Goal: Feedback & Contribution: Contribute content

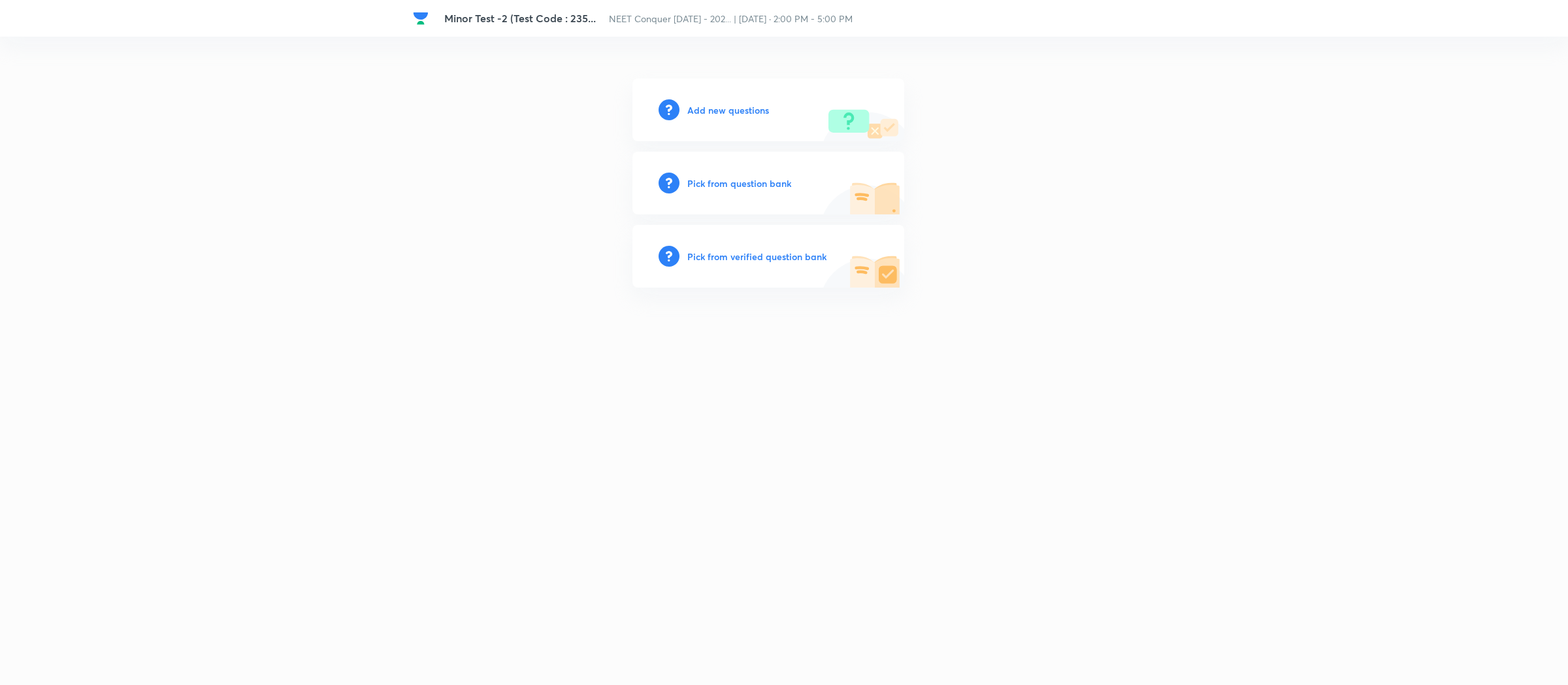
click at [707, 110] on h6 "Add new questions" at bounding box center [728, 110] width 81 height 14
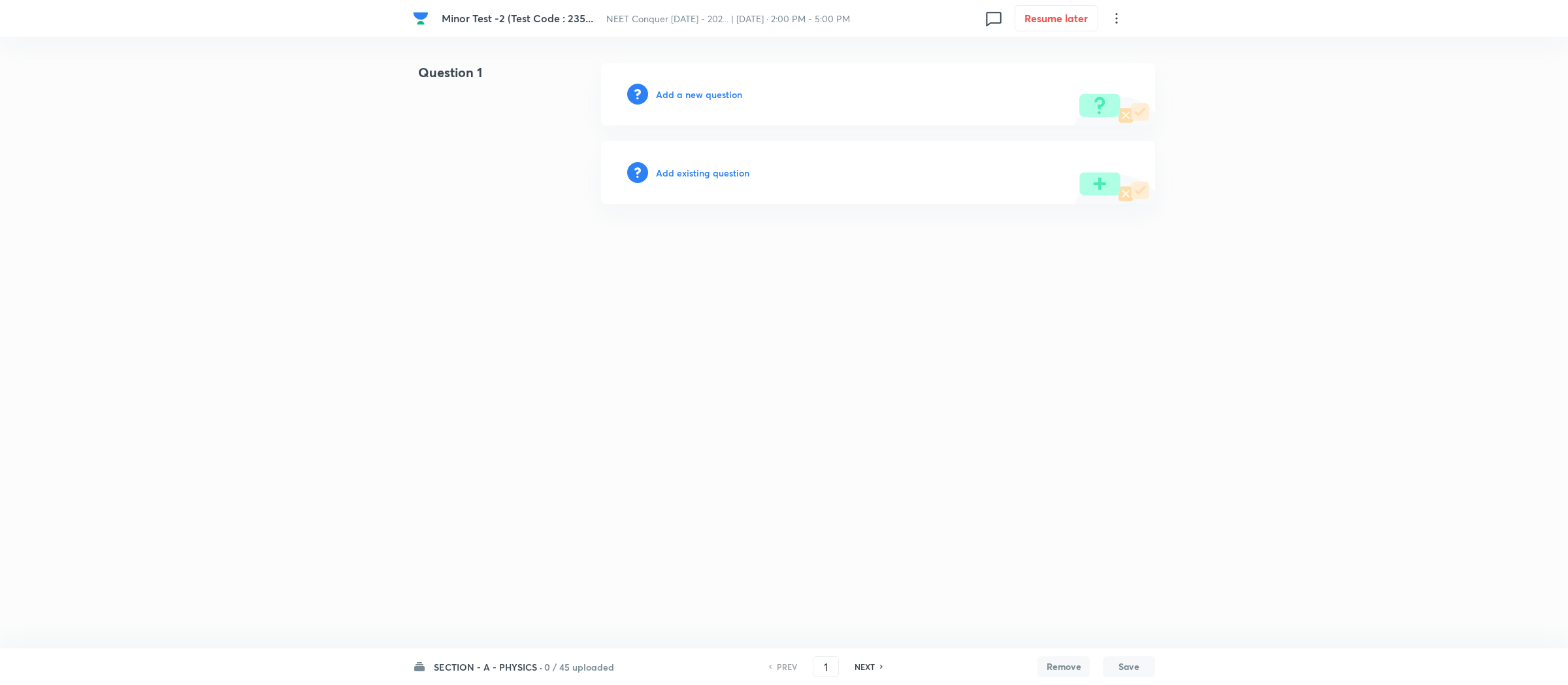
click at [491, 667] on h6 "SECTION - A - PHYSICS ·" at bounding box center [488, 667] width 108 height 14
click at [716, 87] on h6 "Add a new question" at bounding box center [699, 94] width 86 height 14
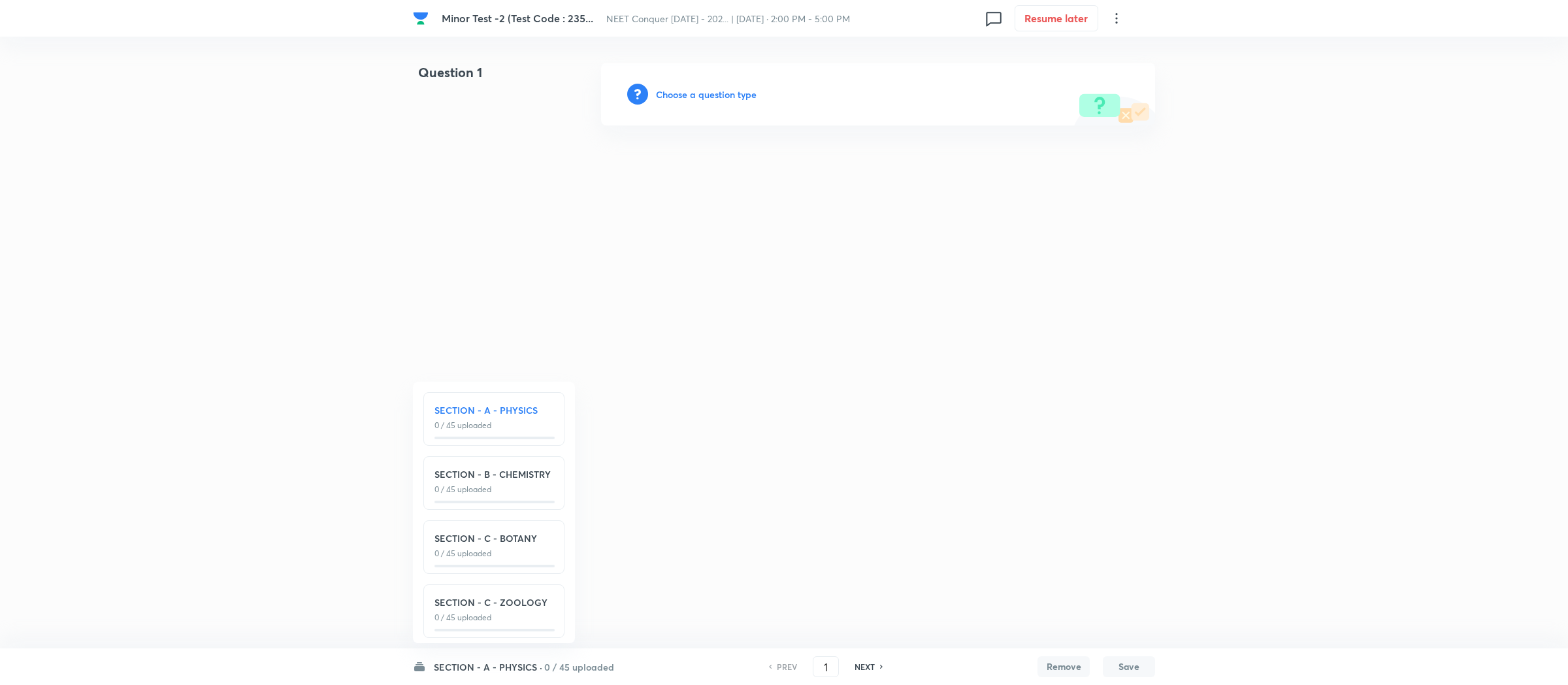
click at [488, 554] on p "0 / 45 uploaded" at bounding box center [494, 553] width 119 height 12
type input "91"
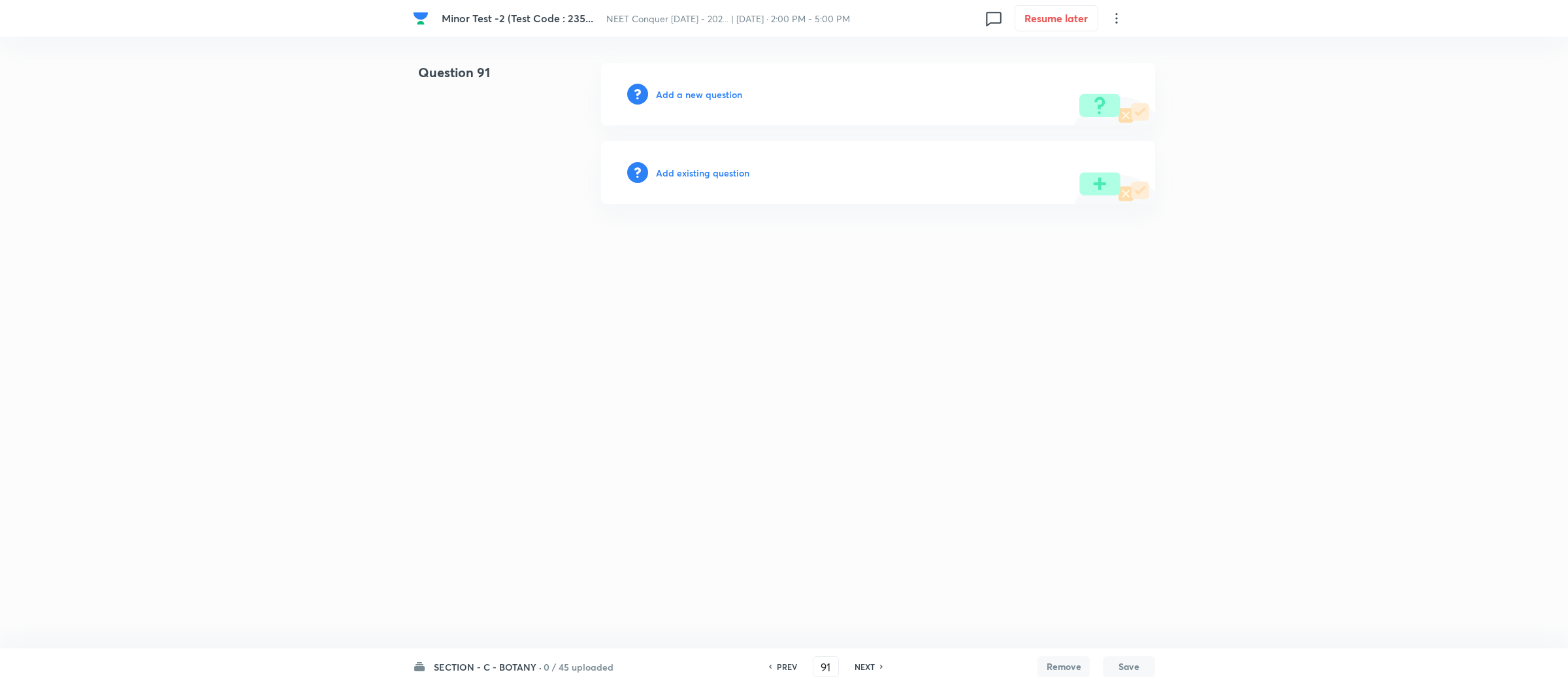
click at [693, 97] on h6 "Add a new question" at bounding box center [699, 94] width 86 height 14
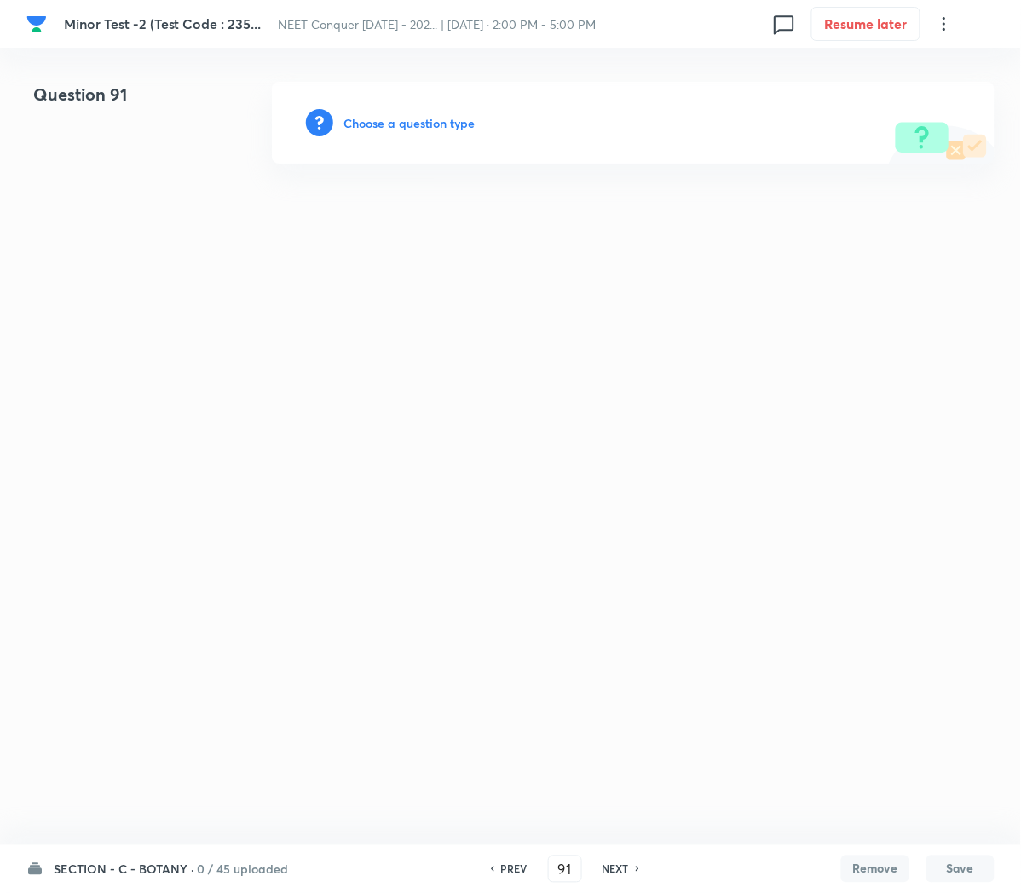
click at [368, 124] on h6 "Choose a question type" at bounding box center [408, 123] width 131 height 18
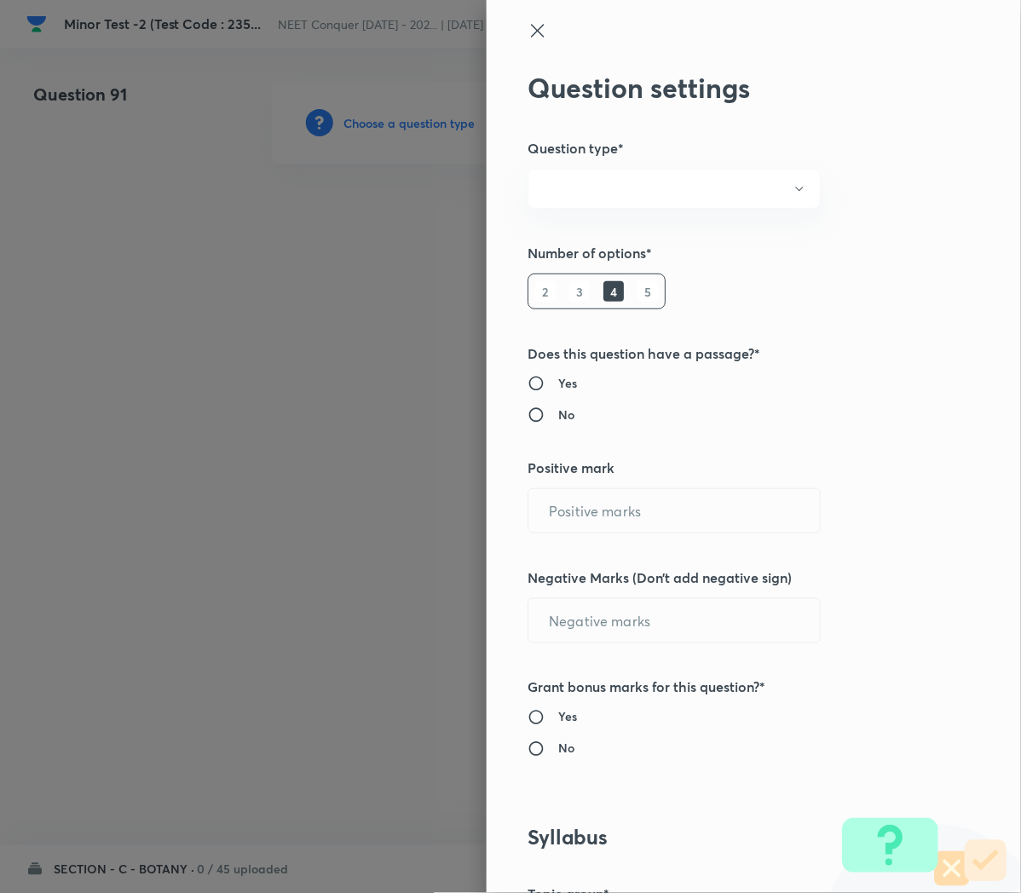
radio input "true"
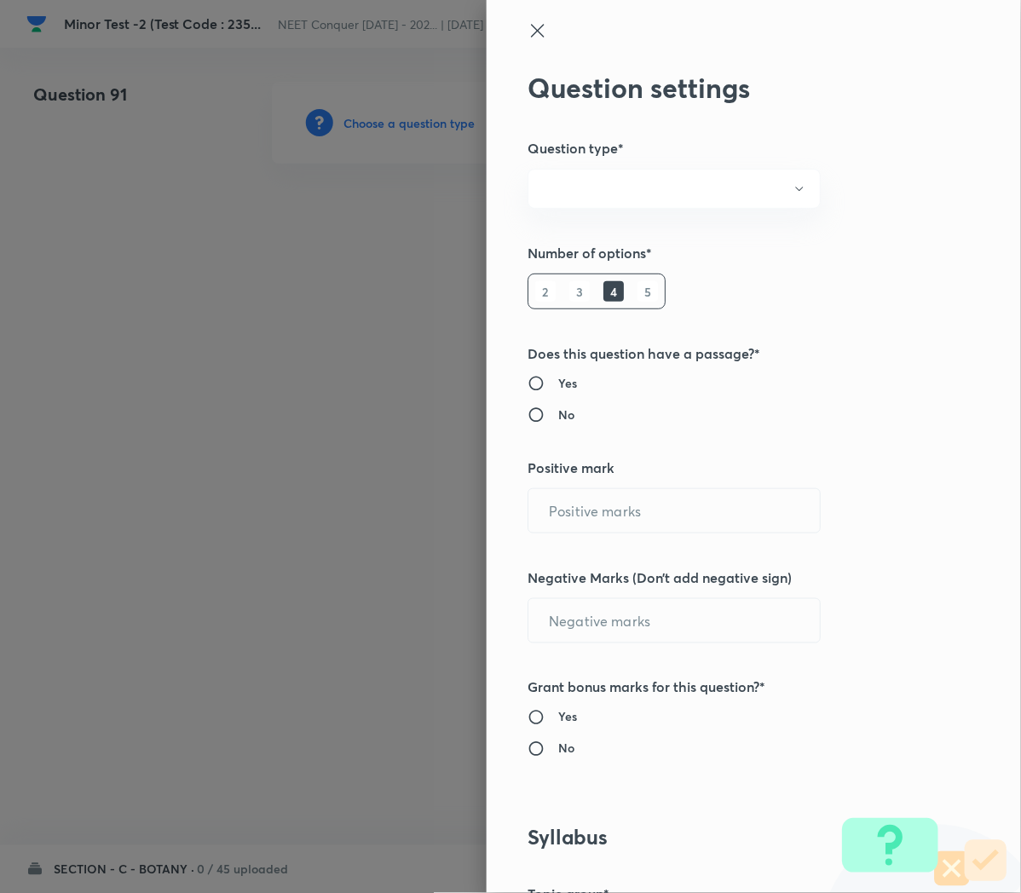
radio input "true"
type input "1"
type input "0"
click at [368, 124] on div at bounding box center [510, 446] width 1021 height 893
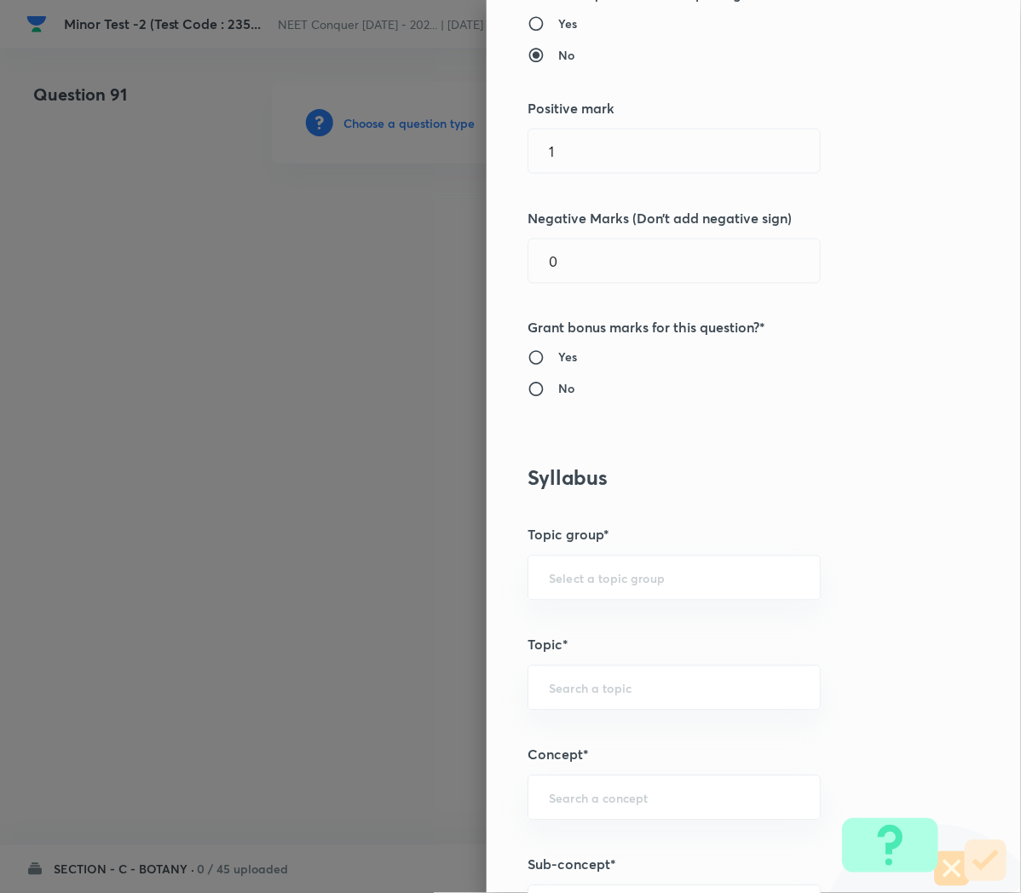
click at [299, 793] on div at bounding box center [510, 446] width 1021 height 893
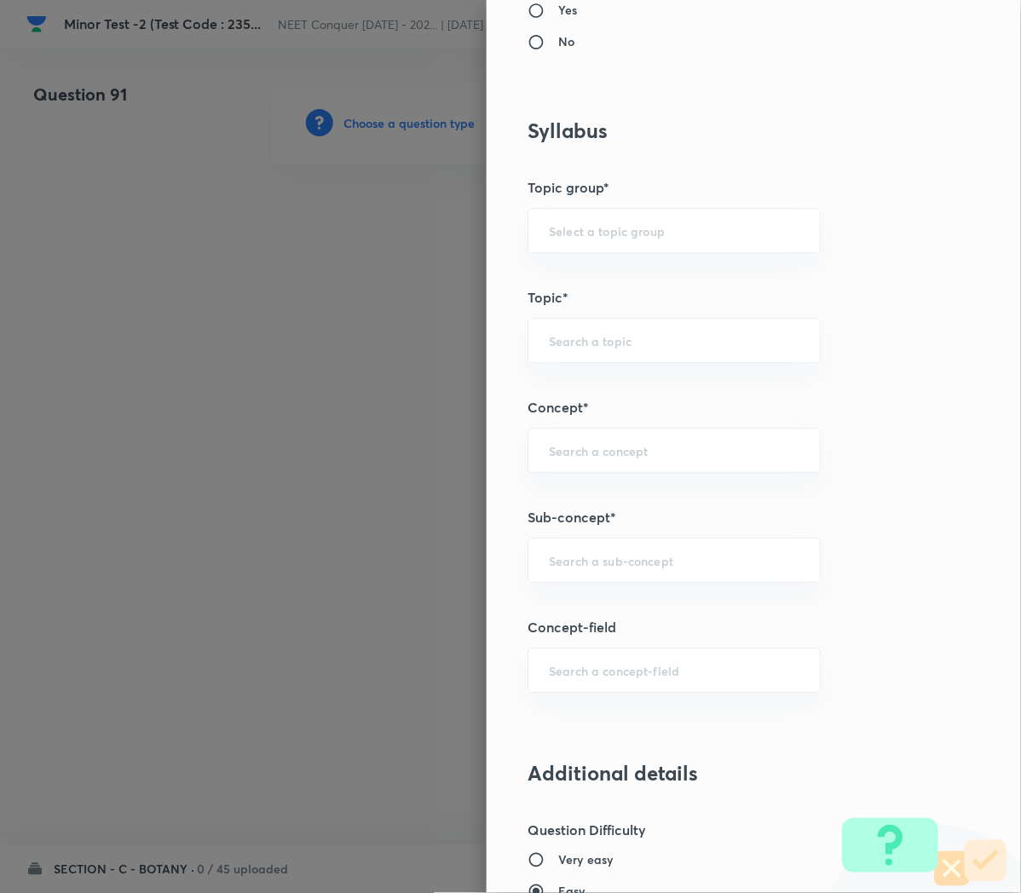
scroll to position [709, 0]
click at [578, 566] on input "text" at bounding box center [674, 558] width 250 height 16
click at [579, 553] on input "text" at bounding box center [674, 558] width 250 height 16
paste input "Cell Cycle & Cell Division"
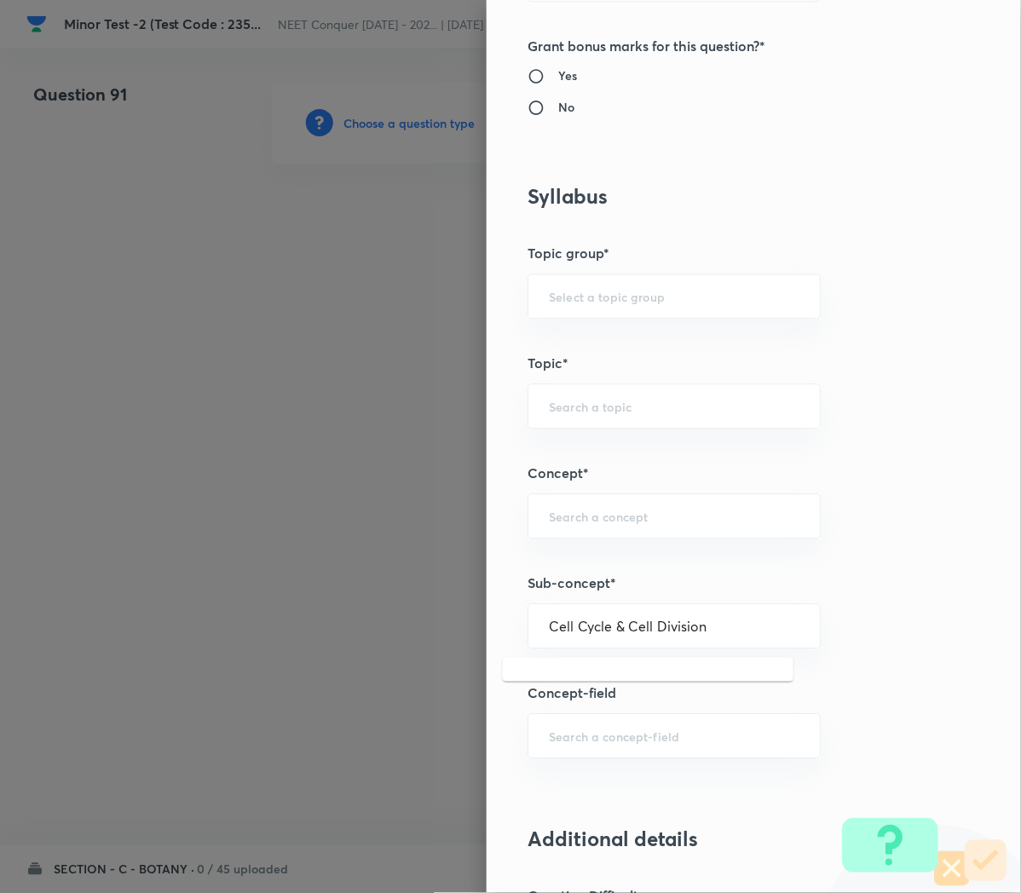
scroll to position [642, 0]
click at [599, 708] on li "Cell Cycle and Cell Division" at bounding box center [648, 707] width 291 height 31
type input "Cell Cycle and Cell Division"
type input "Biology"
type input "Cell Cycle and Cell Division"
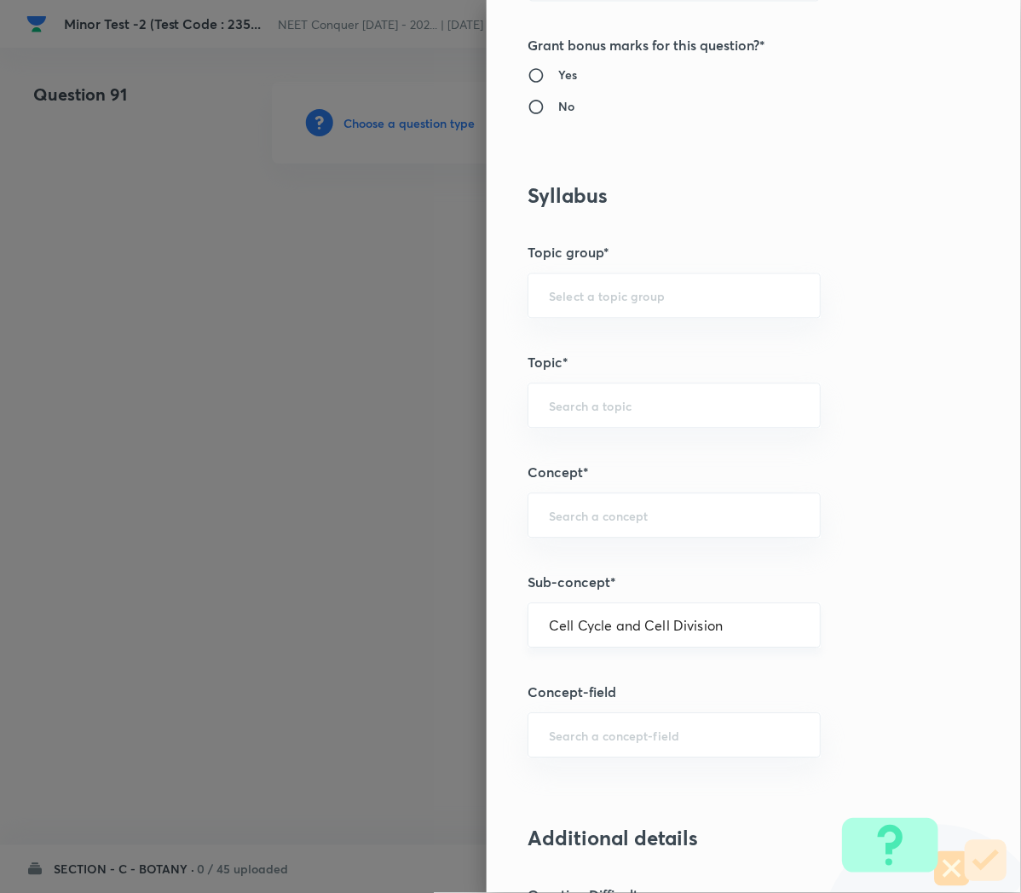
type input "Cell Cycle and Cell Division"
click at [703, 627] on input "Cell Cycle and Cell Division" at bounding box center [674, 626] width 250 height 16
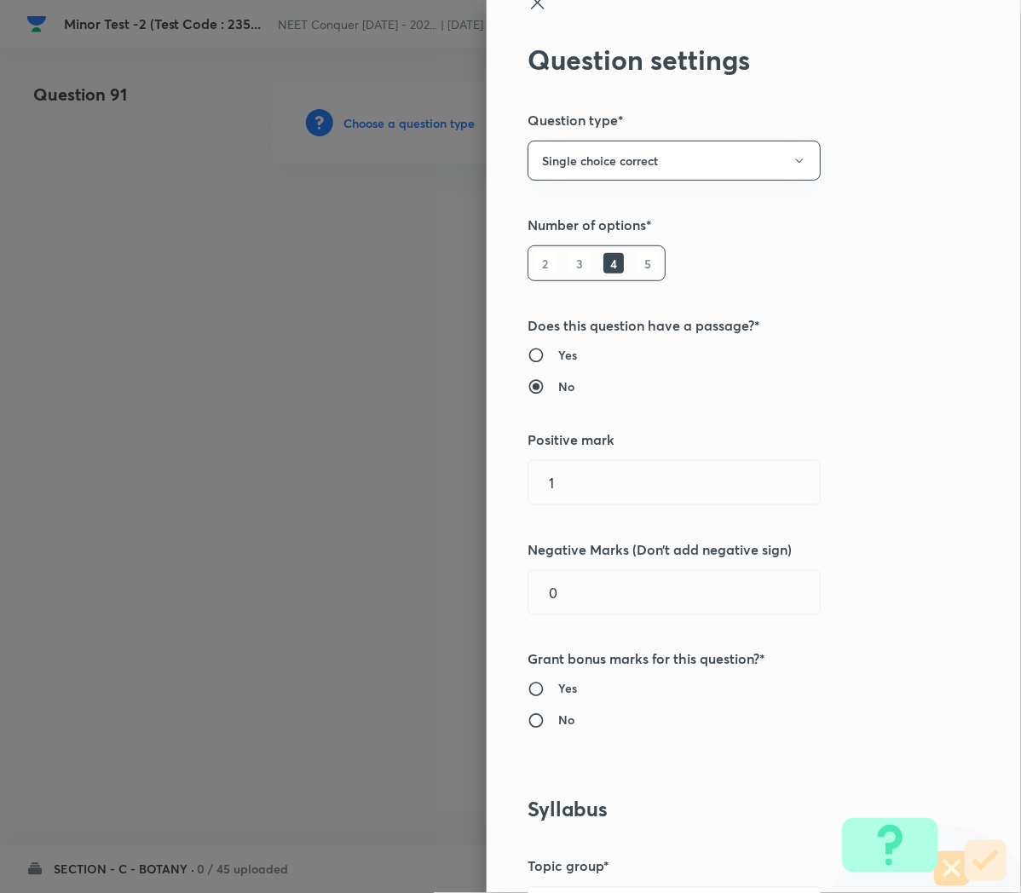
scroll to position [0, 0]
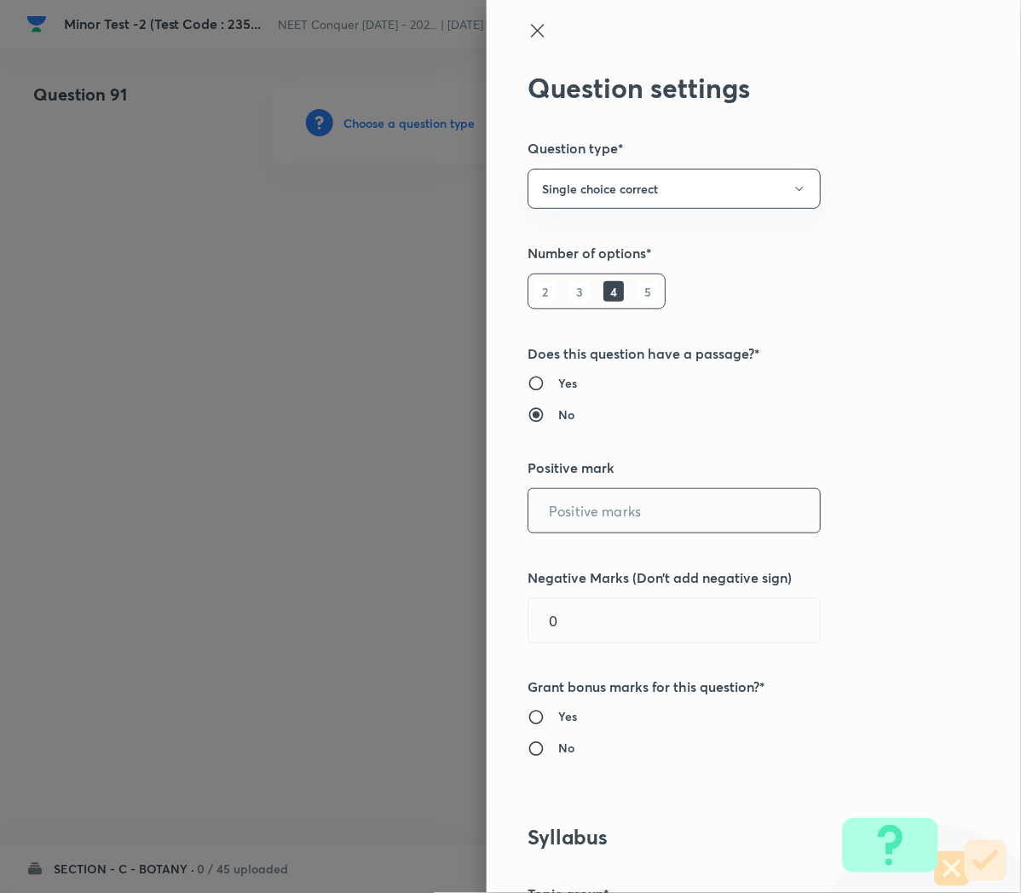
click at [552, 516] on input "text" at bounding box center [673, 510] width 291 height 43
type input "4"
type input "1"
click at [529, 757] on input "No" at bounding box center [542, 748] width 31 height 17
radio input "true"
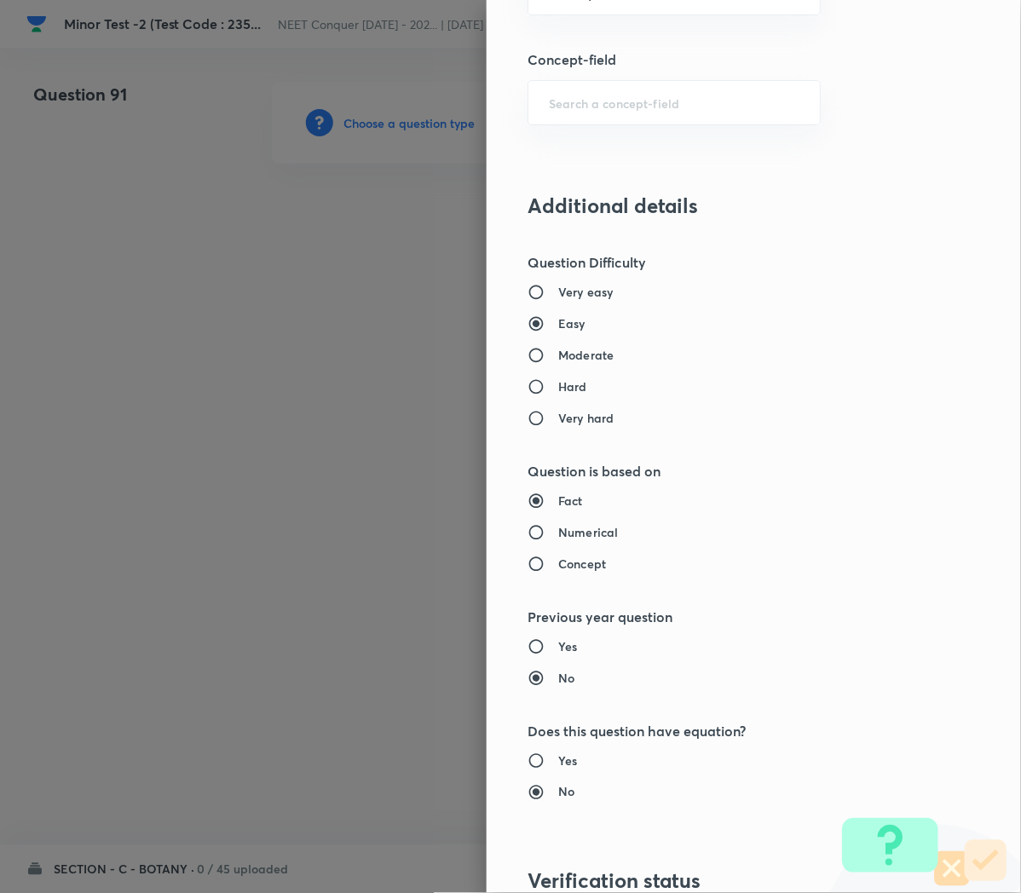
scroll to position [1300, 0]
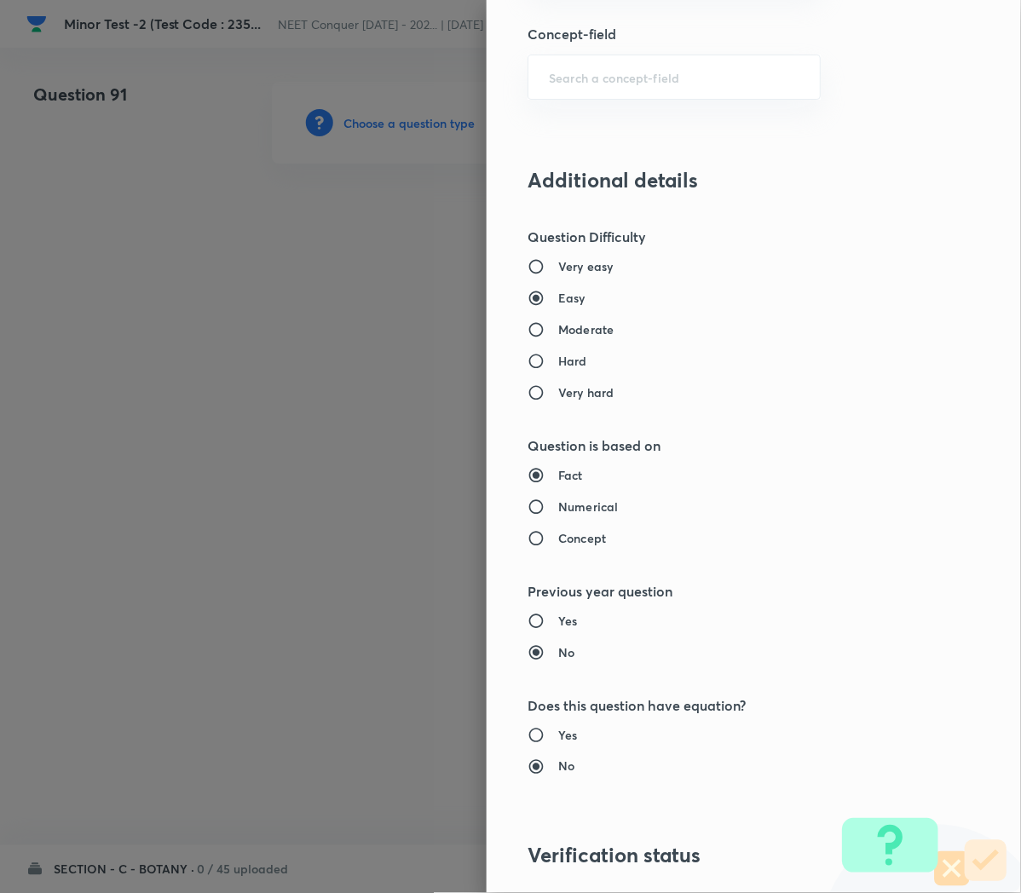
click at [563, 337] on h6 "Moderate" at bounding box center [585, 329] width 55 height 18
click at [558, 337] on input "Moderate" at bounding box center [542, 329] width 31 height 17
radio input "true"
radio input "false"
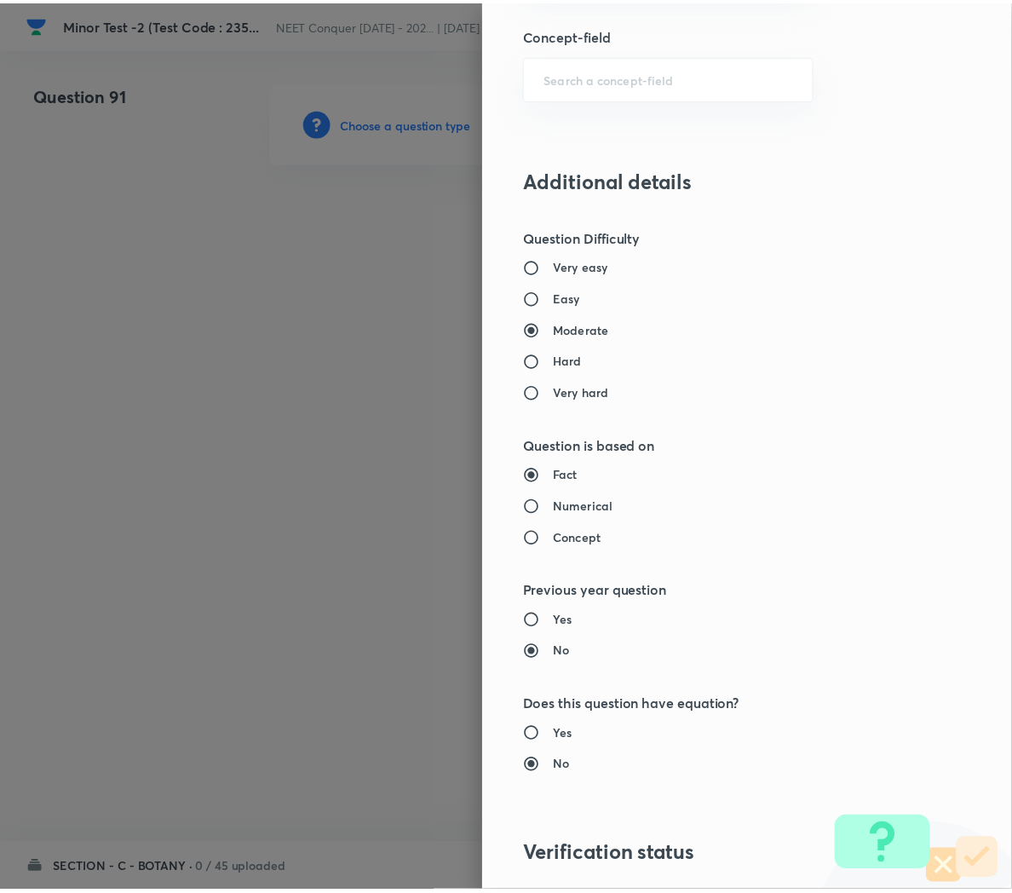
scroll to position [1546, 0]
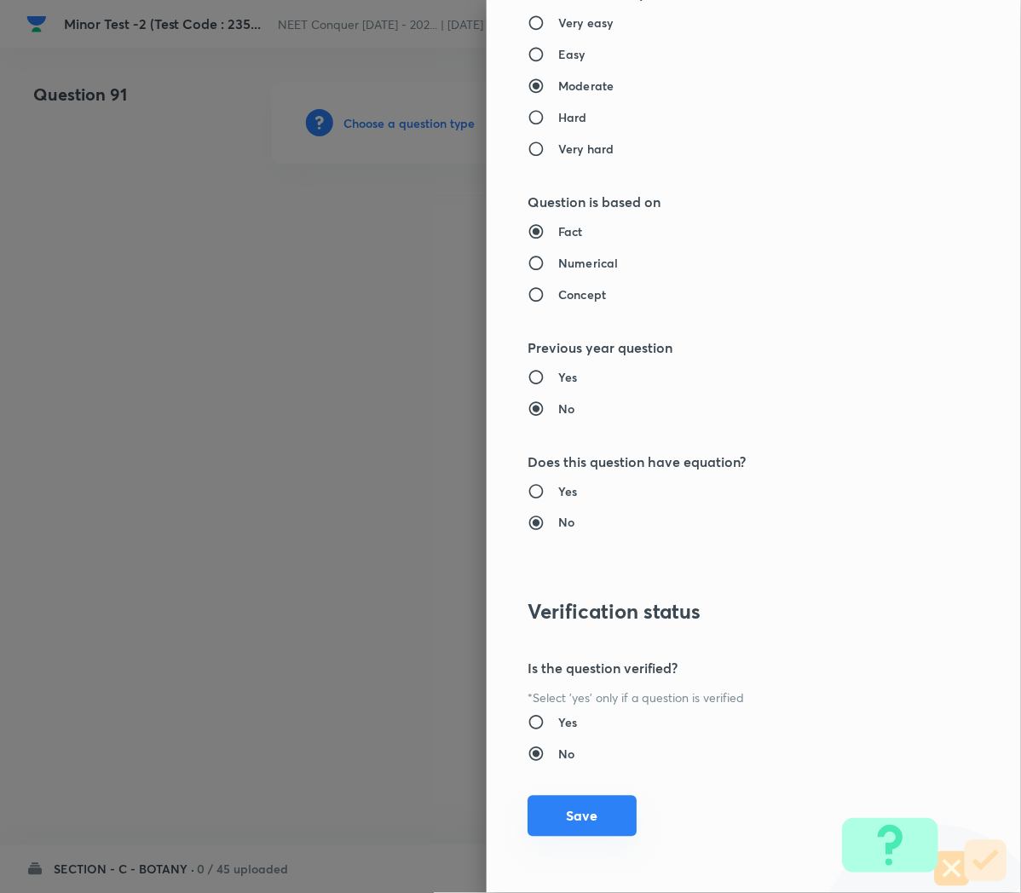
click at [568, 809] on button "Save" at bounding box center [581, 816] width 109 height 41
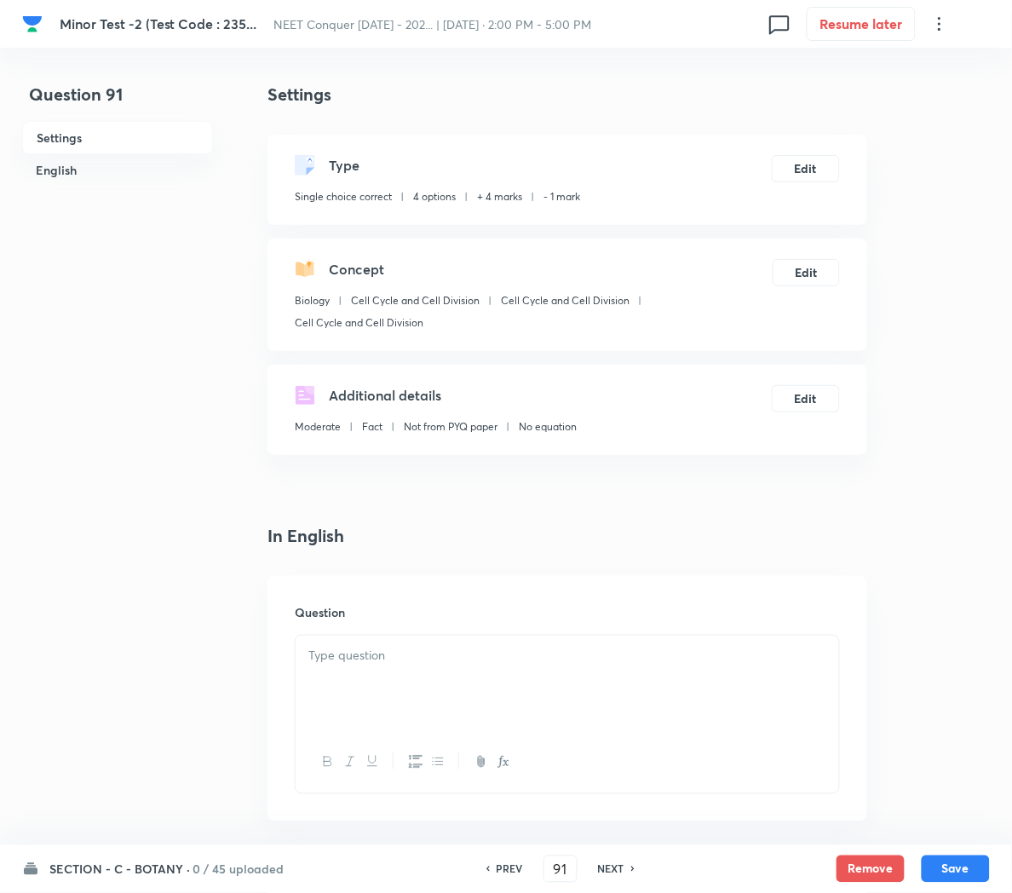
click at [396, 657] on p at bounding box center [567, 656] width 518 height 20
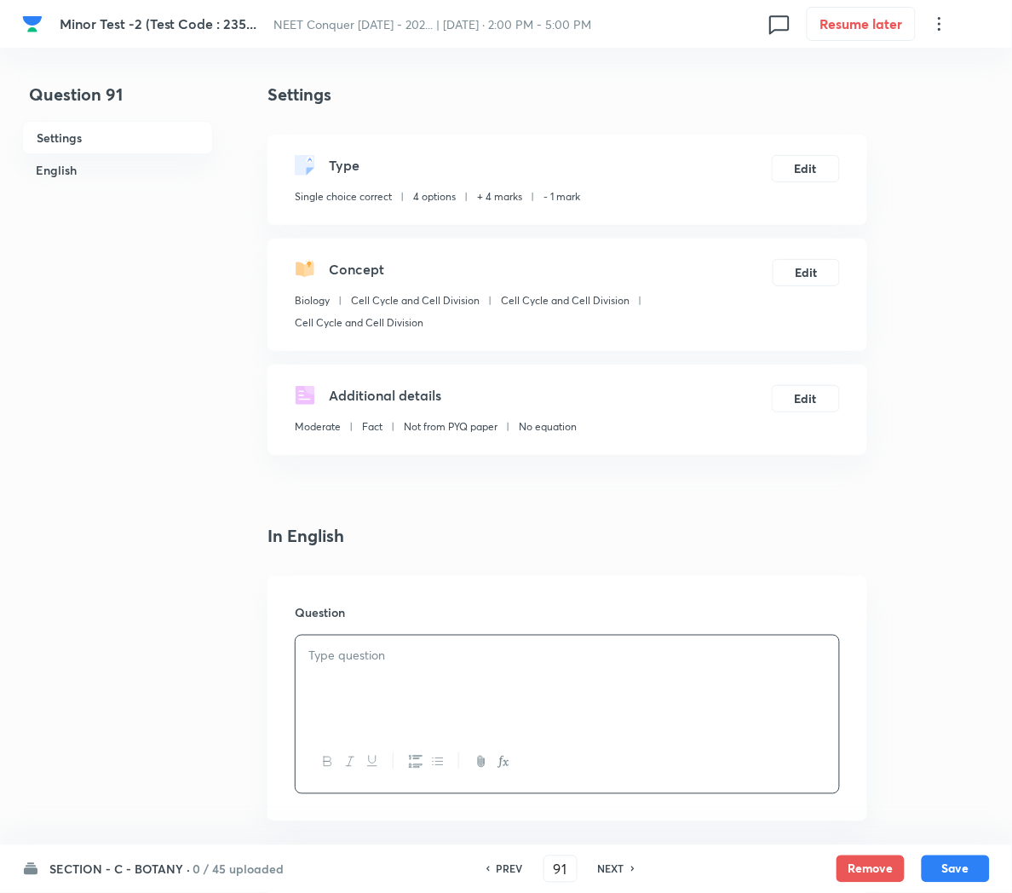
click at [371, 668] on div at bounding box center [568, 683] width 544 height 95
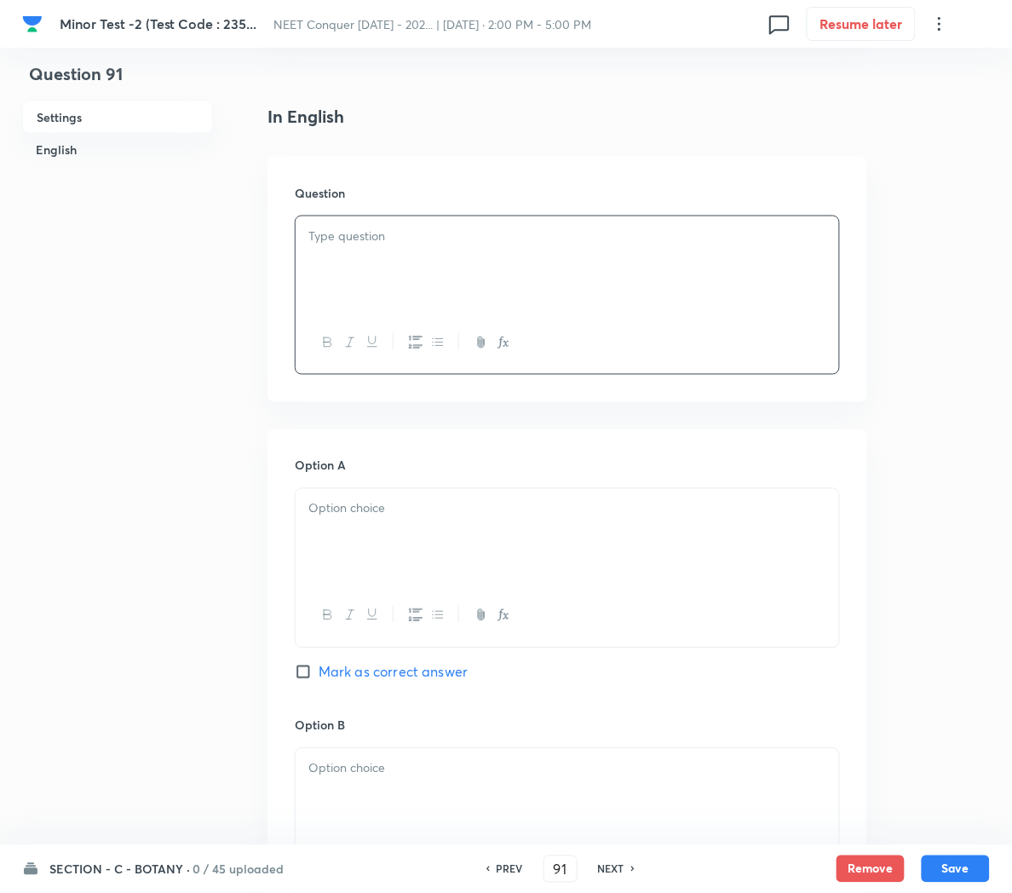
scroll to position [428, 0]
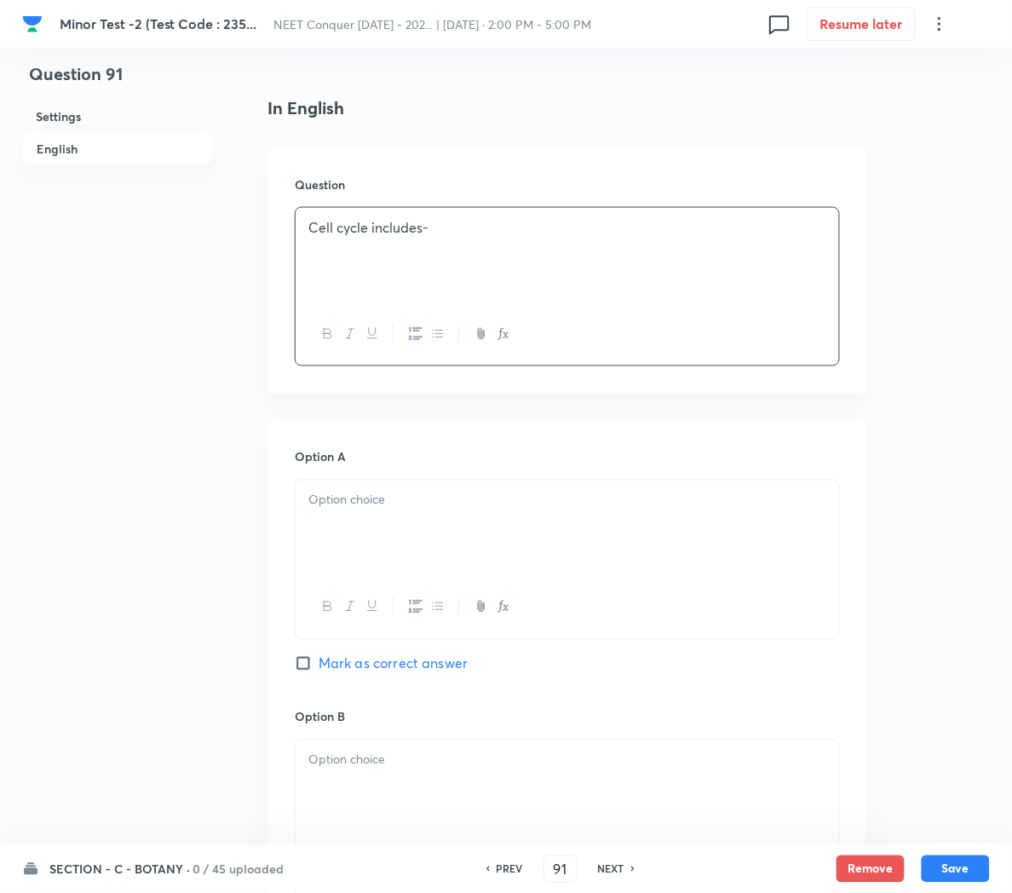
click at [352, 526] on div at bounding box center [568, 527] width 544 height 95
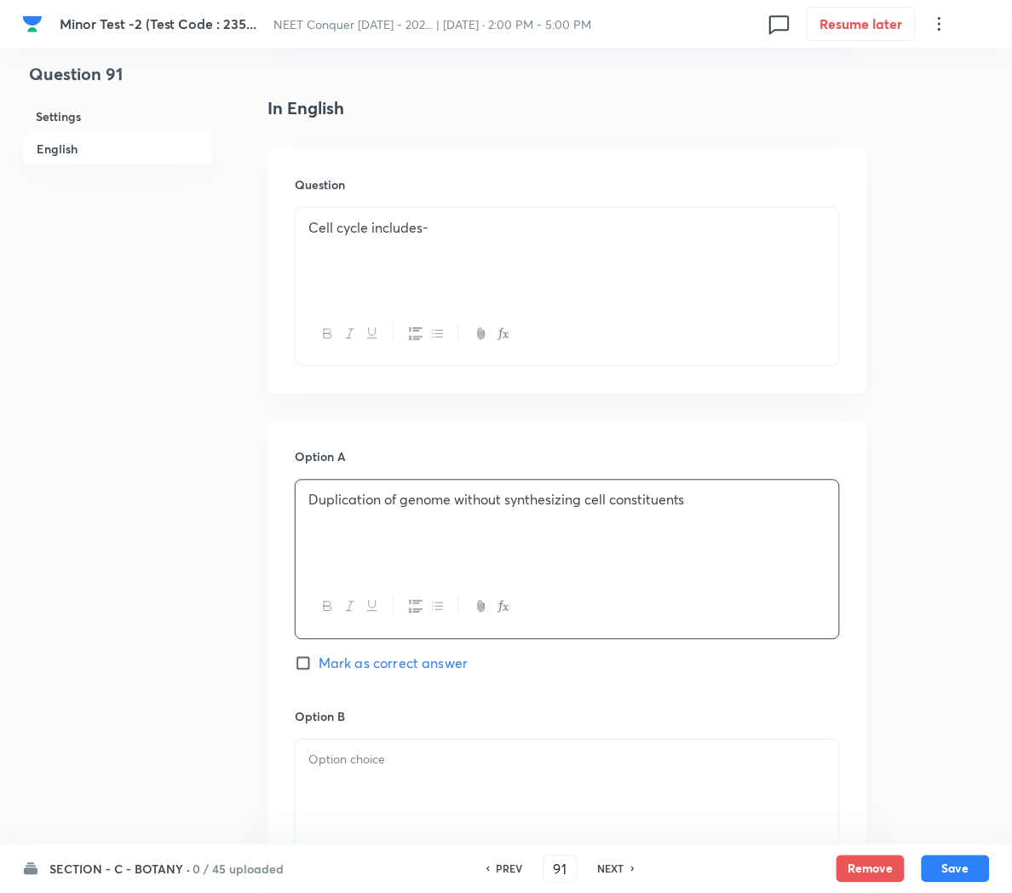
scroll to position [659, 0]
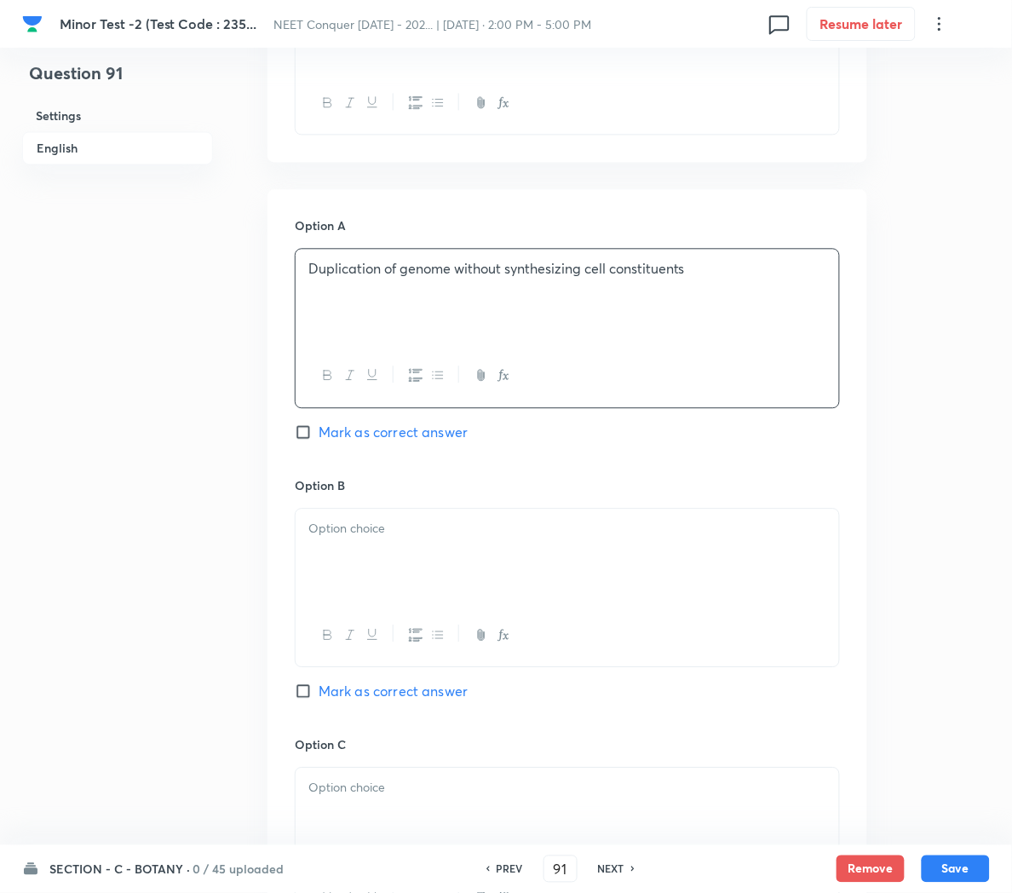
click at [348, 563] on div at bounding box center [568, 556] width 544 height 95
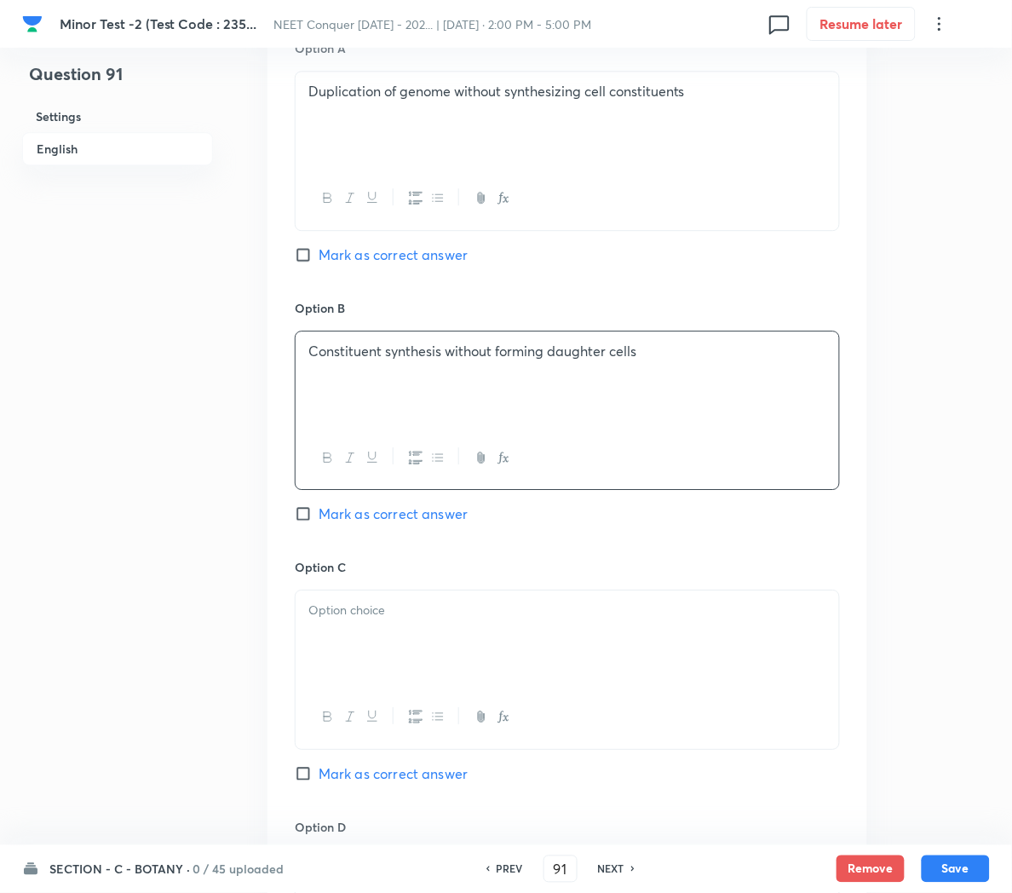
scroll to position [843, 0]
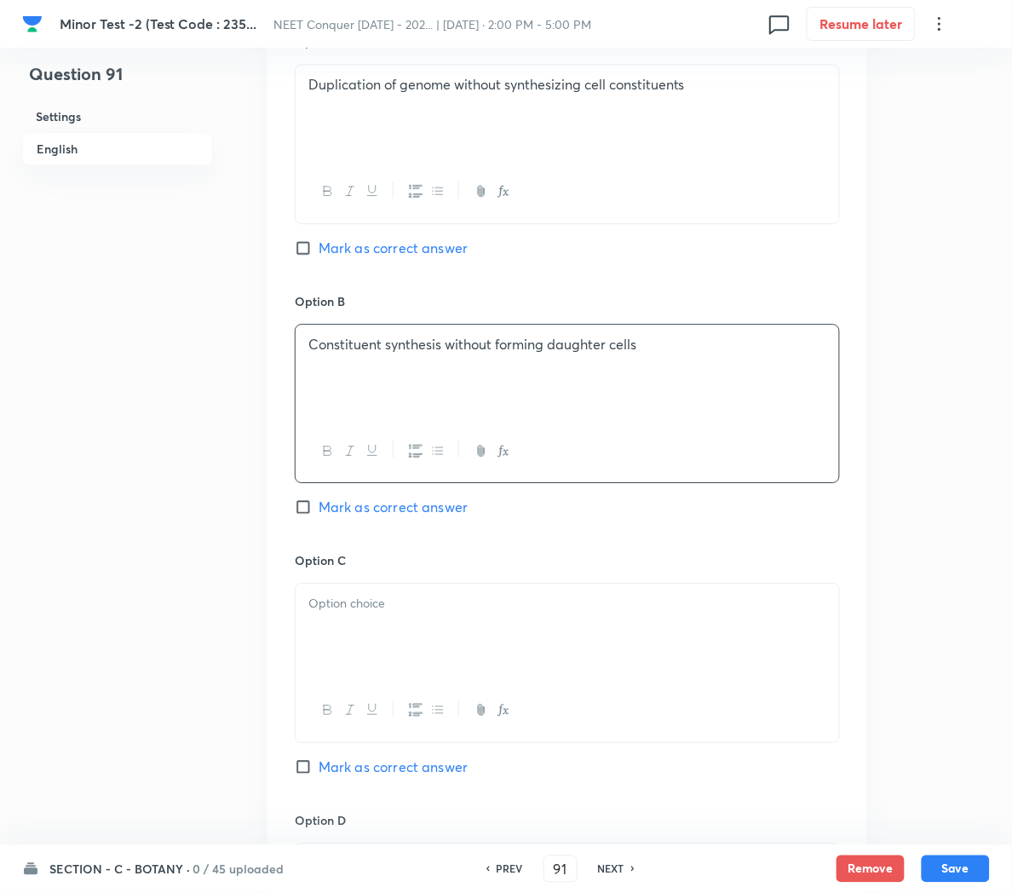
click at [480, 618] on div at bounding box center [568, 631] width 544 height 95
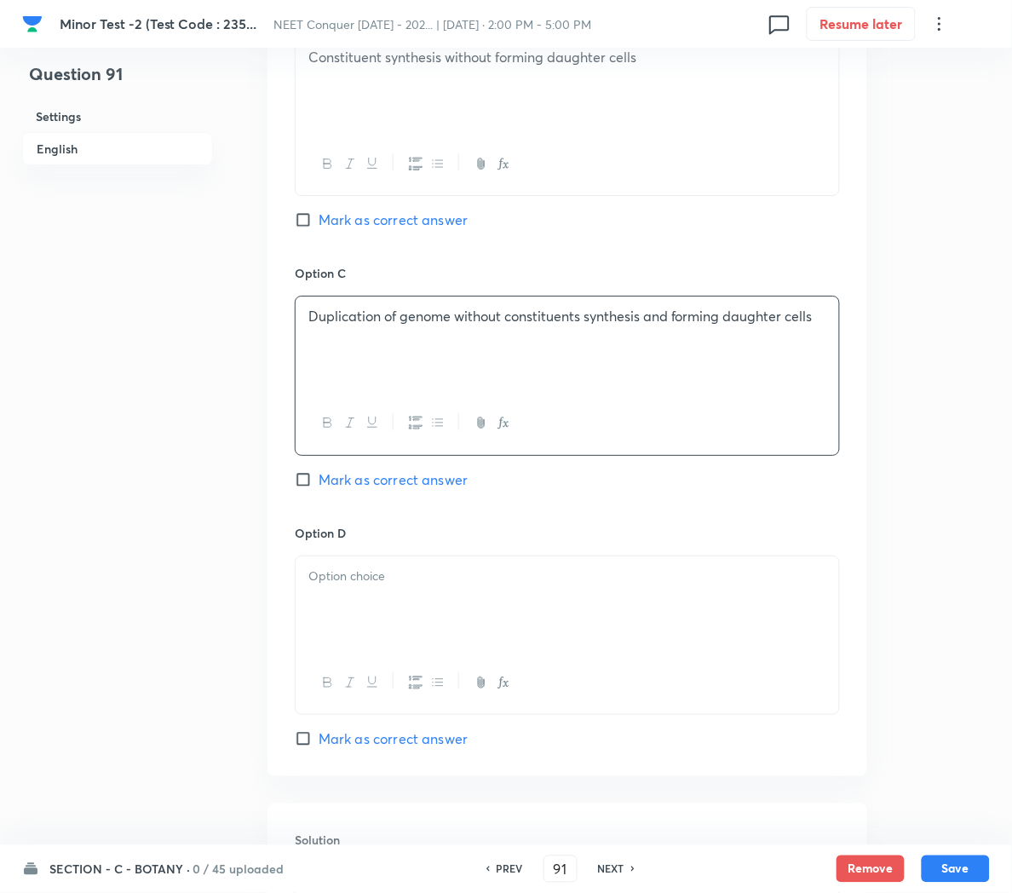
scroll to position [1156, 0]
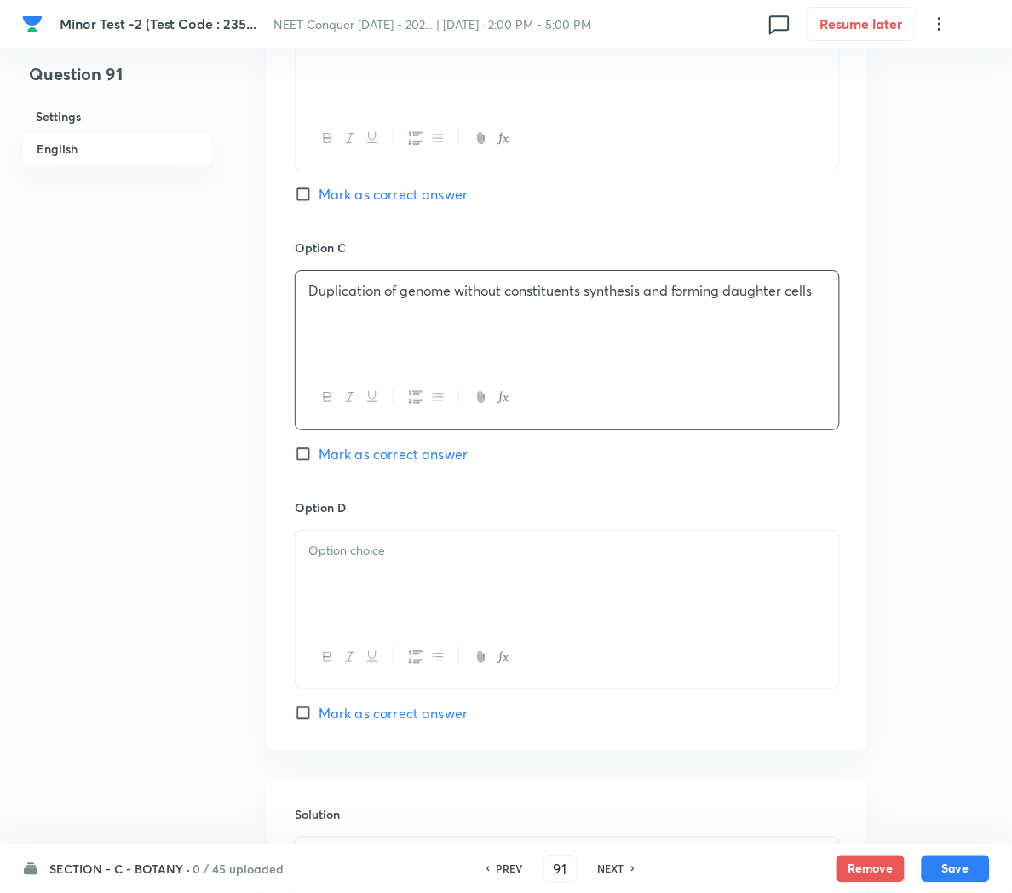
click at [347, 626] on div at bounding box center [568, 578] width 544 height 95
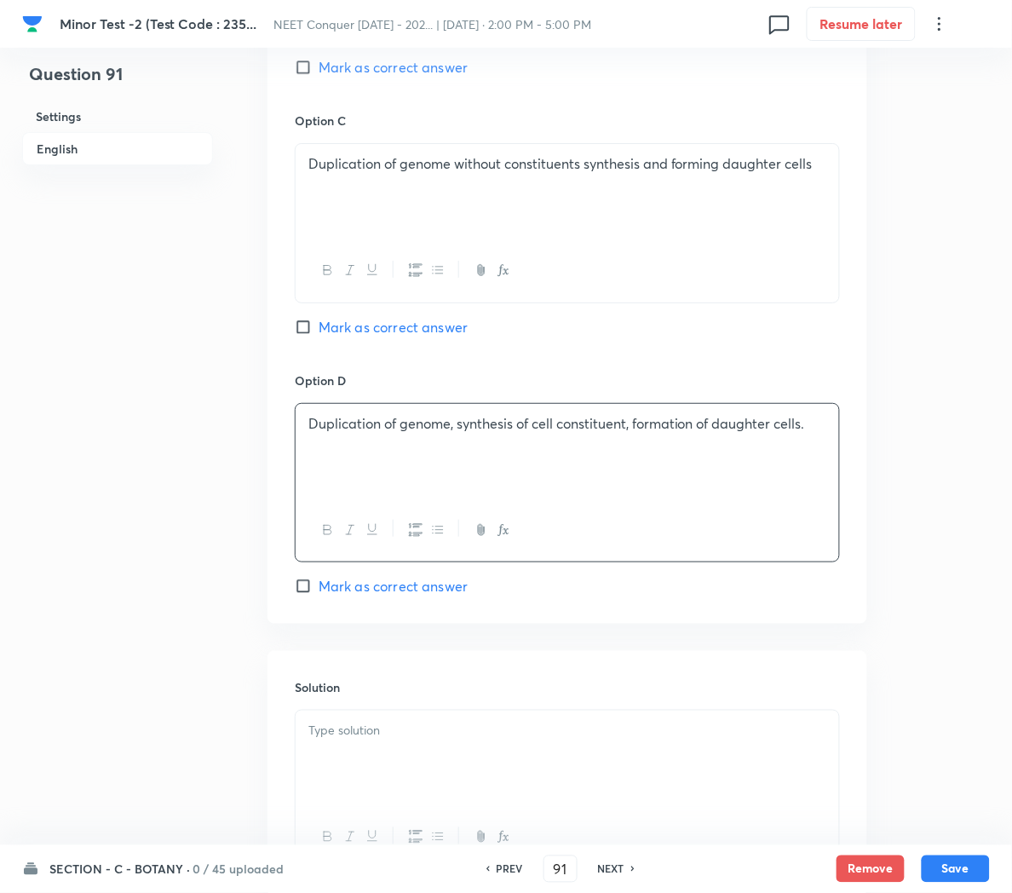
scroll to position [1284, 0]
click at [322, 595] on span "Mark as correct answer" at bounding box center [393, 585] width 149 height 20
click at [319, 594] on input "Mark as correct answer" at bounding box center [307, 585] width 24 height 17
checkbox input "true"
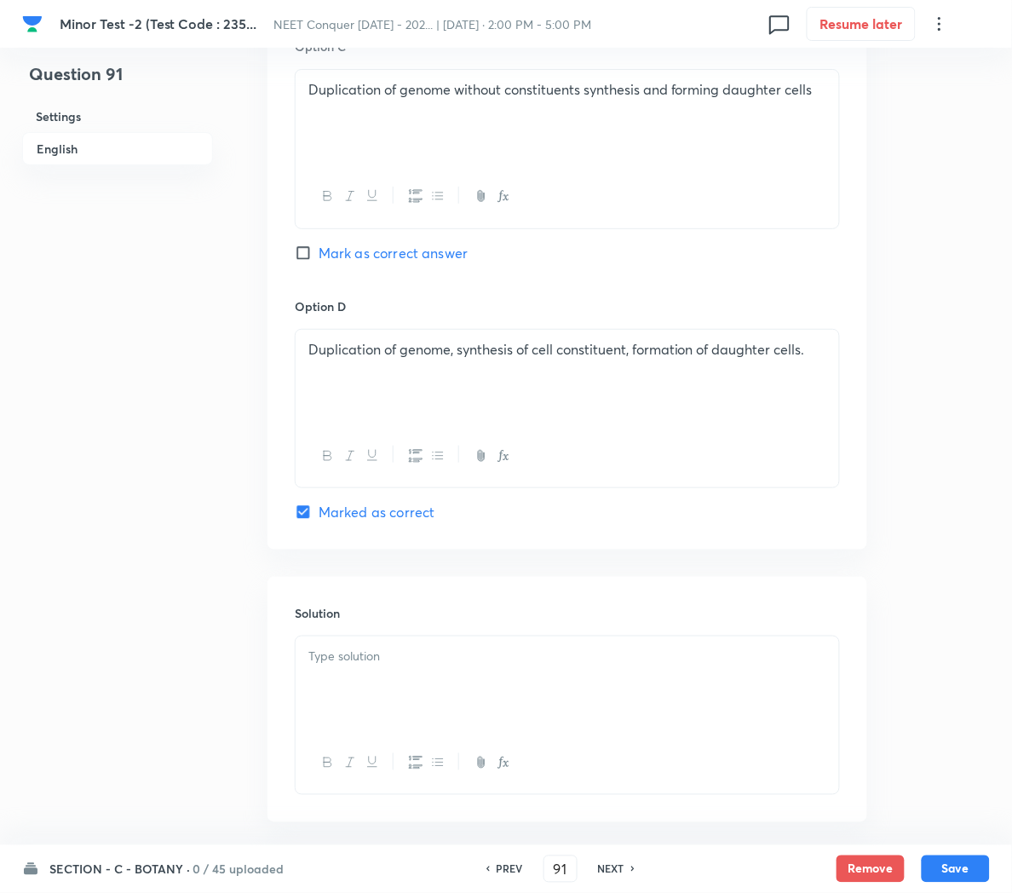
scroll to position [1361, 0]
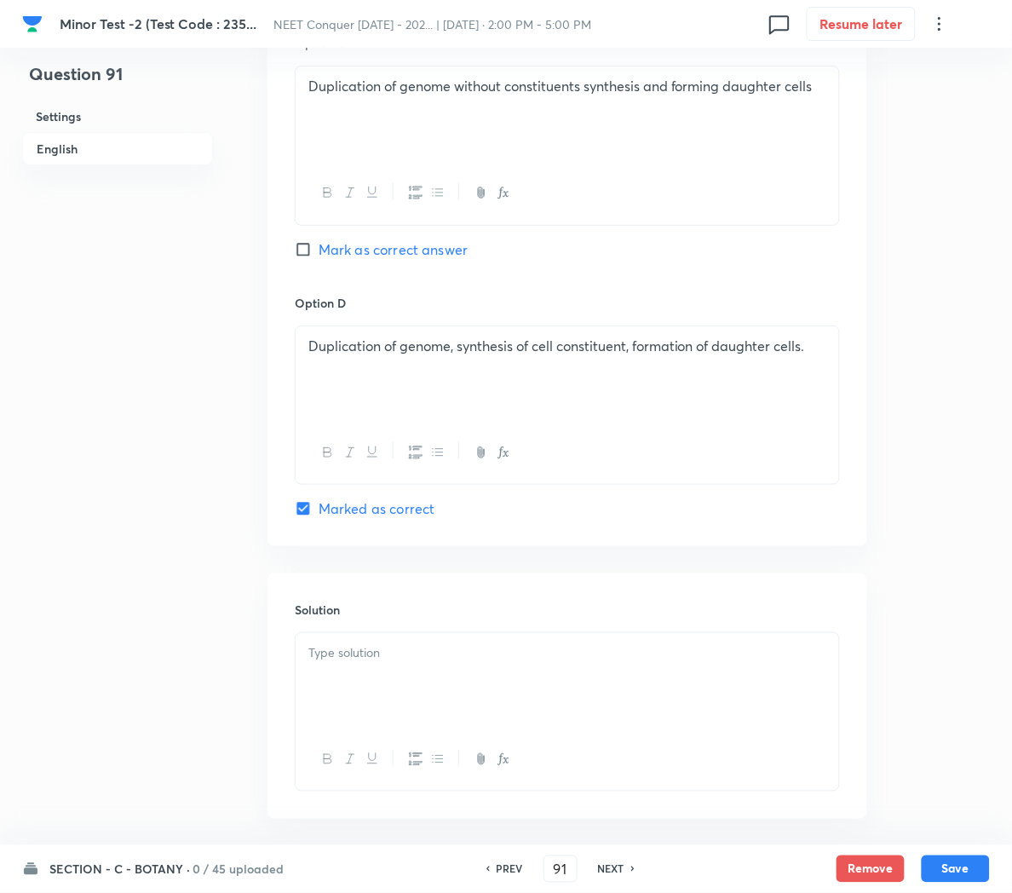
click at [383, 663] on p at bounding box center [567, 653] width 518 height 20
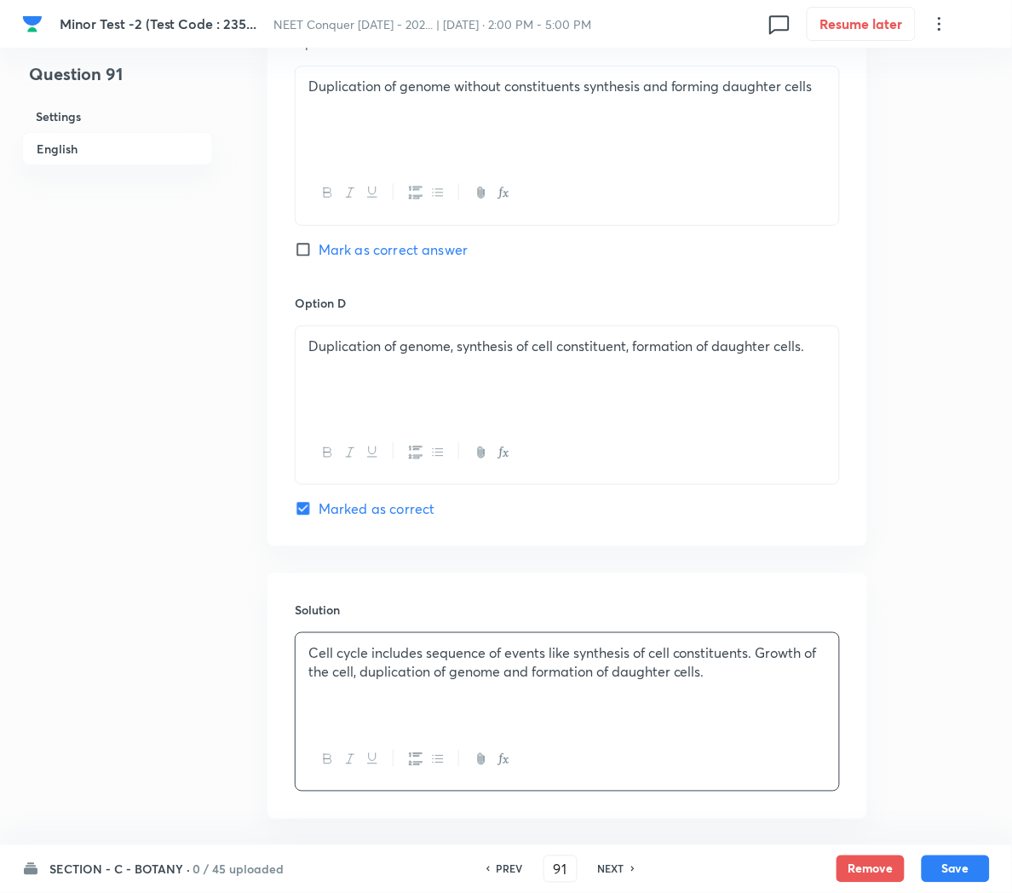
scroll to position [1444, 0]
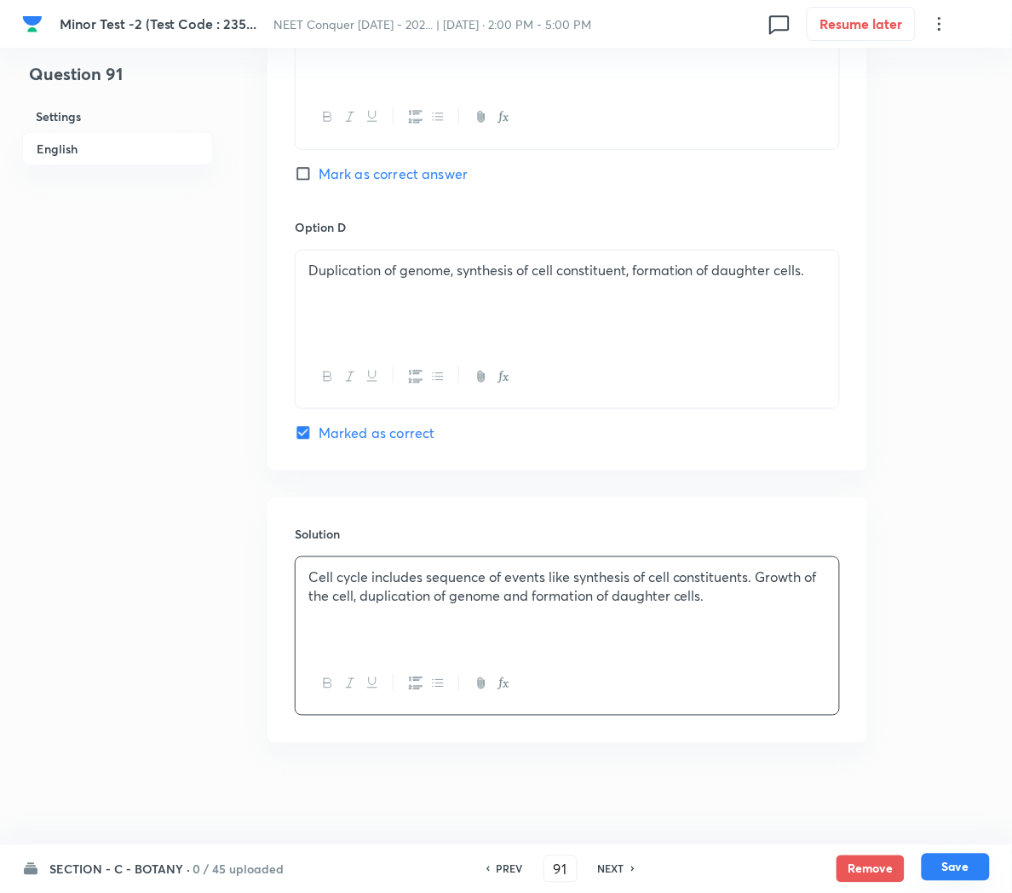
click at [952, 864] on button "Save" at bounding box center [956, 867] width 68 height 27
type input "92"
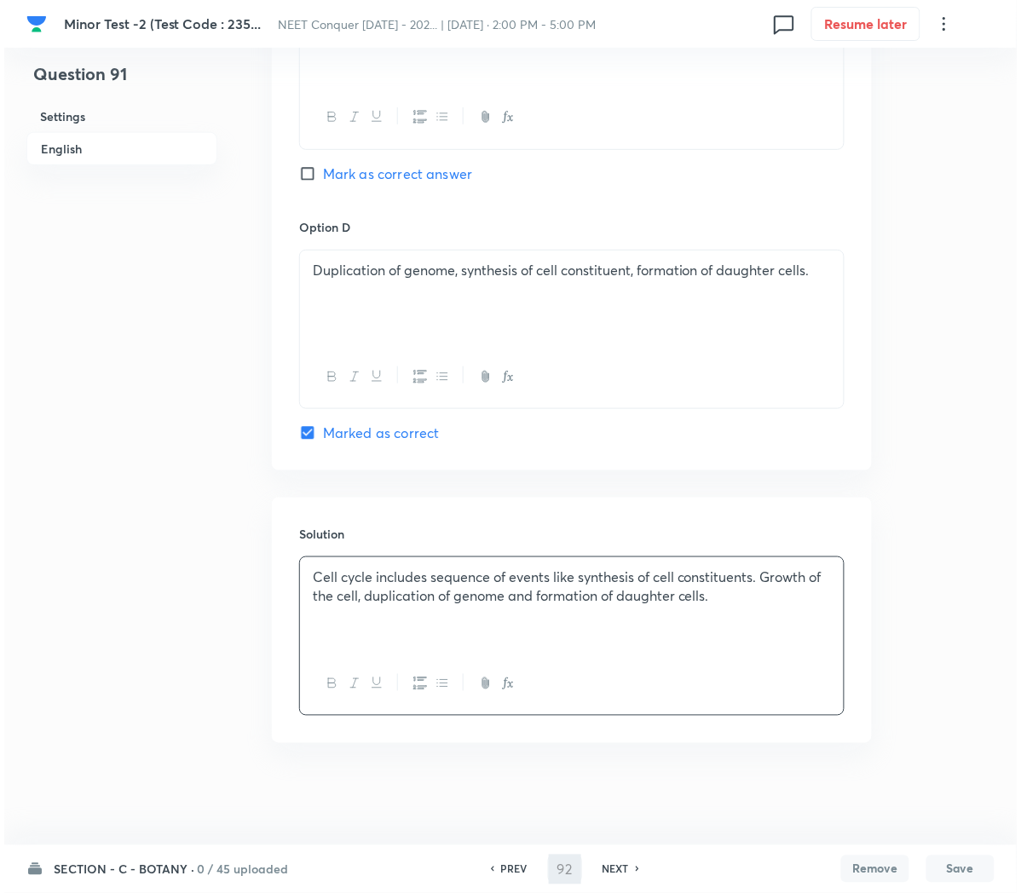
scroll to position [0, 0]
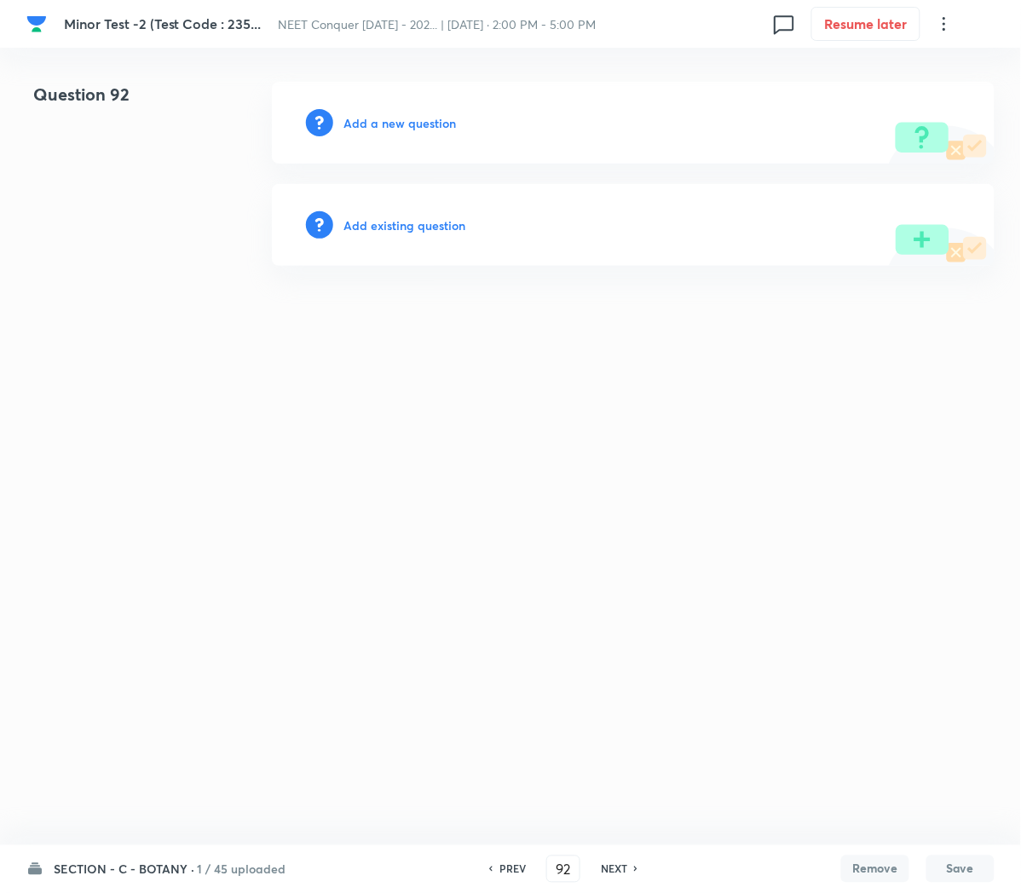
click at [394, 118] on h6 "Add a new question" at bounding box center [399, 123] width 112 height 18
click at [394, 118] on h6 "Choose a question type" at bounding box center [408, 123] width 131 height 18
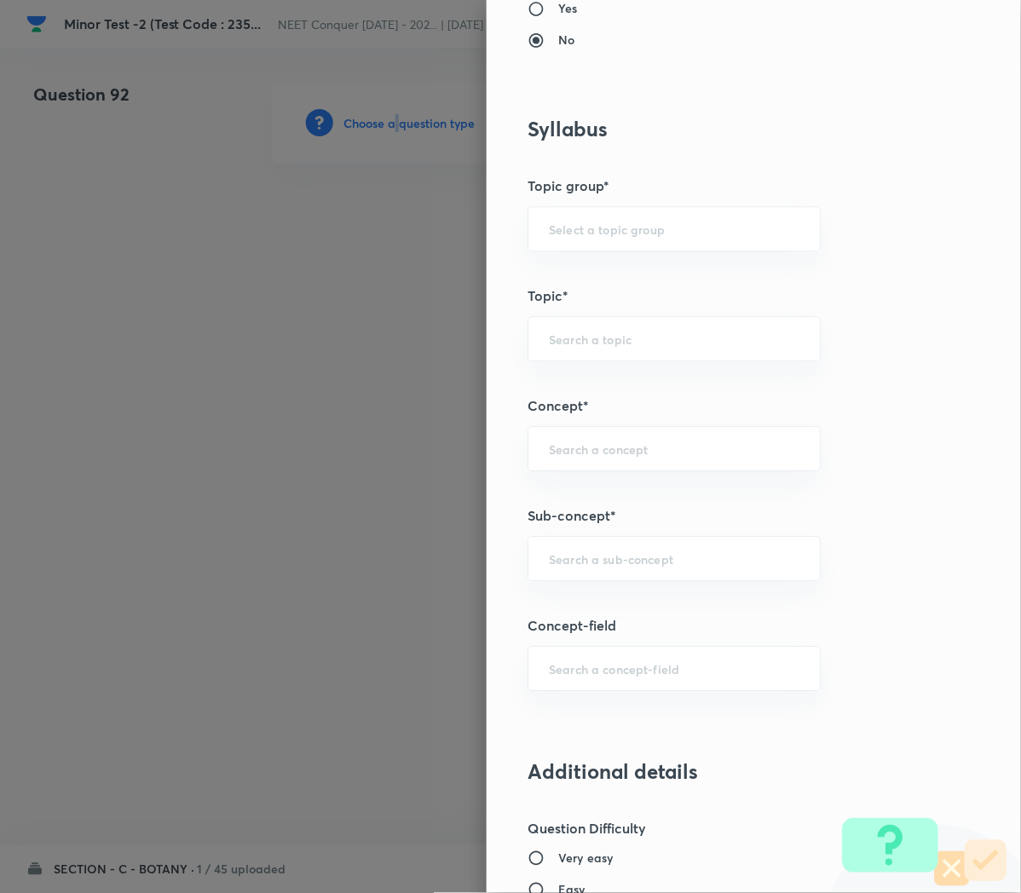
scroll to position [721, 0]
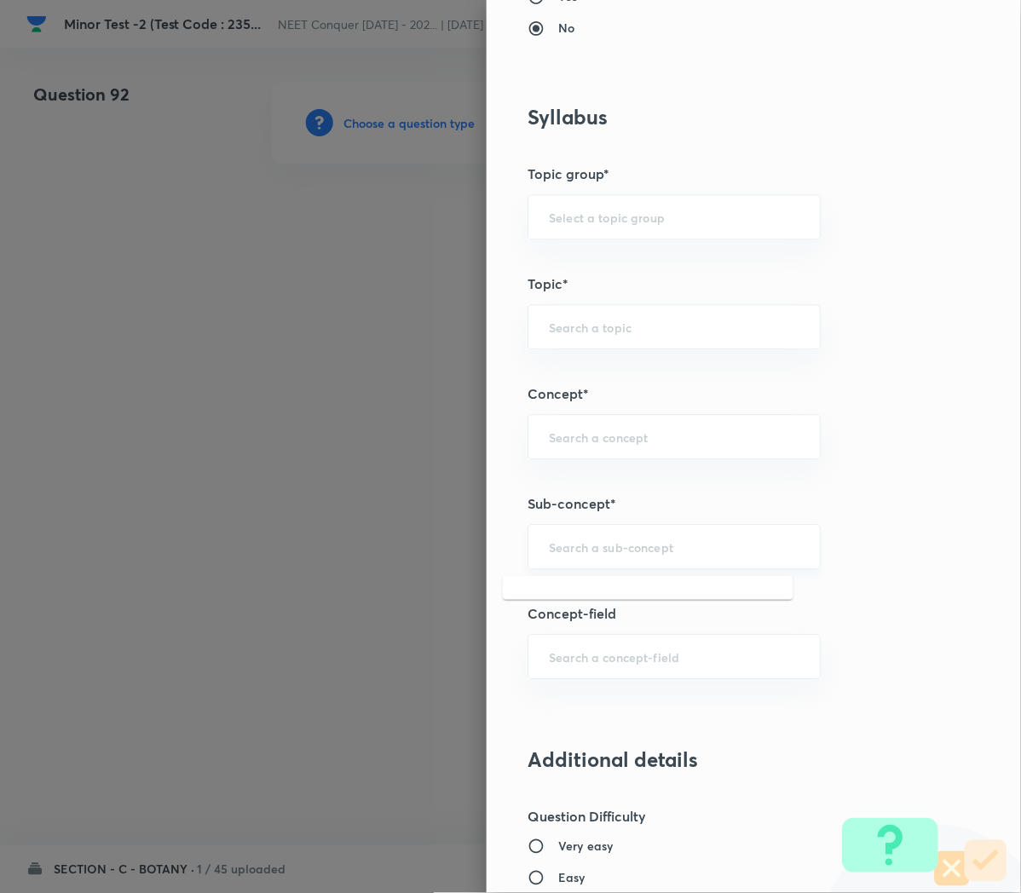
click at [550, 555] on input "text" at bounding box center [674, 546] width 250 height 16
paste input "Cell Cycle and Cell Division"
type input "Cell Cycle and Cell Division"
type input "Biology"
type input "Cell Cycle and Cell Division"
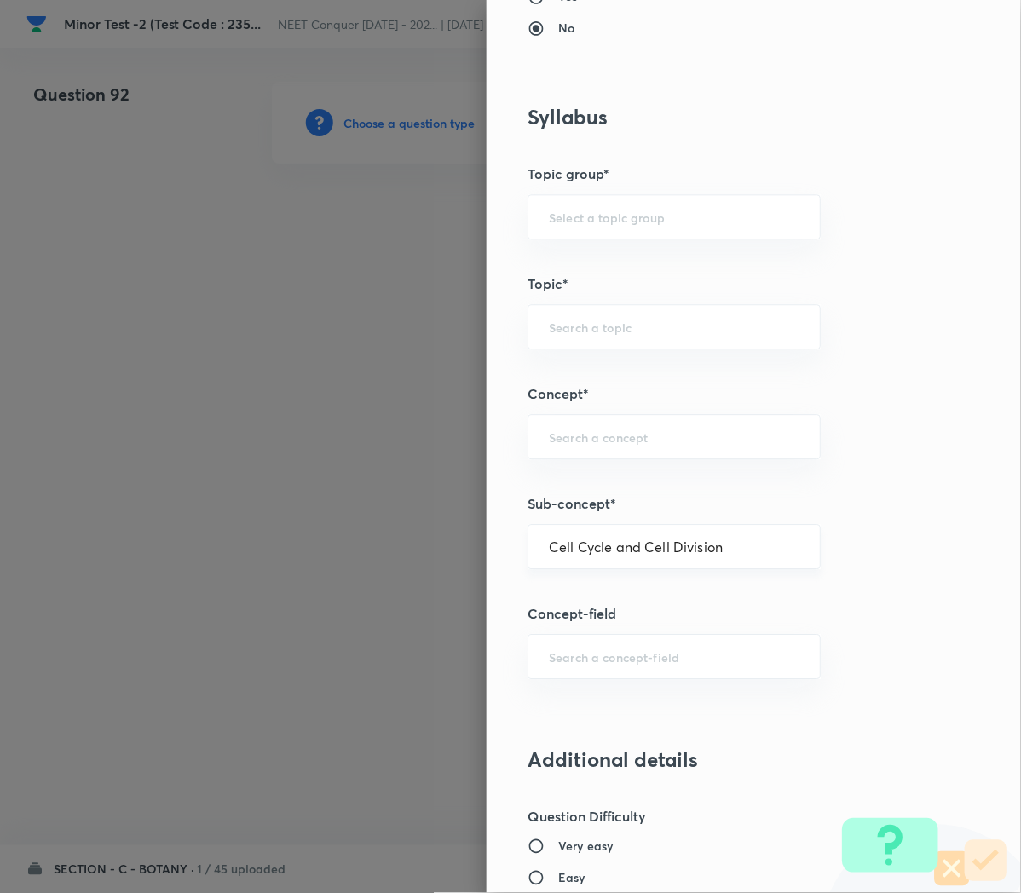
type input "Cell Cycle and Cell Division"
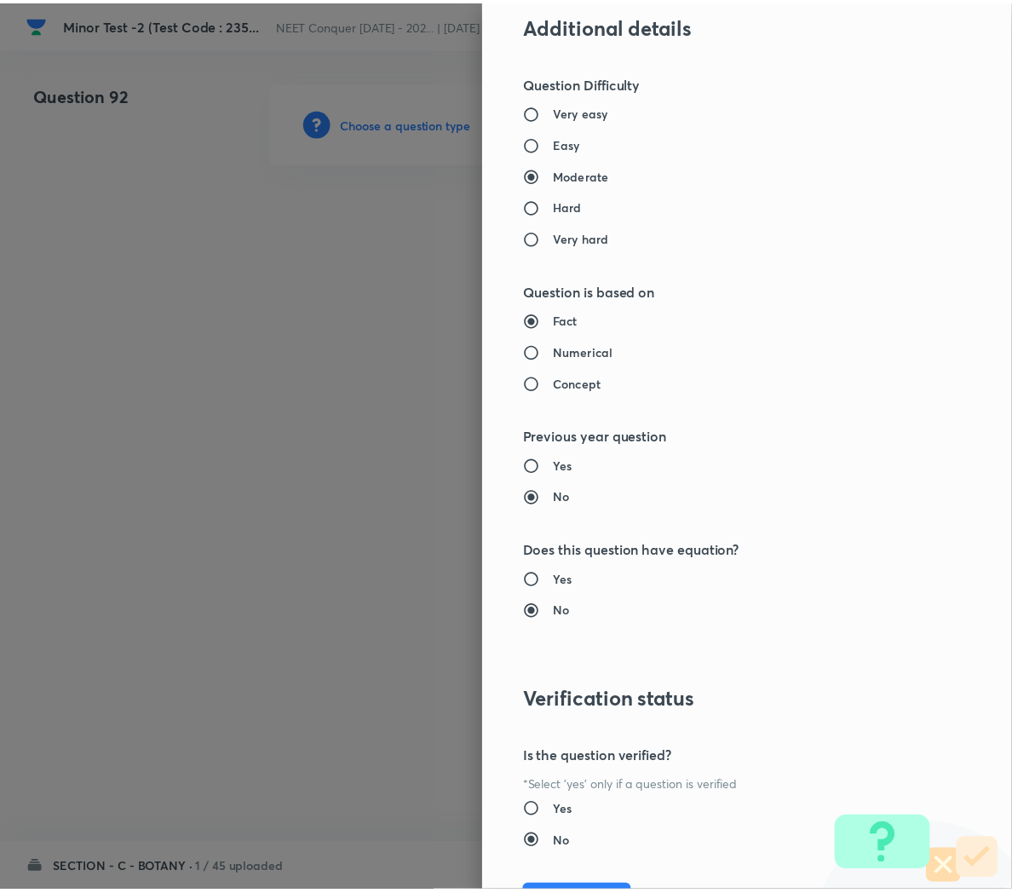
scroll to position [1497, 0]
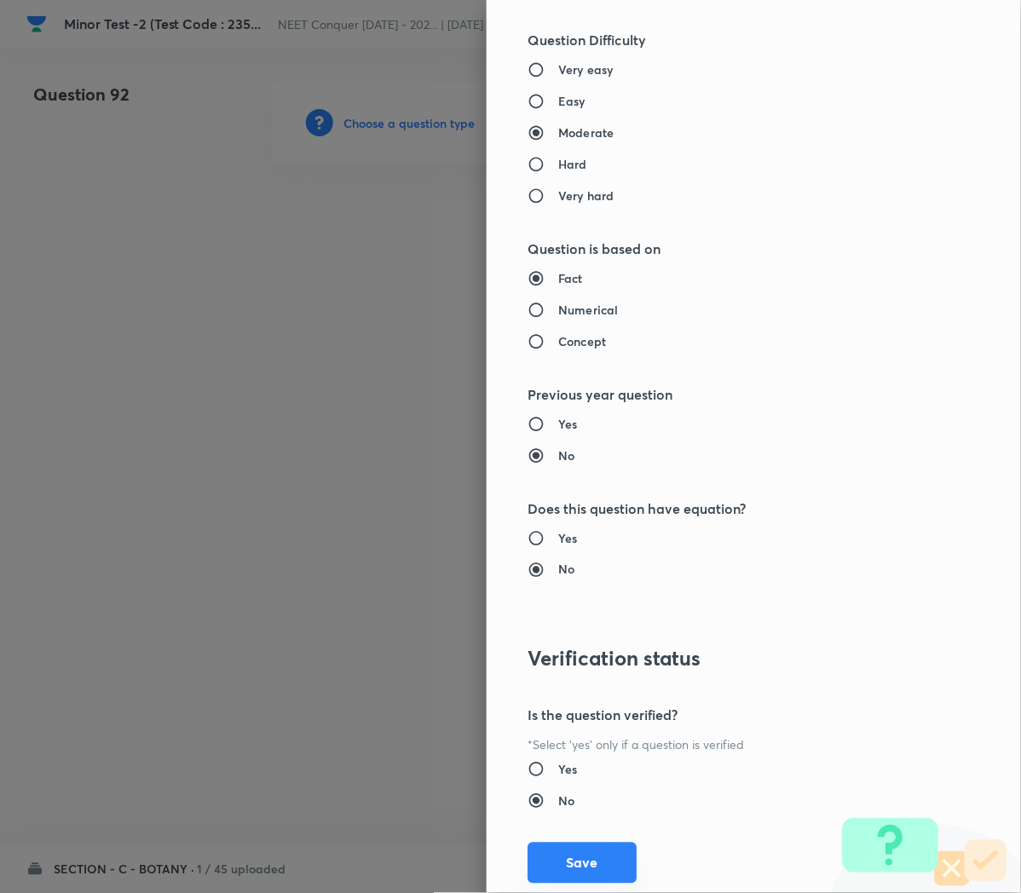
click at [555, 872] on button "Save" at bounding box center [581, 863] width 109 height 41
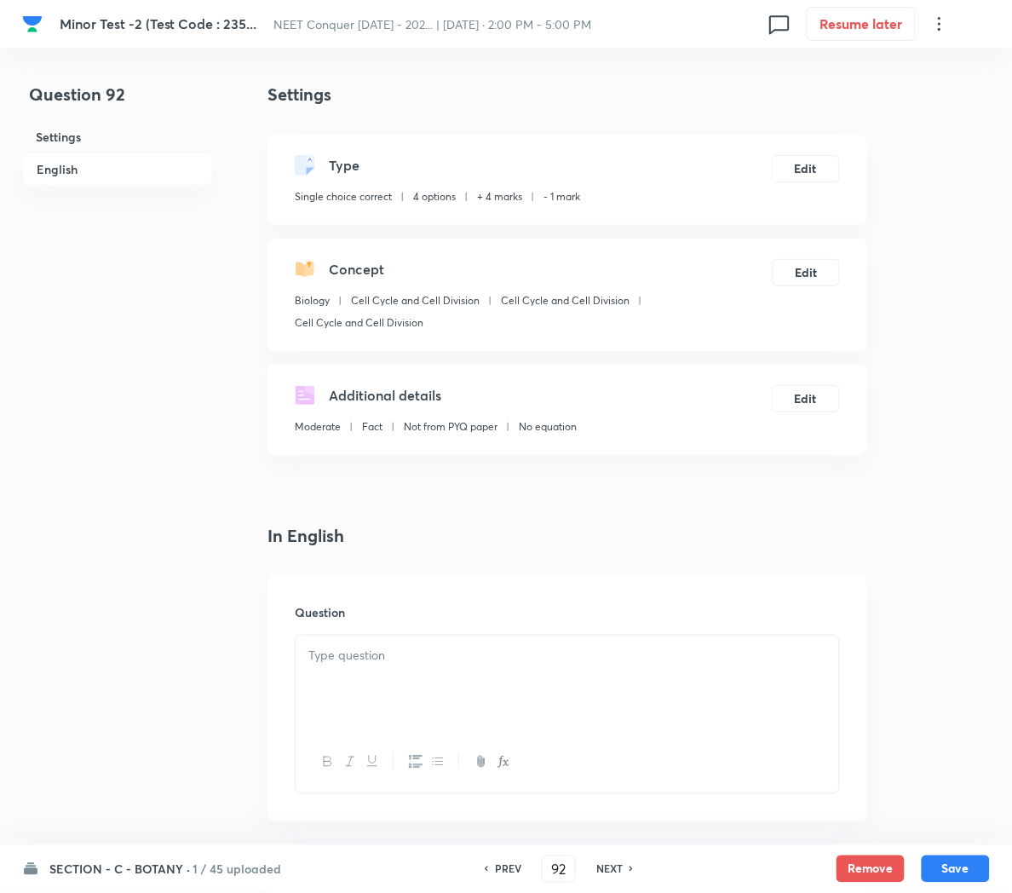
click at [410, 690] on div at bounding box center [568, 683] width 544 height 95
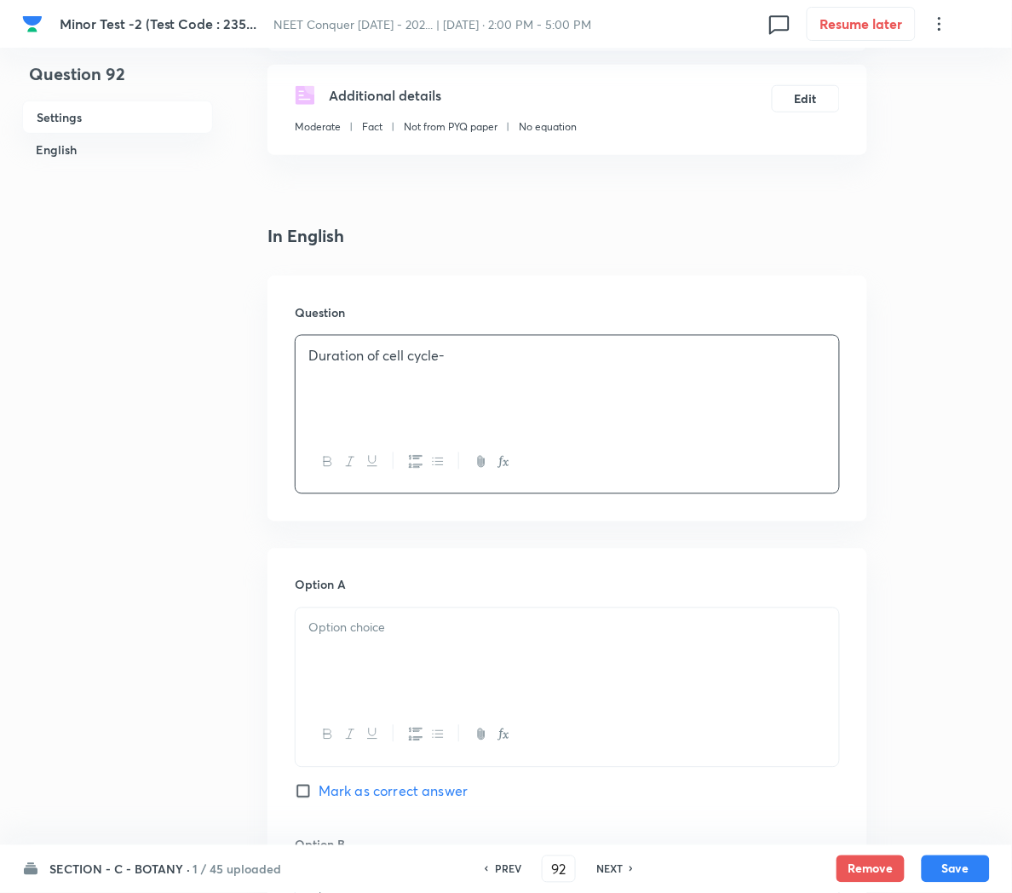
scroll to position [303, 0]
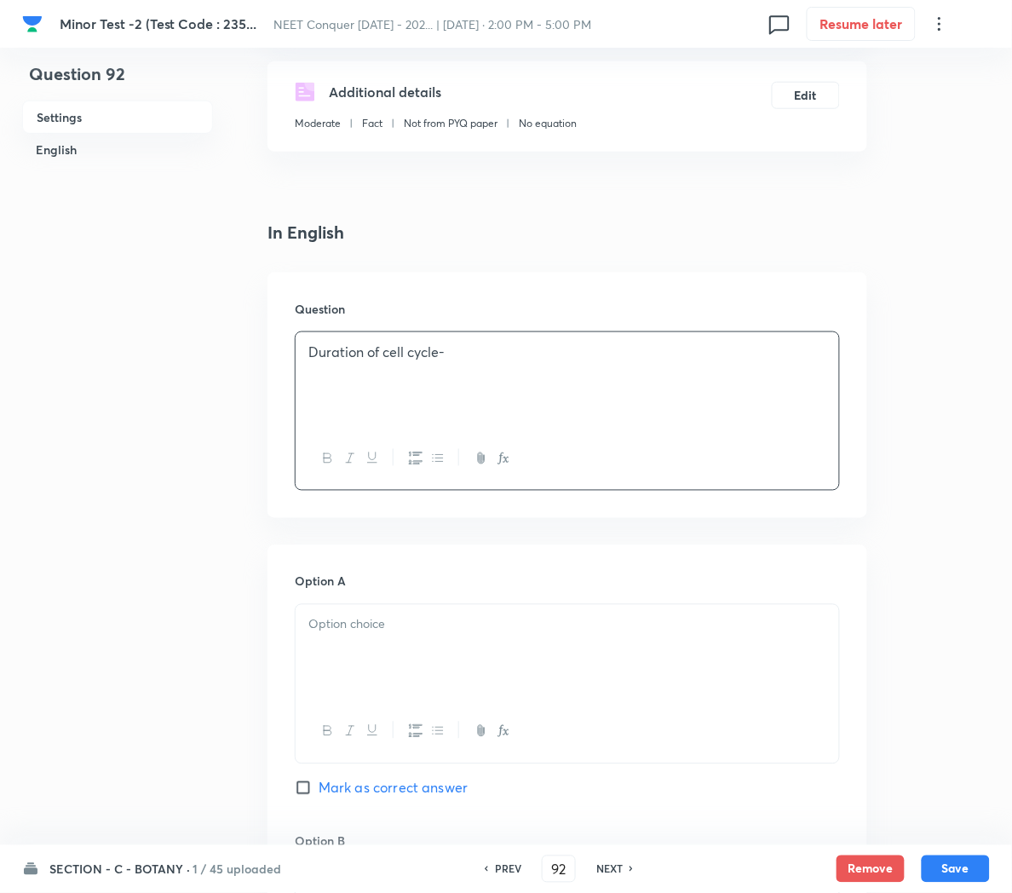
click at [324, 618] on p at bounding box center [567, 625] width 518 height 20
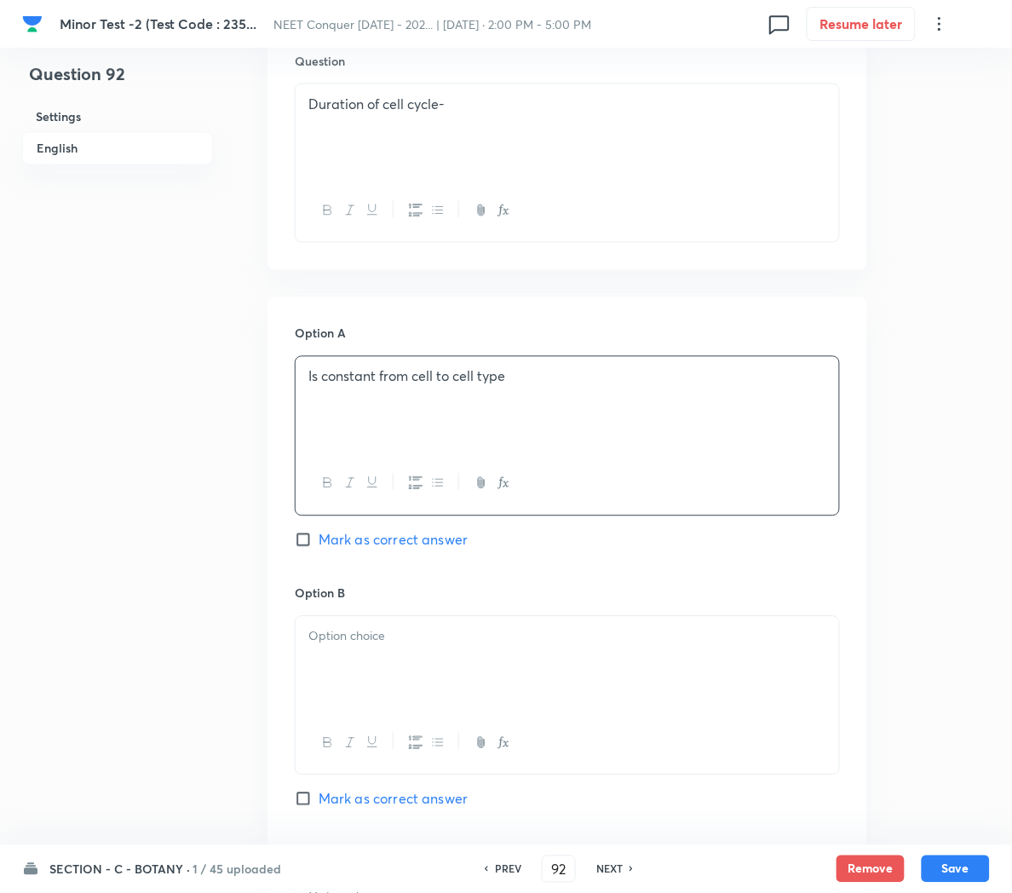
scroll to position [584, 0]
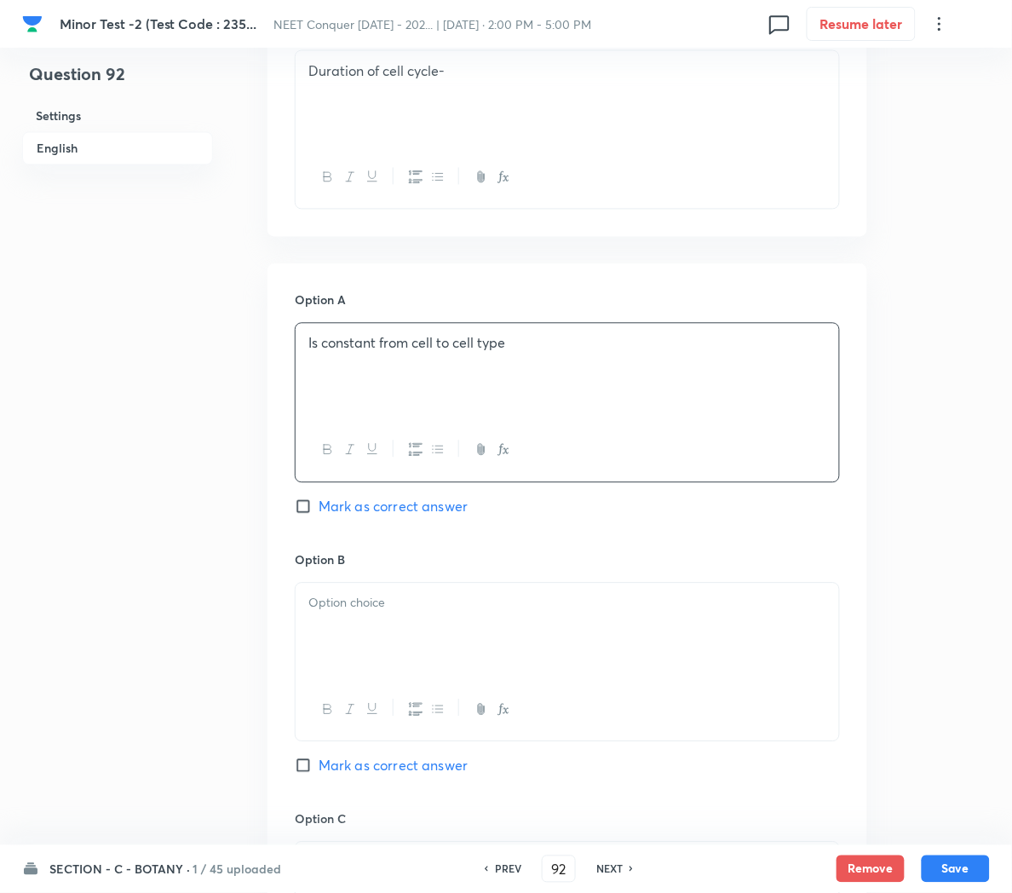
click at [377, 622] on div at bounding box center [568, 631] width 544 height 95
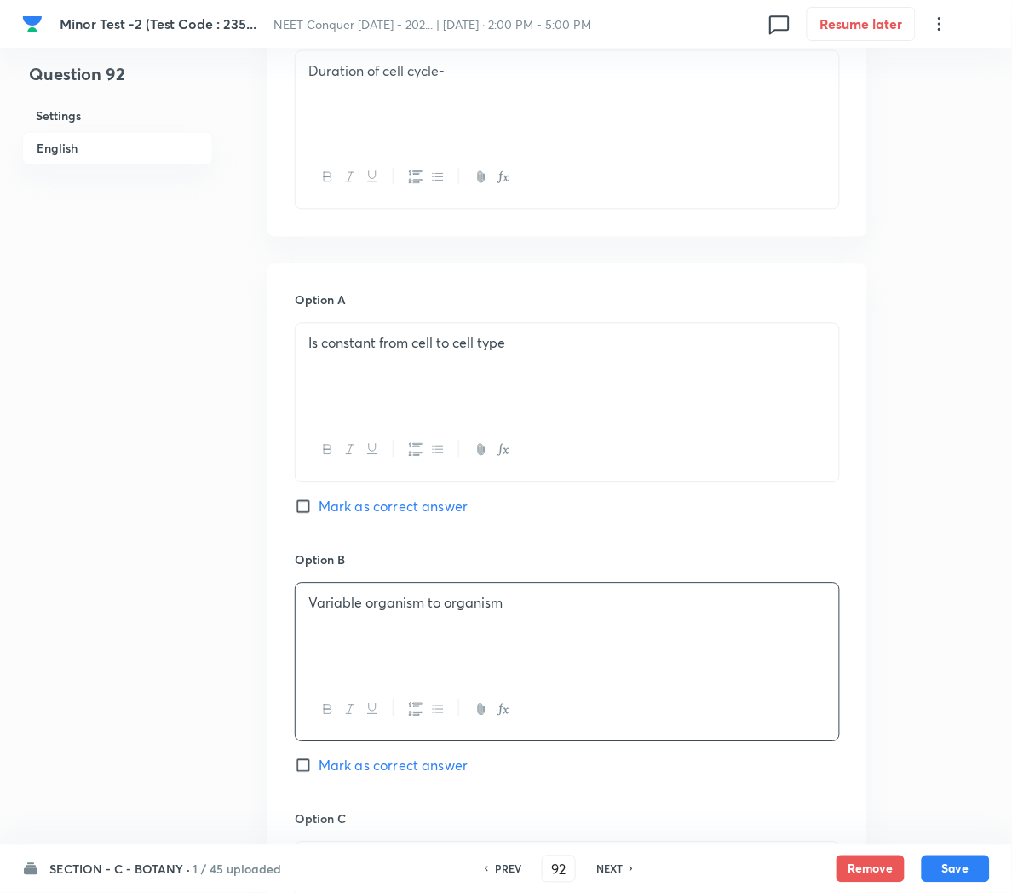
click at [435, 765] on span "Mark as correct answer" at bounding box center [393, 766] width 149 height 20
click at [319, 765] on input "Mark as correct answer" at bounding box center [307, 765] width 24 height 17
checkbox input "true"
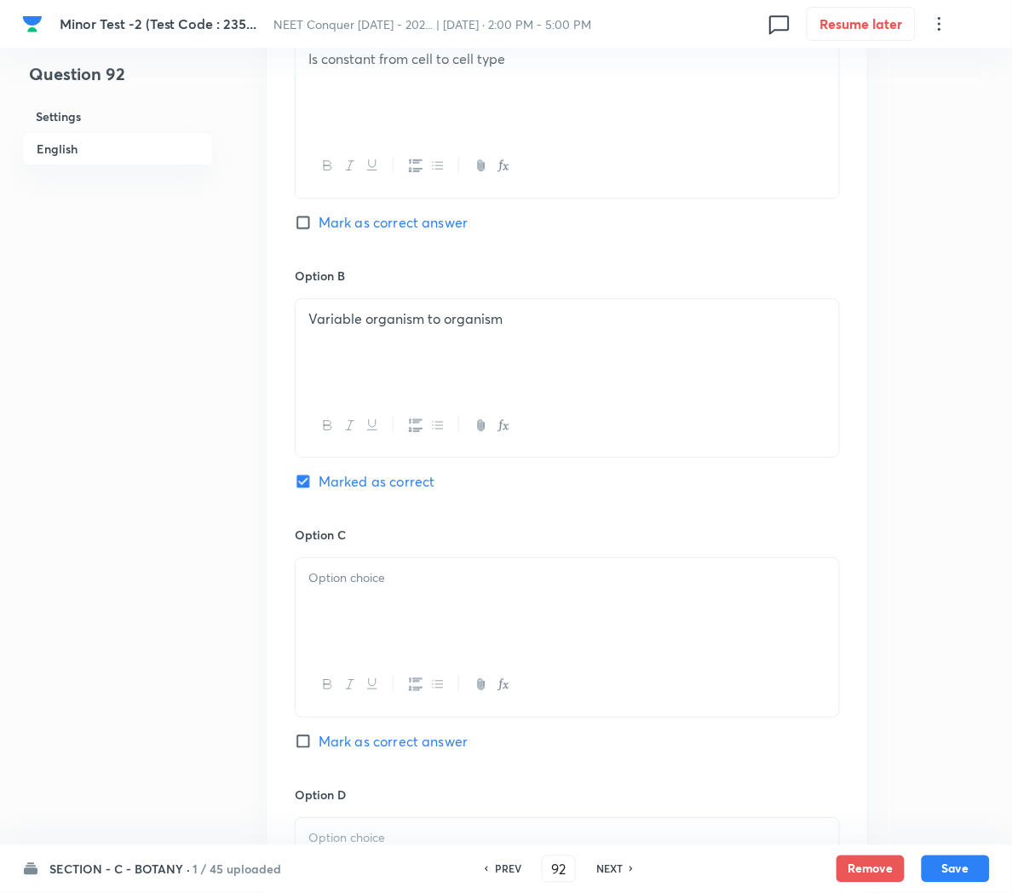
scroll to position [875, 0]
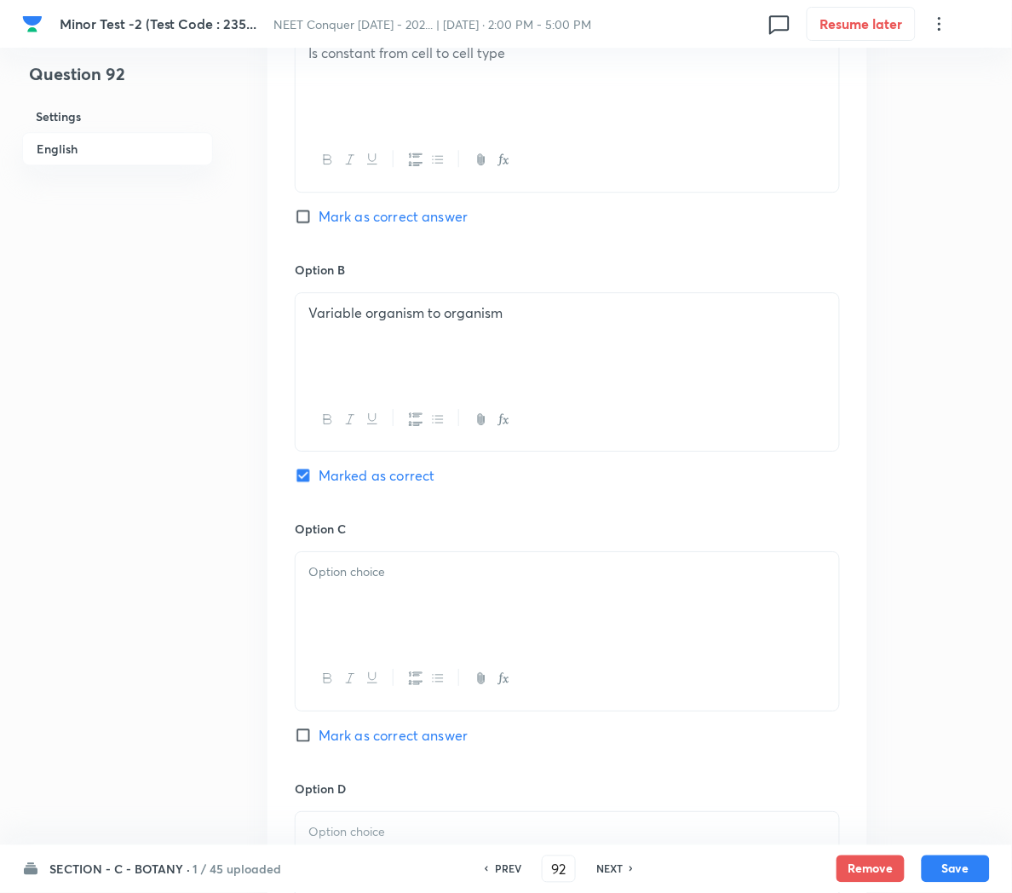
click at [364, 603] on div at bounding box center [568, 599] width 544 height 95
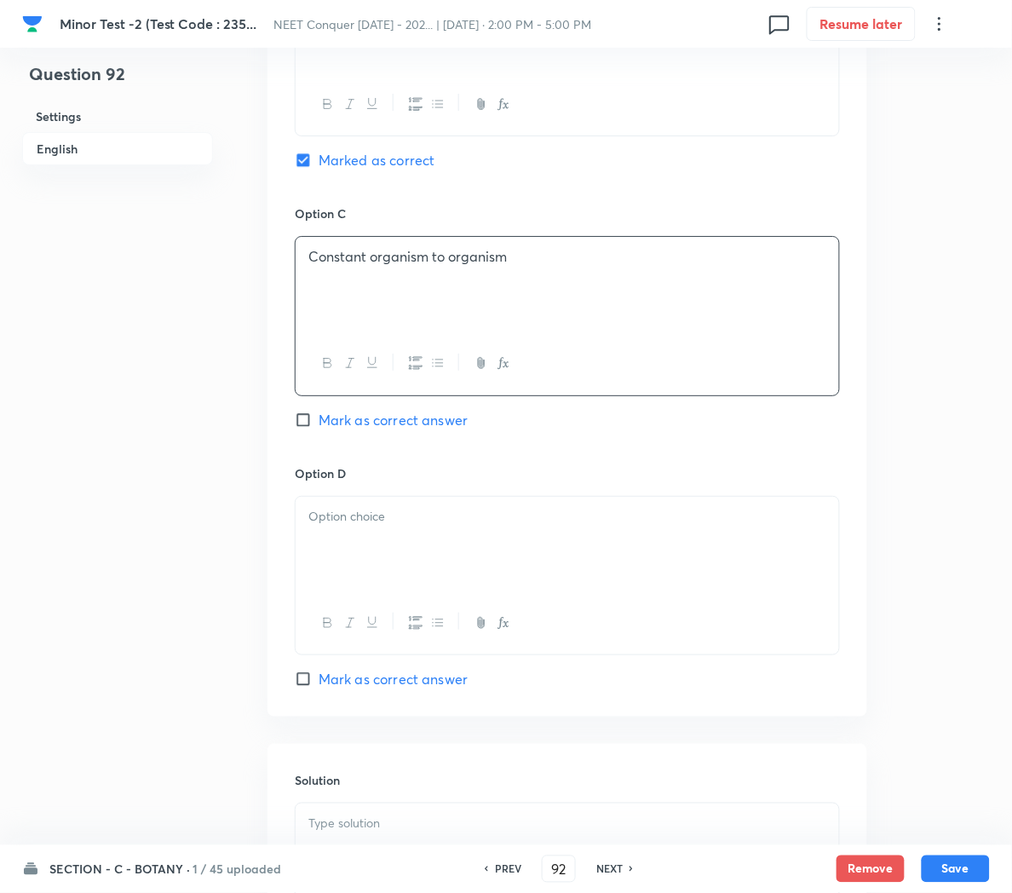
scroll to position [1201, 0]
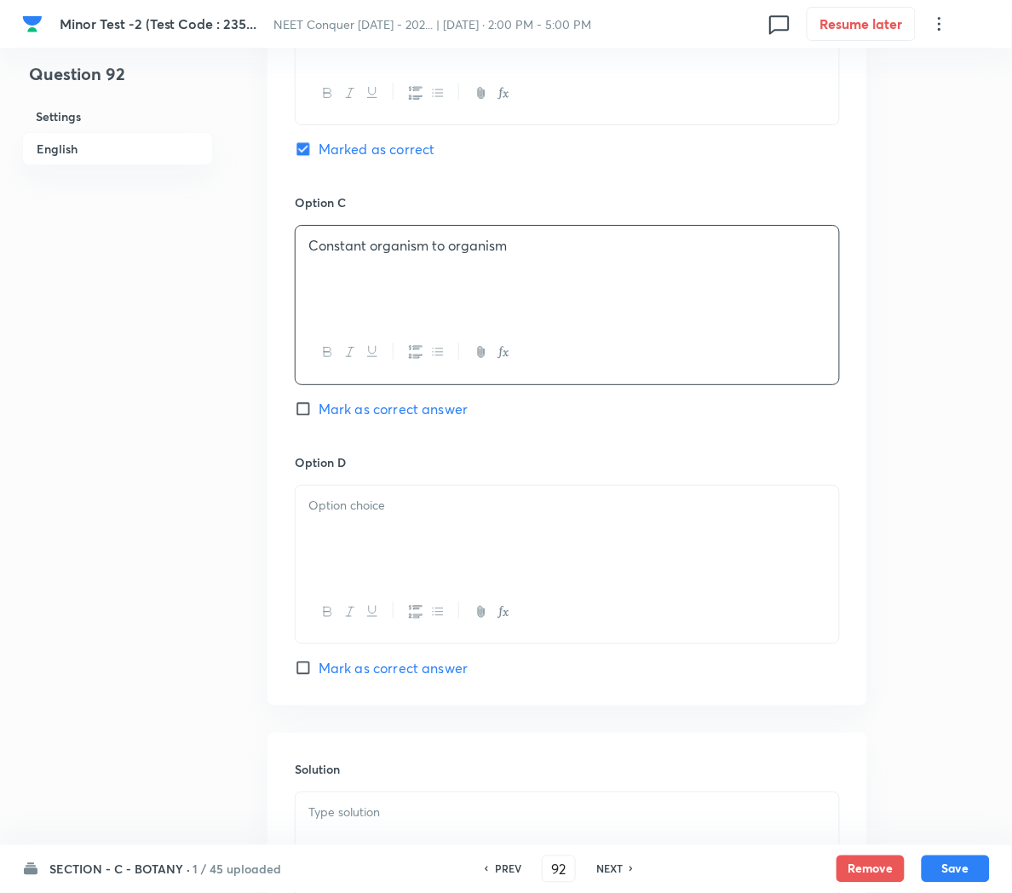
click at [363, 542] on div at bounding box center [568, 533] width 544 height 95
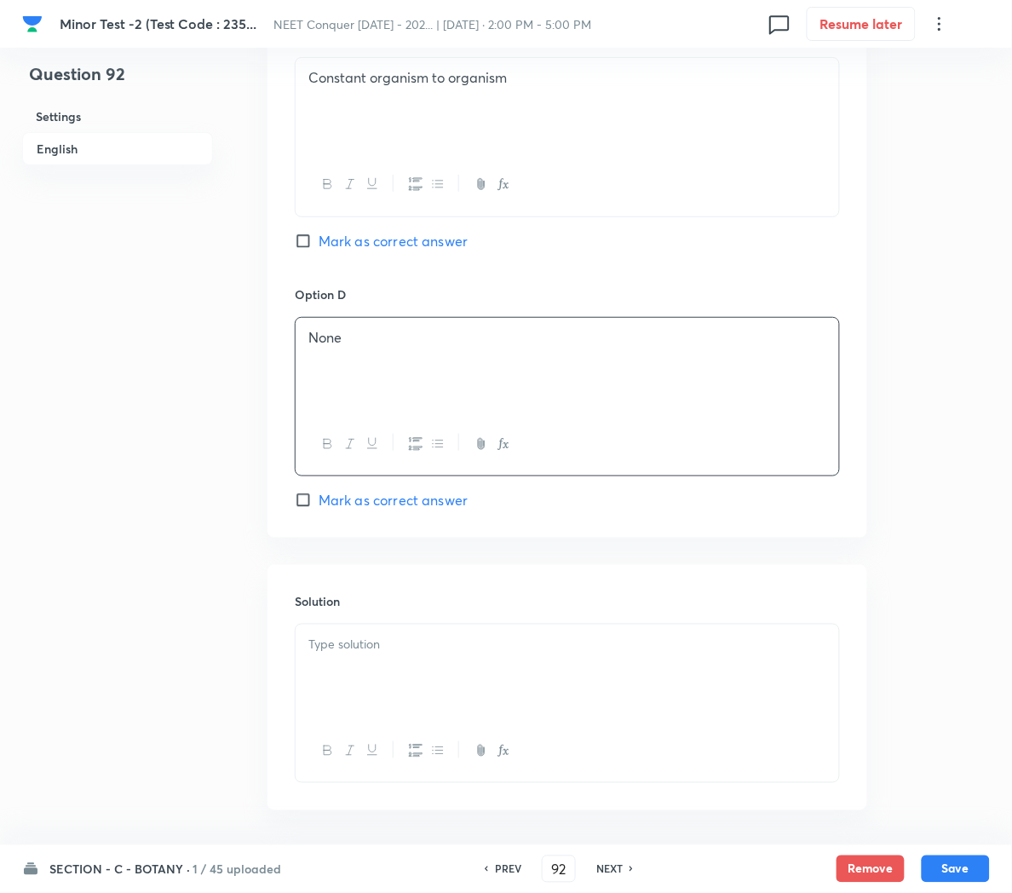
scroll to position [1444, 0]
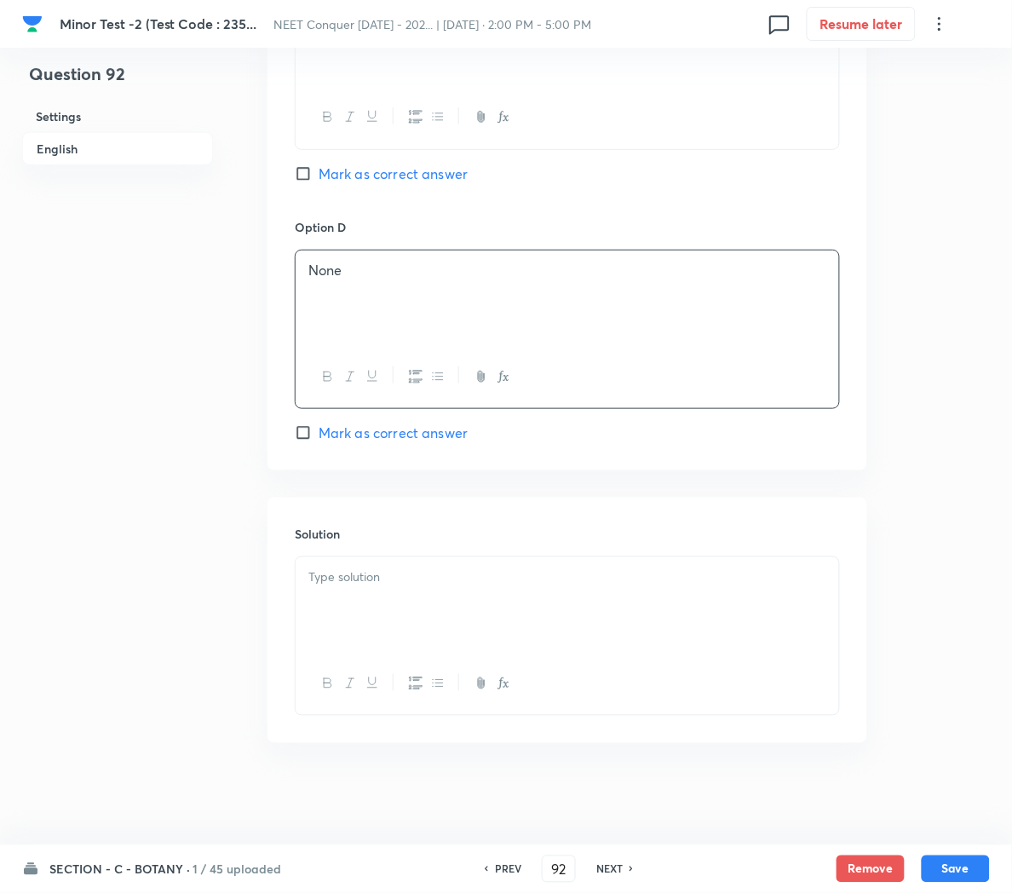
click at [354, 614] on div at bounding box center [568, 604] width 544 height 95
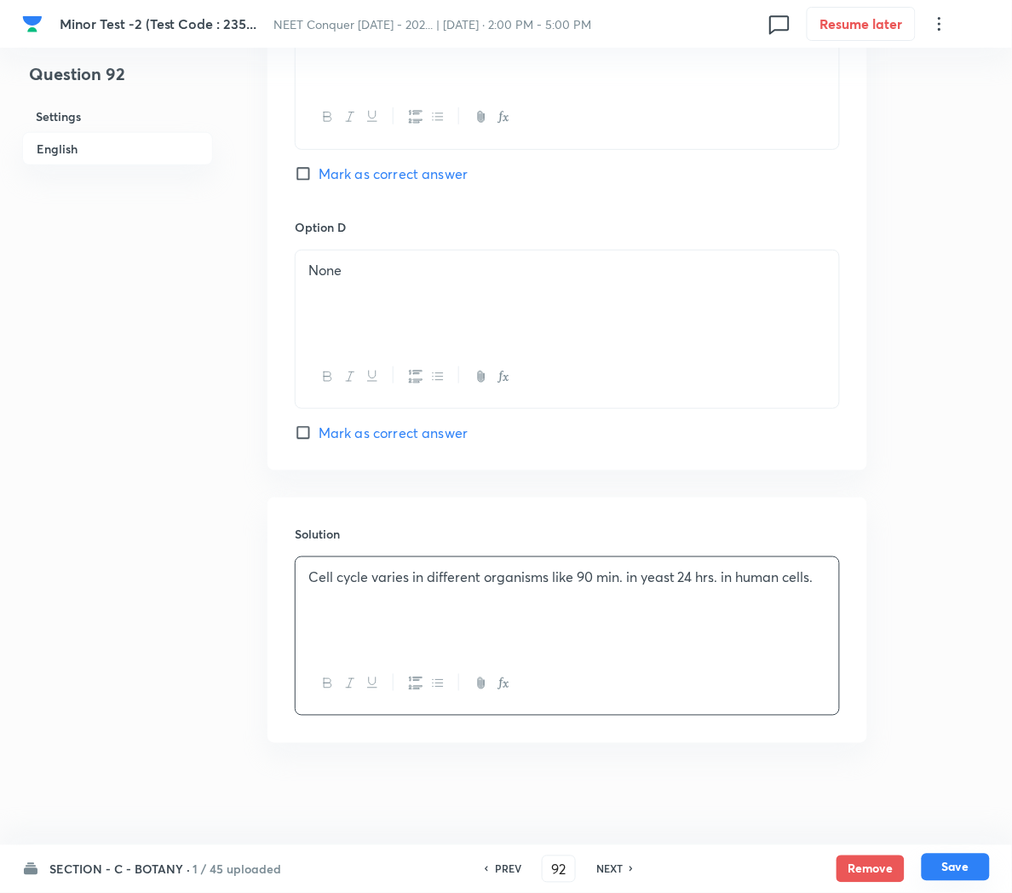
click at [944, 872] on button "Save" at bounding box center [956, 867] width 68 height 27
type input "93"
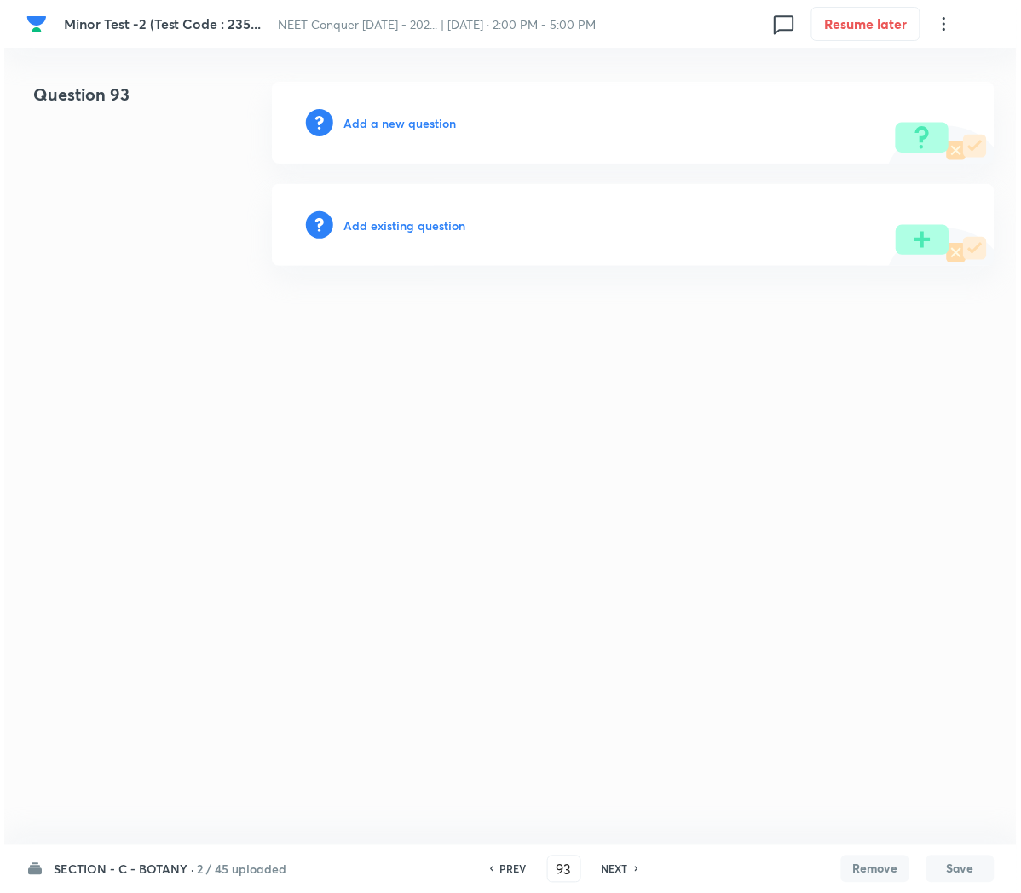
scroll to position [0, 0]
click at [372, 119] on h6 "Add a new question" at bounding box center [399, 123] width 112 height 18
click at [372, 119] on h6 "Choose a question type" at bounding box center [408, 123] width 131 height 18
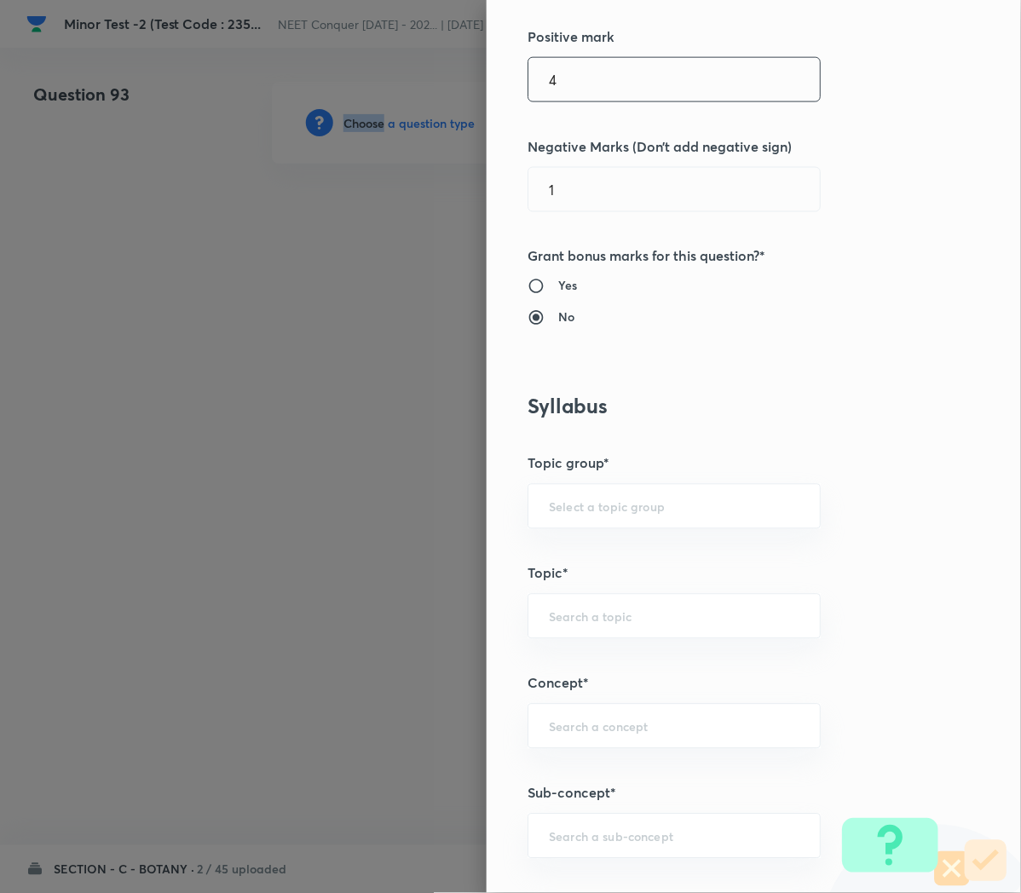
scroll to position [457, 0]
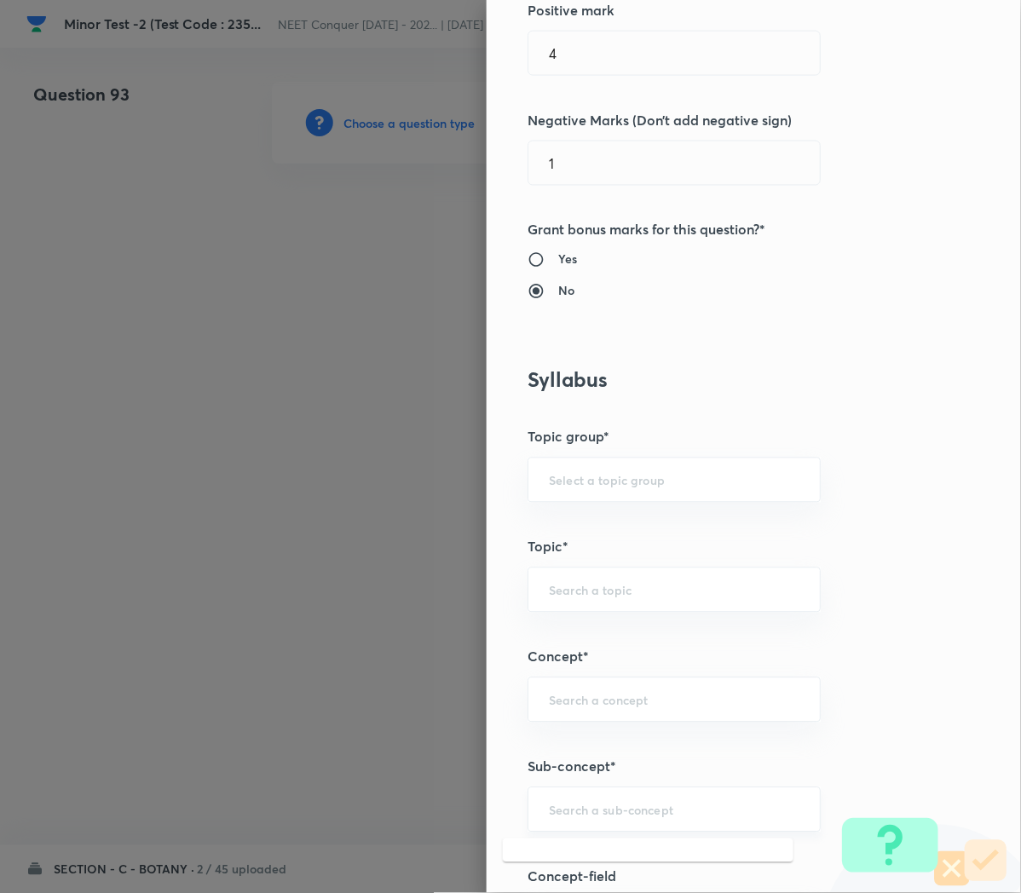
click at [549, 803] on input "text" at bounding box center [674, 810] width 250 height 16
paste input "Cell Cycle and Cell Division"
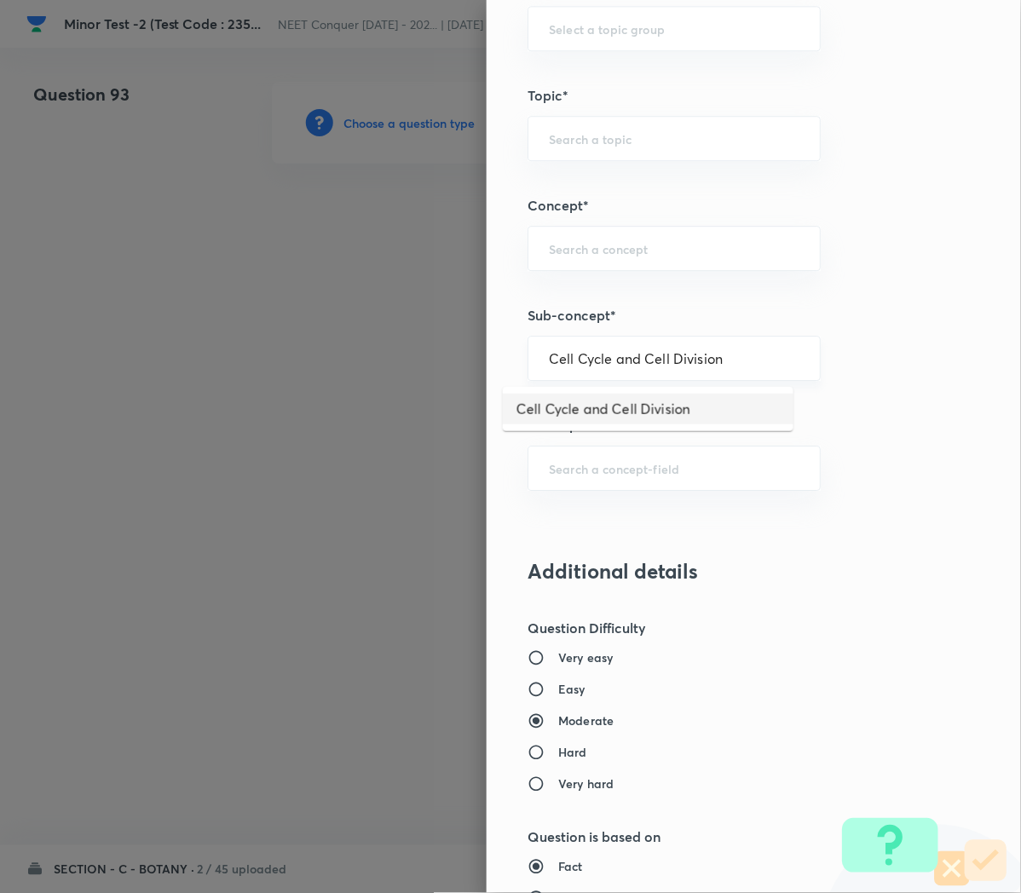
type input "Cell Cycle and Cell Division"
type input "Biology"
type input "Cell Cycle and Cell Division"
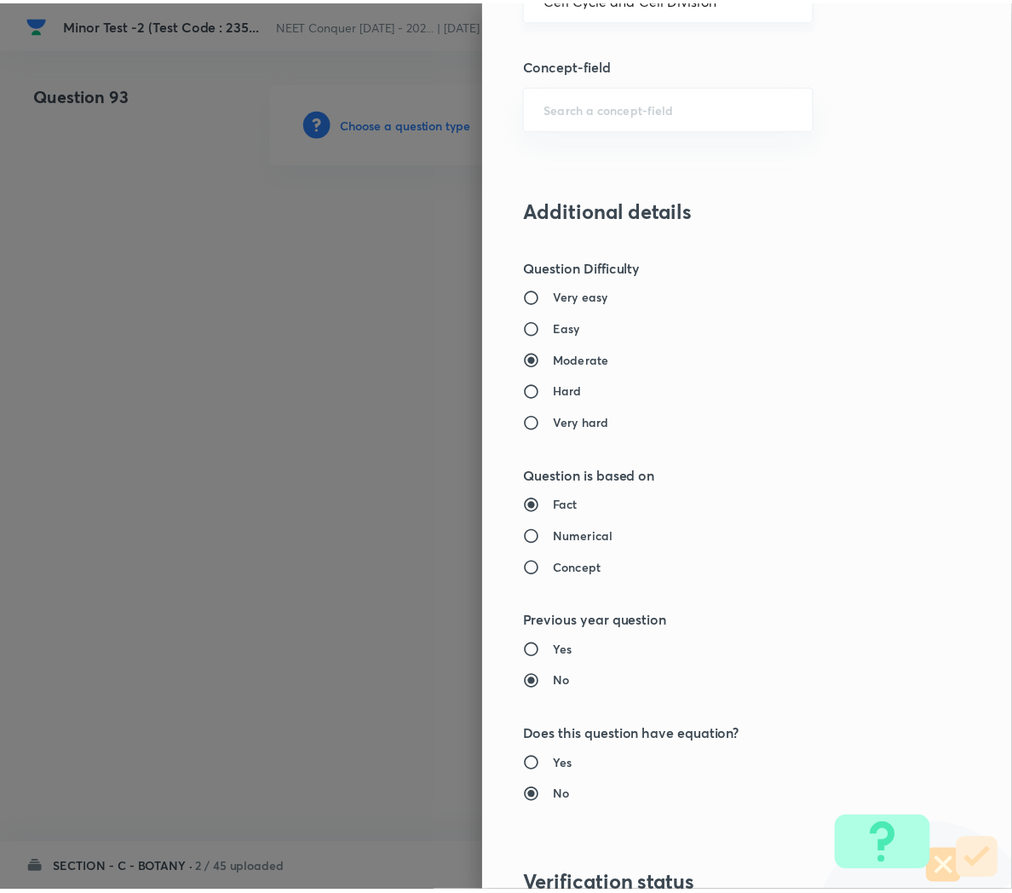
scroll to position [1546, 0]
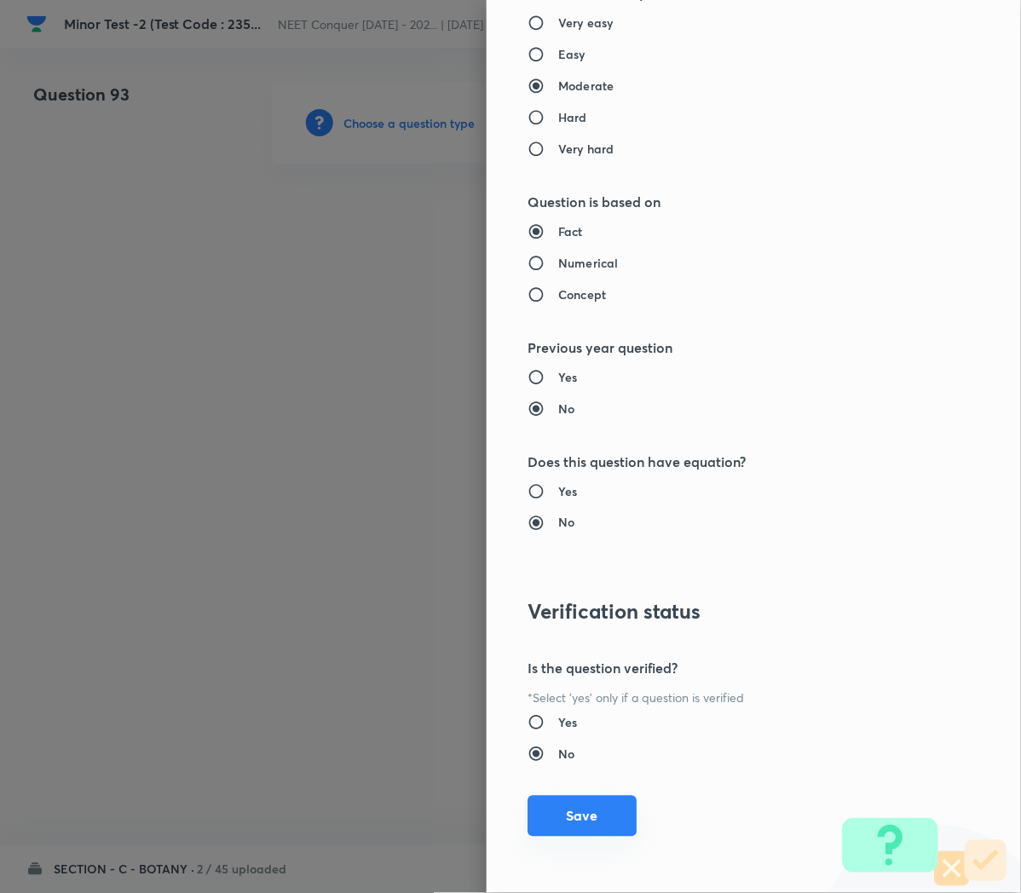
click at [549, 803] on button "Save" at bounding box center [581, 816] width 109 height 41
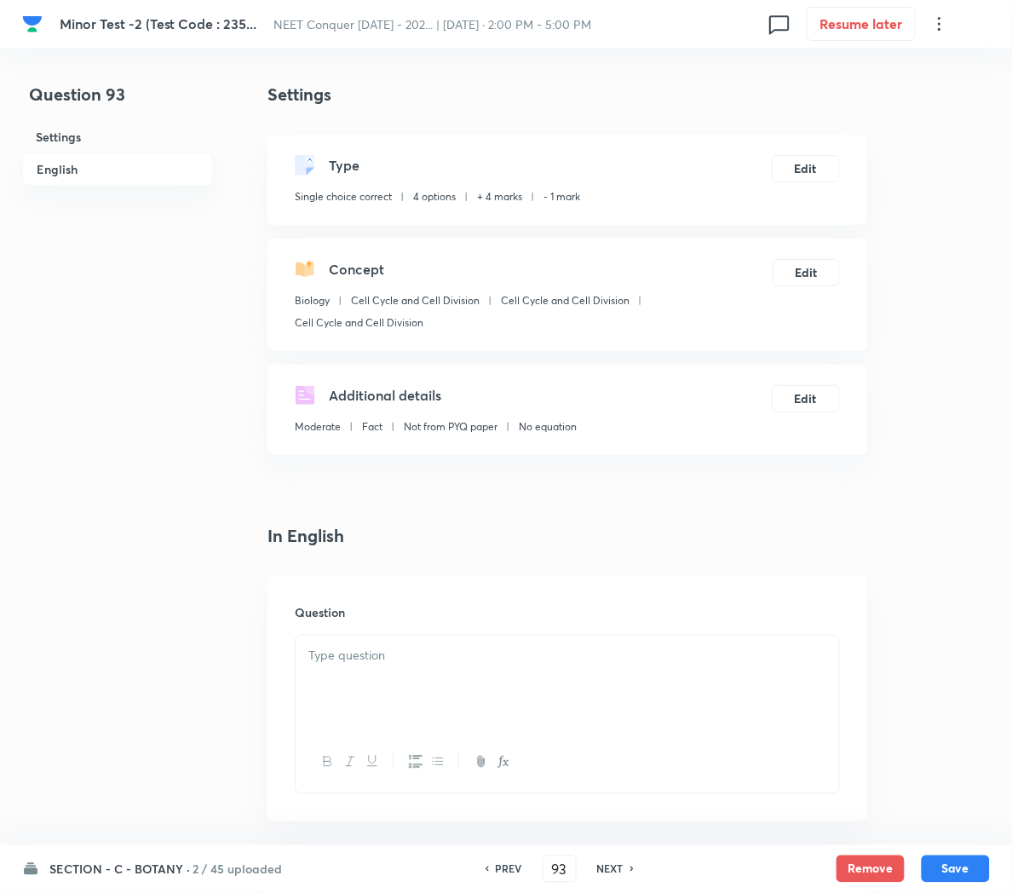
click at [401, 663] on p at bounding box center [567, 656] width 518 height 20
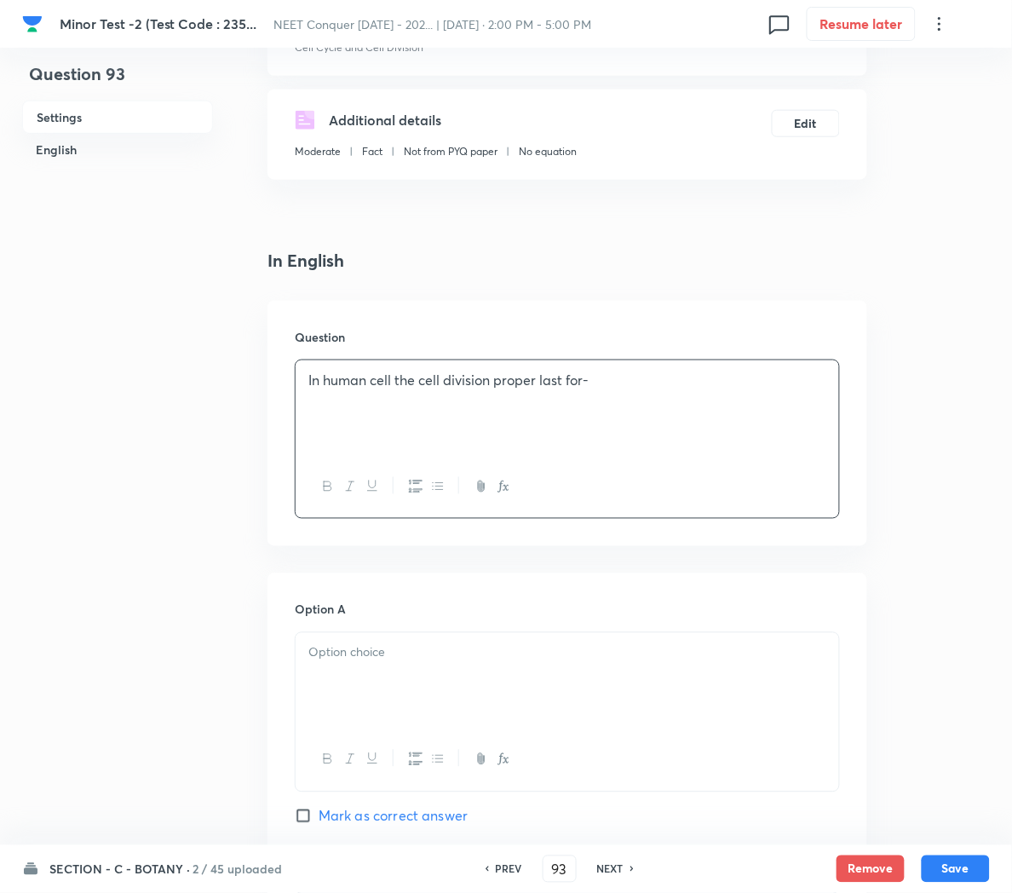
scroll to position [283, 0]
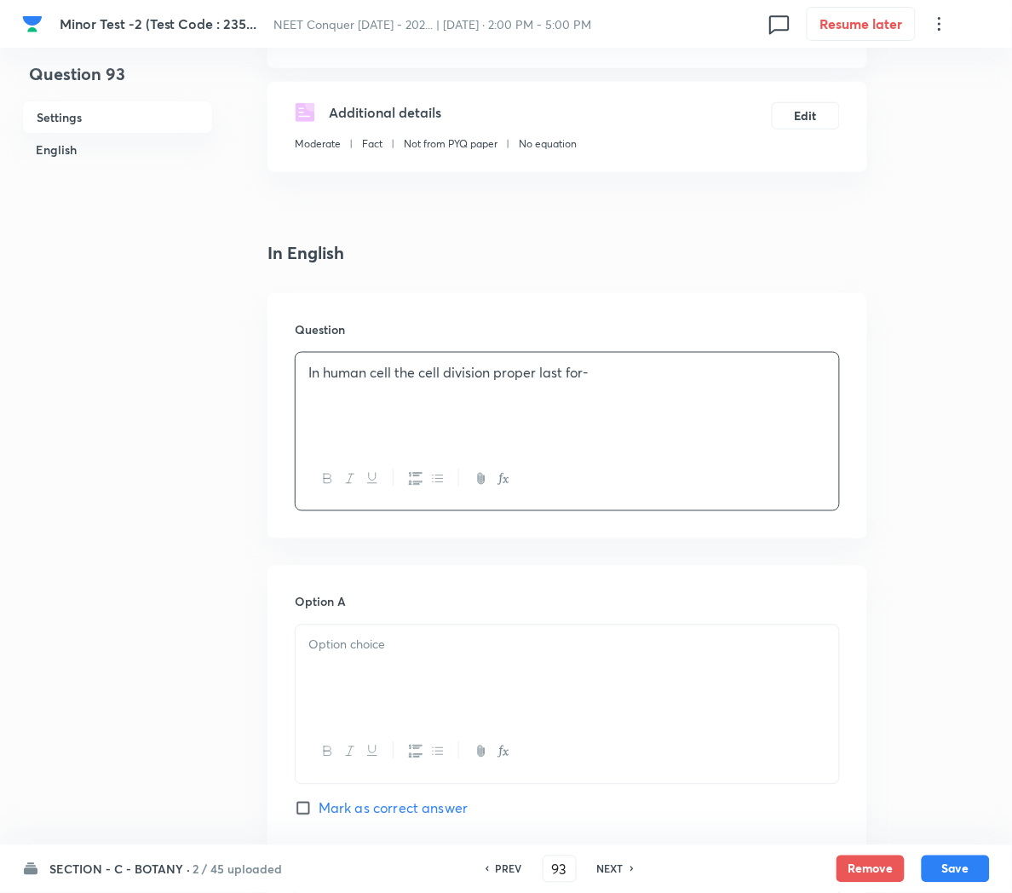
click at [347, 647] on p at bounding box center [567, 646] width 518 height 20
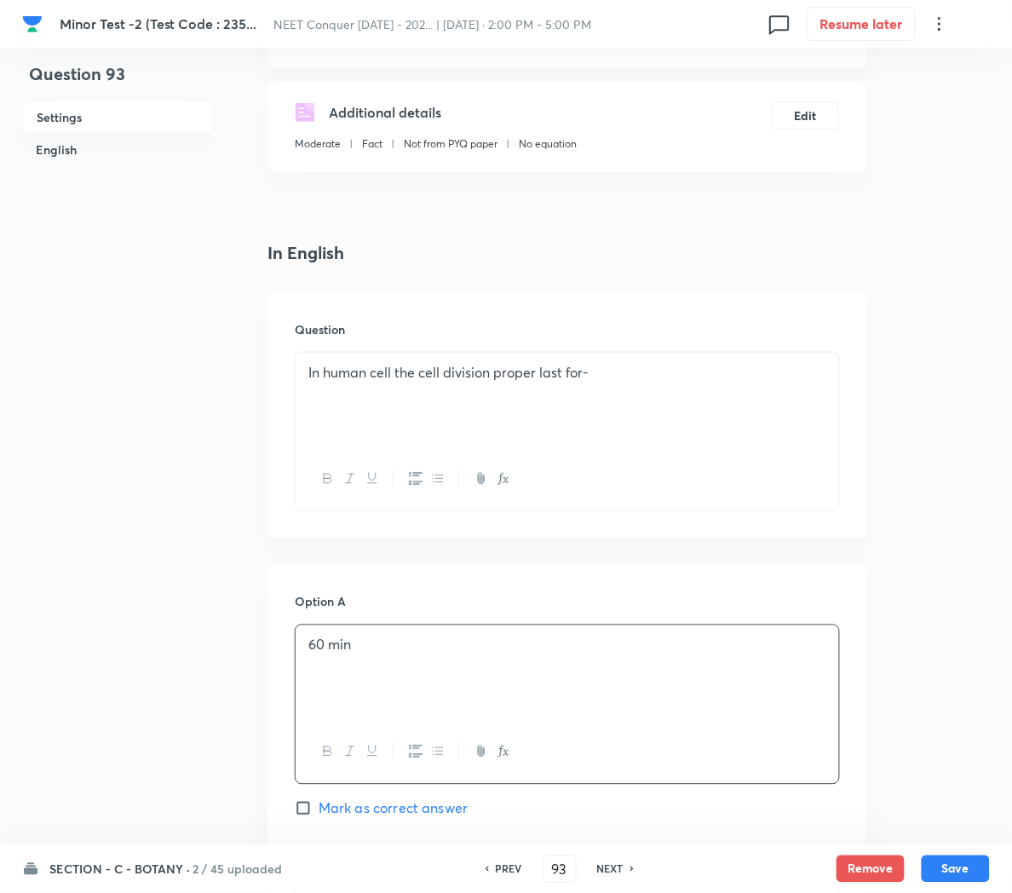
scroll to position [449, 0]
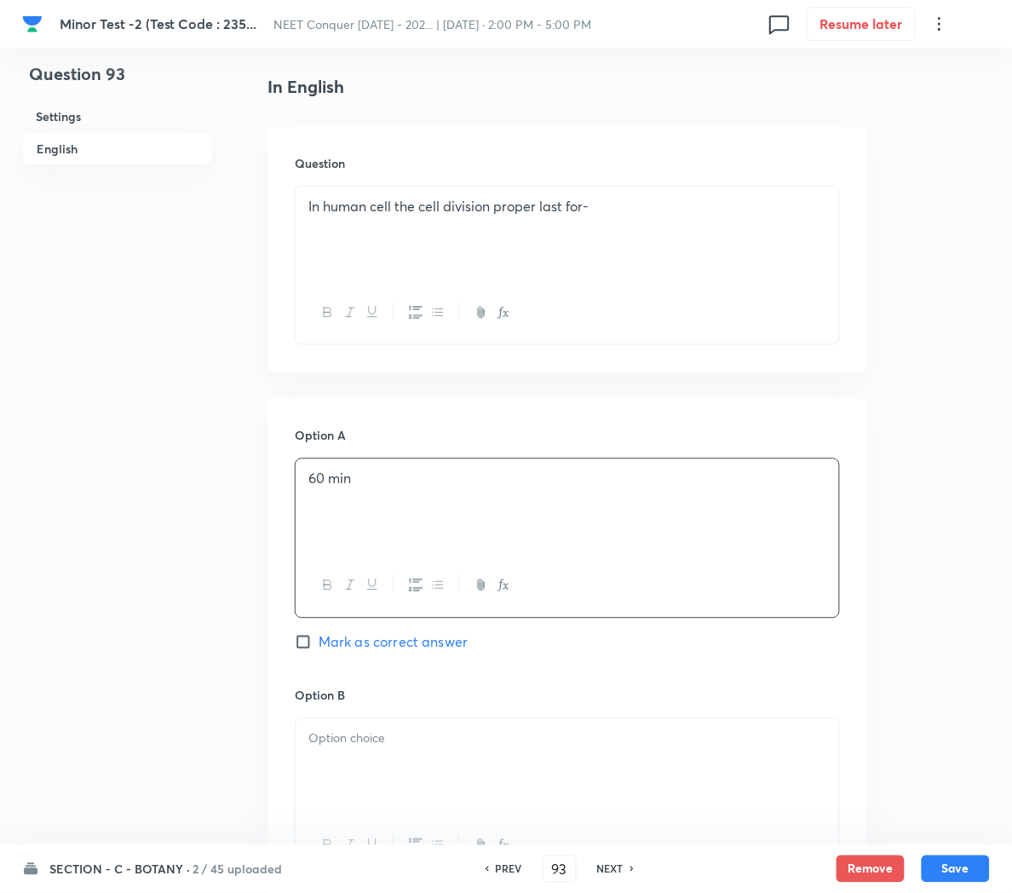
click at [347, 647] on span "Mark as correct answer" at bounding box center [393, 642] width 149 height 20
click at [319, 647] on input "Mark as correct answer" at bounding box center [307, 642] width 24 height 17
checkbox input "true"
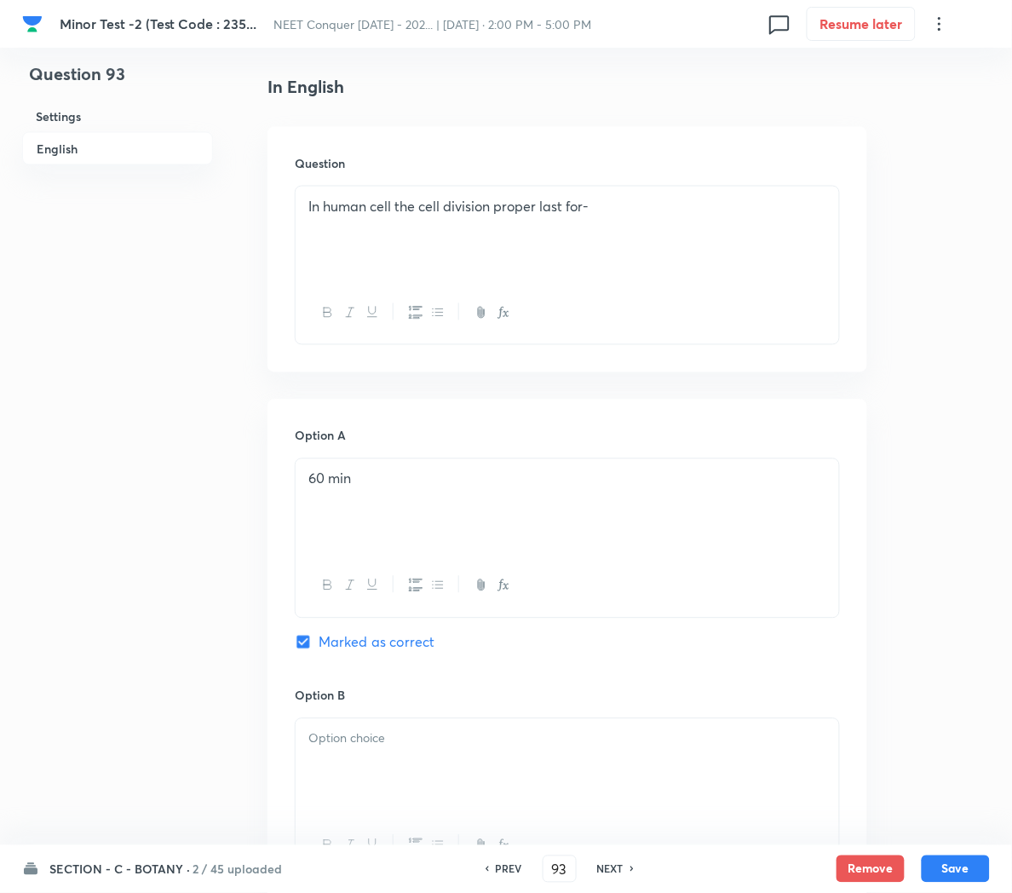
click at [346, 749] on p at bounding box center [567, 739] width 518 height 20
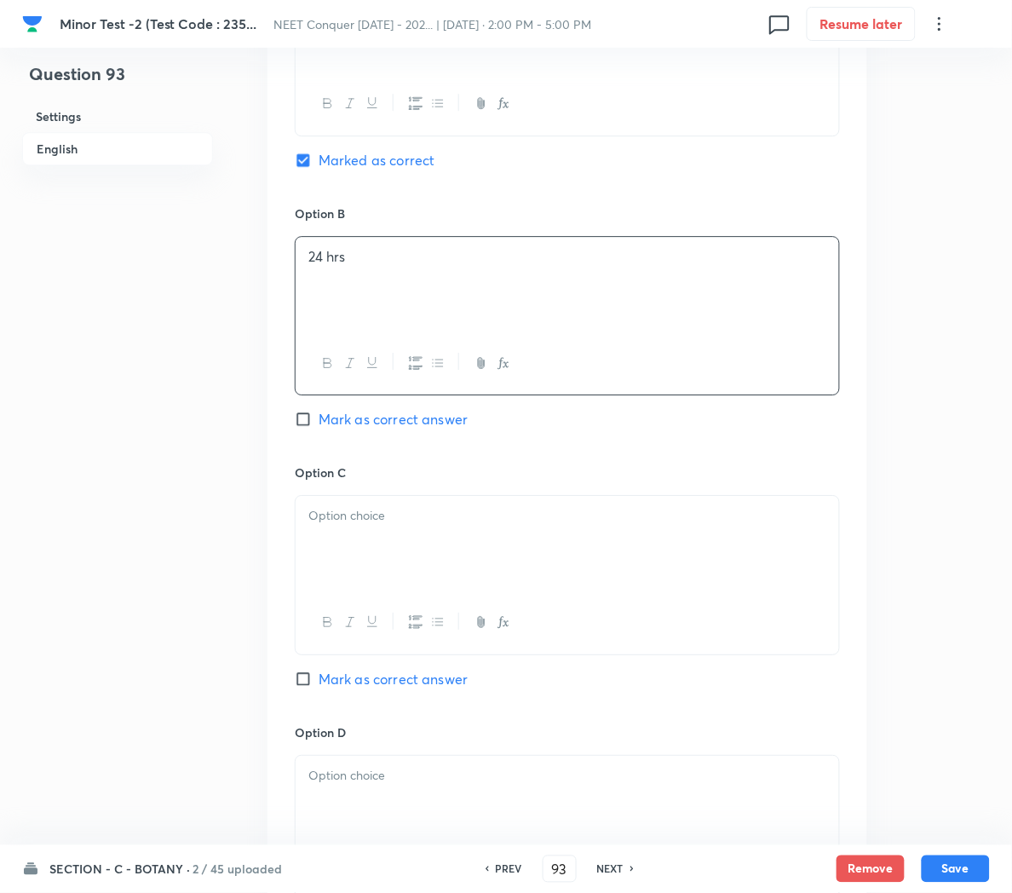
scroll to position [934, 0]
click at [499, 552] on div at bounding box center [568, 540] width 544 height 95
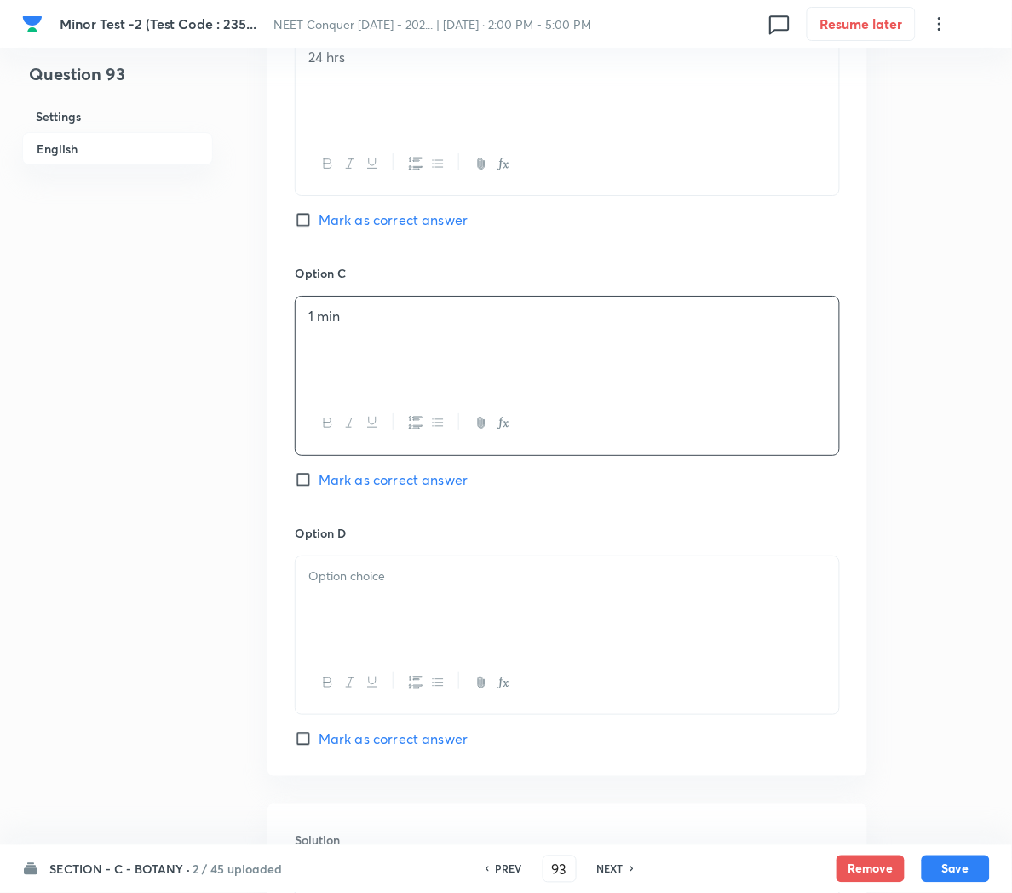
scroll to position [1136, 0]
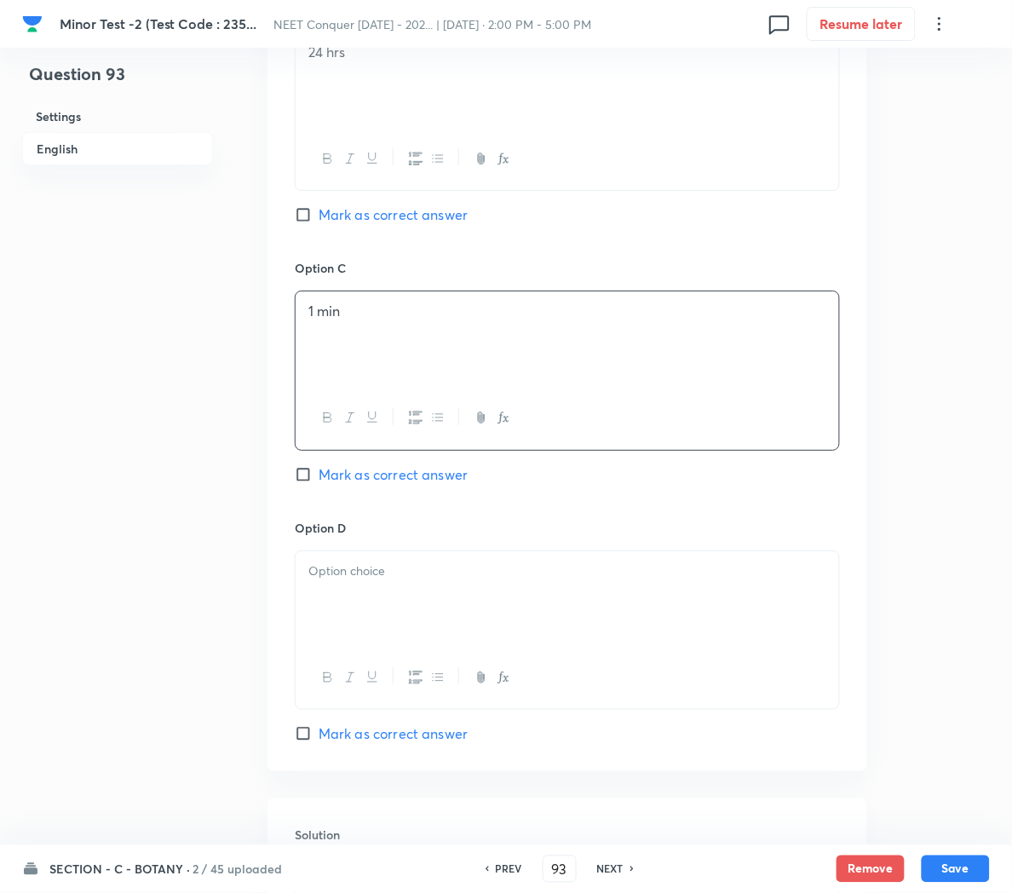
click at [389, 581] on p at bounding box center [567, 571] width 518 height 20
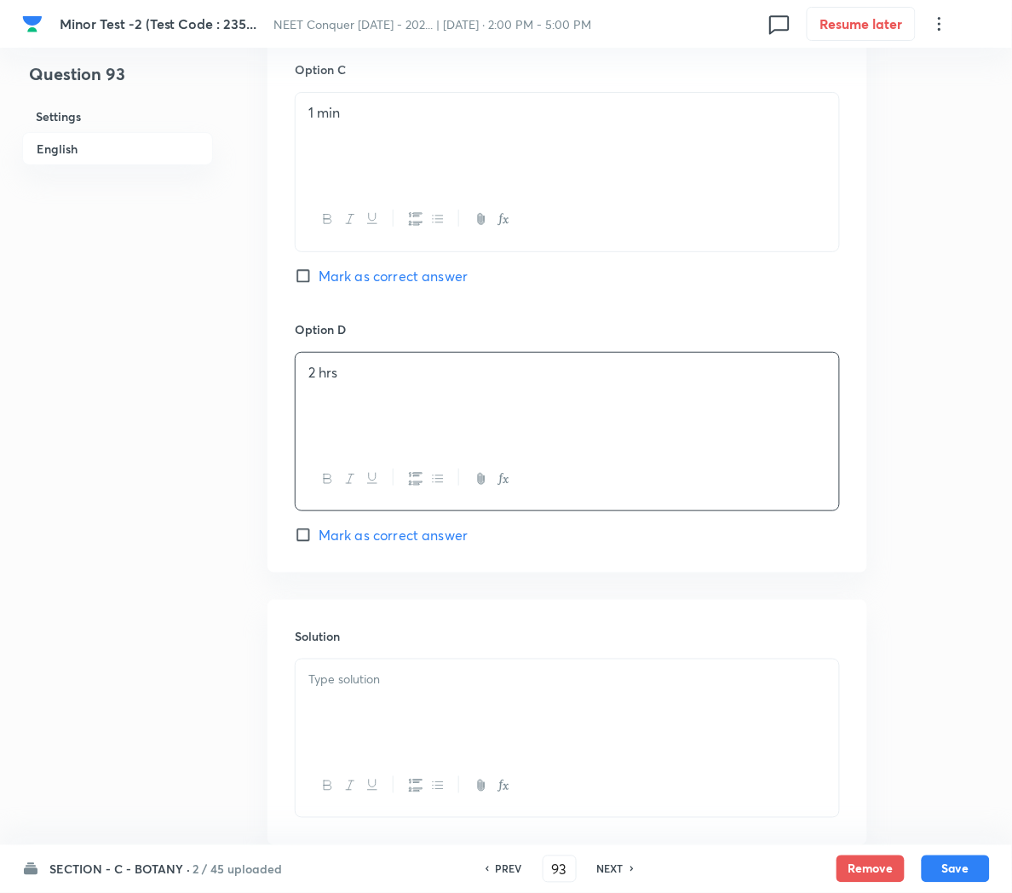
scroll to position [1444, 0]
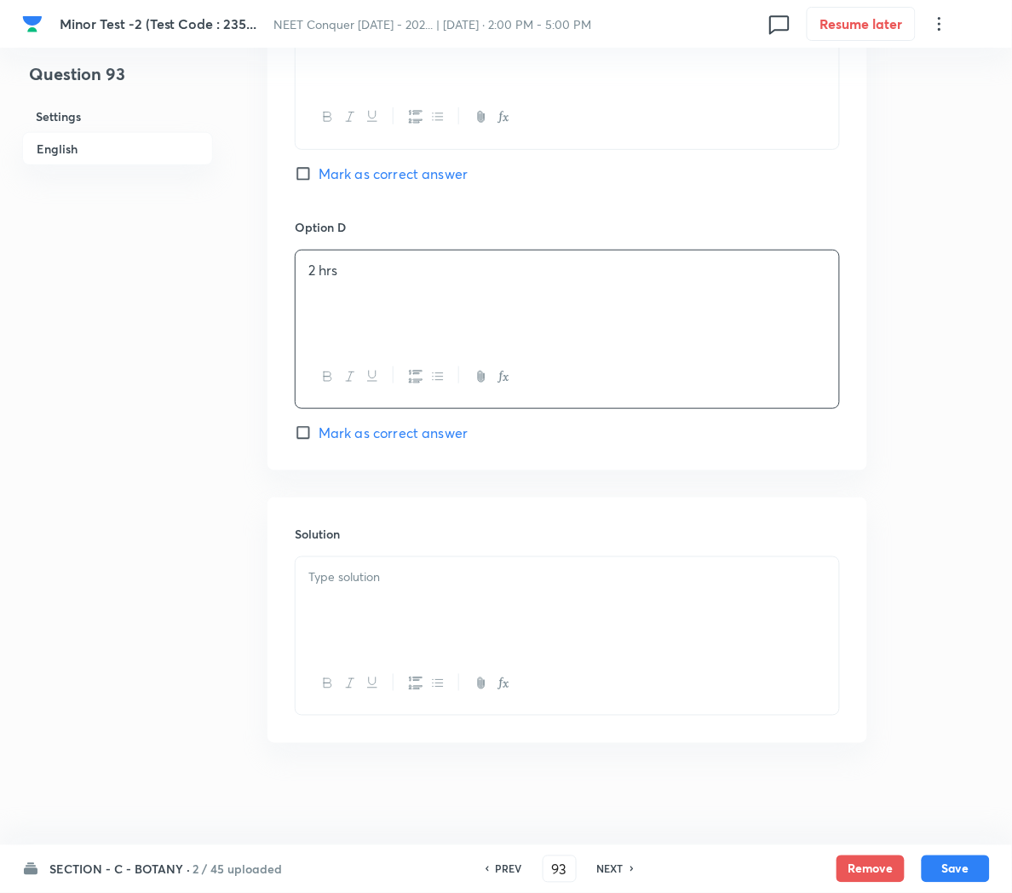
click at [350, 613] on div at bounding box center [568, 604] width 544 height 95
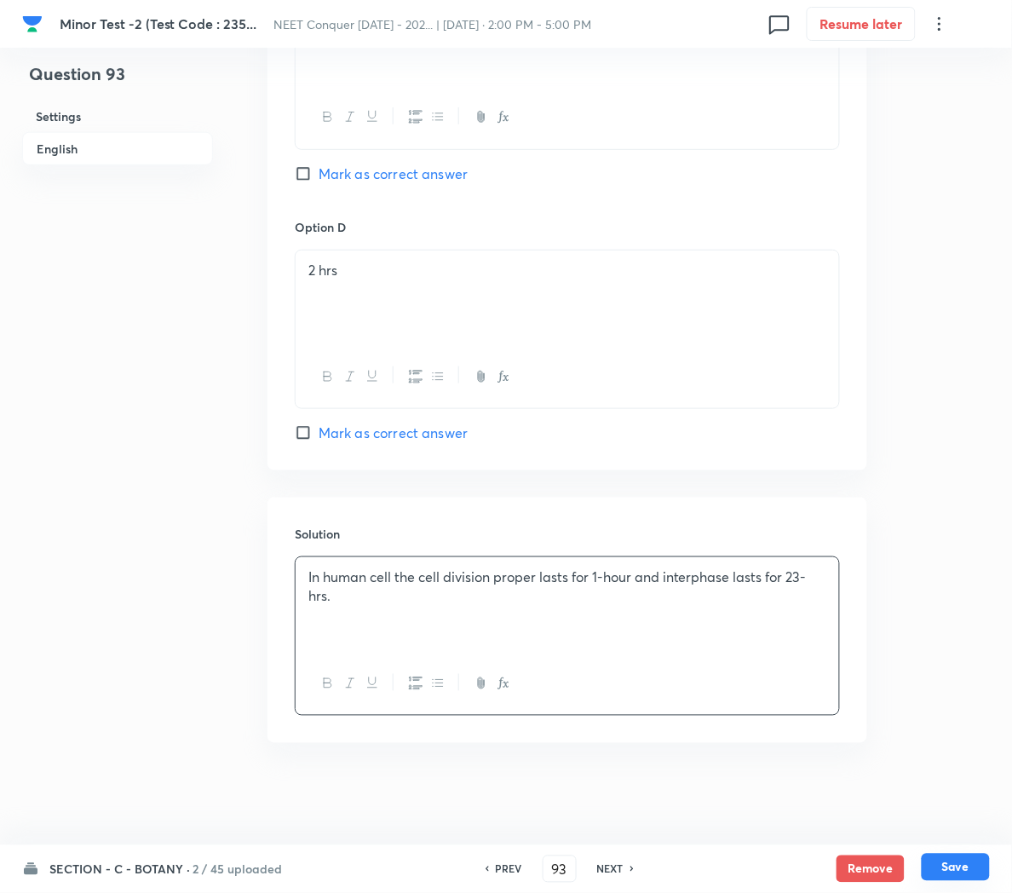
click at [942, 872] on button "Save" at bounding box center [956, 867] width 68 height 27
type input "94"
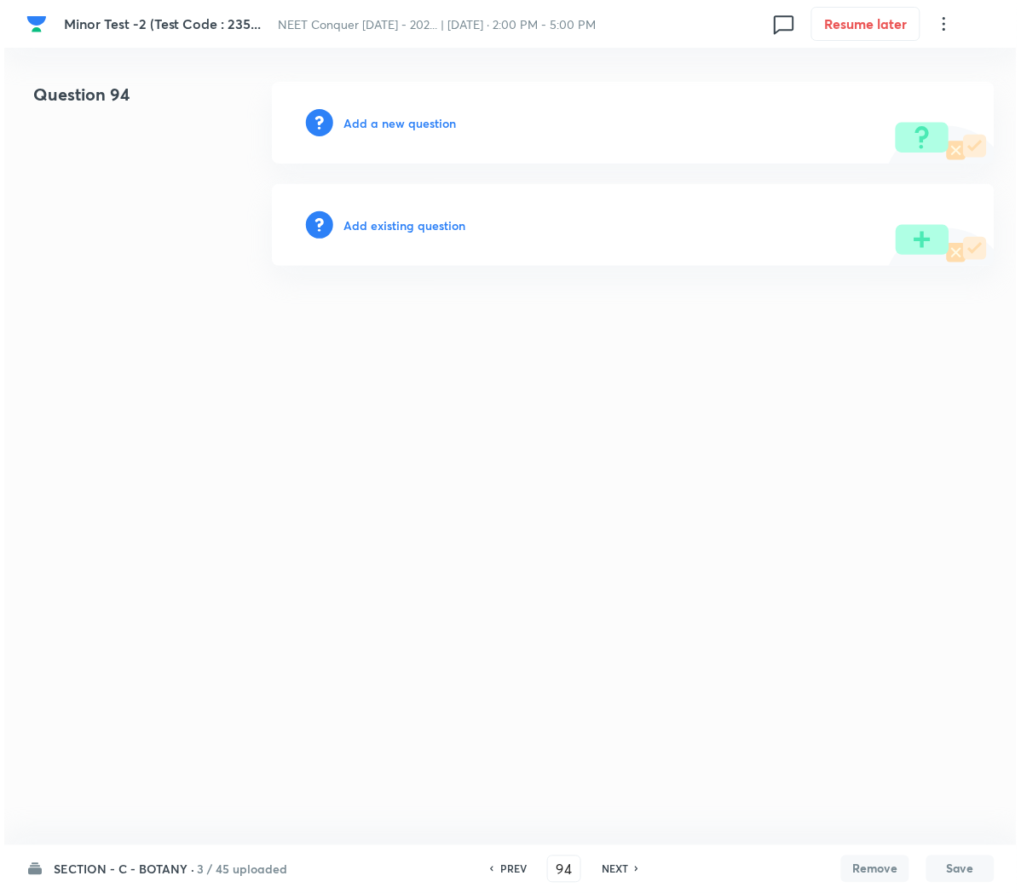
scroll to position [0, 0]
click at [380, 129] on h6 "Add a new question" at bounding box center [399, 123] width 112 height 18
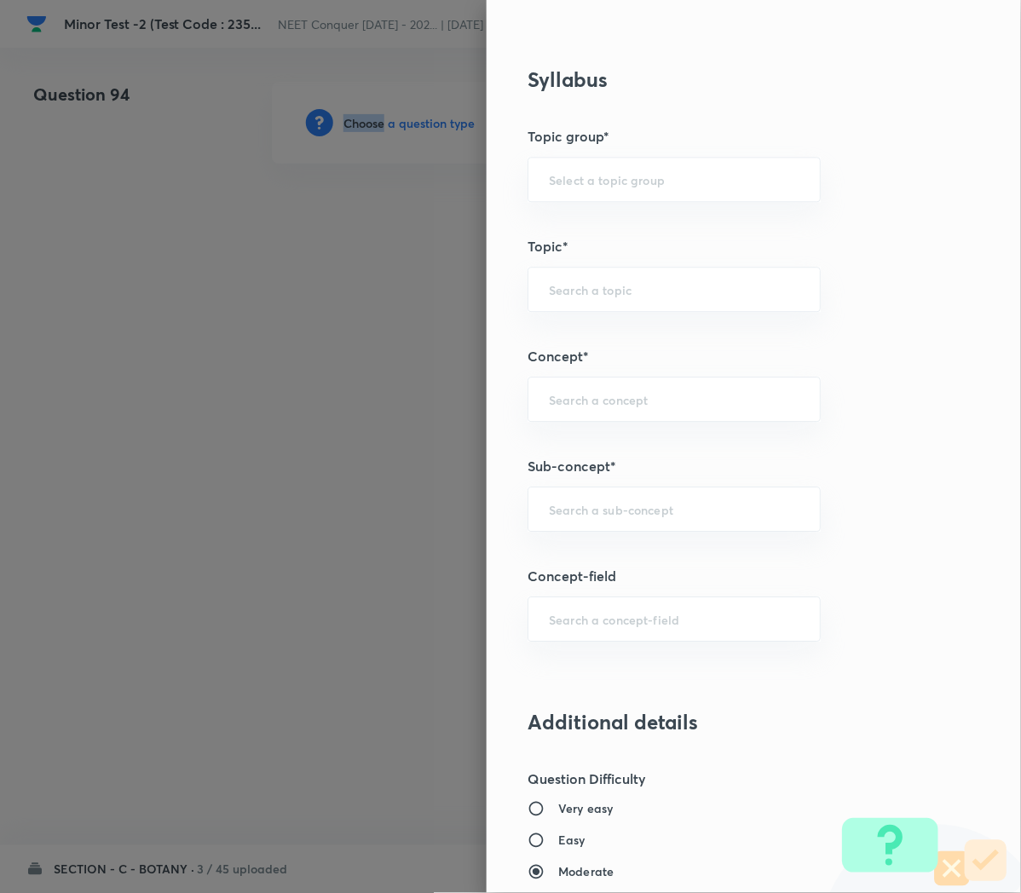
scroll to position [767, 0]
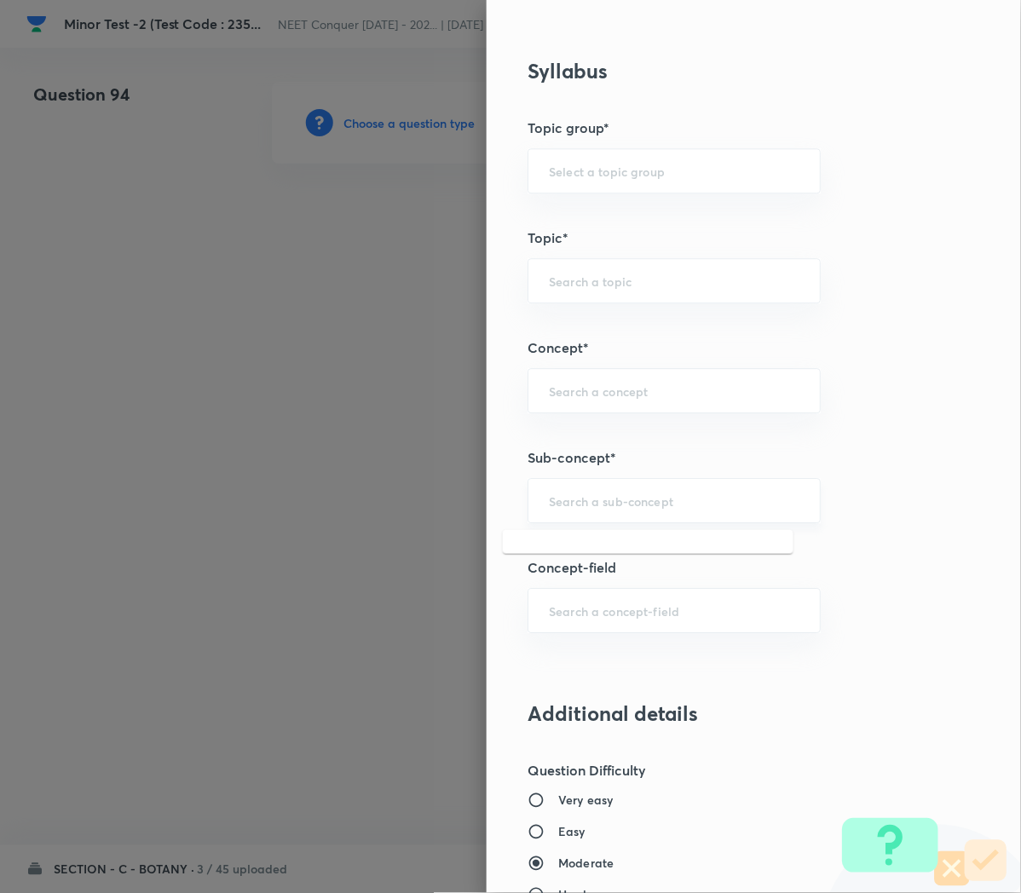
click at [571, 499] on input "text" at bounding box center [674, 500] width 250 height 16
paste input "Cell Cycle and Cell Division"
type input "Cell Cycle and Cell Division"
type input "Biology"
type input "Cell Cycle and Cell Division"
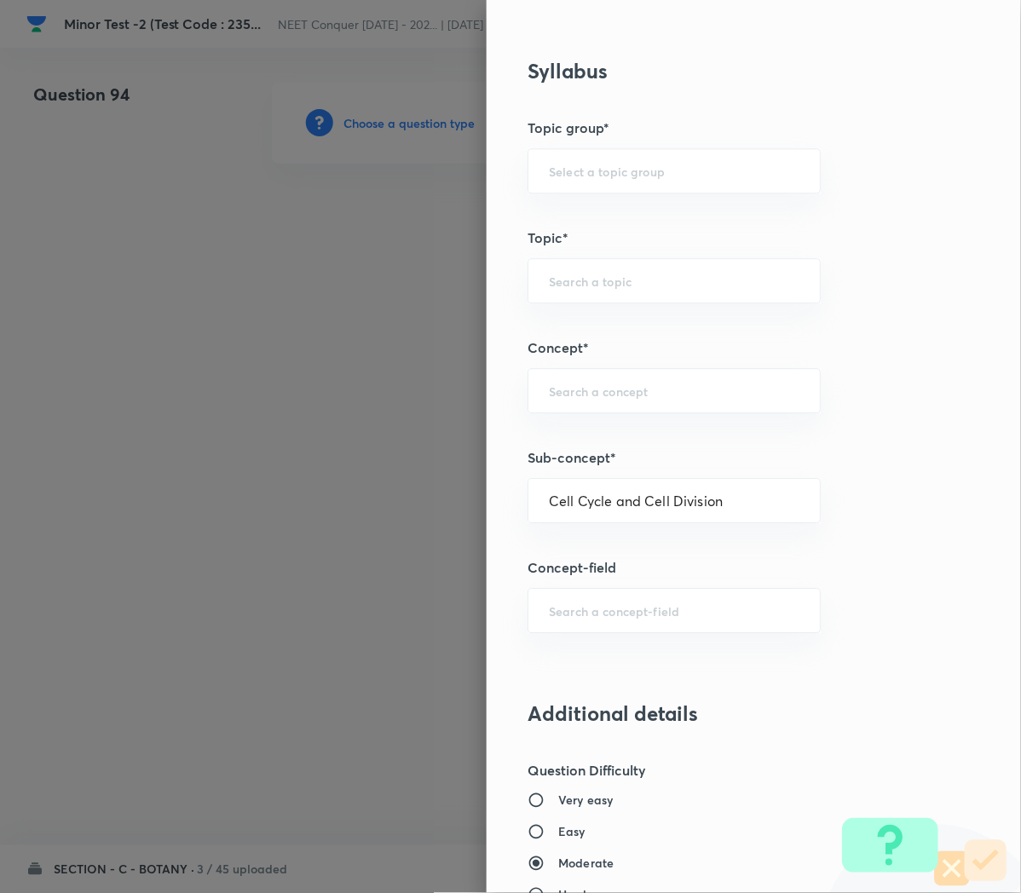
type input "Cell Cycle and Cell Division"
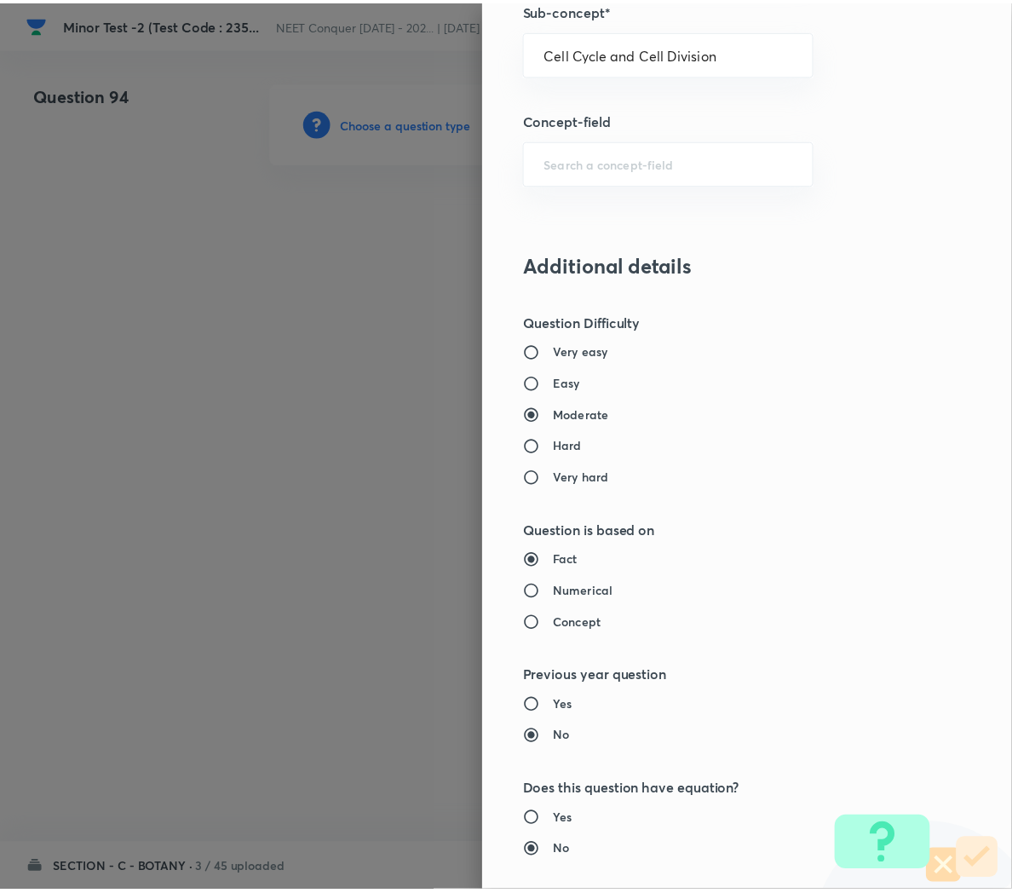
scroll to position [1546, 0]
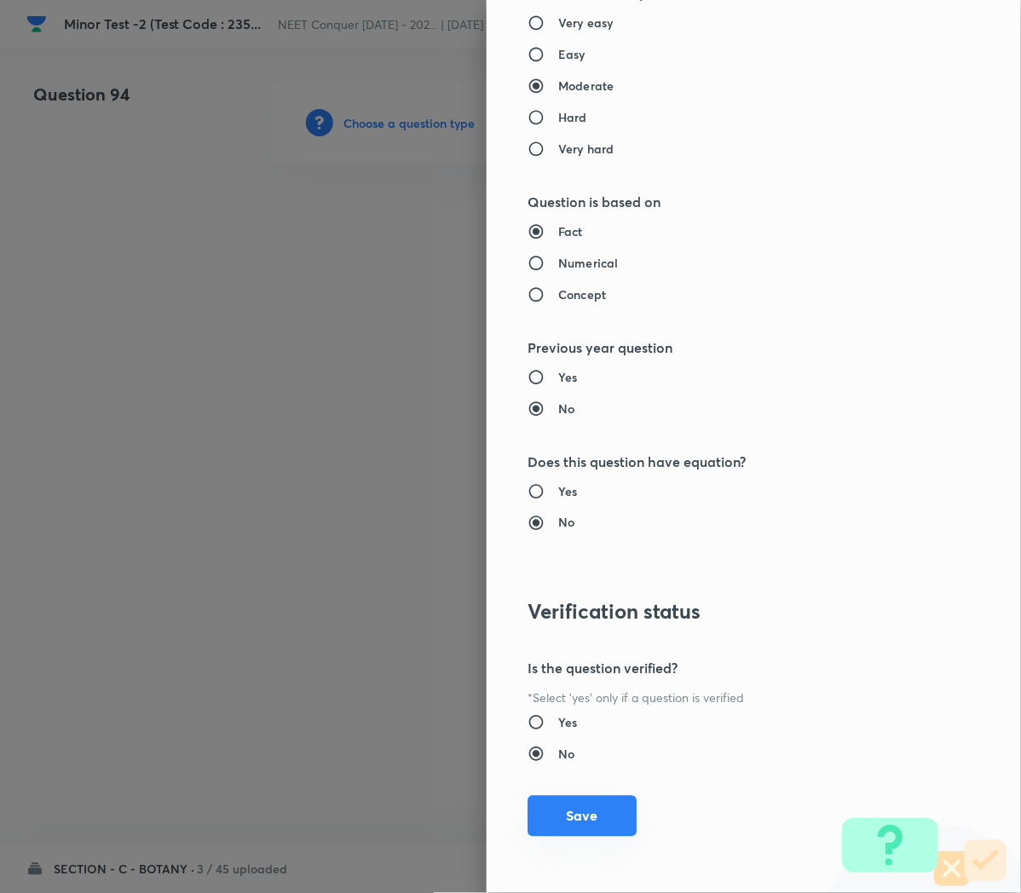
click at [542, 809] on button "Save" at bounding box center [581, 816] width 109 height 41
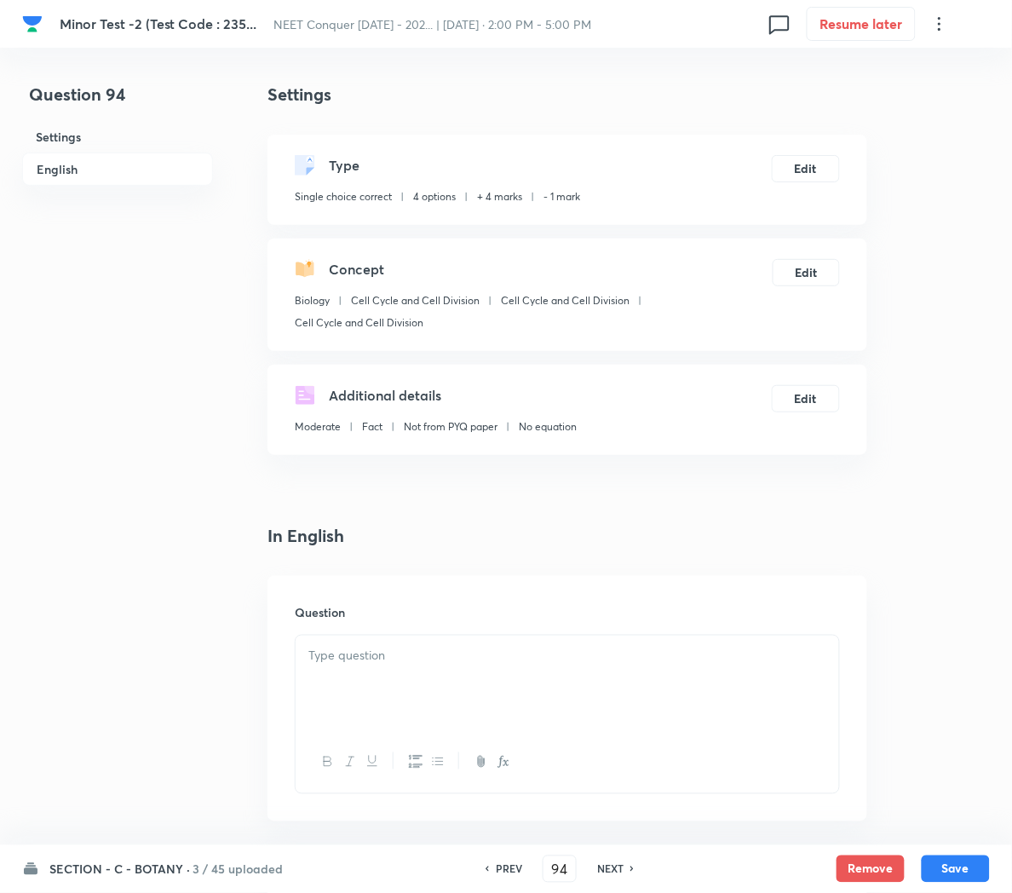
click at [362, 653] on p at bounding box center [567, 656] width 518 height 20
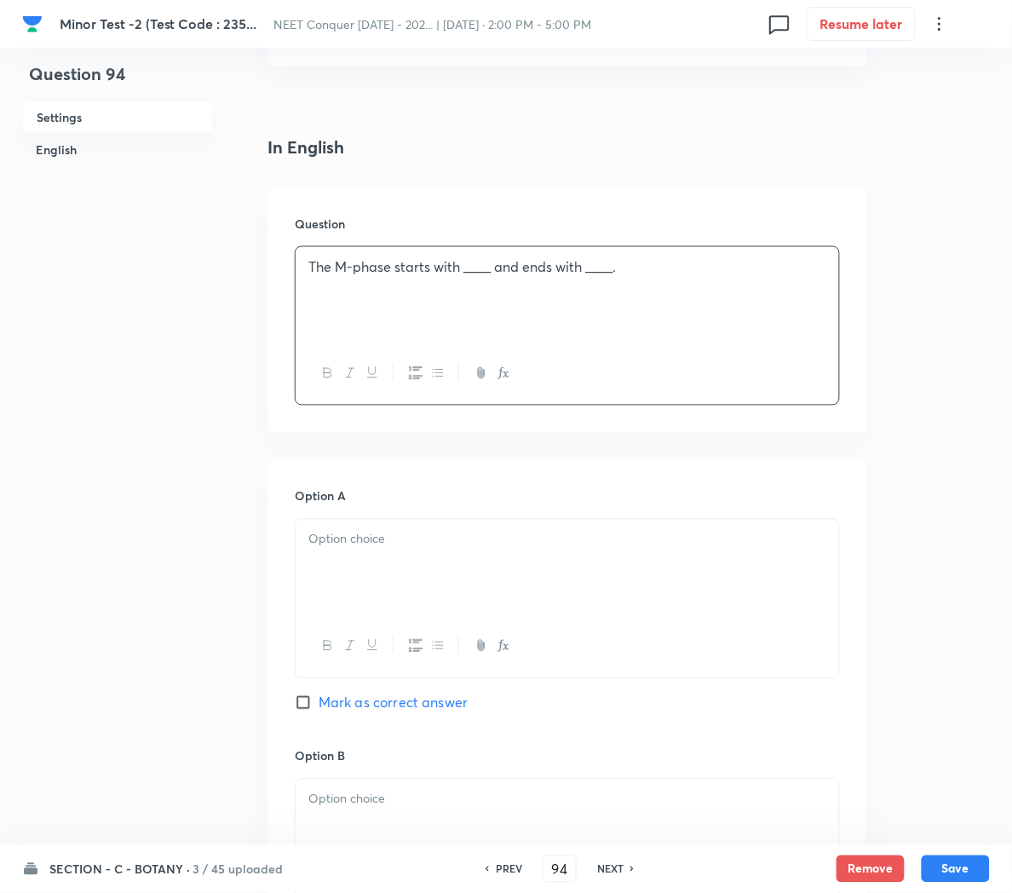
scroll to position [406, 0]
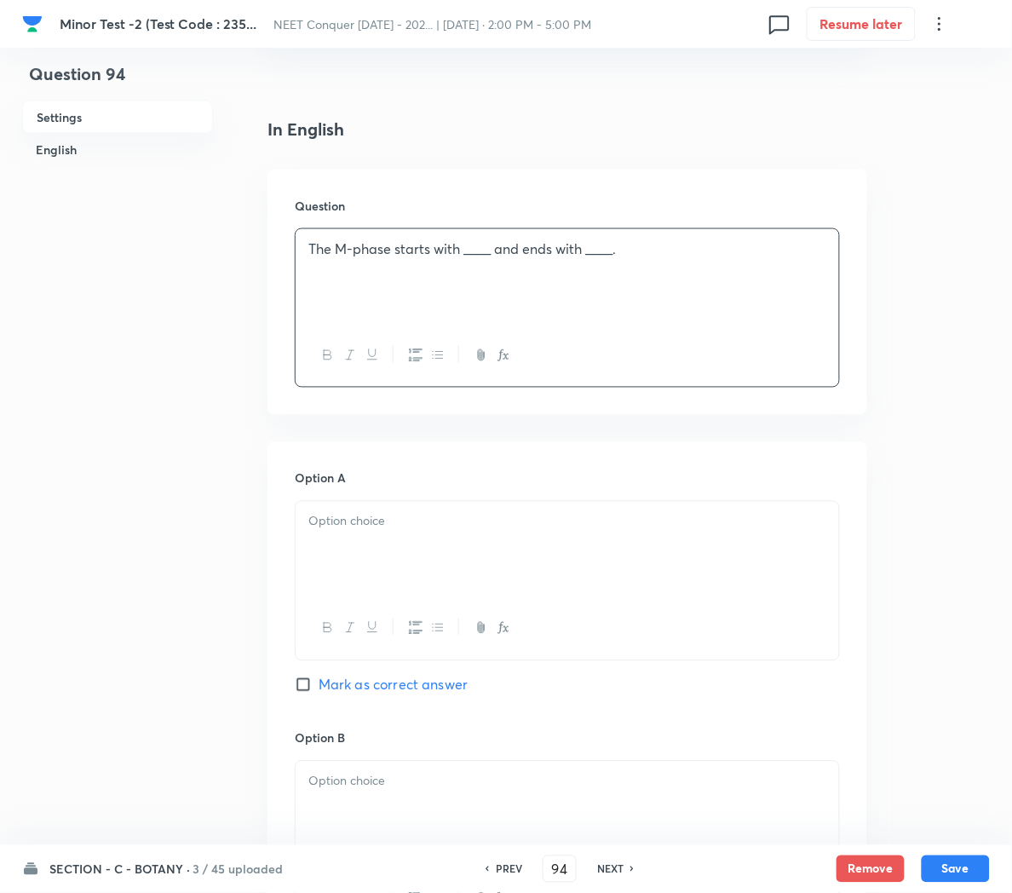
click at [380, 532] on div at bounding box center [568, 549] width 544 height 95
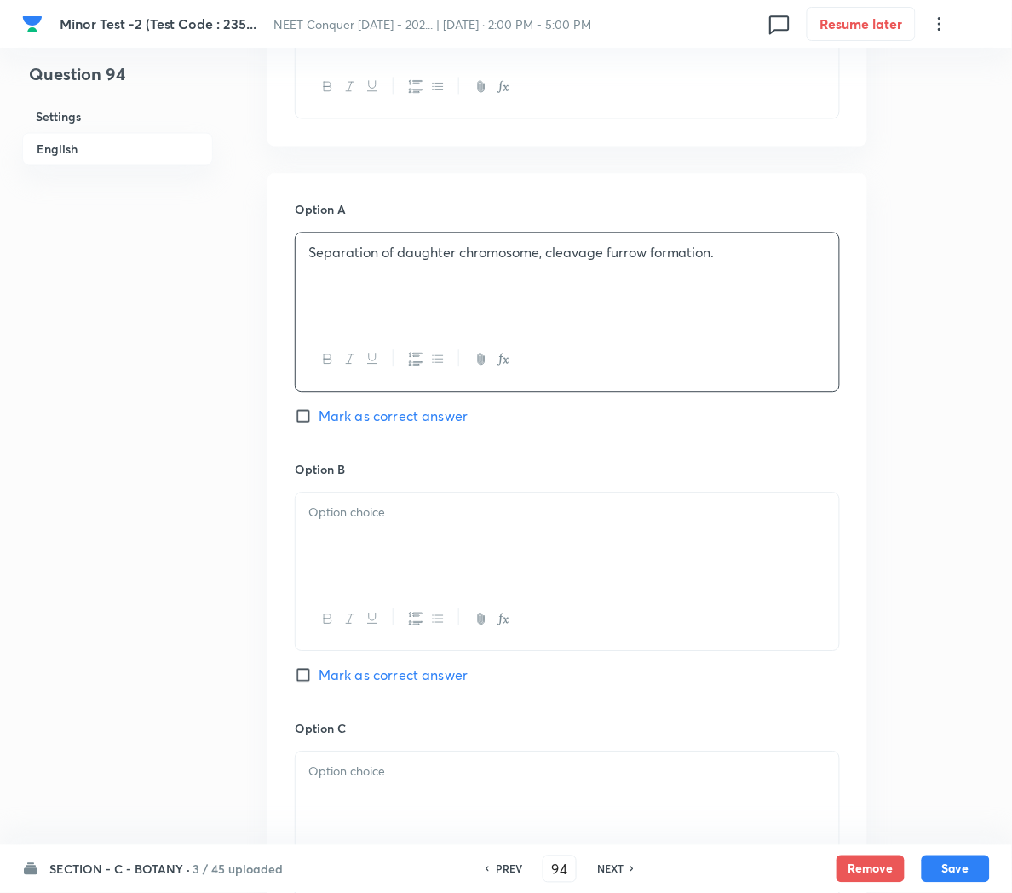
scroll to position [692, 0]
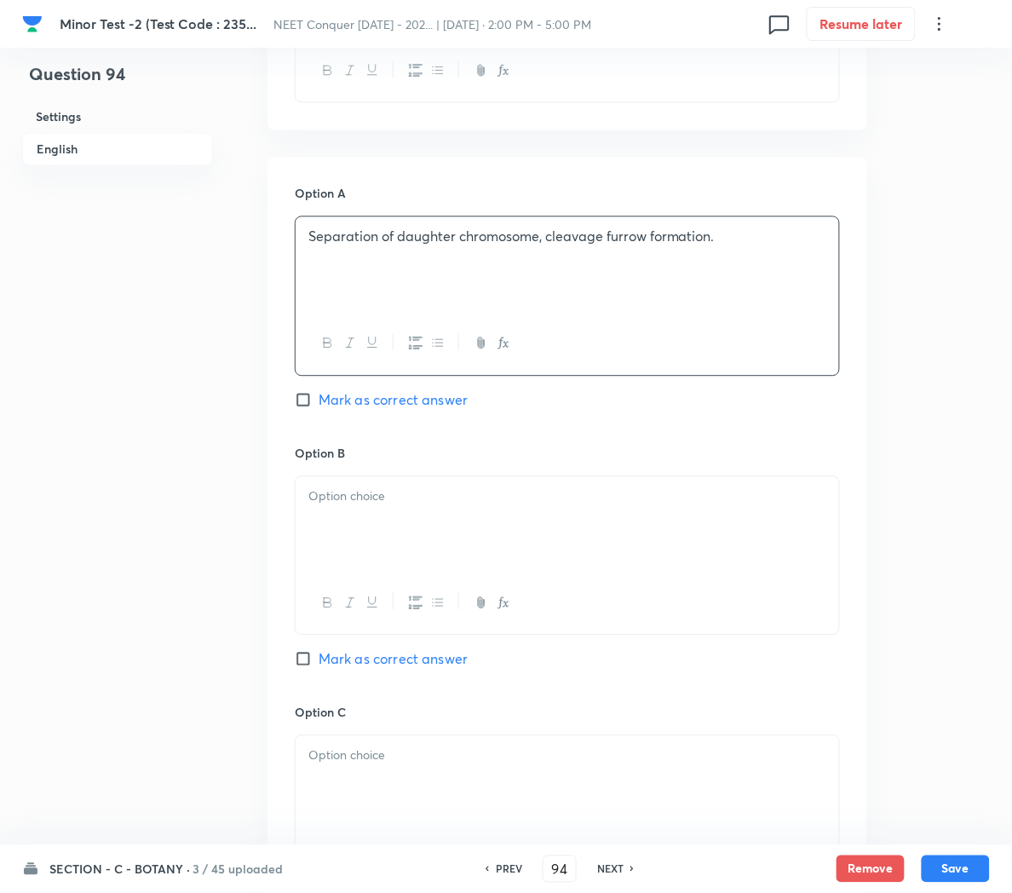
click at [379, 538] on div at bounding box center [568, 523] width 544 height 95
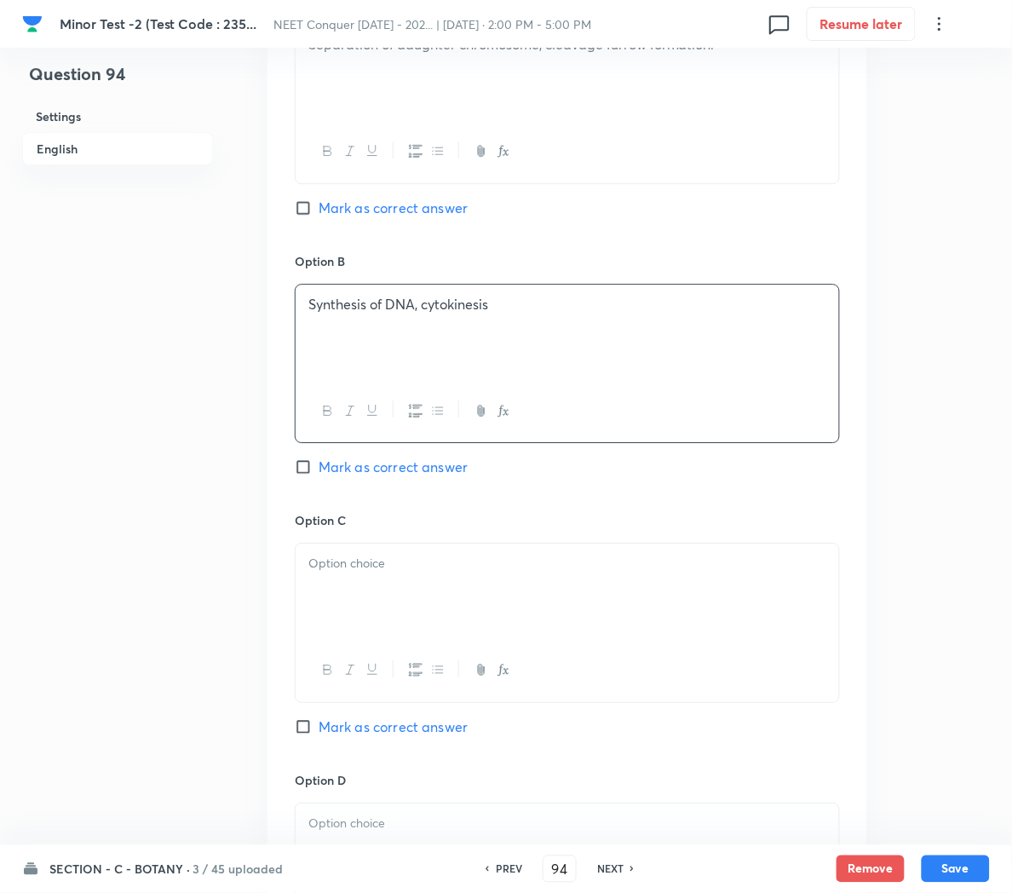
scroll to position [923, 0]
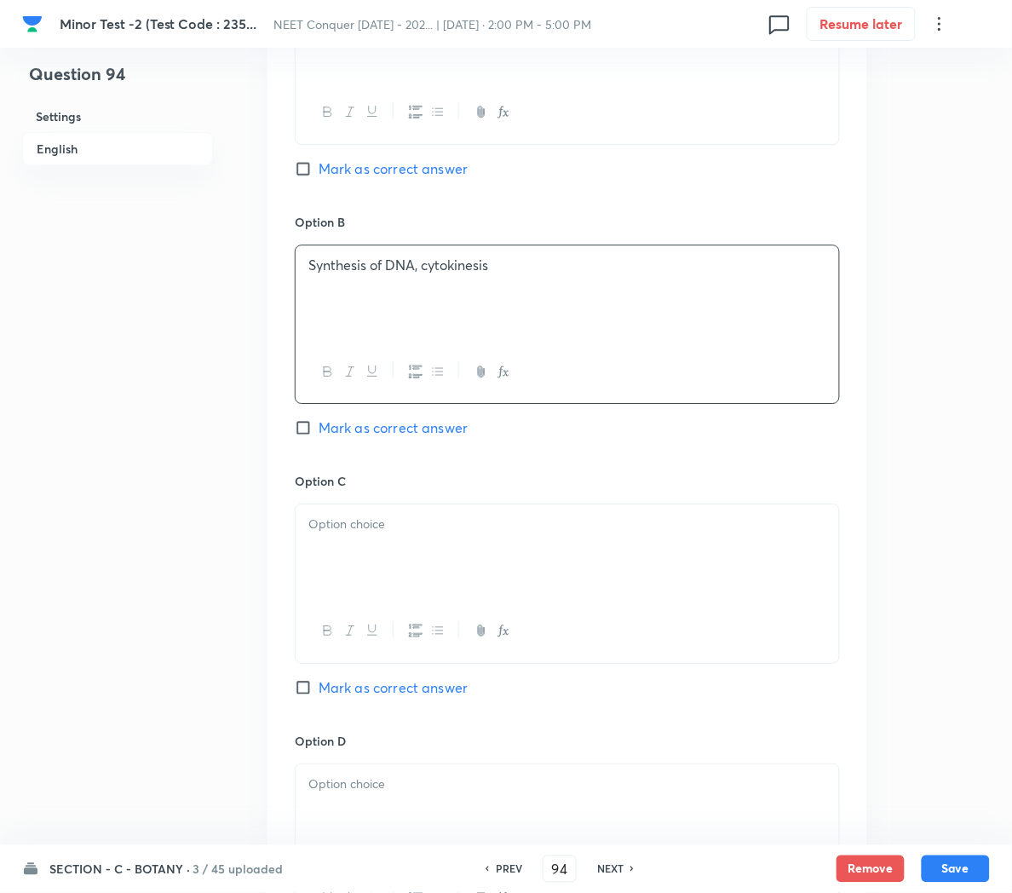
click at [409, 553] on div at bounding box center [568, 551] width 544 height 95
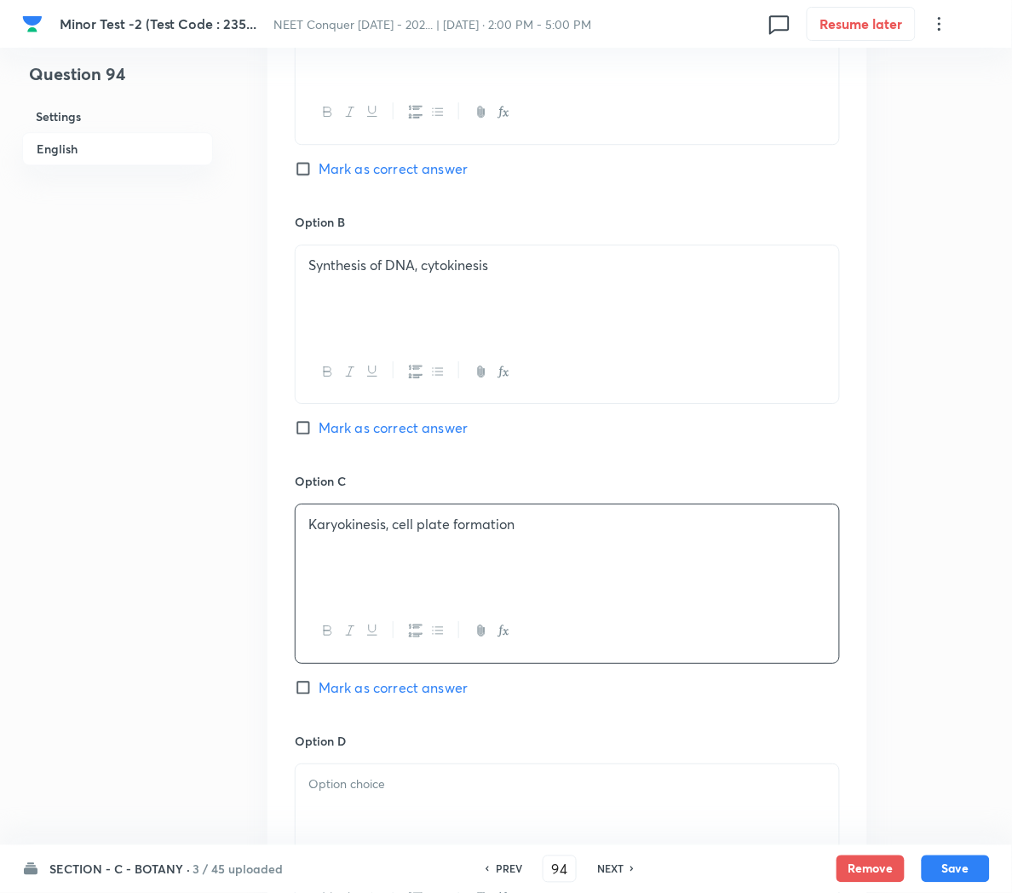
scroll to position [1193, 0]
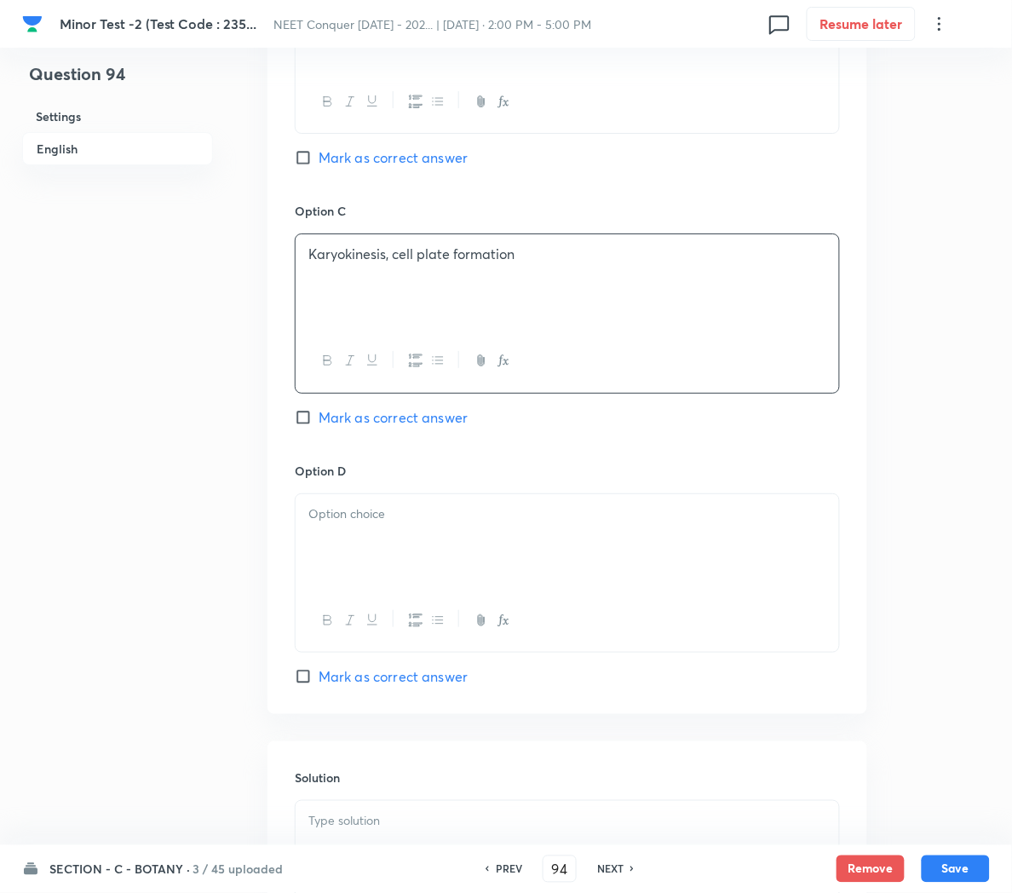
click at [342, 537] on div at bounding box center [568, 541] width 544 height 95
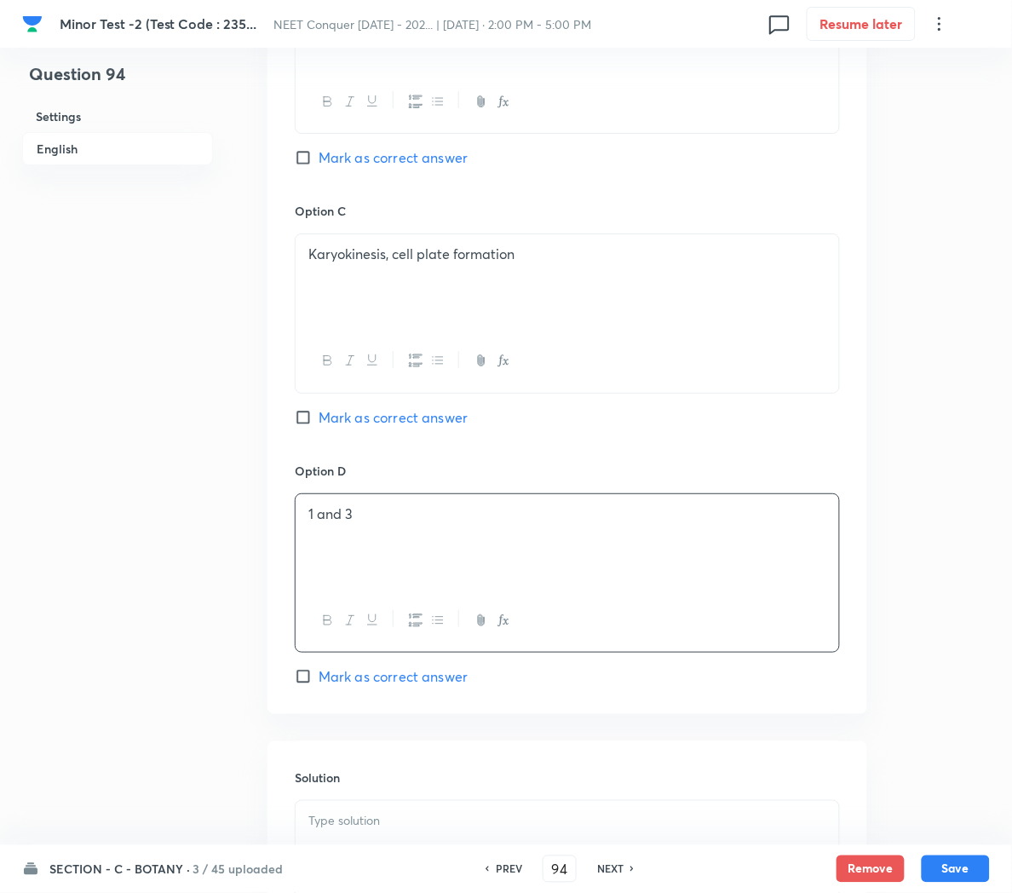
click at [328, 686] on span "Mark as correct answer" at bounding box center [393, 676] width 149 height 20
click at [319, 685] on input "Mark as correct answer" at bounding box center [307, 676] width 24 height 17
checkbox input "true"
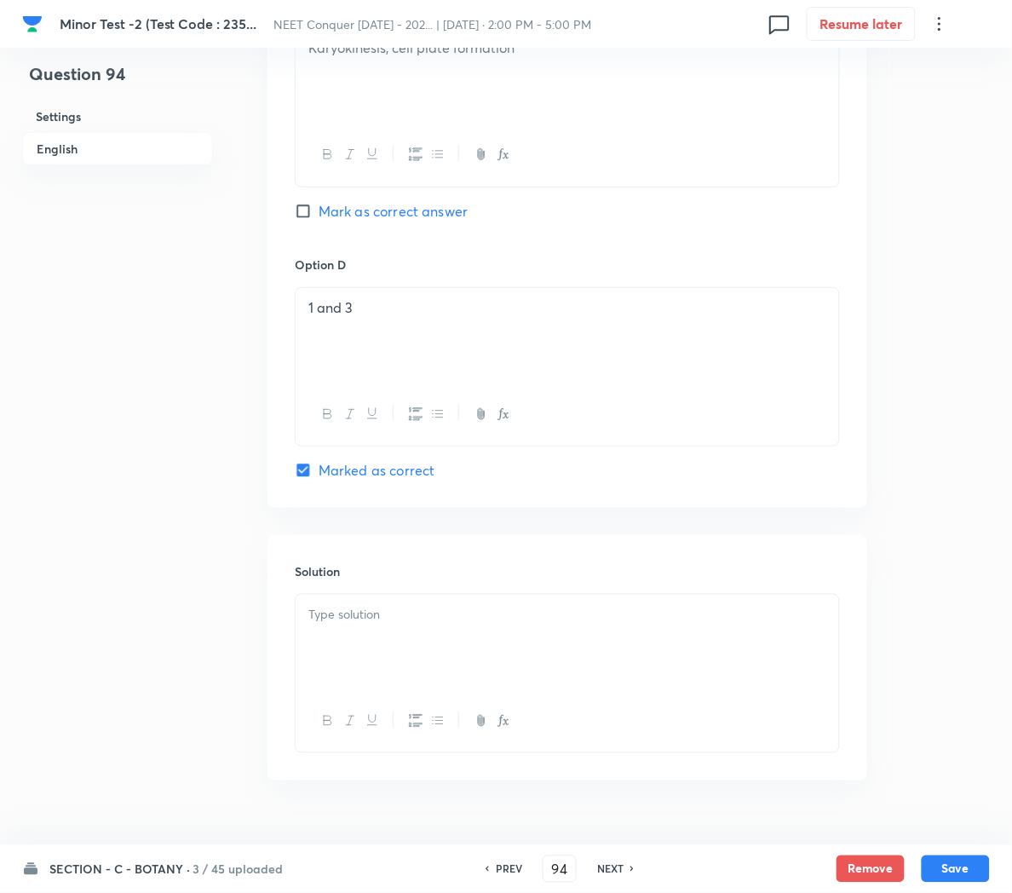
scroll to position [1407, 0]
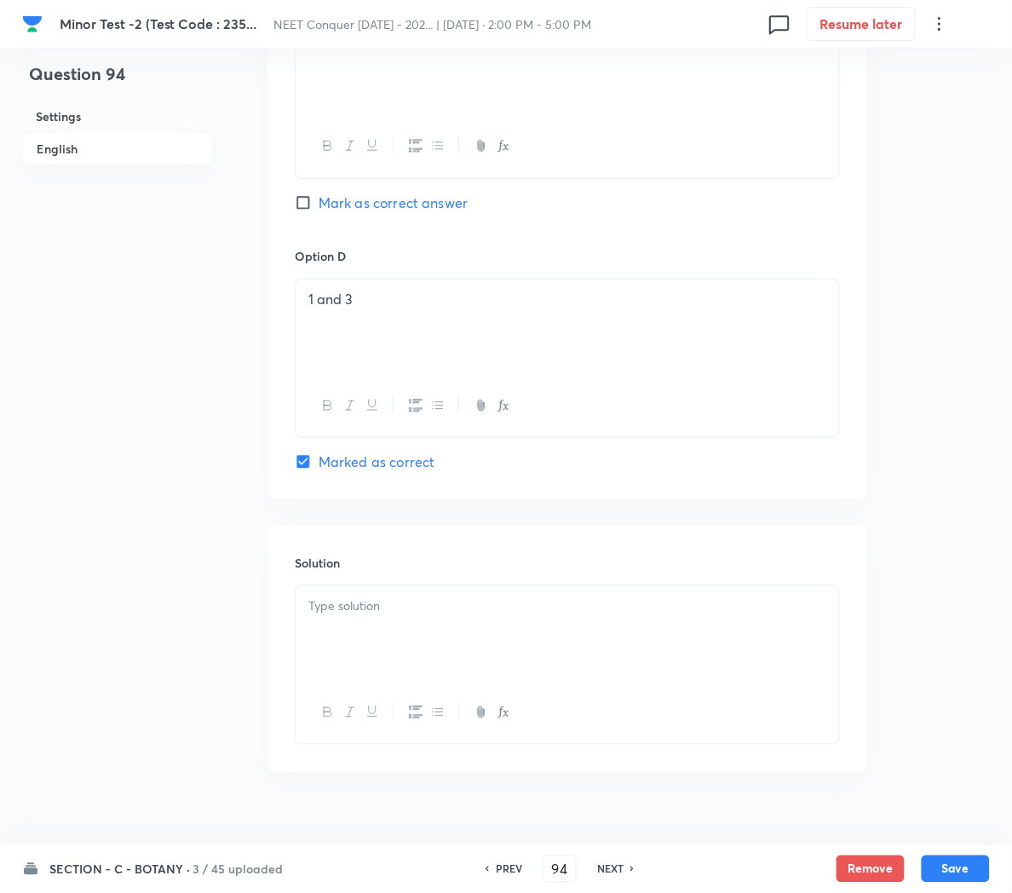
click at [355, 660] on div at bounding box center [568, 633] width 544 height 95
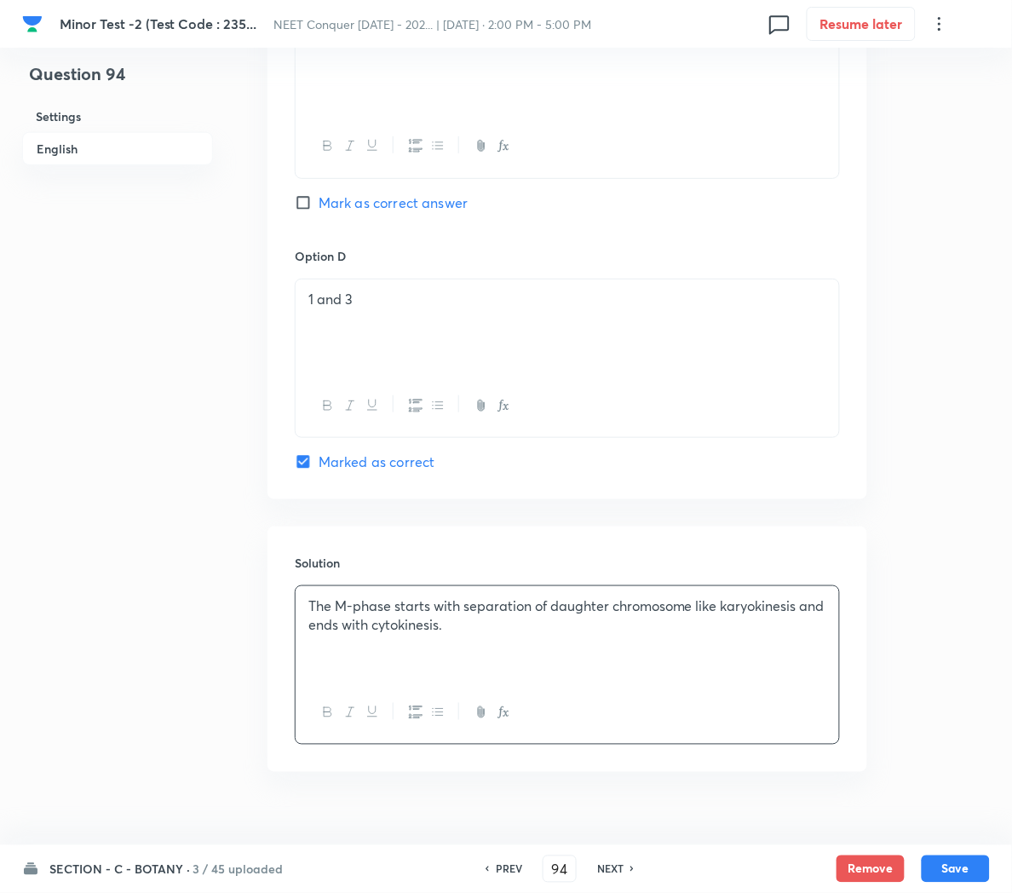
scroll to position [1444, 0]
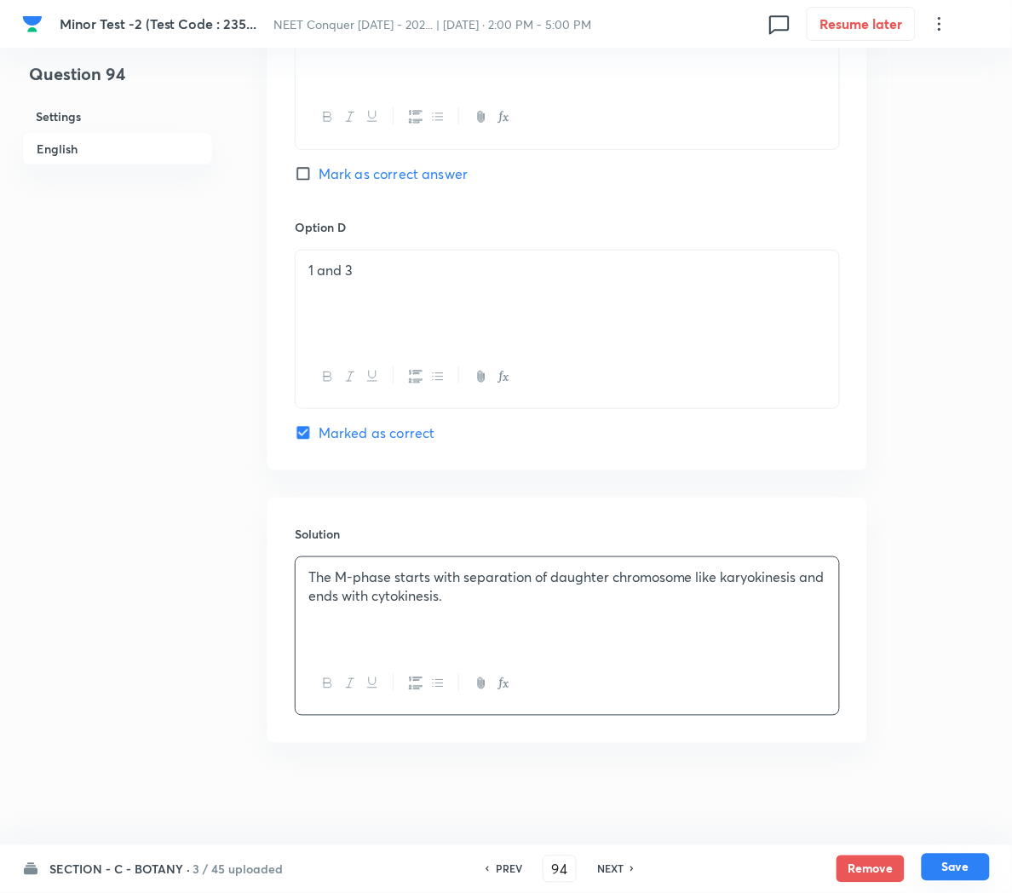
click at [943, 860] on button "Save" at bounding box center [956, 867] width 68 height 27
type input "95"
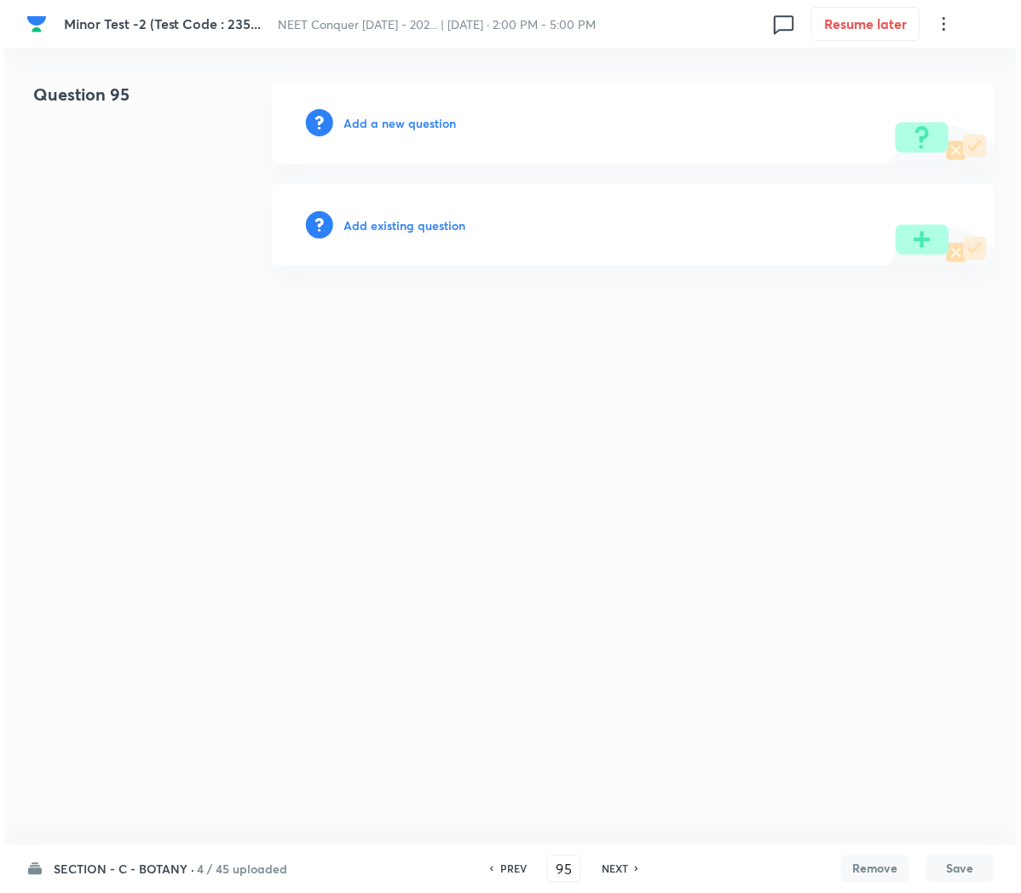
scroll to position [0, 0]
click at [403, 119] on h6 "Add a new question" at bounding box center [399, 123] width 112 height 18
click at [403, 119] on h6 "Choose a question type" at bounding box center [408, 123] width 131 height 18
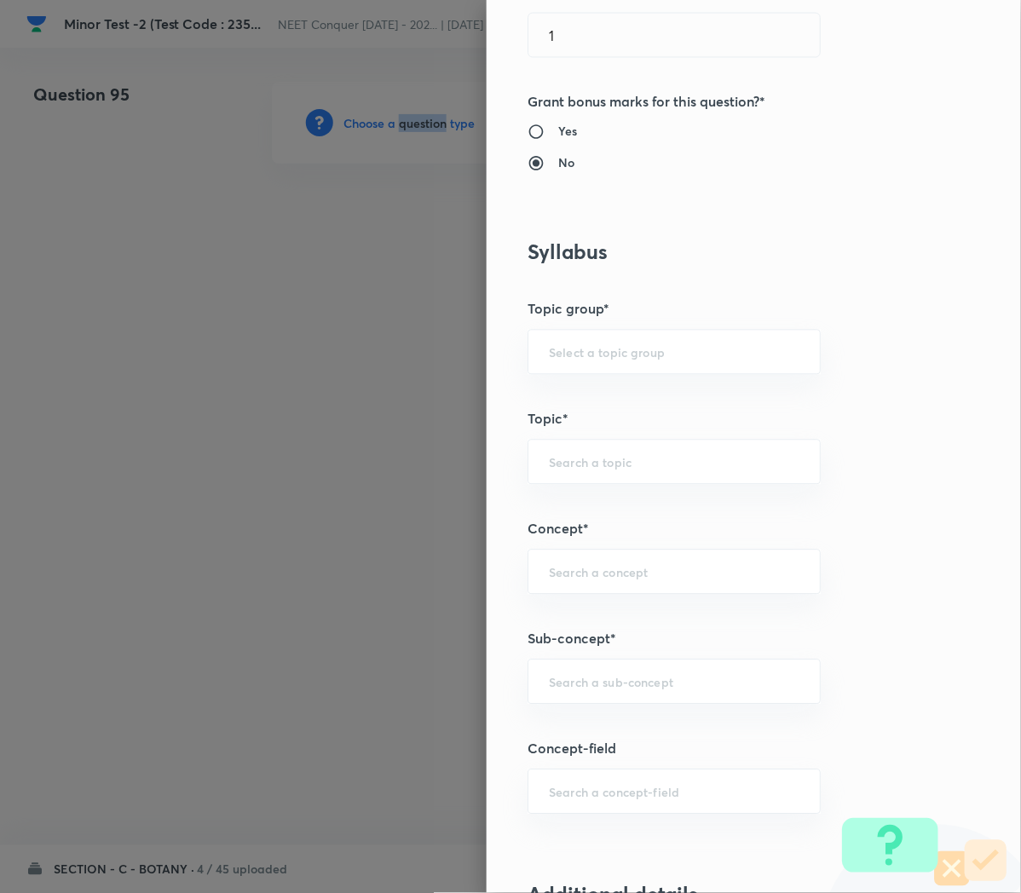
scroll to position [588, 0]
click at [559, 702] on div "​" at bounding box center [673, 679] width 293 height 45
paste input "Cell Cycle and Cell Division"
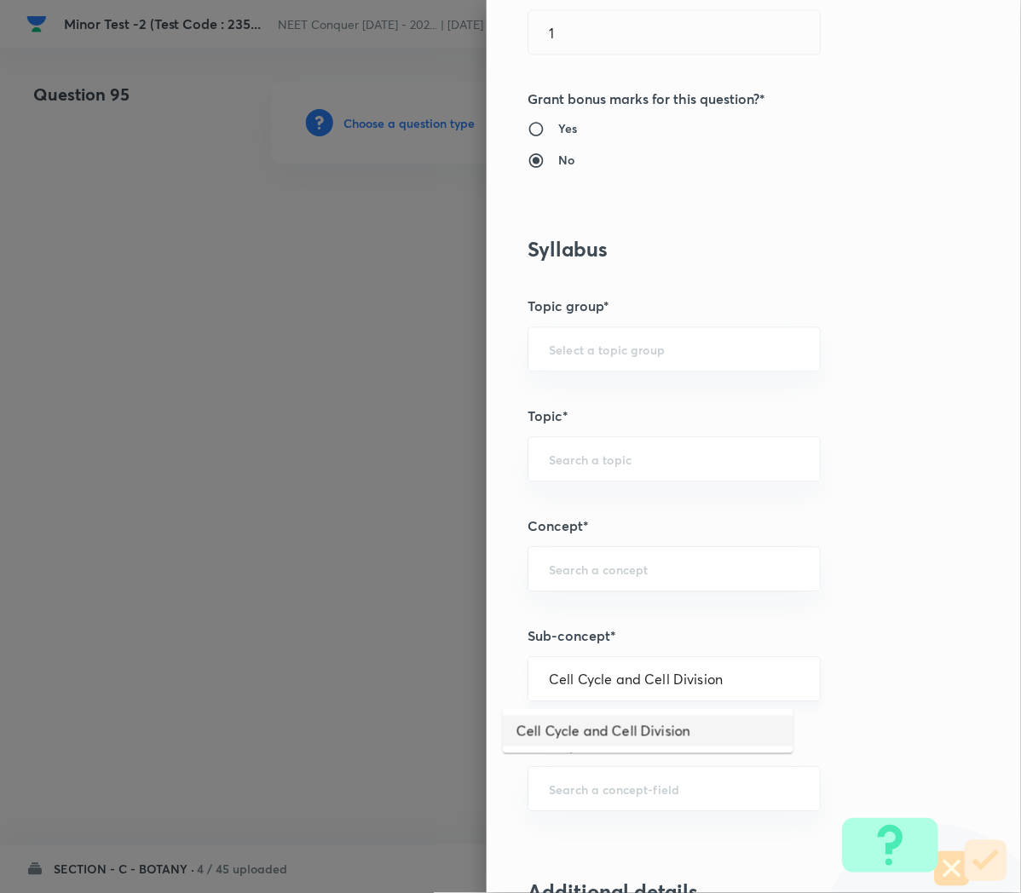
type input "Cell Cycle and Cell Division"
type input "Biology"
type input "Cell Cycle and Cell Division"
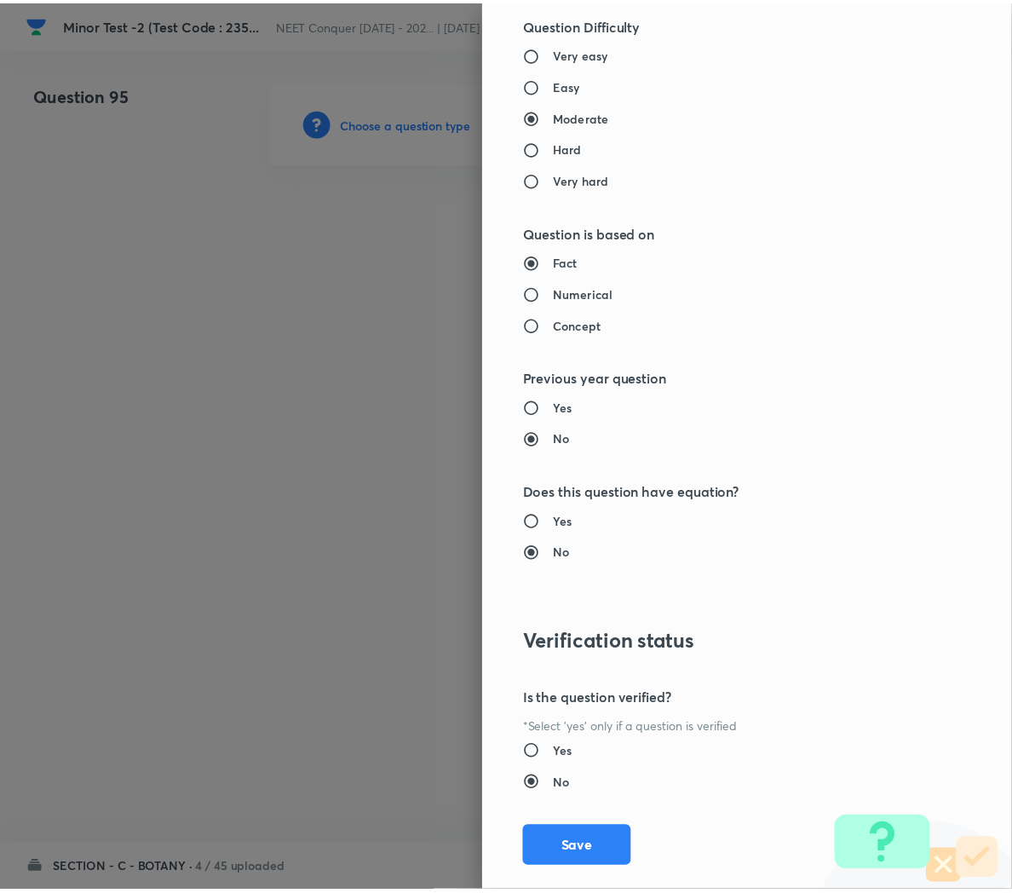
scroll to position [1546, 0]
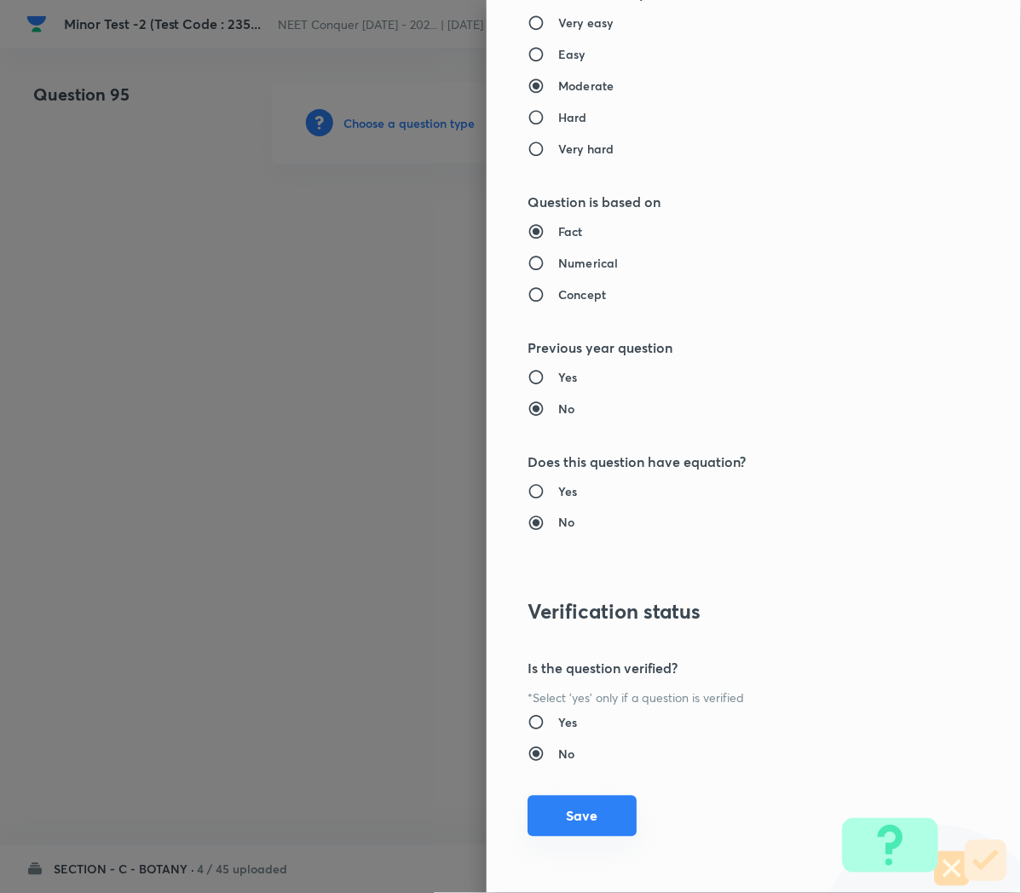
click at [555, 816] on button "Save" at bounding box center [581, 816] width 109 height 41
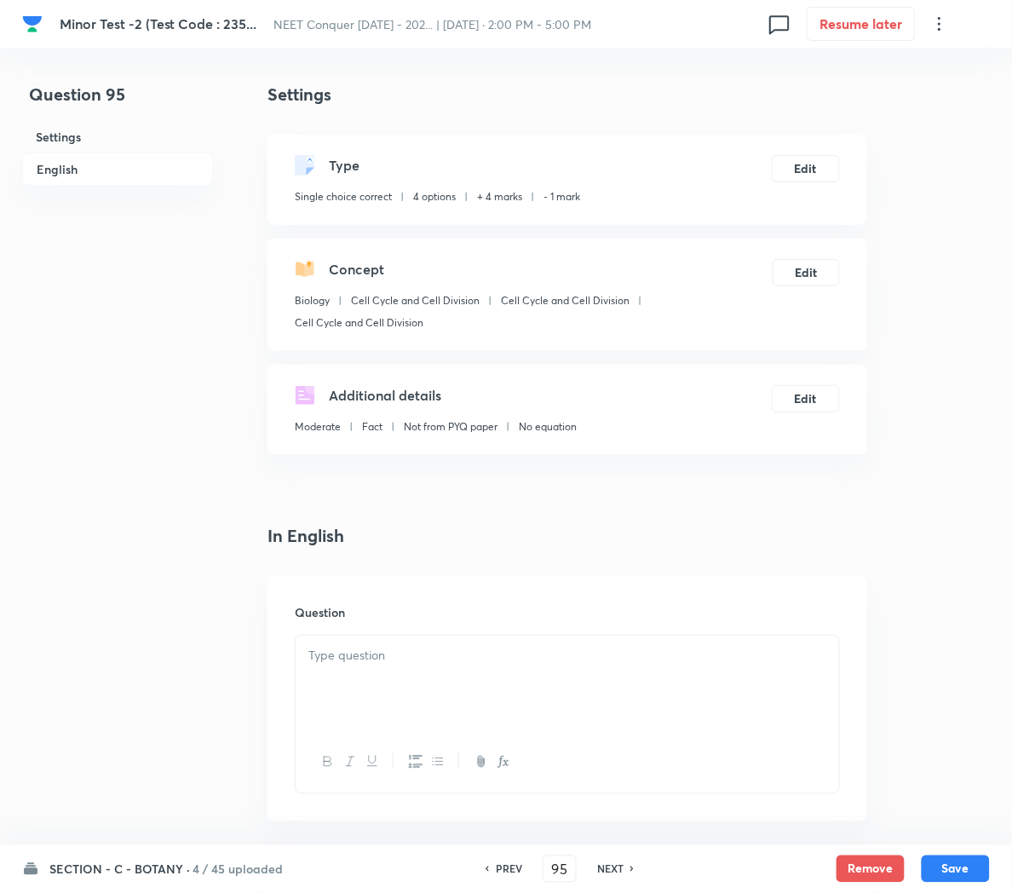
click at [339, 681] on div at bounding box center [568, 683] width 544 height 95
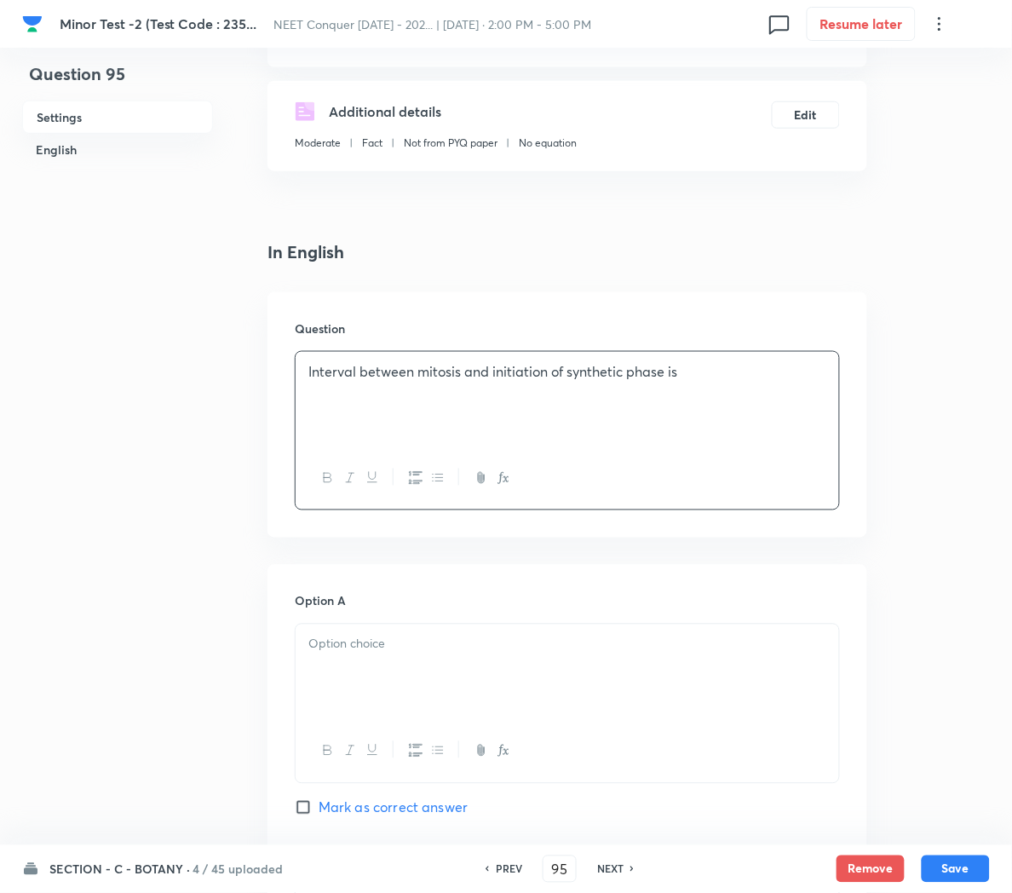
scroll to position [300, 0]
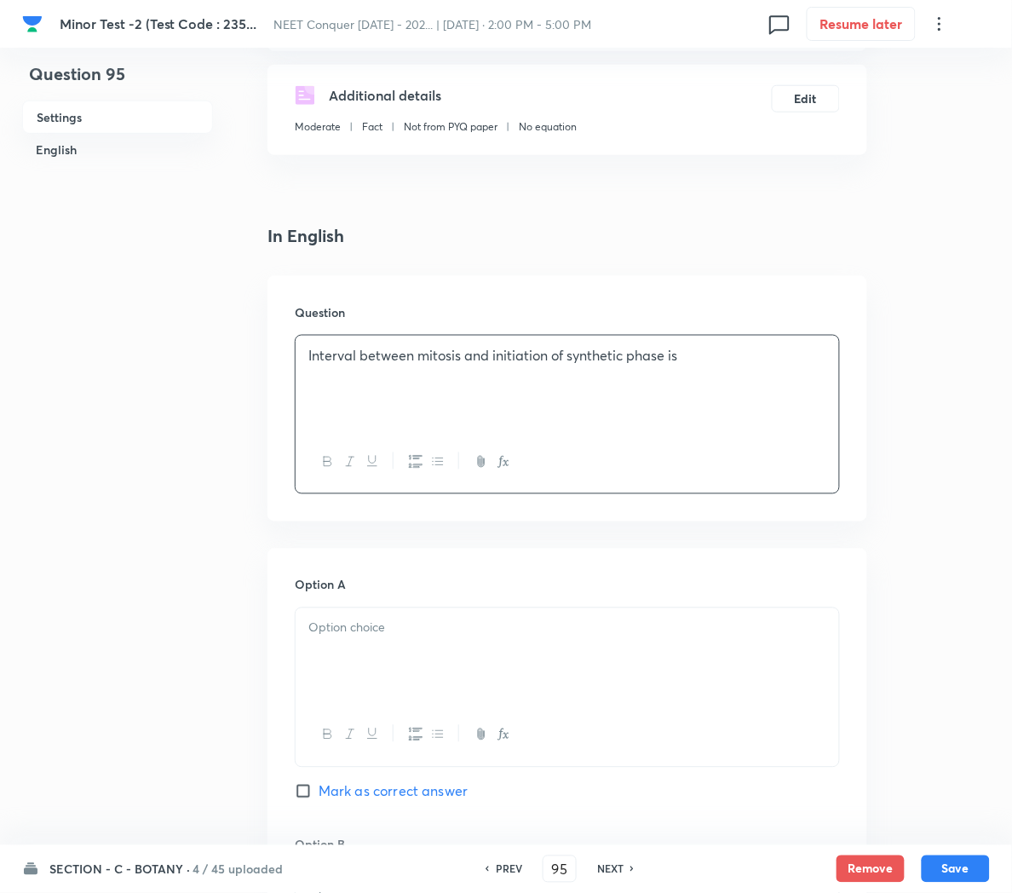
click at [498, 739] on icon "button" at bounding box center [504, 735] width 14 height 14
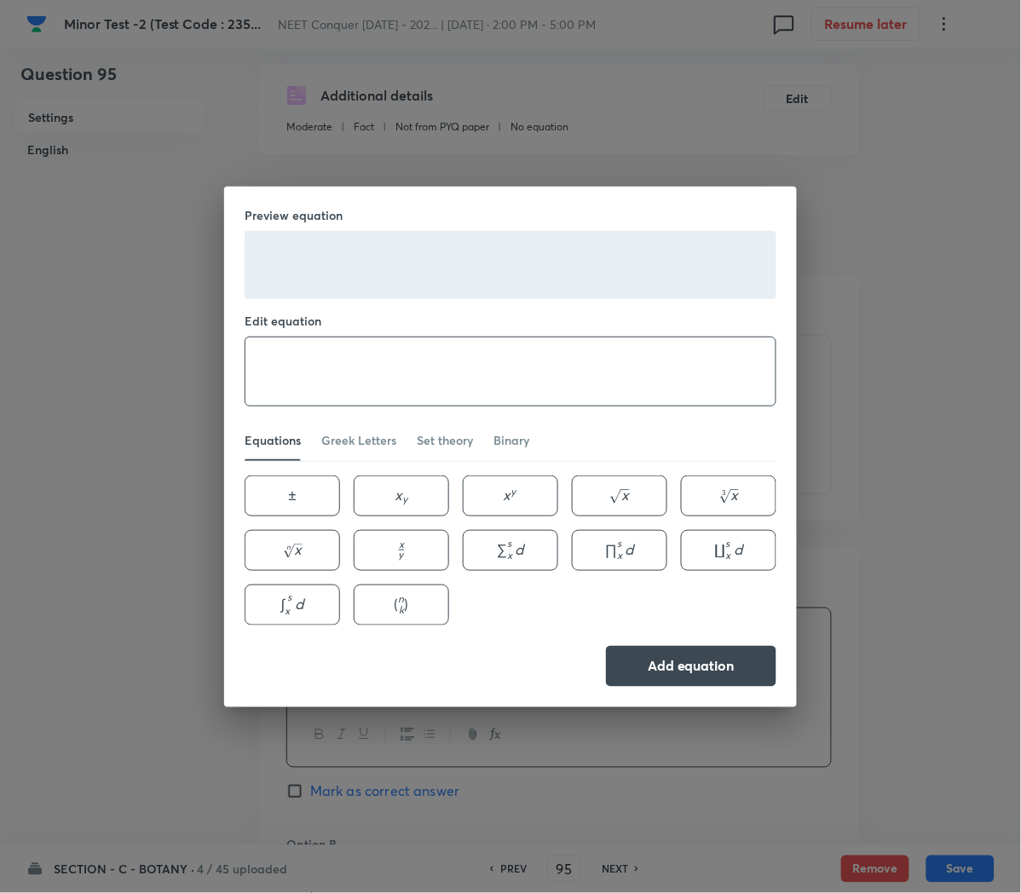
click at [312, 360] on textarea at bounding box center [510, 371] width 530 height 68
type textarea "G_1"
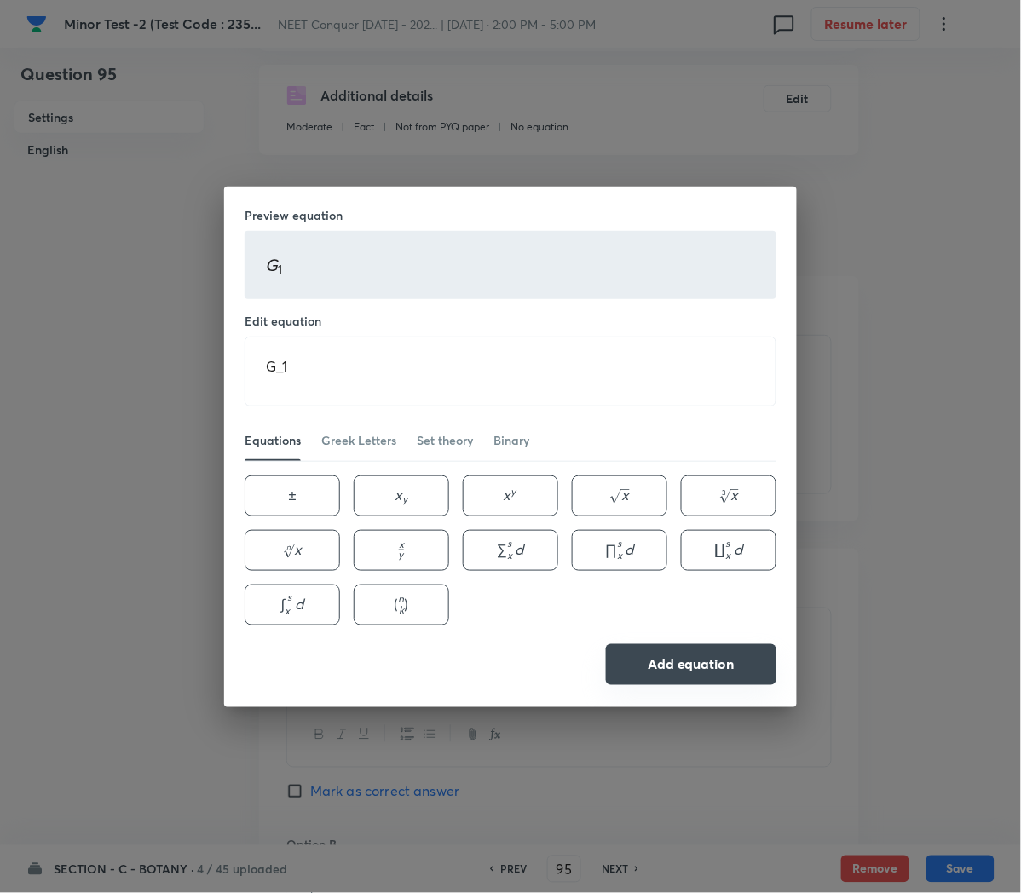
click at [663, 654] on button "Add equation" at bounding box center [691, 664] width 170 height 41
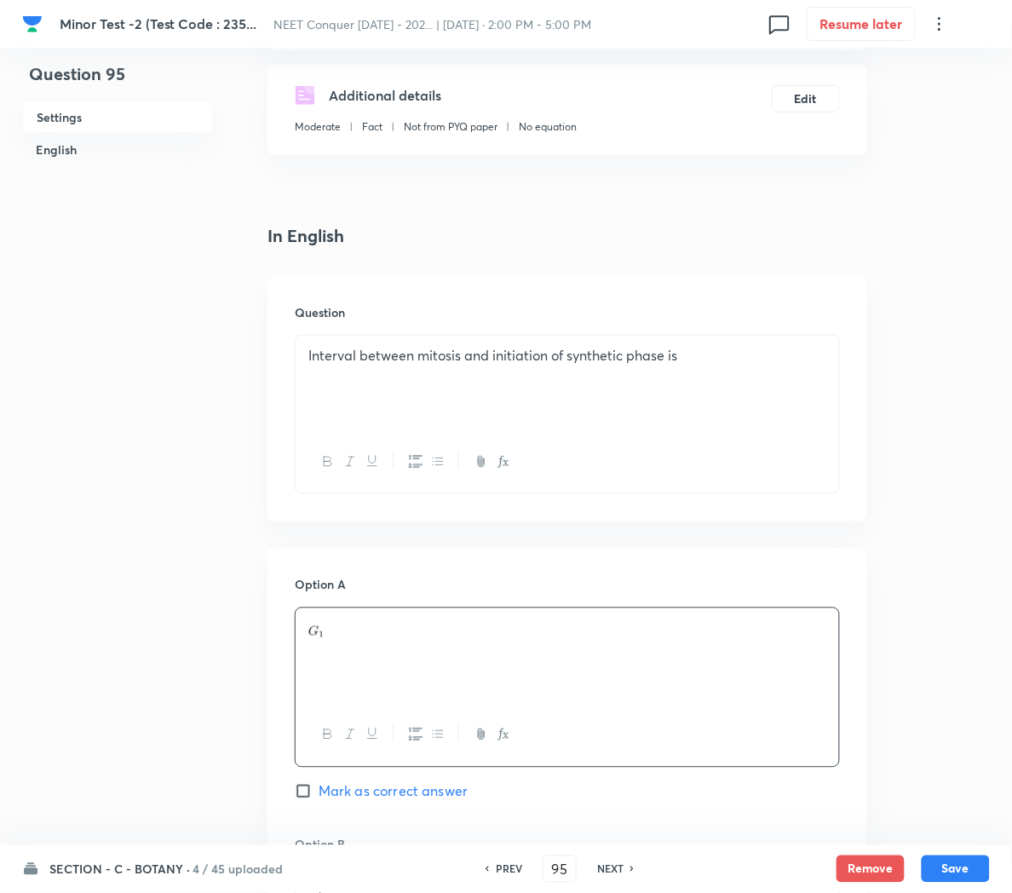
click at [365, 795] on span "Mark as correct answer" at bounding box center [393, 791] width 149 height 20
click at [319, 795] on input "Mark as correct answer" at bounding box center [307, 791] width 24 height 17
checkbox input "true"
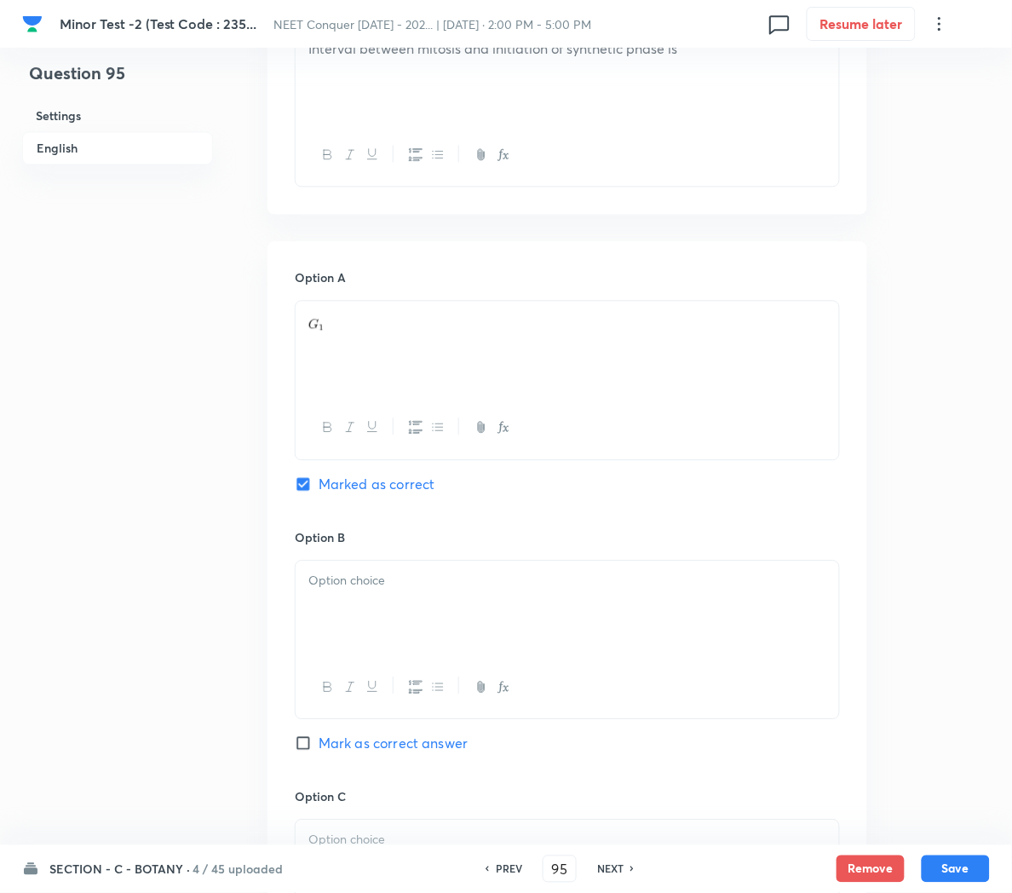
scroll to position [611, 0]
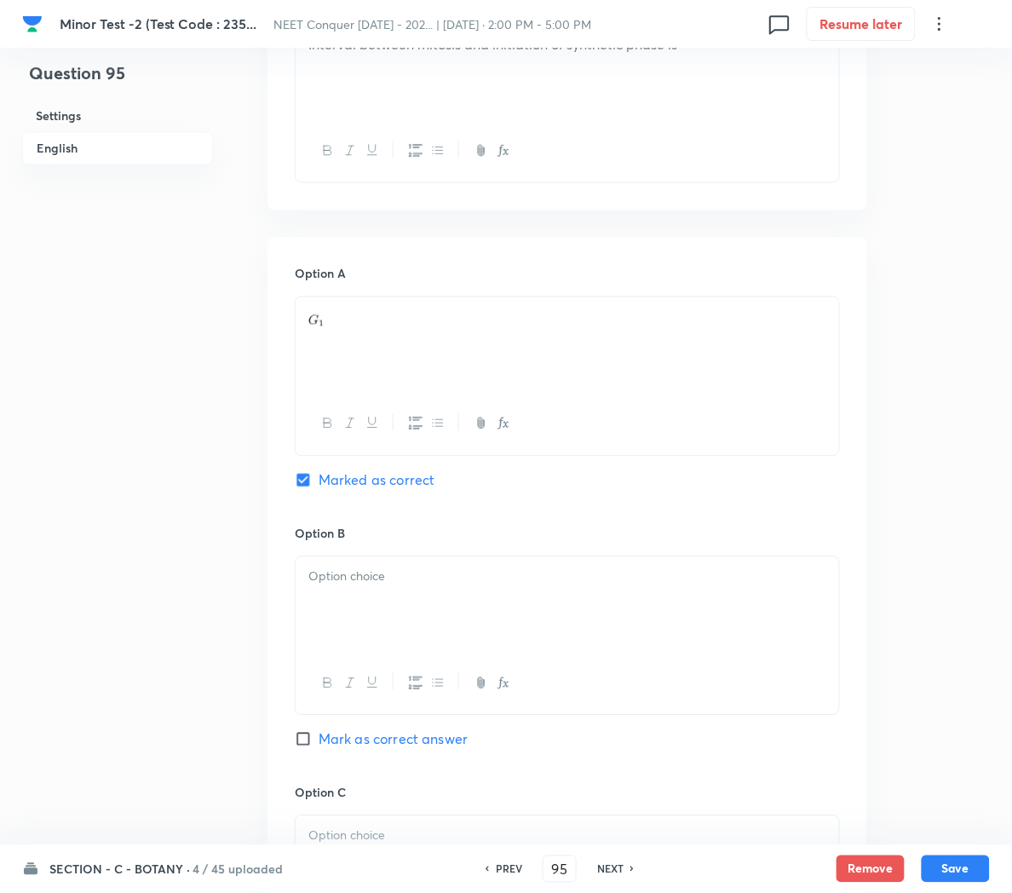
click at [394, 583] on p at bounding box center [567, 577] width 518 height 20
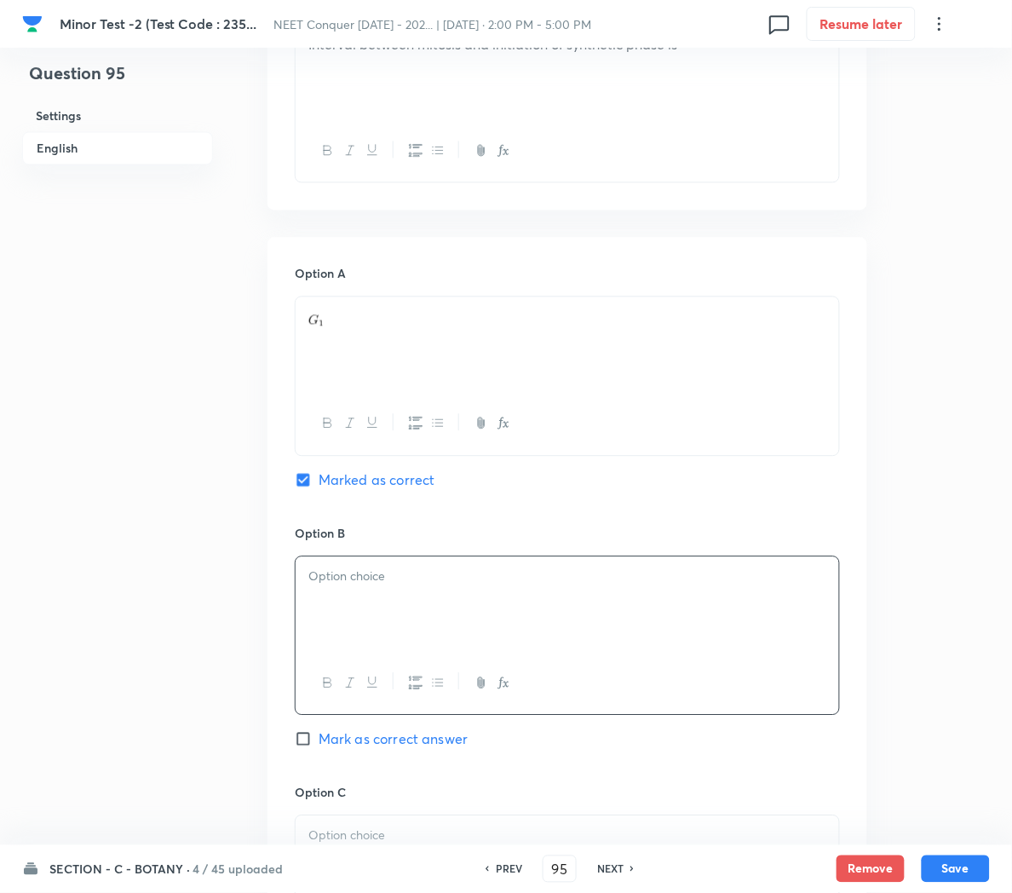
click at [505, 682] on icon "button" at bounding box center [504, 683] width 14 height 14
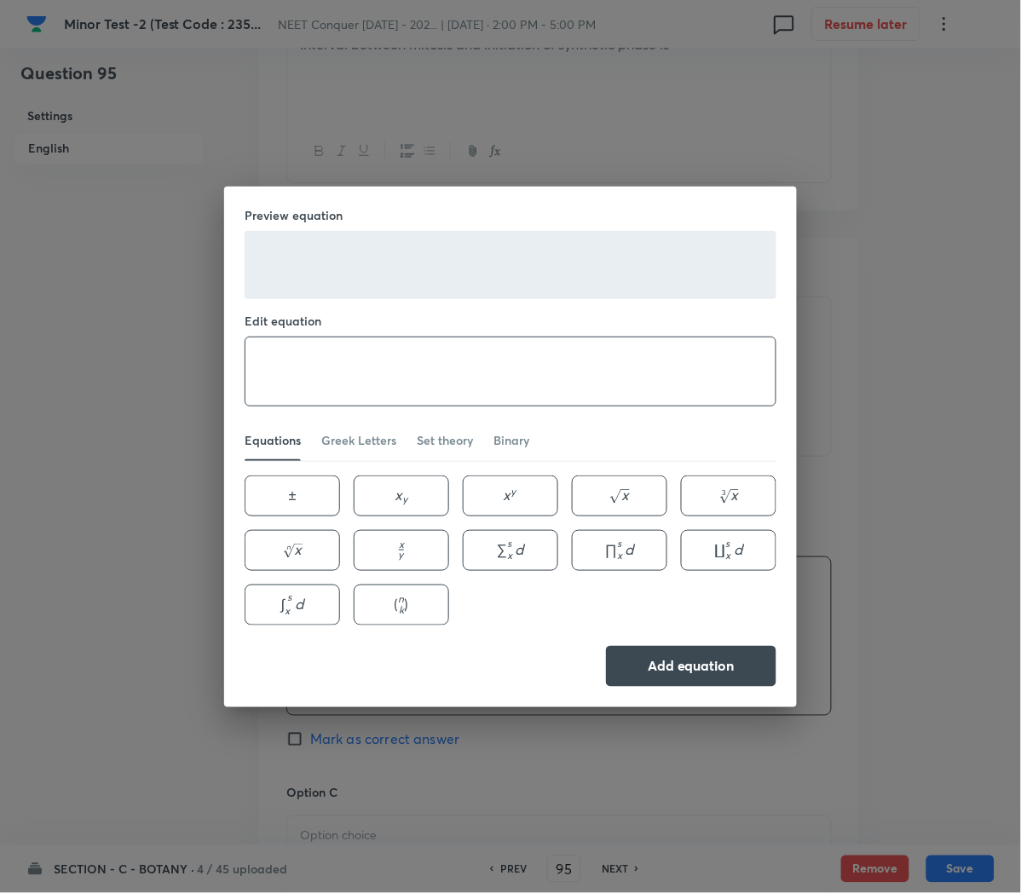
click at [331, 378] on textarea at bounding box center [510, 371] width 530 height 68
type textarea "G_2"
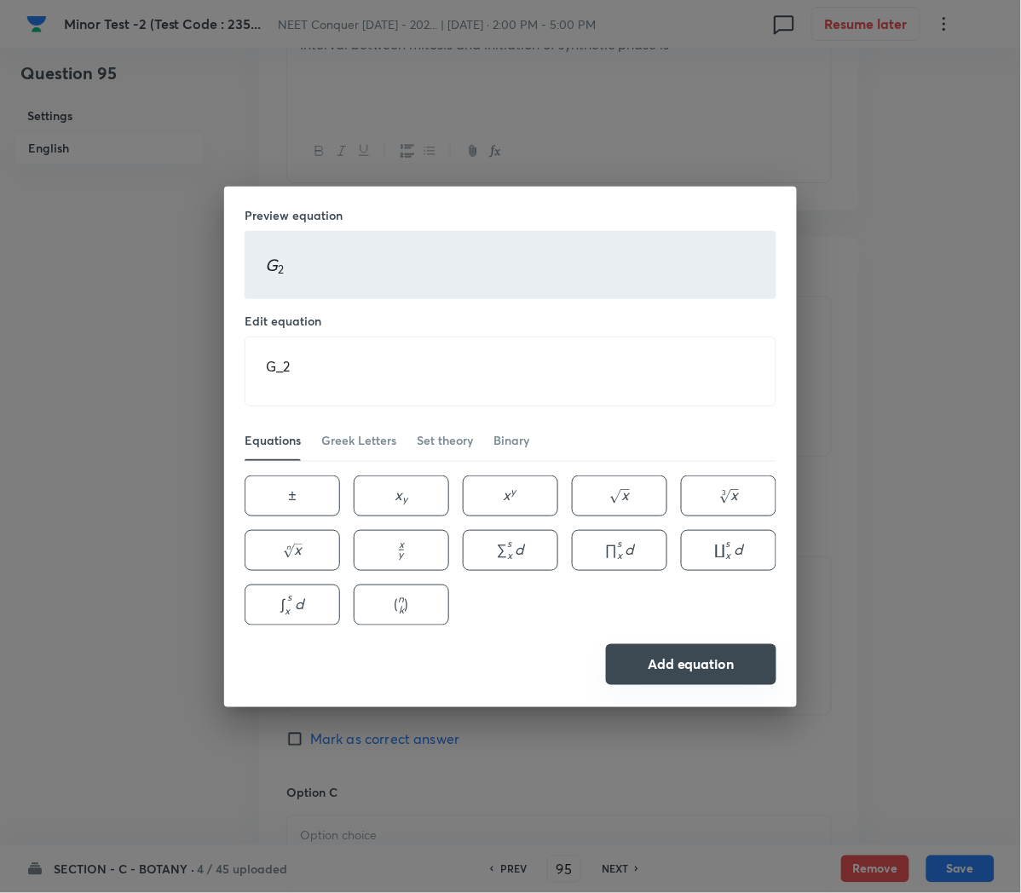
click at [666, 665] on button "Add equation" at bounding box center [691, 664] width 170 height 41
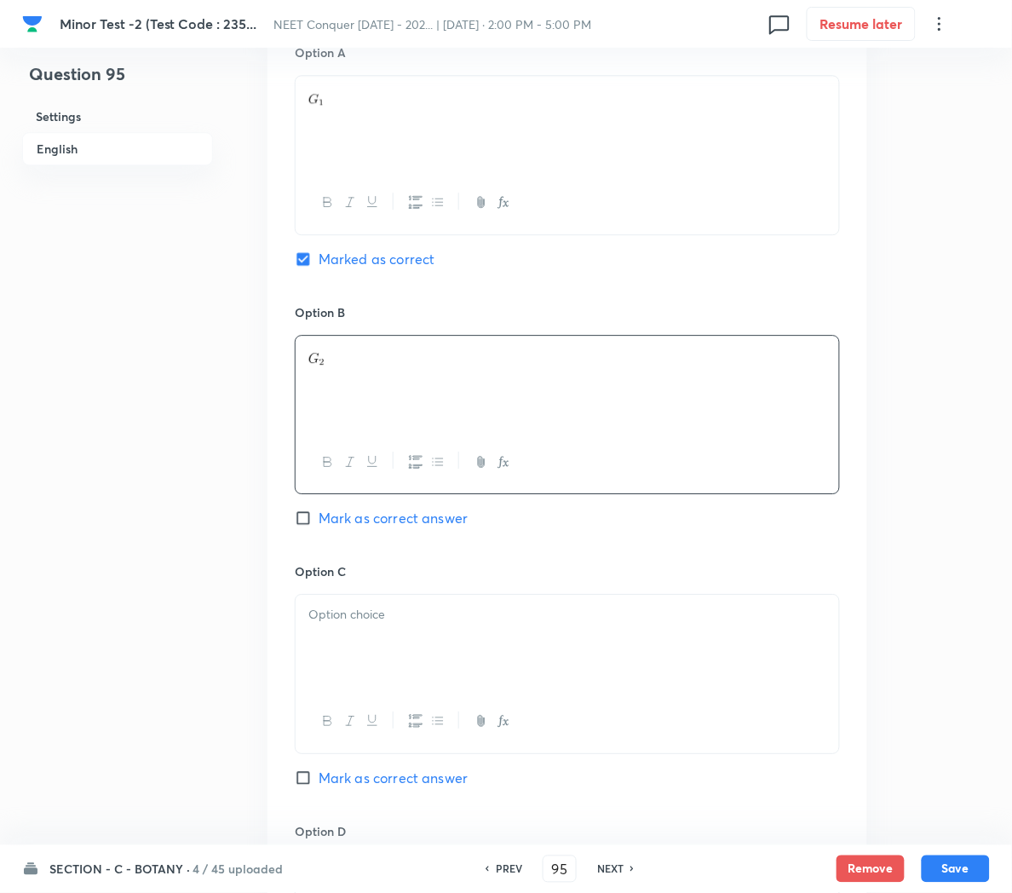
scroll to position [837, 0]
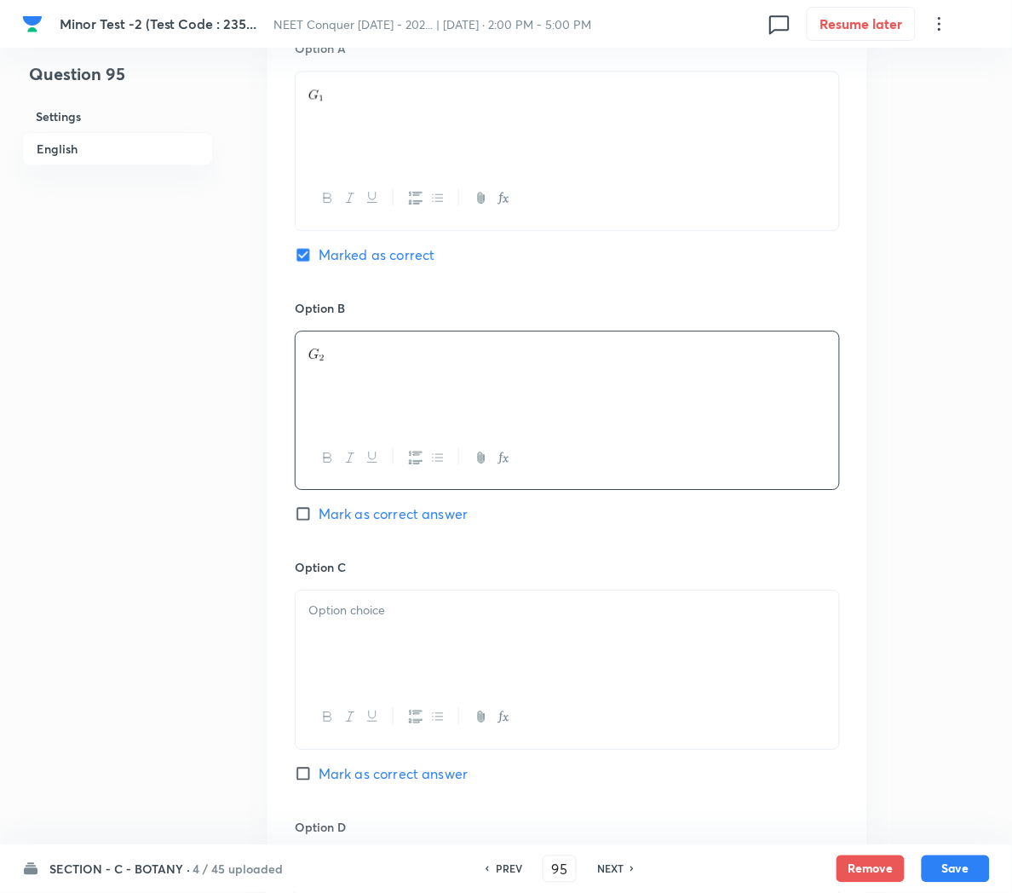
click at [435, 630] on div at bounding box center [568, 637] width 544 height 95
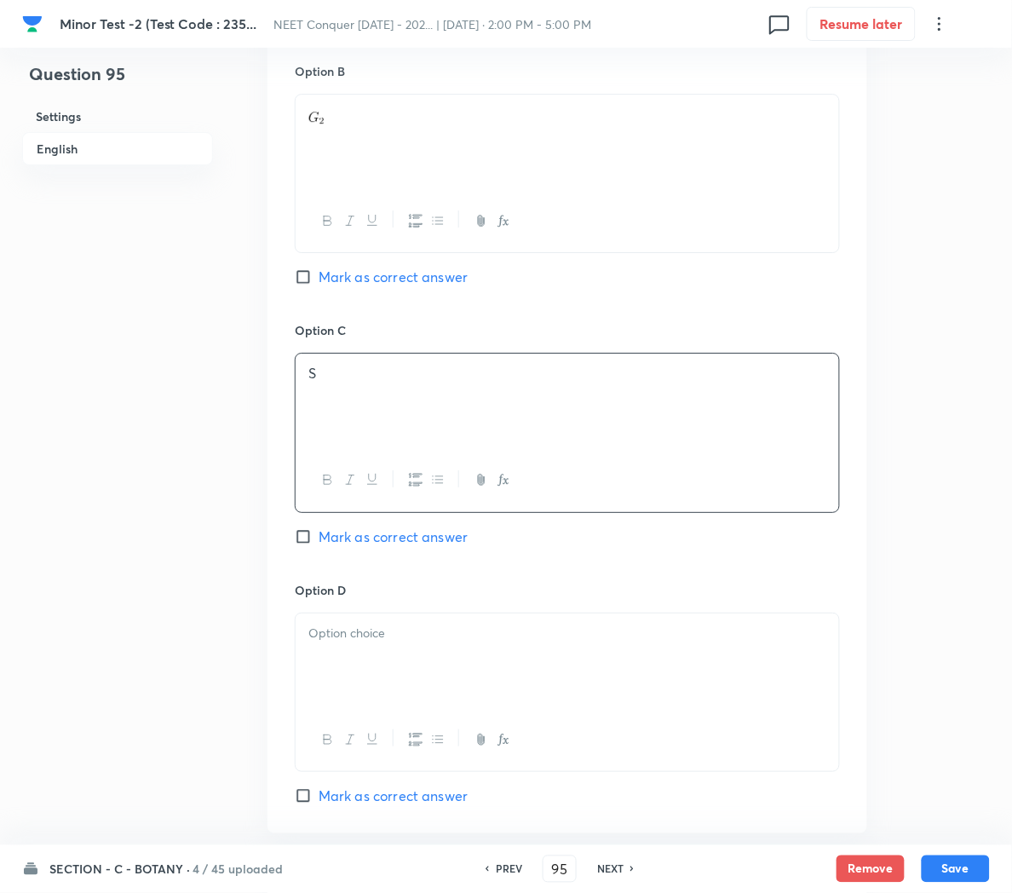
scroll to position [1076, 0]
click at [388, 660] on div at bounding box center [568, 658] width 544 height 95
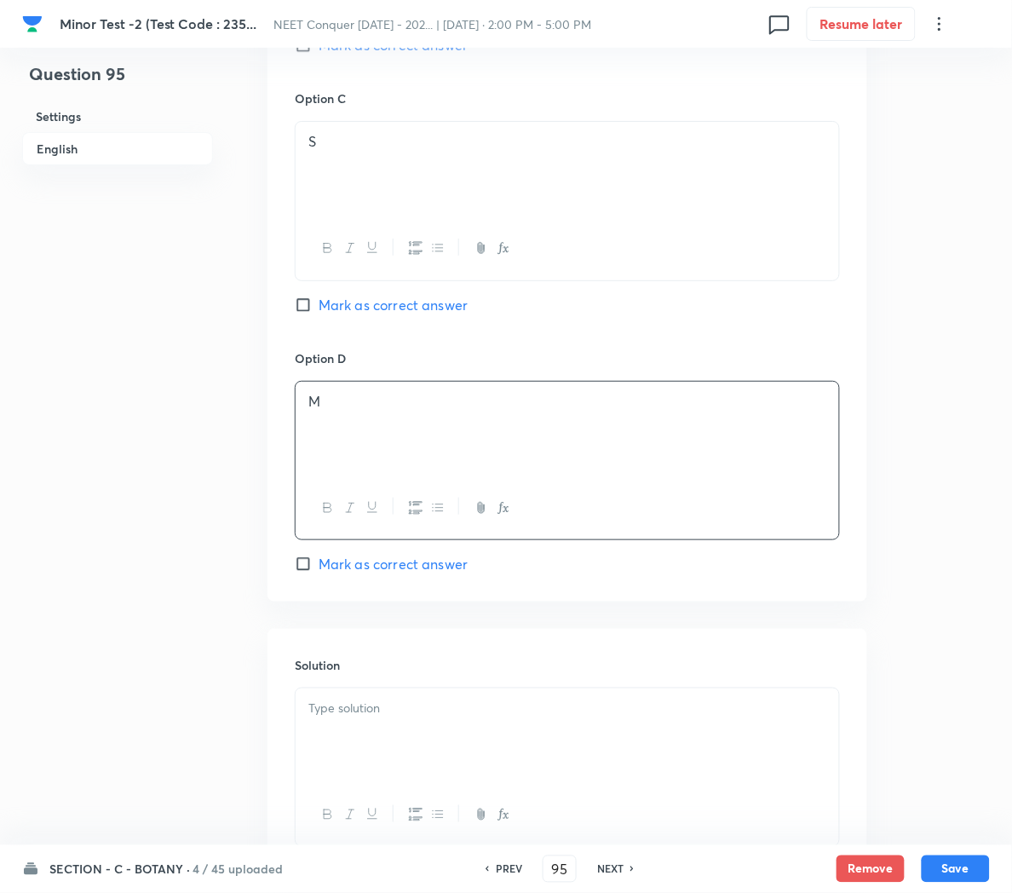
scroll to position [1309, 0]
click at [355, 711] on p at bounding box center [567, 705] width 518 height 20
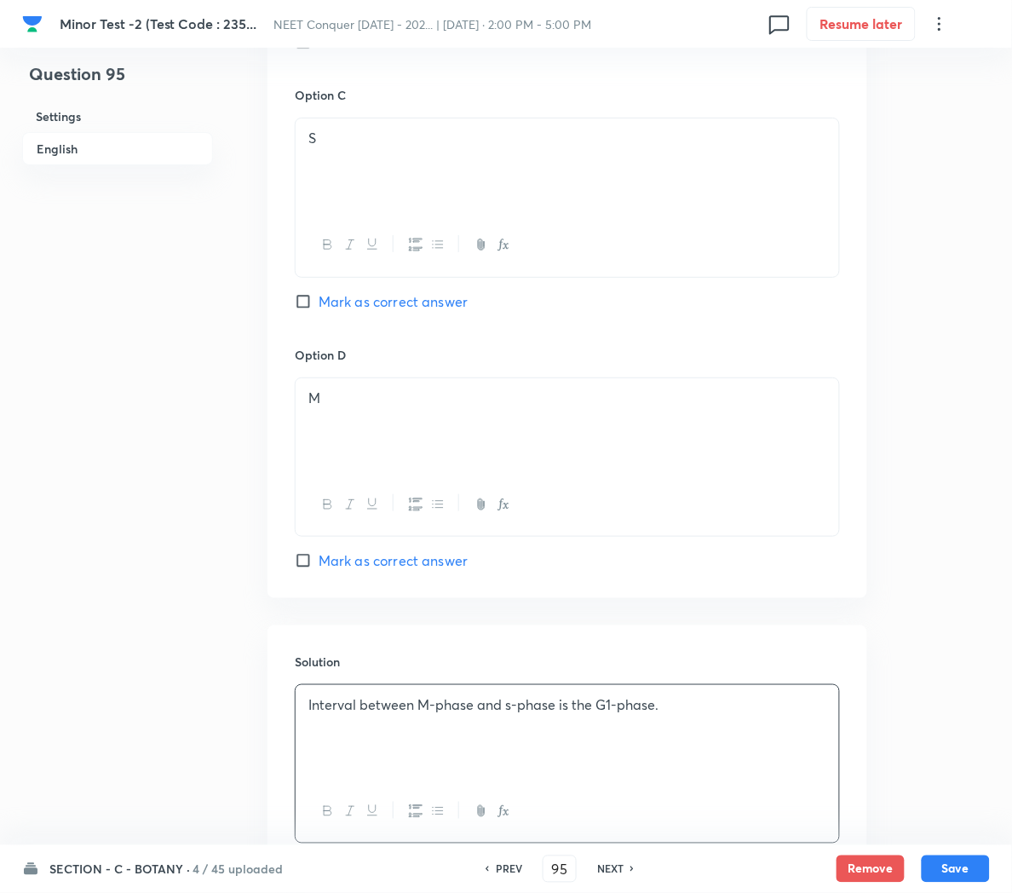
scroll to position [1444, 0]
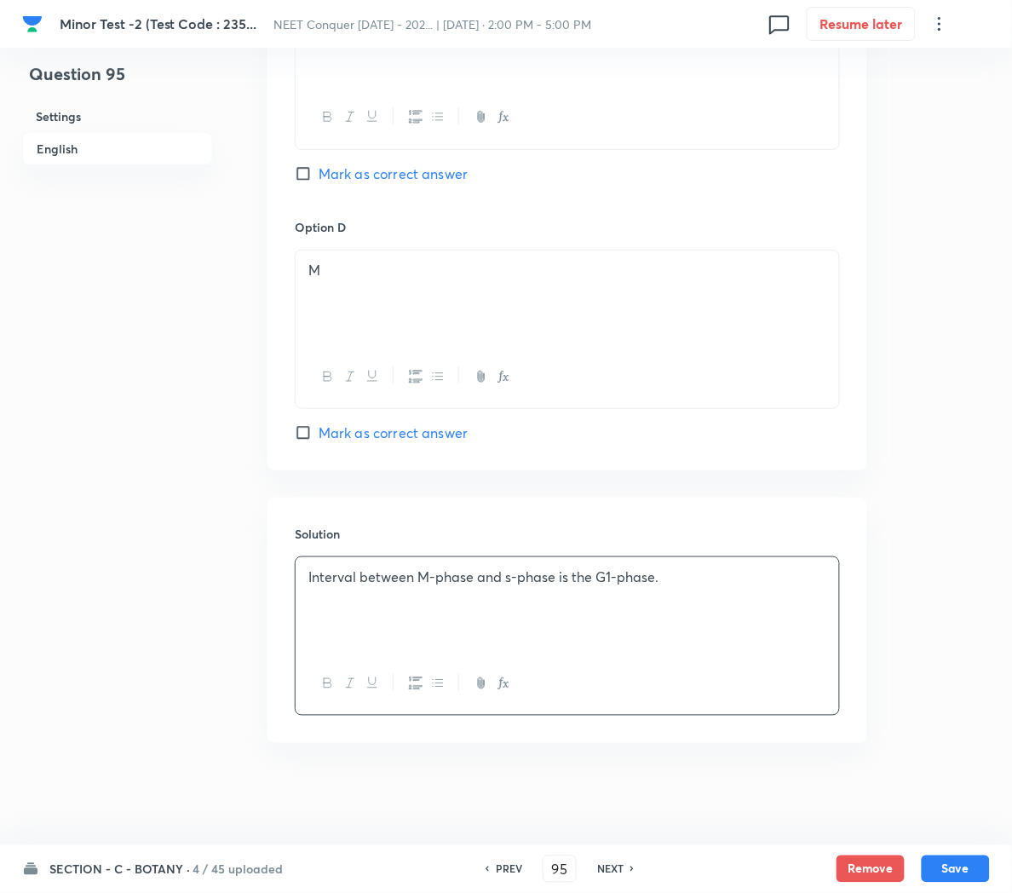
click at [607, 573] on p "Interval between M-phase and s-phase is the G1-phase." at bounding box center [567, 577] width 518 height 20
click at [503, 687] on icon "button" at bounding box center [504, 683] width 14 height 14
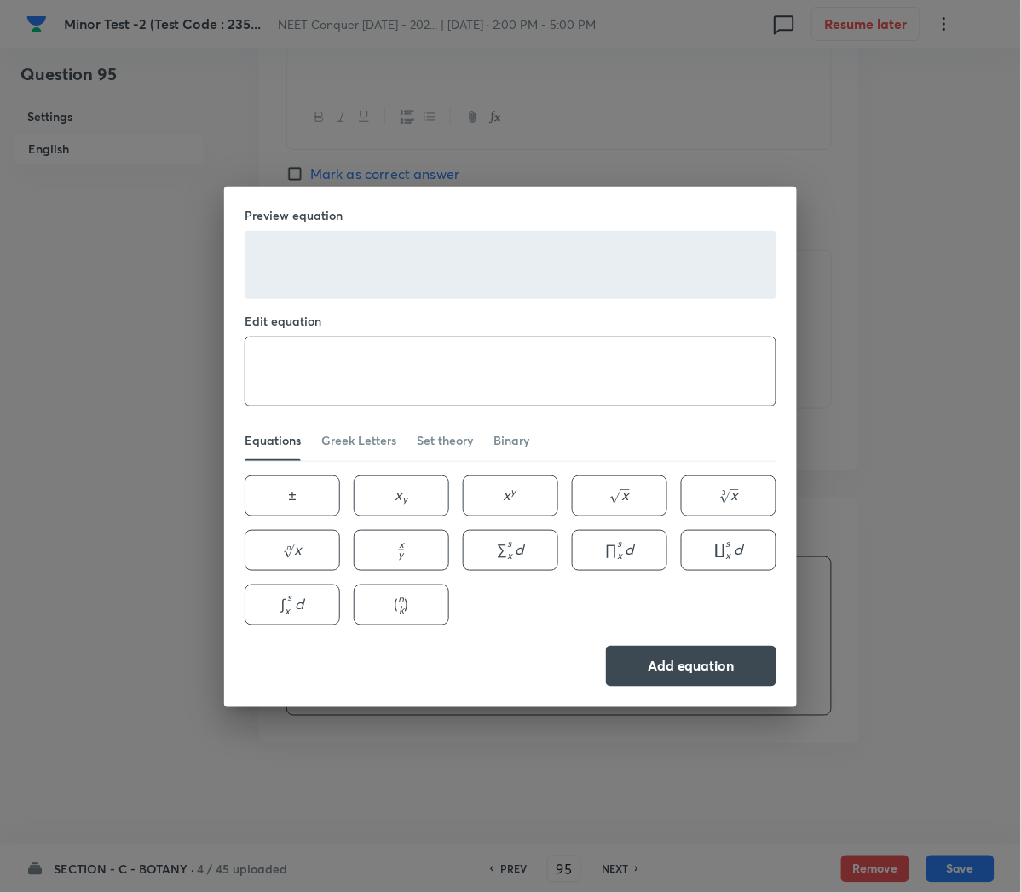
click at [317, 359] on textarea at bounding box center [510, 371] width 530 height 68
paste textarea "G1"
type textarea "G_1"
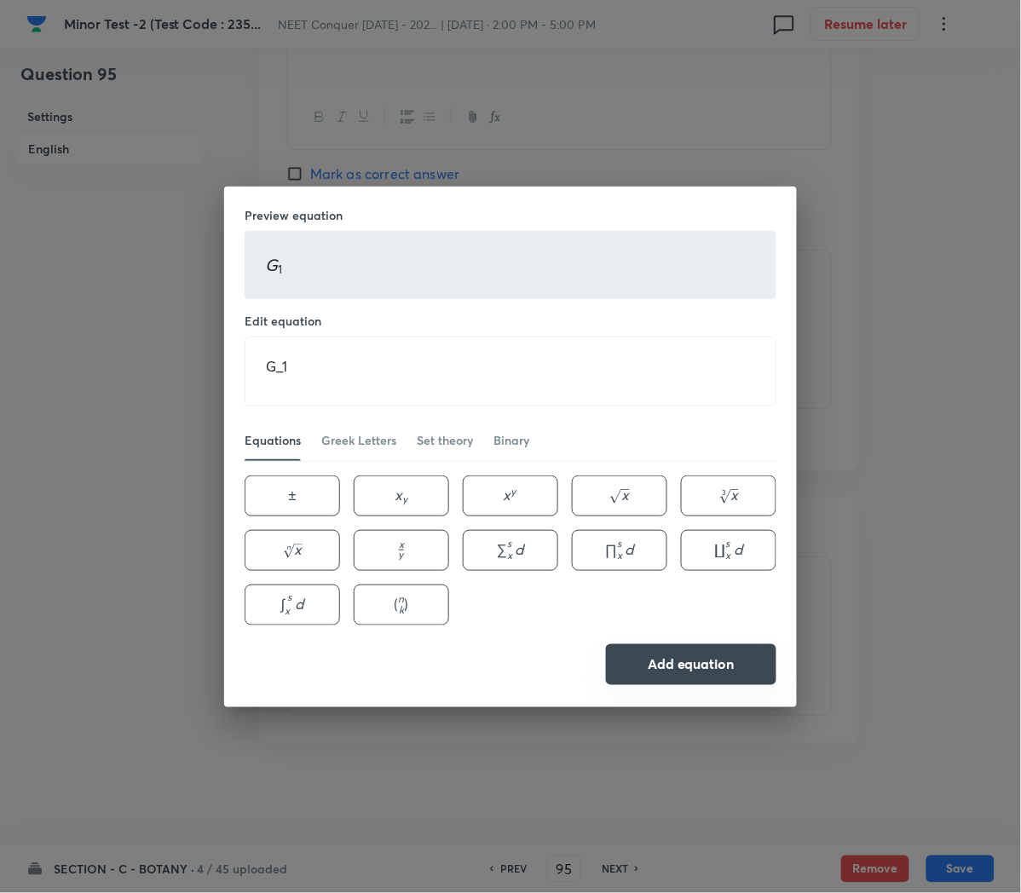
click at [690, 671] on button "Add equation" at bounding box center [691, 664] width 170 height 41
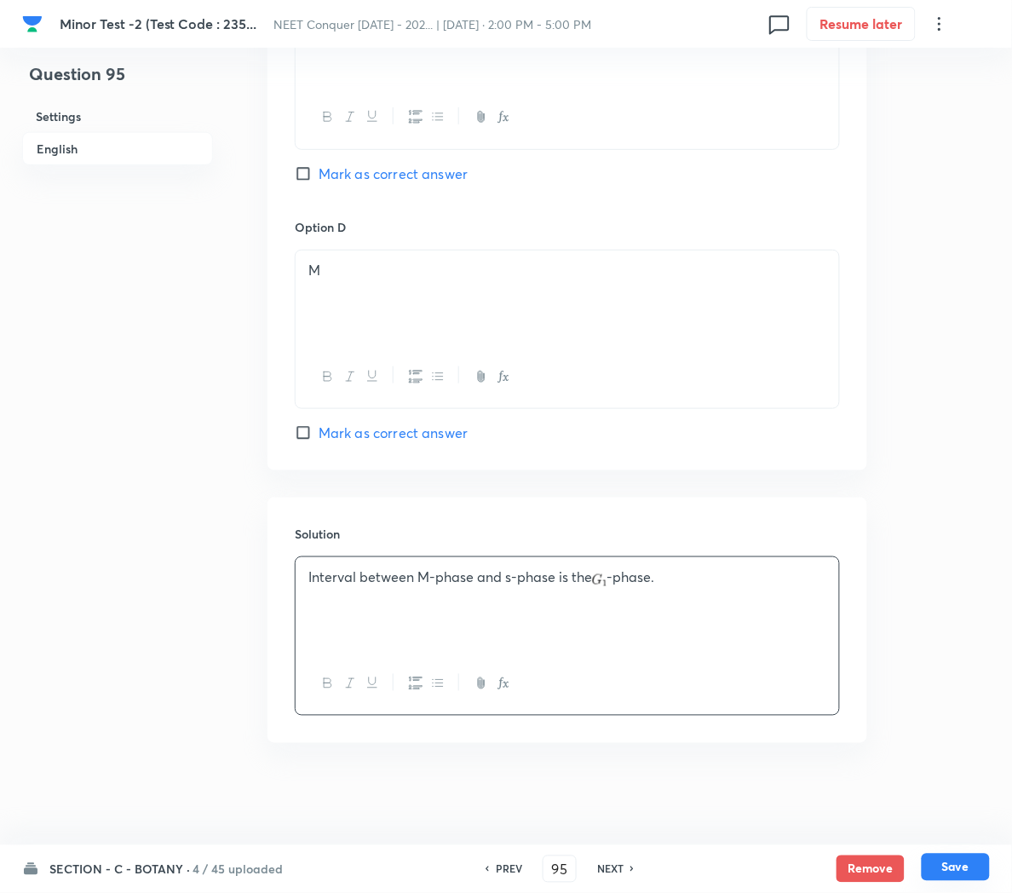
click at [957, 867] on button "Save" at bounding box center [956, 867] width 68 height 27
type input "96"
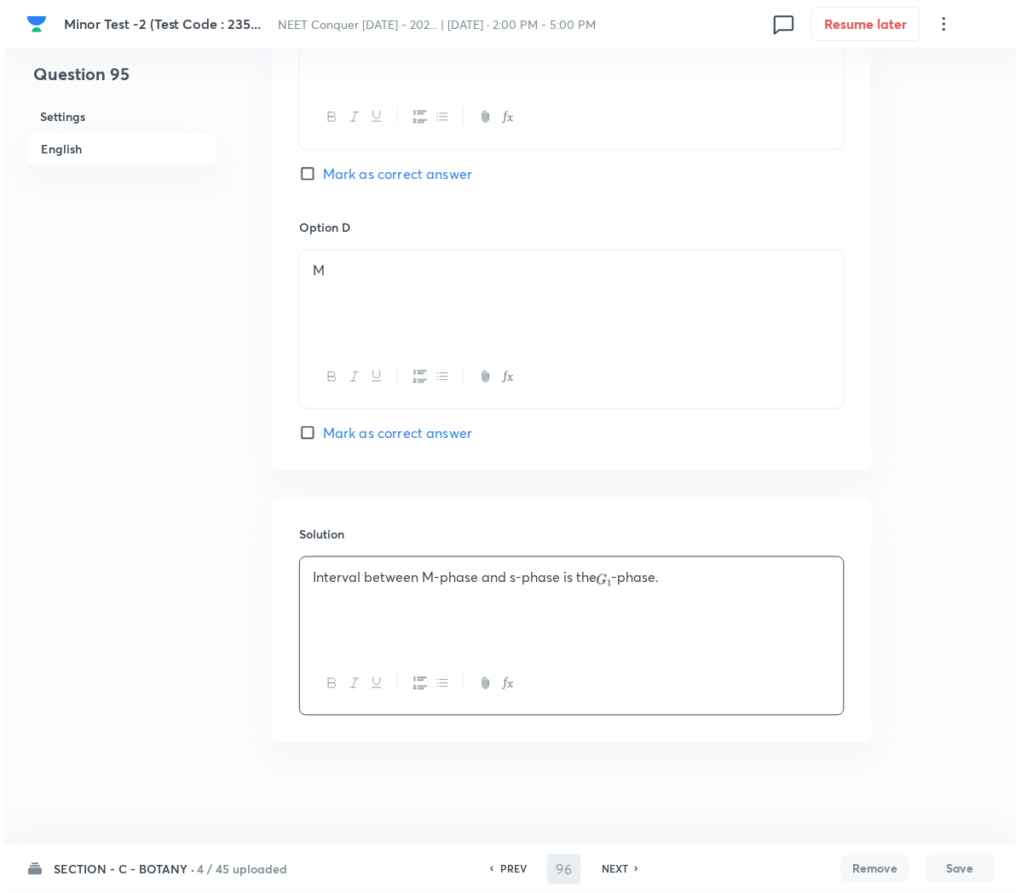
scroll to position [0, 0]
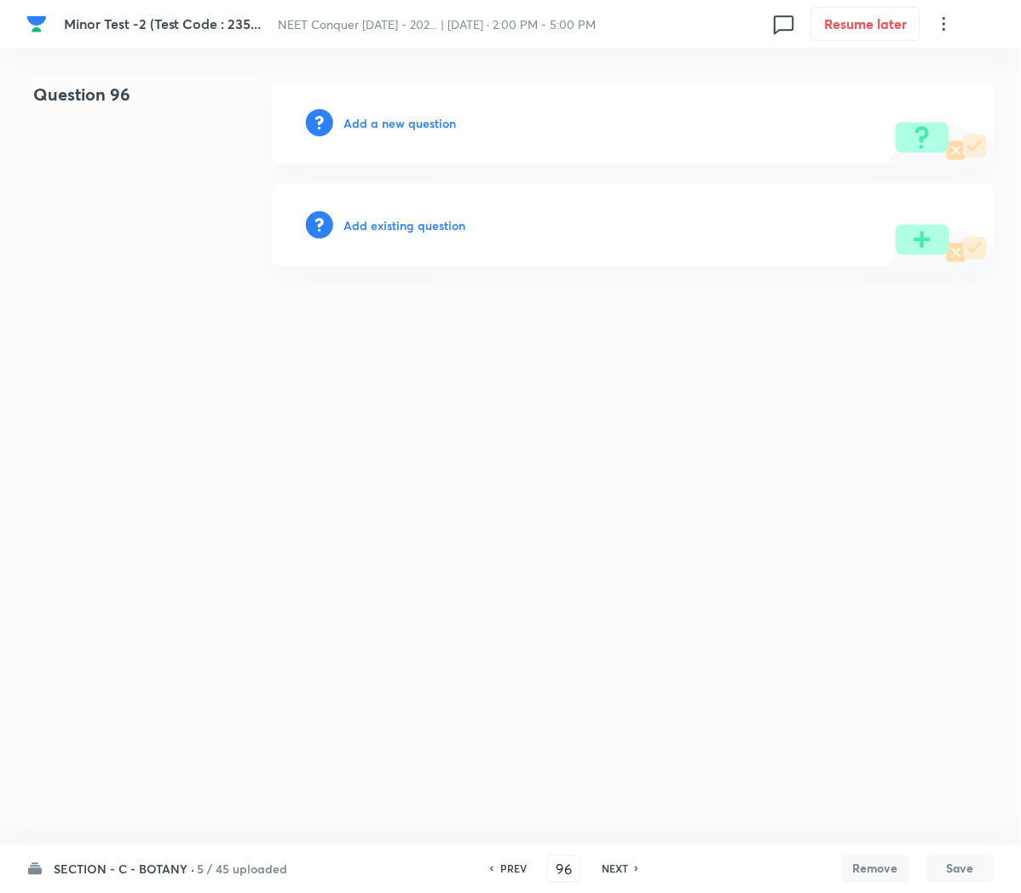
click at [377, 124] on h6 "Add a new question" at bounding box center [399, 123] width 112 height 18
click at [377, 124] on h6 "Choose a question type" at bounding box center [408, 123] width 131 height 18
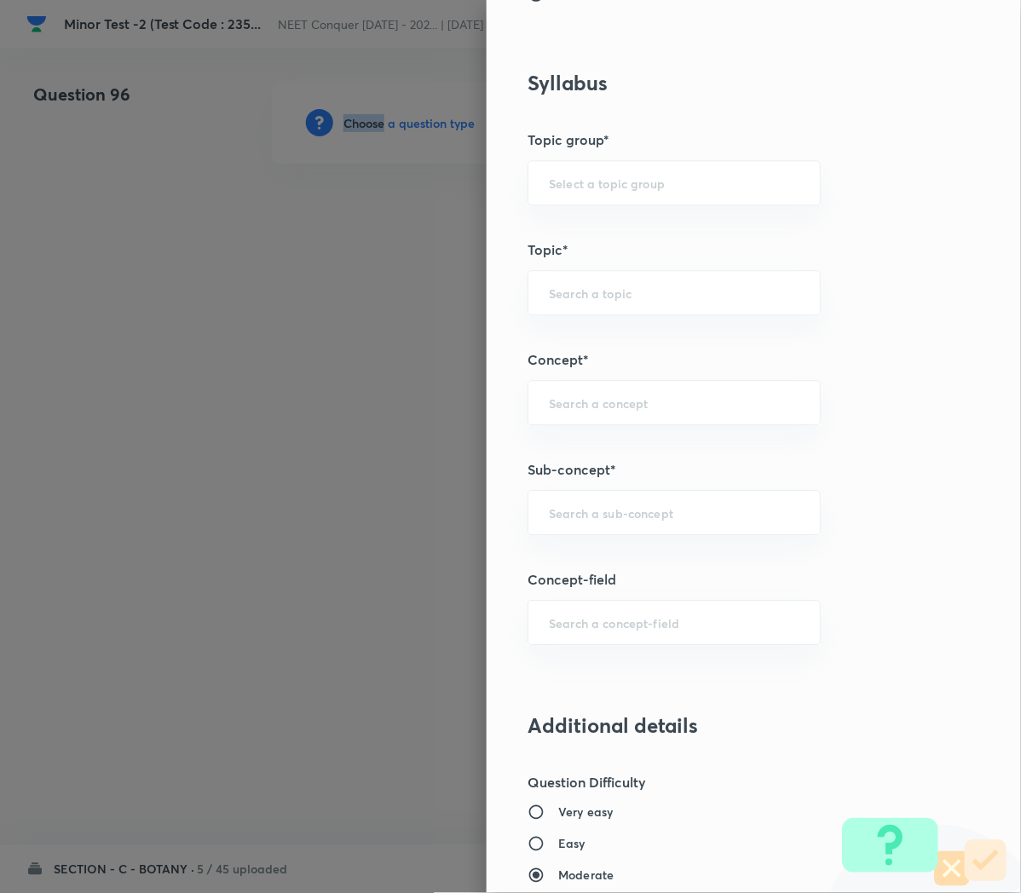
scroll to position [751, 0]
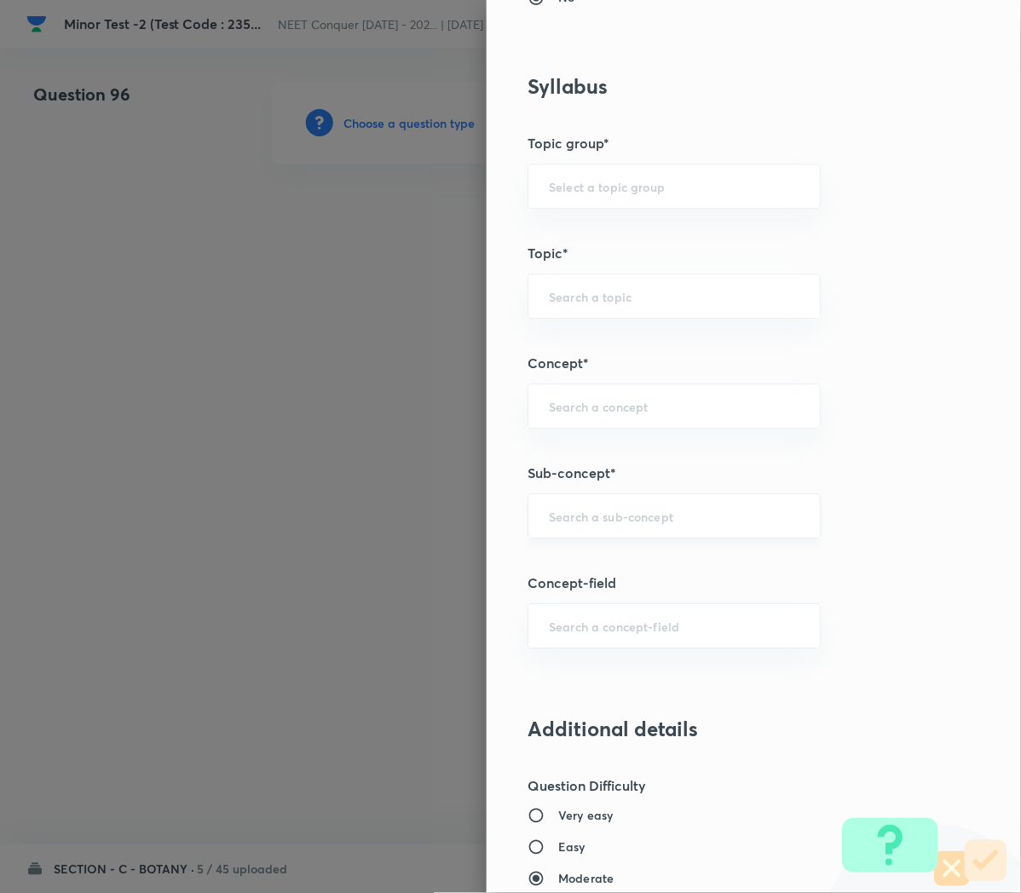
click at [549, 515] on input "text" at bounding box center [674, 516] width 250 height 16
paste input "Cell Cycle and Cell Division"
type input "Cell Cycle and Cell Division"
type input "Biology"
type input "Cell Cycle and Cell Division"
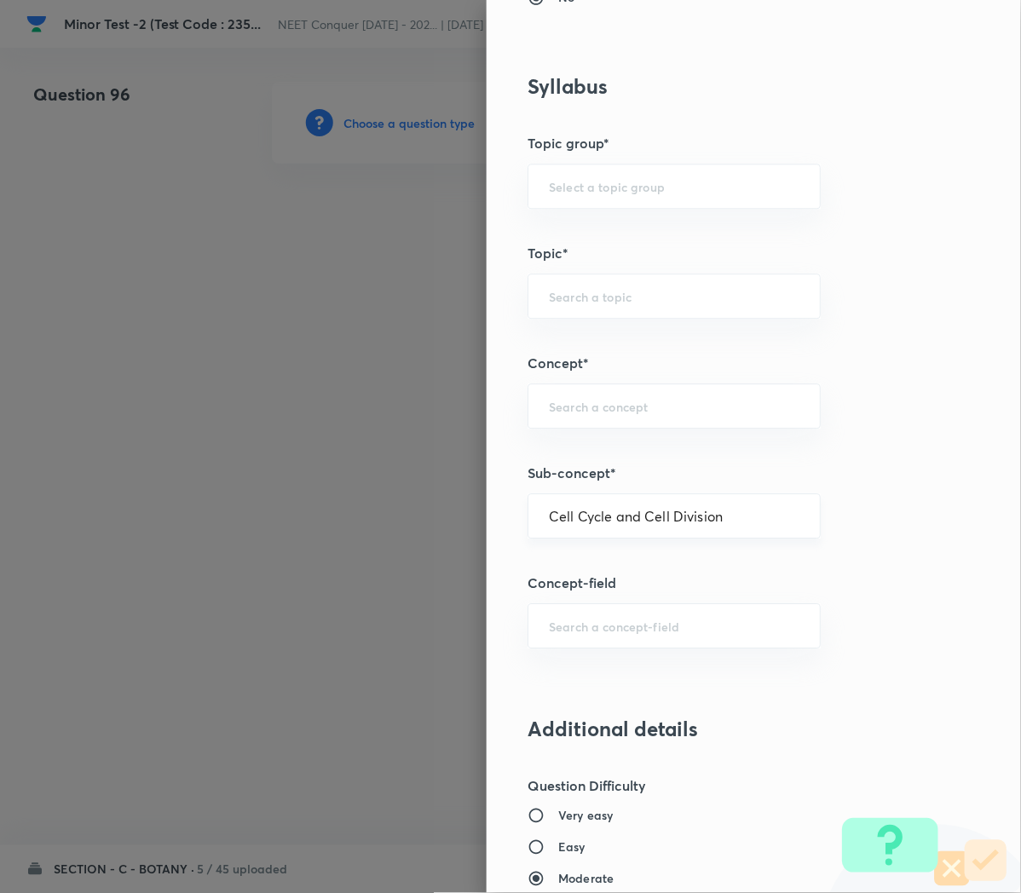
type input "Cell Cycle and Cell Division"
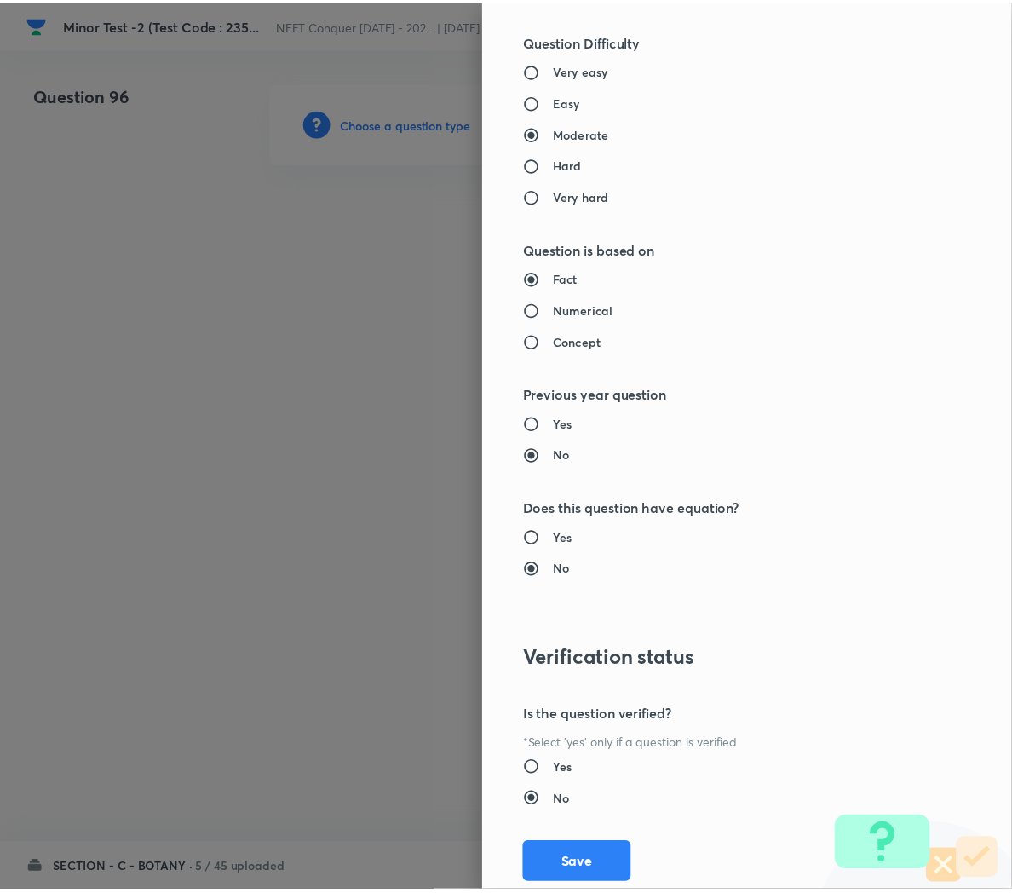
scroll to position [1546, 0]
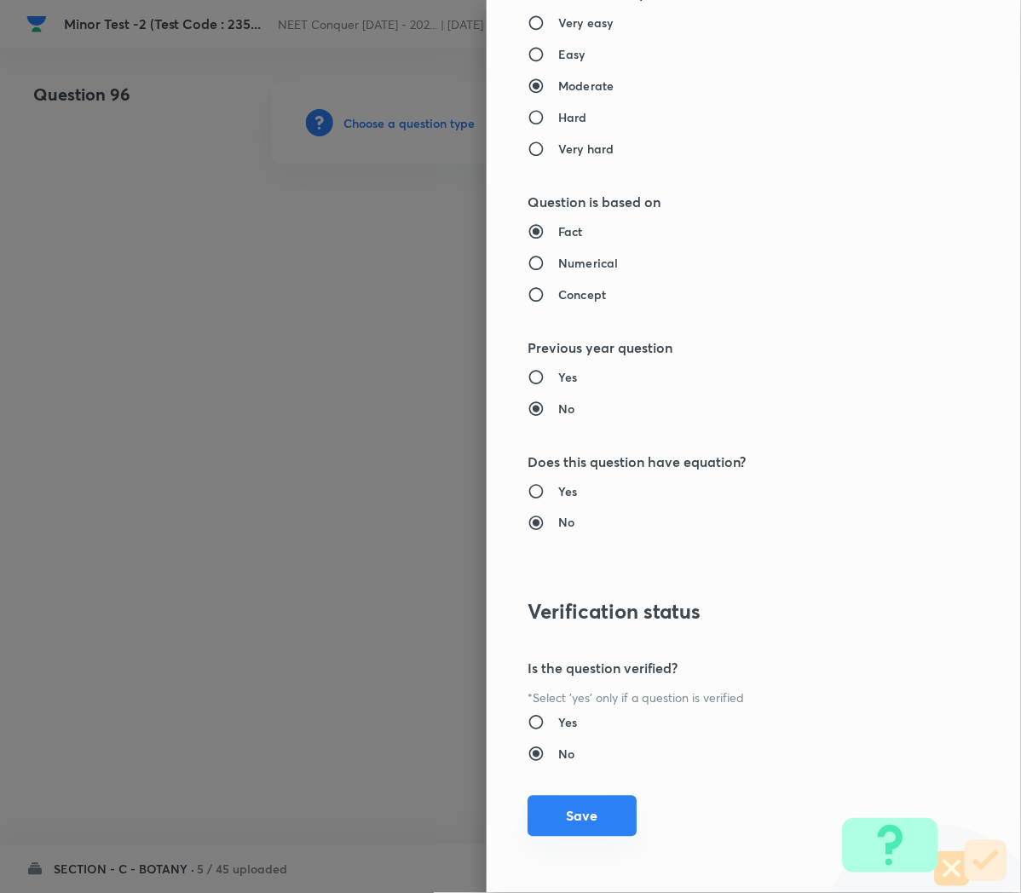
click at [555, 823] on button "Save" at bounding box center [581, 816] width 109 height 41
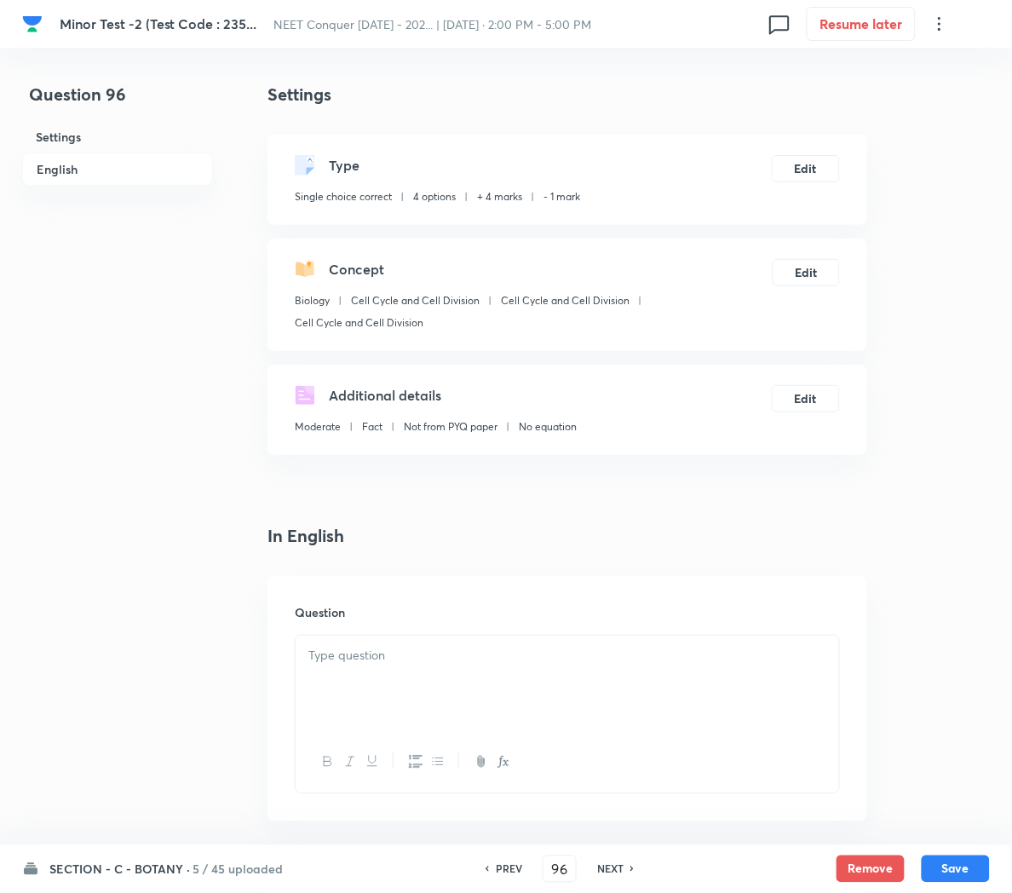
click at [414, 676] on div at bounding box center [568, 683] width 544 height 95
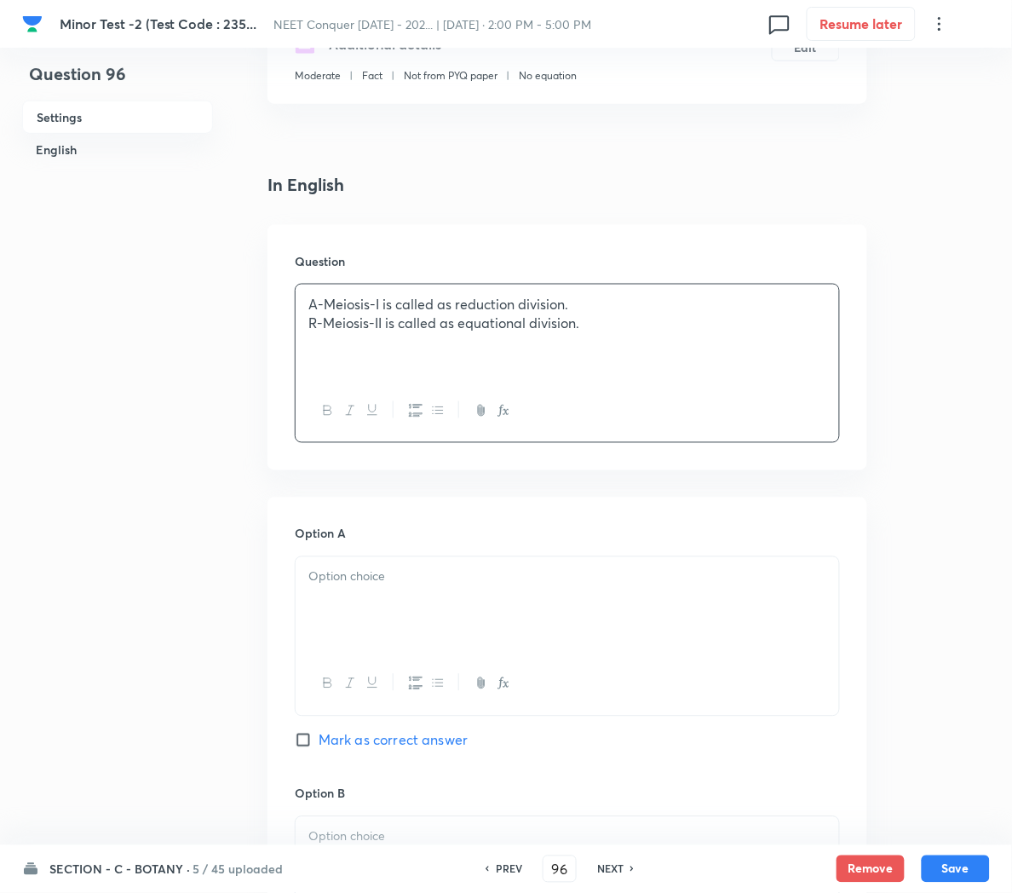
scroll to position [398, 0]
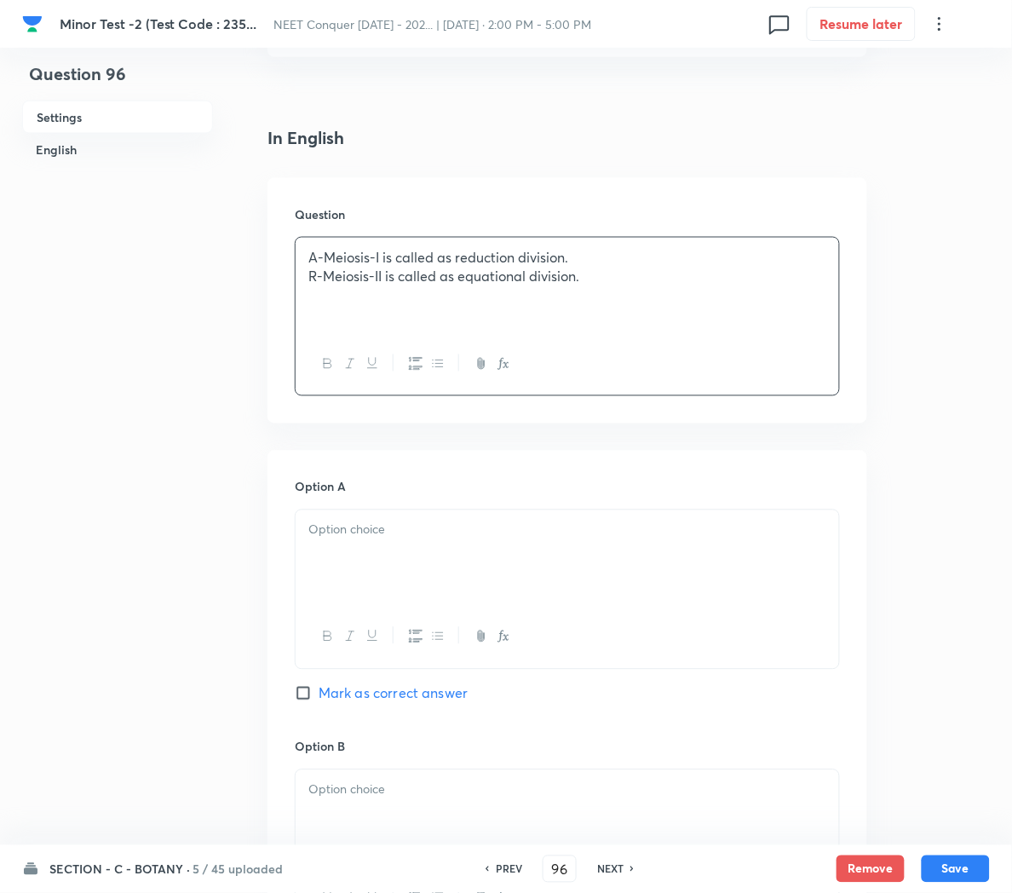
click at [338, 531] on p at bounding box center [567, 531] width 518 height 20
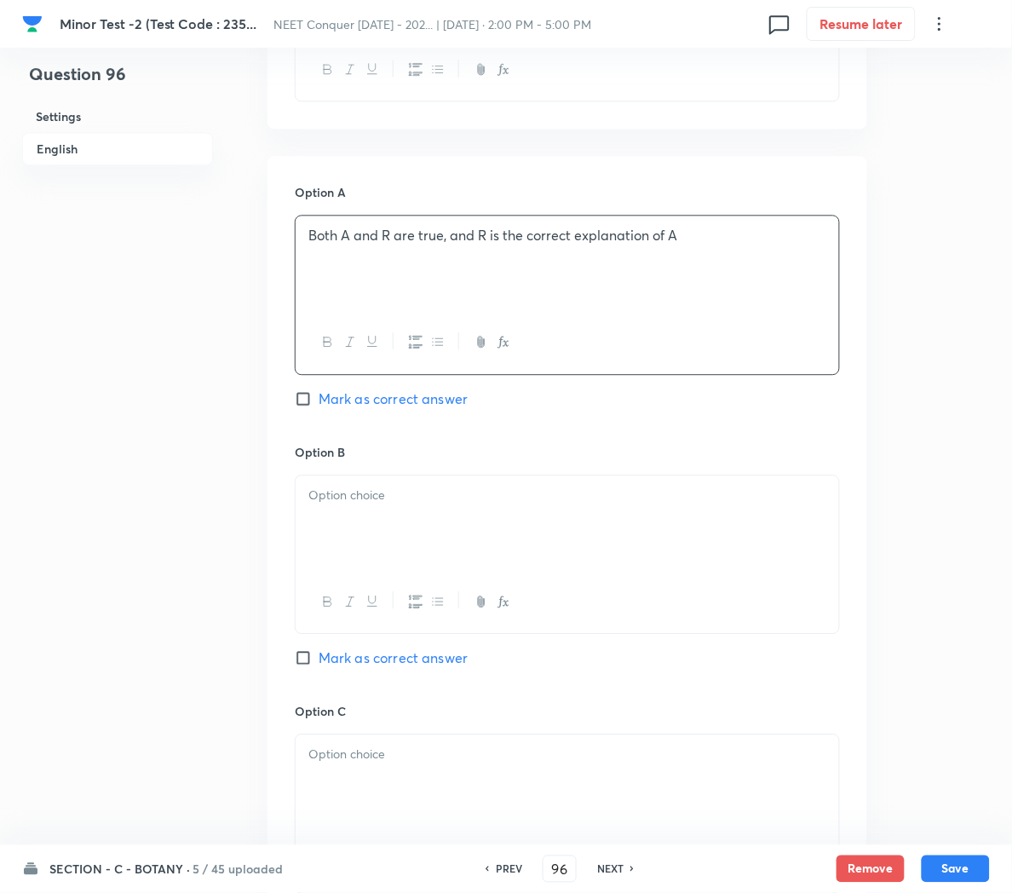
scroll to position [696, 0]
click at [469, 495] on p at bounding box center [567, 492] width 518 height 20
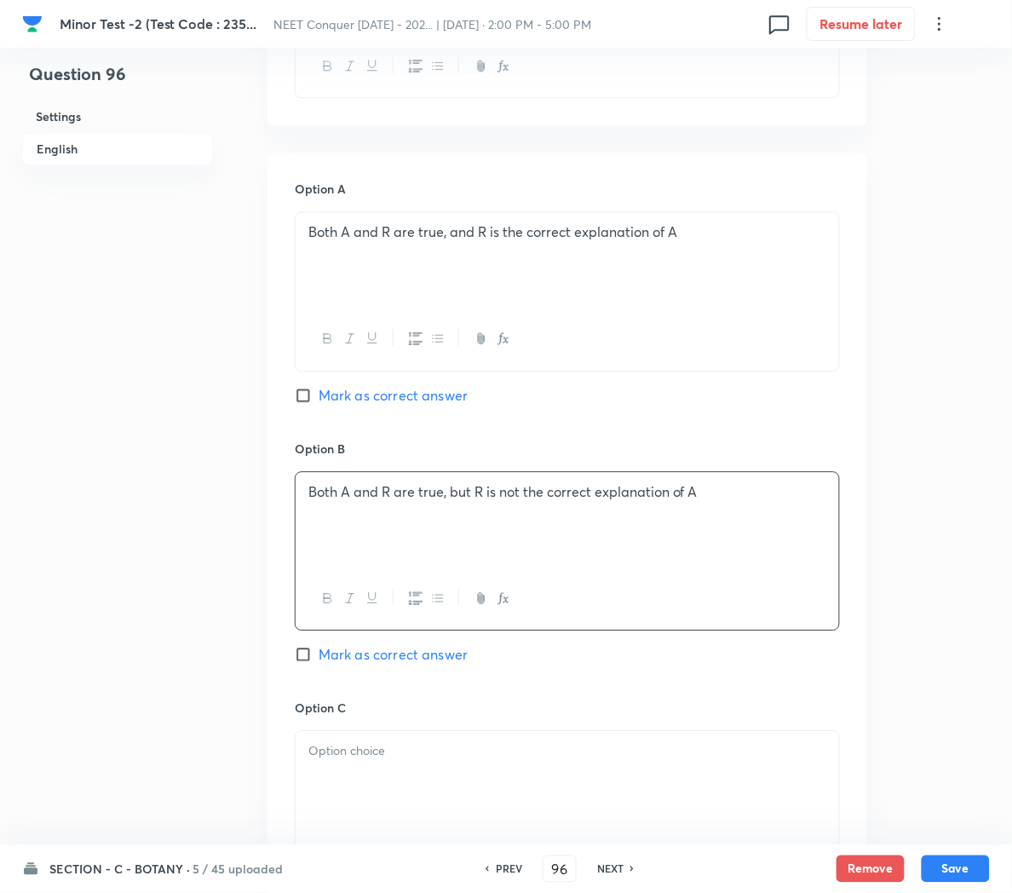
click at [345, 659] on span "Mark as correct answer" at bounding box center [393, 654] width 149 height 20
click at [319, 659] on input "Mark as correct answer" at bounding box center [307, 654] width 24 height 17
checkbox input "true"
click at [371, 761] on p at bounding box center [567, 751] width 518 height 20
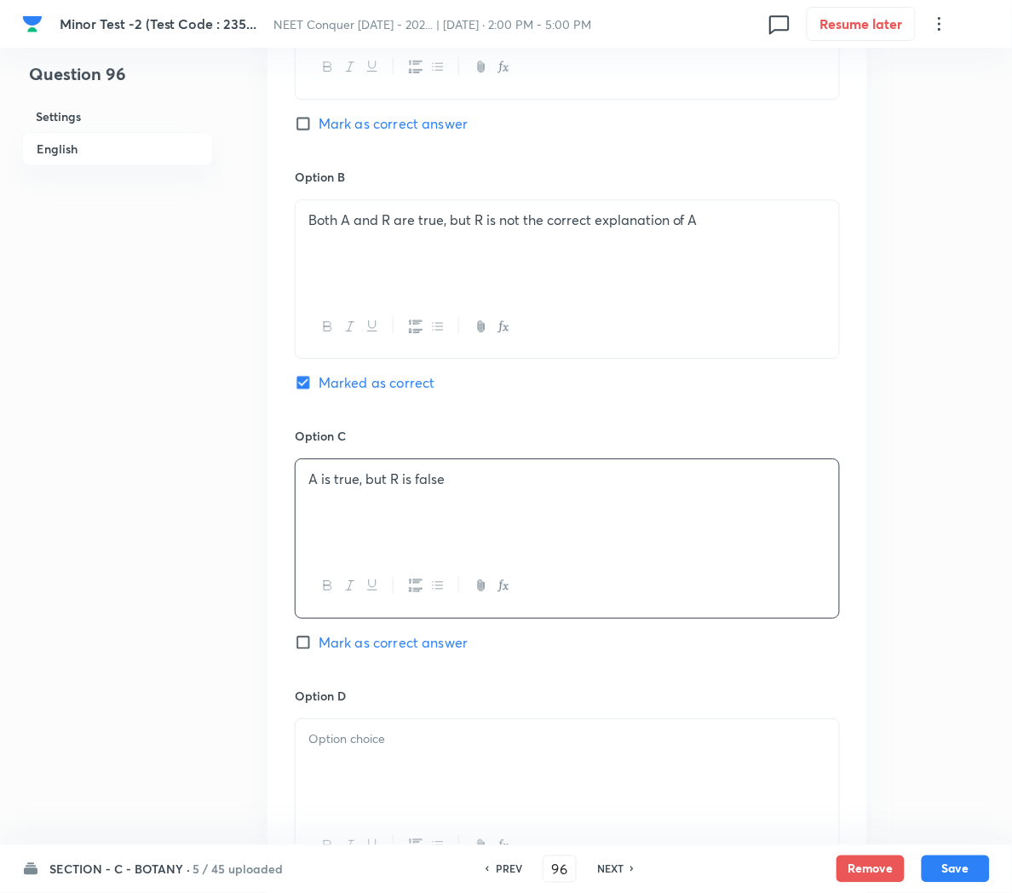
scroll to position [976, 0]
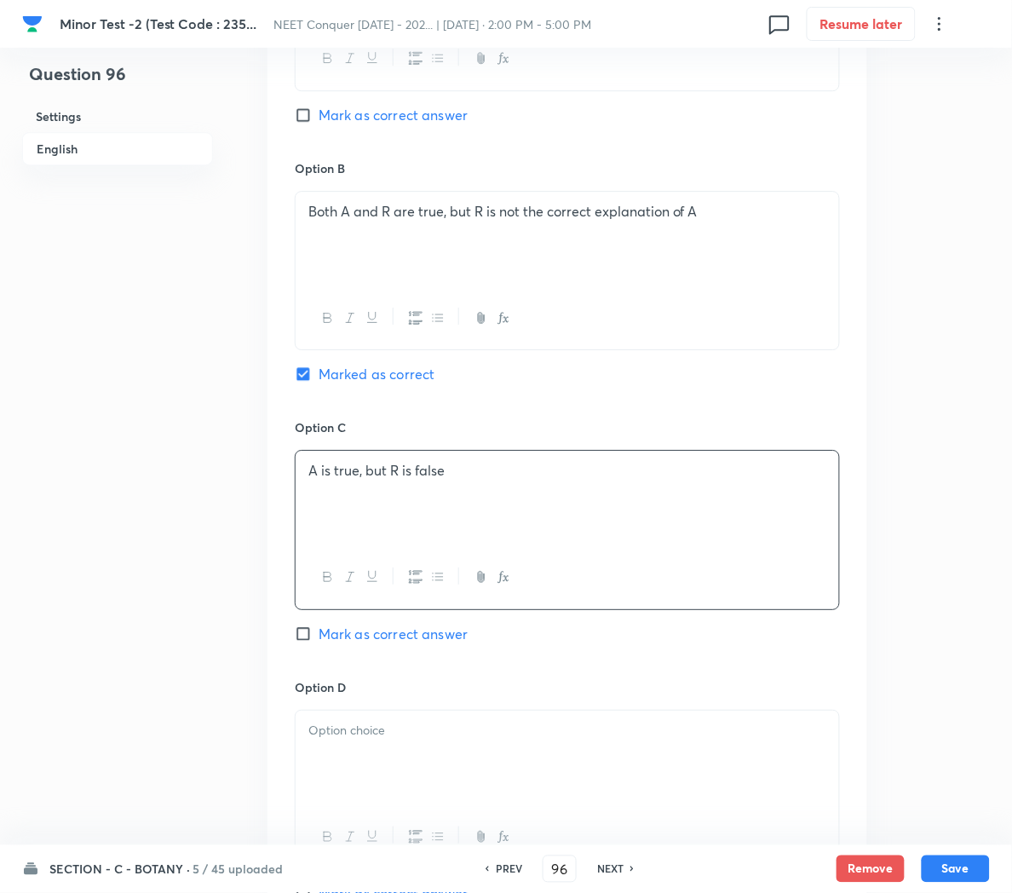
click at [343, 791] on div at bounding box center [568, 758] width 544 height 95
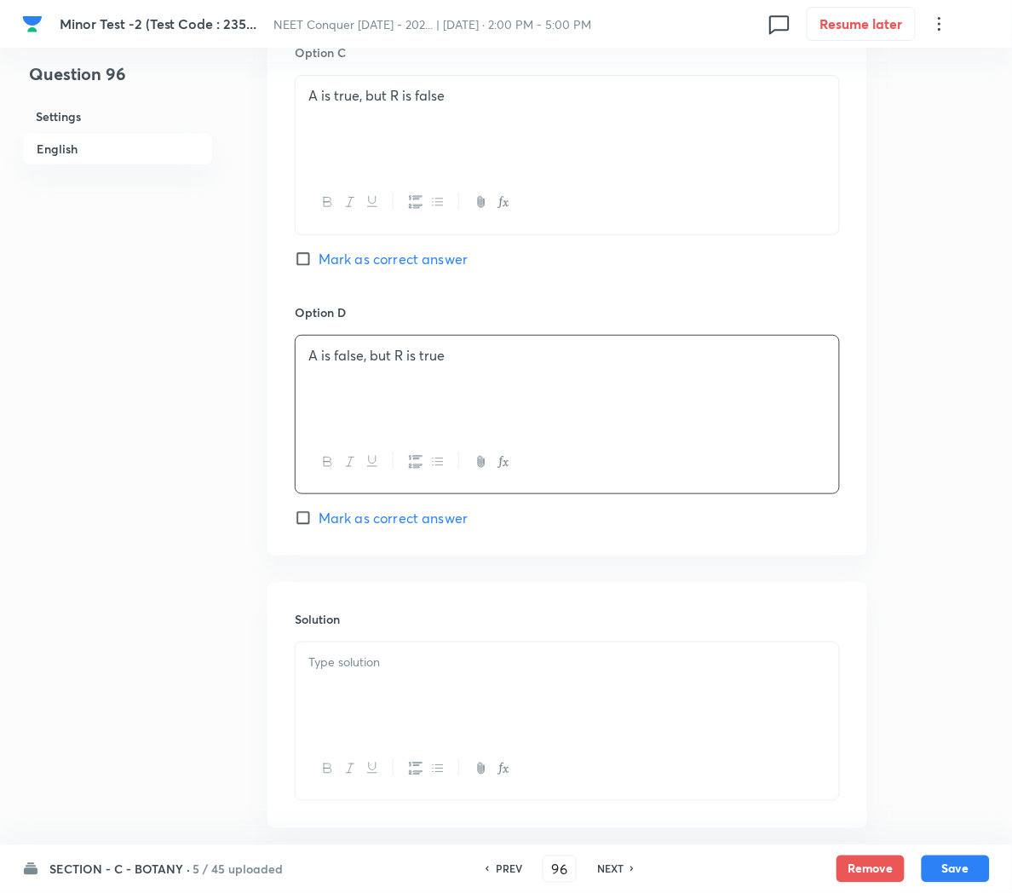
scroll to position [1361, 0]
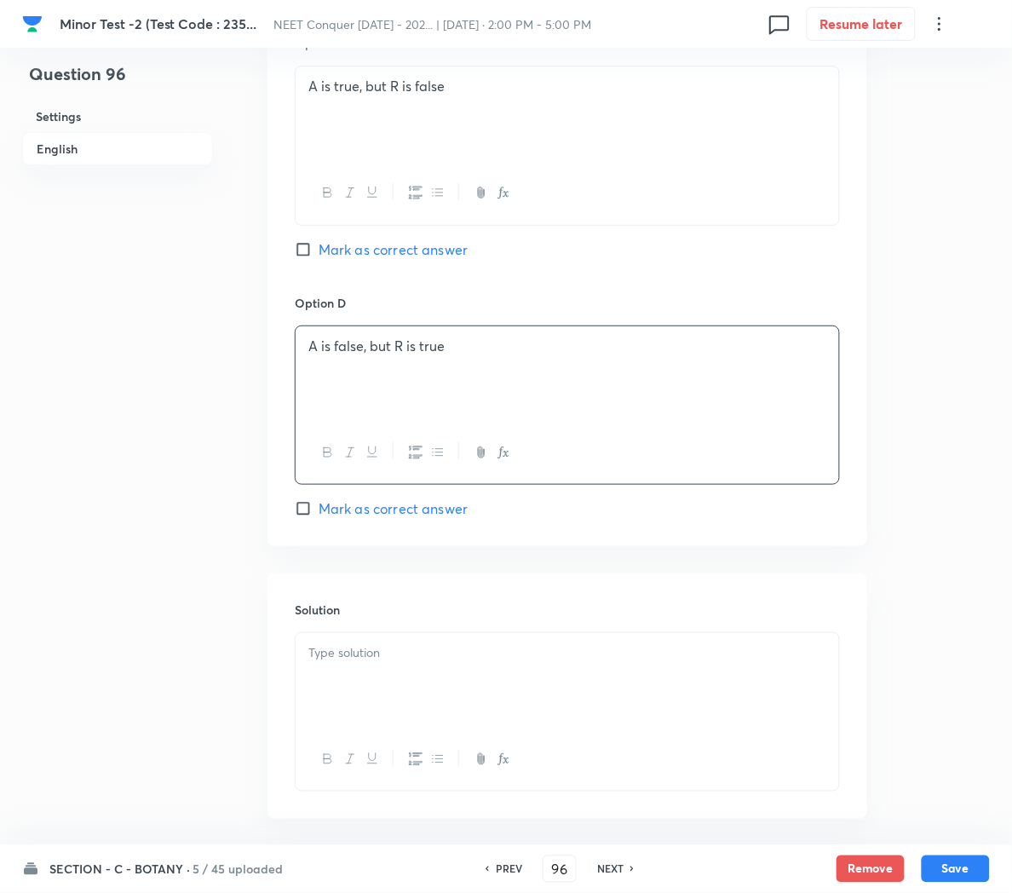
click at [475, 693] on div at bounding box center [568, 680] width 544 height 95
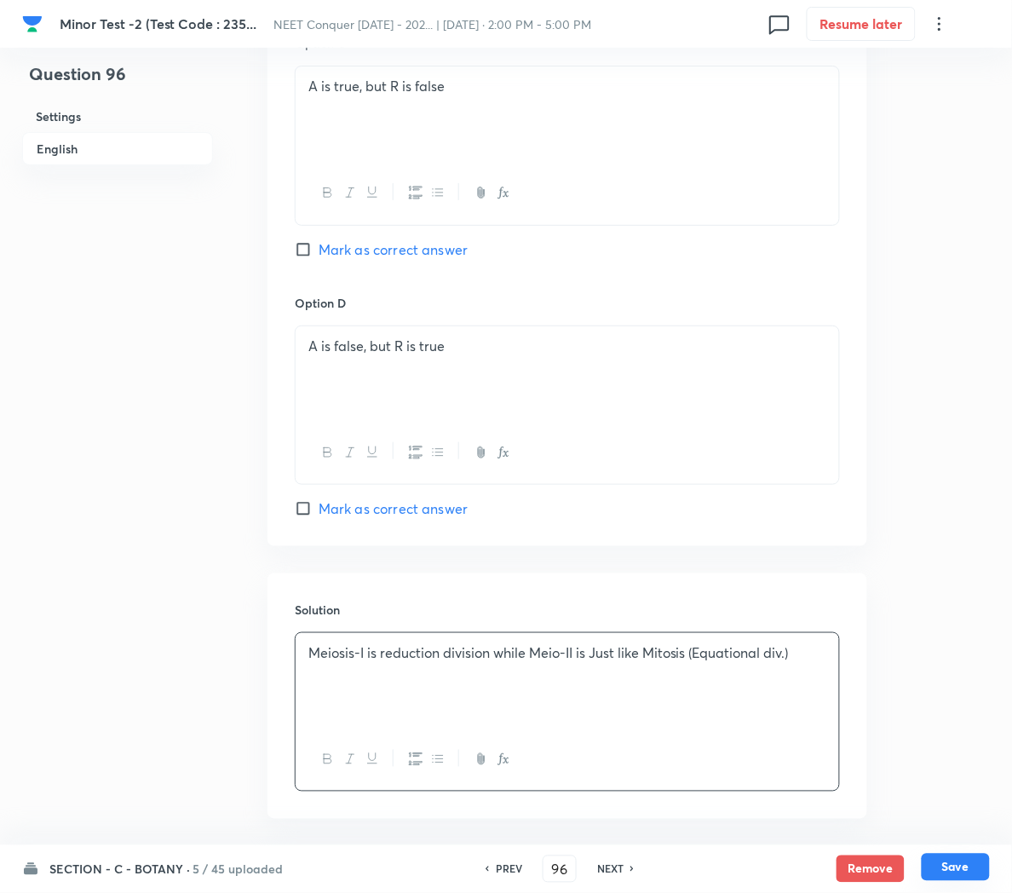
click at [946, 860] on button "Save" at bounding box center [956, 867] width 68 height 27
type input "97"
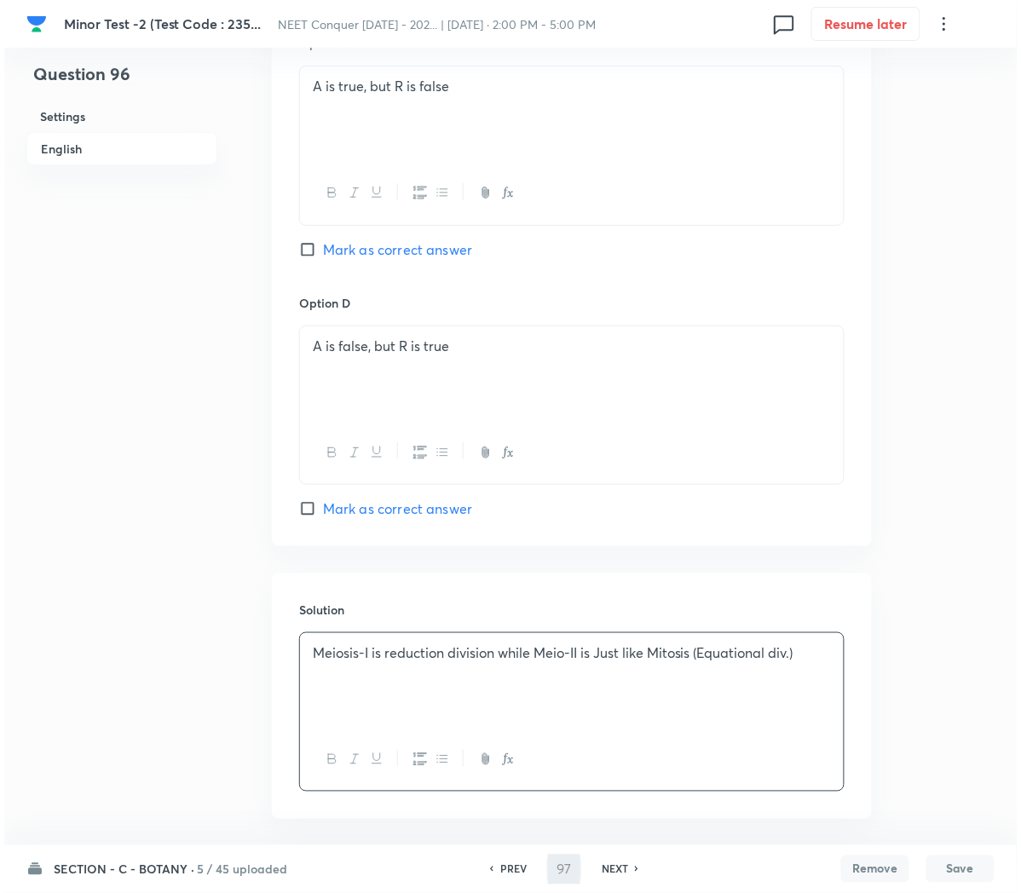
scroll to position [0, 0]
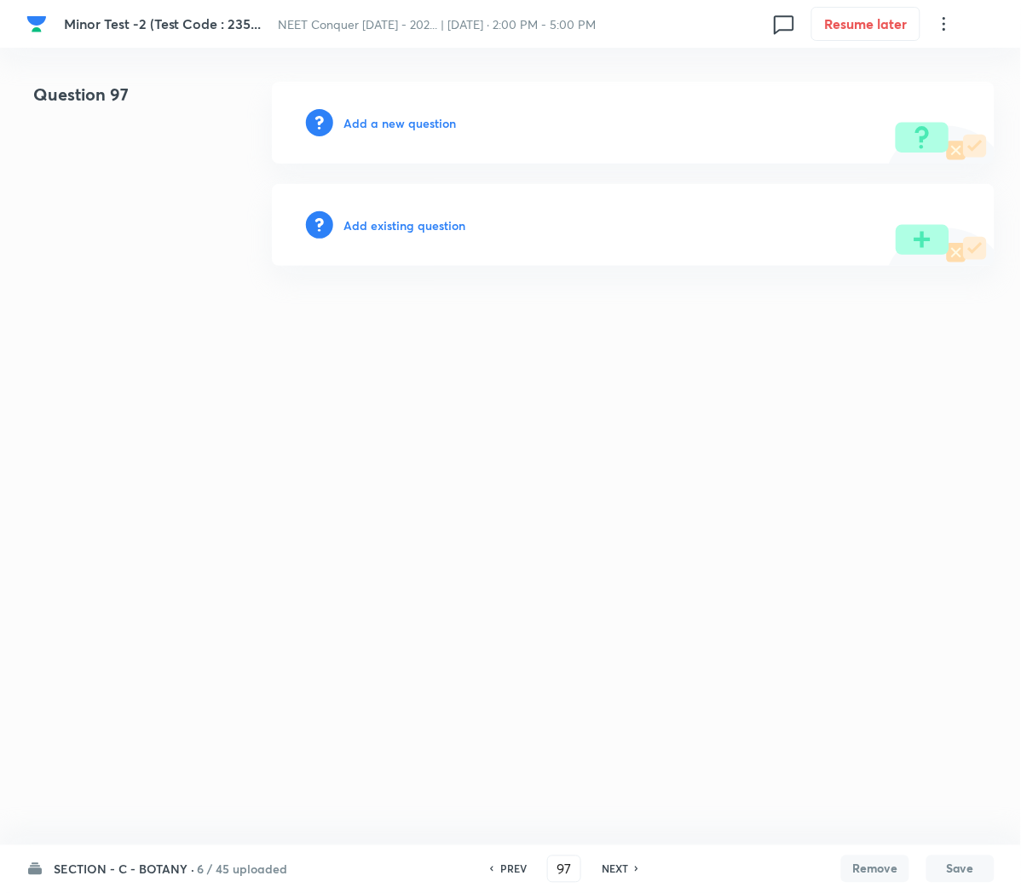
click at [367, 124] on h6 "Add a new question" at bounding box center [399, 123] width 112 height 18
click at [367, 124] on h6 "Choose a question type" at bounding box center [408, 123] width 131 height 18
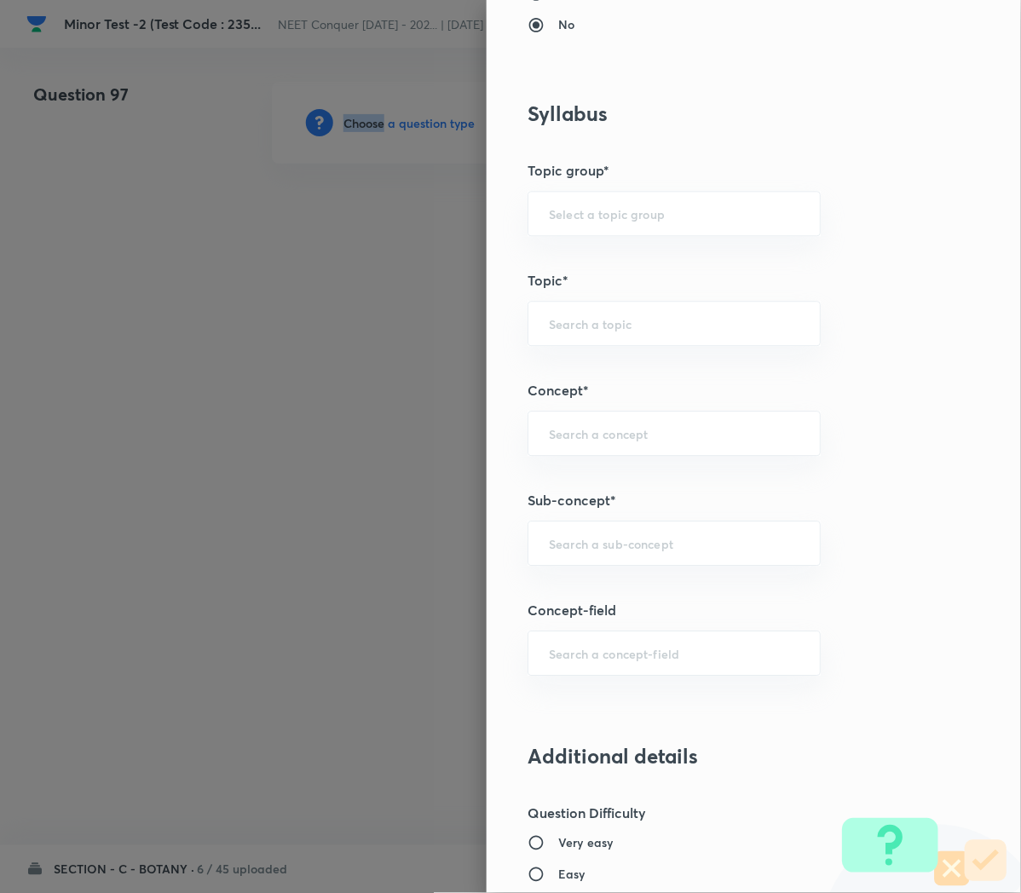
scroll to position [747, 0]
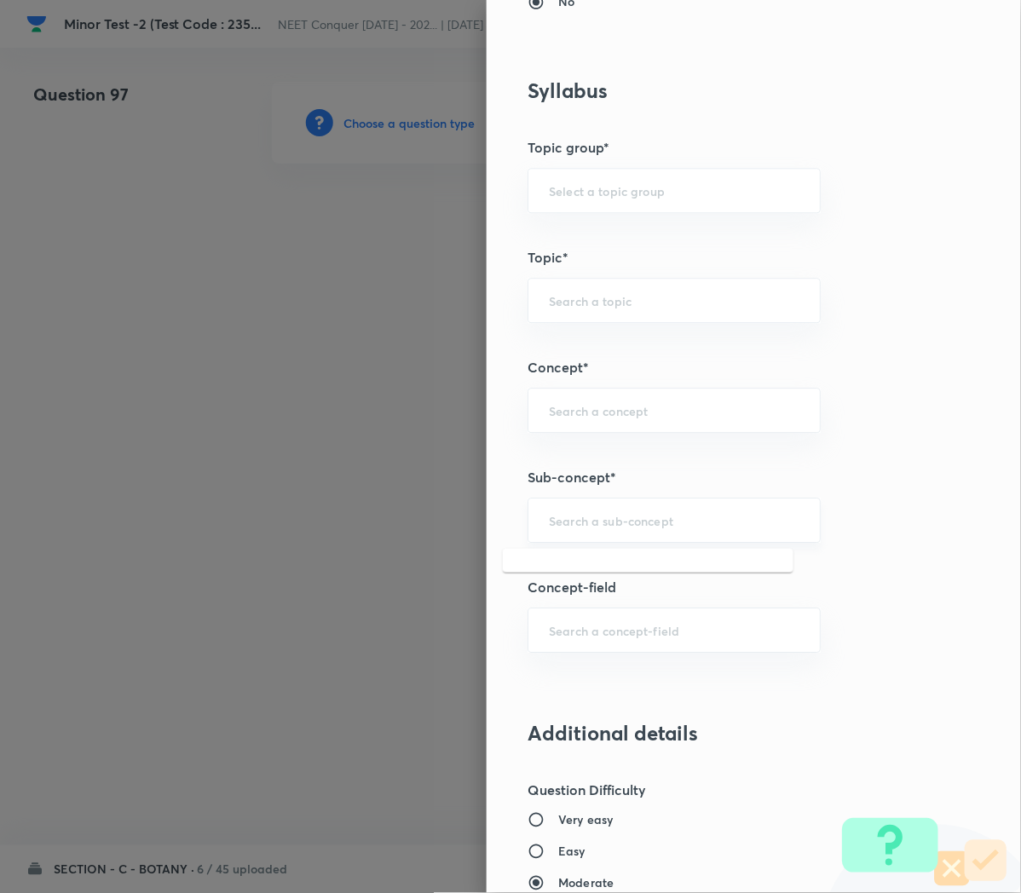
click at [549, 524] on input "text" at bounding box center [674, 520] width 250 height 16
paste input "Cell Cycle and Cell Division"
type input "Cell Cycle and Cell Division"
type input "Biology"
type input "Cell Cycle and Cell Division"
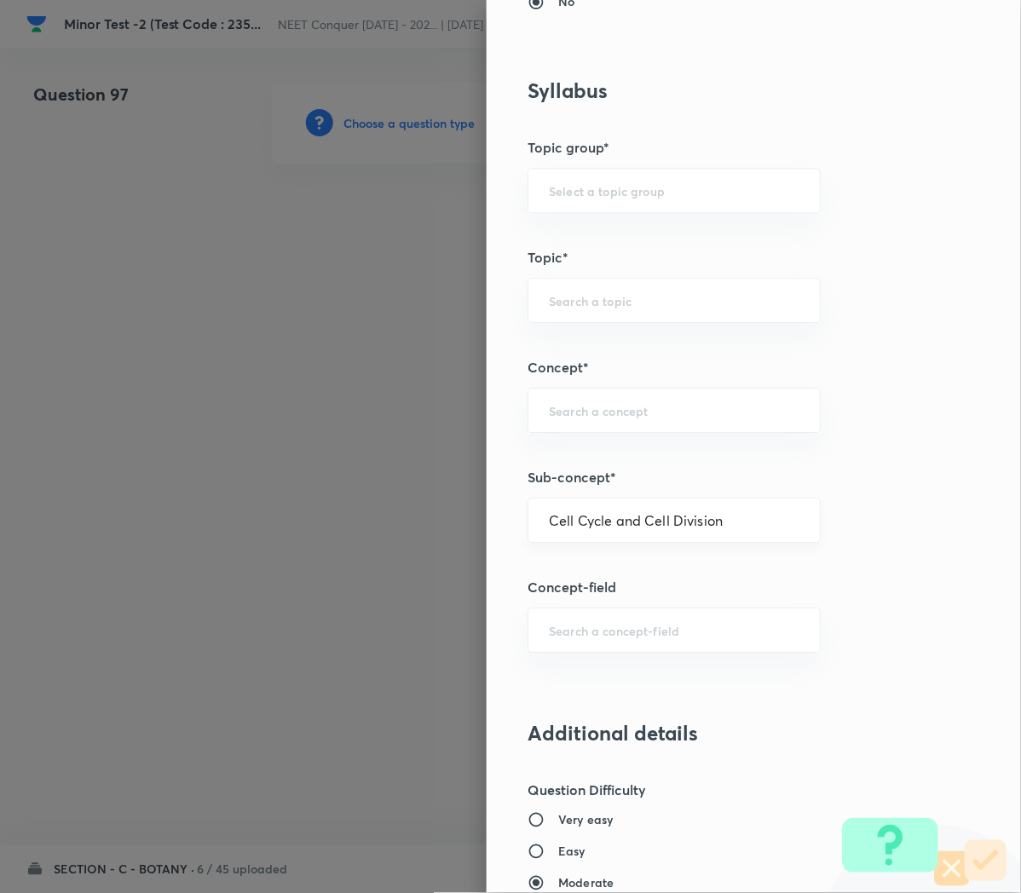
type input "Cell Cycle and Cell Division"
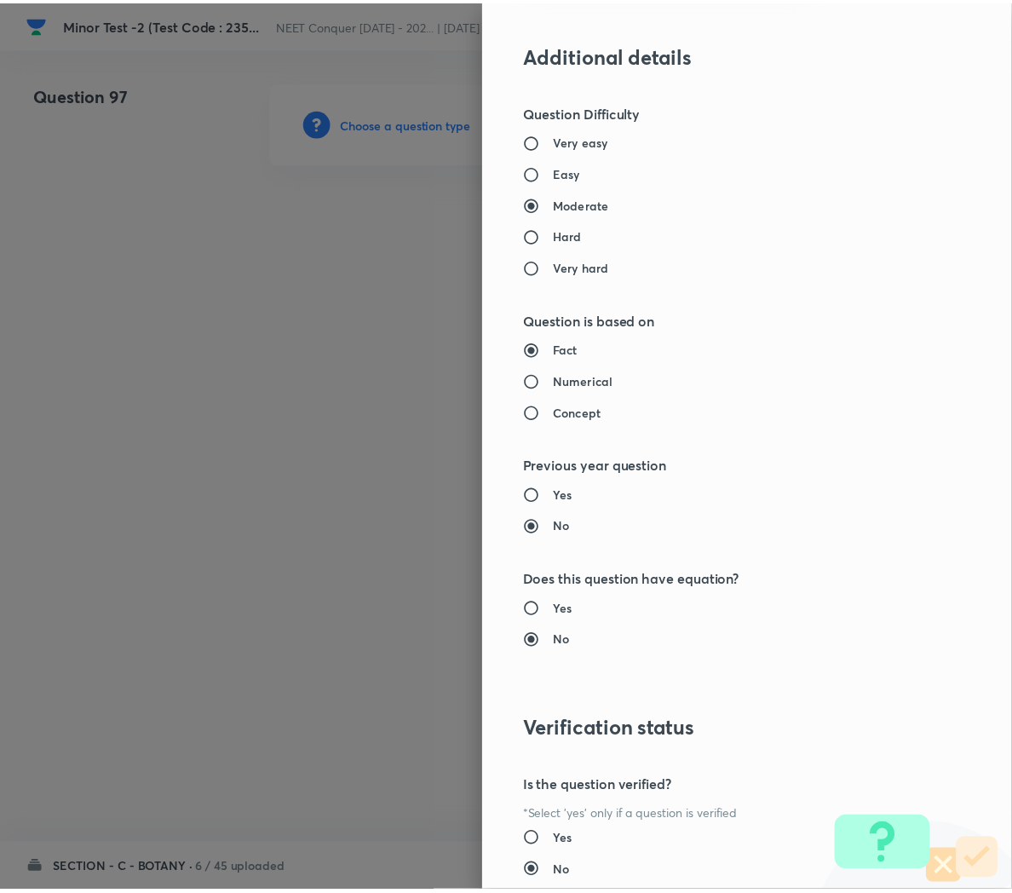
scroll to position [1546, 0]
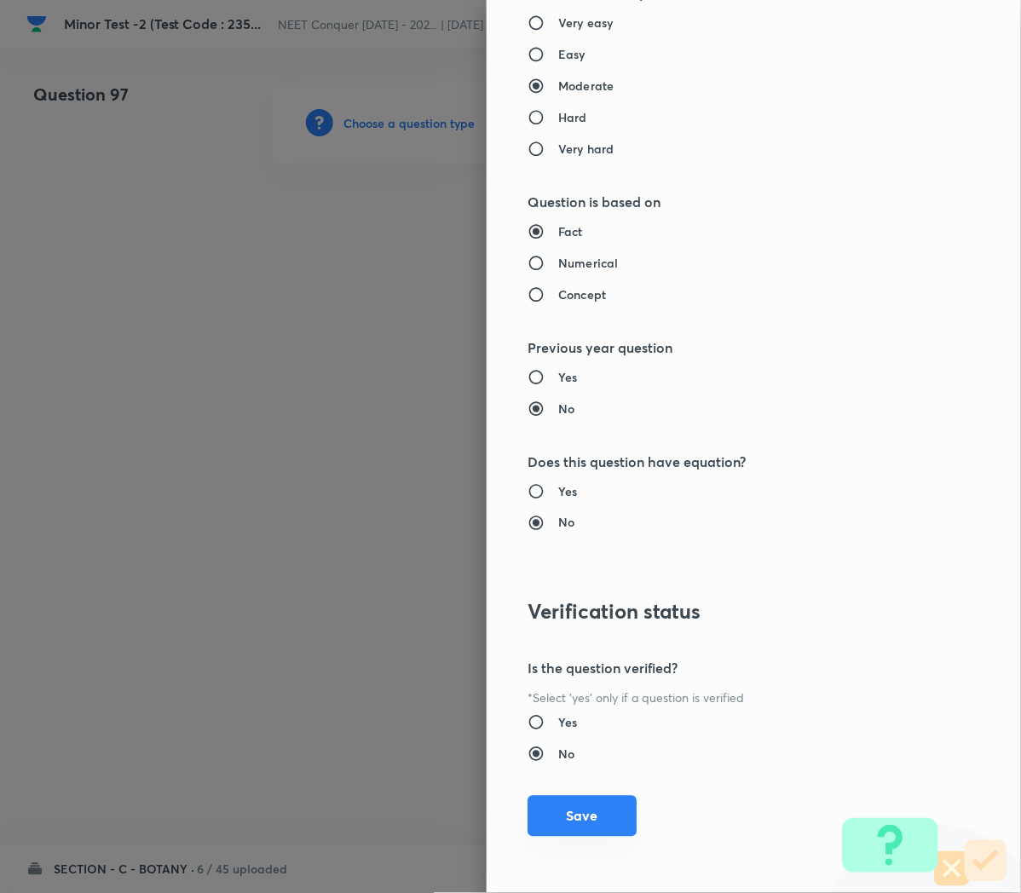
click at [555, 825] on button "Save" at bounding box center [581, 816] width 109 height 41
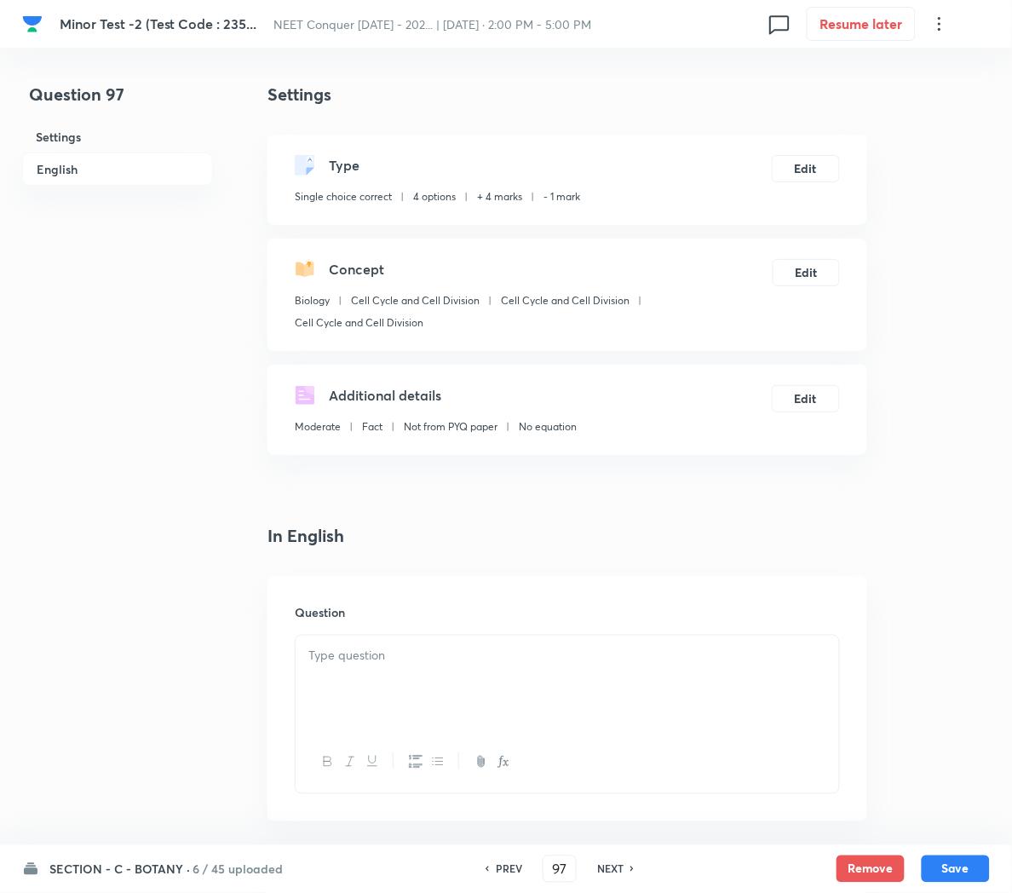
click at [337, 659] on p at bounding box center [567, 656] width 518 height 20
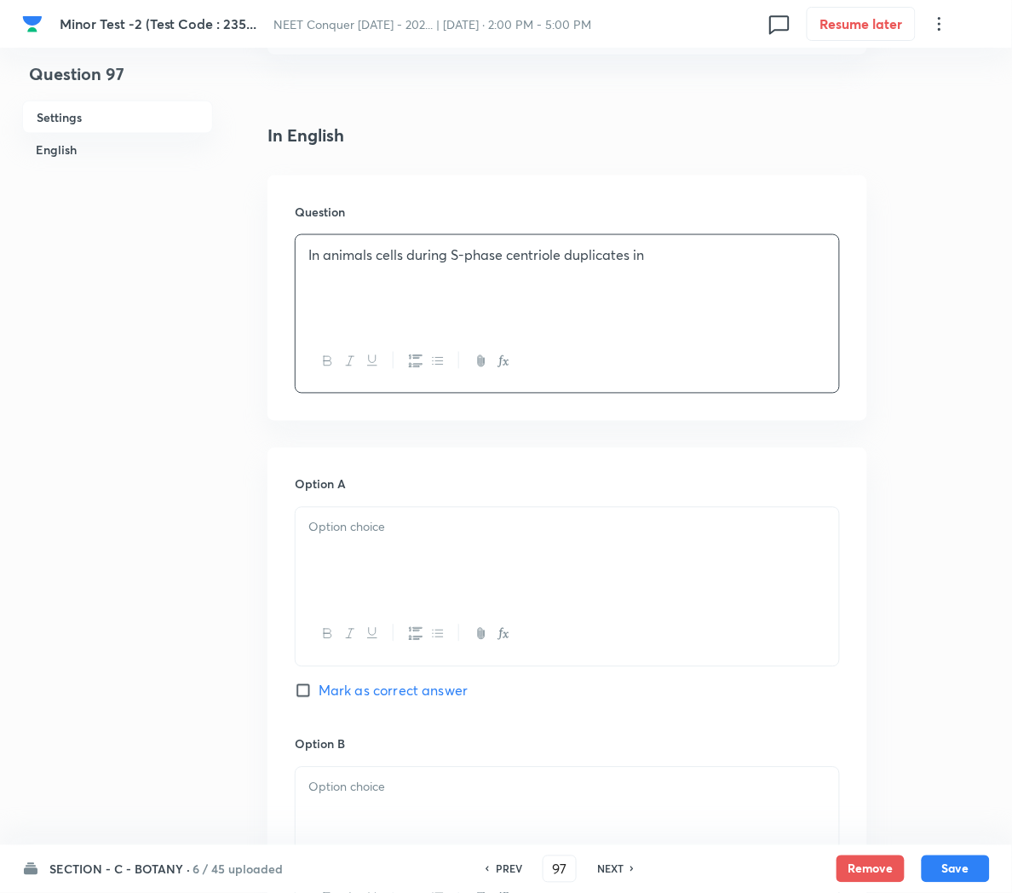
scroll to position [403, 0]
click at [346, 544] on div at bounding box center [568, 552] width 544 height 95
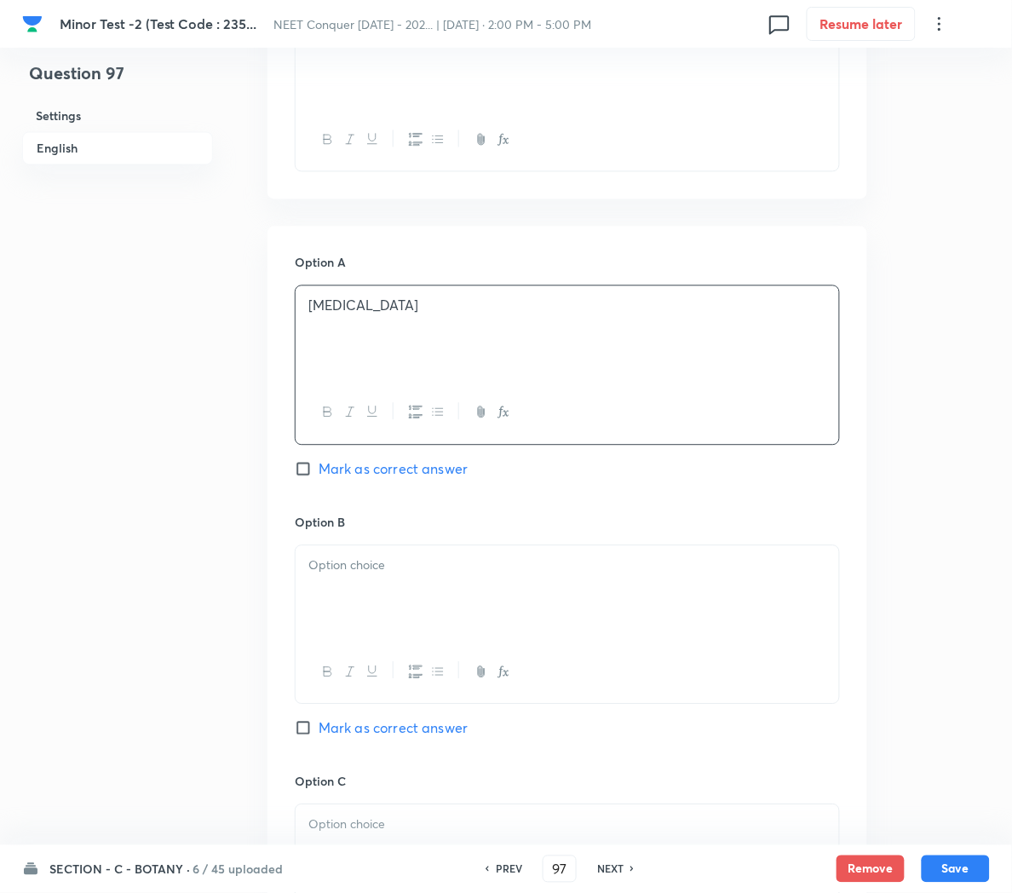
scroll to position [627, 0]
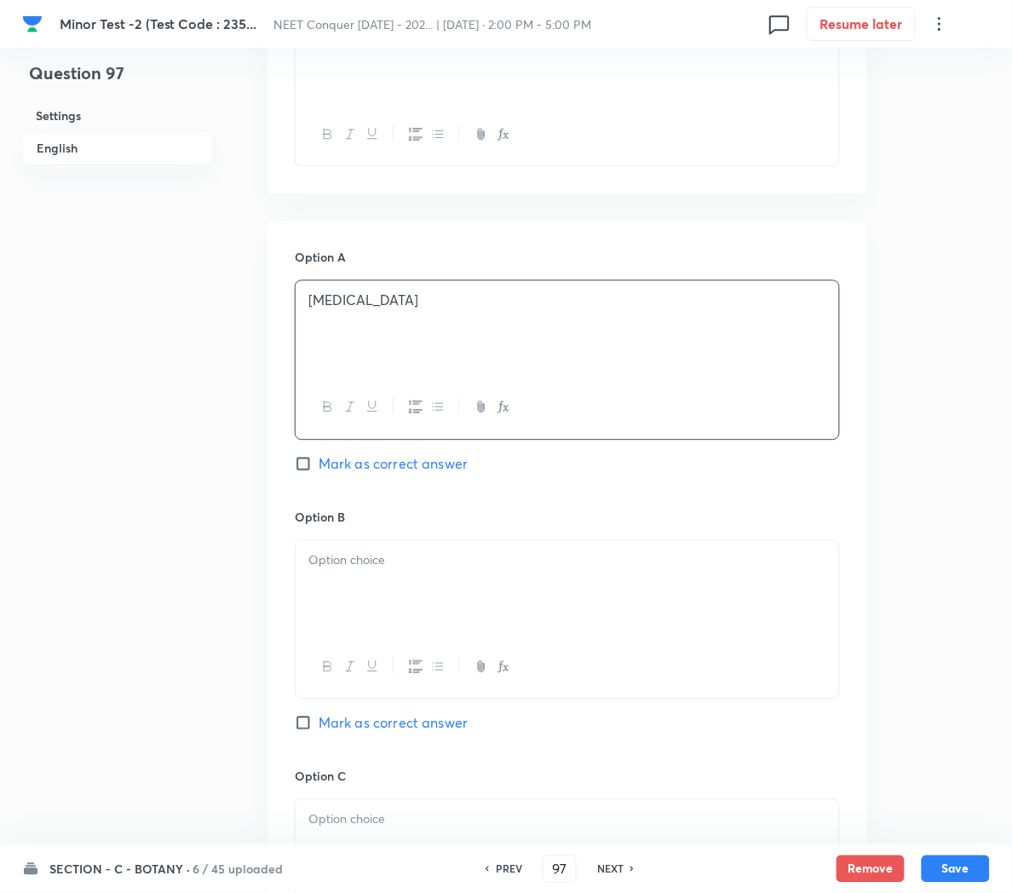
click at [345, 472] on span "Mark as correct answer" at bounding box center [393, 464] width 149 height 20
click at [319, 472] on input "Mark as correct answer" at bounding box center [307, 464] width 24 height 17
checkbox input "true"
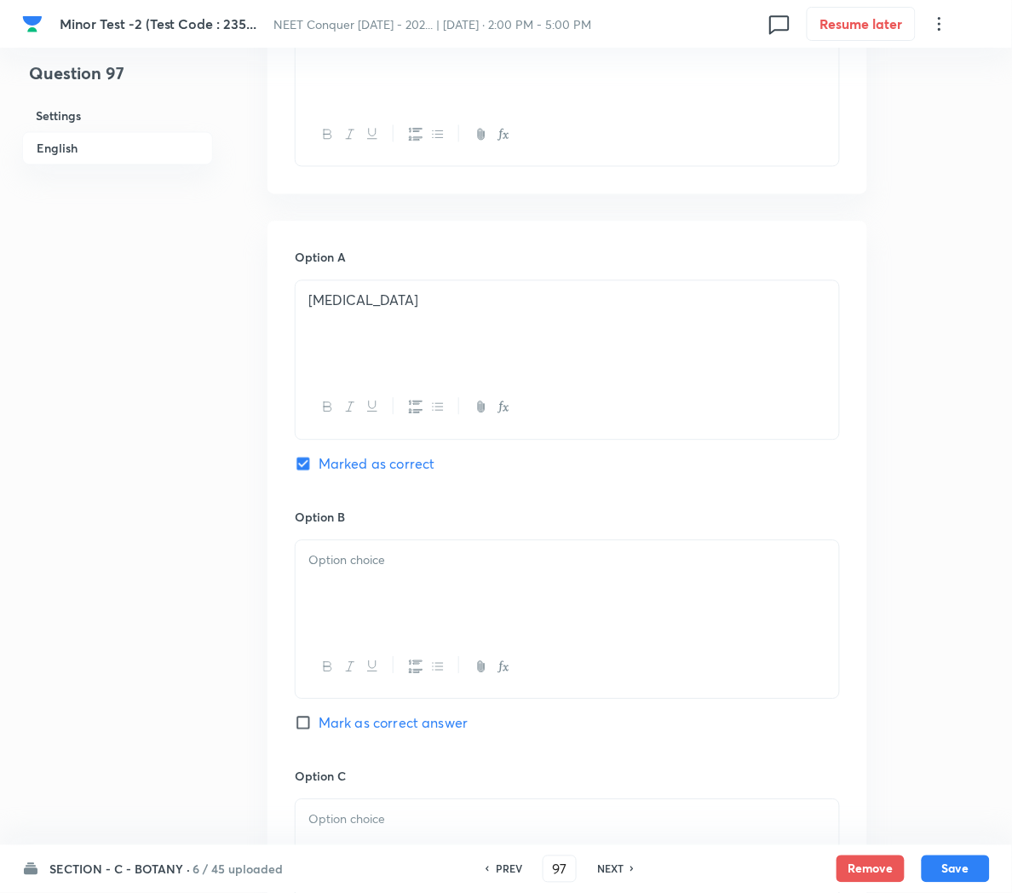
click at [350, 571] on p at bounding box center [567, 561] width 518 height 20
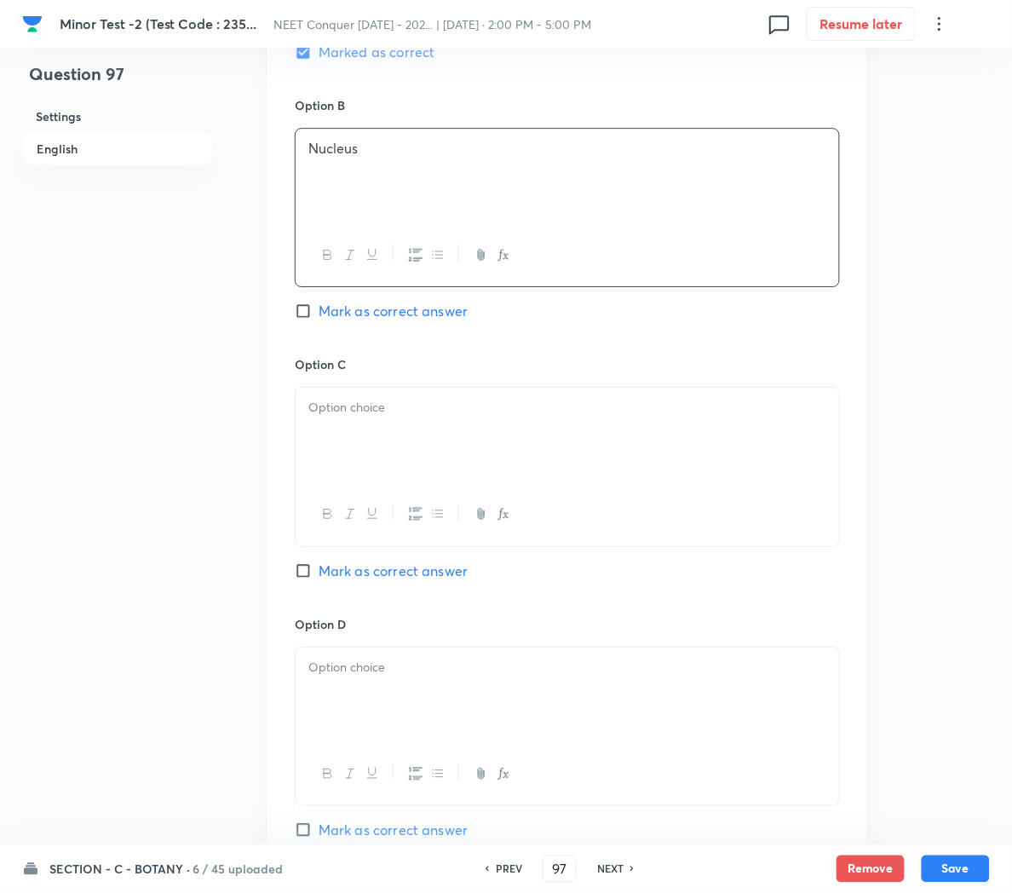
scroll to position [1042, 0]
click at [385, 457] on div at bounding box center [568, 432] width 544 height 95
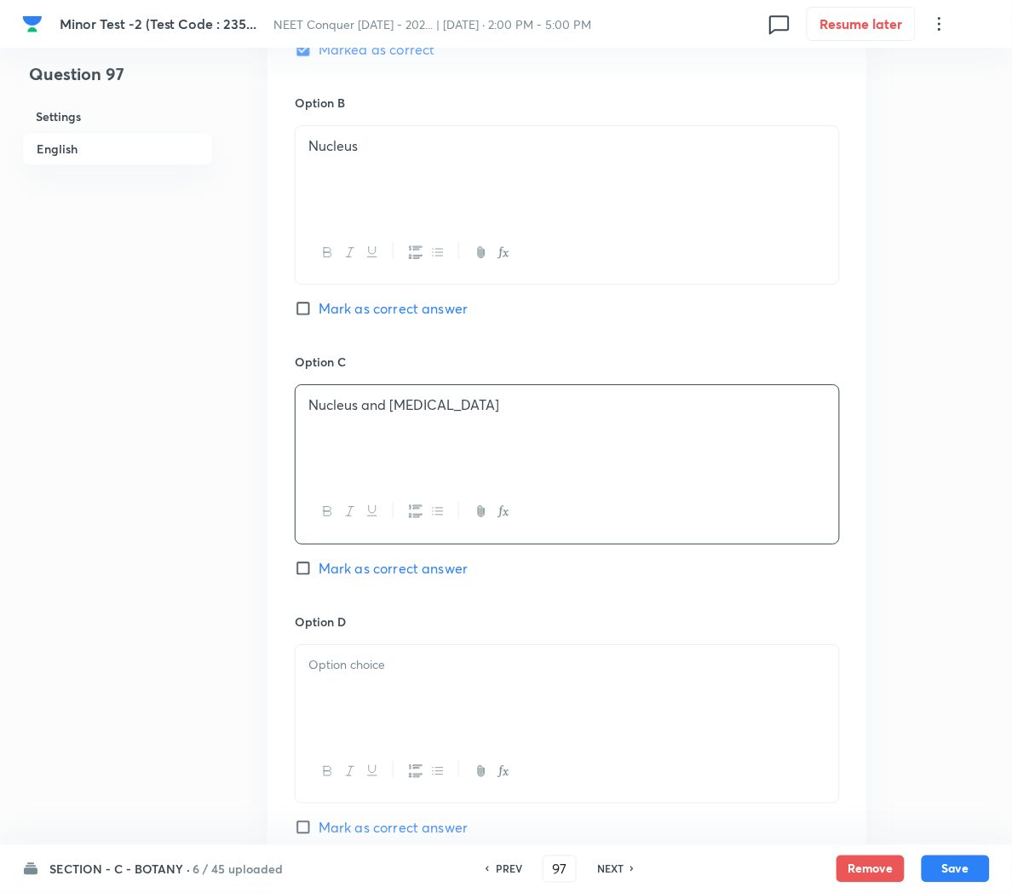
click at [307, 693] on div at bounding box center [568, 692] width 544 height 95
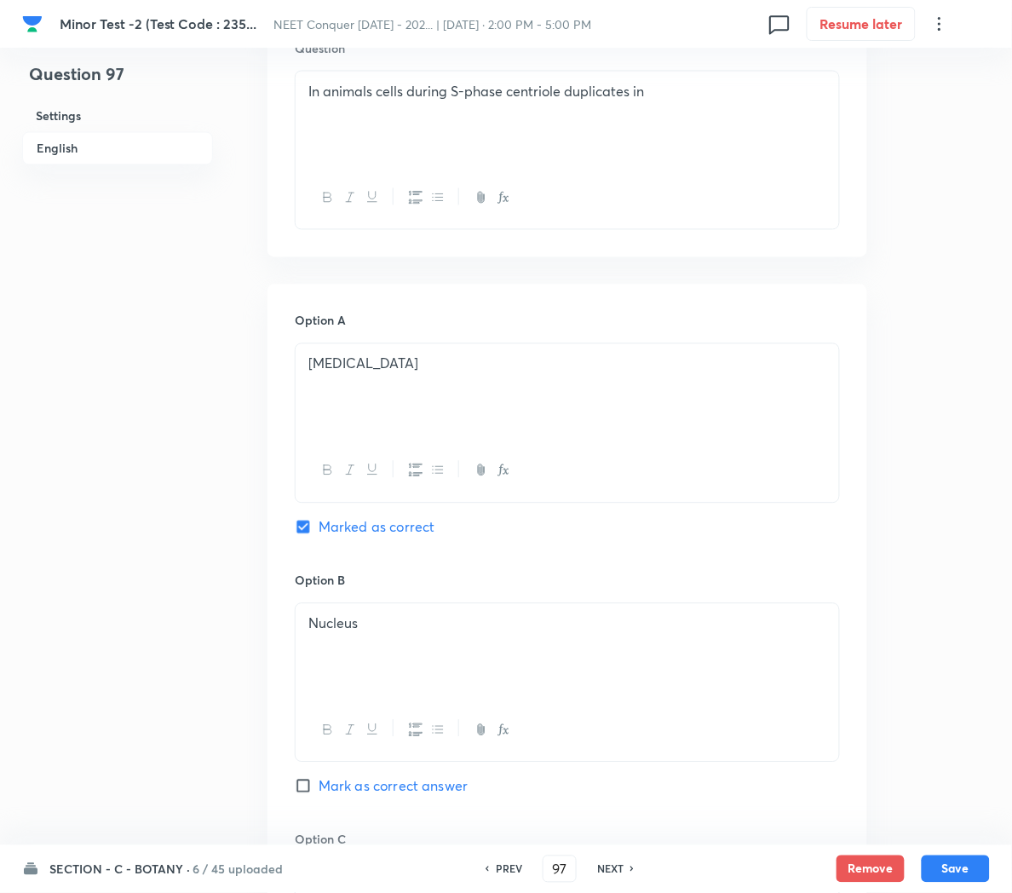
scroll to position [1444, 0]
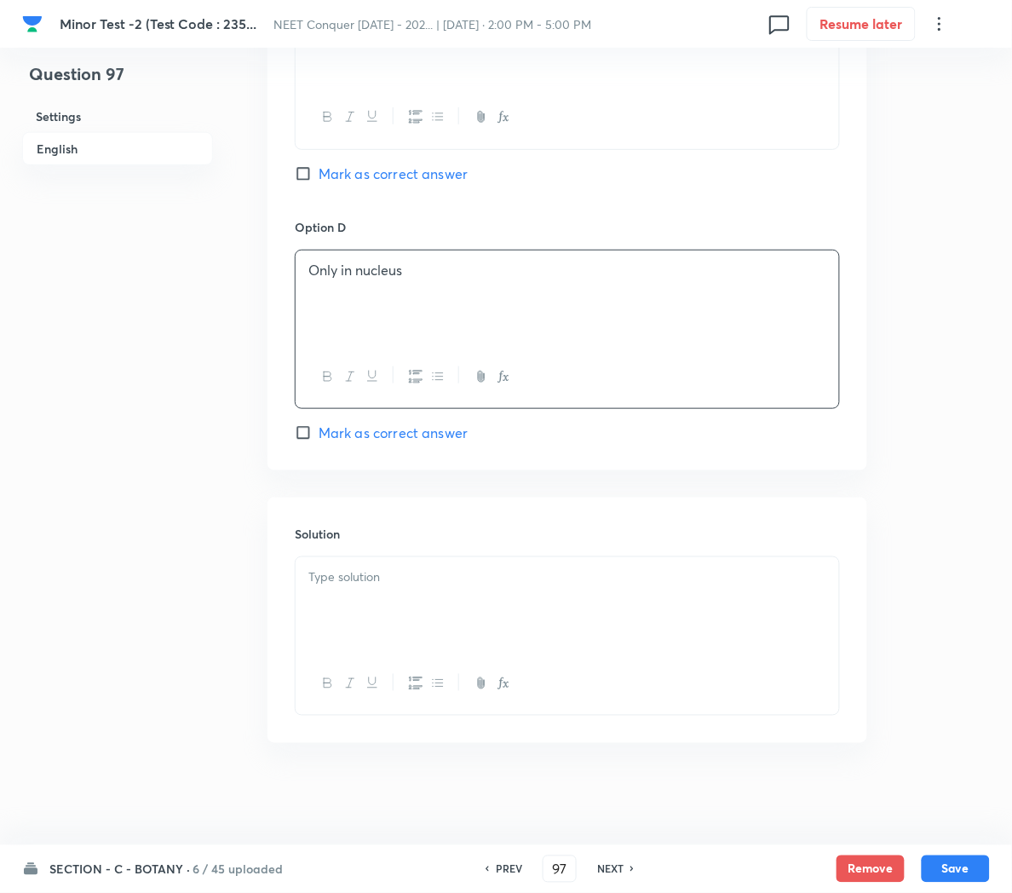
click at [389, 580] on p at bounding box center [567, 577] width 518 height 20
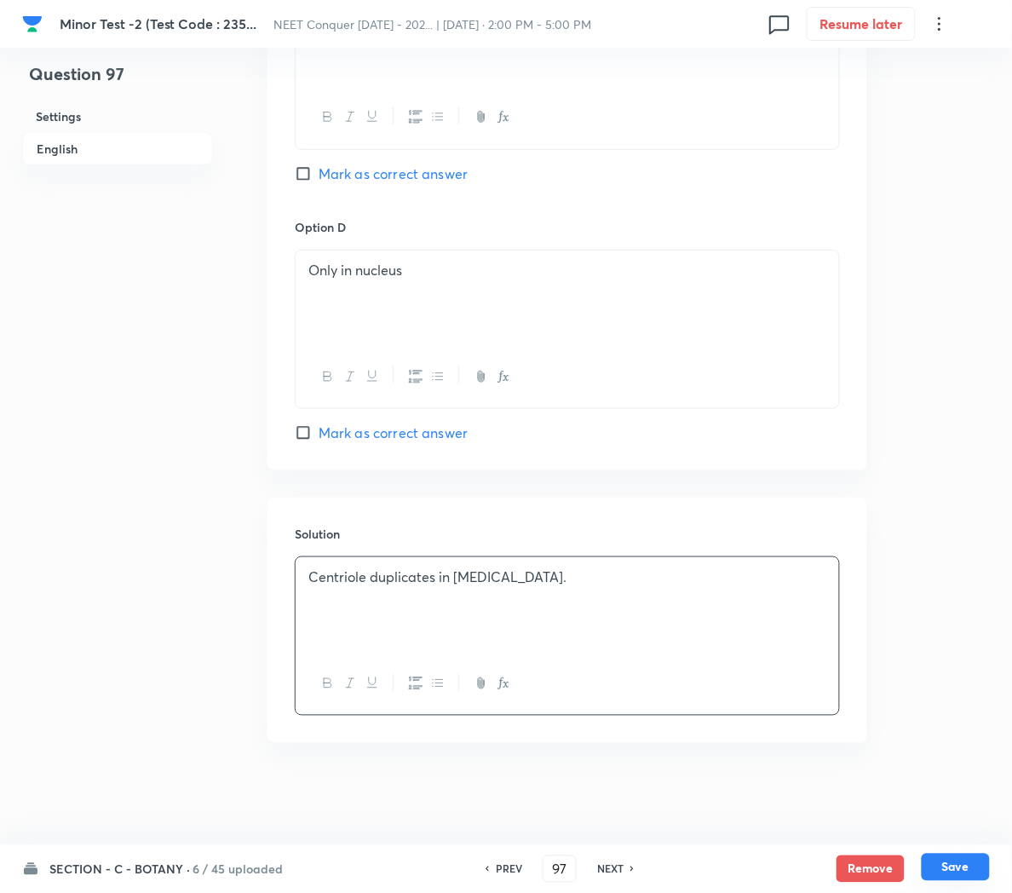
click at [969, 865] on button "Save" at bounding box center [956, 867] width 68 height 27
type input "98"
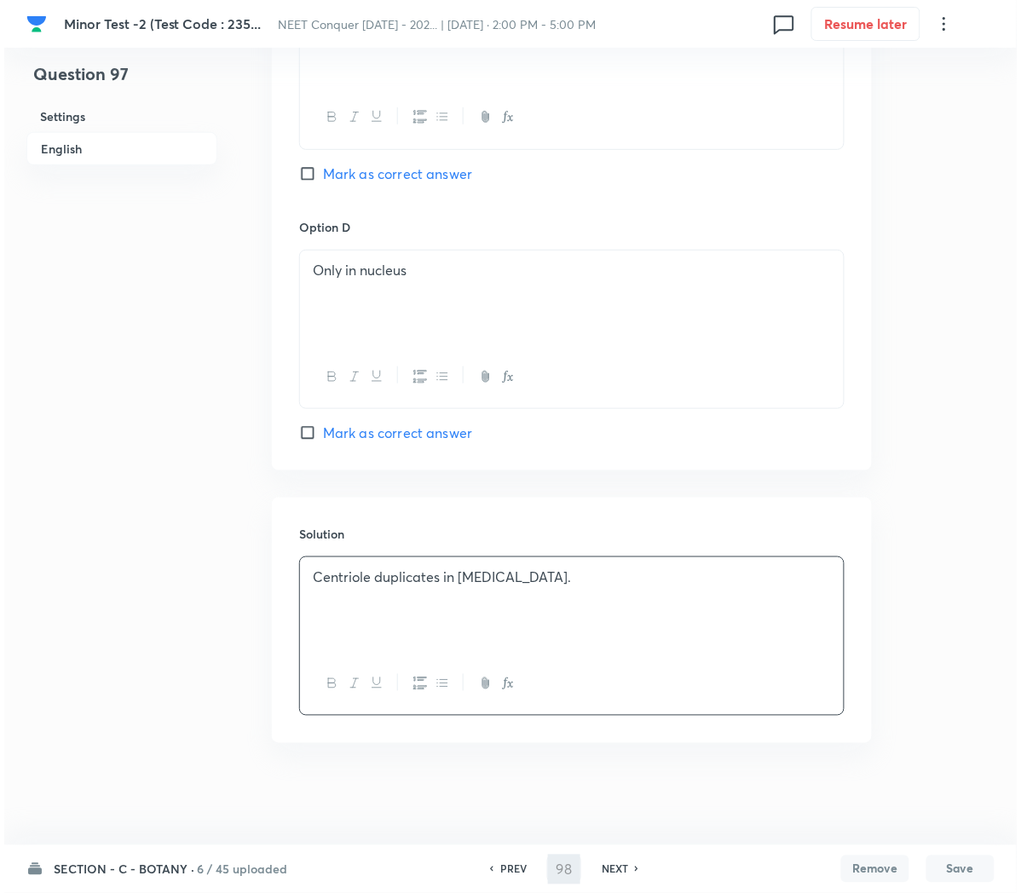
scroll to position [0, 0]
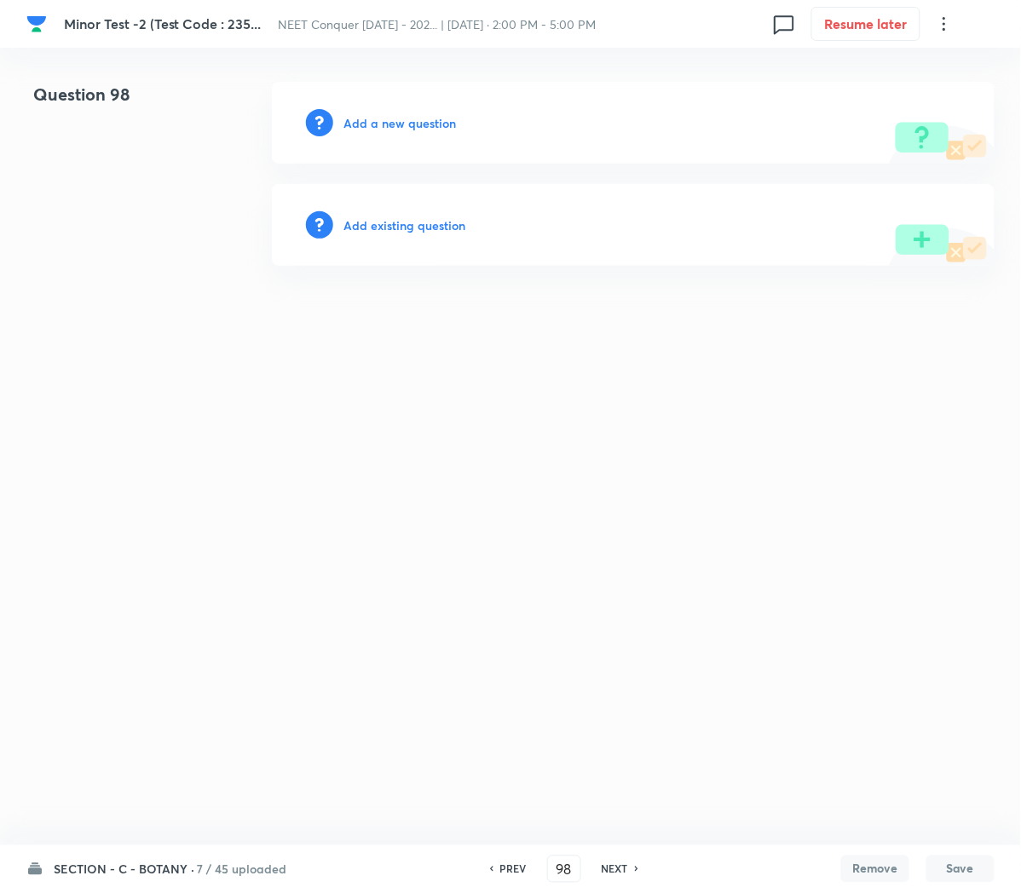
click at [413, 123] on h6 "Add a new question" at bounding box center [399, 123] width 112 height 18
click at [413, 123] on h6 "Choose a question type" at bounding box center [408, 123] width 131 height 18
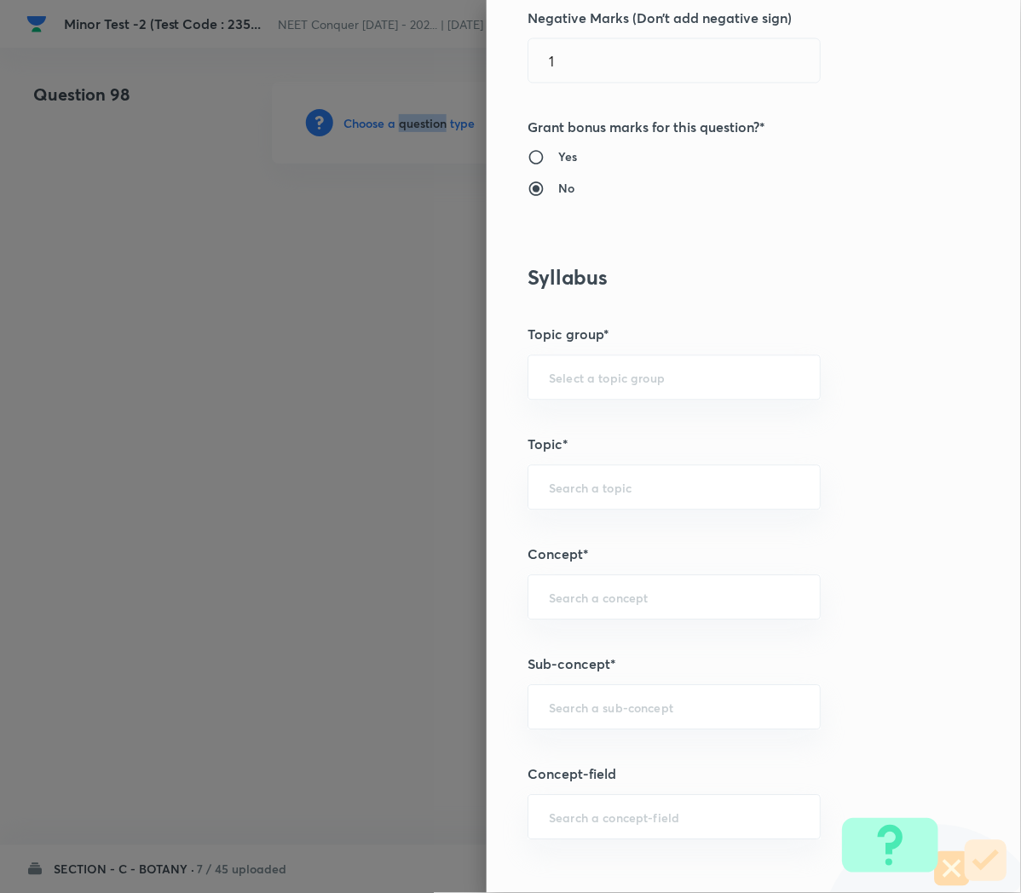
scroll to position [857, 0]
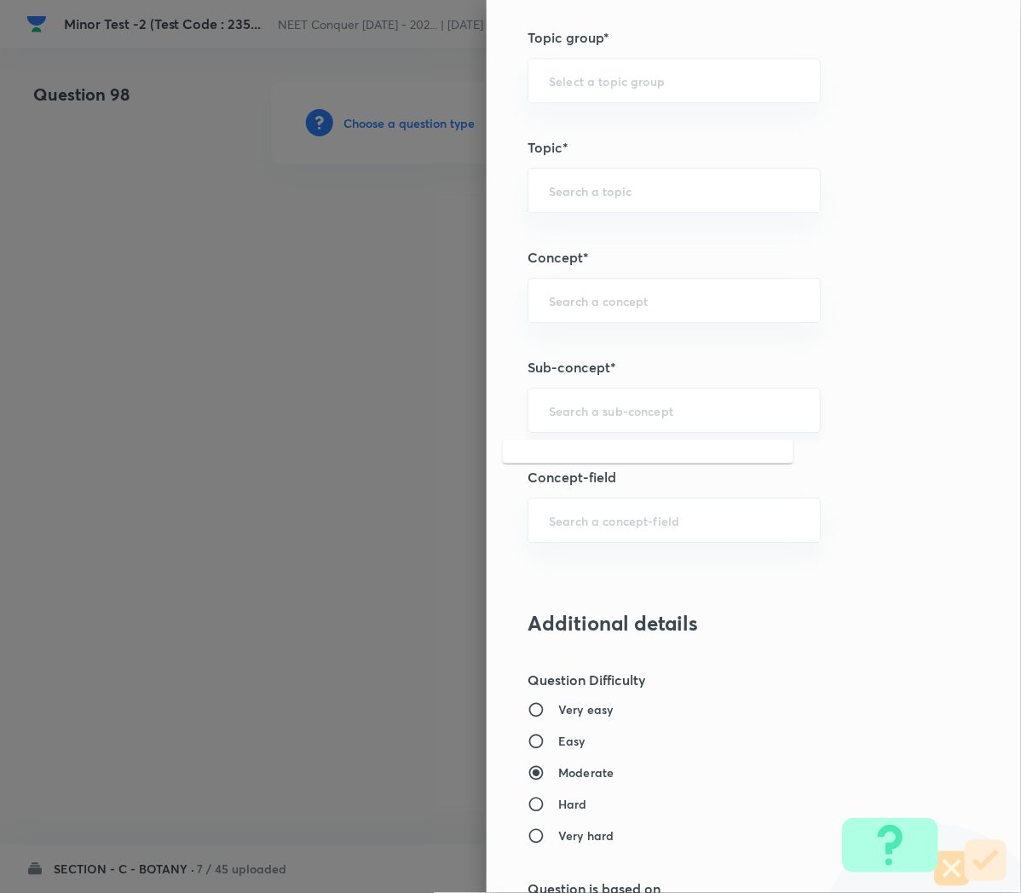
click at [565, 412] on input "text" at bounding box center [674, 410] width 250 height 16
paste input "Cell Cycle and Cell Division"
type input "Cell Cycle and Cell Division"
type input "Biology"
type input "Cell Cycle and Cell Division"
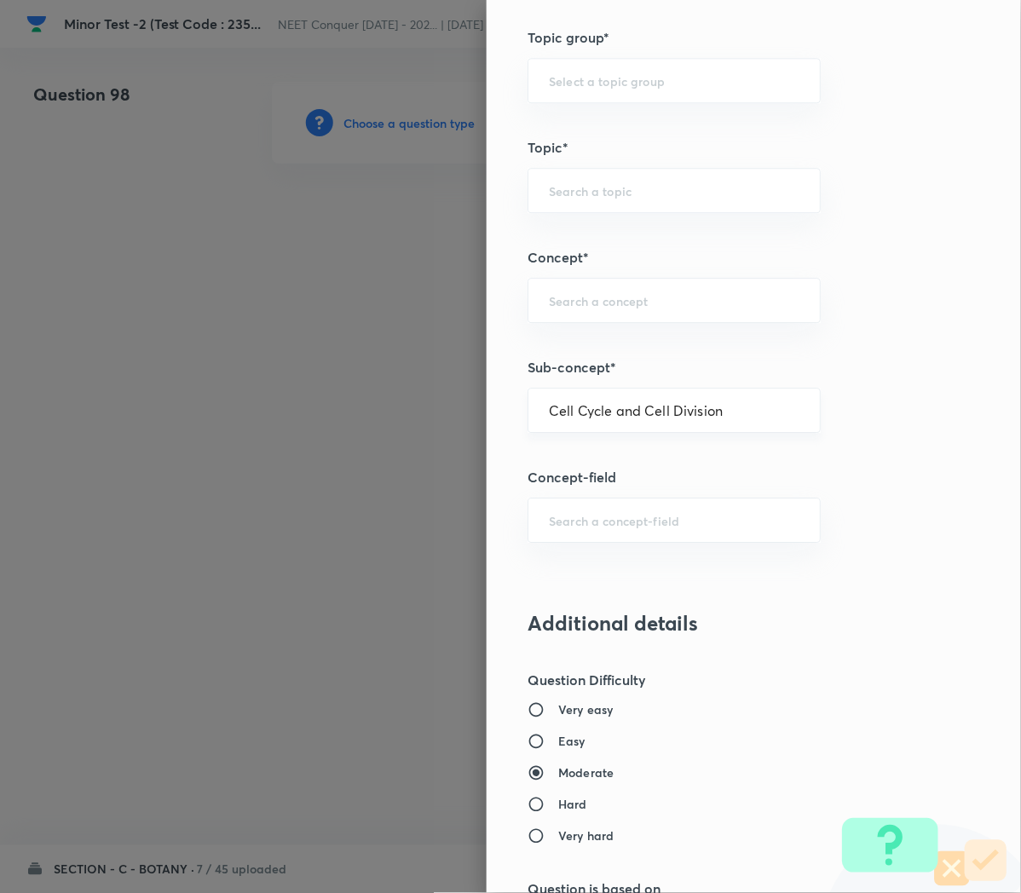
type input "Cell Cycle and Cell Division"
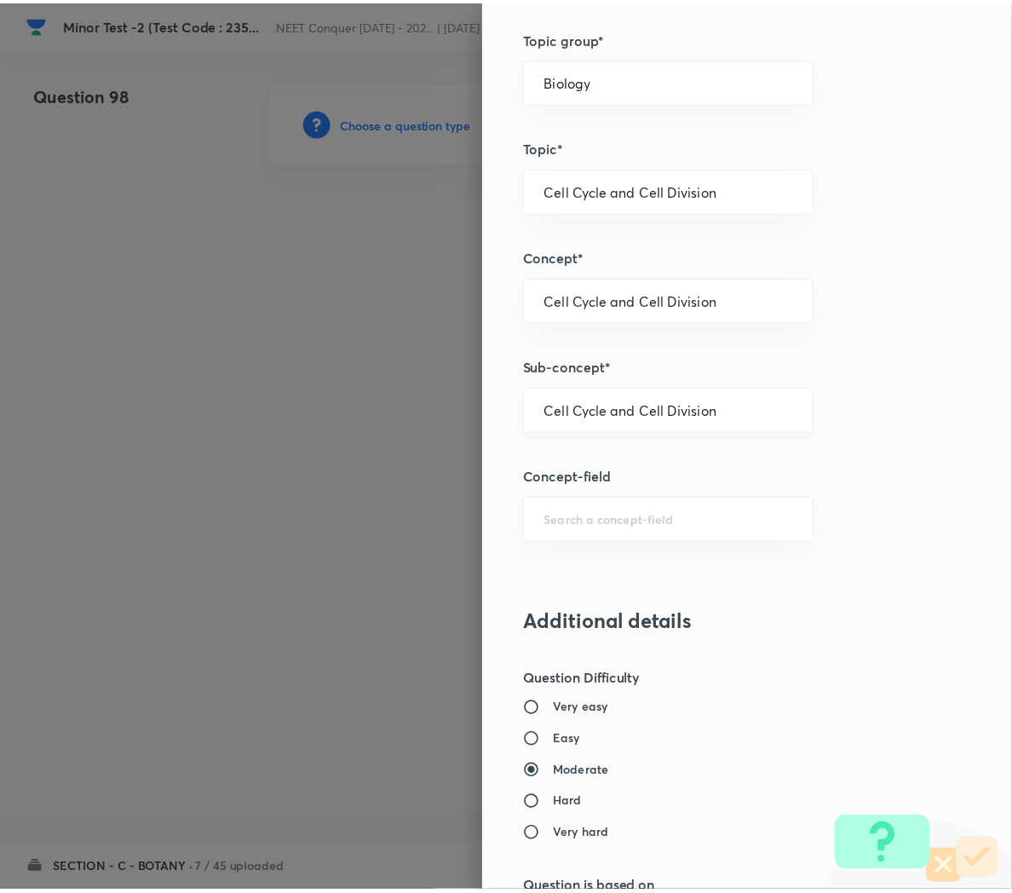
scroll to position [1546, 0]
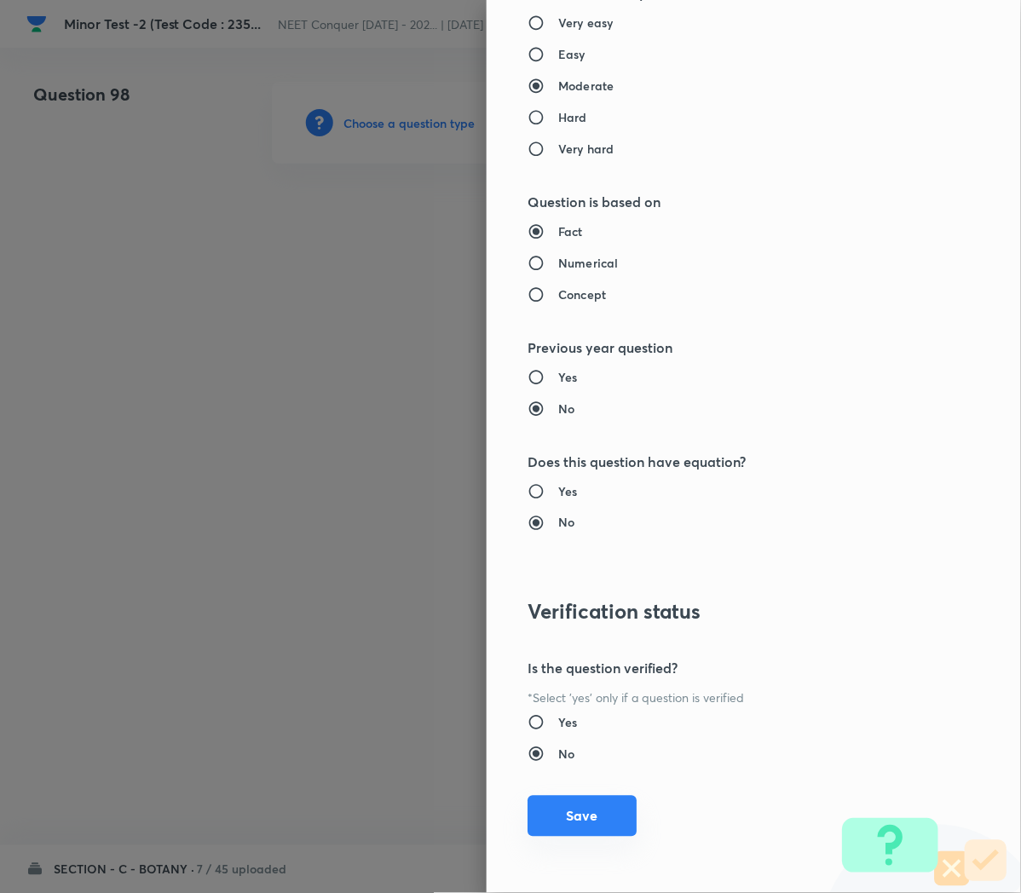
click at [559, 813] on button "Save" at bounding box center [581, 816] width 109 height 41
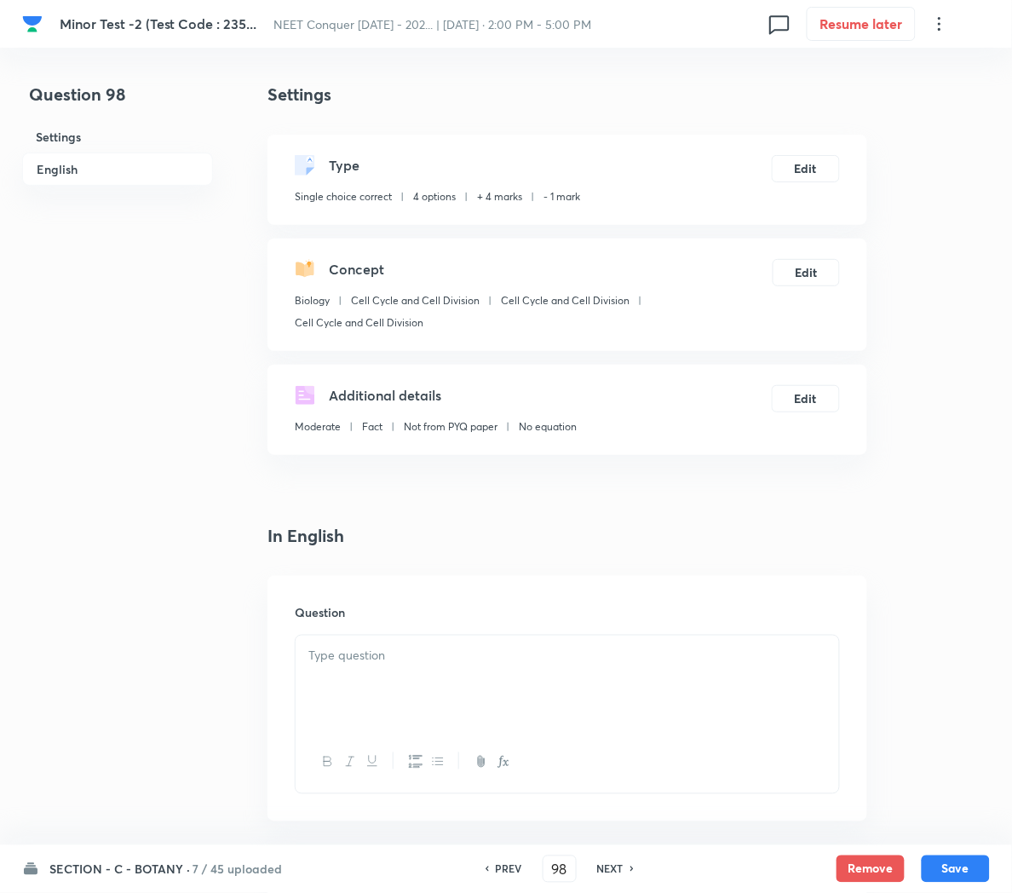
click at [430, 668] on div at bounding box center [568, 683] width 544 height 95
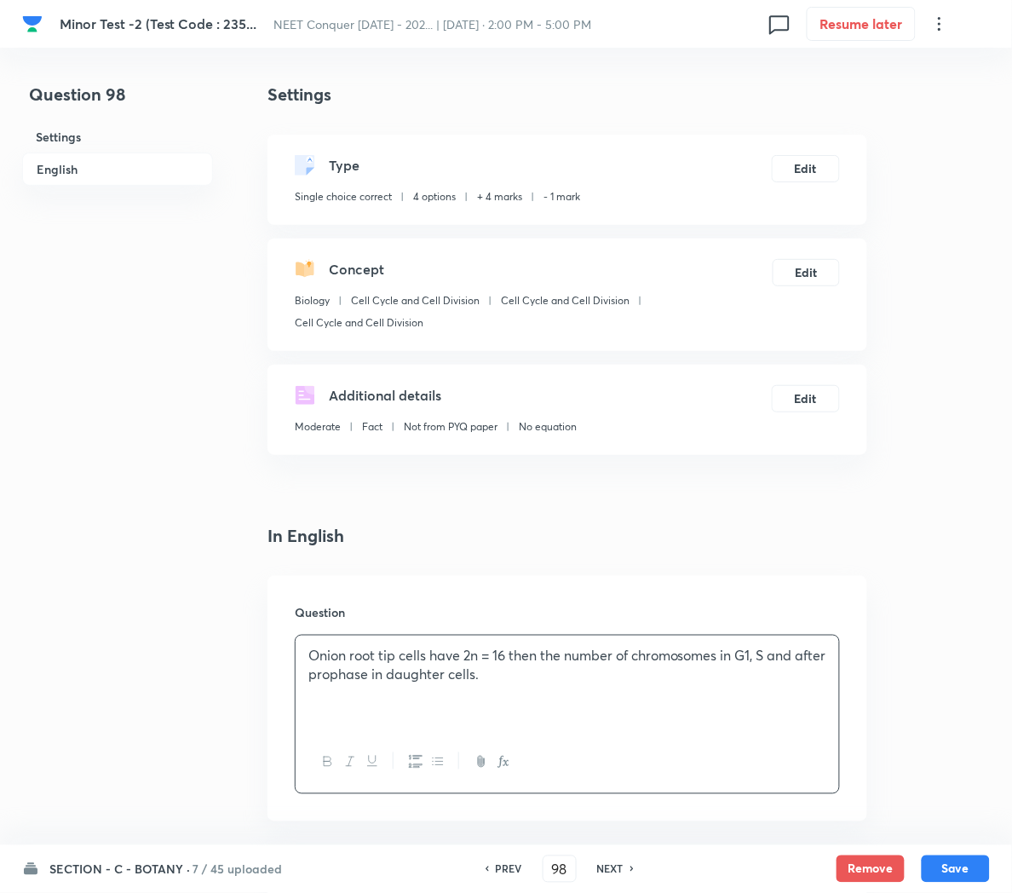
click at [746, 655] on p "Onion root tip cells have 2n = 16 then the number of chromosomes in G1, S and a…" at bounding box center [567, 665] width 518 height 38
click at [504, 767] on icon "button" at bounding box center [504, 762] width 14 height 14
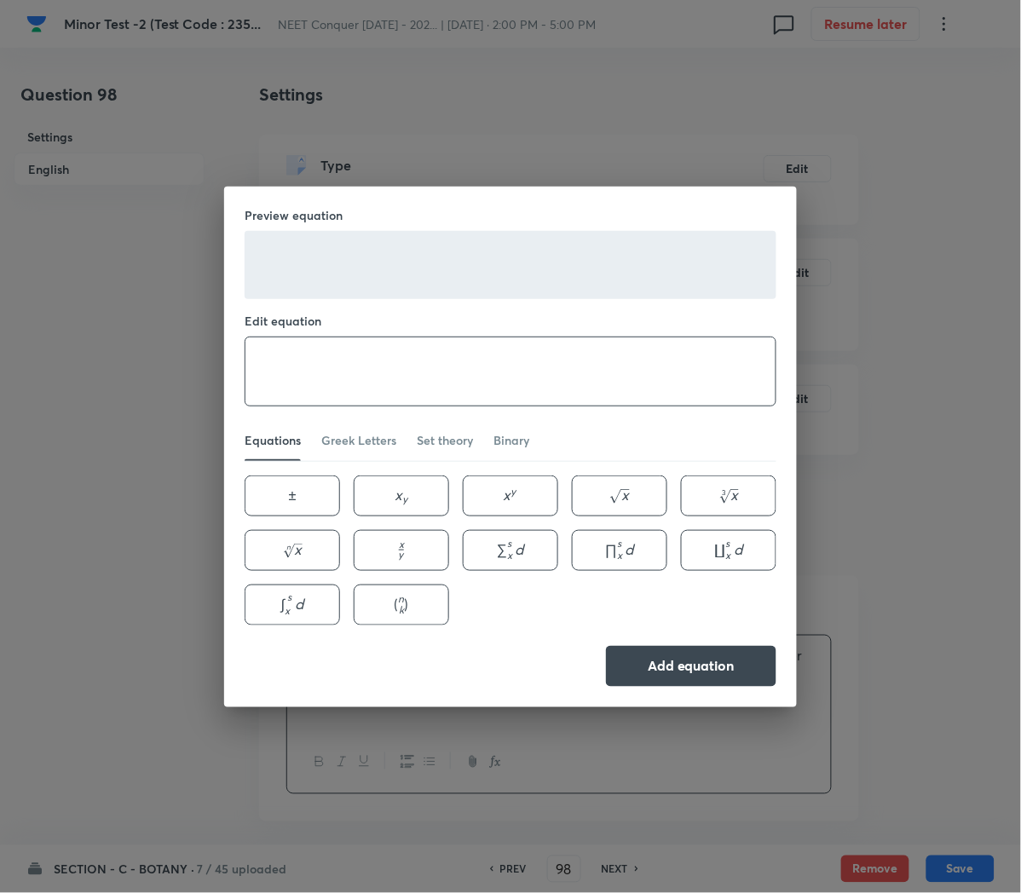
click at [287, 365] on textarea at bounding box center [510, 371] width 530 height 68
paste textarea "G1"
type textarea "G_1"
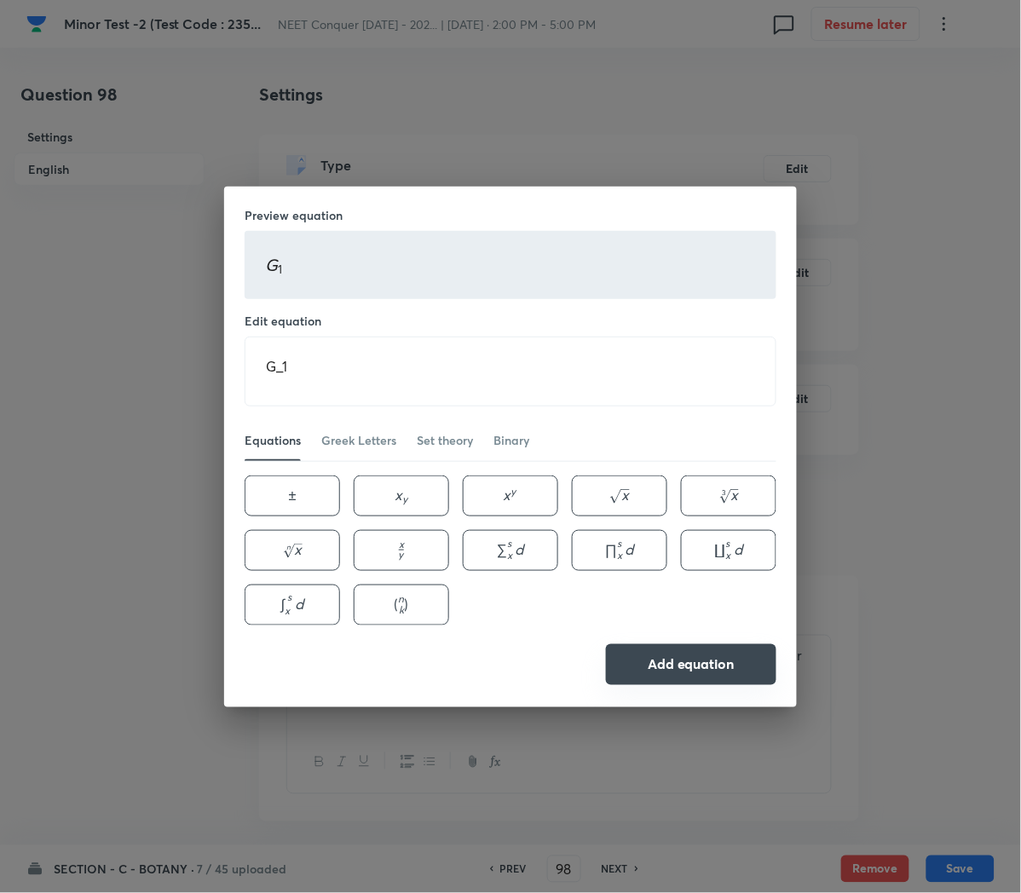
click at [667, 654] on button "Add equation" at bounding box center [691, 664] width 170 height 41
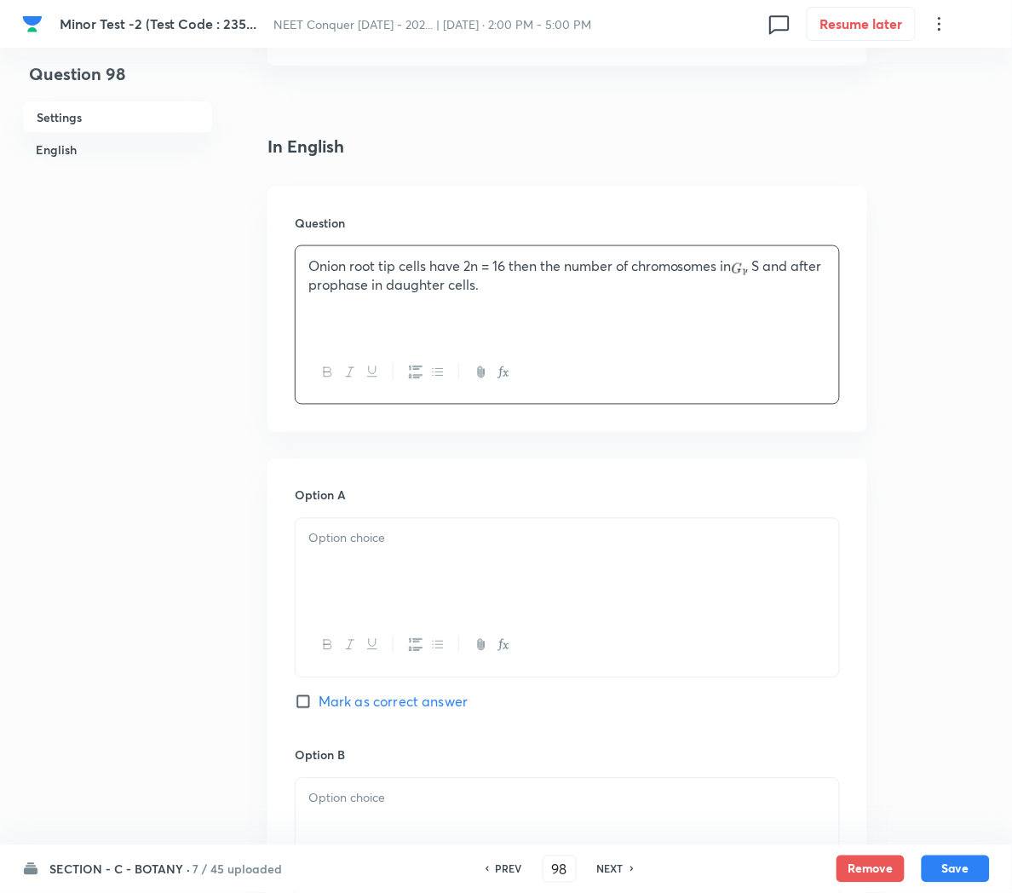
scroll to position [392, 0]
click at [345, 542] on p at bounding box center [567, 536] width 518 height 20
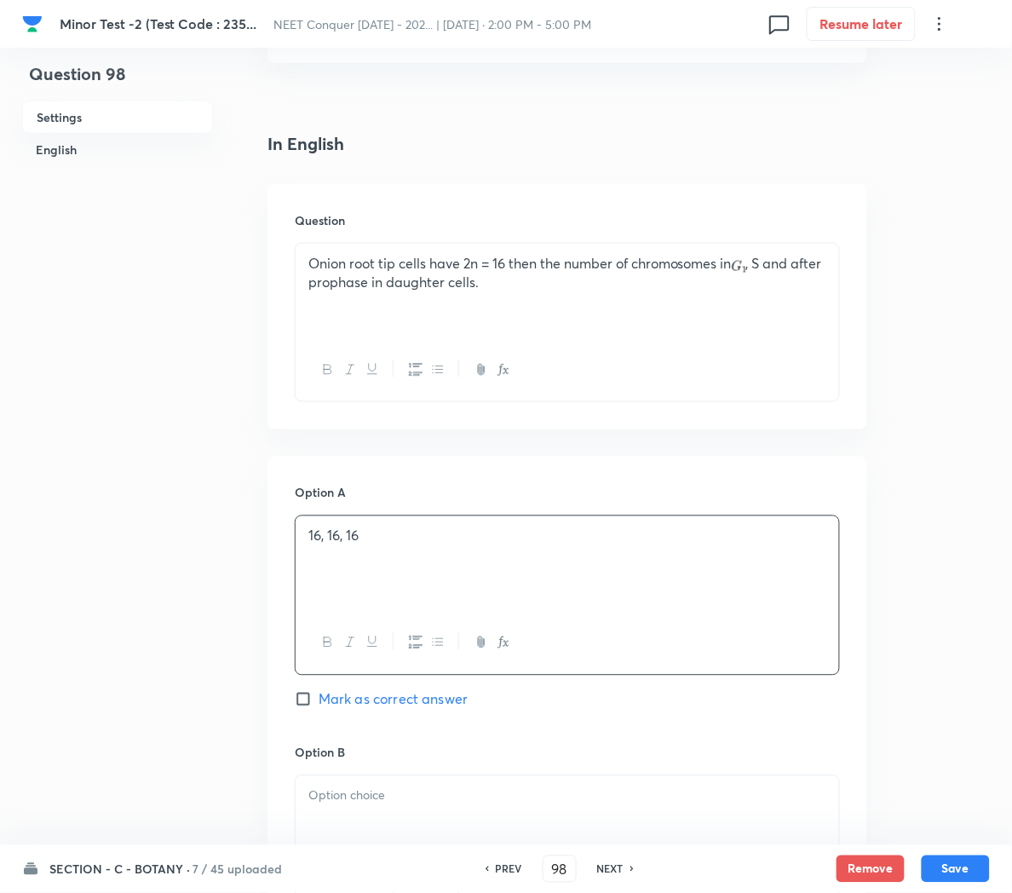
click at [342, 712] on div "Option A 16, 16, 16 [PERSON_NAME] as correct answer" at bounding box center [567, 613] width 545 height 259
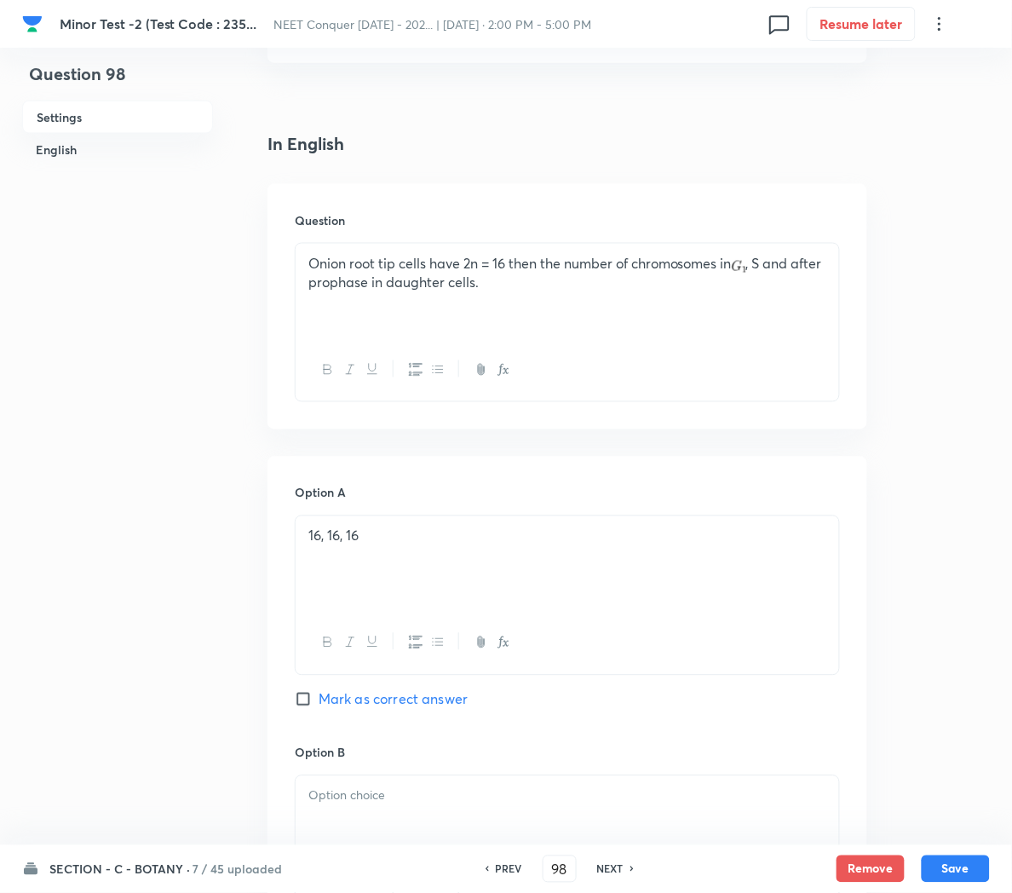
click at [346, 707] on span "Mark as correct answer" at bounding box center [393, 699] width 149 height 20
click at [319, 707] on input "Mark as correct answer" at bounding box center [307, 699] width 24 height 17
checkbox input "true"
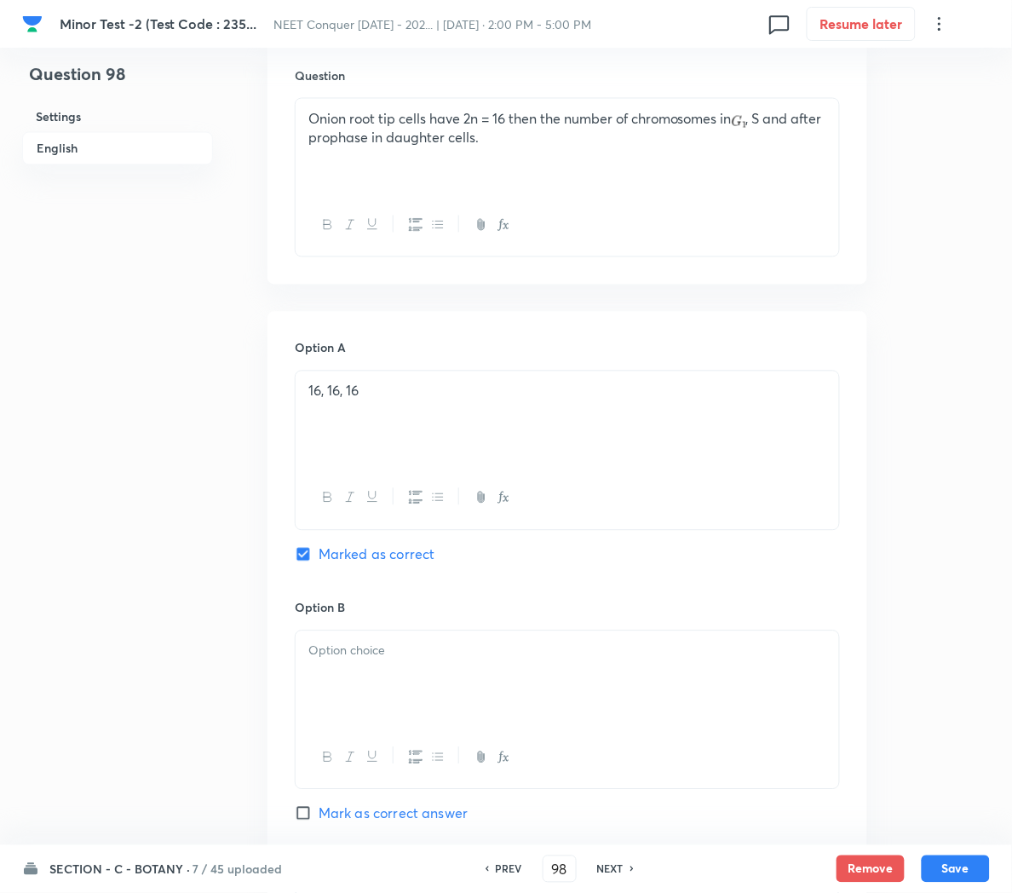
scroll to position [607, 0]
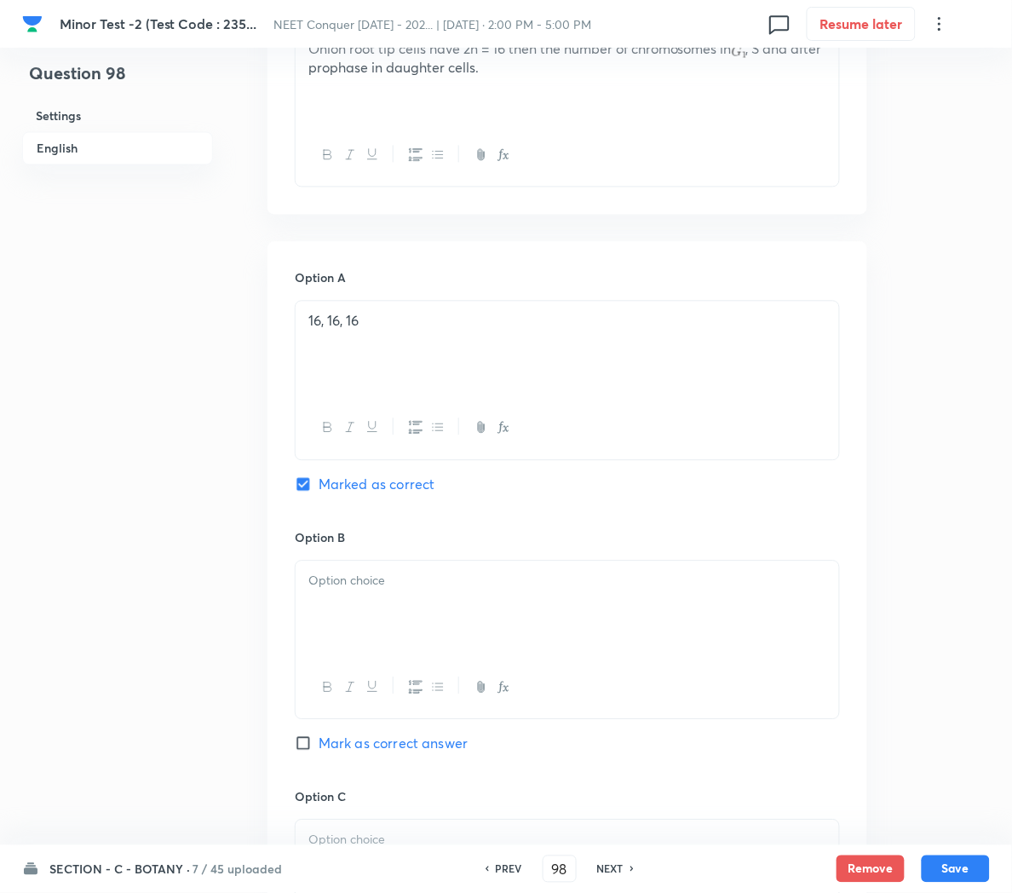
click at [338, 588] on p at bounding box center [567, 582] width 518 height 20
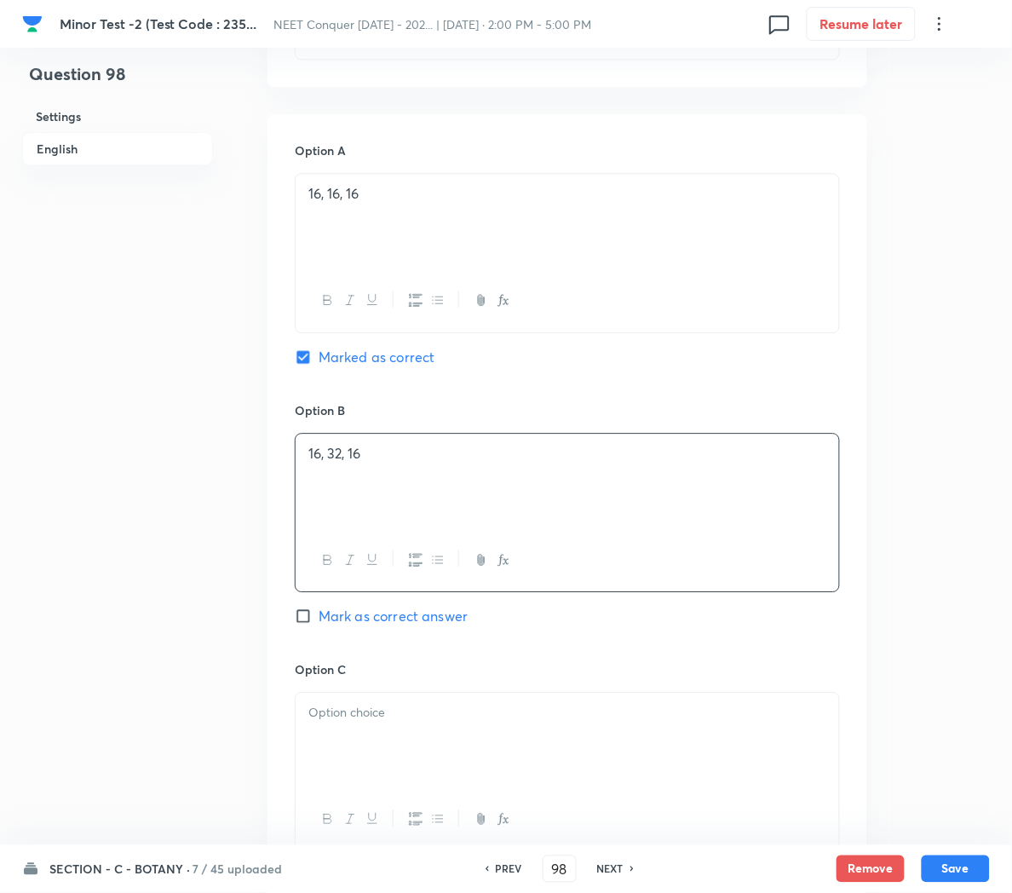
scroll to position [746, 0]
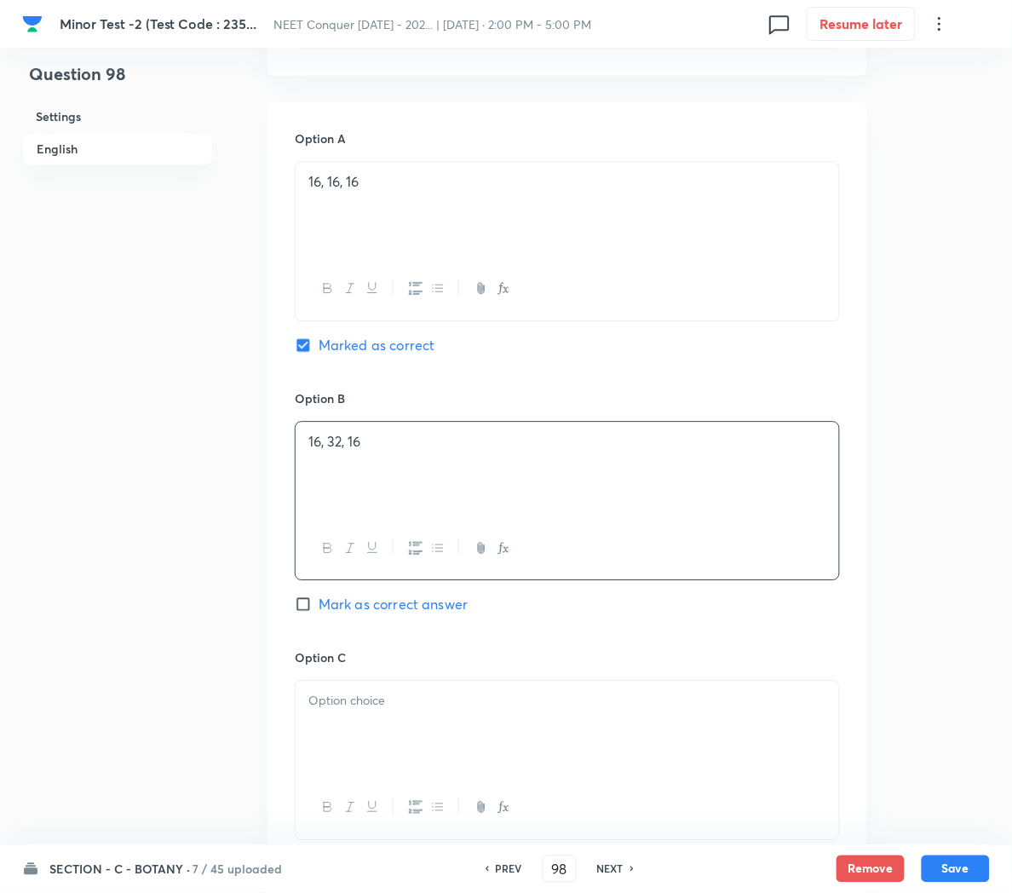
click at [388, 710] on p at bounding box center [567, 701] width 518 height 20
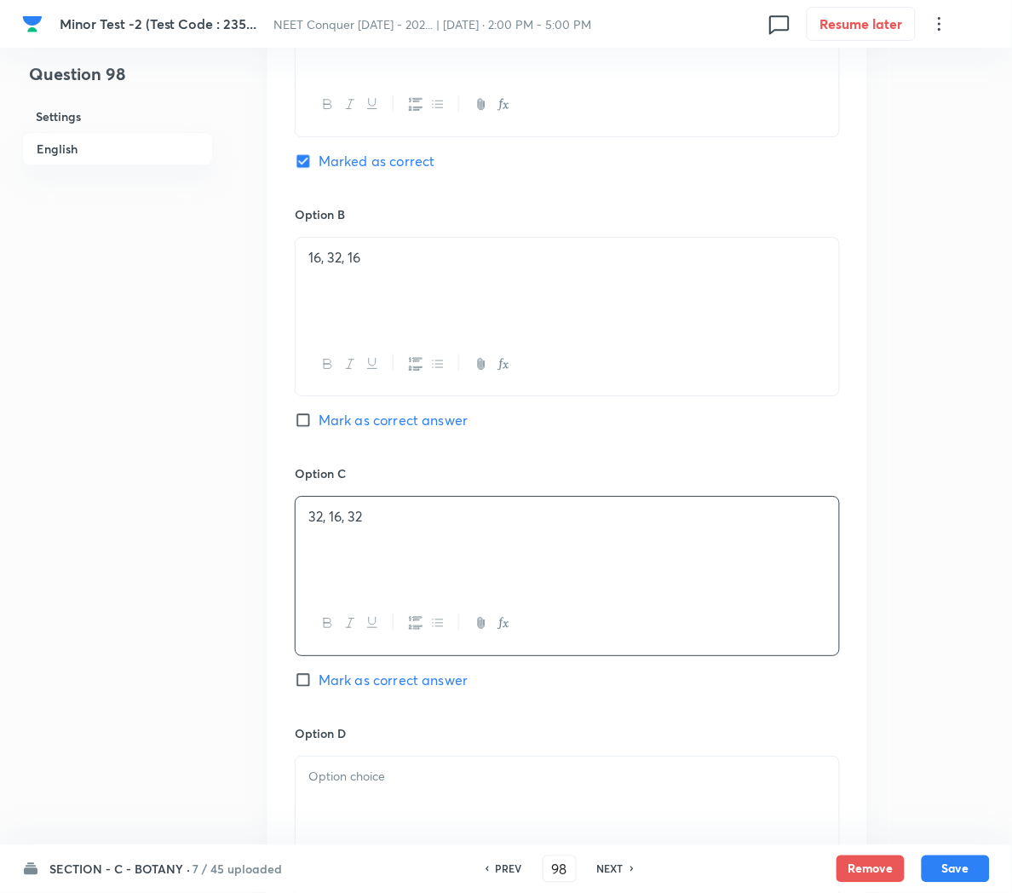
scroll to position [971, 0]
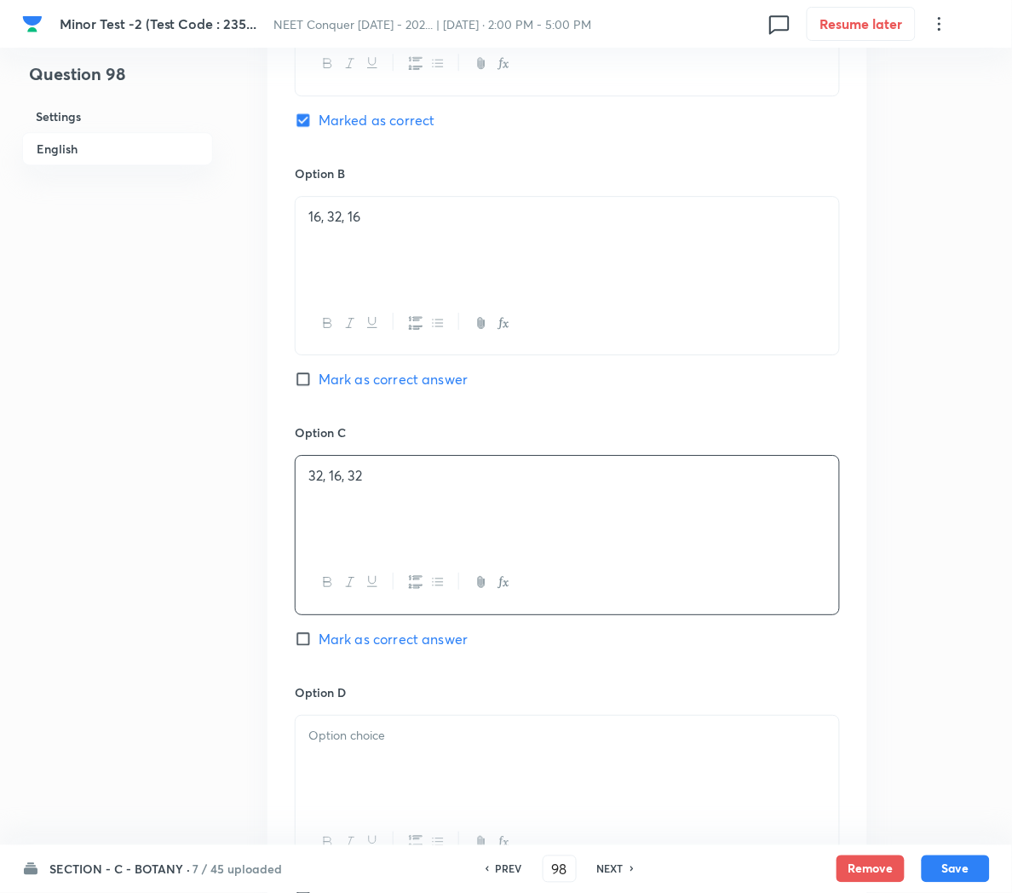
click at [364, 738] on p at bounding box center [567, 736] width 518 height 20
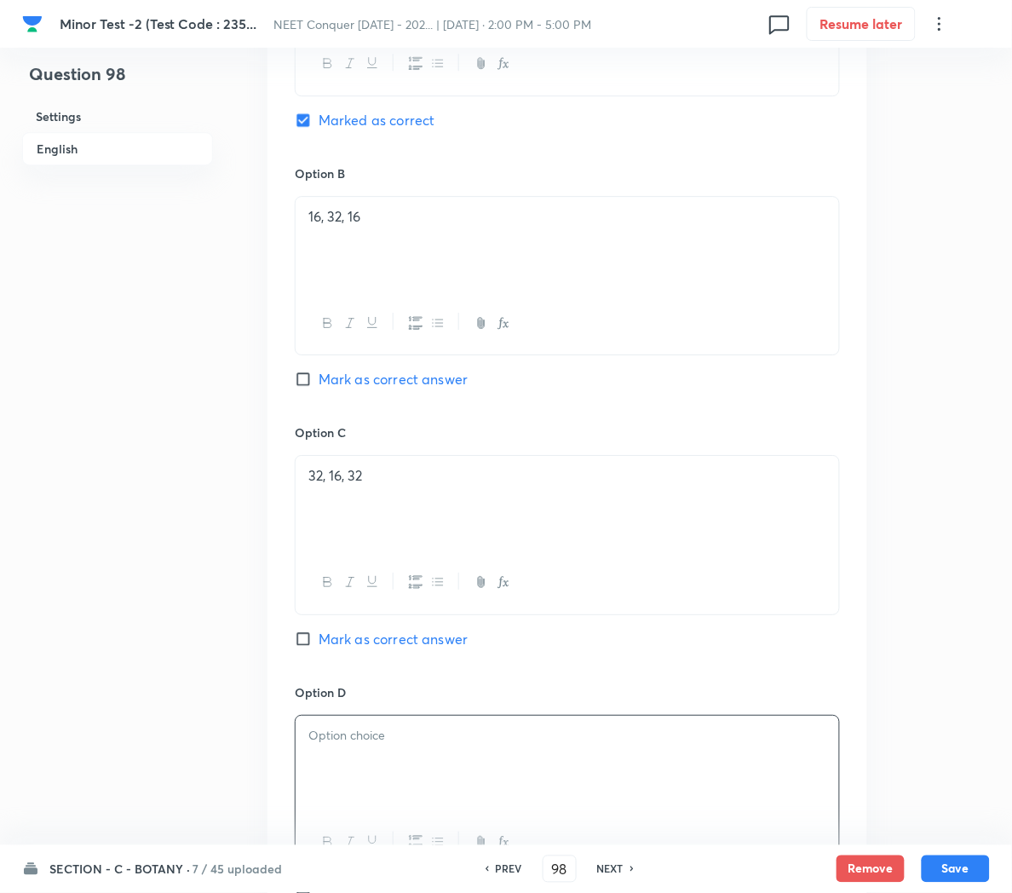
click at [397, 759] on div at bounding box center [568, 763] width 544 height 95
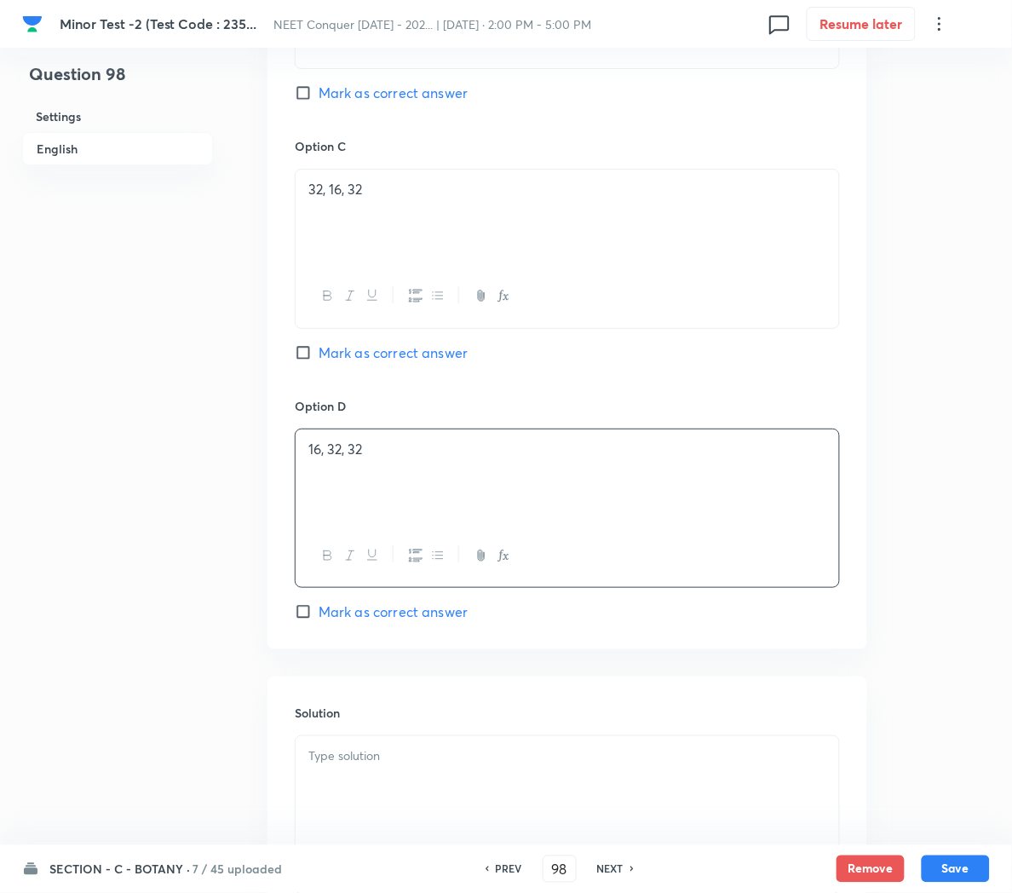
scroll to position [1261, 0]
click at [397, 759] on p at bounding box center [567, 753] width 518 height 20
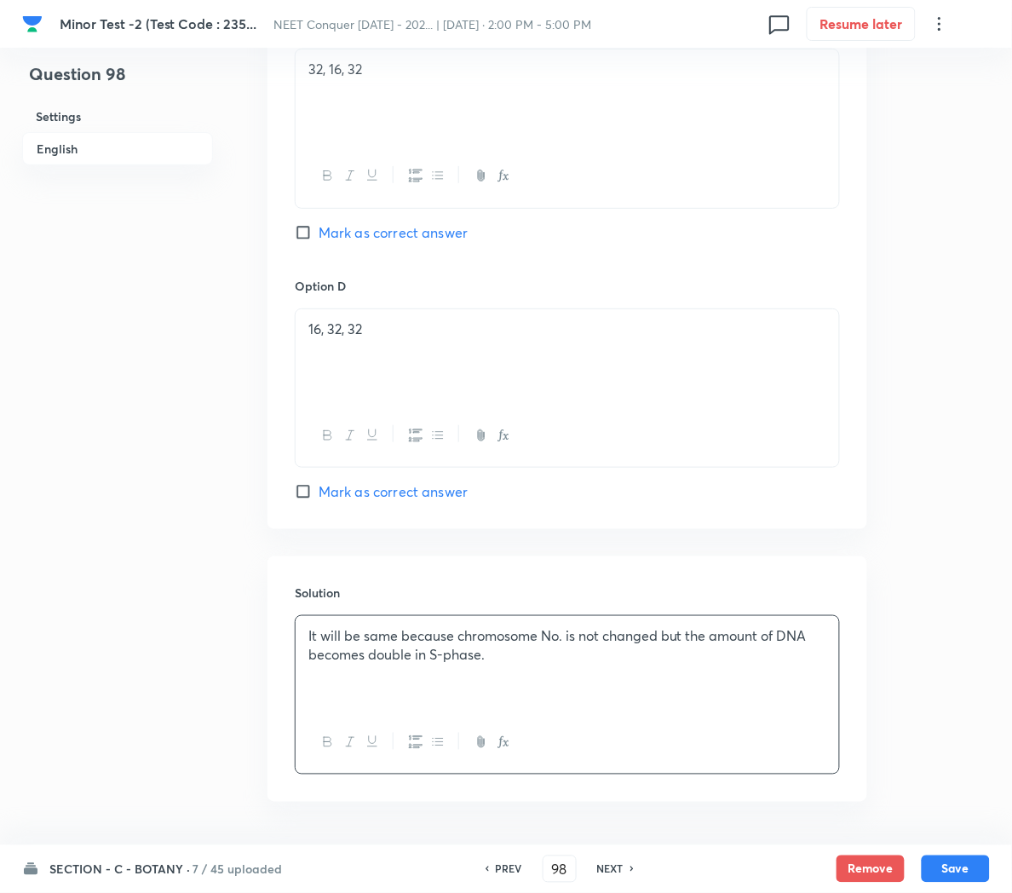
scroll to position [1380, 0]
click at [960, 863] on button "Save" at bounding box center [956, 867] width 68 height 27
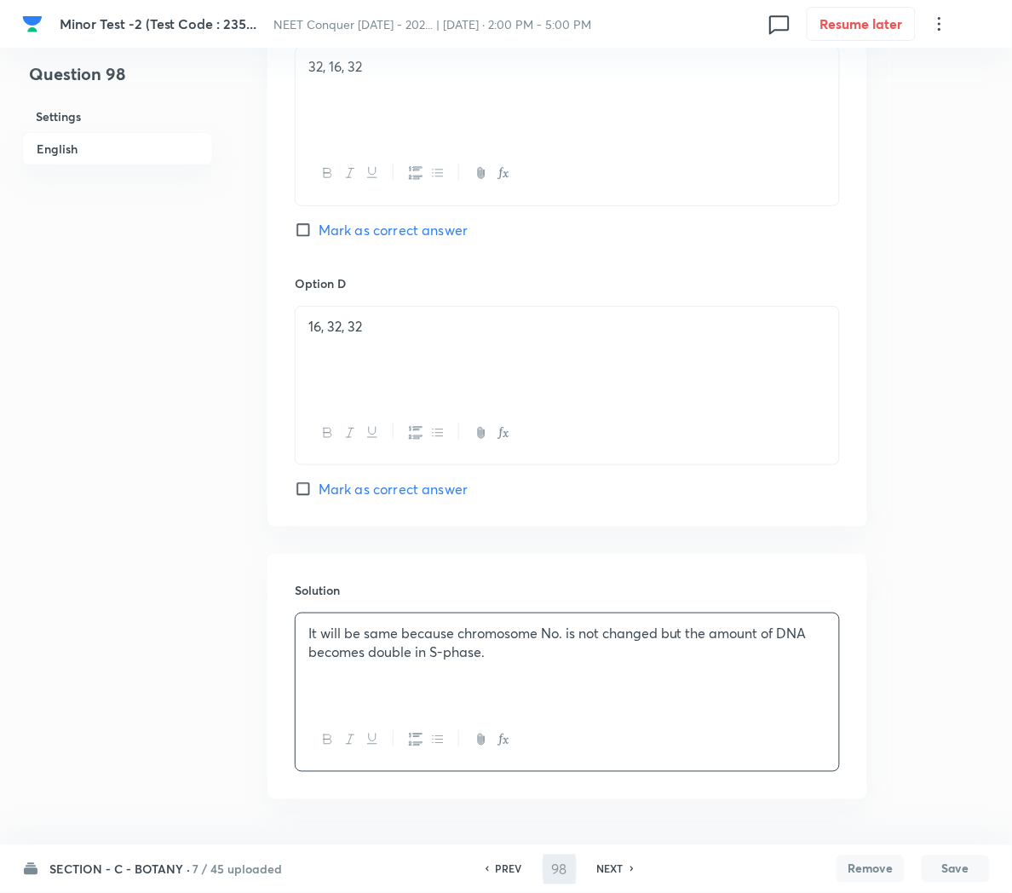
type input "99"
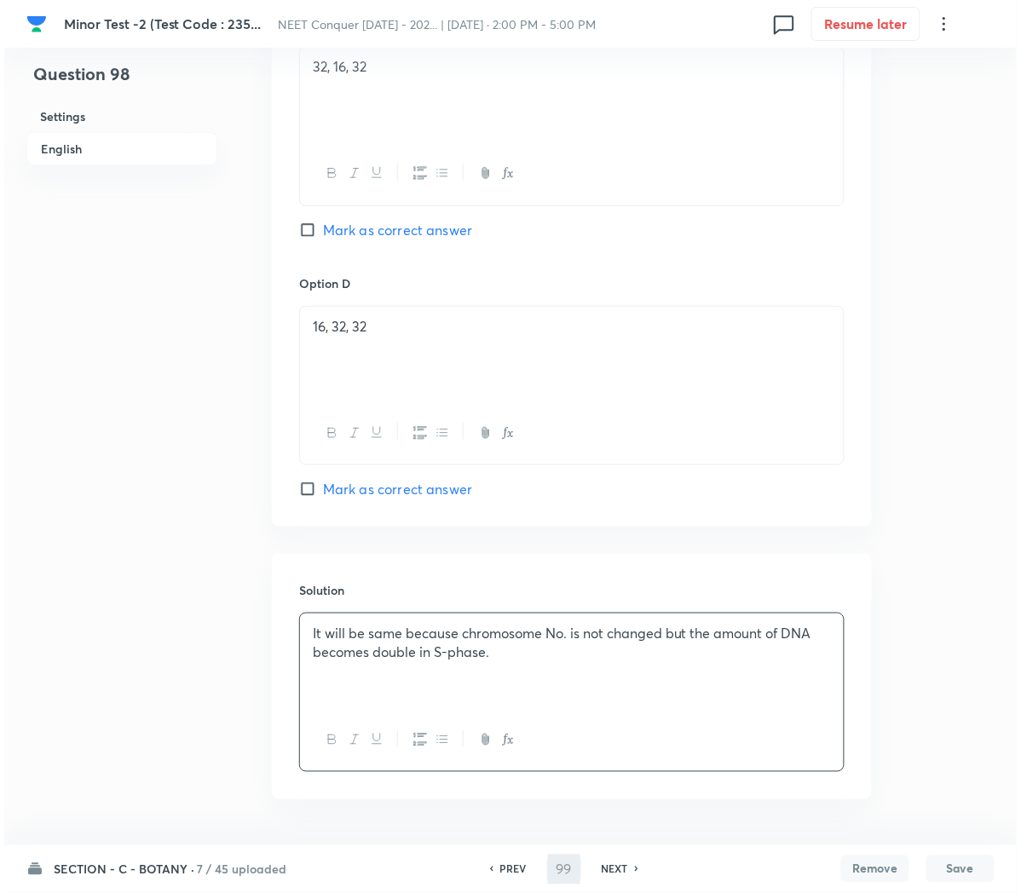
scroll to position [0, 0]
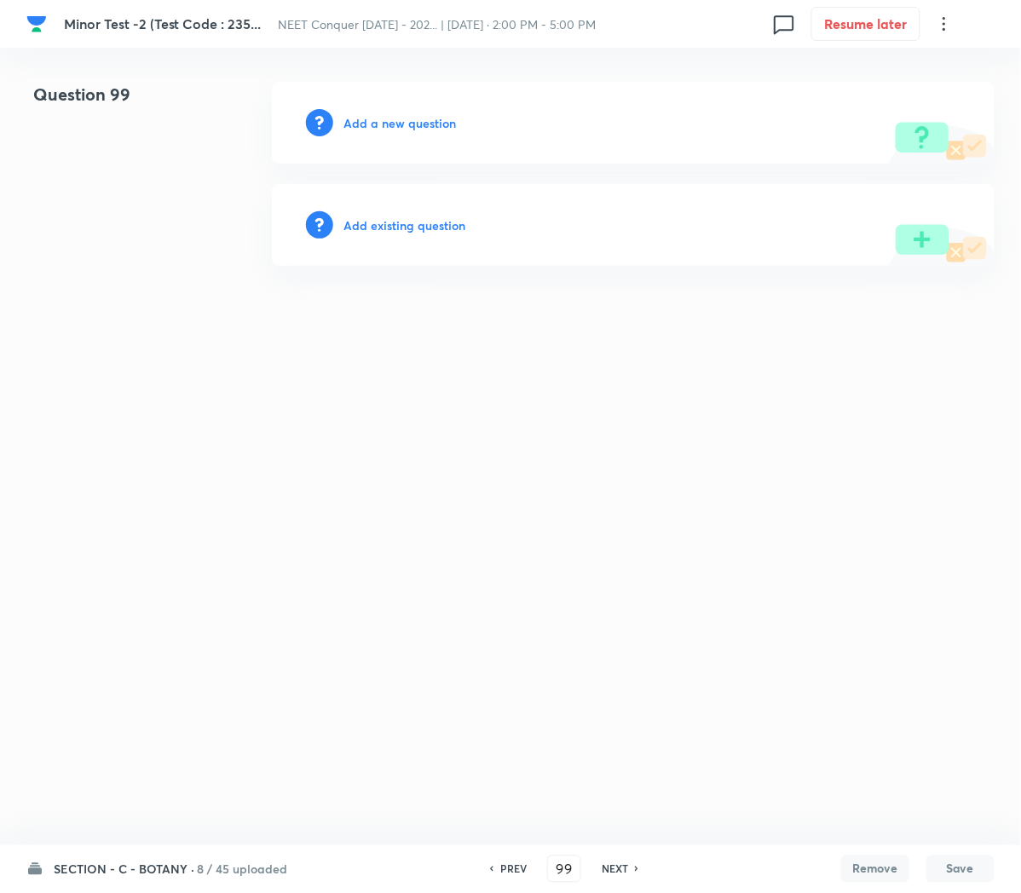
click at [377, 116] on h6 "Add a new question" at bounding box center [399, 123] width 112 height 18
click at [377, 116] on h6 "Choose a question type" at bounding box center [408, 123] width 131 height 18
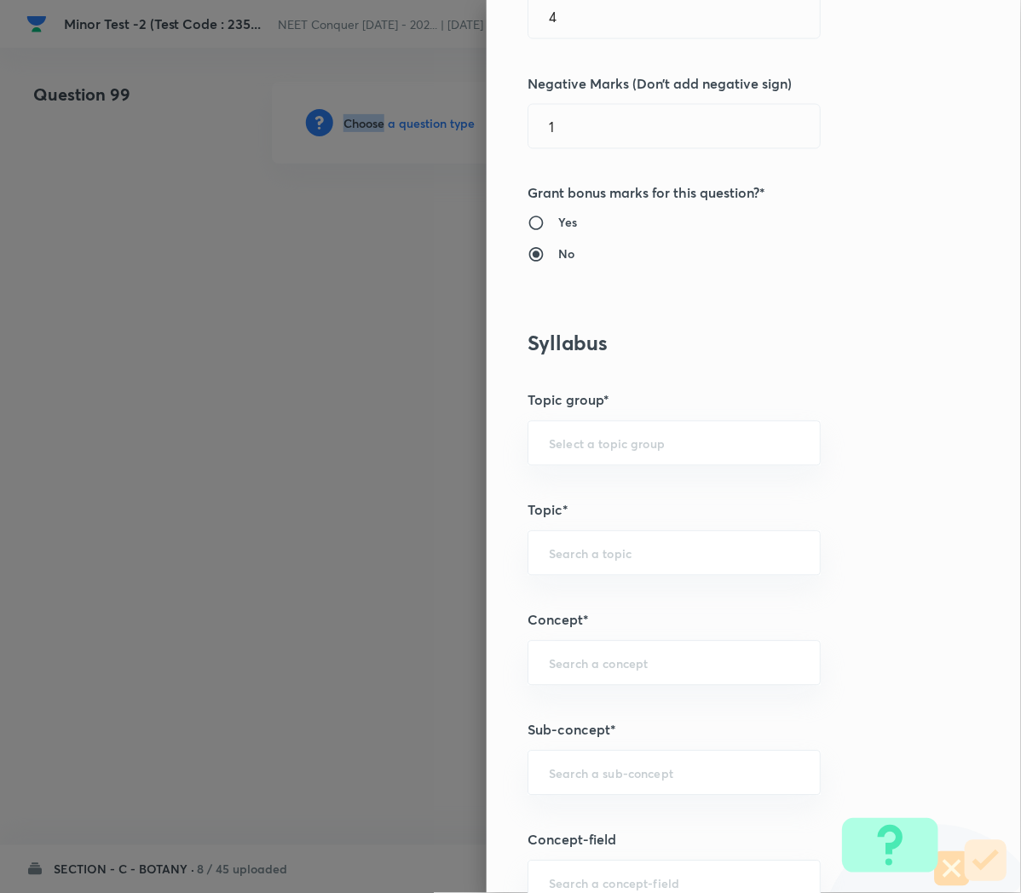
scroll to position [513, 0]
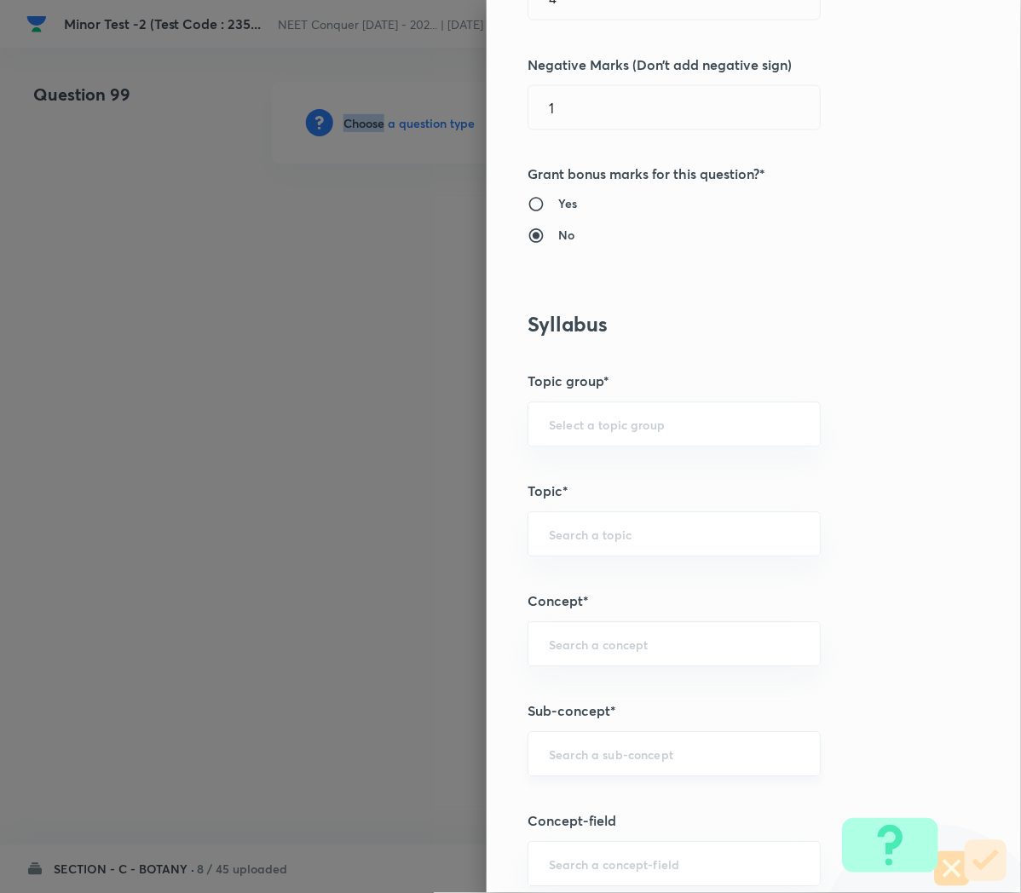
click at [551, 777] on div "​" at bounding box center [673, 754] width 293 height 45
paste input "Cell Cycle and Cell Division"
type input "Cell Cycle and Cell Division"
type input "Biology"
type input "Cell Cycle and Cell Division"
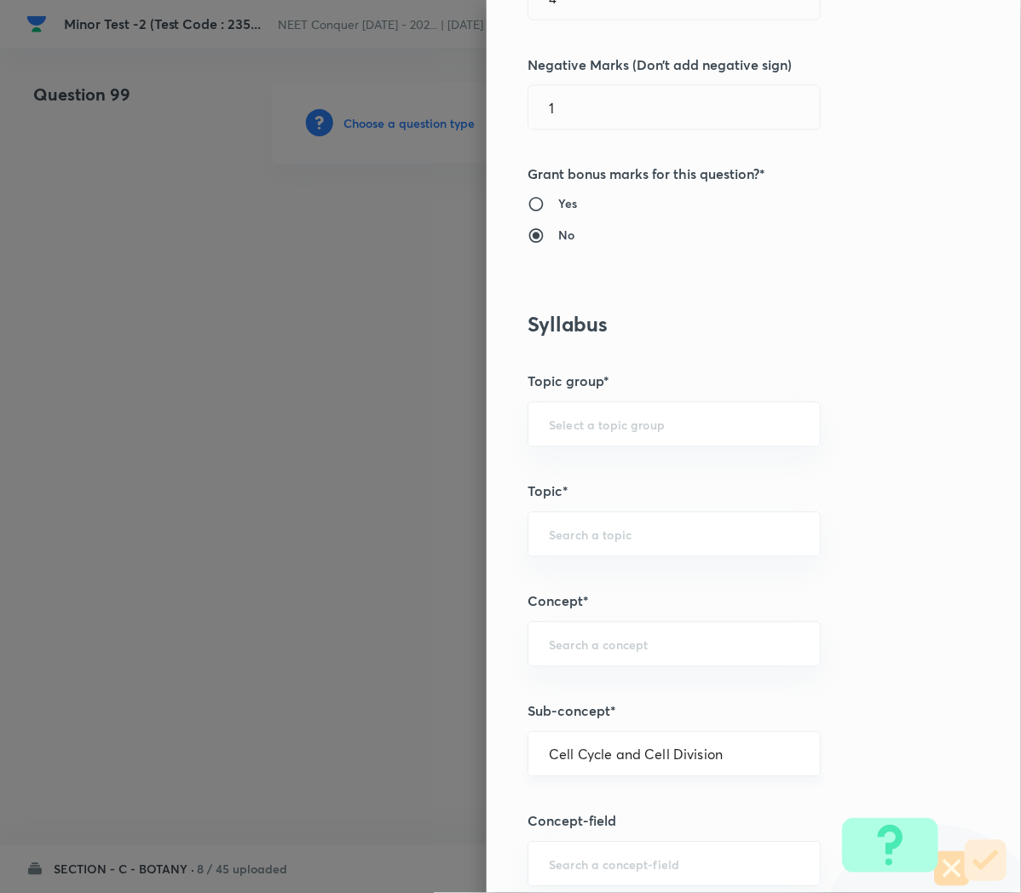
type input "Cell Cycle and Cell Division"
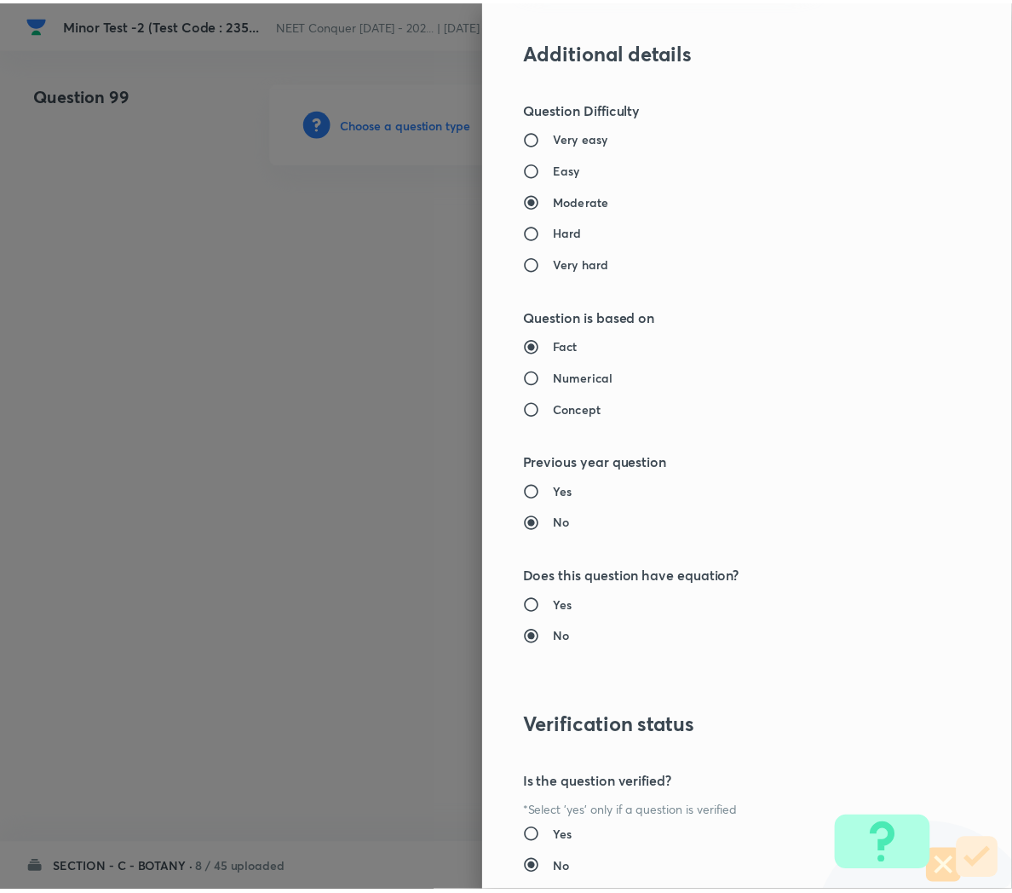
scroll to position [1546, 0]
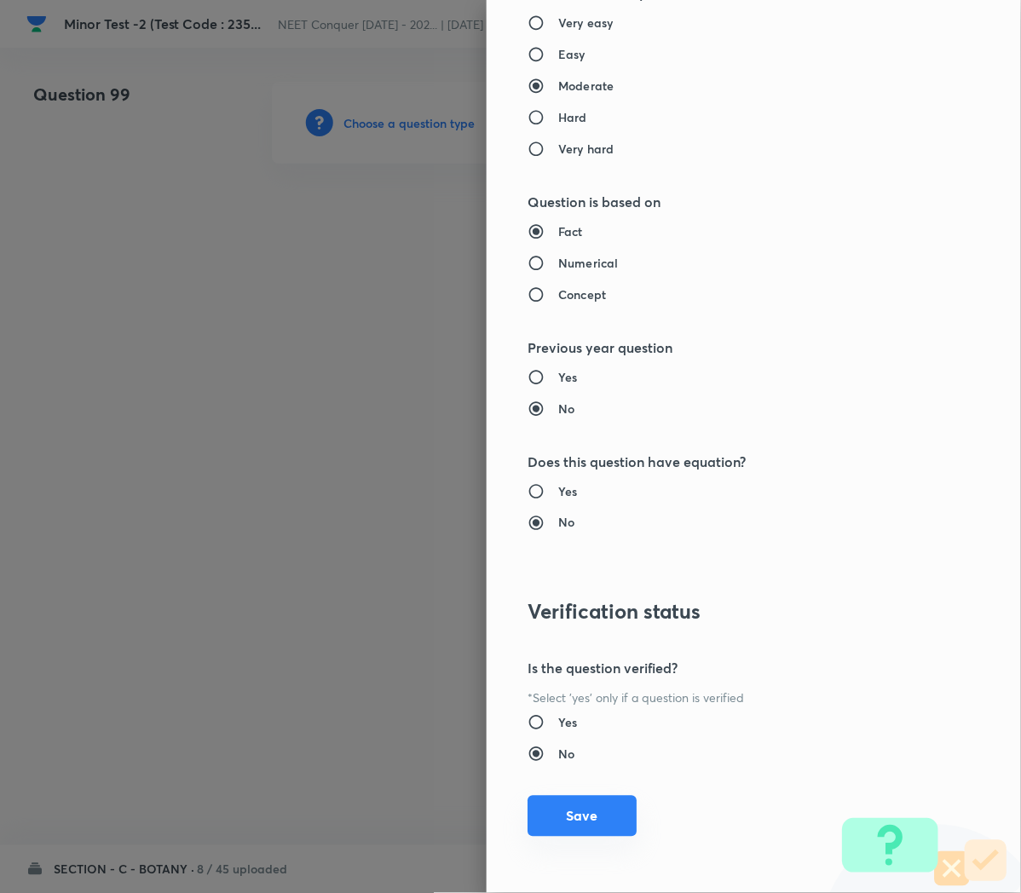
click at [562, 819] on button "Save" at bounding box center [581, 816] width 109 height 41
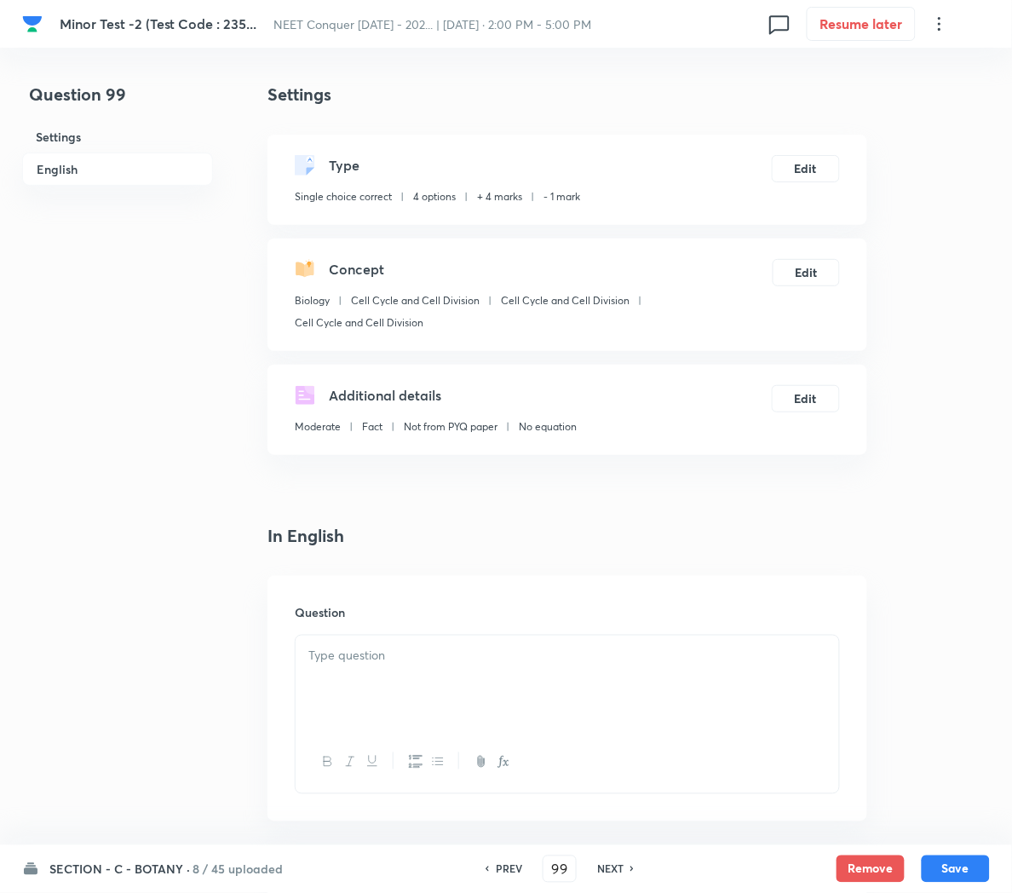
click at [346, 667] on div at bounding box center [568, 683] width 544 height 95
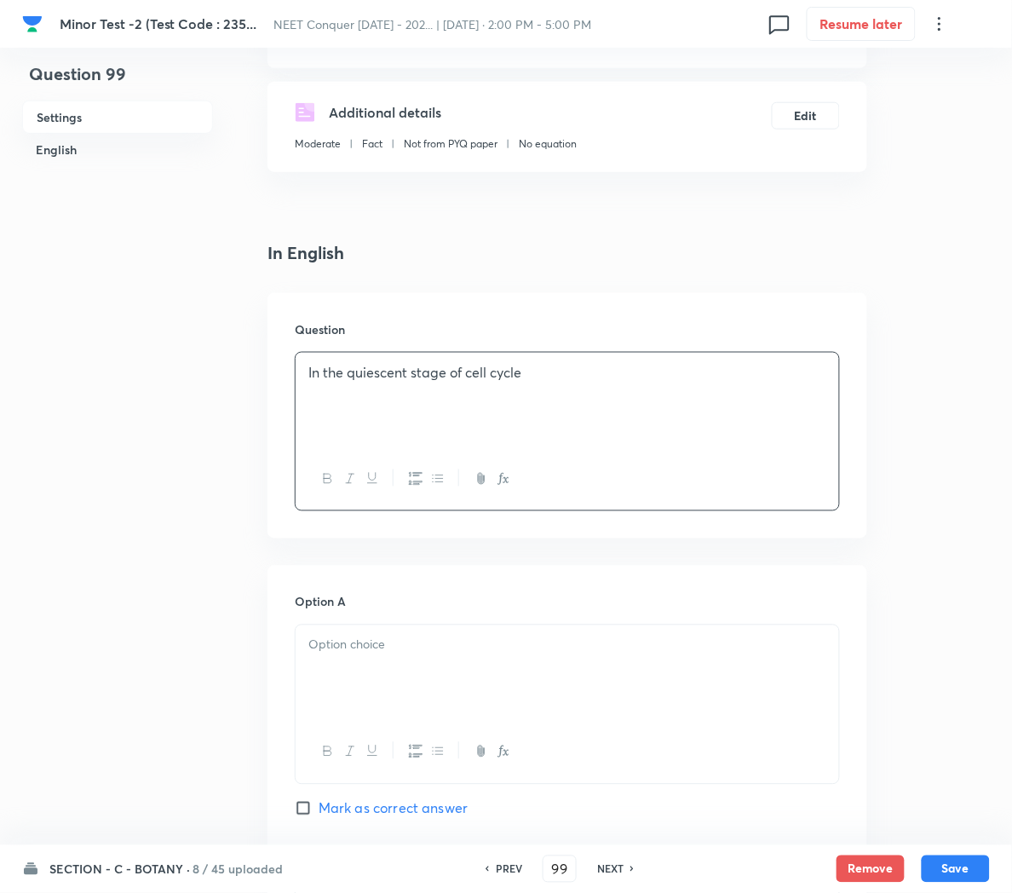
scroll to position [295, 0]
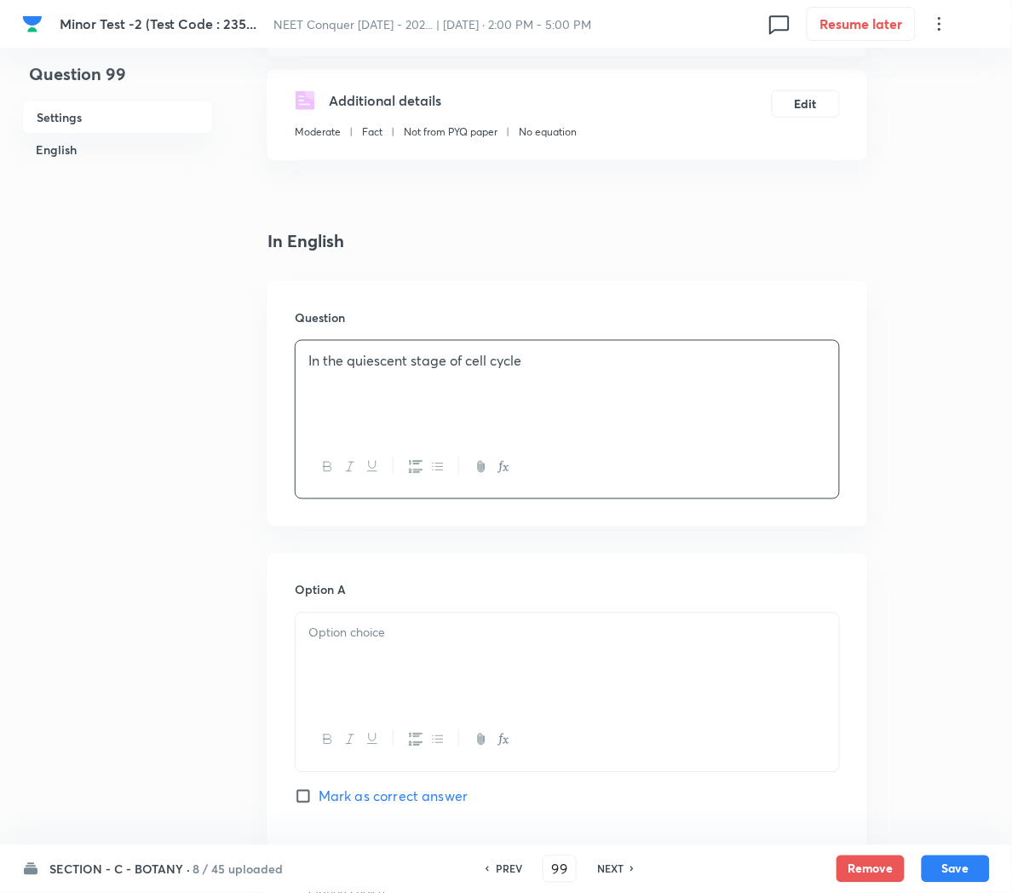
click at [433, 665] on div at bounding box center [568, 660] width 544 height 95
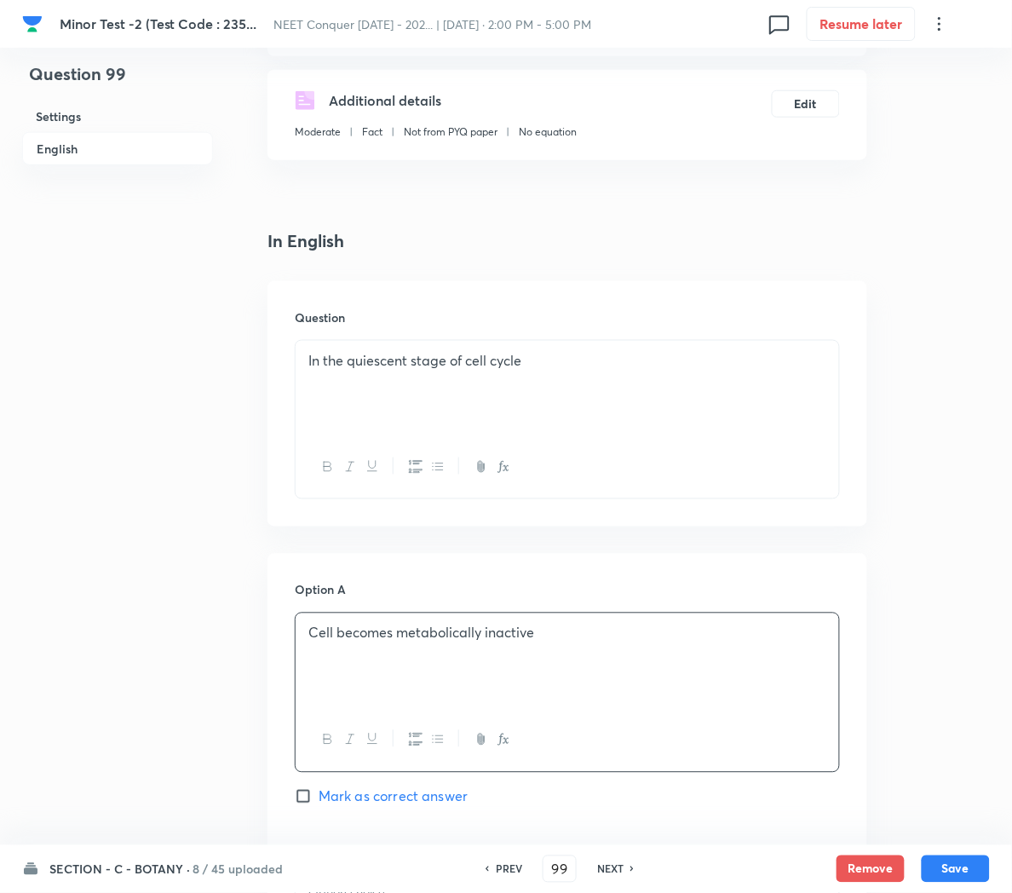
scroll to position [564, 0]
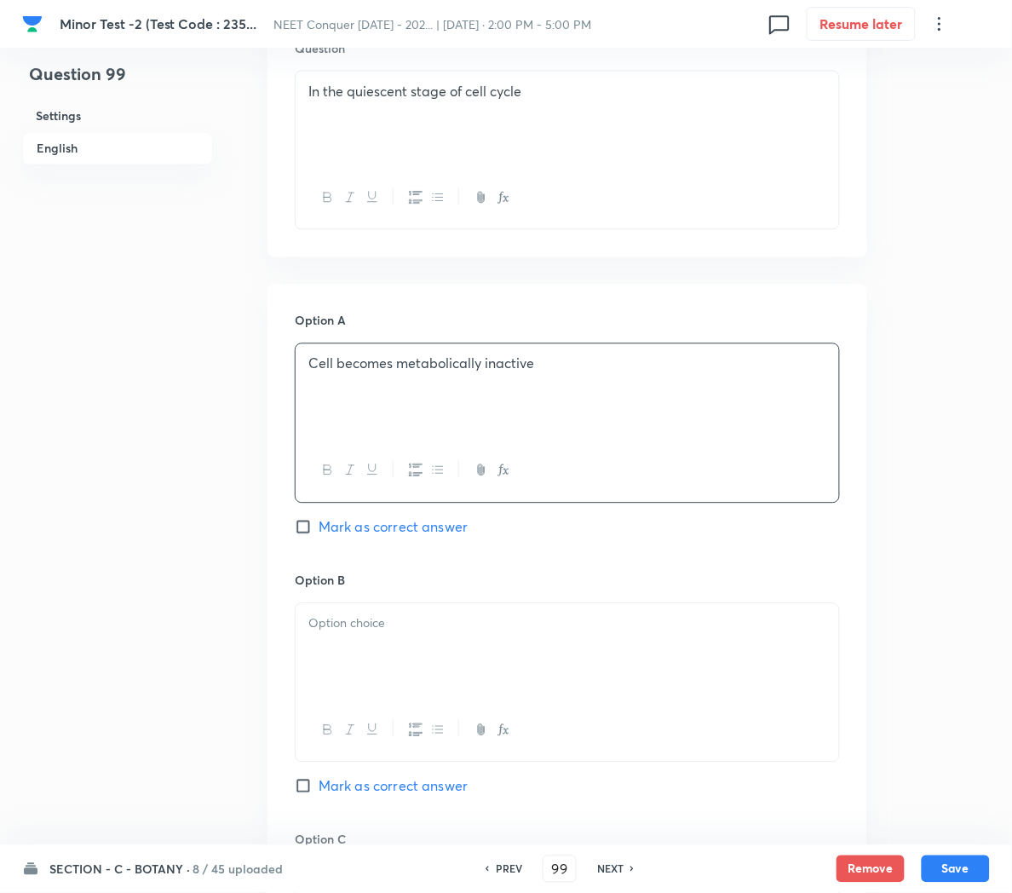
click at [351, 676] on div at bounding box center [568, 651] width 544 height 95
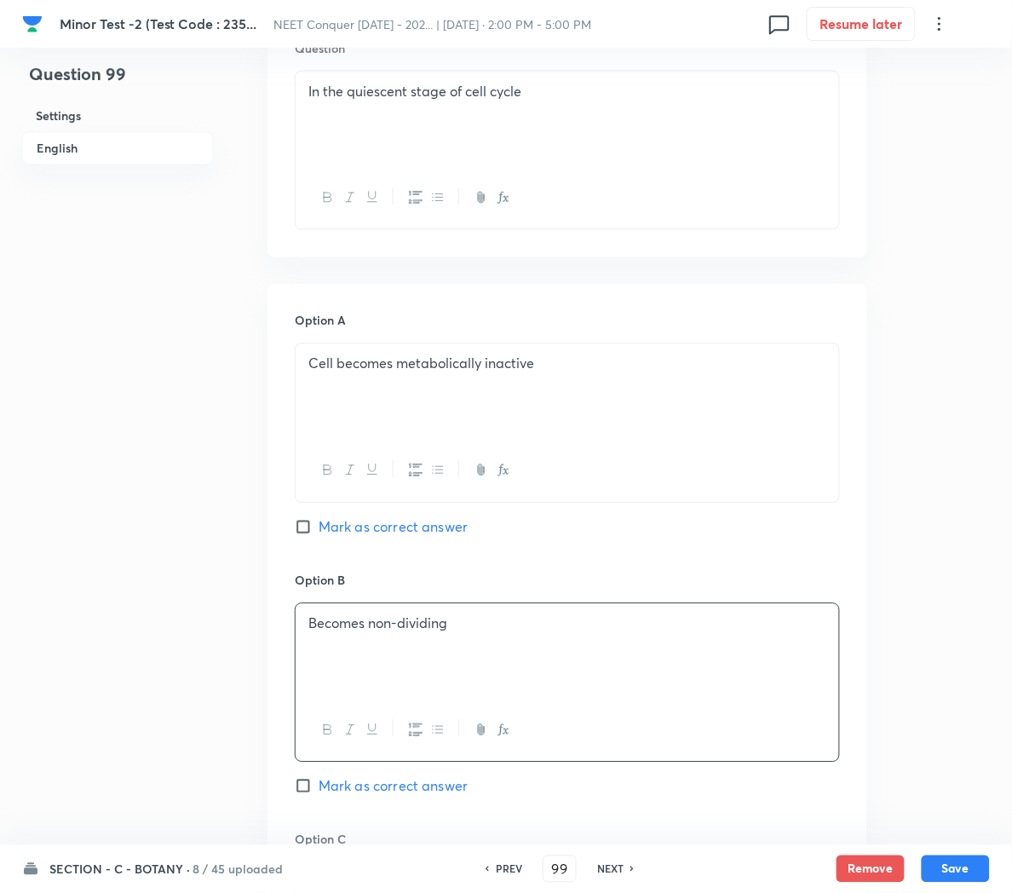
click at [371, 792] on span "Mark as correct answer" at bounding box center [393, 786] width 149 height 20
click at [319, 792] on input "Mark as correct answer" at bounding box center [307, 786] width 24 height 17
checkbox input "true"
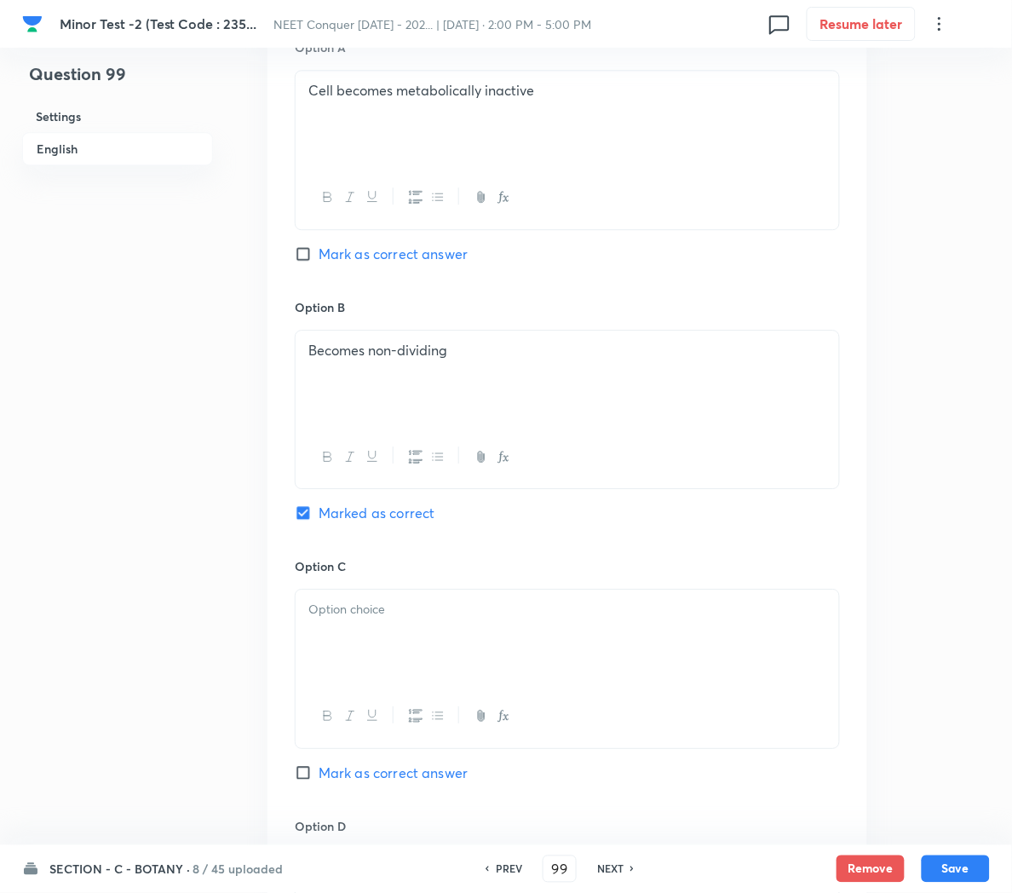
scroll to position [845, 0]
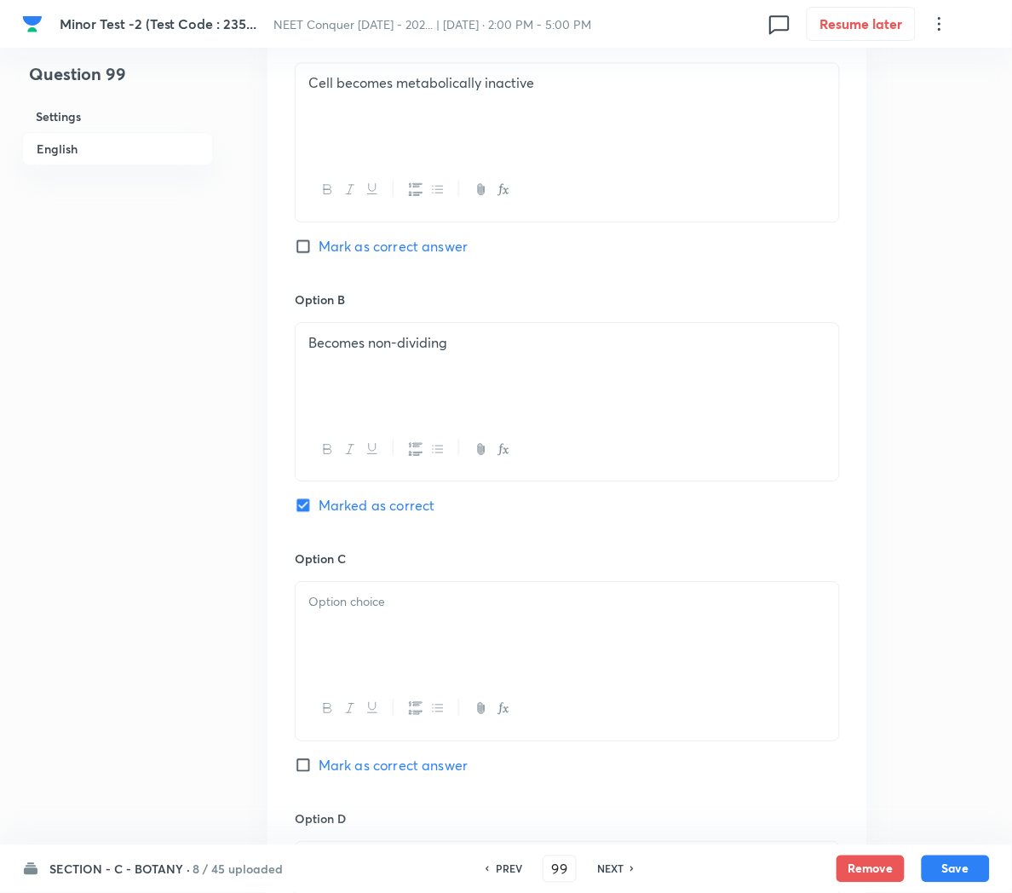
click at [454, 646] on div at bounding box center [568, 629] width 544 height 95
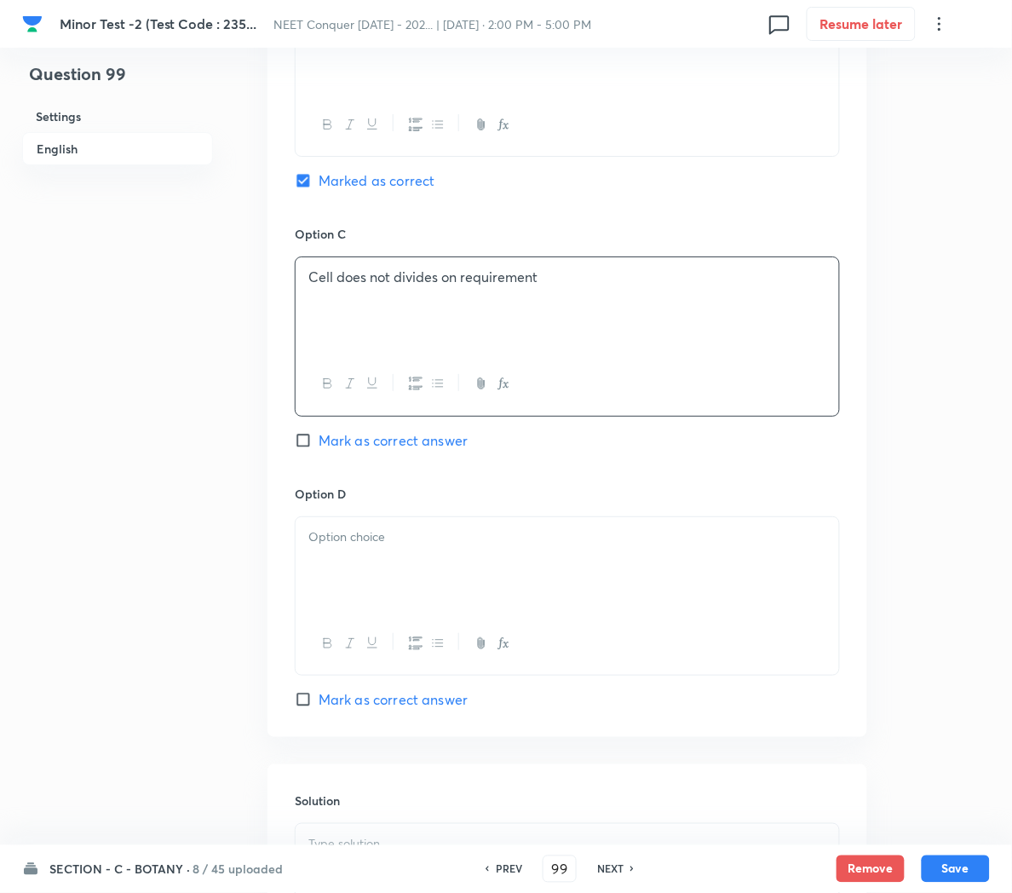
scroll to position [1173, 0]
click at [332, 565] on div at bounding box center [568, 561] width 544 height 95
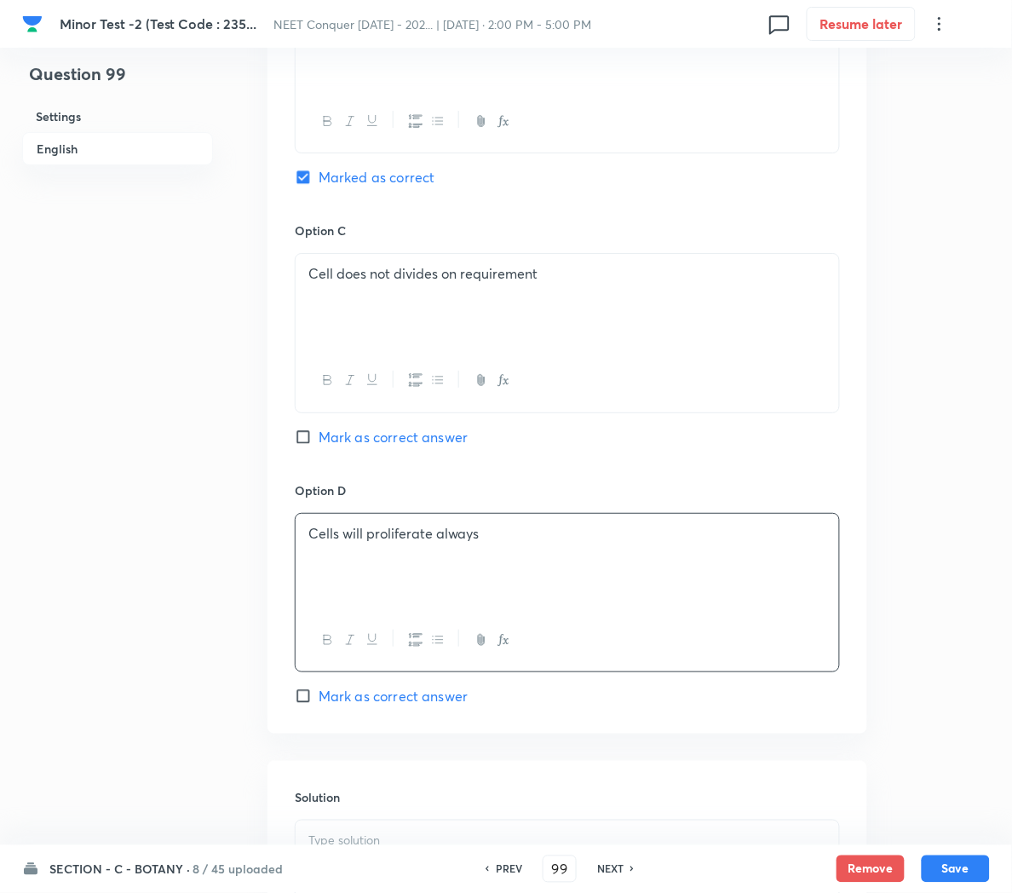
scroll to position [1318, 0]
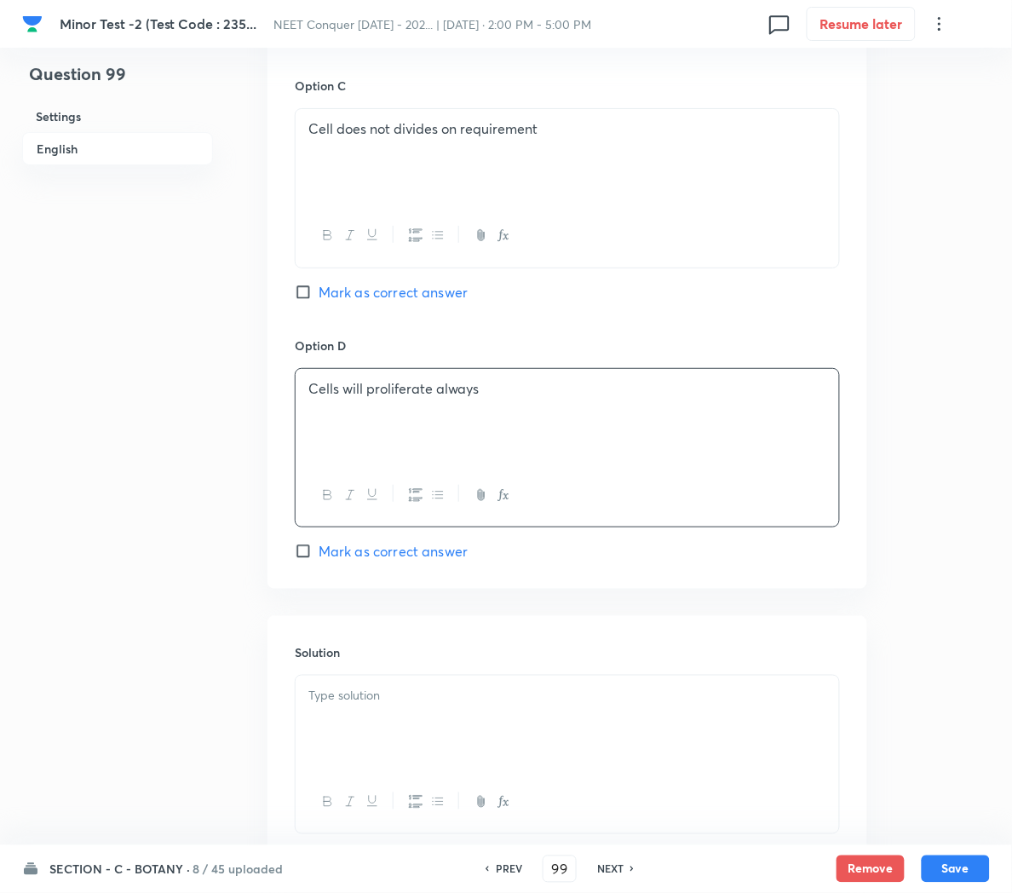
click at [379, 728] on div at bounding box center [568, 723] width 544 height 95
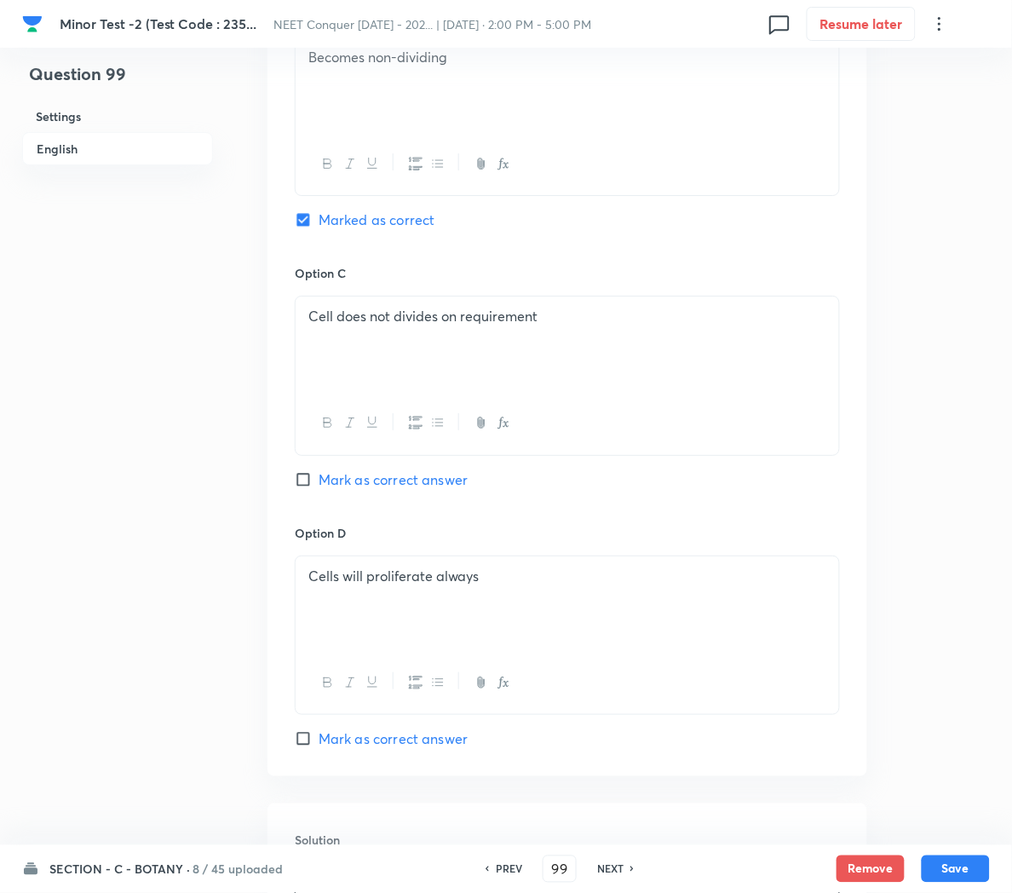
scroll to position [1130, 0]
click at [965, 873] on button "Save" at bounding box center [956, 867] width 68 height 27
type input "100"
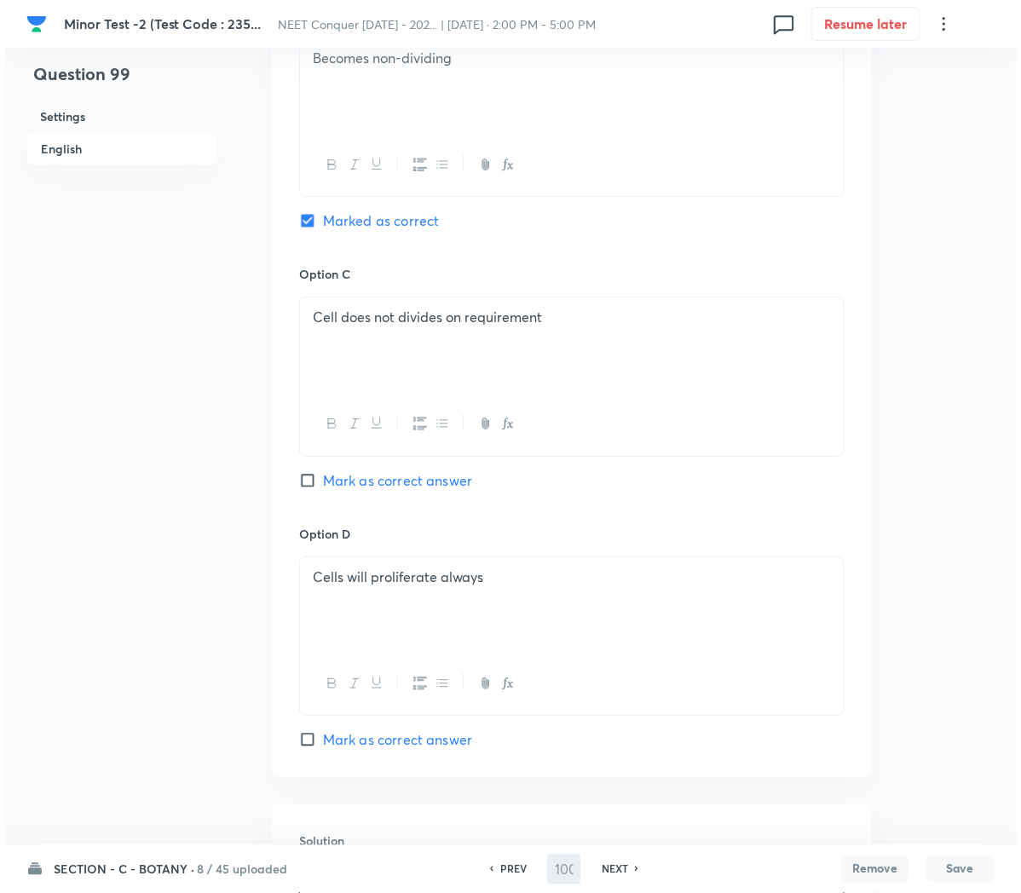
scroll to position [0, 0]
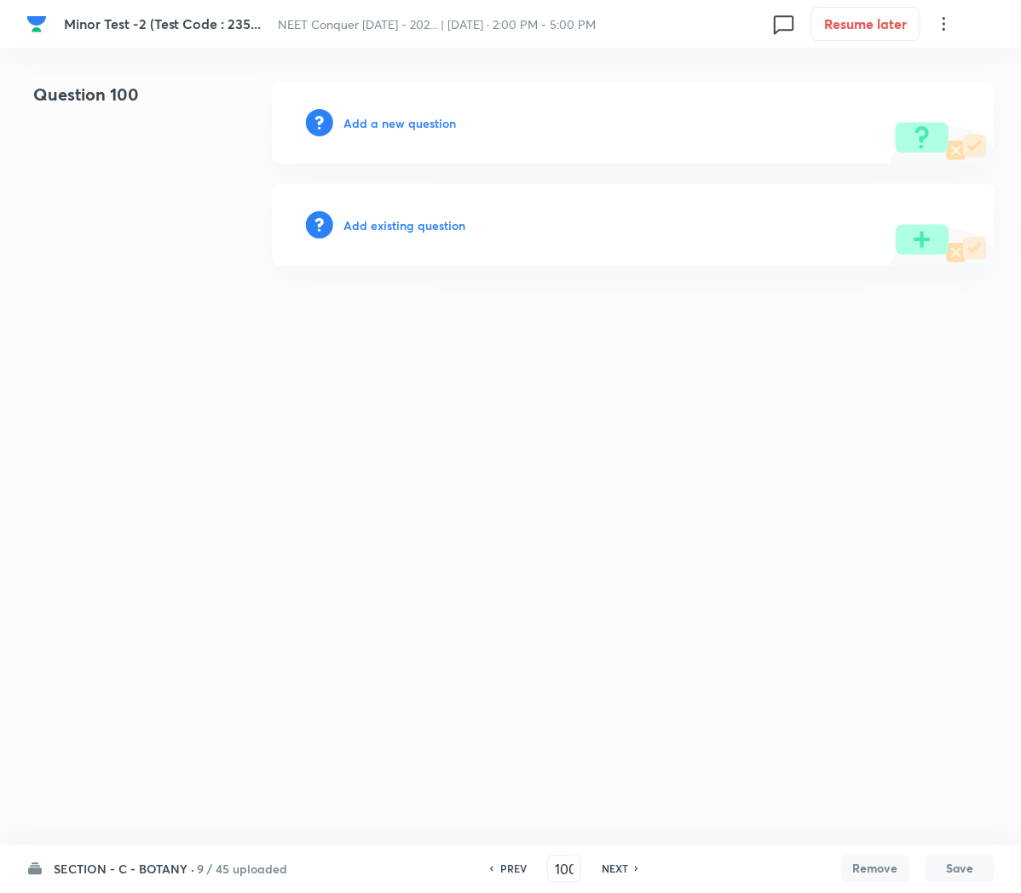
click at [394, 122] on h6 "Add a new question" at bounding box center [399, 123] width 112 height 18
click at [394, 122] on h6 "Choose a question type" at bounding box center [408, 123] width 131 height 18
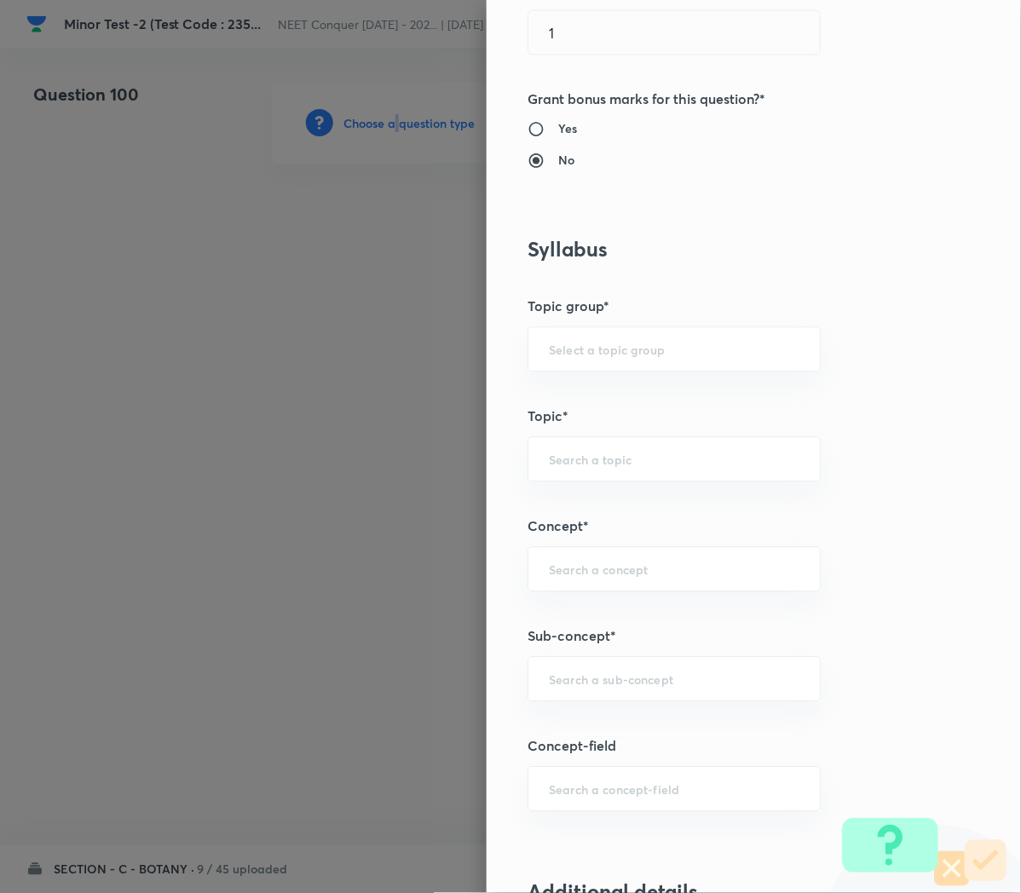
scroll to position [593, 0]
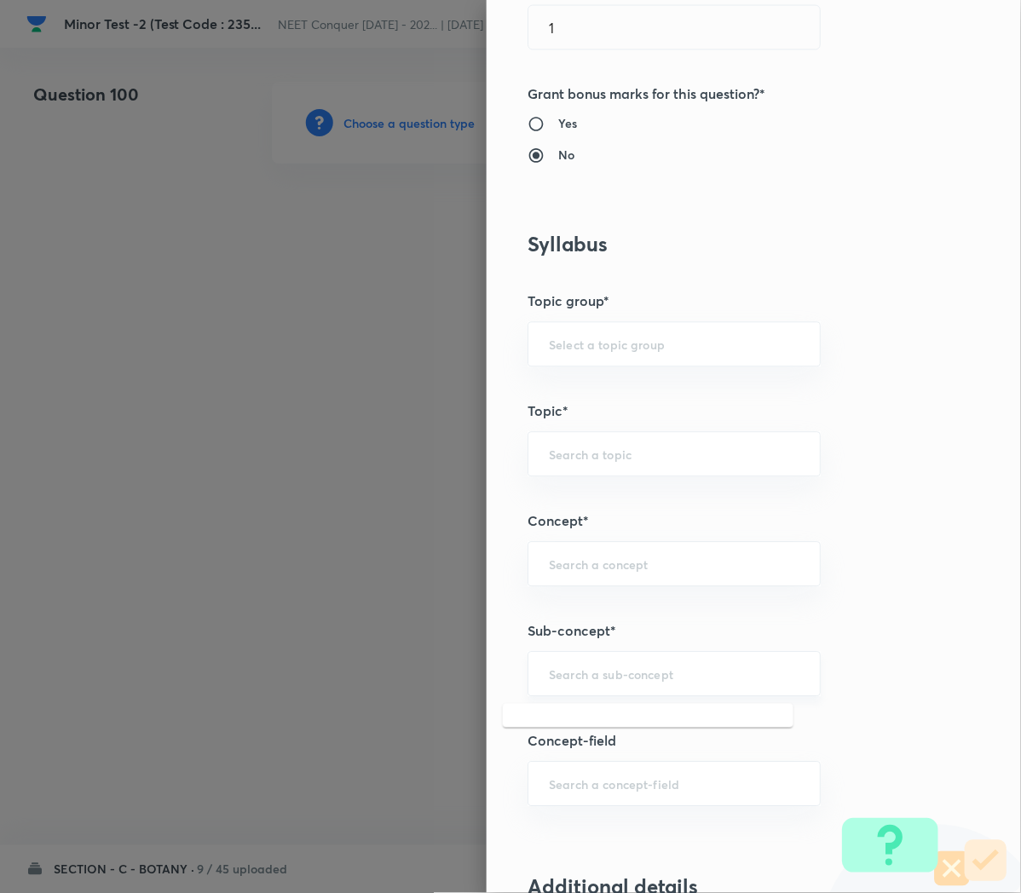
click at [549, 676] on input "text" at bounding box center [674, 674] width 250 height 16
paste input "Cell Cycle and Cell Division"
type input "Cell Cycle and Cell Division"
type input "Biology"
type input "Cell Cycle and Cell Division"
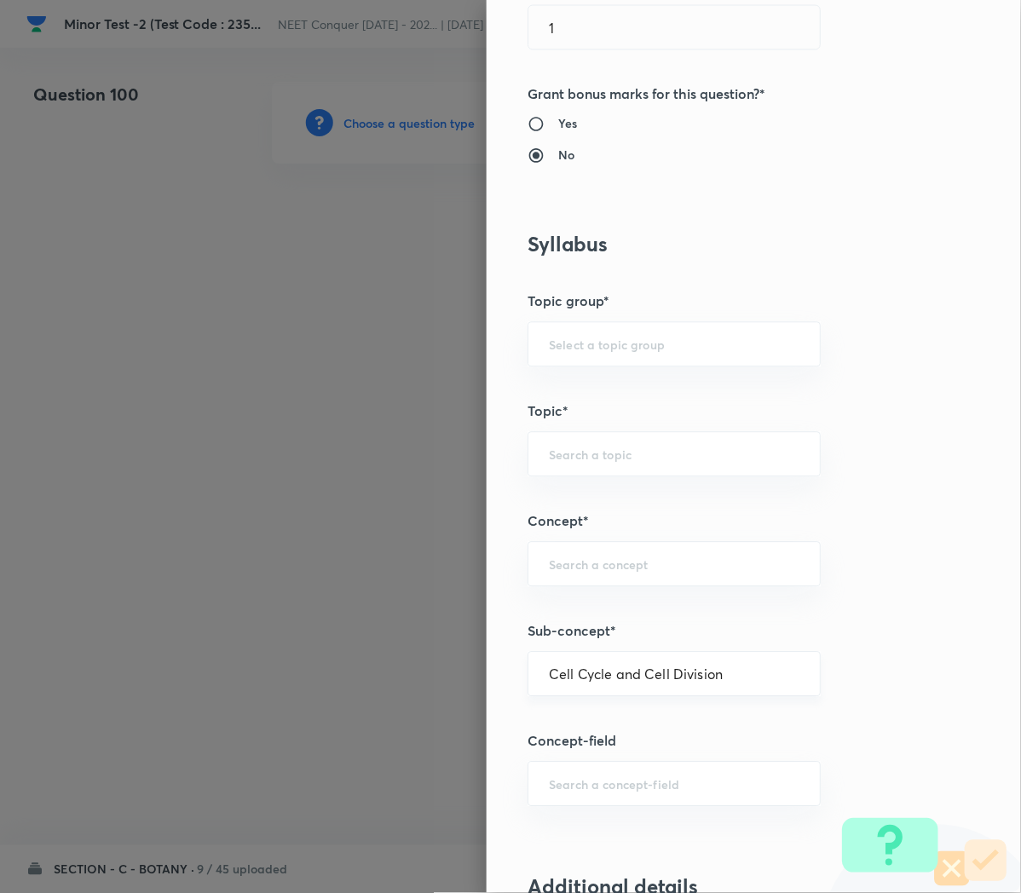
type input "Cell Cycle and Cell Division"
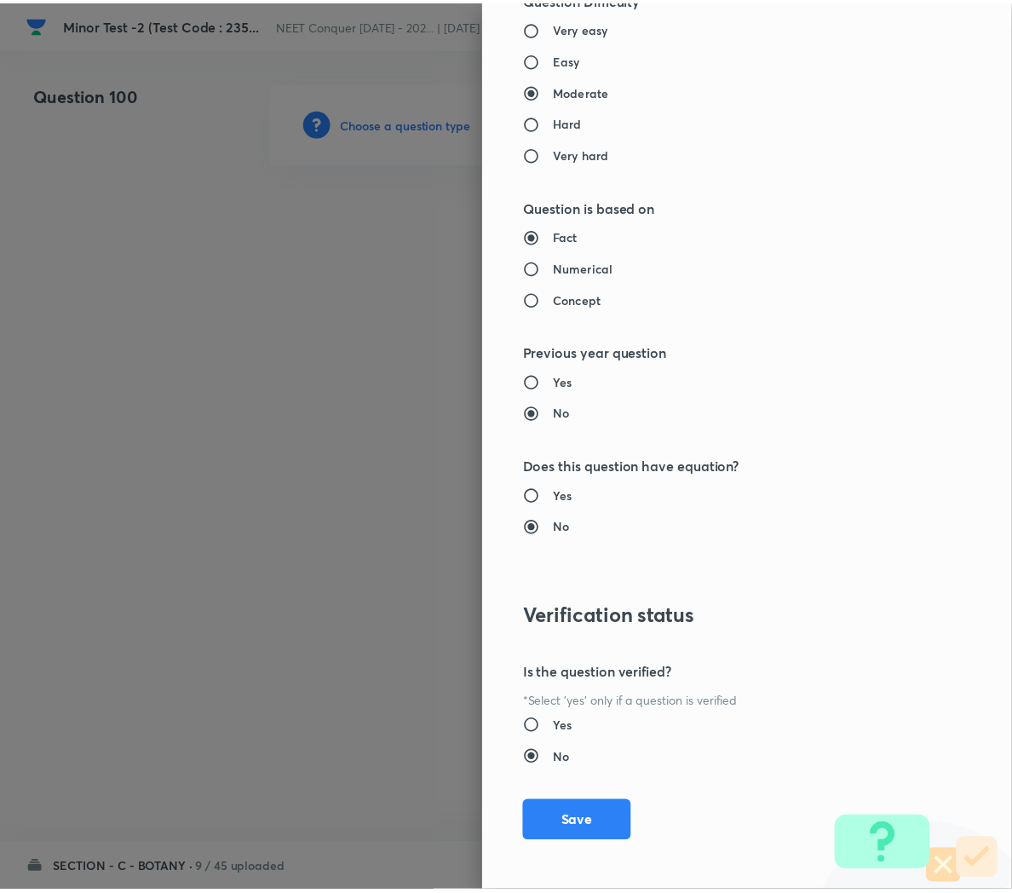
scroll to position [1546, 0]
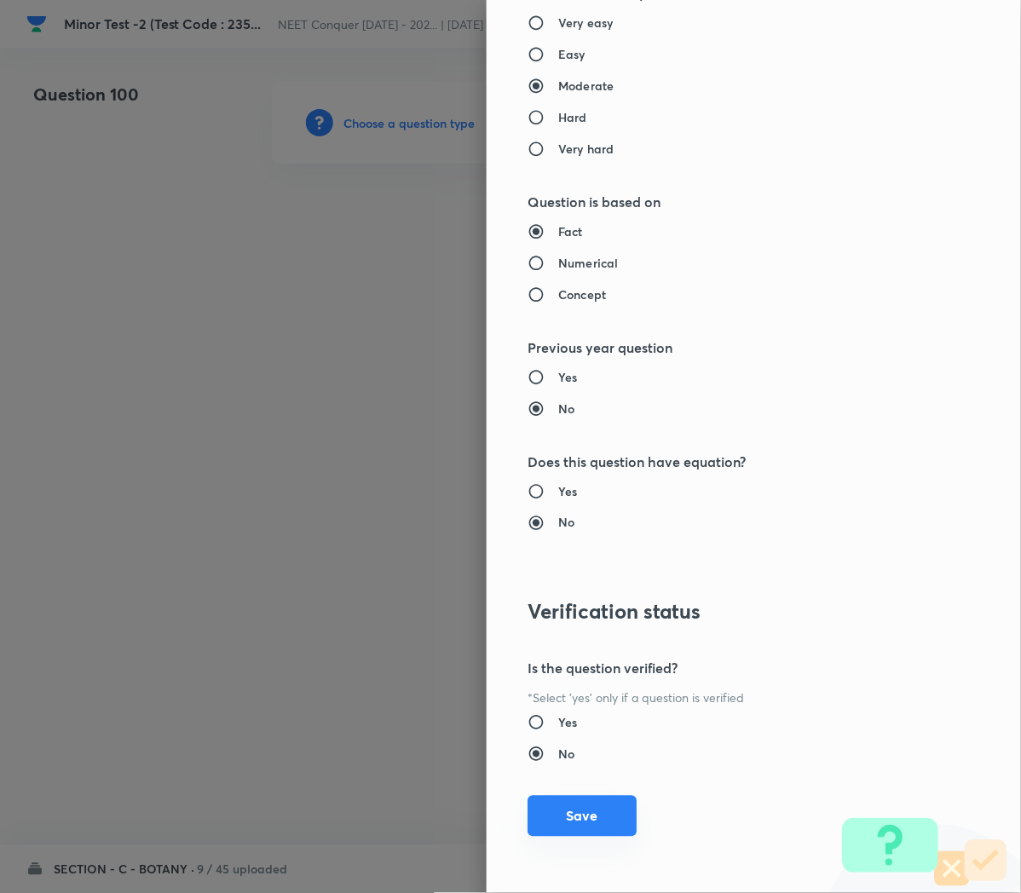
click at [554, 800] on button "Save" at bounding box center [581, 816] width 109 height 41
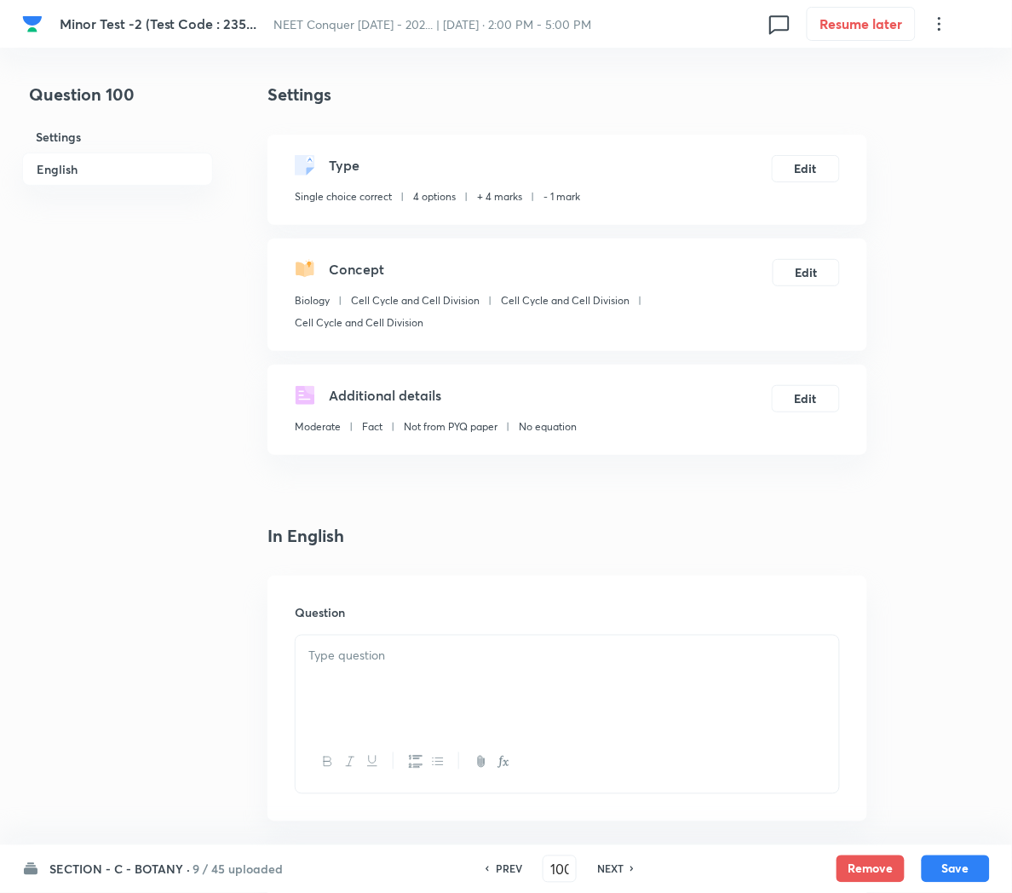
click at [341, 674] on div at bounding box center [568, 683] width 544 height 95
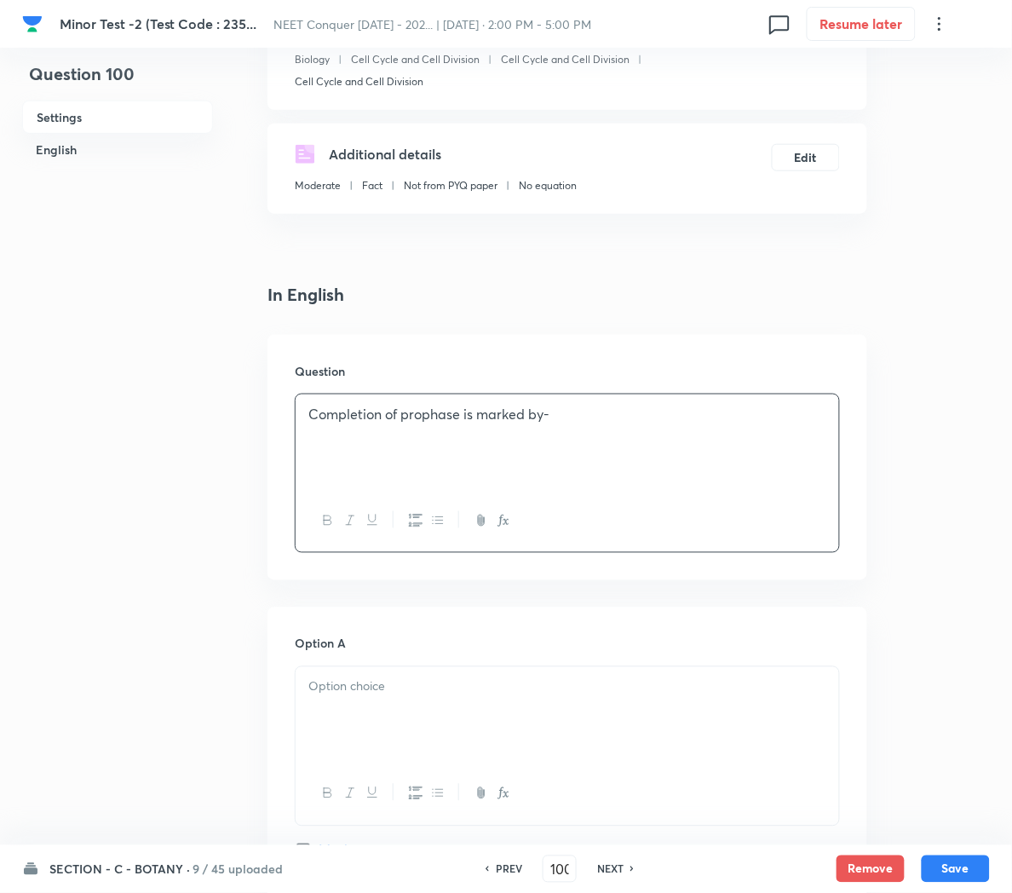
scroll to position [240, 0]
click at [403, 702] on div at bounding box center [568, 715] width 544 height 95
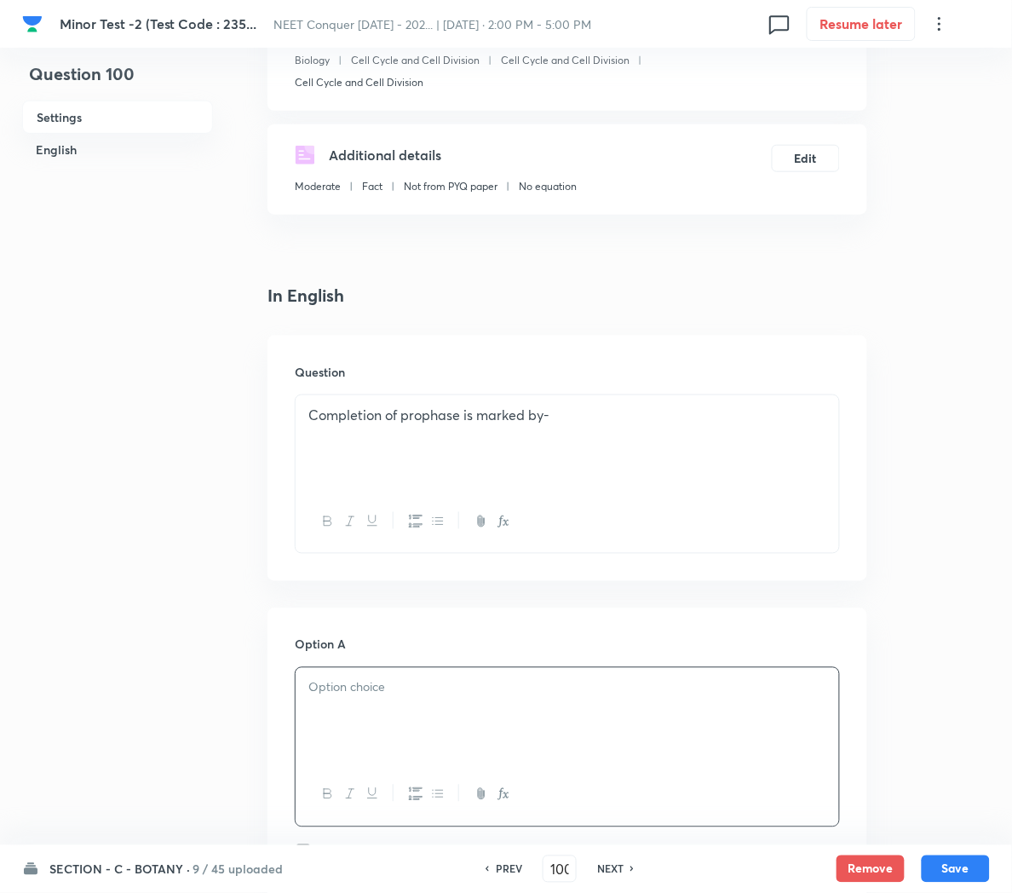
paste div
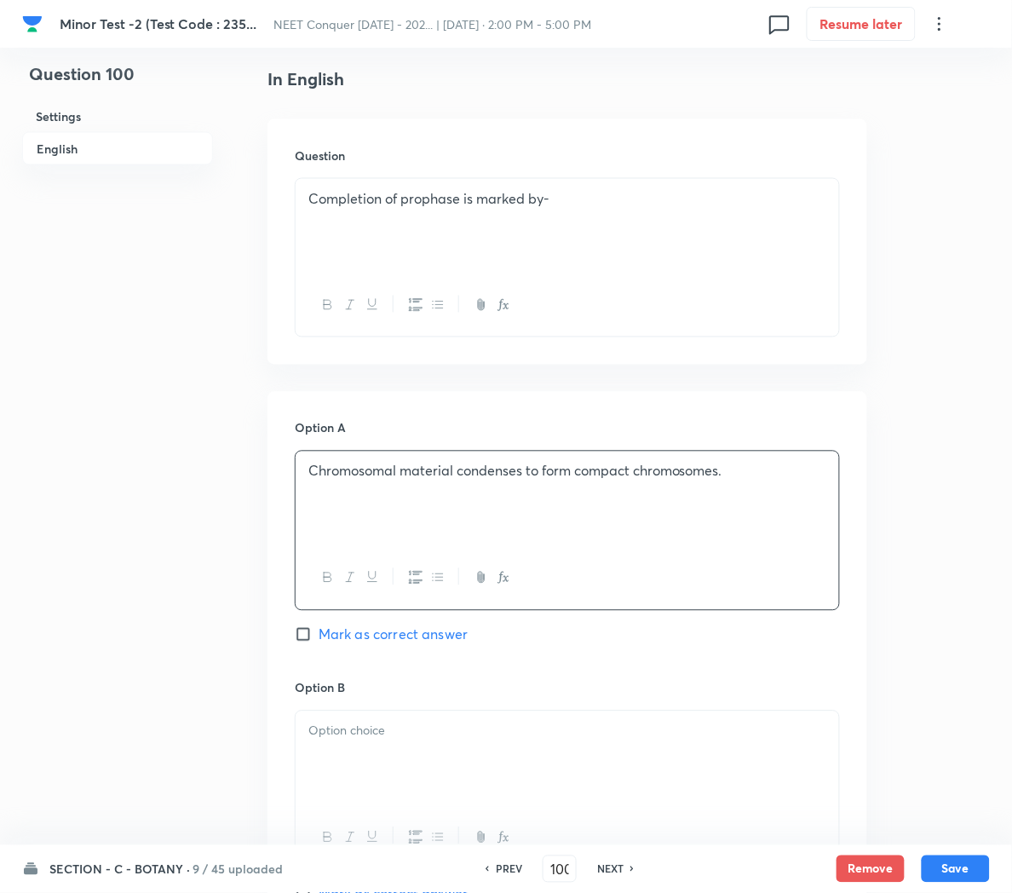
scroll to position [457, 0]
click at [354, 635] on span "Mark as correct answer" at bounding box center [393, 634] width 149 height 20
click at [319, 635] on input "Mark as correct answer" at bounding box center [307, 633] width 24 height 17
checkbox input "true"
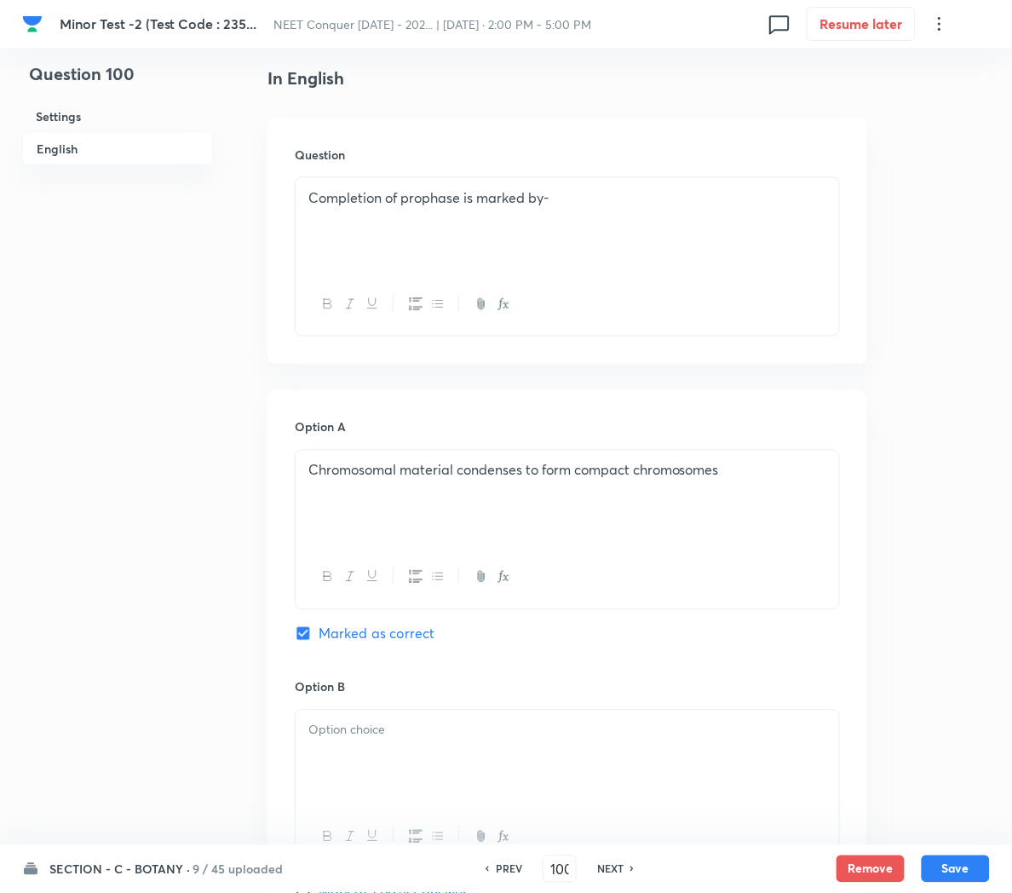
scroll to position [633, 0]
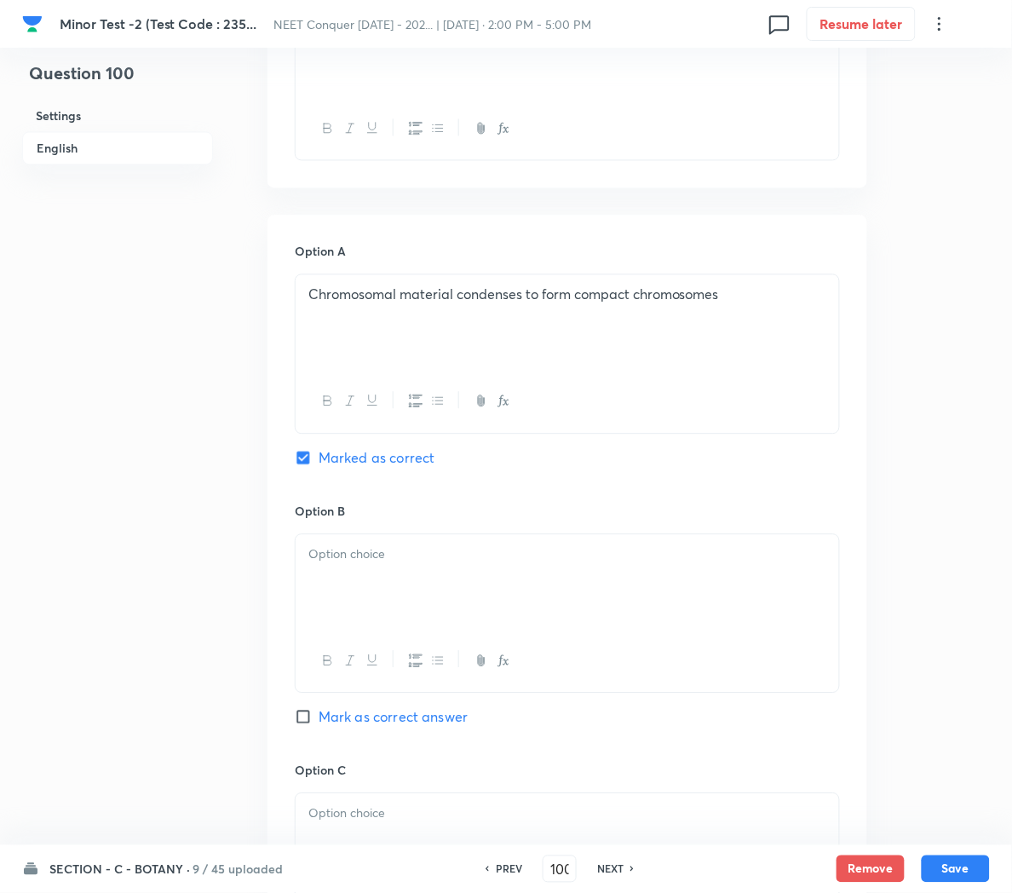
click at [380, 586] on div at bounding box center [568, 582] width 544 height 95
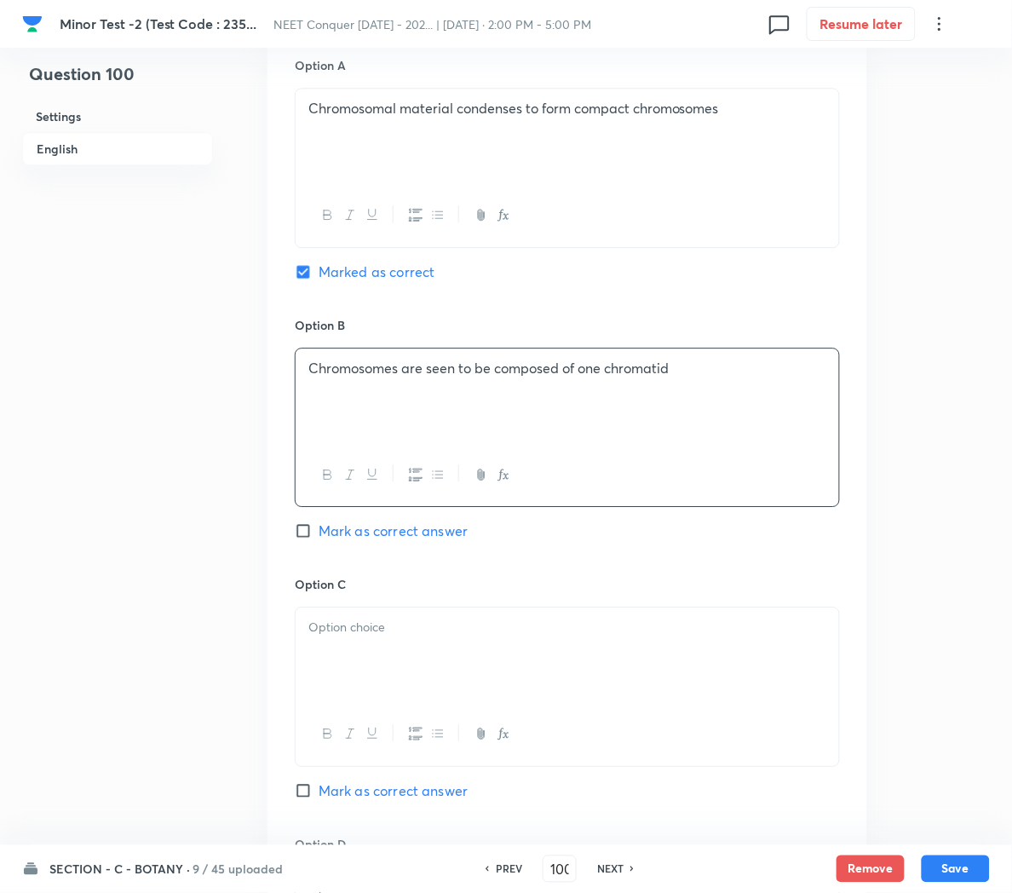
scroll to position [820, 0]
click at [369, 654] on div at bounding box center [568, 654] width 544 height 95
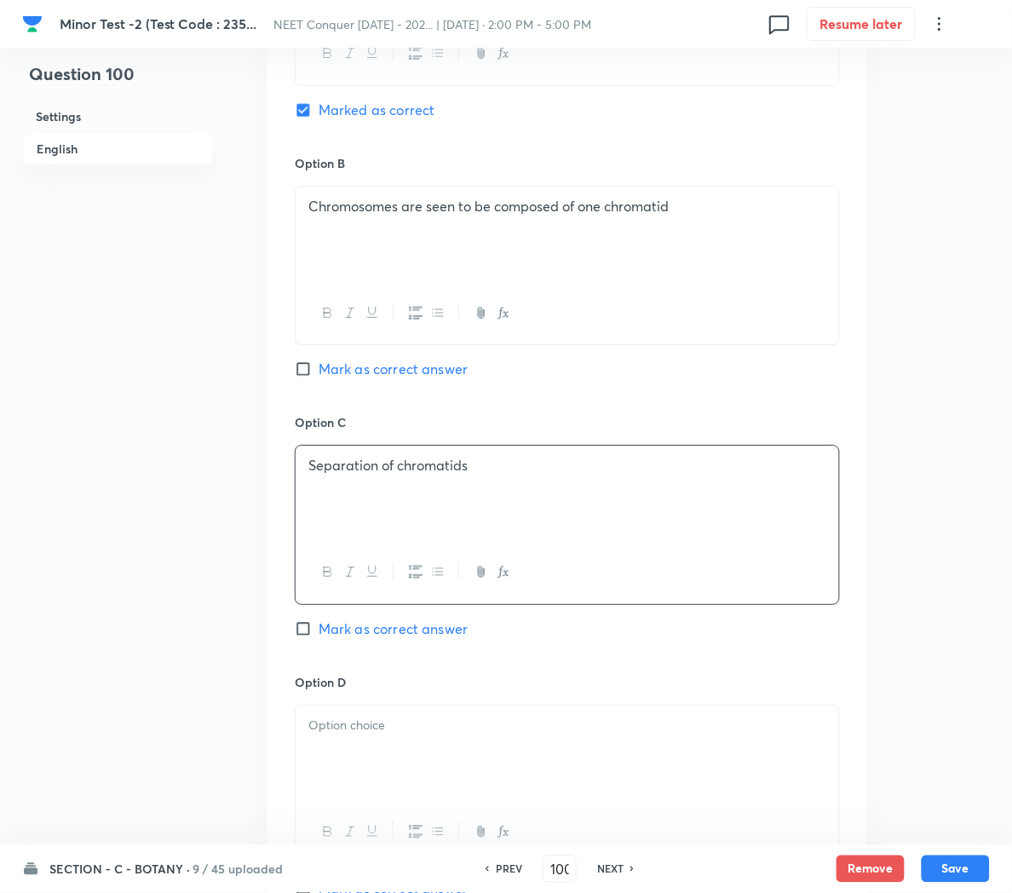
scroll to position [982, 0]
click at [332, 752] on div at bounding box center [568, 752] width 544 height 95
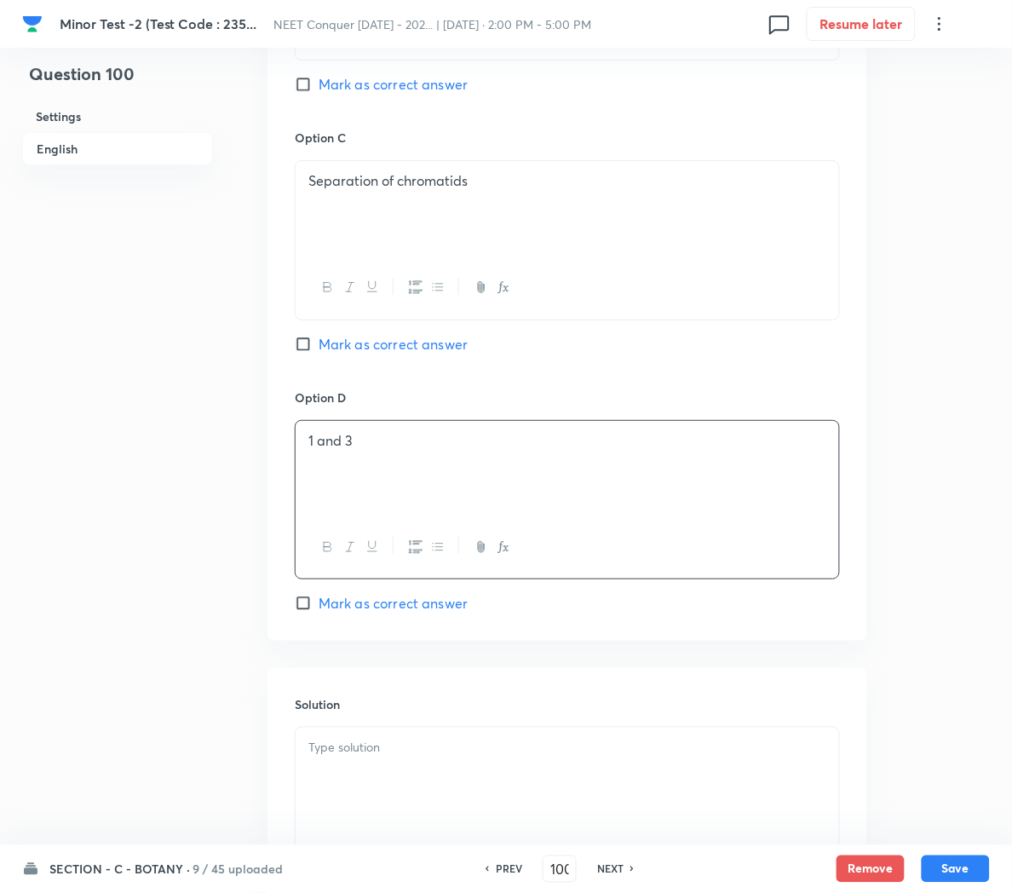
scroll to position [1271, 0]
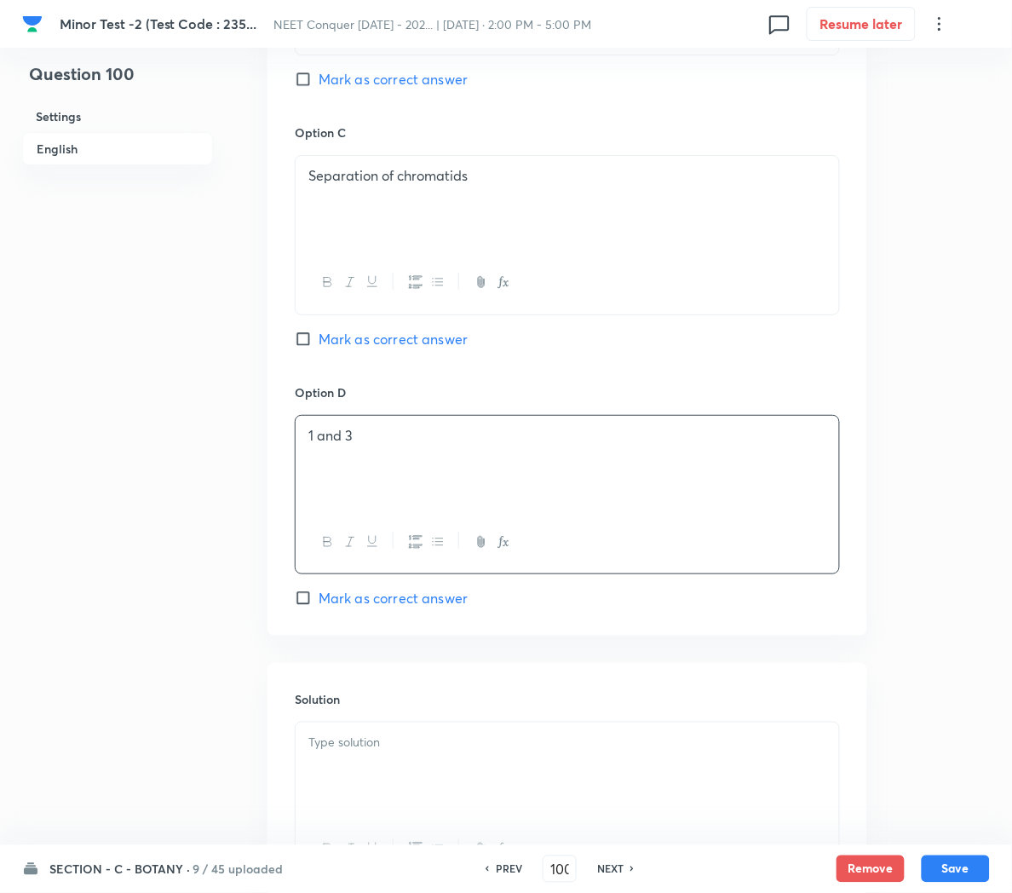
click at [332, 752] on p at bounding box center [567, 743] width 518 height 20
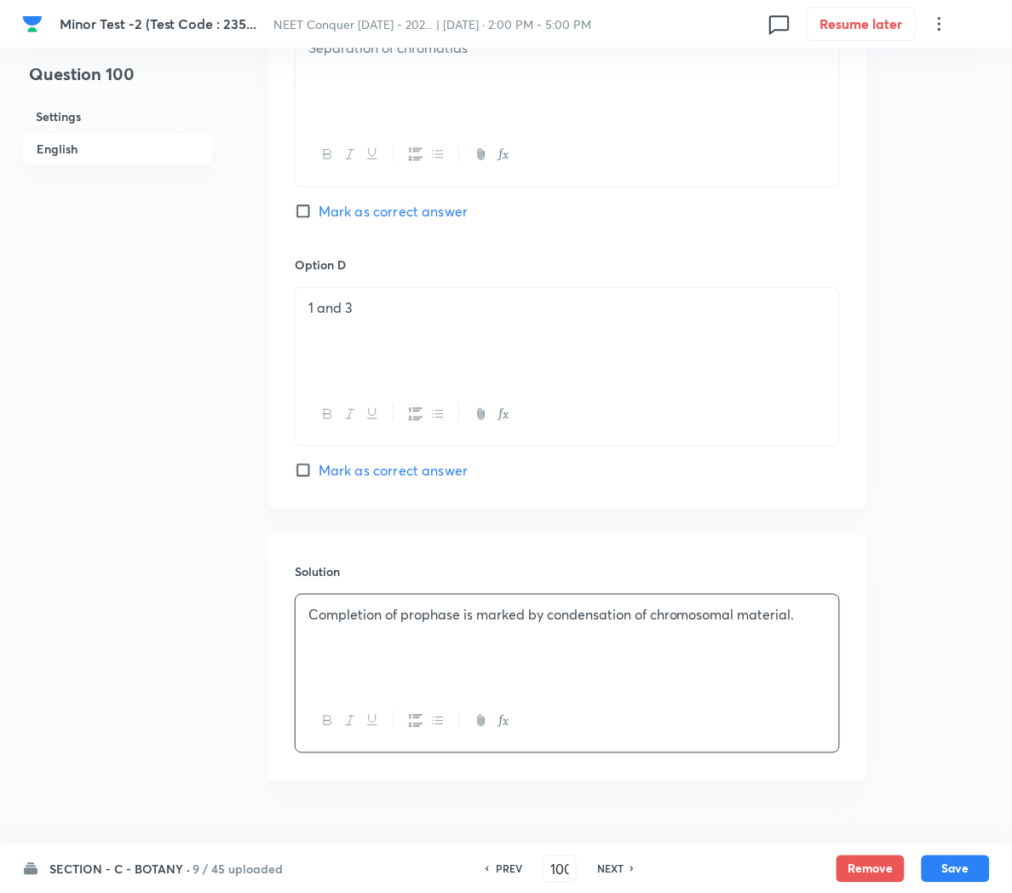
scroll to position [1400, 0]
click at [946, 865] on button "Save" at bounding box center [956, 867] width 68 height 27
type input "101"
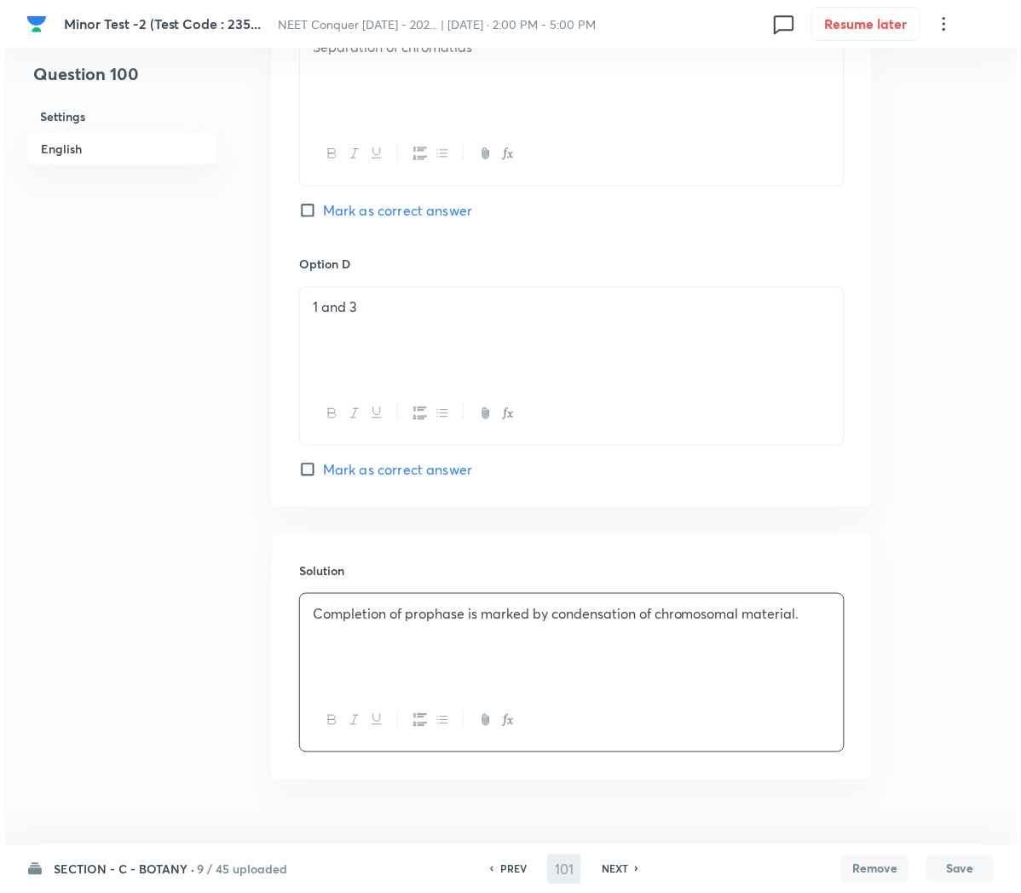
scroll to position [0, 0]
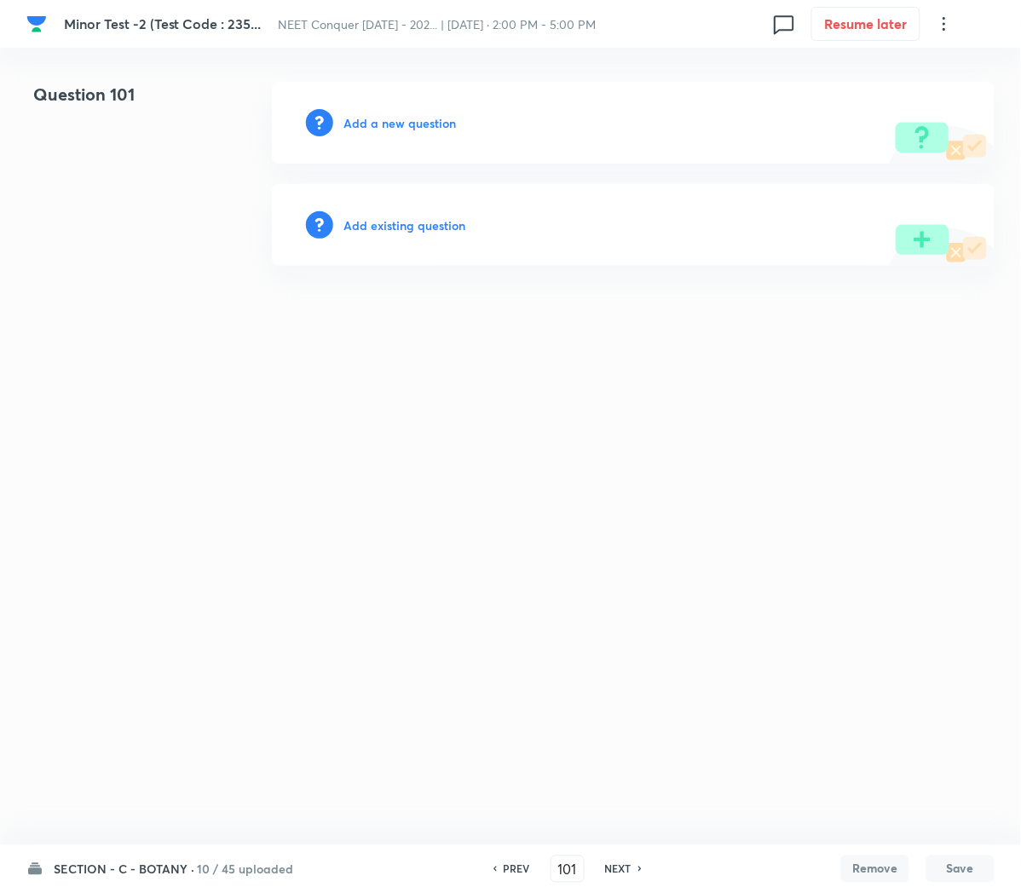
click at [384, 112] on div "Add a new question" at bounding box center [633, 123] width 722 height 82
click at [372, 123] on h6 "Add a new question" at bounding box center [399, 123] width 112 height 18
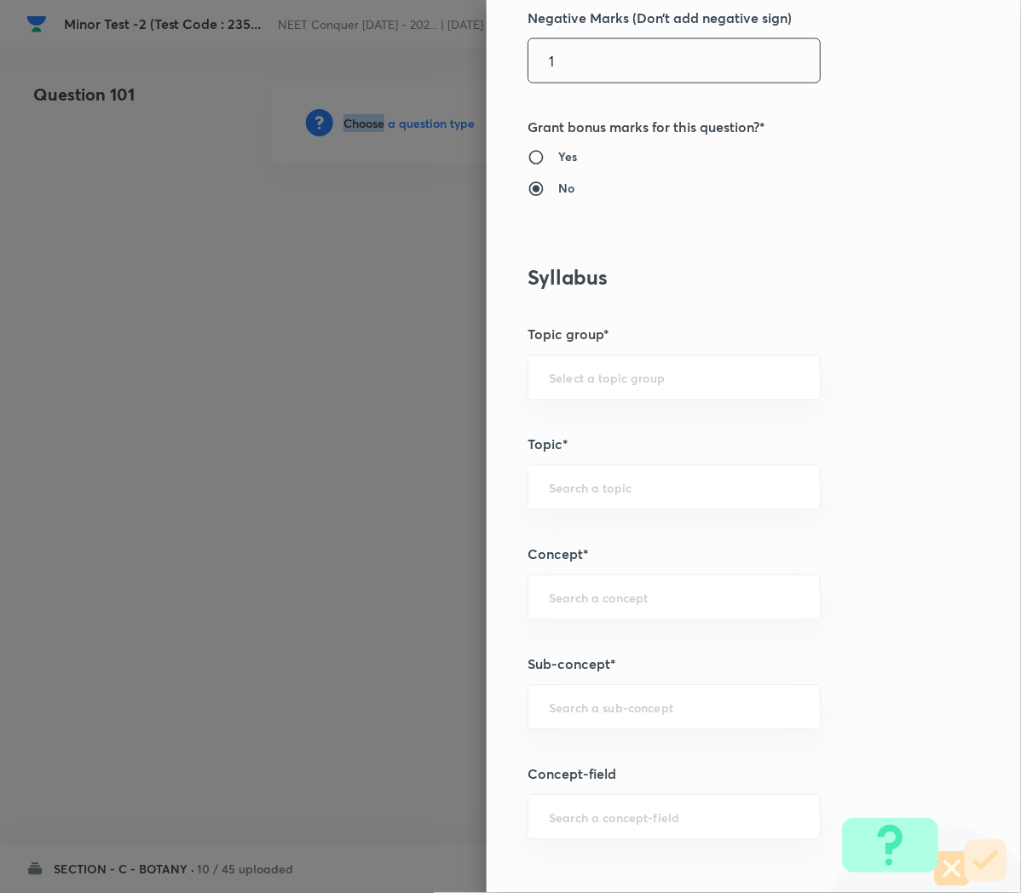
scroll to position [641, 0]
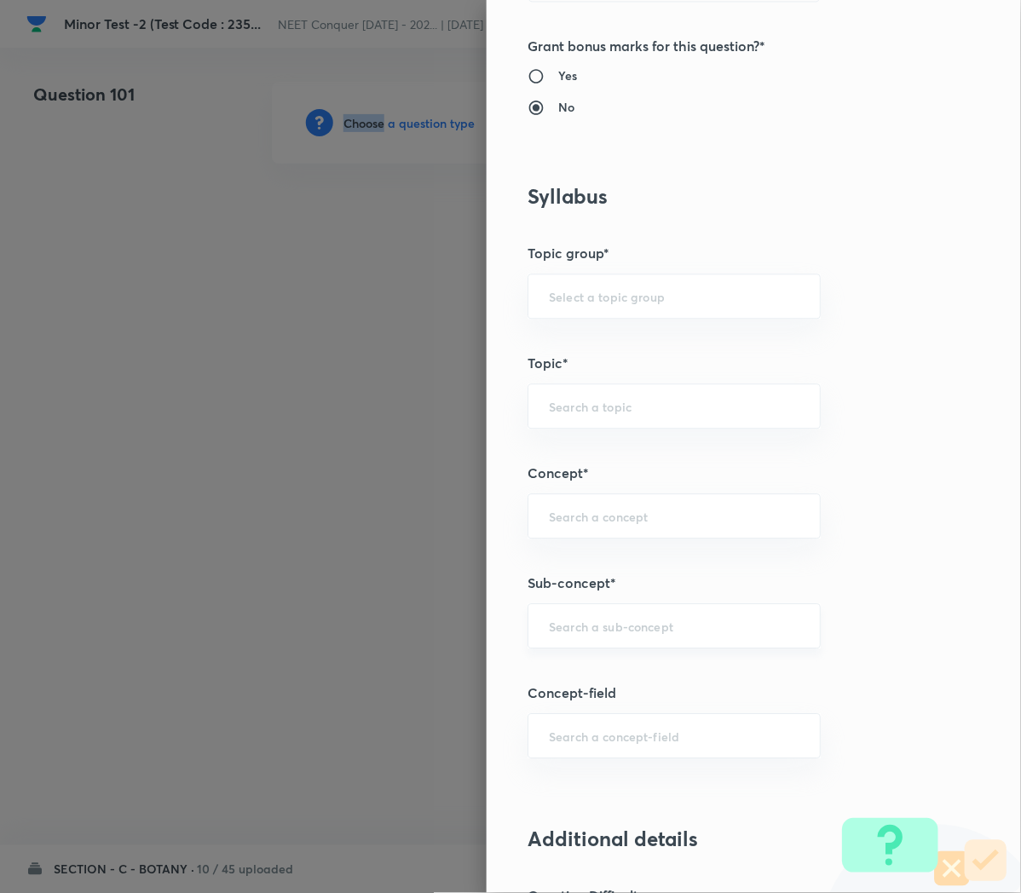
click at [558, 638] on div "​" at bounding box center [673, 626] width 293 height 45
paste input "Cell Cycle and Cell Division"
type input "Cell Cycle and Cell Division"
type input "Biology"
type input "Cell Cycle and Cell Division"
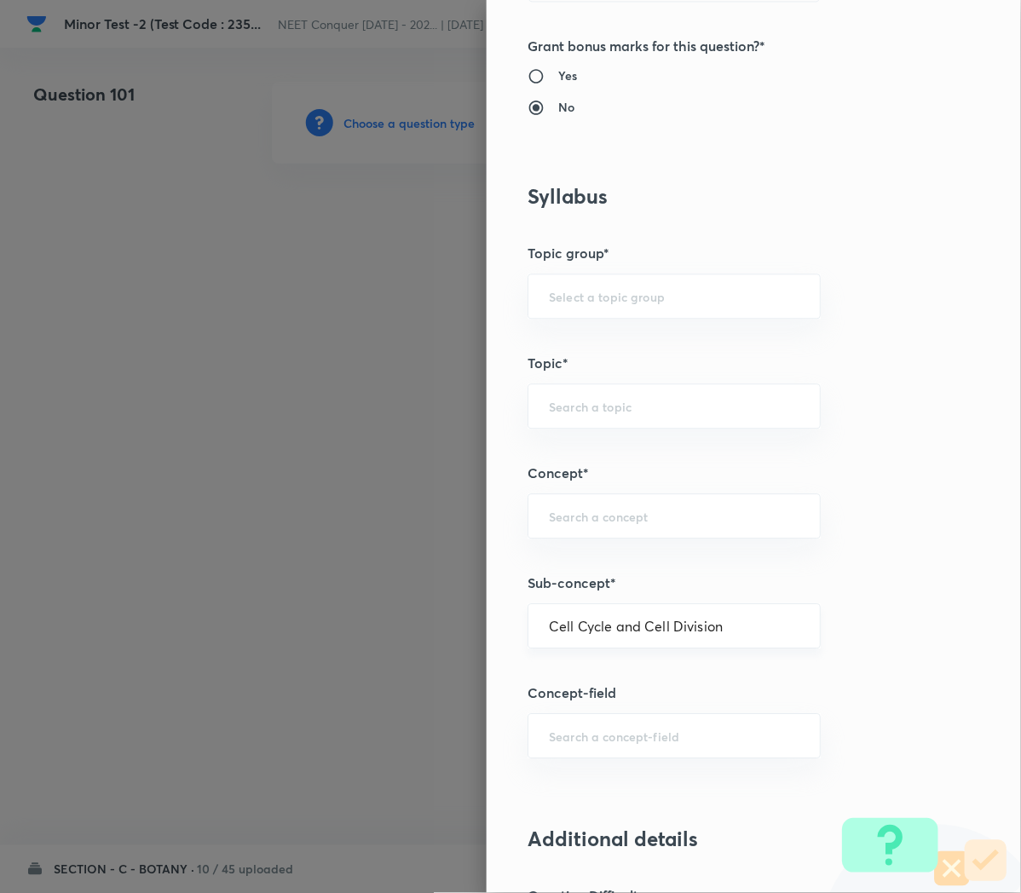
type input "Cell Cycle and Cell Division"
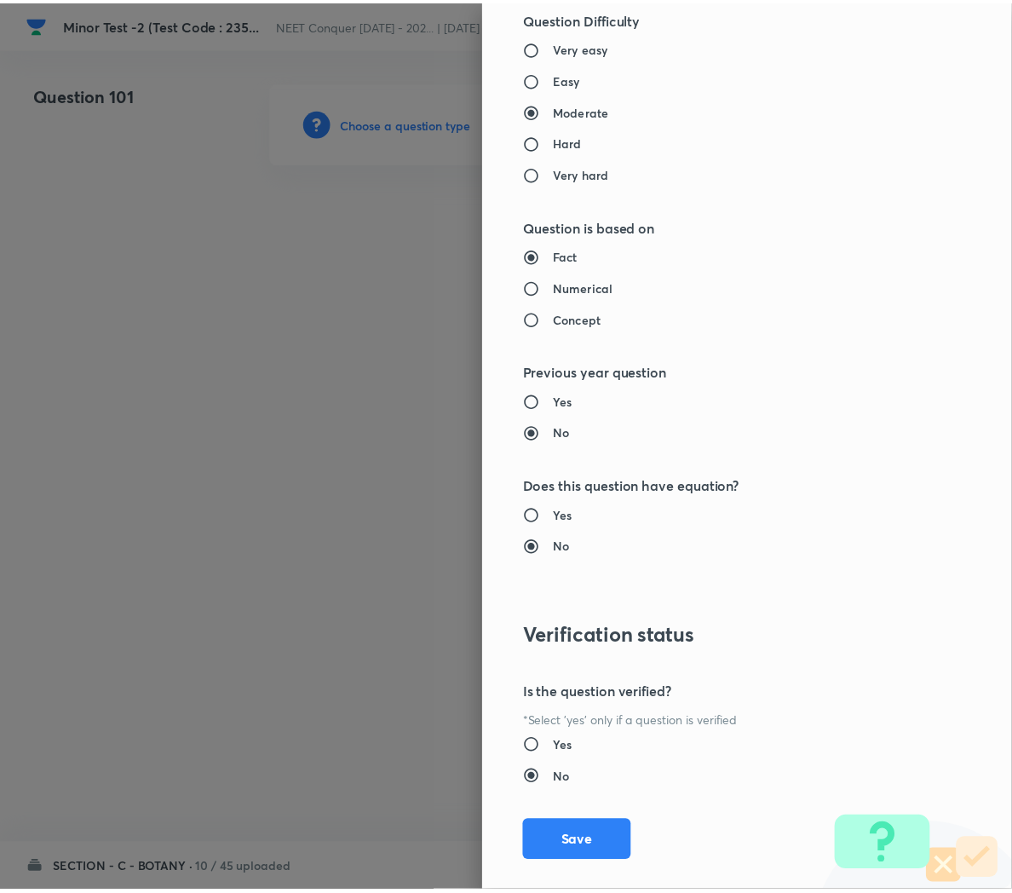
scroll to position [1546, 0]
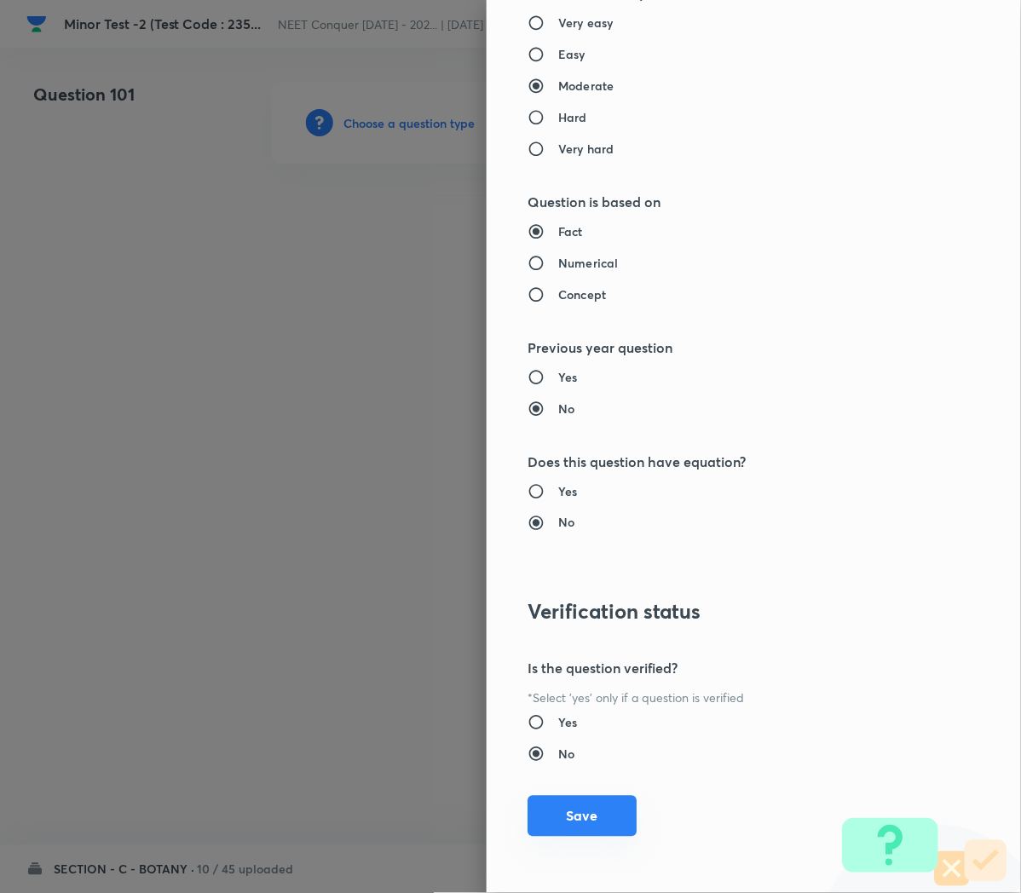
click at [549, 813] on button "Save" at bounding box center [581, 816] width 109 height 41
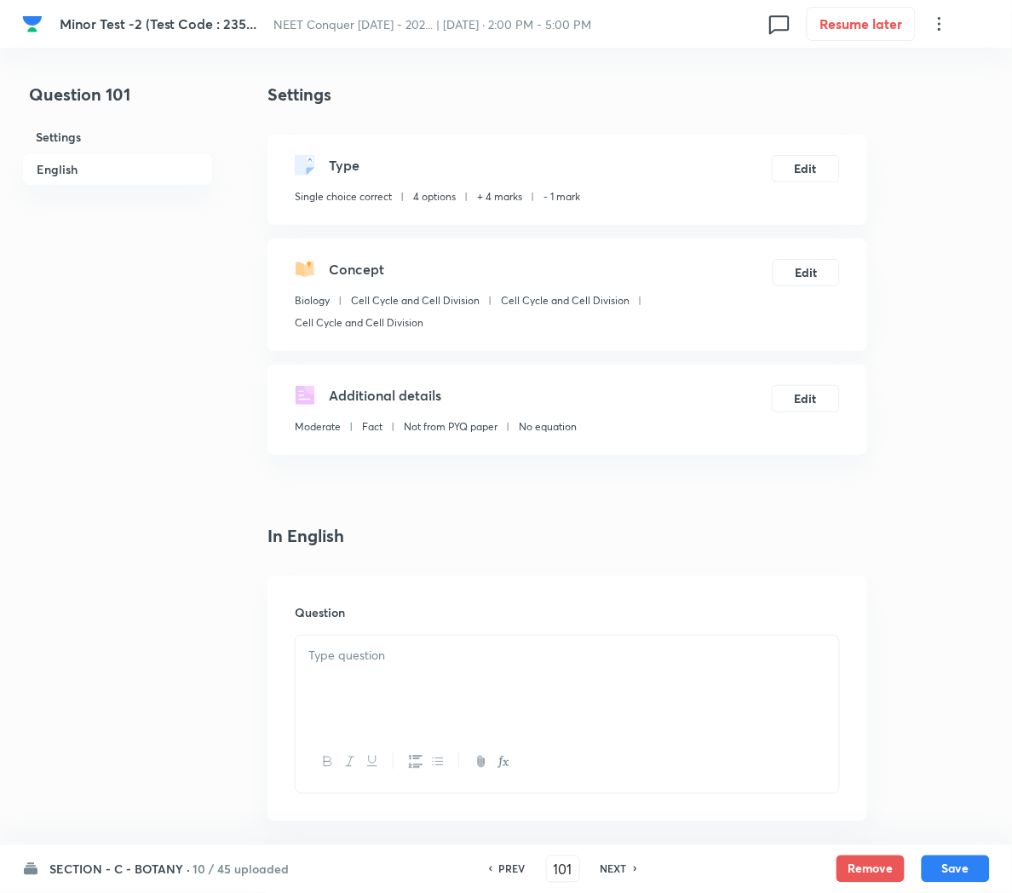
click at [371, 657] on p at bounding box center [567, 656] width 518 height 20
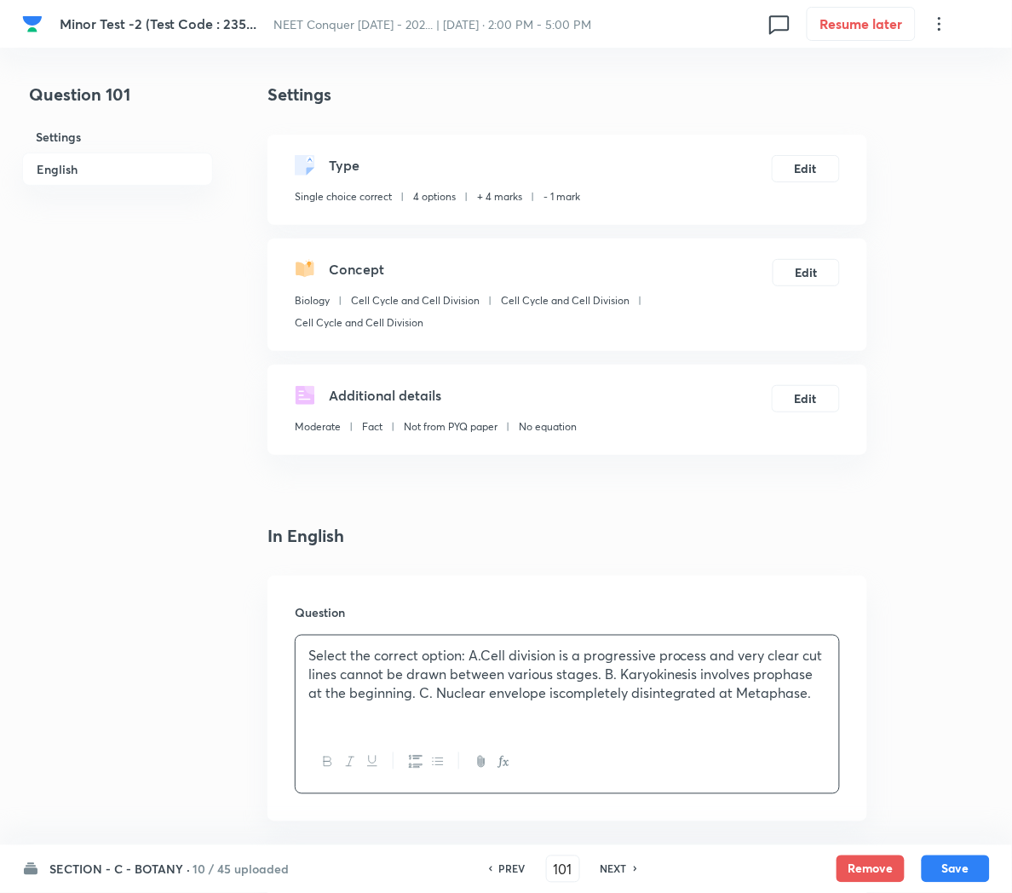
click at [475, 657] on p "Select the correct option: A.Cell division is a progressive process and very cl…" at bounding box center [567, 675] width 518 height 58
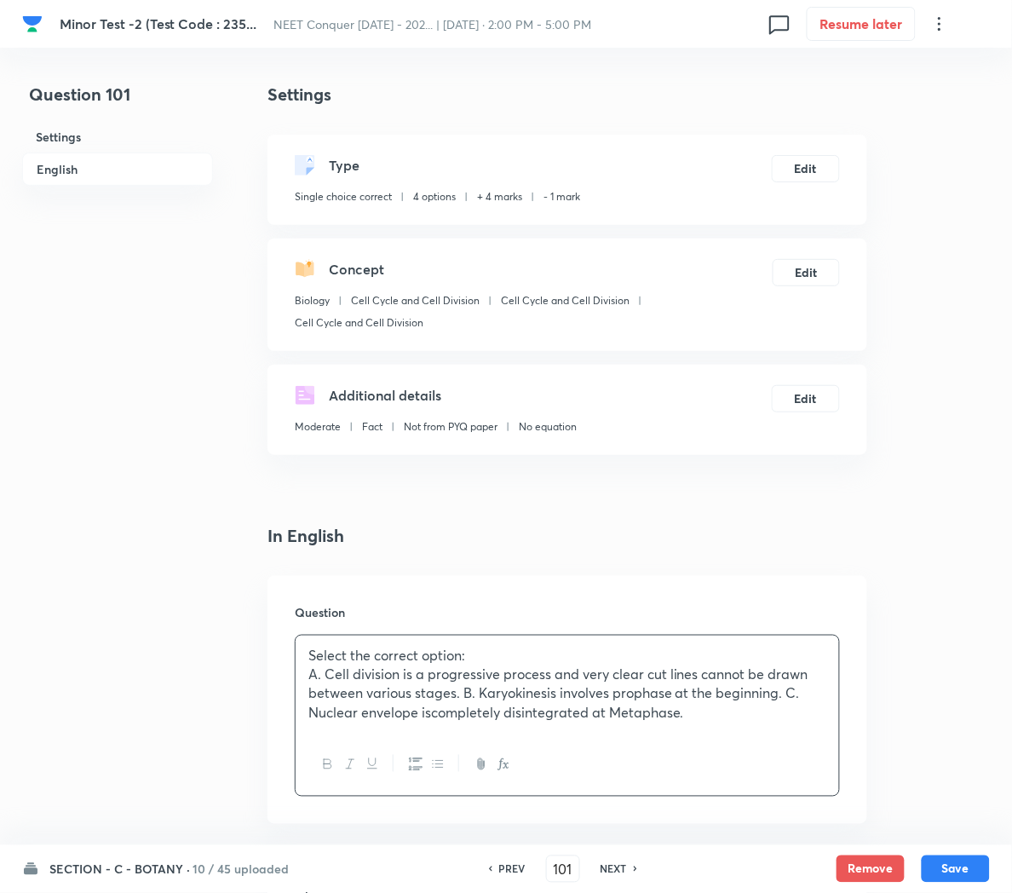
click at [465, 691] on p "A. Cell division is a progressive process and very clear cut lines cannot be dr…" at bounding box center [567, 694] width 518 height 58
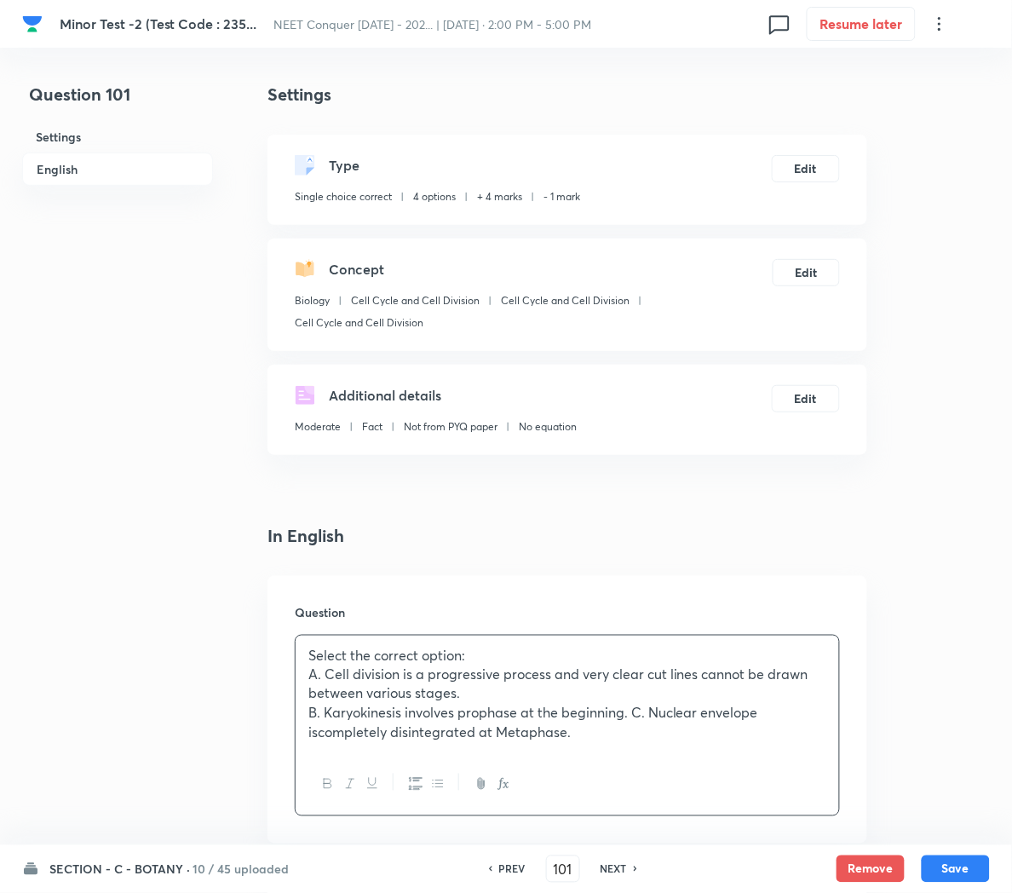
click at [631, 722] on p "B. Karyokinesis involves prophase at the beginning. C. Nuclear envelope iscompl…" at bounding box center [567, 723] width 518 height 38
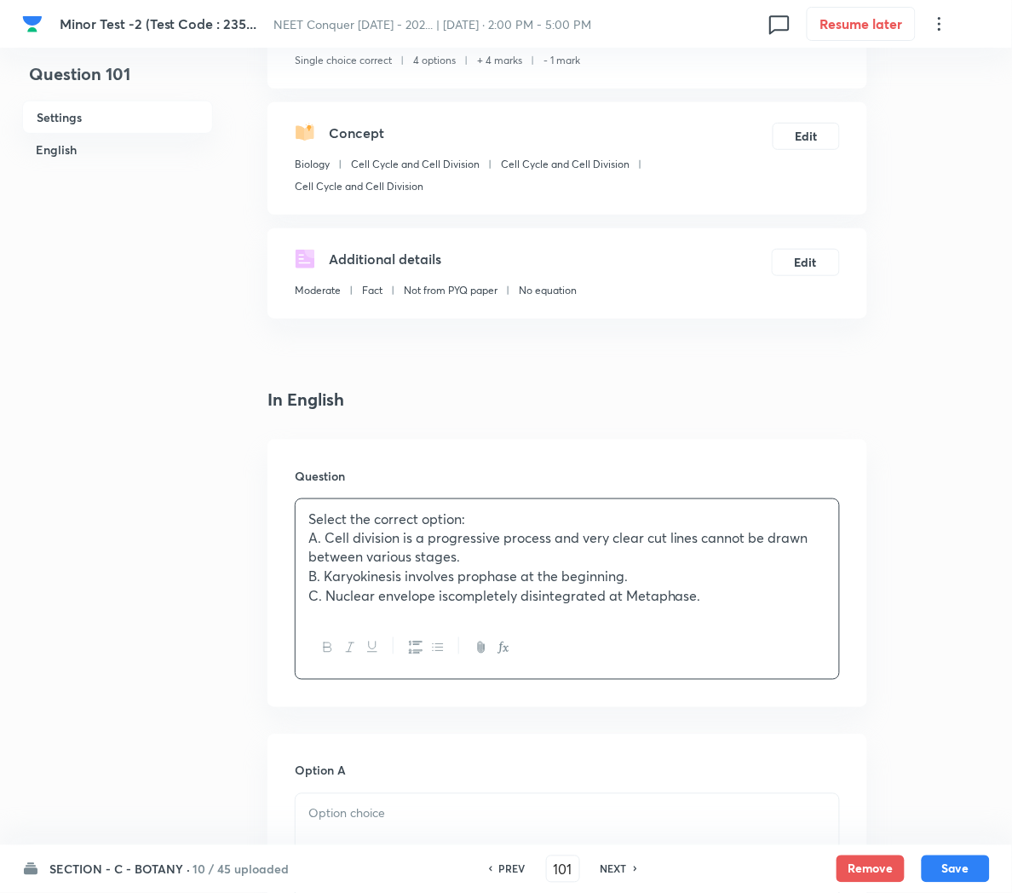
scroll to position [138, 0]
click at [452, 596] on p "C. Nuclear envelope iscompletely disintegrated at Metaphase." at bounding box center [567, 595] width 518 height 20
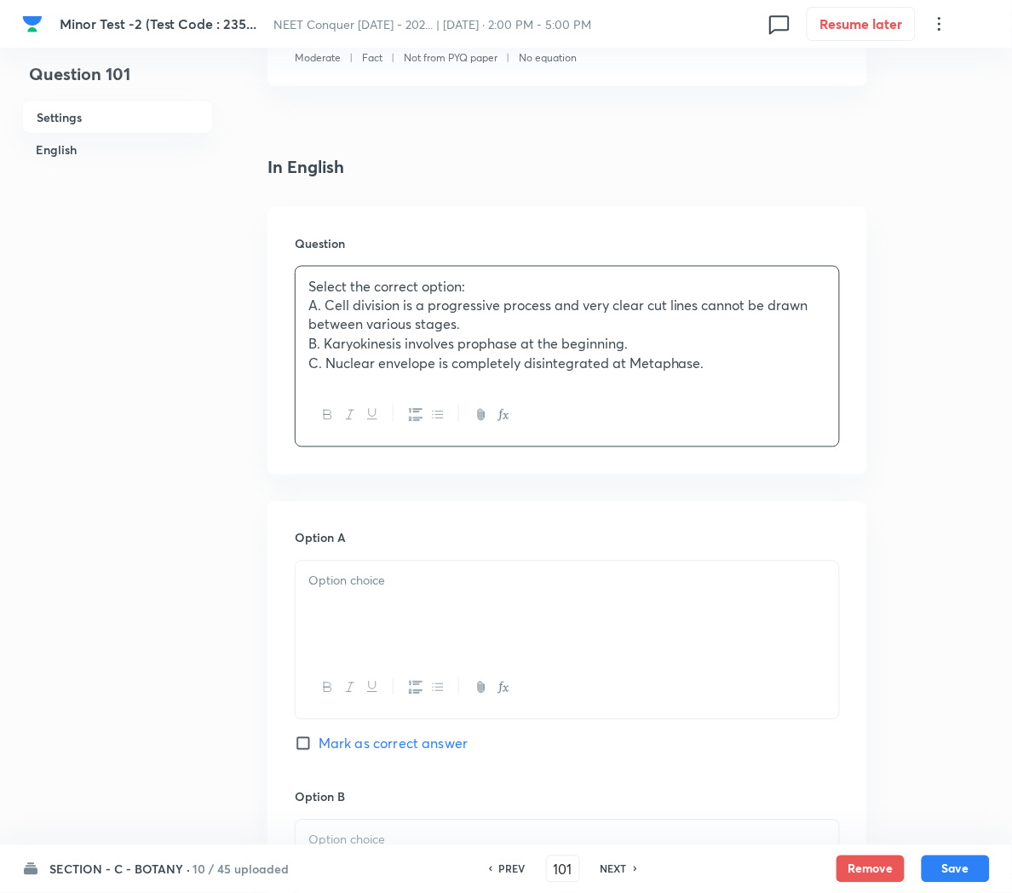
scroll to position [371, 0]
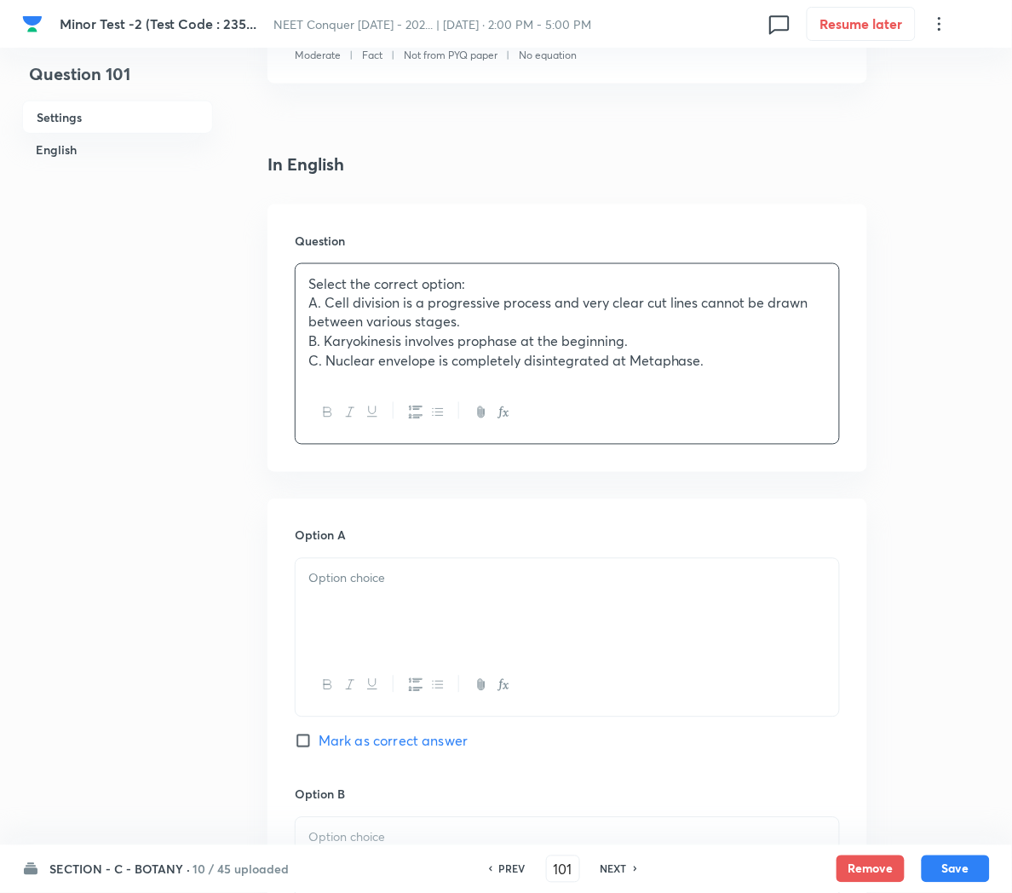
click at [368, 605] on div at bounding box center [568, 606] width 544 height 95
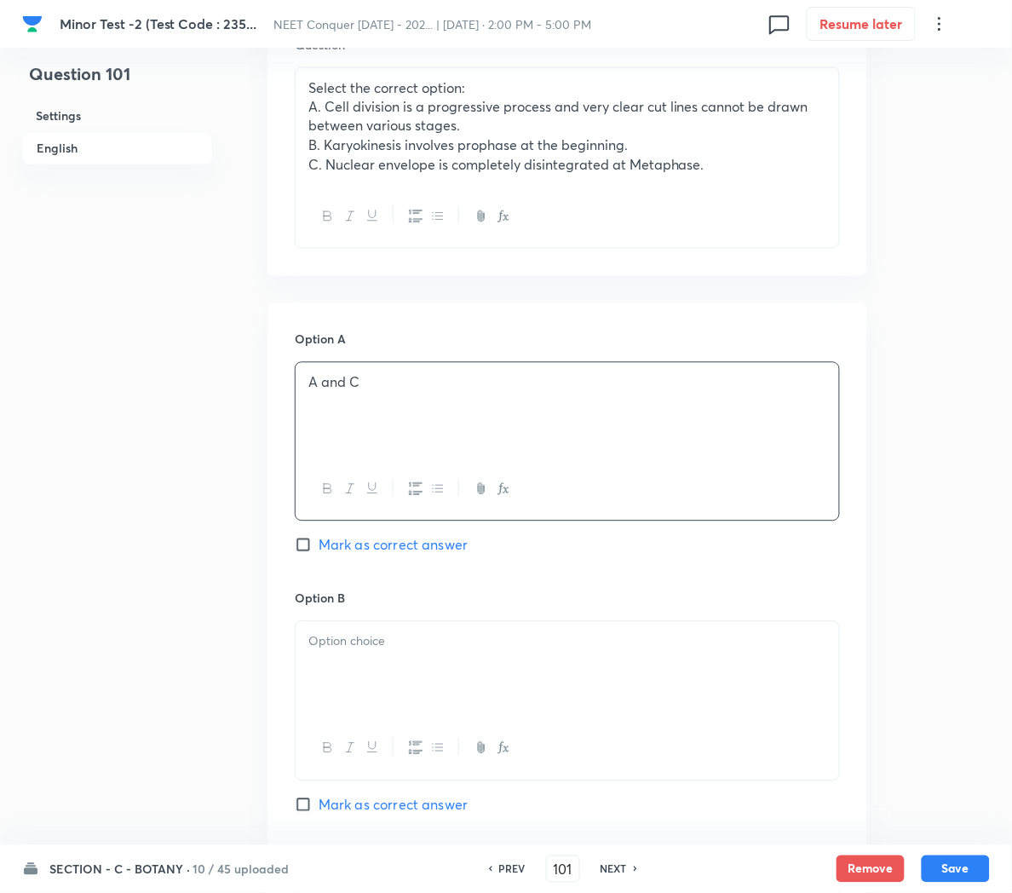
scroll to position [572, 0]
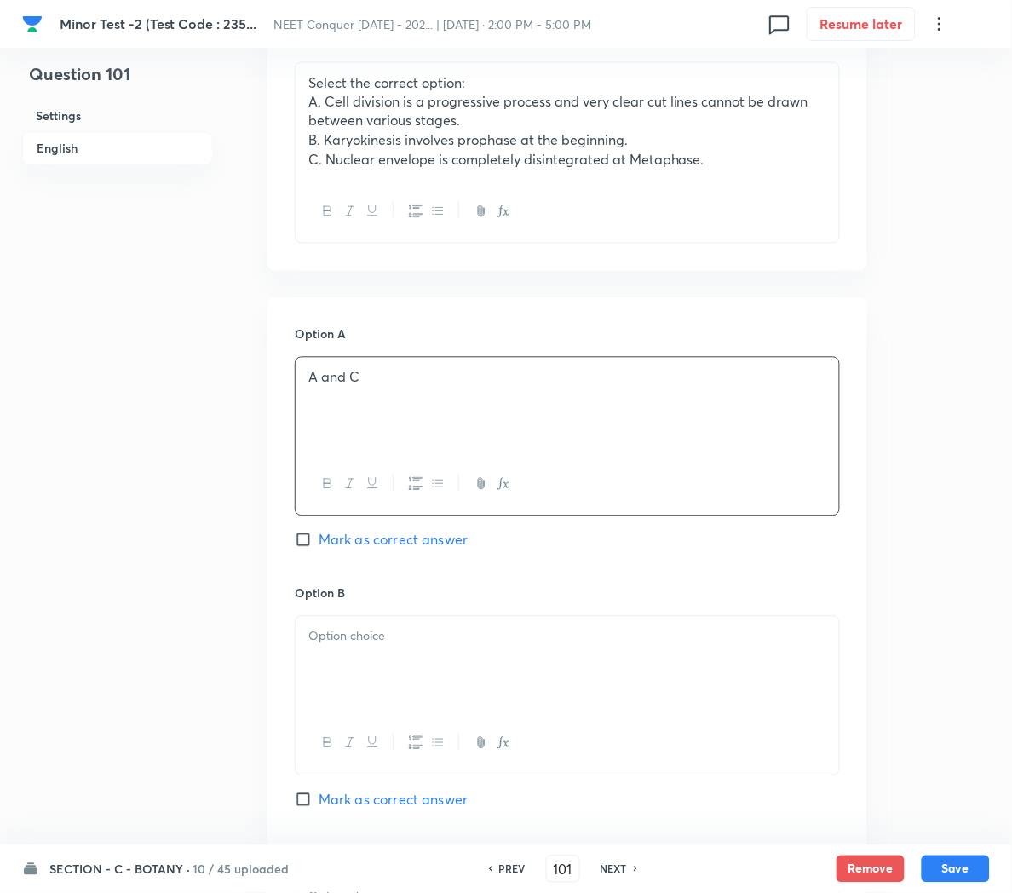
click at [365, 667] on div at bounding box center [568, 664] width 544 height 95
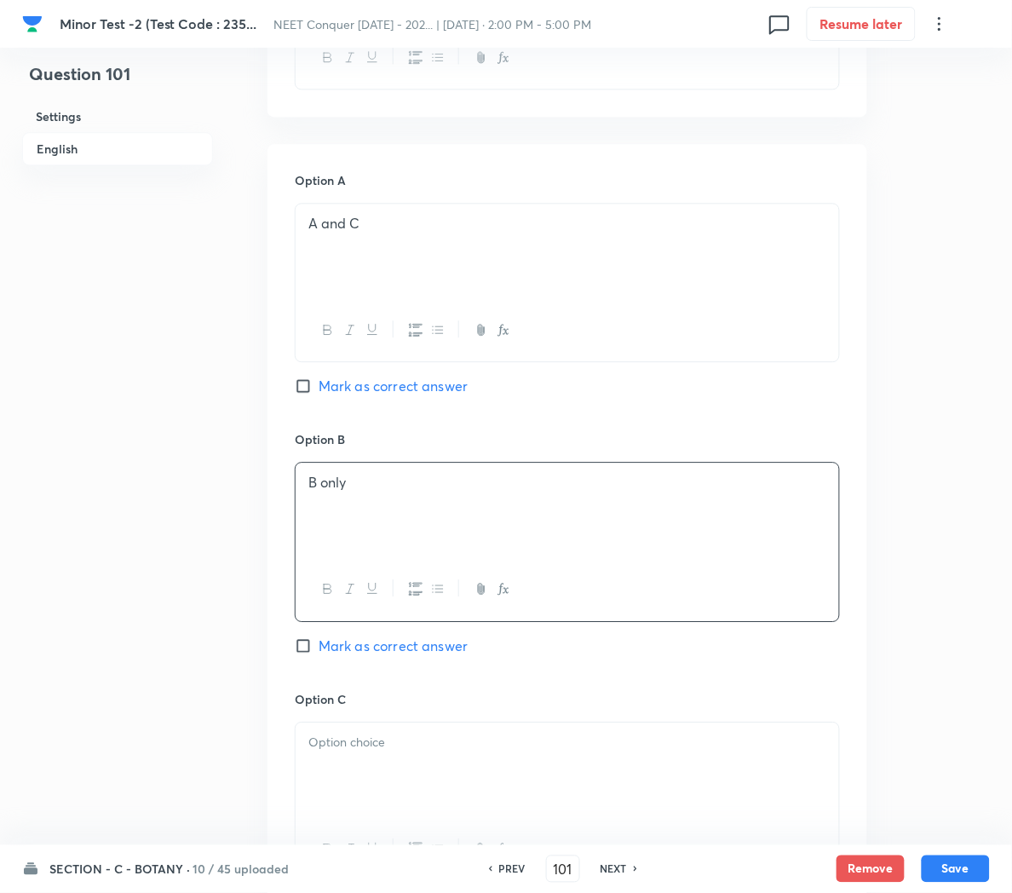
scroll to position [741, 0]
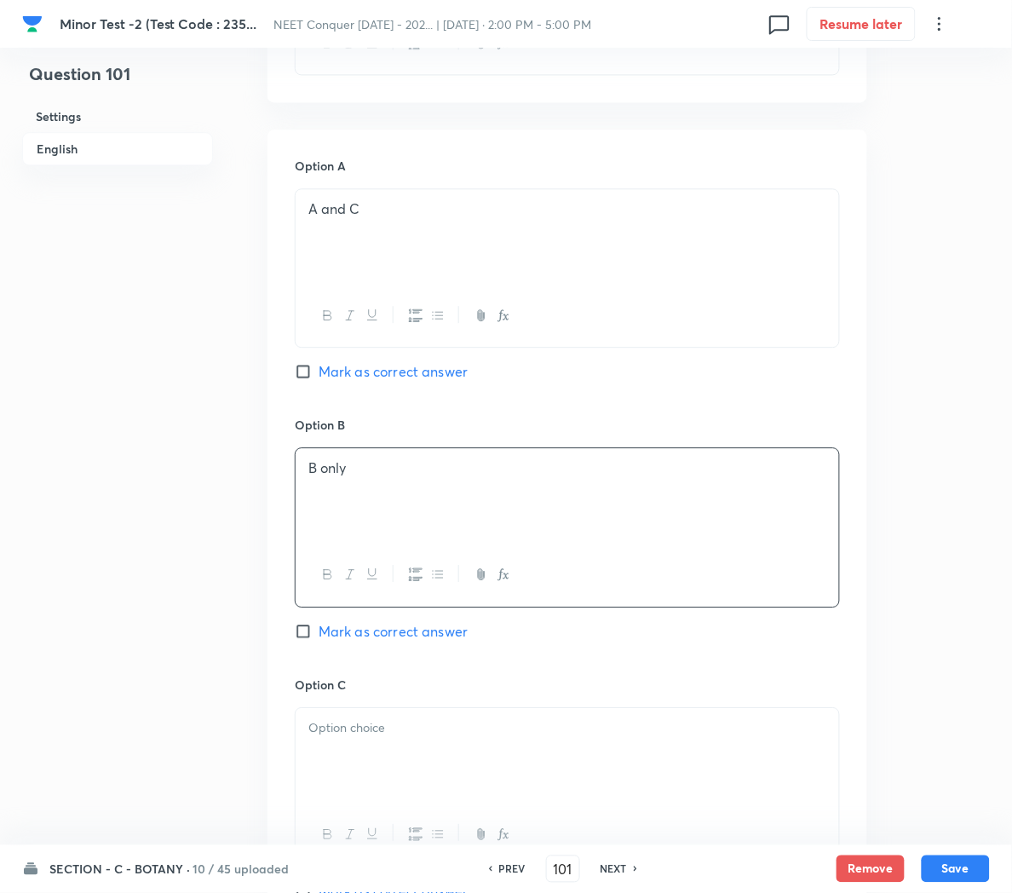
click at [345, 737] on p at bounding box center [567, 728] width 518 height 20
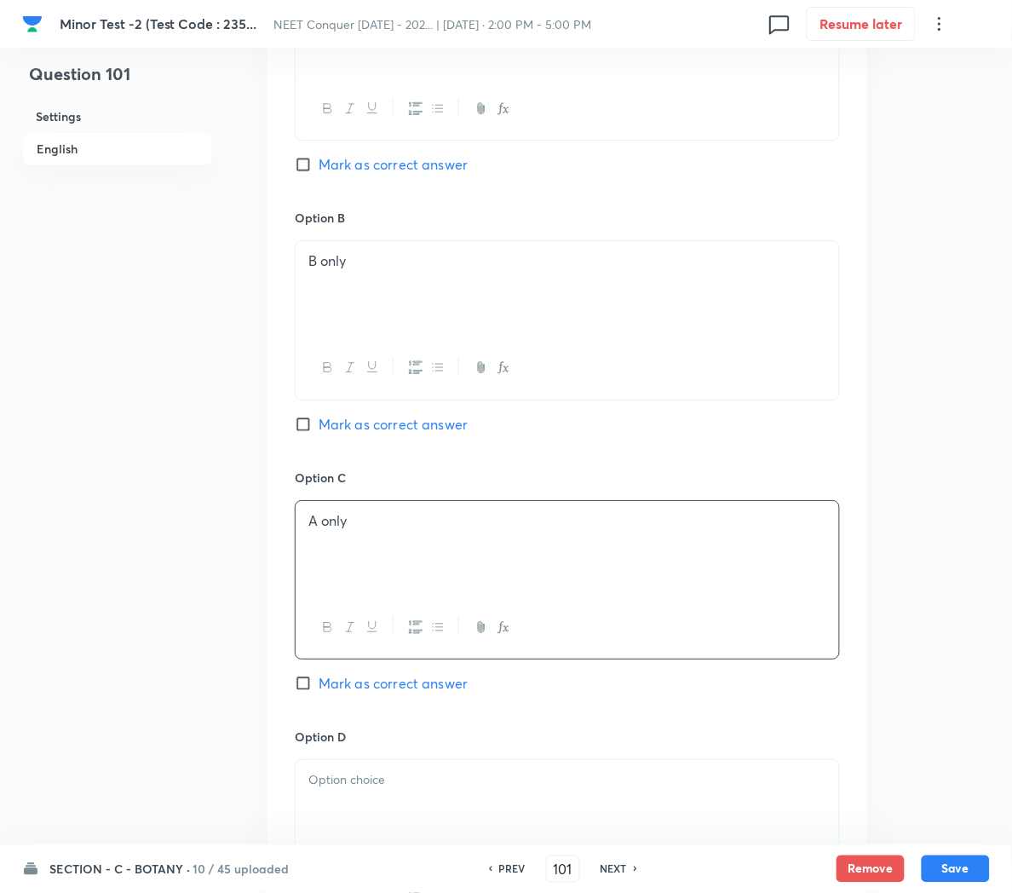
scroll to position [956, 0]
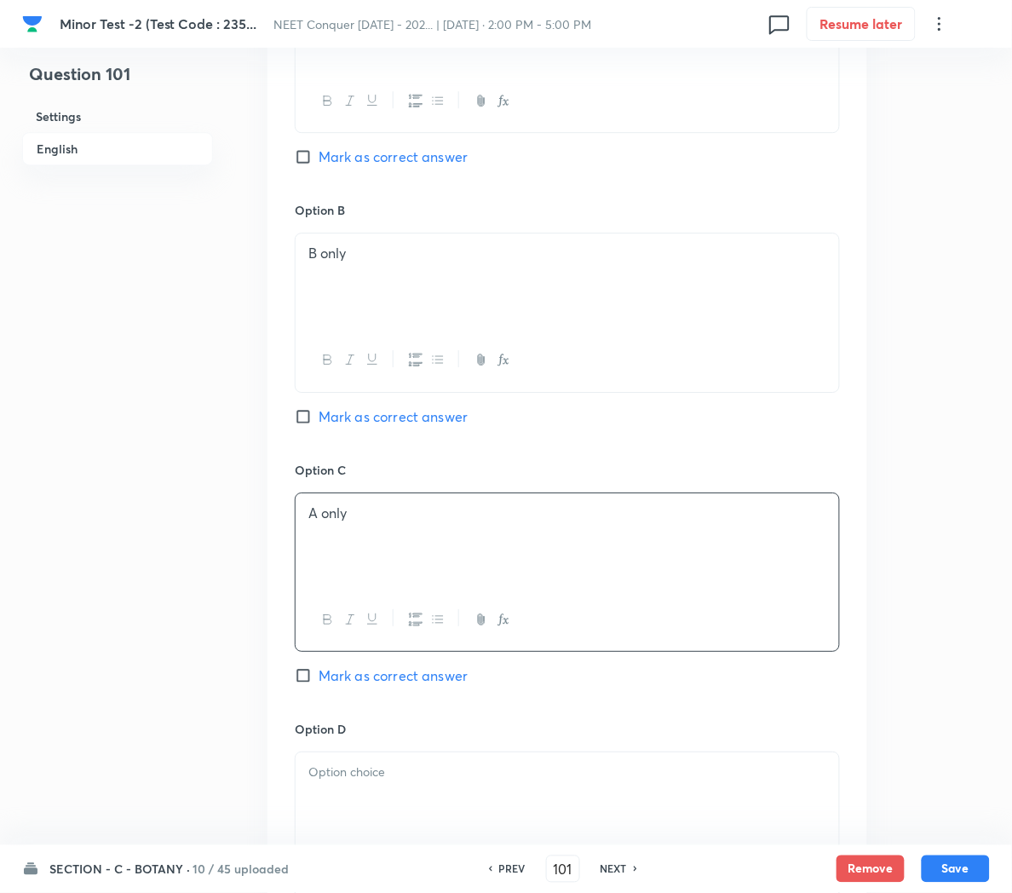
click at [342, 782] on p at bounding box center [567, 772] width 518 height 20
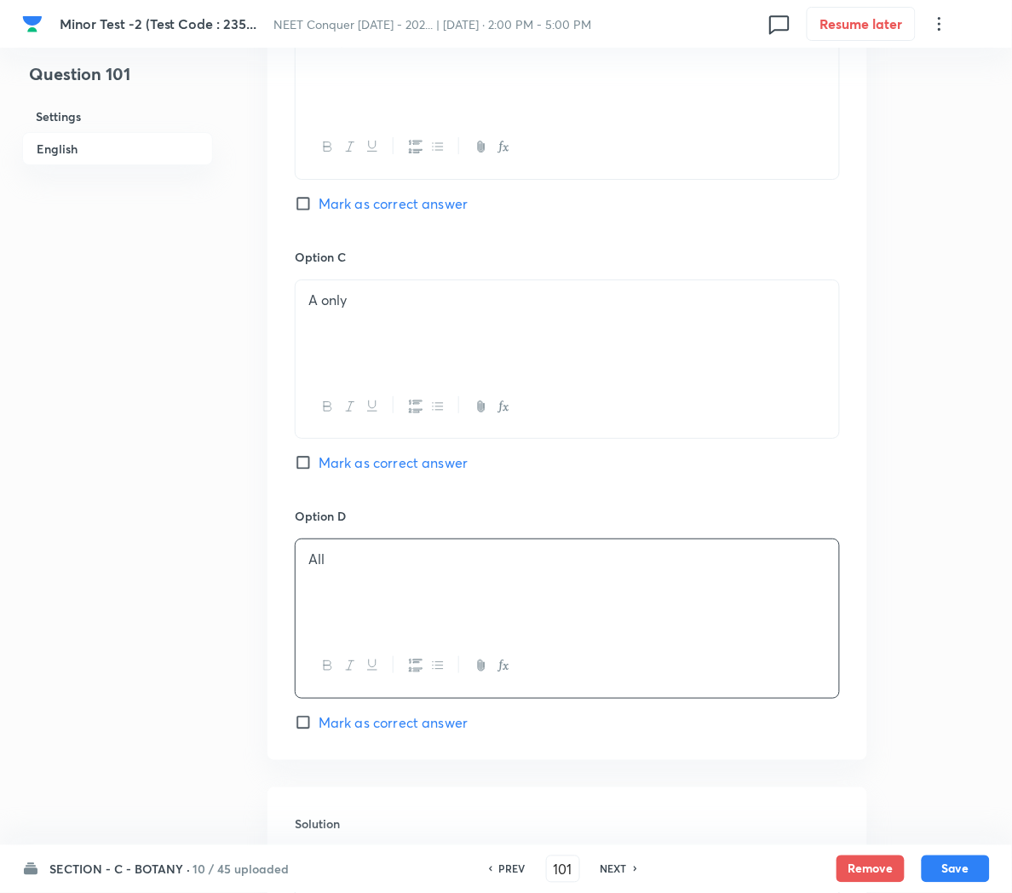
scroll to position [1172, 0]
click at [371, 729] on span "Mark as correct answer" at bounding box center [393, 719] width 149 height 20
click at [319, 728] on input "Mark as correct answer" at bounding box center [307, 719] width 24 height 17
checkbox input "true"
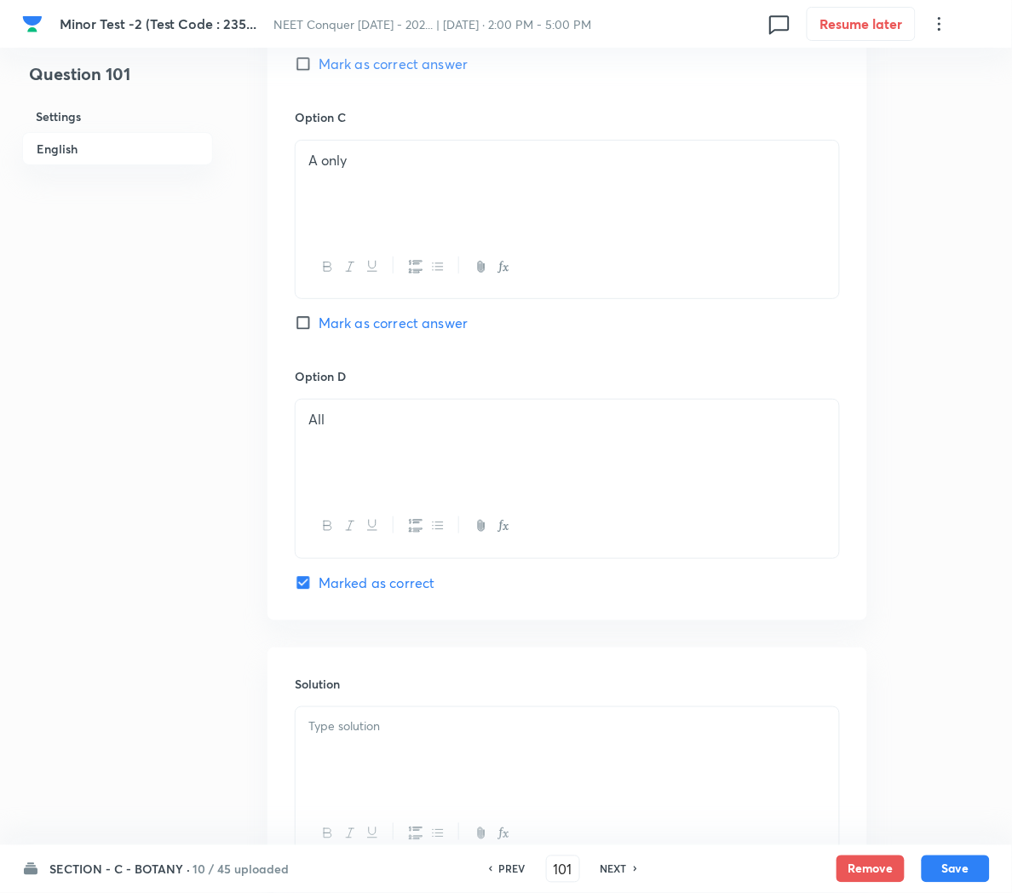
scroll to position [1309, 0]
click at [360, 749] on div at bounding box center [568, 753] width 544 height 95
click at [943, 870] on button "Save" at bounding box center [956, 867] width 68 height 27
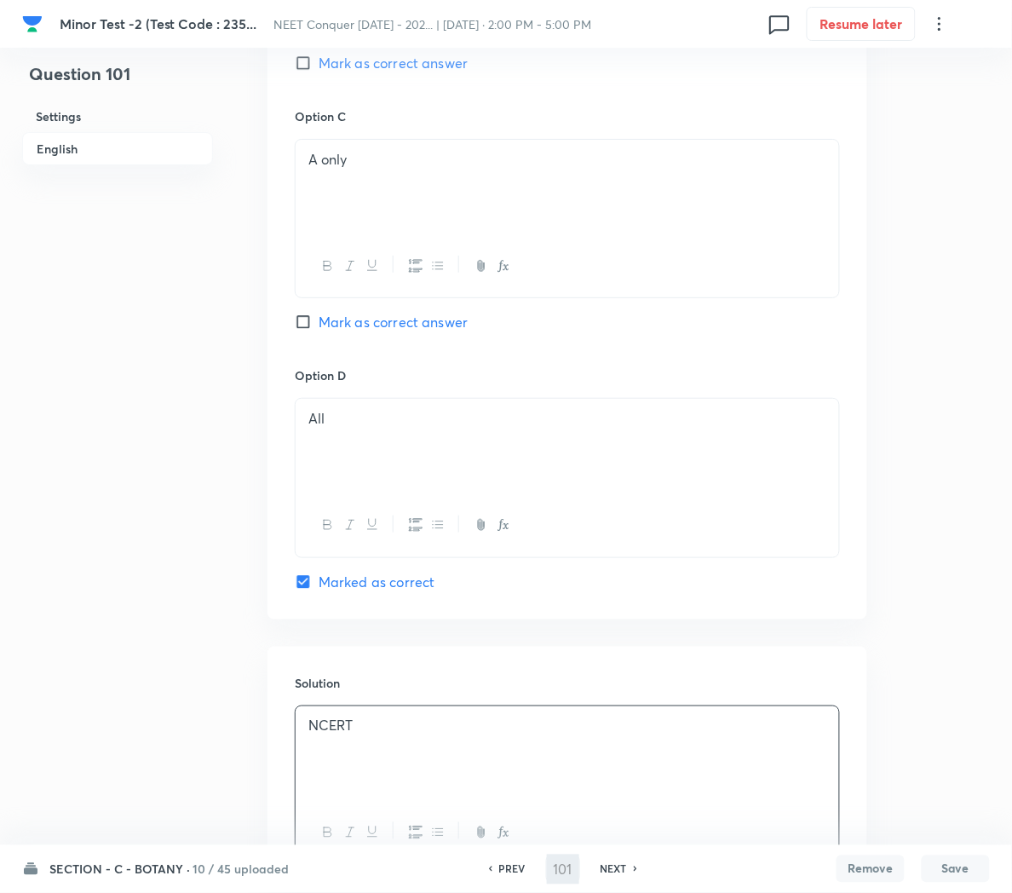
type input "102"
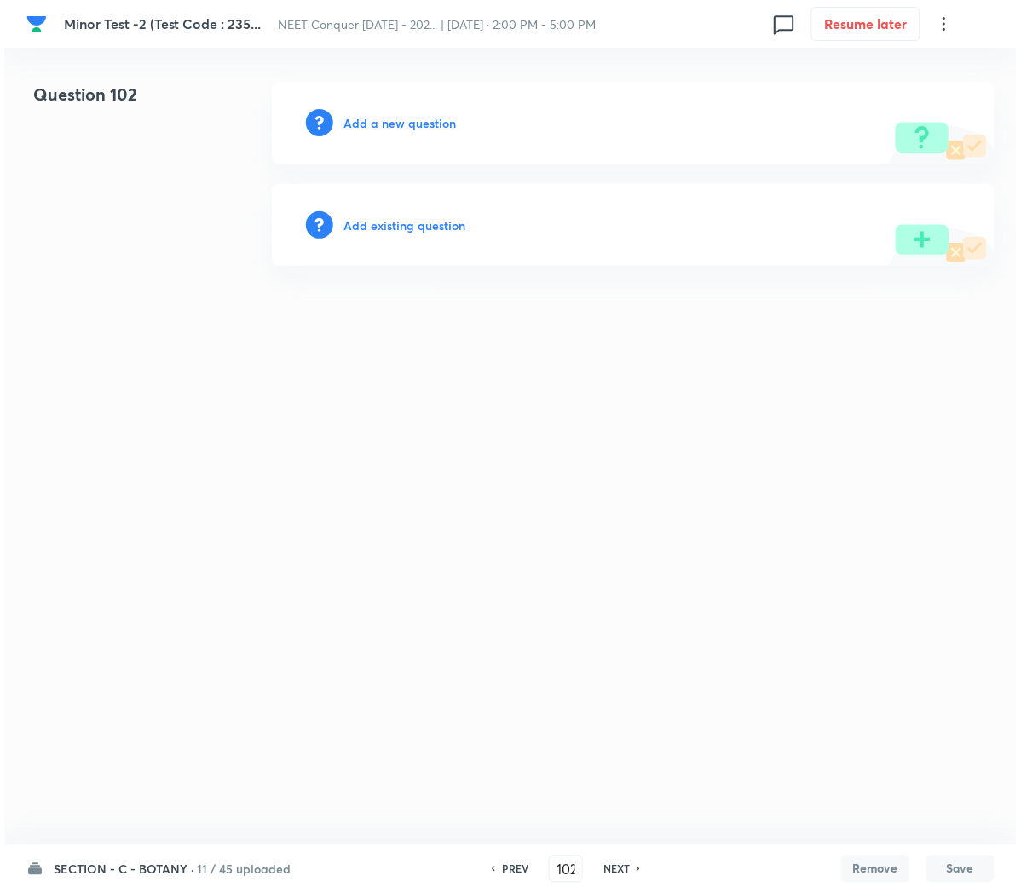
scroll to position [0, 0]
click at [362, 124] on h6 "Add a new question" at bounding box center [399, 123] width 112 height 18
click at [362, 124] on h6 "Choose a question type" at bounding box center [408, 123] width 131 height 18
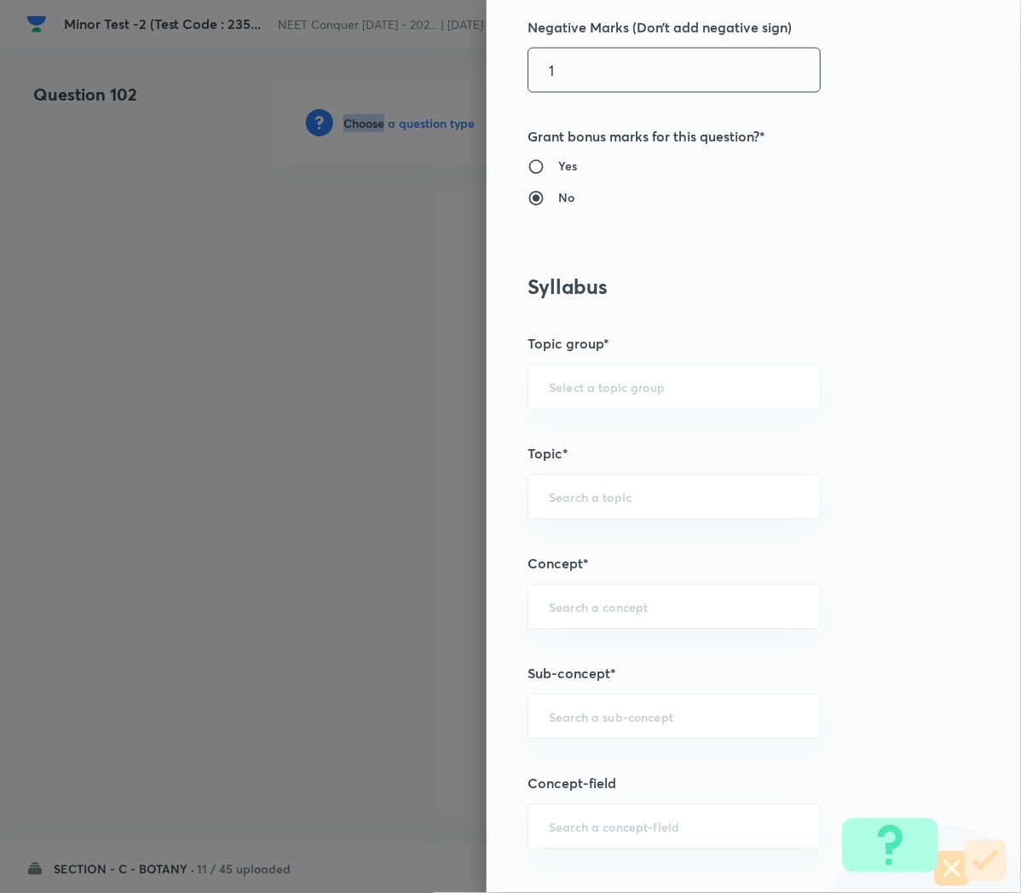
scroll to position [556, 0]
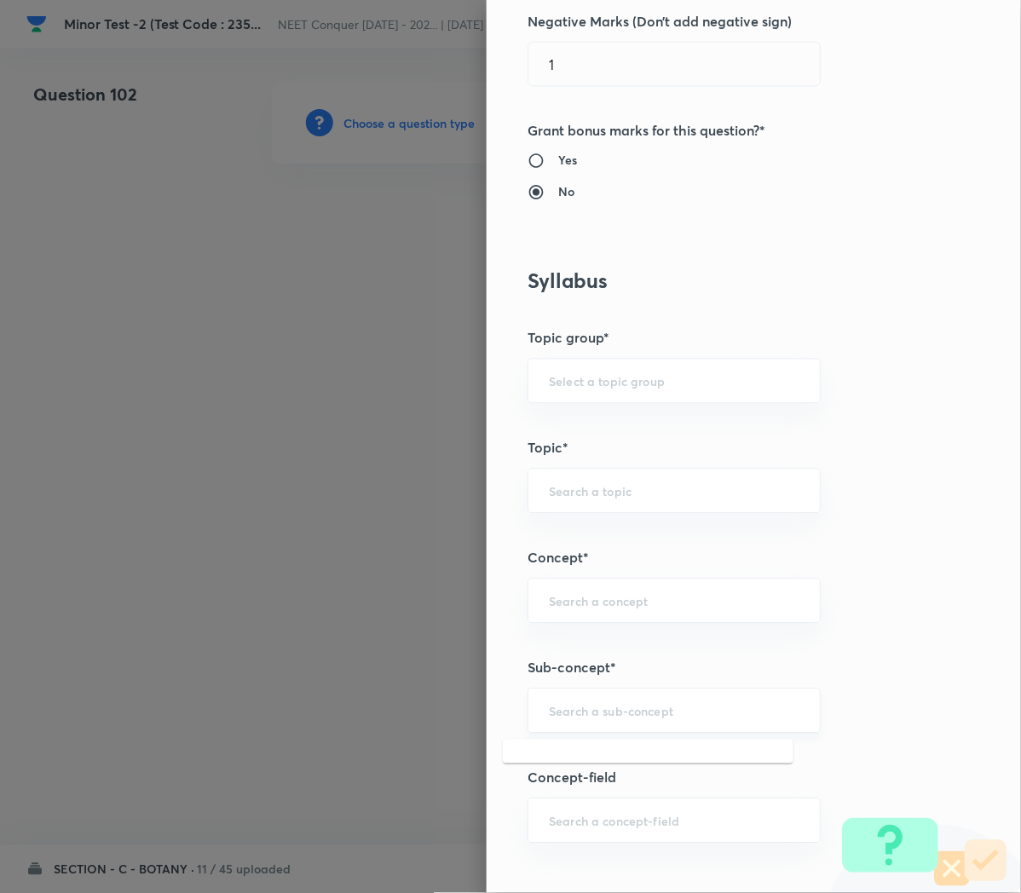
click at [549, 711] on input "text" at bounding box center [674, 711] width 250 height 16
paste input "Cell Cycle and Cell Division"
type input "Cell Cycle and Cell Division"
type input "Biology"
type input "Cell Cycle and Cell Division"
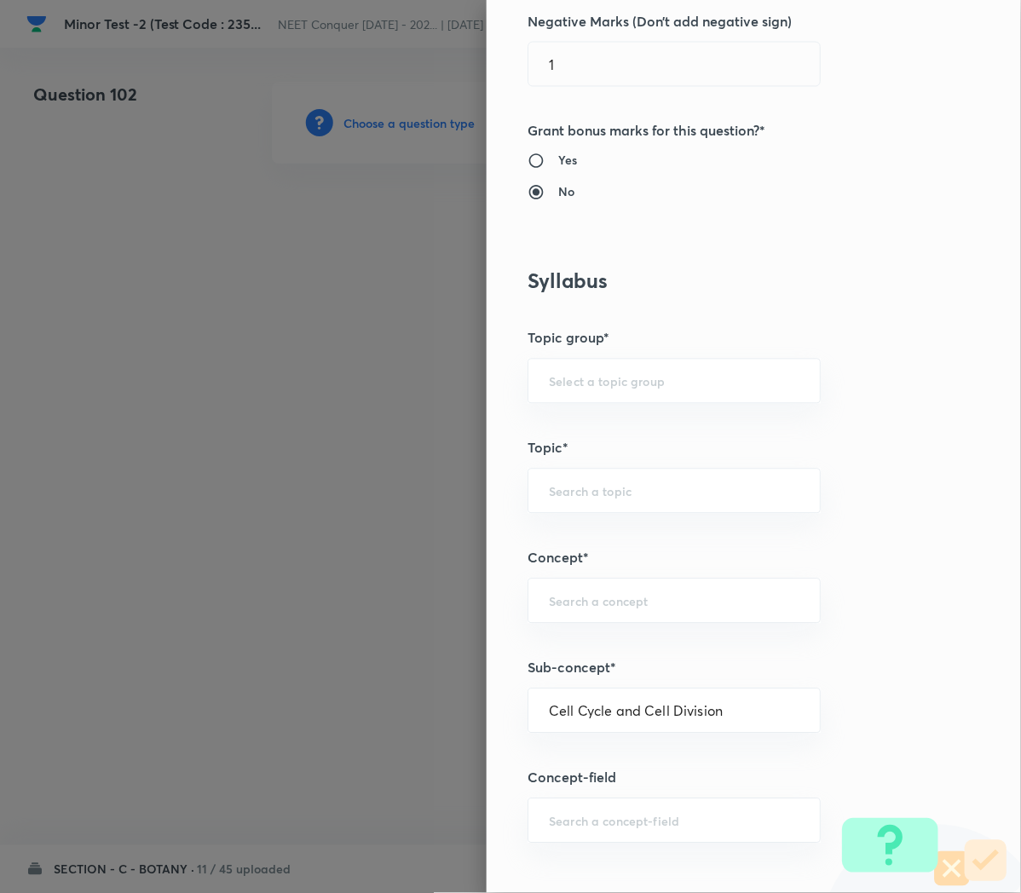
type input "Cell Cycle and Cell Division"
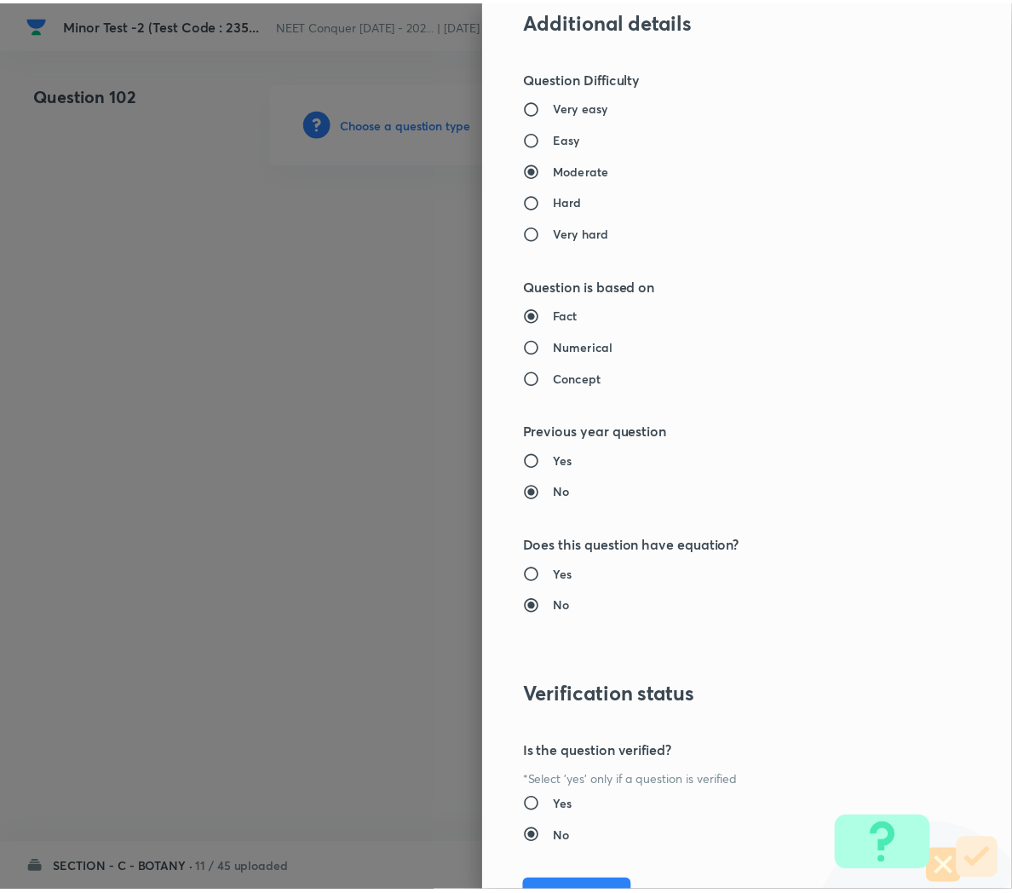
scroll to position [1546, 0]
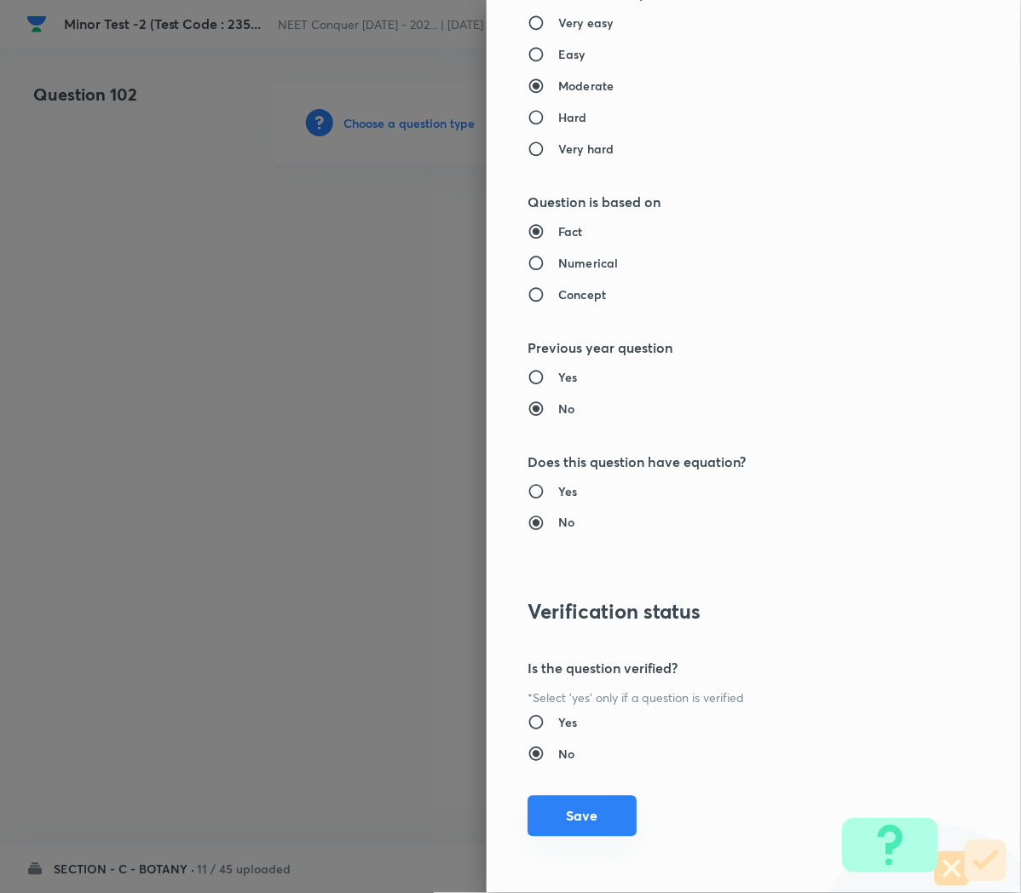
click at [572, 829] on button "Save" at bounding box center [581, 816] width 109 height 41
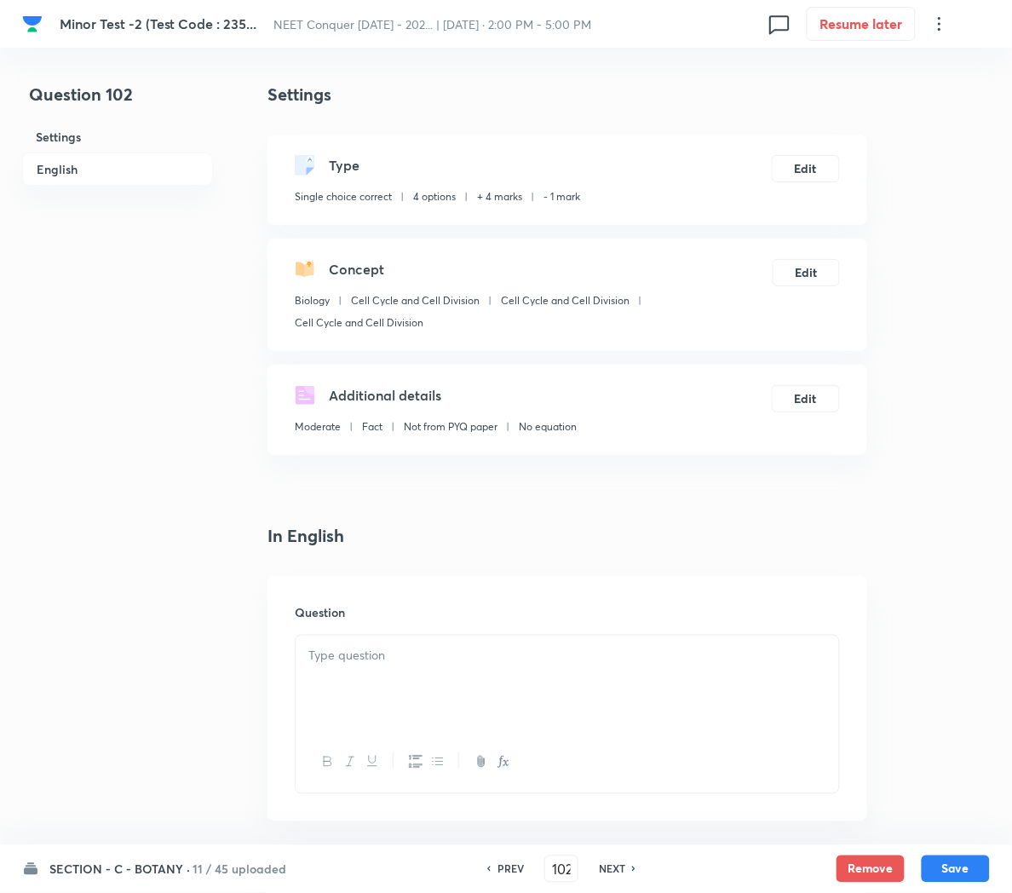
click at [526, 677] on div at bounding box center [568, 683] width 544 height 95
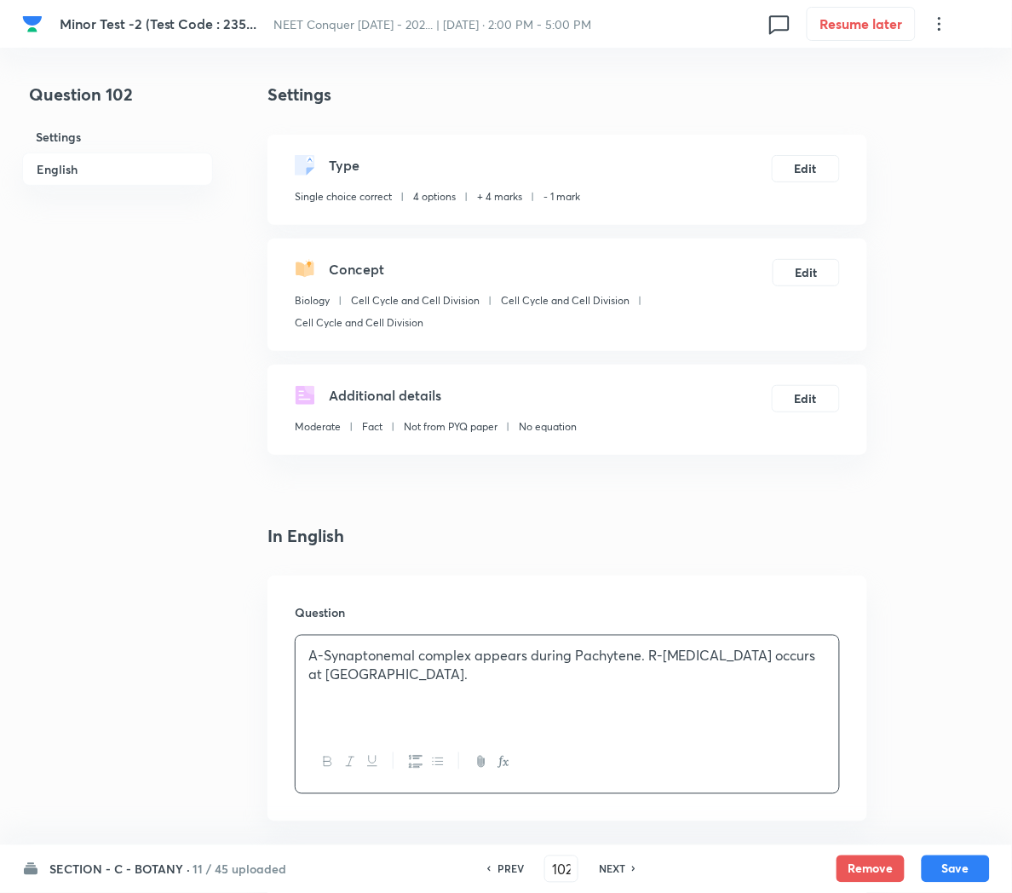
click at [646, 650] on p "A-Synaptonemal complex appears during Pachytene. R-[MEDICAL_DATA] occurs at [GE…" at bounding box center [567, 665] width 518 height 38
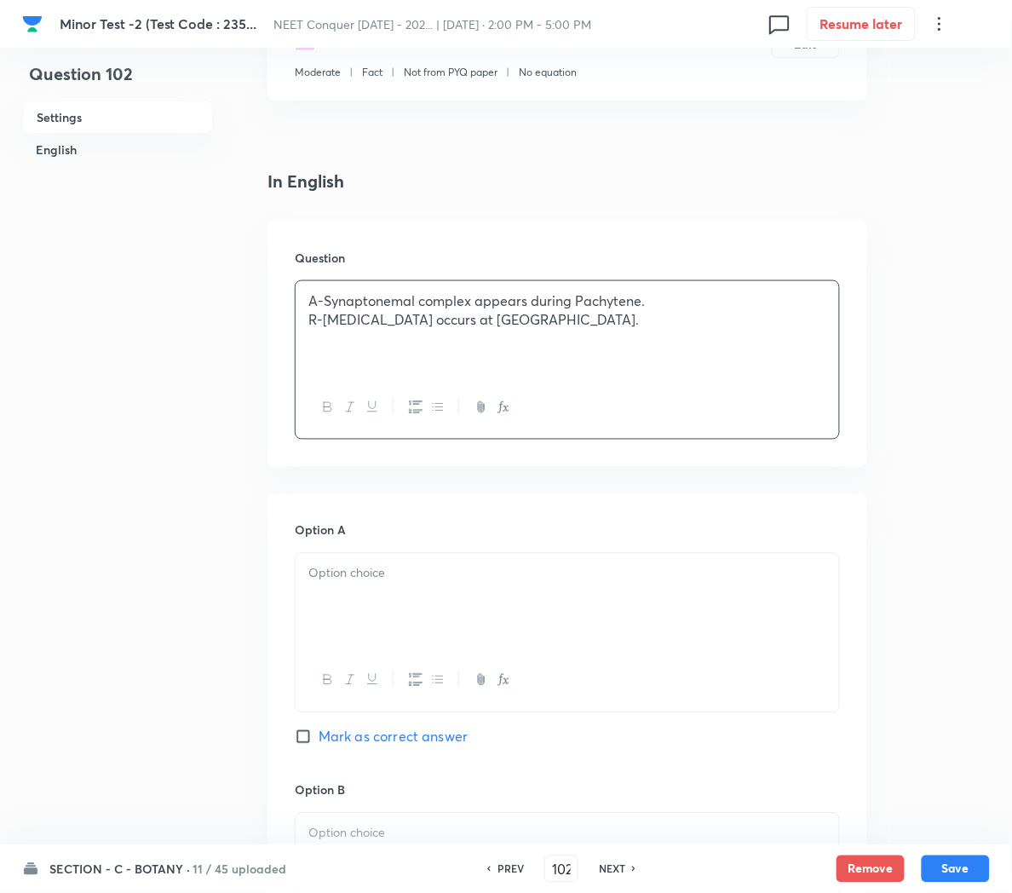
scroll to position [363, 0]
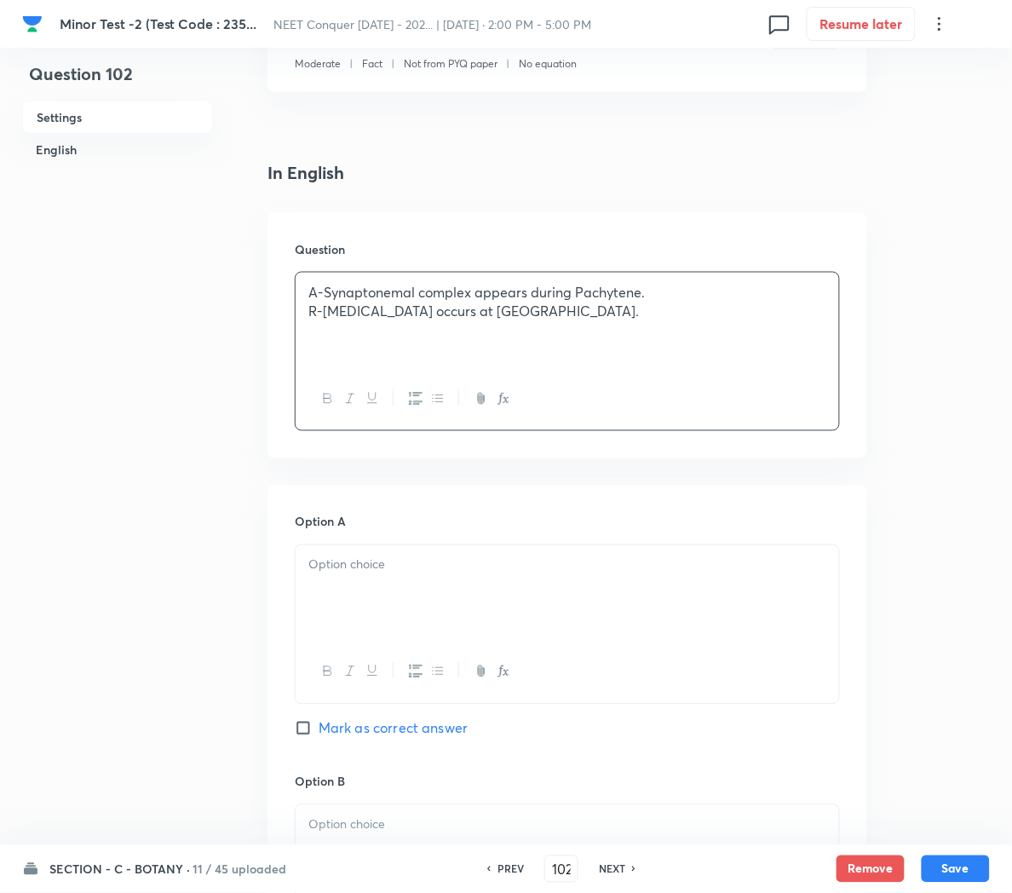
click at [349, 596] on div at bounding box center [568, 592] width 544 height 95
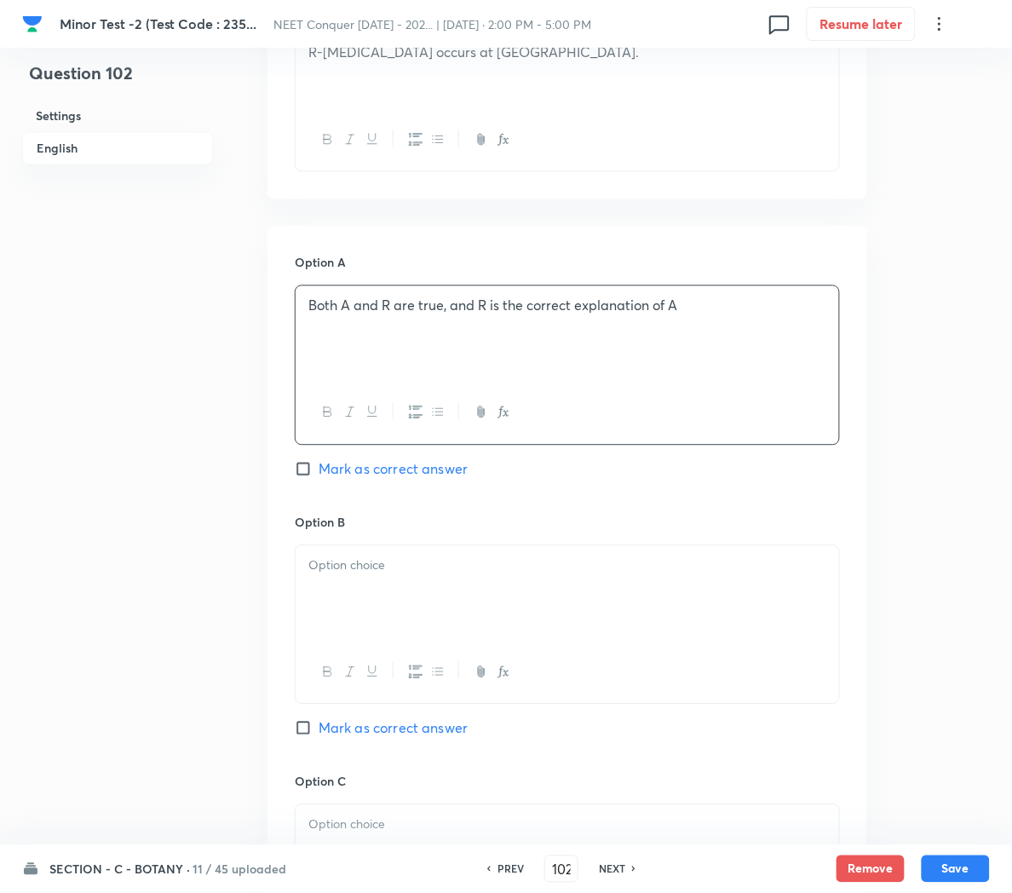
scroll to position [624, 0]
click at [420, 609] on div at bounding box center [568, 591] width 544 height 95
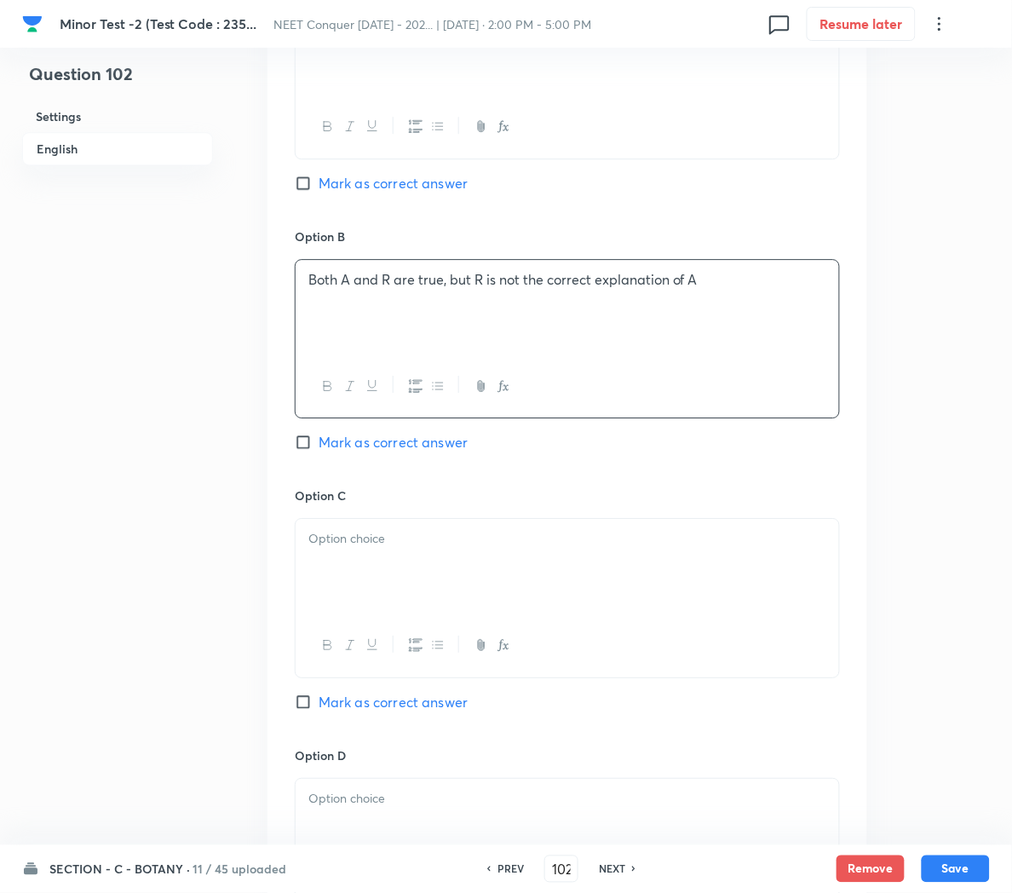
scroll to position [913, 0]
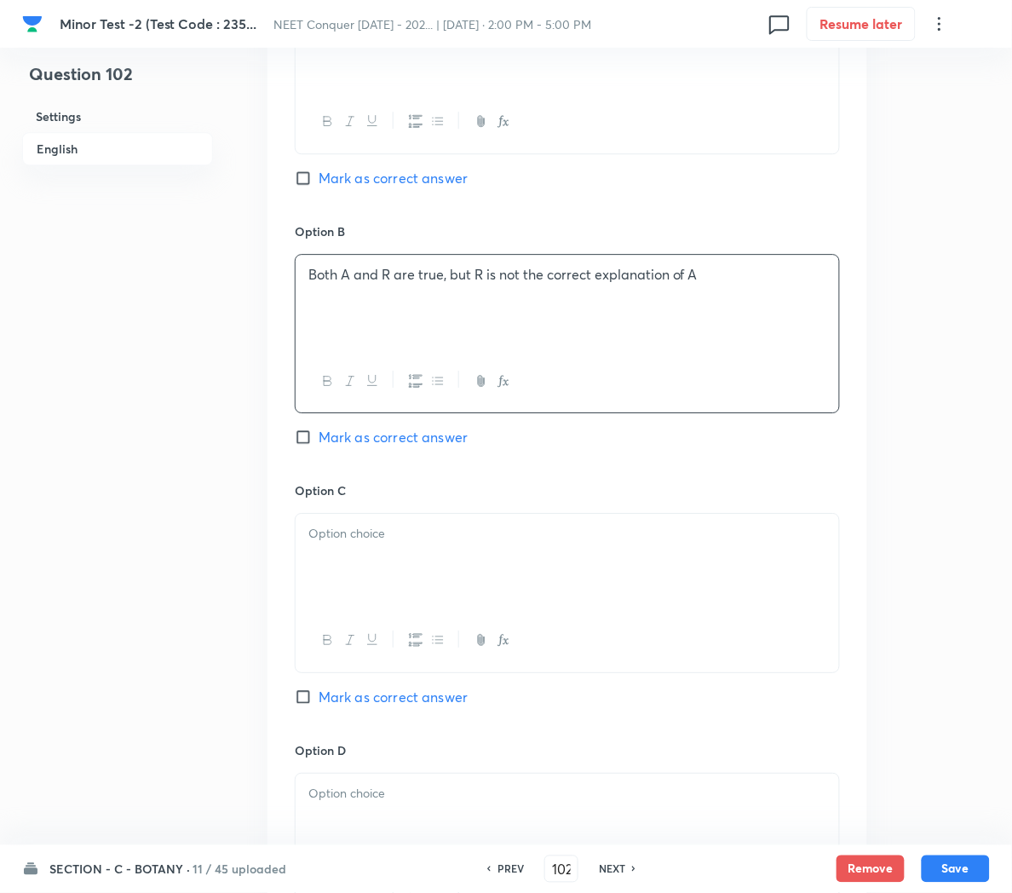
click at [376, 544] on p at bounding box center [567, 534] width 518 height 20
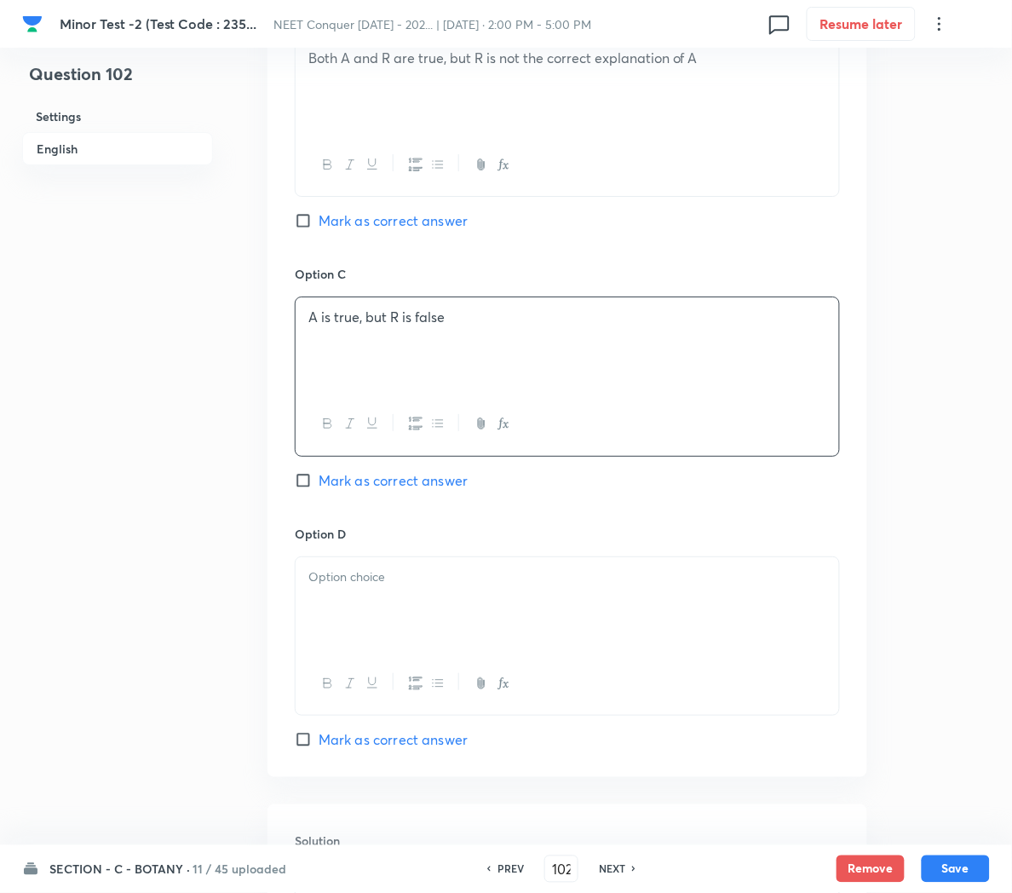
scroll to position [1131, 0]
click at [401, 584] on p at bounding box center [567, 577] width 518 height 20
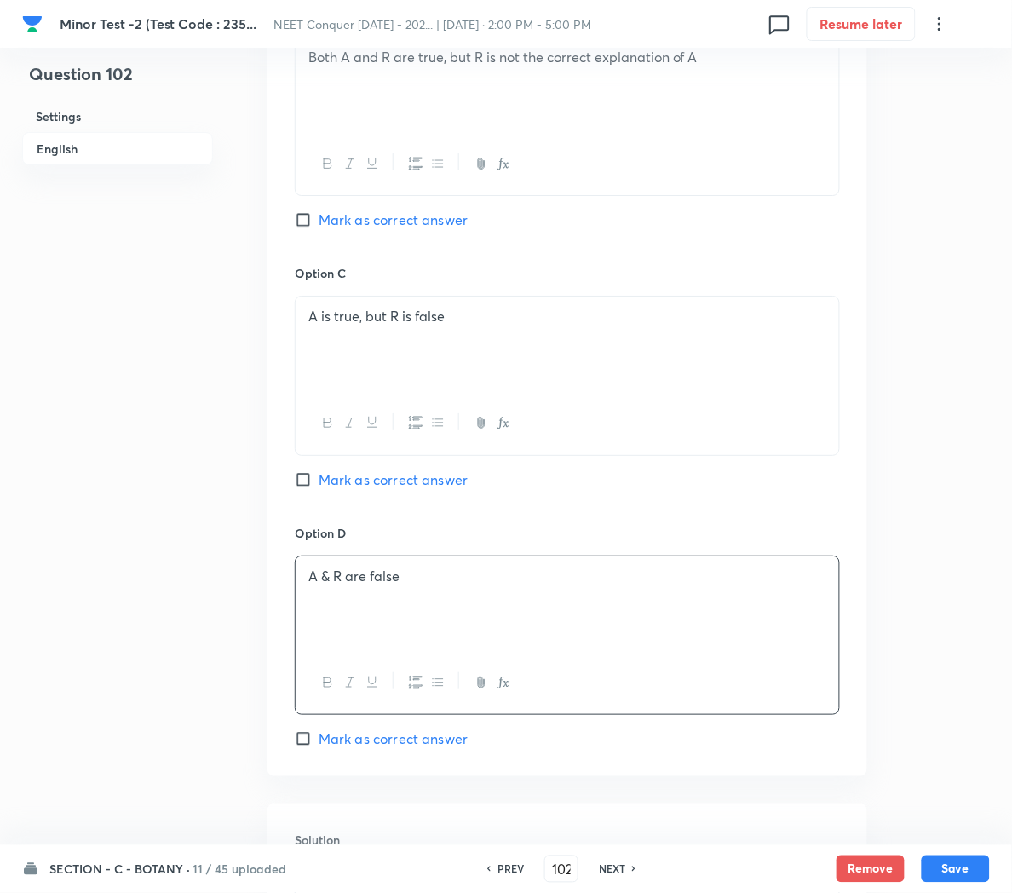
click at [368, 745] on span "Mark as correct answer" at bounding box center [393, 738] width 149 height 20
click at [319, 745] on input "Mark as correct answer" at bounding box center [307, 738] width 24 height 17
checkbox input "true"
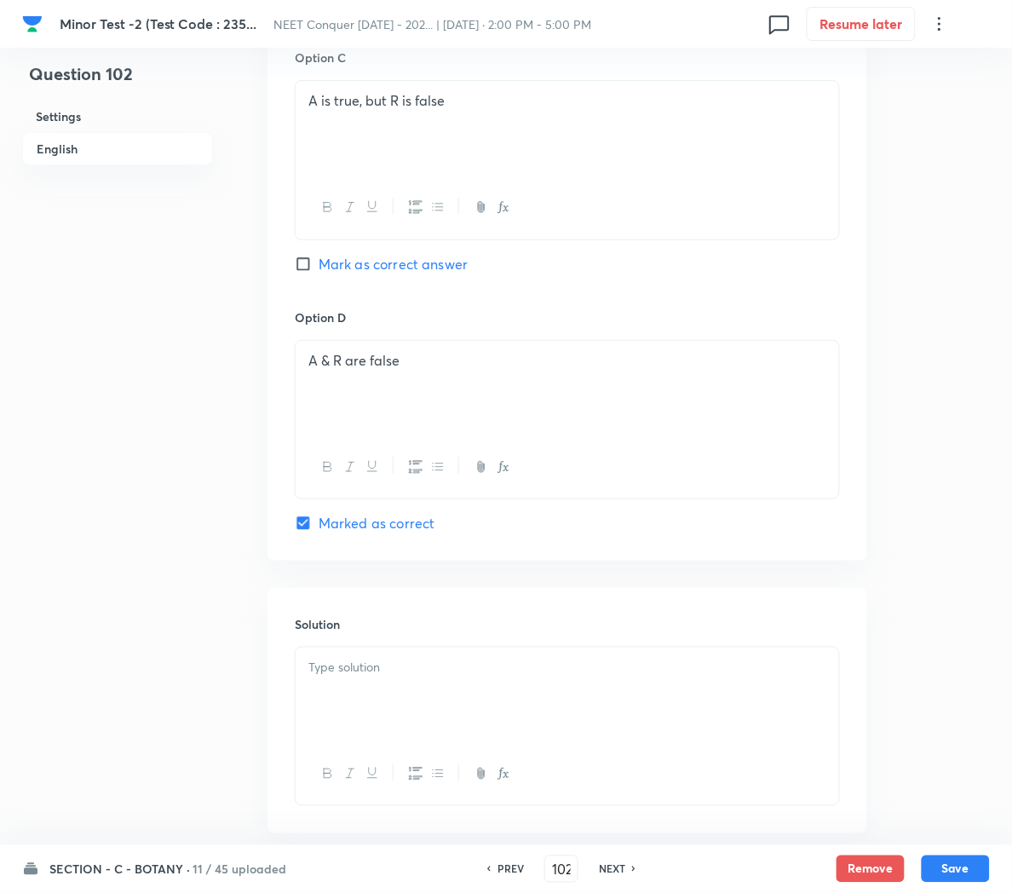
scroll to position [1348, 0]
click at [324, 682] on div at bounding box center [568, 693] width 544 height 95
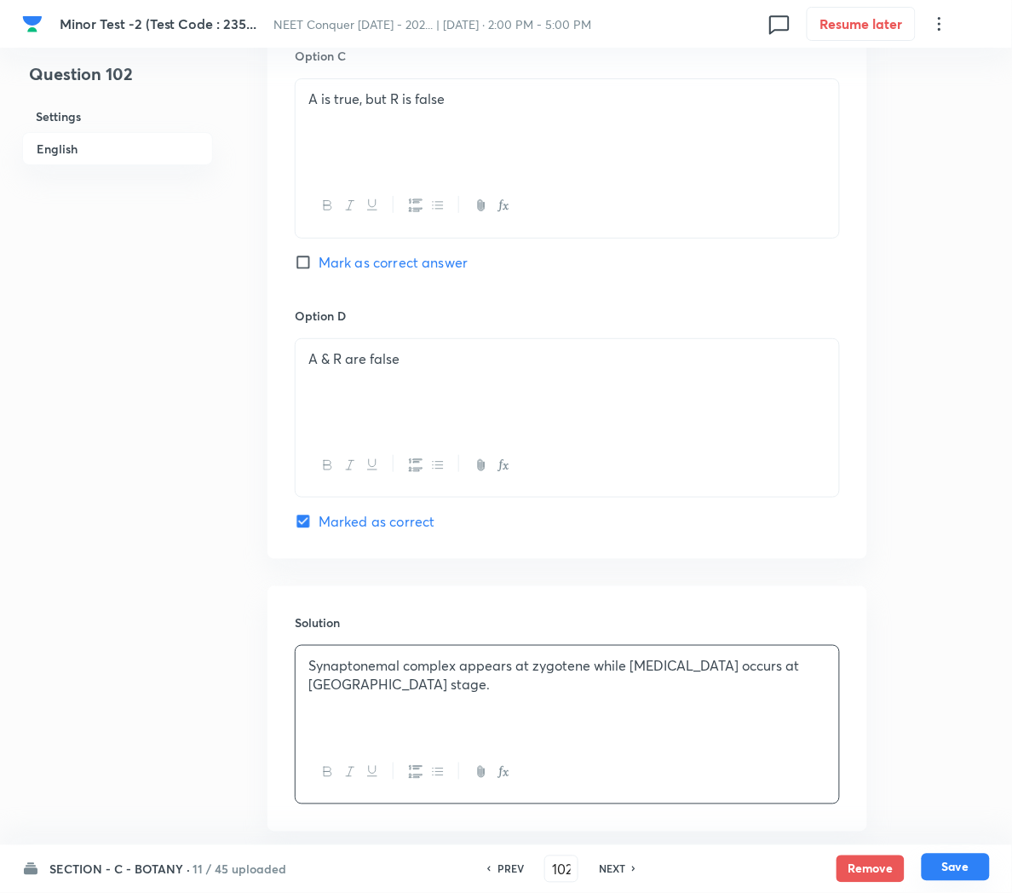
click at [958, 863] on button "Save" at bounding box center [956, 867] width 68 height 27
type input "103"
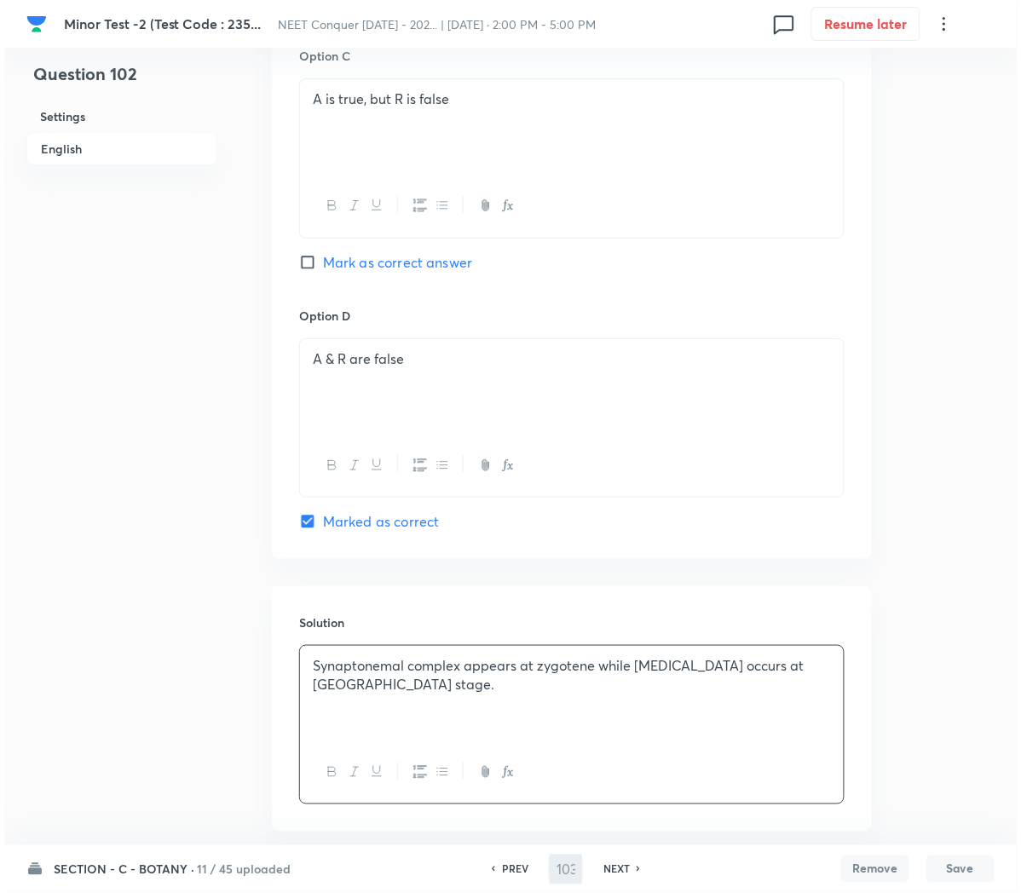
scroll to position [0, 0]
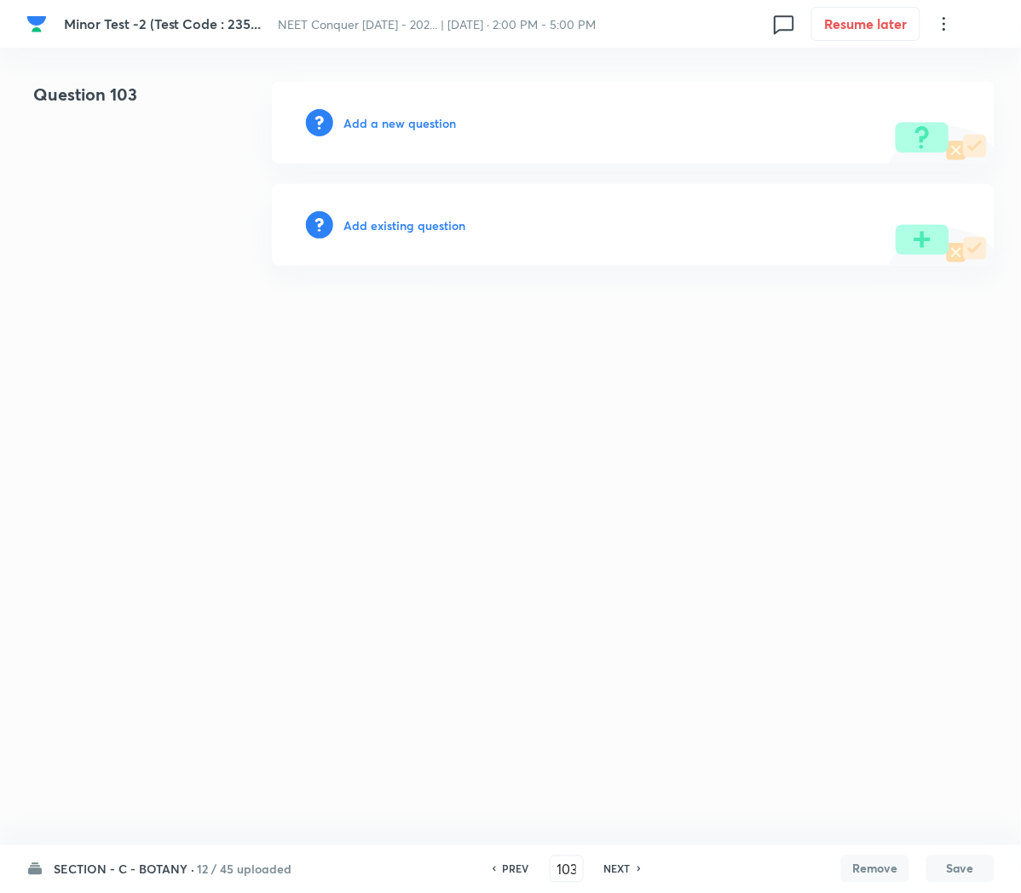
click at [390, 118] on h6 "Add a new question" at bounding box center [399, 123] width 112 height 18
click at [390, 118] on h6 "Choose a question type" at bounding box center [408, 123] width 131 height 18
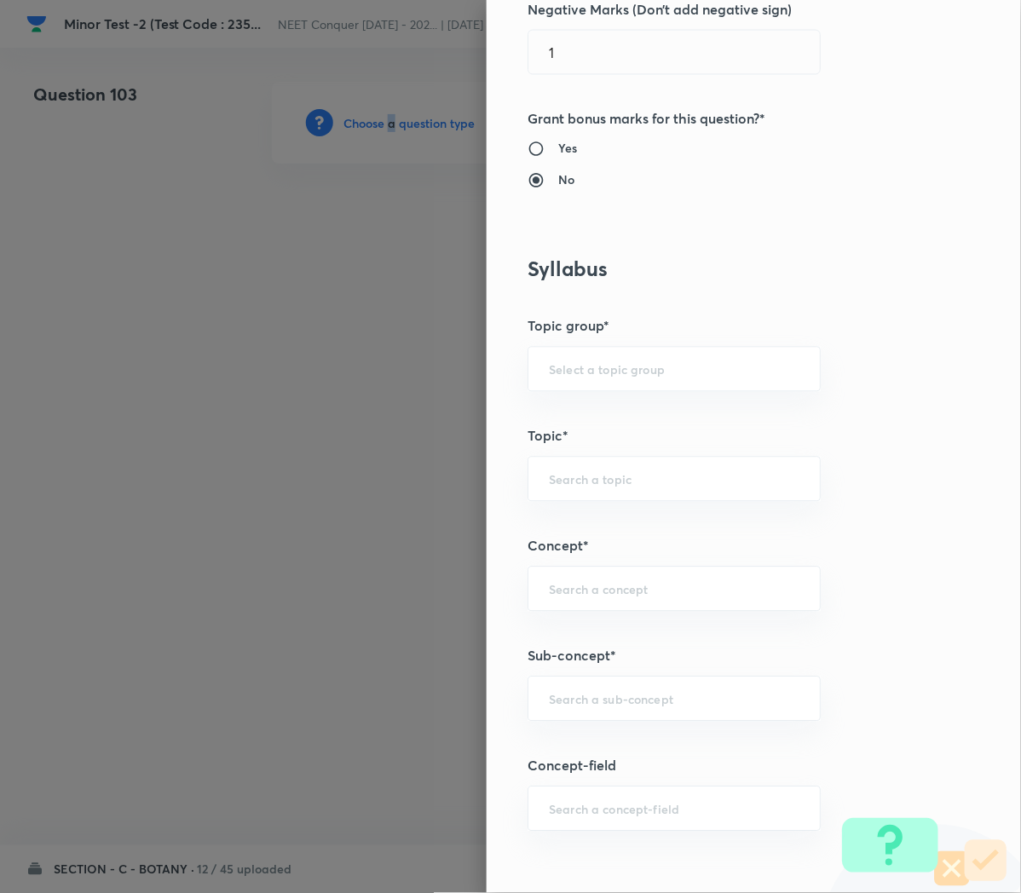
scroll to position [729, 0]
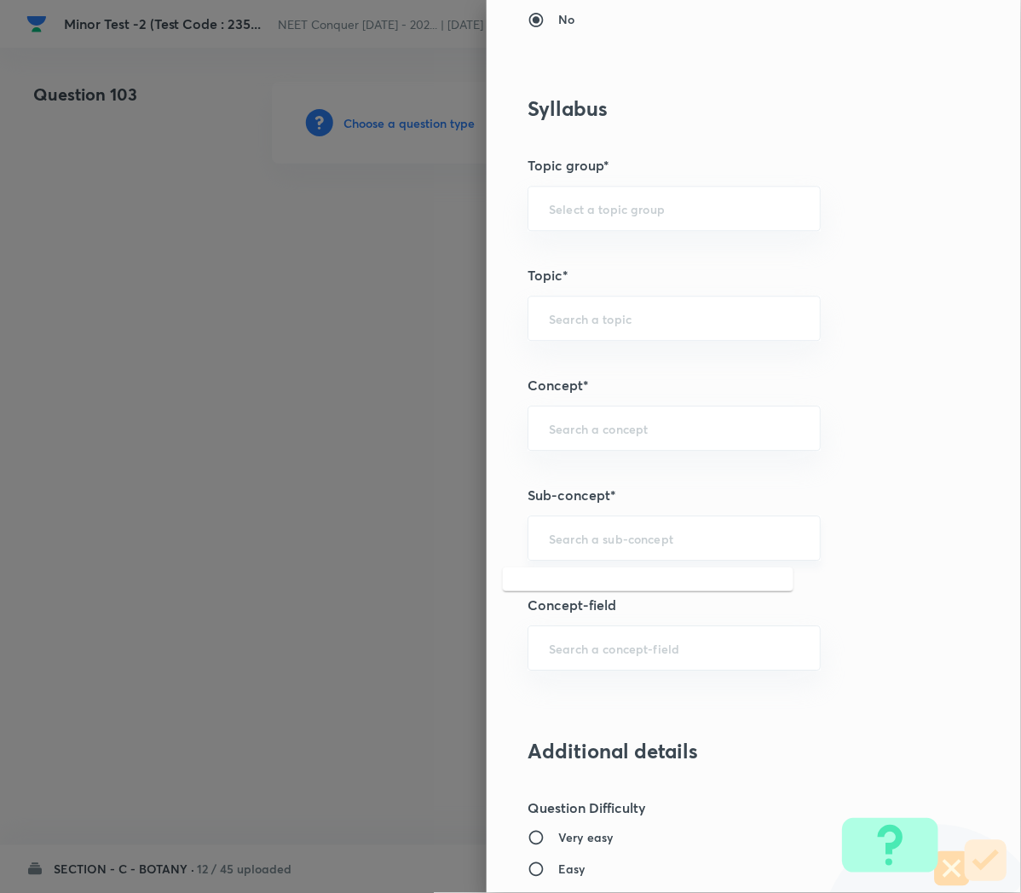
click at [549, 545] on input "text" at bounding box center [674, 538] width 250 height 16
paste input "Cell Cycle and Cell Division"
type input "Cell Cycle and Cell Division"
type input "Biology"
type input "Cell Cycle and Cell Division"
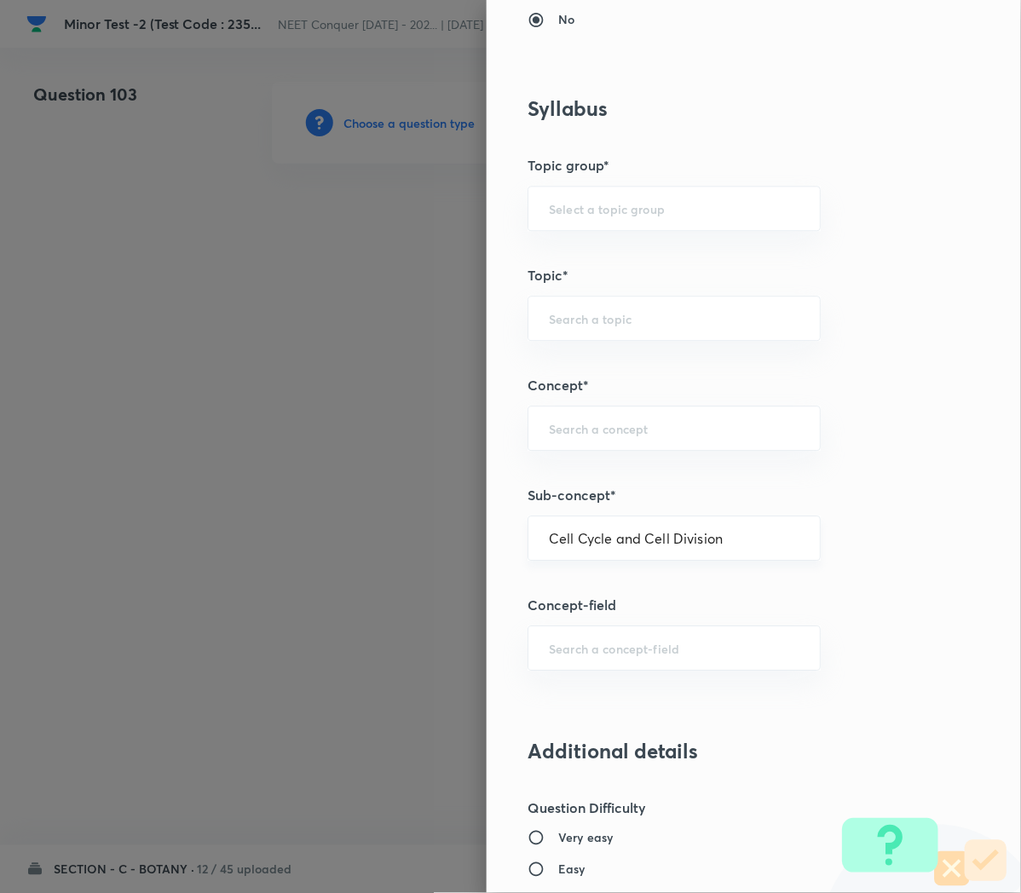
type input "Cell Cycle and Cell Division"
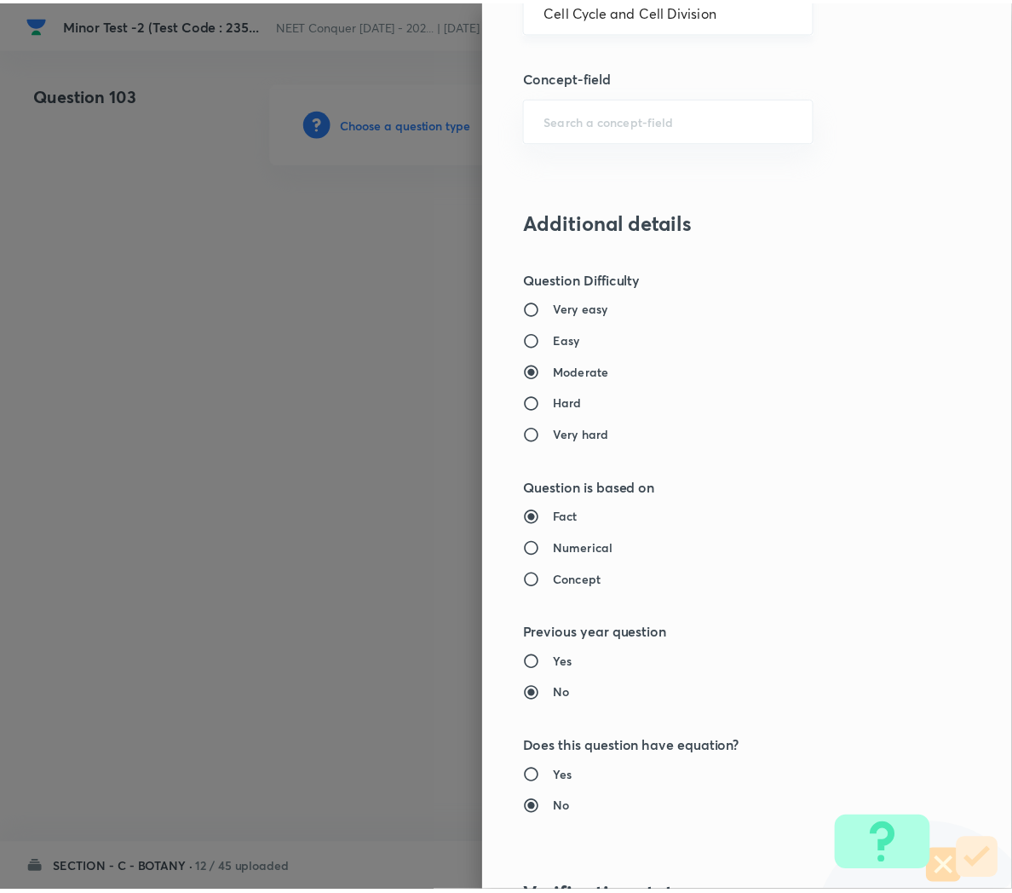
scroll to position [1546, 0]
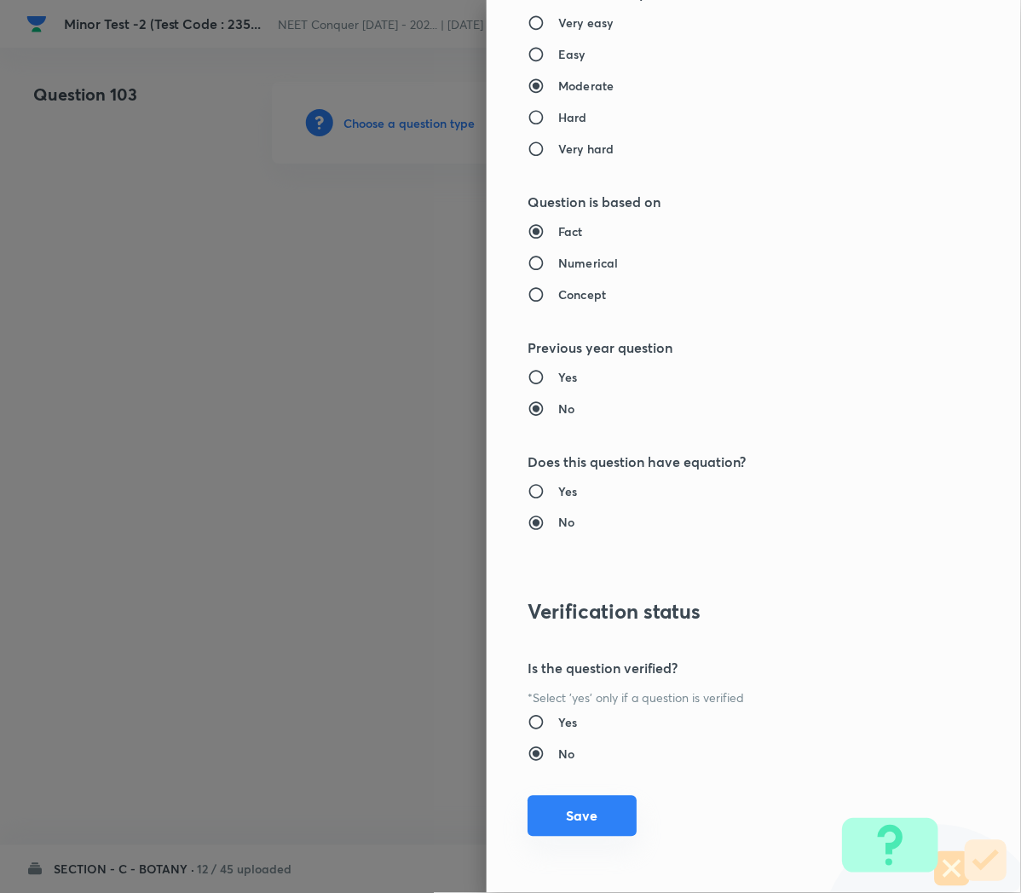
click at [561, 806] on button "Save" at bounding box center [581, 816] width 109 height 41
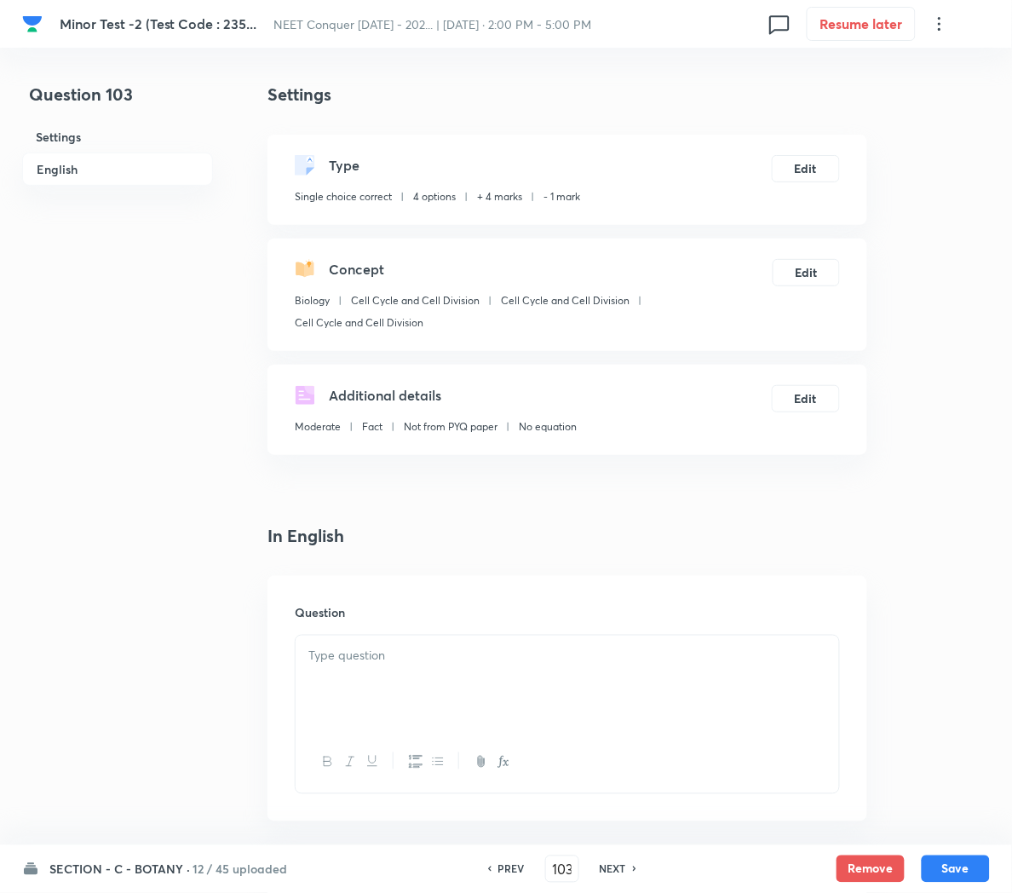
click at [594, 674] on div at bounding box center [568, 683] width 544 height 95
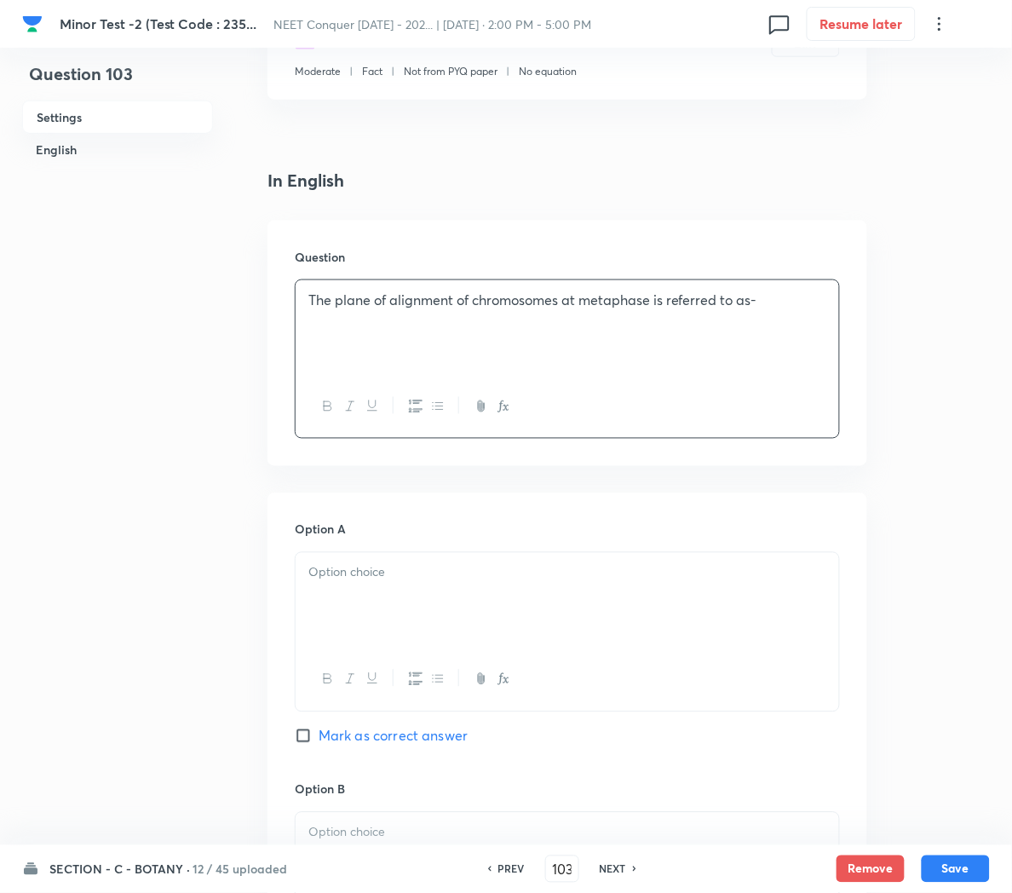
scroll to position [360, 0]
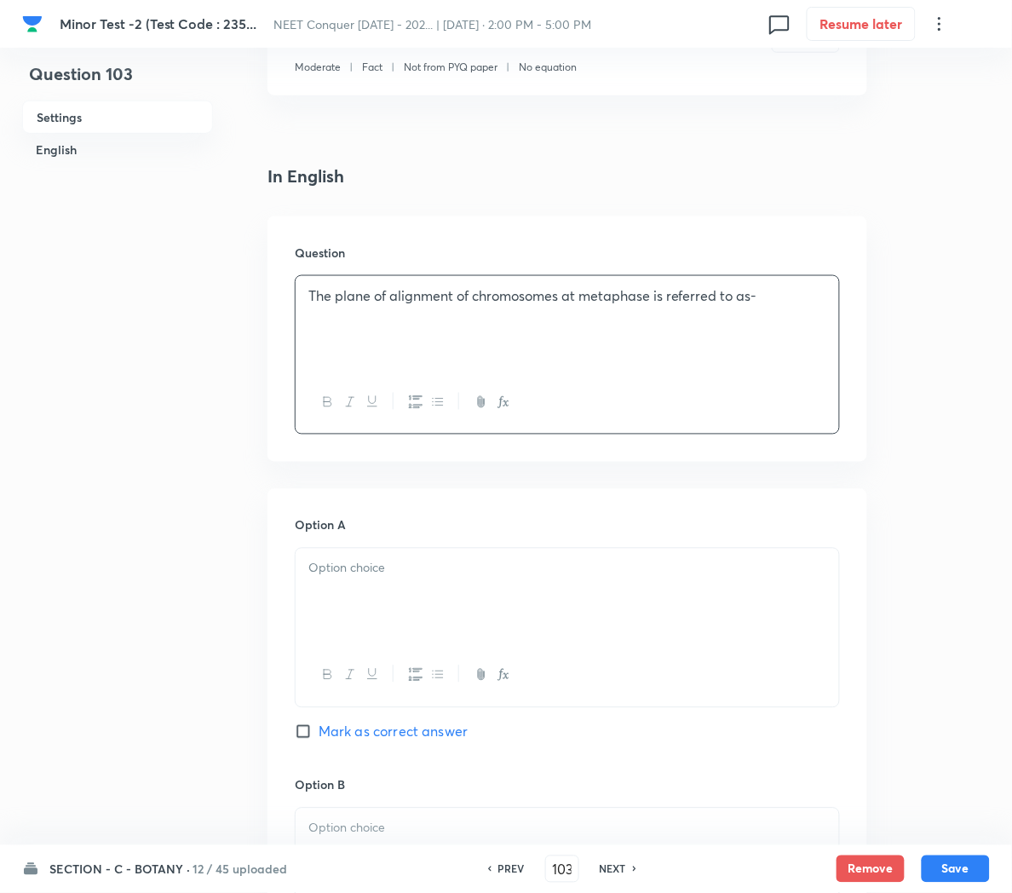
click at [375, 600] on div at bounding box center [568, 596] width 544 height 95
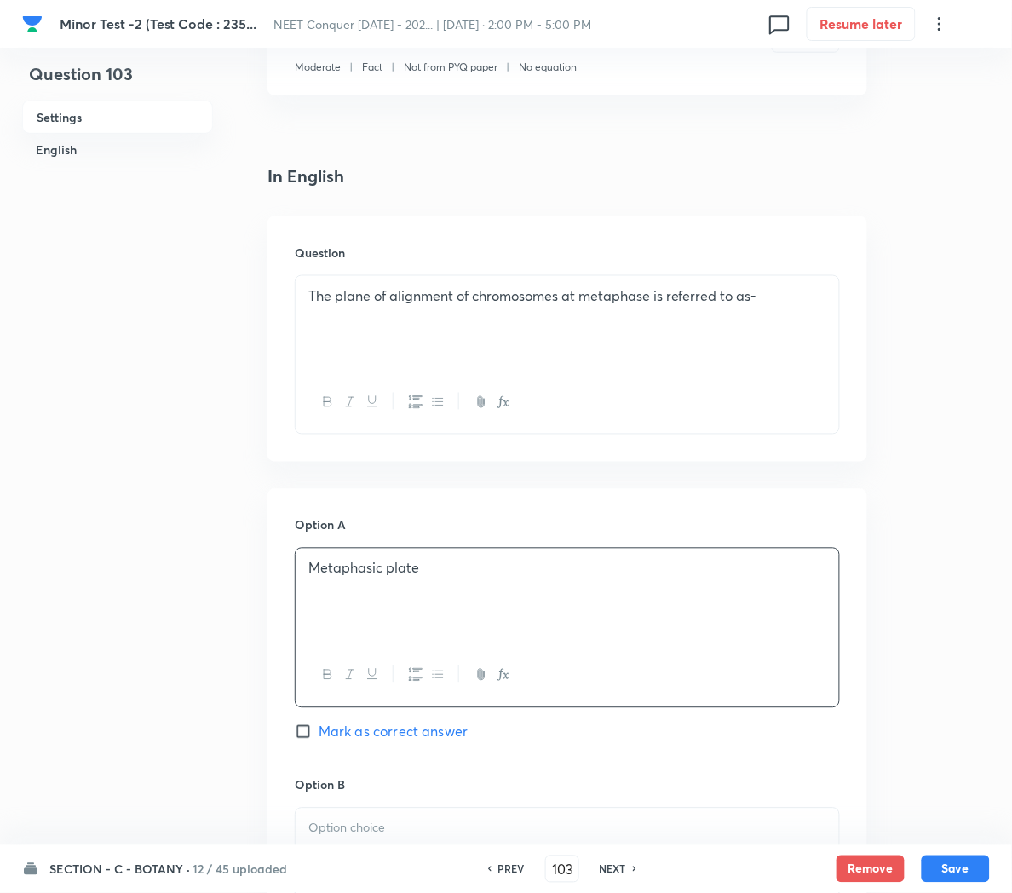
click at [420, 725] on span "Mark as correct answer" at bounding box center [393, 732] width 149 height 20
click at [319, 725] on input "Mark as correct answer" at bounding box center [307, 731] width 24 height 17
checkbox input "true"
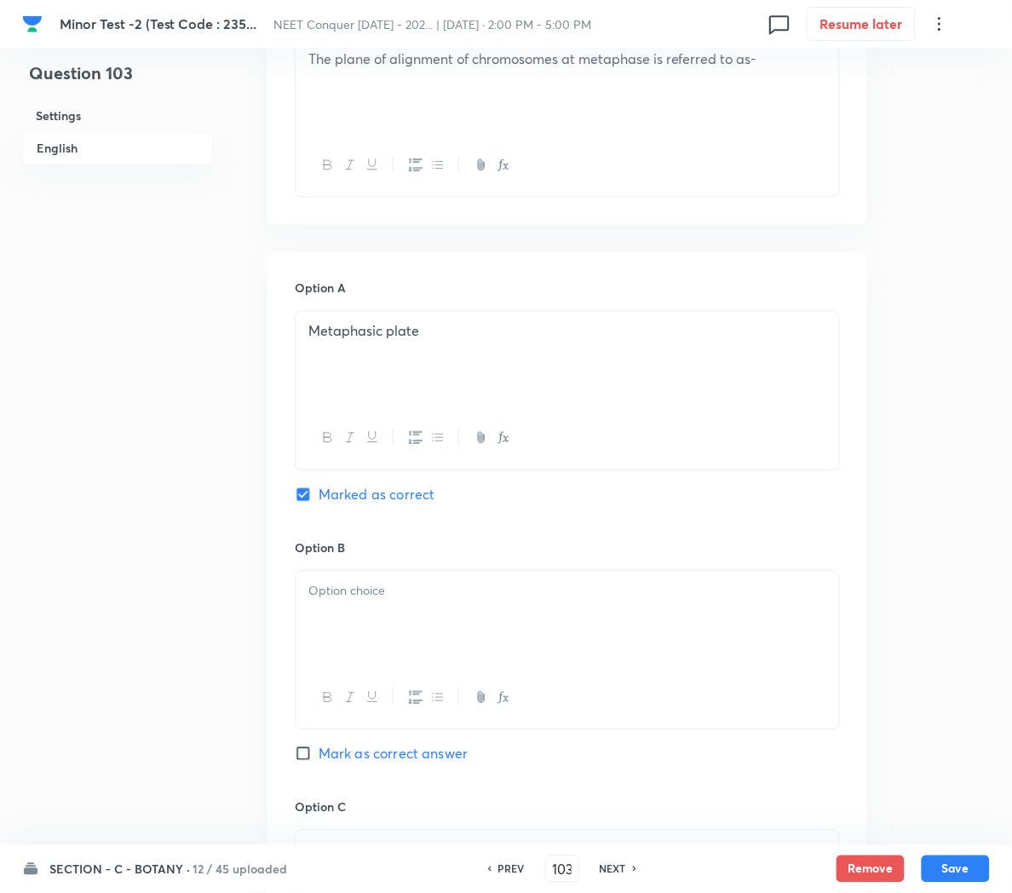
scroll to position [601, 0]
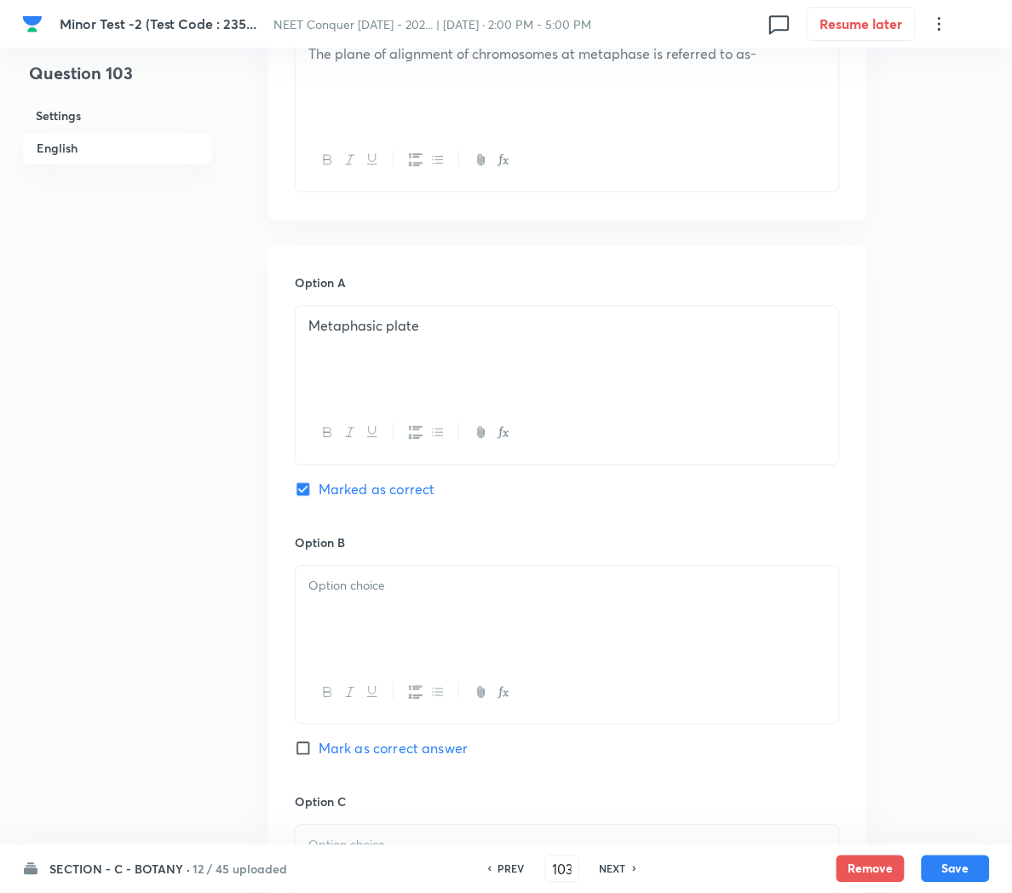
click at [368, 617] on div at bounding box center [568, 614] width 544 height 95
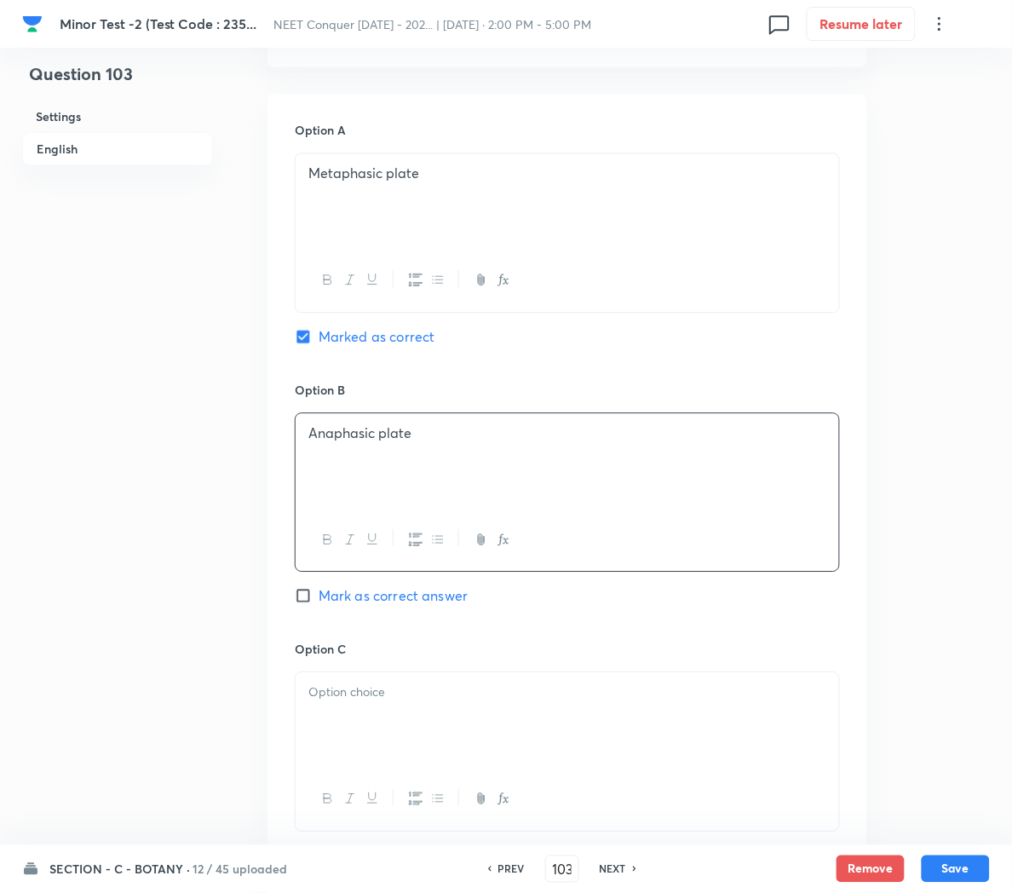
scroll to position [756, 0]
click at [356, 708] on div at bounding box center [568, 718] width 544 height 95
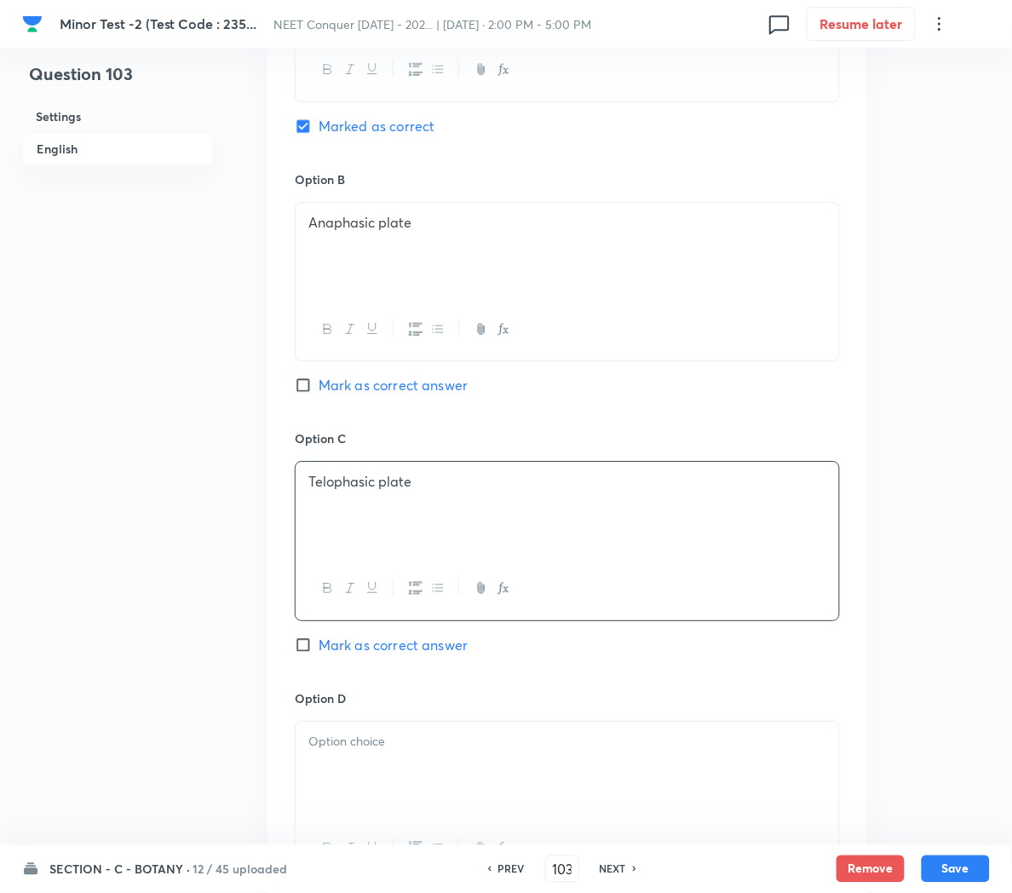
scroll to position [980, 0]
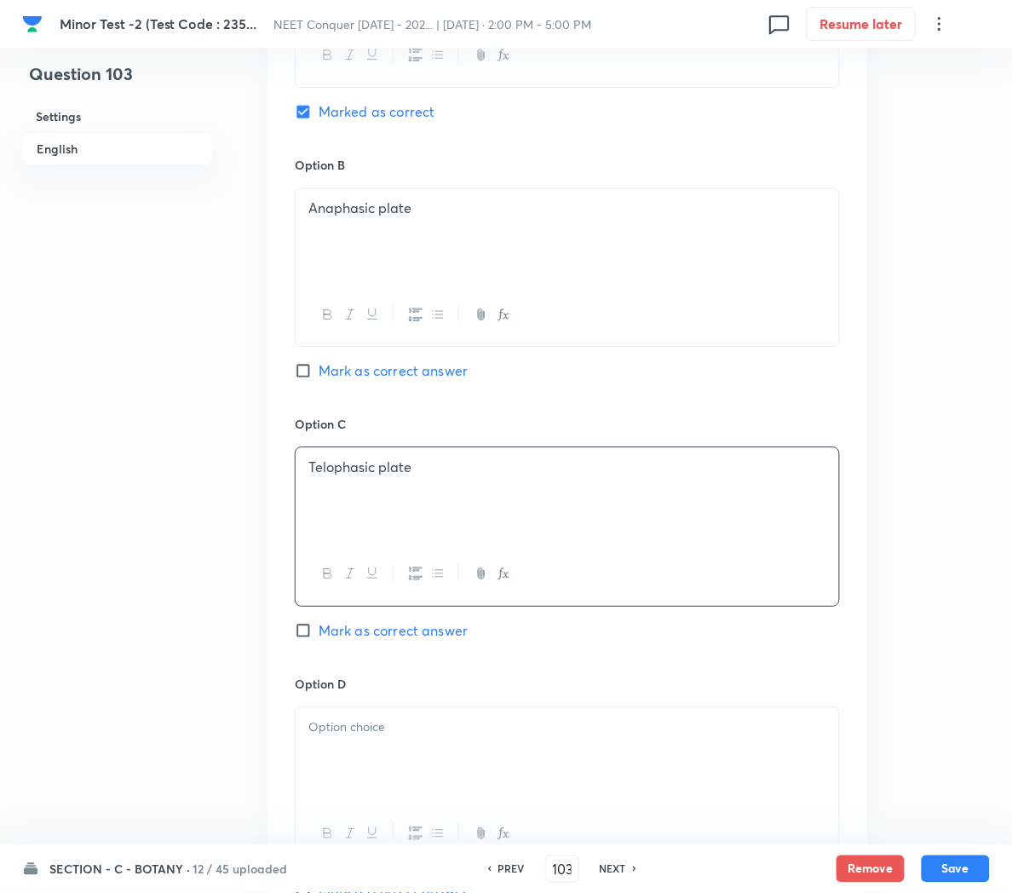
click at [434, 774] on div at bounding box center [568, 754] width 544 height 95
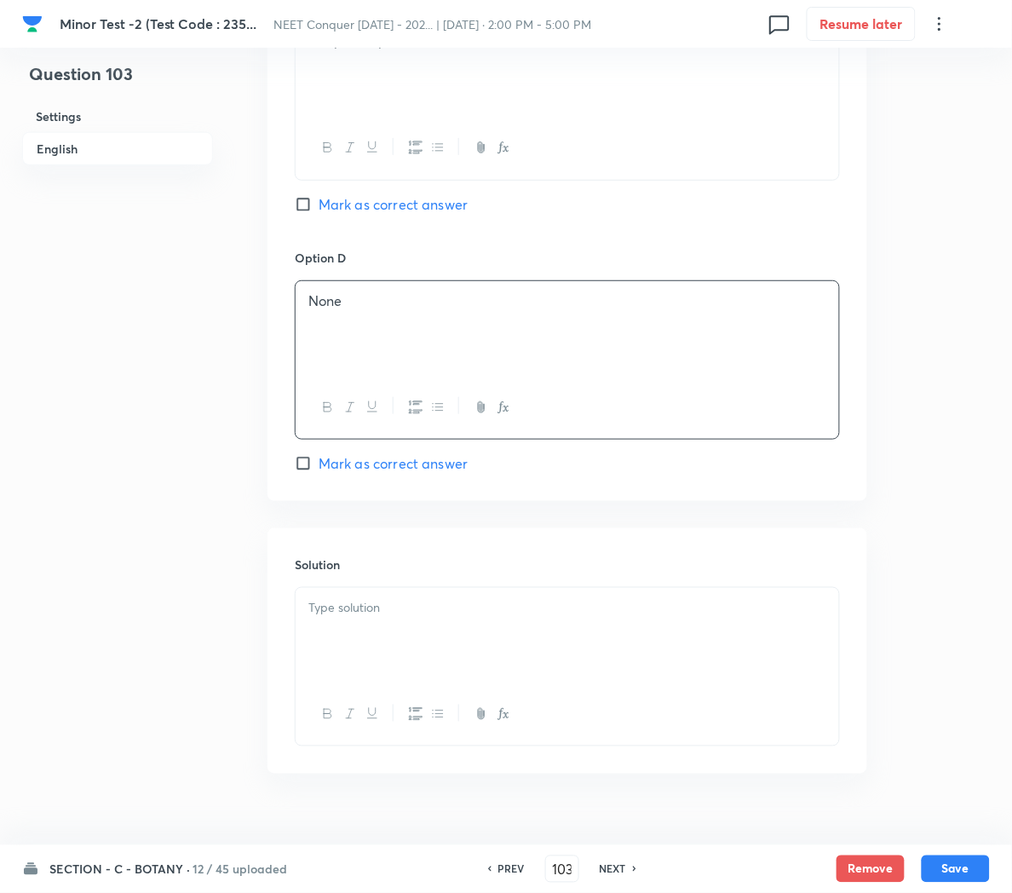
scroll to position [1429, 0]
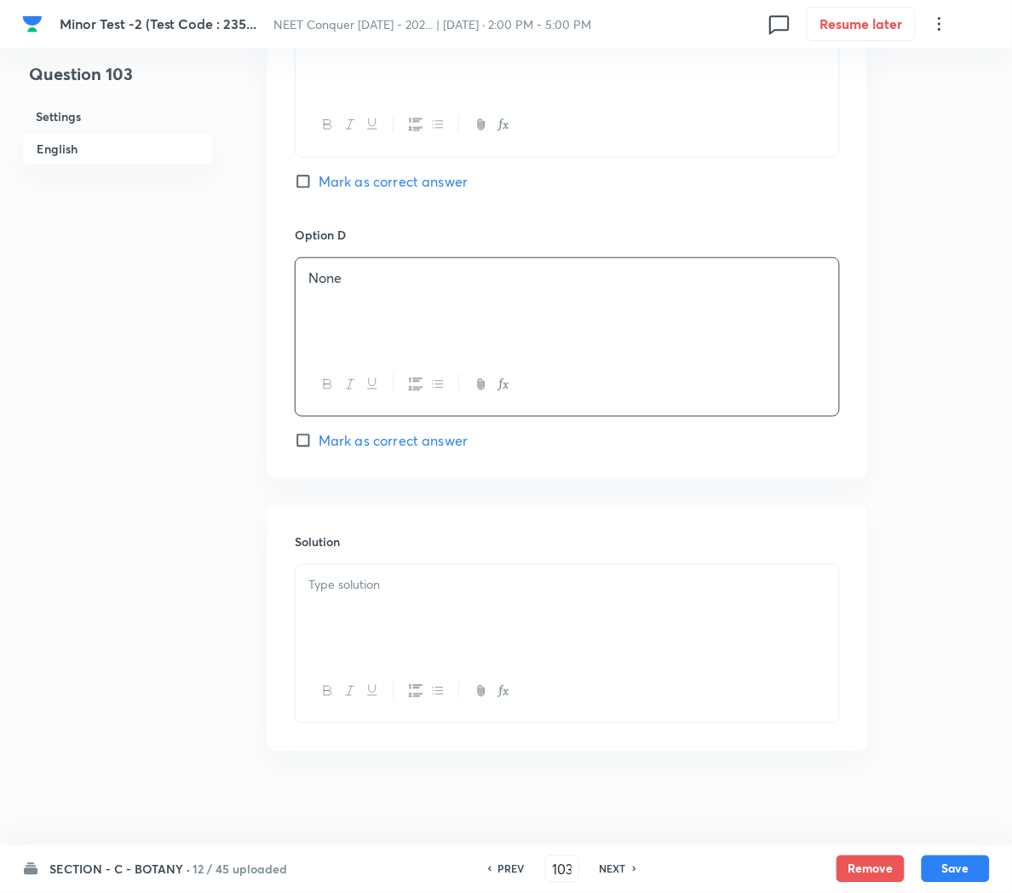
click at [348, 612] on div at bounding box center [568, 612] width 544 height 95
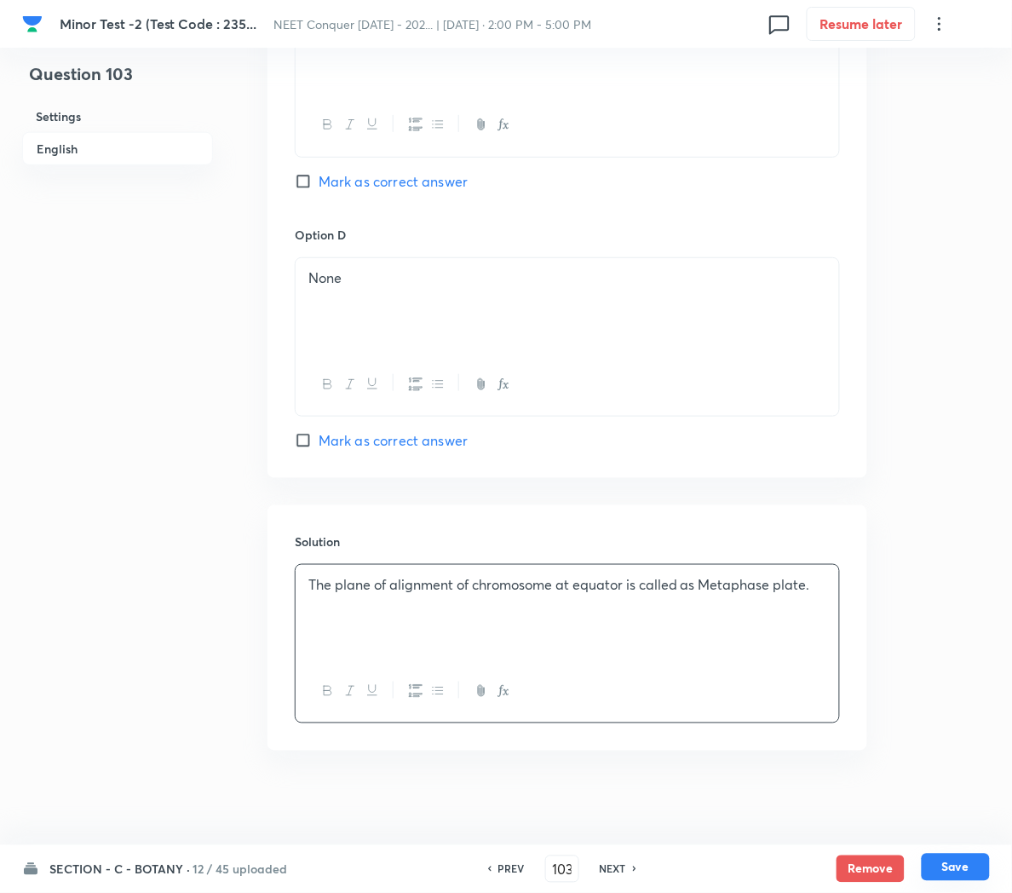
click at [946, 869] on button "Save" at bounding box center [956, 867] width 68 height 27
type input "104"
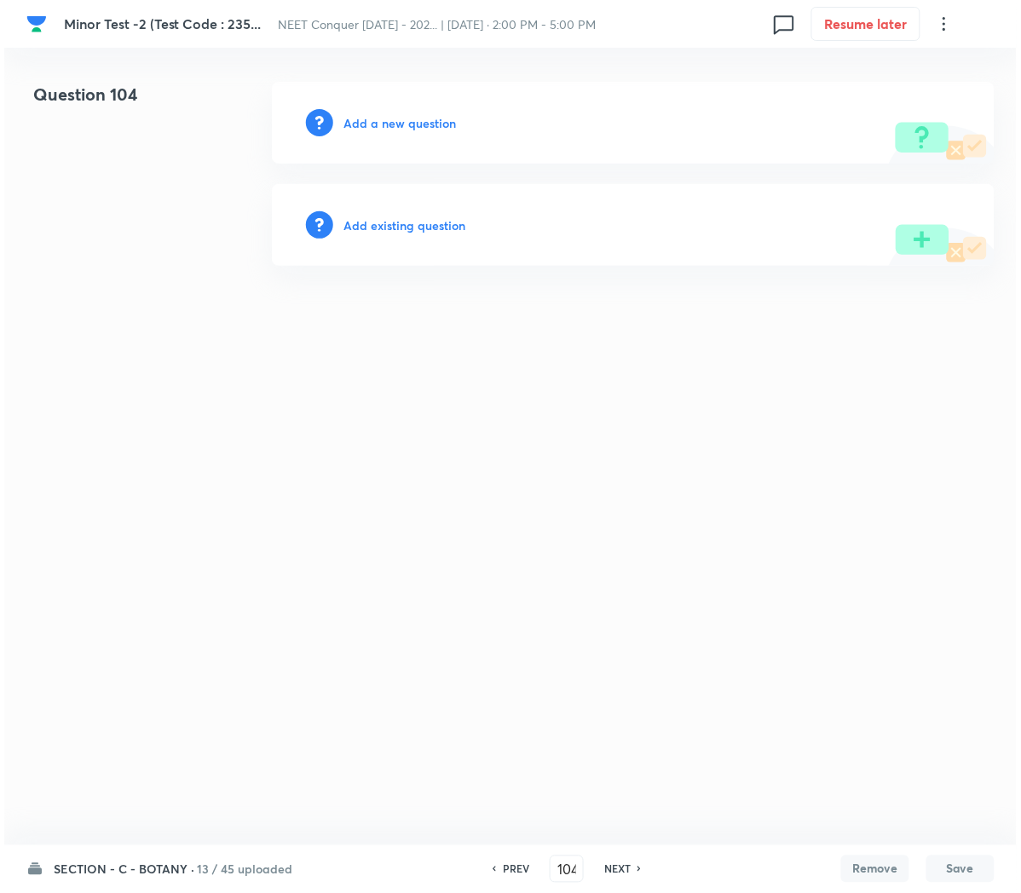
scroll to position [0, 0]
click at [403, 122] on h6 "Add a new question" at bounding box center [399, 123] width 112 height 18
click at [403, 122] on h6 "Choose a question type" at bounding box center [408, 123] width 131 height 18
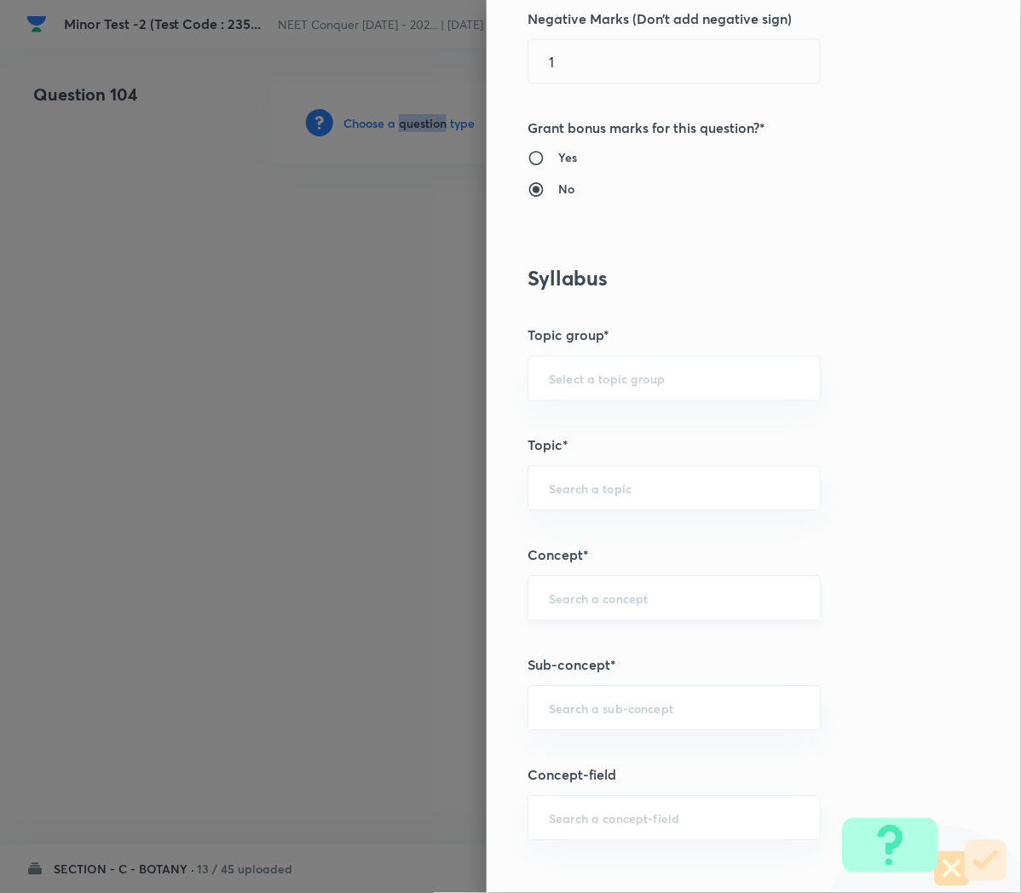
scroll to position [567, 0]
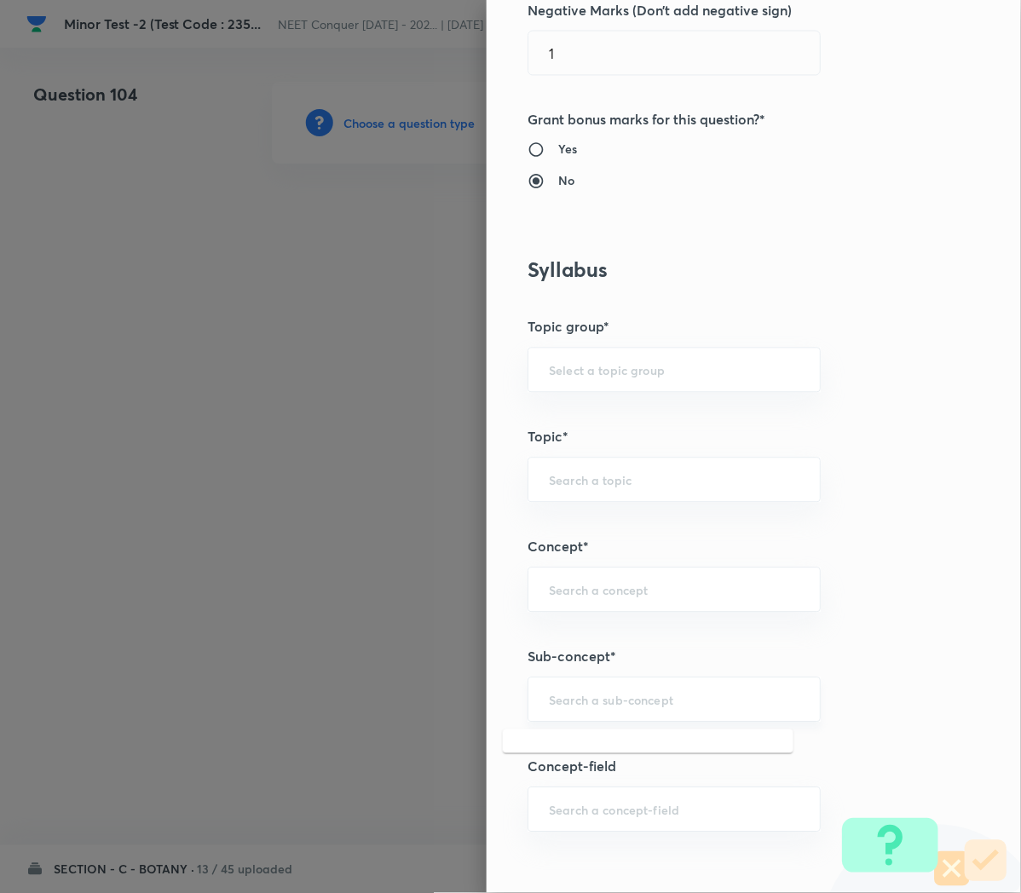
click at [579, 708] on input "text" at bounding box center [674, 700] width 250 height 16
paste input "Cell Cycle and Cell Division"
type input "Cell Cycle and Cell Division"
type input "Biology"
type input "Cell Cycle and Cell Division"
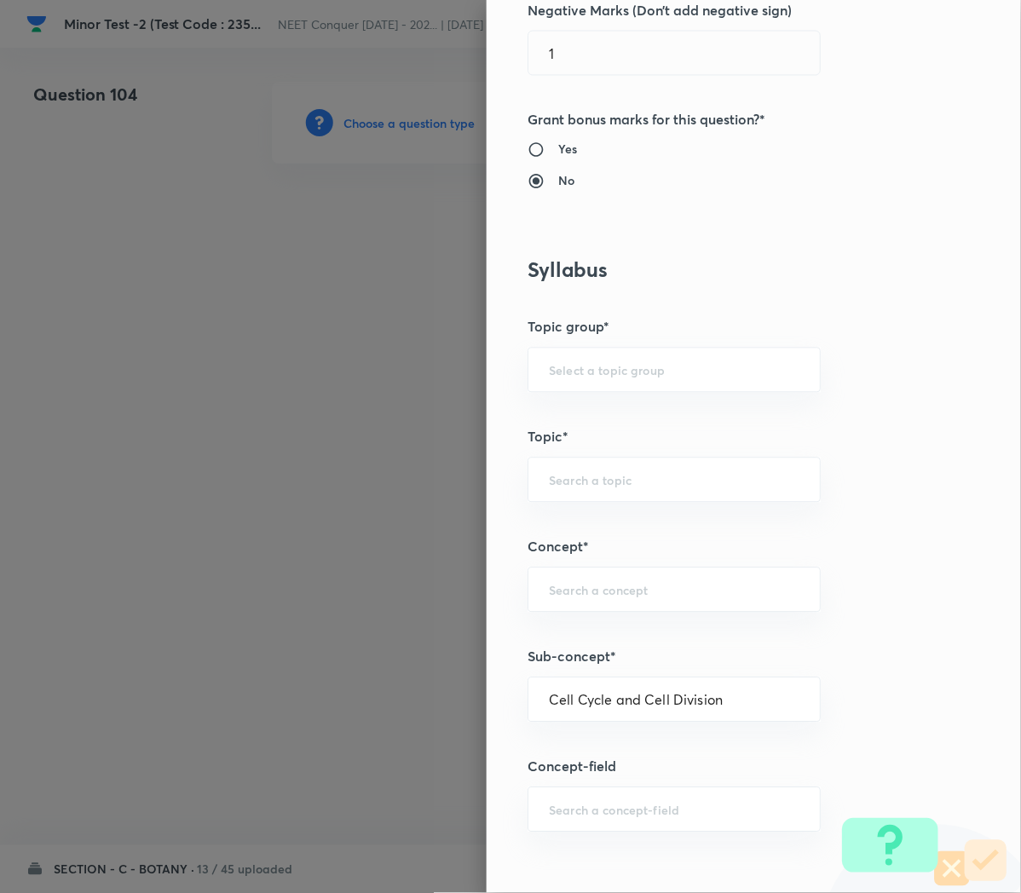
type input "Cell Cycle and Cell Division"
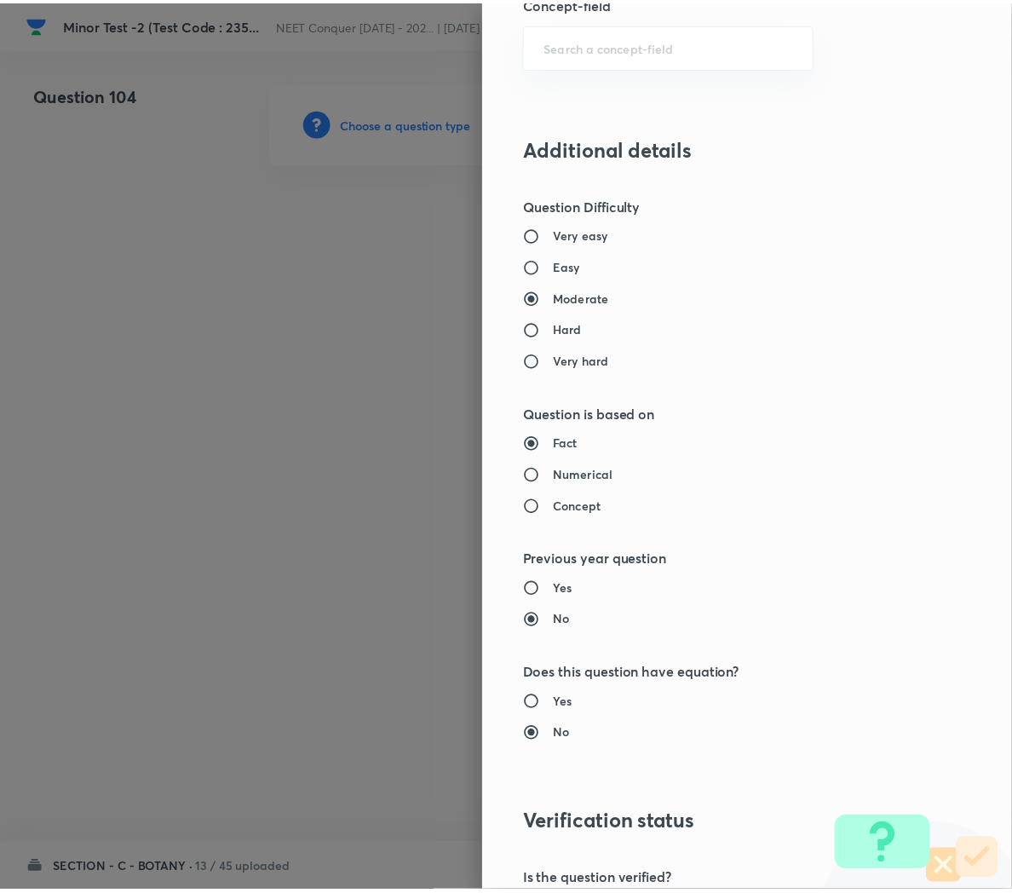
scroll to position [1546, 0]
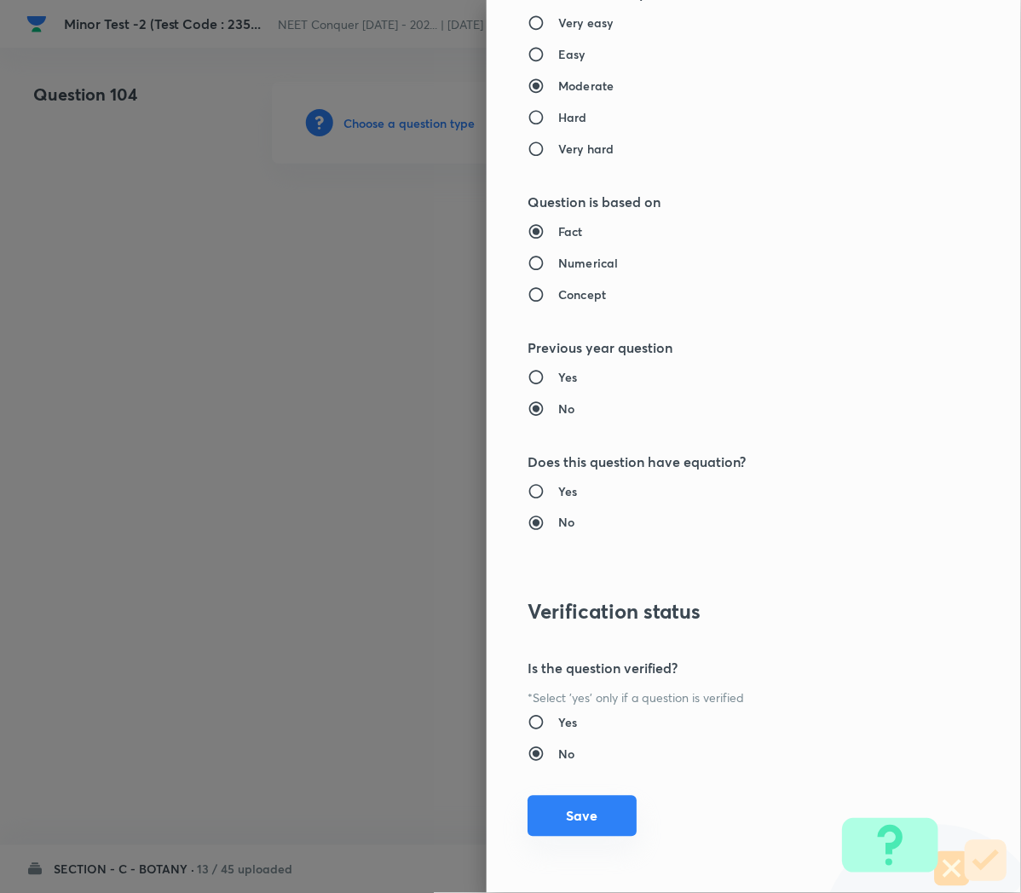
click at [555, 818] on button "Save" at bounding box center [581, 816] width 109 height 41
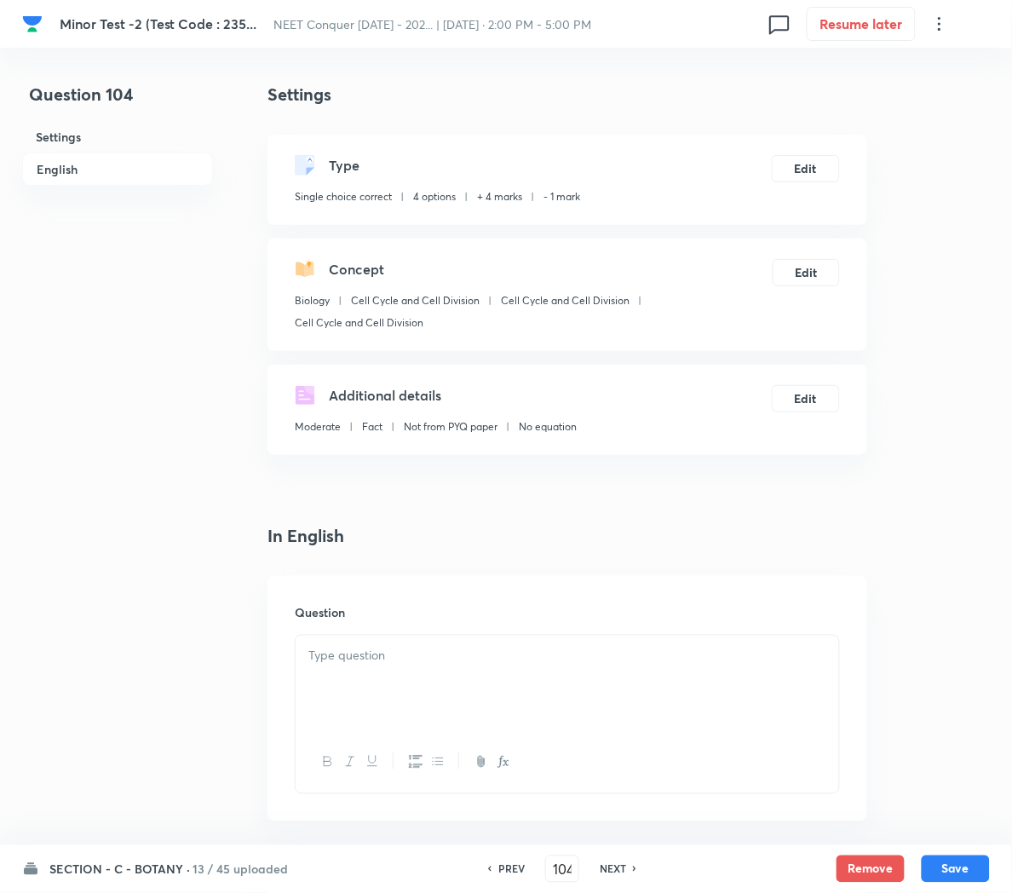
click at [346, 670] on div at bounding box center [568, 683] width 544 height 95
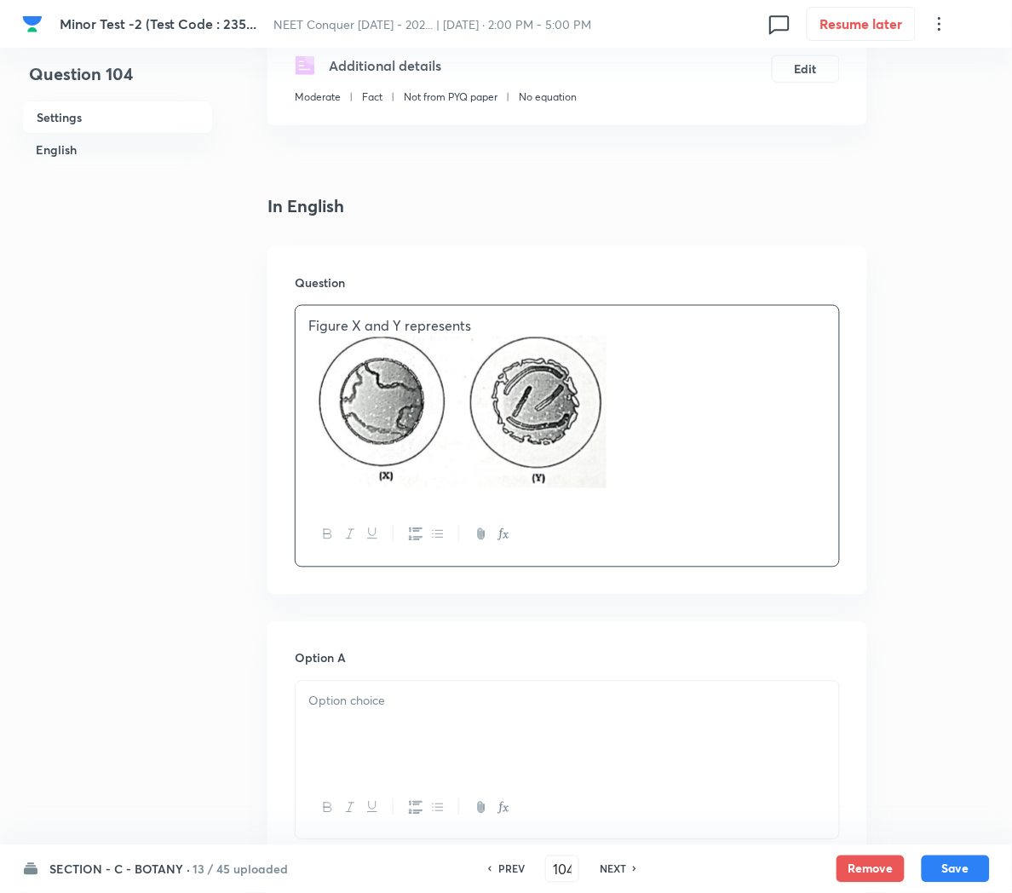
scroll to position [351, 0]
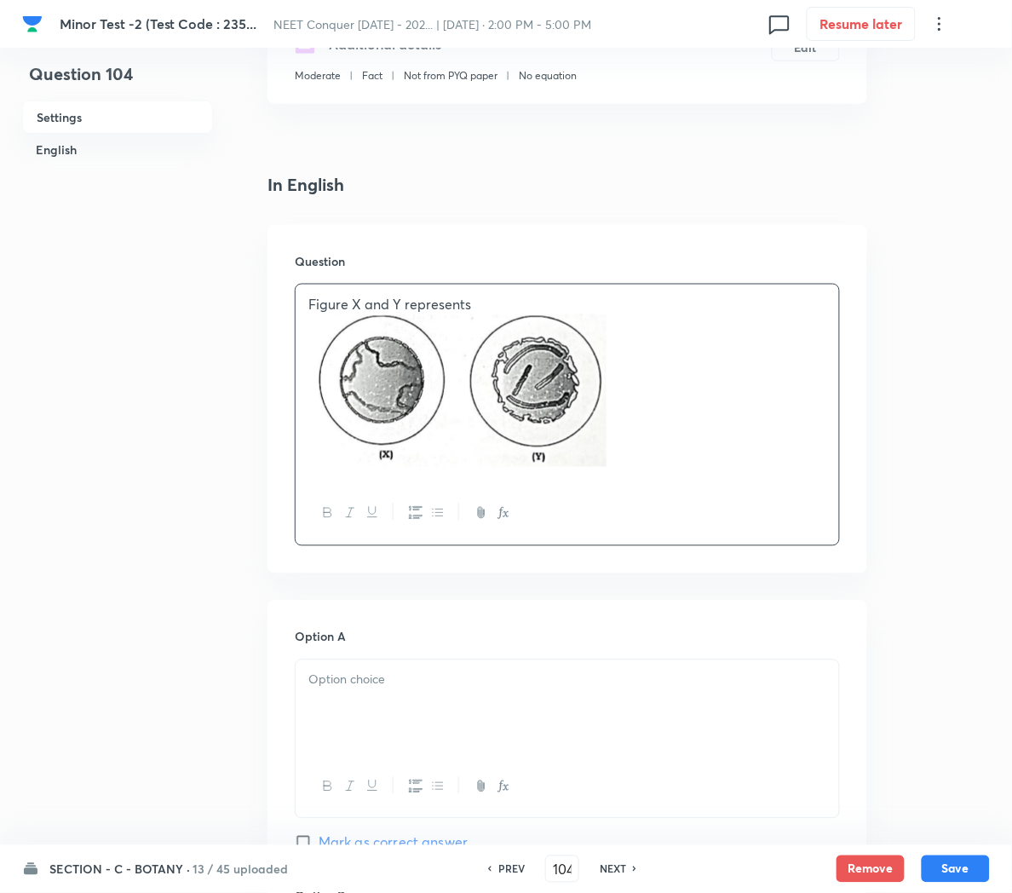
click at [365, 704] on div at bounding box center [568, 707] width 544 height 95
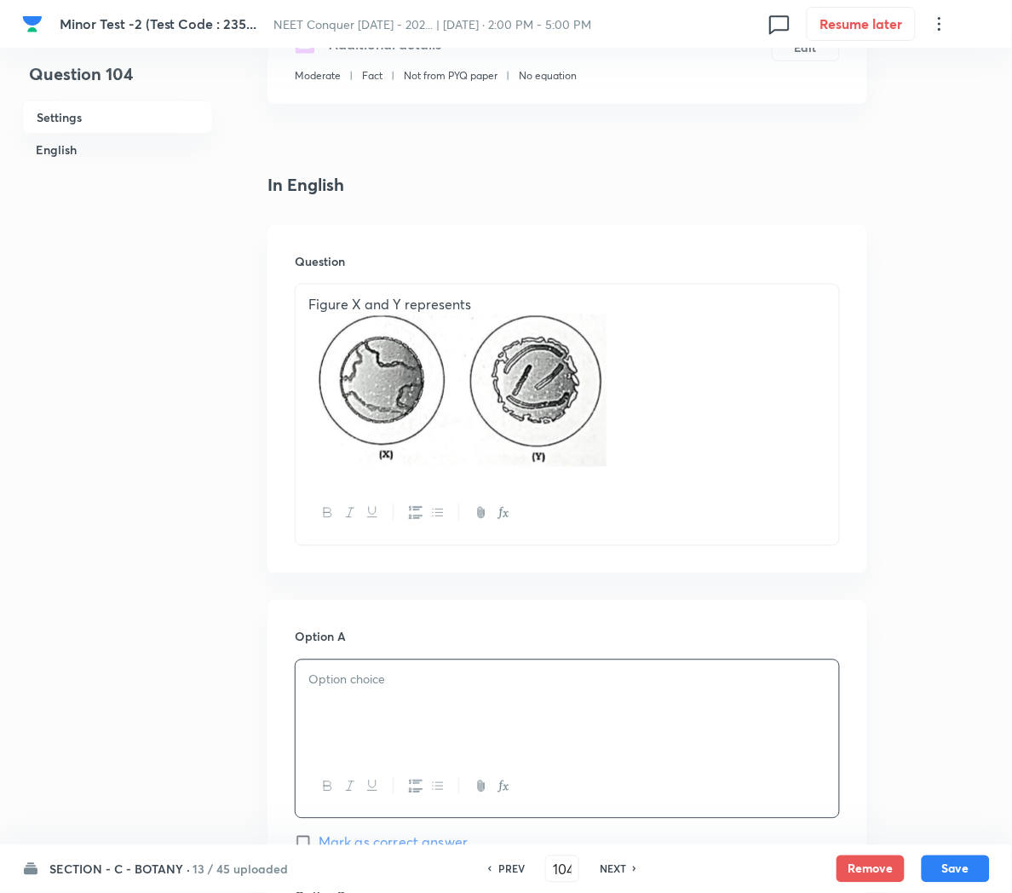
click at [368, 694] on div at bounding box center [568, 707] width 544 height 95
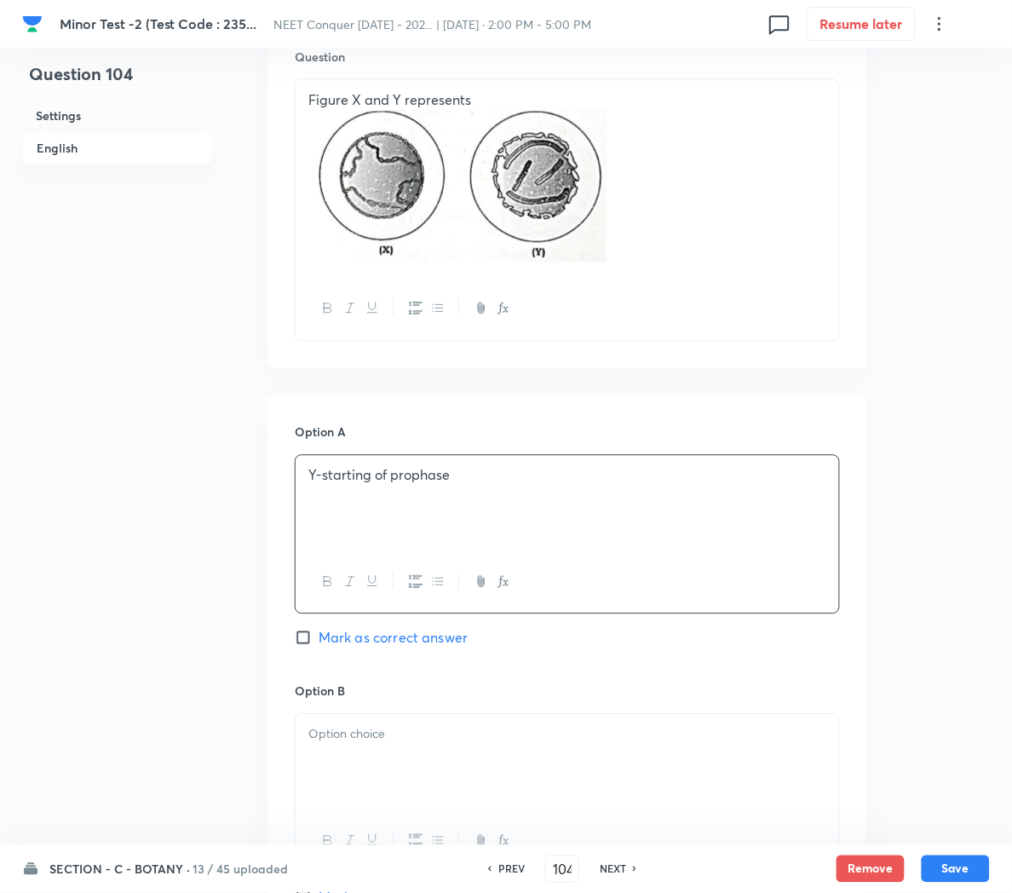
scroll to position [564, 0]
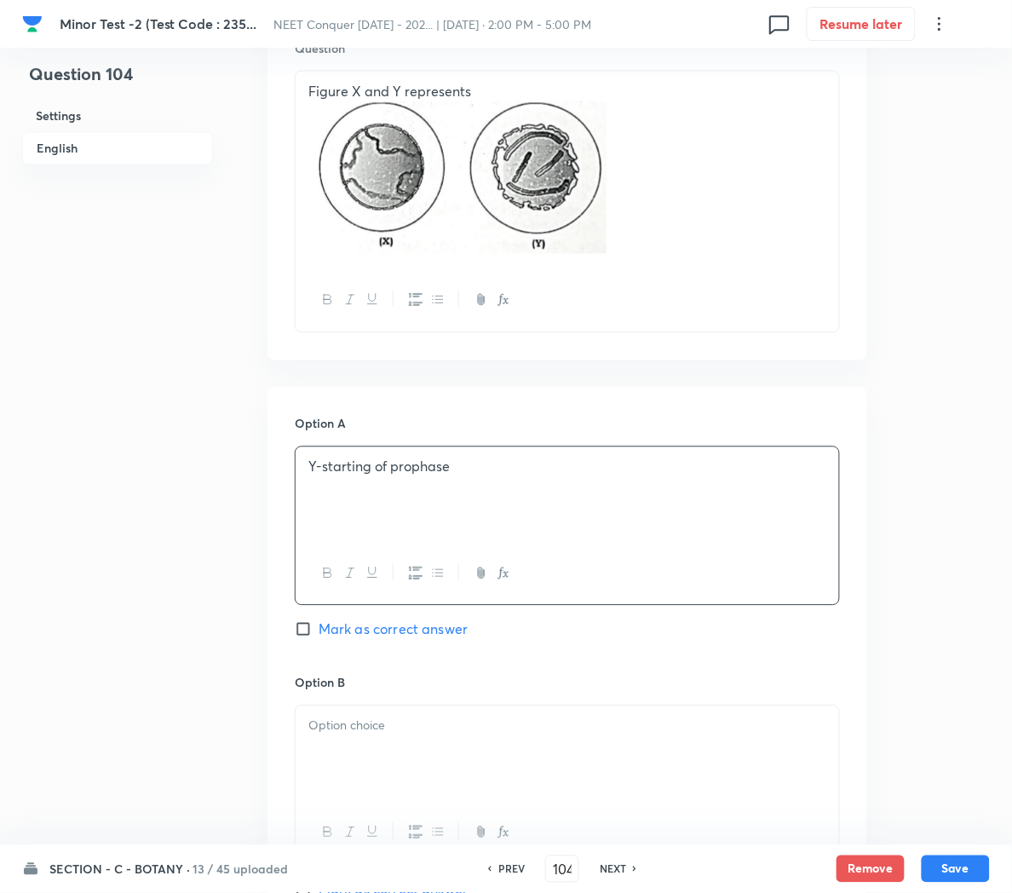
click at [325, 741] on div at bounding box center [568, 753] width 544 height 95
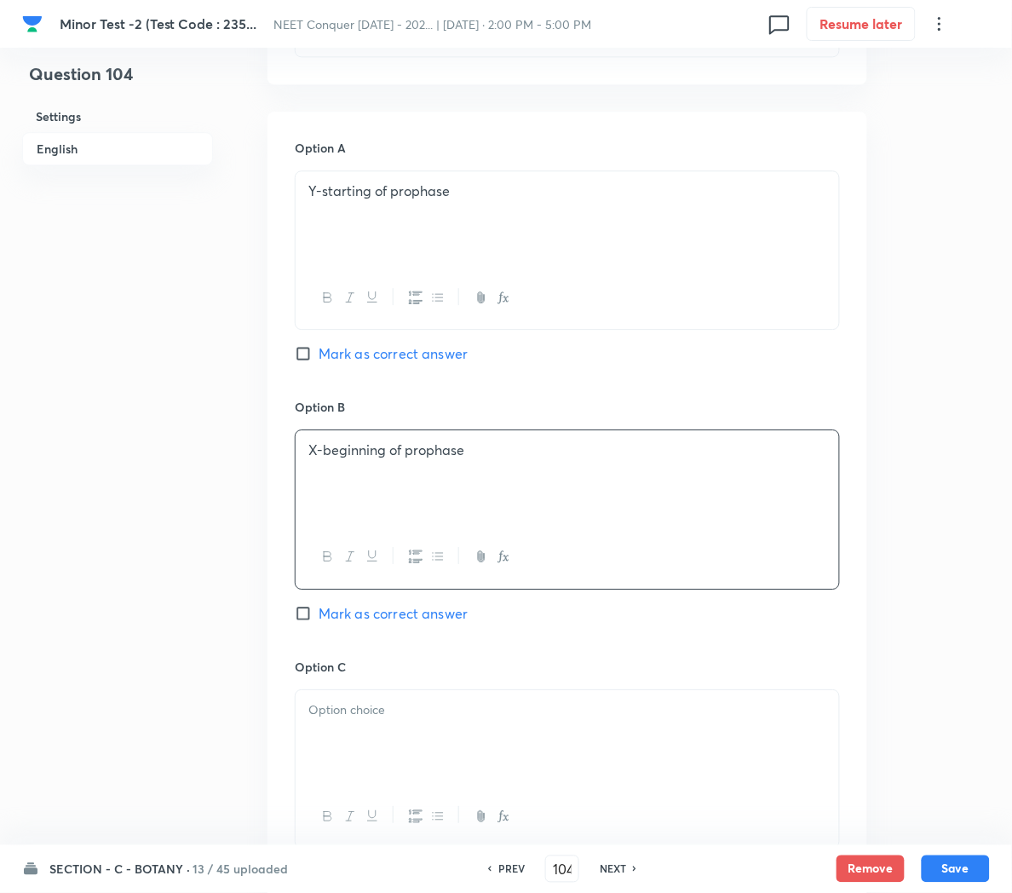
scroll to position [841, 0]
click at [423, 744] on div at bounding box center [568, 736] width 544 height 95
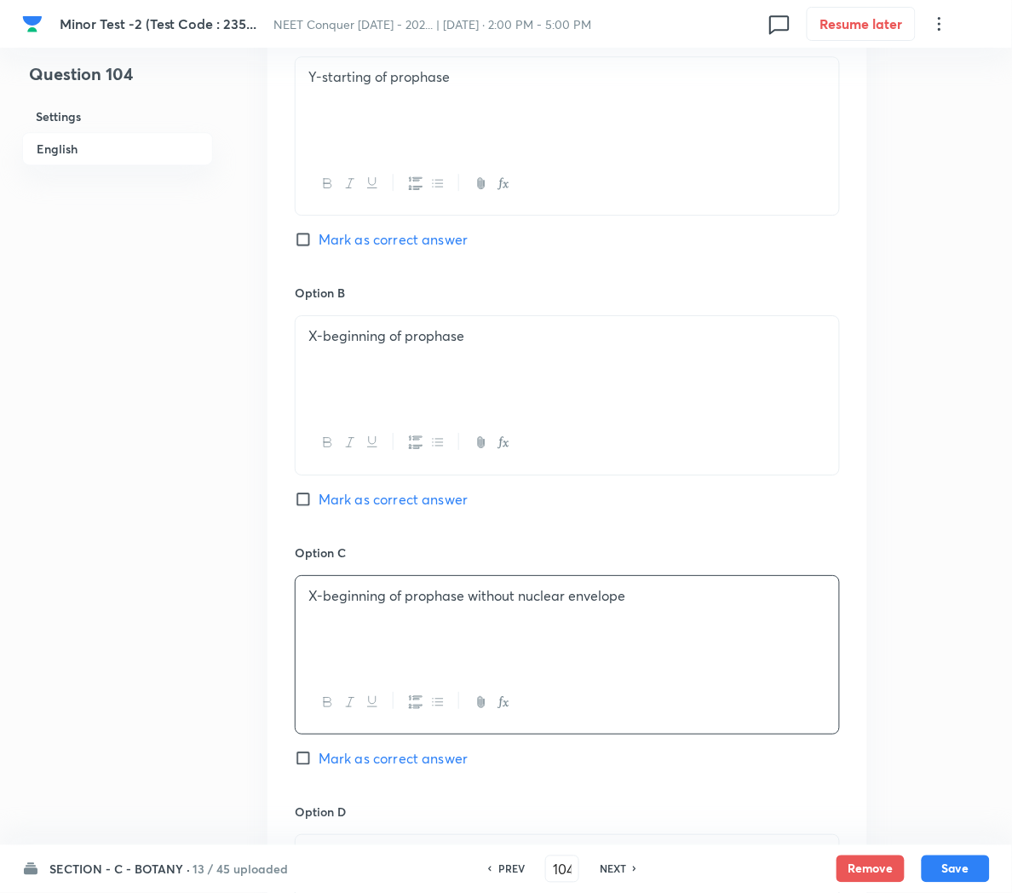
scroll to position [1002, 0]
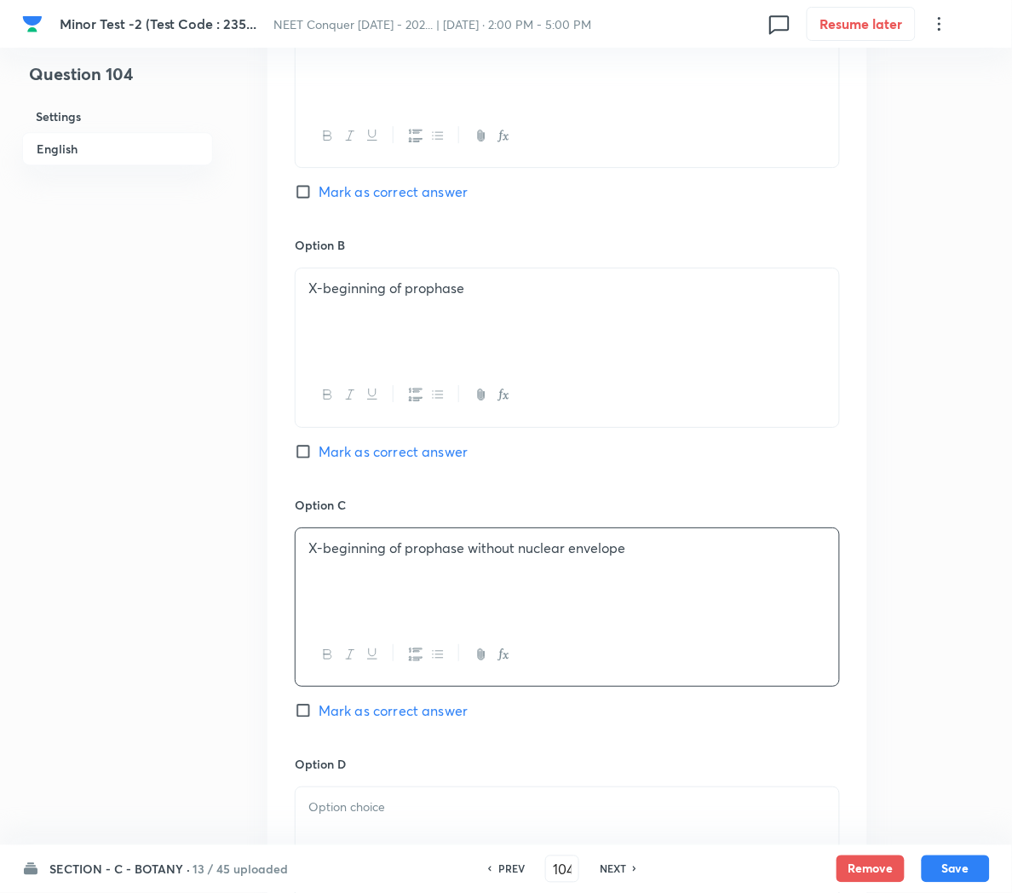
click at [332, 448] on span "Mark as correct answer" at bounding box center [393, 451] width 149 height 20
click at [319, 448] on input "Mark as correct answer" at bounding box center [307, 451] width 24 height 17
checkbox input "true"
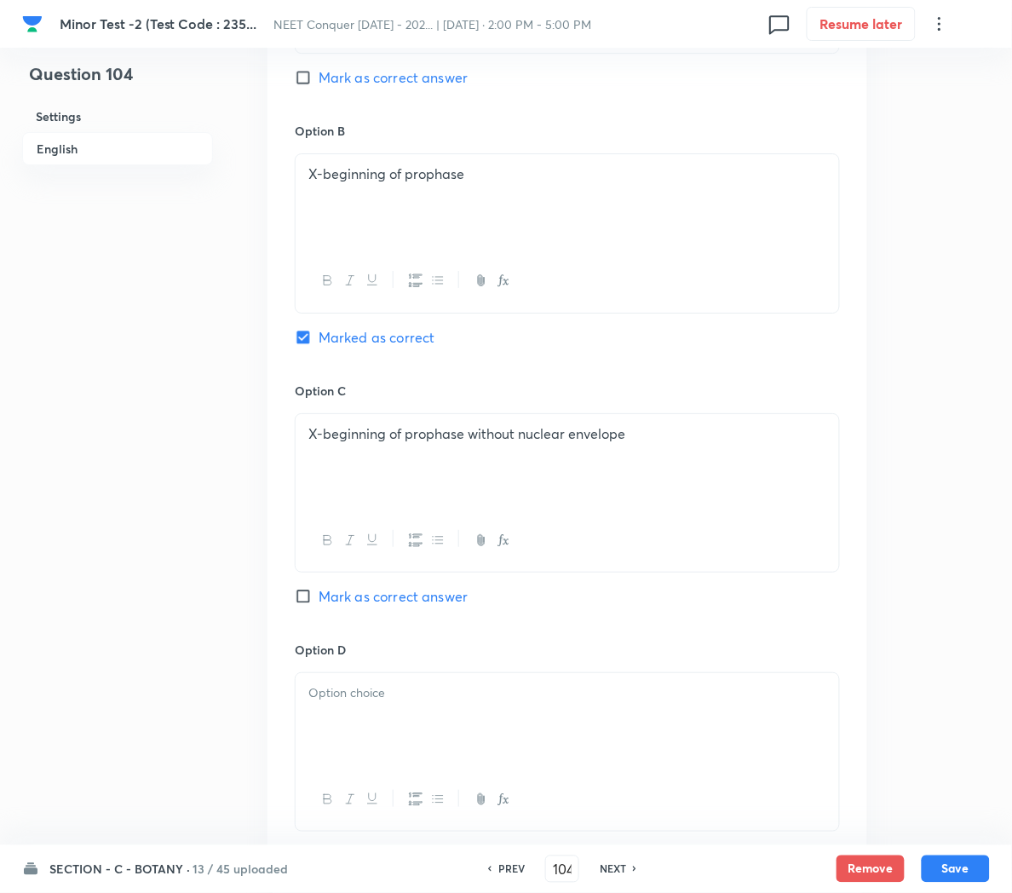
scroll to position [1118, 0]
click at [369, 716] on div at bounding box center [568, 718] width 544 height 95
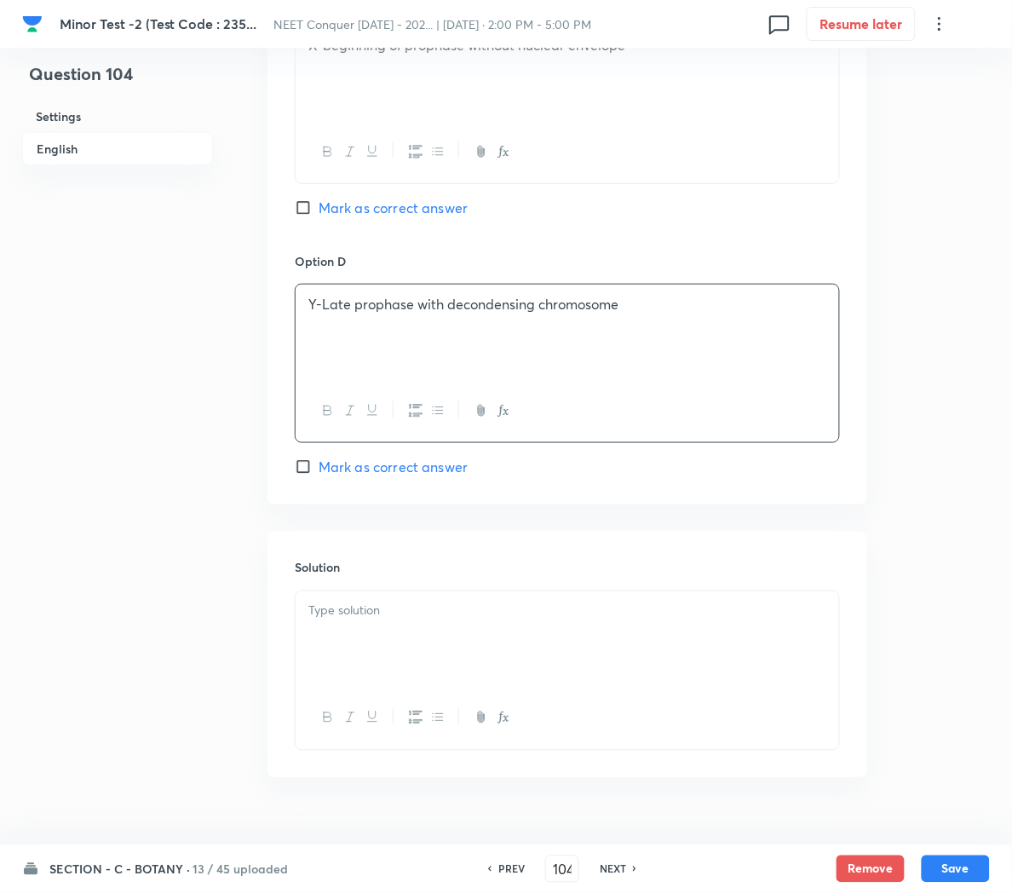
scroll to position [1505, 0]
click at [352, 620] on p at bounding box center [567, 611] width 518 height 20
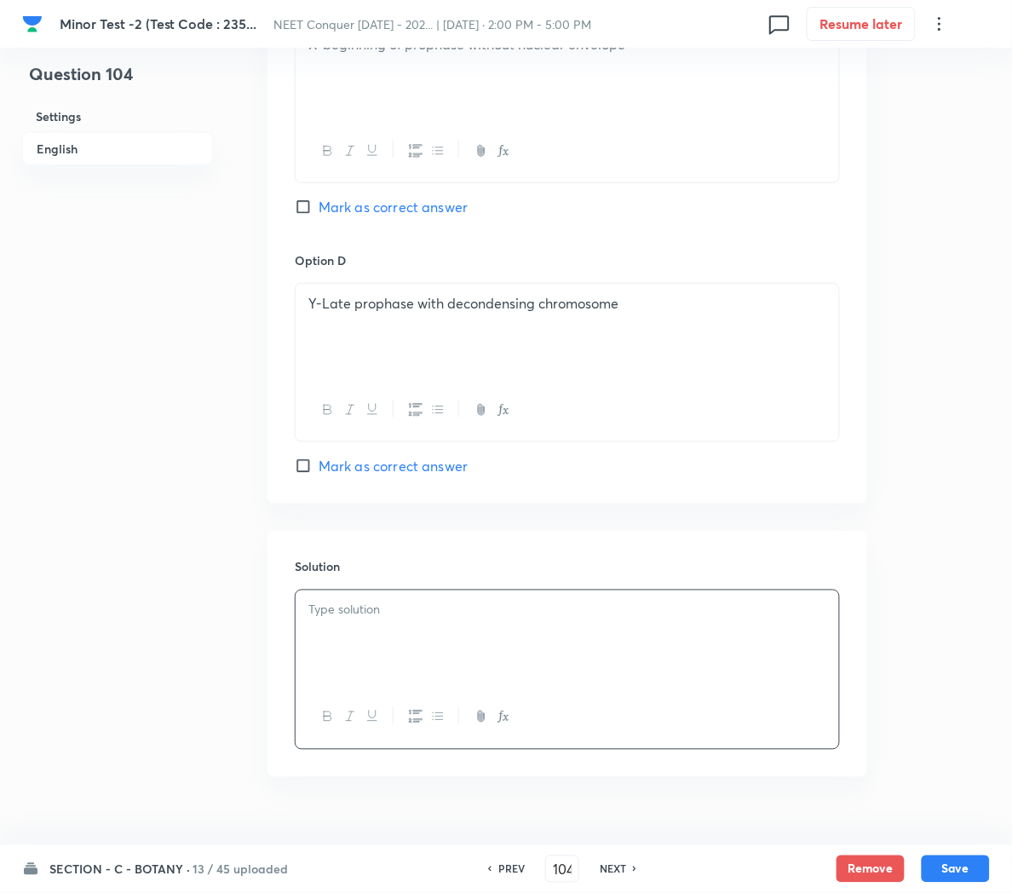
click at [500, 629] on div at bounding box center [568, 637] width 544 height 95
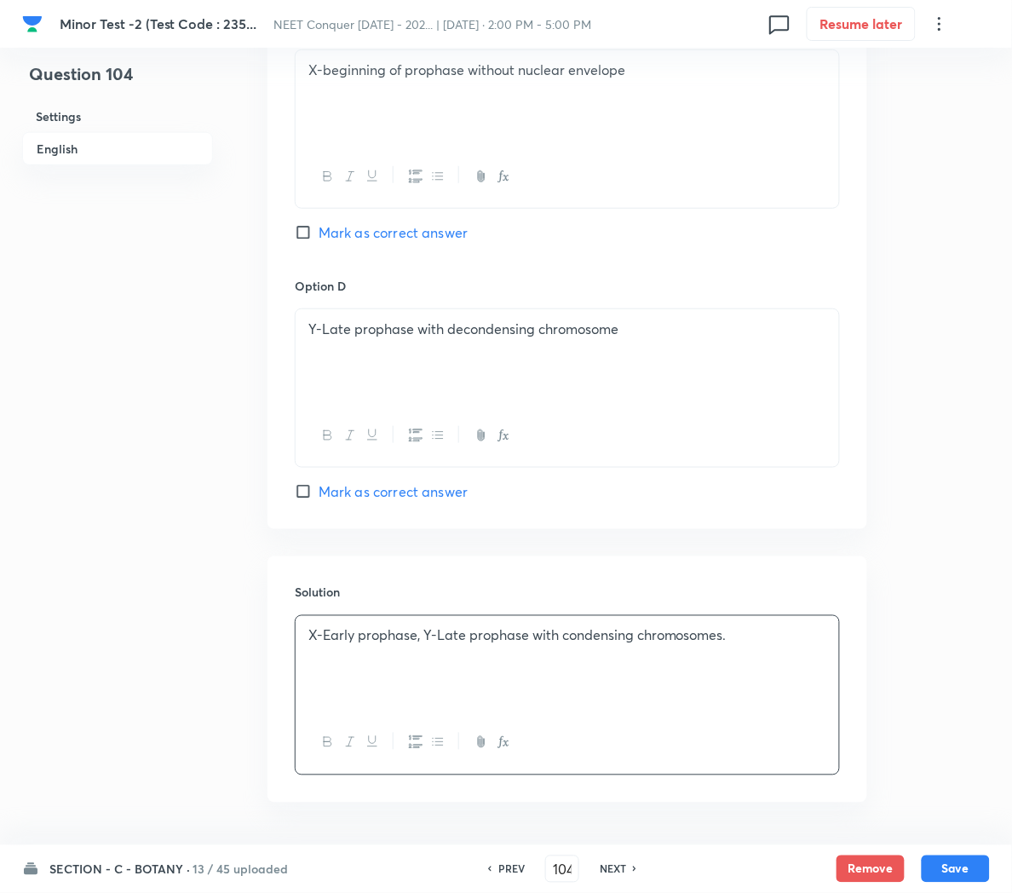
scroll to position [1547, 0]
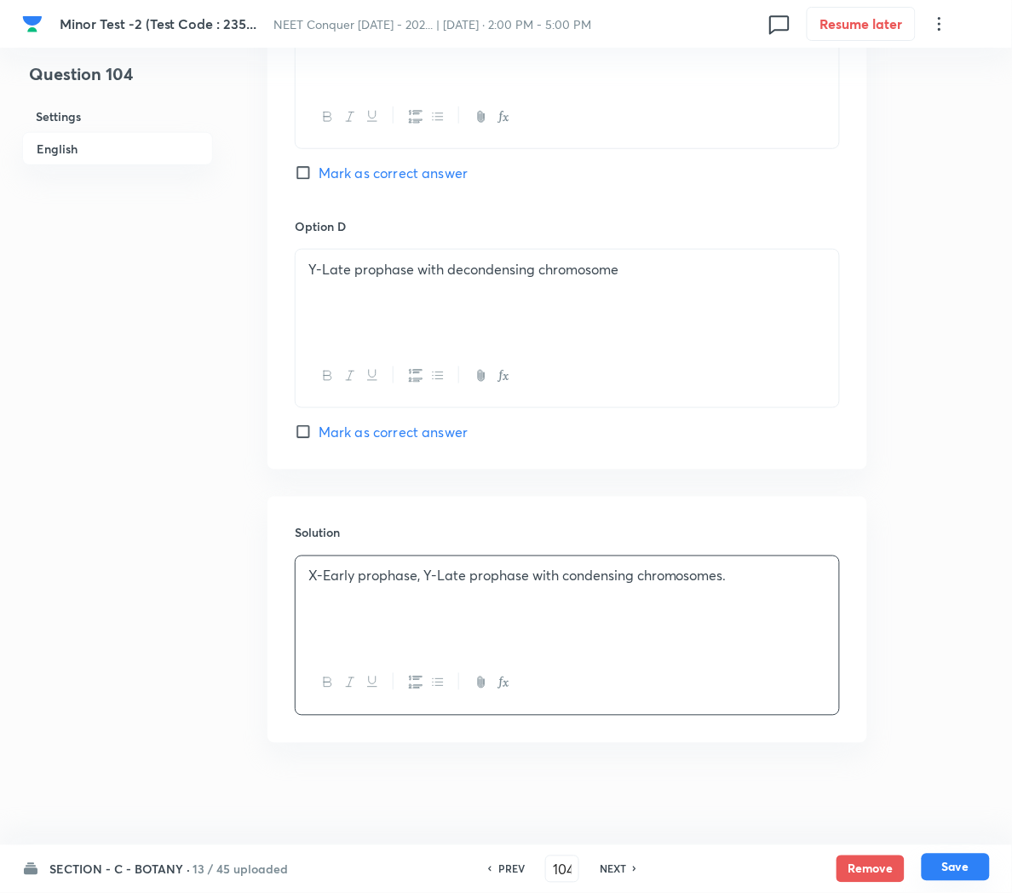
click at [947, 867] on button "Save" at bounding box center [956, 867] width 68 height 27
type input "105"
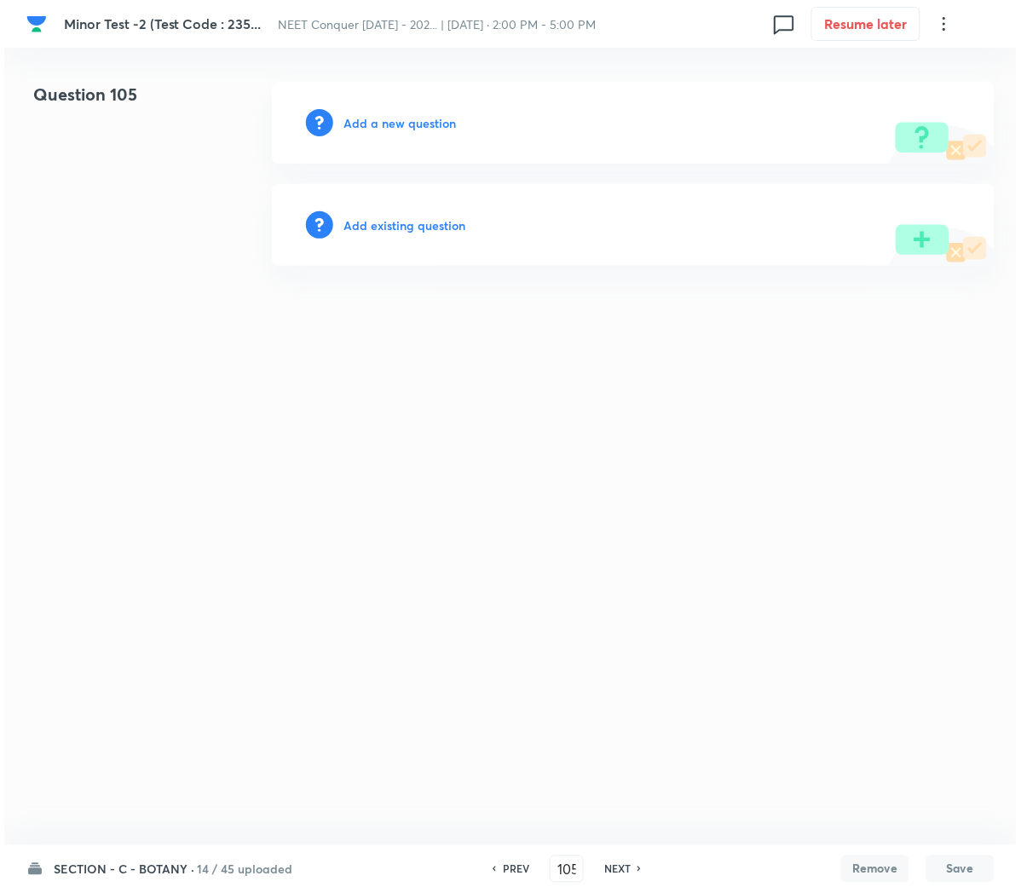
scroll to position [0, 0]
click at [398, 123] on h6 "Add a new question" at bounding box center [399, 123] width 112 height 18
click at [398, 123] on h6 "Choose a question type" at bounding box center [408, 123] width 131 height 18
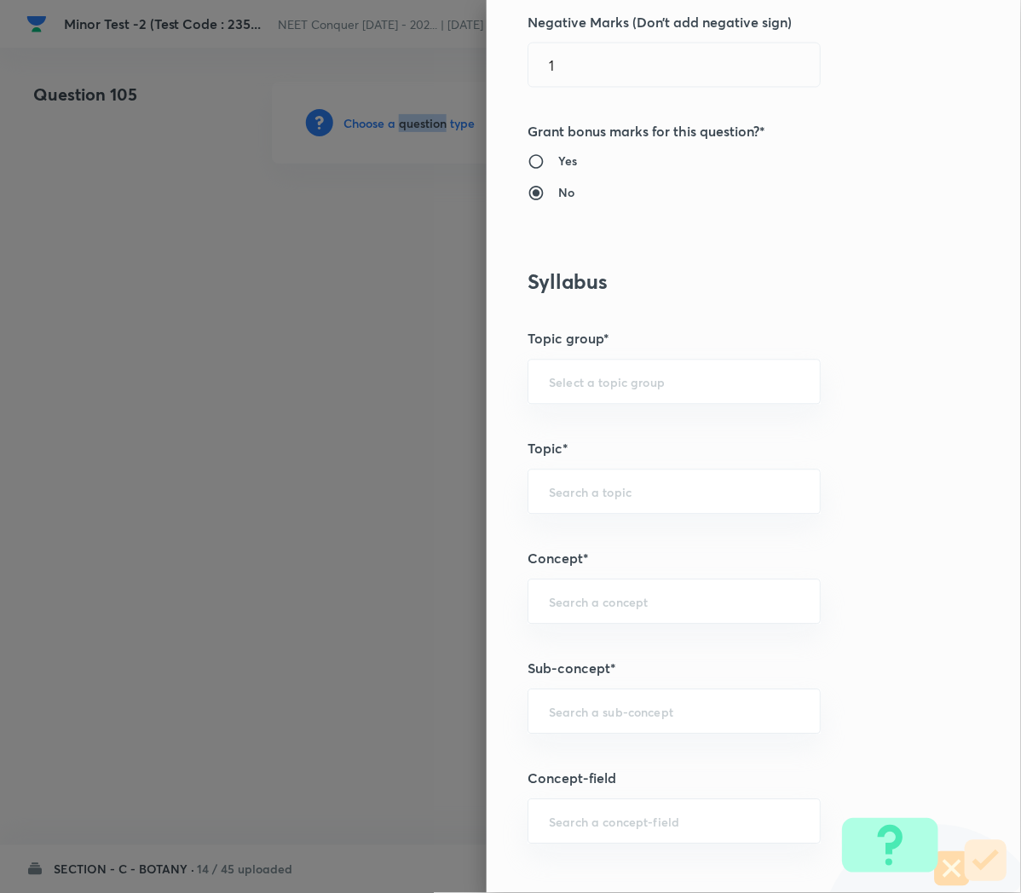
scroll to position [559, 0]
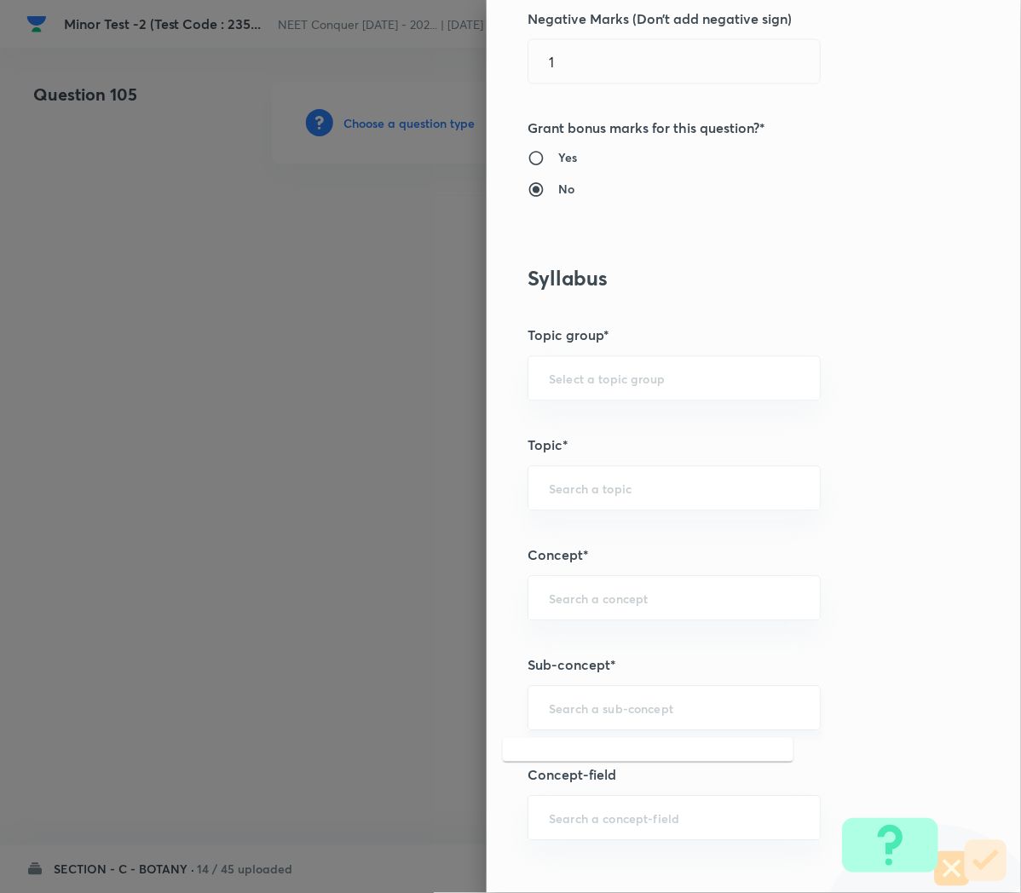
click at [561, 711] on input "text" at bounding box center [674, 708] width 250 height 16
paste input "Cell Cycle and Cell Division"
type input "Cell Cycle and Cell Division"
type input "Biology"
type input "Cell Cycle and Cell Division"
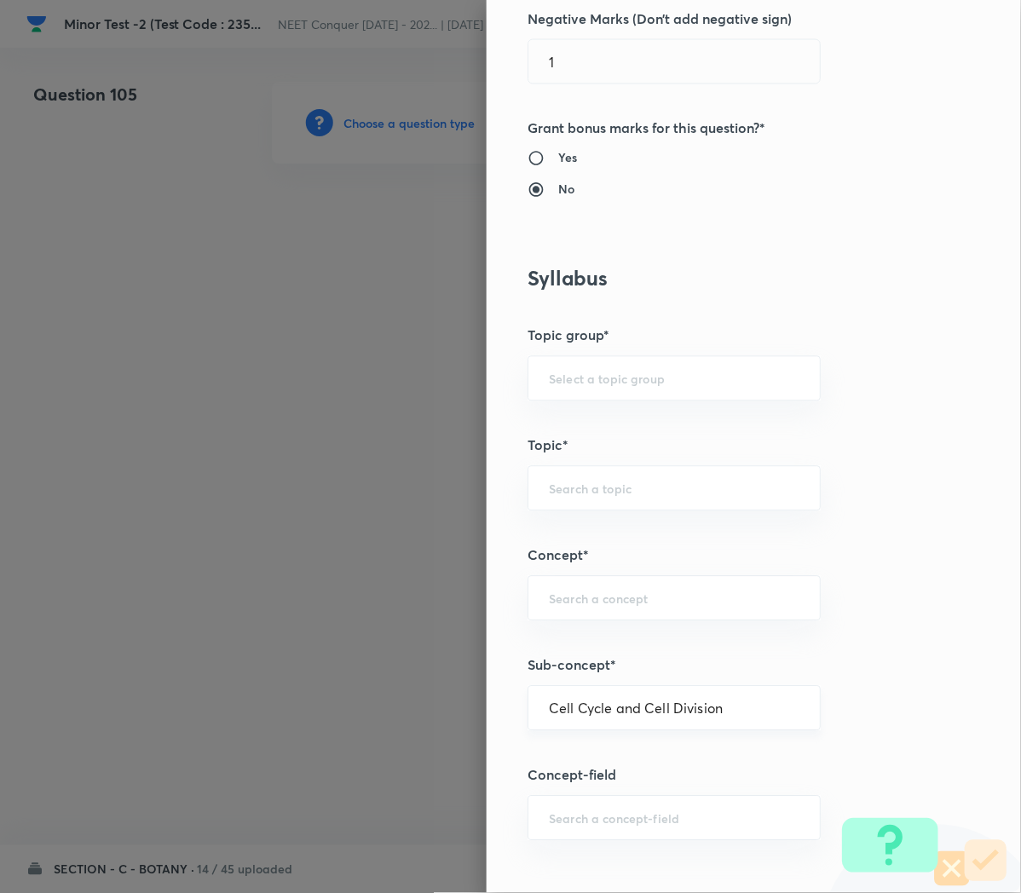
type input "Cell Cycle and Cell Division"
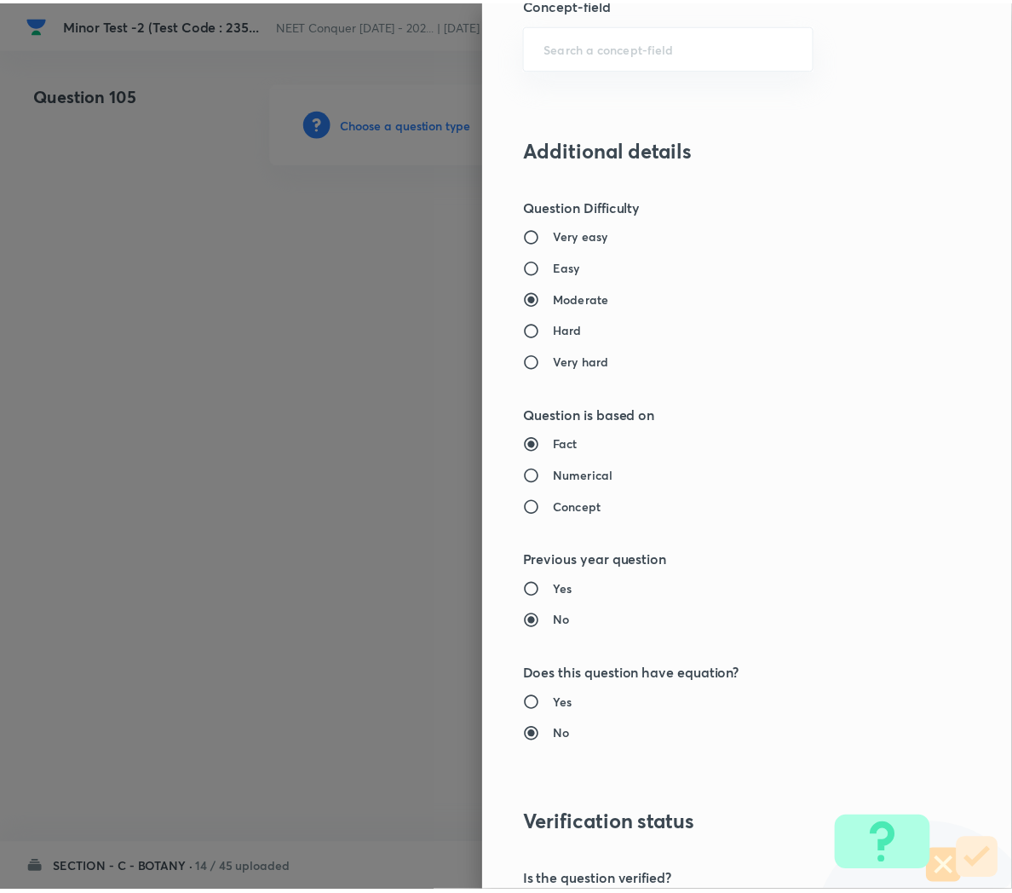
scroll to position [1546, 0]
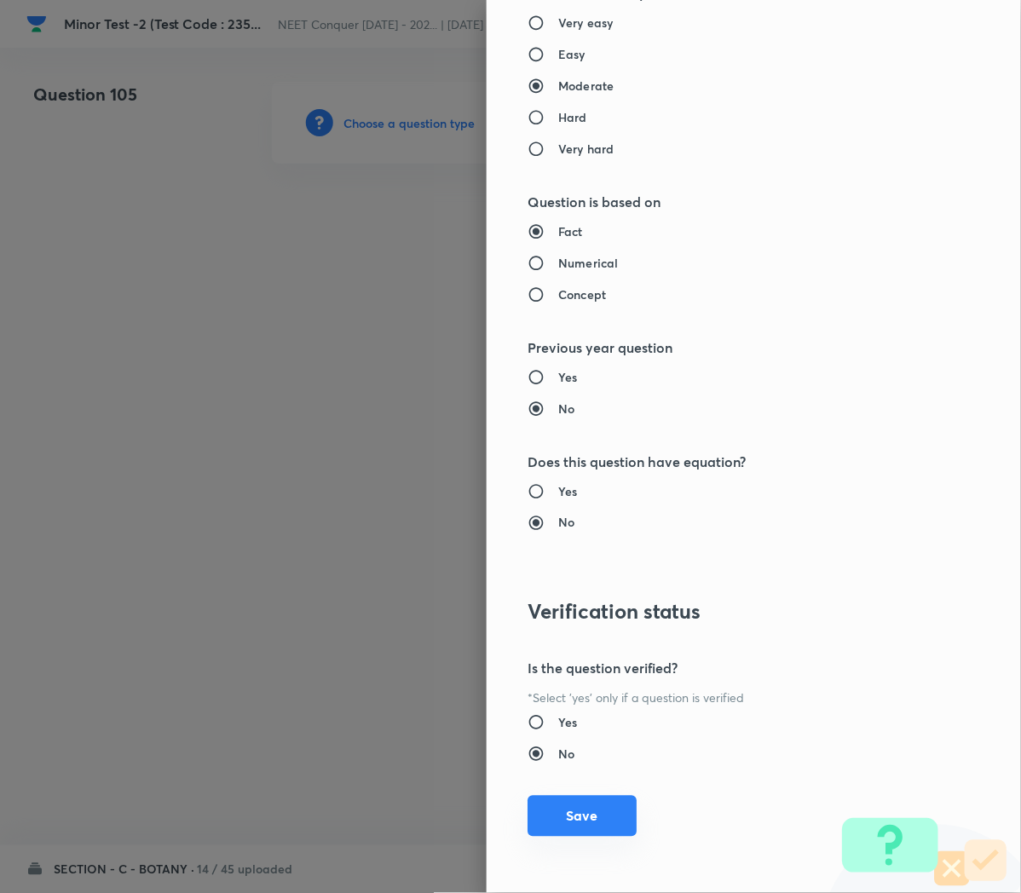
click at [547, 816] on button "Save" at bounding box center [581, 816] width 109 height 41
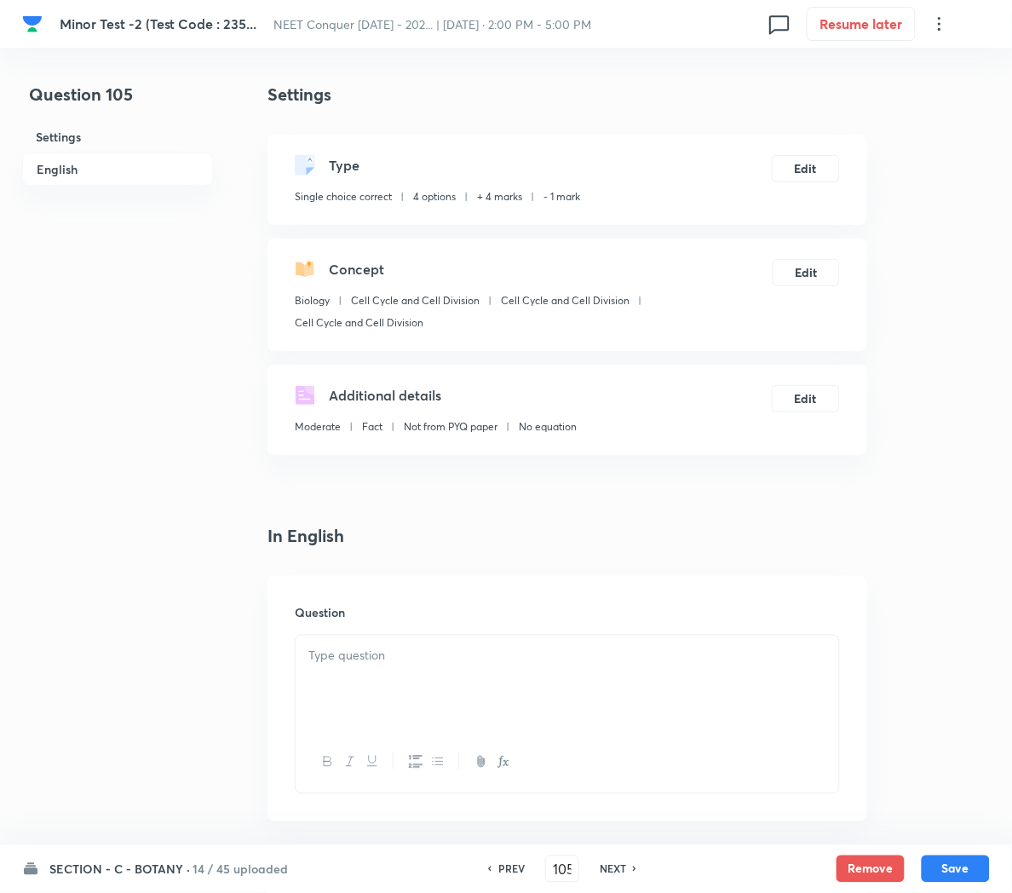
click at [351, 678] on div at bounding box center [568, 683] width 544 height 95
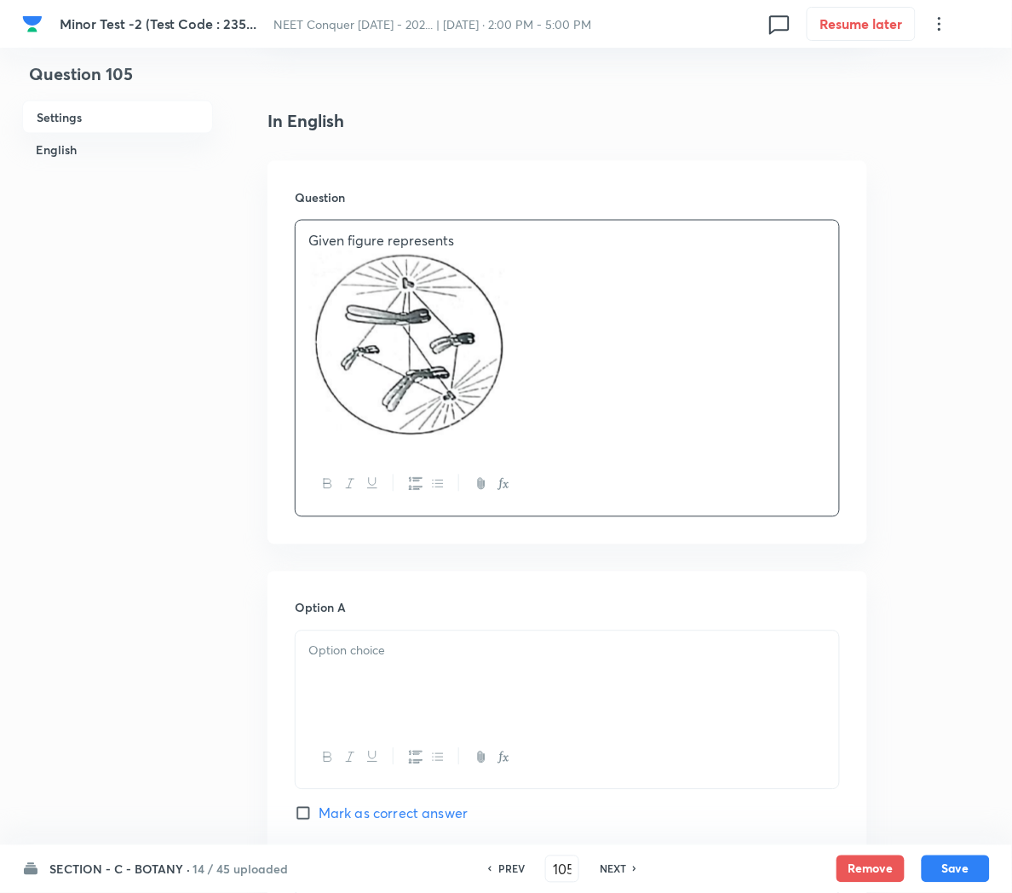
scroll to position [423, 0]
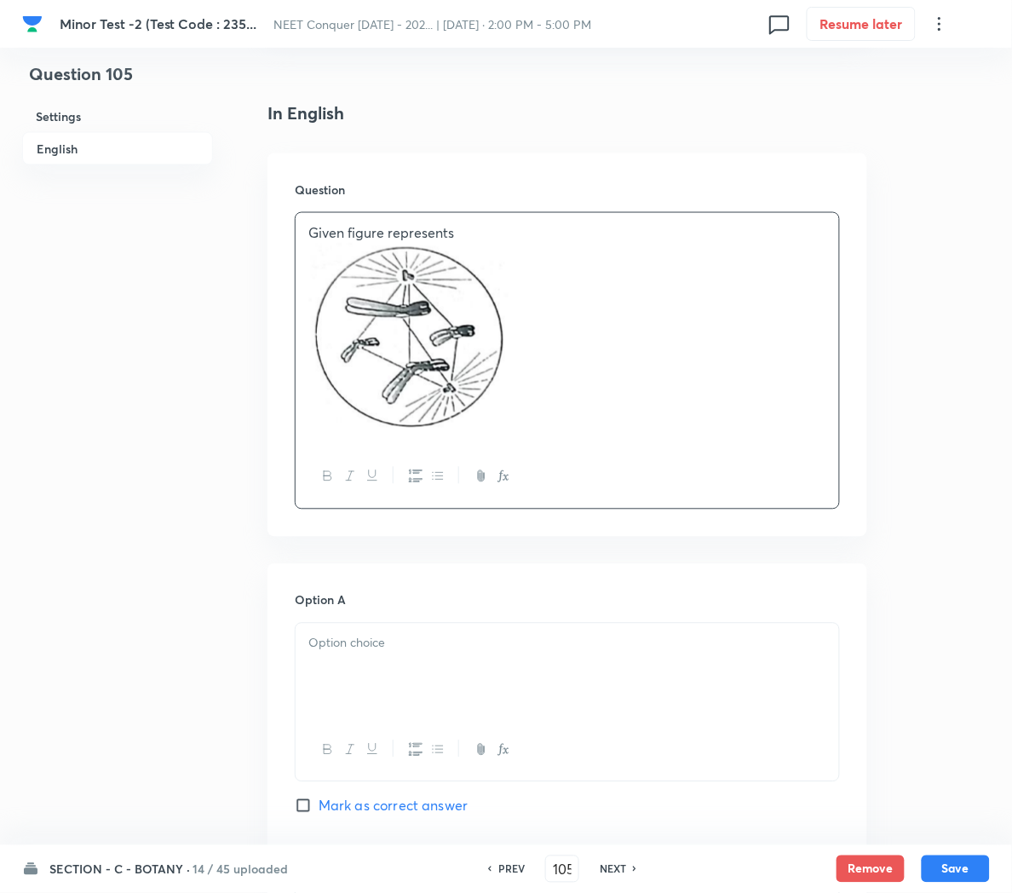
click at [365, 663] on div at bounding box center [568, 671] width 544 height 95
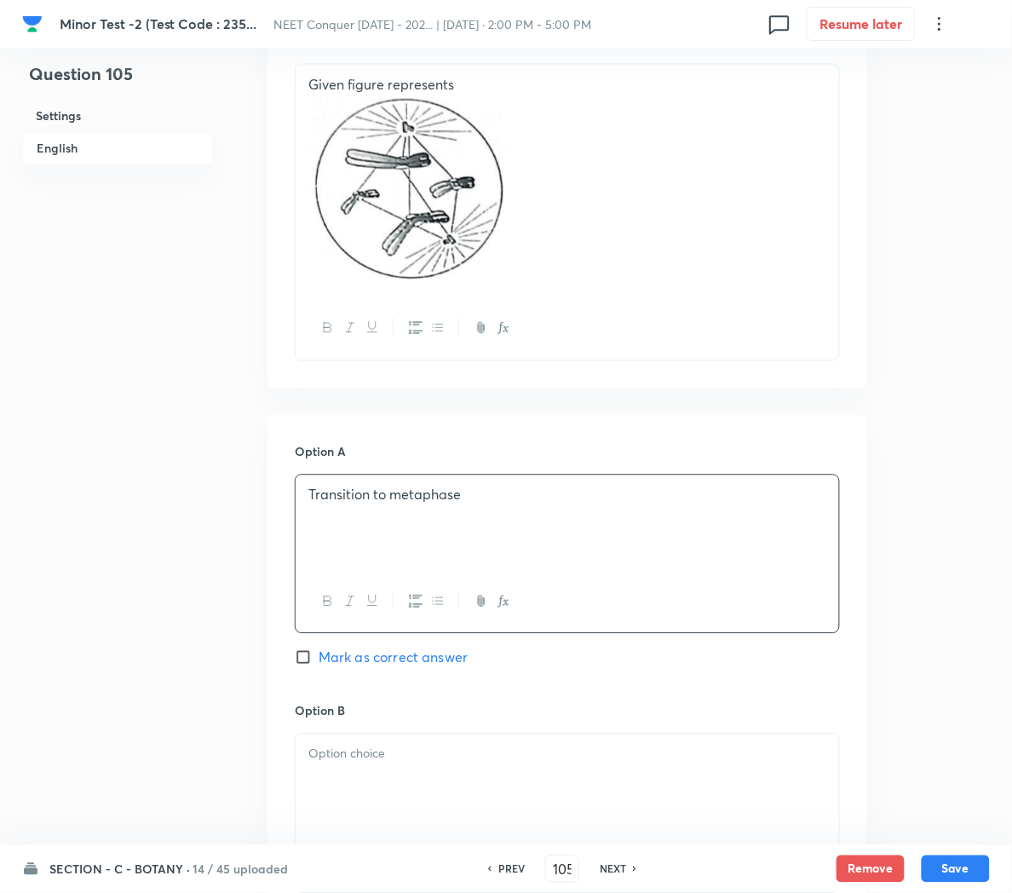
scroll to position [576, 0]
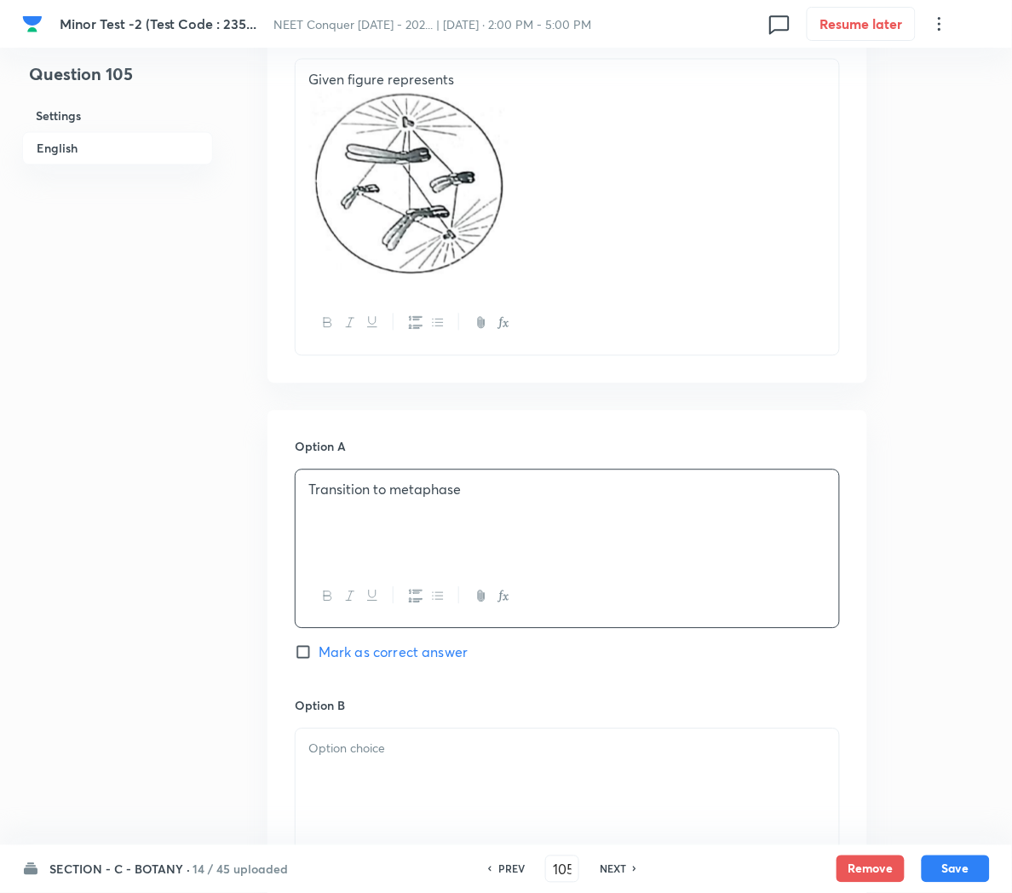
click at [377, 656] on span "Mark as correct answer" at bounding box center [393, 652] width 149 height 20
click at [319, 656] on input "Mark as correct answer" at bounding box center [307, 652] width 24 height 17
checkbox input "true"
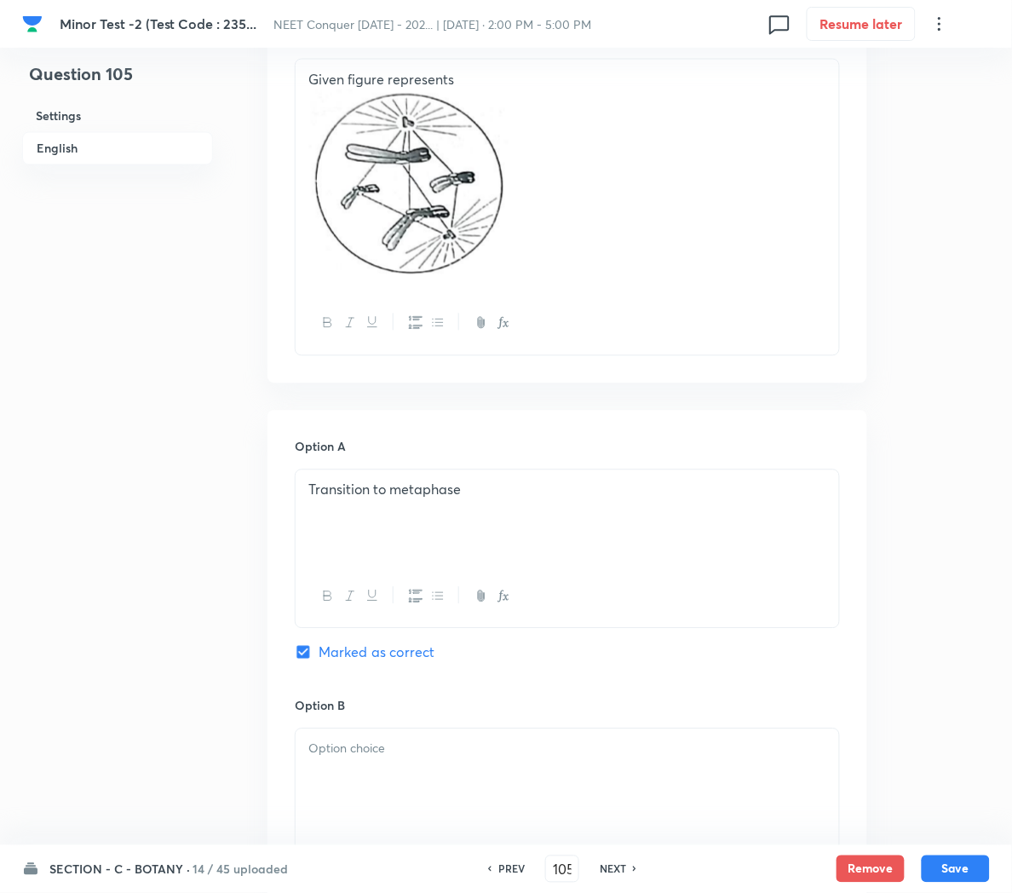
click at [376, 772] on div at bounding box center [568, 776] width 544 height 95
paste div
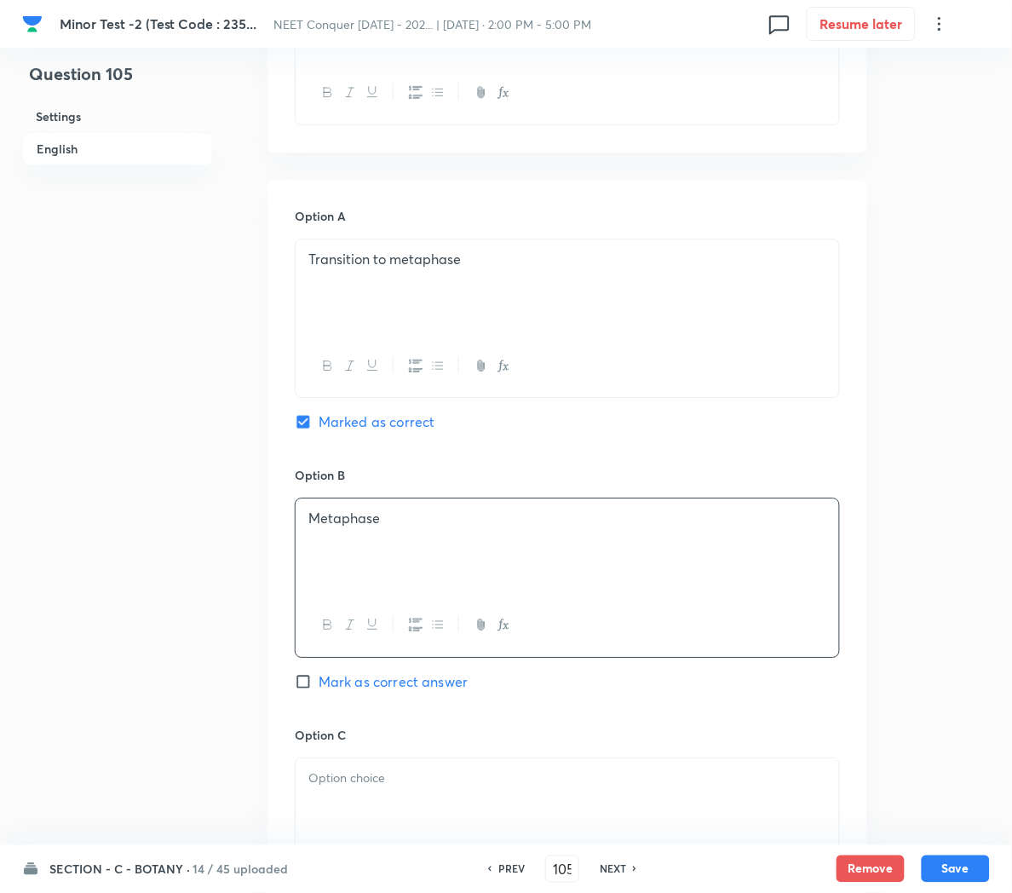
scroll to position [818, 0]
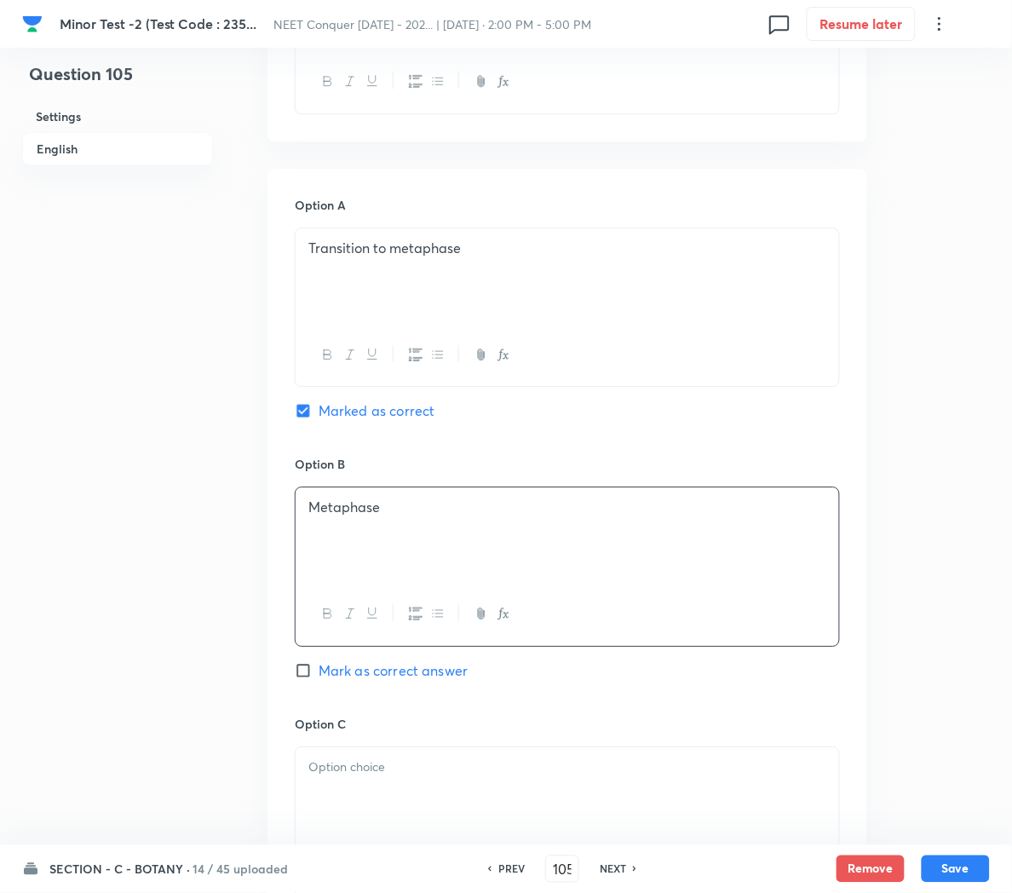
click at [331, 783] on div at bounding box center [568, 794] width 544 height 95
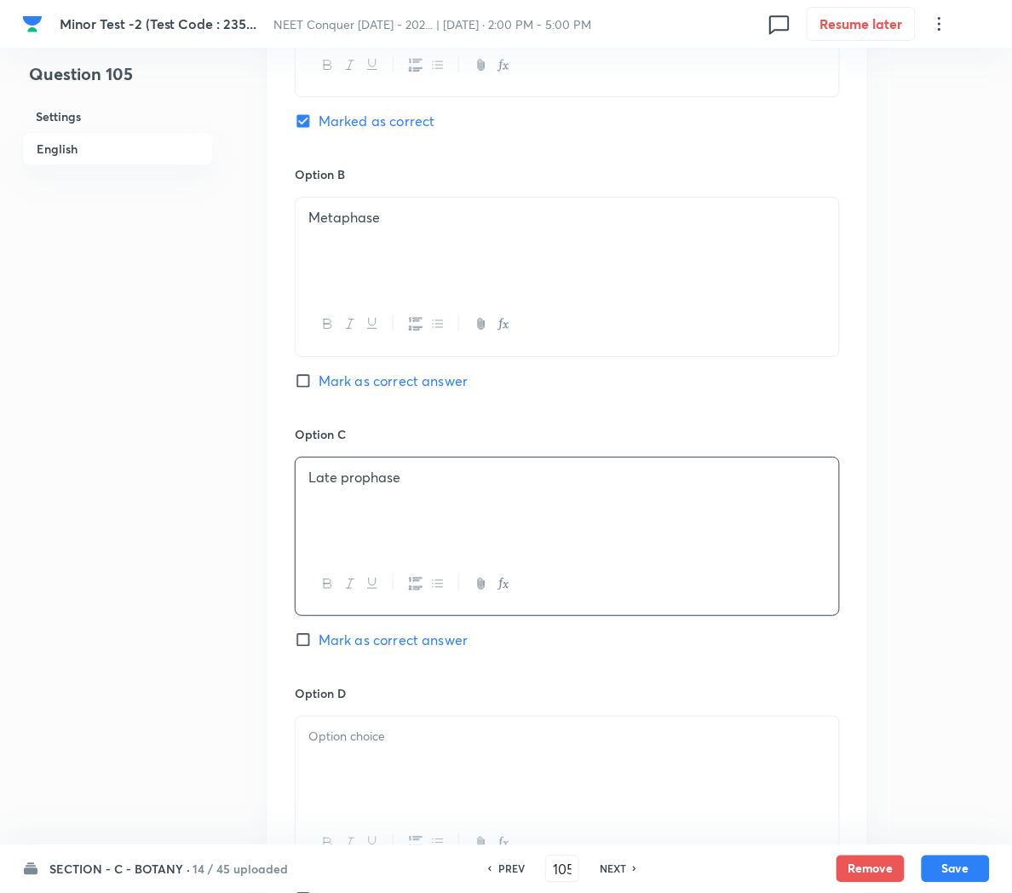
scroll to position [1130, 0]
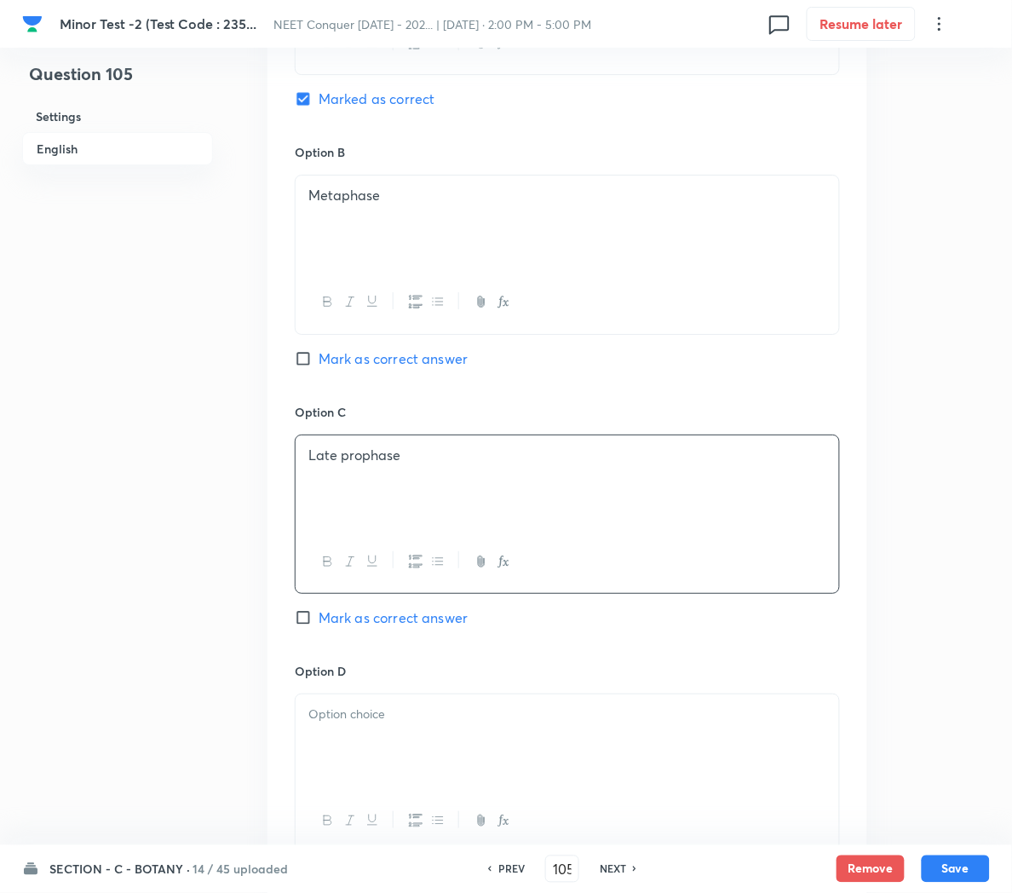
click at [380, 761] on div at bounding box center [568, 741] width 544 height 95
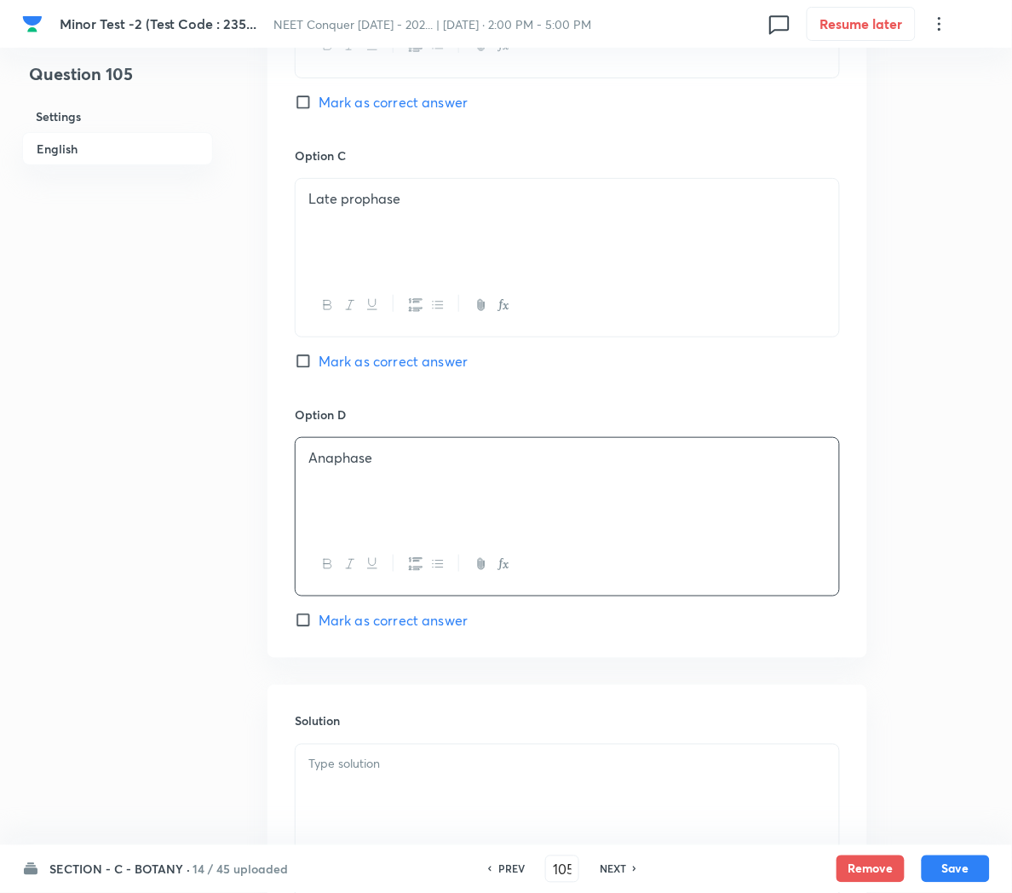
scroll to position [1402, 0]
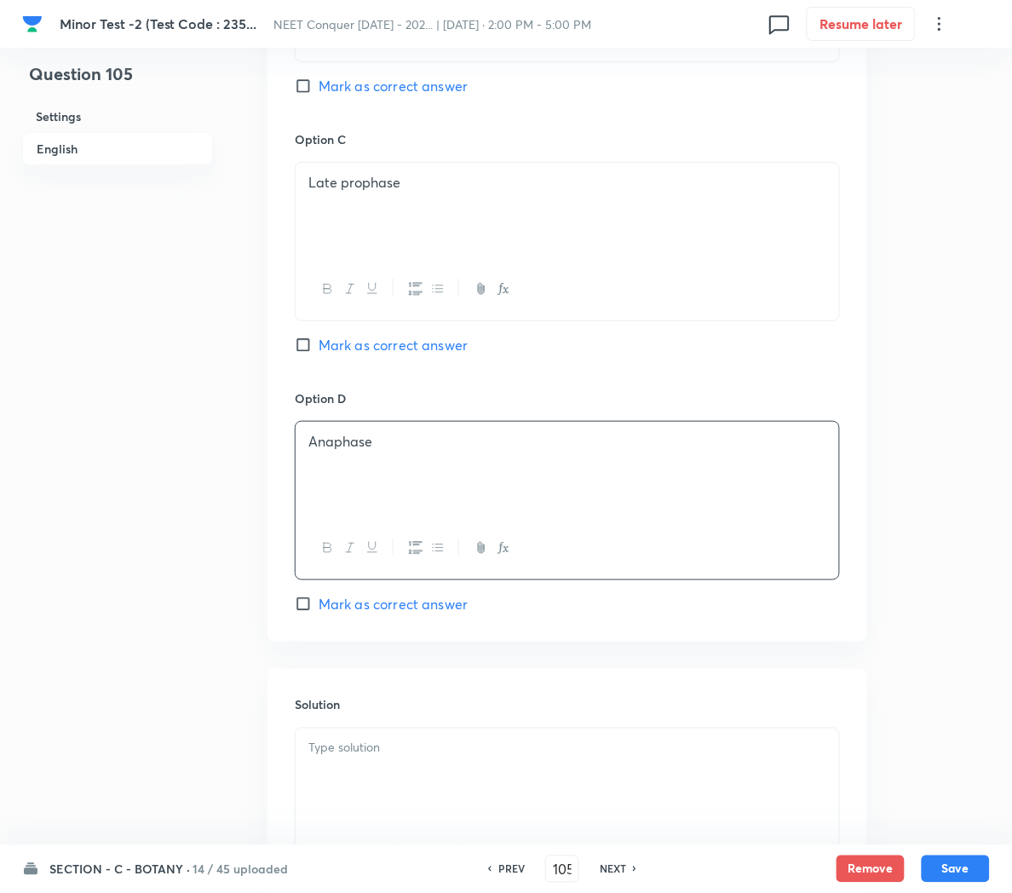
click at [380, 758] on p at bounding box center [567, 749] width 518 height 20
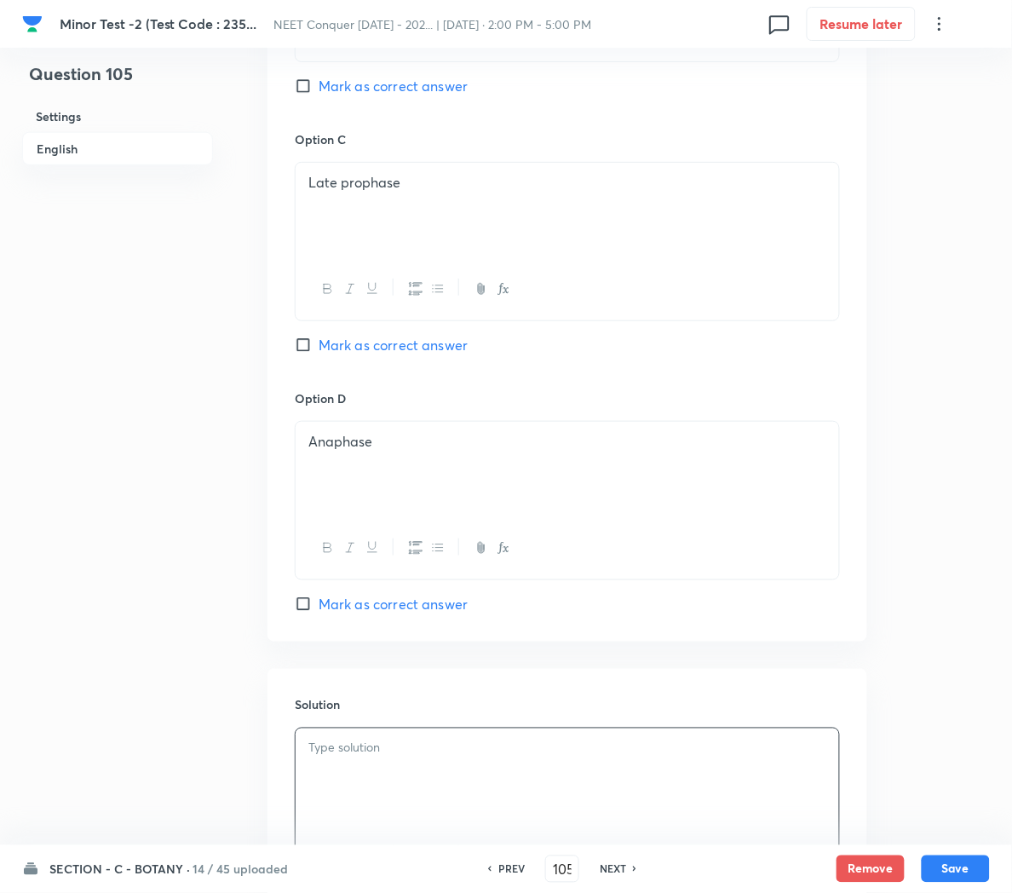
click at [363, 770] on div at bounding box center [568, 775] width 544 height 95
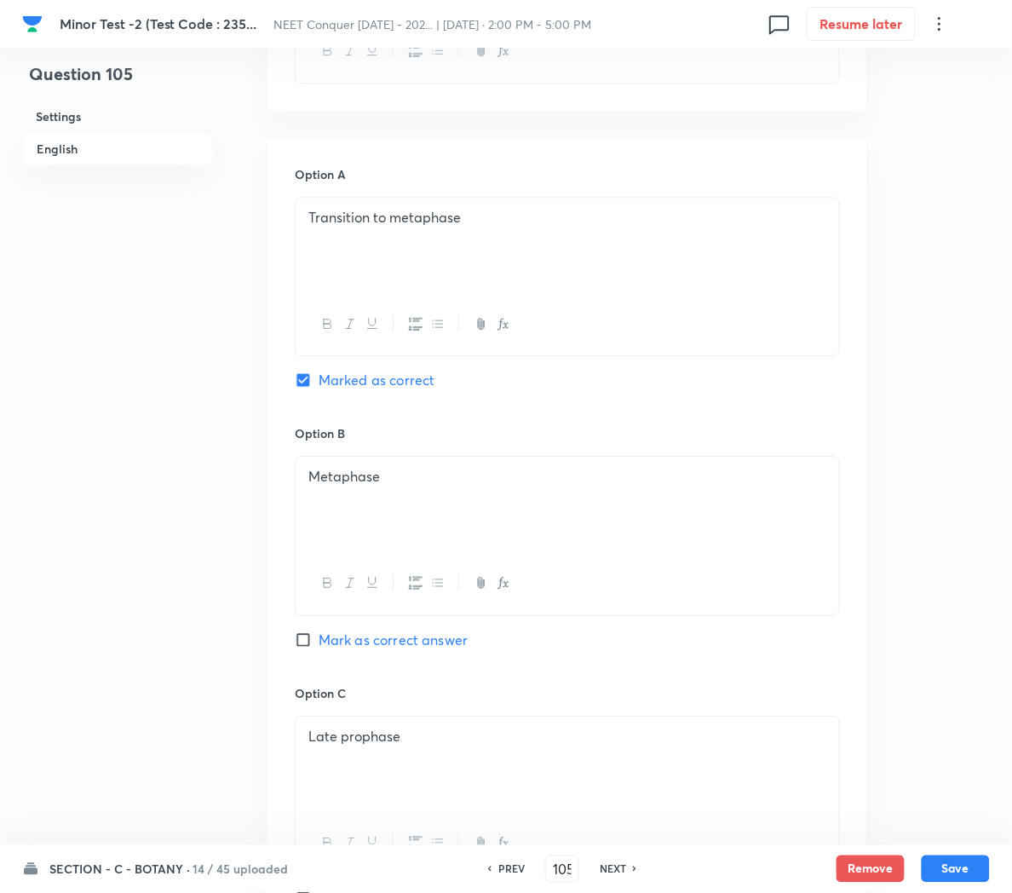
scroll to position [1582, 0]
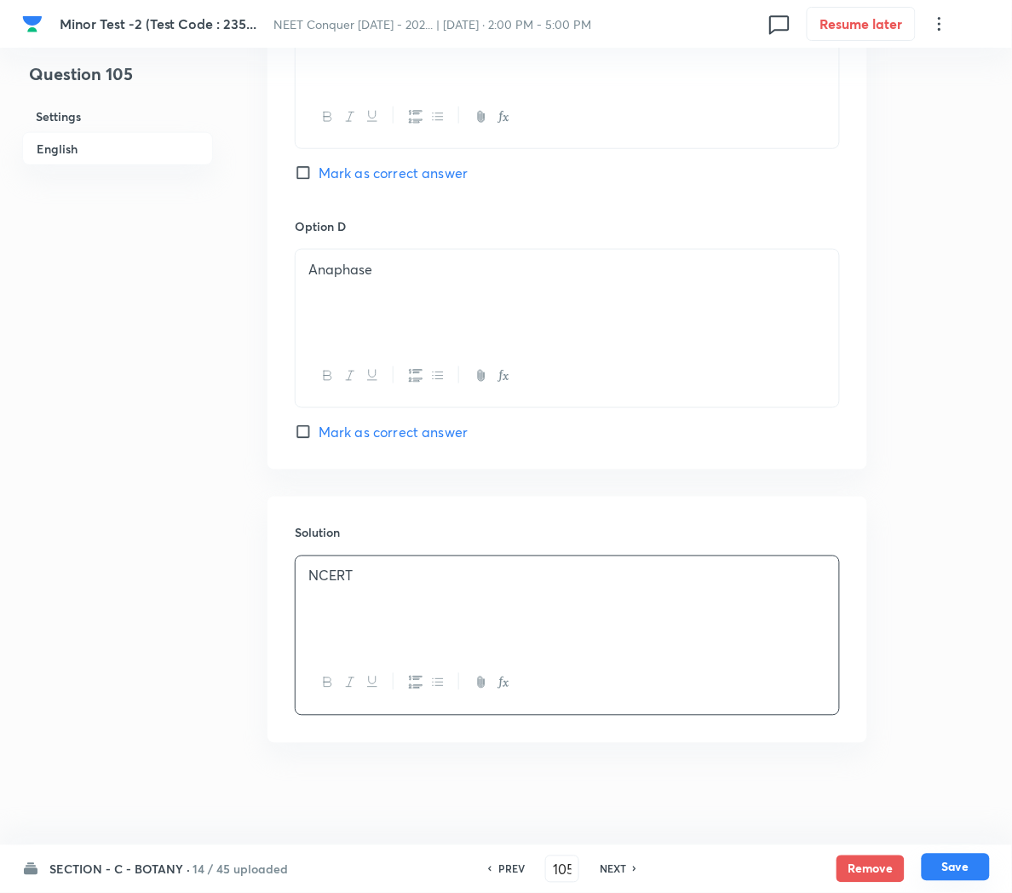
click at [960, 873] on button "Save" at bounding box center [956, 867] width 68 height 27
type input "106"
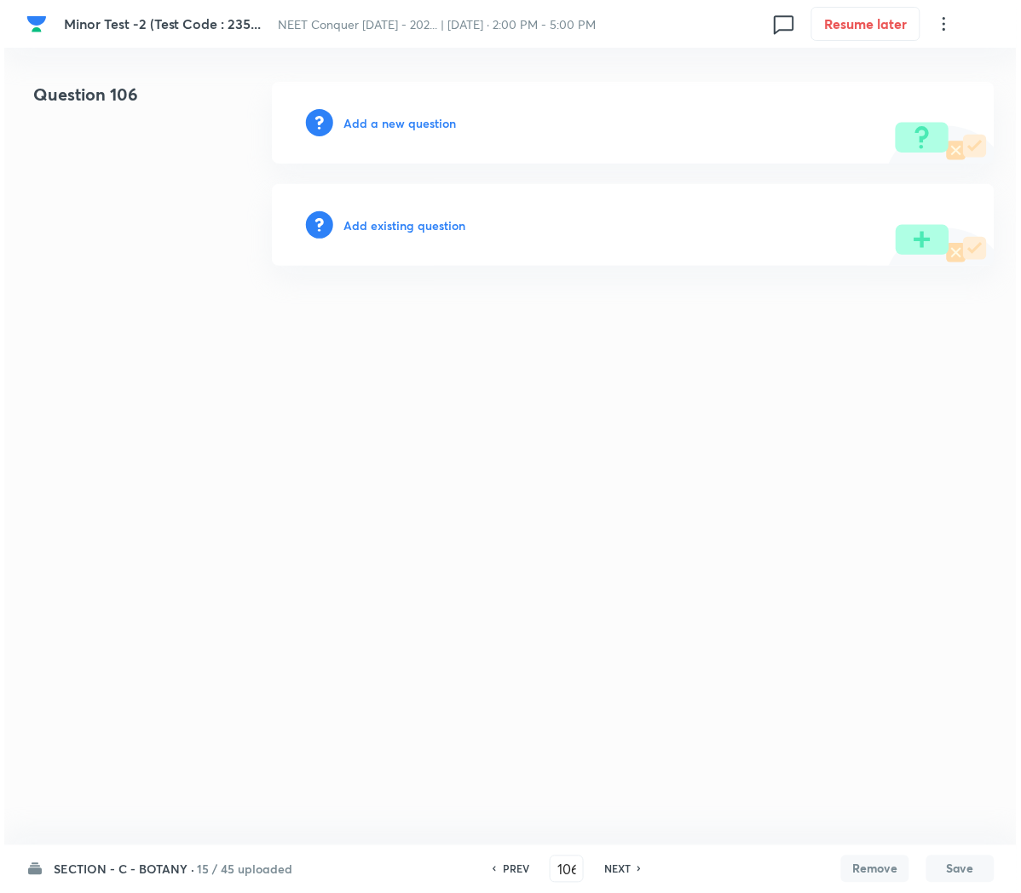
scroll to position [0, 0]
click at [393, 120] on h6 "Add a new question" at bounding box center [399, 123] width 112 height 18
click at [393, 120] on h6 "Choose a question type" at bounding box center [408, 123] width 131 height 18
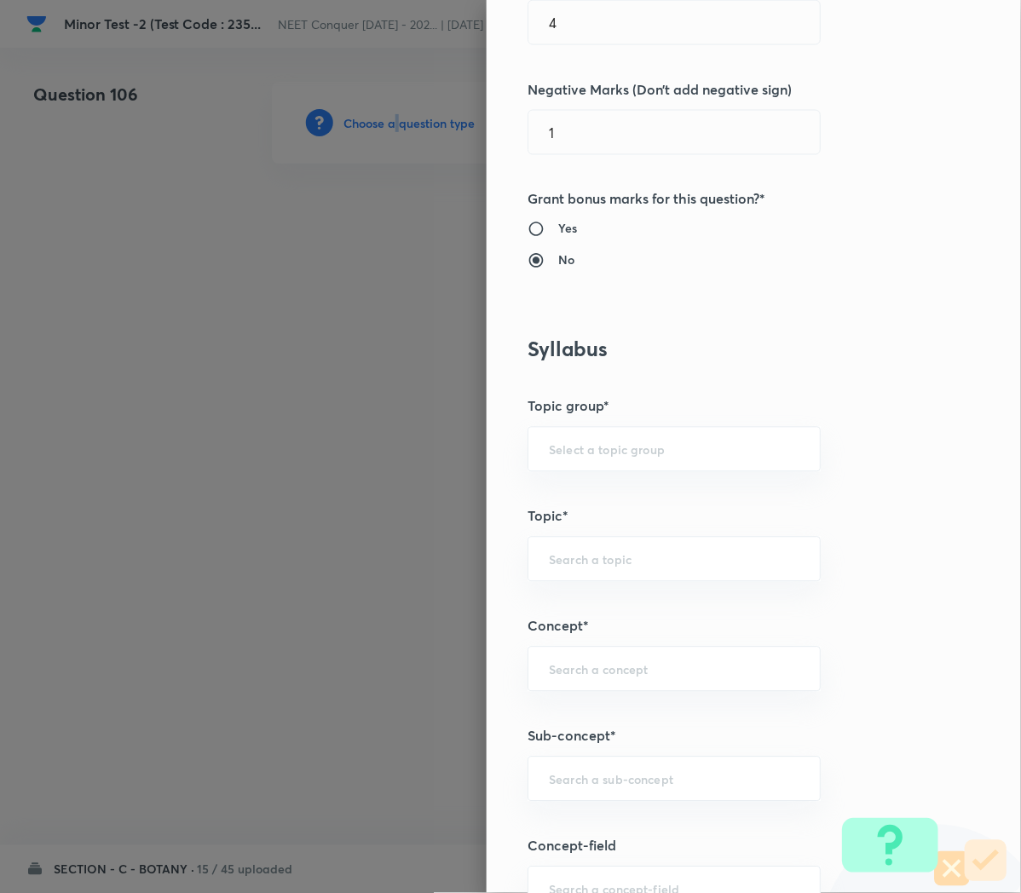
scroll to position [491, 0]
click at [554, 784] on input "text" at bounding box center [674, 776] width 250 height 16
paste input "Cell Cycle and Cell Division"
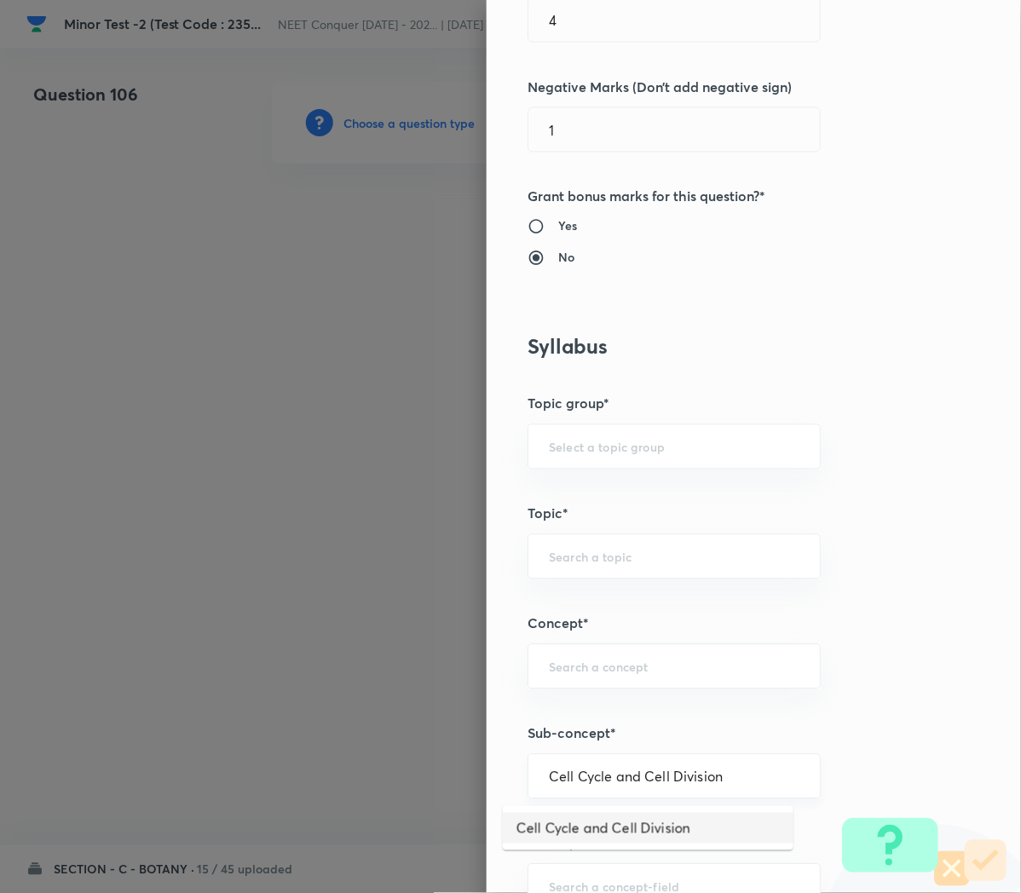
type input "Cell Cycle and Cell Division"
type input "Biology"
type input "Cell Cycle and Cell Division"
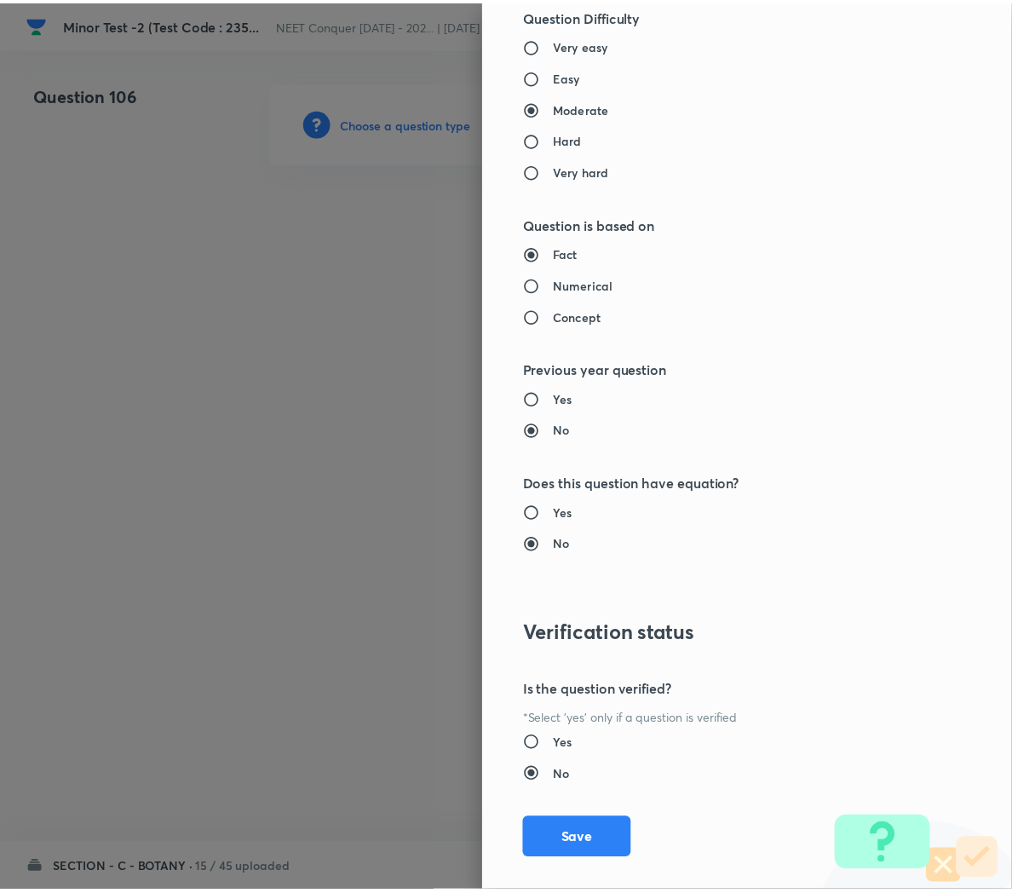
scroll to position [1546, 0]
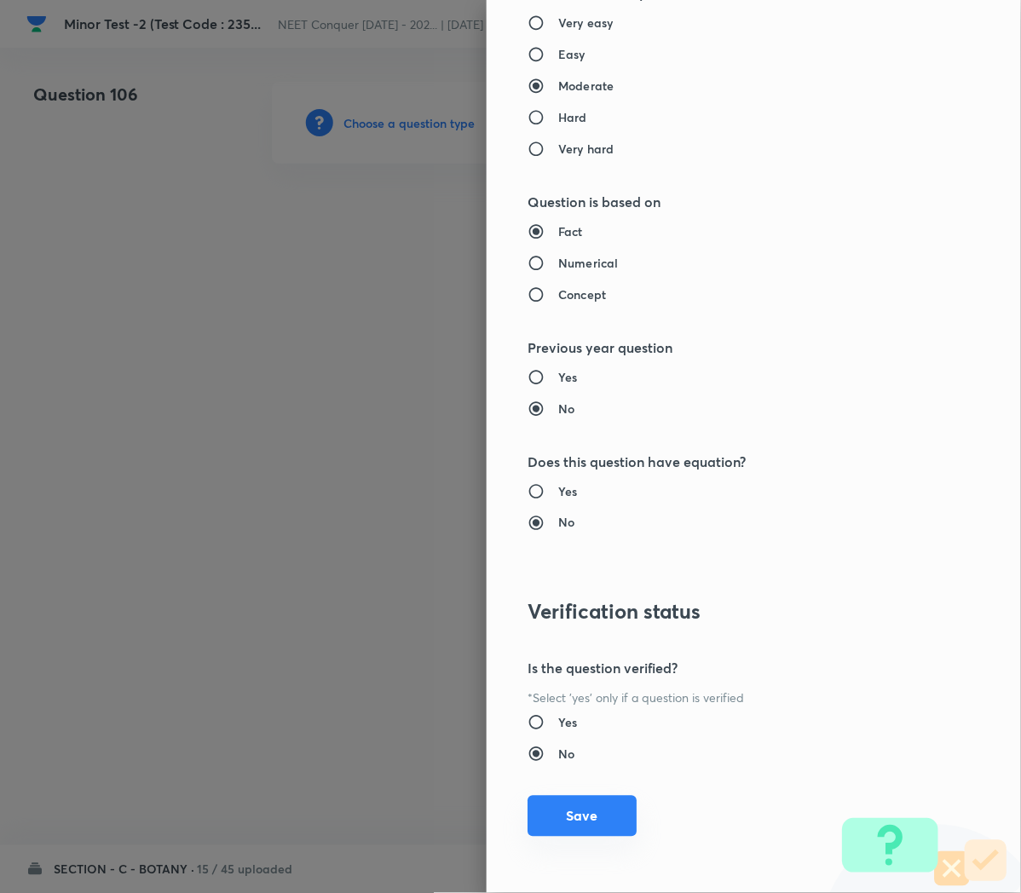
click at [547, 826] on button "Save" at bounding box center [581, 816] width 109 height 41
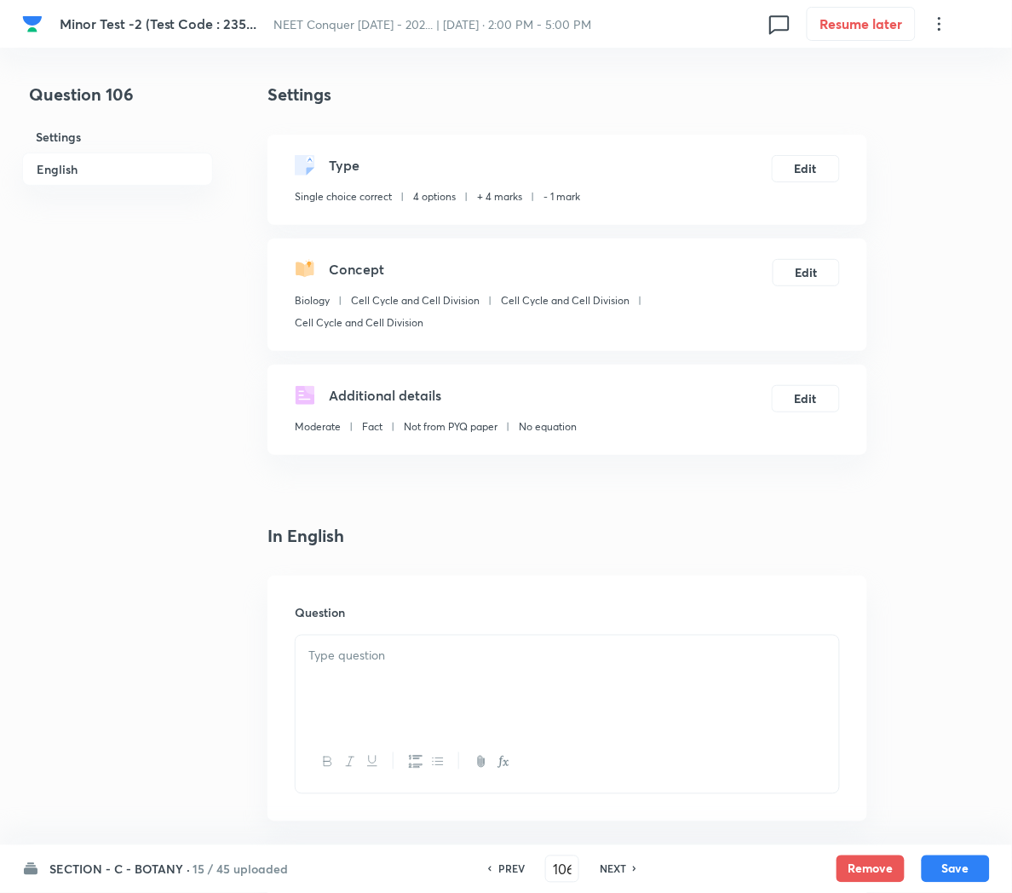
click at [398, 674] on div at bounding box center [568, 683] width 544 height 95
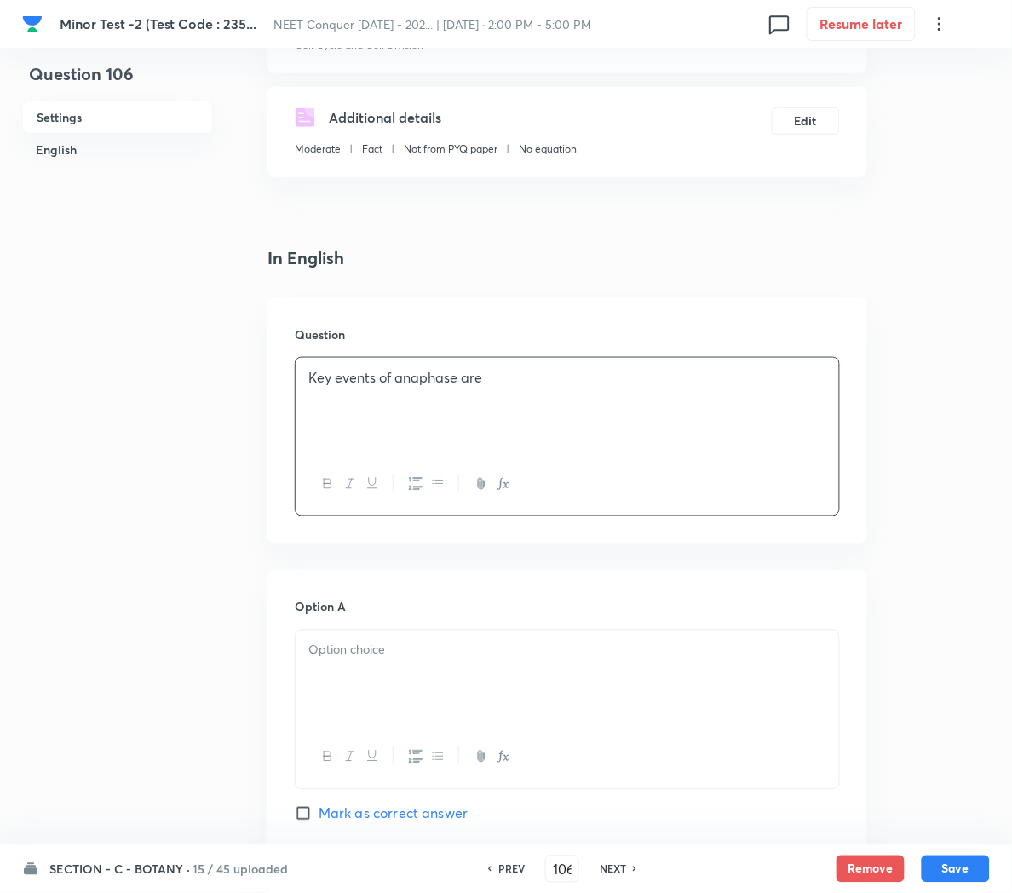
scroll to position [284, 0]
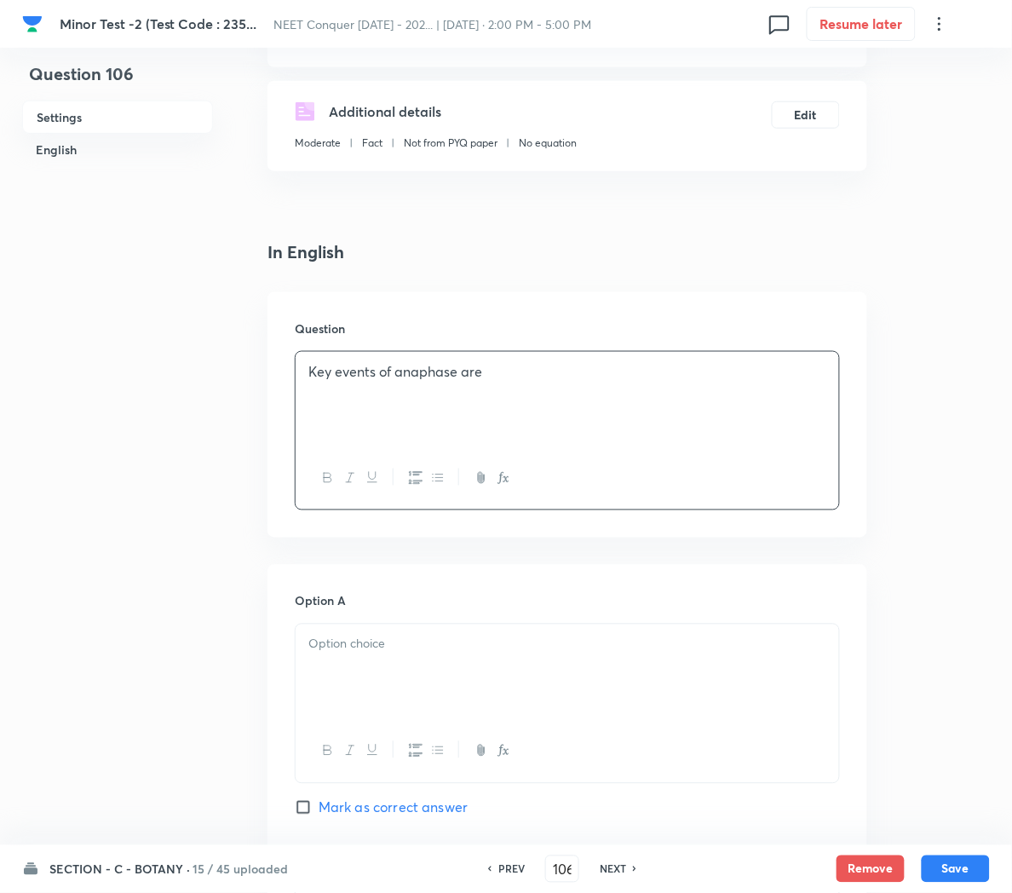
click at [366, 670] on div at bounding box center [568, 671] width 544 height 95
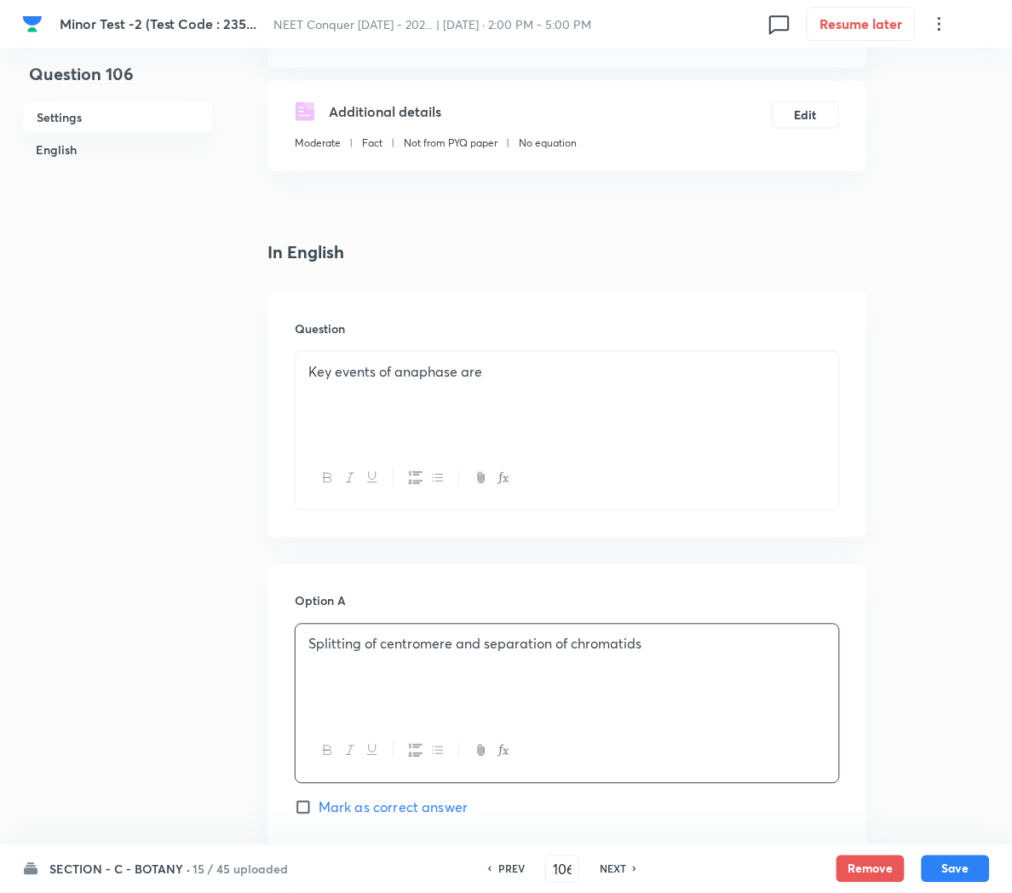
scroll to position [528, 0]
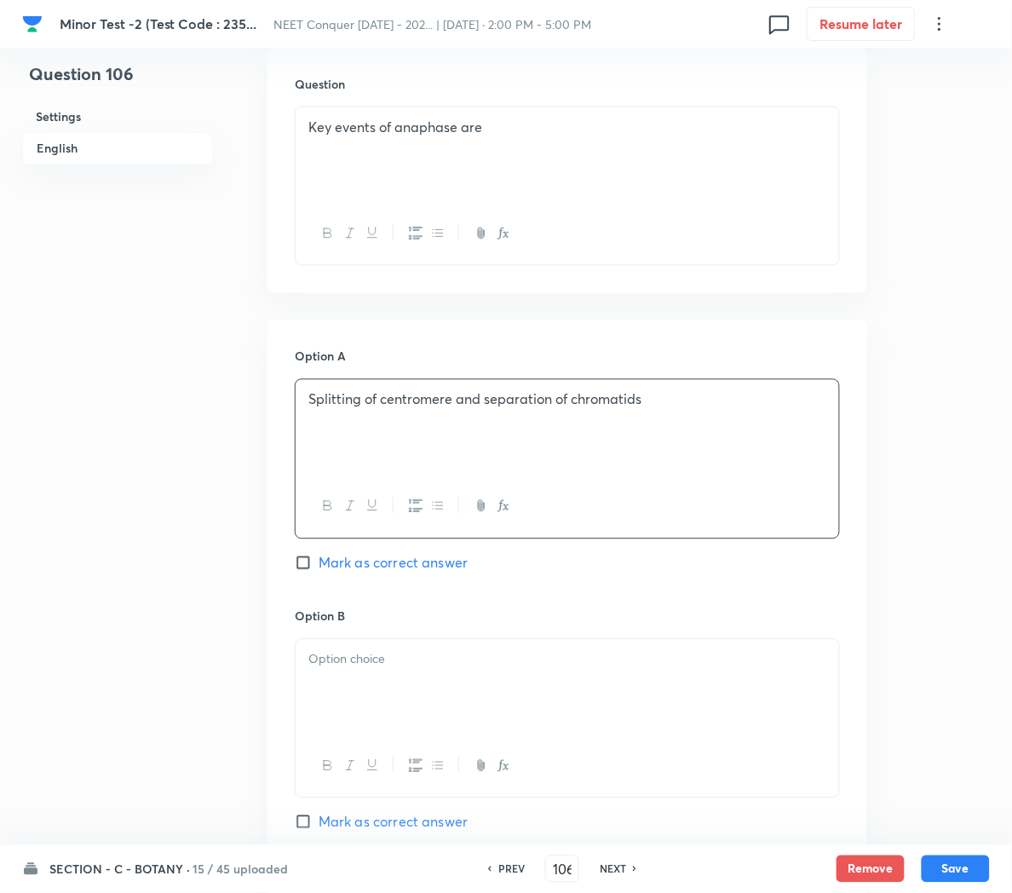
click at [360, 652] on p at bounding box center [567, 660] width 518 height 20
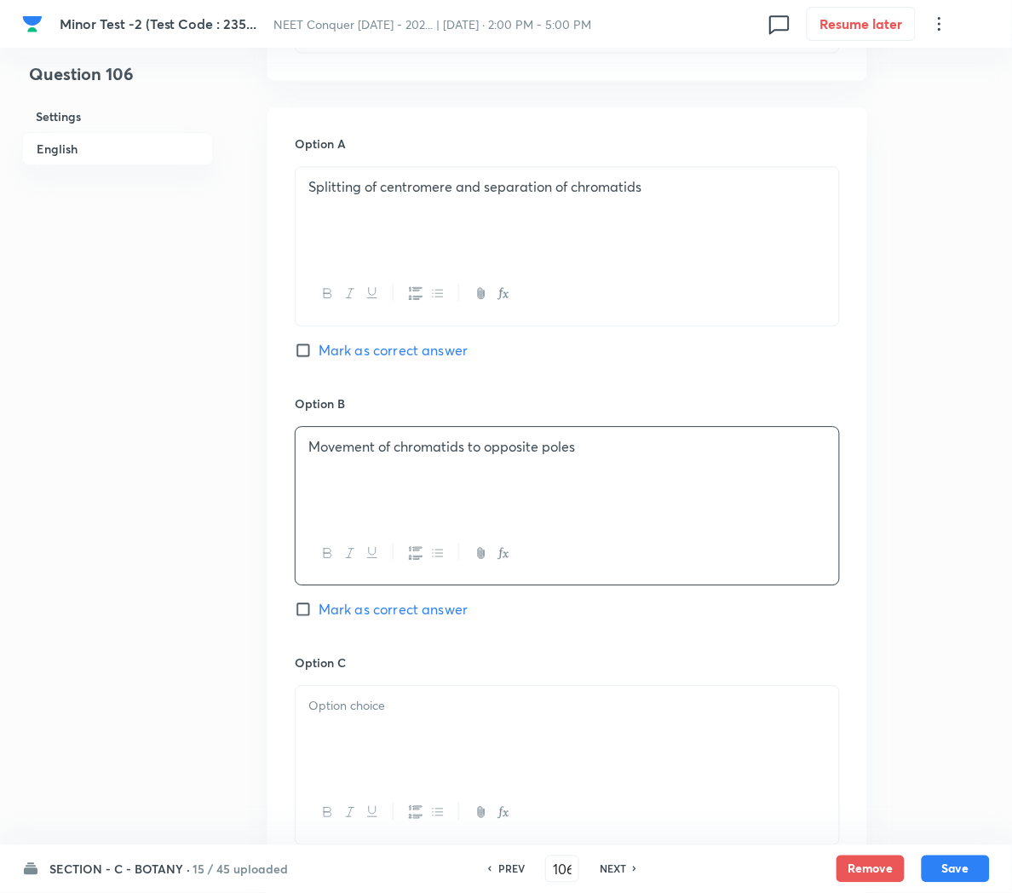
scroll to position [743, 0]
click at [348, 723] on div at bounding box center [568, 731] width 544 height 95
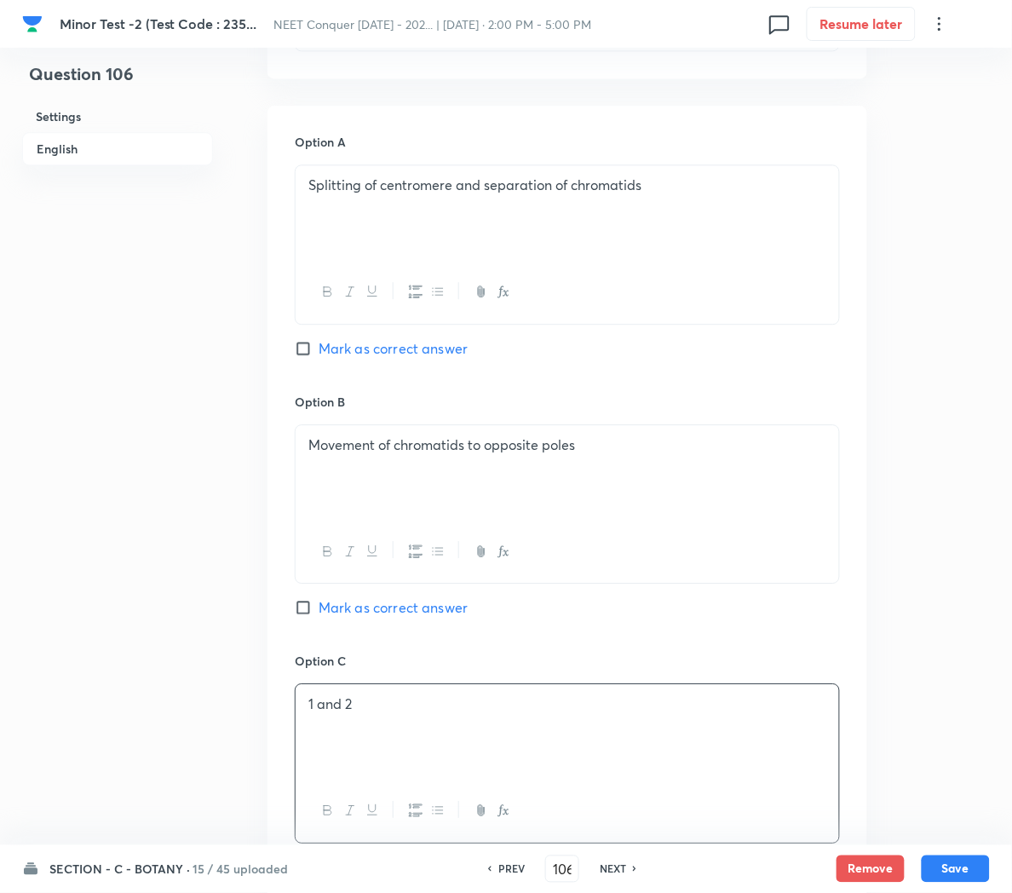
scroll to position [883, 0]
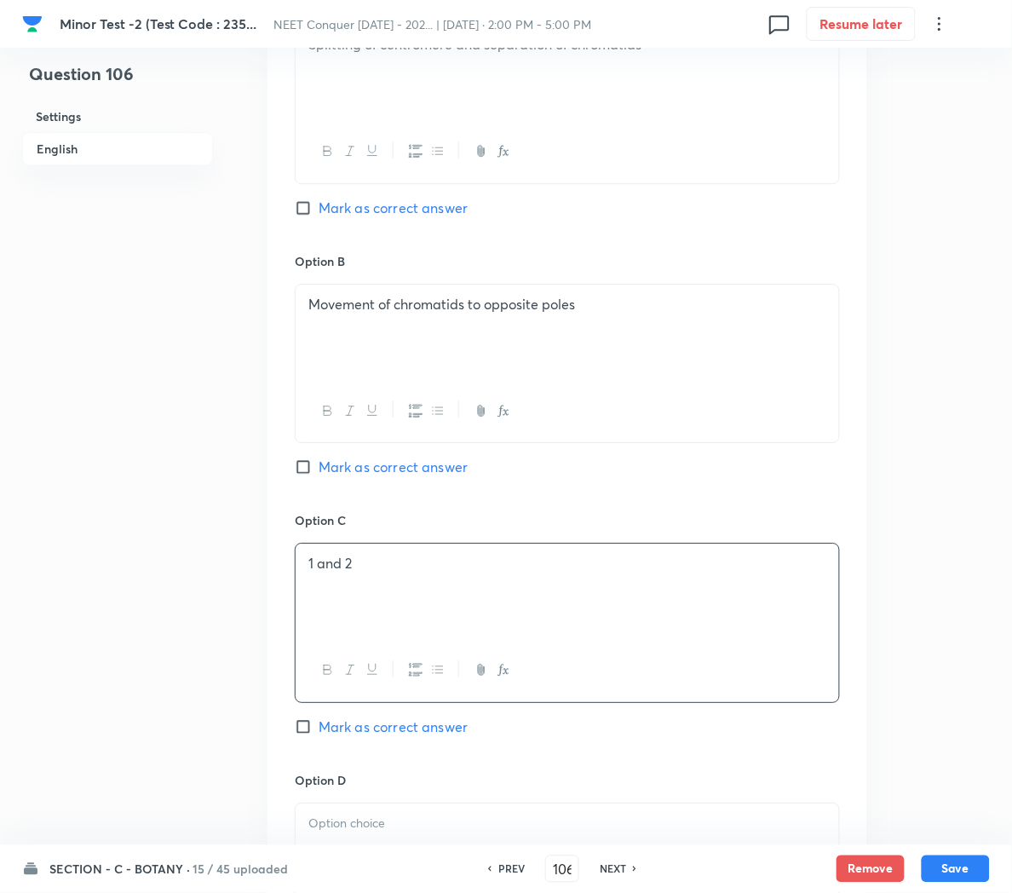
click at [385, 728] on span "Mark as correct answer" at bounding box center [393, 726] width 149 height 20
click at [319, 728] on input "Mark as correct answer" at bounding box center [307, 726] width 24 height 17
checkbox input "true"
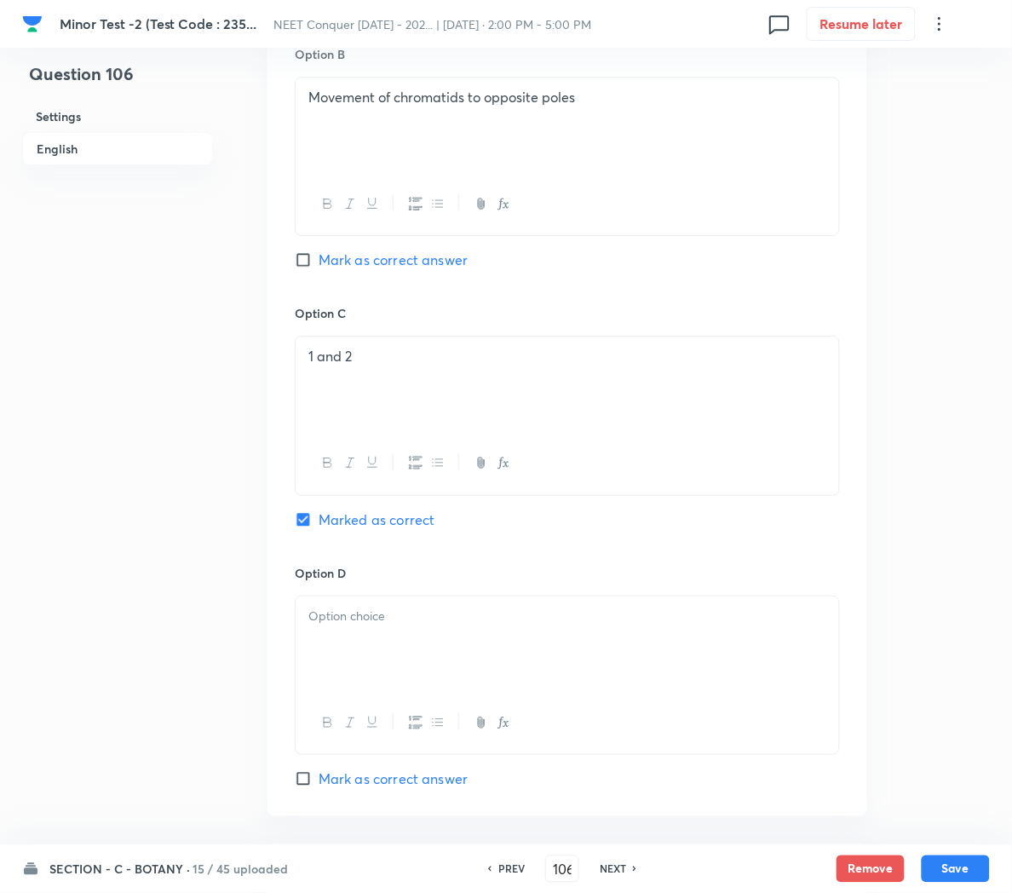
click at [334, 661] on div at bounding box center [568, 643] width 544 height 95
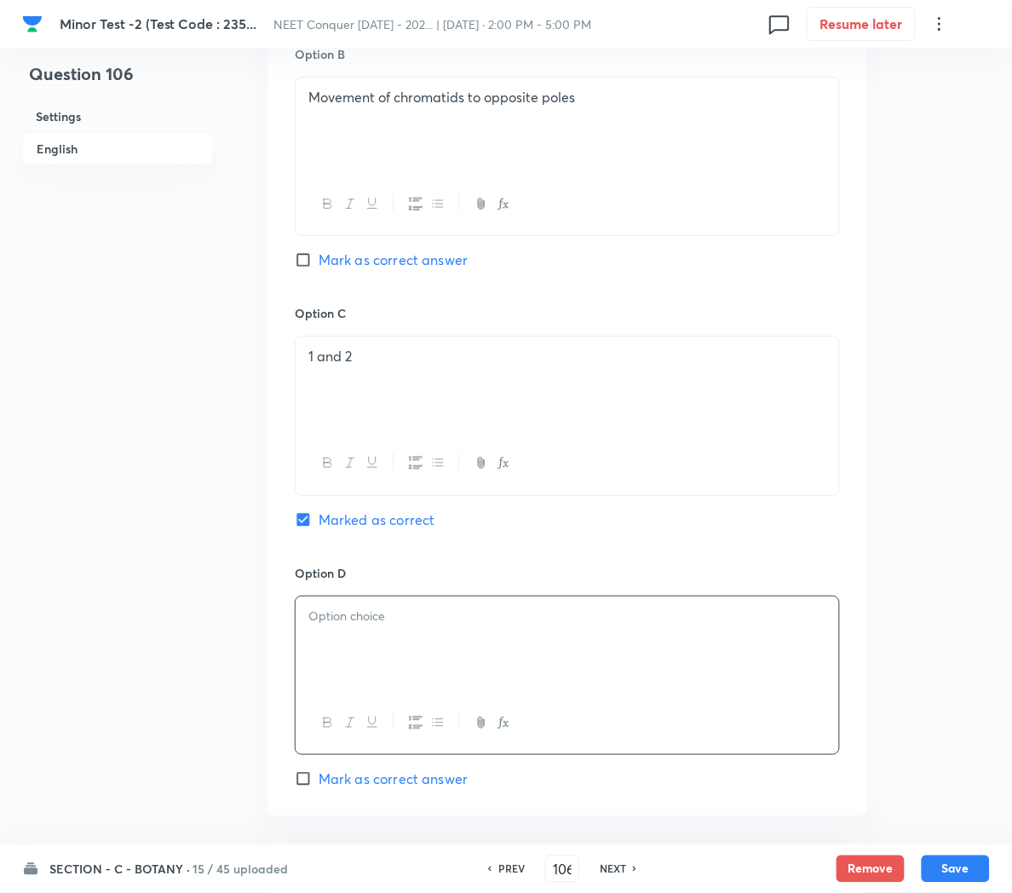
click at [648, 668] on div at bounding box center [568, 643] width 544 height 95
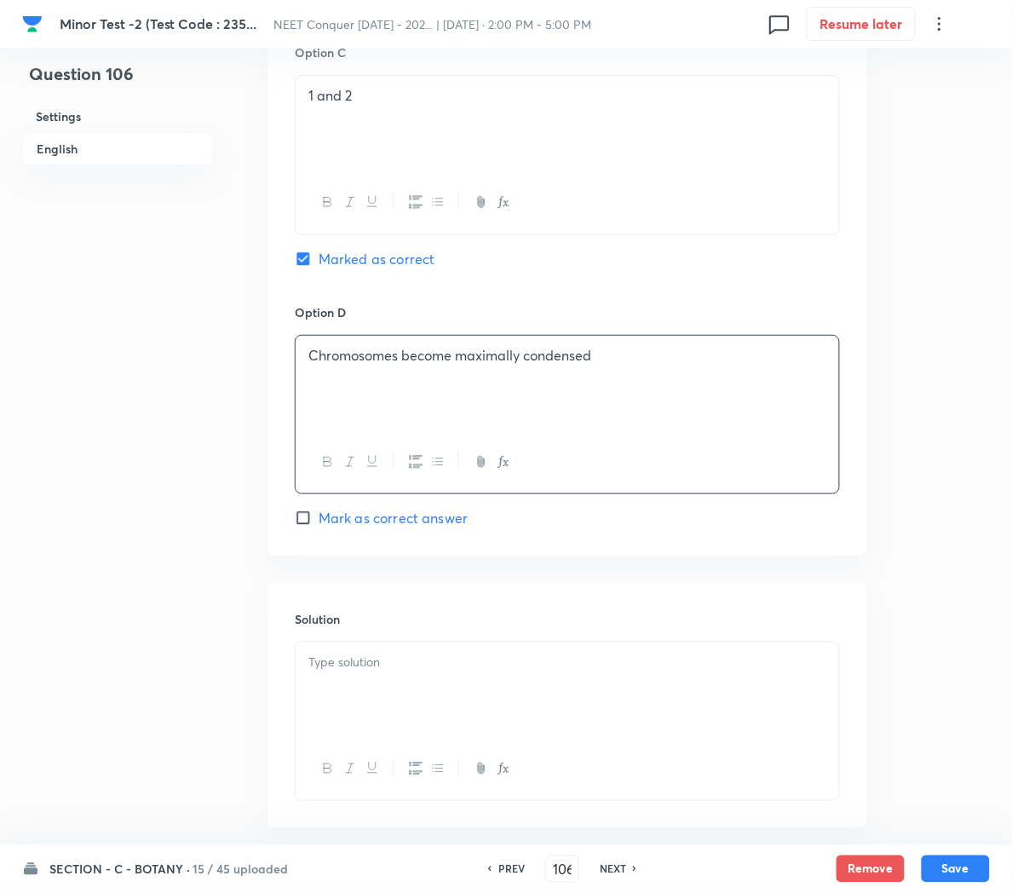
scroll to position [1352, 0]
click at [436, 663] on p at bounding box center [567, 662] width 518 height 20
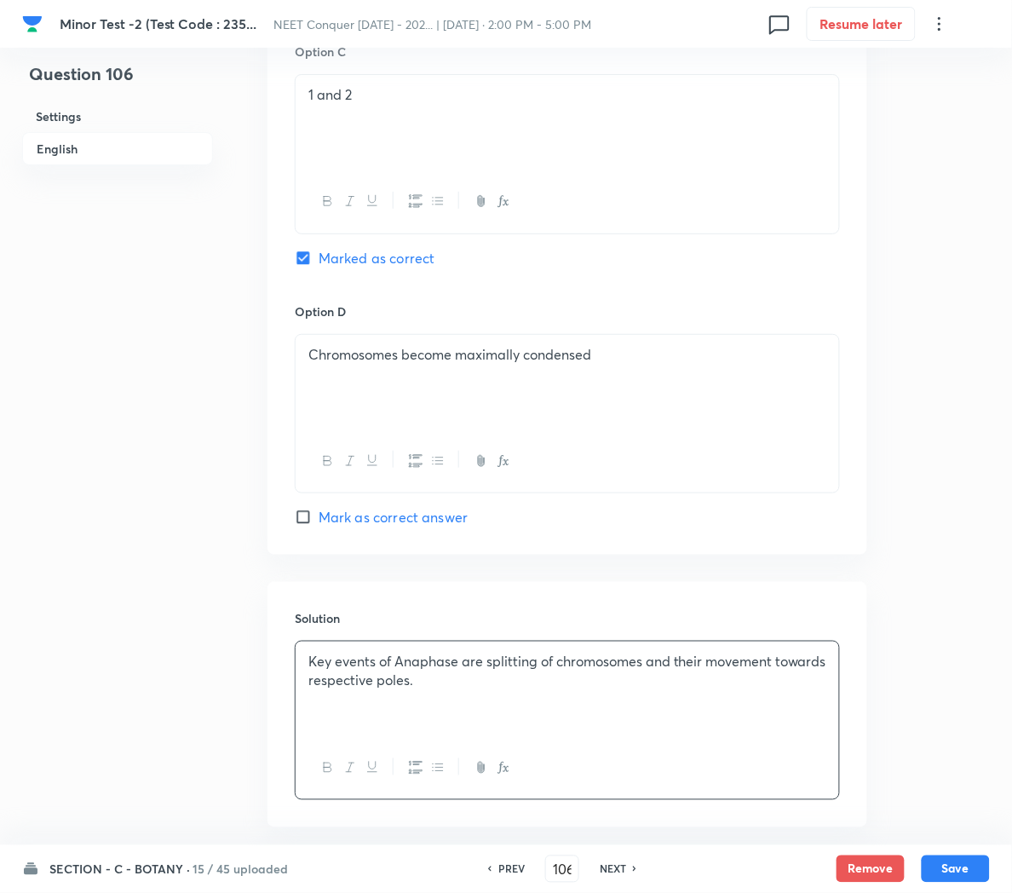
scroll to position [1444, 0]
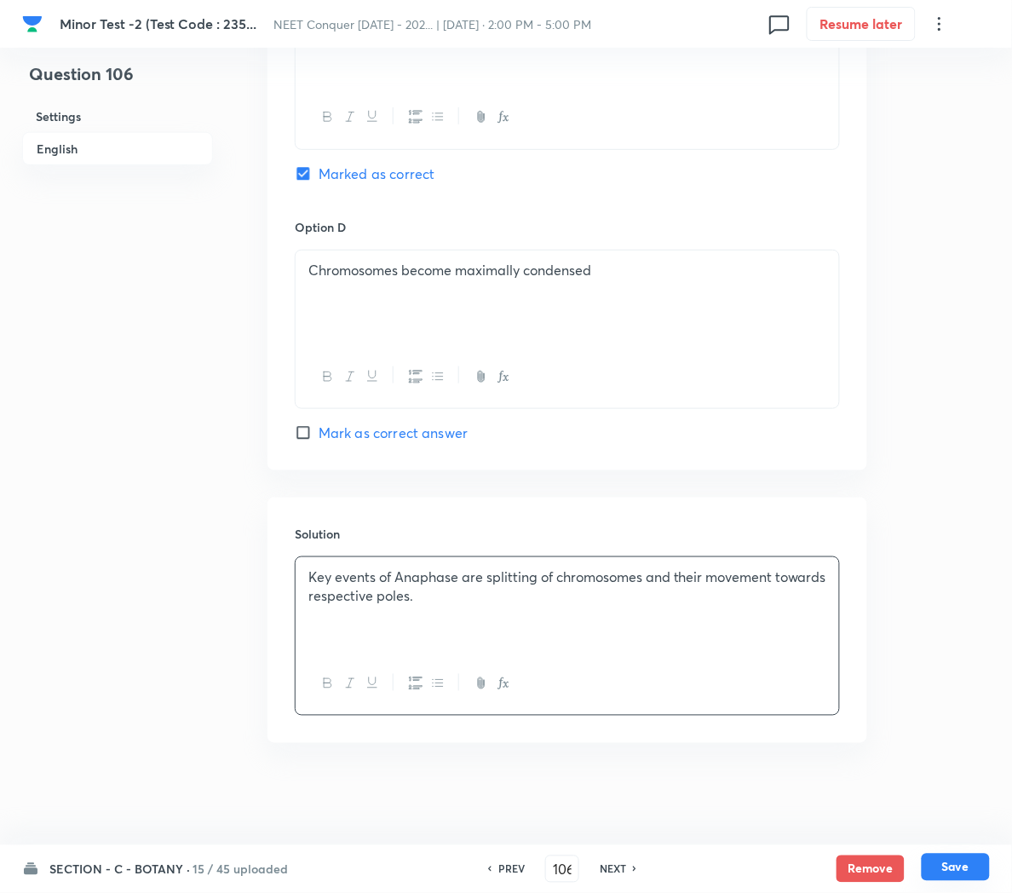
click at [977, 876] on button "Save" at bounding box center [956, 867] width 68 height 27
type input "107"
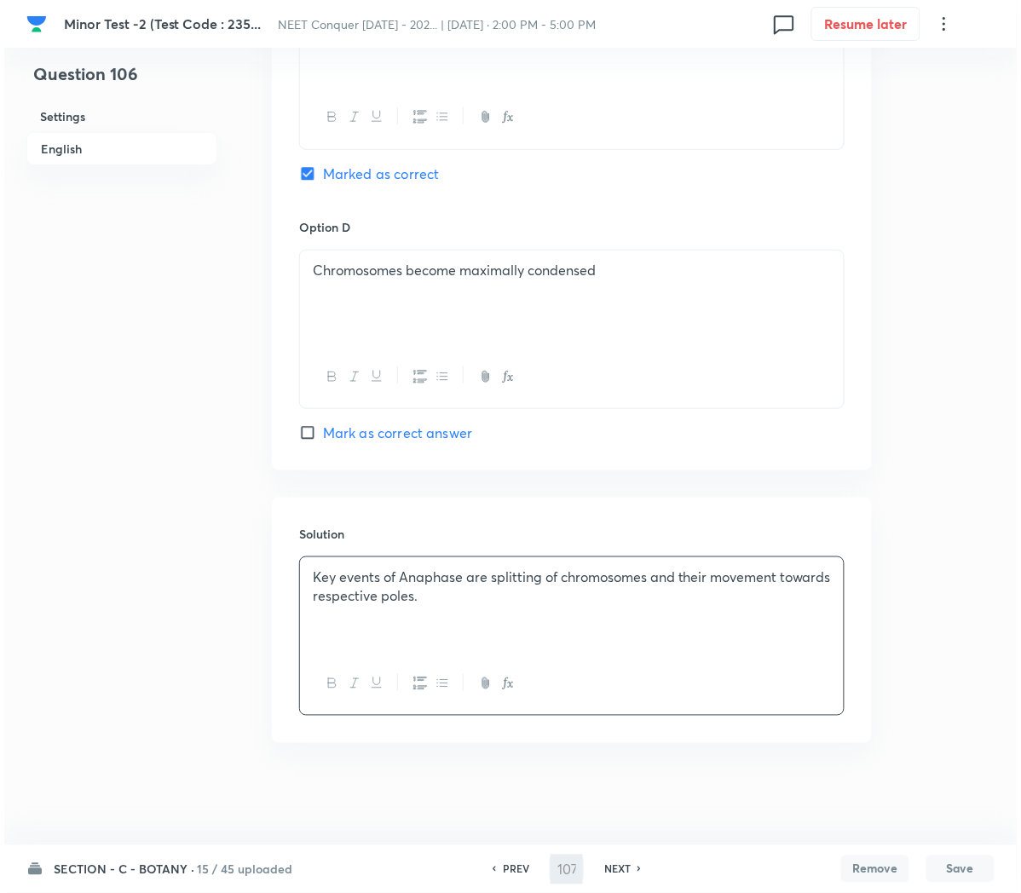
scroll to position [0, 0]
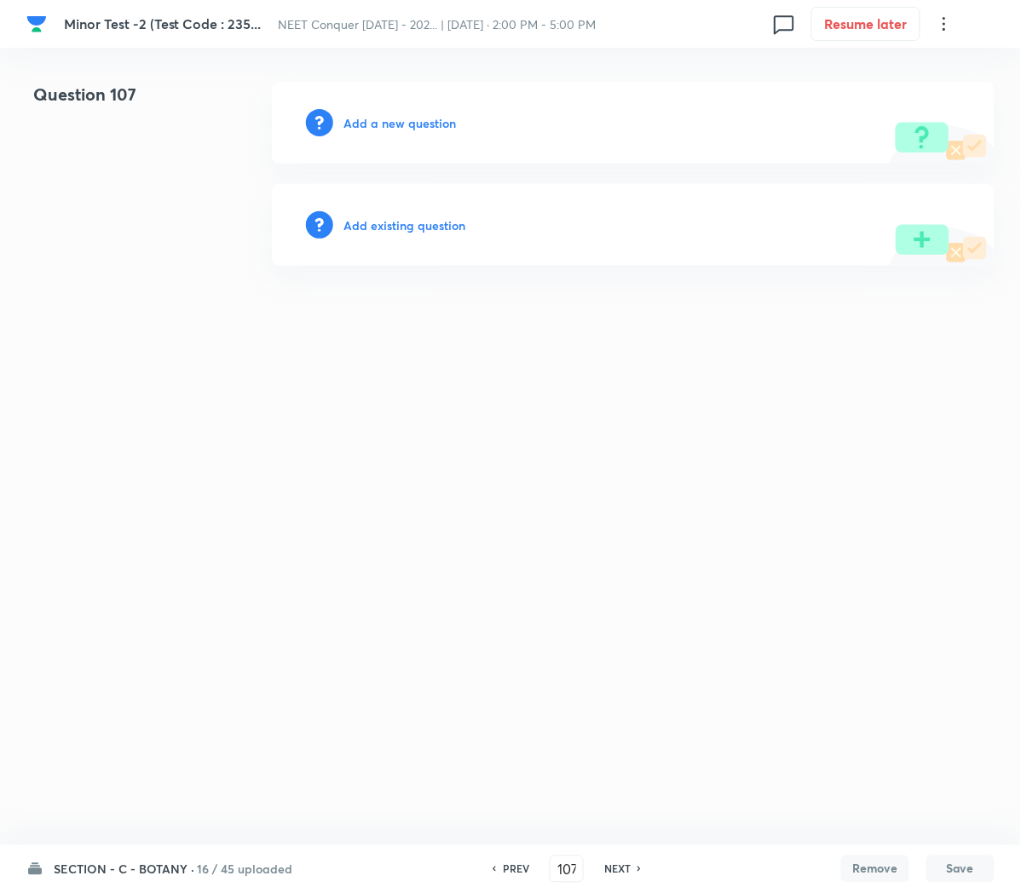
click at [368, 124] on h6 "Add a new question" at bounding box center [399, 123] width 112 height 18
click at [434, 122] on h6 "Choose a question type" at bounding box center [408, 123] width 131 height 18
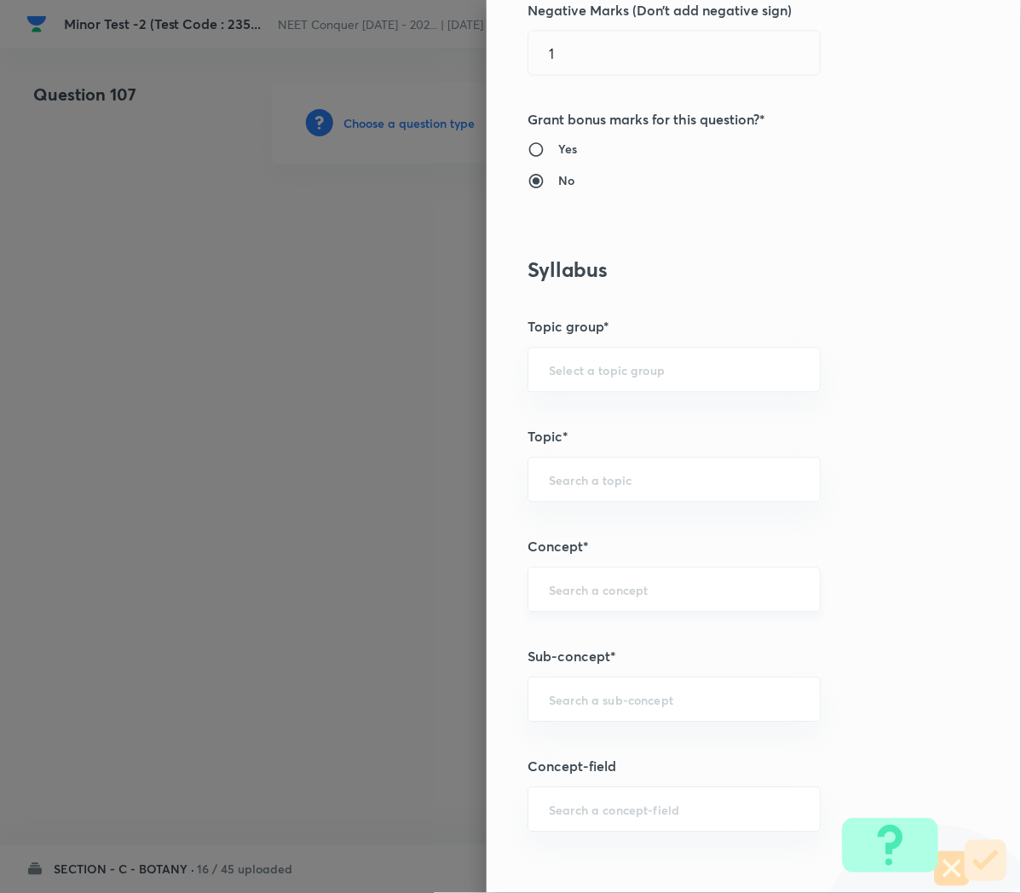
scroll to position [571, 0]
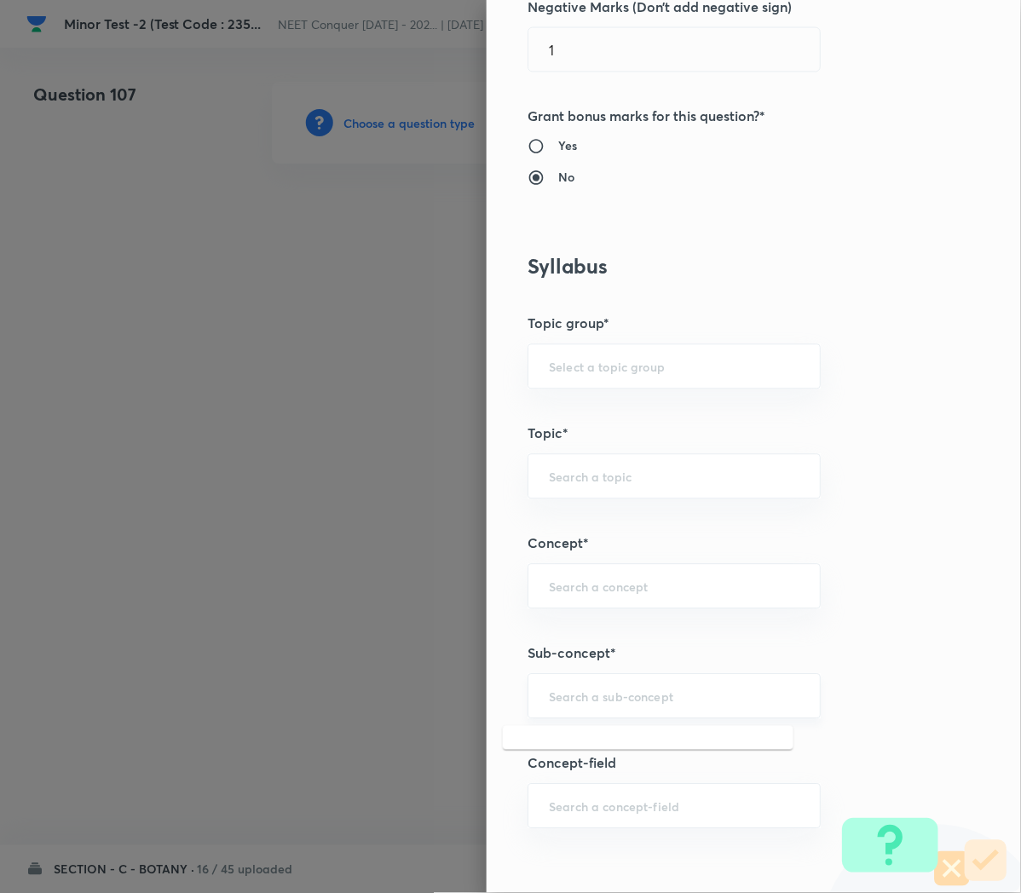
click at [567, 693] on input "text" at bounding box center [674, 696] width 250 height 16
paste input "Cell Cycle and Cell Division"
type input "Cell Cycle and Cell Division"
type input "Biology"
type input "Cell Cycle and Cell Division"
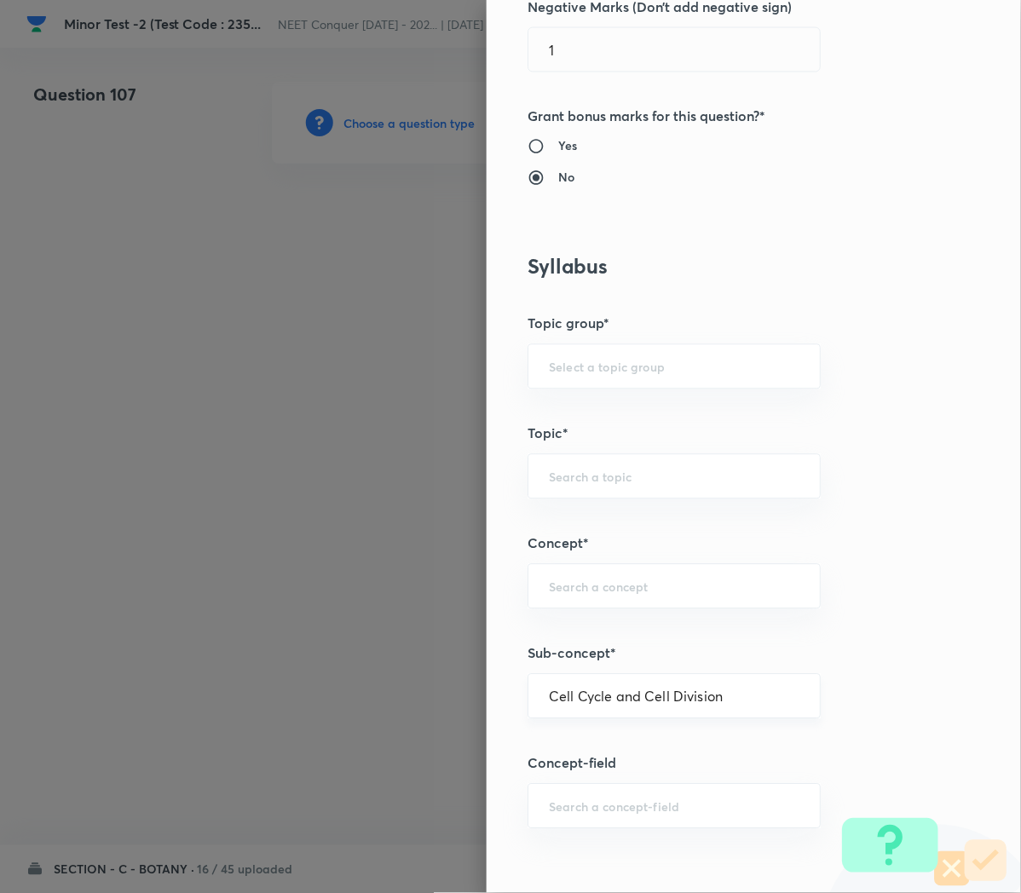
type input "Cell Cycle and Cell Division"
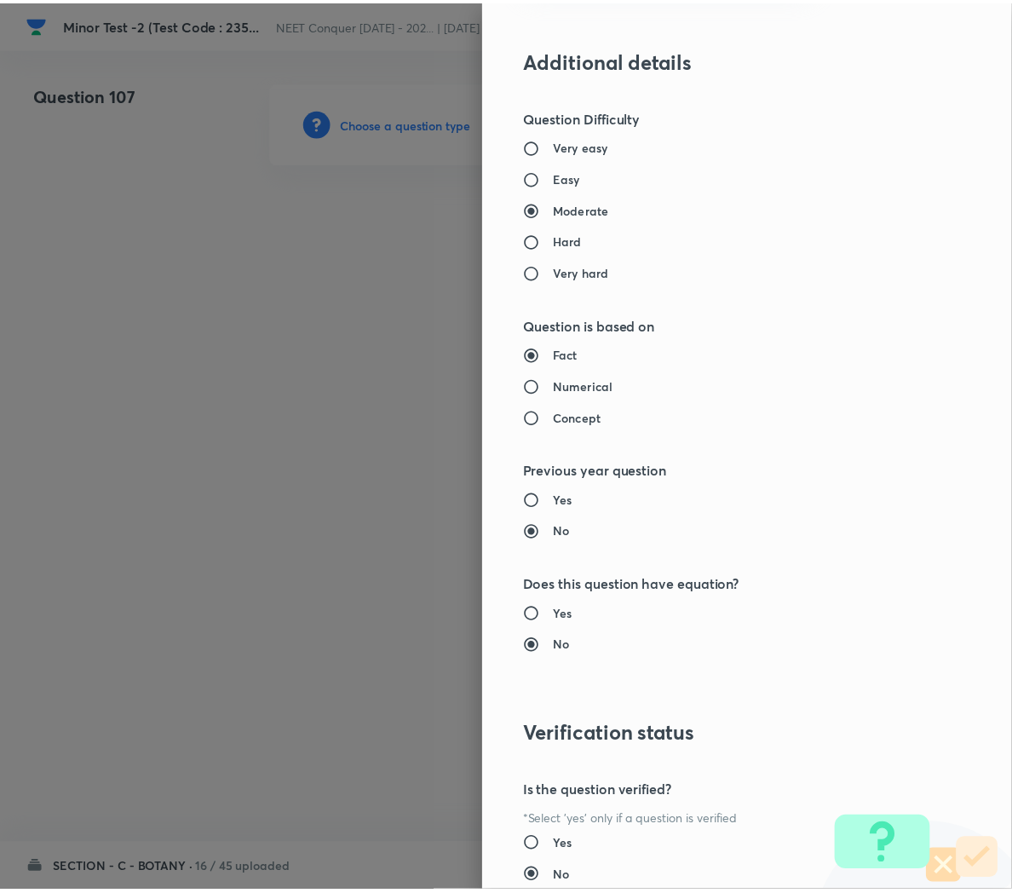
scroll to position [1546, 0]
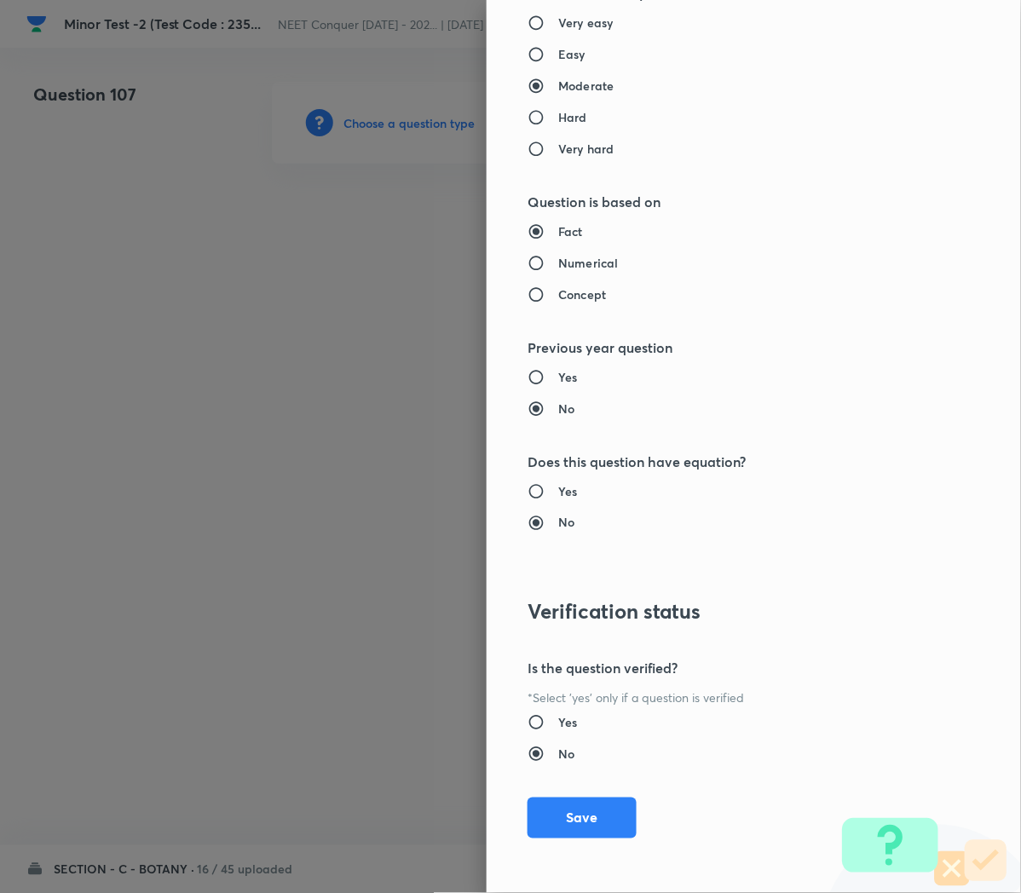
click at [554, 838] on div "Question settings Question type* Single choice correct Number of options* 2 3 4…" at bounding box center [753, 446] width 534 height 893
click at [555, 830] on button "Save" at bounding box center [581, 816] width 109 height 41
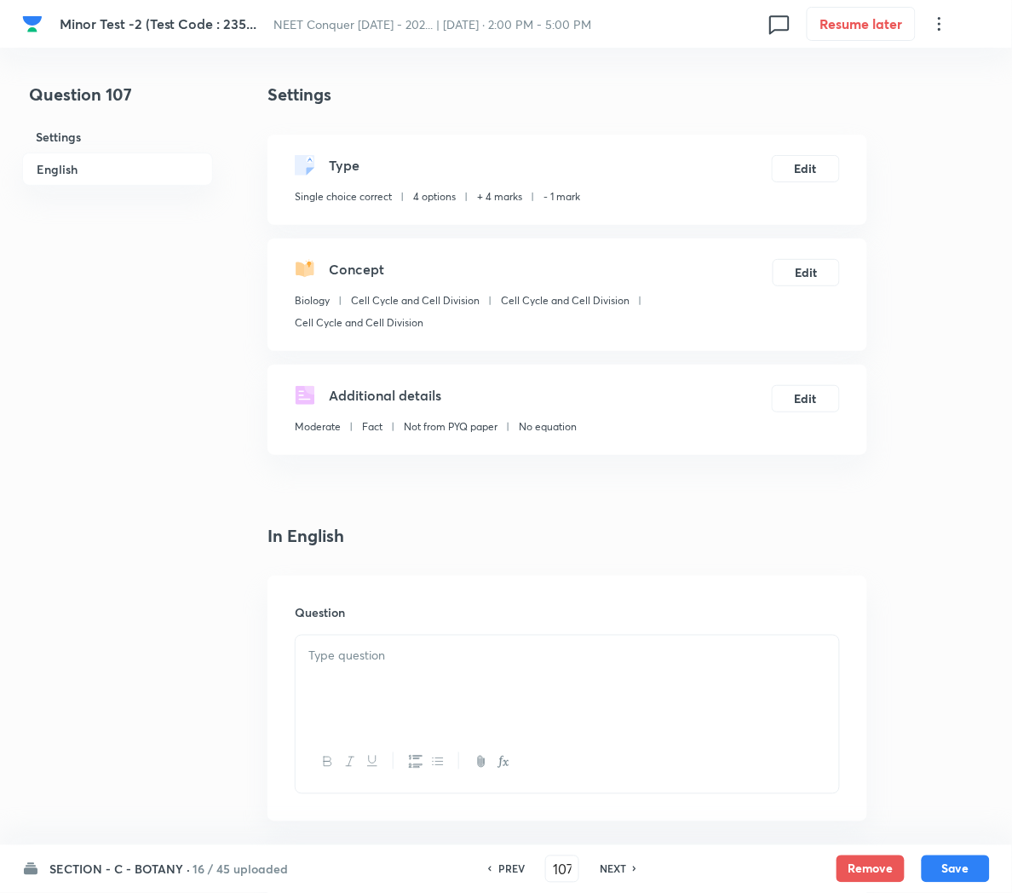
click at [373, 661] on p at bounding box center [567, 656] width 518 height 20
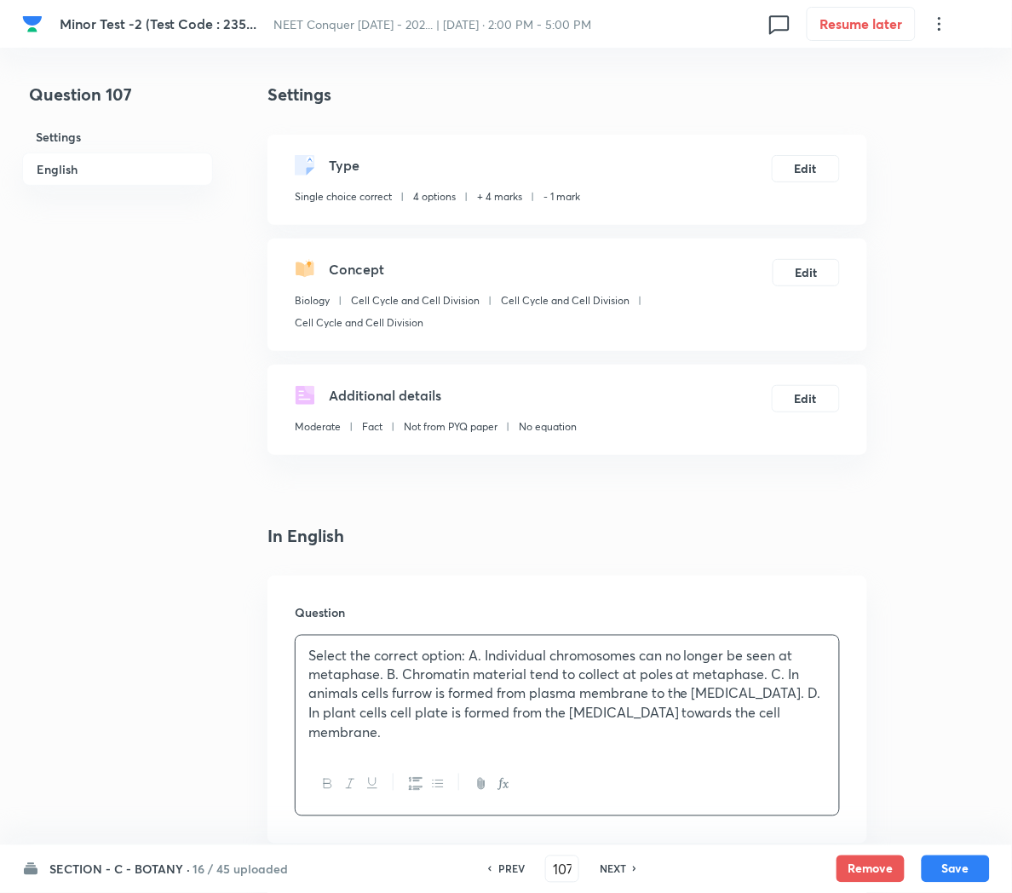
click at [464, 653] on p "Select the correct option: A. Individual chromosomes can no longer be seen at m…" at bounding box center [567, 694] width 518 height 97
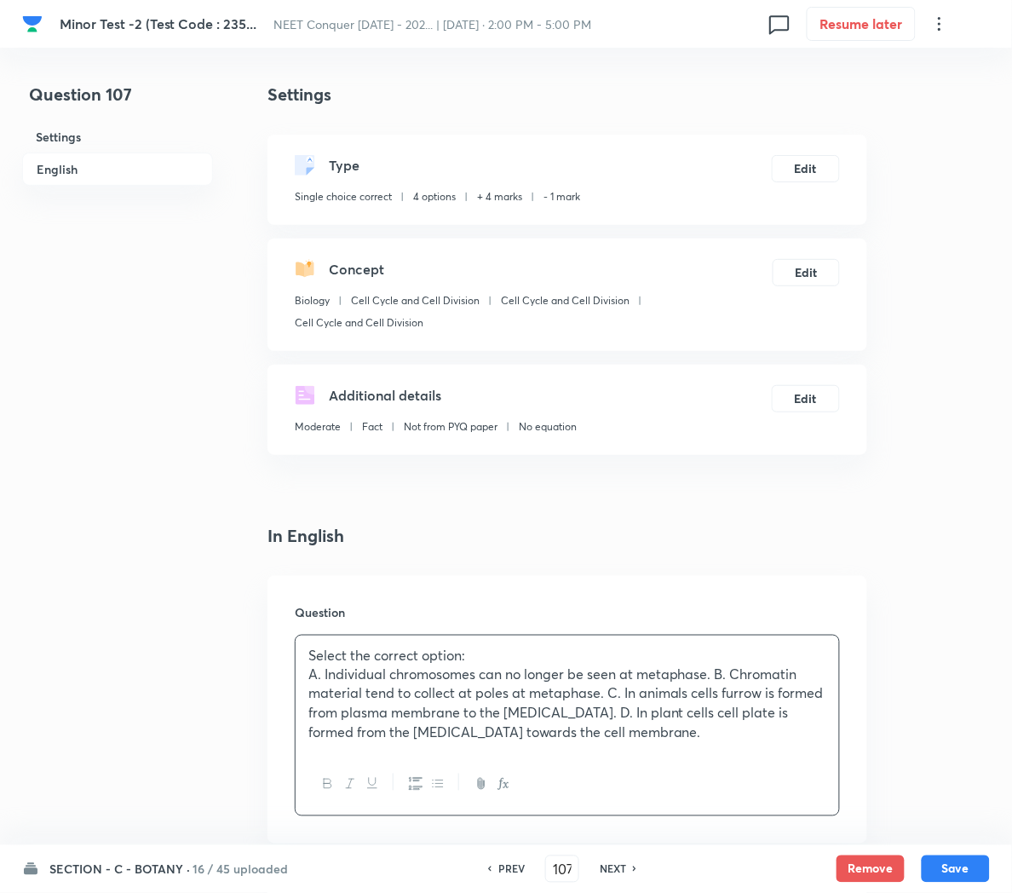
click at [716, 681] on p "A. Individual chromosomes can no longer be seen at metaphase. B. Chromatin mate…" at bounding box center [567, 704] width 518 height 78
click at [699, 697] on p "B. Chromatin material tend to collect at poles at metaphase. C. In animals cell…" at bounding box center [567, 713] width 518 height 58
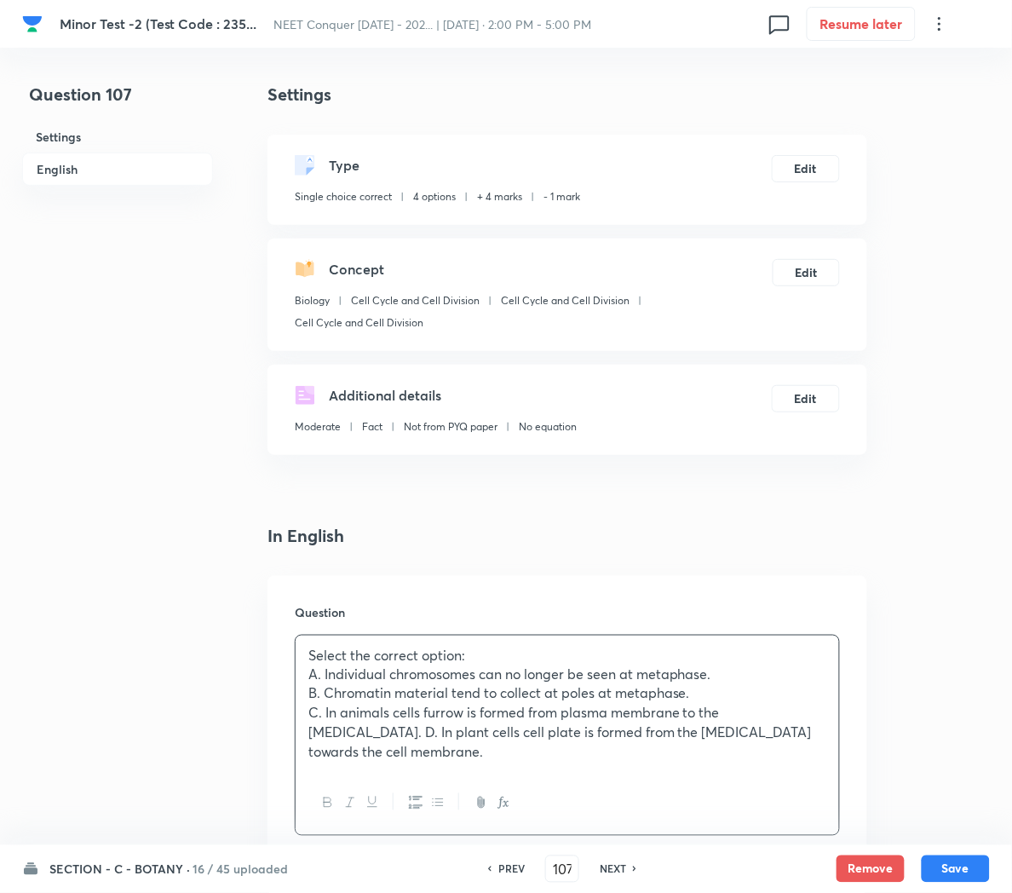
click at [798, 710] on p "C. In animals cells furrow is formed from plasma membrane to the [MEDICAL_DATA]…" at bounding box center [567, 733] width 518 height 58
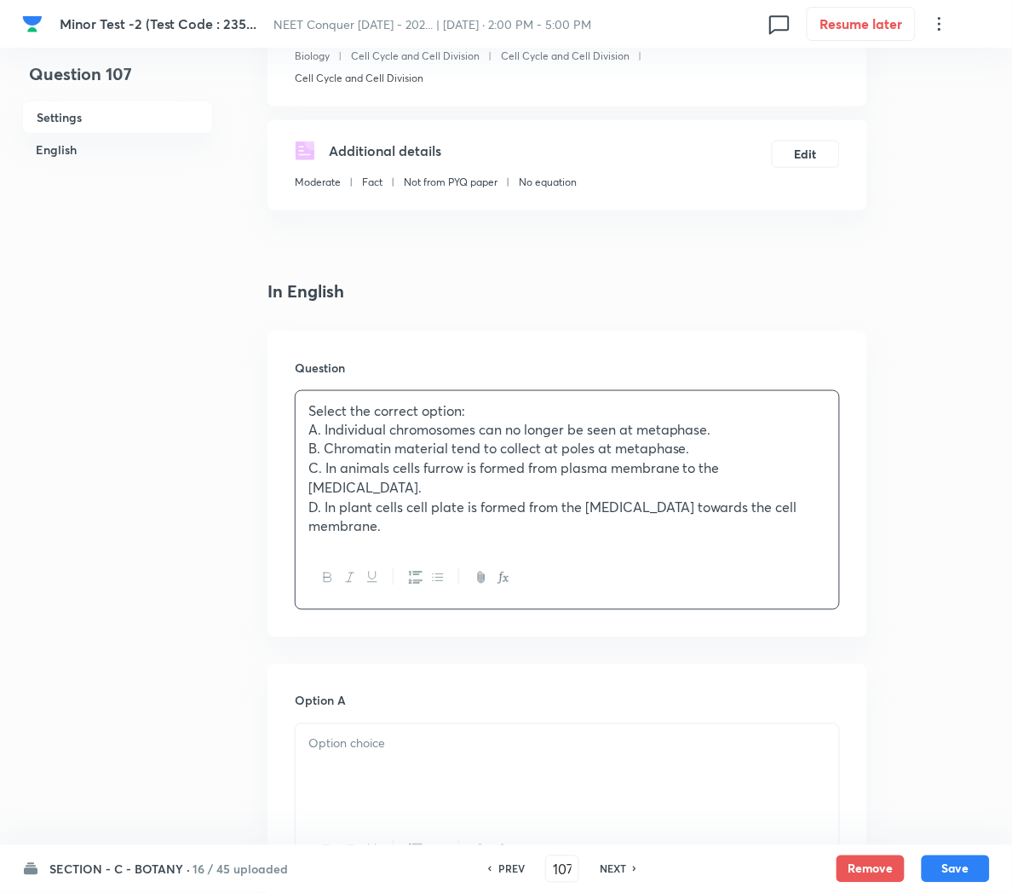
scroll to position [266, 0]
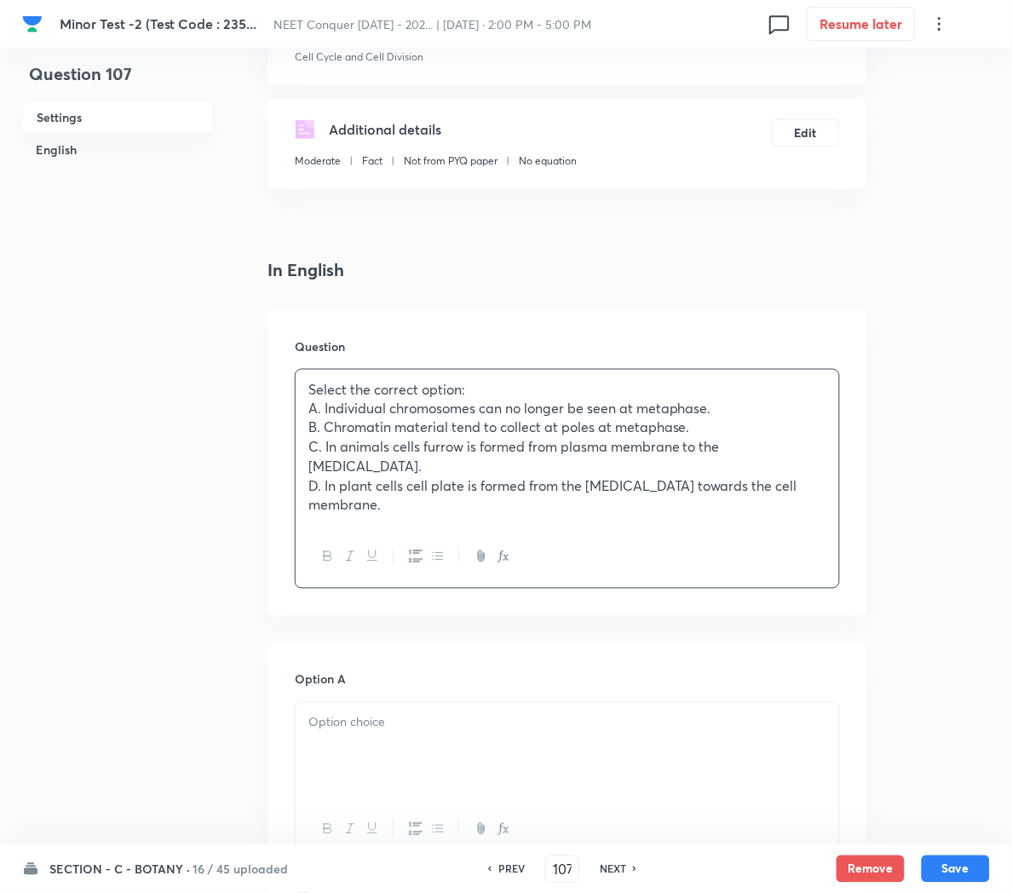
click at [480, 719] on div at bounding box center [568, 750] width 544 height 95
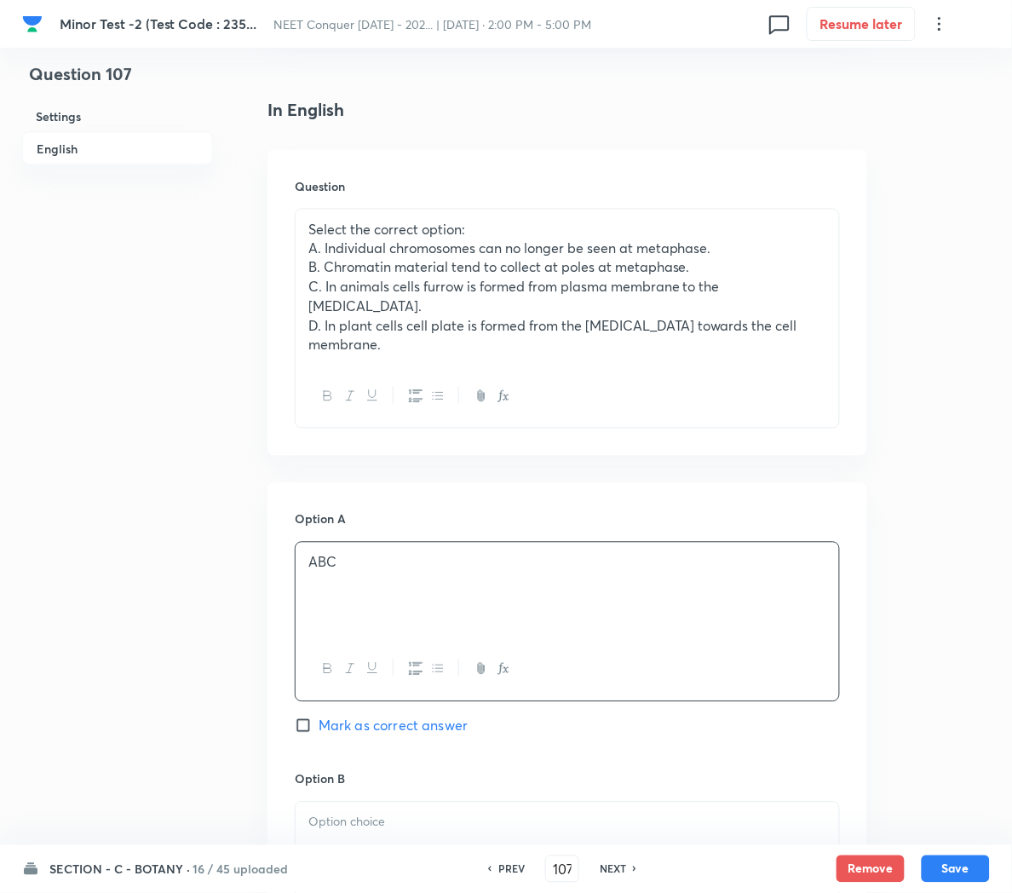
scroll to position [513, 0]
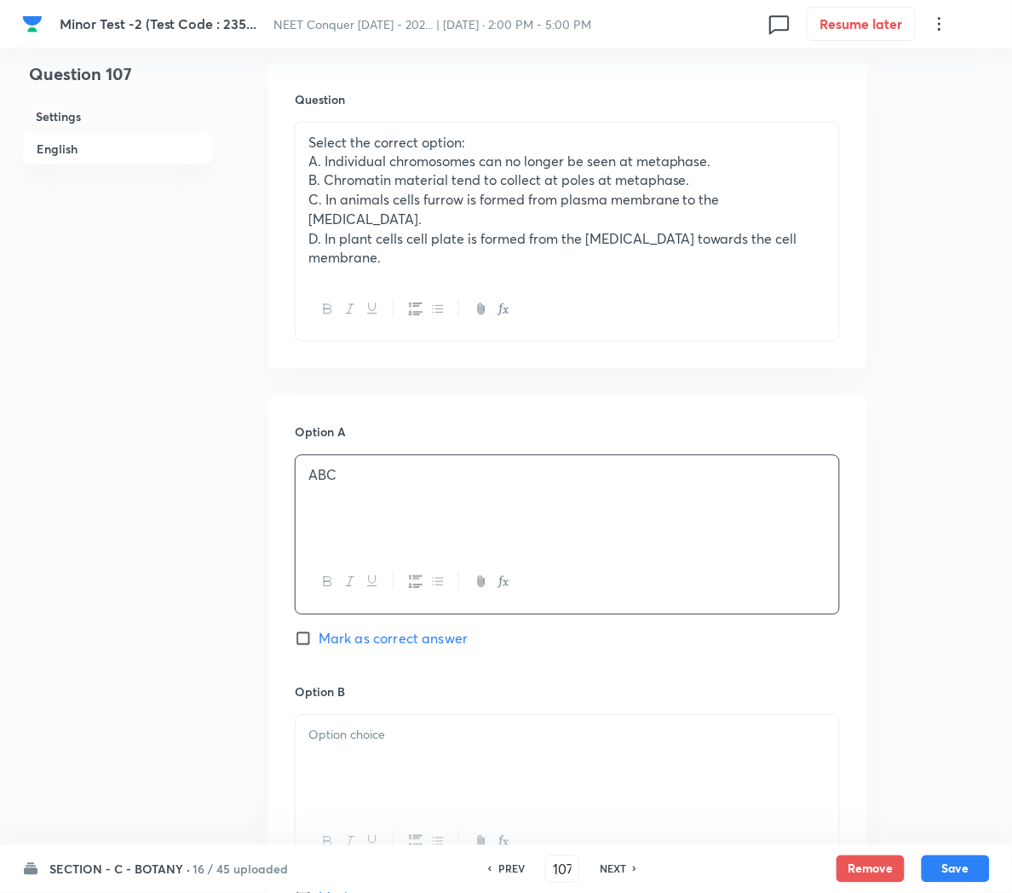
click at [435, 732] on div at bounding box center [568, 763] width 544 height 95
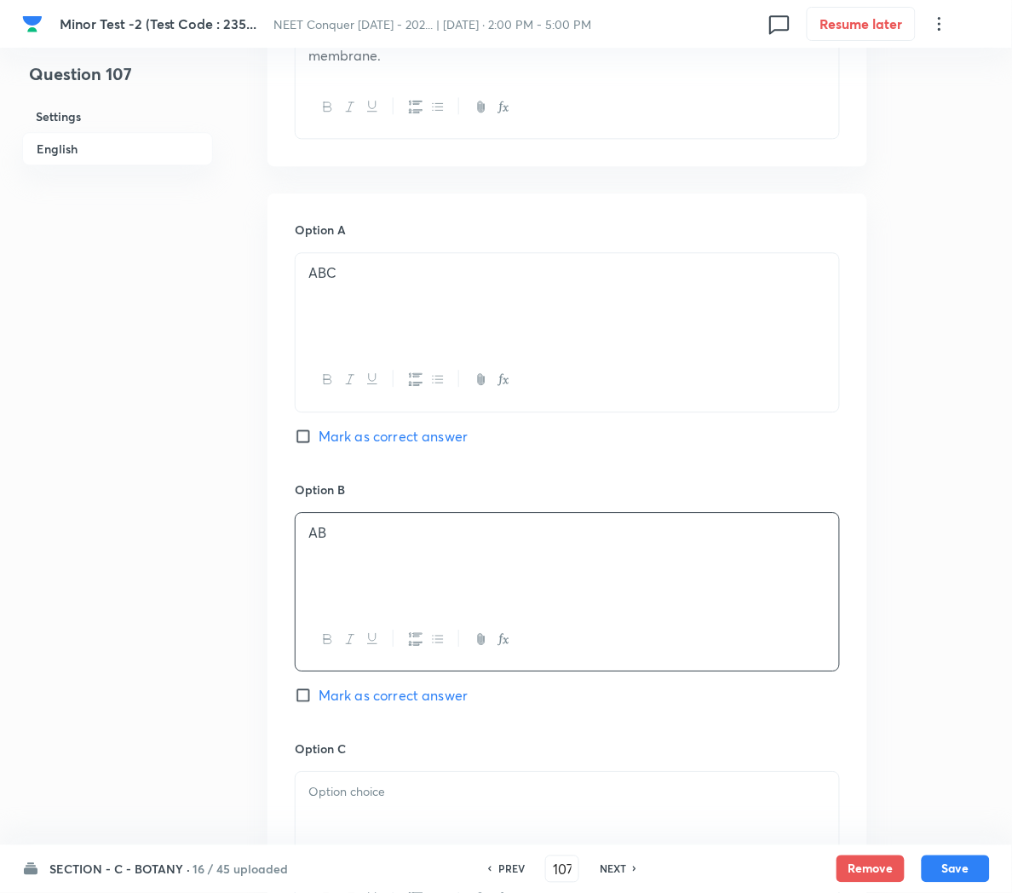
scroll to position [751, 0]
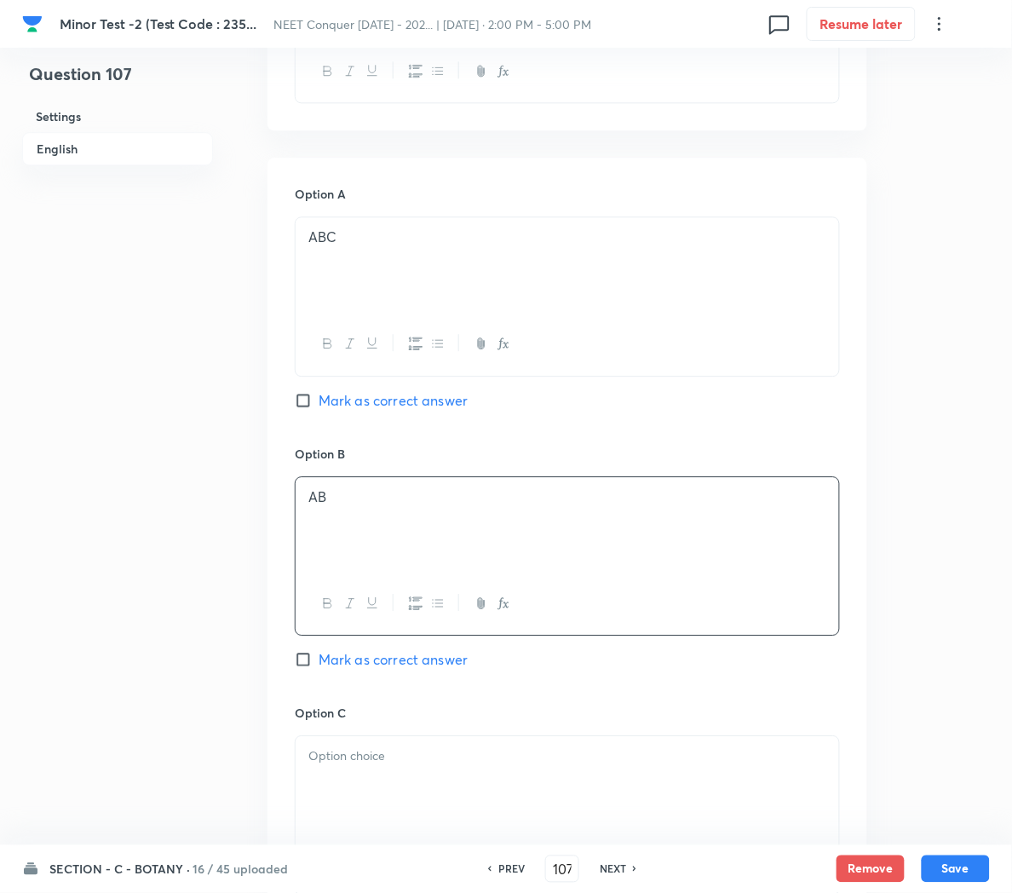
click at [399, 765] on div at bounding box center [568, 783] width 544 height 95
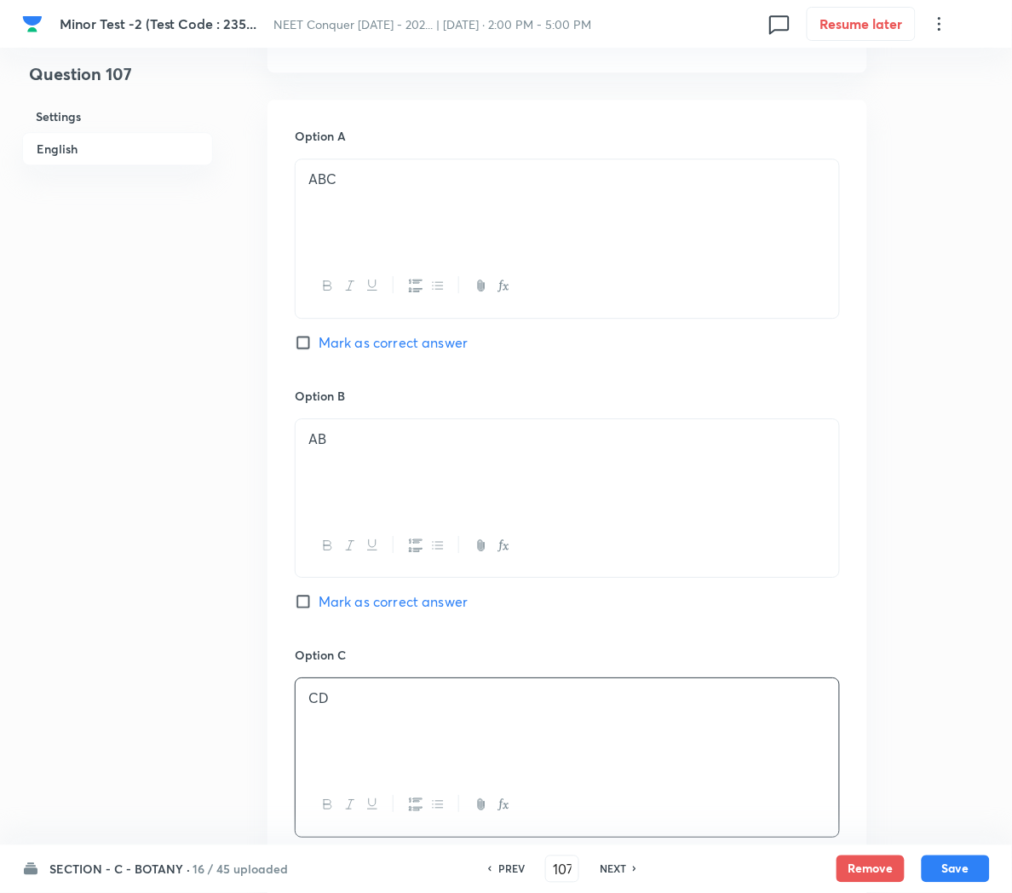
scroll to position [889, 0]
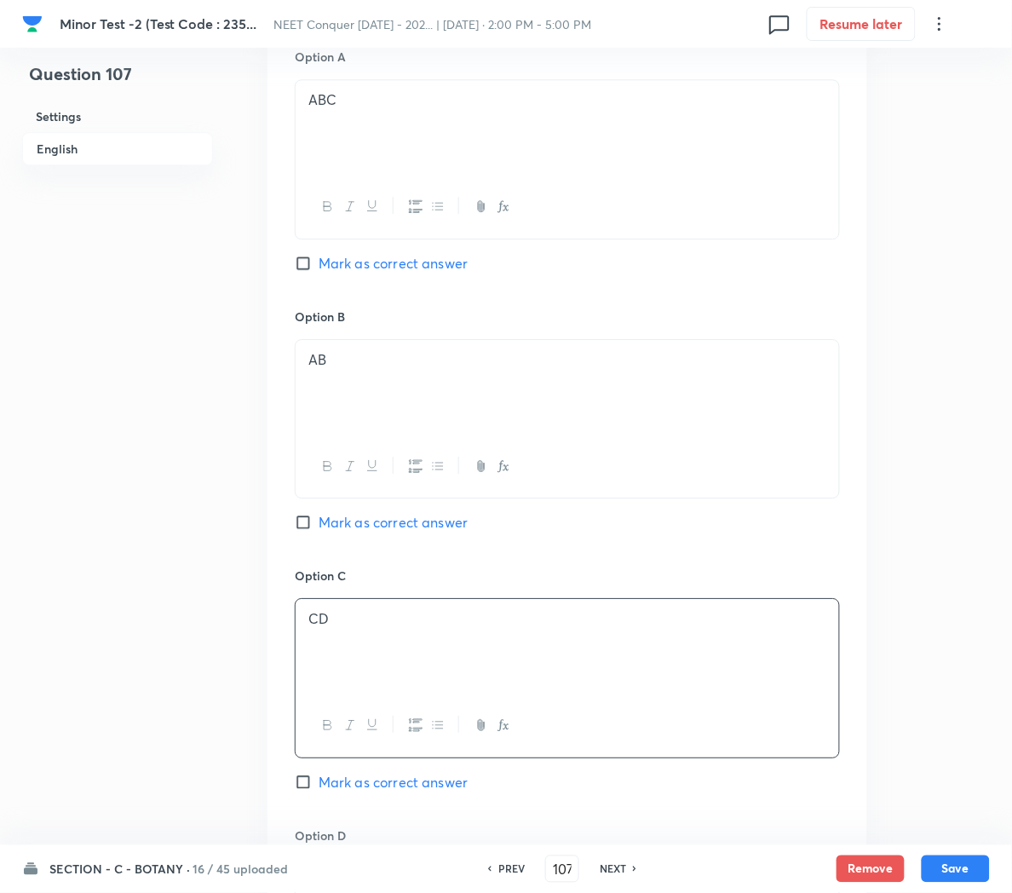
click at [377, 772] on span "Mark as correct answer" at bounding box center [393, 782] width 149 height 20
click at [319, 774] on input "Mark as correct answer" at bounding box center [307, 782] width 24 height 17
checkbox input "true"
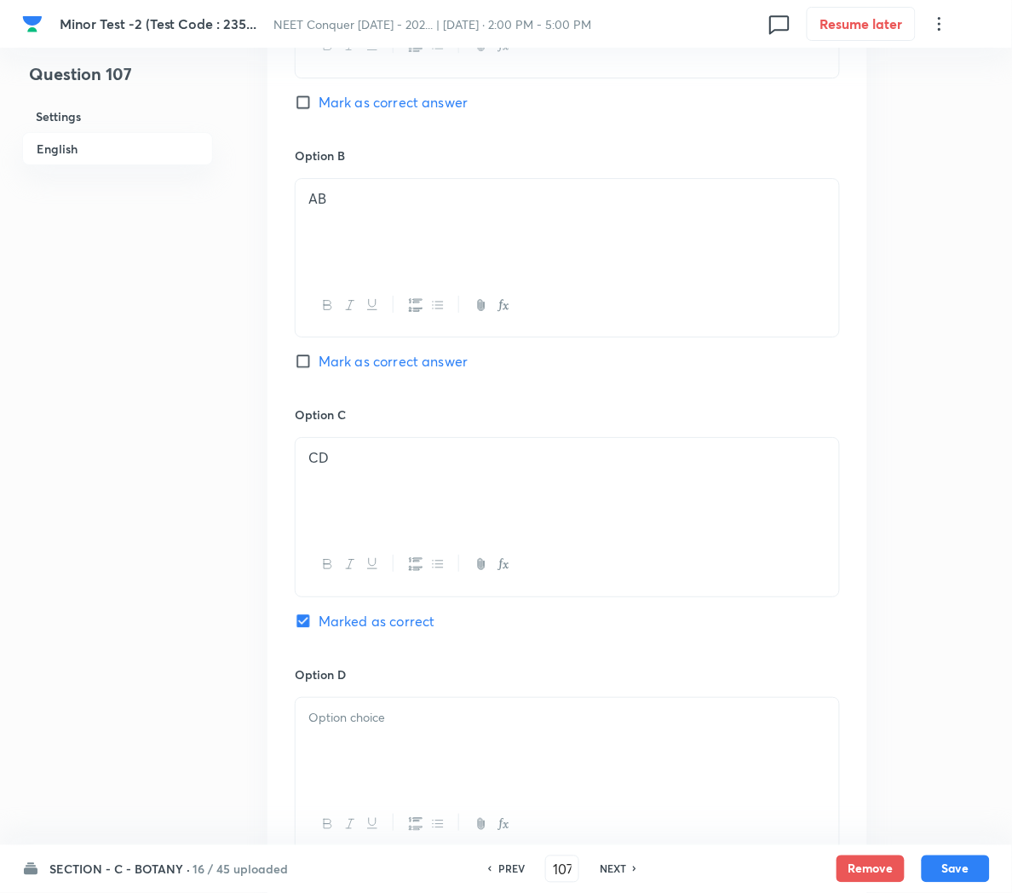
scroll to position [1053, 0]
click at [354, 711] on div at bounding box center [568, 741] width 544 height 95
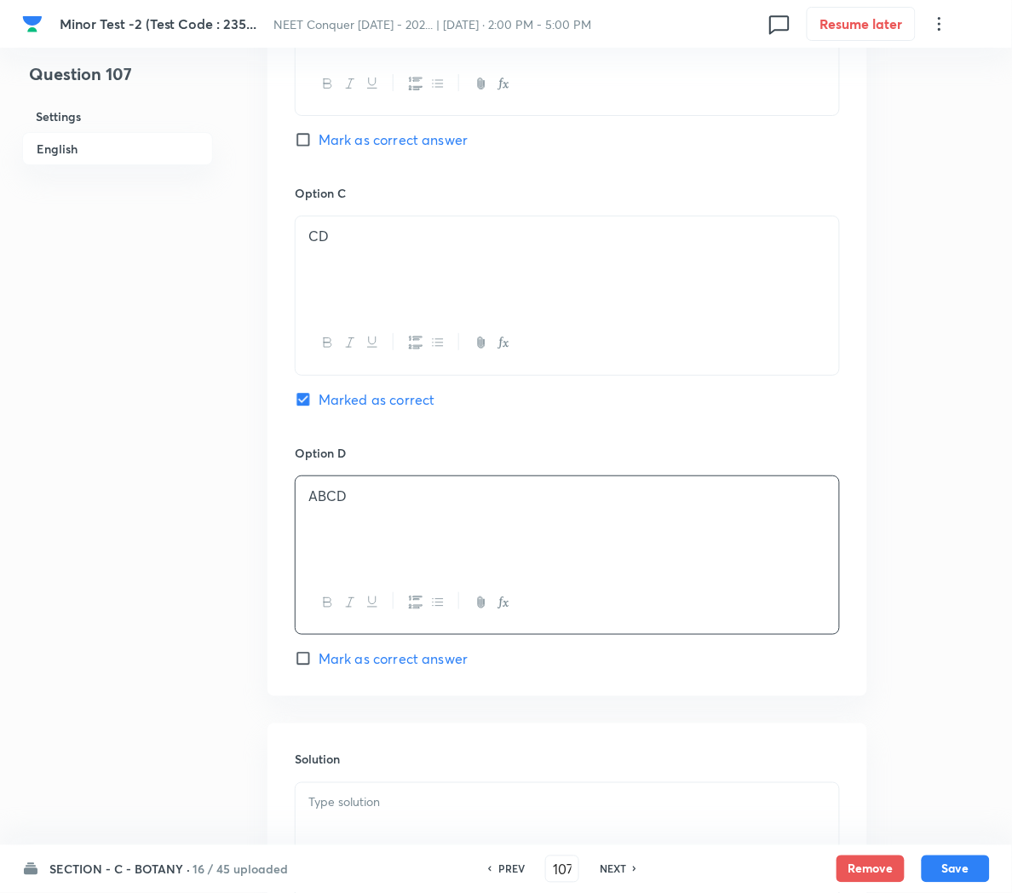
scroll to position [1272, 0]
click at [334, 796] on p at bounding box center [567, 802] width 518 height 20
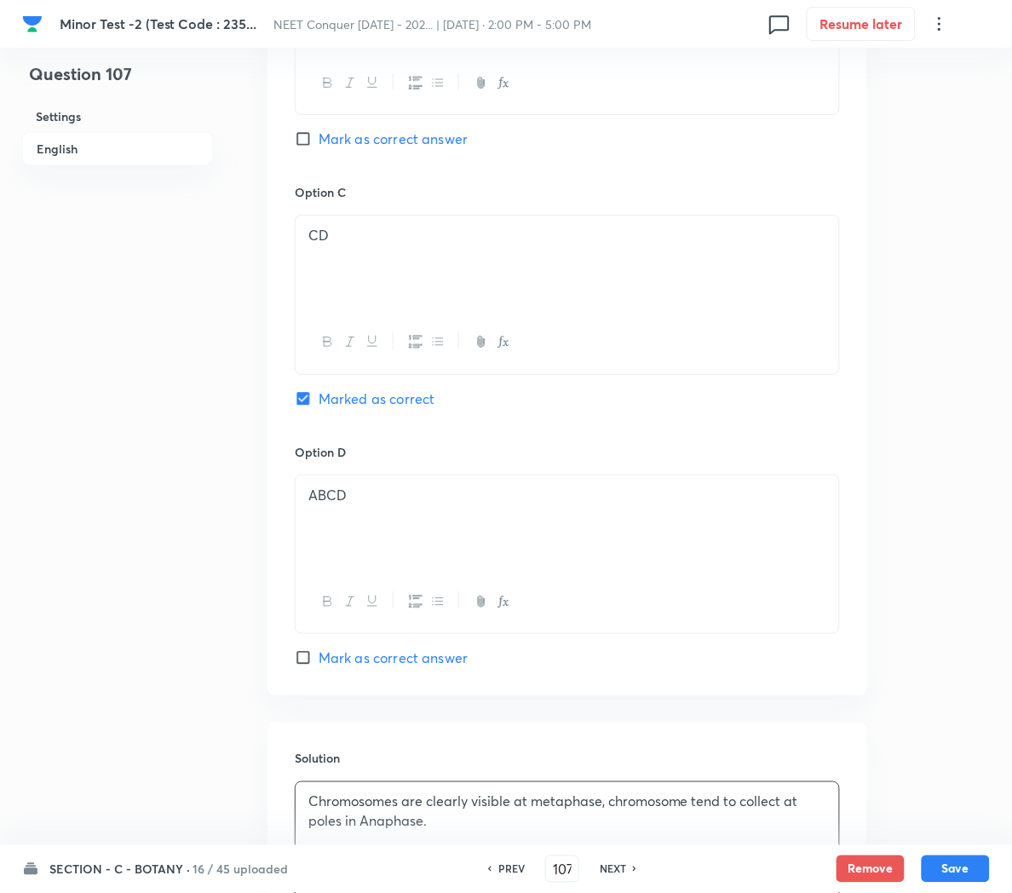
scroll to position [1485, 0]
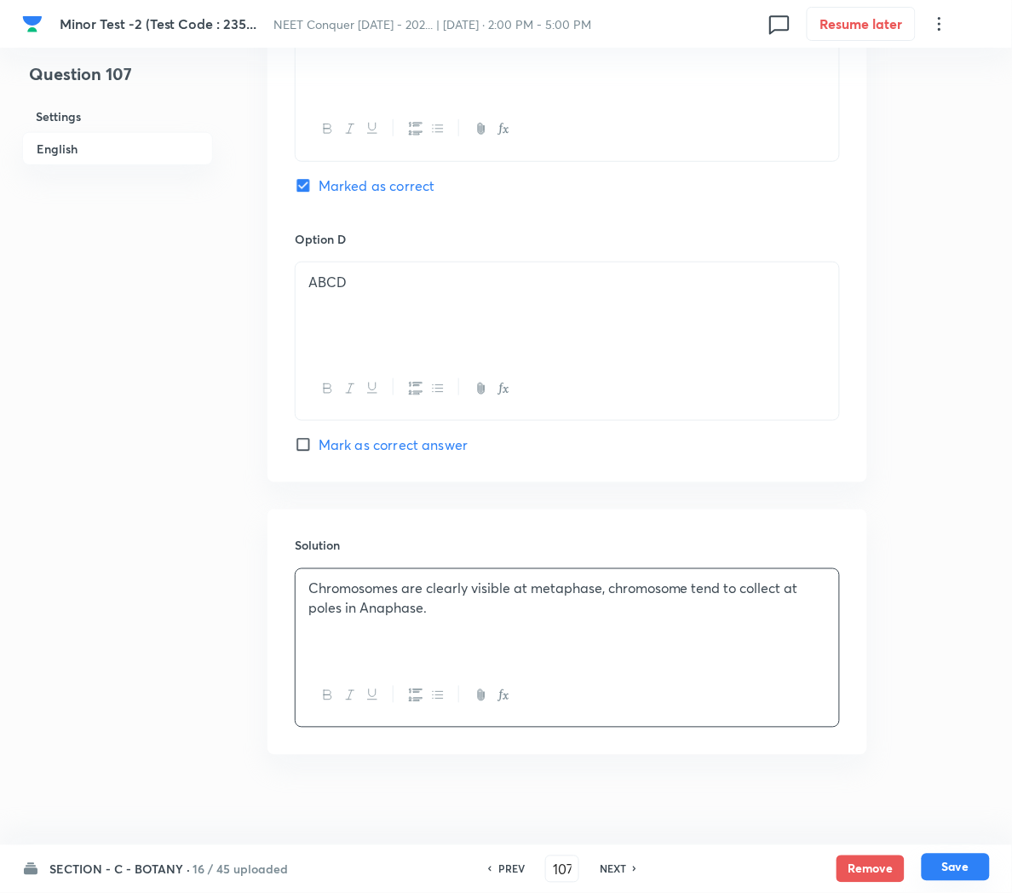
click at [952, 874] on button "Save" at bounding box center [956, 867] width 68 height 27
type input "108"
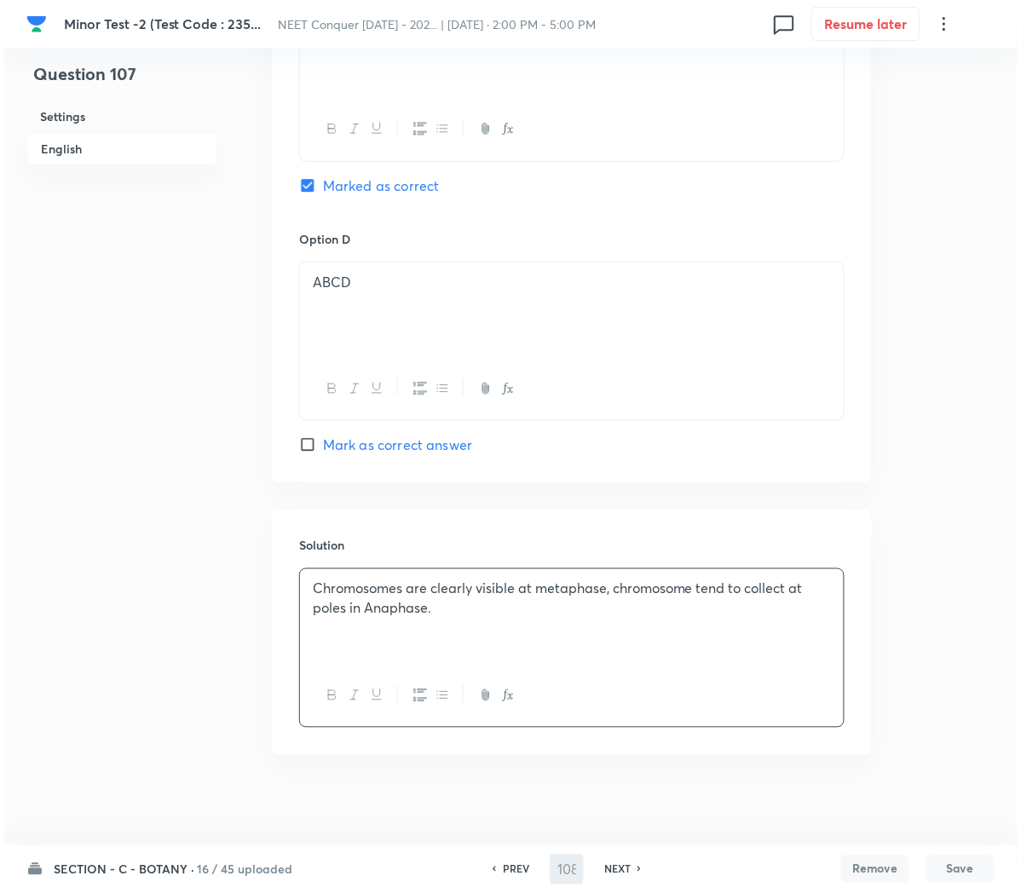
scroll to position [0, 0]
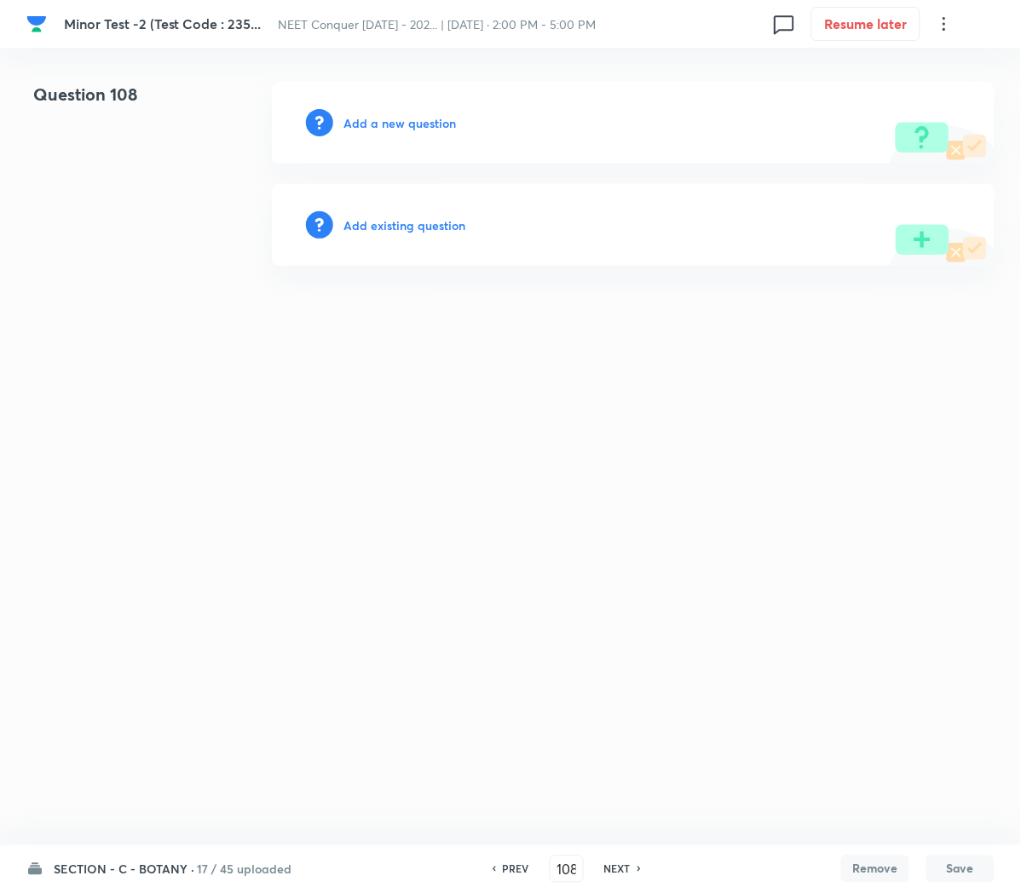
click at [424, 128] on h6 "Add a new question" at bounding box center [399, 123] width 112 height 18
click at [424, 128] on h6 "Choose a question type" at bounding box center [408, 123] width 131 height 18
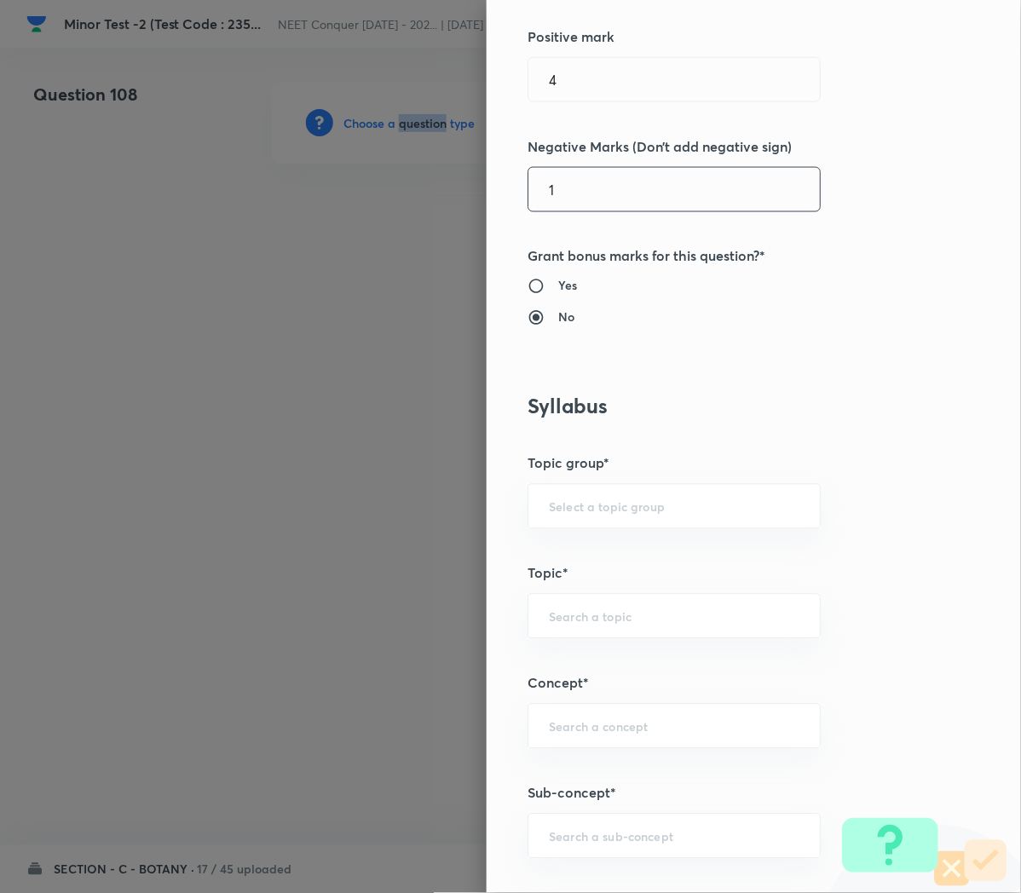
scroll to position [611, 0]
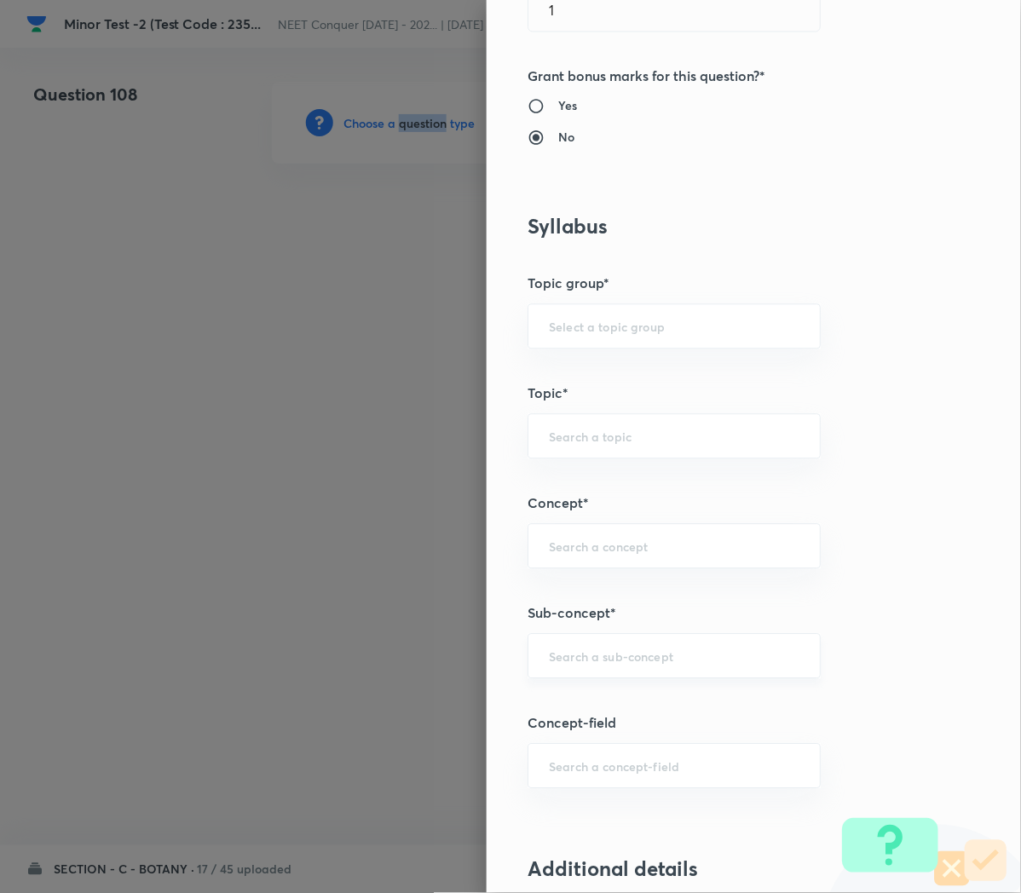
click at [564, 646] on div "​" at bounding box center [673, 656] width 293 height 45
paste input "Cell Cycle and Cell Division"
type input "Cell Cycle and Cell Division"
type input "Biology"
type input "Cell Cycle and Cell Division"
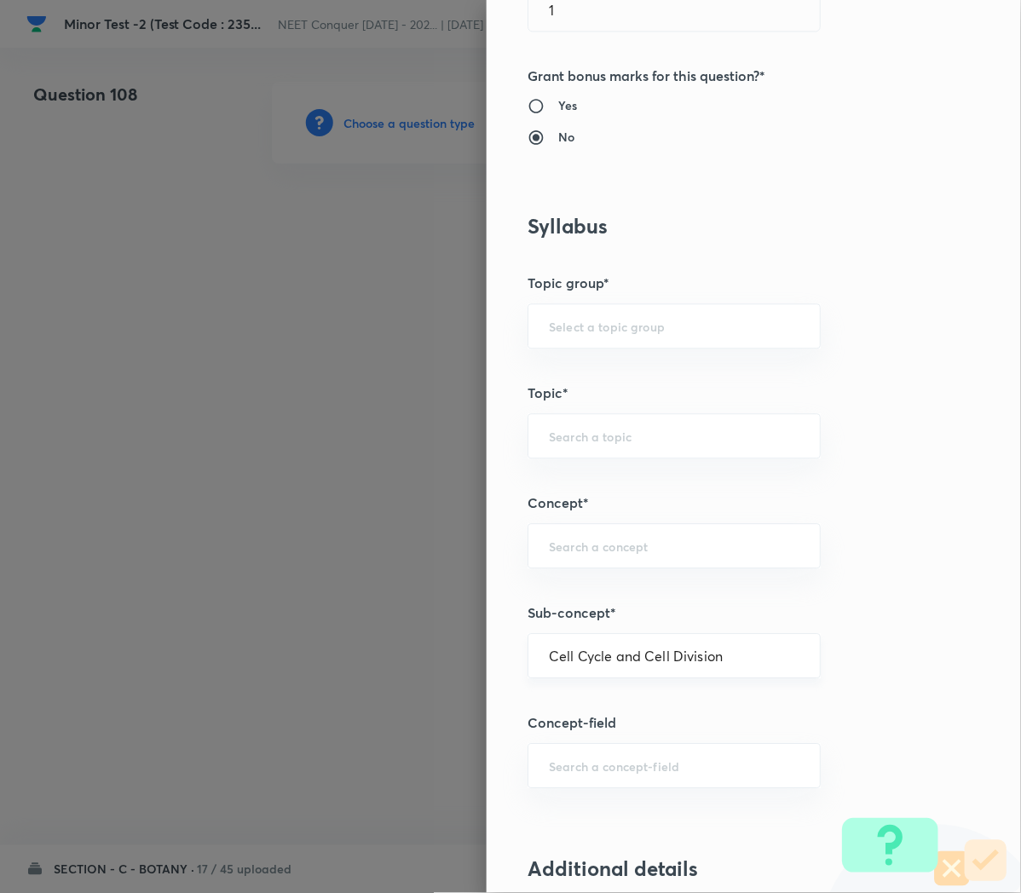
type input "Cell Cycle and Cell Division"
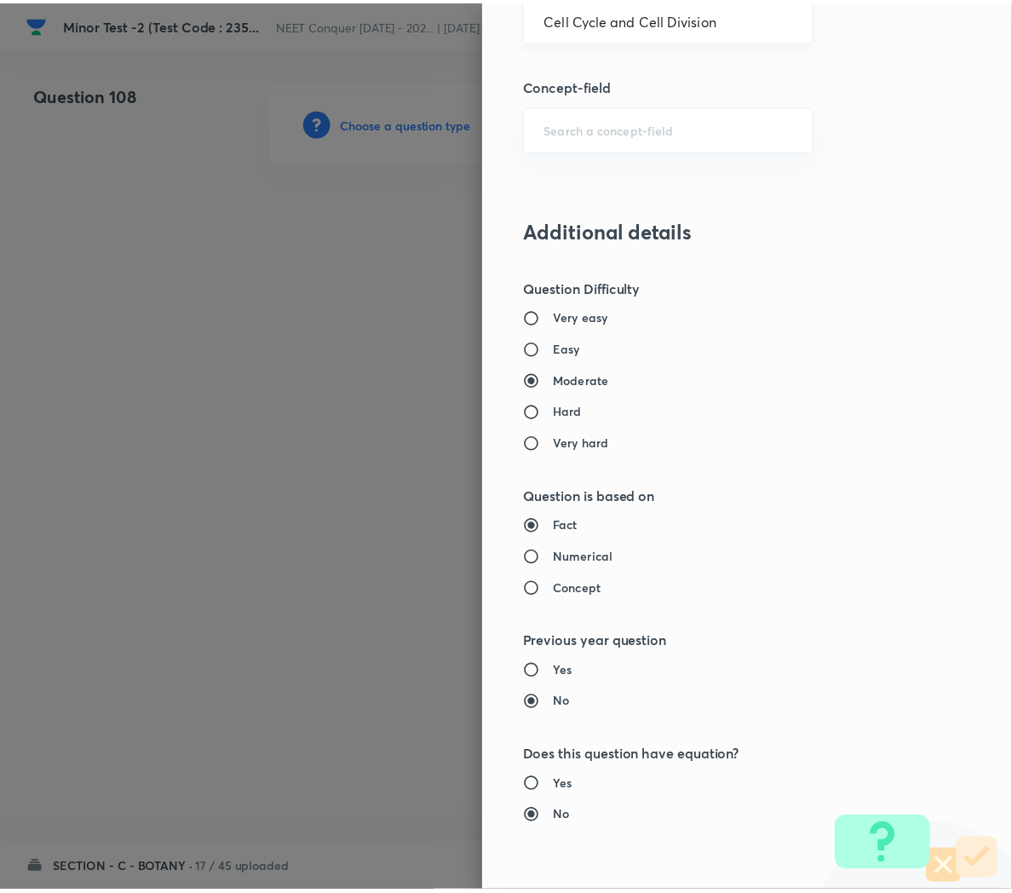
scroll to position [1546, 0]
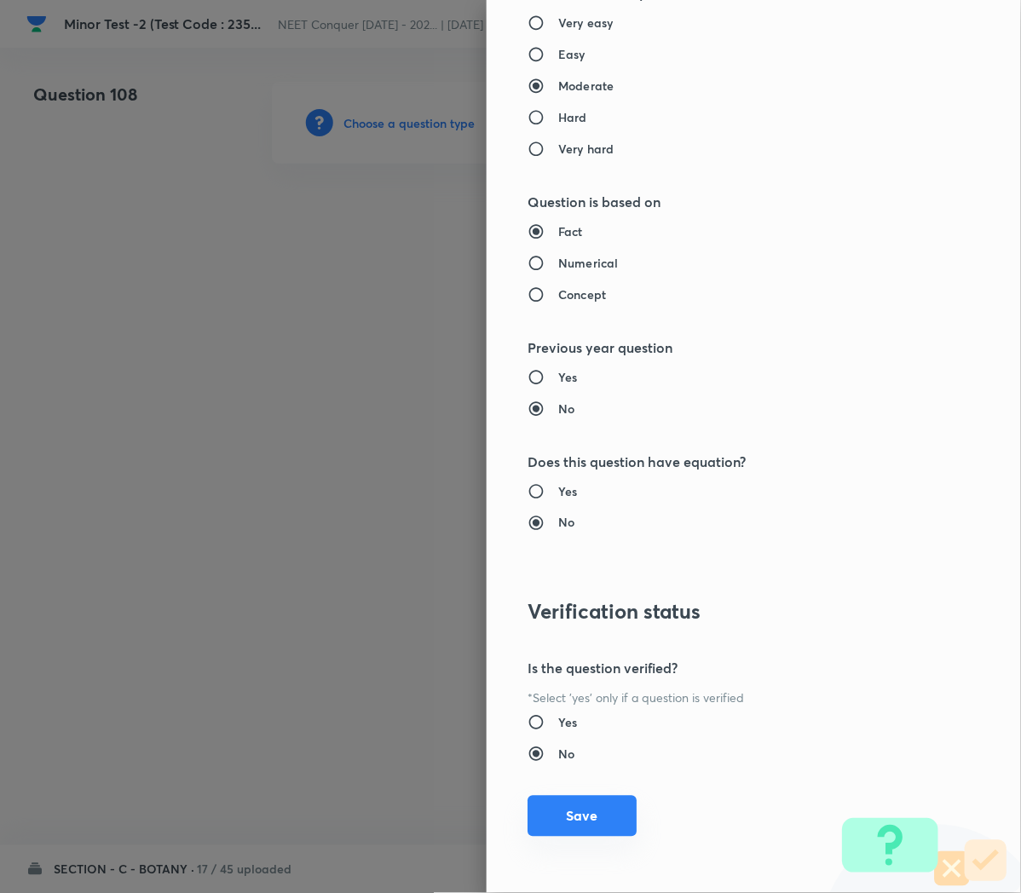
click at [555, 804] on button "Save" at bounding box center [581, 816] width 109 height 41
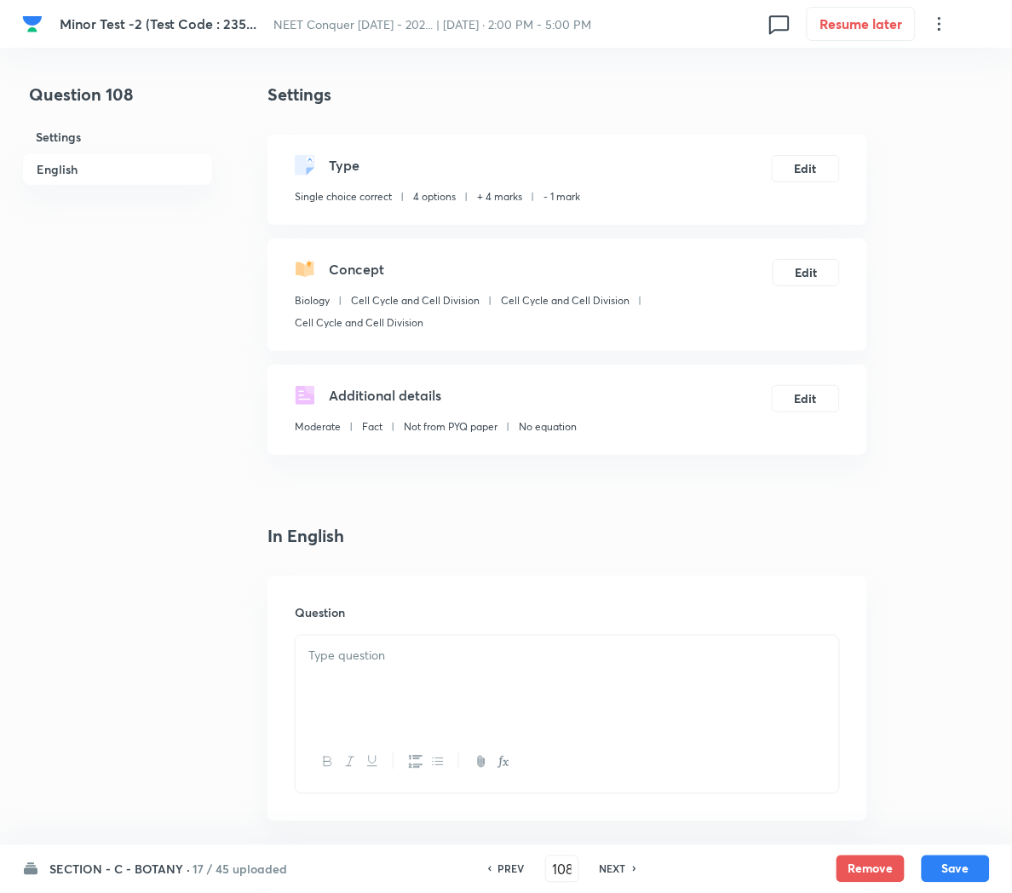
click at [377, 693] on div at bounding box center [568, 683] width 544 height 95
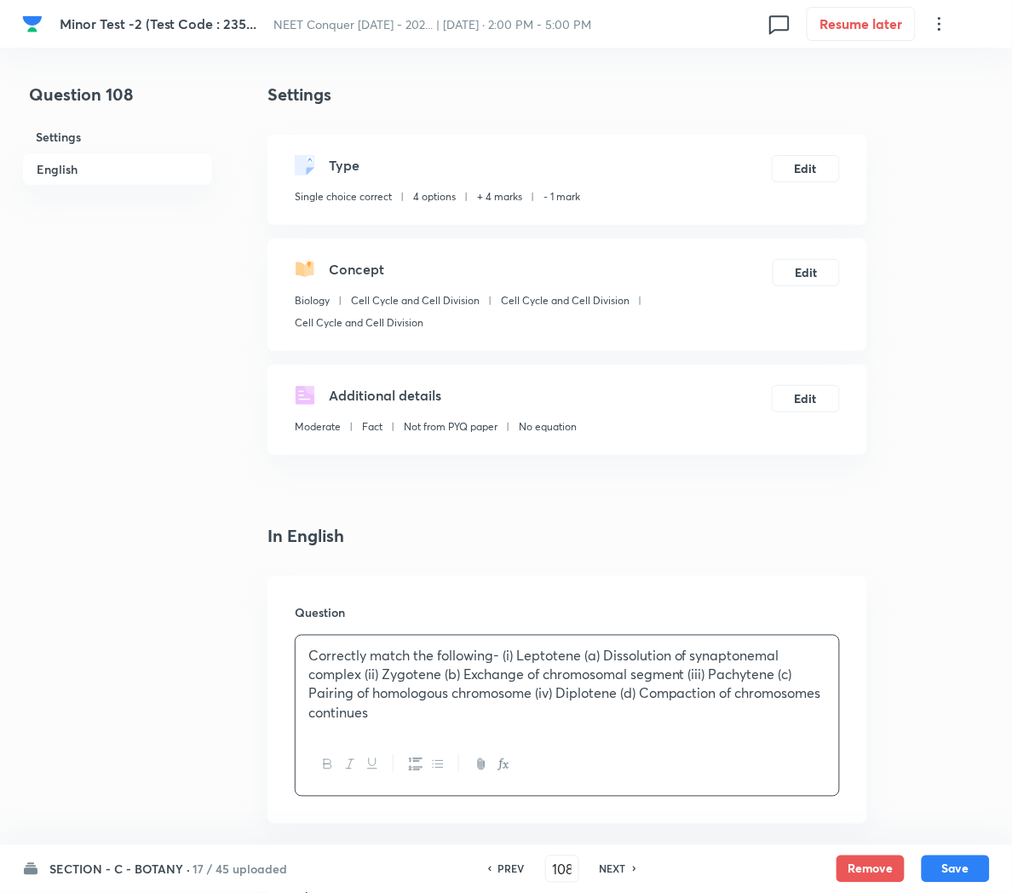
click at [498, 654] on p "Correctly match the following- (i) Leptotene (a) Dissolution of synaptonemal co…" at bounding box center [567, 685] width 518 height 78
click at [385, 677] on p "(i) Leptotene (a) Dissolution of synaptonemal complex (ii) Zygotene (b) Exchang…" at bounding box center [567, 694] width 518 height 58
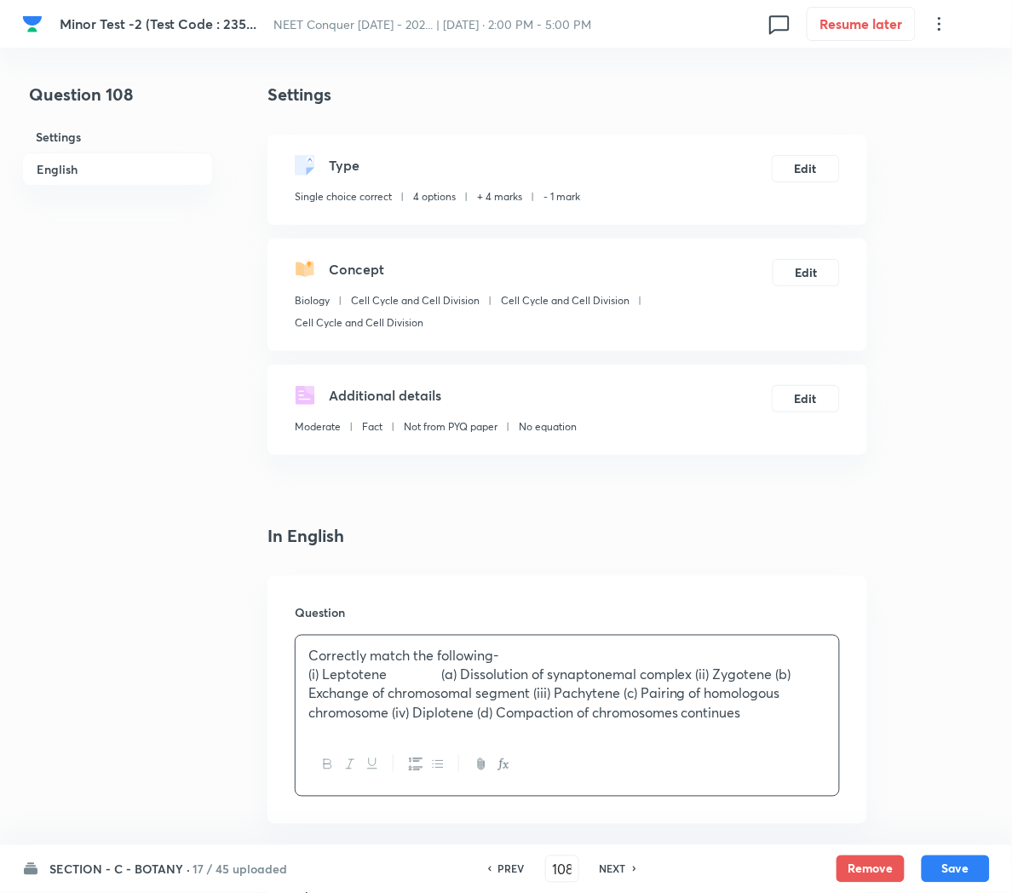
click at [704, 665] on p "(i) Leptotene (a) Dissolution of synaptonemal complex (ii) Zygotene (b) Exchang…" at bounding box center [567, 694] width 518 height 58
click at [388, 698] on p "(ii) Zygotene (b) Exchange of chromosomal segment (iii) Pachytene (c) Pairing o…" at bounding box center [567, 703] width 518 height 38
copy p
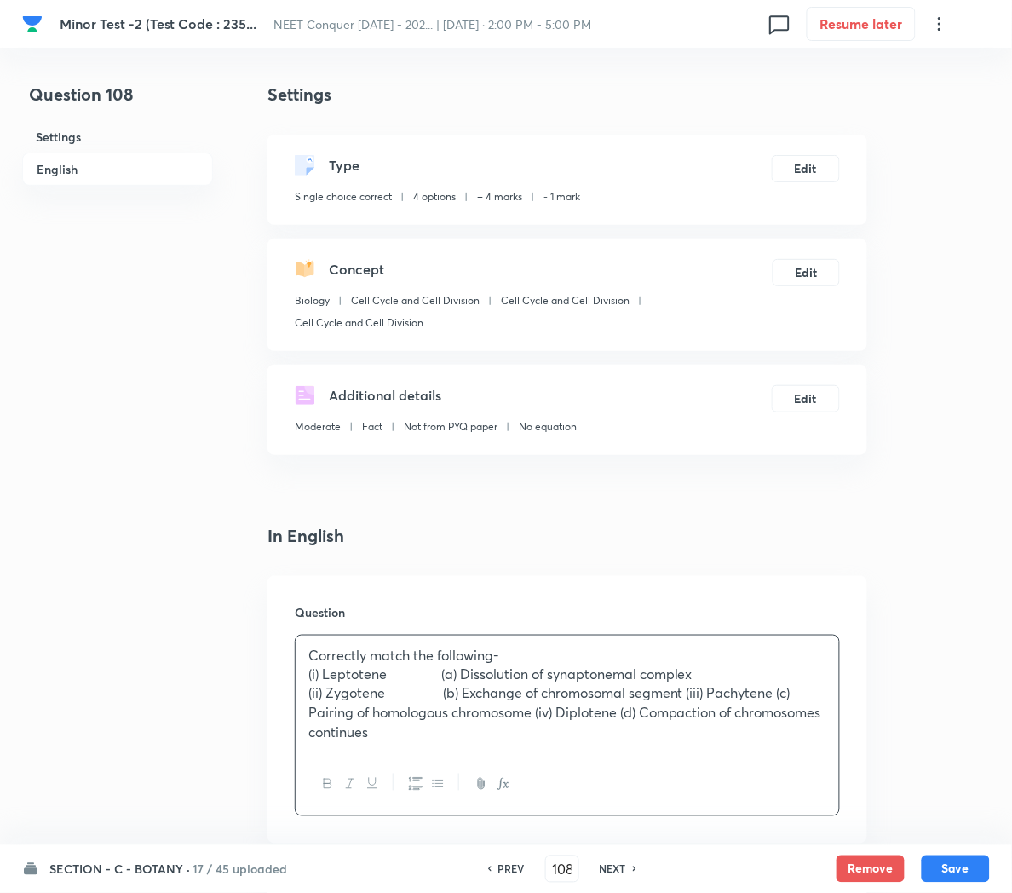
click at [785, 691] on p "(ii) Zygotene (b) Exchange of chromosomal segment (iii) Pachytene (c) Pairing o…" at bounding box center [567, 713] width 518 height 58
click at [696, 699] on p "(ii) Zygotene (b) Exchange of chromosomal segment (iii) Pachytene" at bounding box center [567, 694] width 518 height 20
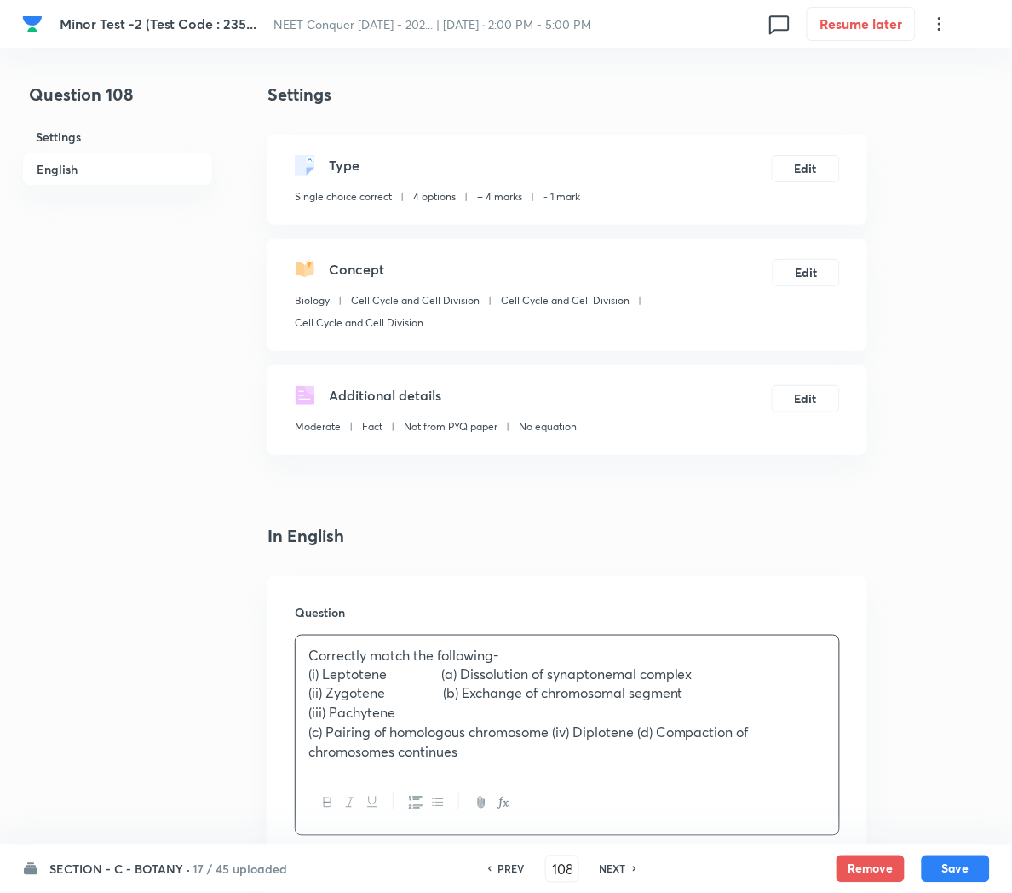
click at [428, 711] on p "(iii) Pachytene" at bounding box center [567, 714] width 518 height 20
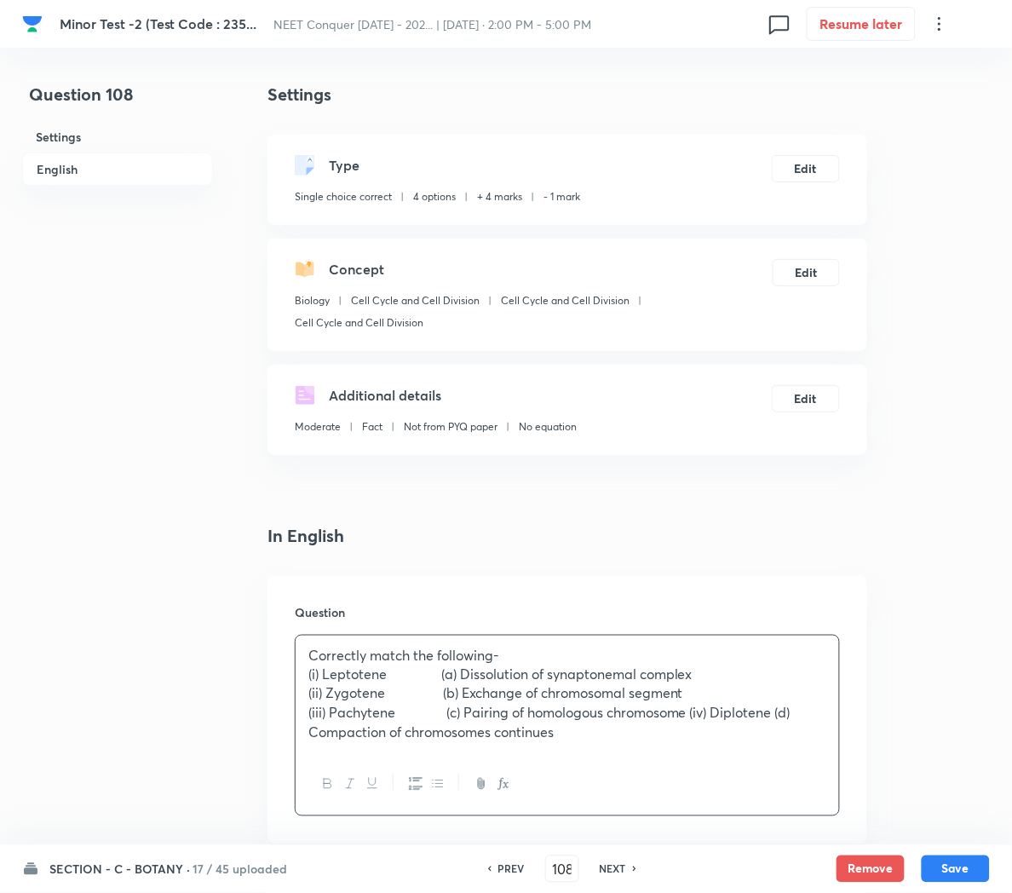
click at [704, 716] on p "(iii) Pachytene (c) Pairing of homologous chromosome (iv) Diplotene (d) Compact…" at bounding box center [567, 723] width 518 height 38
click at [445, 716] on p "(iii) Pachytene (c) Pairing of homologous chromosome" at bounding box center [567, 714] width 518 height 20
click at [397, 734] on p "(iv) Diplotene (d) Compaction of chromosomes continues" at bounding box center [567, 733] width 518 height 20
click at [444, 695] on p "(ii) Zygotene (b) Exchange of chromosomal segment" at bounding box center [567, 694] width 518 height 20
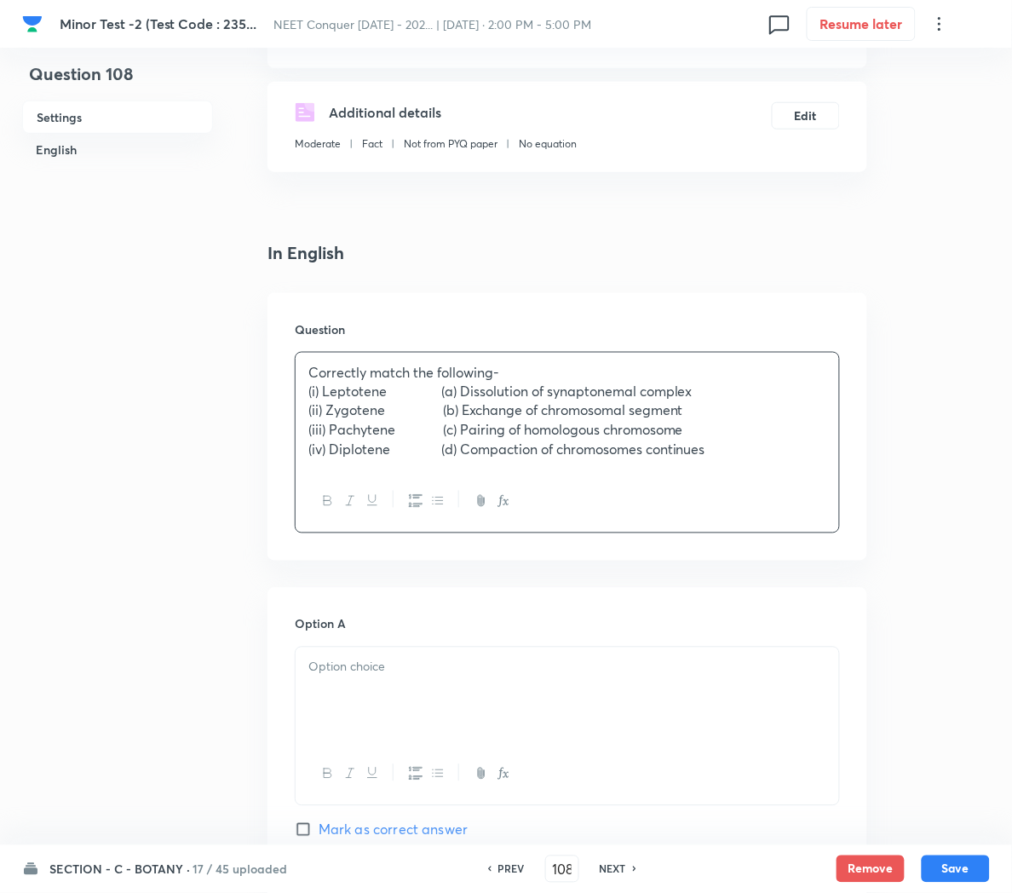
scroll to position [284, 0]
click at [372, 682] on div at bounding box center [568, 694] width 544 height 95
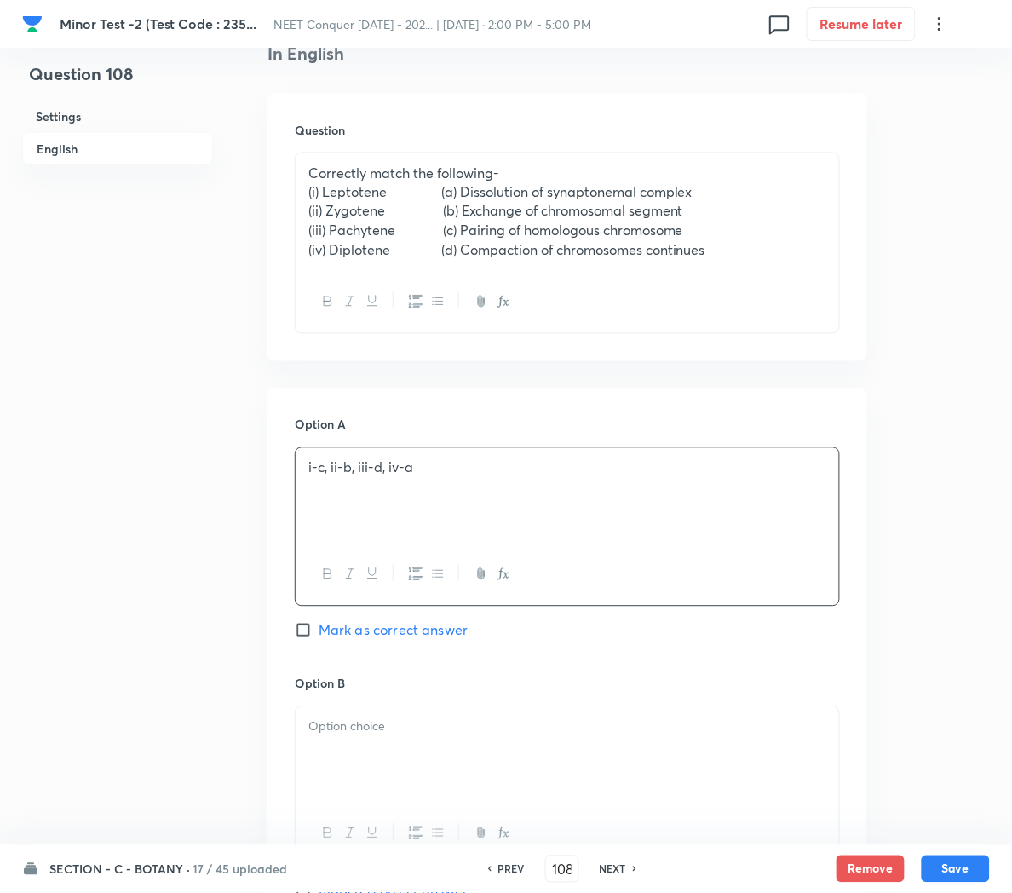
scroll to position [547, 0]
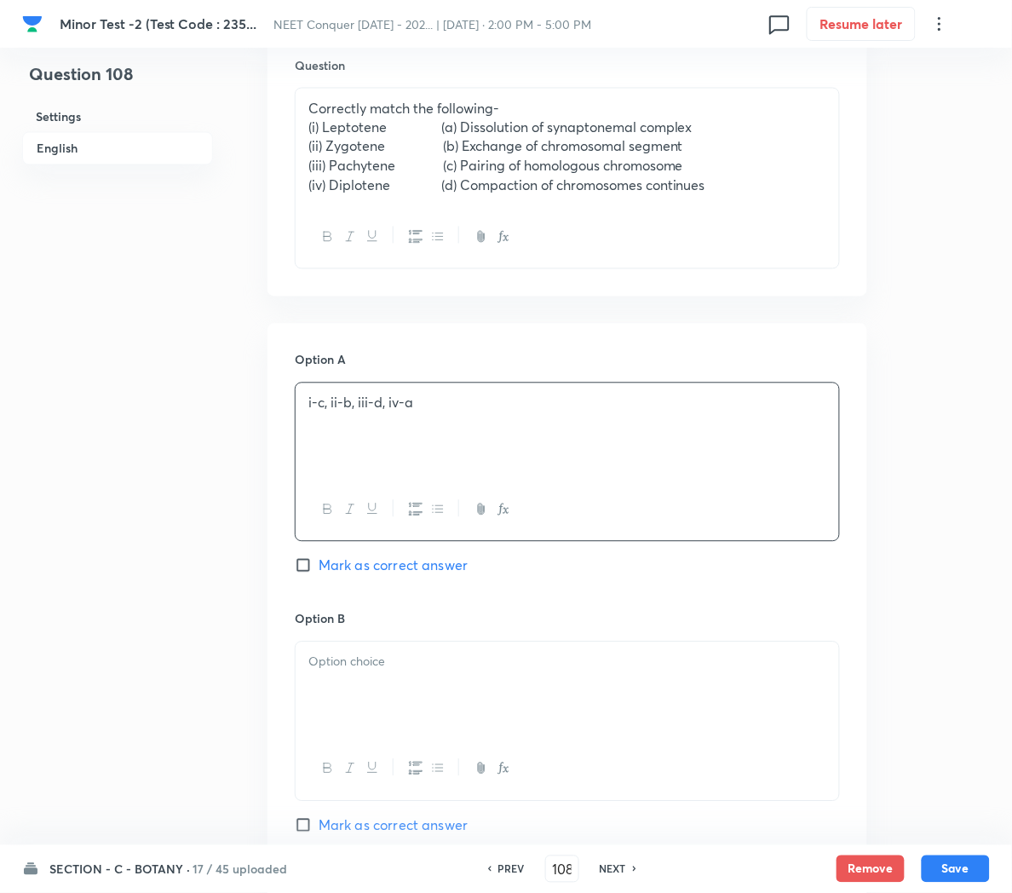
click at [322, 697] on div at bounding box center [568, 689] width 544 height 95
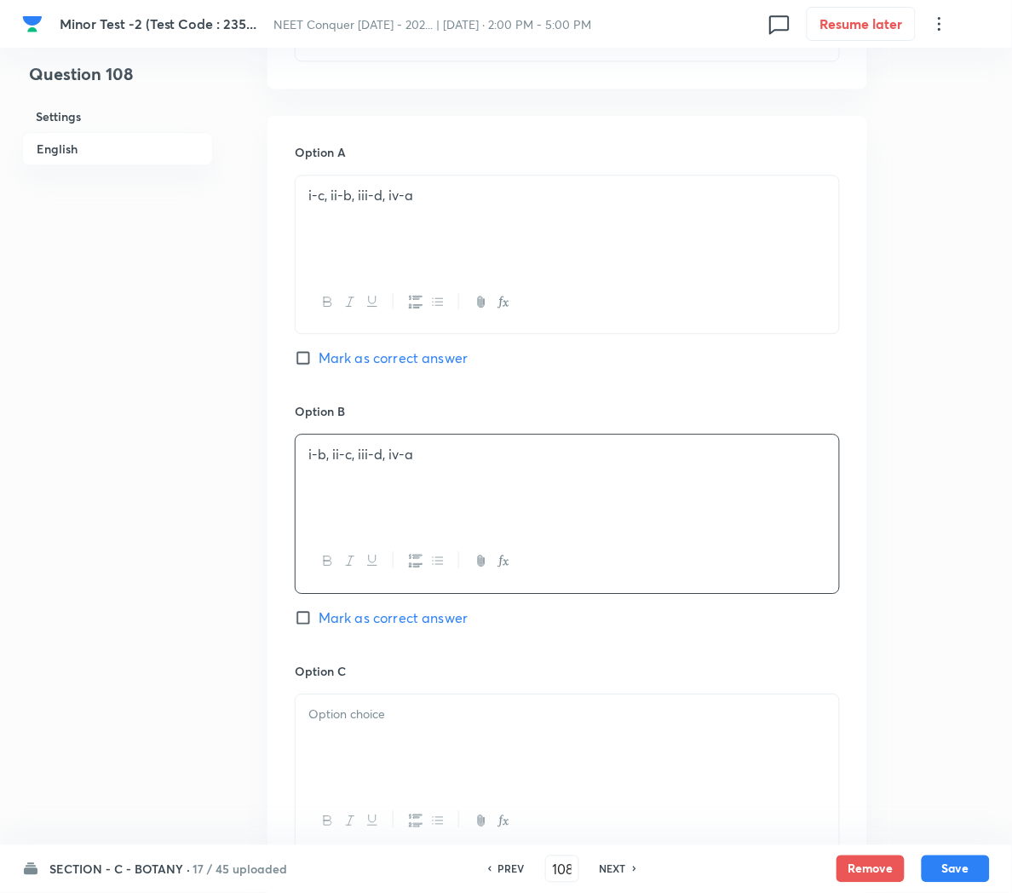
scroll to position [756, 0]
click at [333, 742] on div at bounding box center [568, 740] width 544 height 95
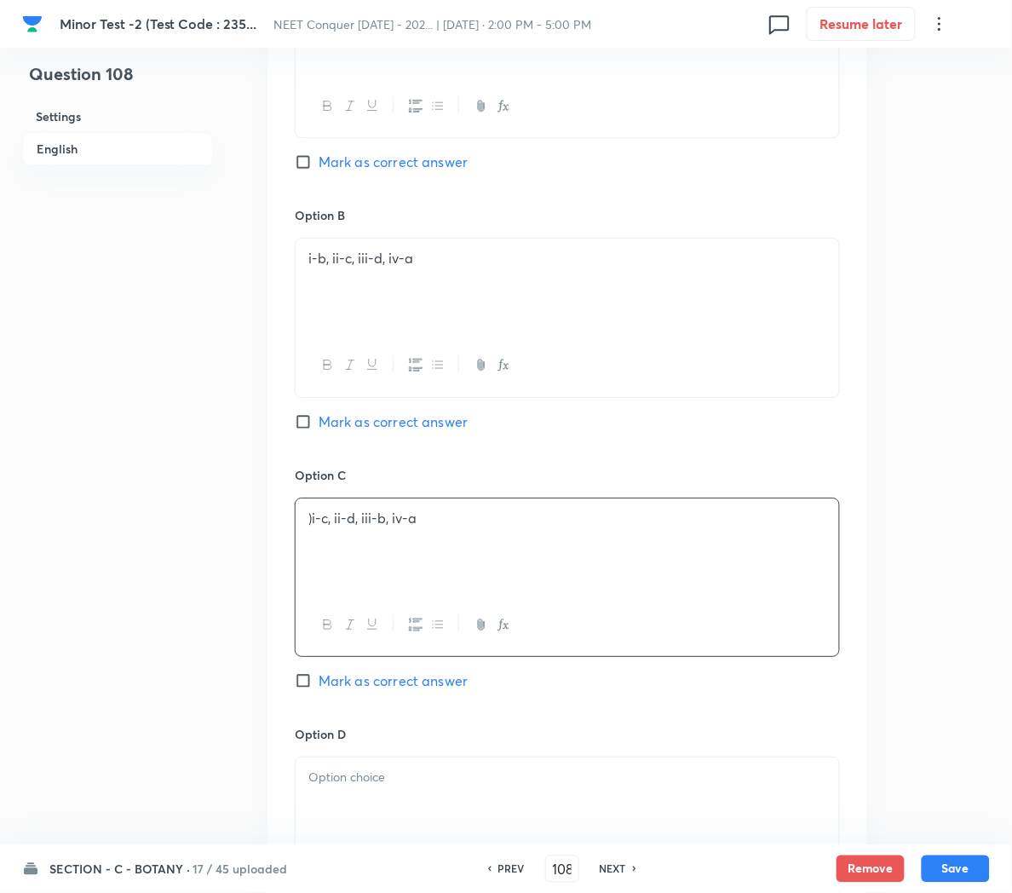
scroll to position [952, 0]
click at [314, 516] on p ")i-c, ii-d, iii-b, iv-a" at bounding box center [567, 518] width 518 height 20
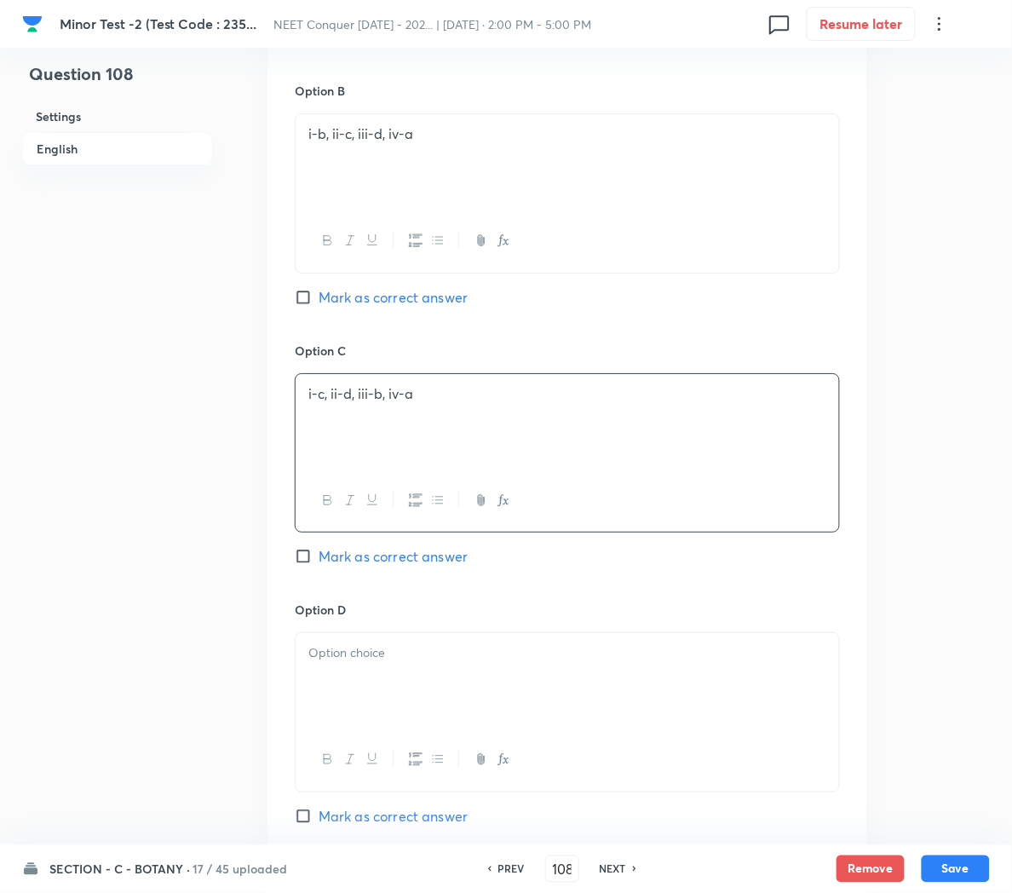
scroll to position [1084, 0]
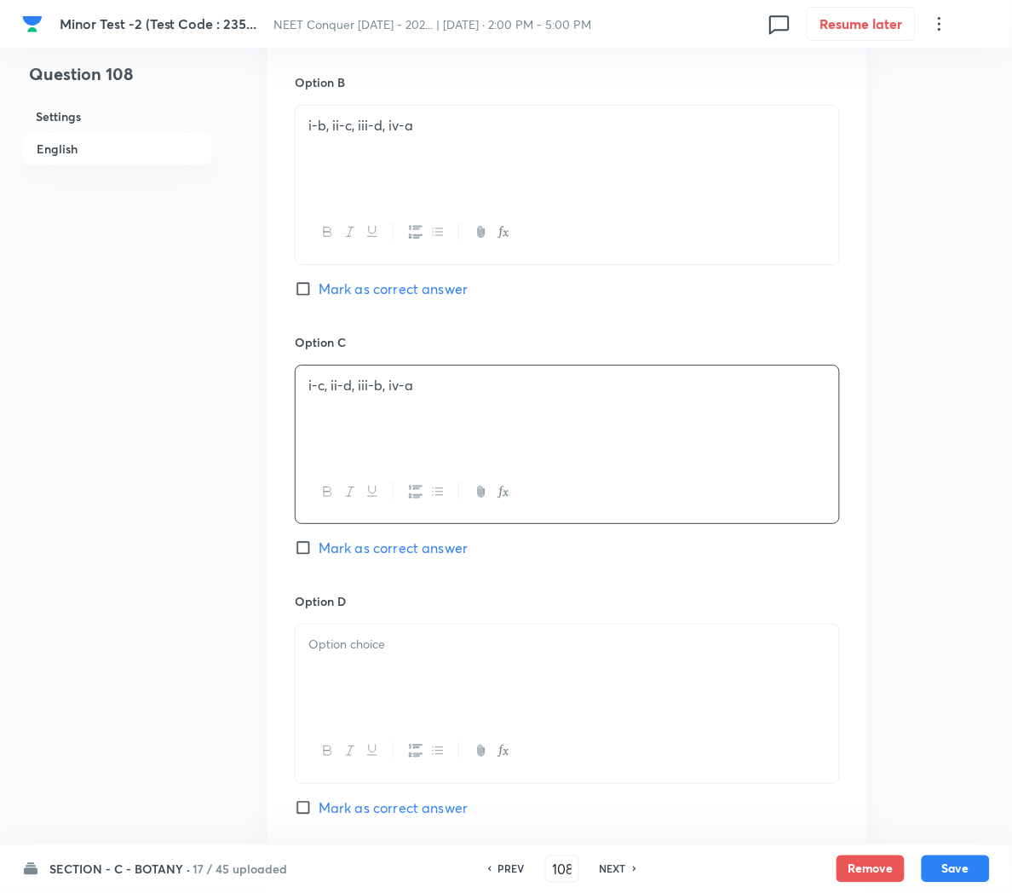
click at [376, 652] on p at bounding box center [567, 645] width 518 height 20
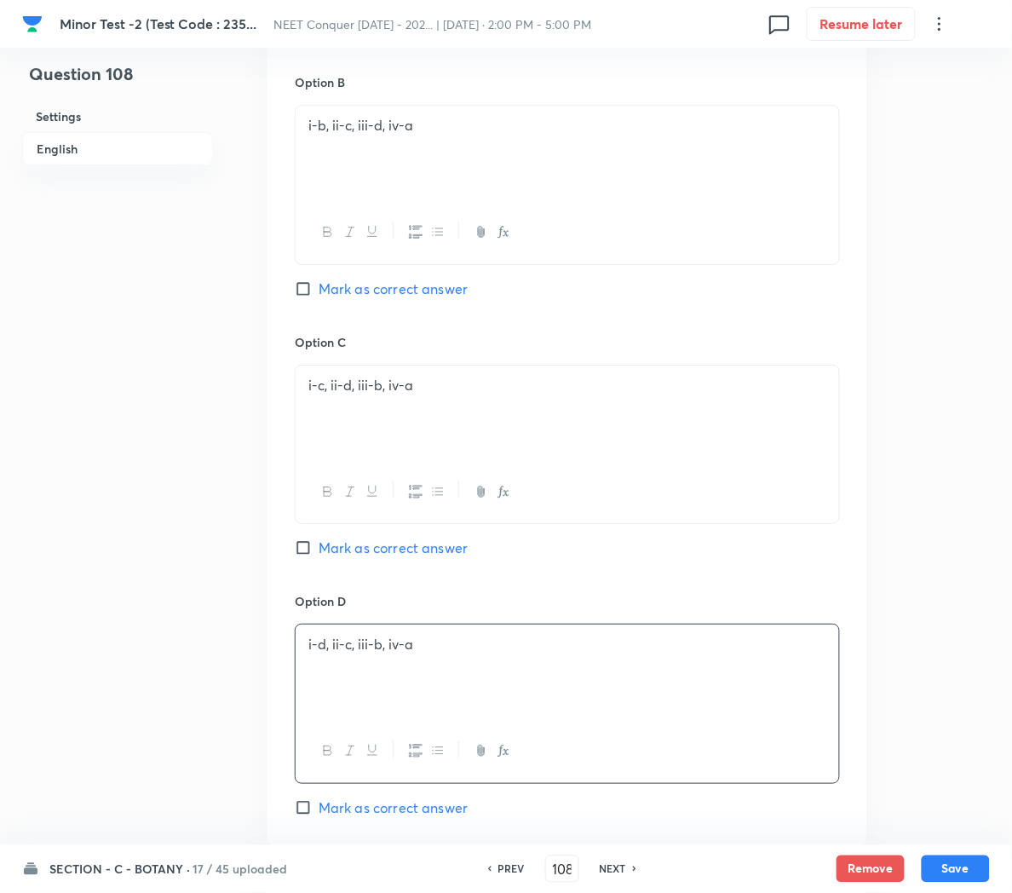
click at [373, 814] on span "Mark as correct answer" at bounding box center [393, 807] width 149 height 20
click at [319, 814] on input "Mark as correct answer" at bounding box center [307, 807] width 24 height 17
checkbox input "true"
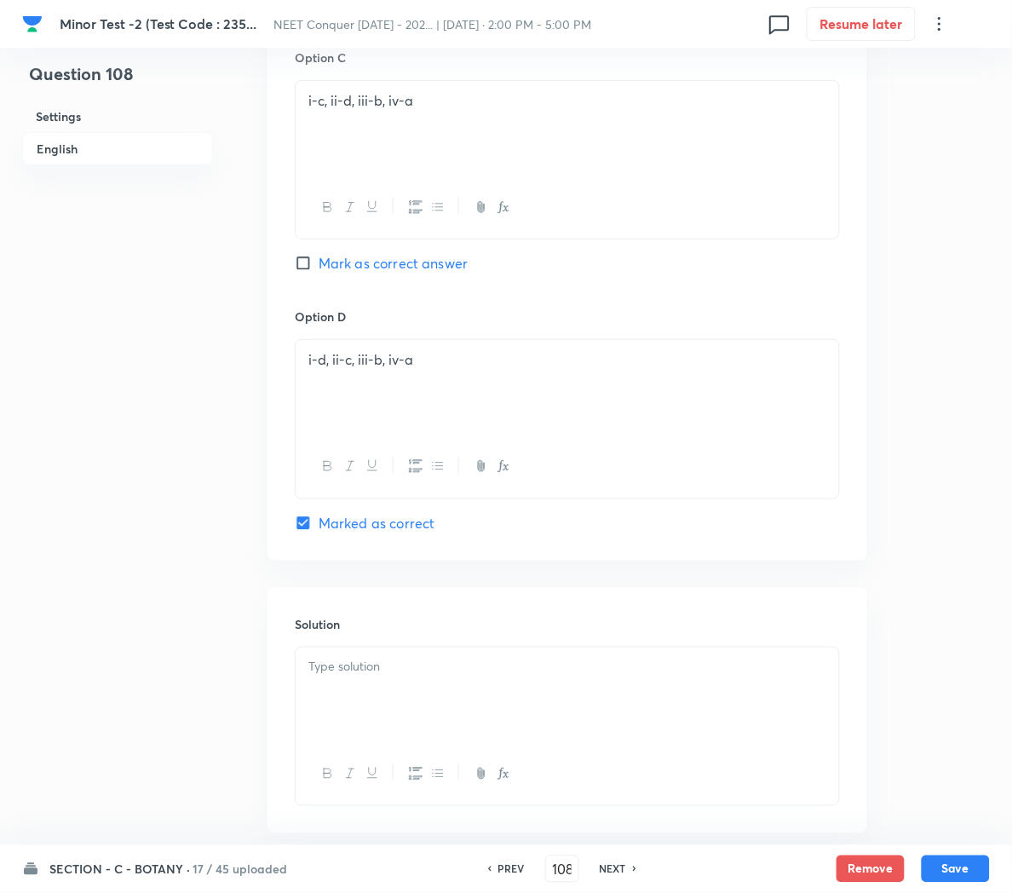
scroll to position [1400, 0]
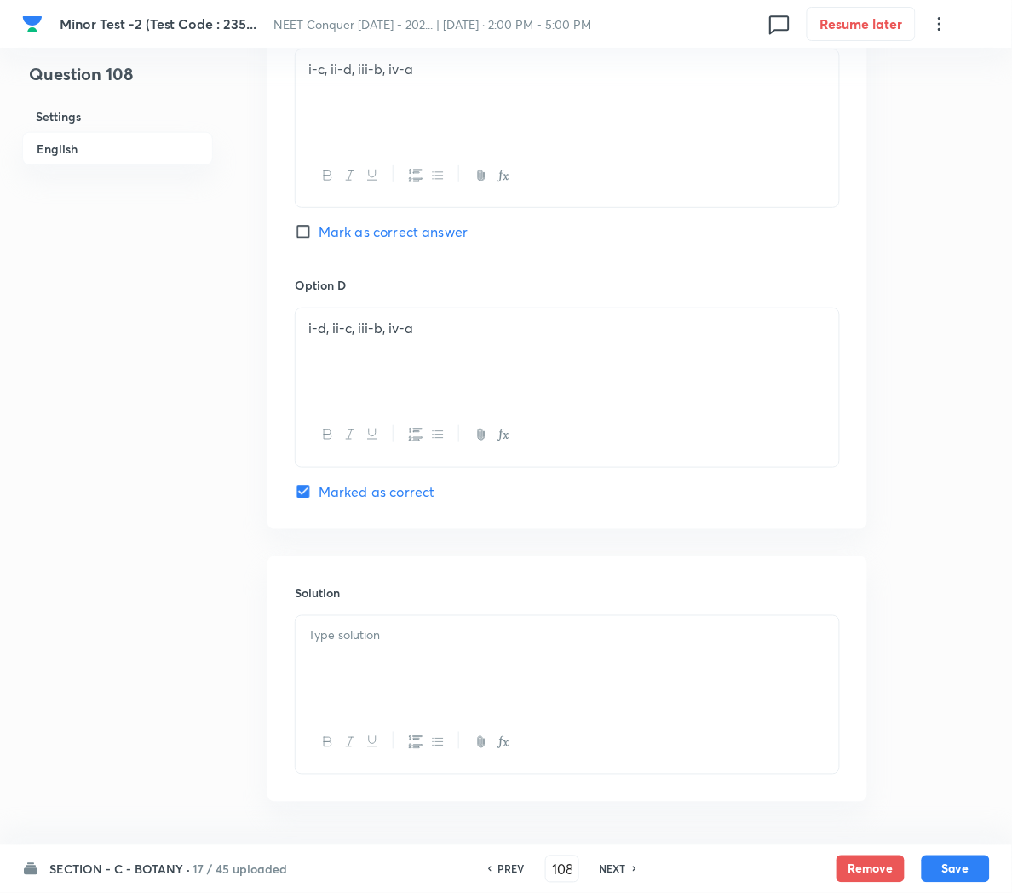
click at [343, 669] on div at bounding box center [568, 663] width 544 height 95
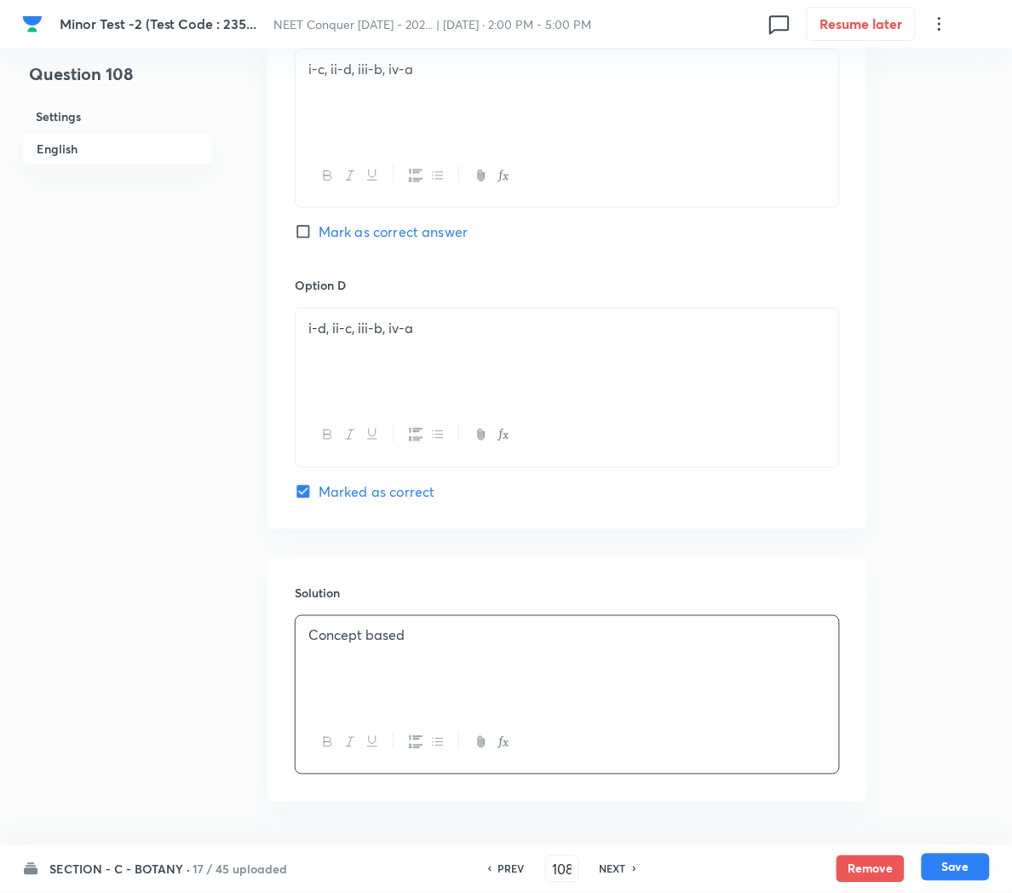
click at [940, 857] on button "Save" at bounding box center [956, 867] width 68 height 27
type input "109"
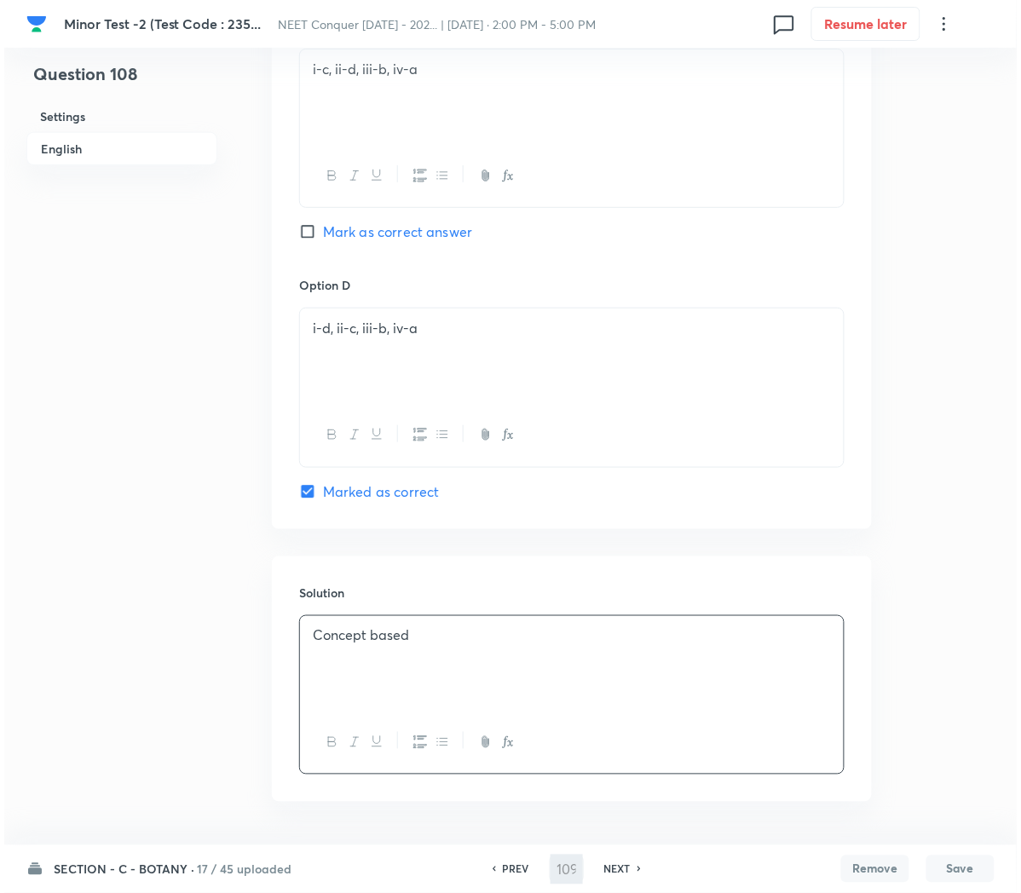
scroll to position [0, 0]
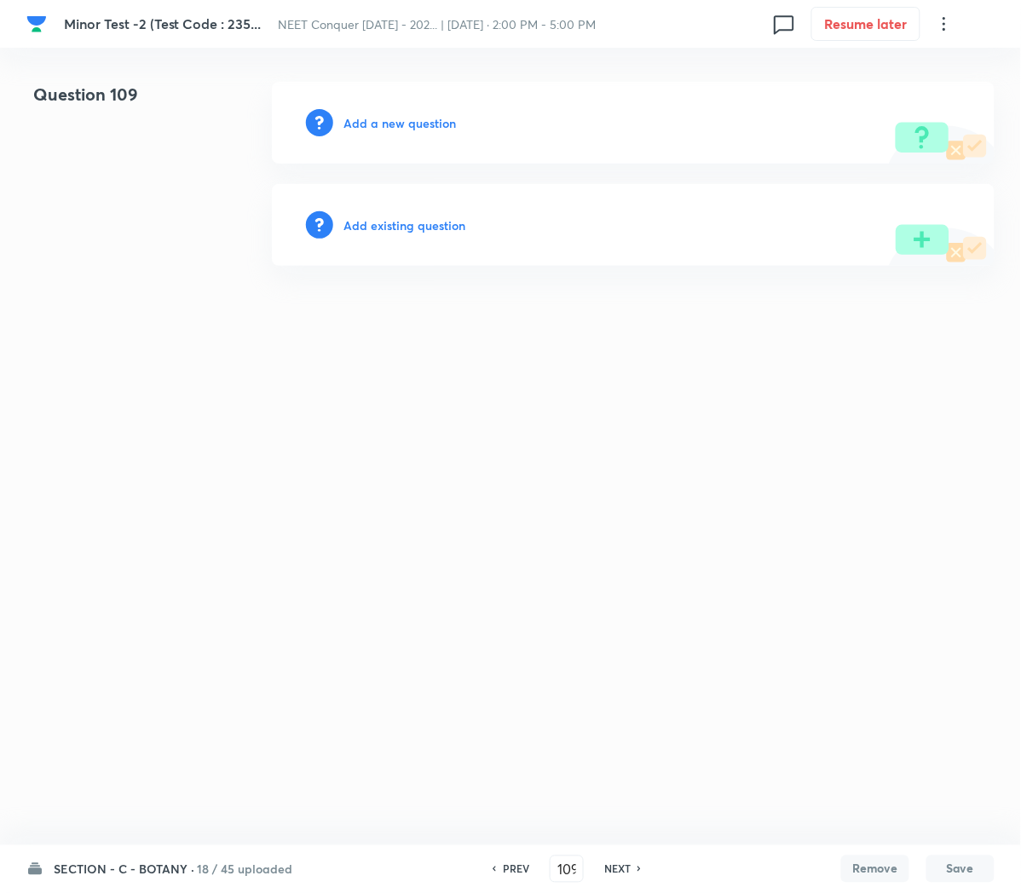
click at [368, 129] on h6 "Add a new question" at bounding box center [399, 123] width 112 height 18
click at [368, 129] on h6 "Choose a question type" at bounding box center [408, 123] width 131 height 18
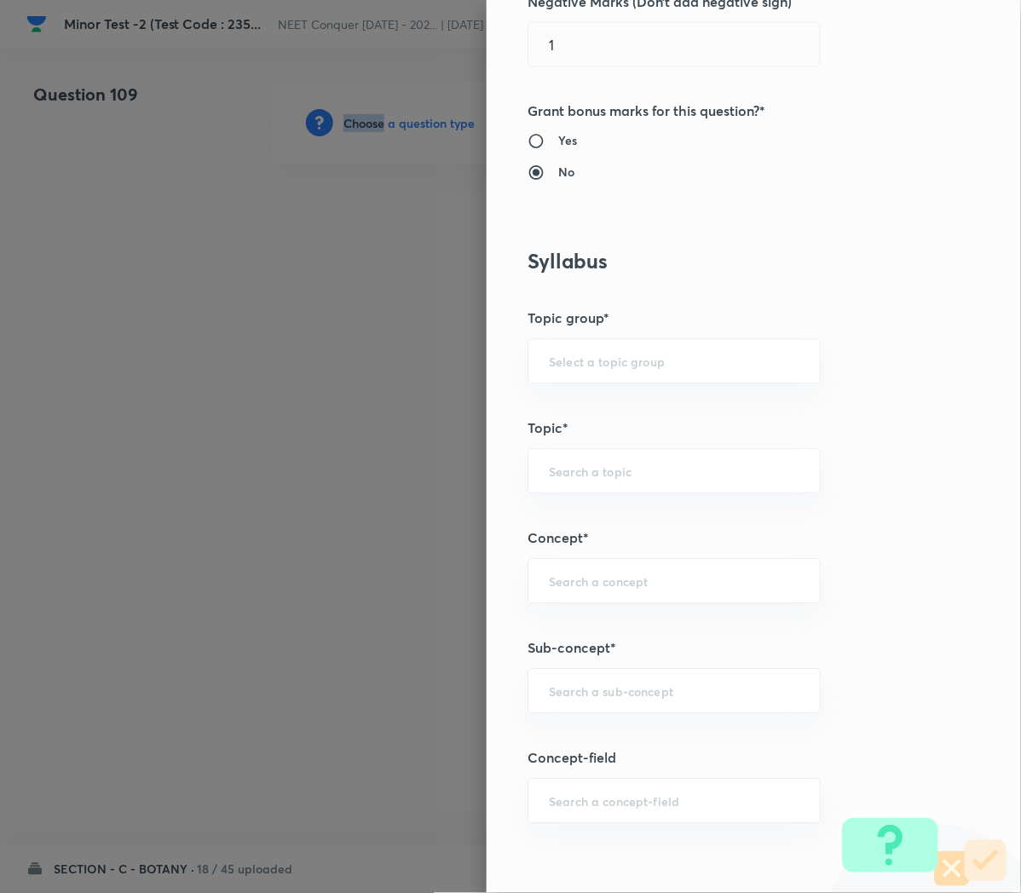
scroll to position [579, 0]
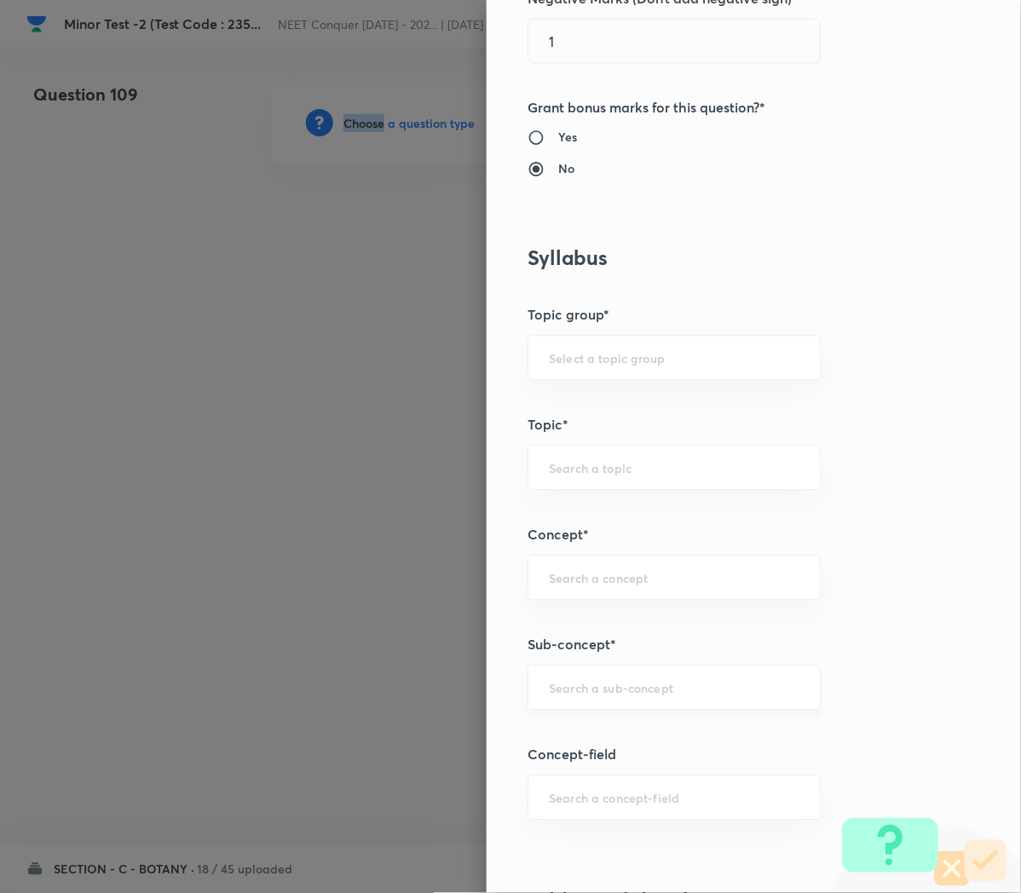
click at [569, 699] on div "​" at bounding box center [673, 687] width 293 height 45
paste input "Cell Cycle and Cell Division"
type input "Cell Cycle and Cell Division"
type input "Biology"
type input "Cell Cycle and Cell Division"
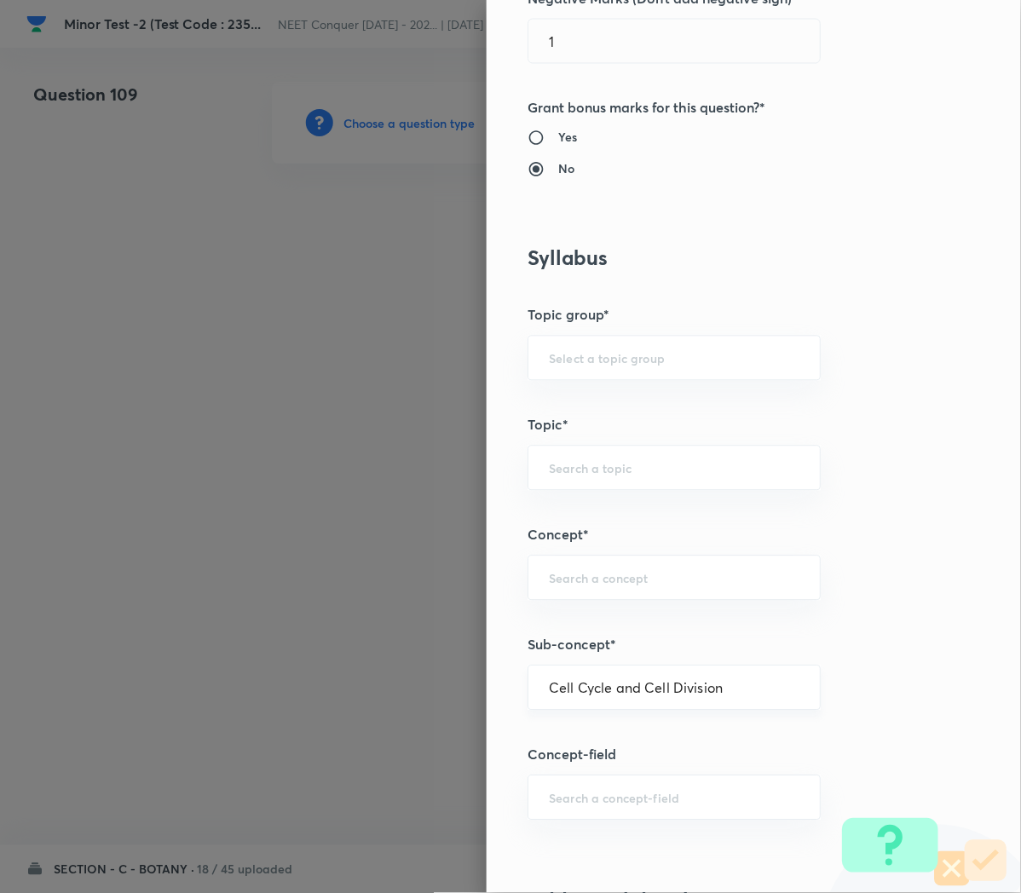
type input "Cell Cycle and Cell Division"
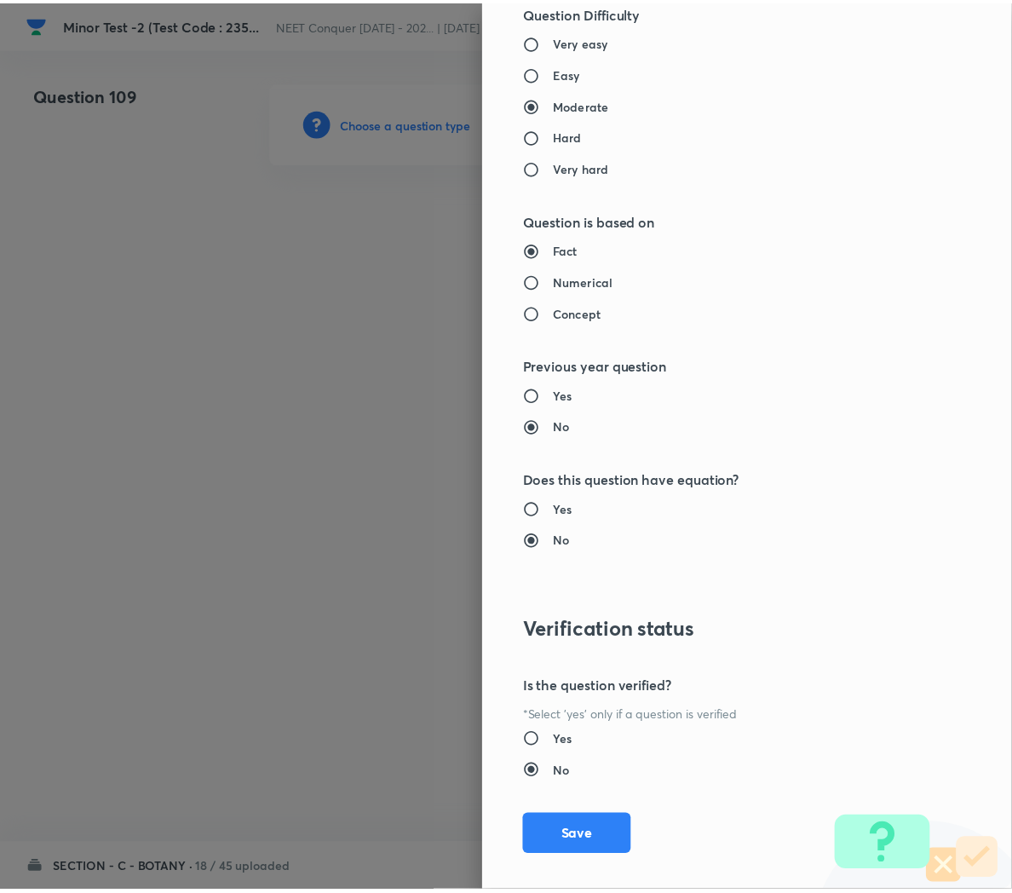
scroll to position [1546, 0]
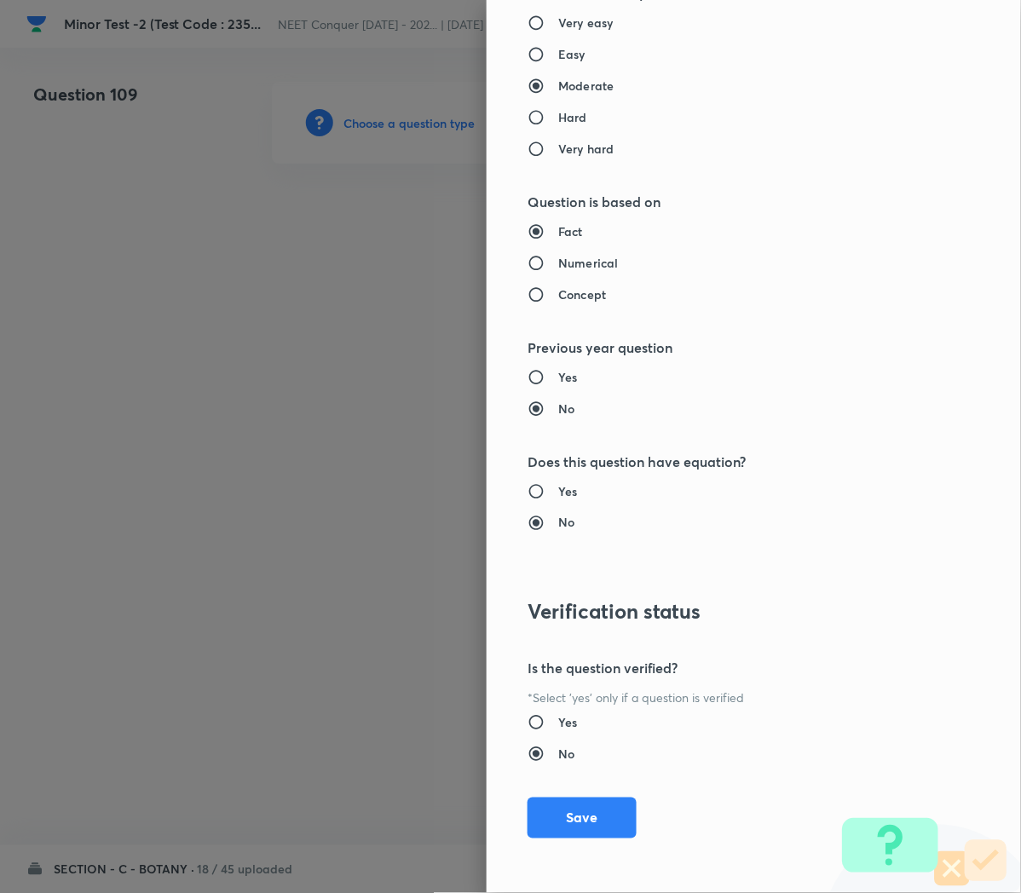
click at [561, 838] on div "Question settings Question type* Single choice correct Number of options* 2 3 4…" at bounding box center [753, 446] width 534 height 893
click at [560, 830] on button "Save" at bounding box center [581, 816] width 109 height 41
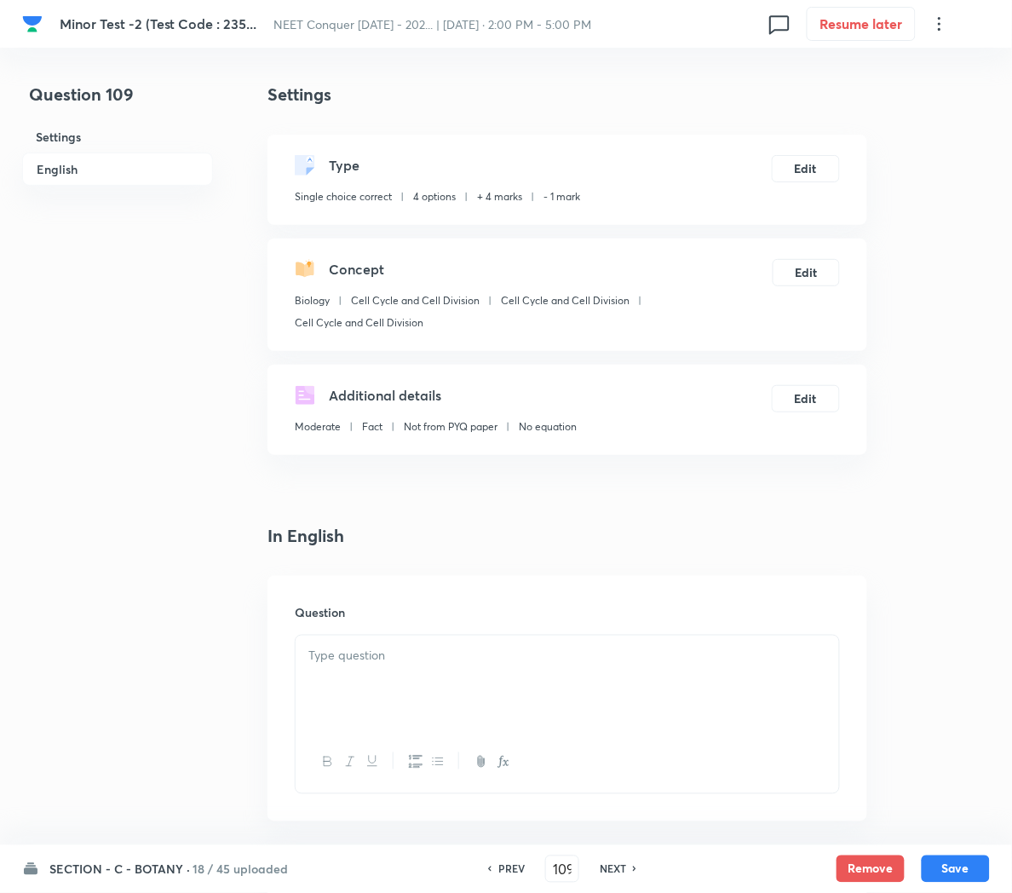
click at [392, 642] on div at bounding box center [568, 683] width 544 height 95
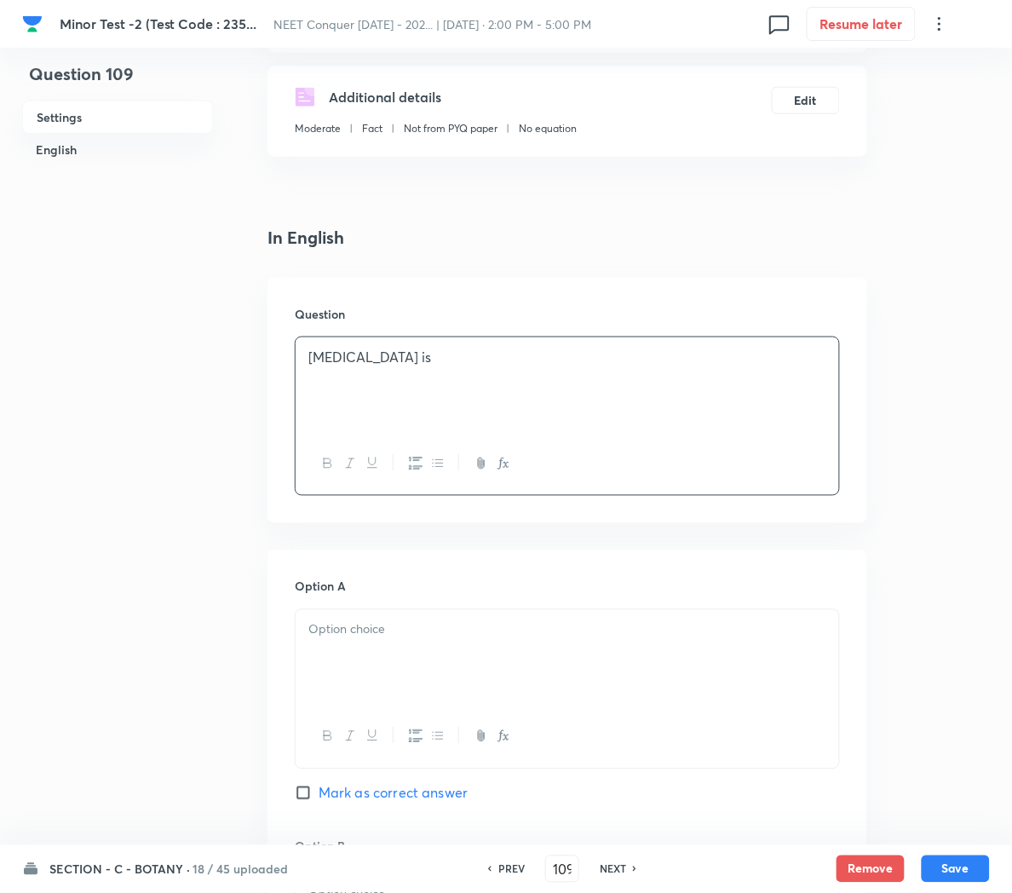
scroll to position [300, 0]
click at [364, 676] on div at bounding box center [568, 655] width 544 height 95
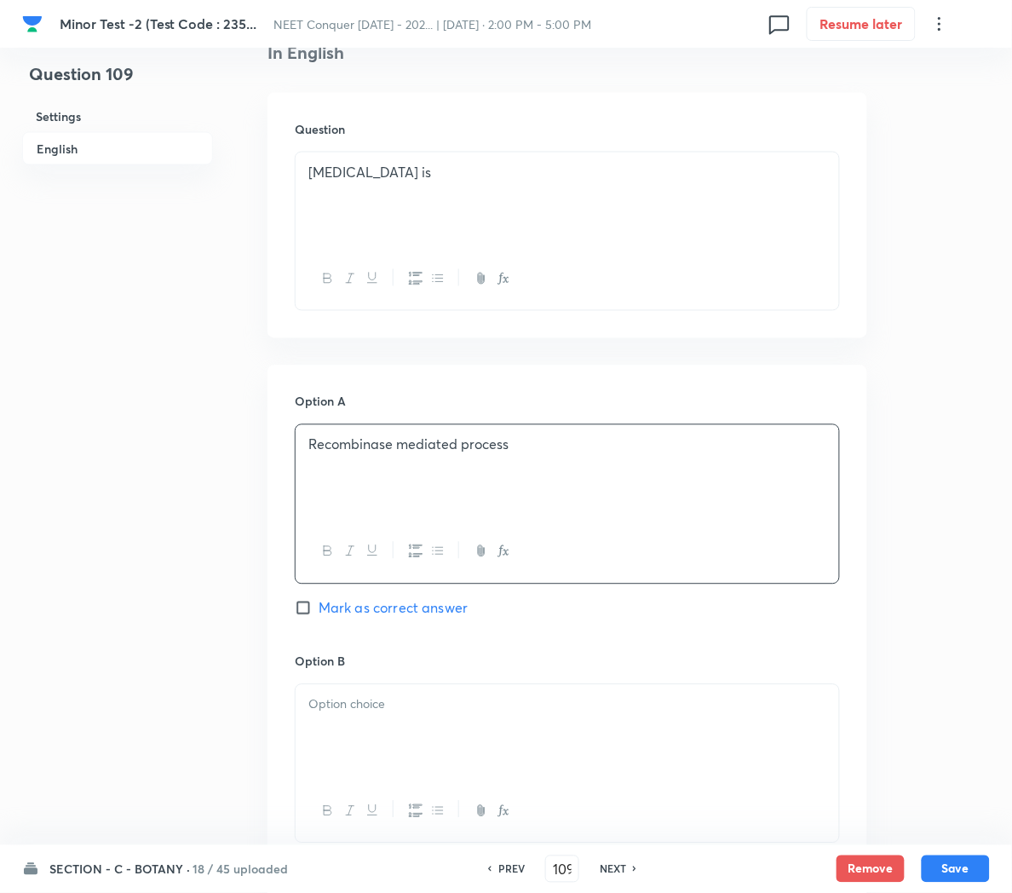
scroll to position [497, 0]
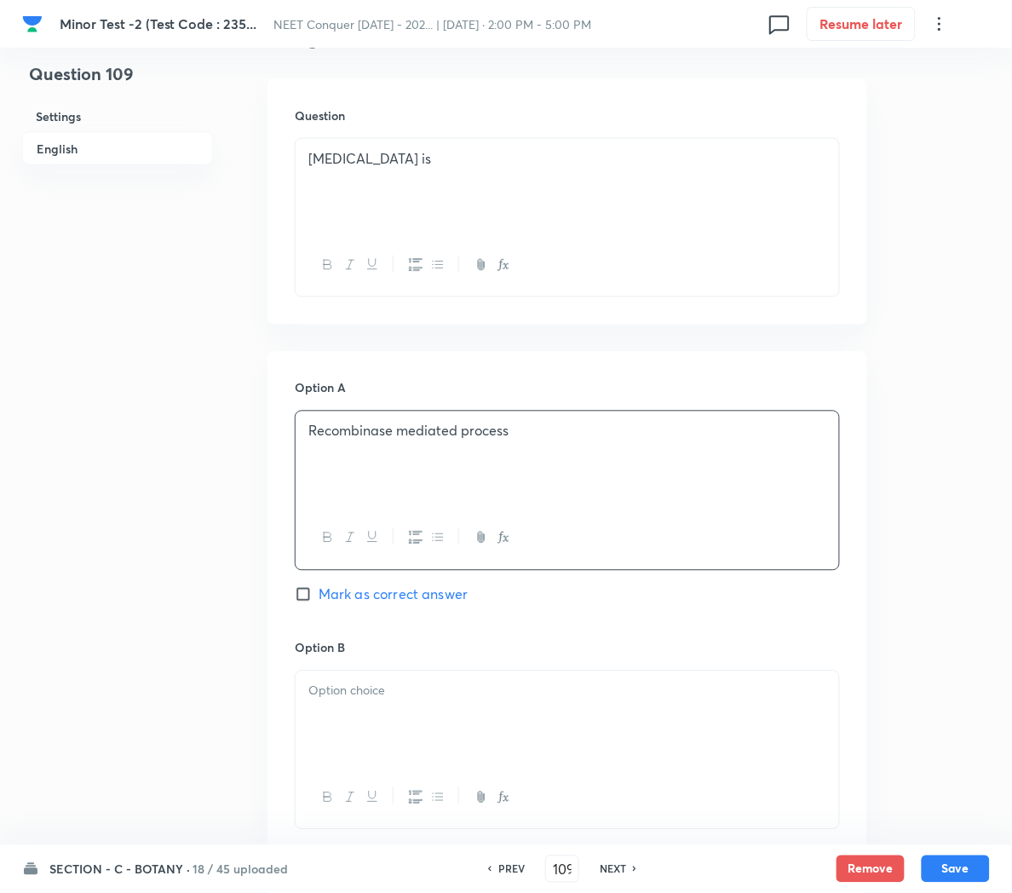
click at [358, 603] on span "Mark as correct answer" at bounding box center [393, 594] width 149 height 20
click at [319, 603] on input "Mark as correct answer" at bounding box center [307, 594] width 24 height 17
checkbox input "true"
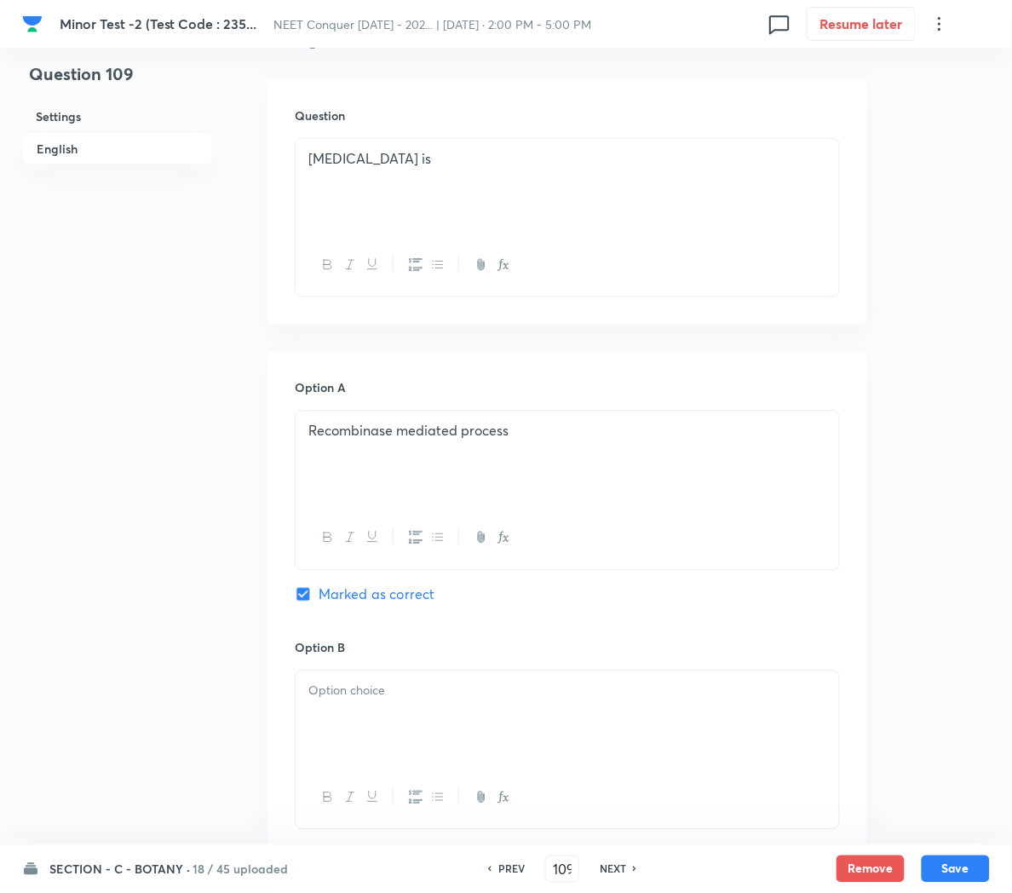
click at [365, 736] on div at bounding box center [568, 718] width 544 height 95
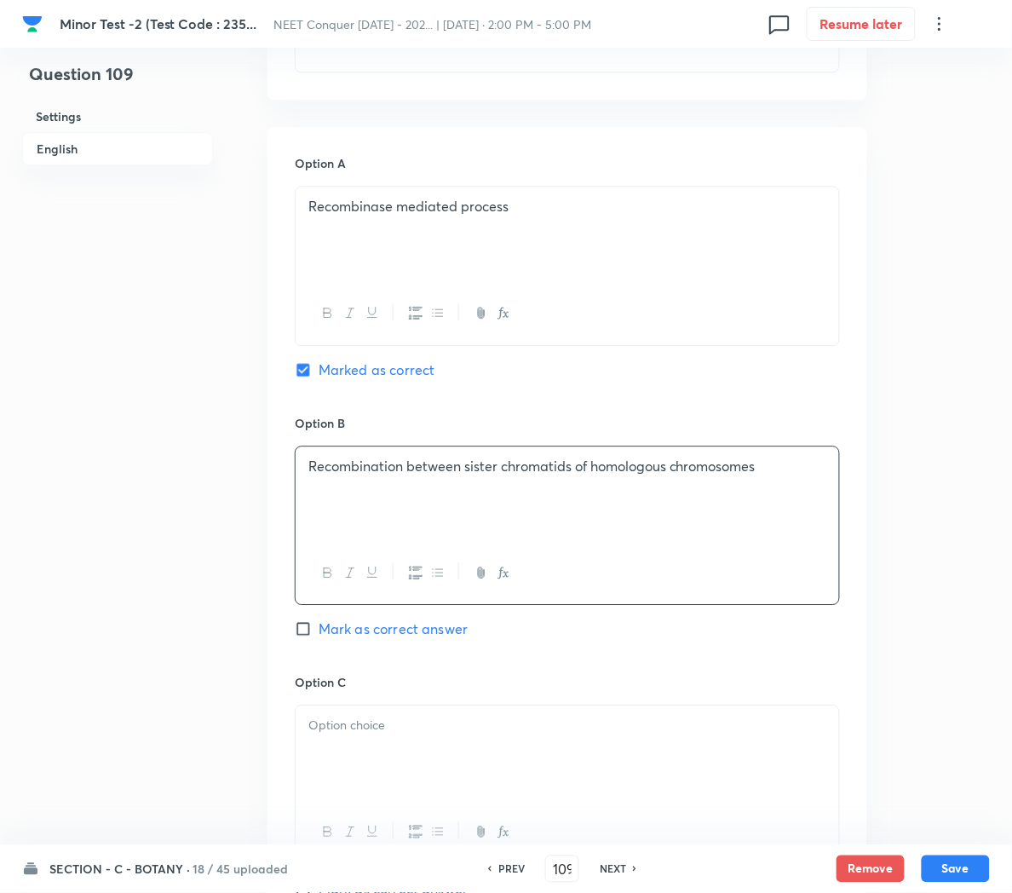
scroll to position [727, 0]
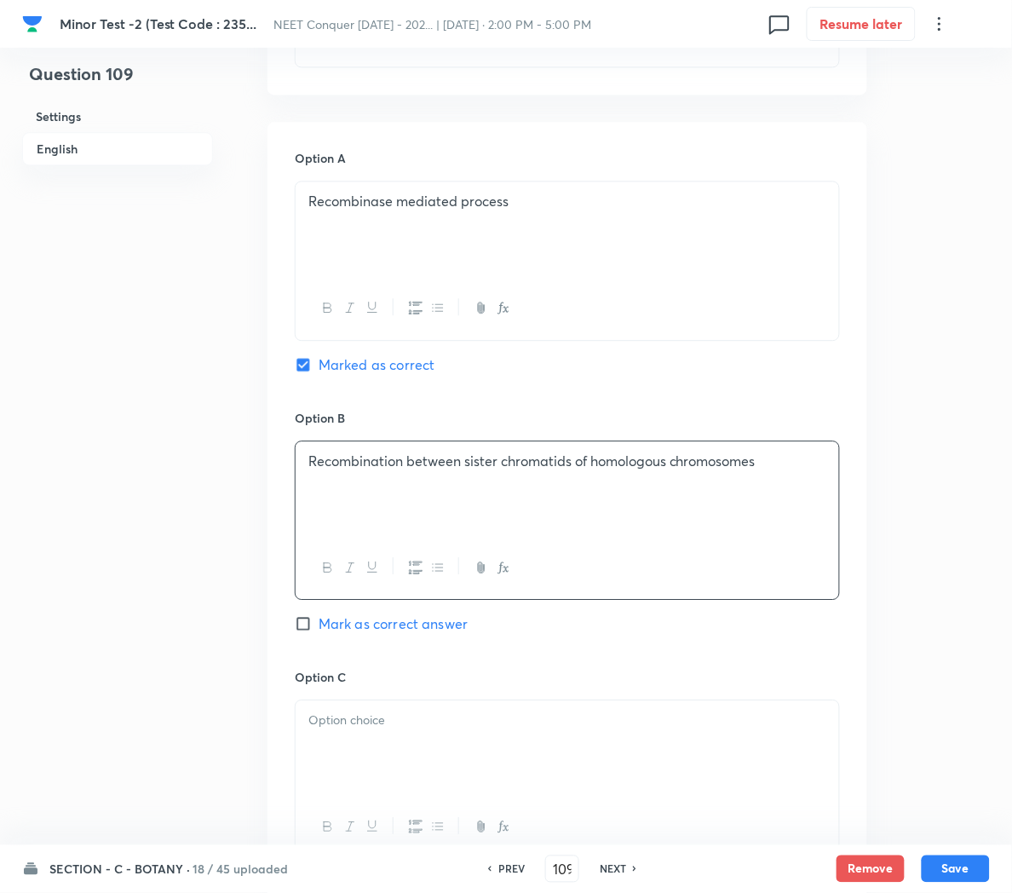
click at [335, 730] on p at bounding box center [567, 721] width 518 height 20
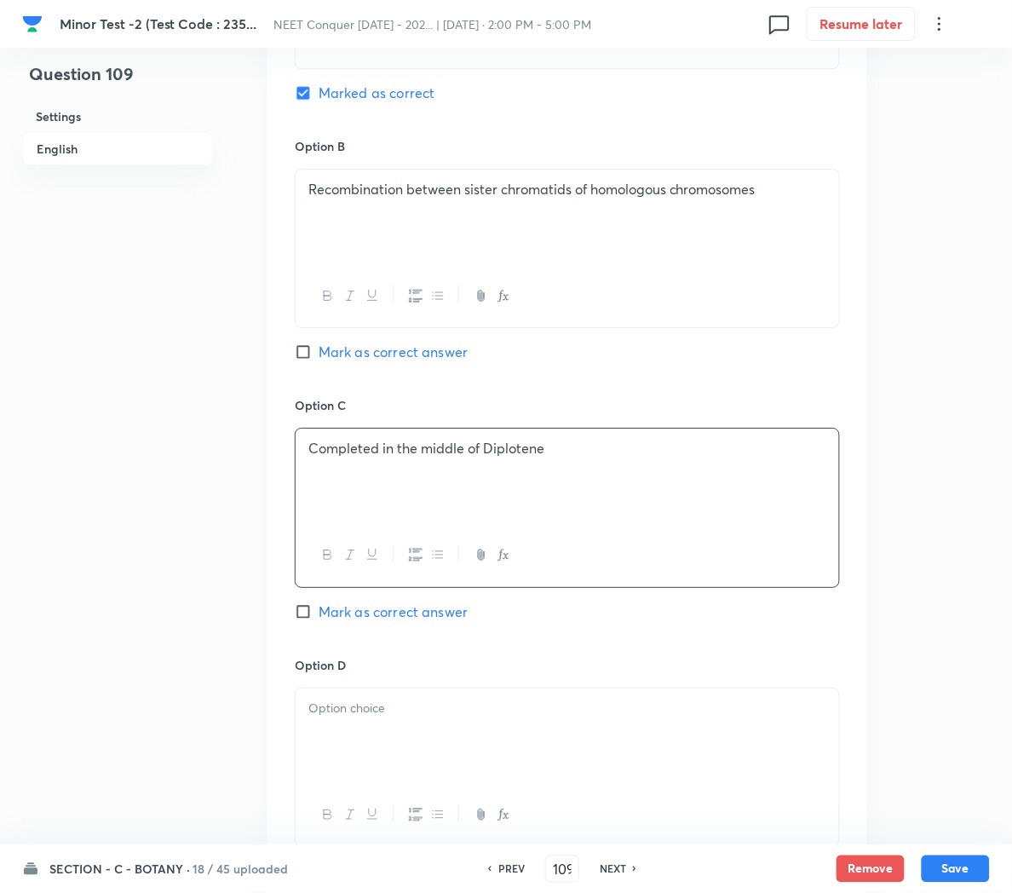
scroll to position [1005, 0]
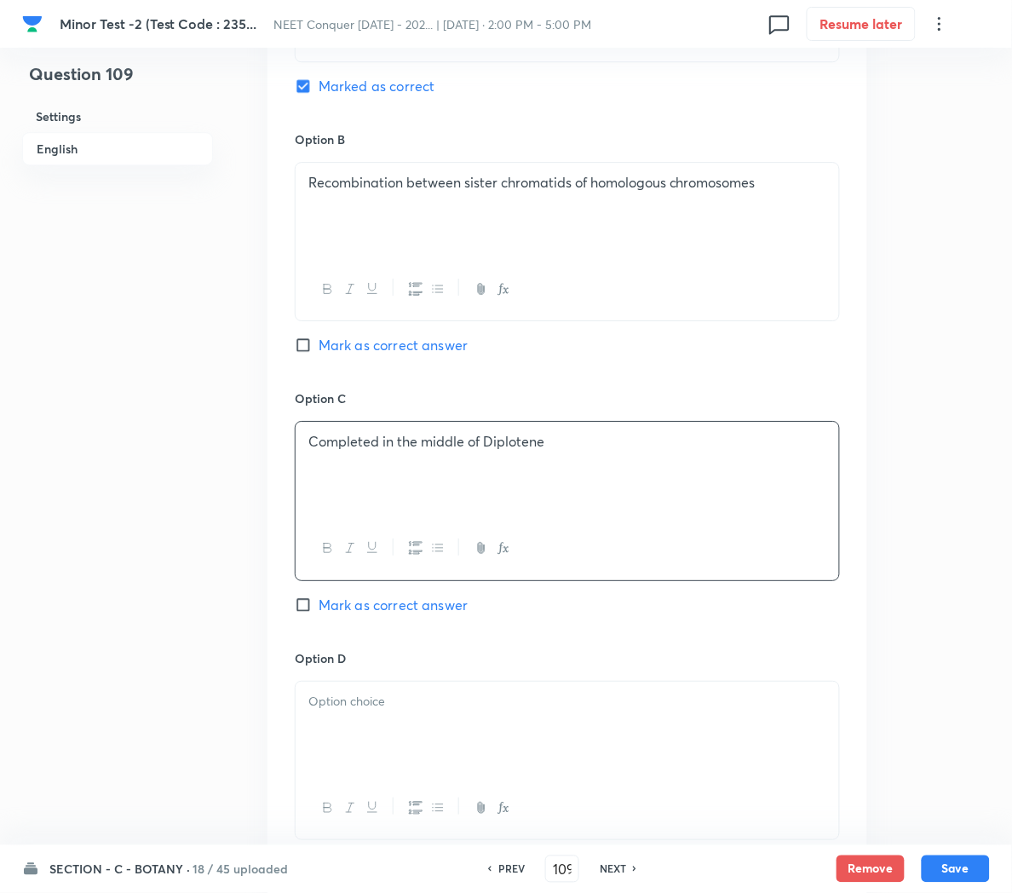
click at [399, 738] on div at bounding box center [568, 729] width 544 height 95
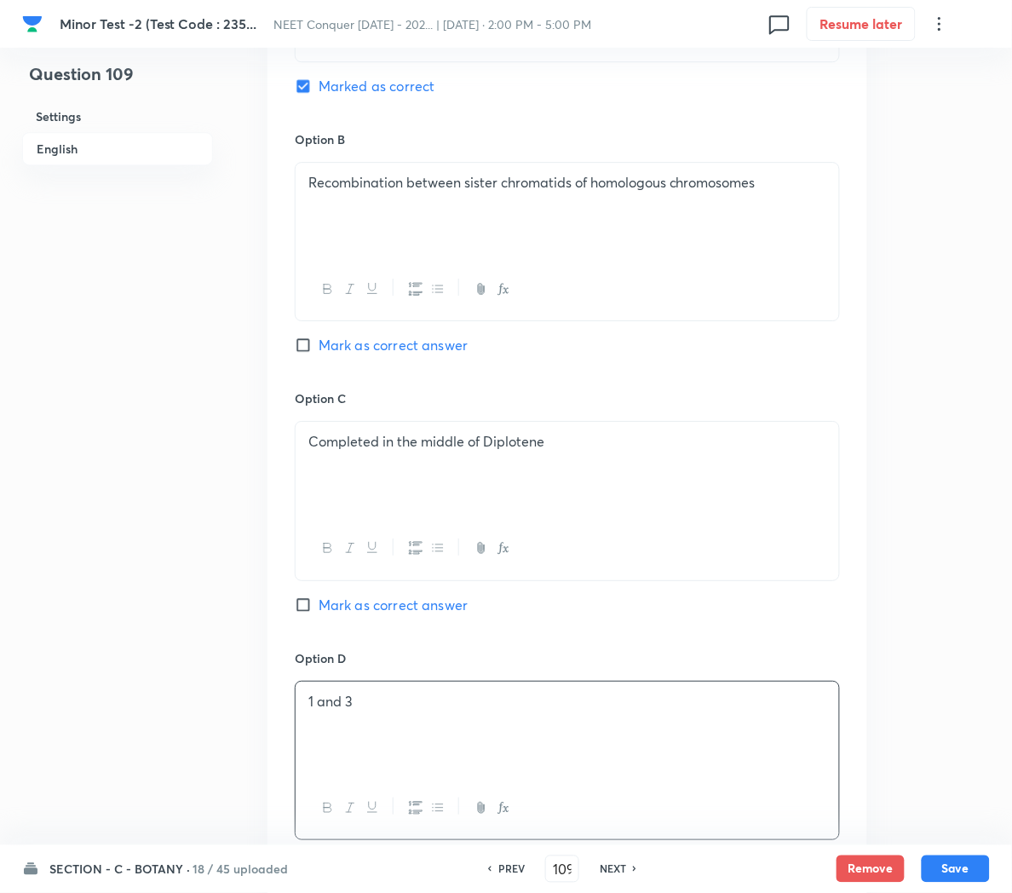
click at [399, 738] on div "1 and 3" at bounding box center [568, 729] width 544 height 95
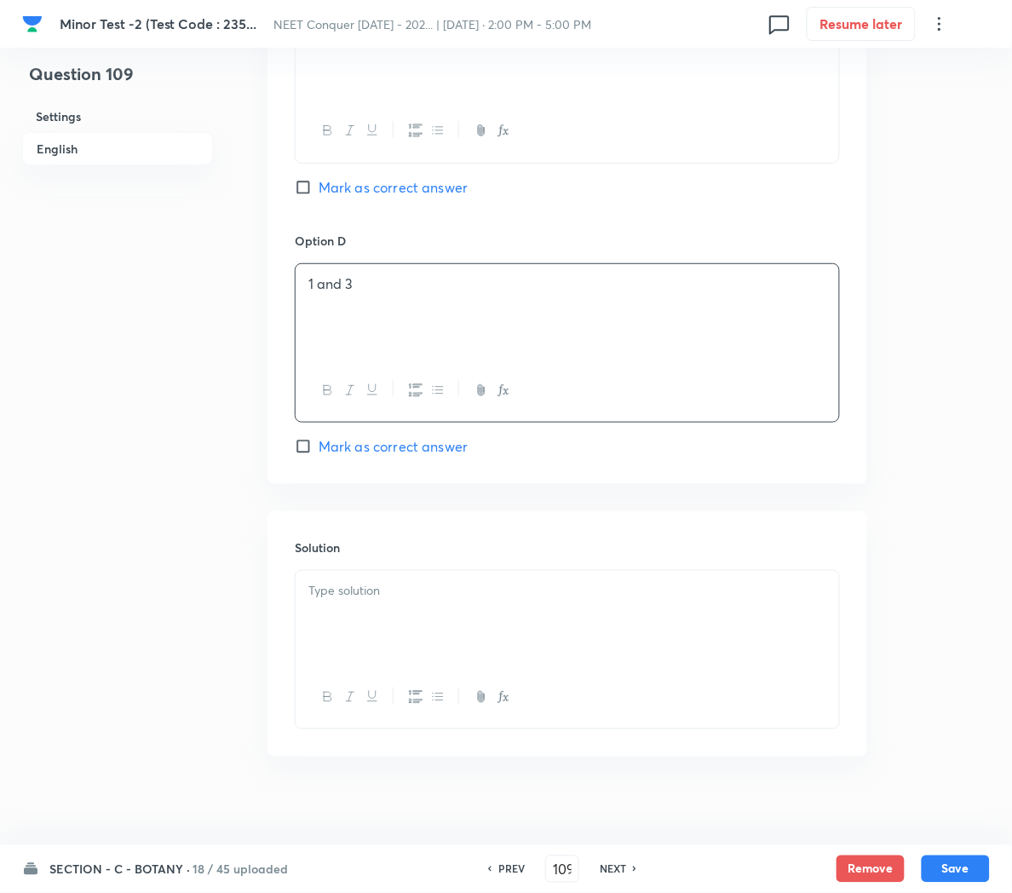
scroll to position [1444, 0]
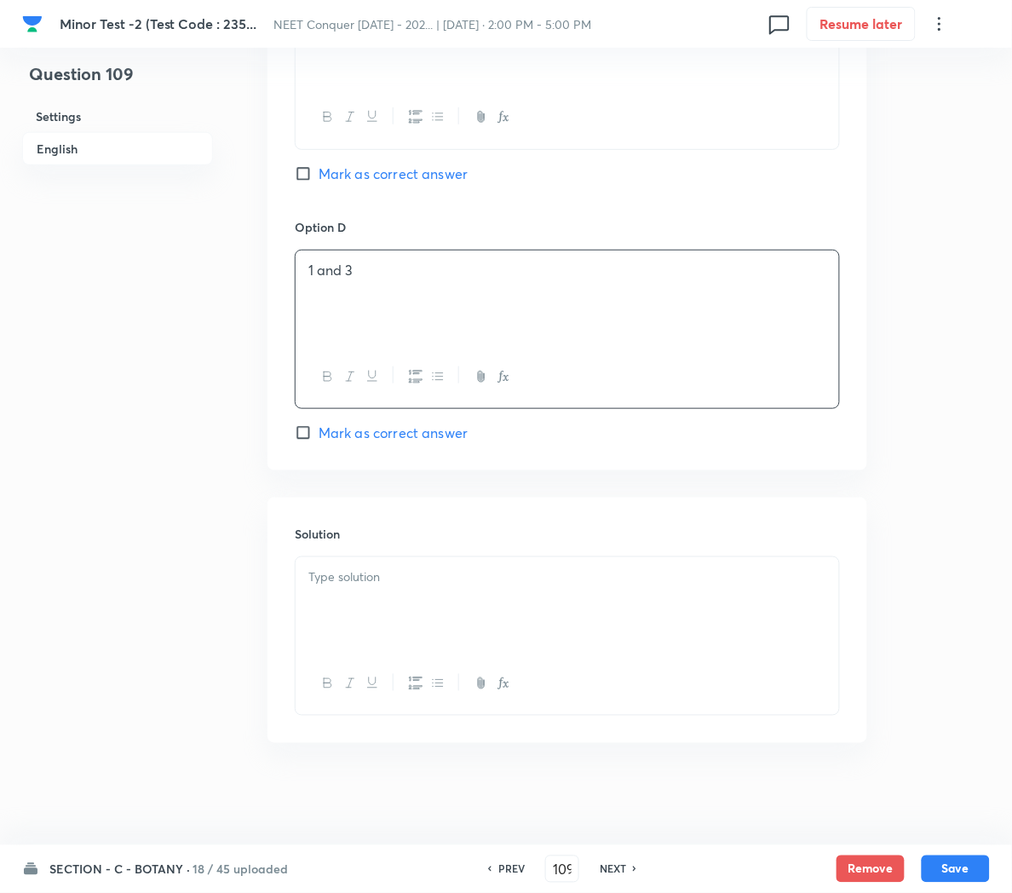
click at [333, 583] on p at bounding box center [567, 577] width 518 height 20
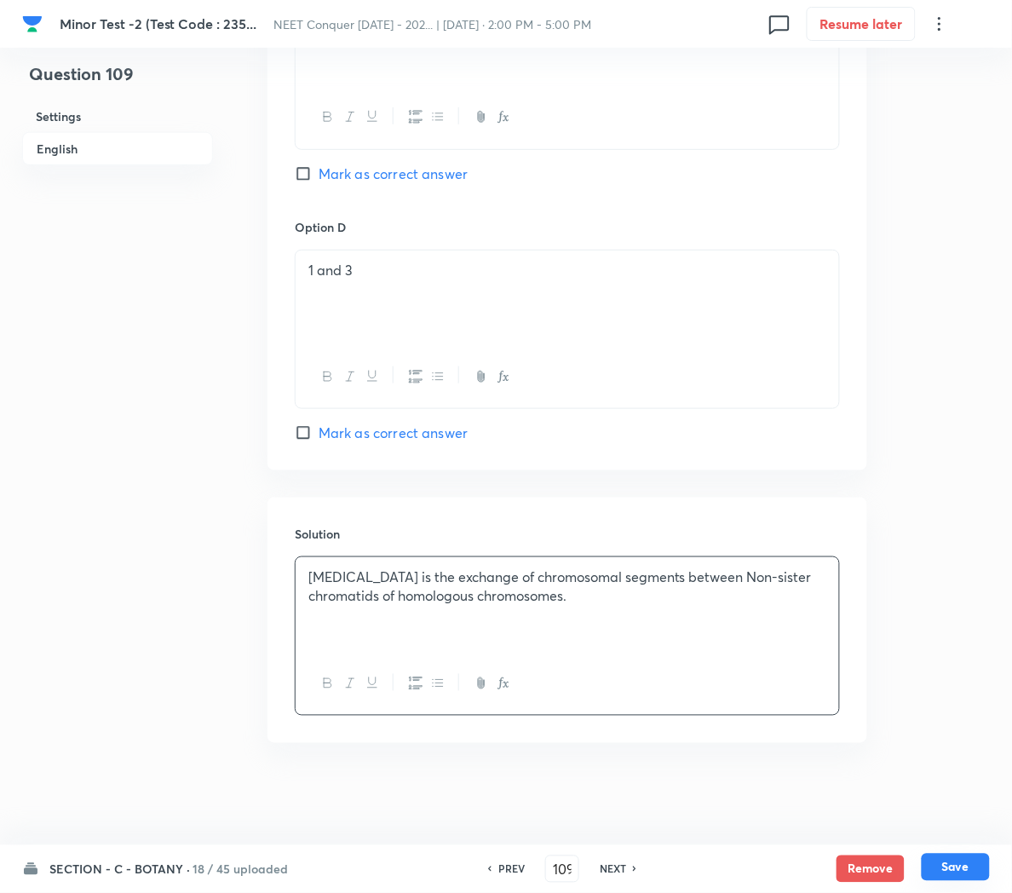
click at [944, 863] on button "Save" at bounding box center [956, 867] width 68 height 27
type input "110"
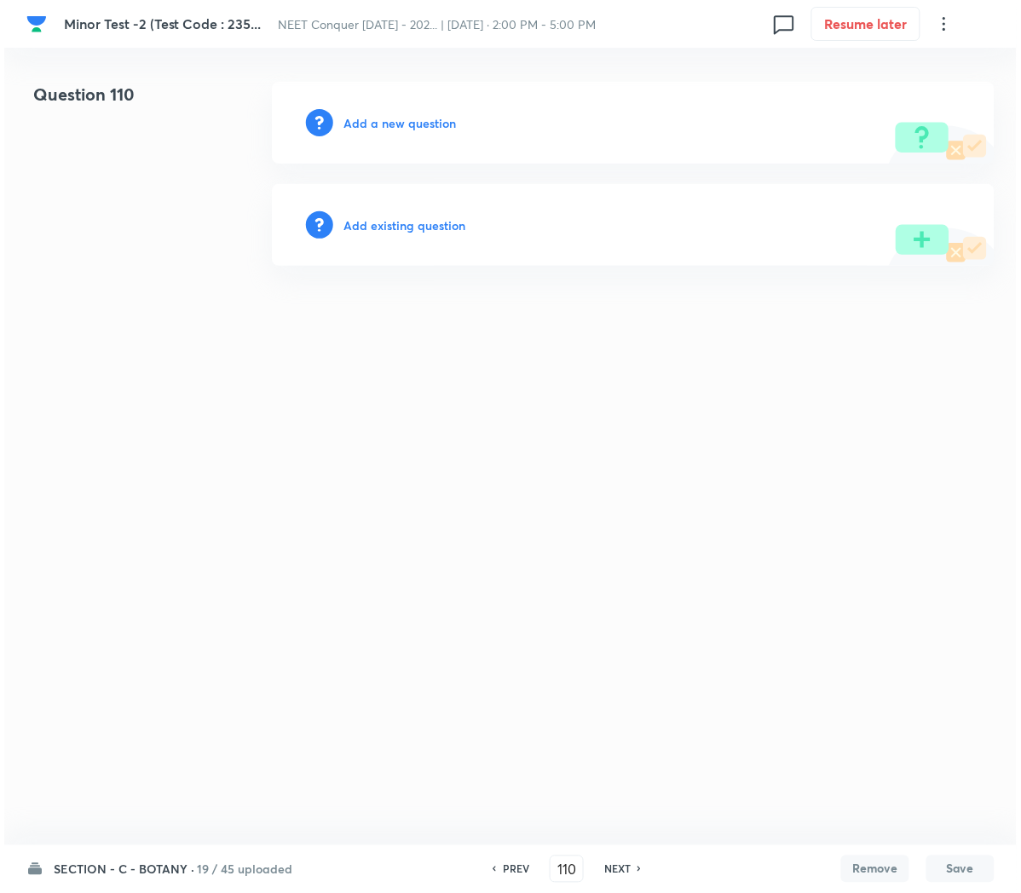
scroll to position [0, 0]
click at [380, 118] on h6 "Add a new question" at bounding box center [399, 123] width 112 height 18
click at [380, 118] on h6 "Choose a question type" at bounding box center [408, 123] width 131 height 18
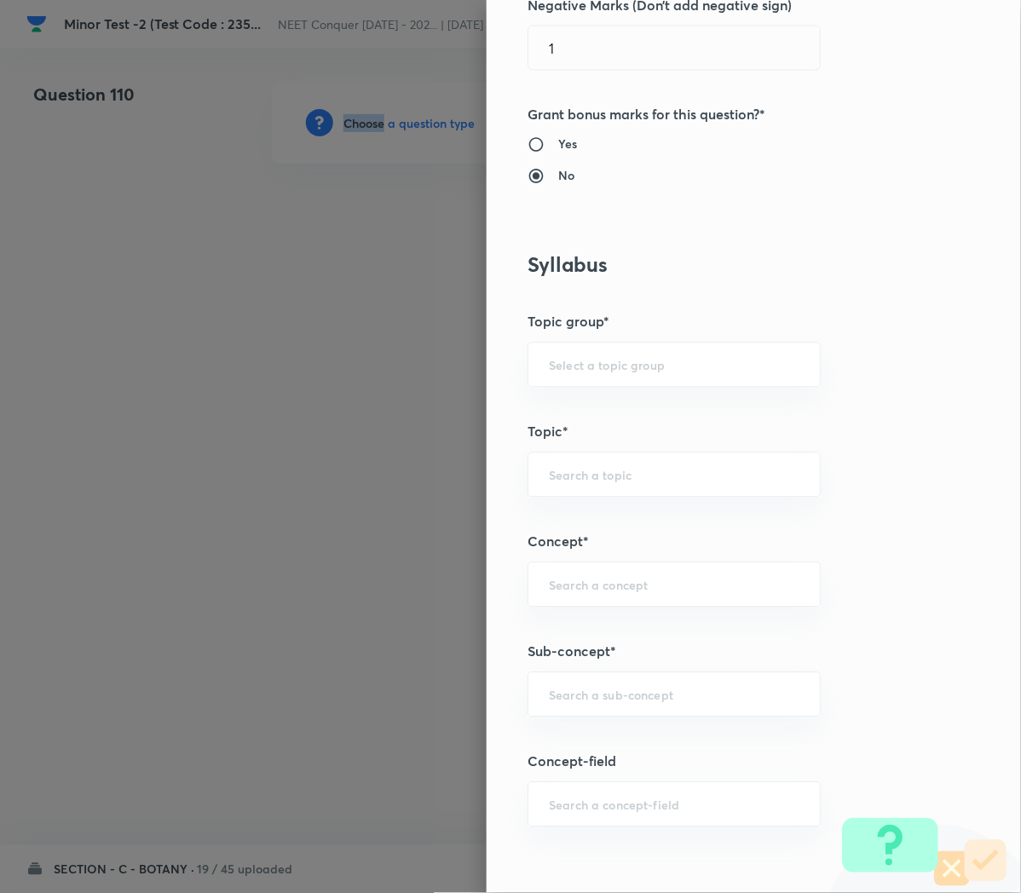
scroll to position [584, 0]
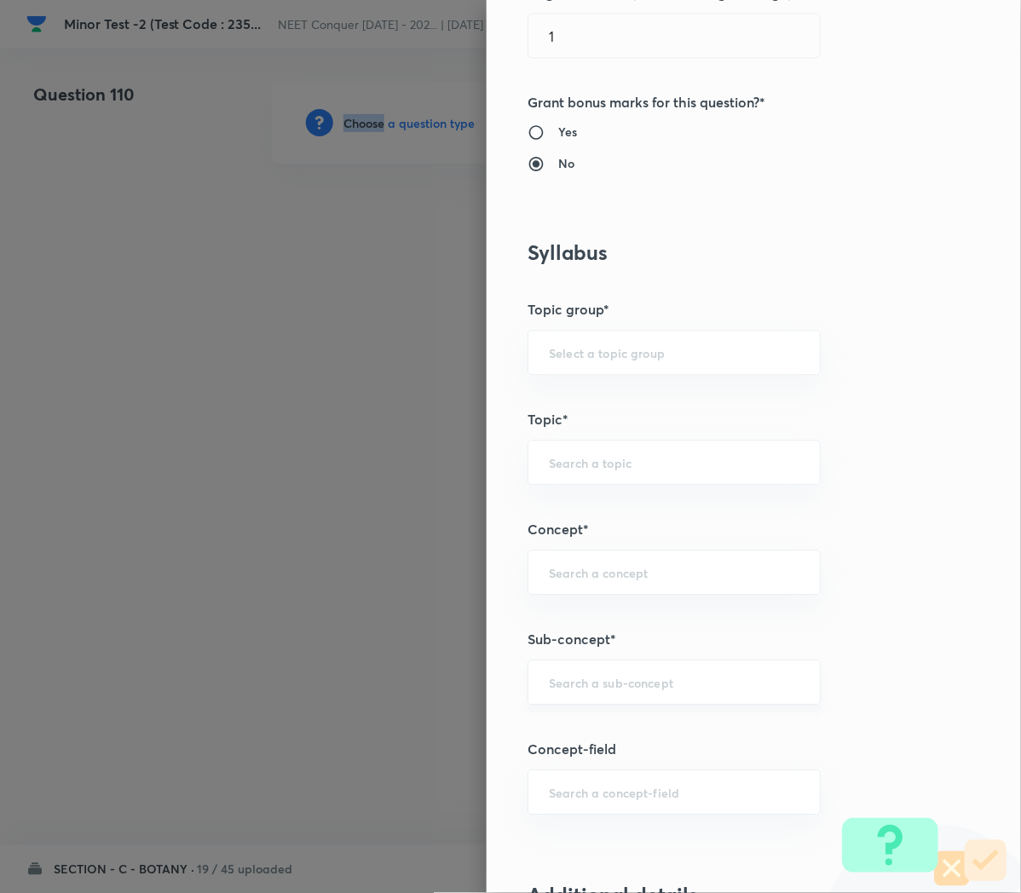
click at [575, 670] on div "​" at bounding box center [673, 682] width 293 height 45
paste input "Cell Cycle and Cell Division"
type input "Cell Cycle and Cell Division"
type input "Biology"
type input "Cell Cycle and Cell Division"
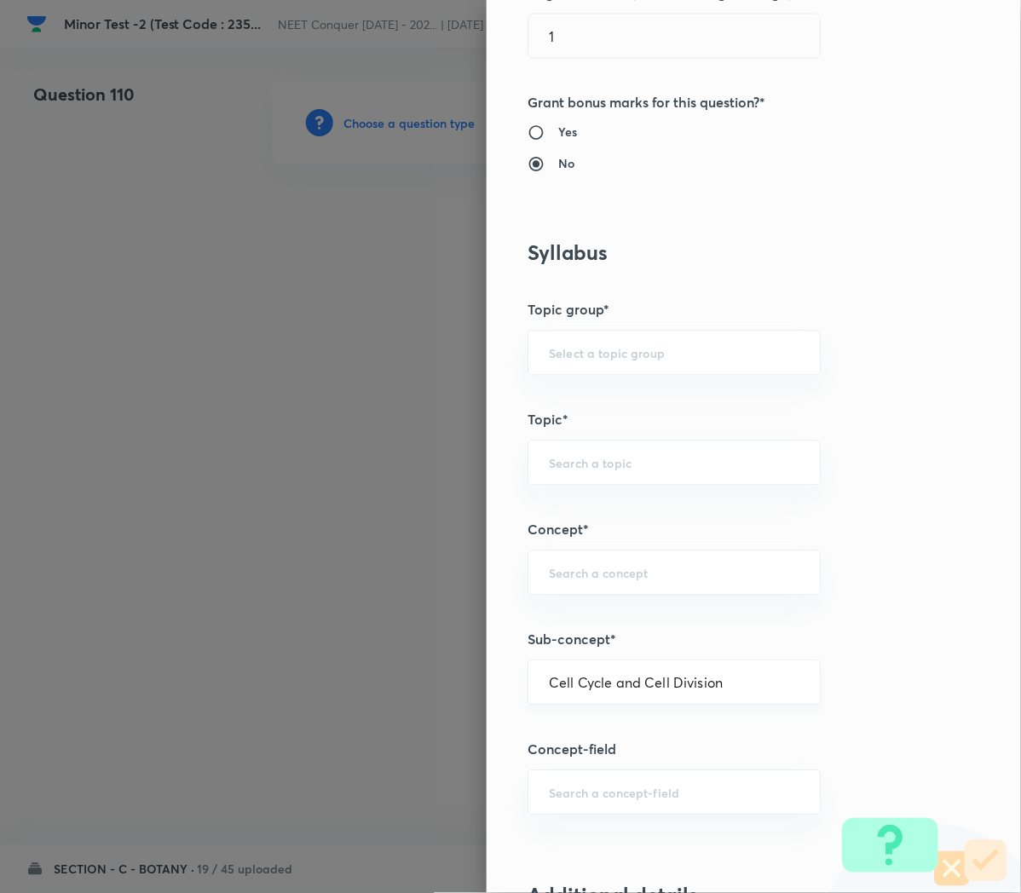
type input "Cell Cycle and Cell Division"
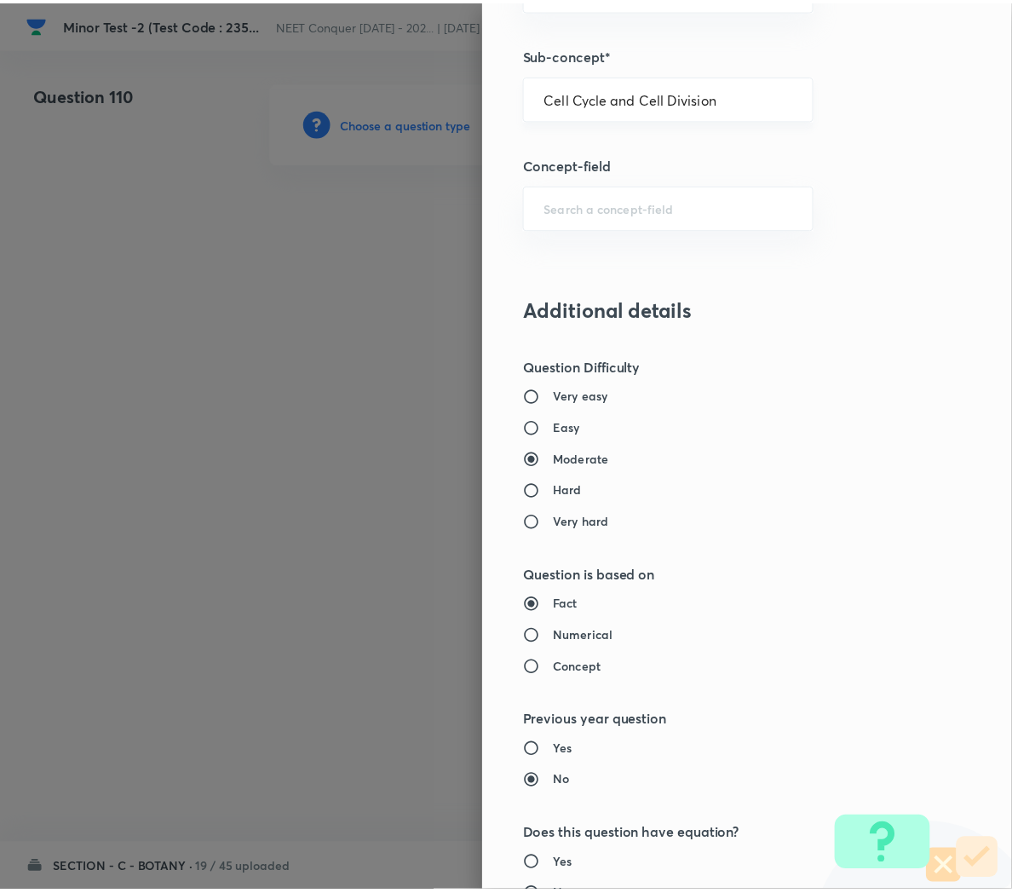
scroll to position [1546, 0]
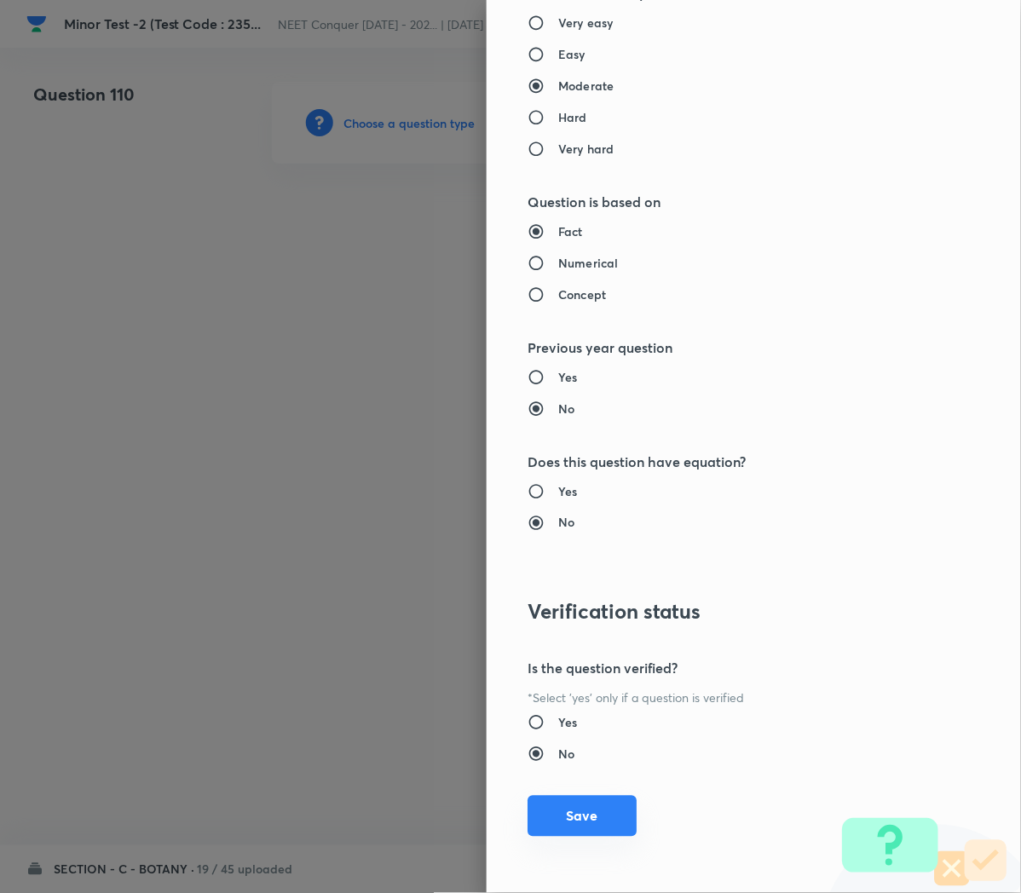
click at [550, 830] on button "Save" at bounding box center [581, 816] width 109 height 41
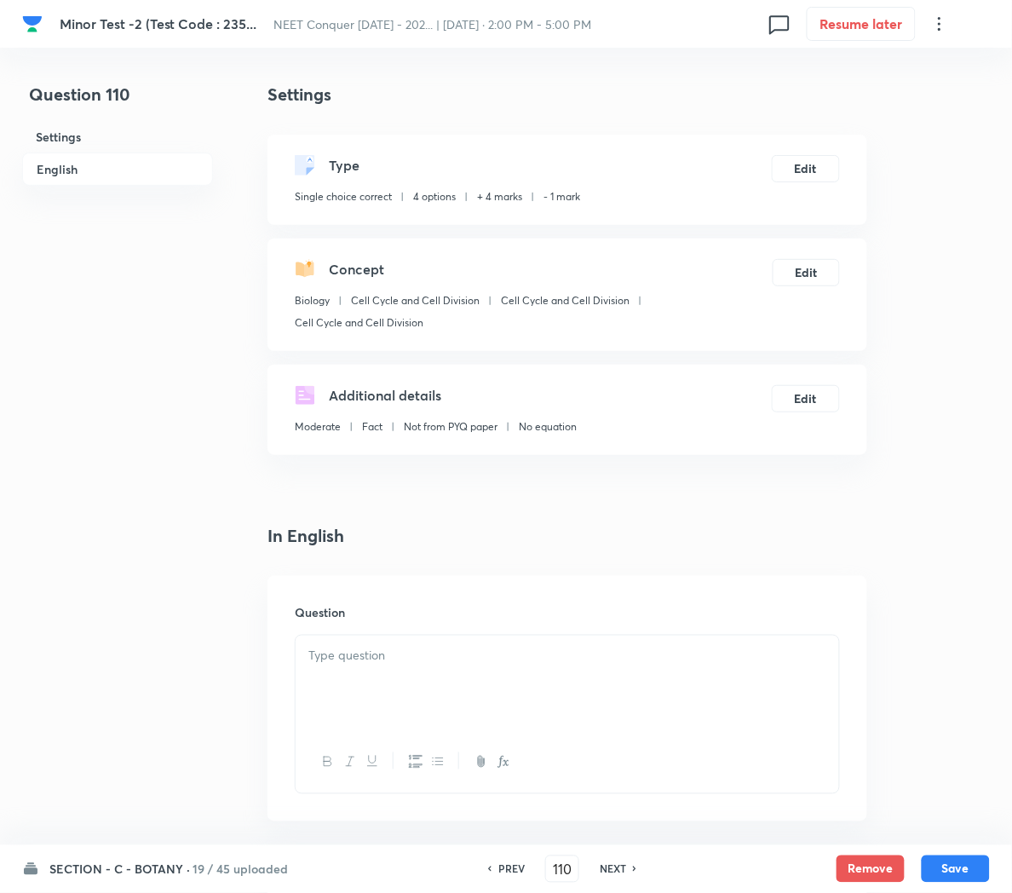
click at [407, 677] on div at bounding box center [568, 683] width 544 height 95
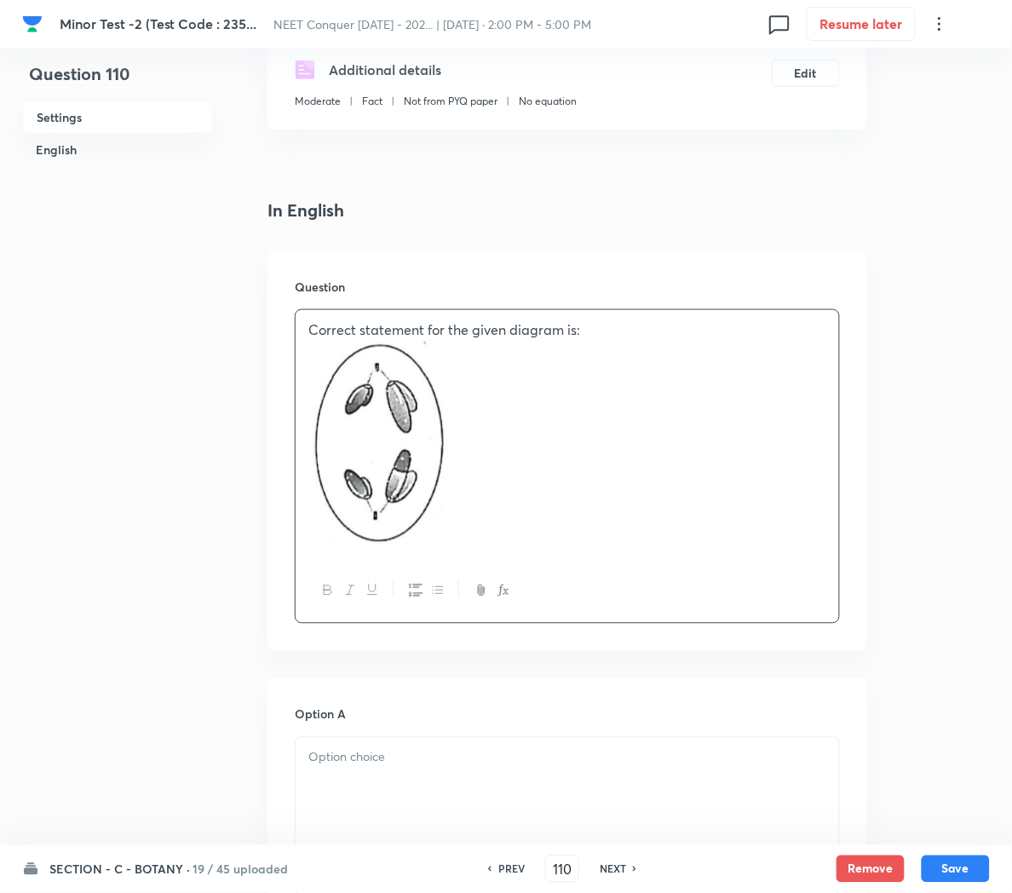
scroll to position [352, 0]
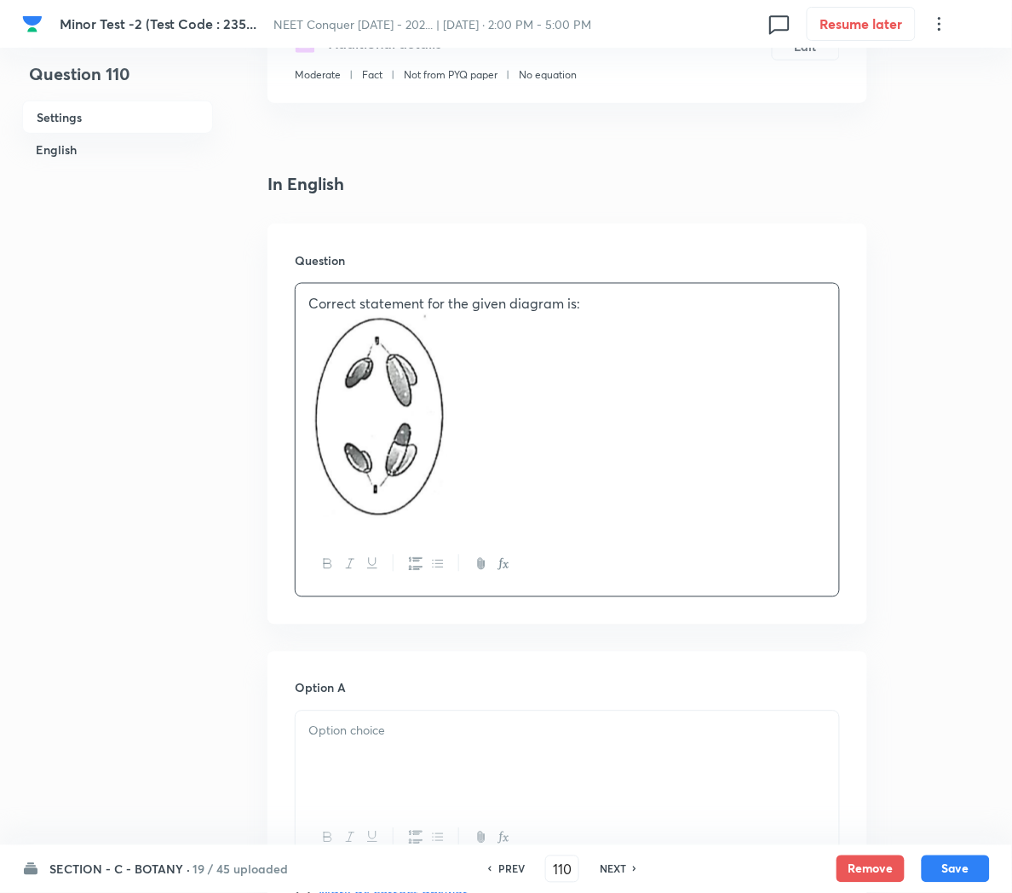
click at [406, 757] on div at bounding box center [568, 758] width 544 height 95
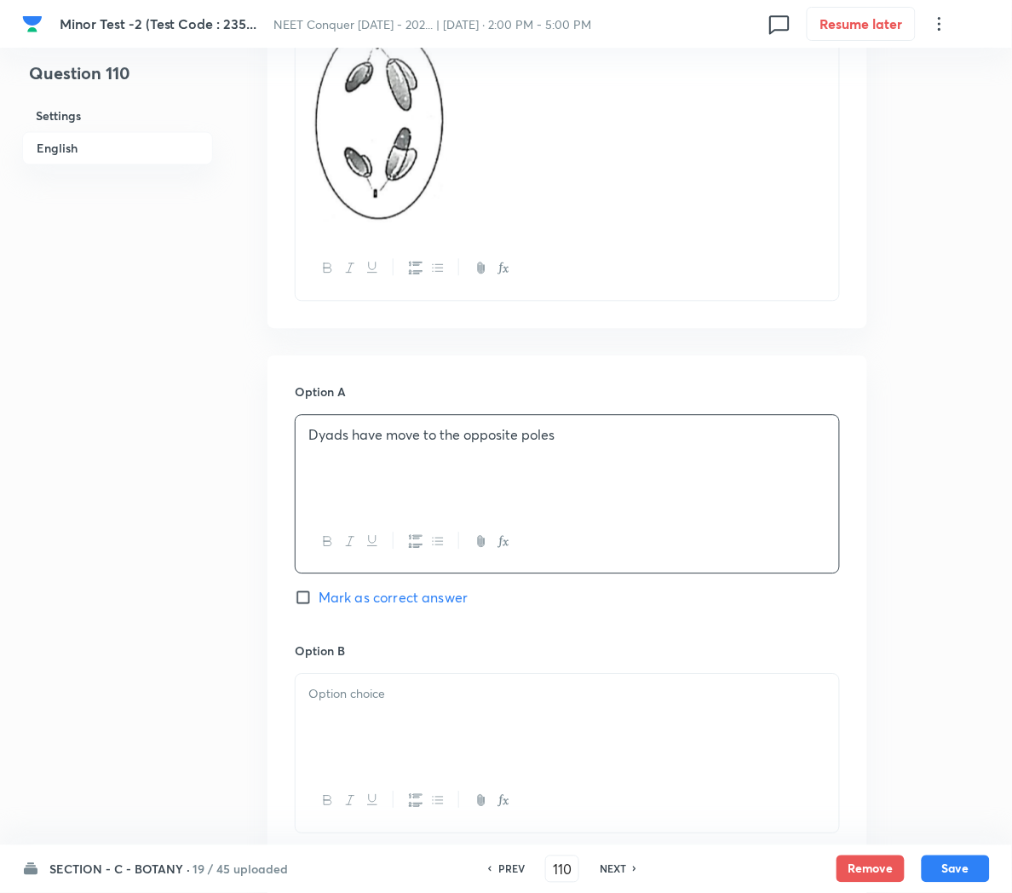
scroll to position [653, 0]
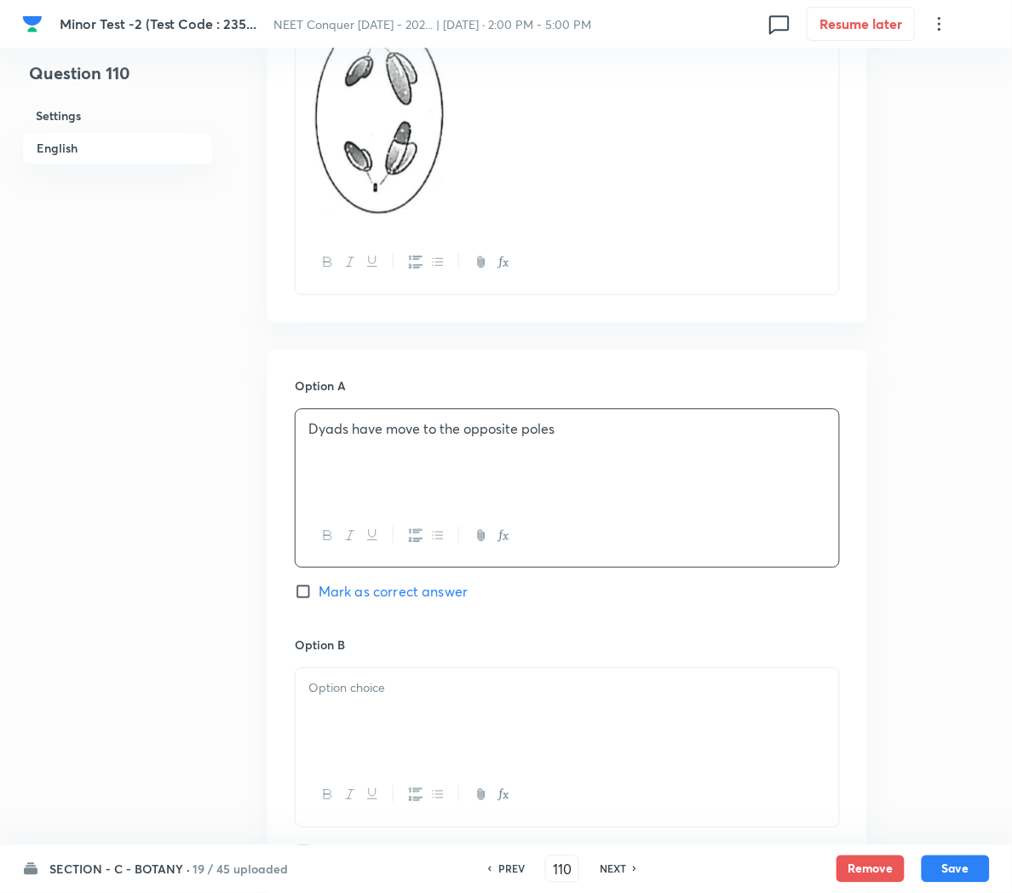
click at [345, 708] on div at bounding box center [568, 716] width 544 height 95
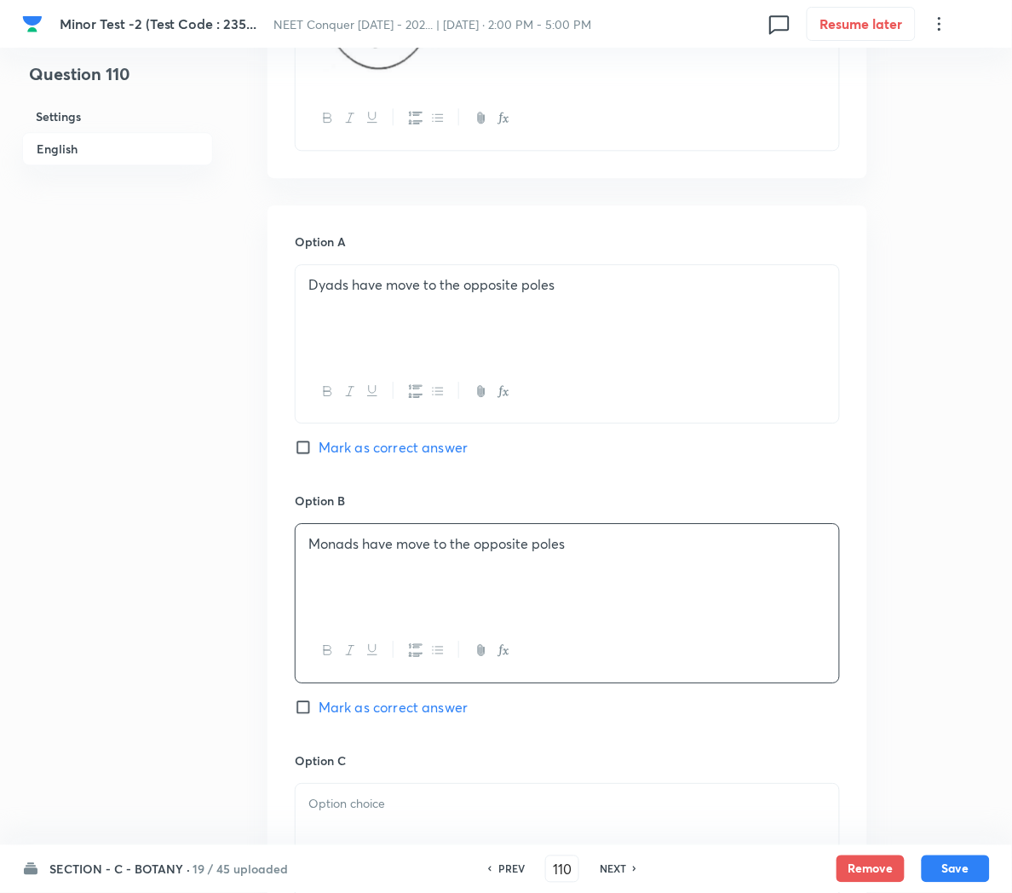
scroll to position [801, 0]
click at [341, 699] on span "Mark as correct answer" at bounding box center [393, 704] width 149 height 20
click at [319, 699] on input "Mark as correct answer" at bounding box center [307, 704] width 24 height 17
checkbox input "true"
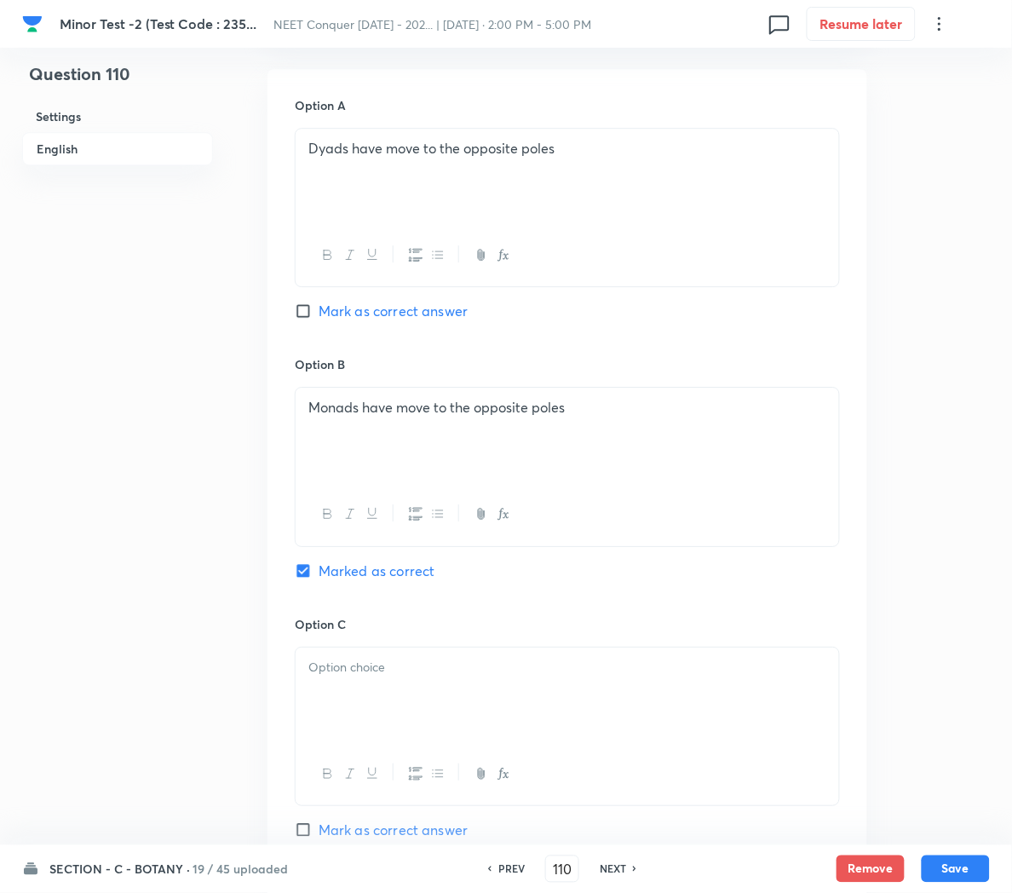
scroll to position [937, 0]
click at [356, 682] on div at bounding box center [568, 692] width 544 height 95
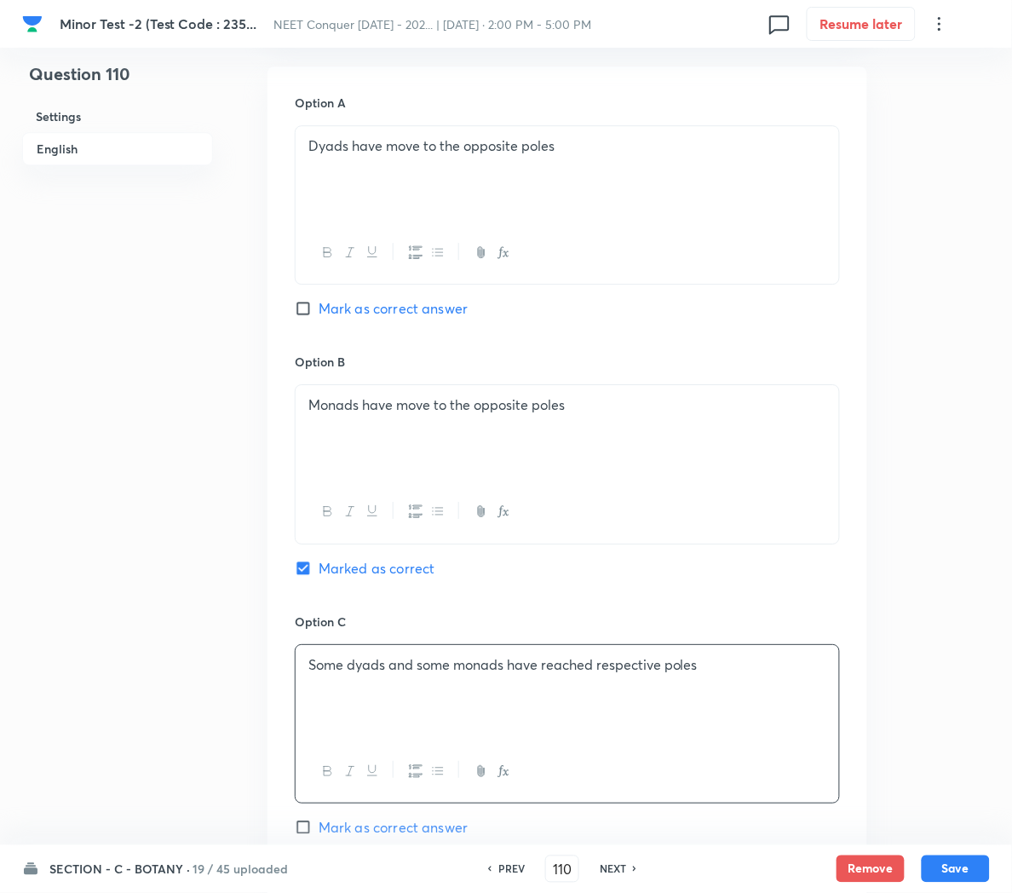
scroll to position [1169, 0]
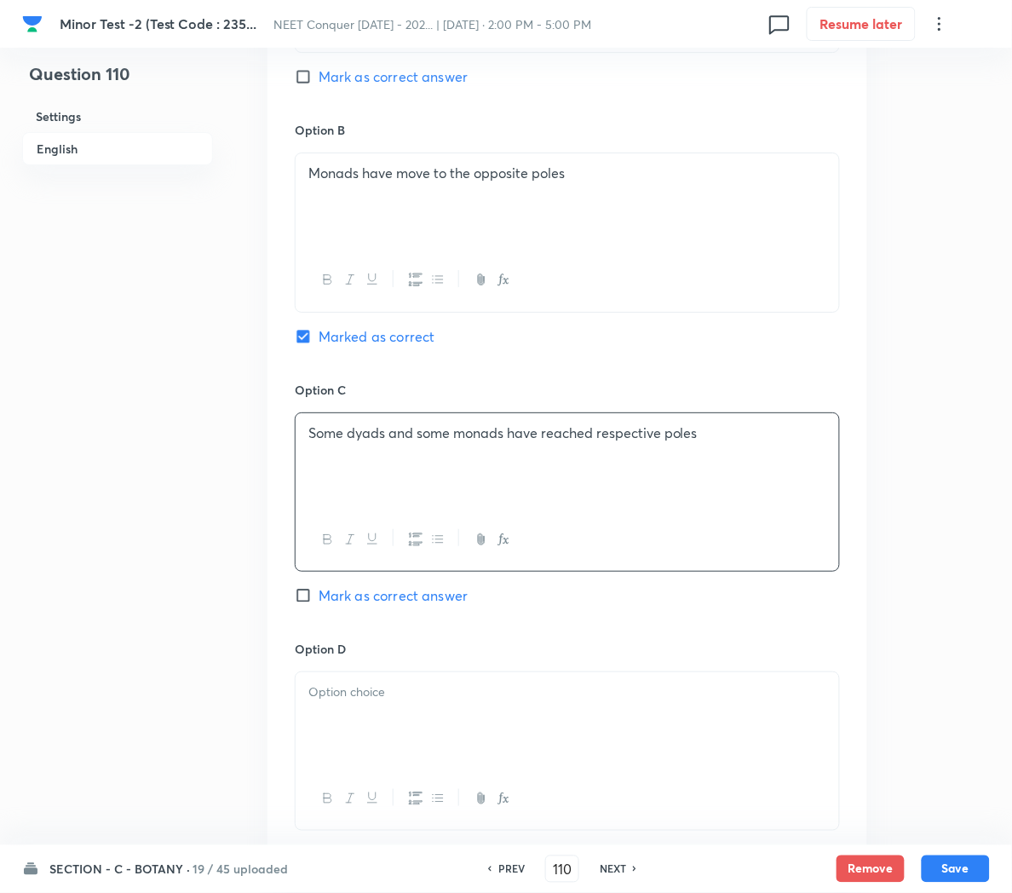
click at [406, 725] on div at bounding box center [568, 719] width 544 height 95
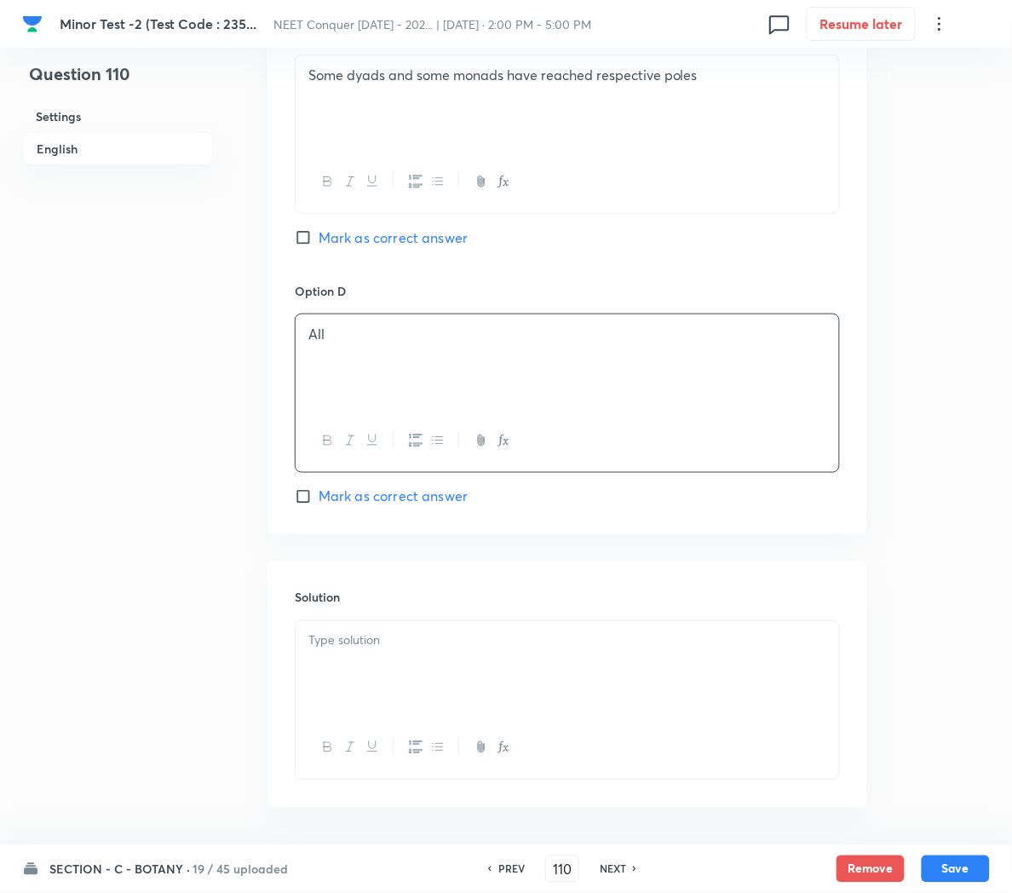
scroll to position [1536, 0]
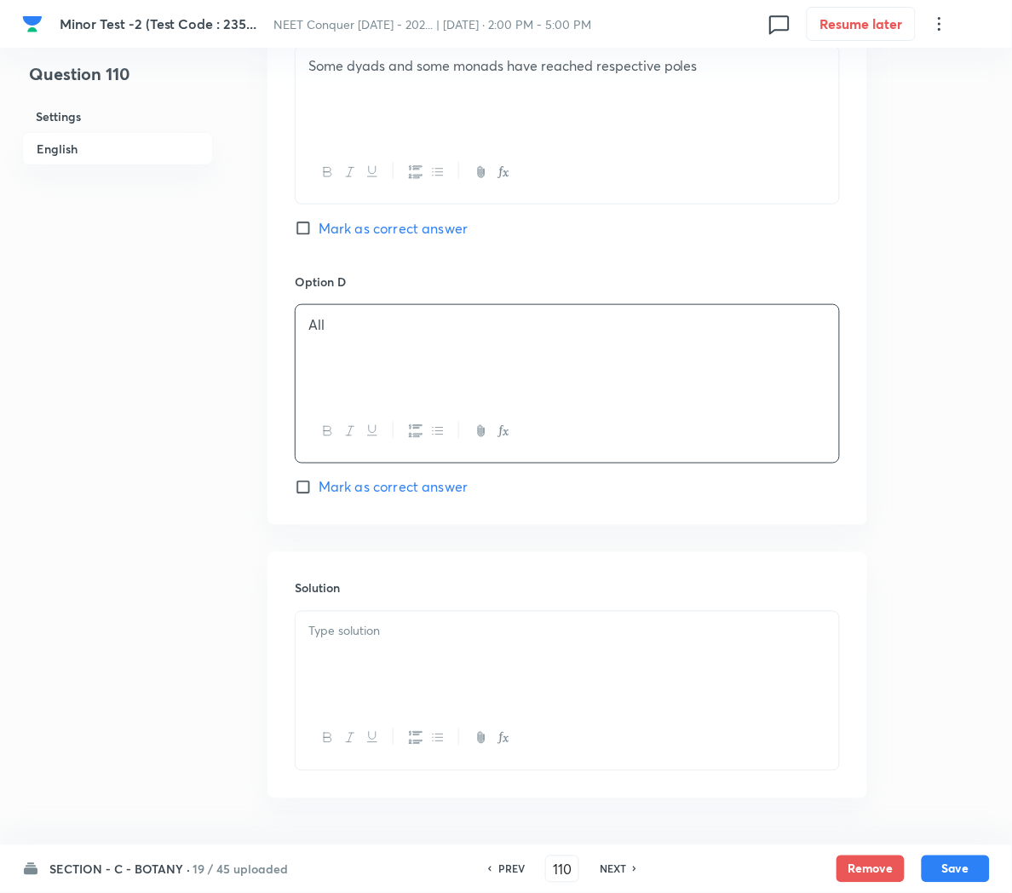
click at [342, 665] on div at bounding box center [568, 659] width 544 height 95
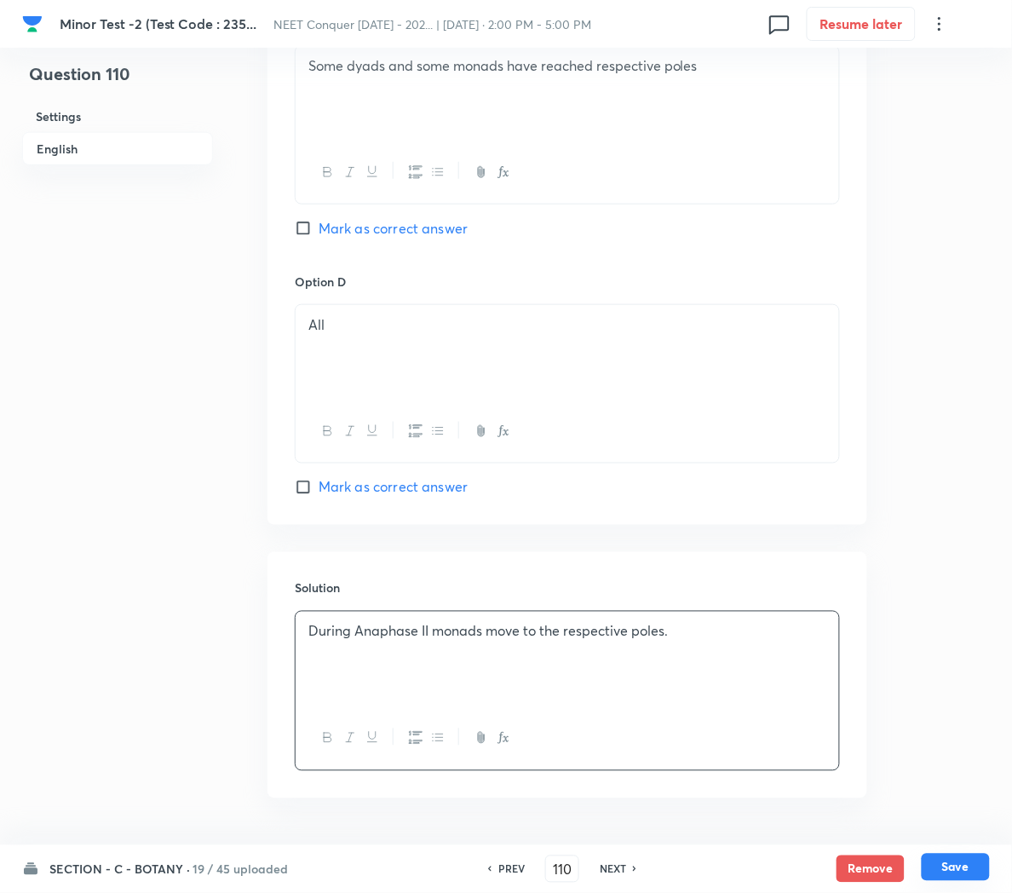
click at [969, 870] on button "Save" at bounding box center [956, 867] width 68 height 27
type input "111"
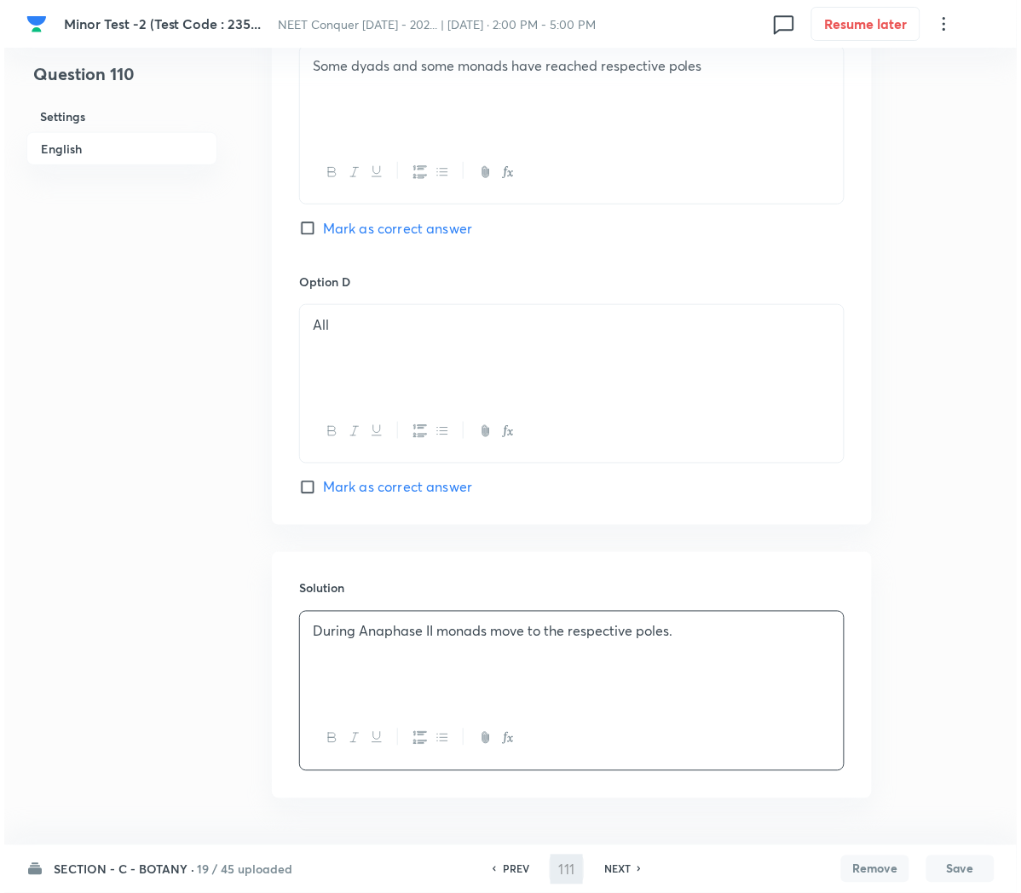
scroll to position [0, 0]
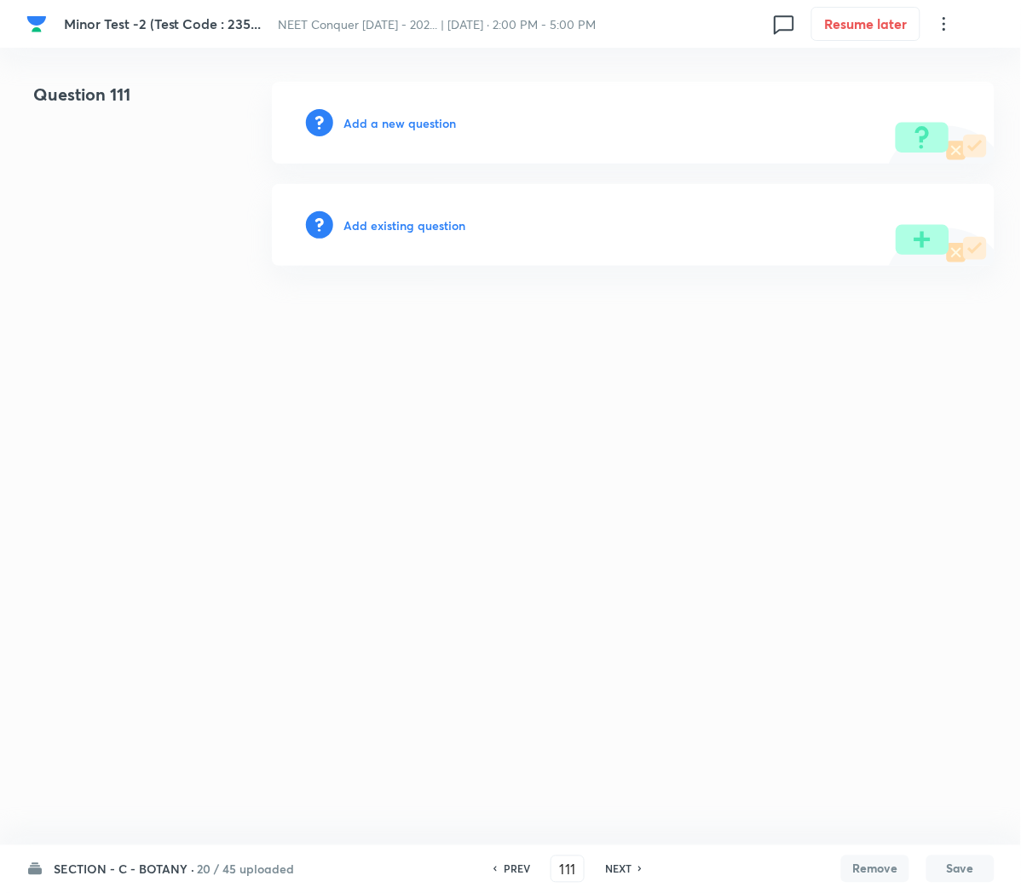
click at [381, 124] on h6 "Add a new question" at bounding box center [399, 123] width 112 height 18
click at [381, 124] on h6 "Choose a question type" at bounding box center [408, 123] width 131 height 18
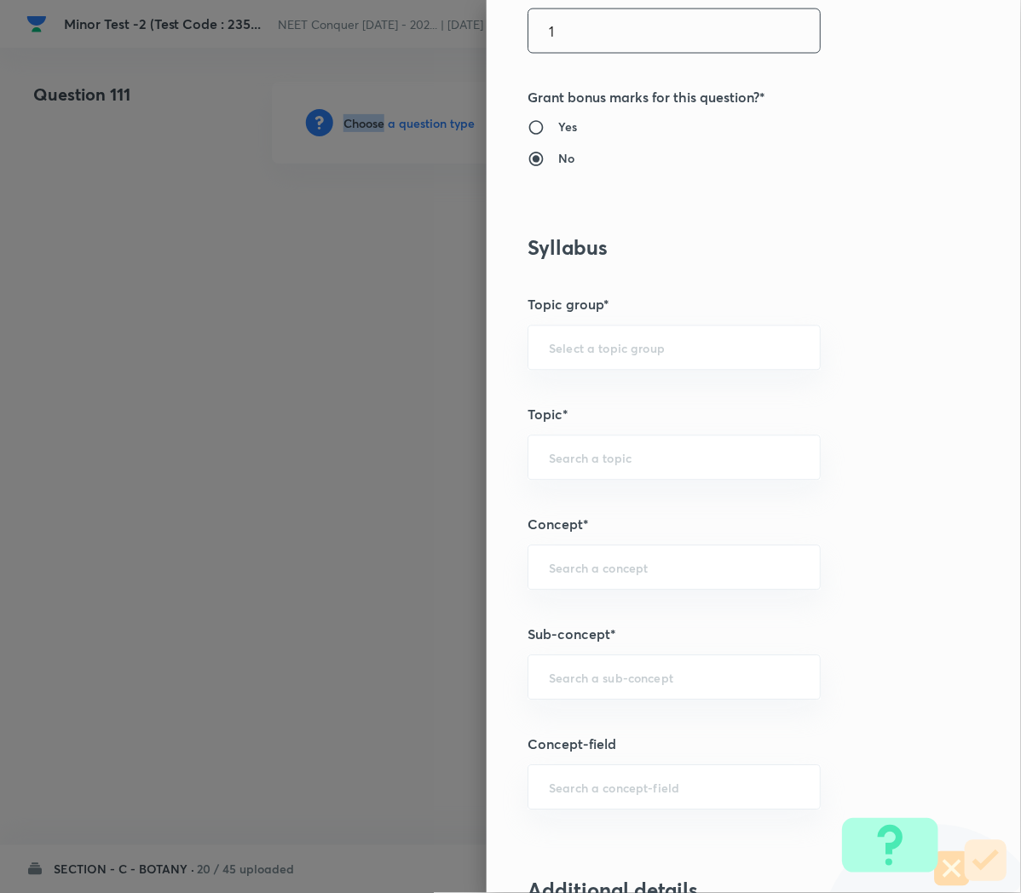
scroll to position [593, 0]
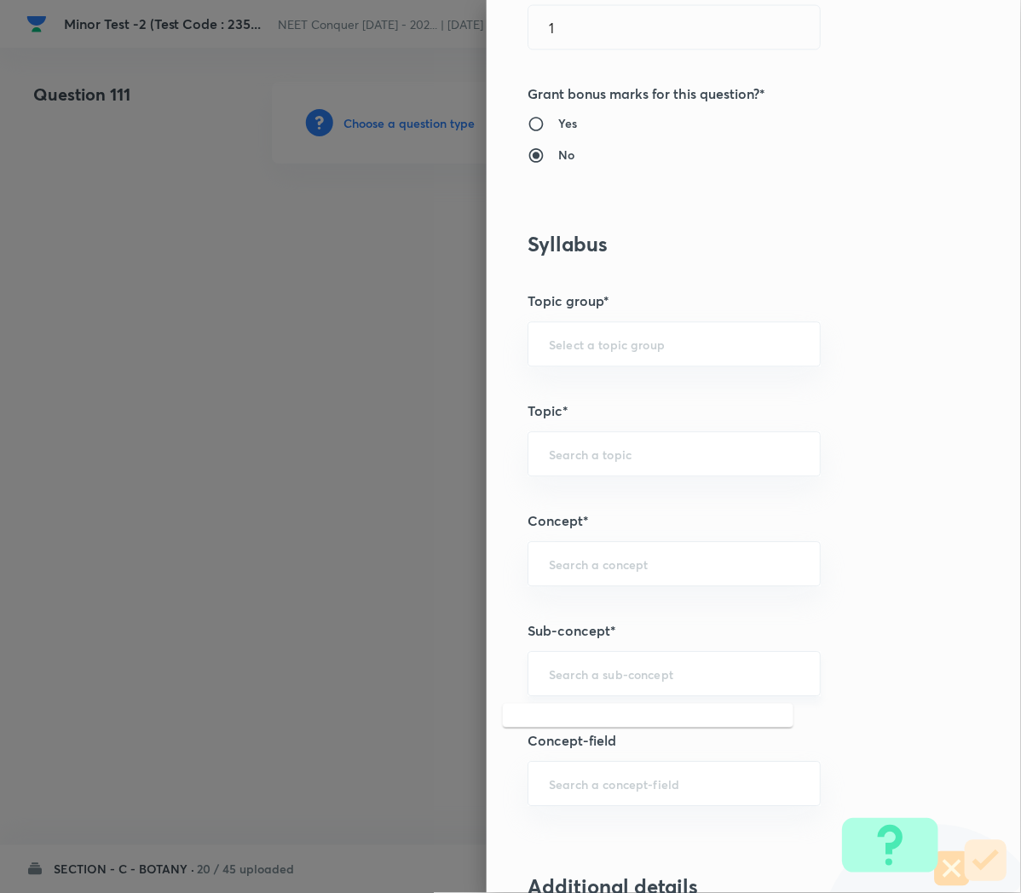
click at [561, 682] on input "text" at bounding box center [674, 674] width 250 height 16
paste input "Cell Cycle and Cell Division"
type input "Cell Cycle and Cell Division"
type input "Biology"
type input "Cell Cycle and Cell Division"
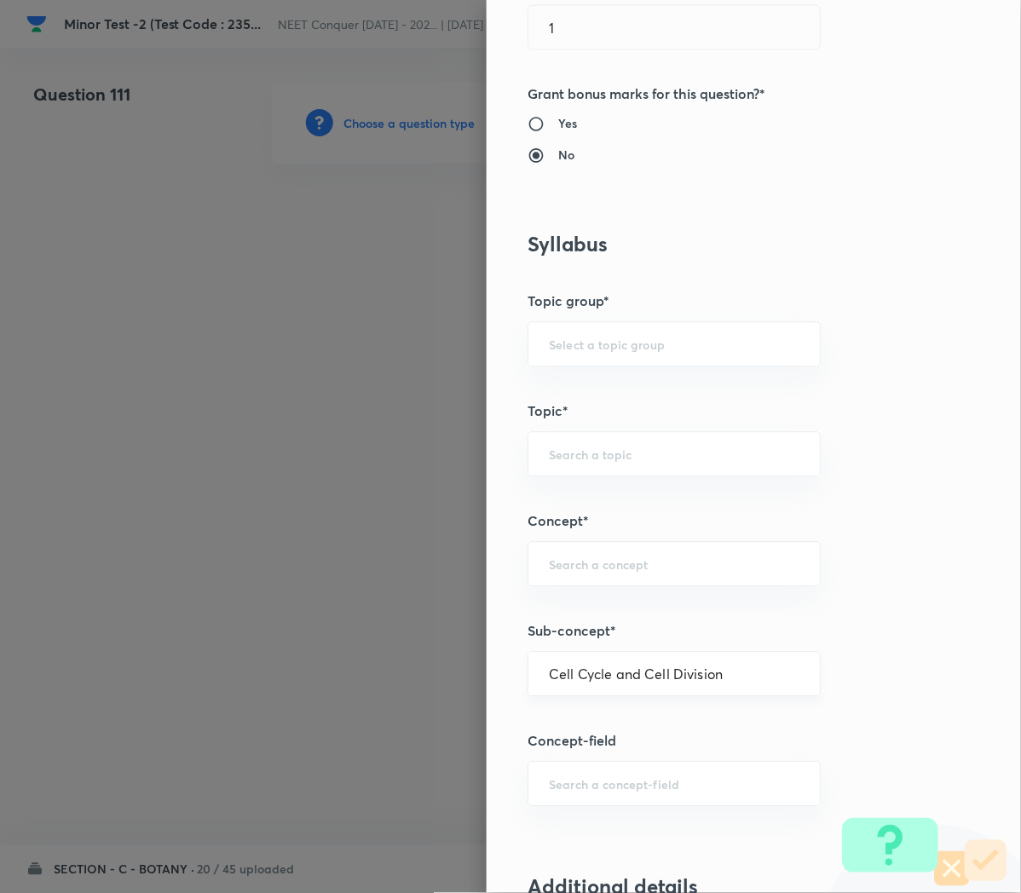
type input "Cell Cycle and Cell Division"
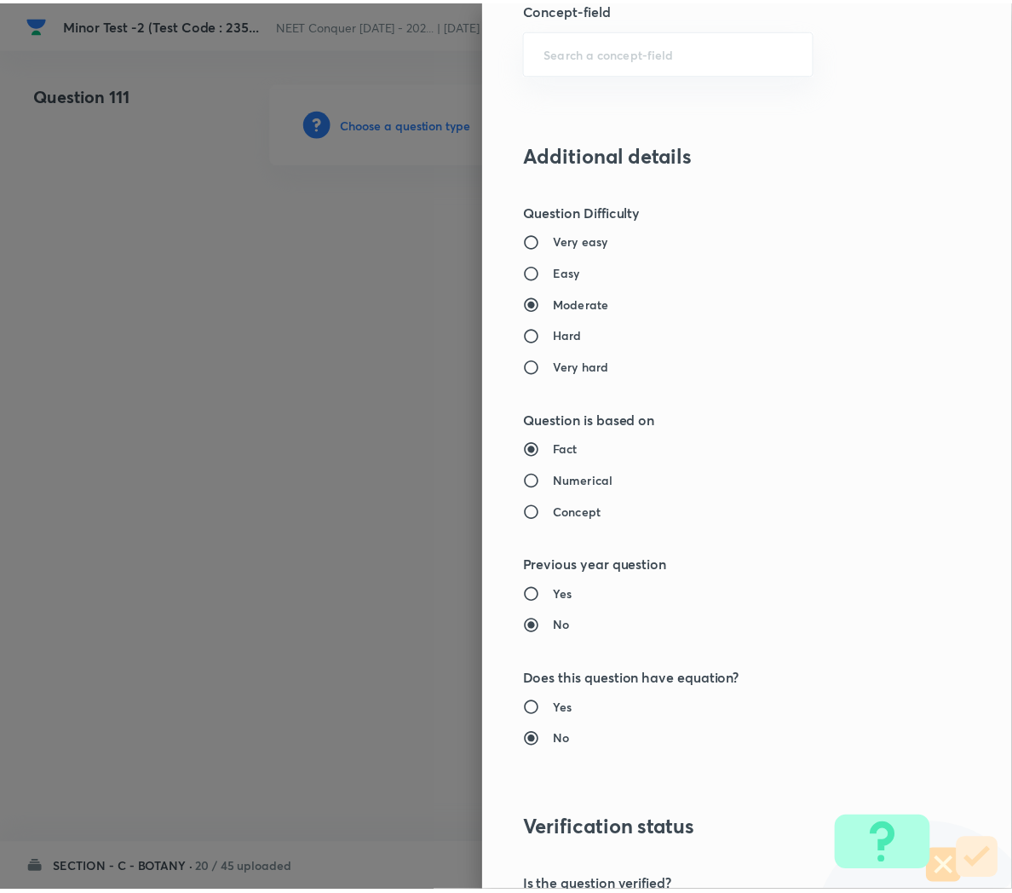
scroll to position [1546, 0]
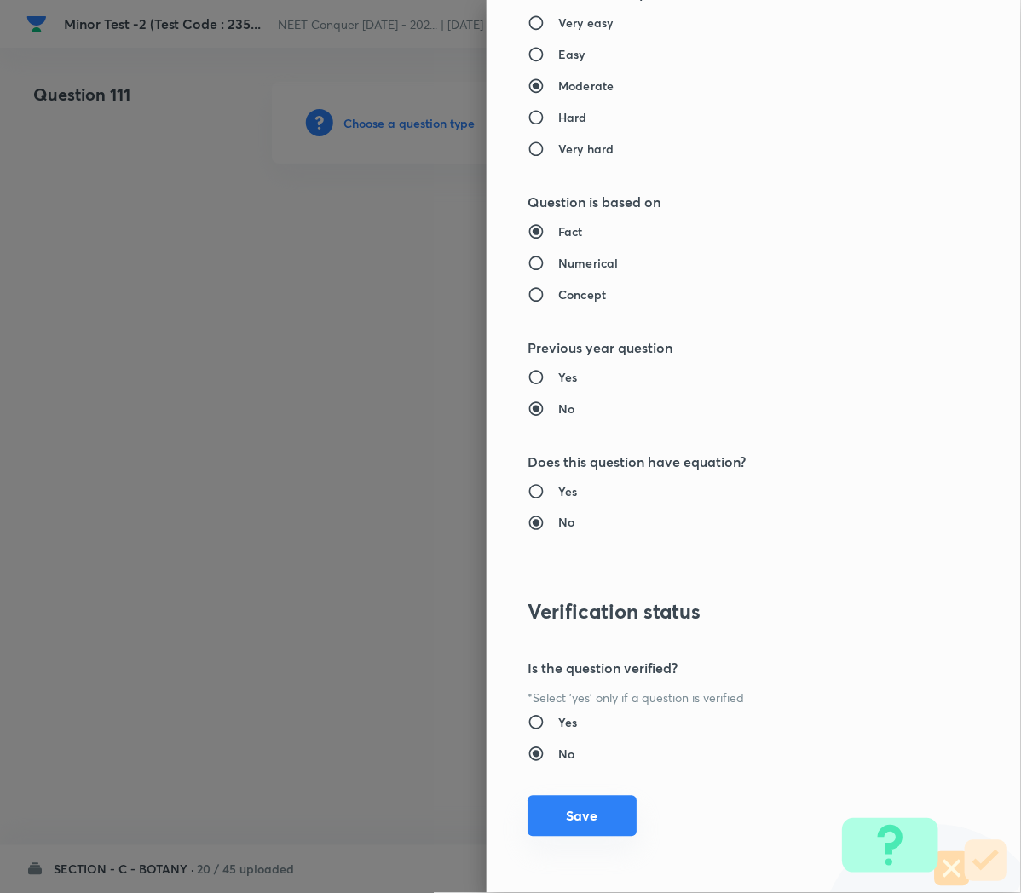
click at [554, 820] on button "Save" at bounding box center [581, 816] width 109 height 41
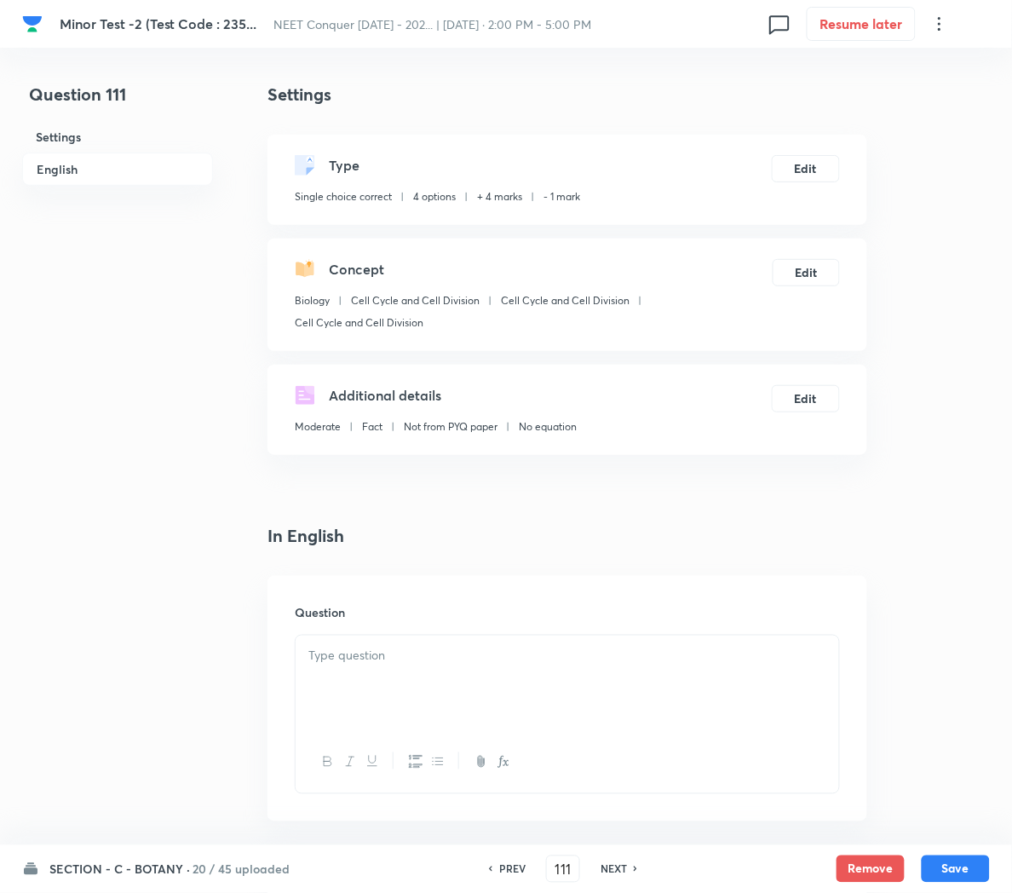
click at [388, 665] on div at bounding box center [568, 683] width 544 height 95
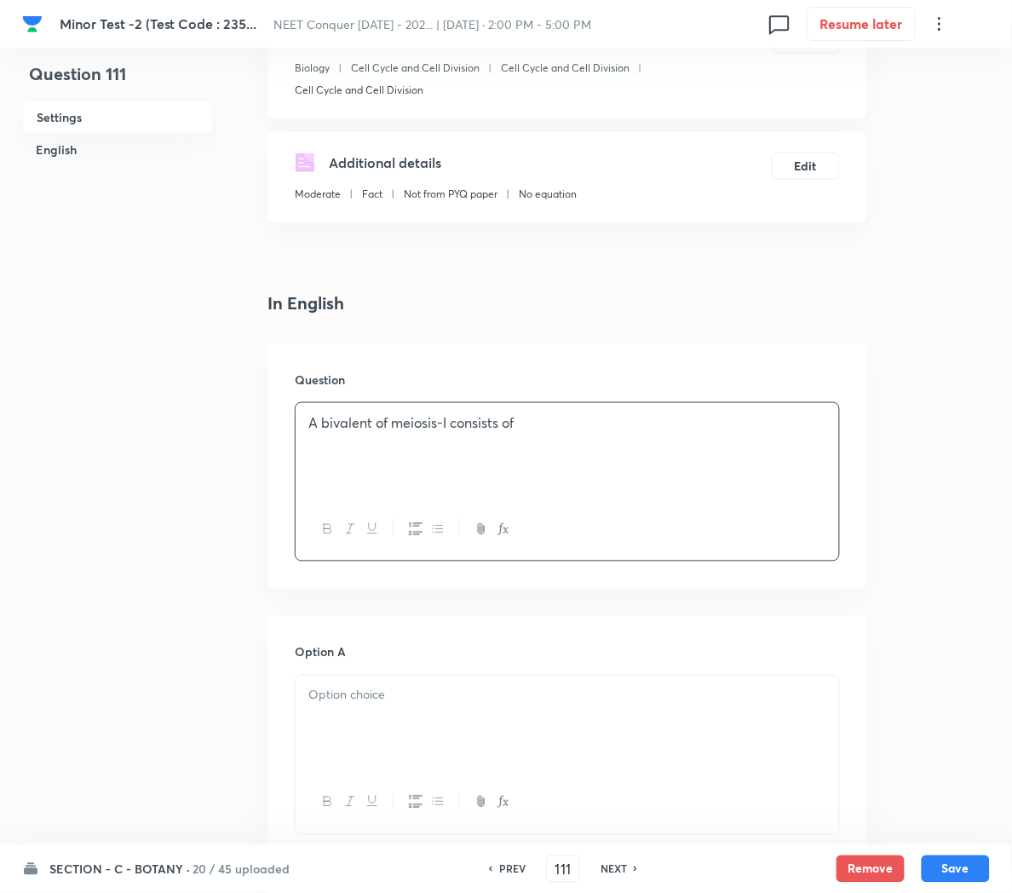
scroll to position [236, 0]
click at [379, 697] on p at bounding box center [567, 692] width 518 height 20
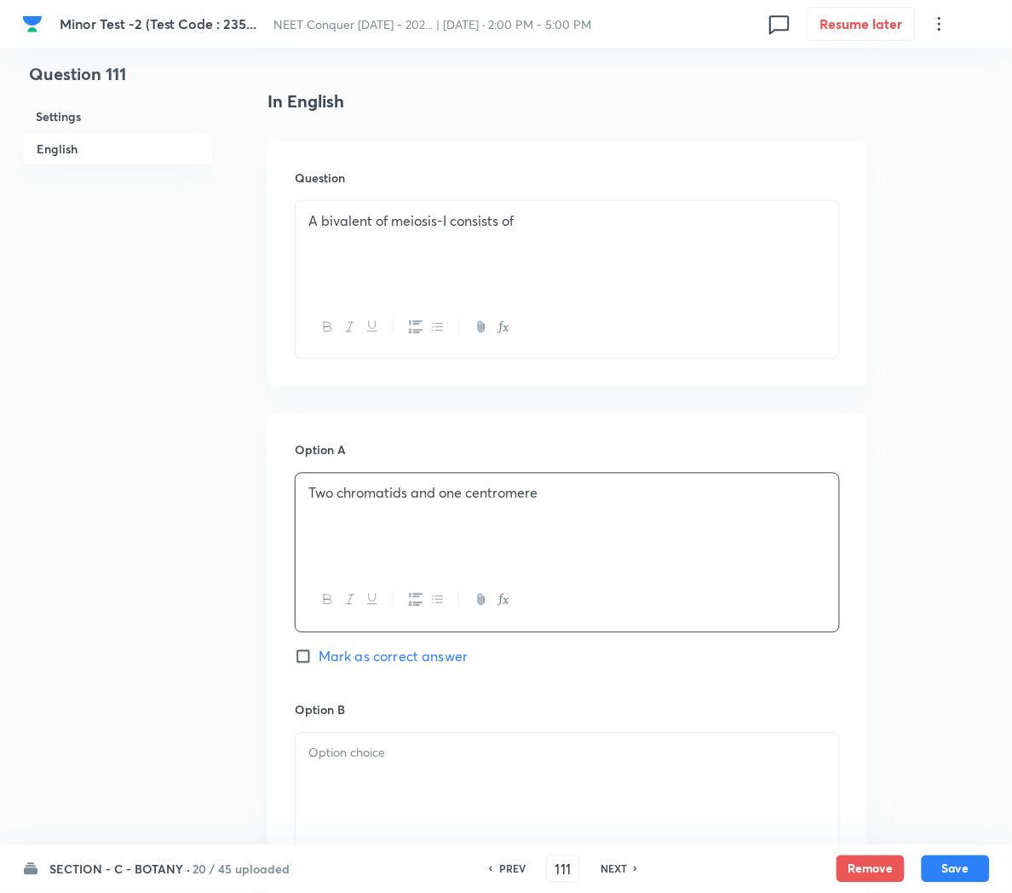
scroll to position [437, 0]
click at [333, 826] on div at bounding box center [568, 778] width 544 height 95
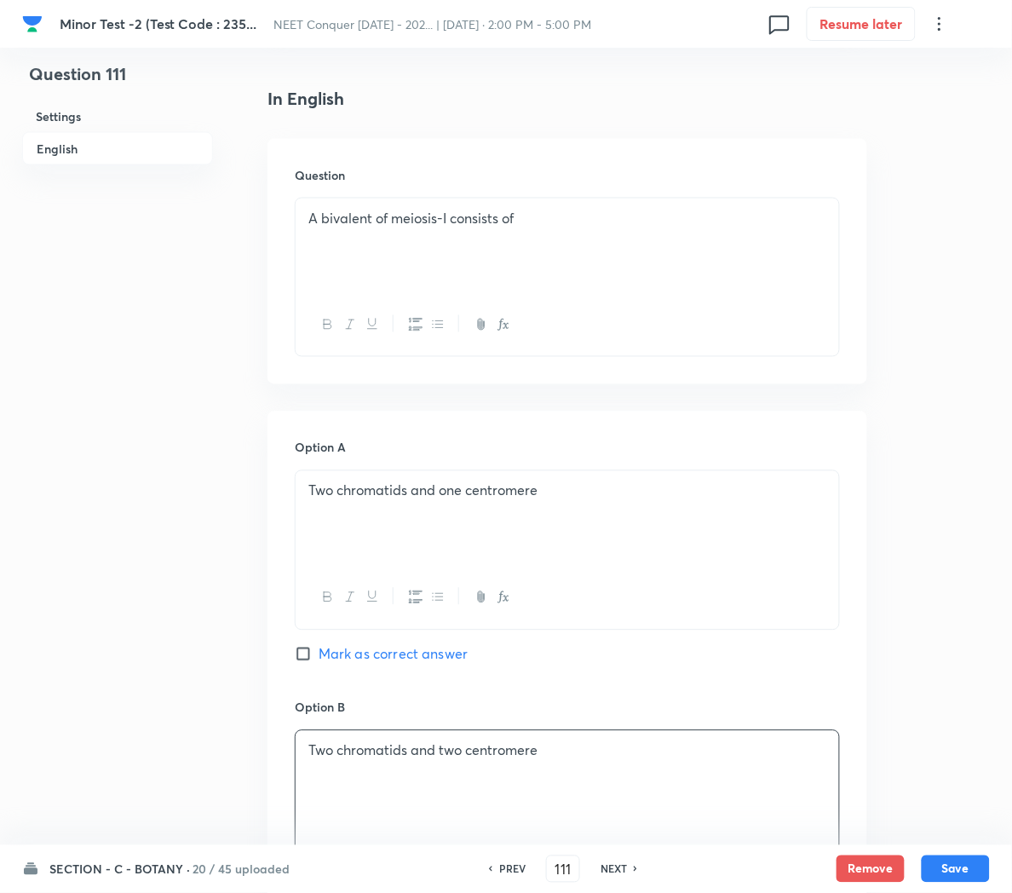
scroll to position [775, 0]
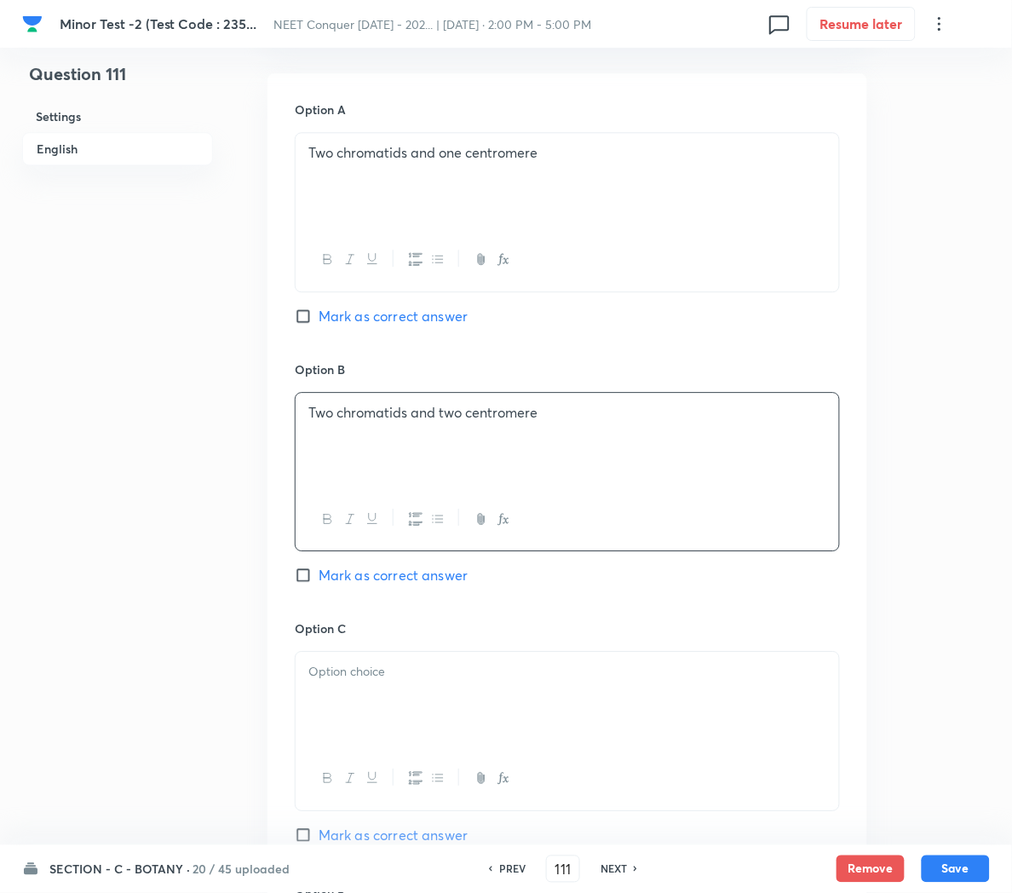
click at [363, 728] on div at bounding box center [568, 699] width 544 height 95
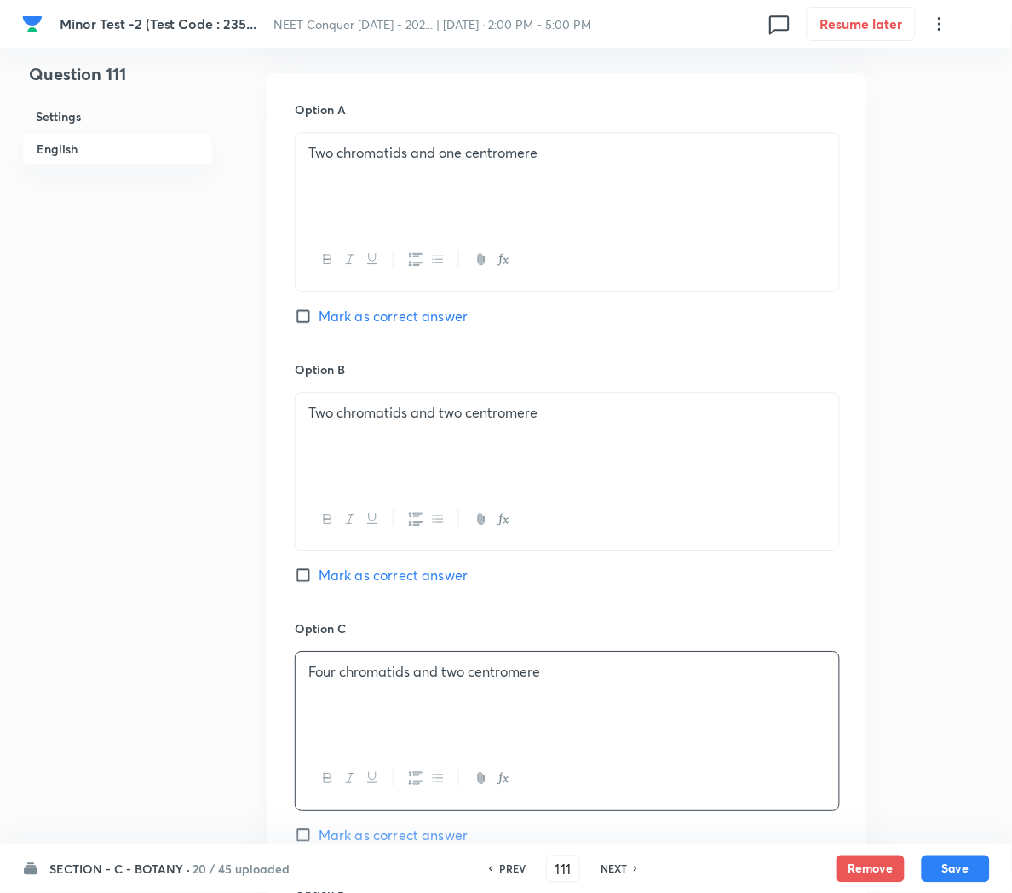
scroll to position [905, 0]
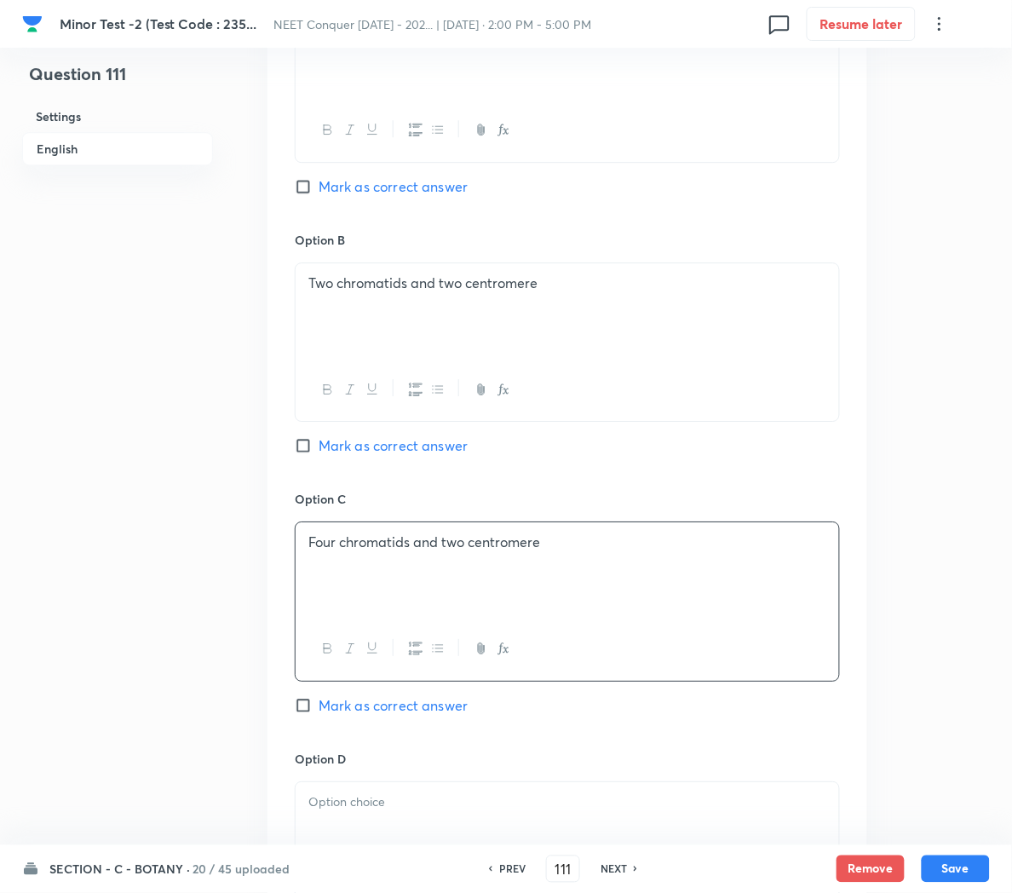
click at [384, 703] on span "Mark as correct answer" at bounding box center [393, 705] width 149 height 20
click at [319, 703] on input "Mark as correct answer" at bounding box center [307, 705] width 24 height 17
checkbox input "true"
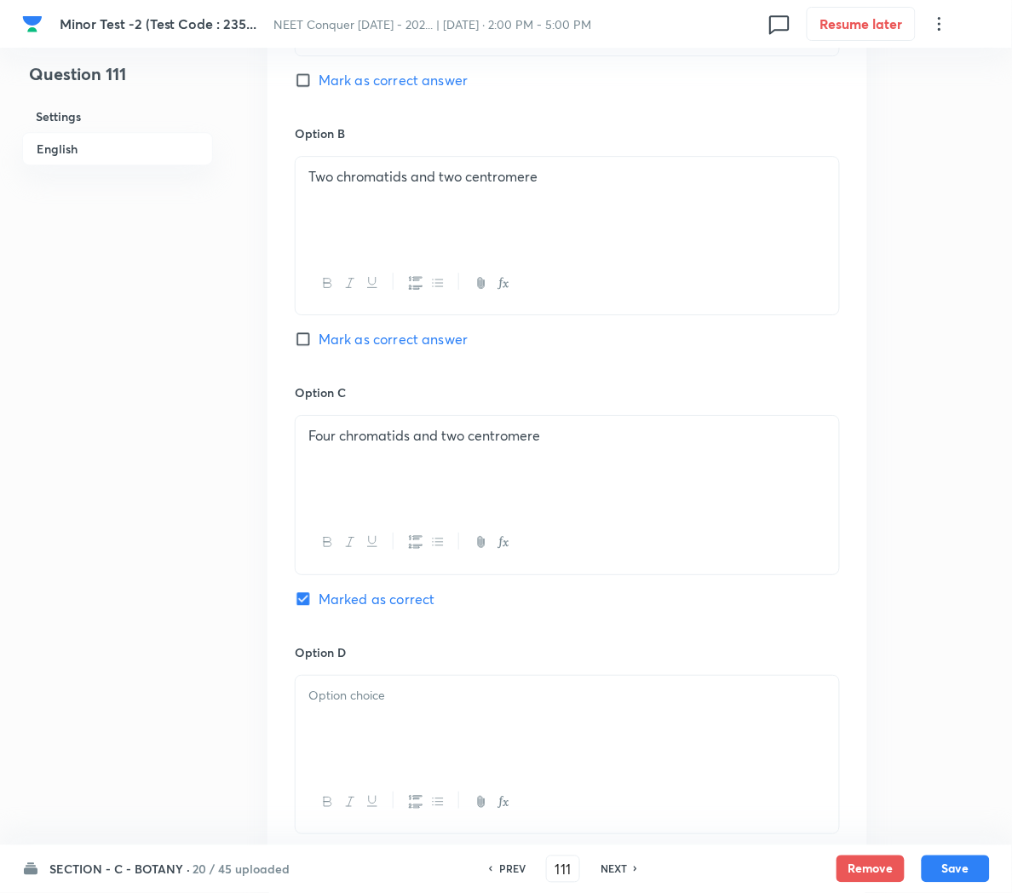
scroll to position [1027, 0]
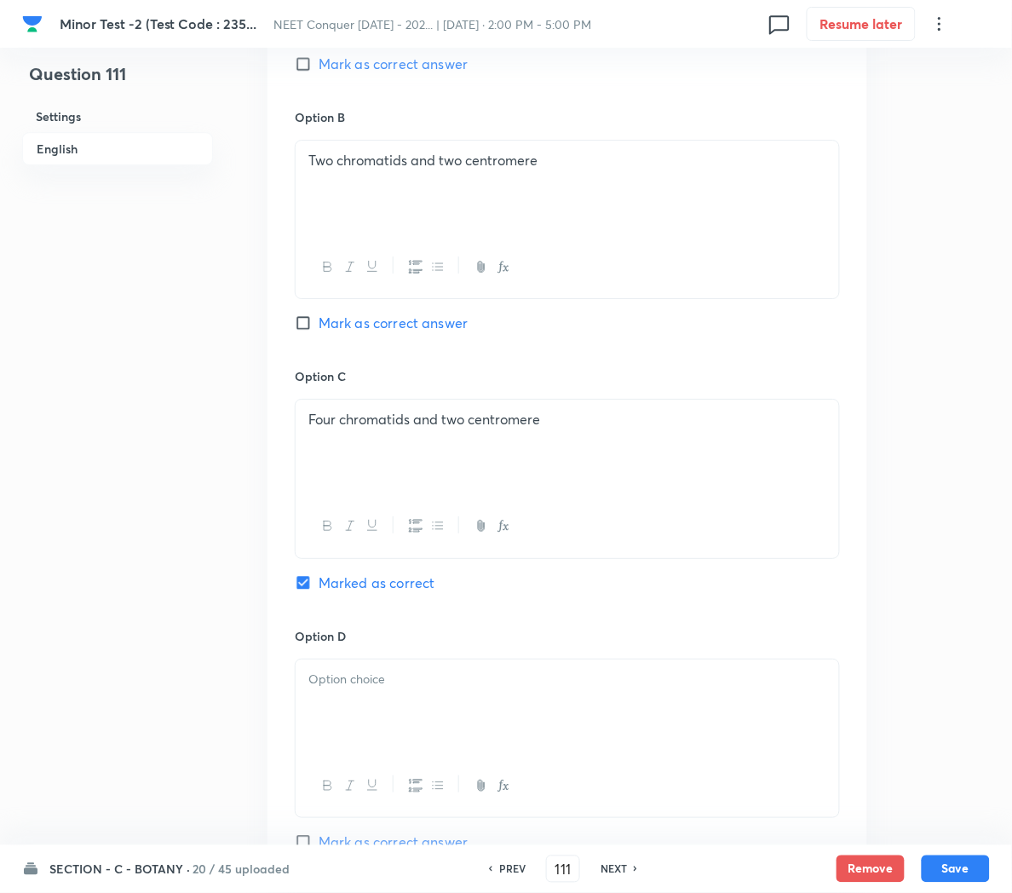
click at [382, 703] on div at bounding box center [568, 706] width 544 height 95
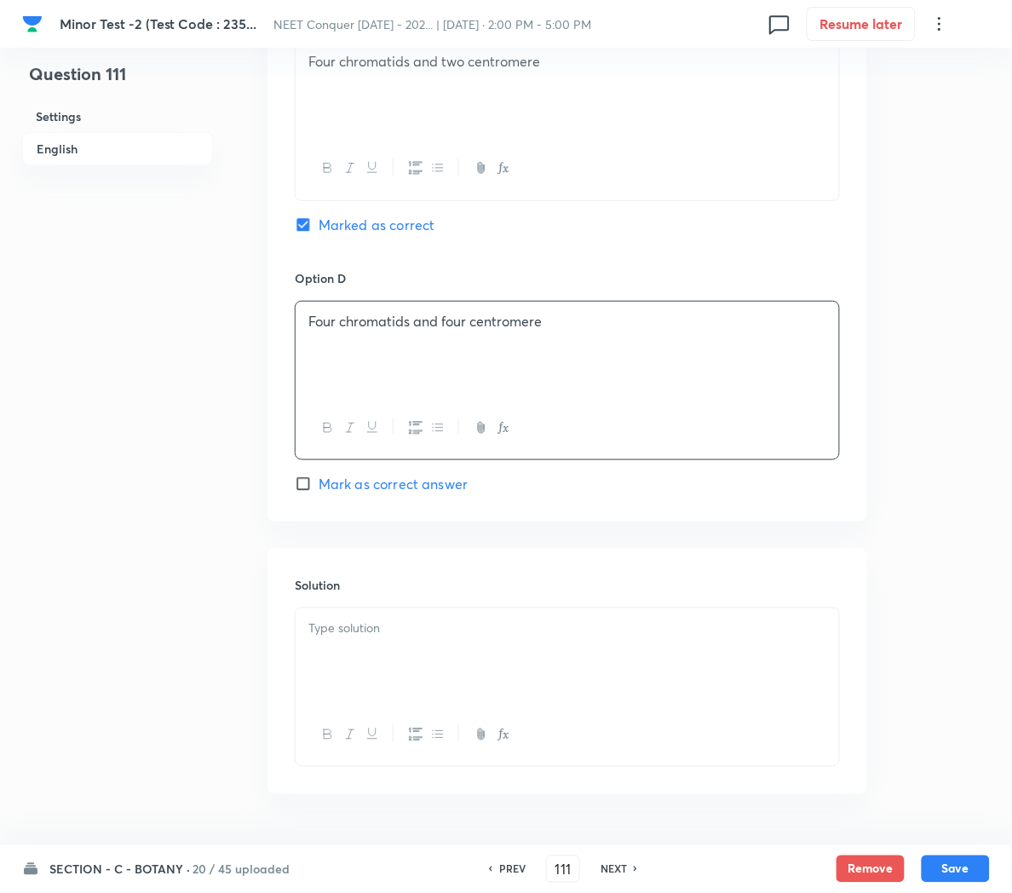
scroll to position [1389, 0]
click at [371, 669] on div at bounding box center [568, 652] width 544 height 95
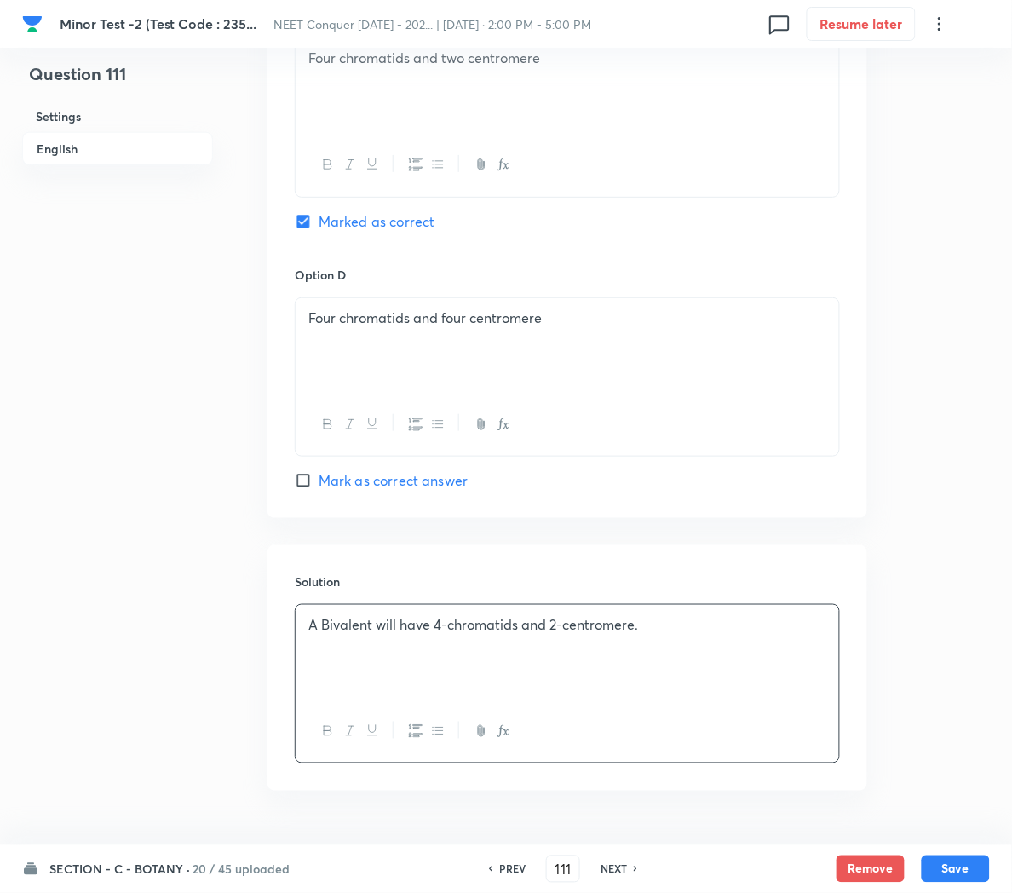
scroll to position [1444, 0]
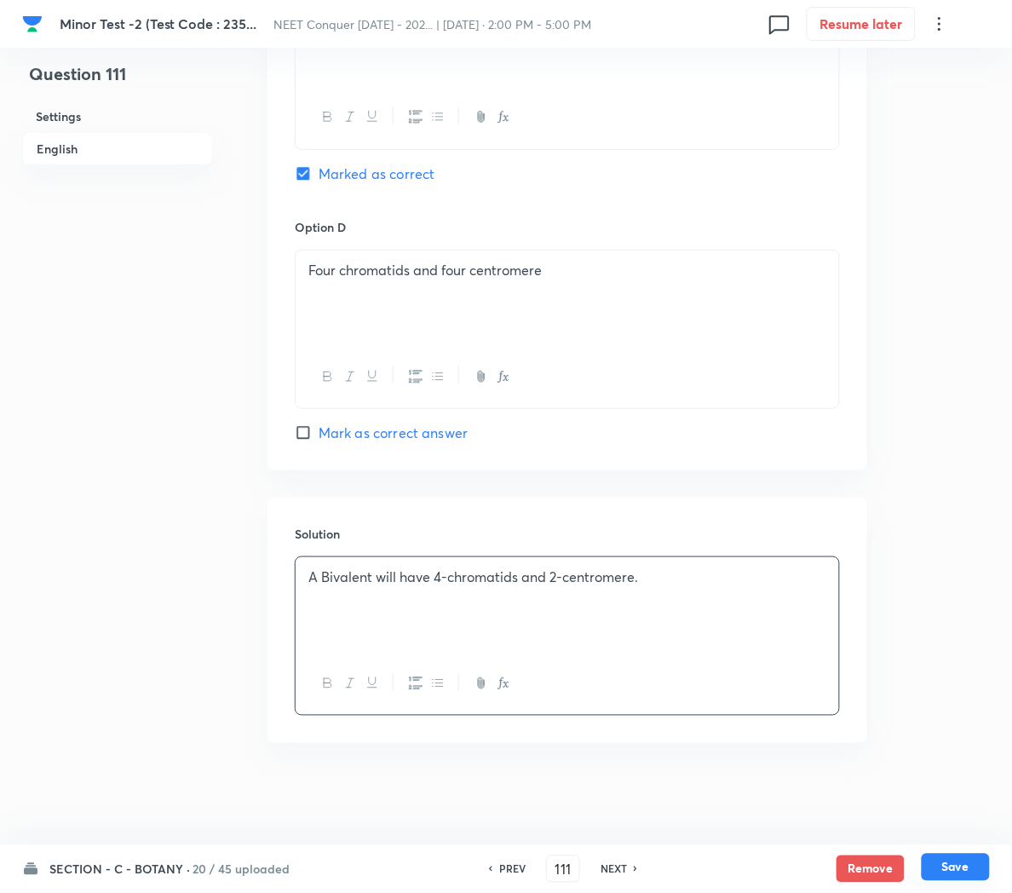
click at [946, 861] on button "Save" at bounding box center [956, 867] width 68 height 27
type input "112"
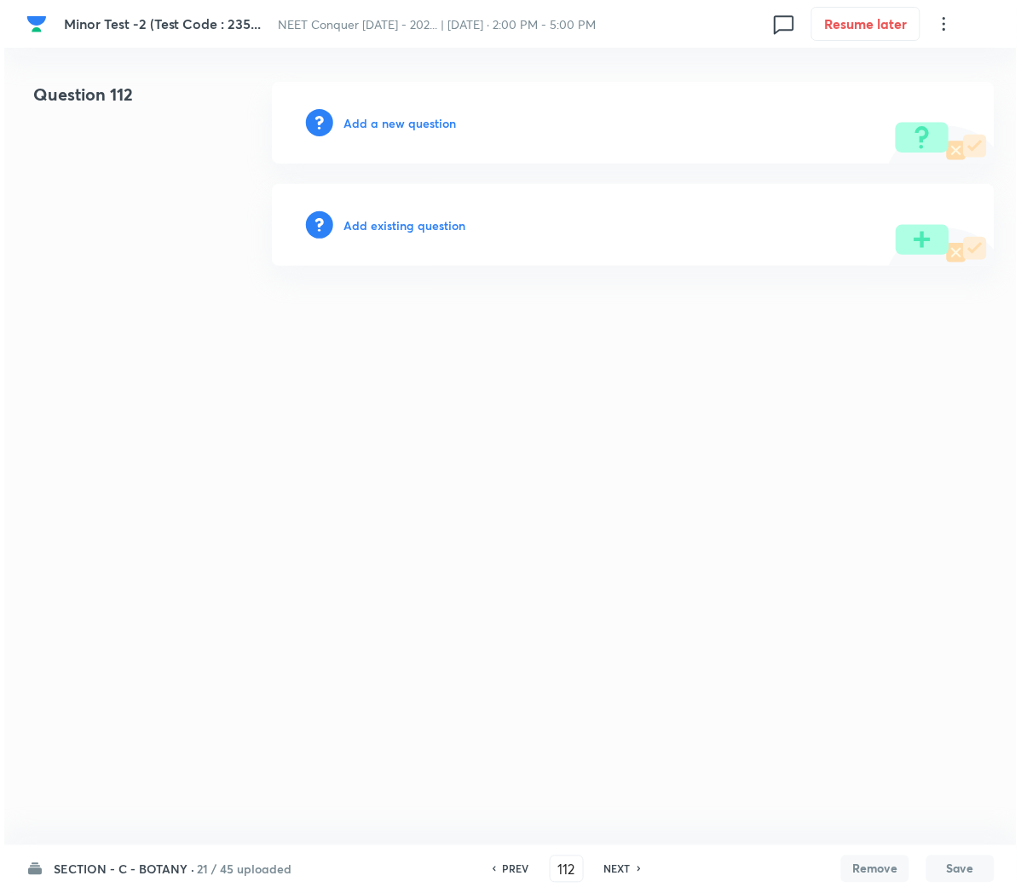
scroll to position [0, 0]
click at [354, 127] on h6 "Add a new question" at bounding box center [399, 123] width 112 height 18
click at [354, 127] on h6 "Choose a question type" at bounding box center [408, 123] width 131 height 18
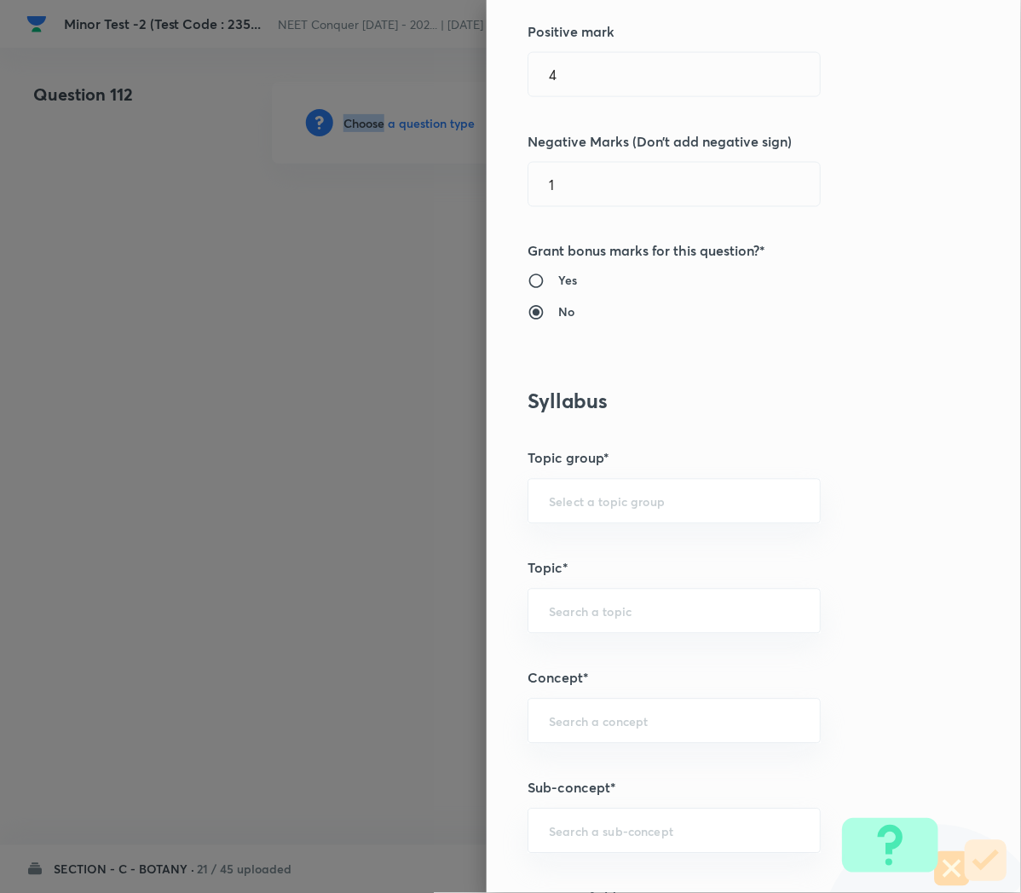
scroll to position [559, 0]
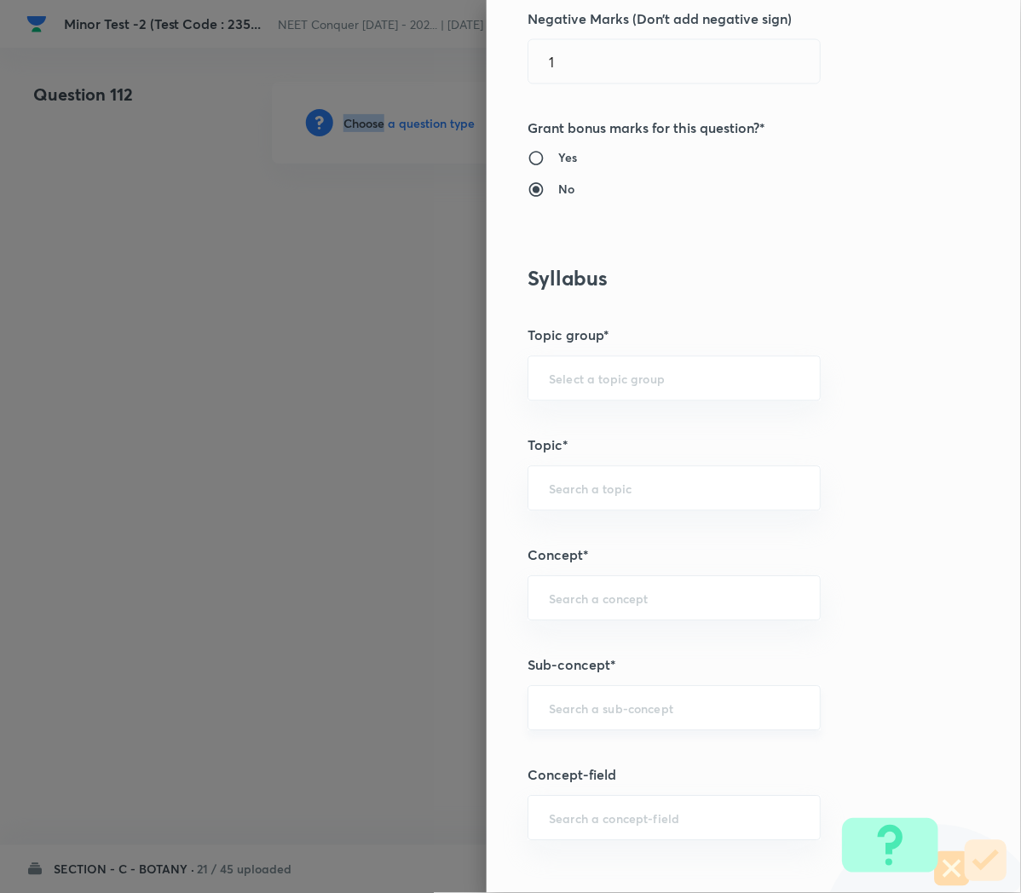
click at [571, 719] on div "​" at bounding box center [673, 708] width 293 height 45
paste input "Cell Cycle and Cell Division"
type input "Cell Cycle and Cell Division"
type input "Biology"
type input "Cell Cycle and Cell Division"
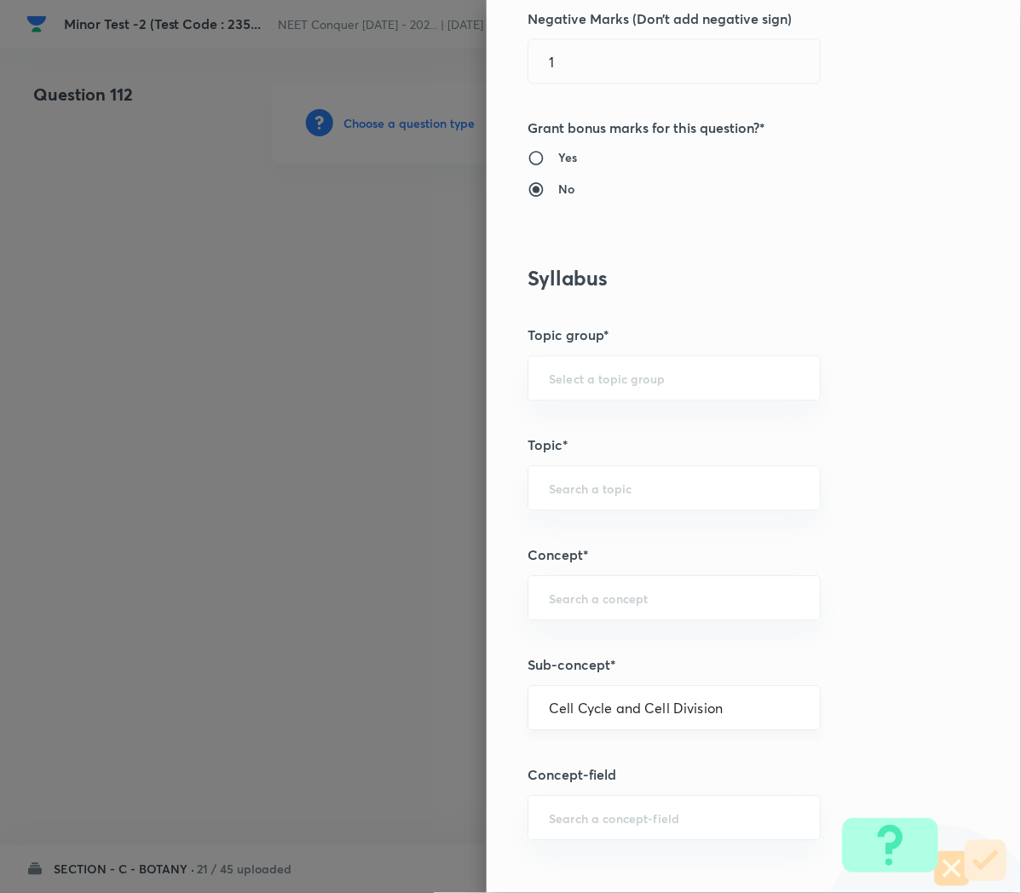
type input "Cell Cycle and Cell Division"
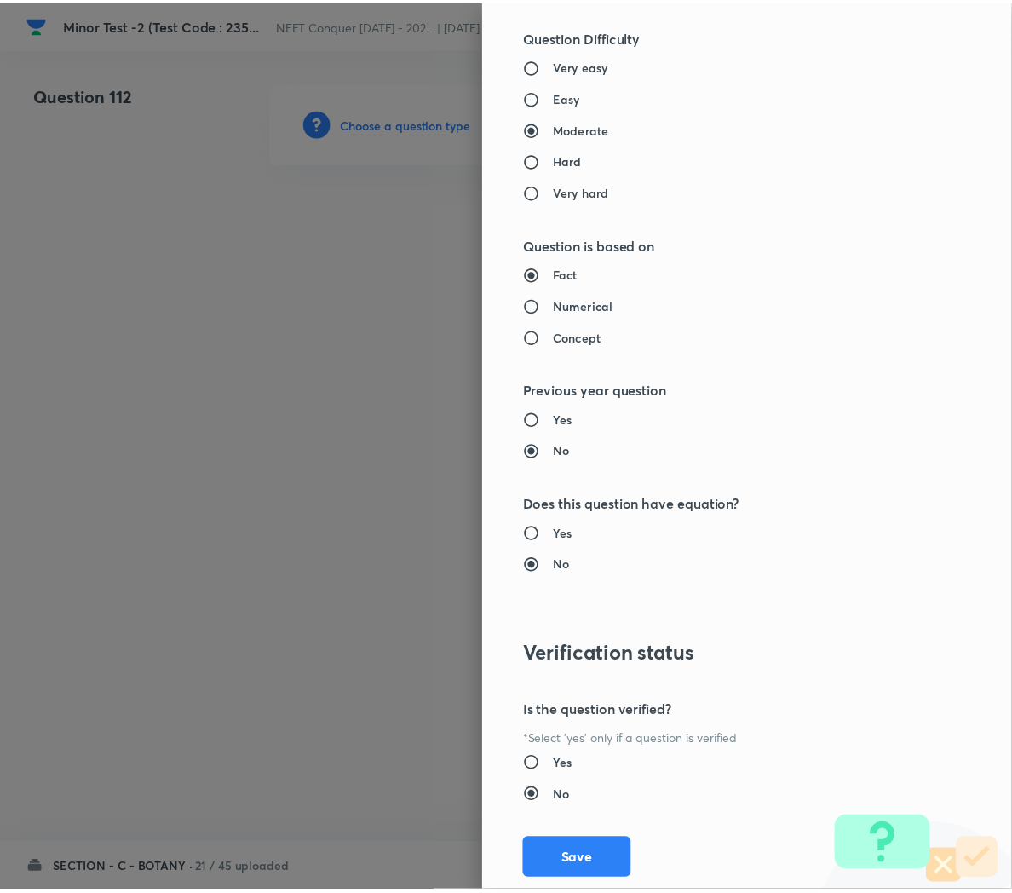
scroll to position [1546, 0]
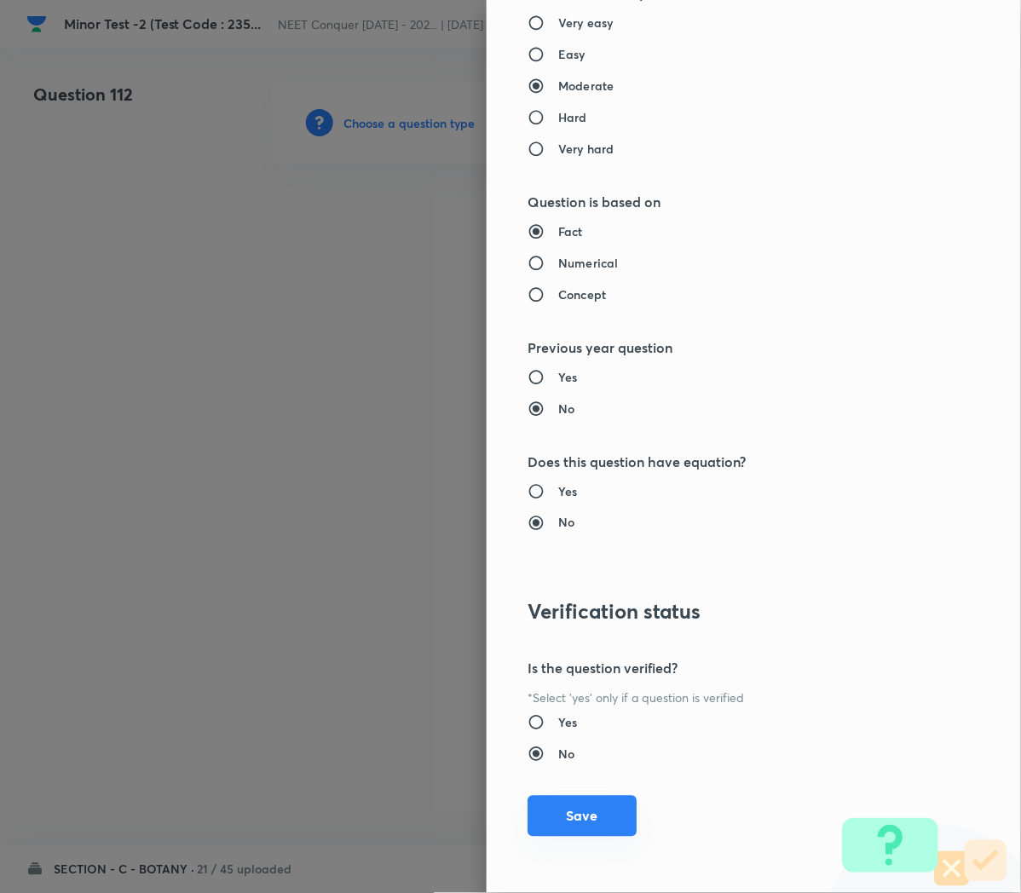
click at [559, 808] on button "Save" at bounding box center [581, 816] width 109 height 41
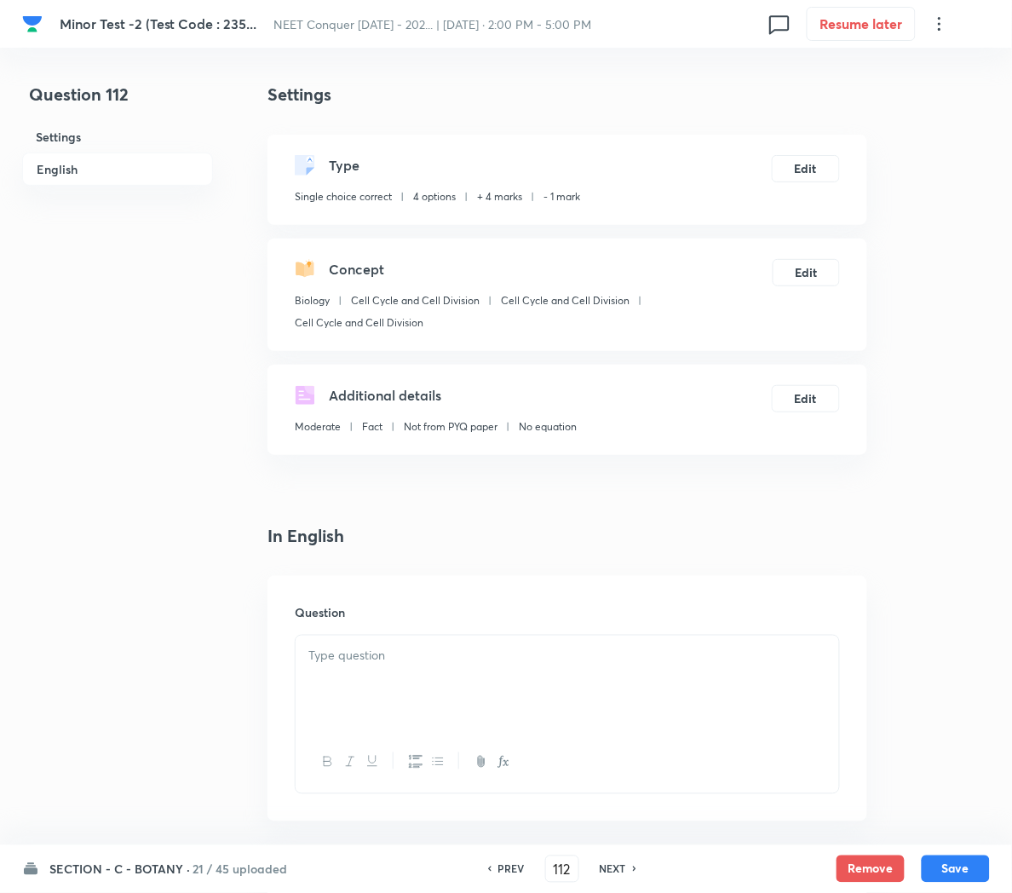
click at [379, 684] on div at bounding box center [568, 683] width 544 height 95
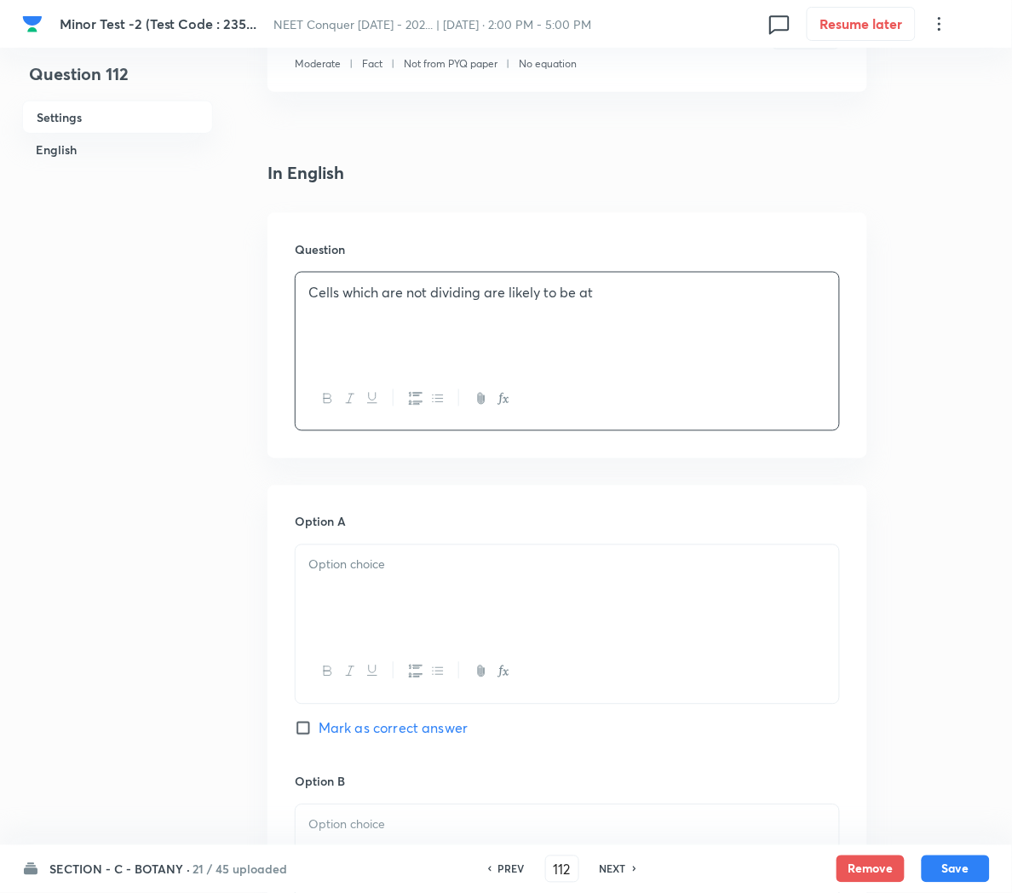
scroll to position [364, 0]
drag, startPoint x: 390, startPoint y: 586, endPoint x: 498, endPoint y: 671, distance: 137.7
click at [498, 671] on div at bounding box center [567, 623] width 545 height 159
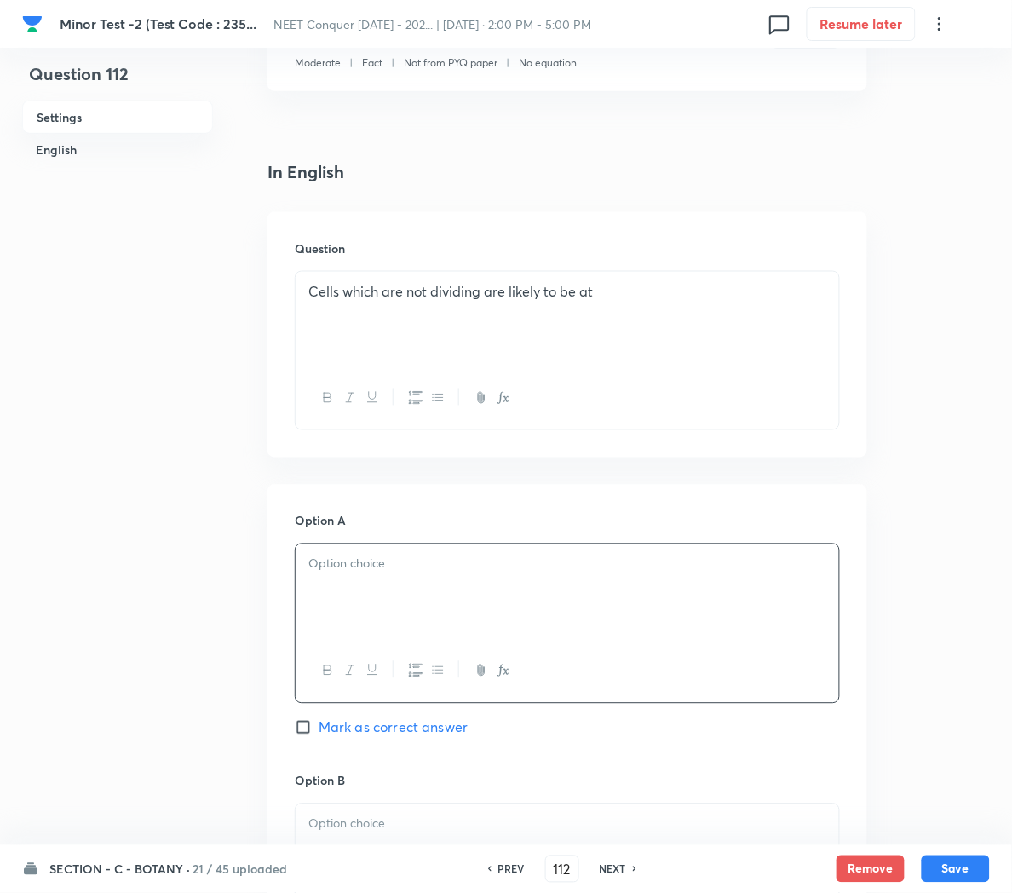
click at [498, 671] on icon "button" at bounding box center [504, 671] width 14 height 14
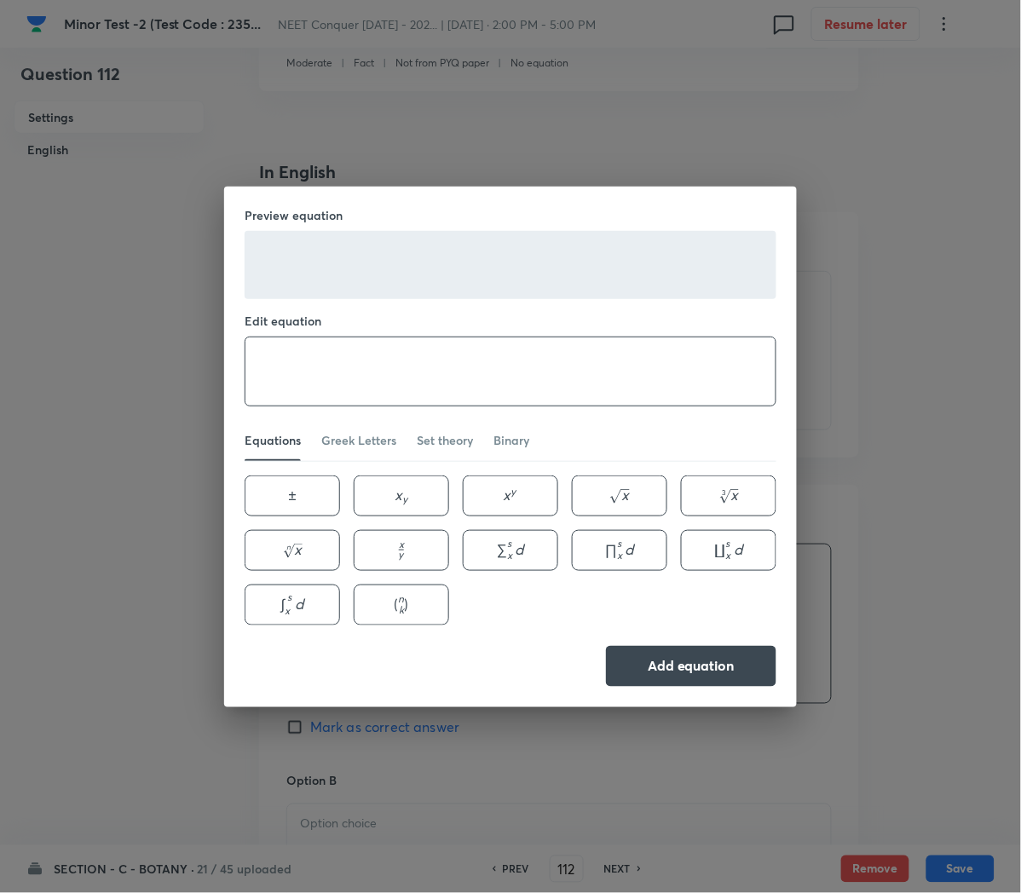
click at [275, 369] on textarea at bounding box center [510, 371] width 530 height 68
type textarea "G_1"
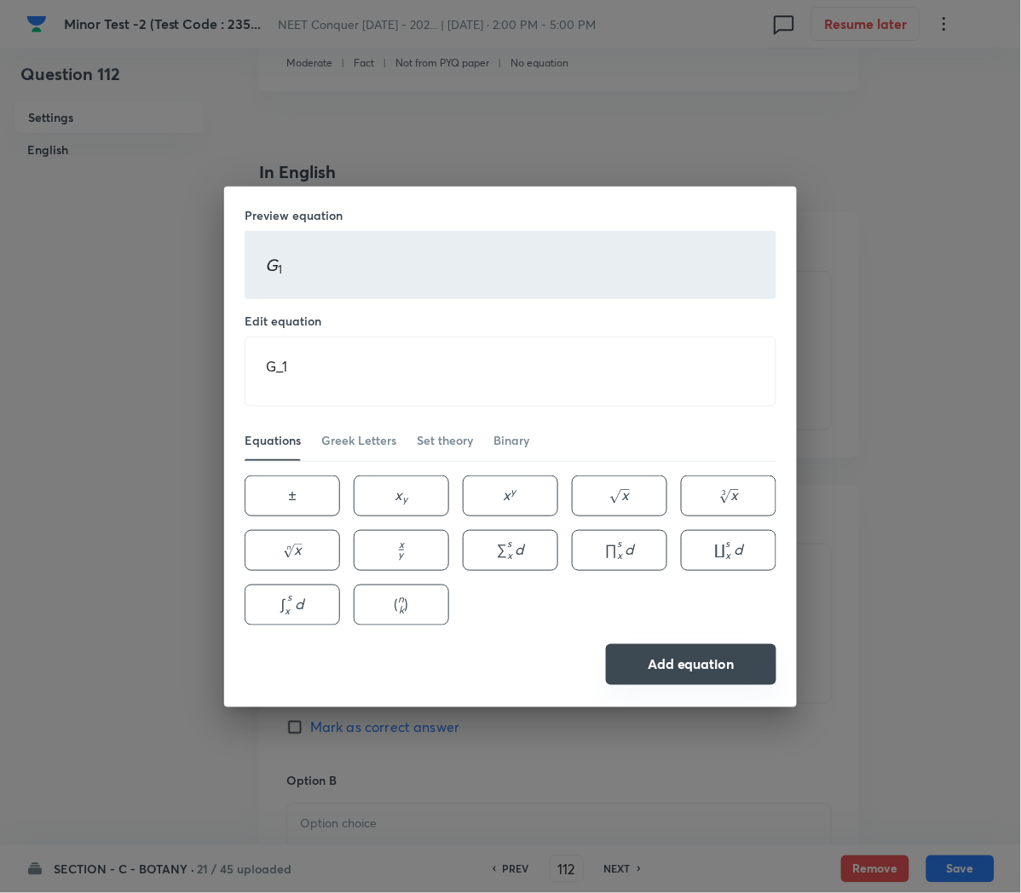
click at [658, 663] on button "Add equation" at bounding box center [691, 664] width 170 height 41
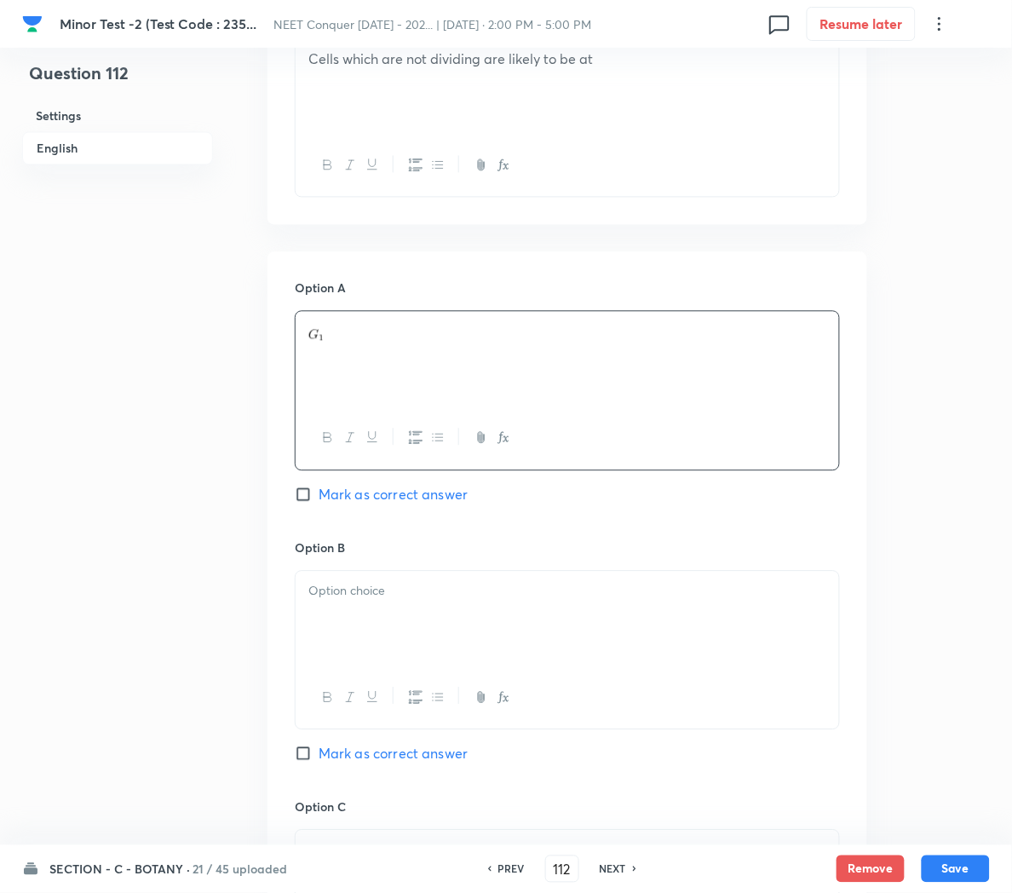
scroll to position [700, 0]
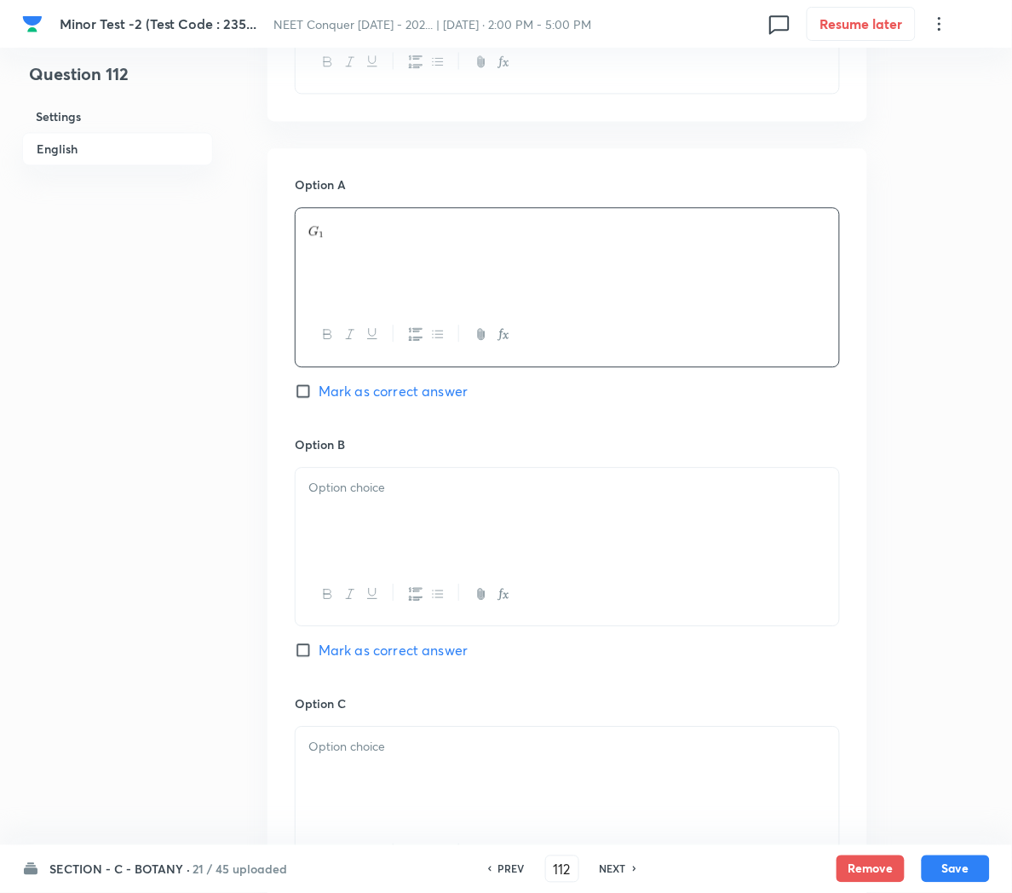
click at [315, 506] on div at bounding box center [568, 515] width 544 height 95
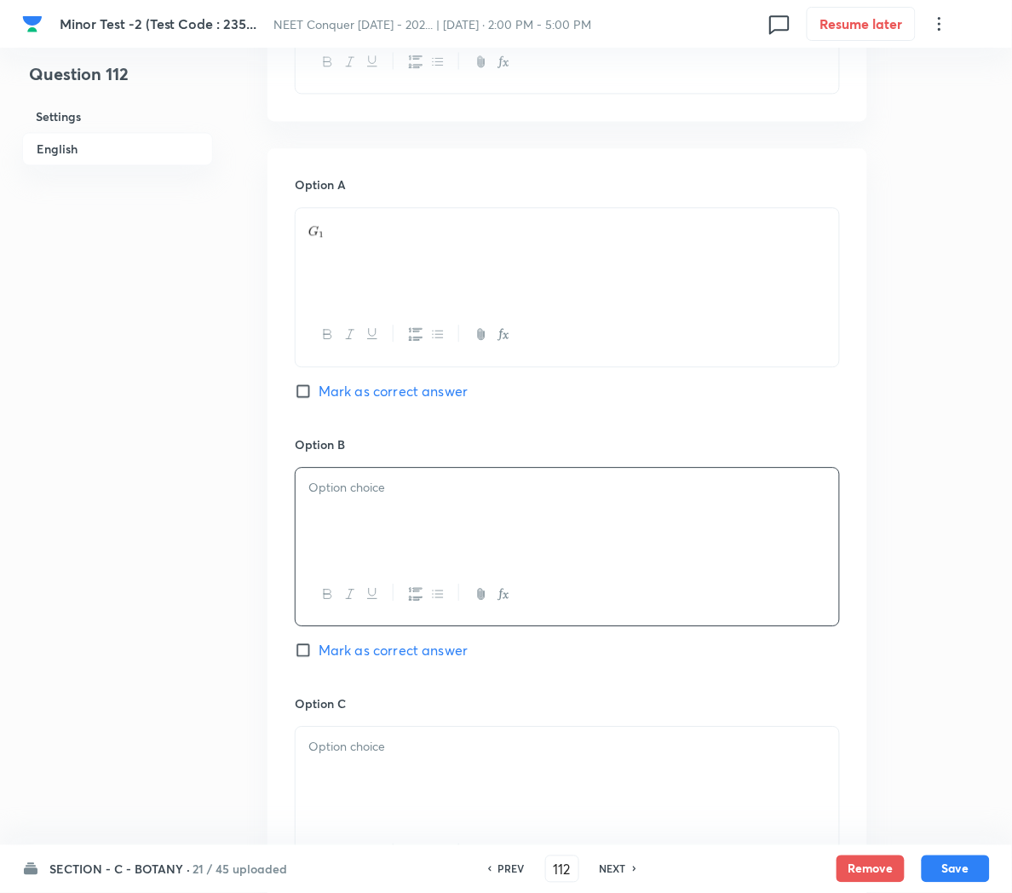
click at [505, 601] on icon "button" at bounding box center [504, 594] width 14 height 14
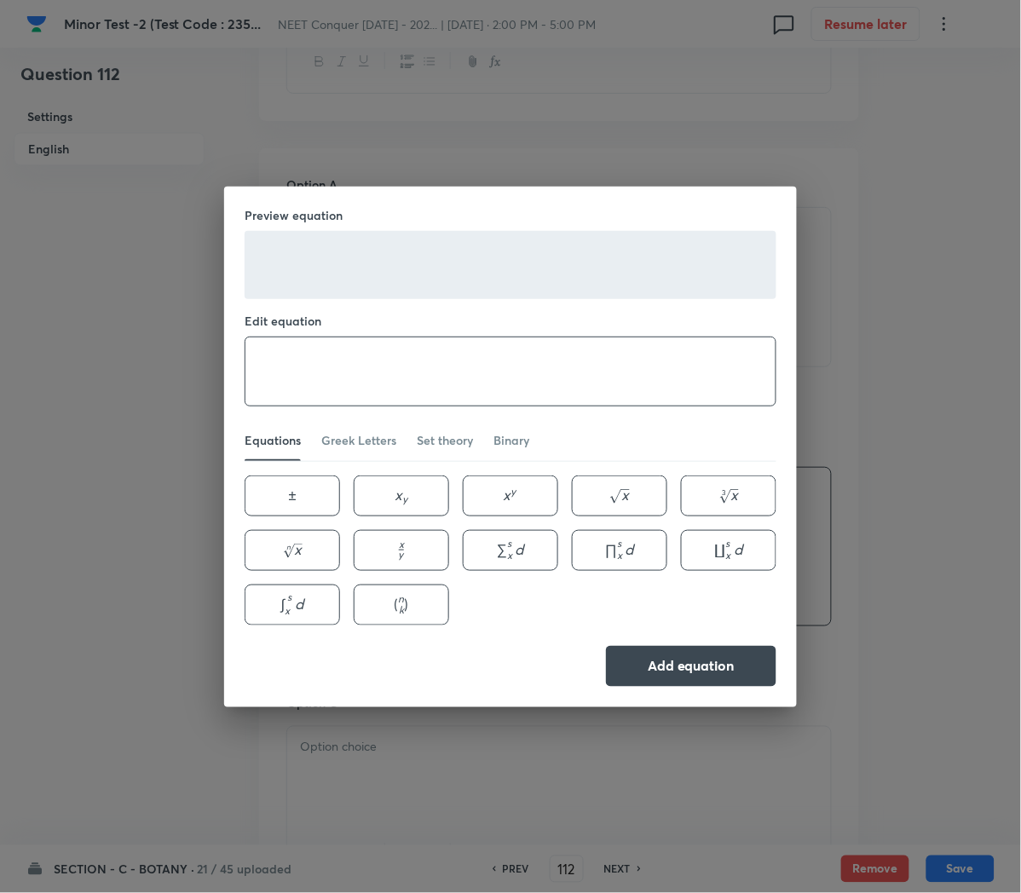
click at [388, 383] on textarea at bounding box center [510, 371] width 530 height 68
type textarea "G_2"
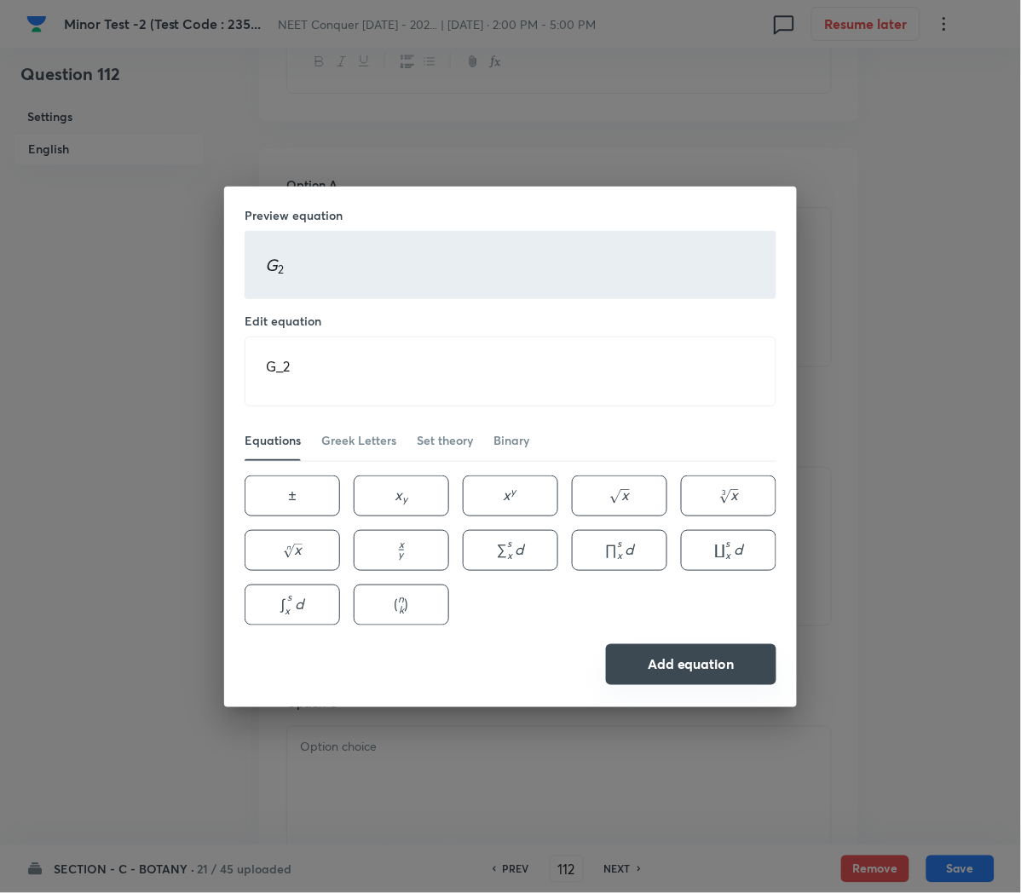
click at [678, 646] on button "Add equation" at bounding box center [691, 664] width 170 height 41
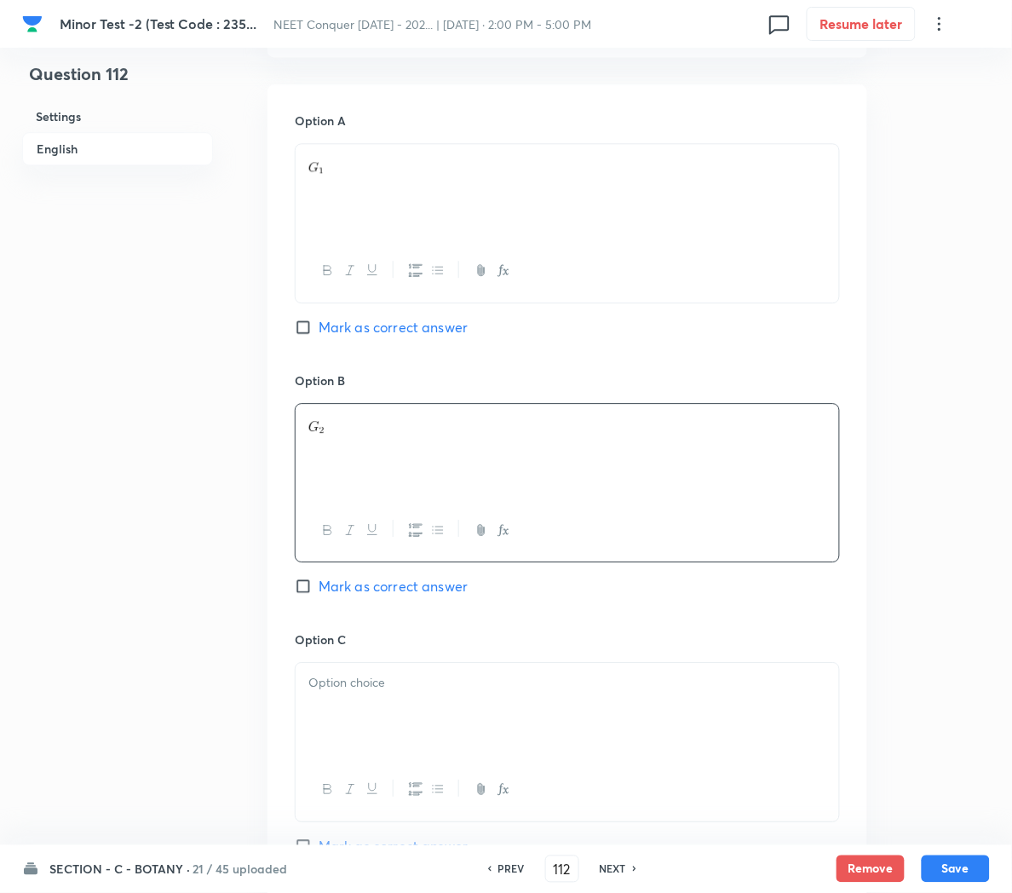
scroll to position [769, 0]
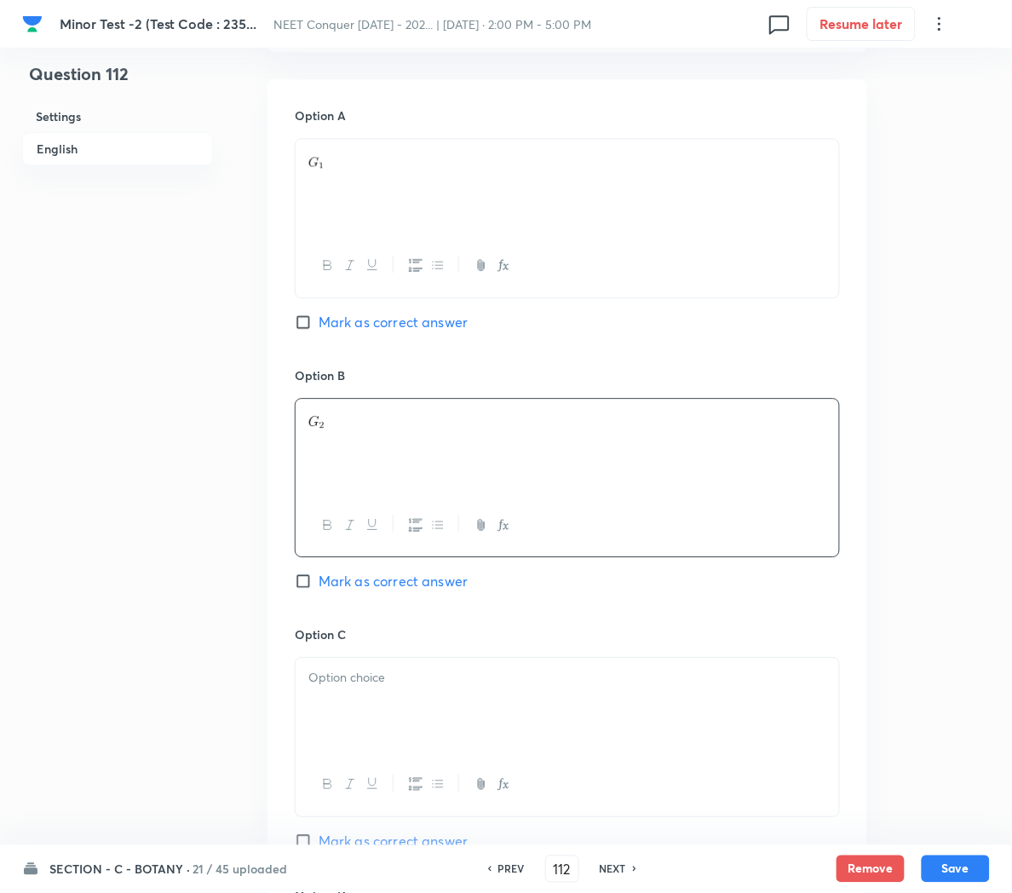
click at [366, 693] on div at bounding box center [568, 705] width 544 height 95
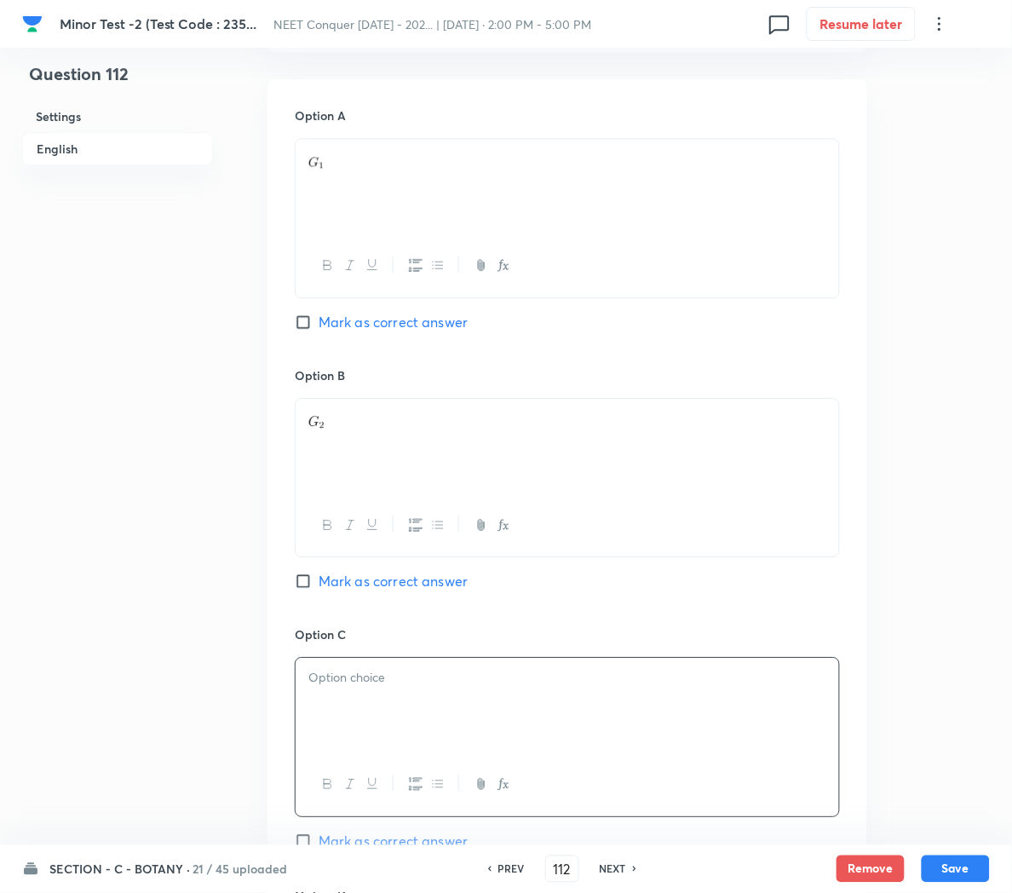
click at [503, 789] on icon "button" at bounding box center [504, 784] width 14 height 14
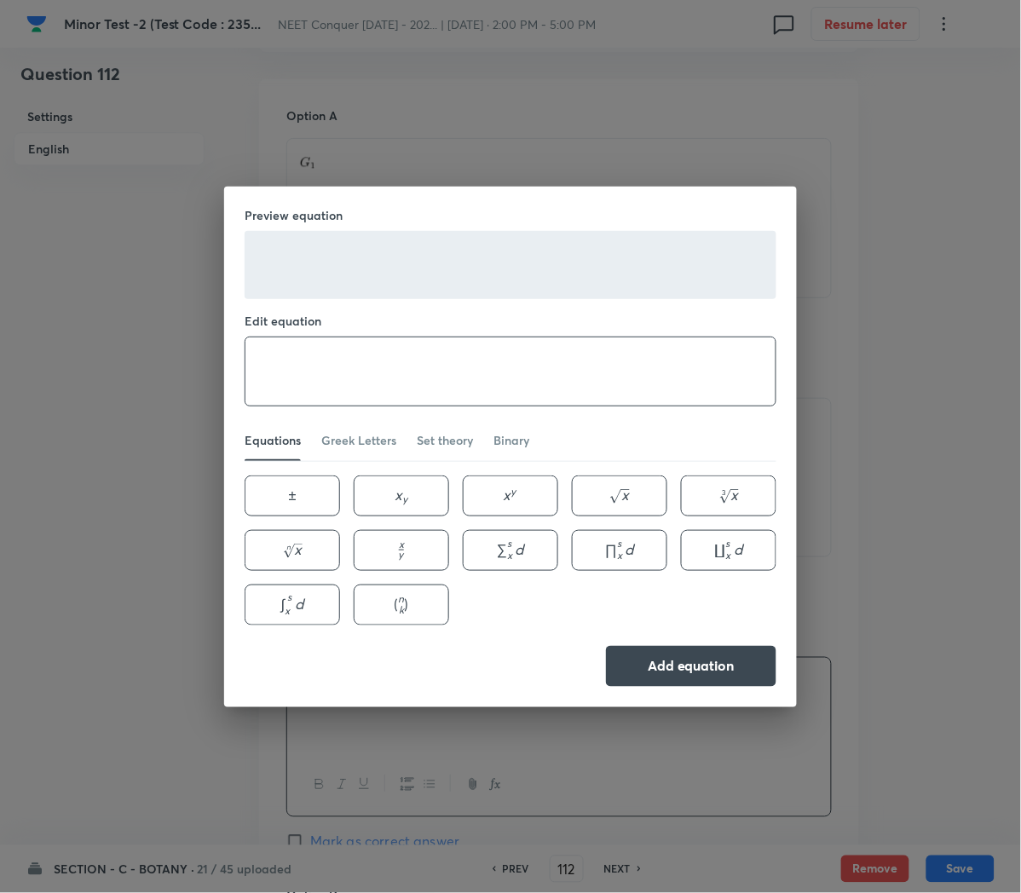
click at [296, 376] on textarea at bounding box center [510, 371] width 530 height 68
type textarea "G_0"
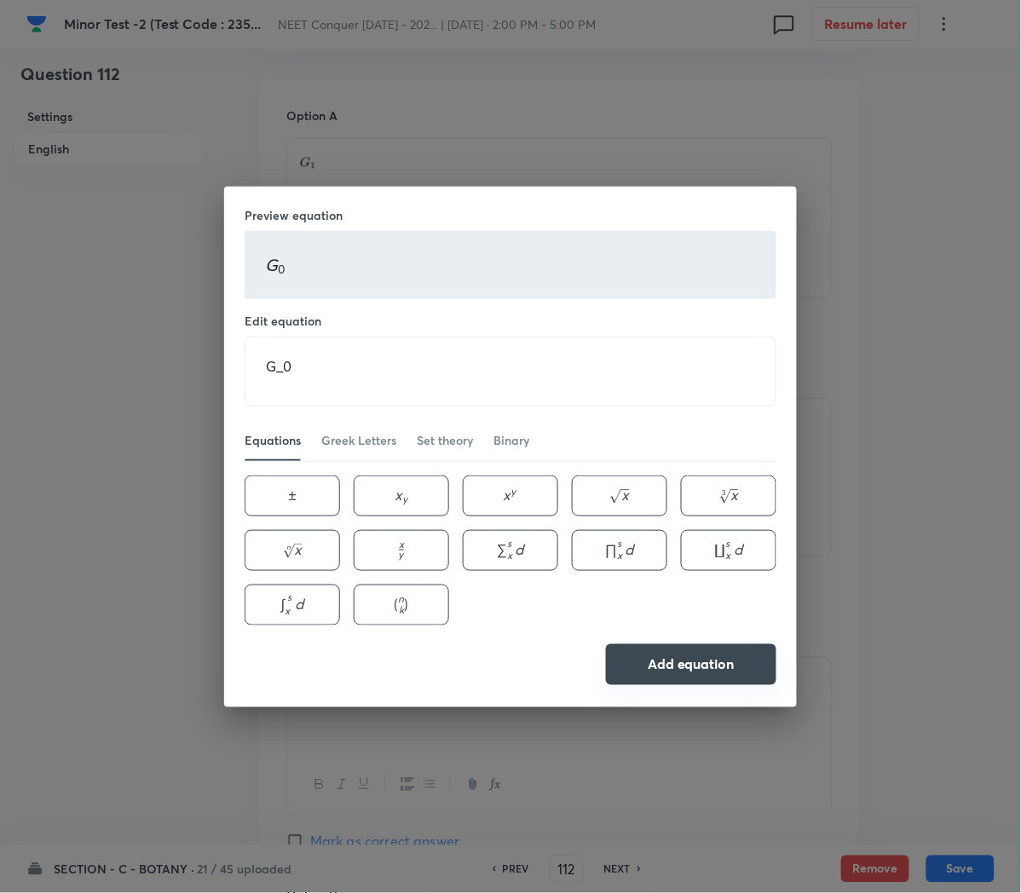
click at [659, 648] on button "Add equation" at bounding box center [691, 664] width 170 height 41
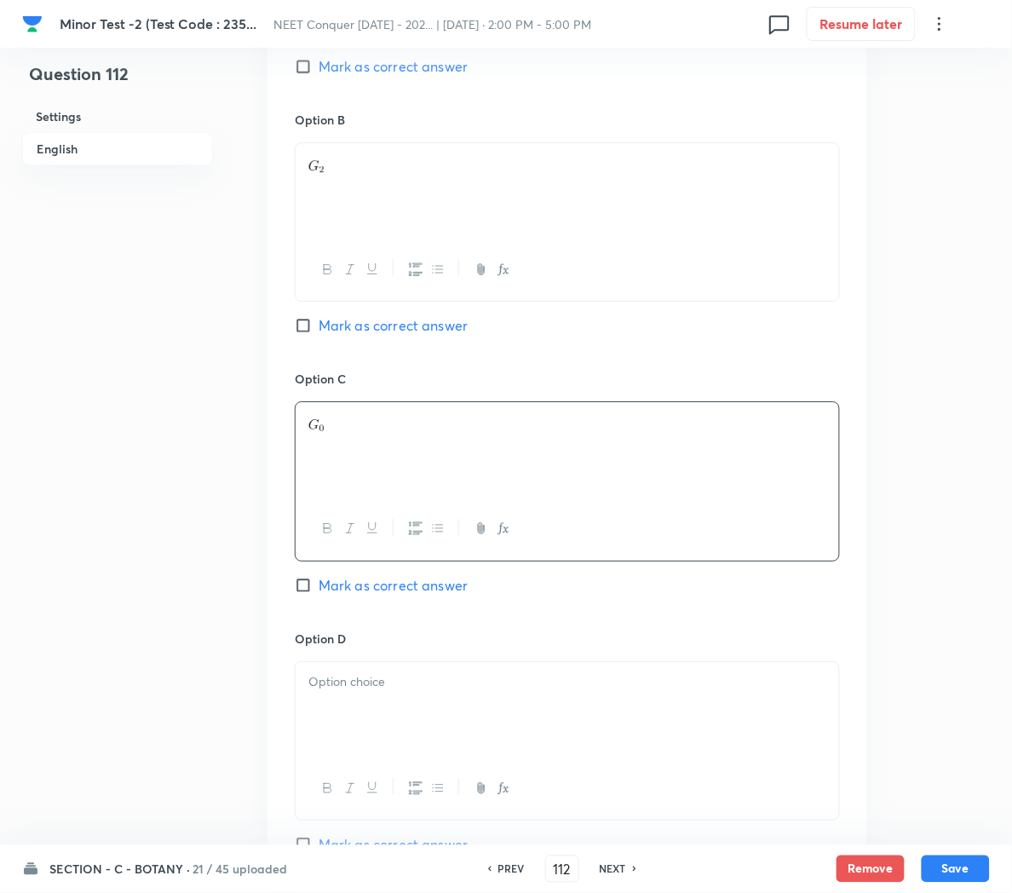
scroll to position [1027, 0]
click at [441, 688] on p at bounding box center [567, 680] width 518 height 20
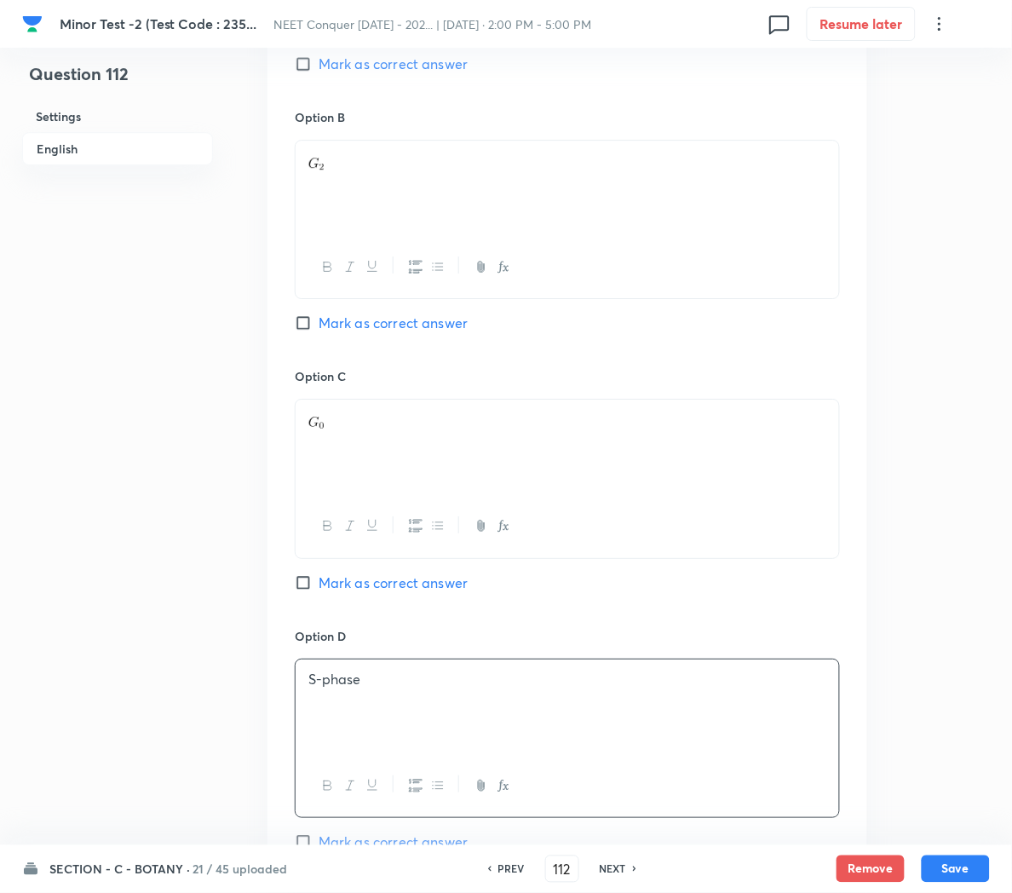
click at [314, 588] on input "Mark as correct answer" at bounding box center [307, 582] width 24 height 17
checkbox input "true"
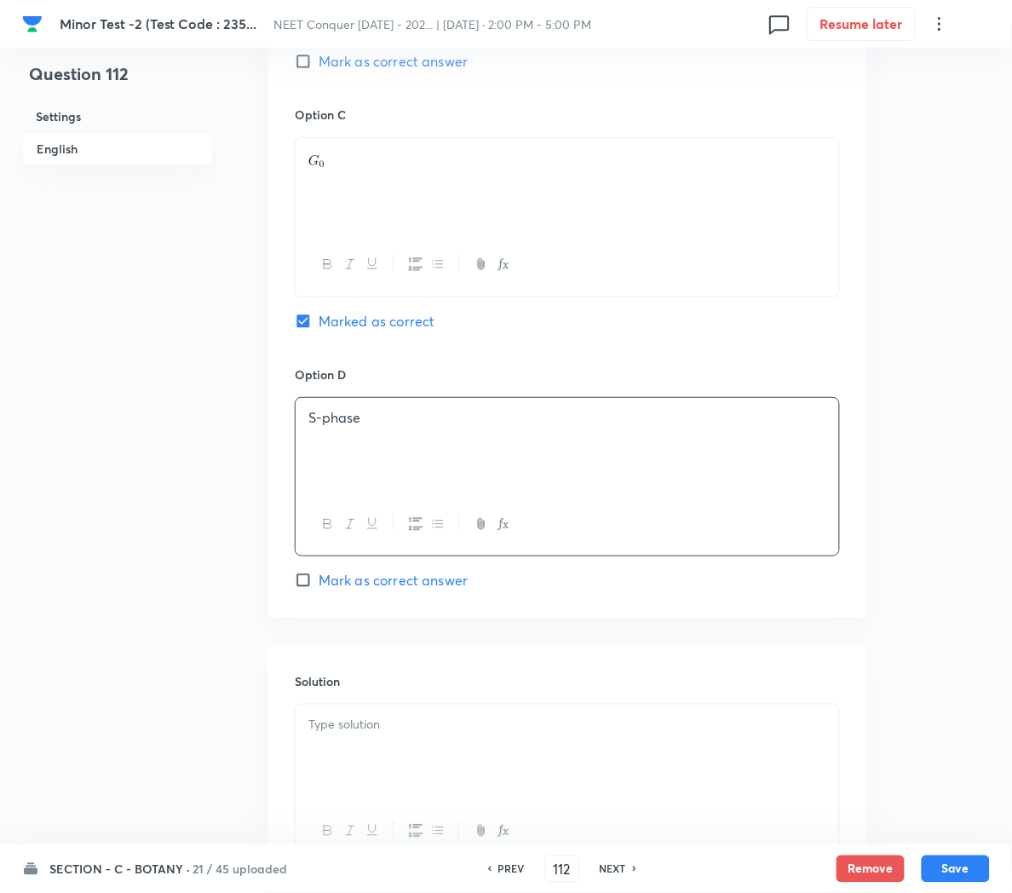
scroll to position [1314, 0]
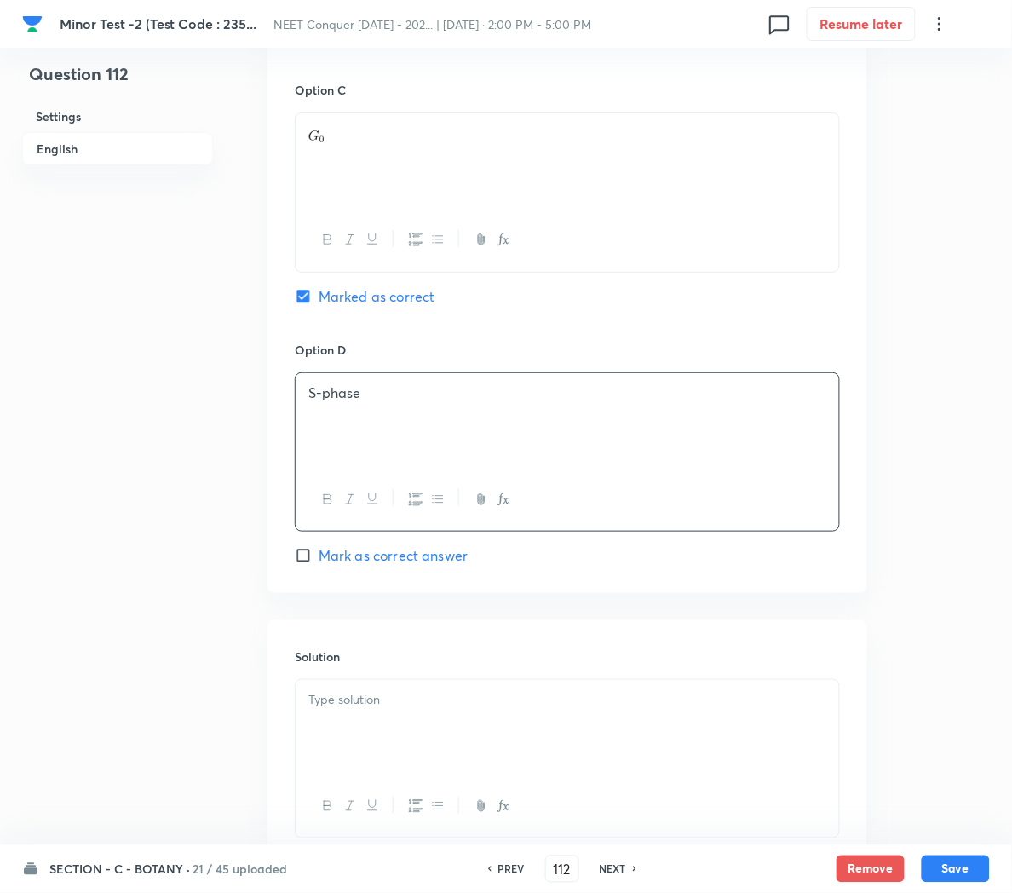
click at [330, 710] on p at bounding box center [567, 700] width 518 height 20
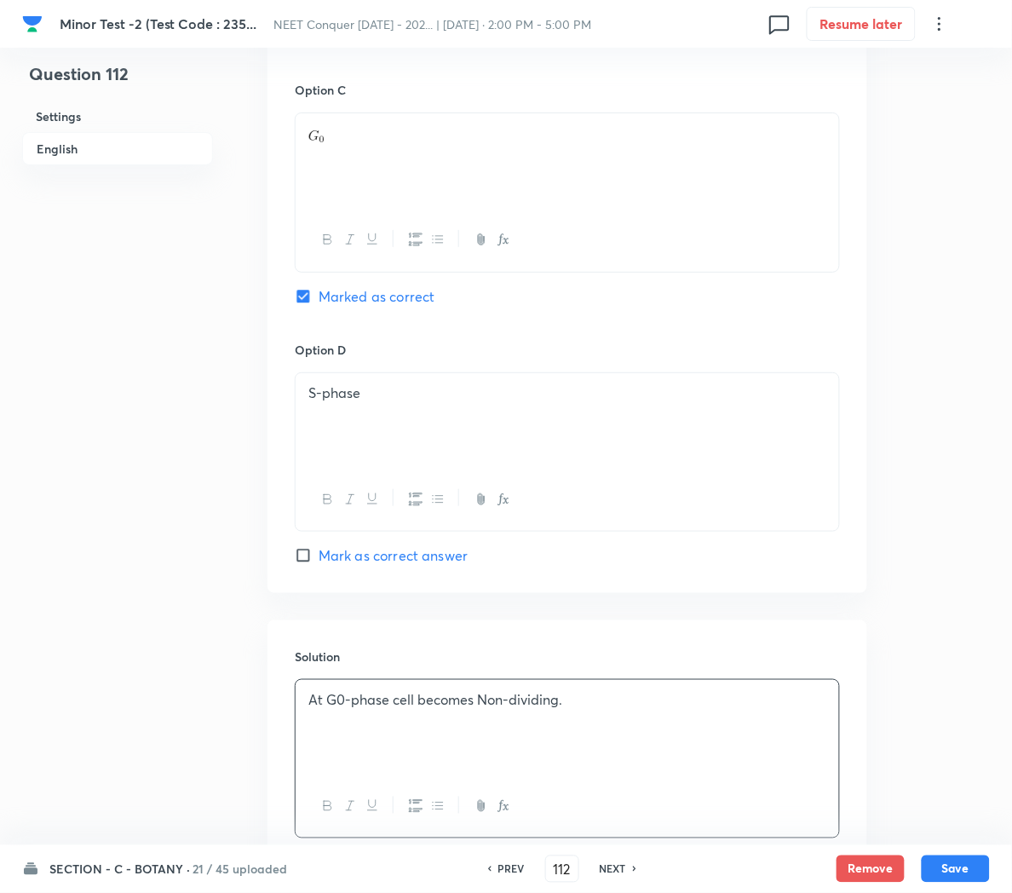
click at [343, 710] on p "At G0-phase cell becomes Non-dividing." at bounding box center [567, 700] width 518 height 20
click at [354, 163] on div at bounding box center [568, 160] width 544 height 95
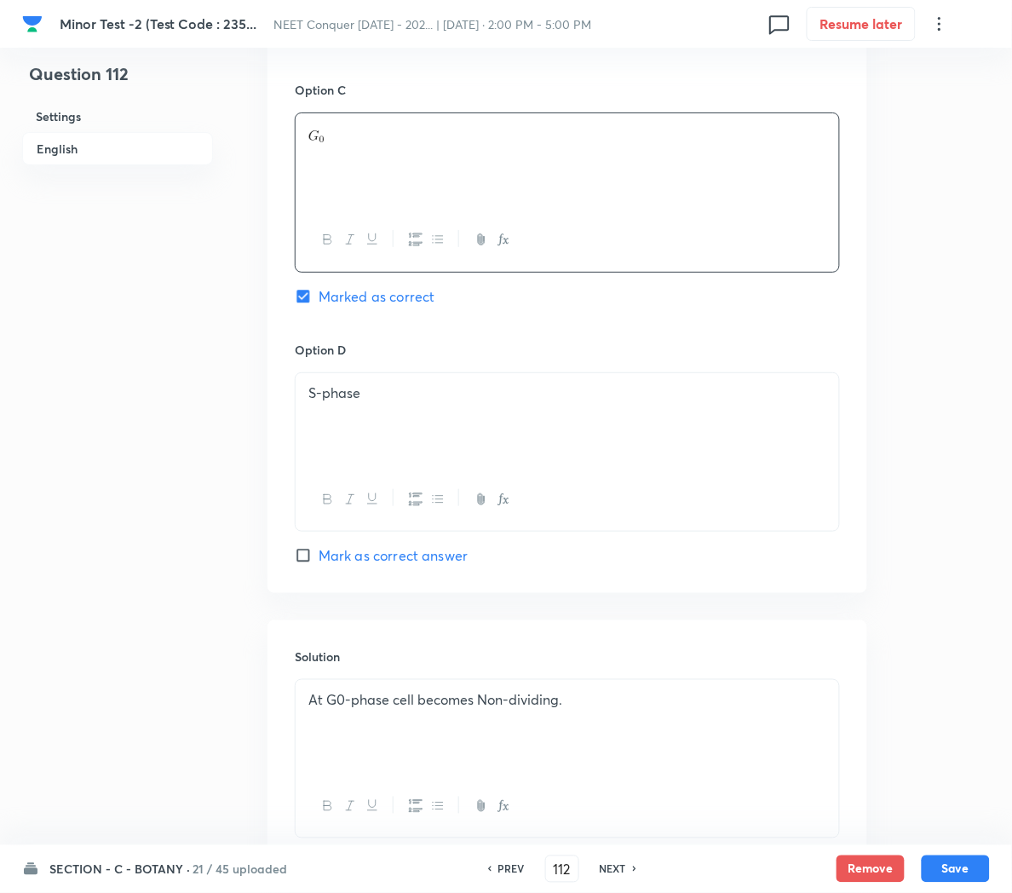
click at [348, 699] on p "At G0-phase cell becomes Non-dividing." at bounding box center [567, 700] width 518 height 20
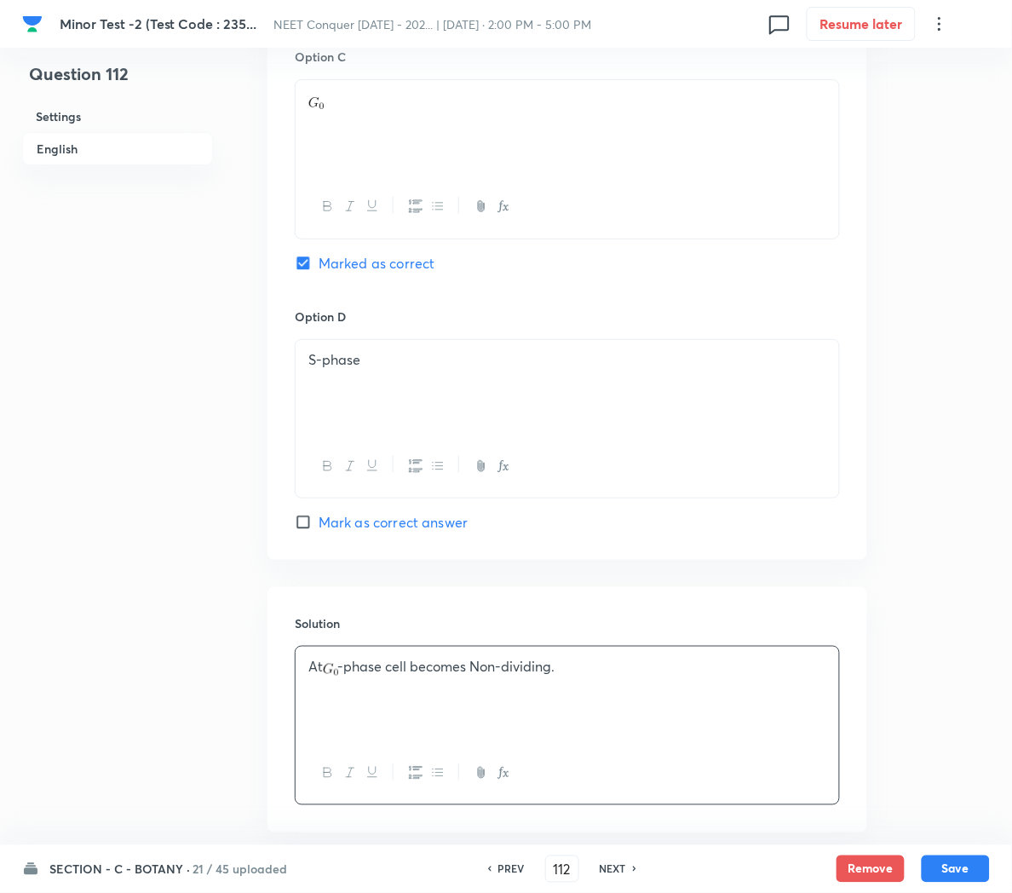
scroll to position [1444, 0]
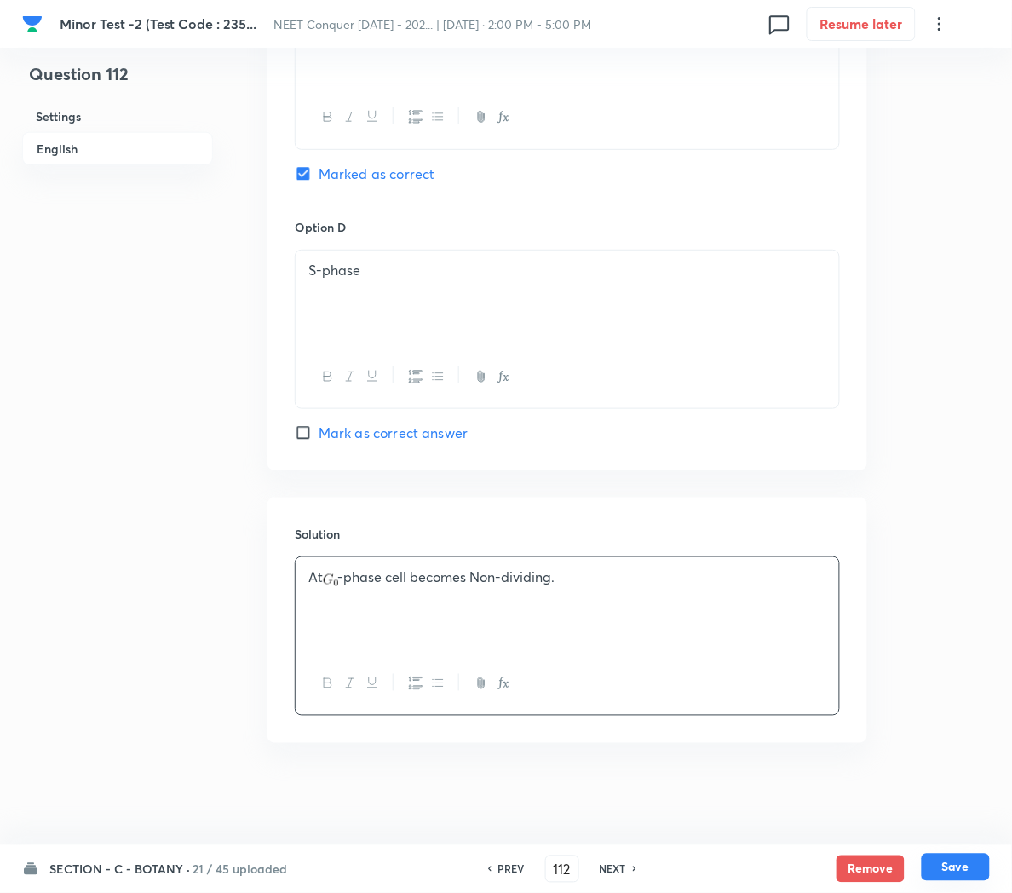
click at [956, 867] on button "Save" at bounding box center [956, 867] width 68 height 27
type input "113"
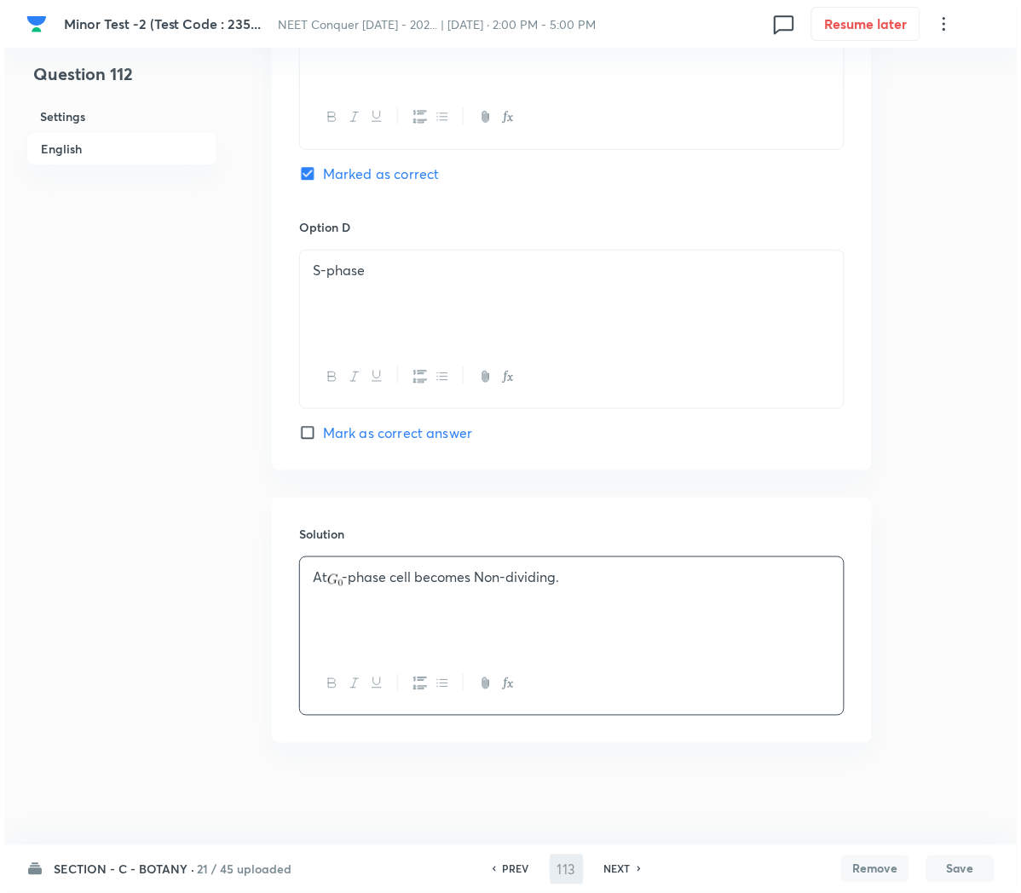
scroll to position [0, 0]
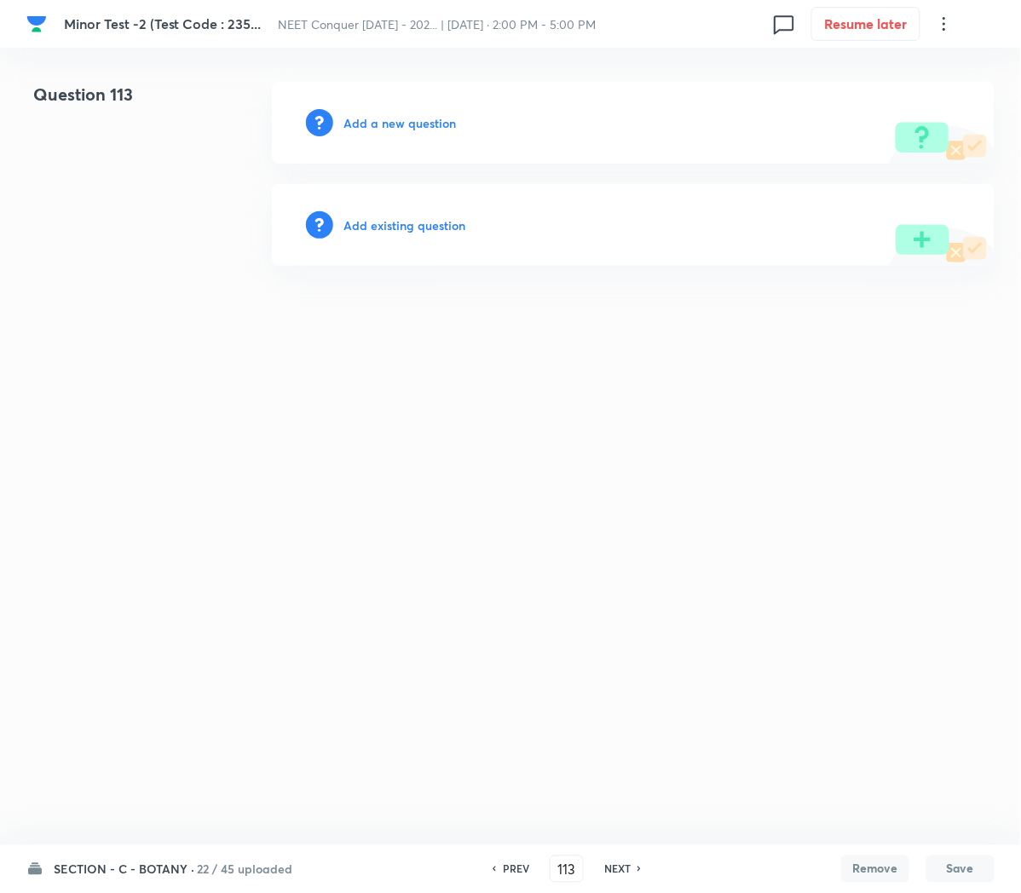
click at [371, 128] on h6 "Add a new question" at bounding box center [399, 123] width 112 height 18
click at [352, 128] on h6 "Choose a question type" at bounding box center [408, 123] width 131 height 18
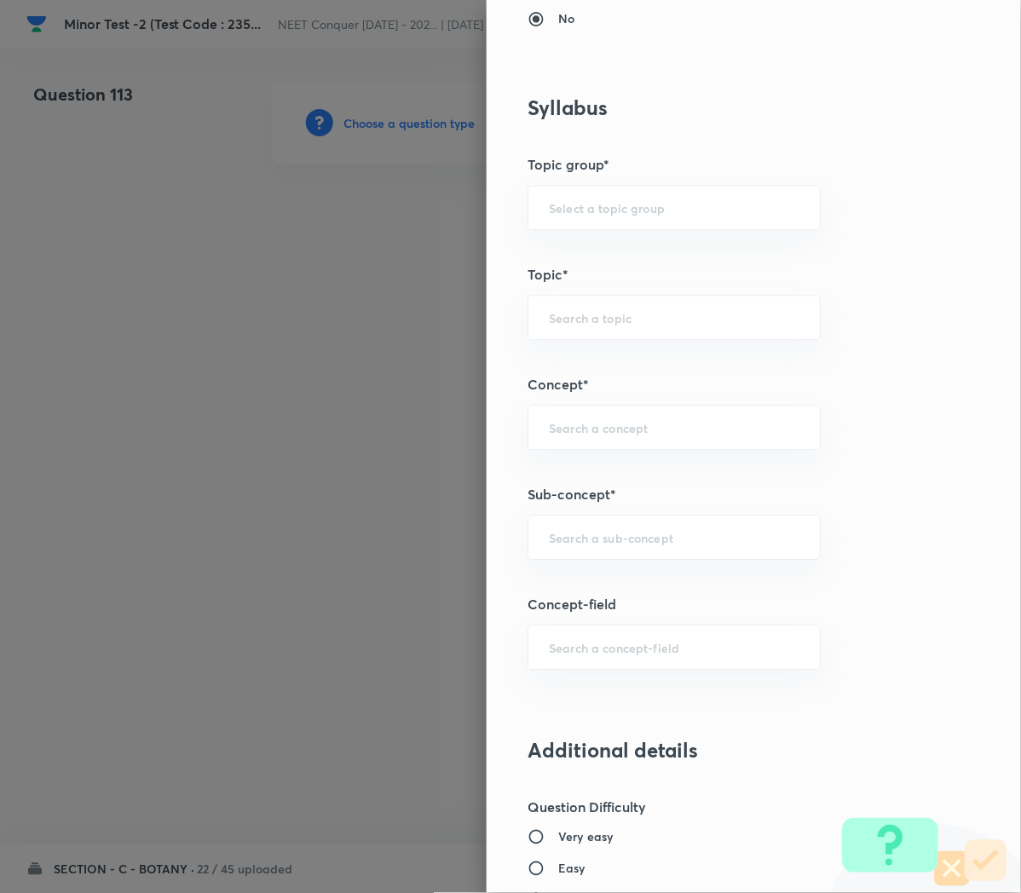
scroll to position [733, 0]
click at [559, 538] on input "text" at bounding box center [674, 534] width 250 height 16
paste input "Cell Cycle and Cell Division"
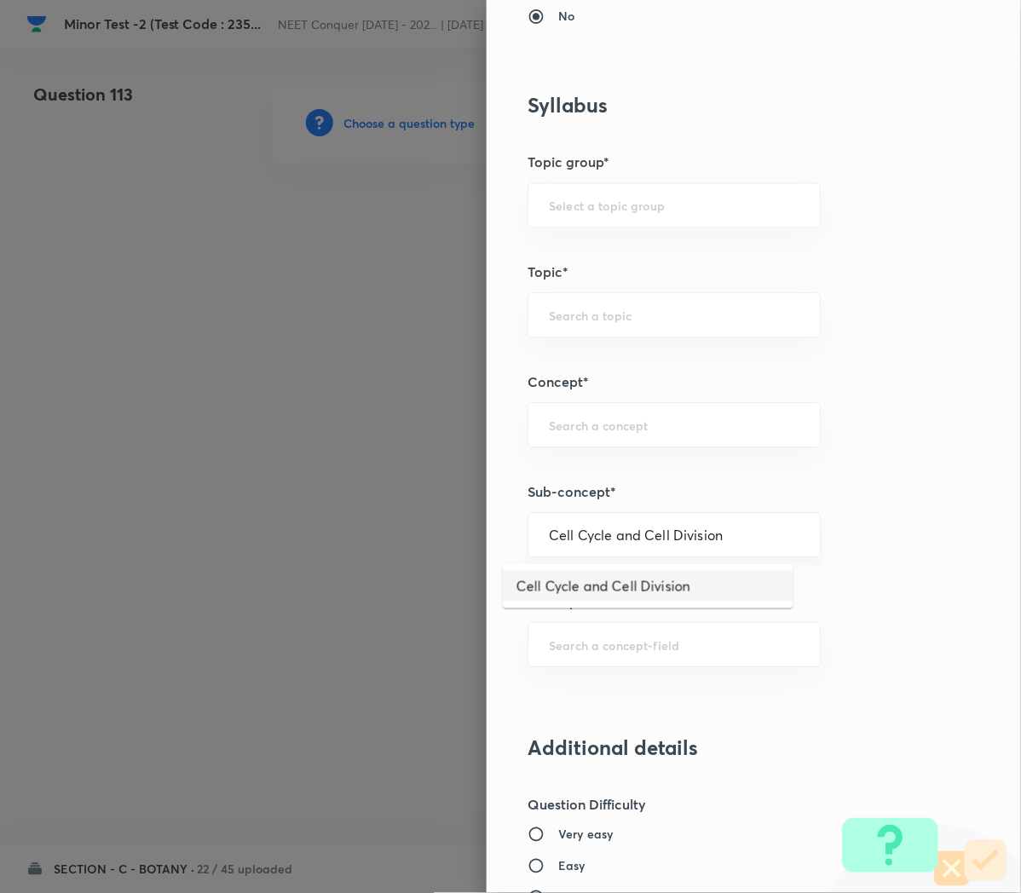
type input "Cell Cycle and Cell Division"
type input "Biology"
type input "Cell Cycle and Cell Division"
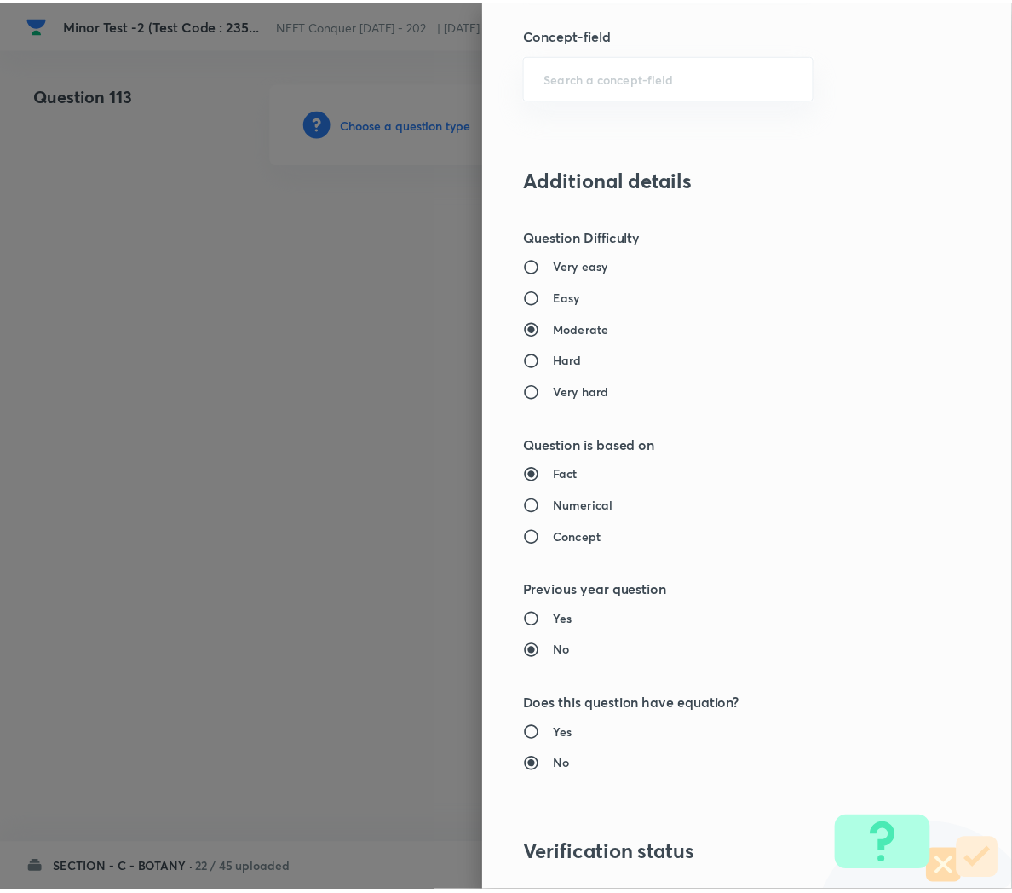
scroll to position [1546, 0]
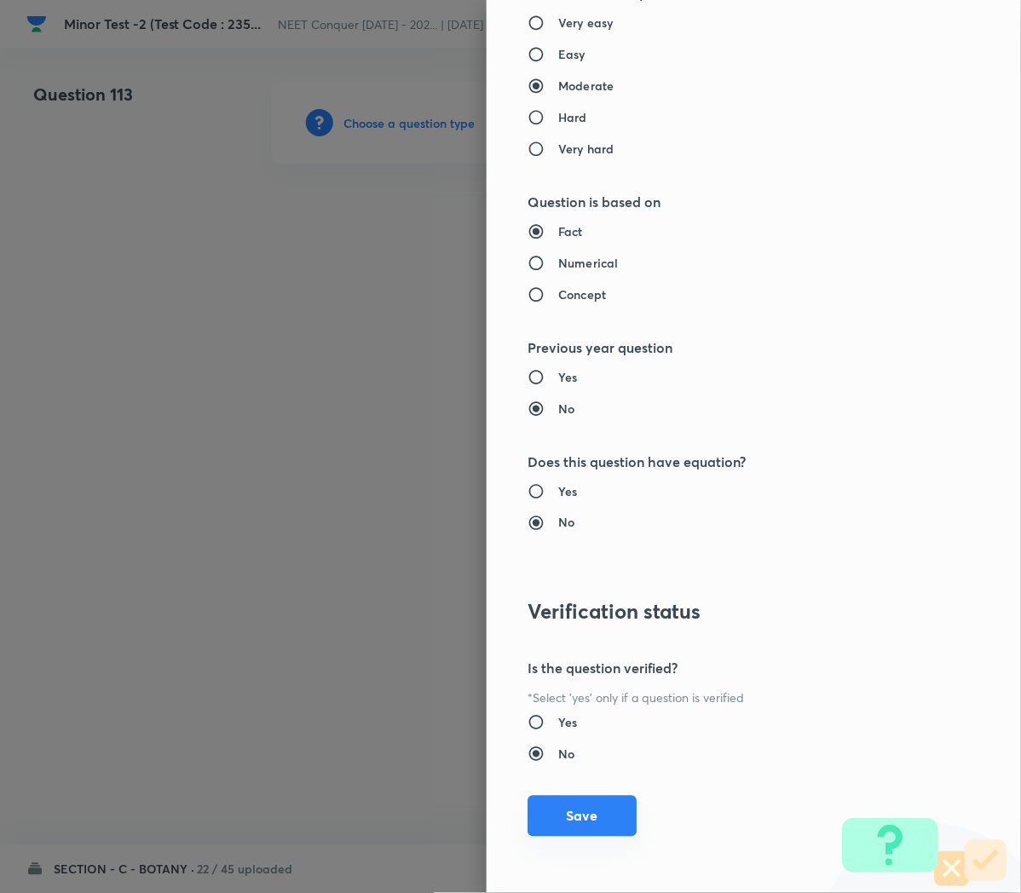
click at [561, 816] on button "Save" at bounding box center [581, 816] width 109 height 41
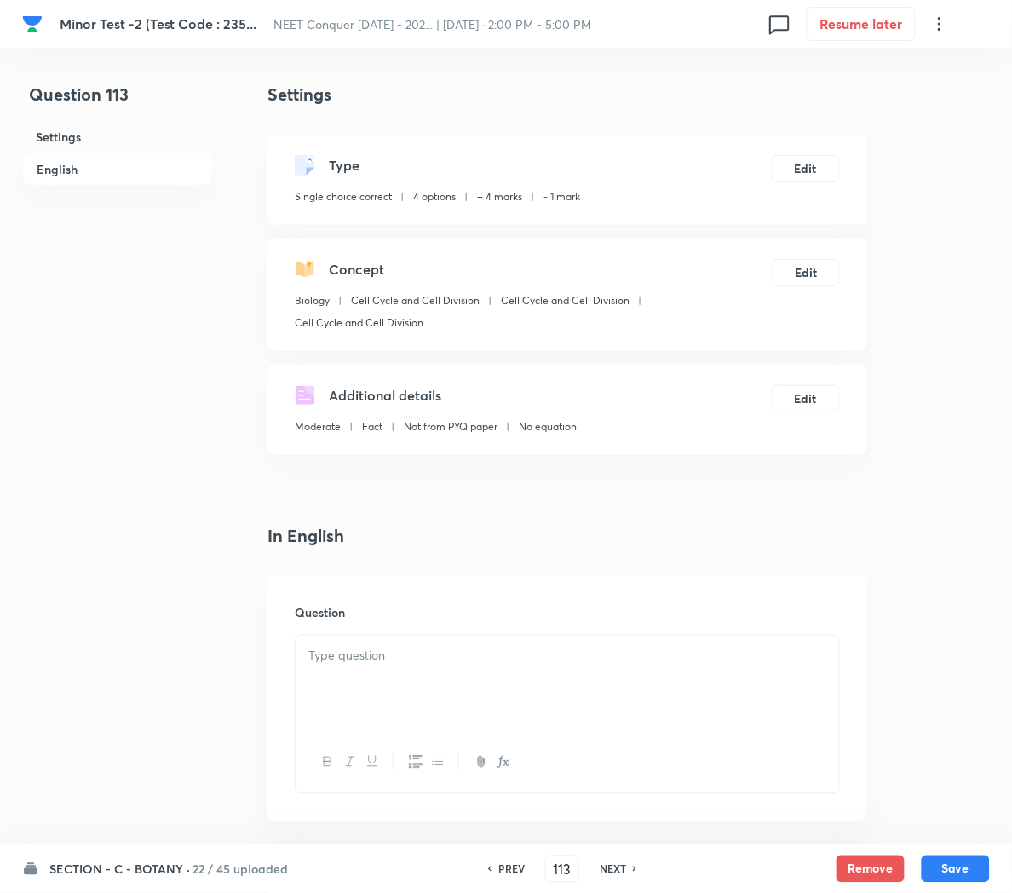
click at [350, 673] on div at bounding box center [568, 683] width 544 height 95
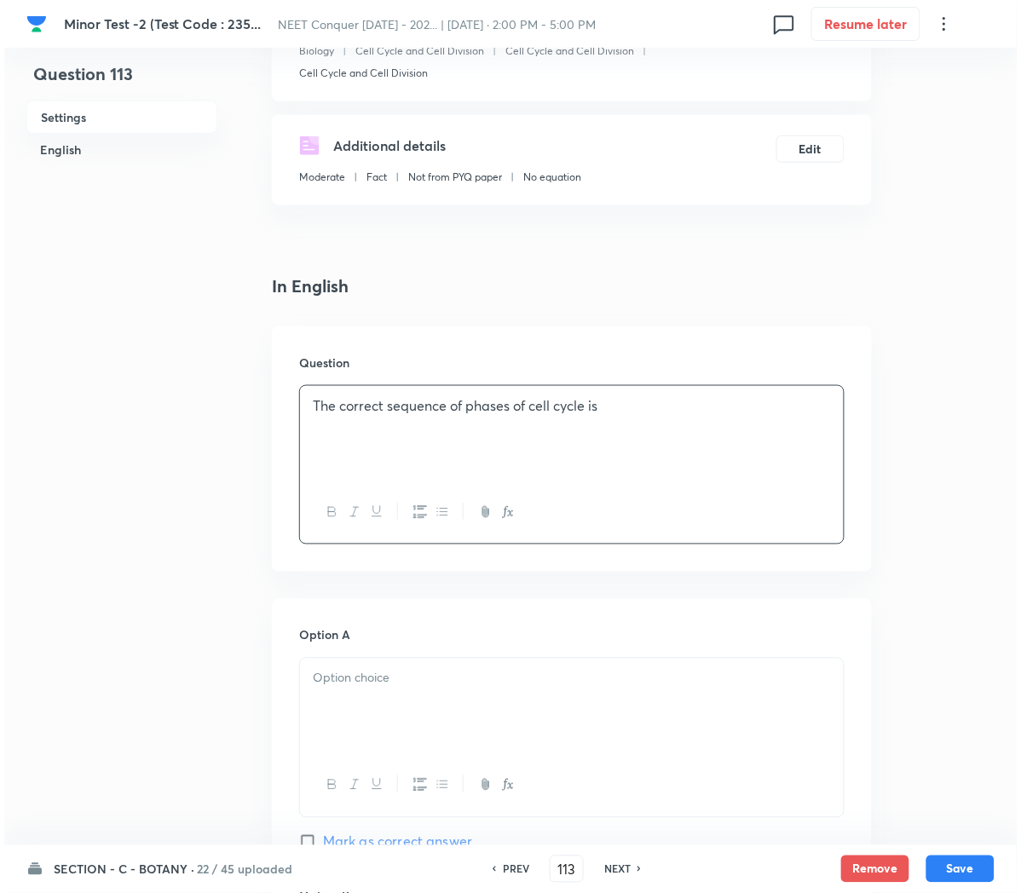
scroll to position [261, 0]
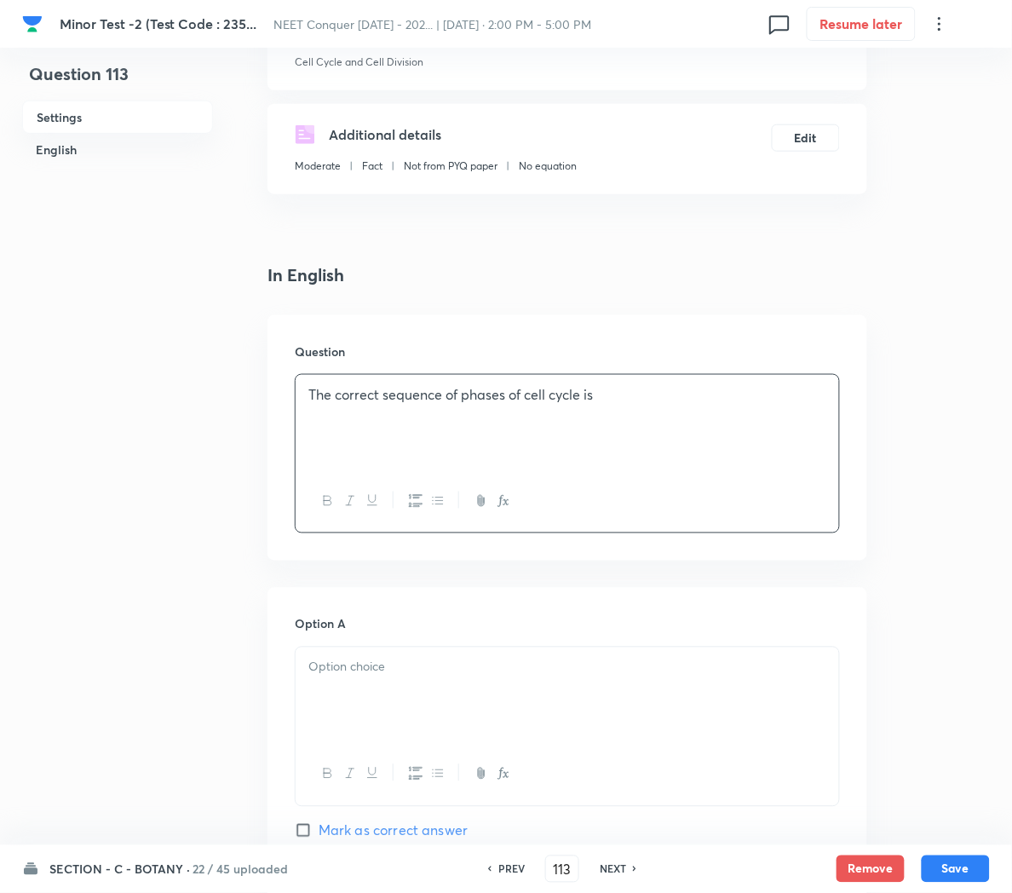
click at [426, 686] on div at bounding box center [568, 694] width 544 height 95
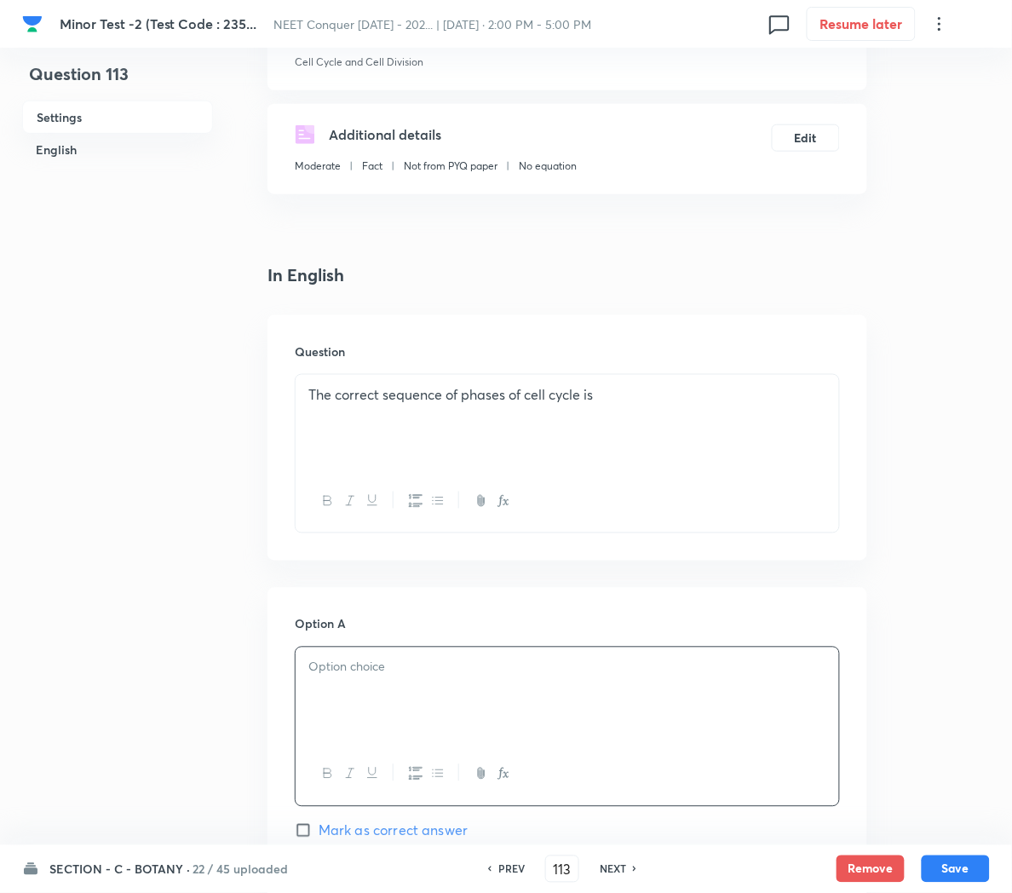
click at [500, 775] on icon "button" at bounding box center [504, 774] width 14 height 14
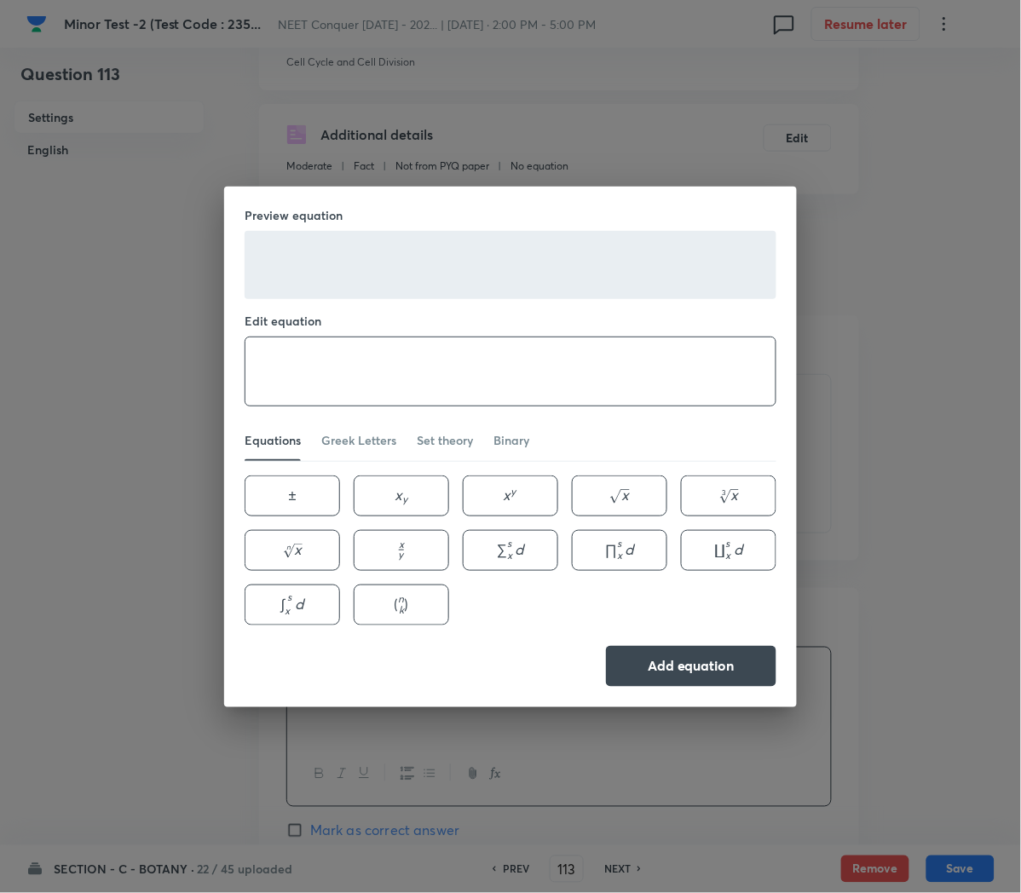
click at [509, 344] on textarea at bounding box center [510, 371] width 530 height 68
paste textarea "\begin{aligned} & \mathrm{G}_1 \rightarrow \mathrm{~S} \rightarrow \mathrm{G}_2…"
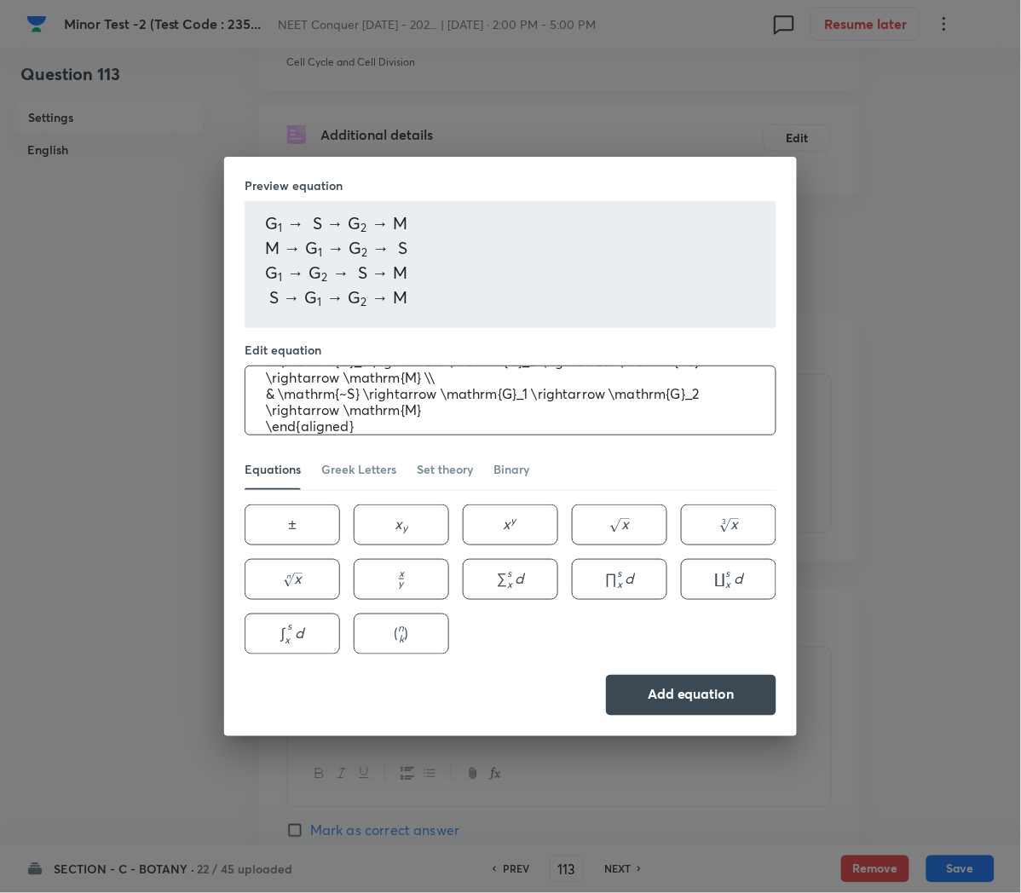
scroll to position [0, 0]
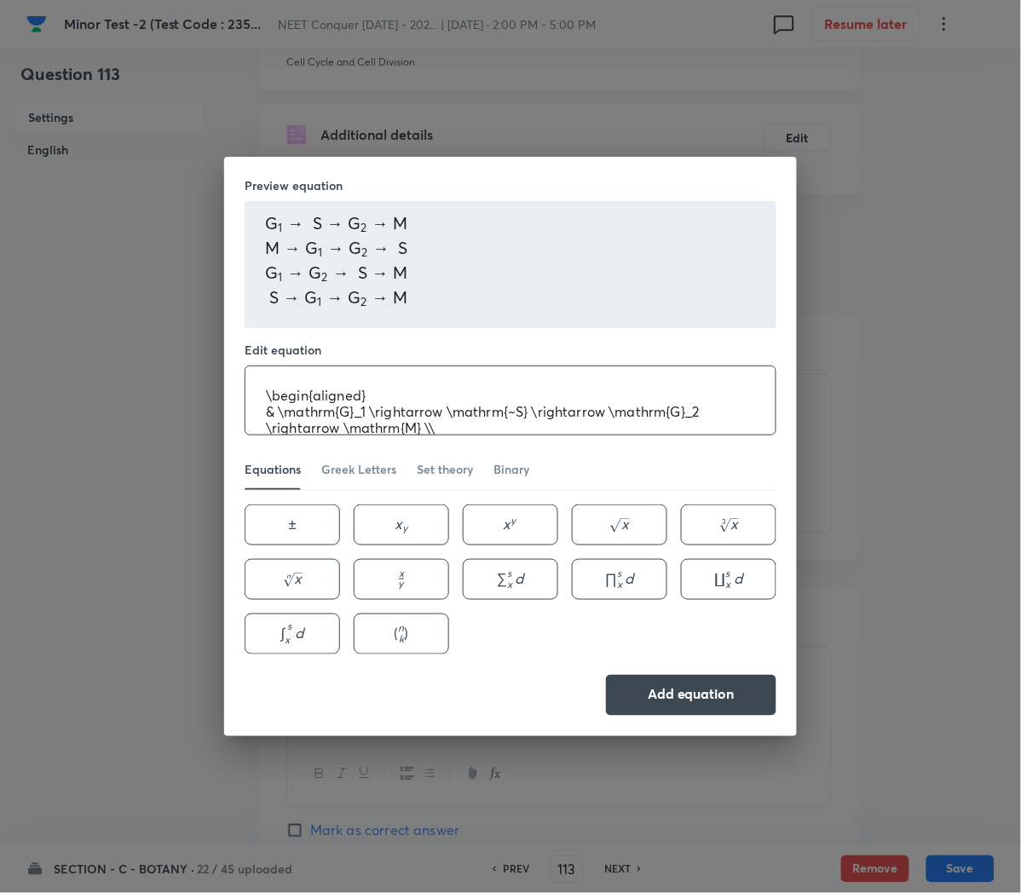
click at [278, 408] on textarea "\begin{aligned} & \mathrm{G}_1 \rightarrow \mathrm{~S} \rightarrow \mathrm{G}_2…" at bounding box center [510, 400] width 530 height 68
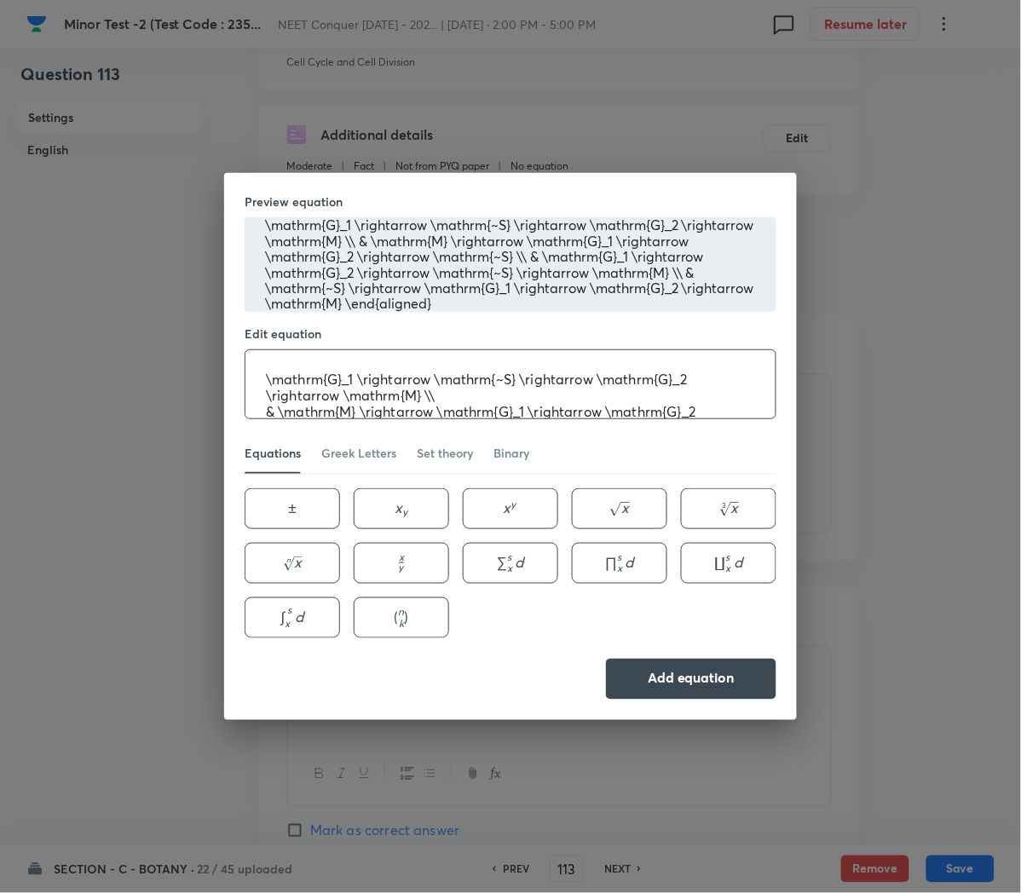
click at [415, 392] on textarea "\mathrm{G}_1 \rightarrow \mathrm{~S} \rightarrow \mathrm{G}_2 \rightarrow \math…" at bounding box center [510, 384] width 530 height 68
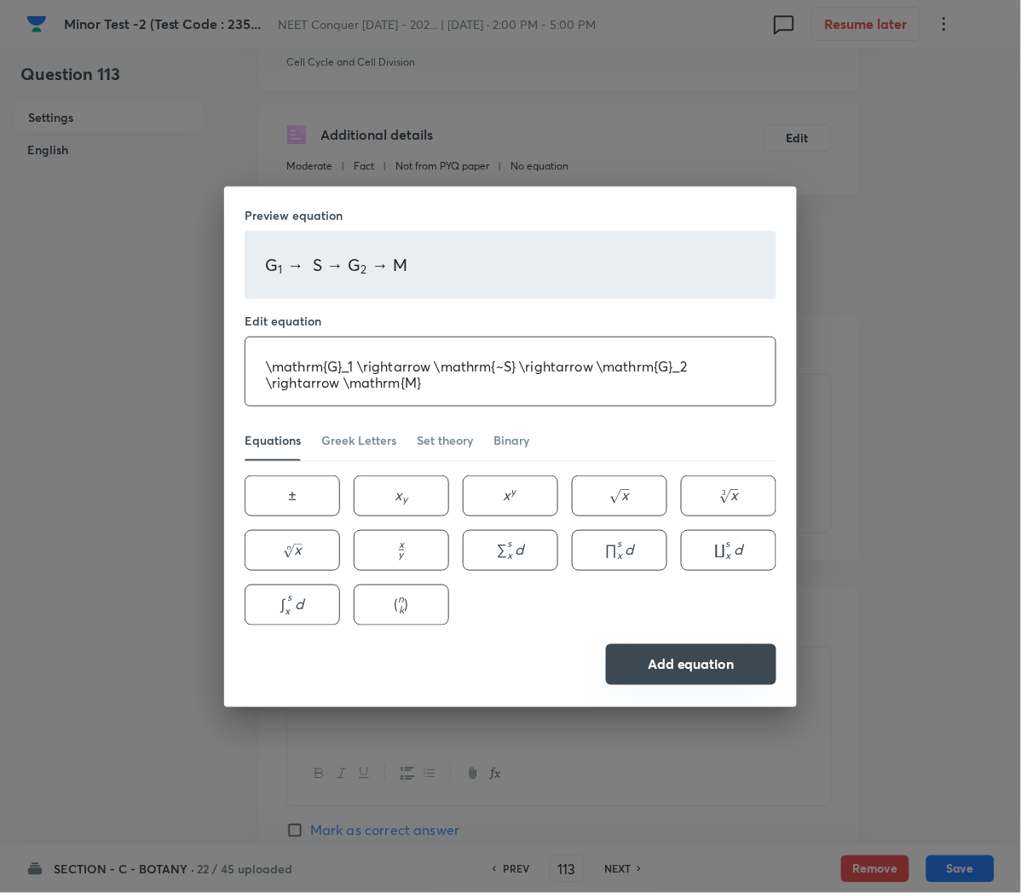
type textarea "\mathrm{G}_1 \rightarrow \mathrm{~S} \rightarrow \mathrm{G}_2 \rightarrow \math…"
click at [700, 669] on button "Add equation" at bounding box center [691, 664] width 170 height 41
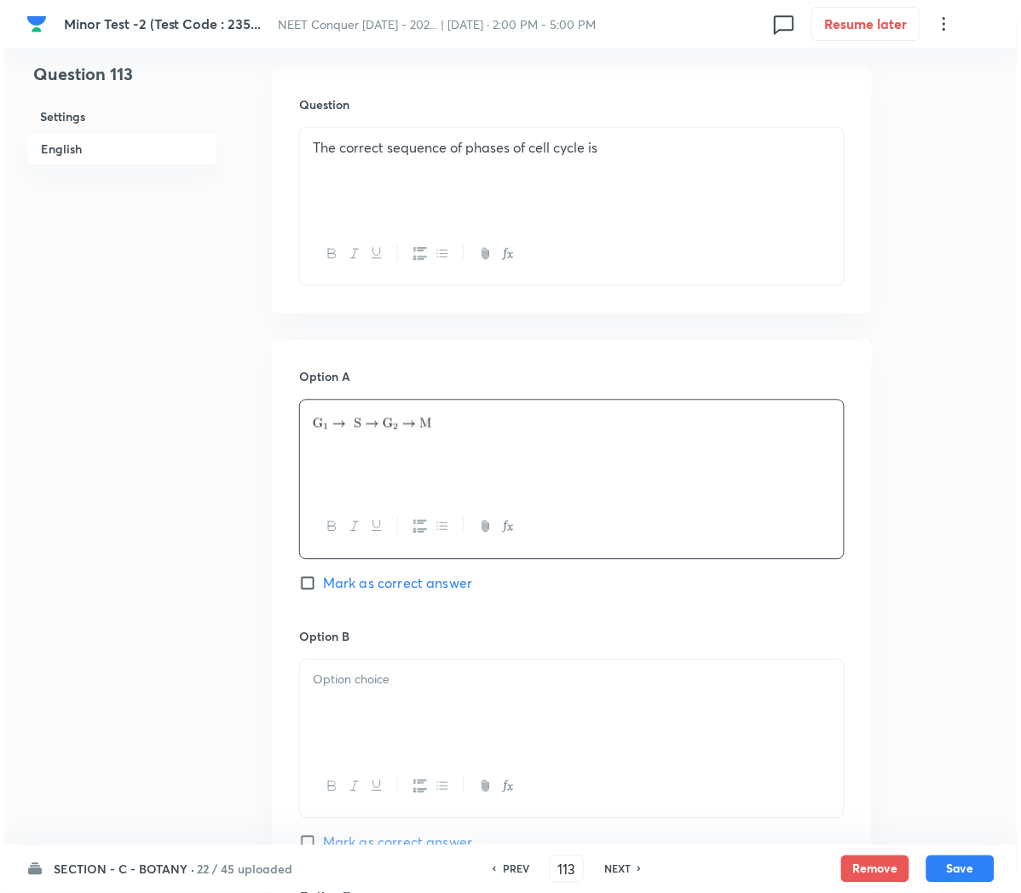
scroll to position [509, 0]
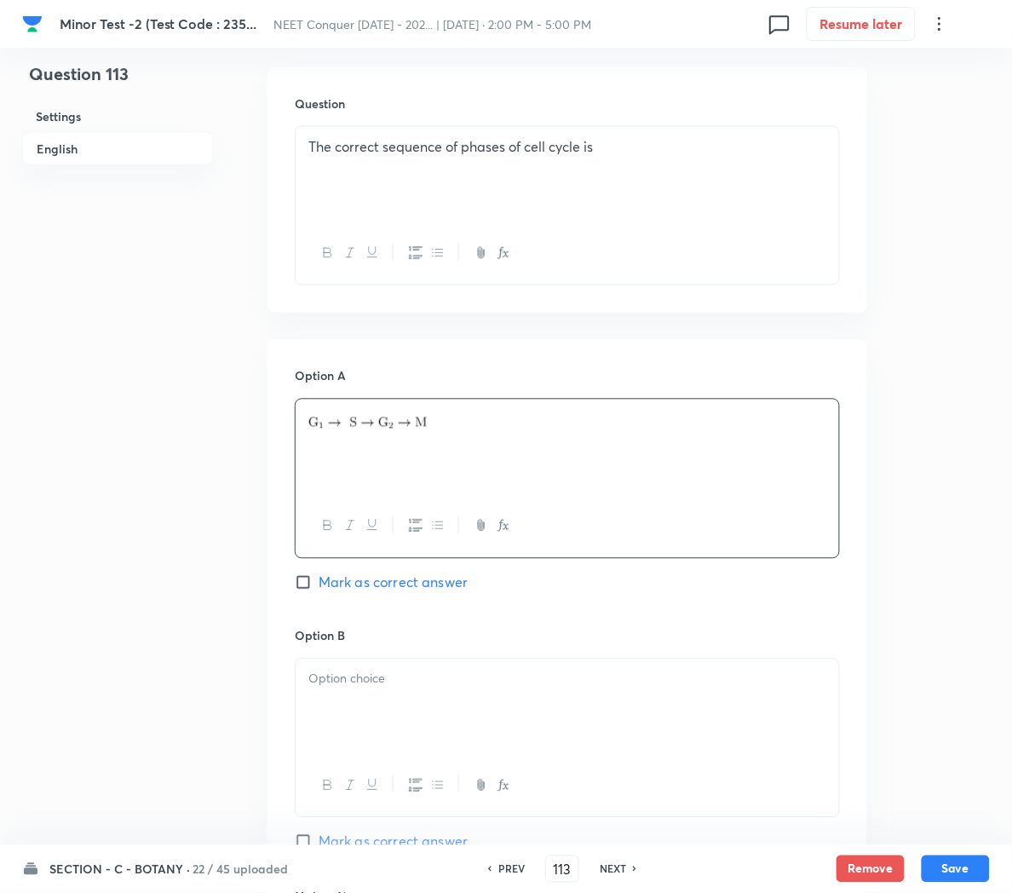
click at [365, 571] on div "Option A Mark as correct answer" at bounding box center [567, 496] width 545 height 259
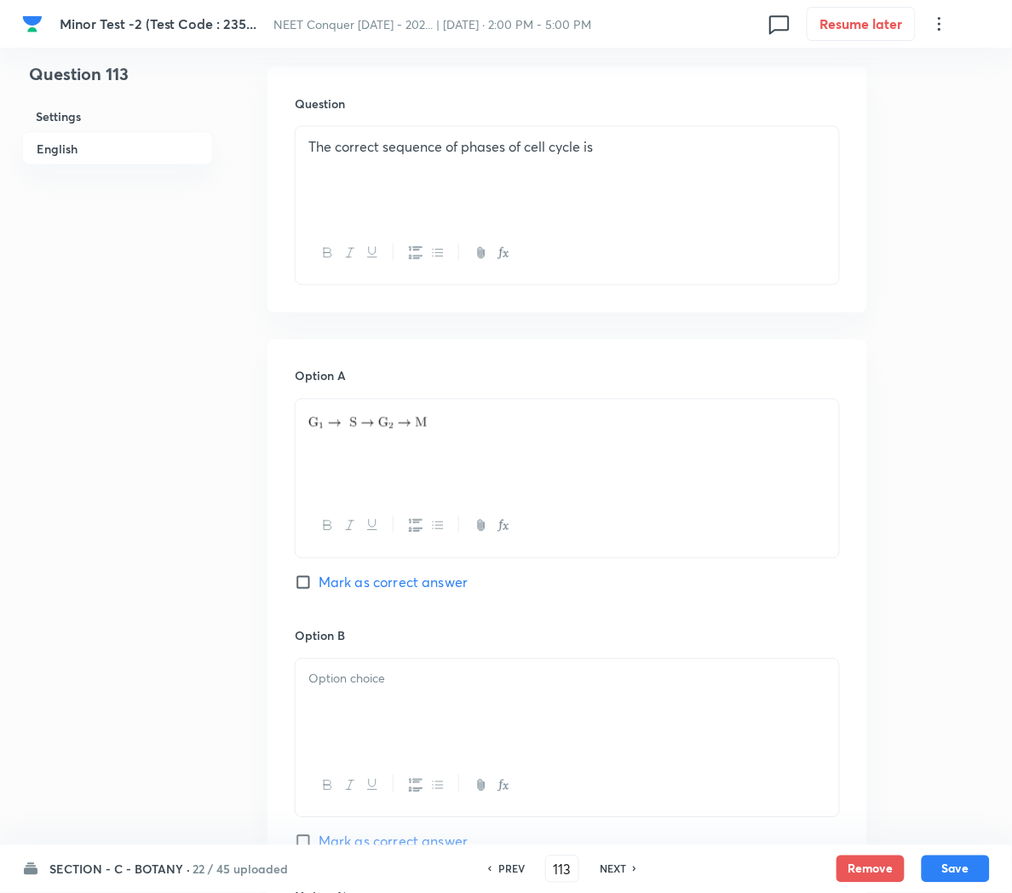
click at [359, 584] on span "Mark as correct answer" at bounding box center [393, 582] width 149 height 20
click at [319, 584] on input "Mark as correct answer" at bounding box center [307, 582] width 24 height 17
checkbox input "true"
click at [399, 708] on div at bounding box center [568, 706] width 544 height 95
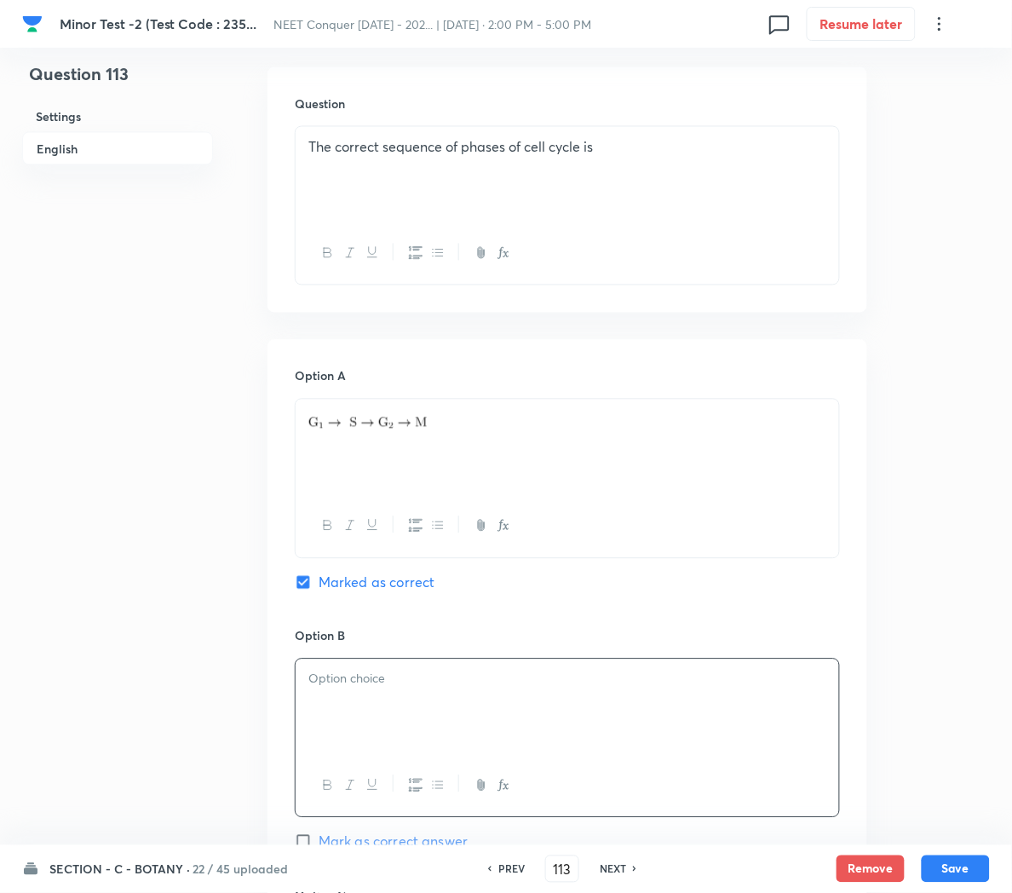
click at [503, 787] on icon "button" at bounding box center [504, 786] width 14 height 14
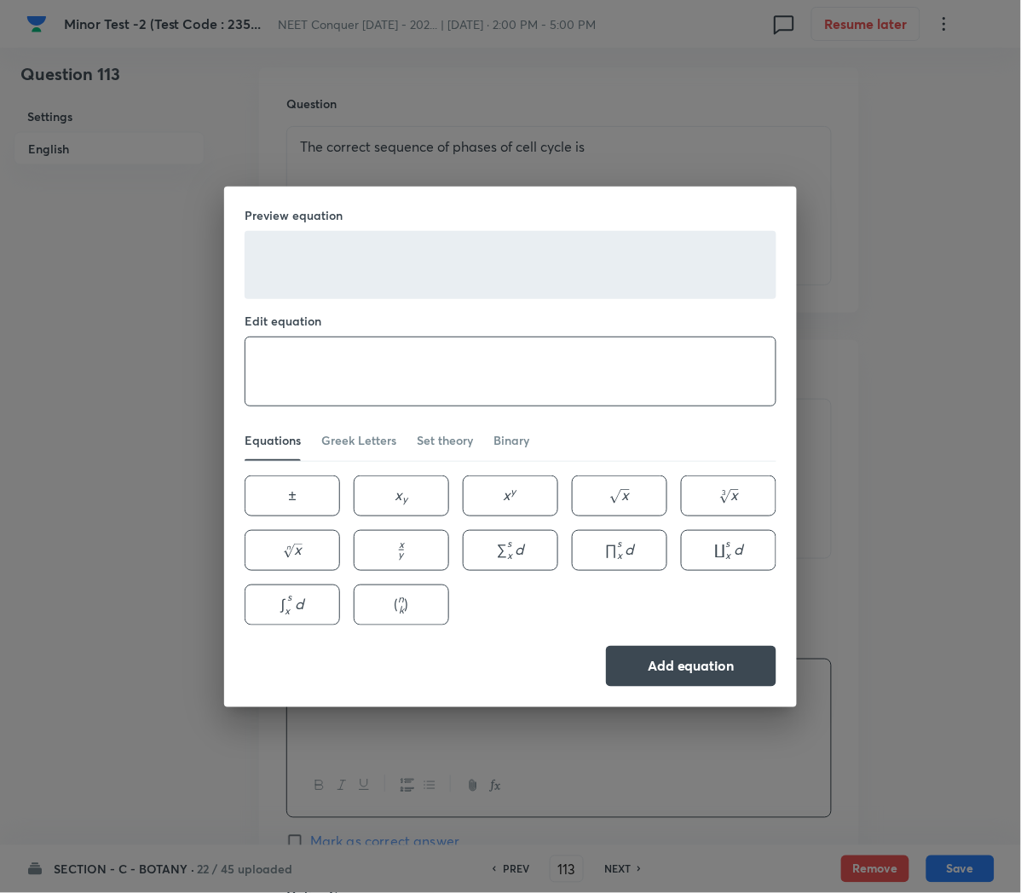
click at [308, 388] on textarea at bounding box center [510, 371] width 530 height 68
paste textarea "\\ & \mathrm{M} \rightarrow \mathrm{G}_1 \rightarrow \mathrm{G}_2 \rightarrow \…"
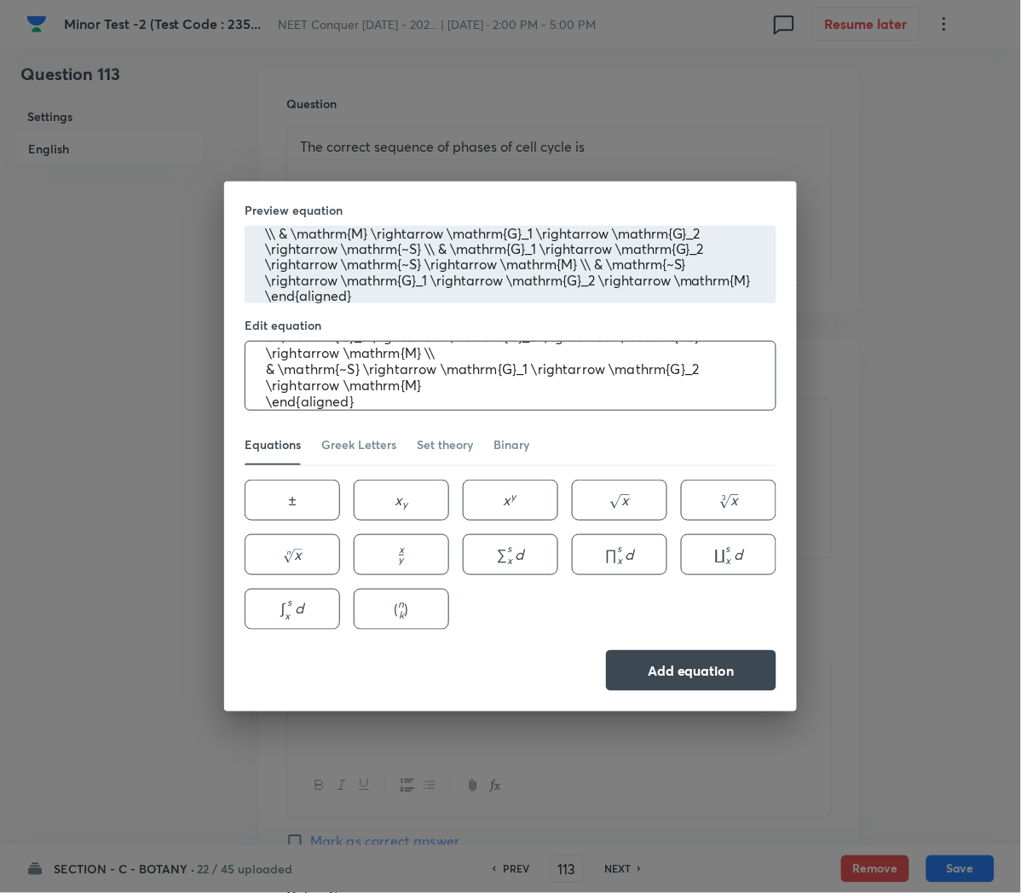
scroll to position [0, 0]
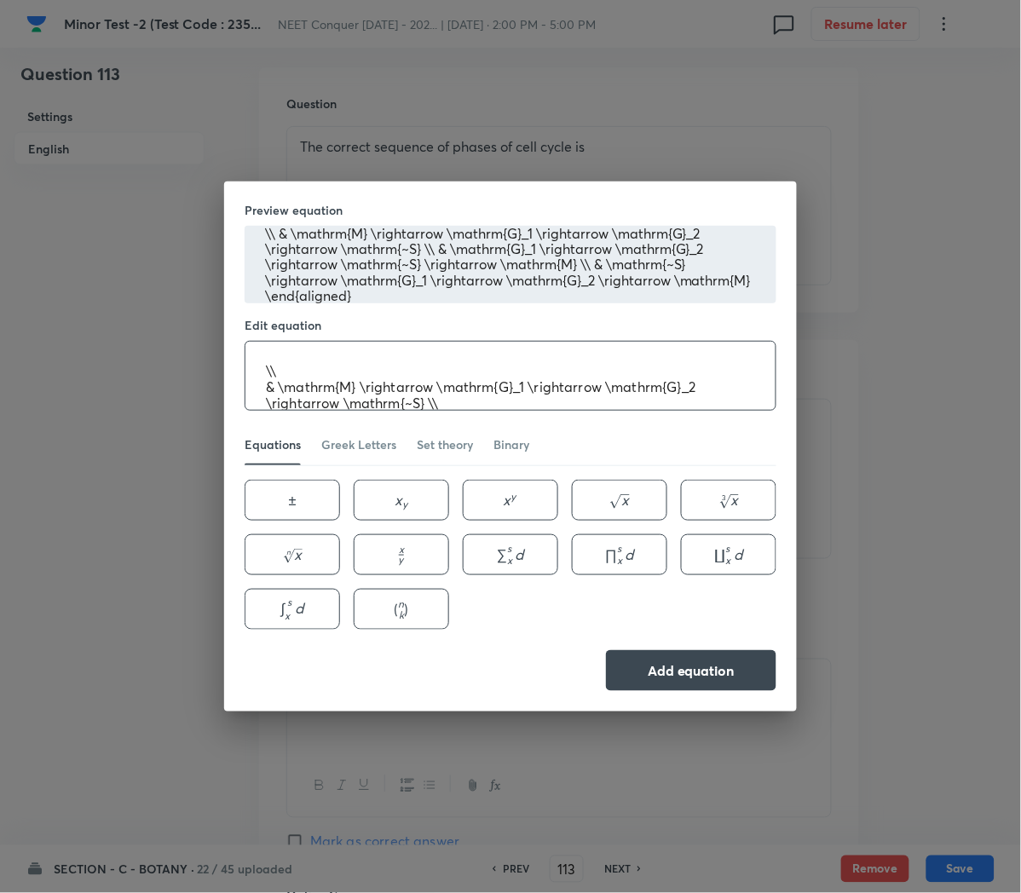
click at [278, 384] on textarea "\\ & \mathrm{M} \rightarrow \mathrm{G}_1 \rightarrow \mathrm{G}_2 \rightarrow \…" at bounding box center [510, 376] width 530 height 68
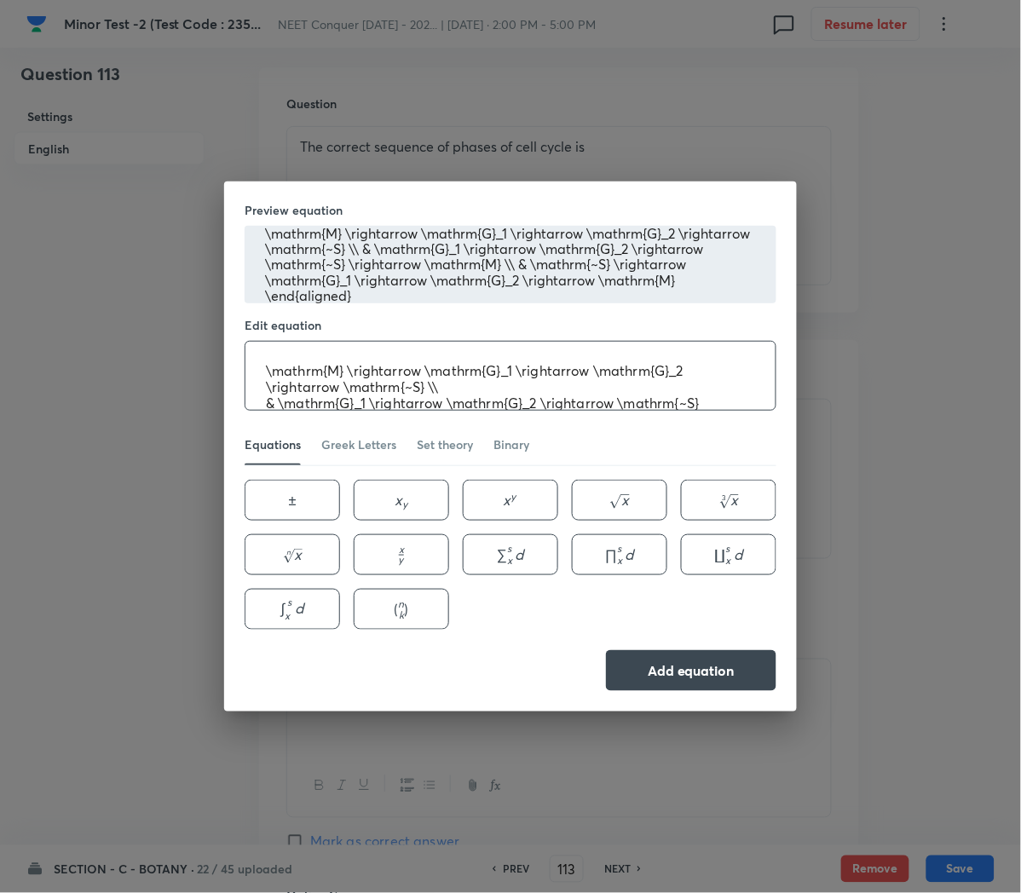
click at [470, 390] on textarea "\mathrm{M} \rightarrow \mathrm{G}_1 \rightarrow \mathrm{G}_2 \rightarrow \mathr…" at bounding box center [510, 376] width 530 height 68
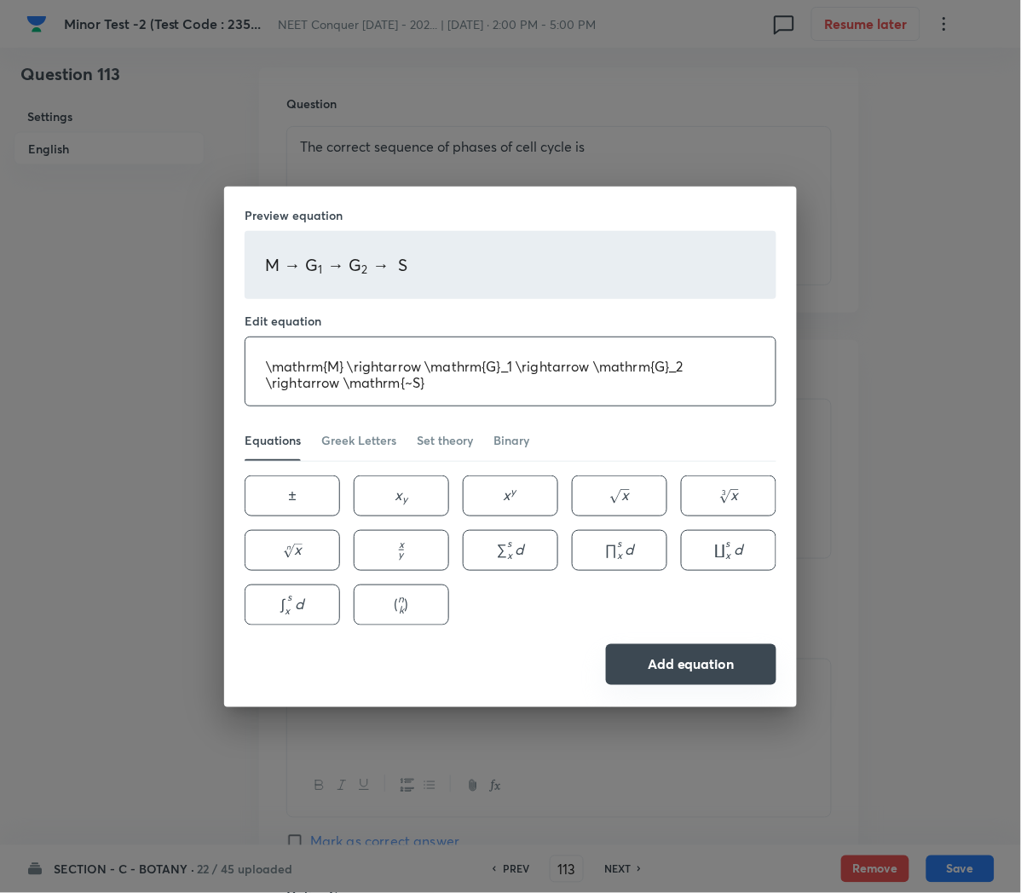
type textarea "\mathrm{M} \rightarrow \mathrm{G}_1 \rightarrow \mathrm{G}_2 \rightarrow \mathr…"
click at [652, 657] on button "Add equation" at bounding box center [691, 664] width 170 height 41
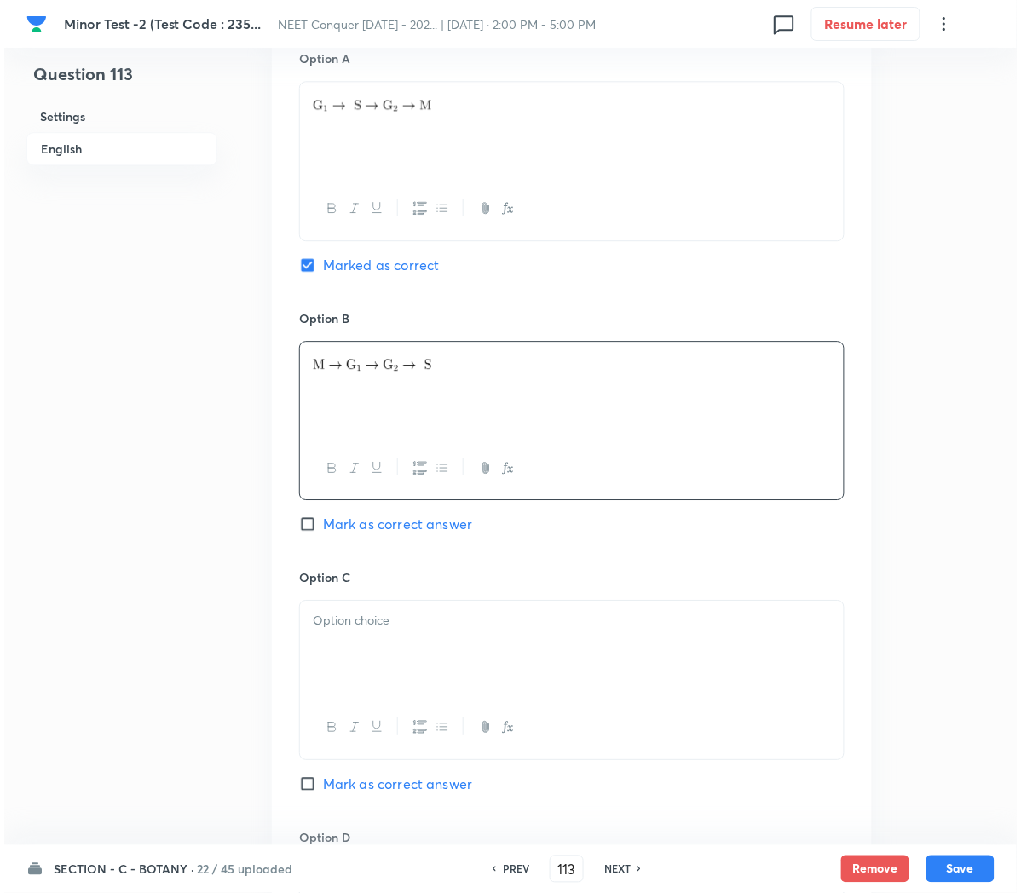
scroll to position [837, 0]
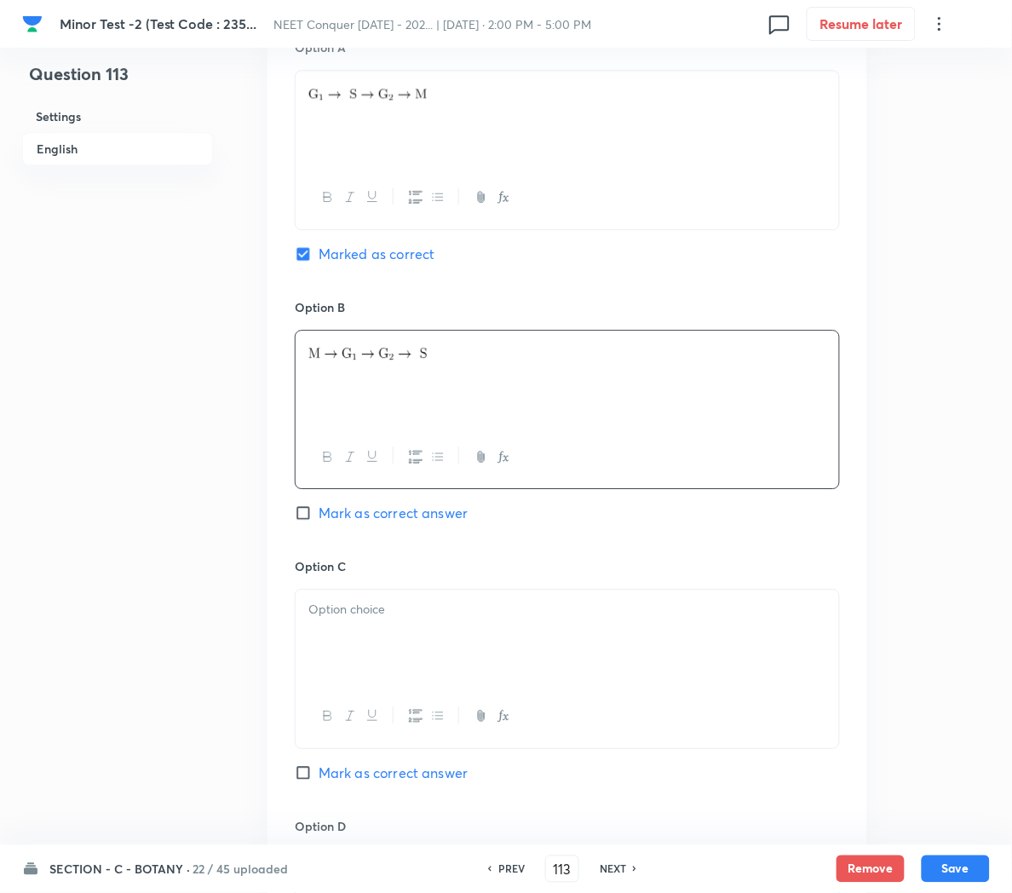
click at [535, 644] on div at bounding box center [568, 637] width 544 height 95
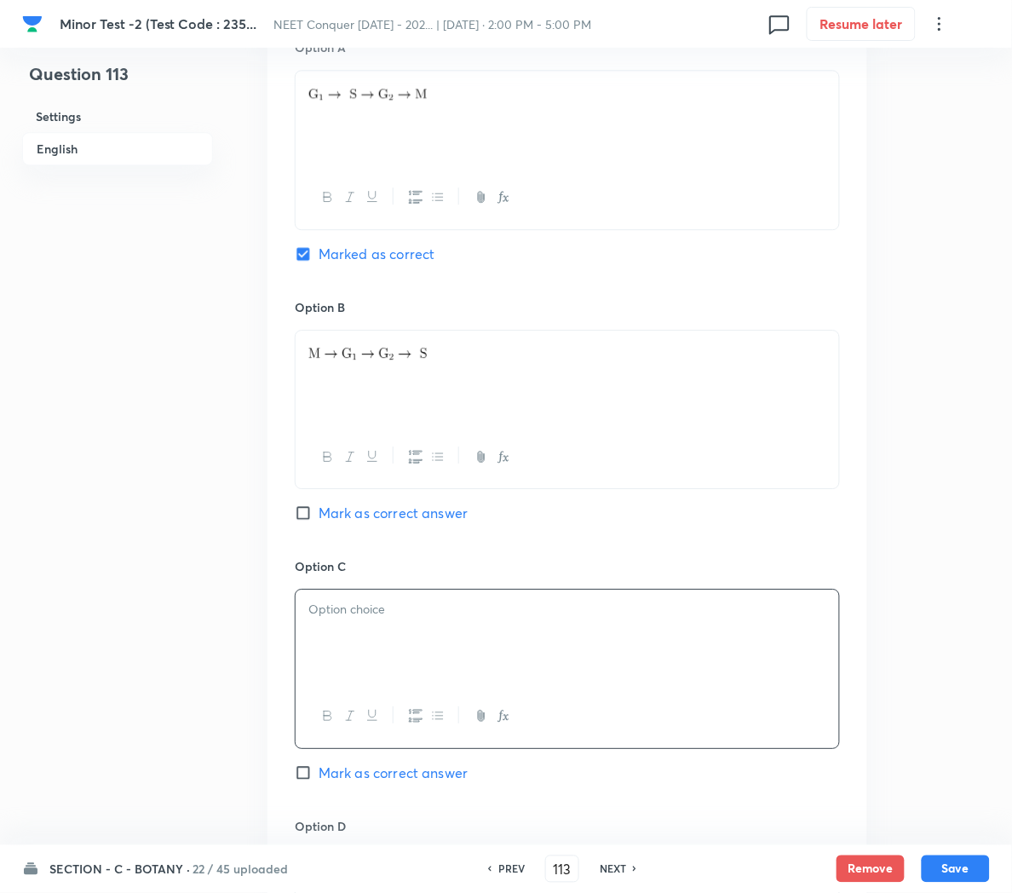
click at [503, 716] on icon "button" at bounding box center [504, 716] width 14 height 14
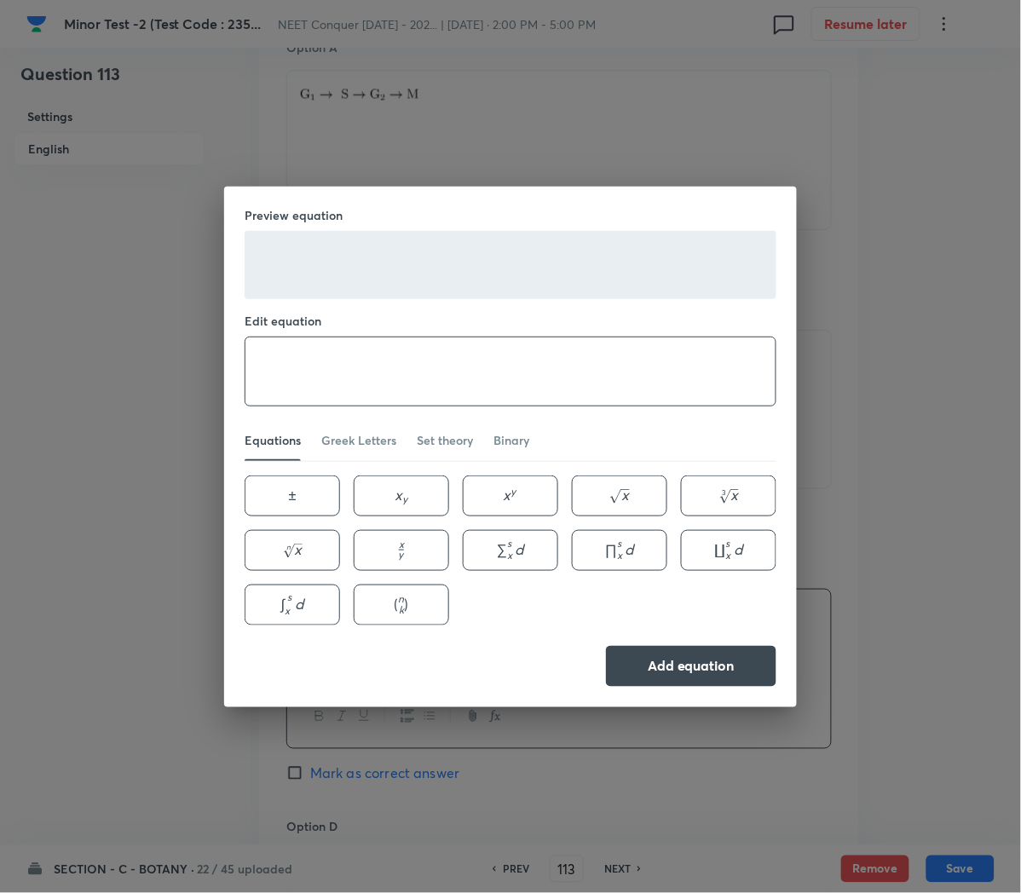
click at [288, 371] on textarea at bounding box center [510, 371] width 530 height 68
paste textarea "& \mathrm{G}_1 \rightarrow \mathrm{G}_2 \rightarrow \mathrm{~S} \rightarrow \ma…"
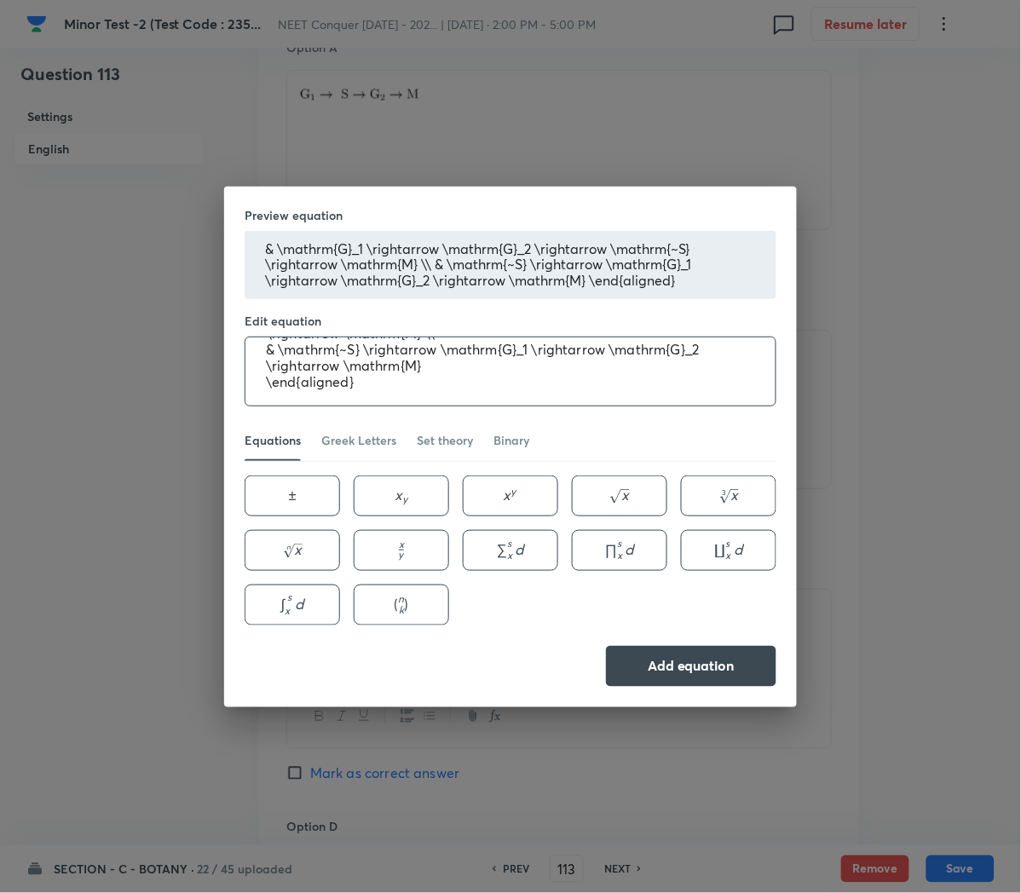
scroll to position [0, 0]
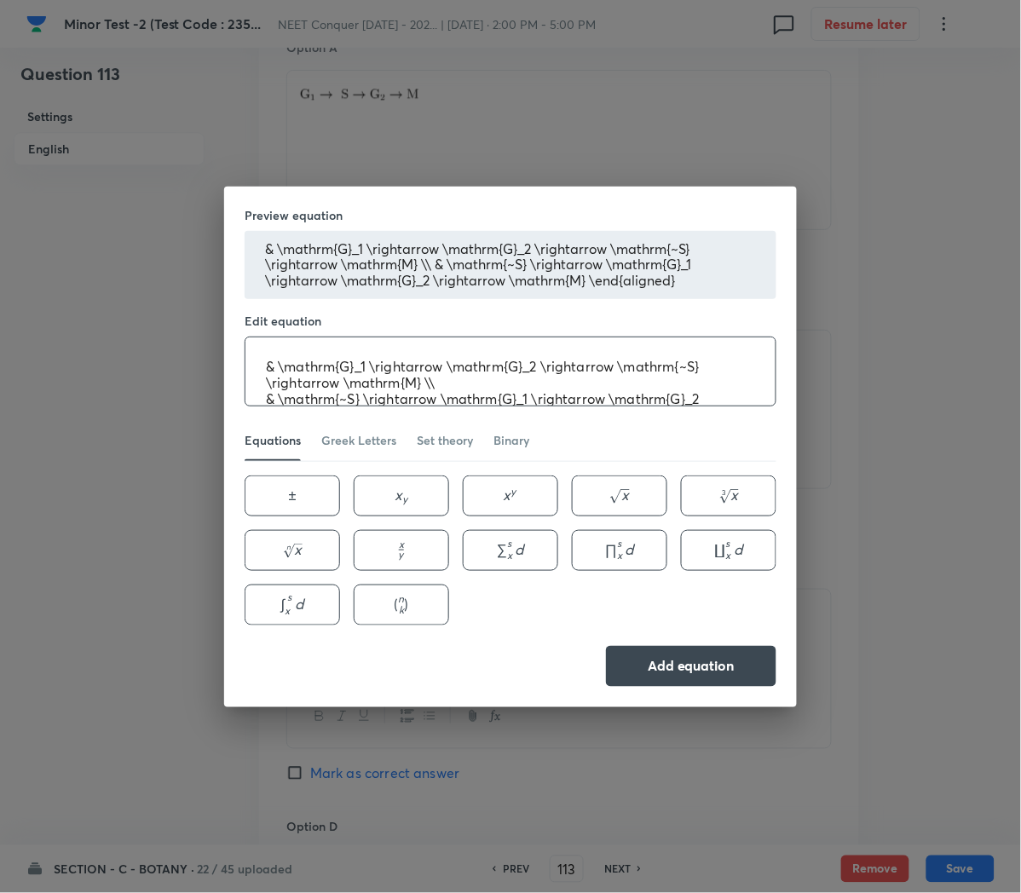
click at [282, 371] on textarea "& \mathrm{G}_1 \rightarrow \mathrm{G}_2 \rightarrow \mathrm{~S} \rightarrow \ma…" at bounding box center [510, 371] width 530 height 68
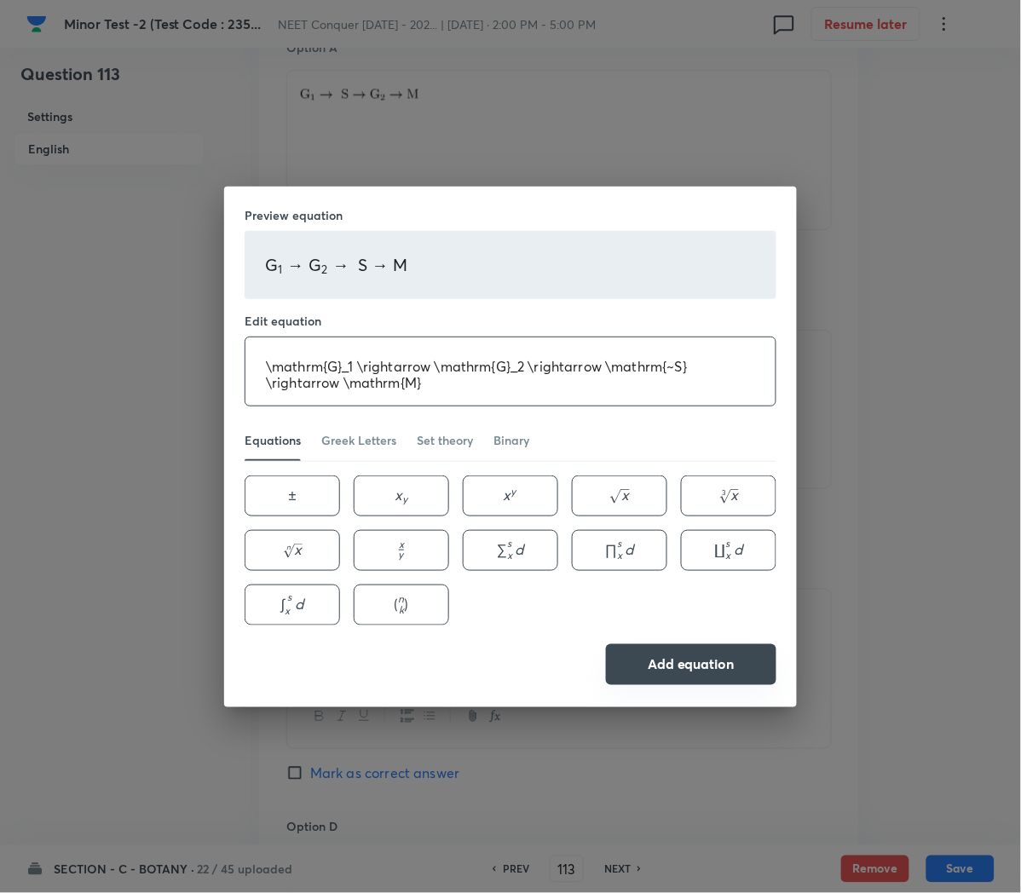
type textarea "\mathrm{G}_1 \rightarrow \mathrm{G}_2 \rightarrow \mathrm{~S} \rightarrow \math…"
click at [690, 669] on button "Add equation" at bounding box center [691, 664] width 170 height 41
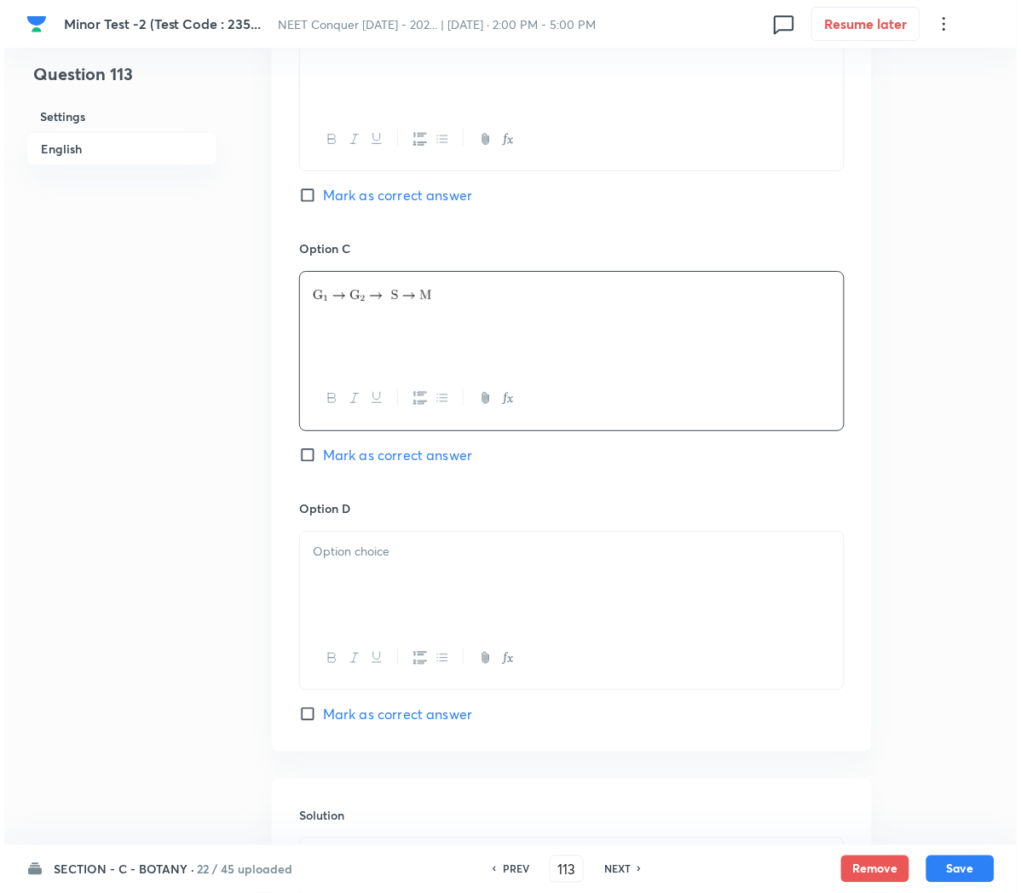
scroll to position [1161, 0]
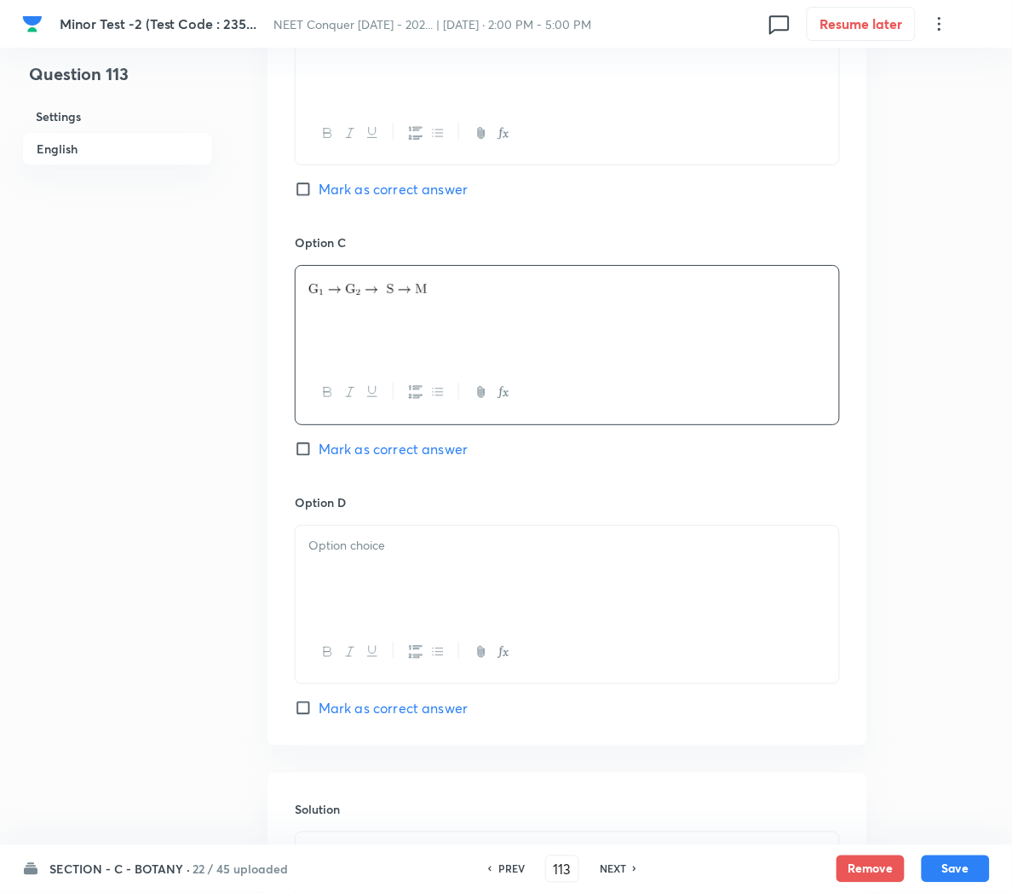
click at [423, 575] on div at bounding box center [568, 573] width 544 height 95
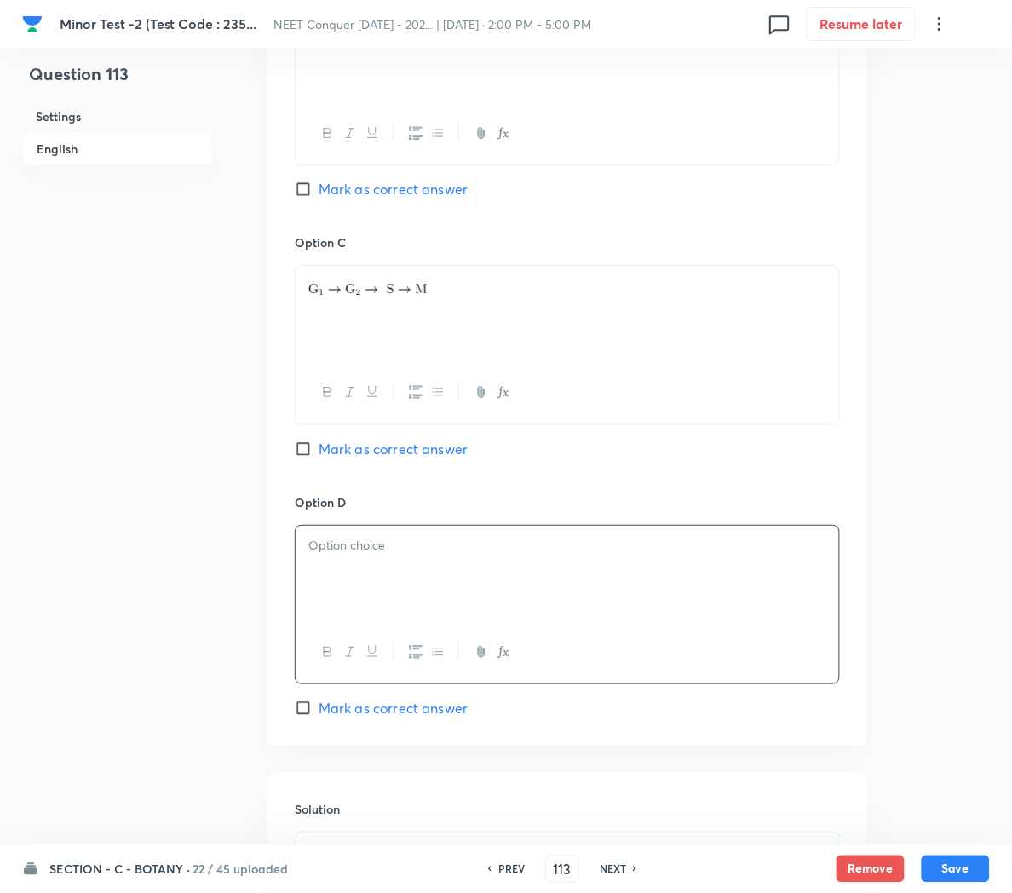
click at [501, 655] on icon "button" at bounding box center [501, 652] width 6 height 12
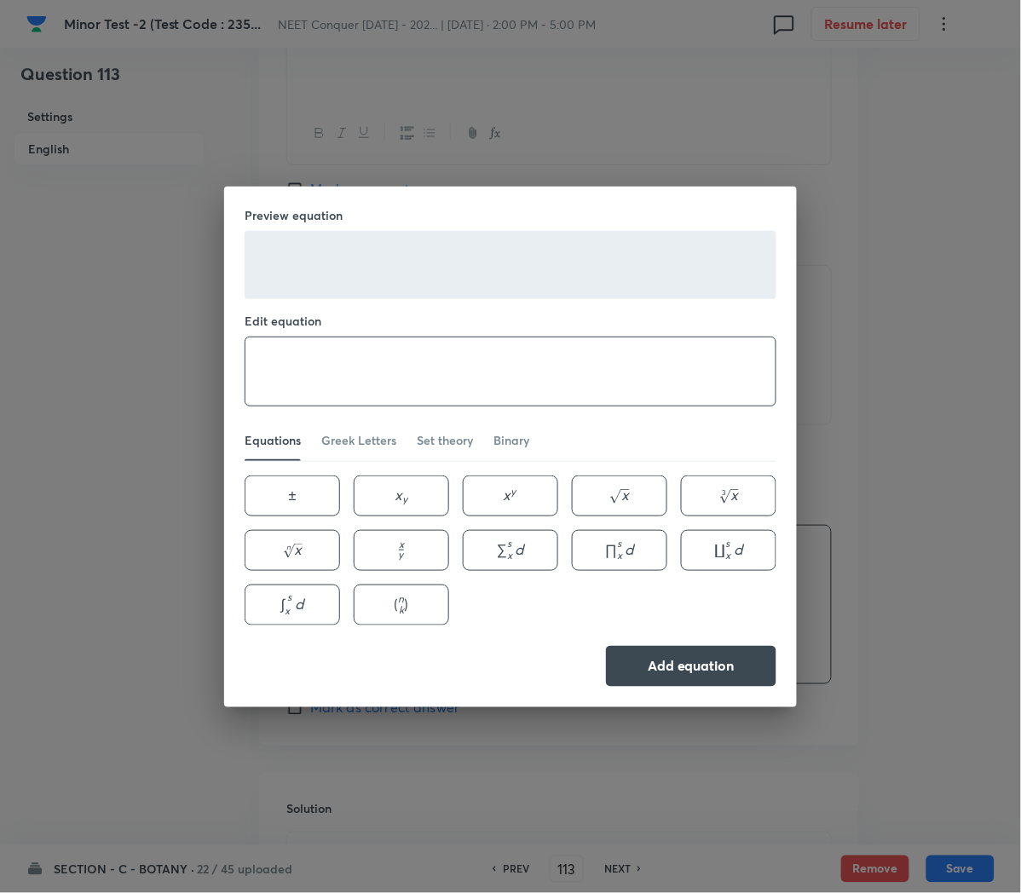
click at [269, 354] on textarea at bounding box center [510, 371] width 530 height 68
paste textarea "& \mathrm{~S} \rightarrow \mathrm{G}_1 \rightarrow \mathrm{G}_2 \rightarrow \ma…"
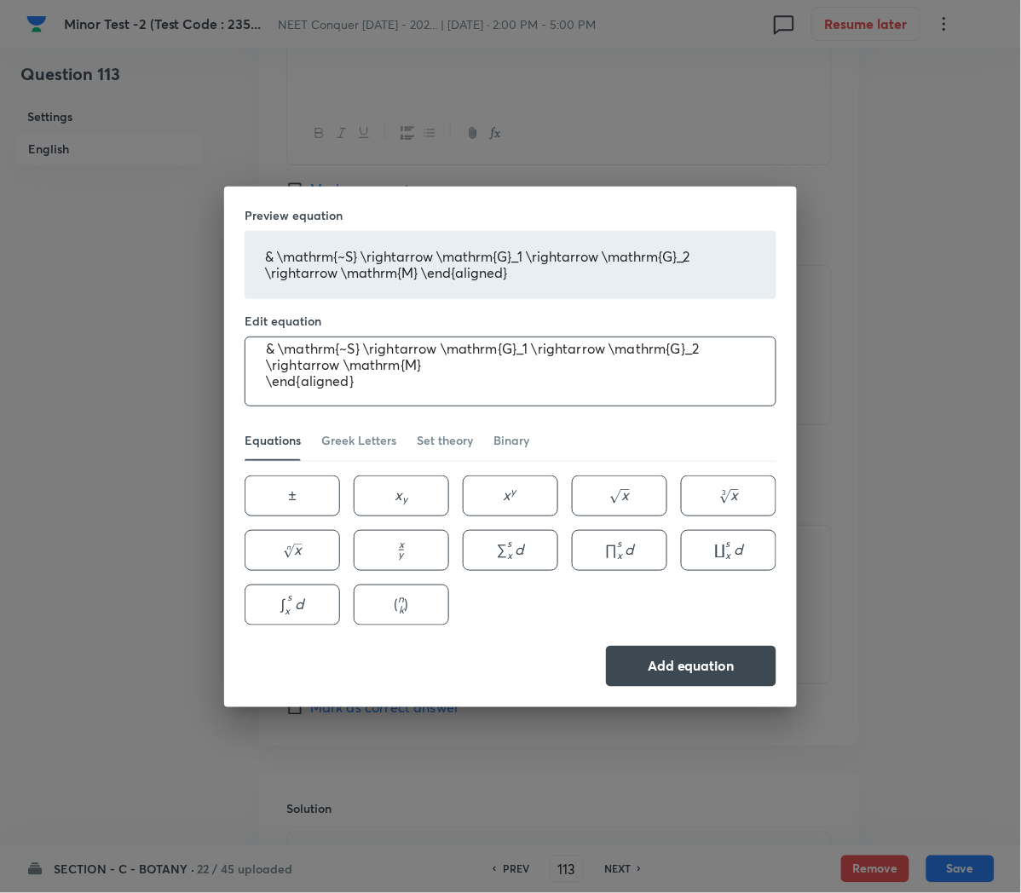
click at [277, 362] on textarea "& \mathrm{~S} \rightarrow \mathrm{G}_1 \rightarrow \mathrm{G}_2 \rightarrow \ma…" at bounding box center [510, 371] width 530 height 68
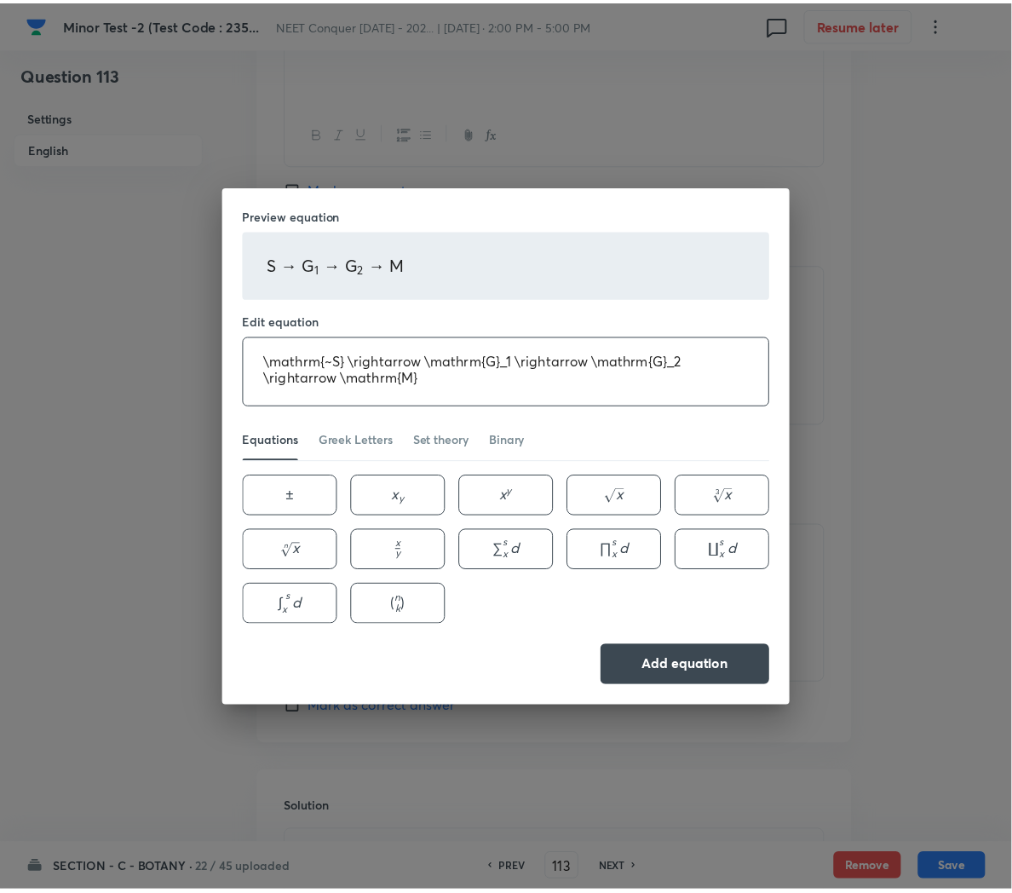
scroll to position [5, 0]
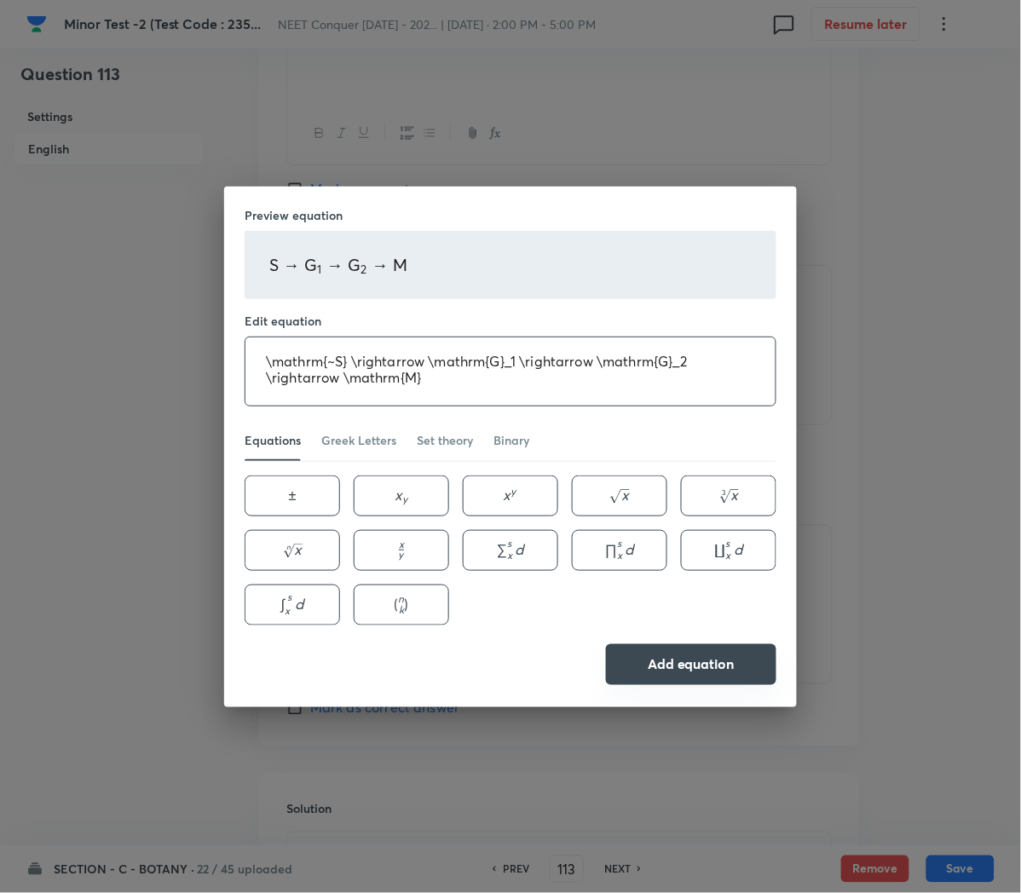
type textarea "\mathrm{~S} \rightarrow \mathrm{G}_1 \rightarrow \mathrm{G}_2 \rightarrow \math…"
click at [667, 671] on button "Add equation" at bounding box center [691, 664] width 170 height 41
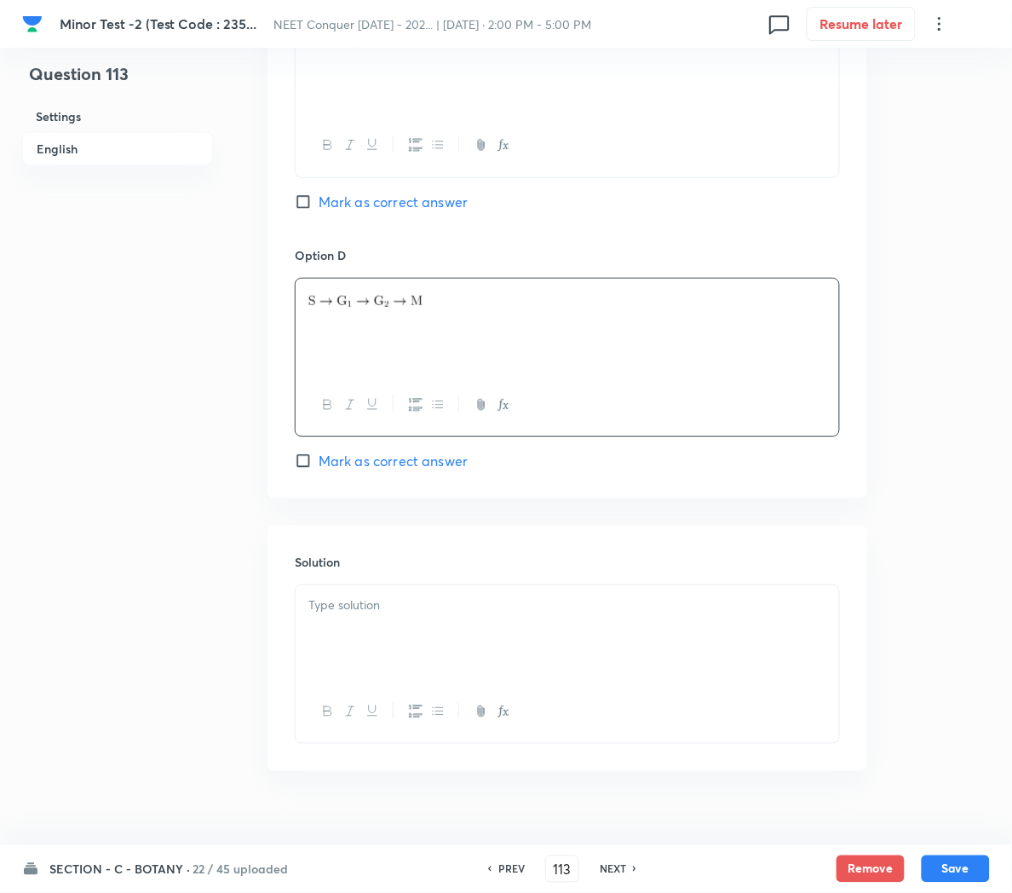
scroll to position [1419, 0]
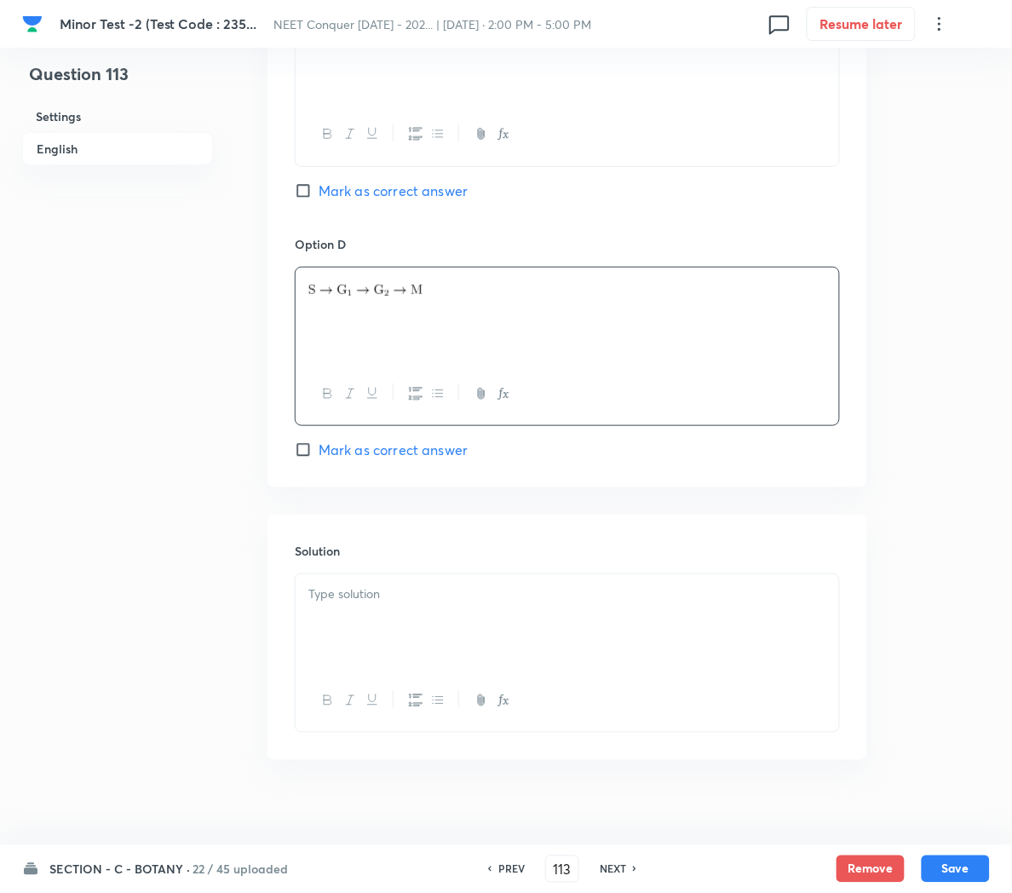
click at [411, 621] on div at bounding box center [568, 621] width 544 height 95
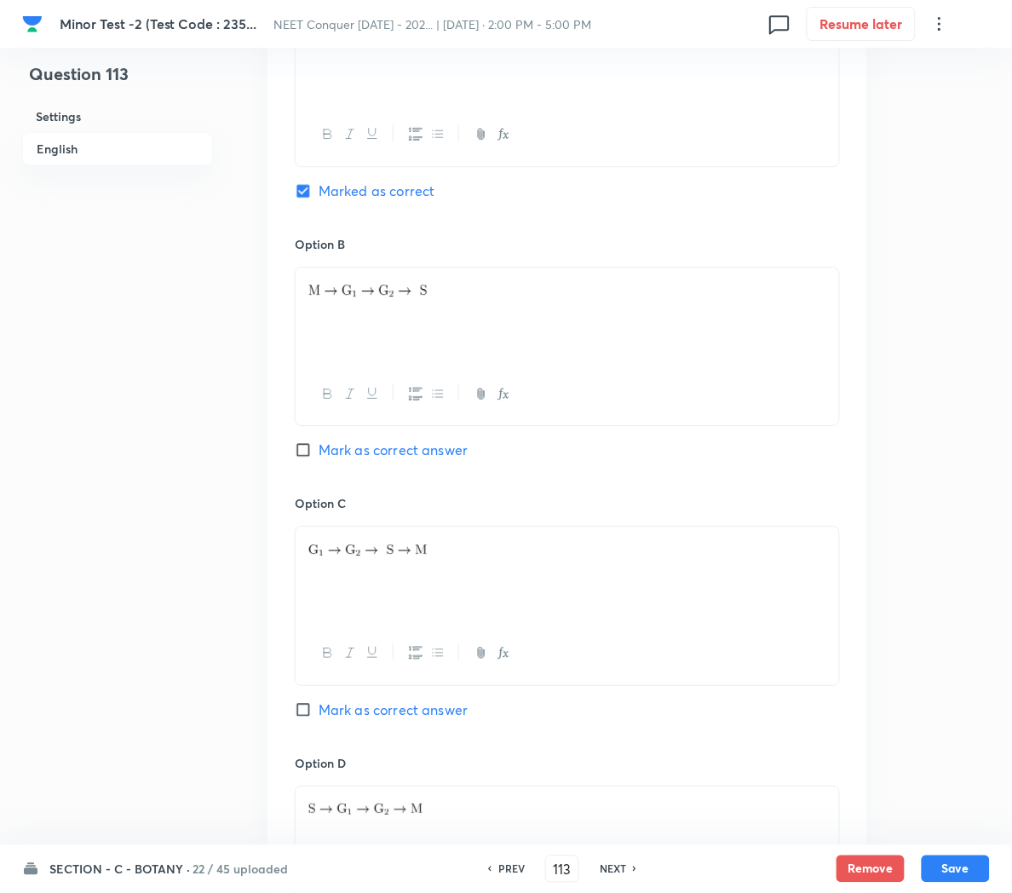
scroll to position [699, 0]
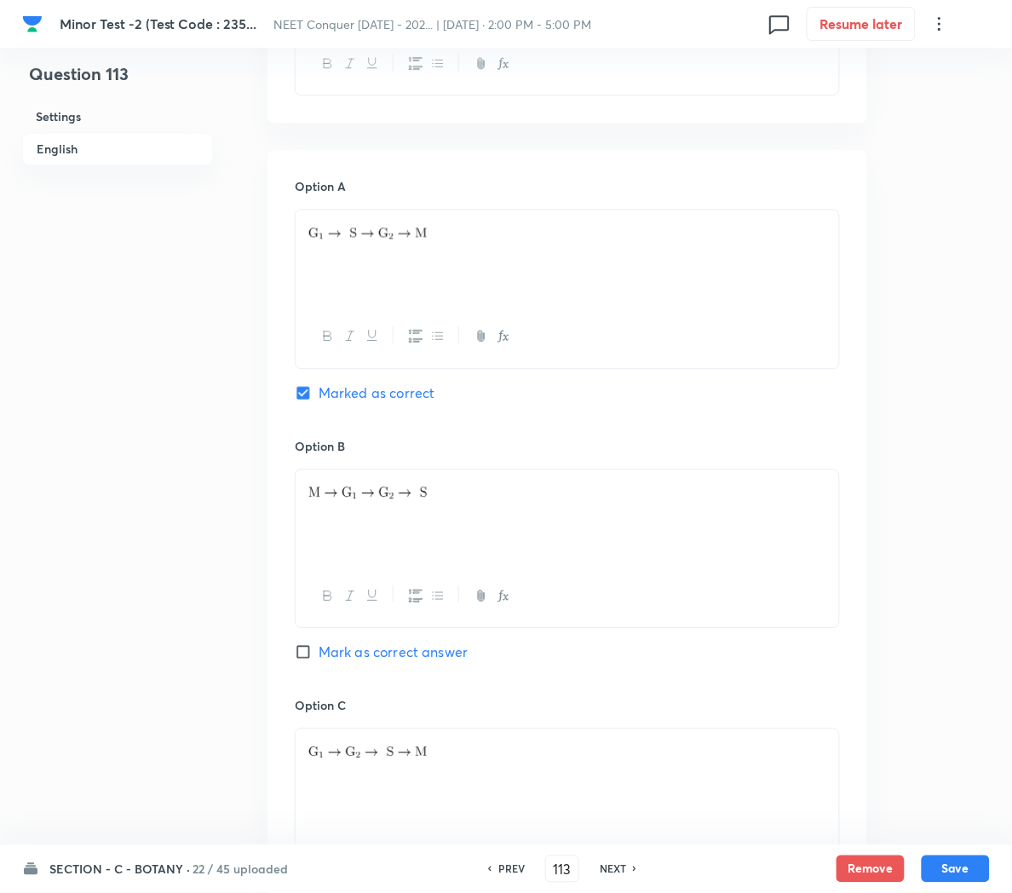
click at [473, 271] on div at bounding box center [568, 257] width 544 height 95
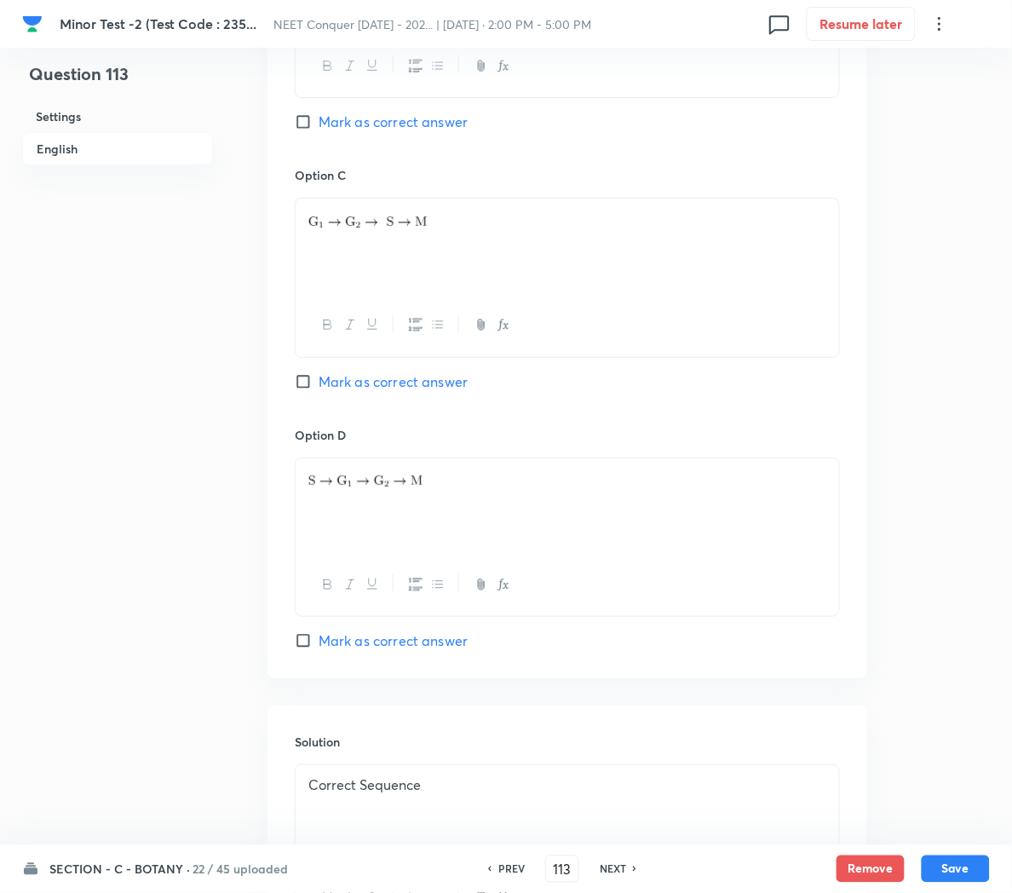
scroll to position [1444, 0]
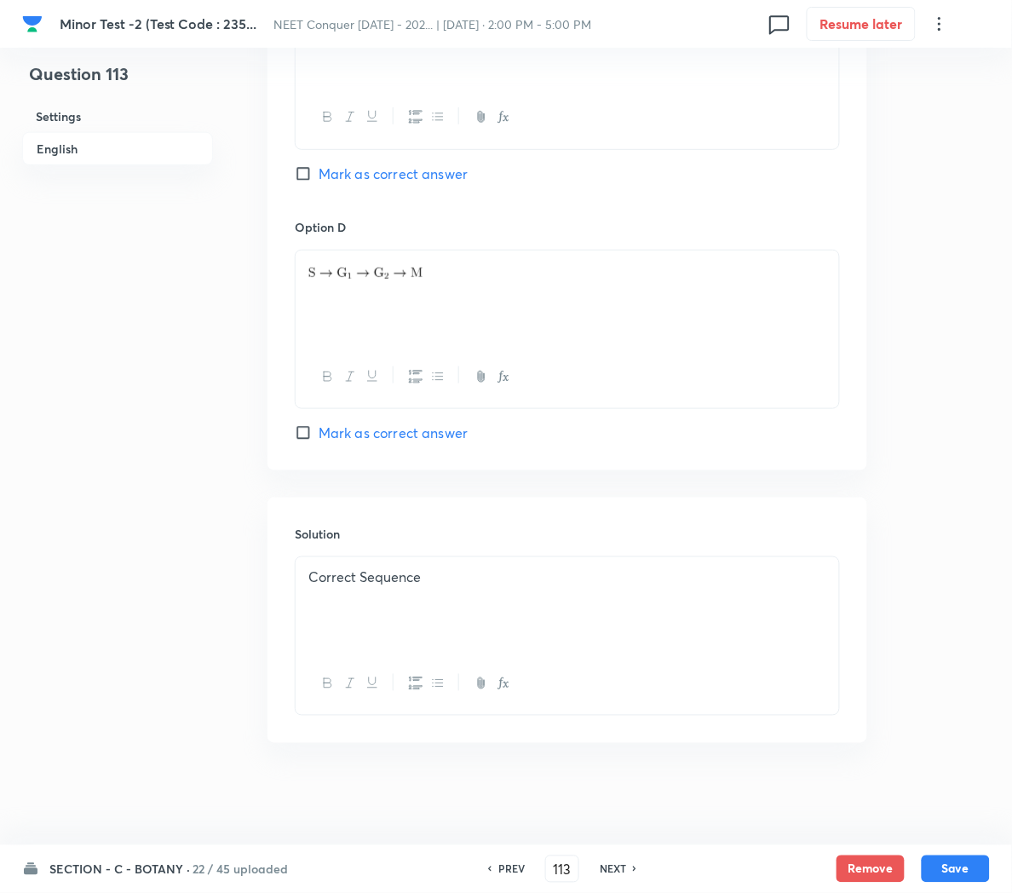
click at [503, 567] on p "Correct Sequence" at bounding box center [567, 577] width 518 height 20
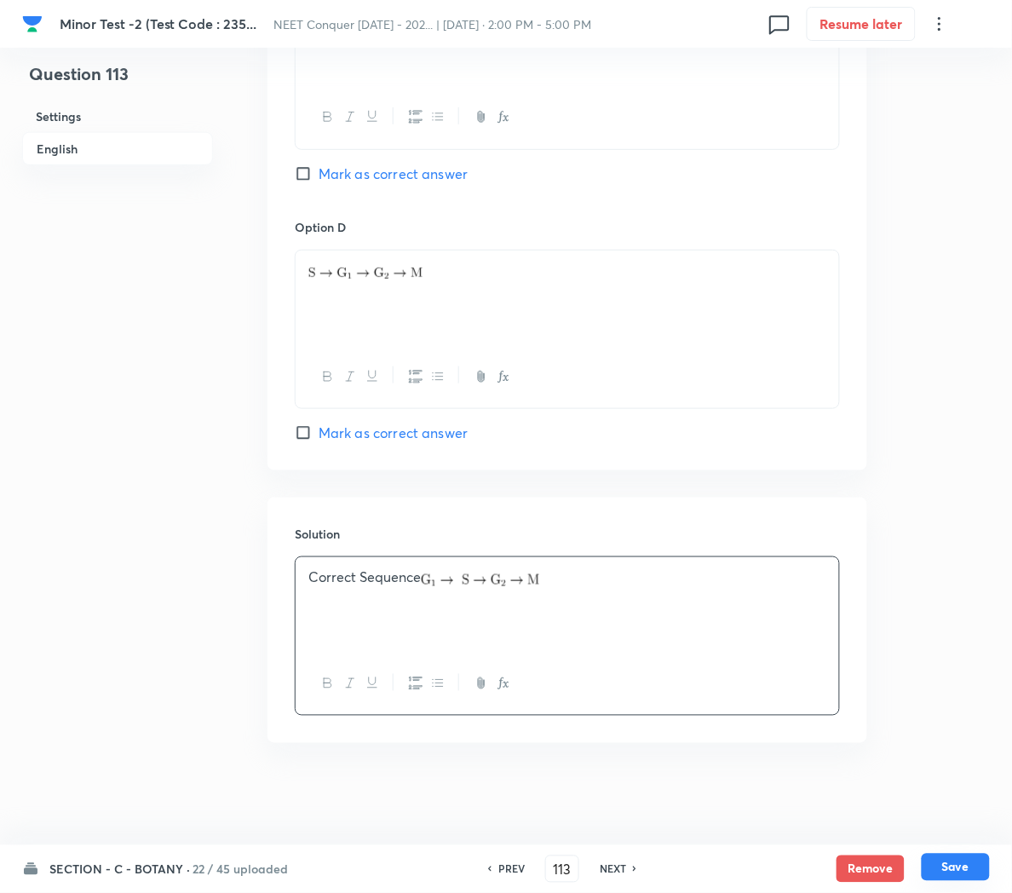
click at [958, 869] on button "Save" at bounding box center [956, 867] width 68 height 27
type input "114"
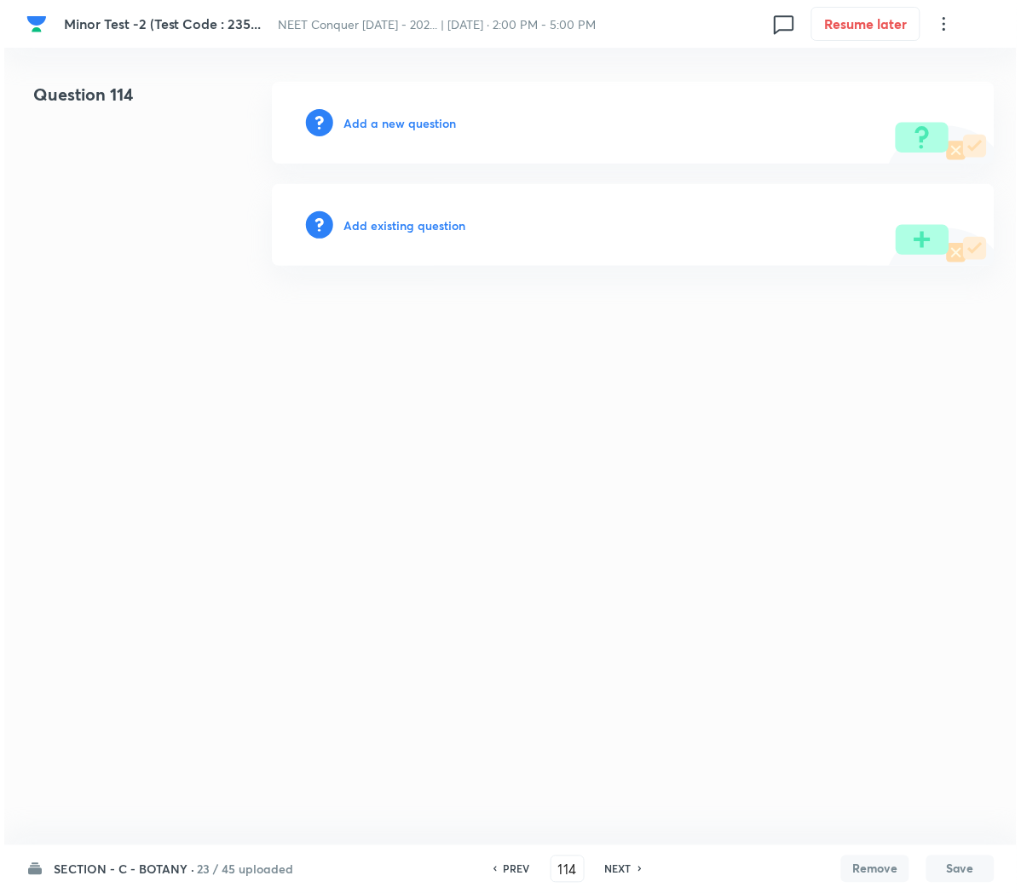
scroll to position [0, 0]
click at [407, 124] on h6 "Add a new question" at bounding box center [399, 123] width 112 height 18
click at [407, 124] on h6 "Choose a question type" at bounding box center [408, 123] width 131 height 18
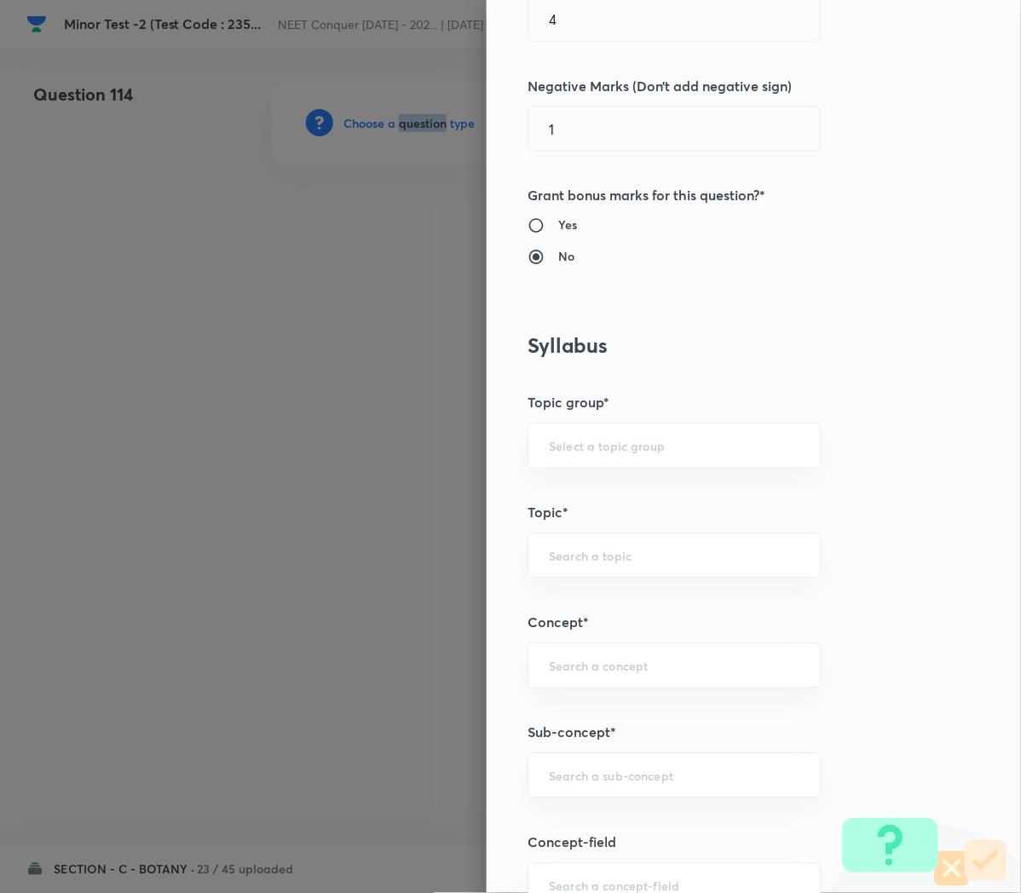
scroll to position [505, 0]
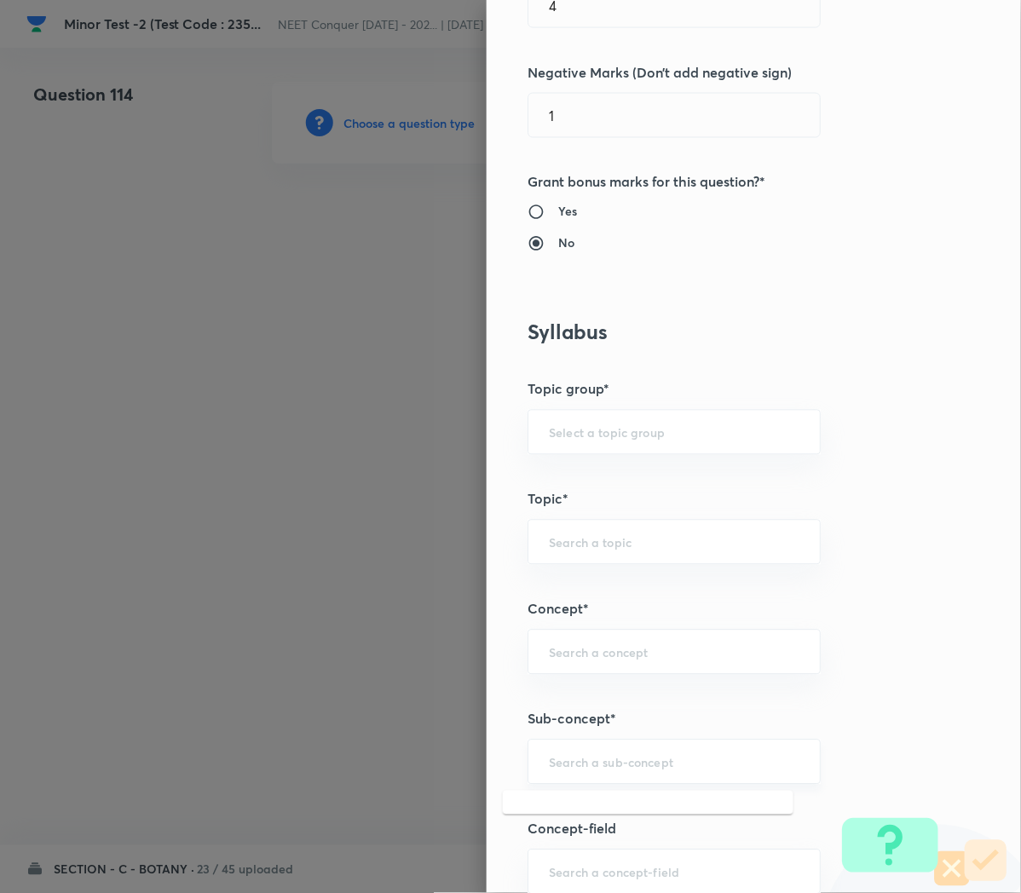
click at [586, 763] on input "text" at bounding box center [674, 762] width 250 height 16
paste input "Cell Cycle and Cell Division"
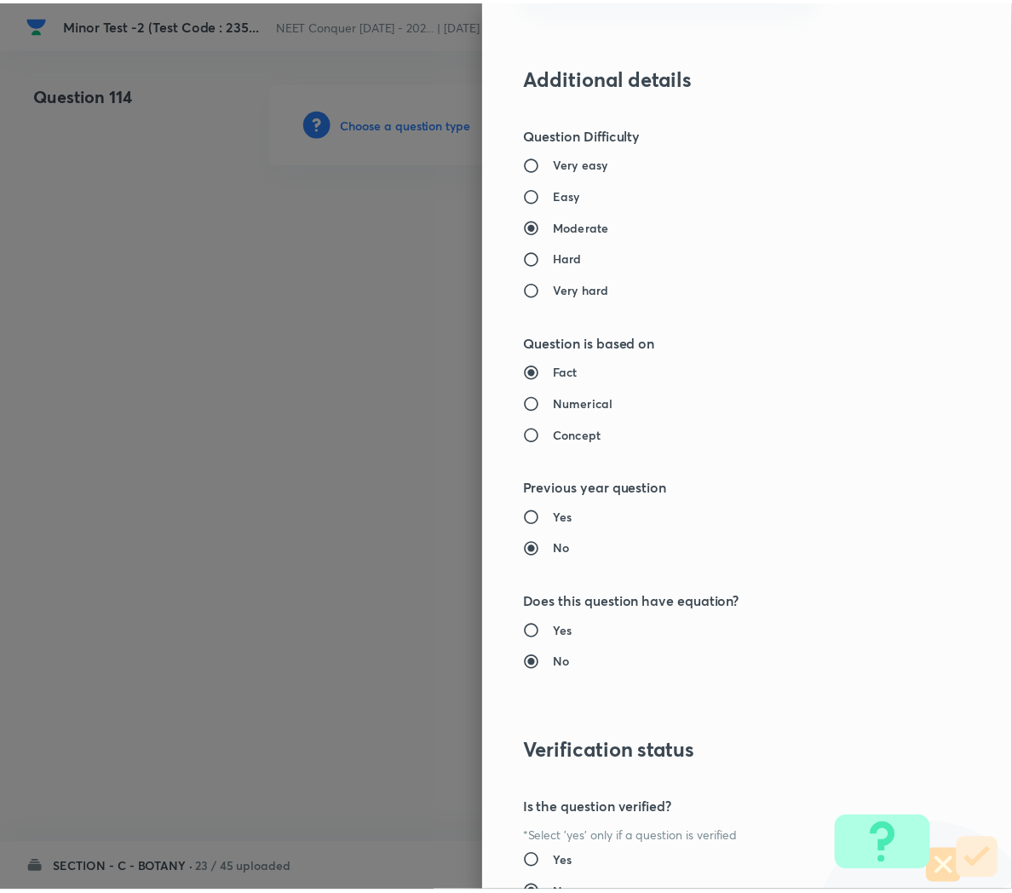
scroll to position [1546, 0]
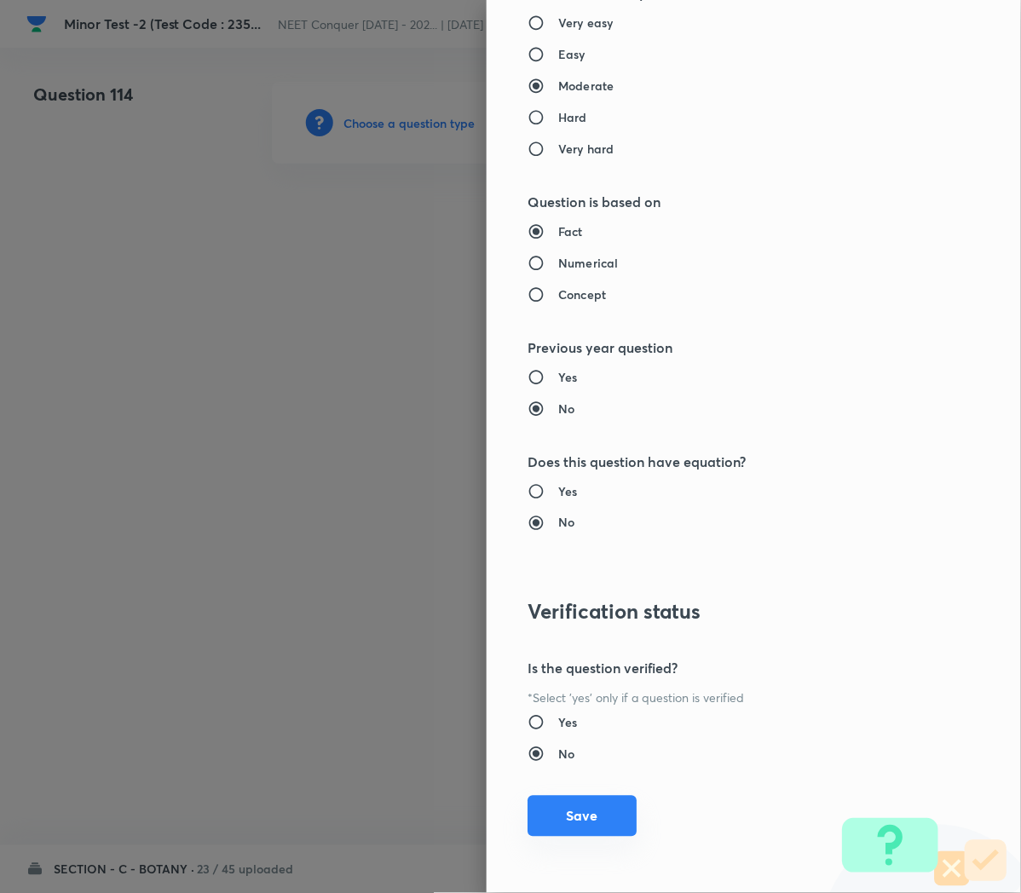
click at [541, 822] on button "Save" at bounding box center [581, 816] width 109 height 41
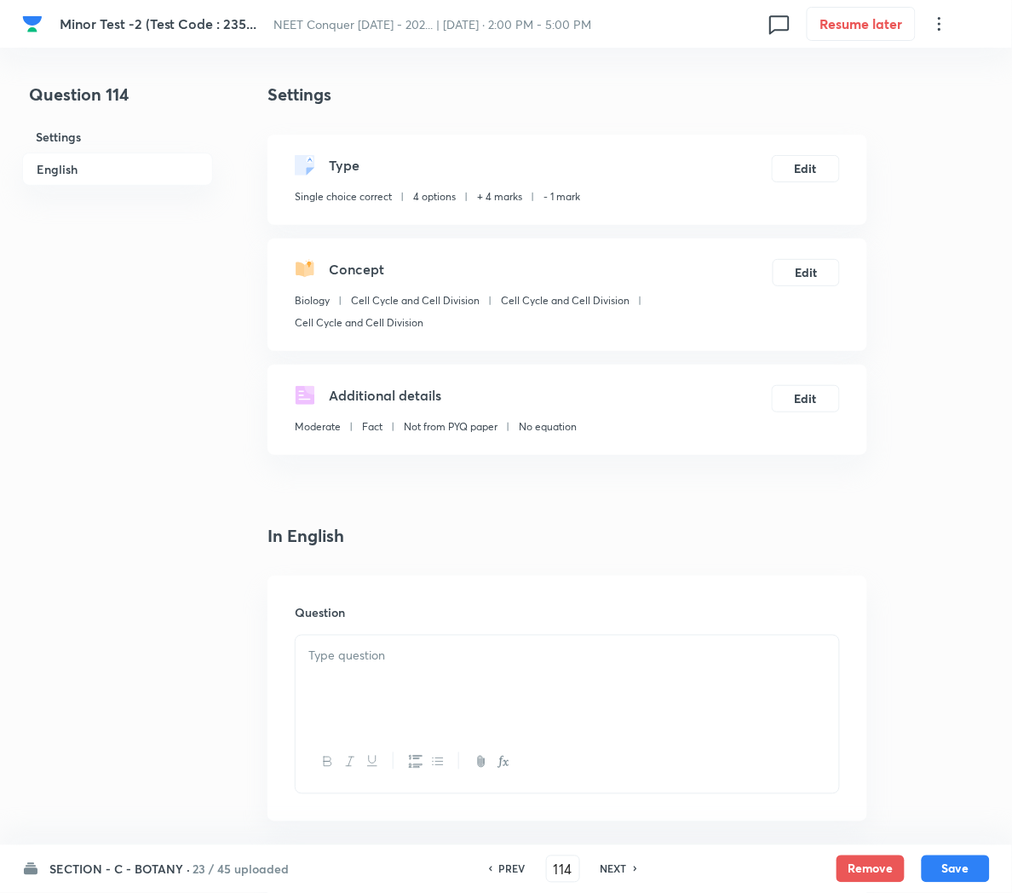
click at [354, 664] on p at bounding box center [567, 656] width 518 height 20
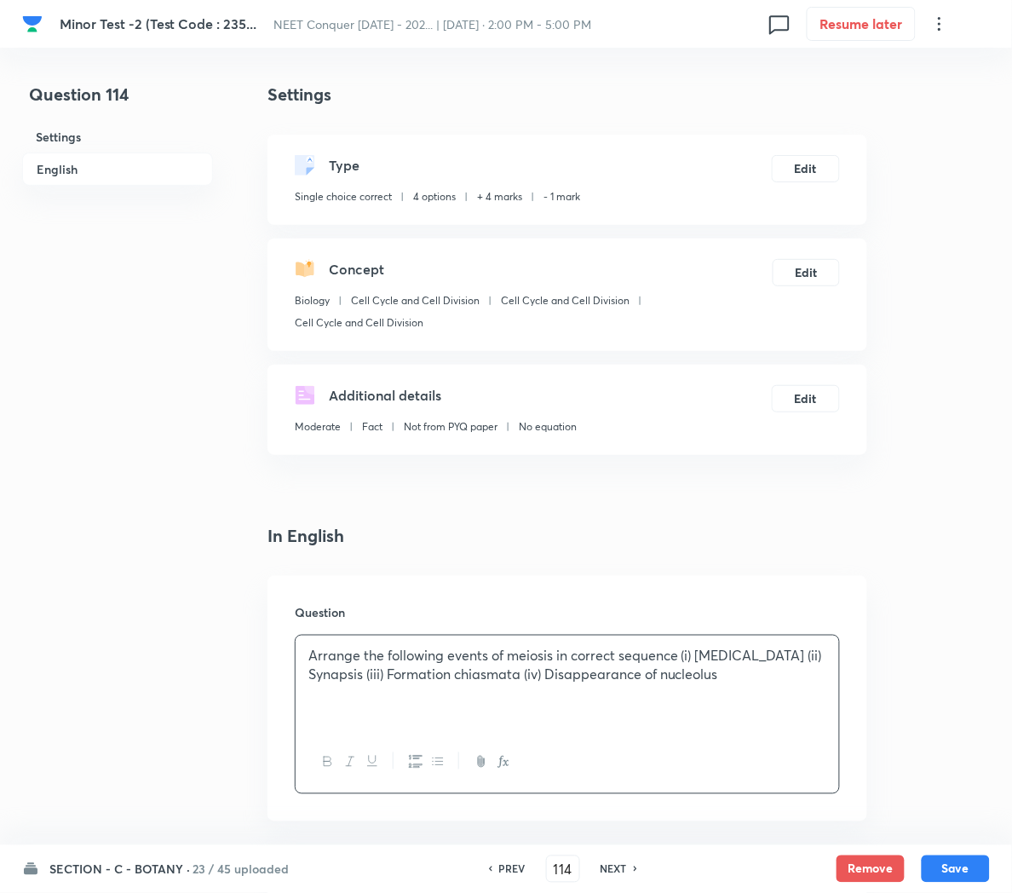
click at [686, 651] on p "Arrange the following events of meiosis in correct sequence (i) [MEDICAL_DATA] …" at bounding box center [567, 665] width 518 height 38
click at [406, 681] on p "(i) [MEDICAL_DATA] (ii) Synapsis (iii) Formation chiasmata (iv) Disappearance o…" at bounding box center [567, 684] width 518 height 38
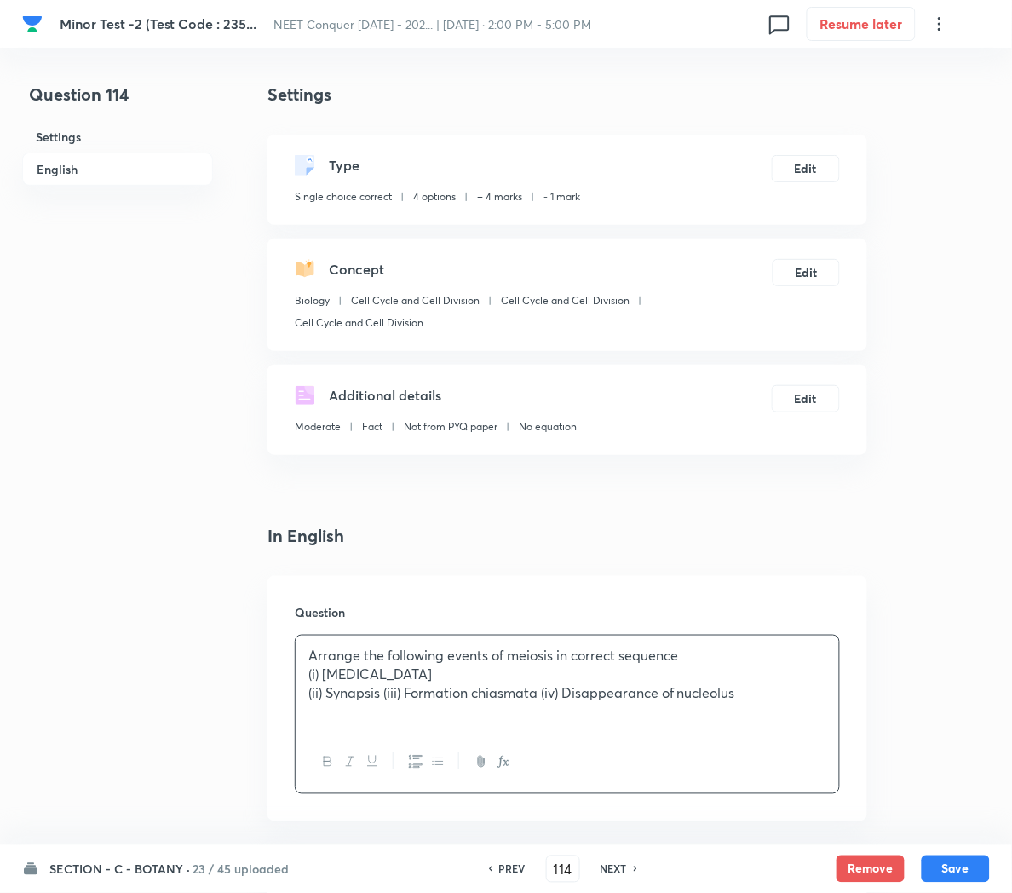
click at [379, 699] on p "(ii) Synapsis (iii) Formation chiasmata (iv) Disappearance of nucleolus" at bounding box center [567, 694] width 518 height 20
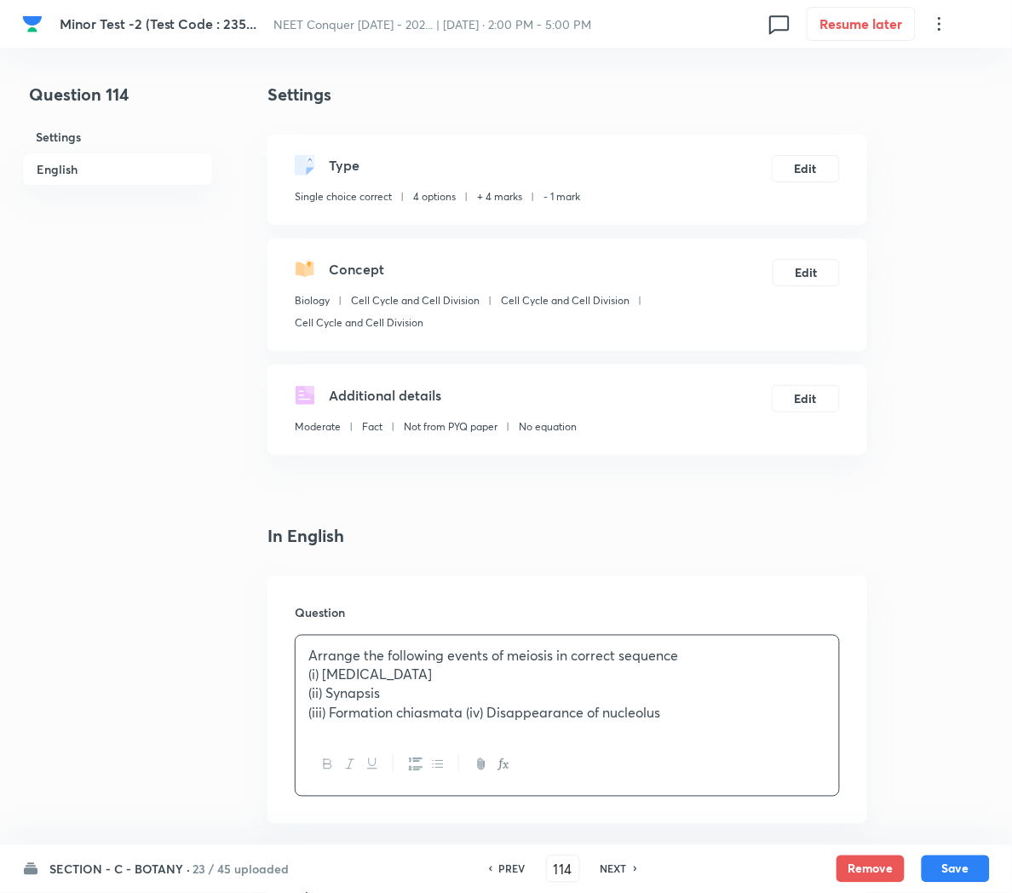
click at [462, 718] on p "(iii) Formation chiasmata (iv) Disappearance of nucleolus" at bounding box center [567, 714] width 518 height 20
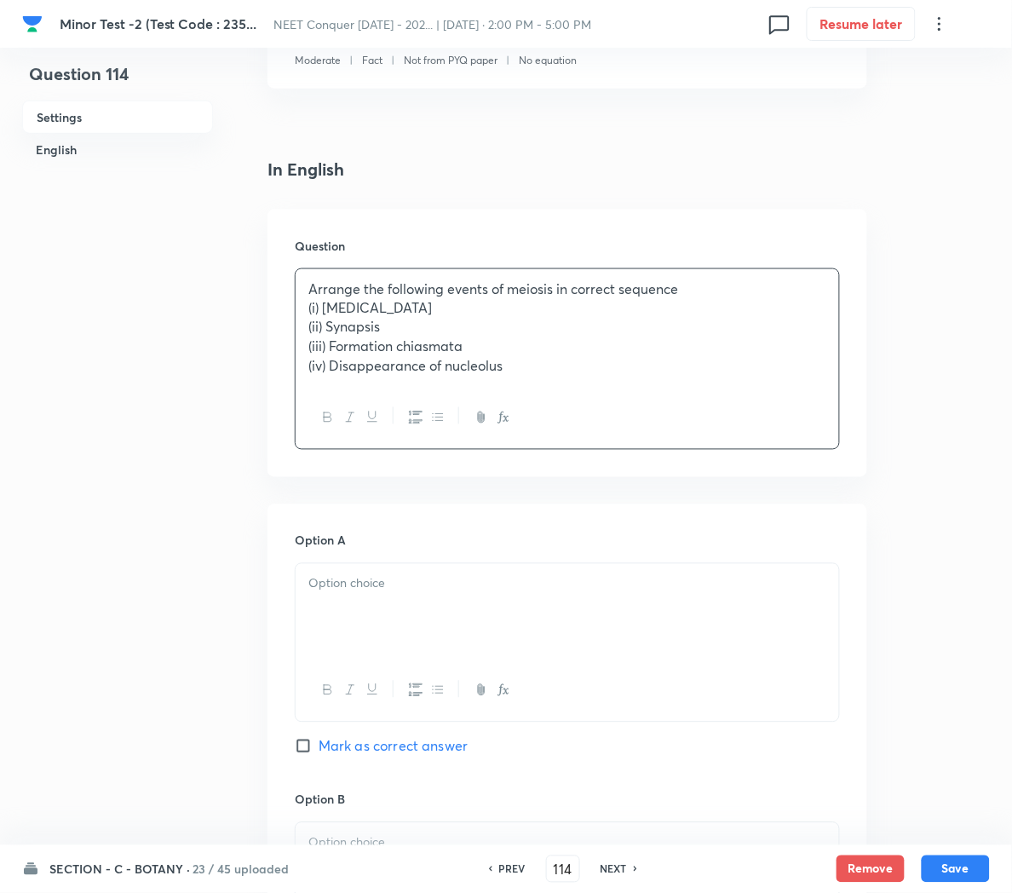
scroll to position [389, 0]
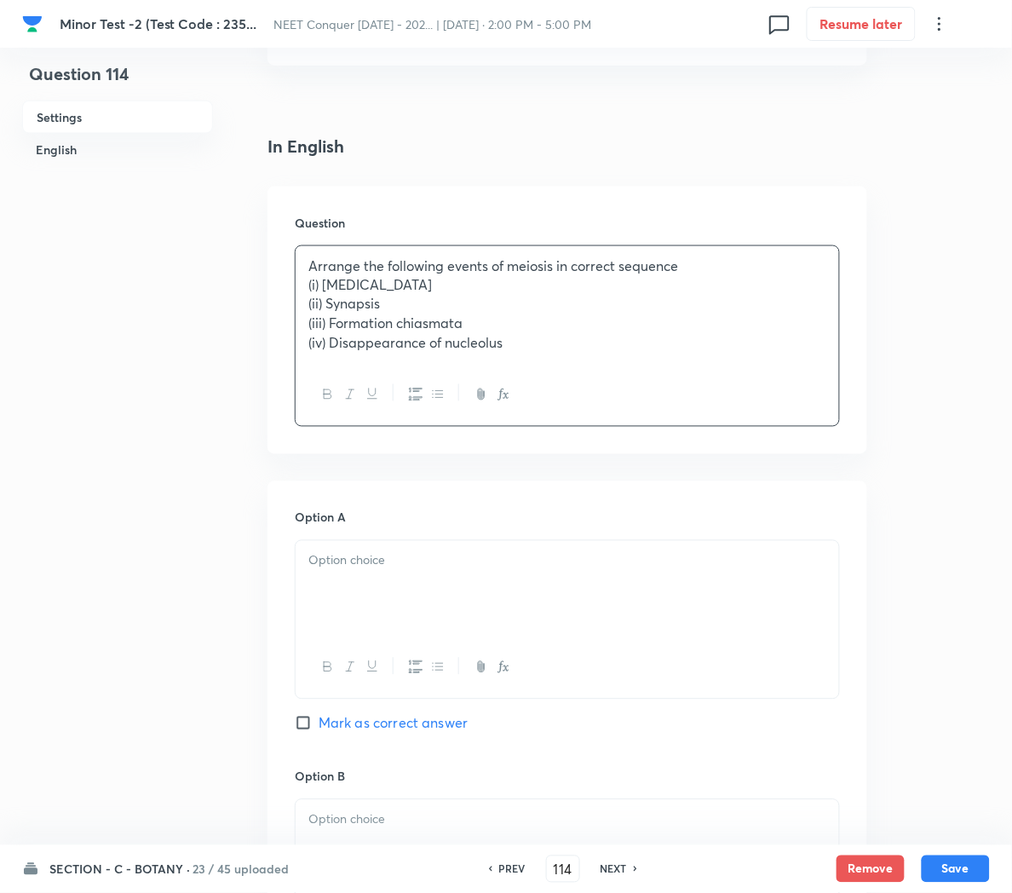
click at [356, 591] on div at bounding box center [568, 588] width 544 height 95
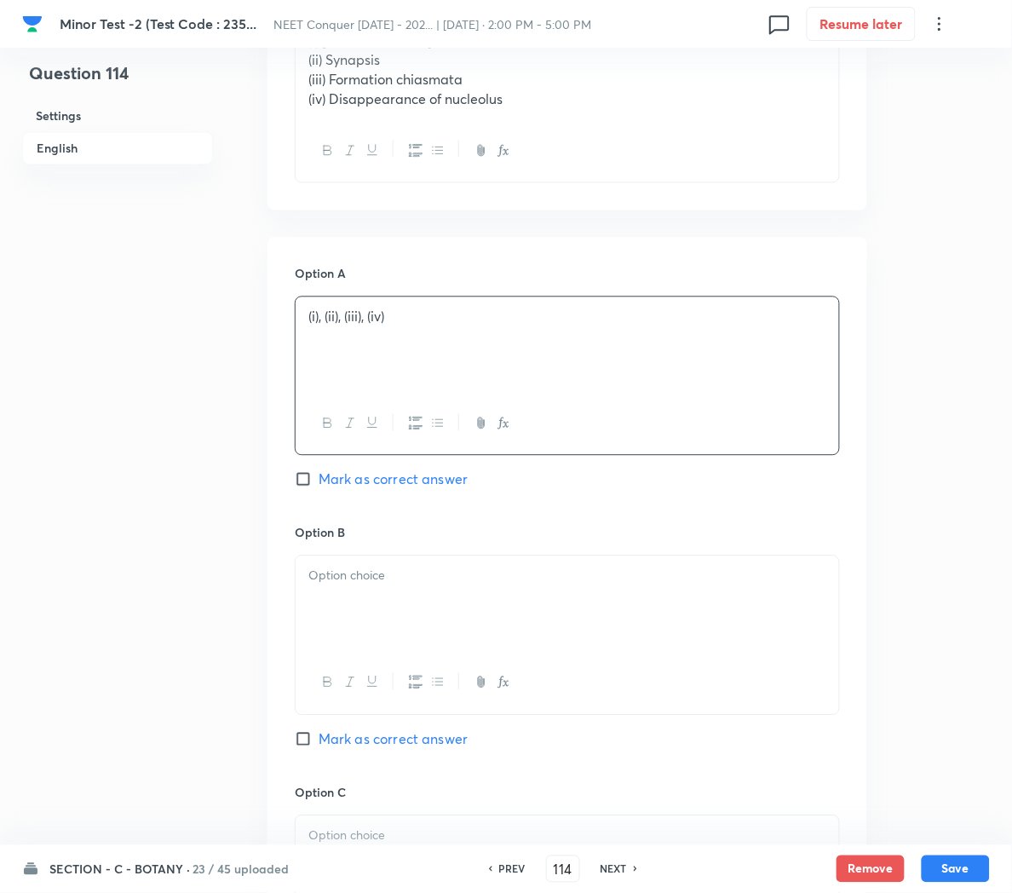
scroll to position [641, 0]
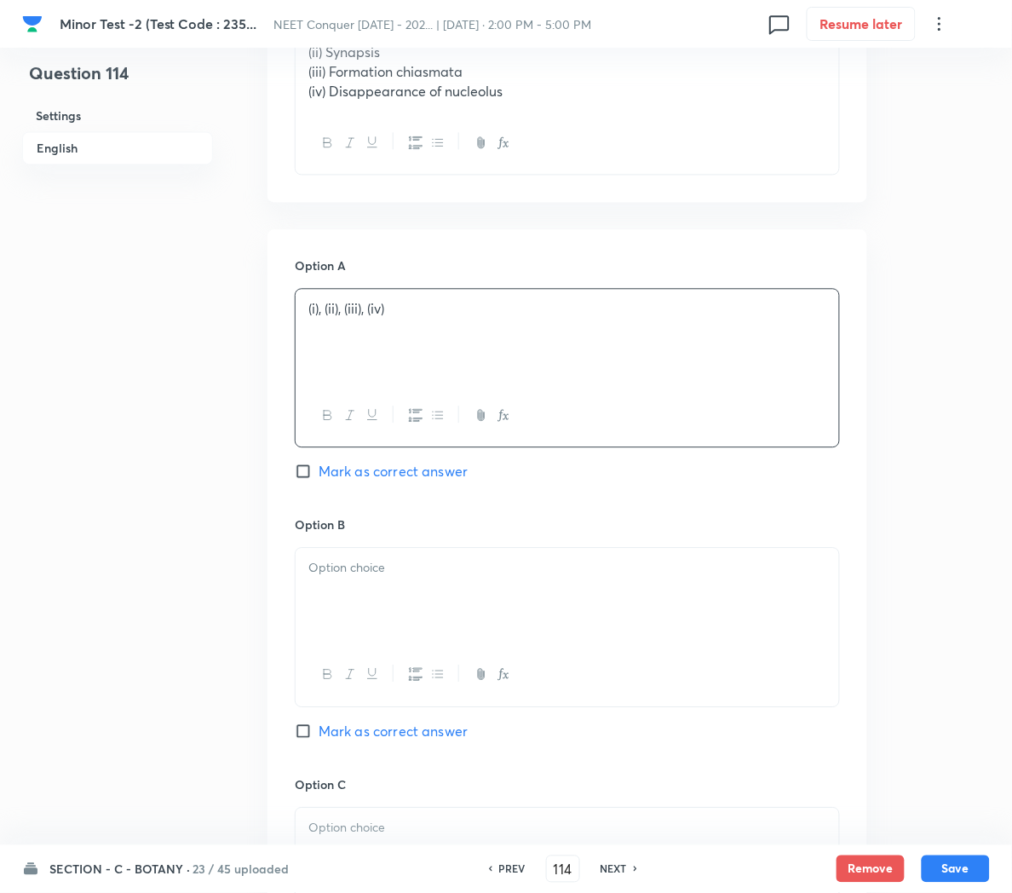
click at [358, 623] on div at bounding box center [568, 596] width 544 height 95
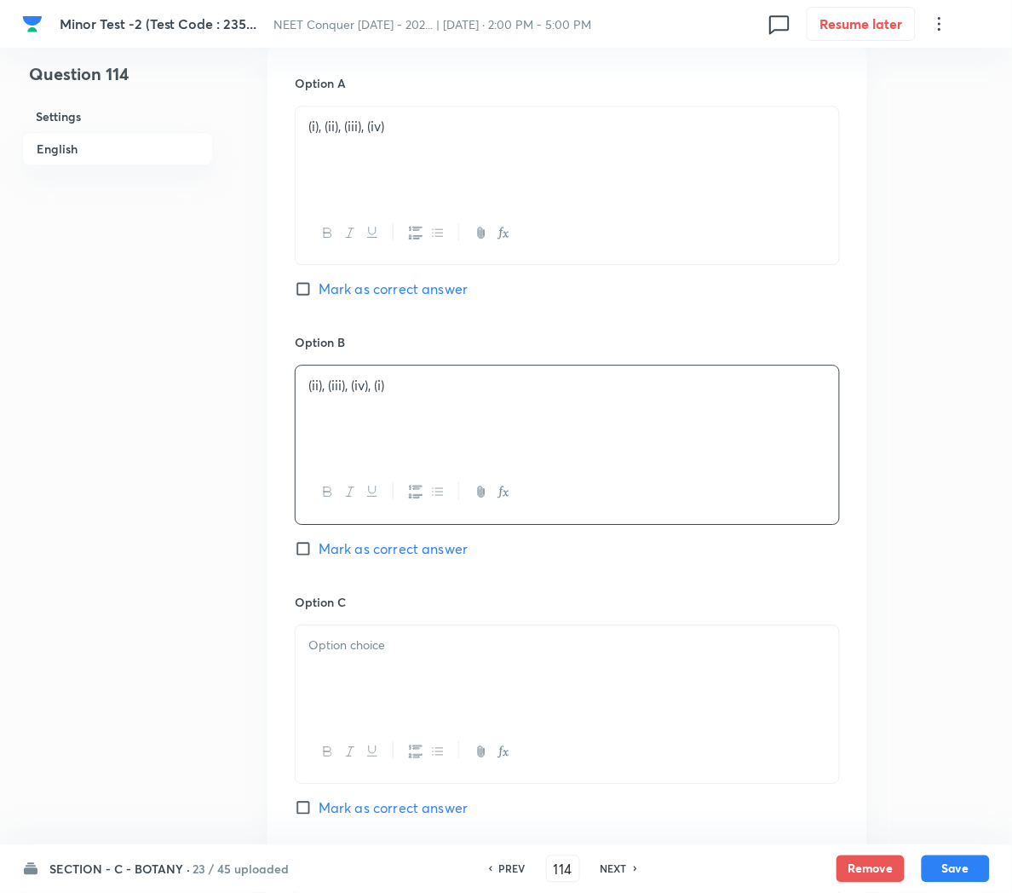
scroll to position [837, 0]
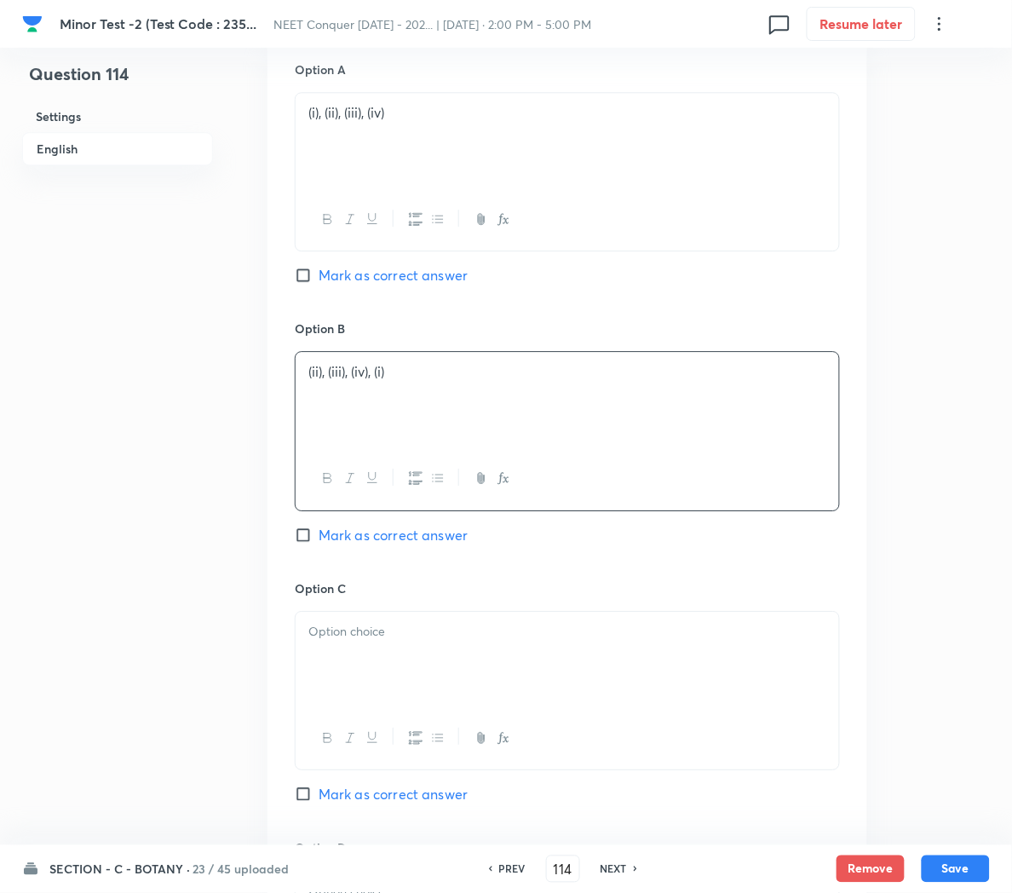
click at [337, 668] on div at bounding box center [568, 659] width 544 height 95
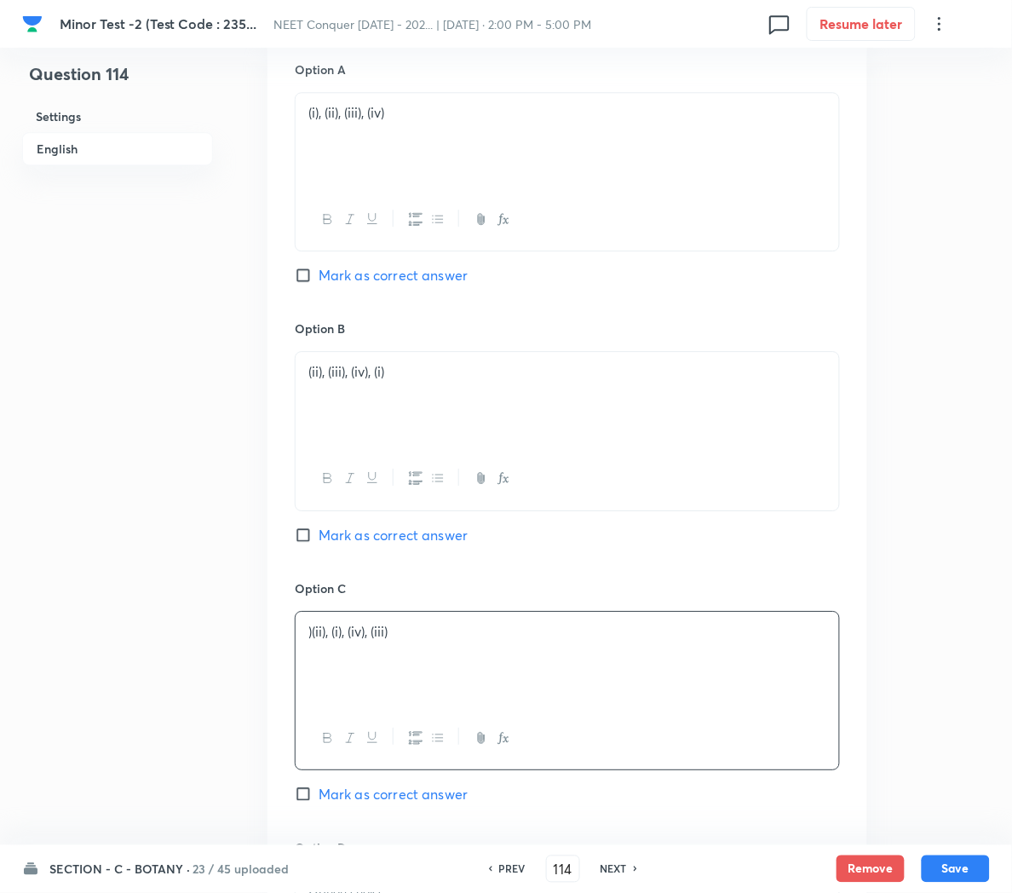
click at [314, 635] on p ")(ii), (i), (iv), (iii)" at bounding box center [567, 632] width 518 height 20
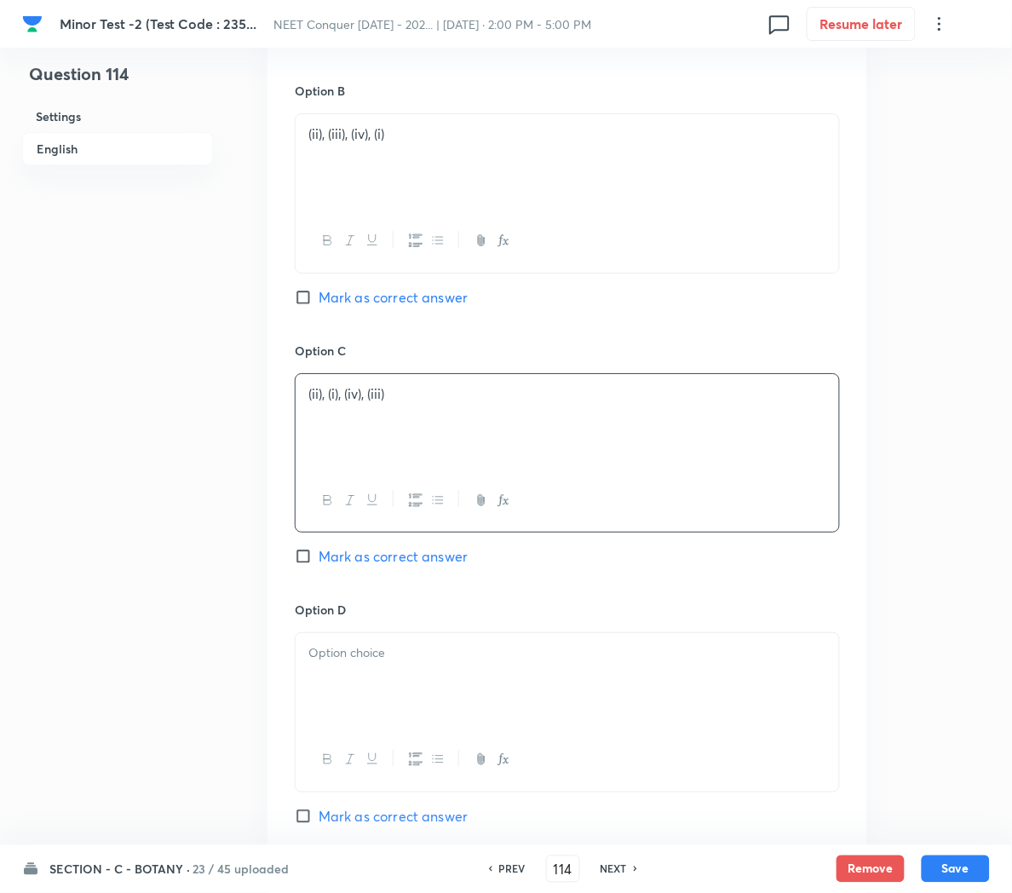
scroll to position [1079, 0]
click at [356, 691] on div at bounding box center [568, 677] width 544 height 95
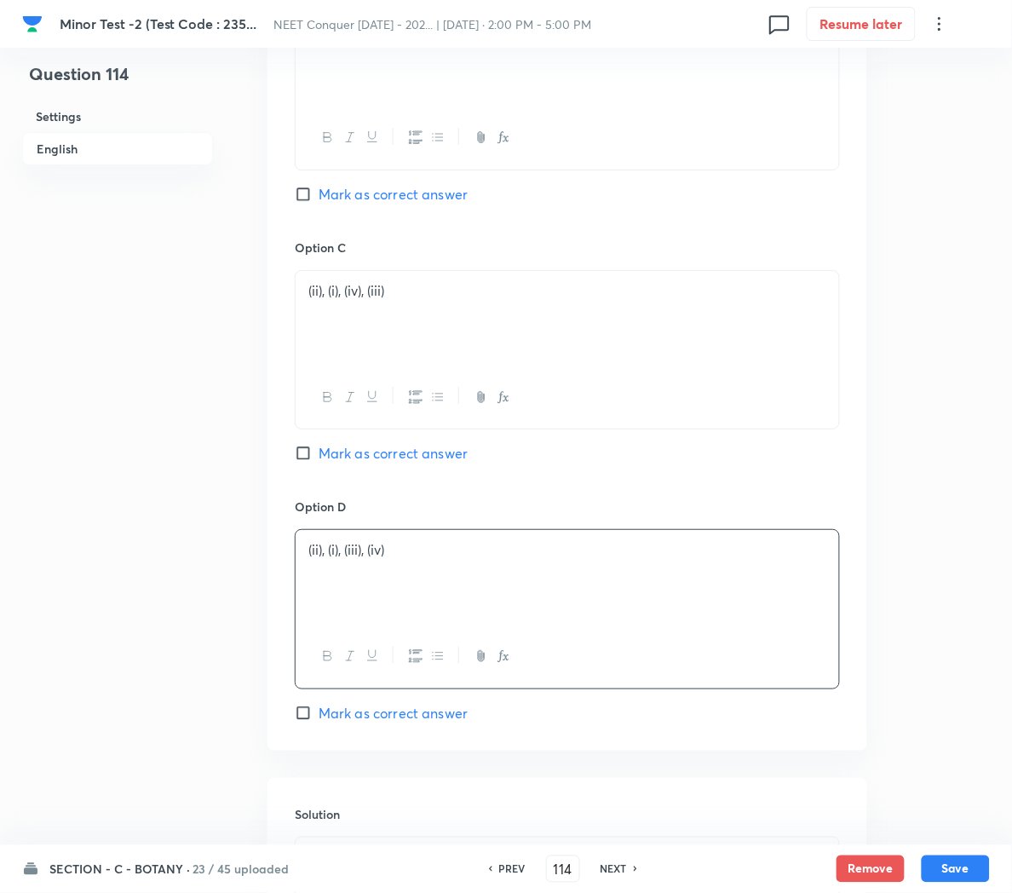
scroll to position [1190, 0]
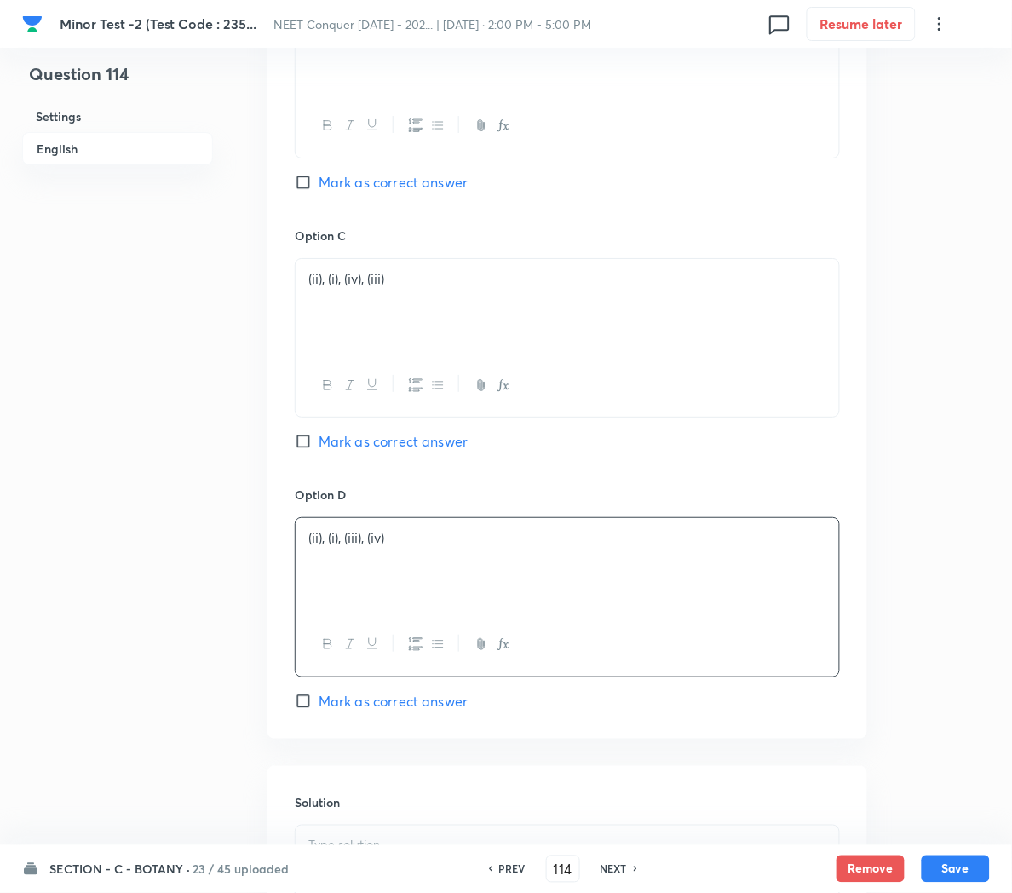
click at [325, 699] on span "Mark as correct answer" at bounding box center [393, 701] width 149 height 20
click at [319, 699] on input "Mark as correct answer" at bounding box center [307, 701] width 24 height 17
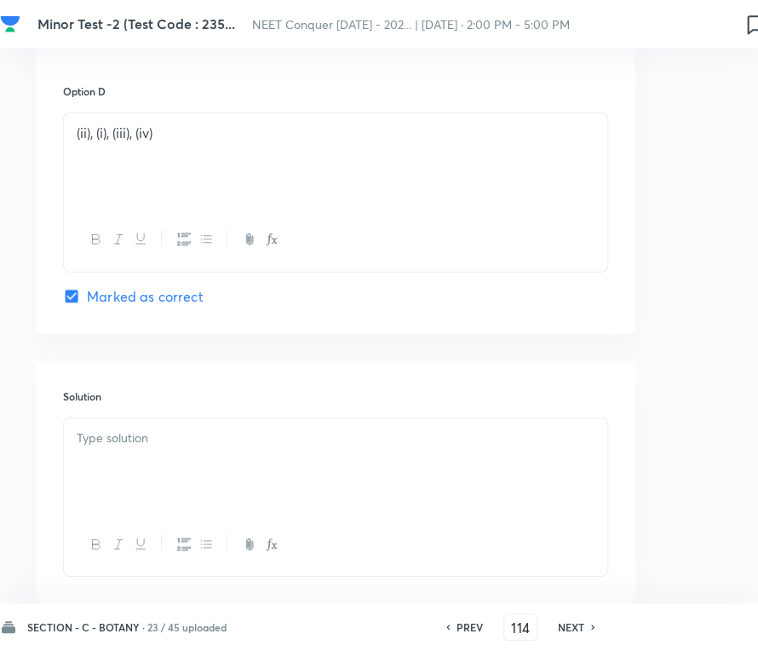
scroll to position [1560, 210]
click at [128, 450] on div at bounding box center [336, 464] width 544 height 95
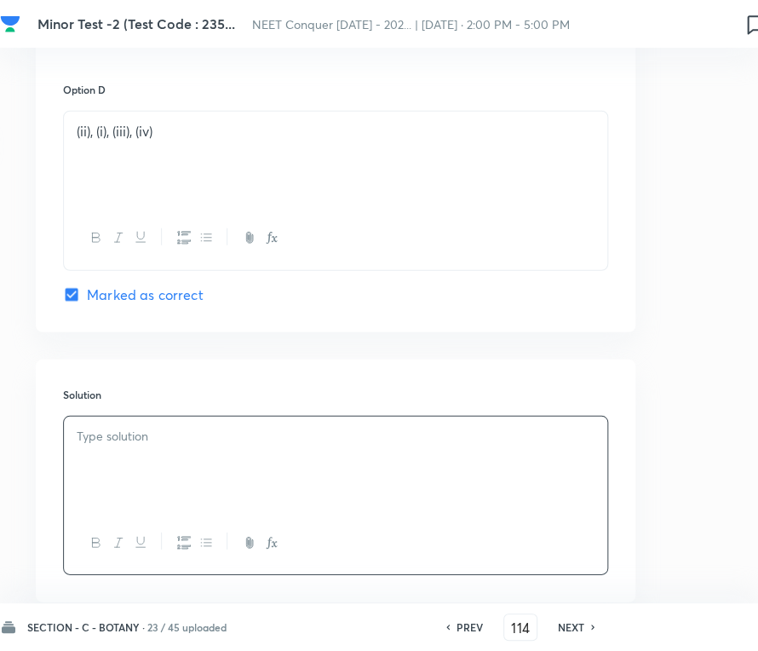
click at [181, 478] on div at bounding box center [336, 464] width 544 height 95
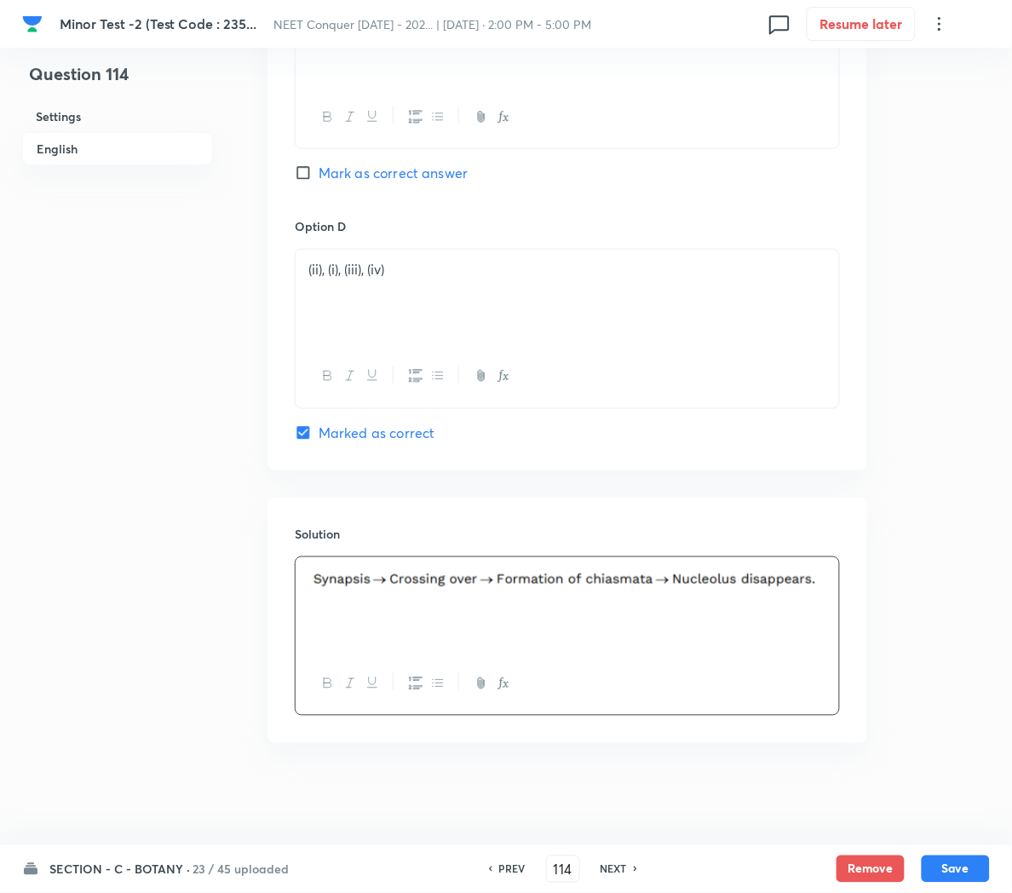
scroll to position [1466, 0]
click at [959, 872] on button "Save" at bounding box center [956, 867] width 68 height 27
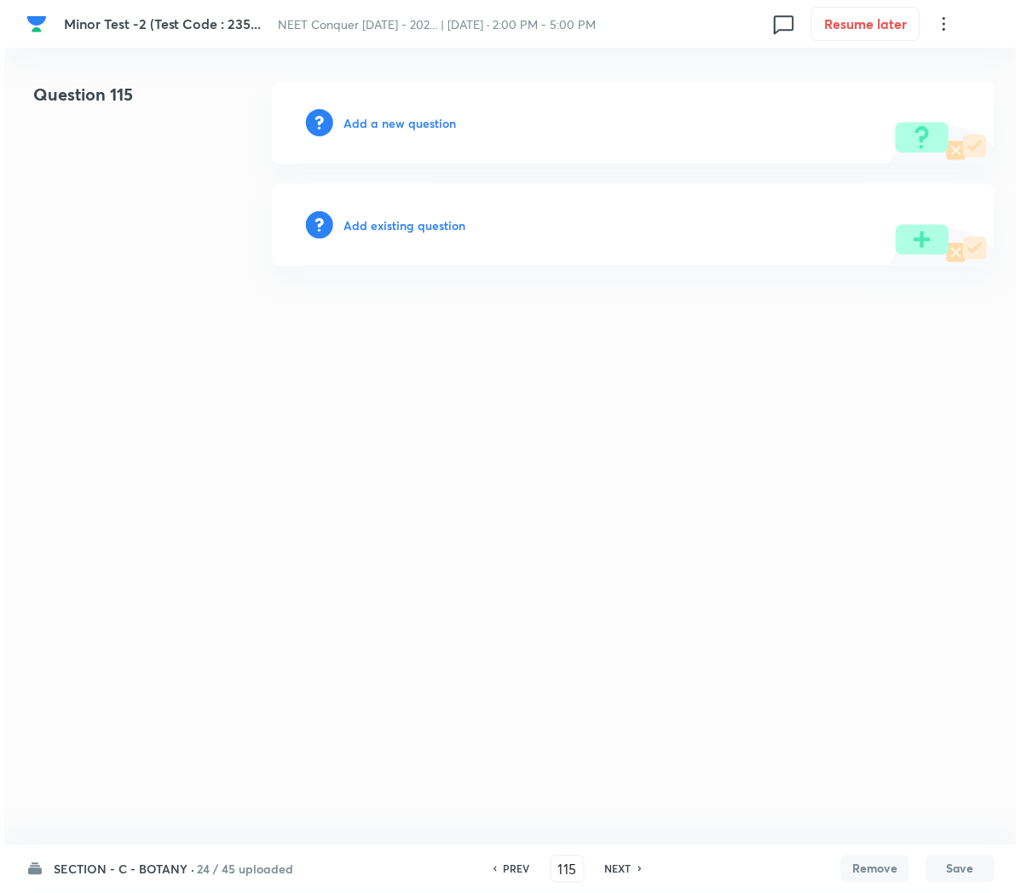
scroll to position [0, 0]
click at [415, 119] on h6 "Add a new question" at bounding box center [399, 123] width 112 height 18
click at [415, 119] on h6 "Choose a question type" at bounding box center [408, 123] width 131 height 18
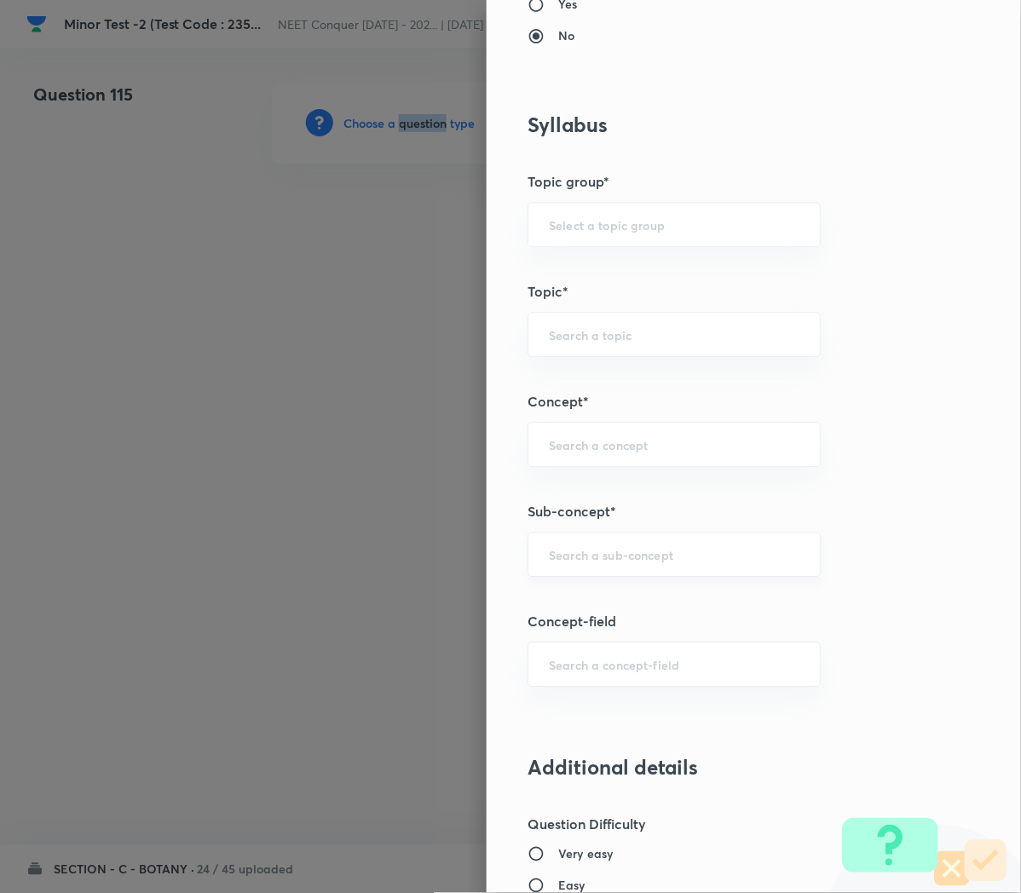
scroll to position [716, 0]
click at [549, 567] on div "​" at bounding box center [673, 551] width 293 height 45
paste input "Cell Cycle and Cell Division"
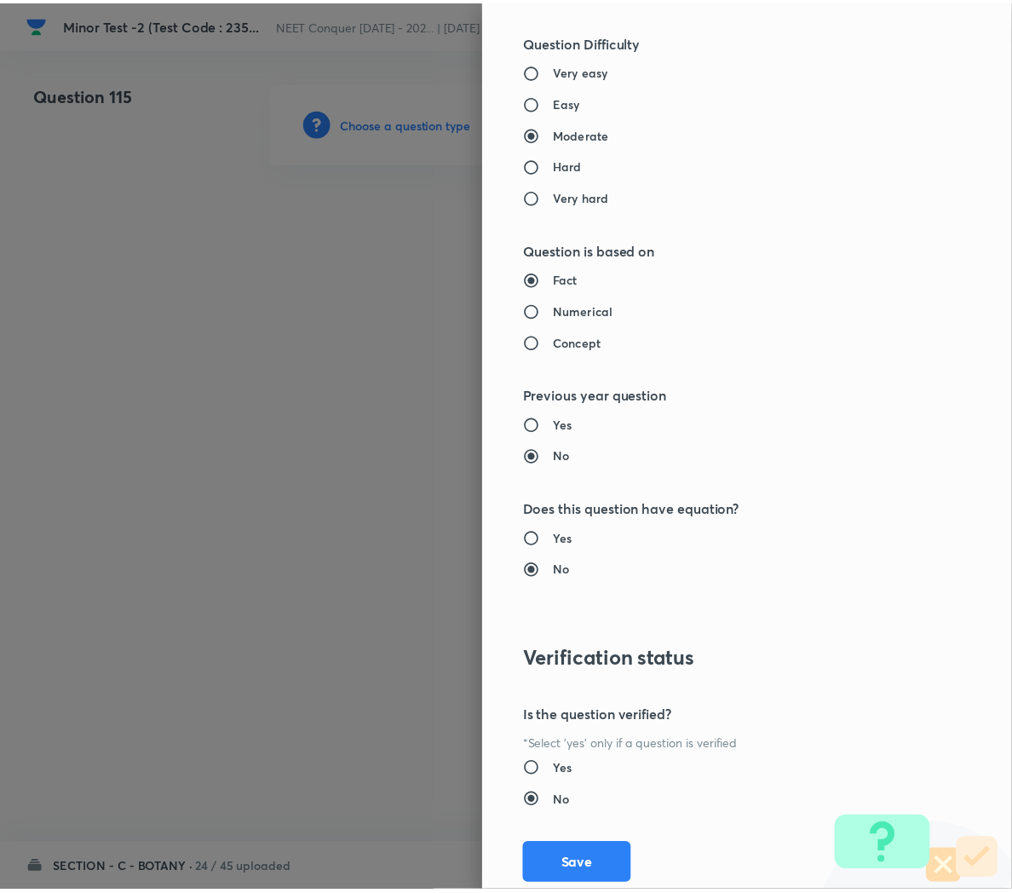
scroll to position [1546, 0]
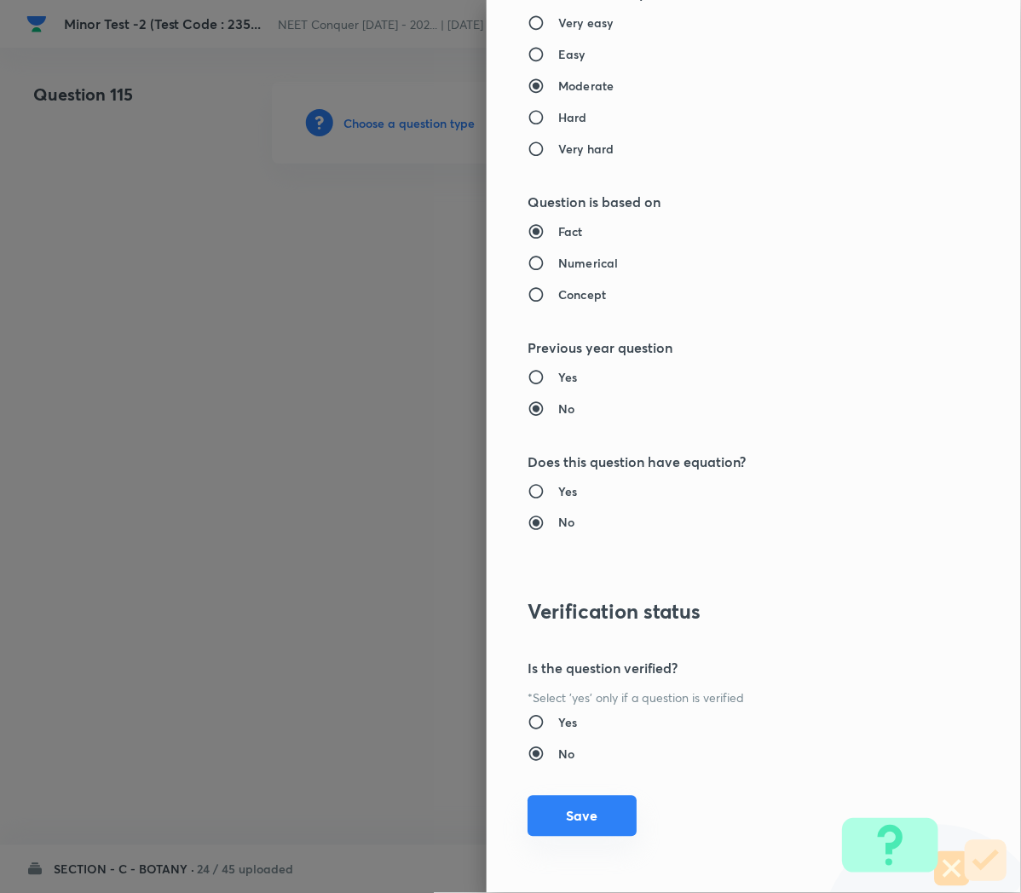
click at [546, 808] on button "Save" at bounding box center [581, 816] width 109 height 41
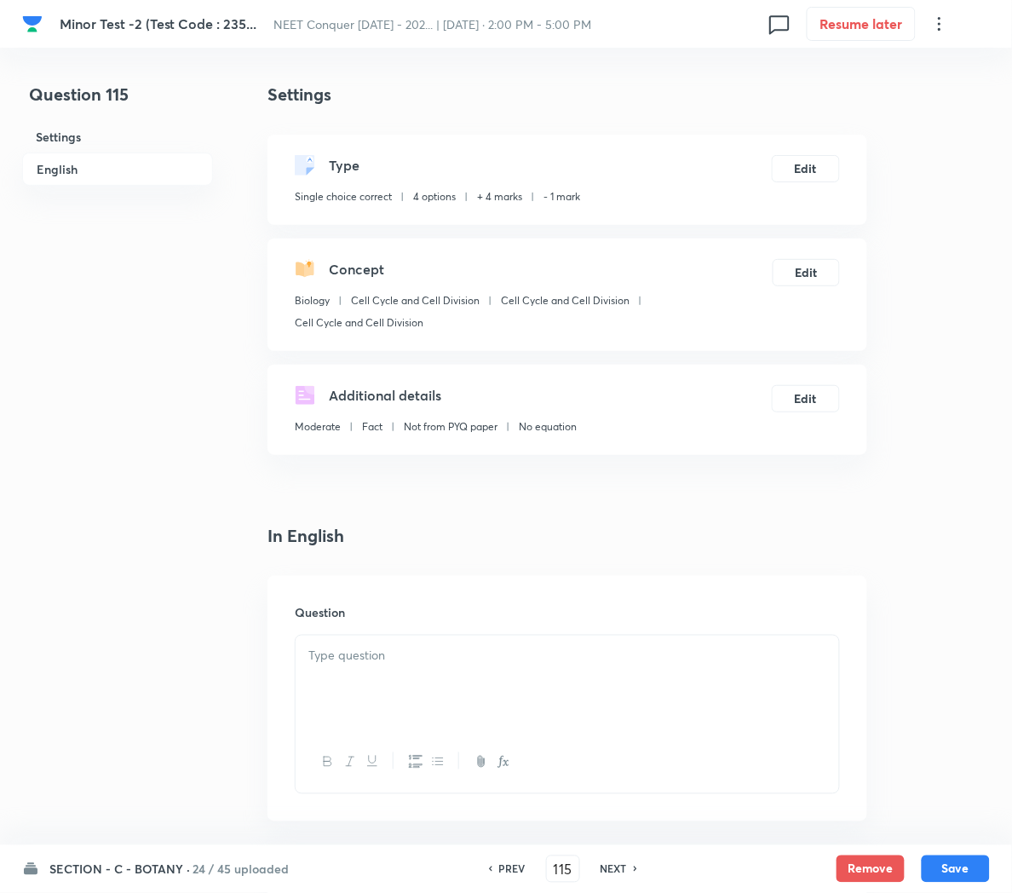
click at [399, 682] on div at bounding box center [568, 683] width 544 height 95
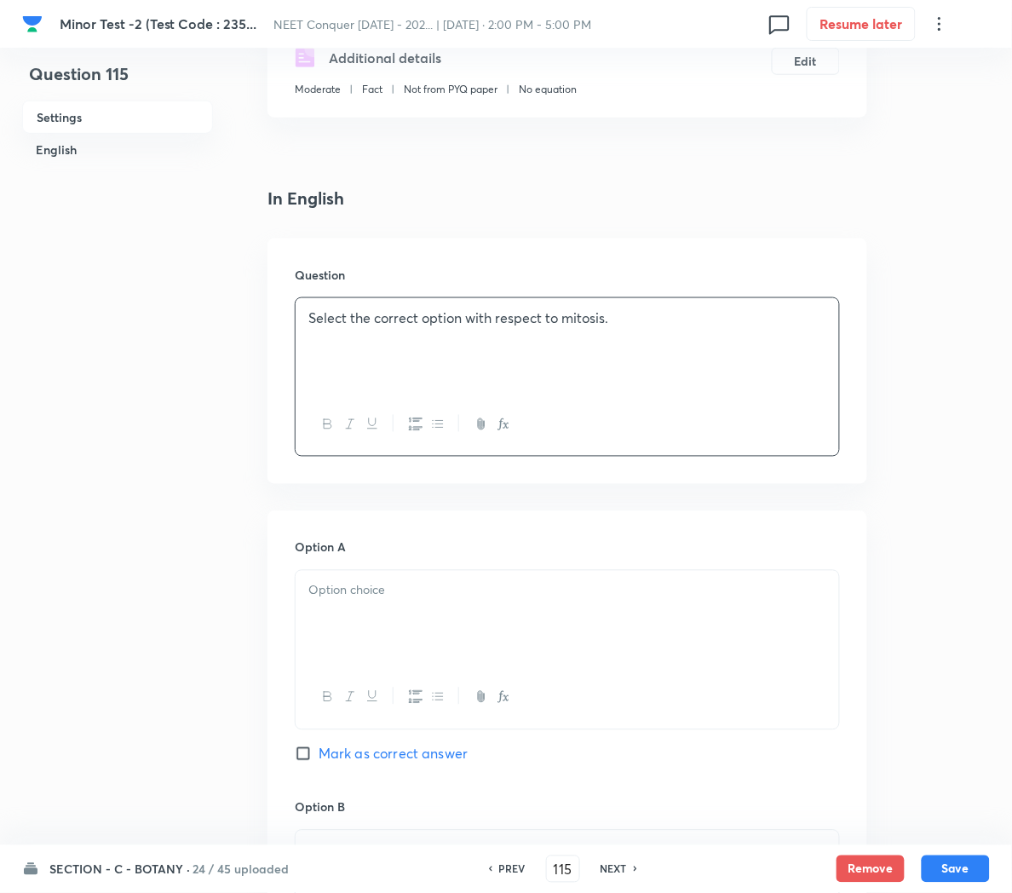
scroll to position [372, 0]
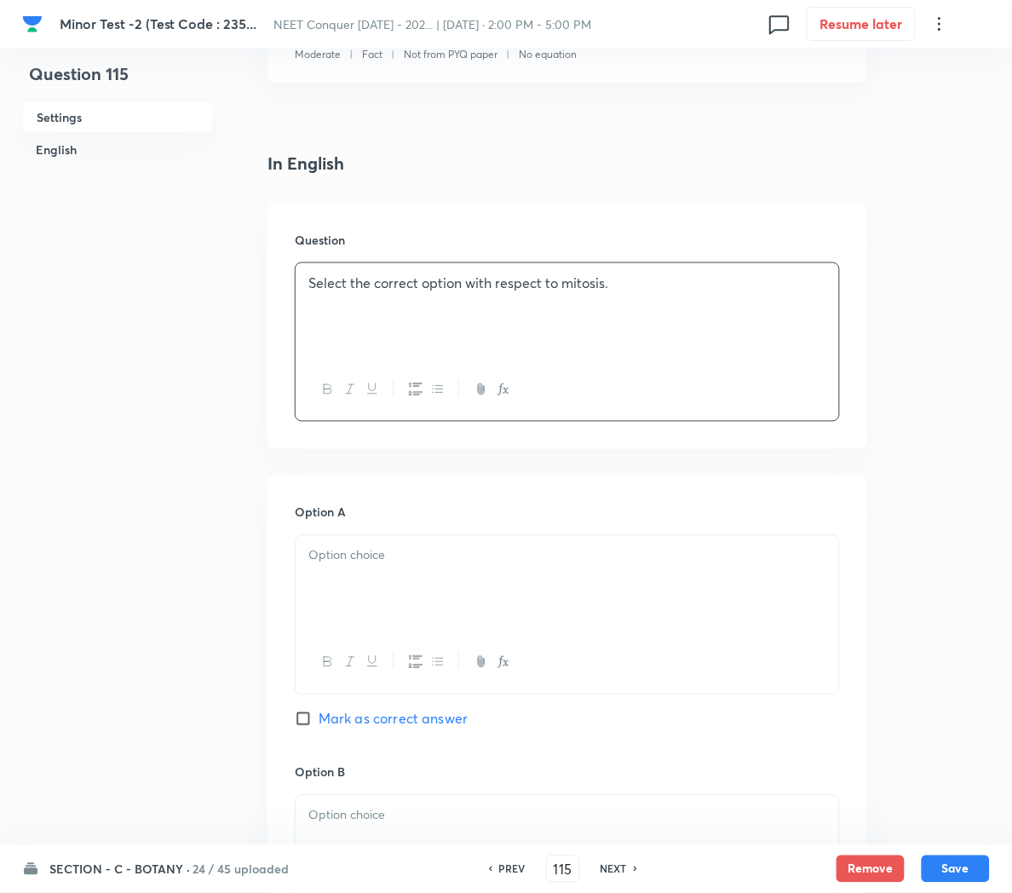
click at [434, 600] on div at bounding box center [568, 583] width 544 height 95
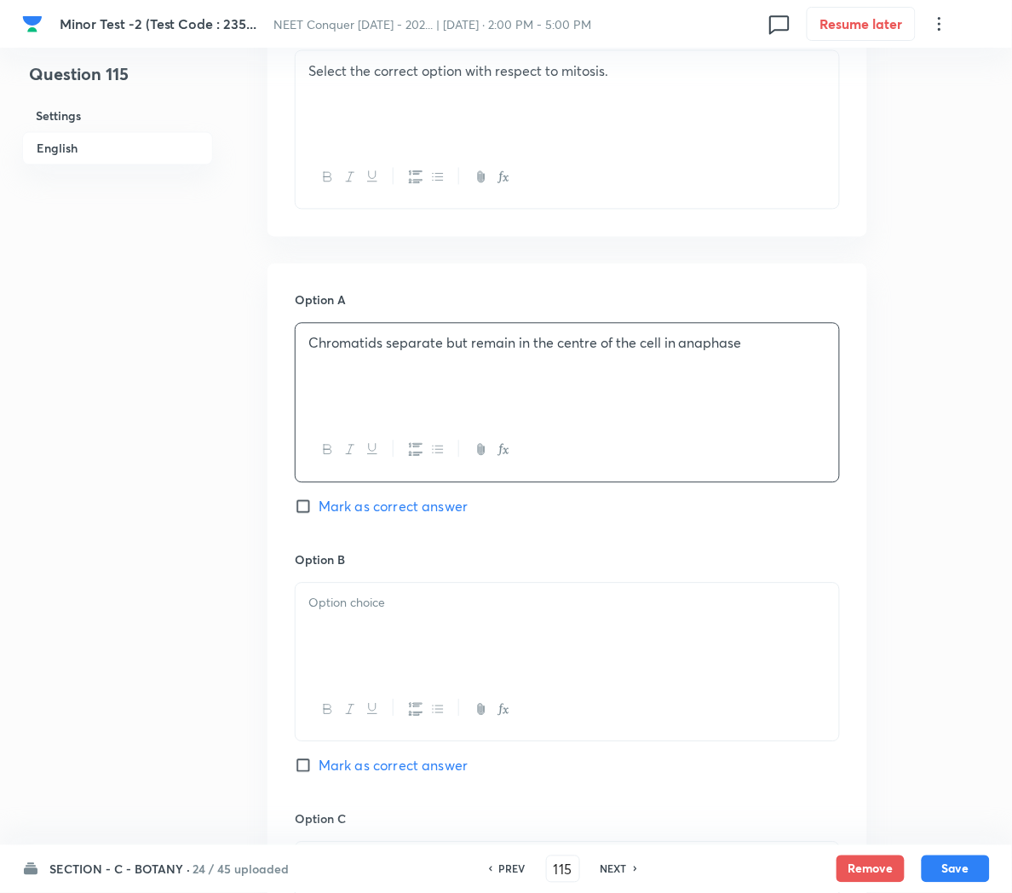
scroll to position [596, 0]
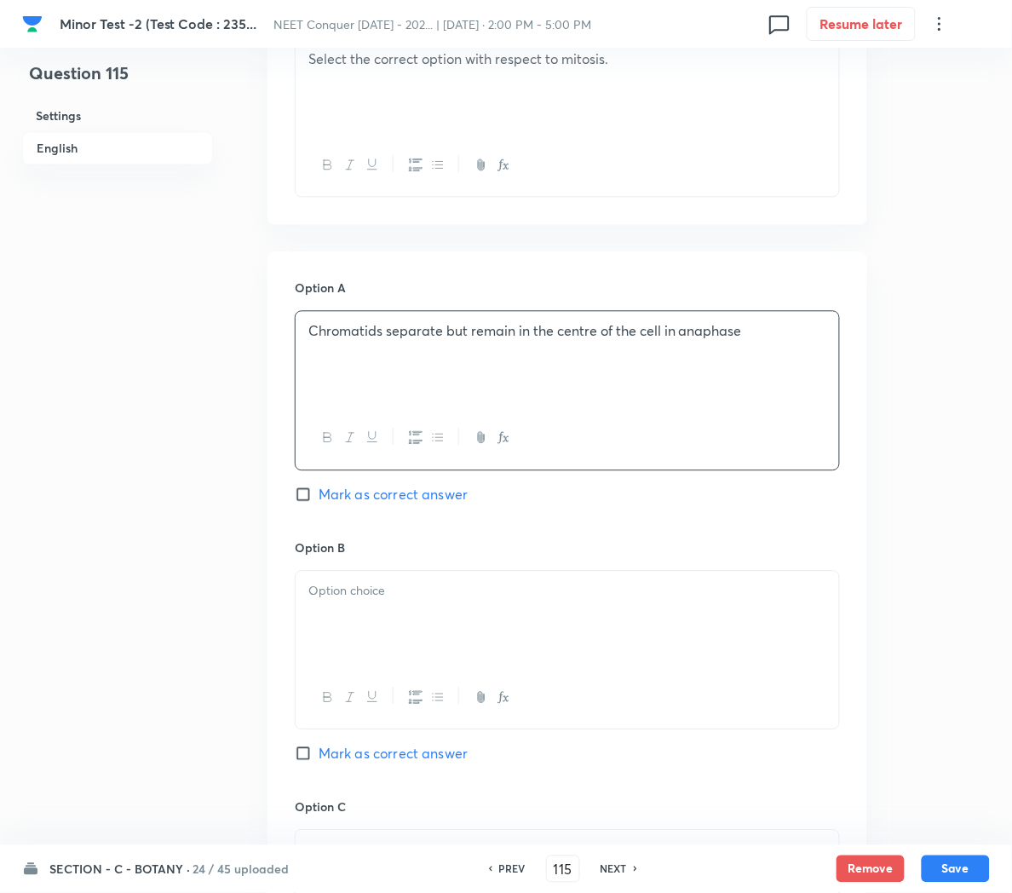
click at [390, 610] on div at bounding box center [568, 619] width 544 height 95
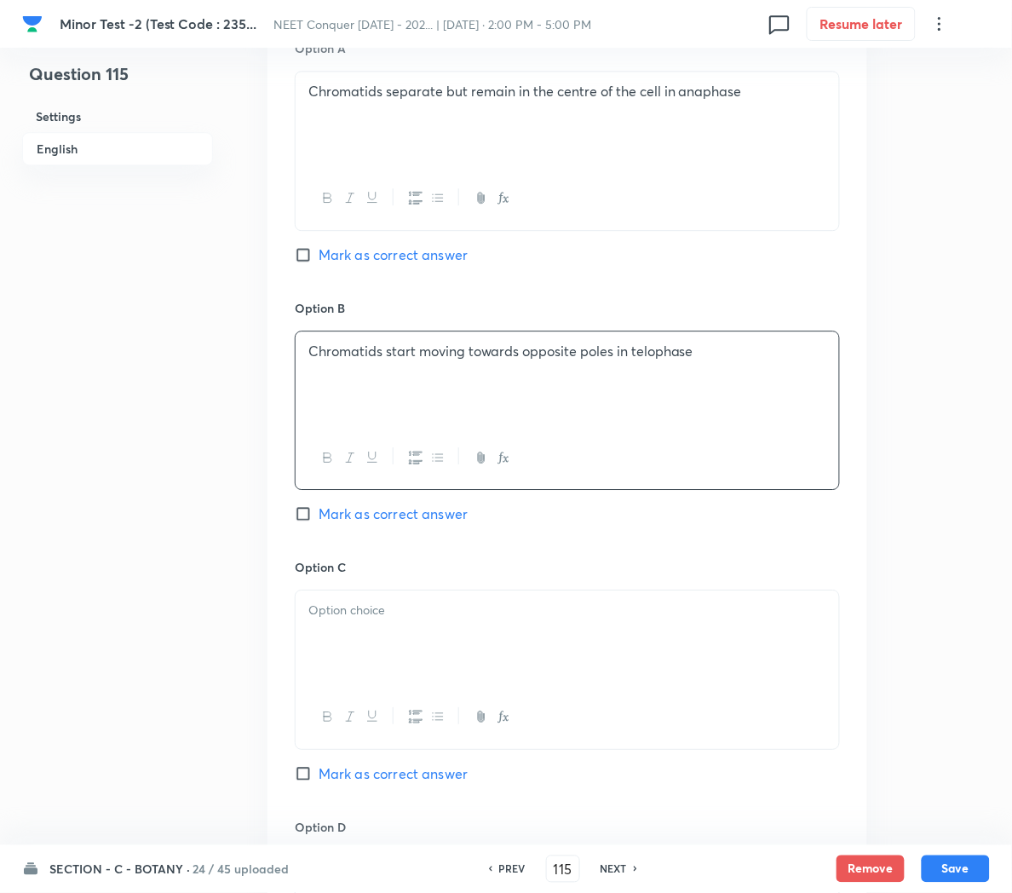
scroll to position [840, 0]
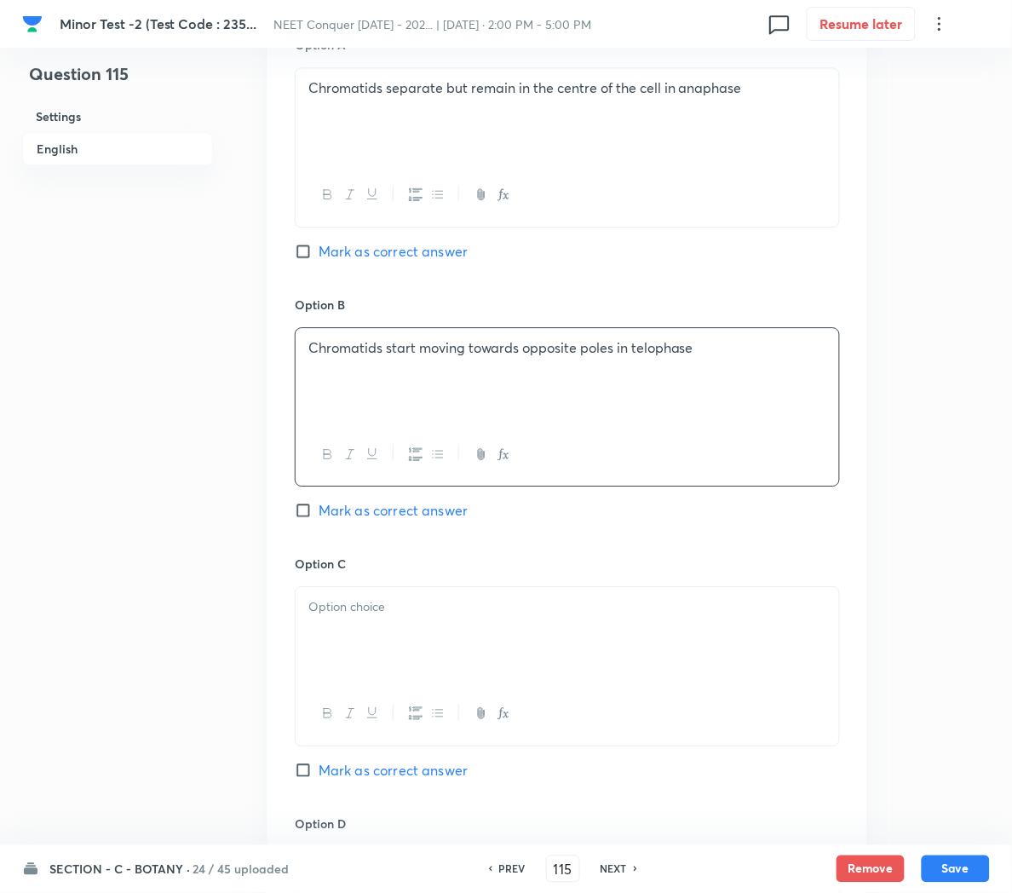
click at [440, 629] on div at bounding box center [568, 634] width 544 height 95
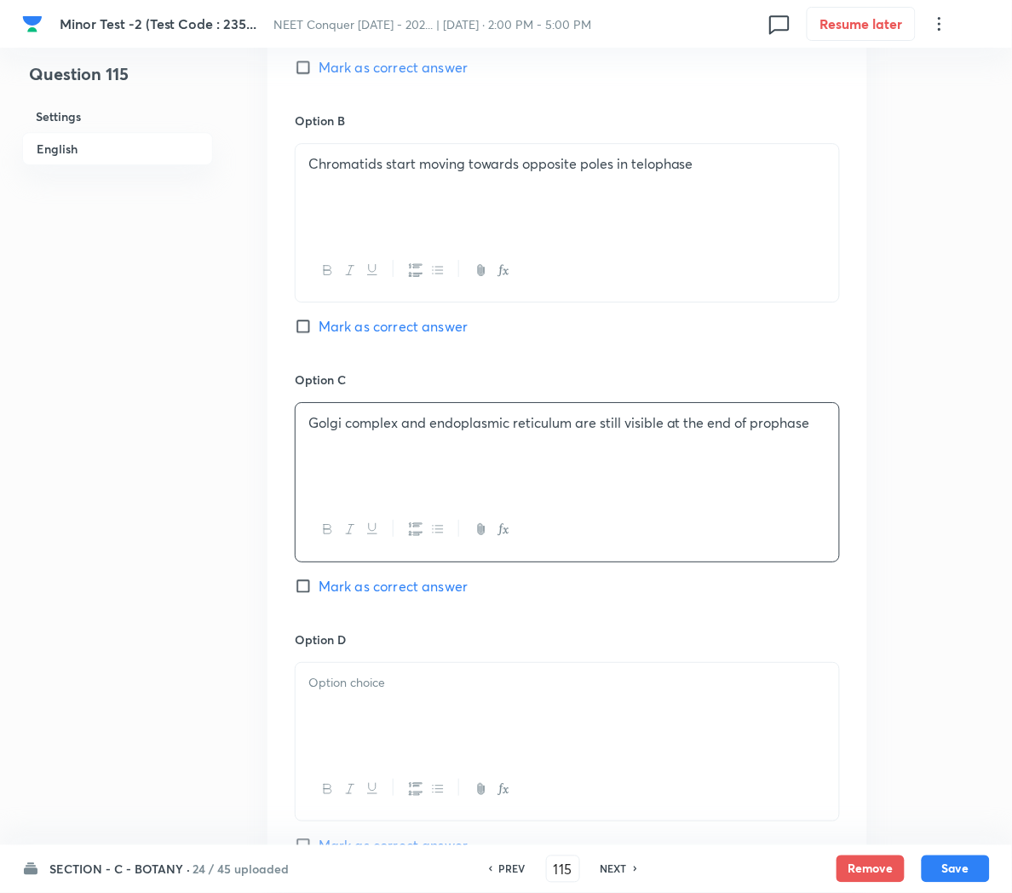
scroll to position [1037, 0]
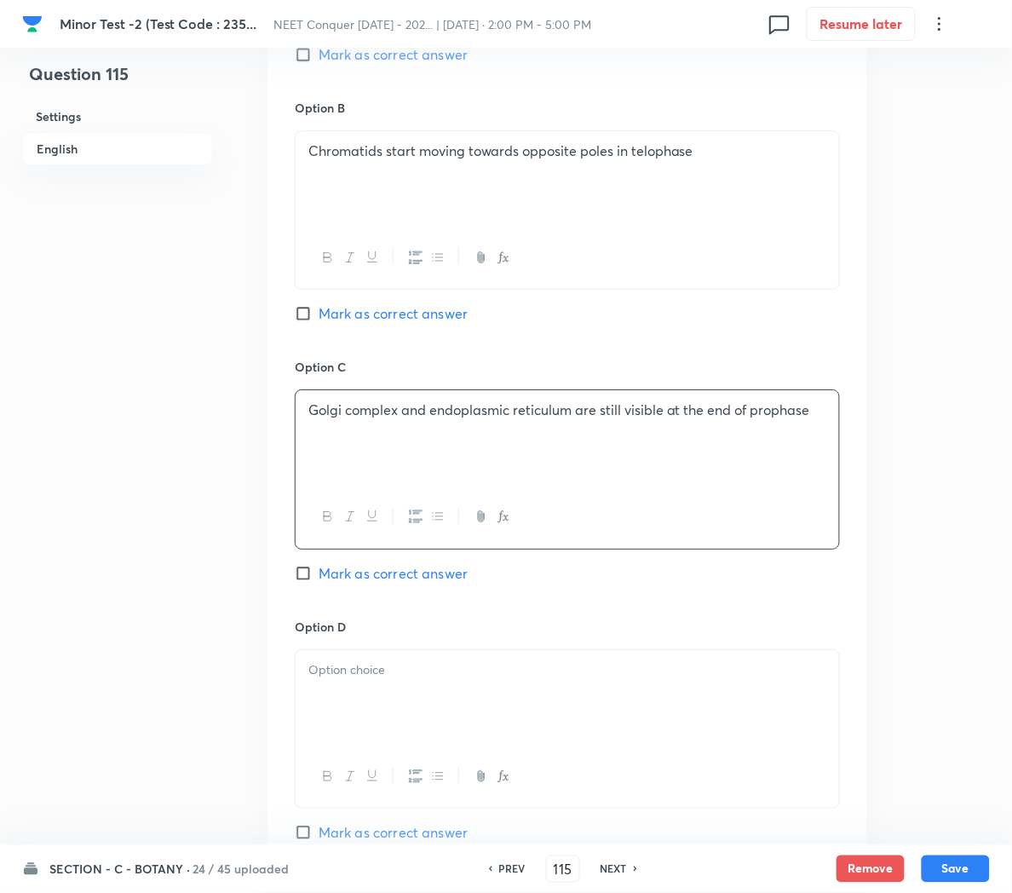
click at [380, 702] on div at bounding box center [568, 697] width 544 height 95
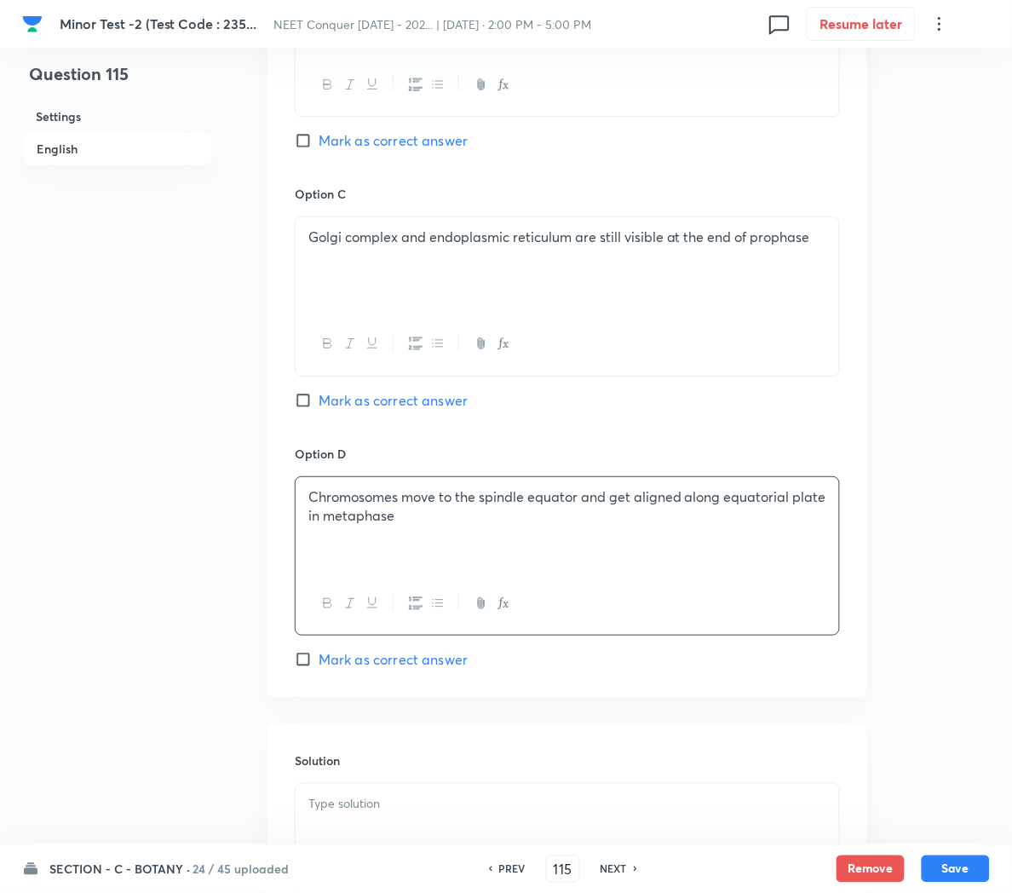
scroll to position [1237, 0]
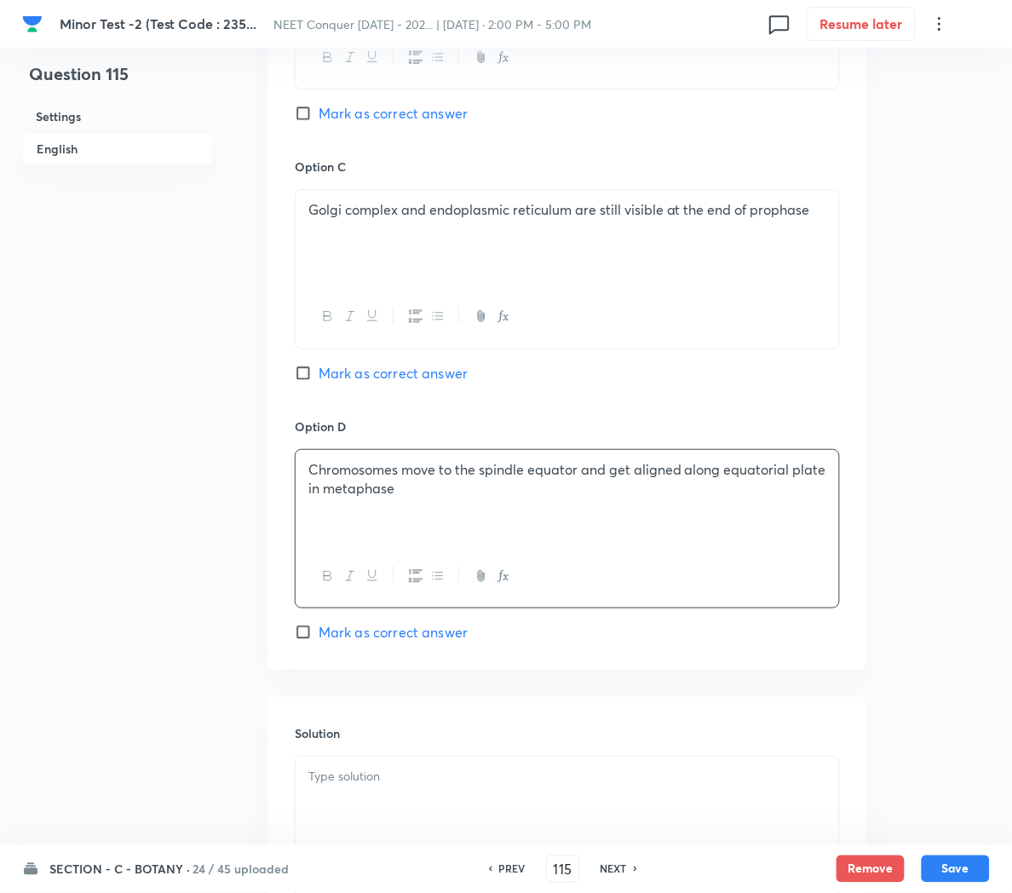
click at [342, 642] on span "Mark as correct answer" at bounding box center [393, 632] width 149 height 20
click at [319, 641] on input "Mark as correct answer" at bounding box center [307, 632] width 24 height 17
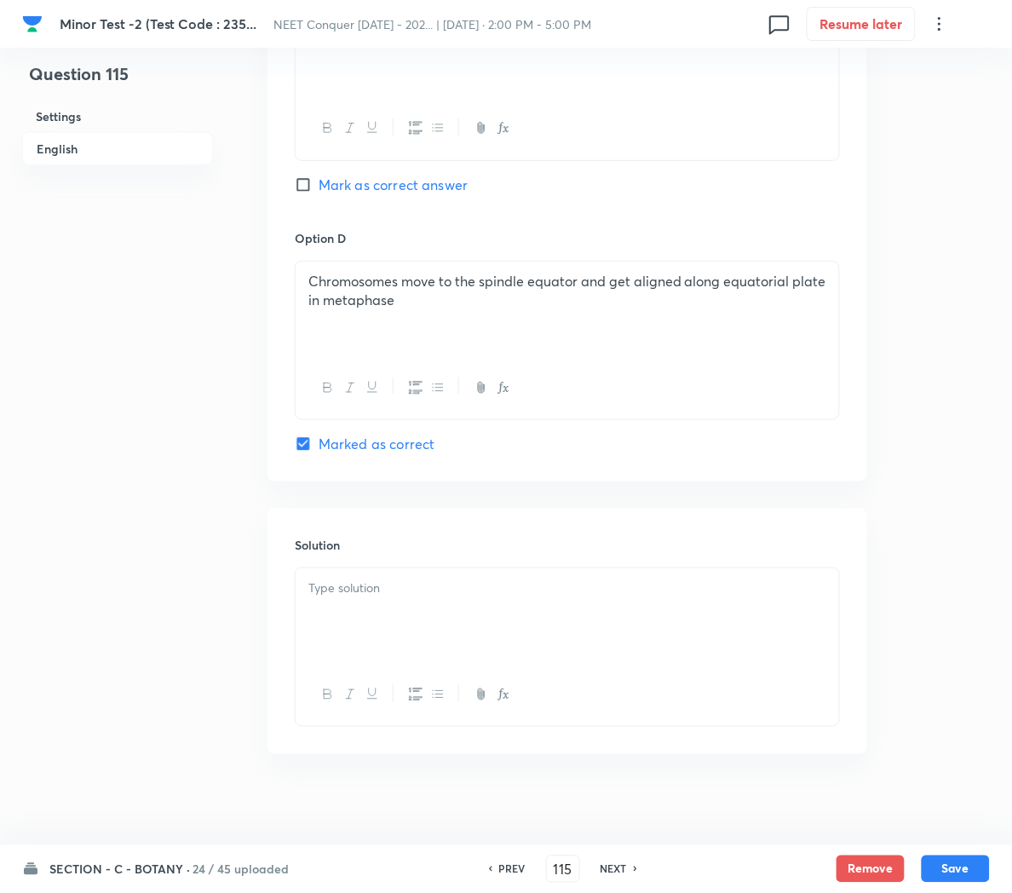
scroll to position [1428, 0]
click at [339, 620] on div at bounding box center [568, 613] width 544 height 95
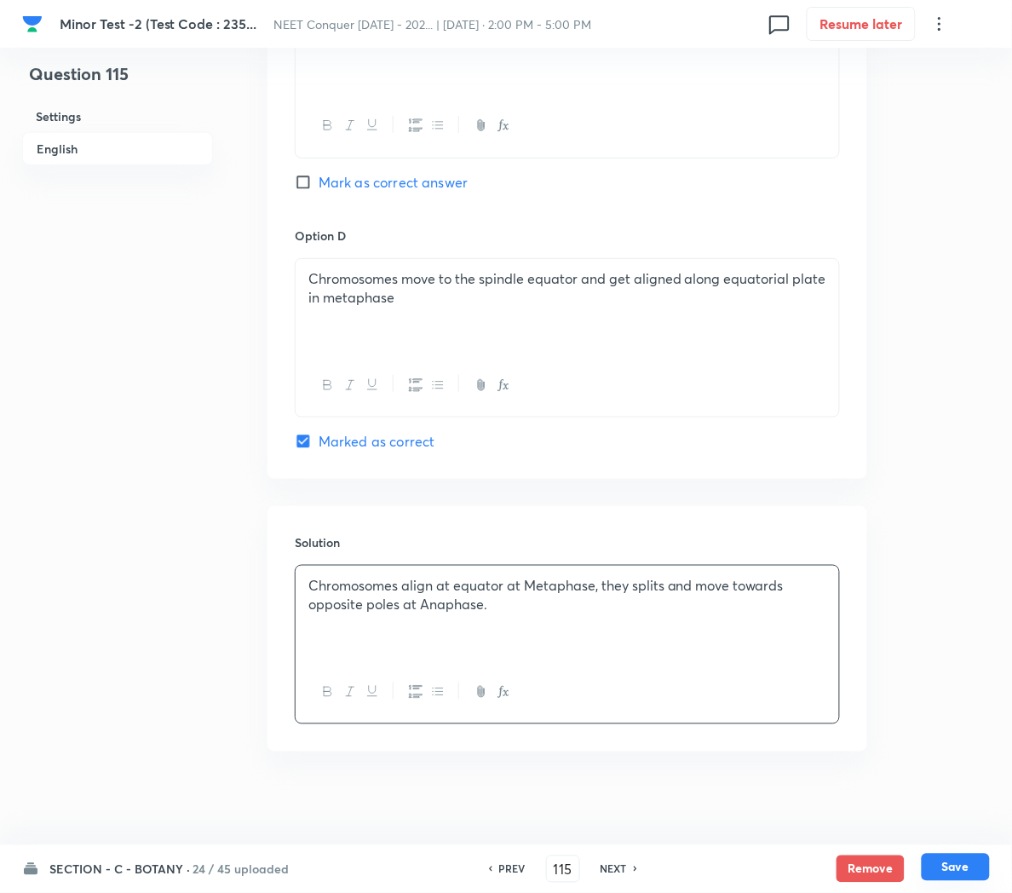
click at [947, 868] on button "Save" at bounding box center [956, 867] width 68 height 27
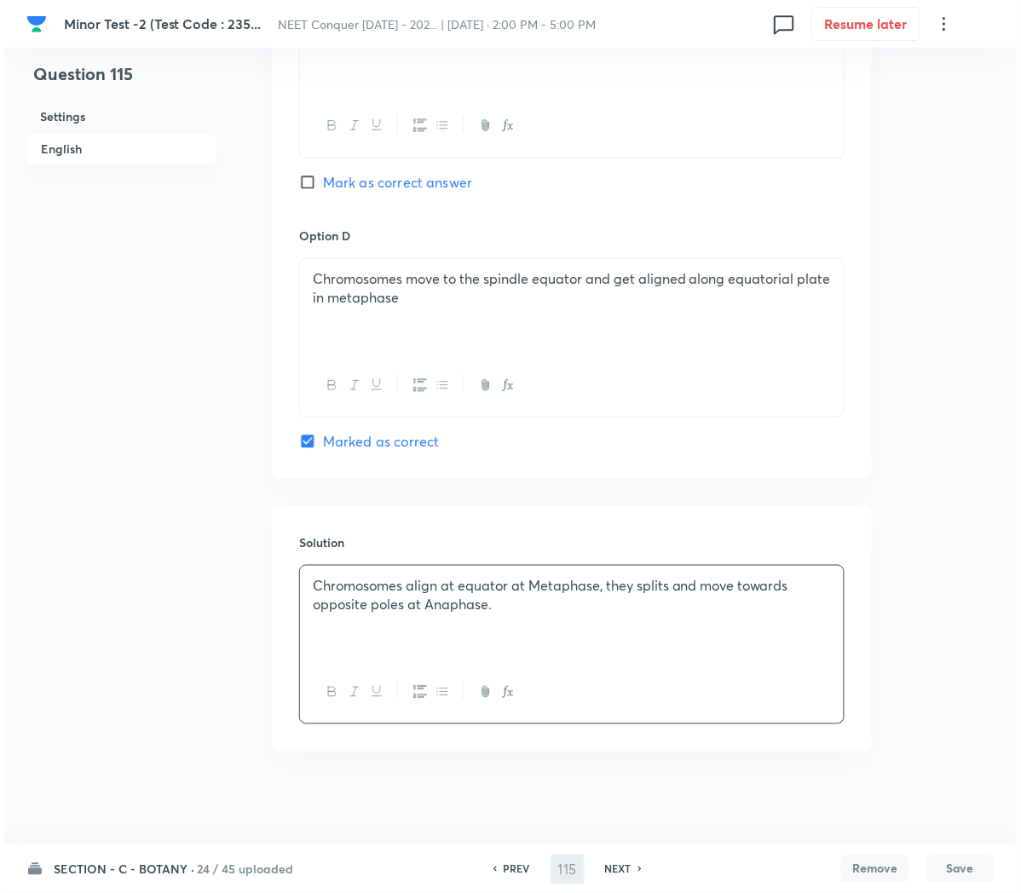
scroll to position [0, 0]
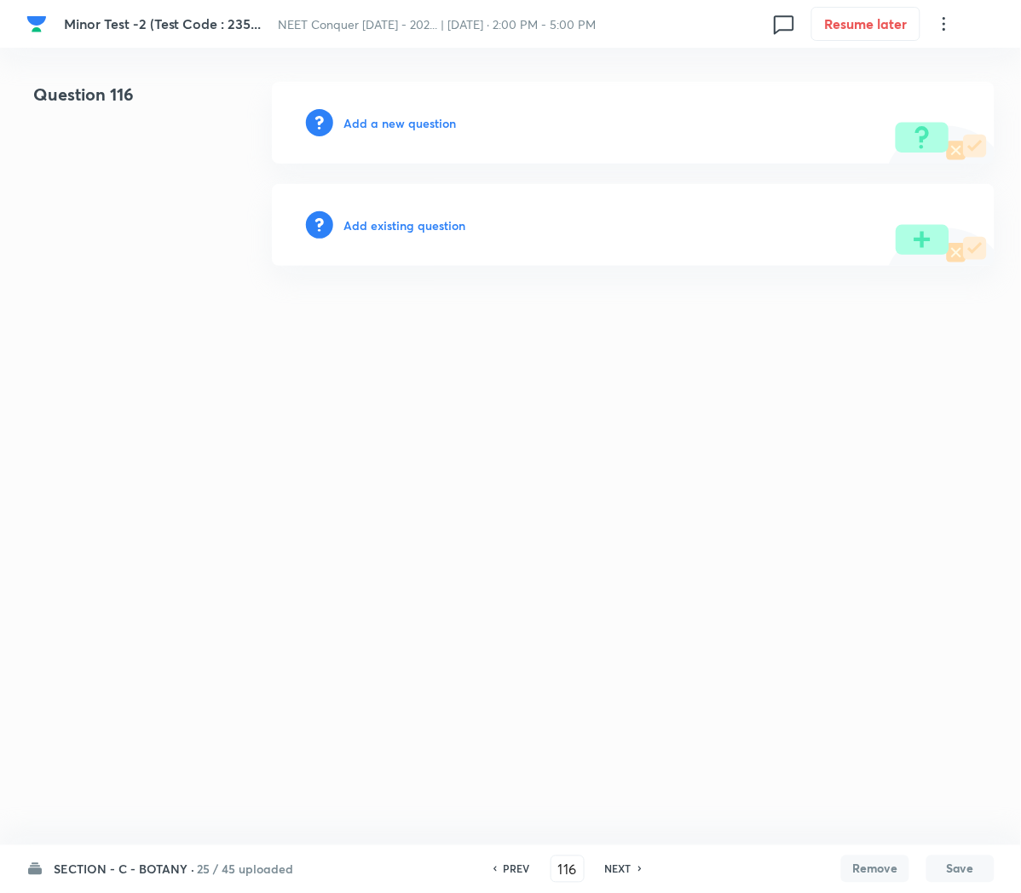
click at [371, 130] on h6 "Add a new question" at bounding box center [399, 123] width 112 height 18
click at [371, 130] on h6 "Choose a question type" at bounding box center [408, 123] width 131 height 18
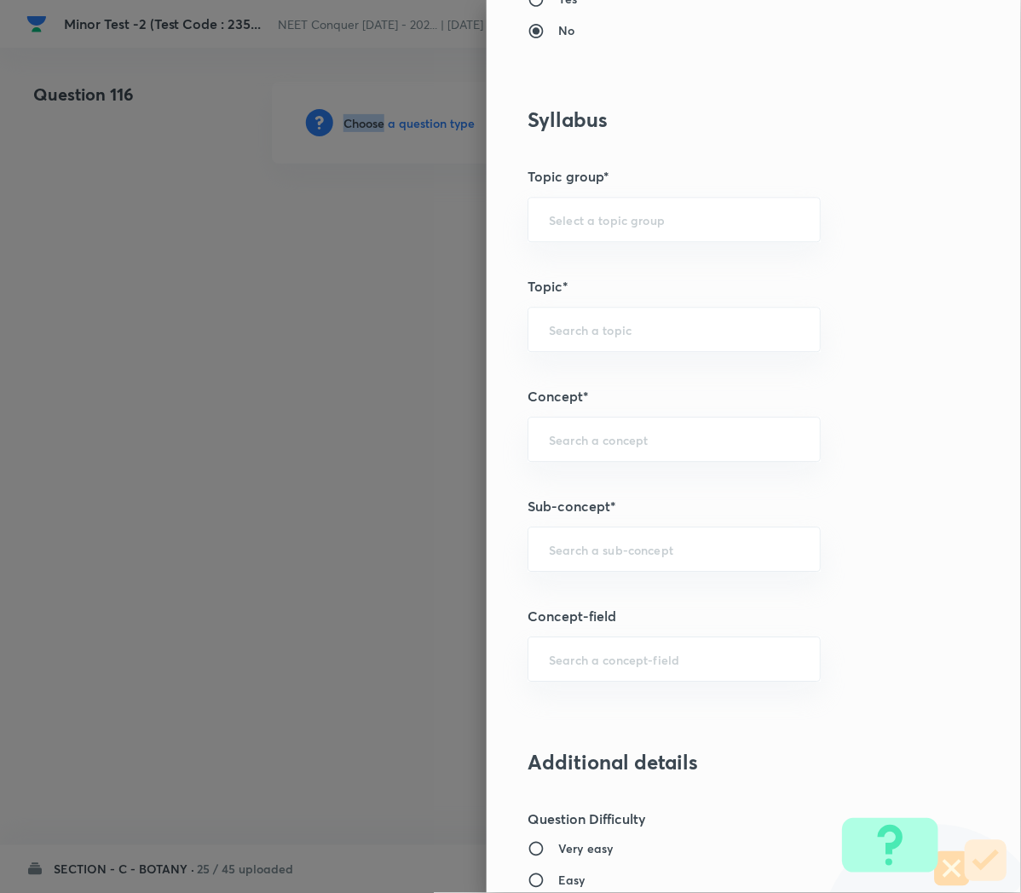
scroll to position [781, 0]
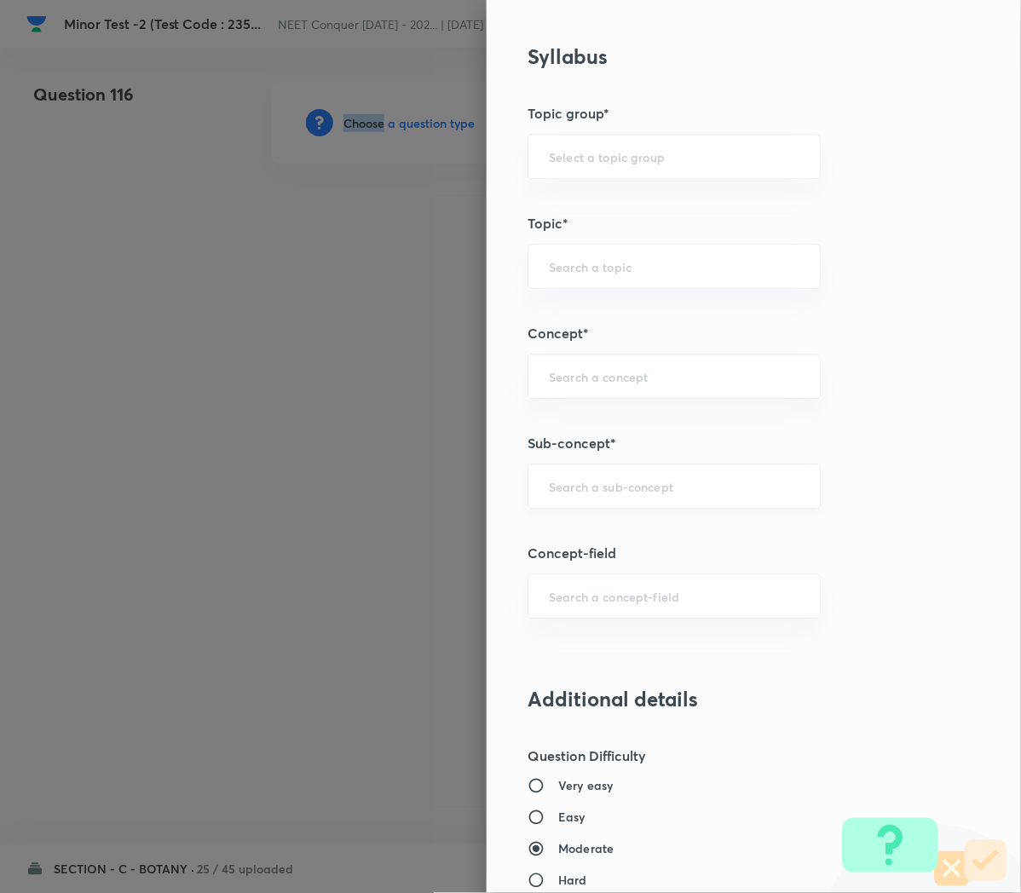
click at [564, 498] on div "​" at bounding box center [673, 485] width 293 height 45
paste input "Cell Cycle and Cell Division"
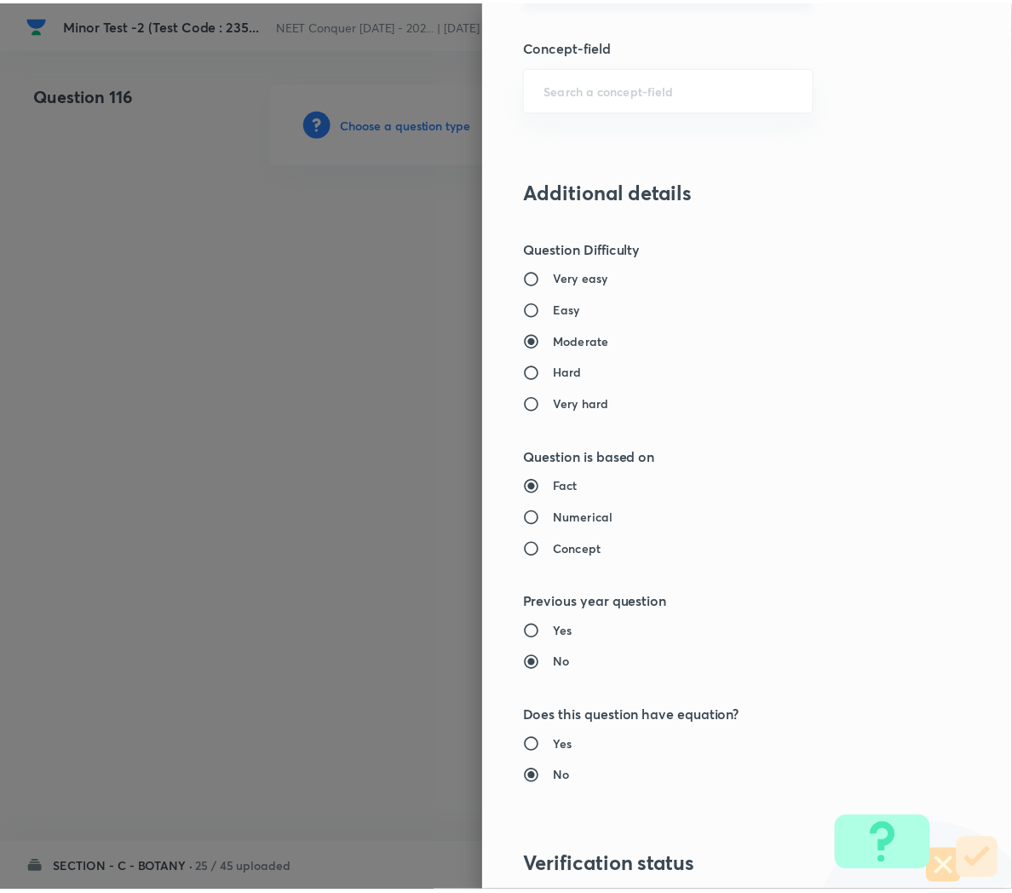
scroll to position [1546, 0]
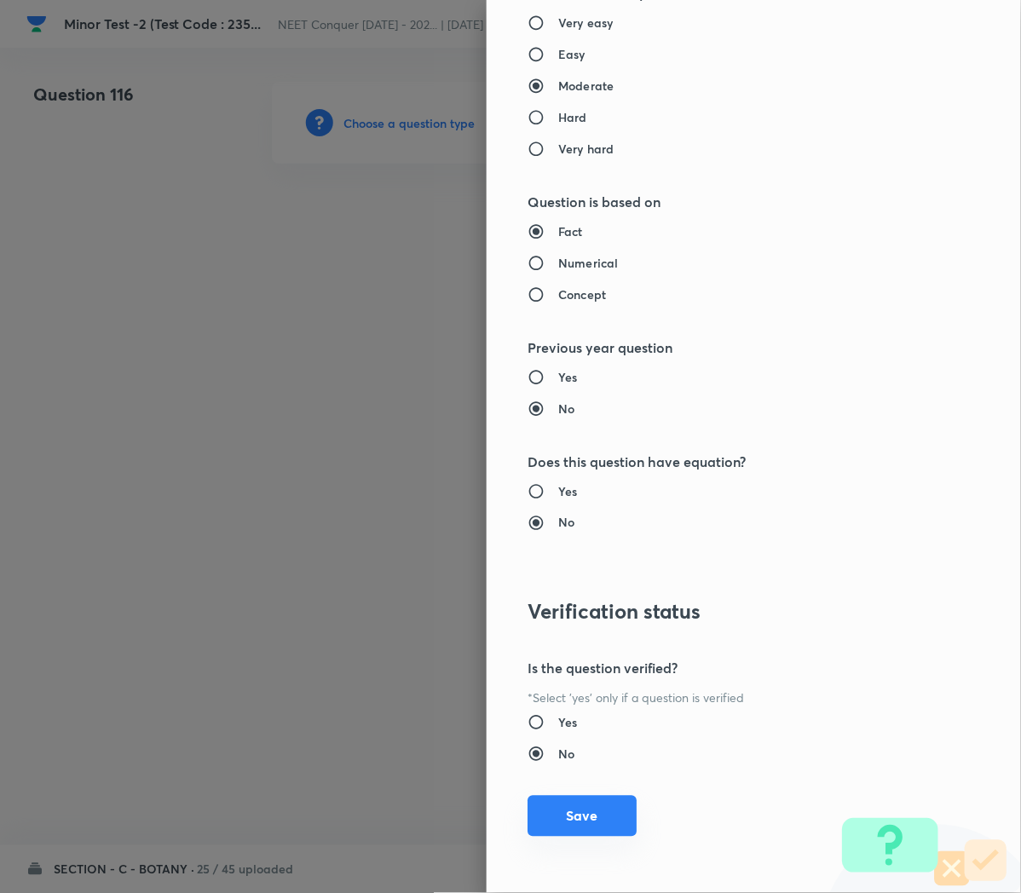
click at [543, 803] on button "Save" at bounding box center [581, 816] width 109 height 41
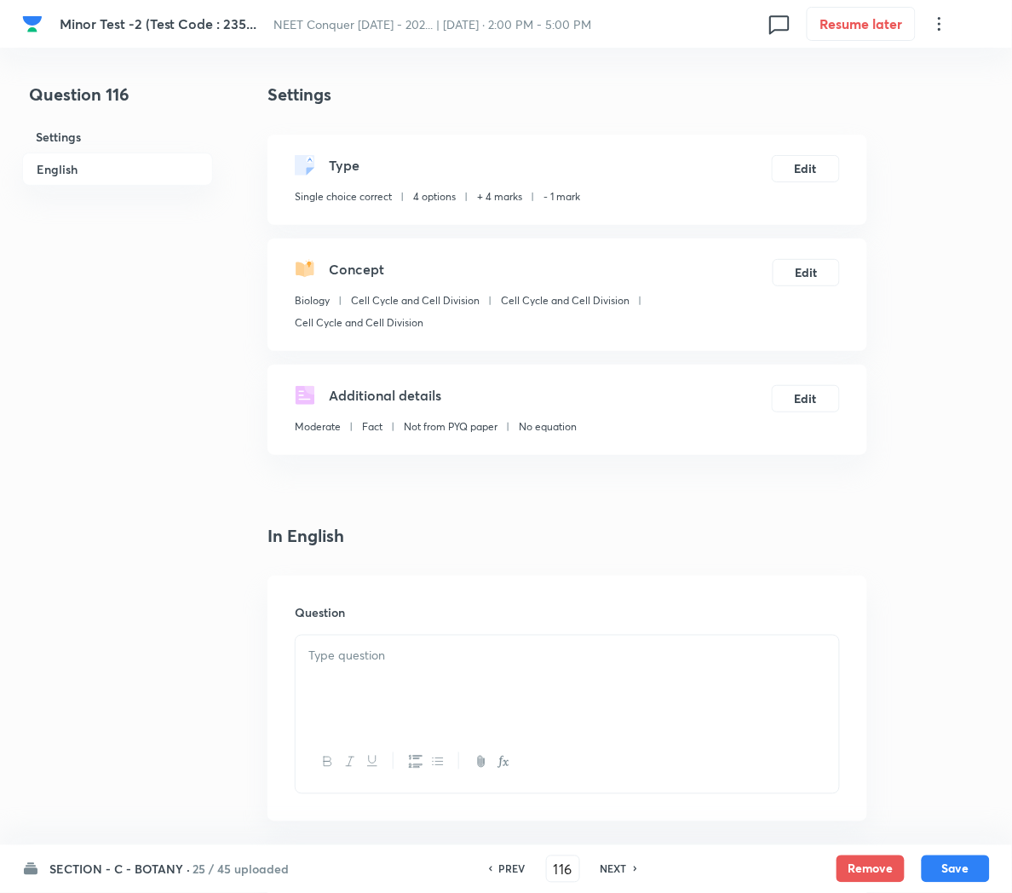
click at [383, 680] on div at bounding box center [568, 683] width 544 height 95
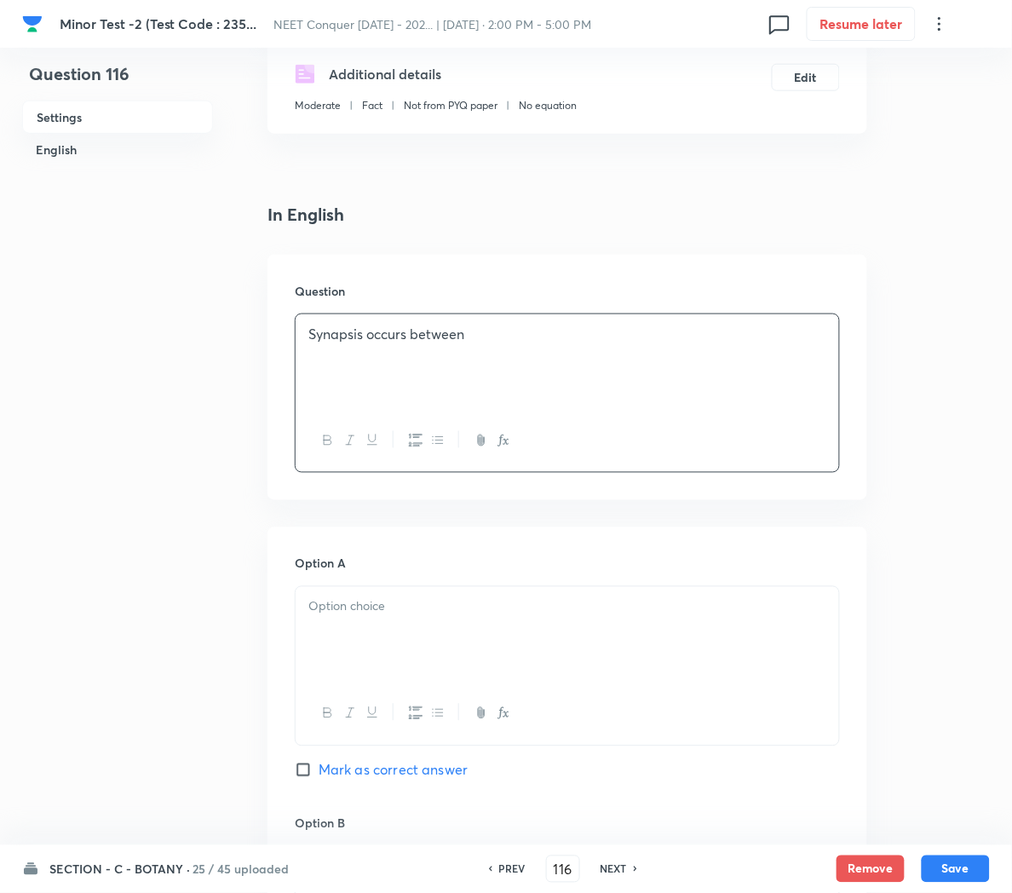
scroll to position [324, 0]
click at [333, 669] on div at bounding box center [568, 631] width 544 height 95
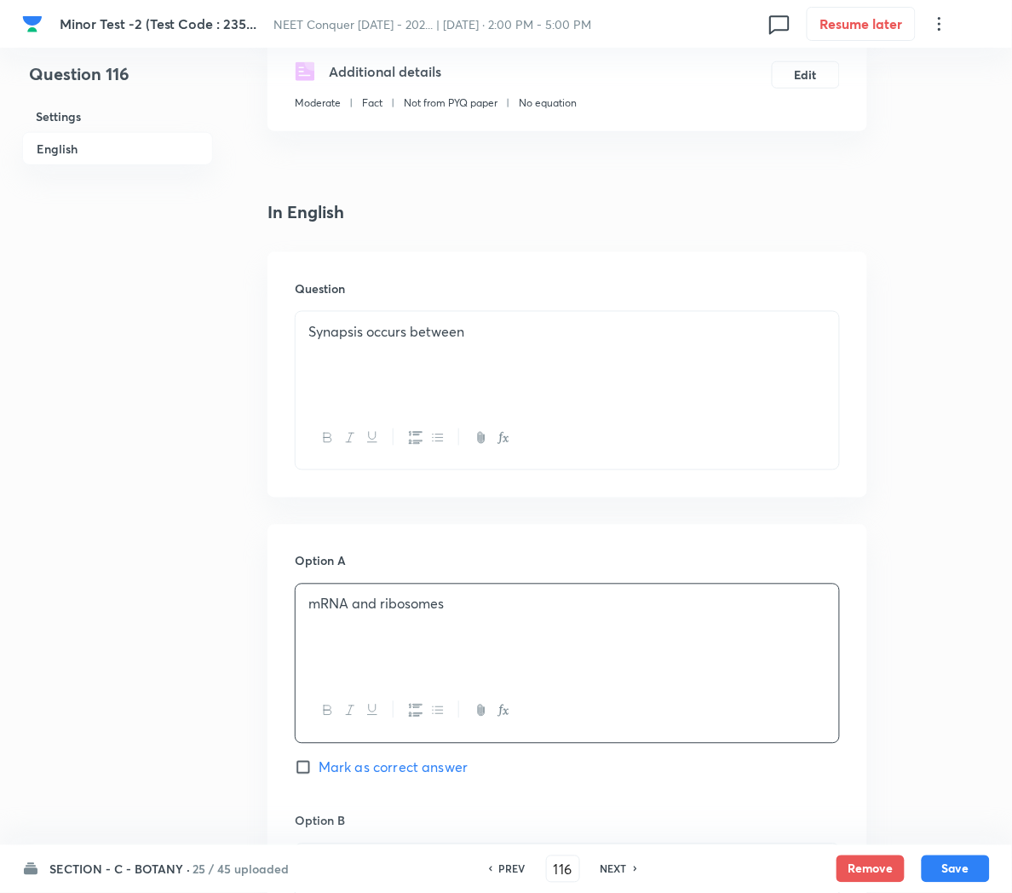
scroll to position [571, 0]
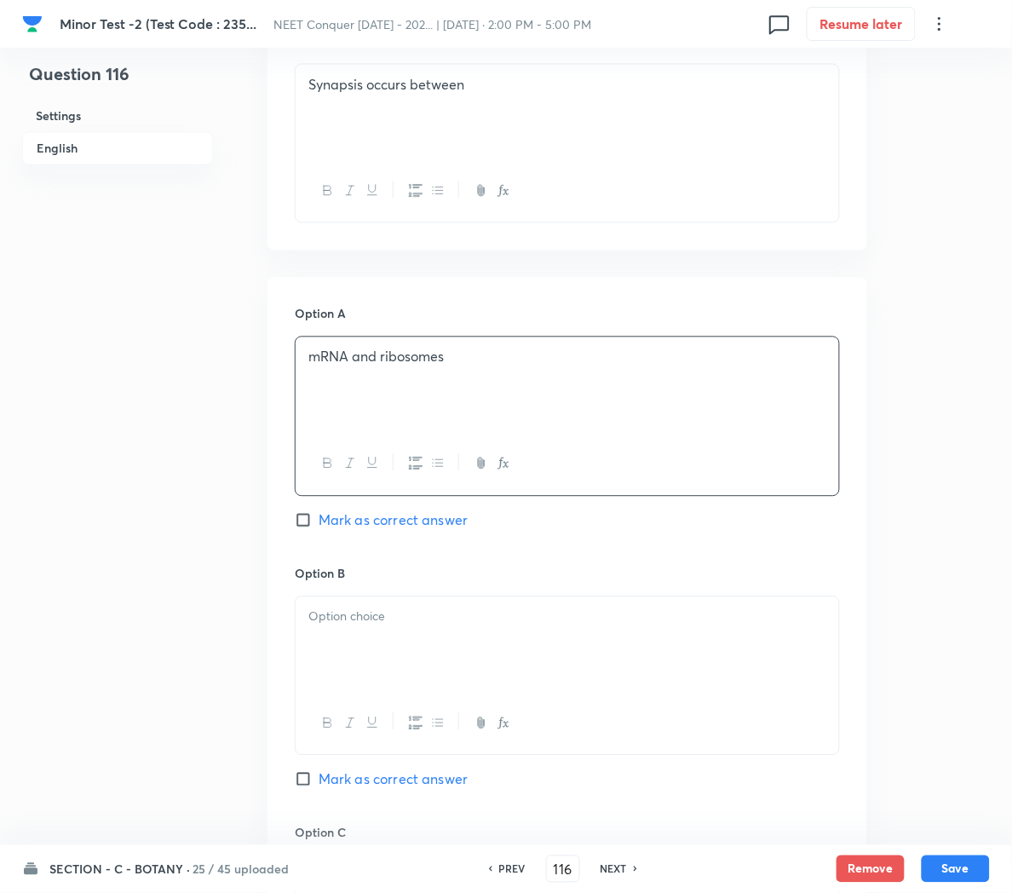
click at [359, 637] on div at bounding box center [568, 644] width 544 height 95
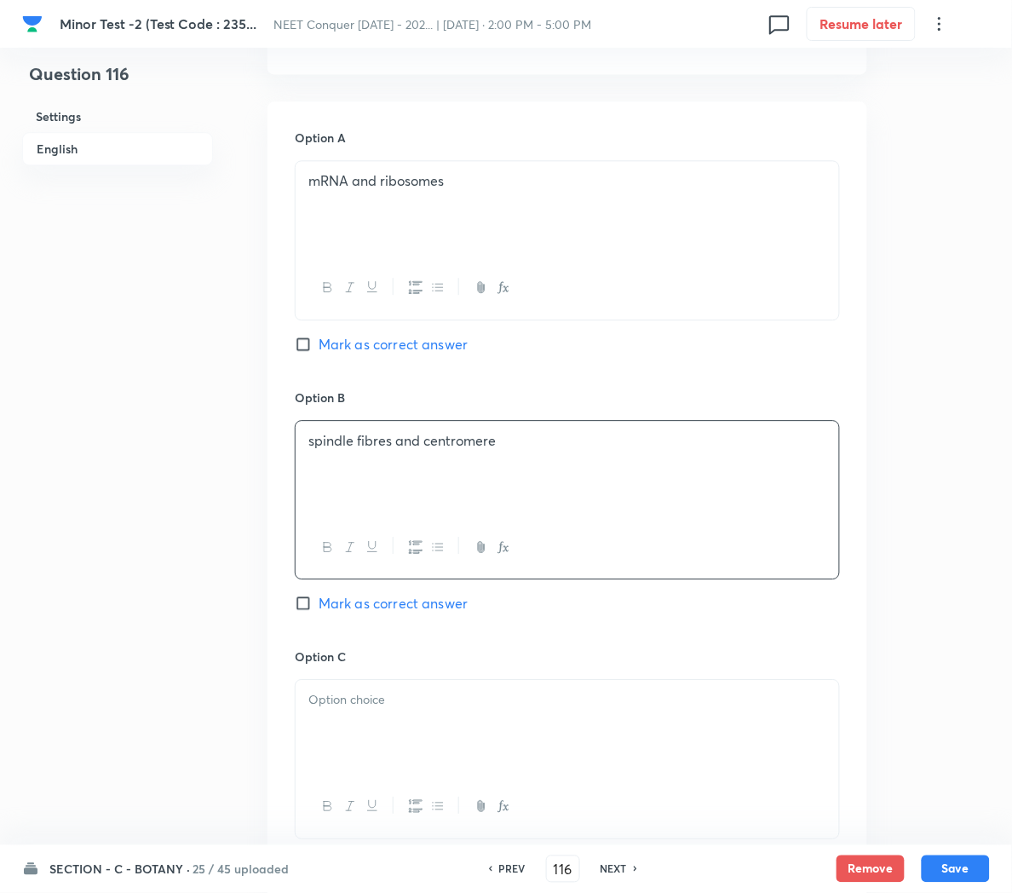
scroll to position [750, 0]
click at [363, 716] on div at bounding box center [568, 724] width 544 height 95
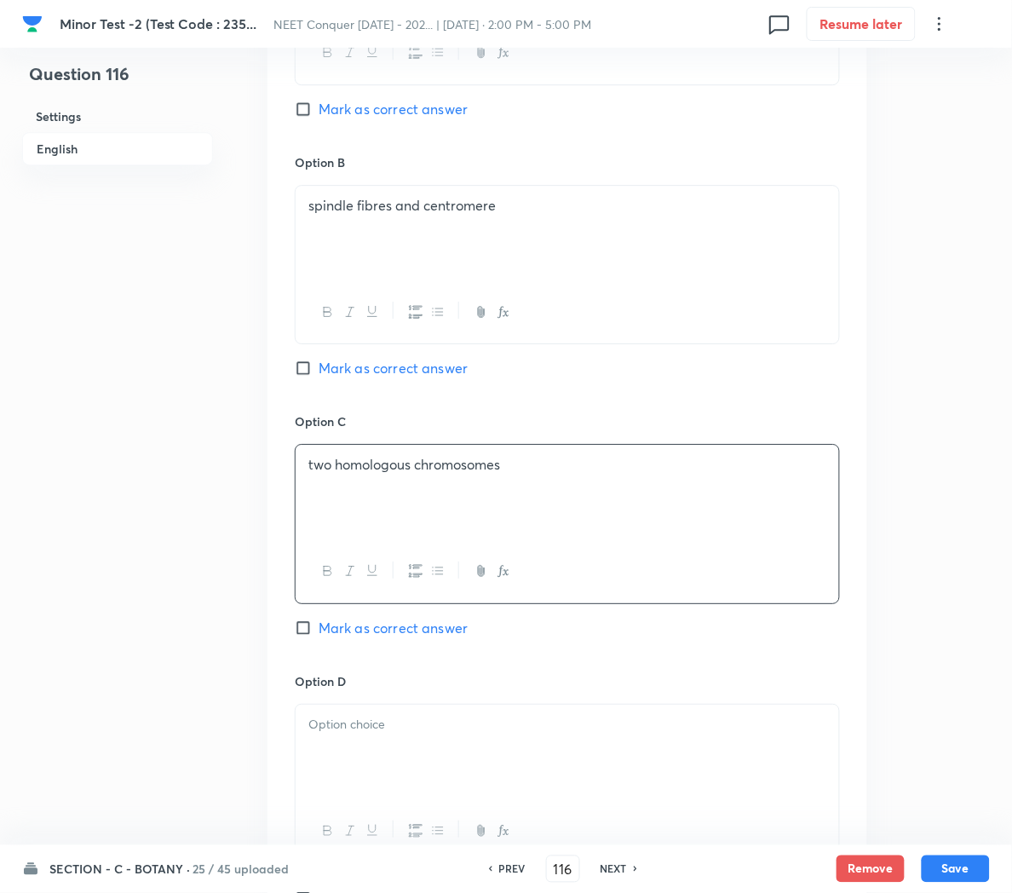
scroll to position [985, 0]
click at [341, 742] on div at bounding box center [568, 749] width 544 height 95
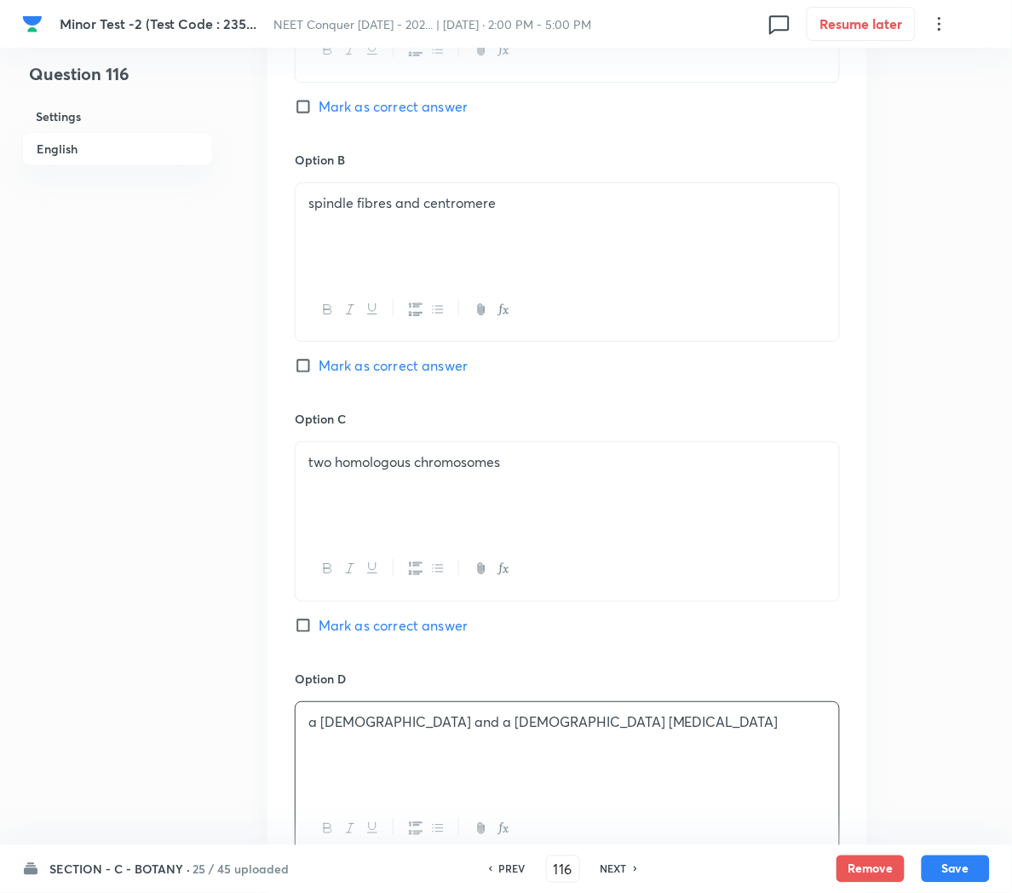
click at [366, 630] on span "Mark as correct answer" at bounding box center [393, 625] width 149 height 20
click at [319, 630] on input "Mark as correct answer" at bounding box center [307, 625] width 24 height 17
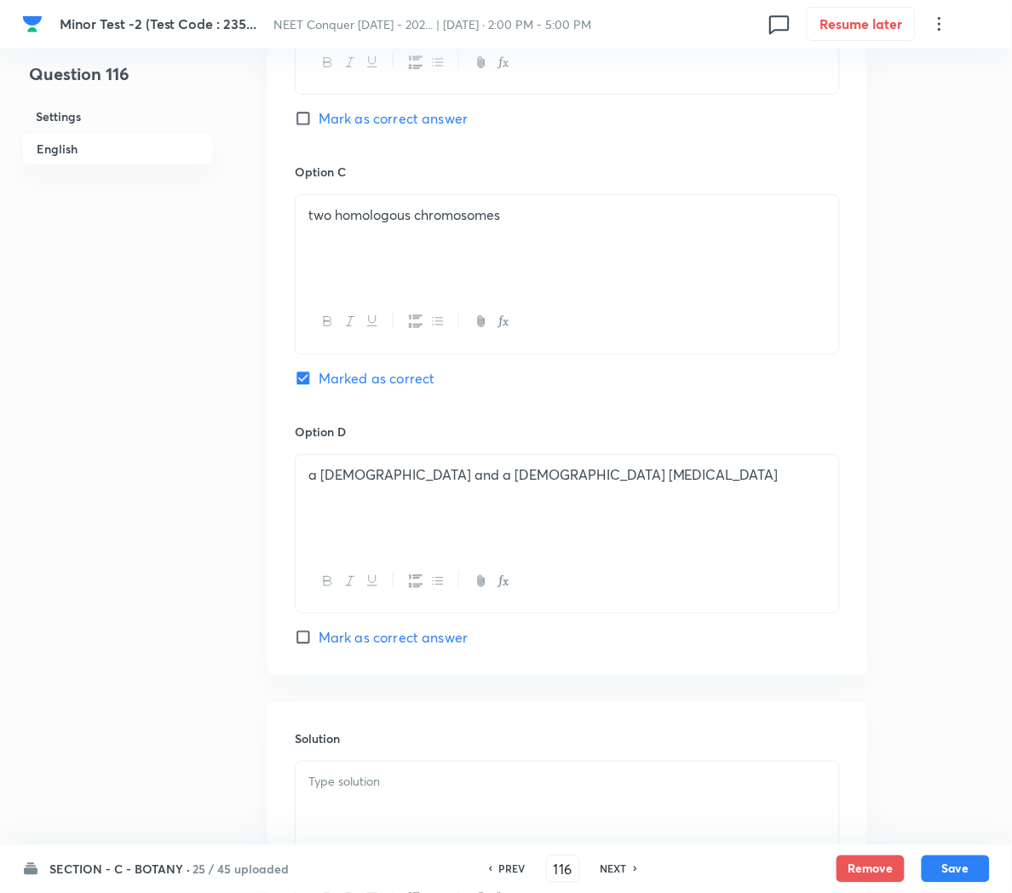
scroll to position [1372, 0]
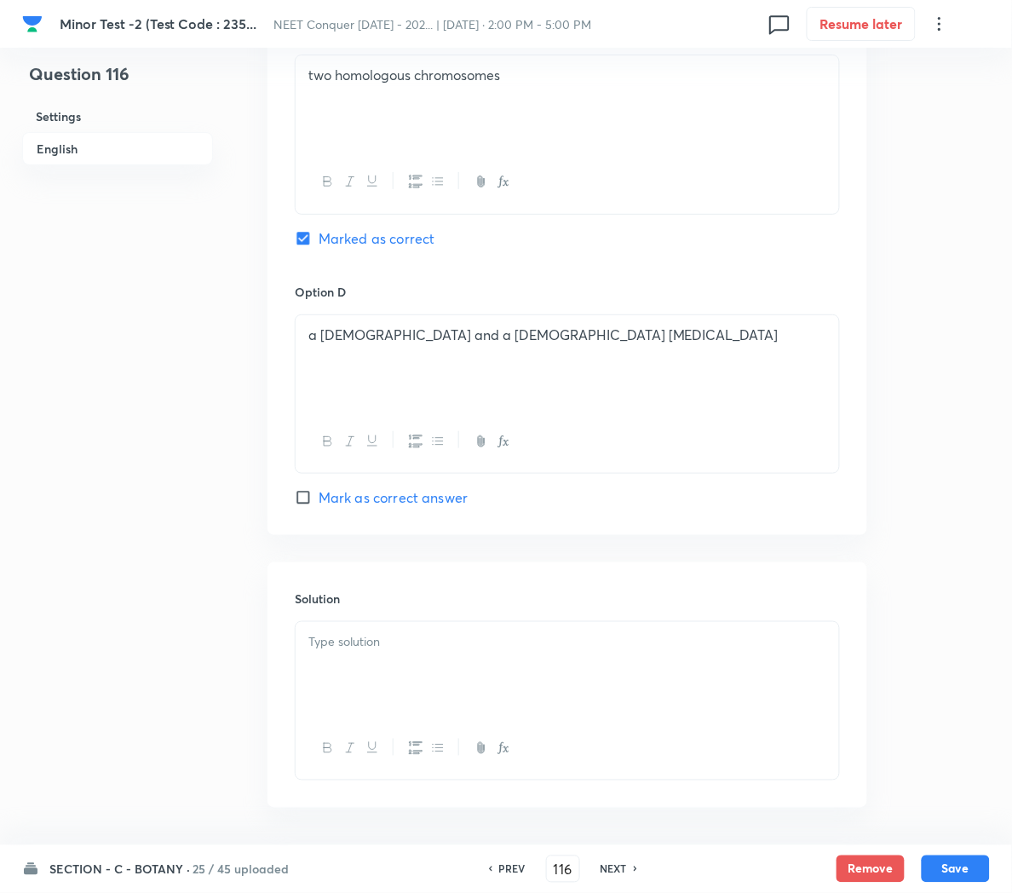
click at [354, 652] on p at bounding box center [567, 642] width 518 height 20
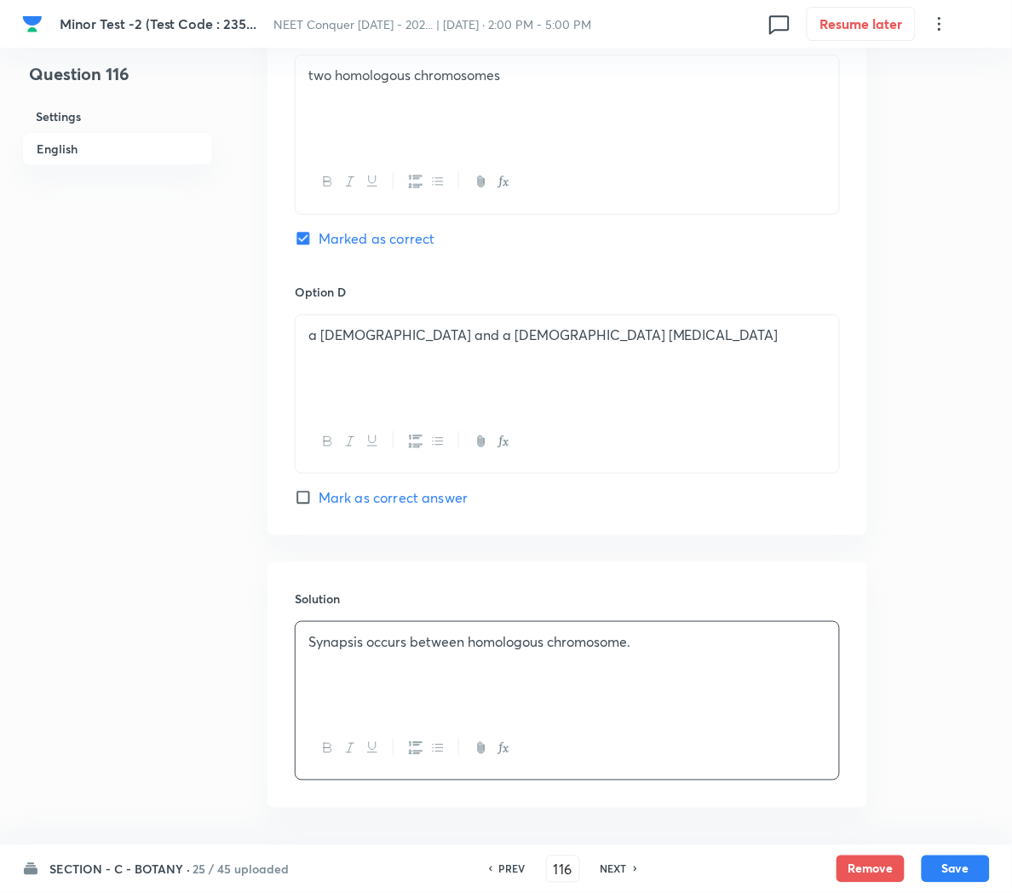
scroll to position [1444, 0]
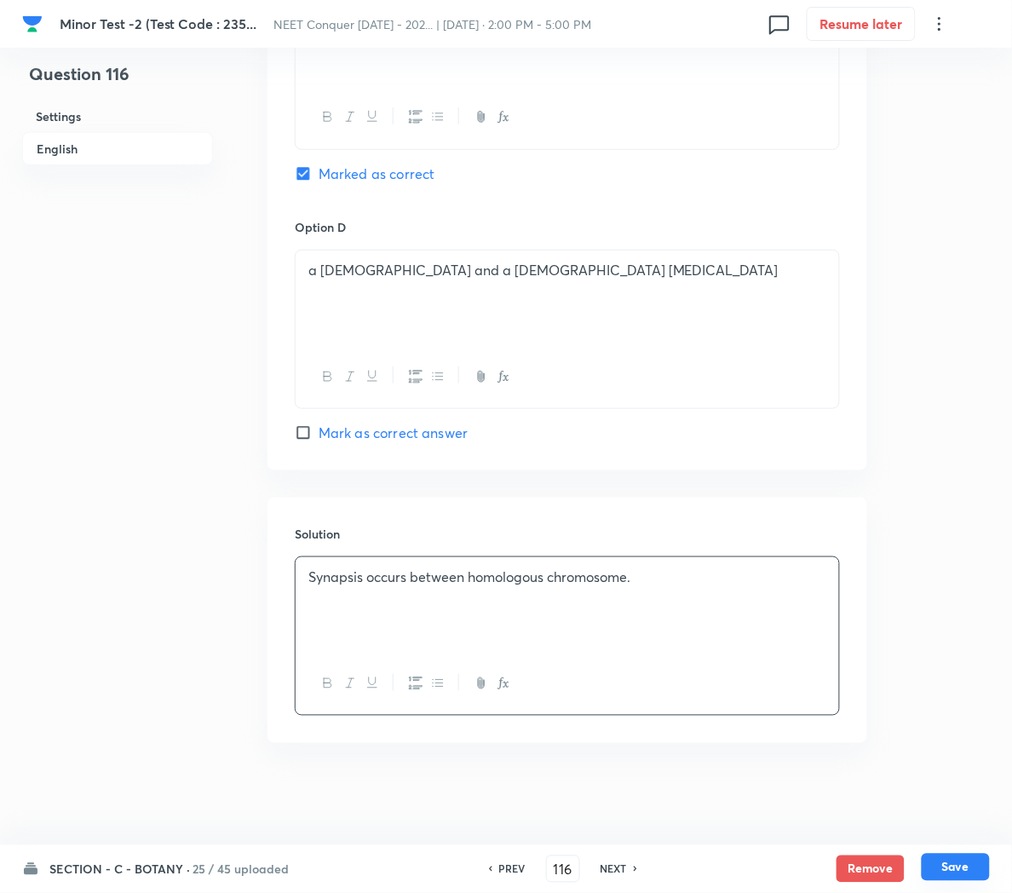
click at [957, 864] on button "Save" at bounding box center [956, 867] width 68 height 27
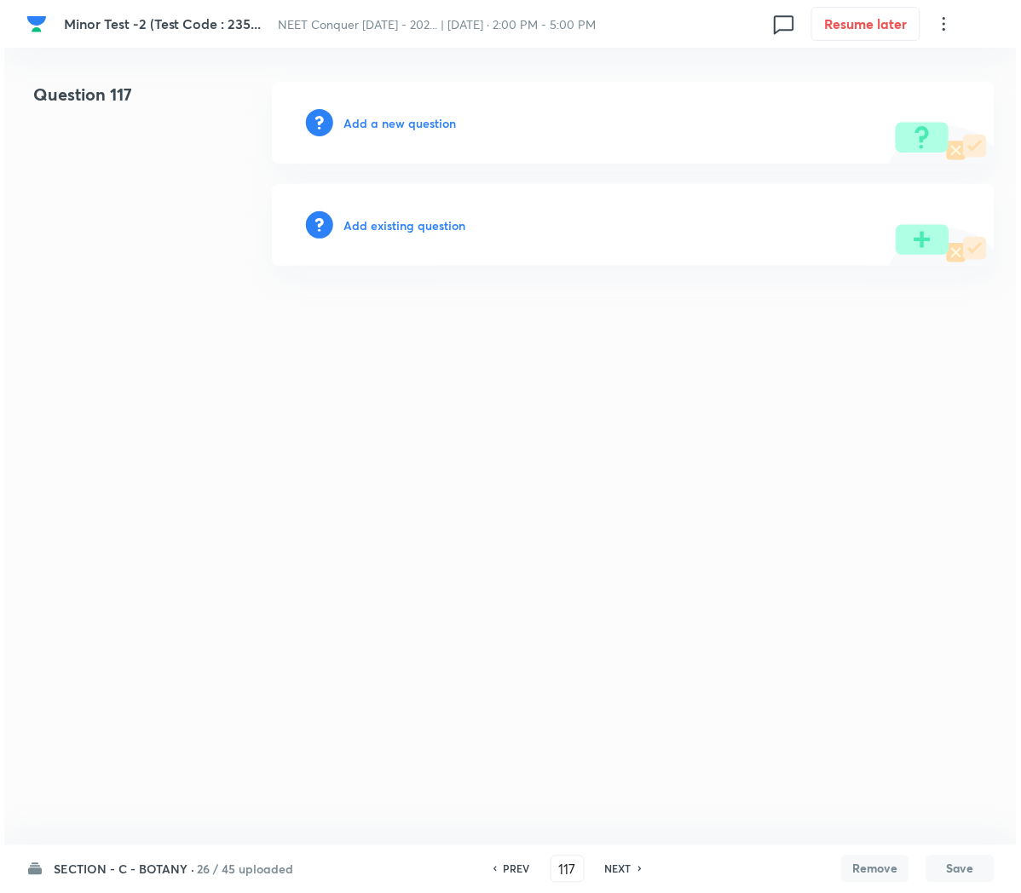
scroll to position [0, 0]
click at [356, 112] on div "Add a new question" at bounding box center [633, 123] width 722 height 82
click at [373, 119] on h6 "Add a new question" at bounding box center [399, 123] width 112 height 18
click at [373, 119] on h6 "Choose a question type" at bounding box center [408, 123] width 131 height 18
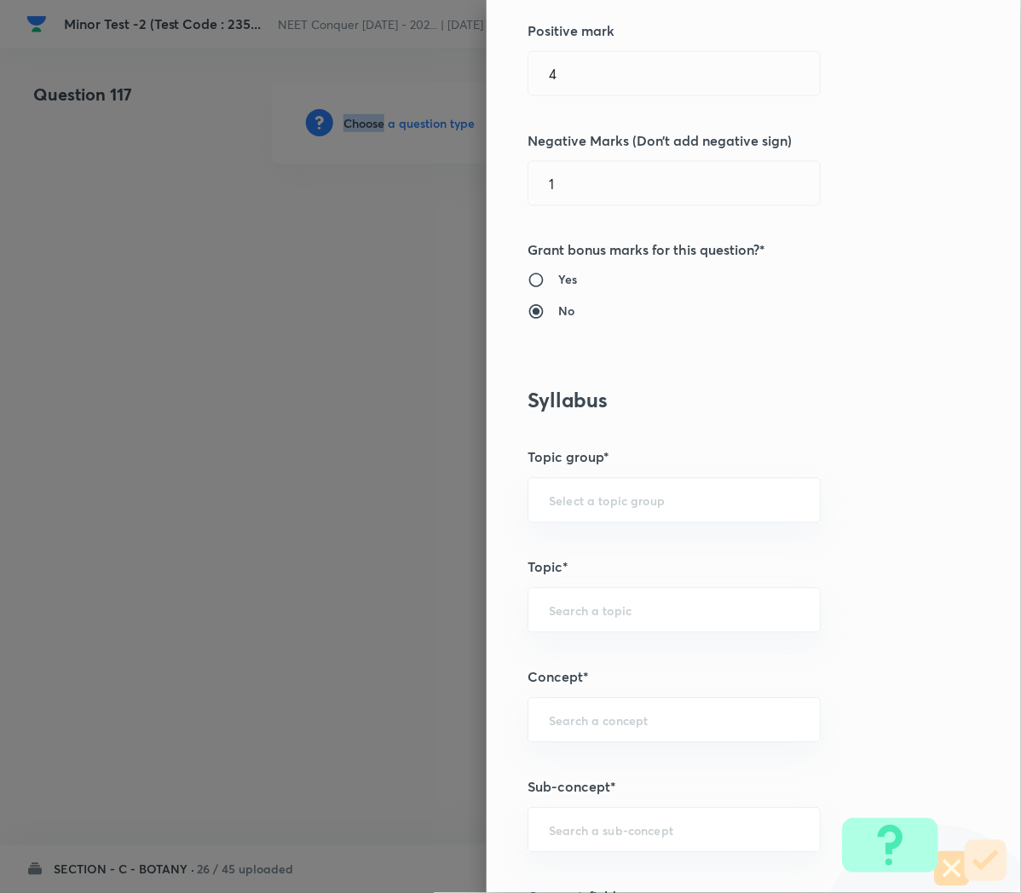
scroll to position [460, 0]
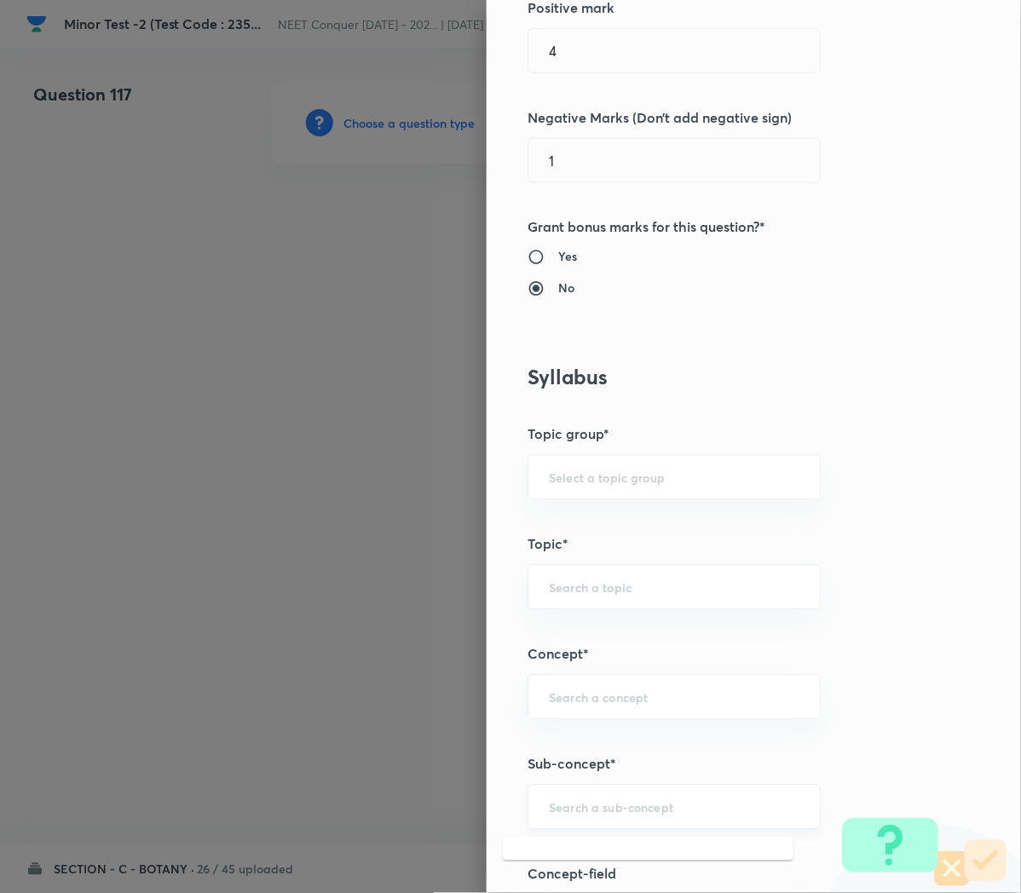
click at [572, 806] on input "text" at bounding box center [674, 807] width 250 height 16
paste input "Cell Cycle and Cell Division"
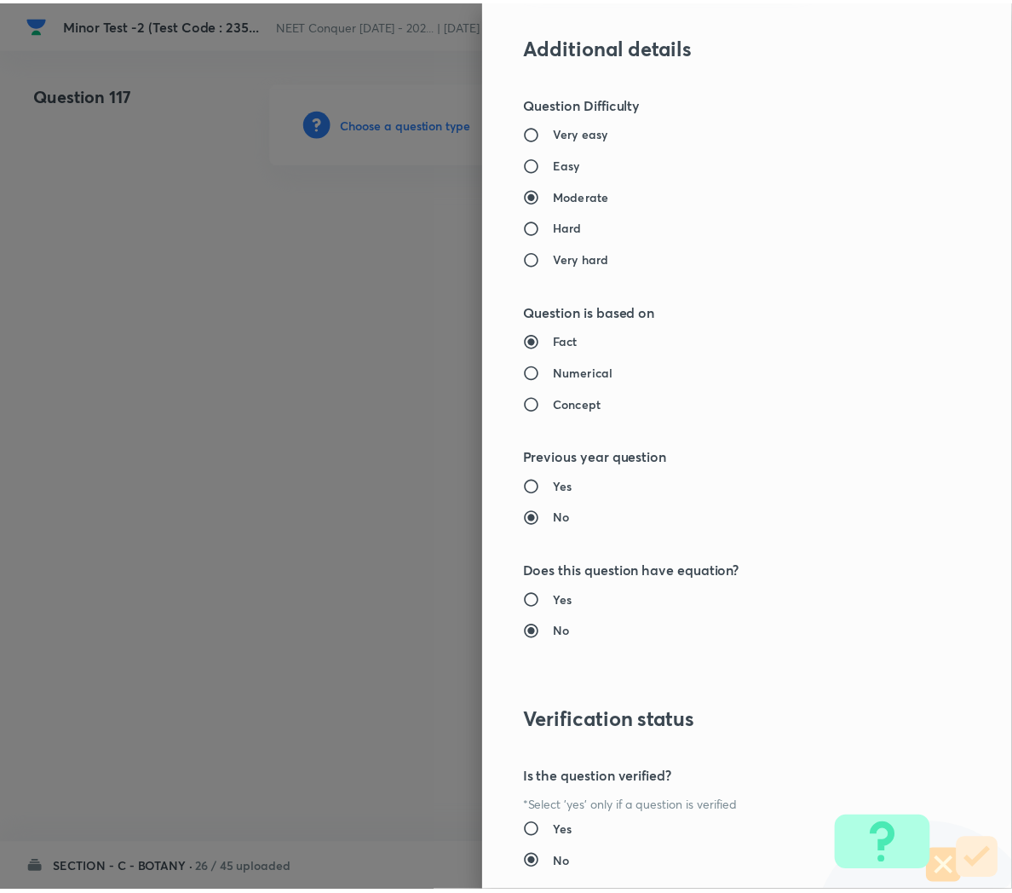
scroll to position [1546, 0]
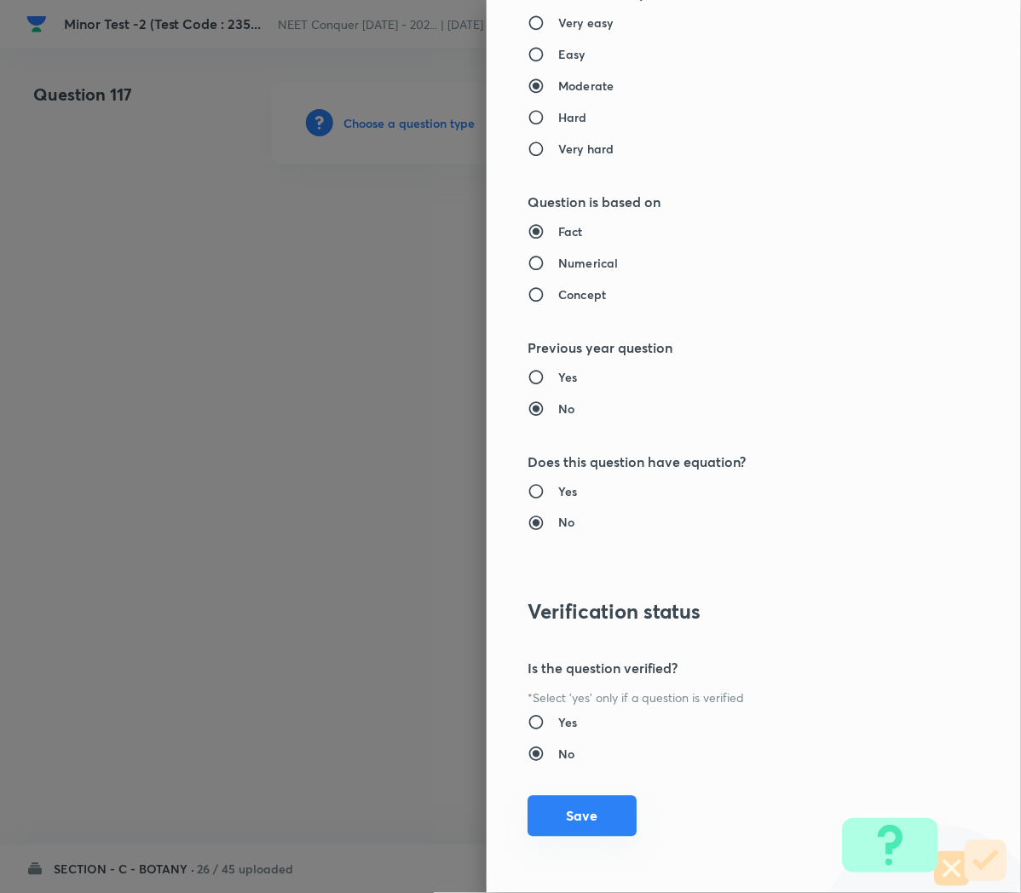
click at [551, 817] on button "Save" at bounding box center [581, 816] width 109 height 41
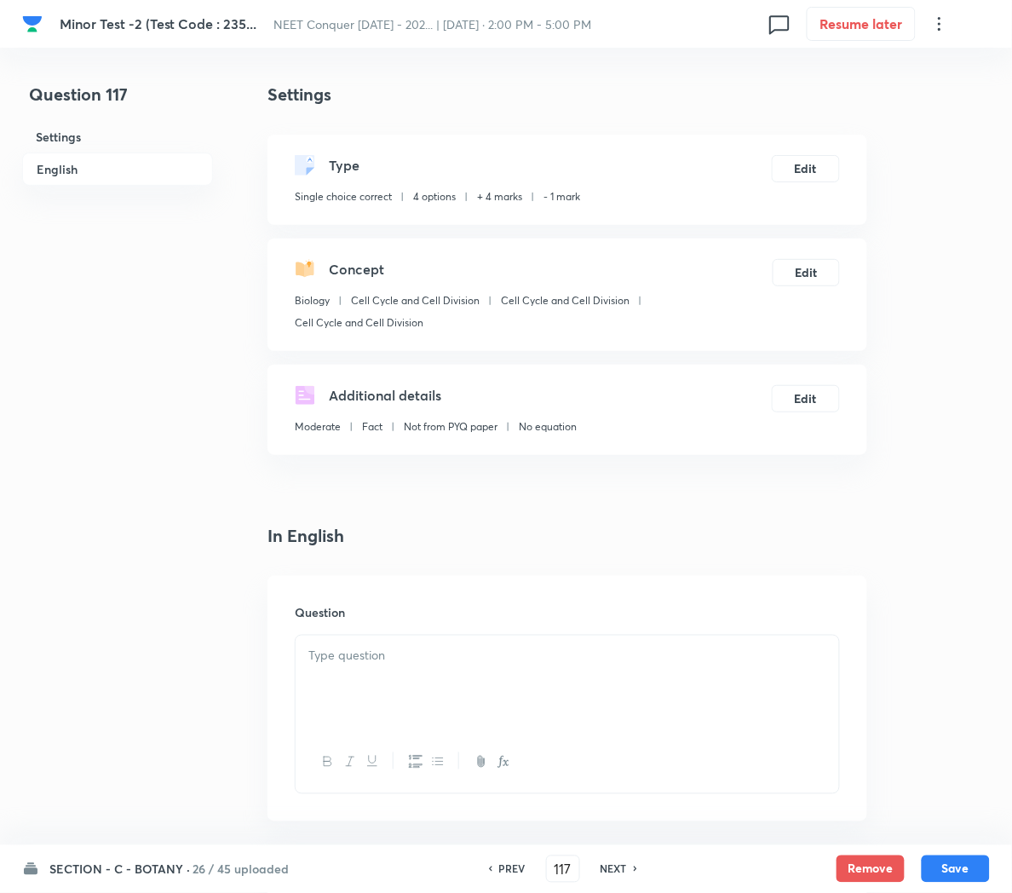
click at [354, 678] on div at bounding box center [568, 683] width 544 height 95
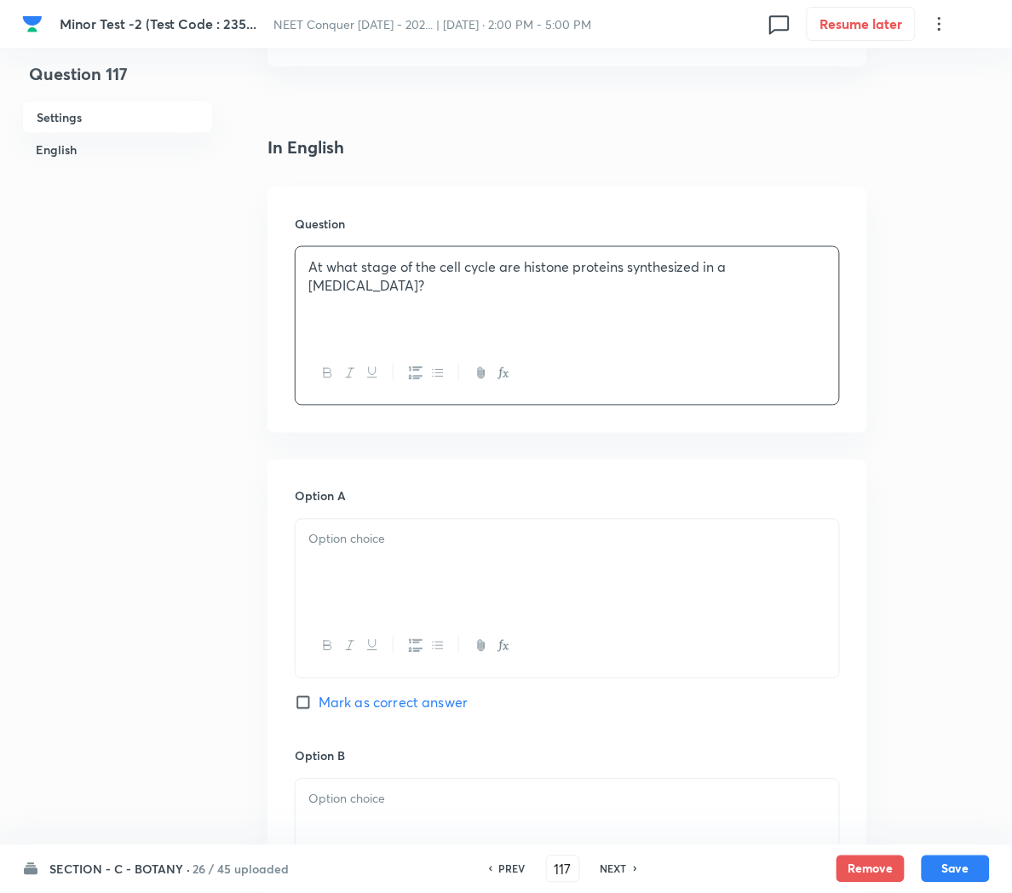
scroll to position [402, 0]
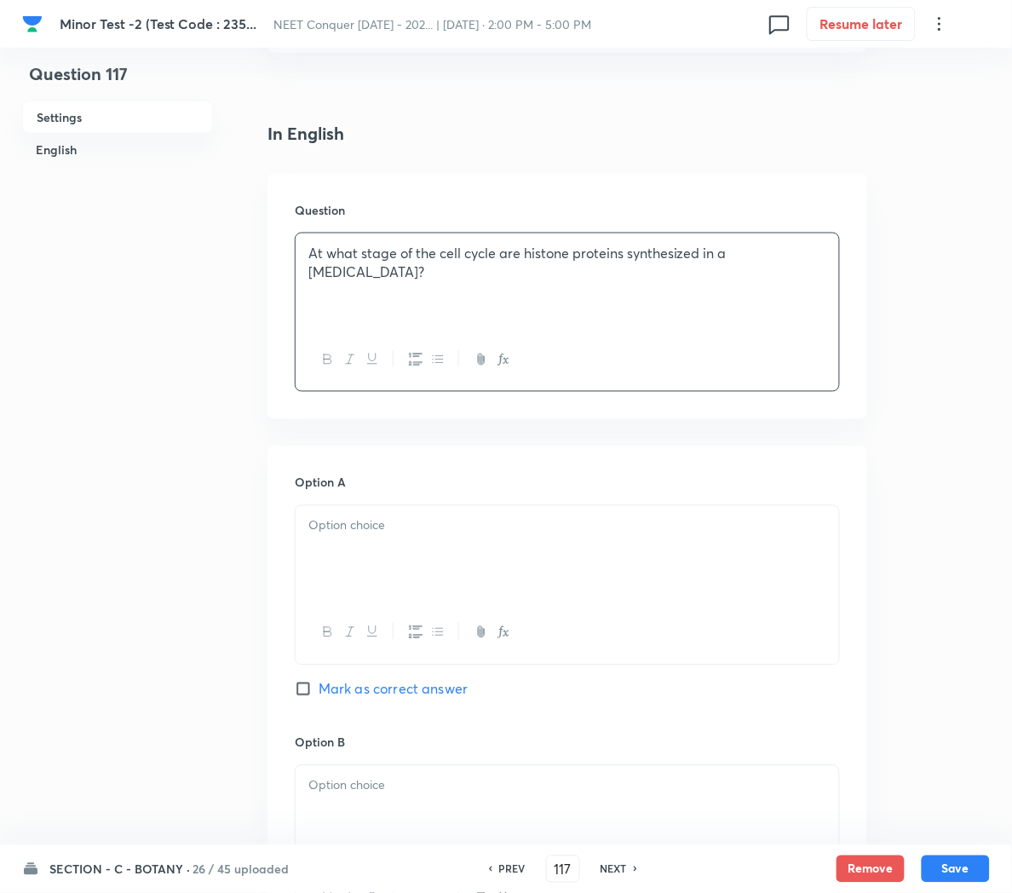
click at [337, 546] on div at bounding box center [568, 553] width 544 height 95
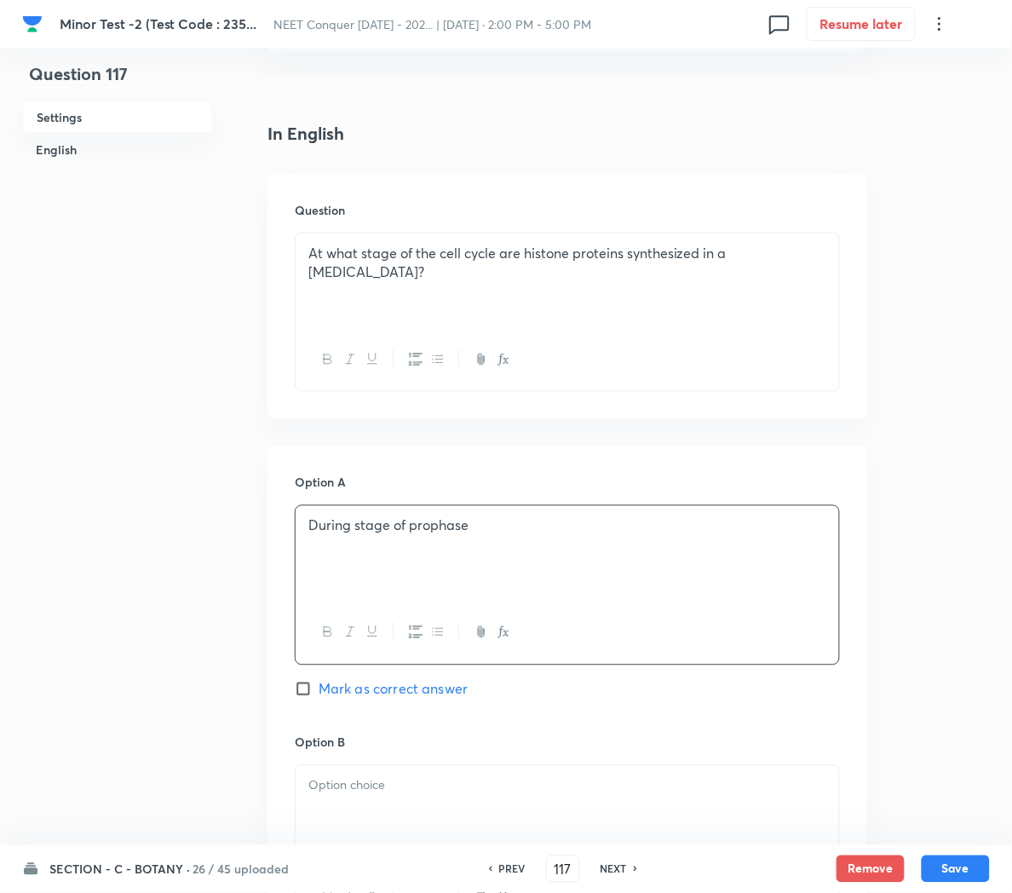
click at [504, 631] on icon "button" at bounding box center [504, 632] width 14 height 14
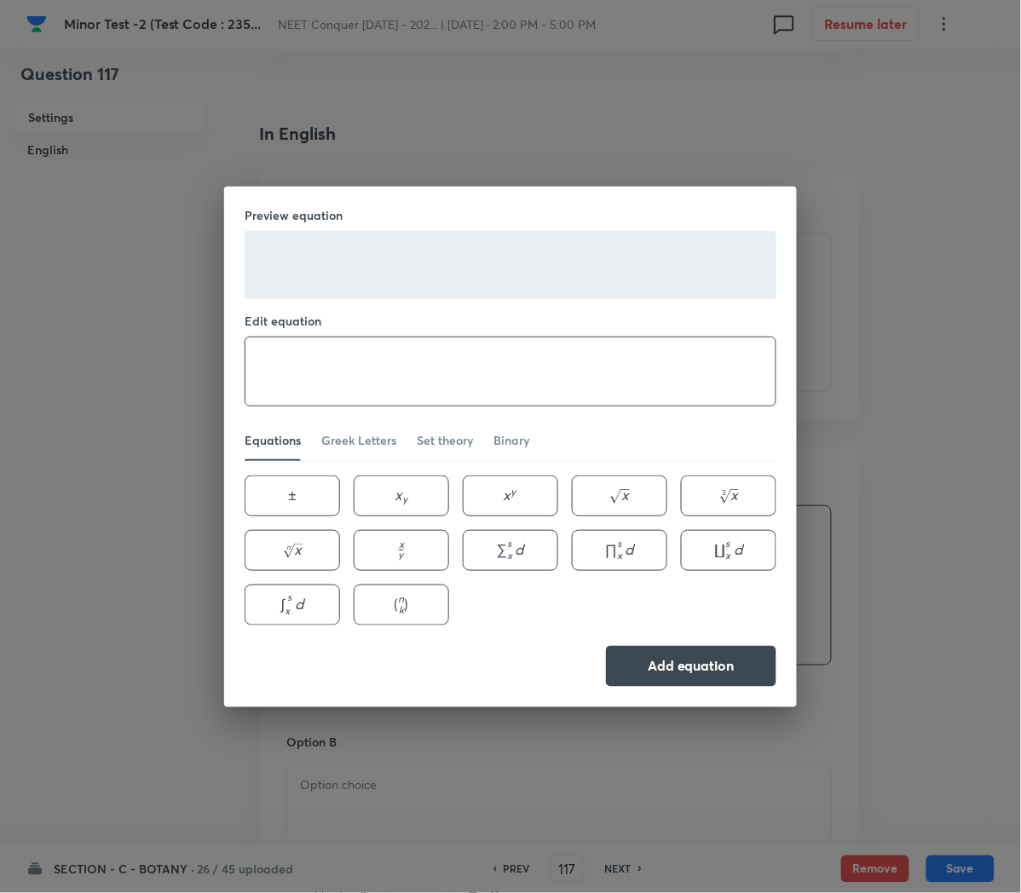
click at [325, 371] on textarea at bounding box center [510, 371] width 530 height 68
paste textarea "G2"
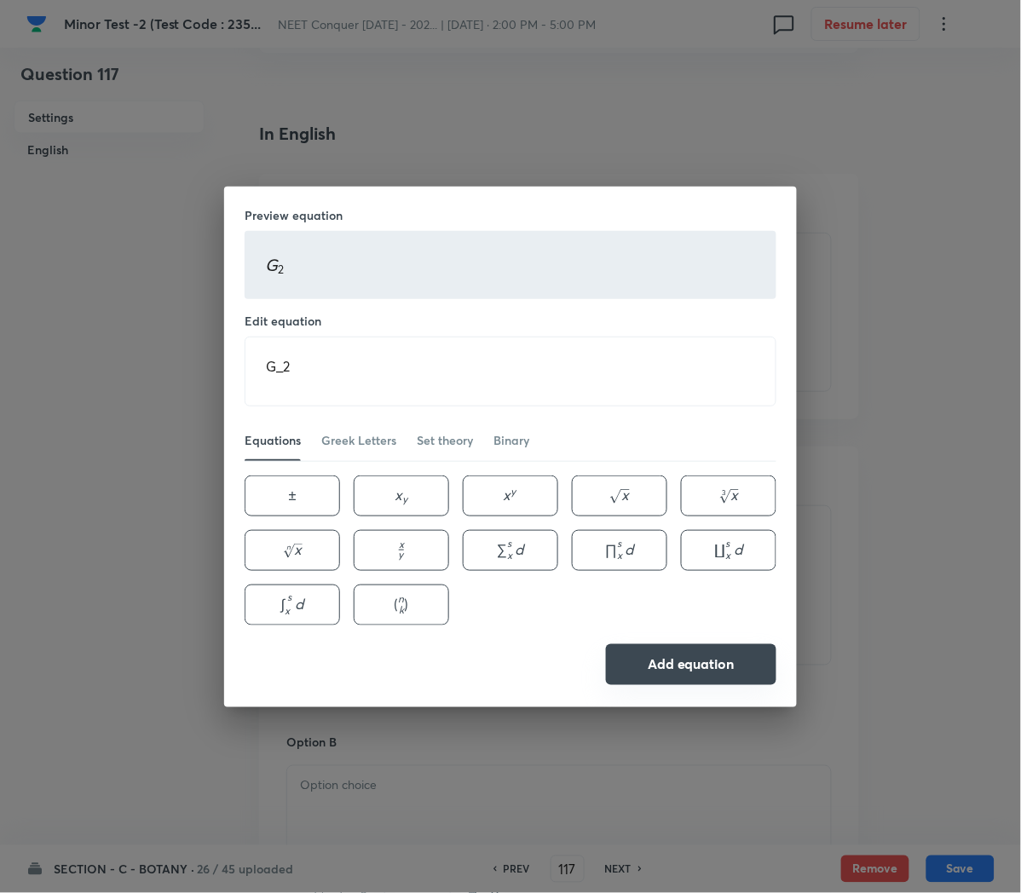
click at [644, 665] on button "Add equation" at bounding box center [691, 664] width 170 height 41
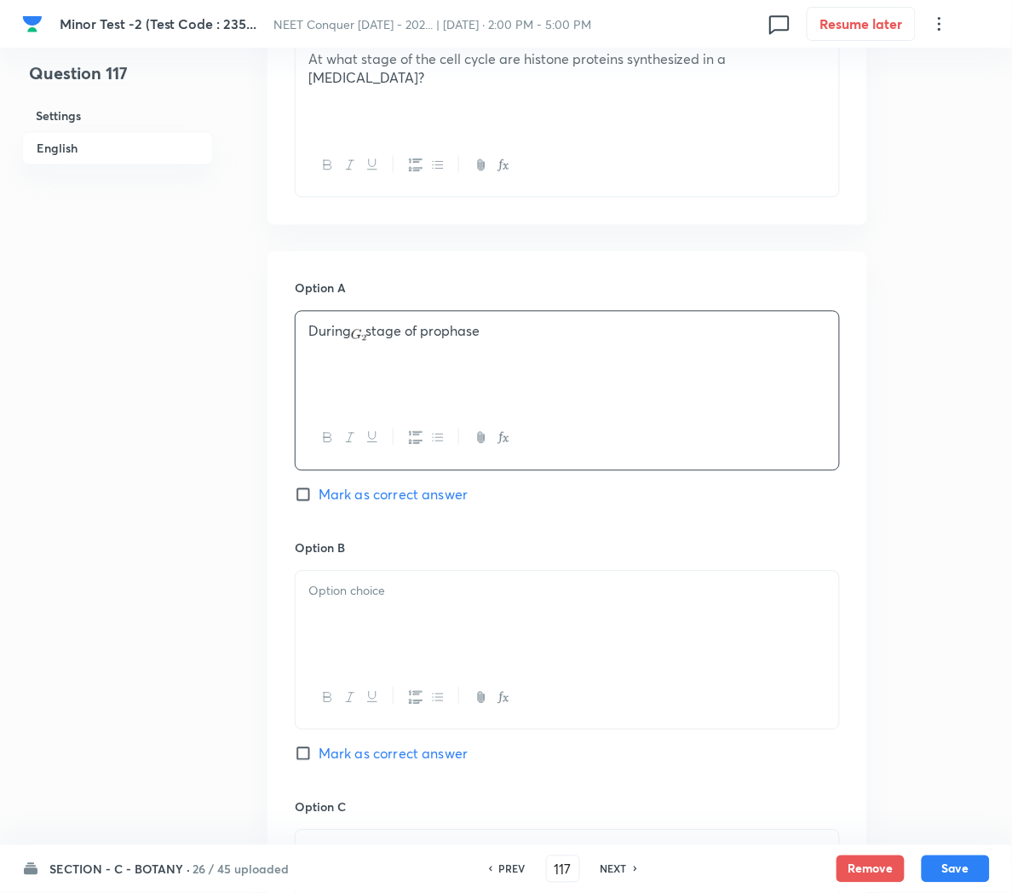
scroll to position [598, 0]
click at [346, 629] on div at bounding box center [568, 617] width 544 height 95
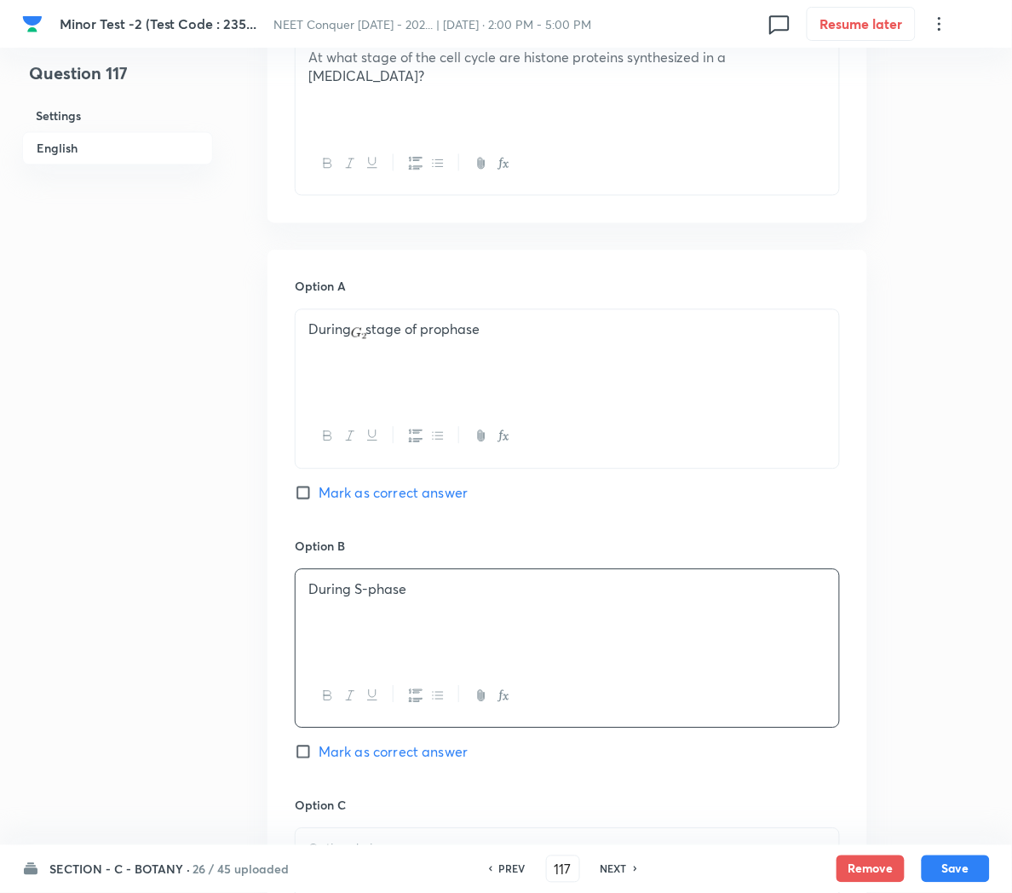
scroll to position [678, 0]
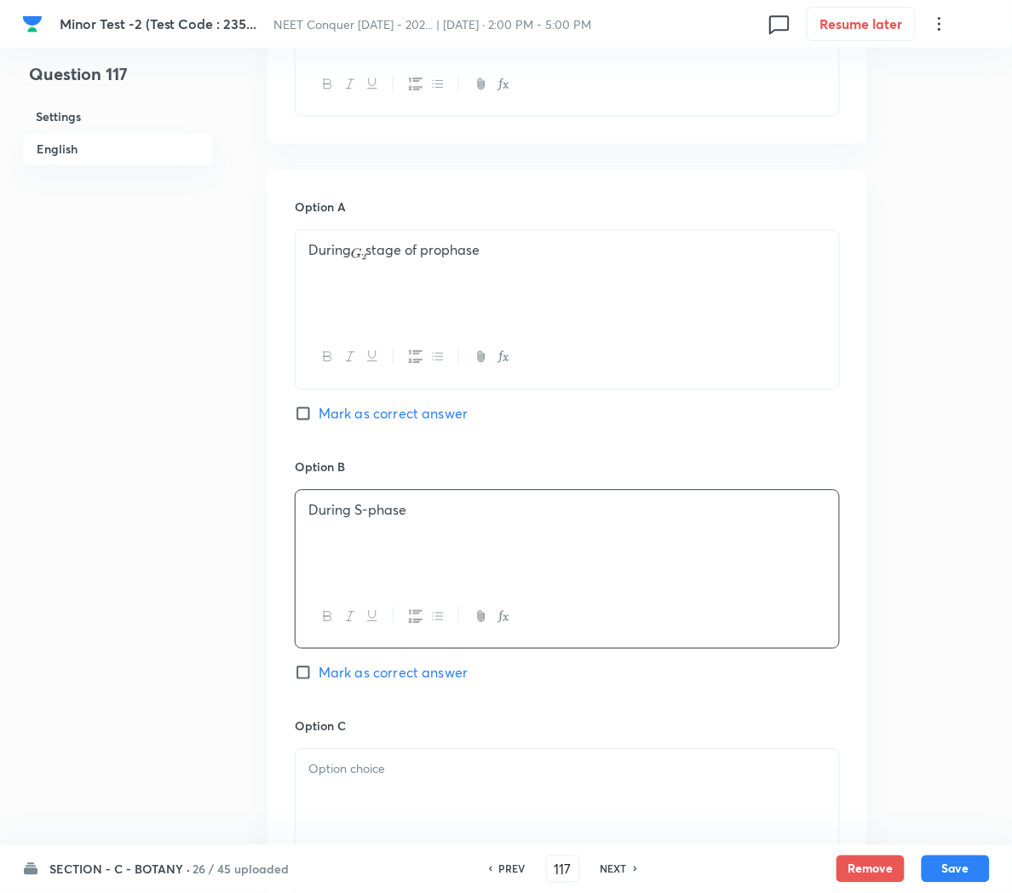
click at [367, 680] on span "Mark as correct answer" at bounding box center [393, 672] width 149 height 20
click at [319, 680] on input "Mark as correct answer" at bounding box center [307, 672] width 24 height 17
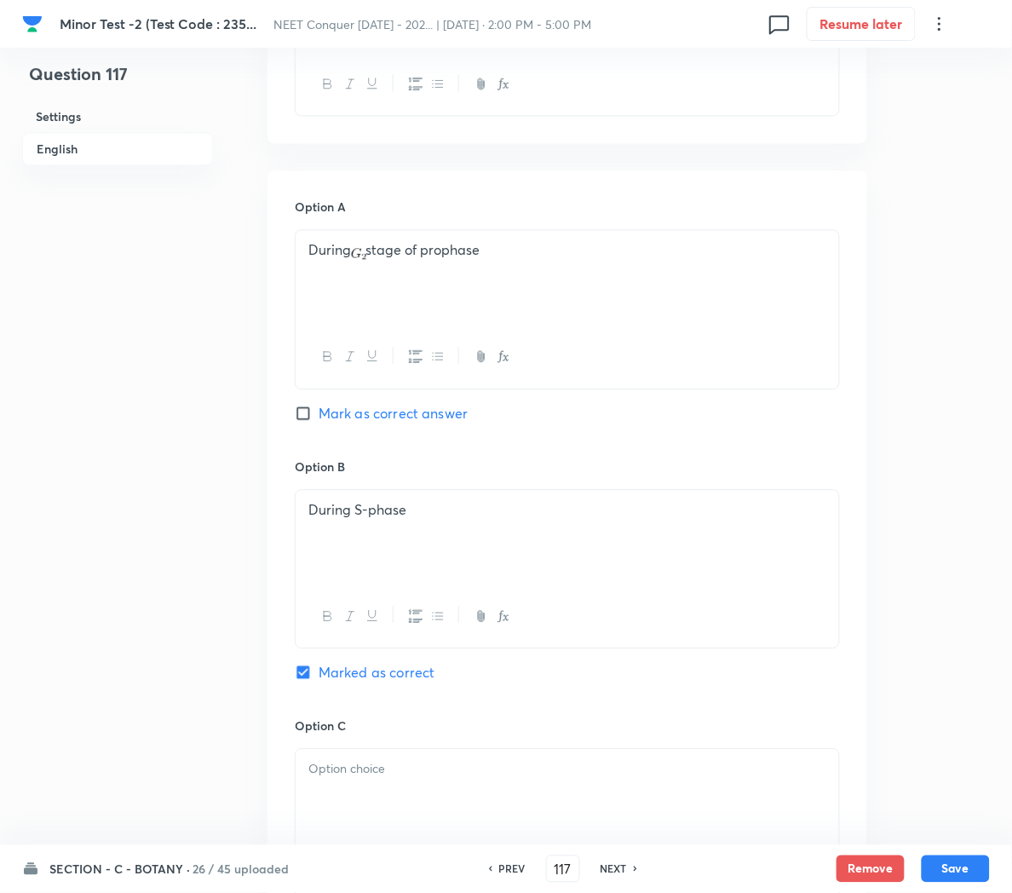
click at [356, 796] on div at bounding box center [568, 796] width 544 height 95
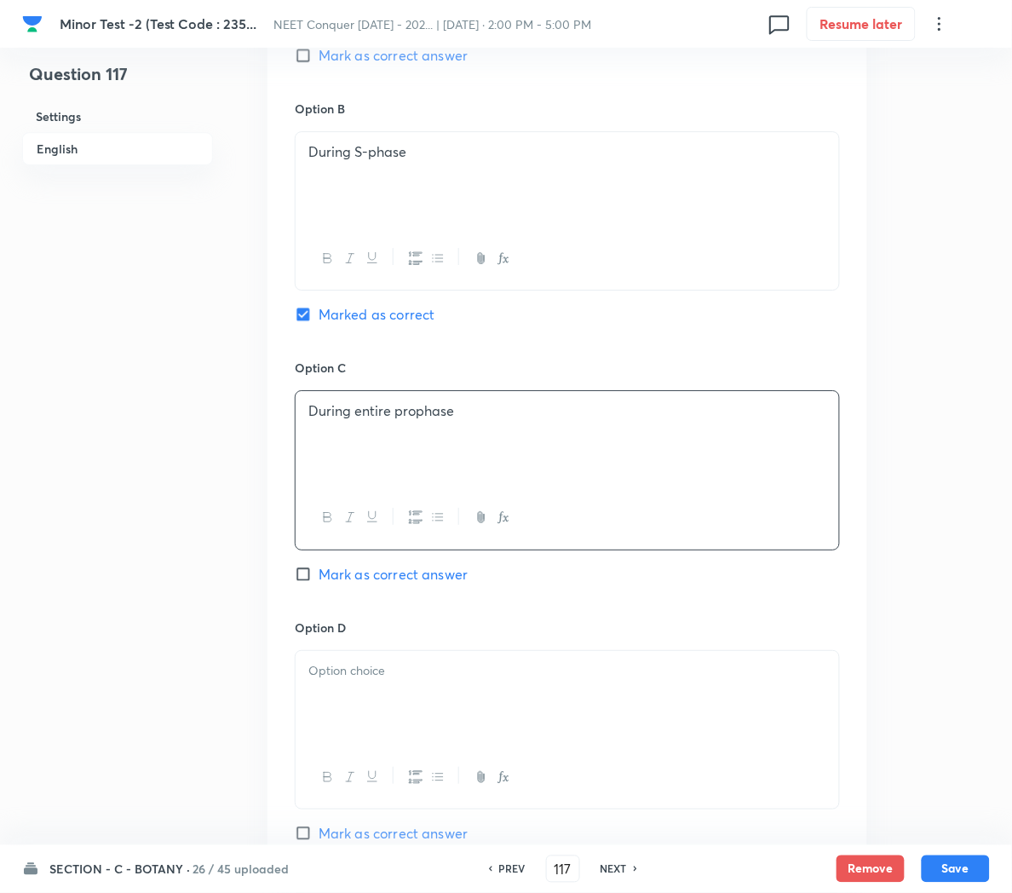
scroll to position [1044, 0]
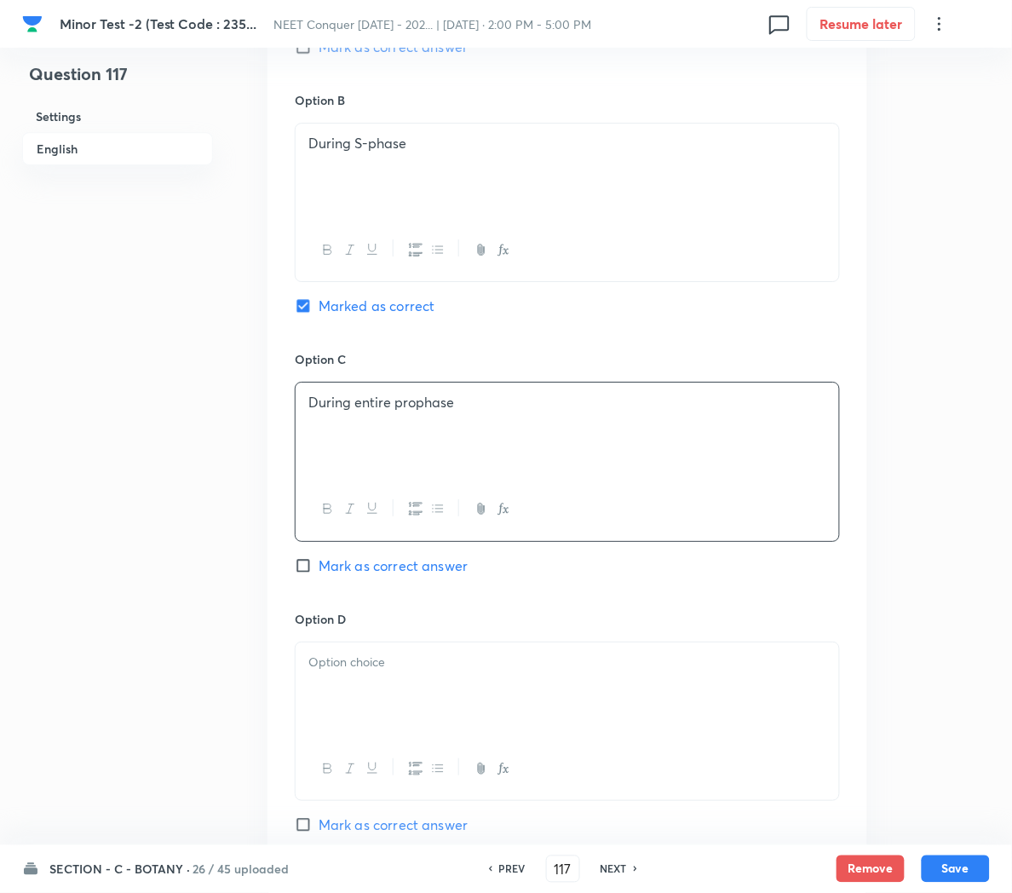
click at [347, 689] on div at bounding box center [568, 689] width 544 height 95
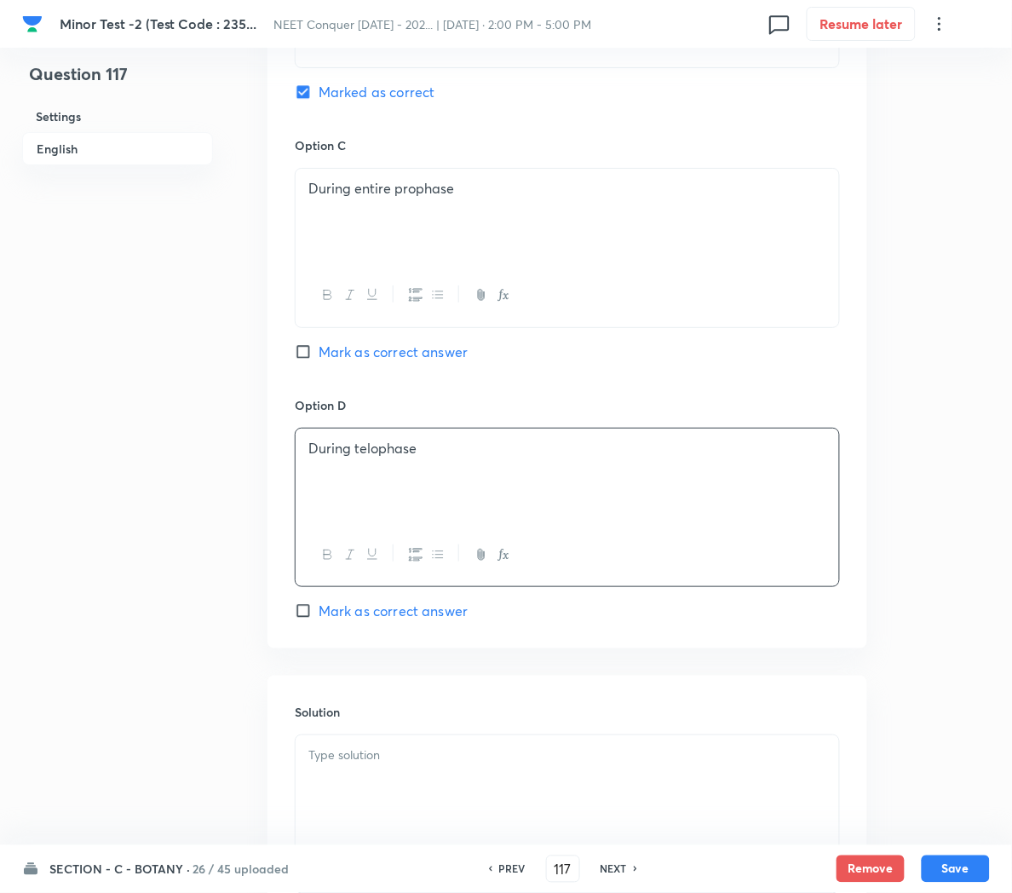
scroll to position [1305, 0]
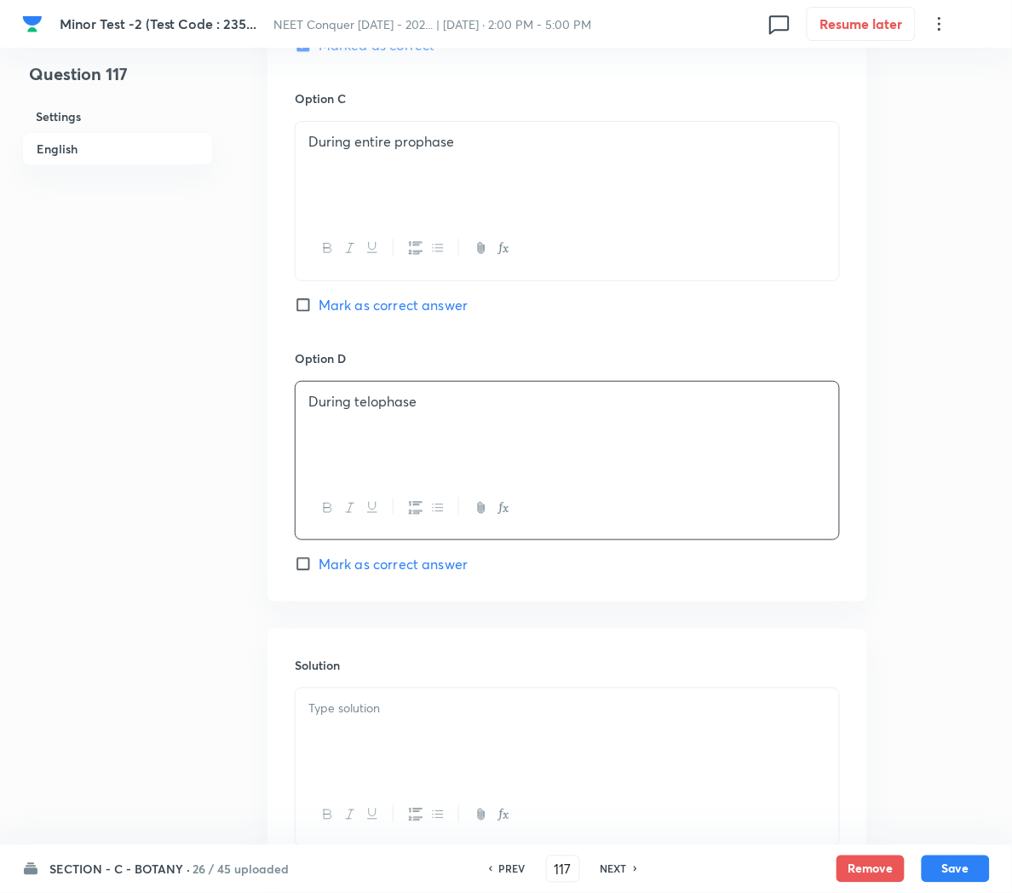
click at [399, 718] on p at bounding box center [567, 709] width 518 height 20
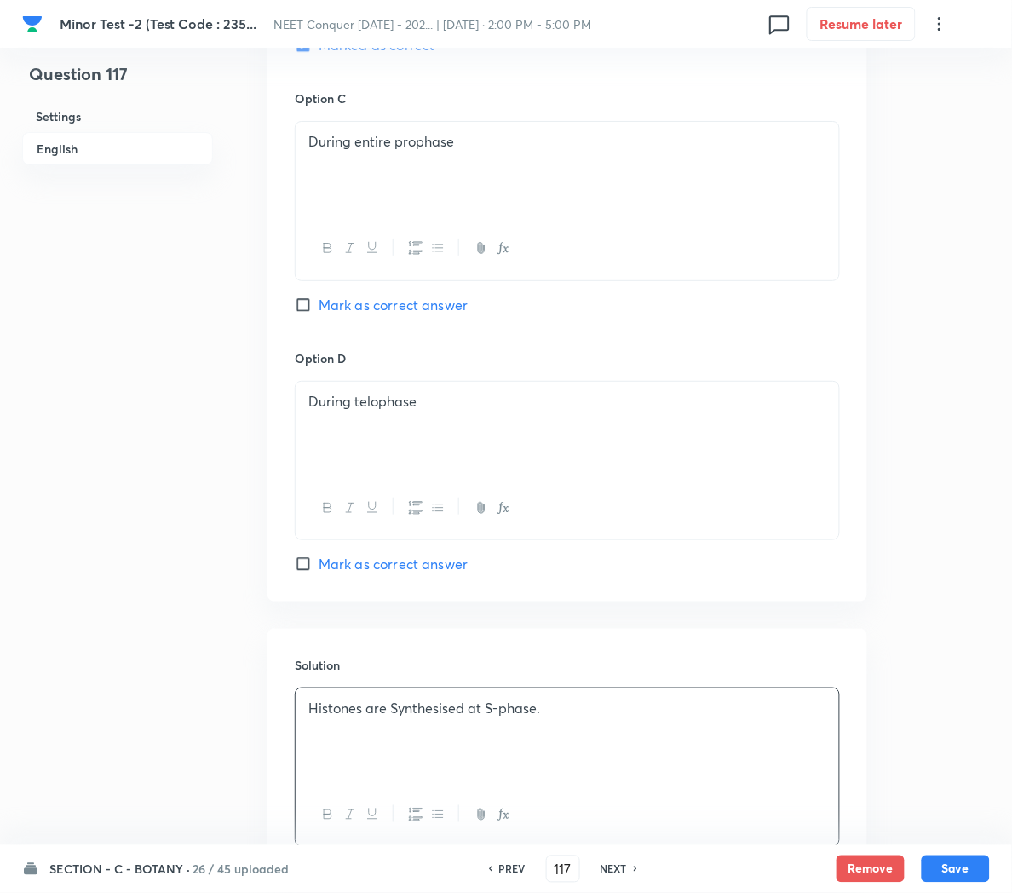
click at [394, 718] on p "Histones are Synthesised at S-phase." at bounding box center [567, 709] width 518 height 20
click at [952, 860] on button "Save" at bounding box center [956, 867] width 68 height 27
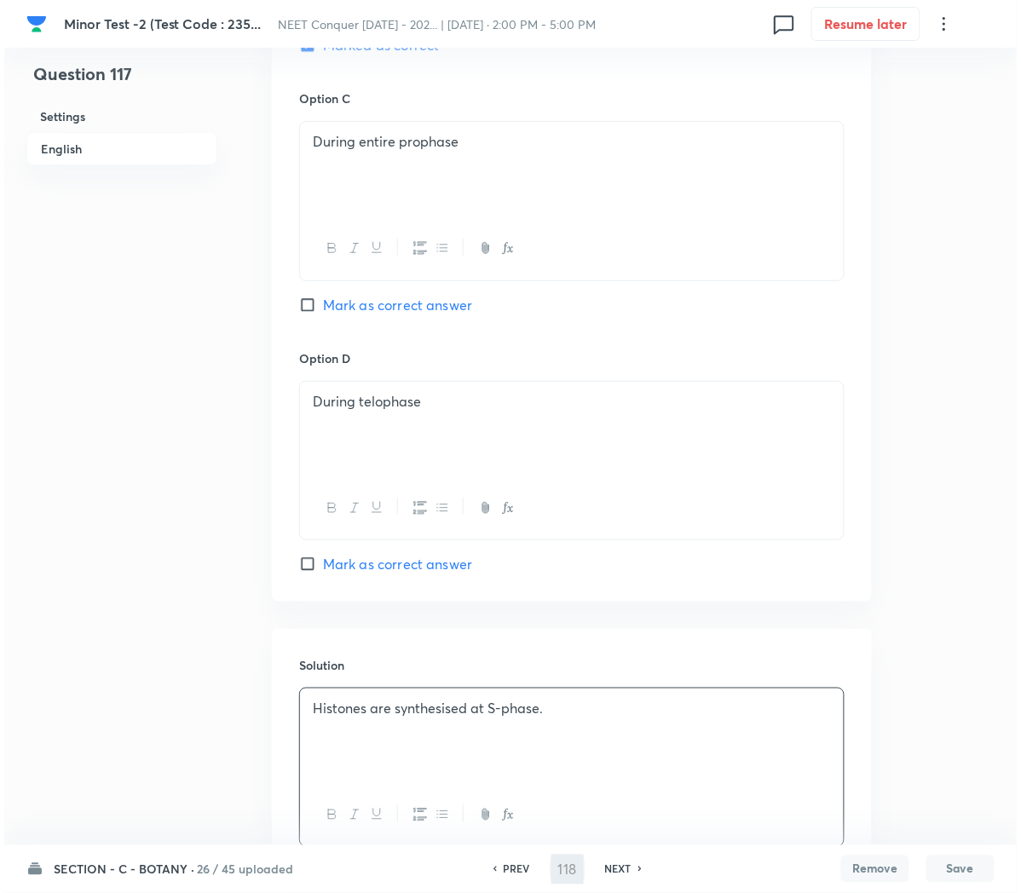
scroll to position [0, 0]
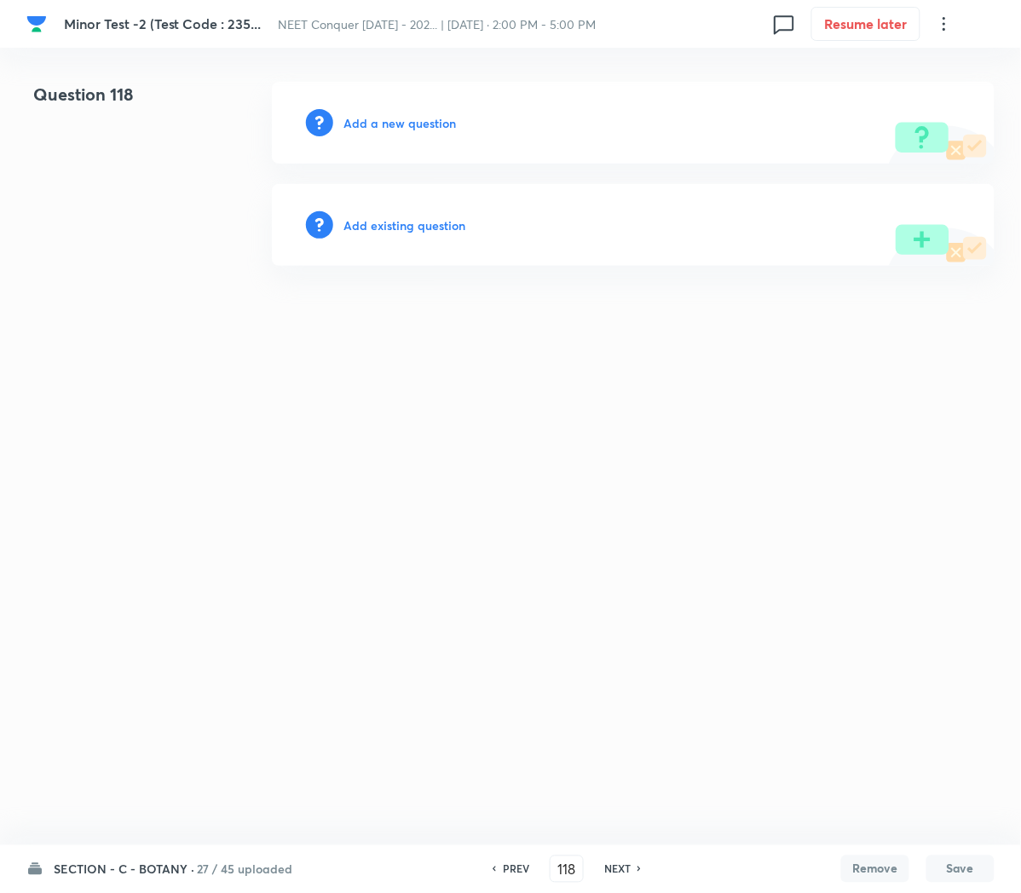
click at [373, 126] on h6 "Add a new question" at bounding box center [399, 123] width 112 height 18
click at [373, 126] on h6 "Choose a question type" at bounding box center [408, 123] width 131 height 18
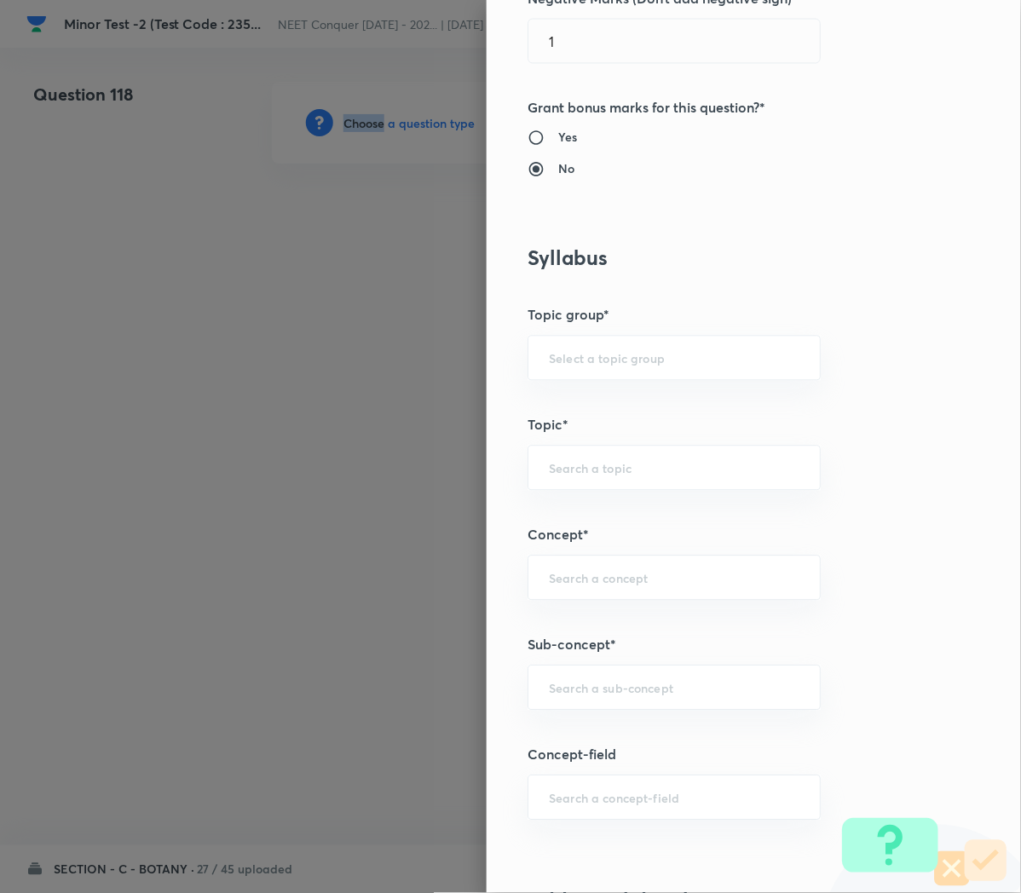
scroll to position [590, 0]
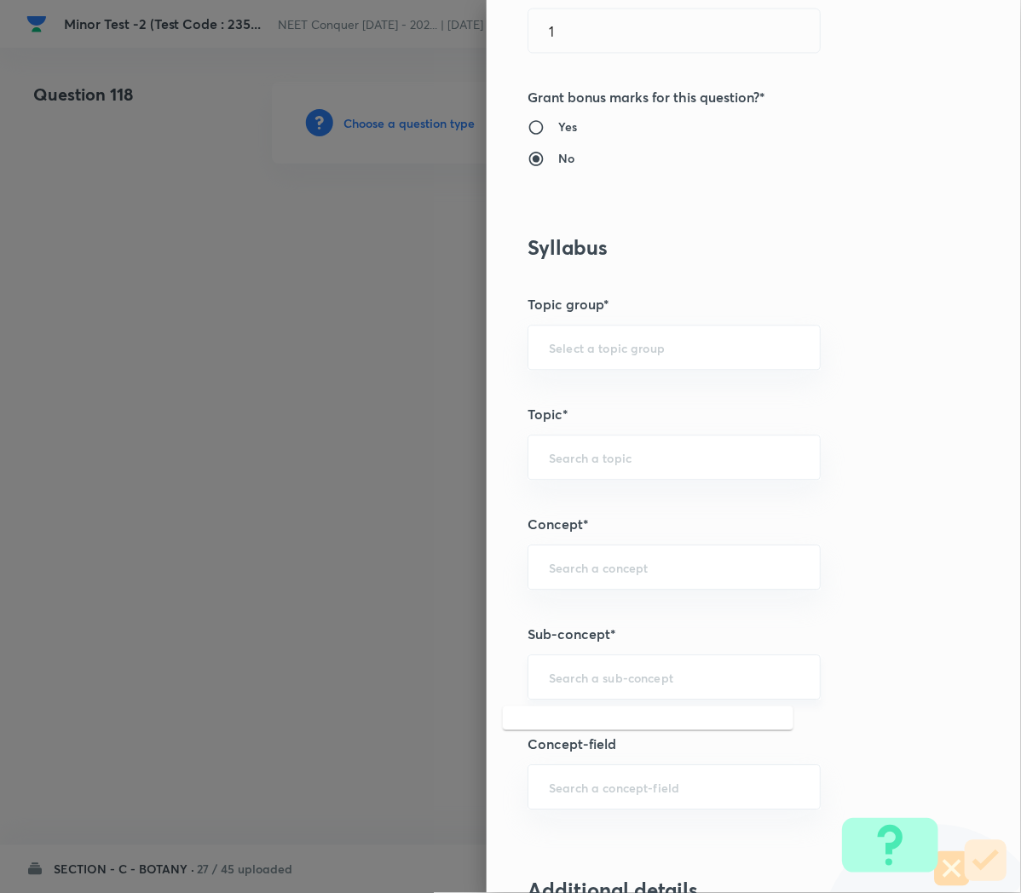
click at [567, 672] on input "text" at bounding box center [674, 678] width 250 height 16
paste input "Cell Cycle and Cell Division"
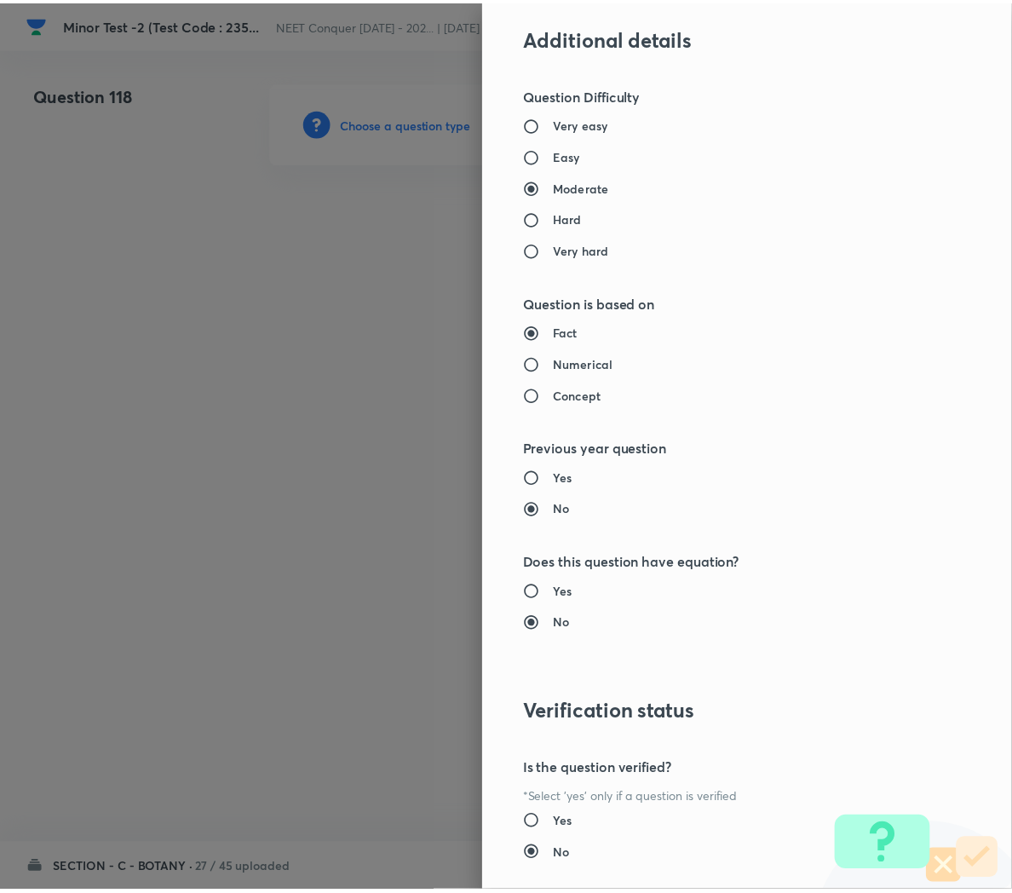
scroll to position [1546, 0]
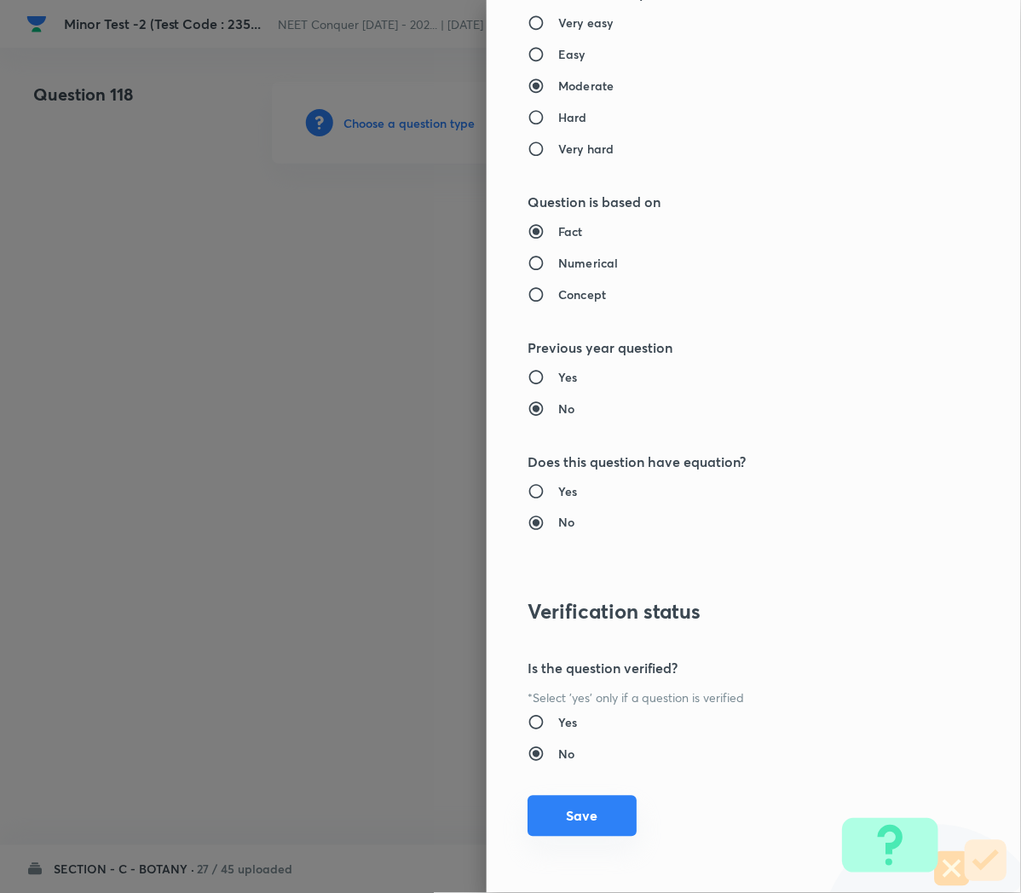
click at [547, 833] on button "Save" at bounding box center [581, 816] width 109 height 41
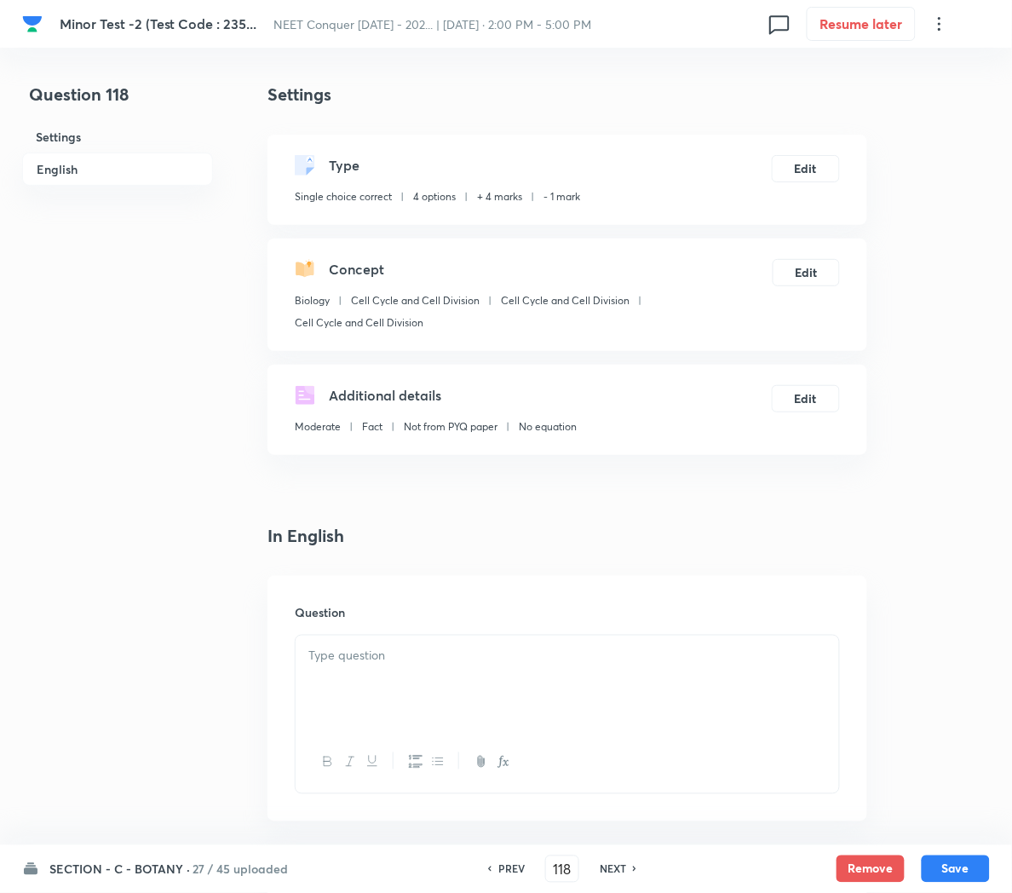
click at [373, 695] on div at bounding box center [568, 683] width 544 height 95
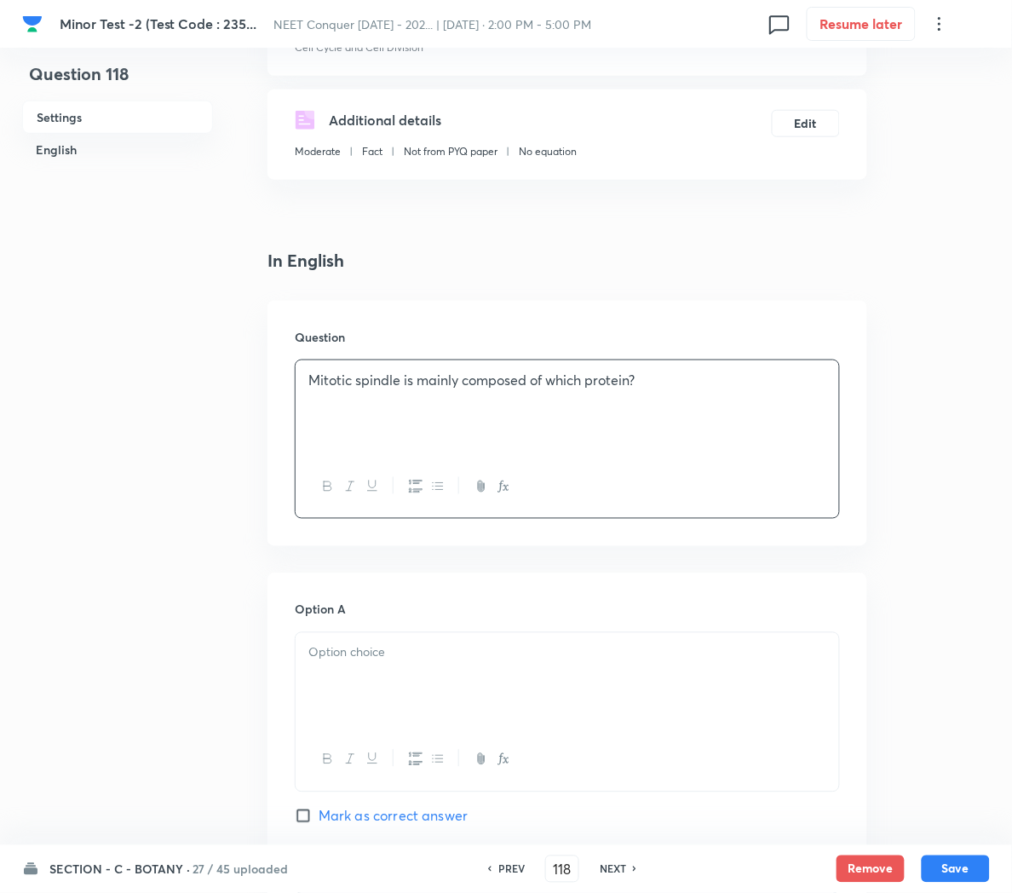
scroll to position [287, 0]
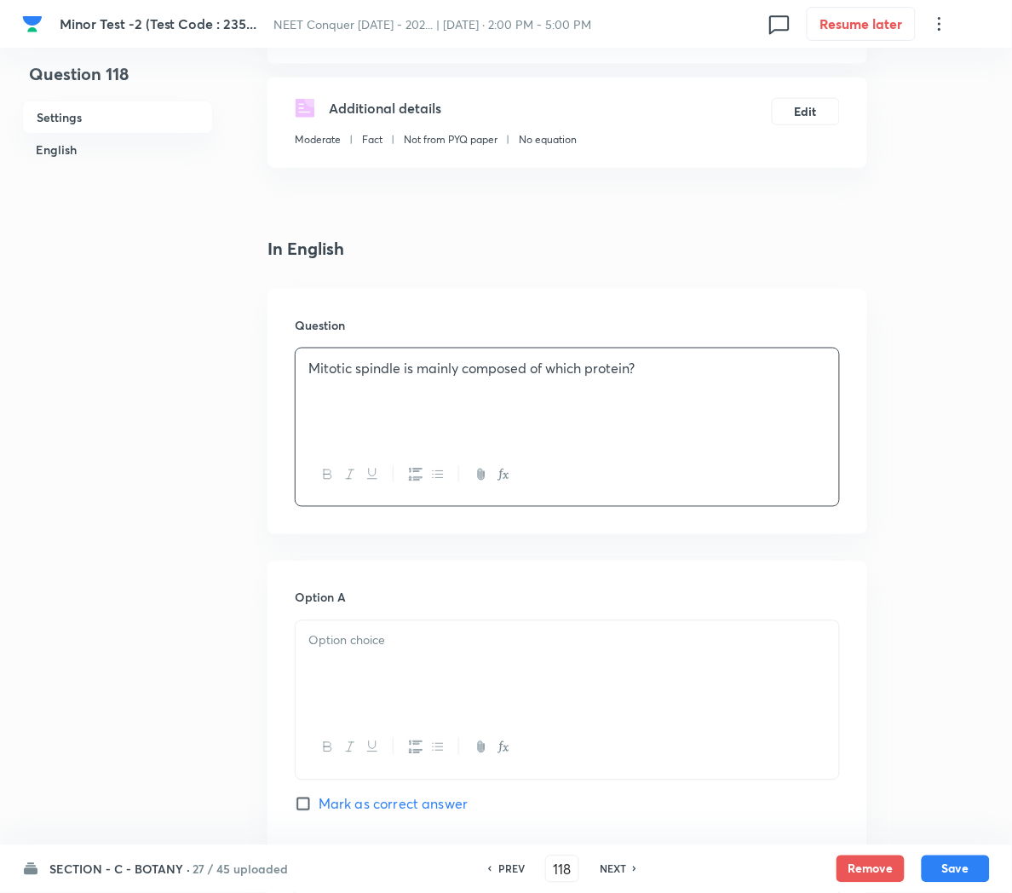
click at [385, 644] on p at bounding box center [567, 641] width 518 height 20
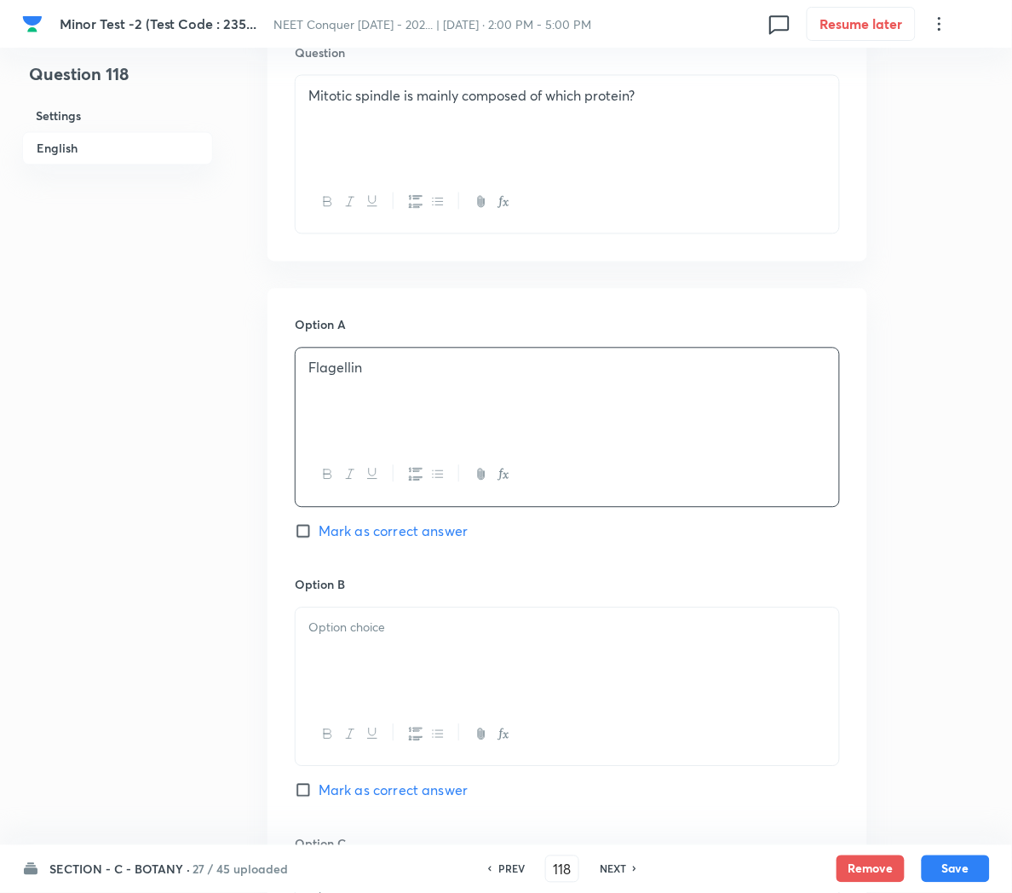
scroll to position [564, 0]
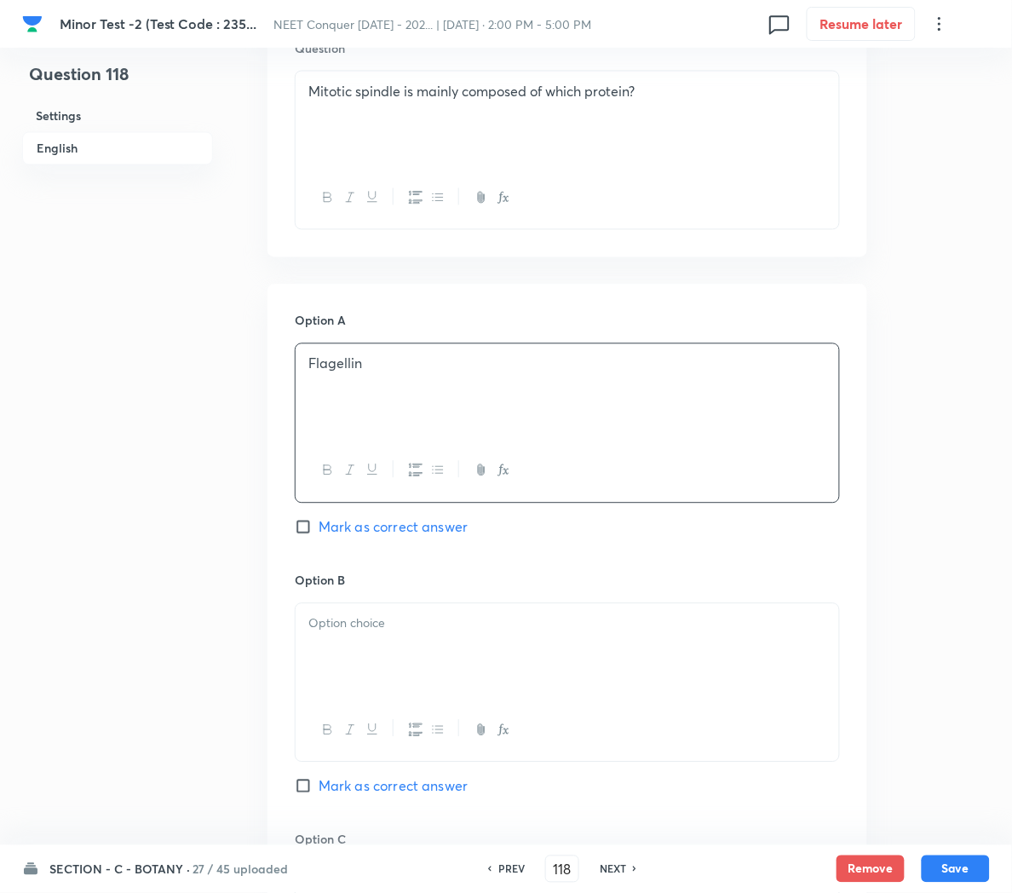
click at [332, 685] on div at bounding box center [568, 651] width 544 height 95
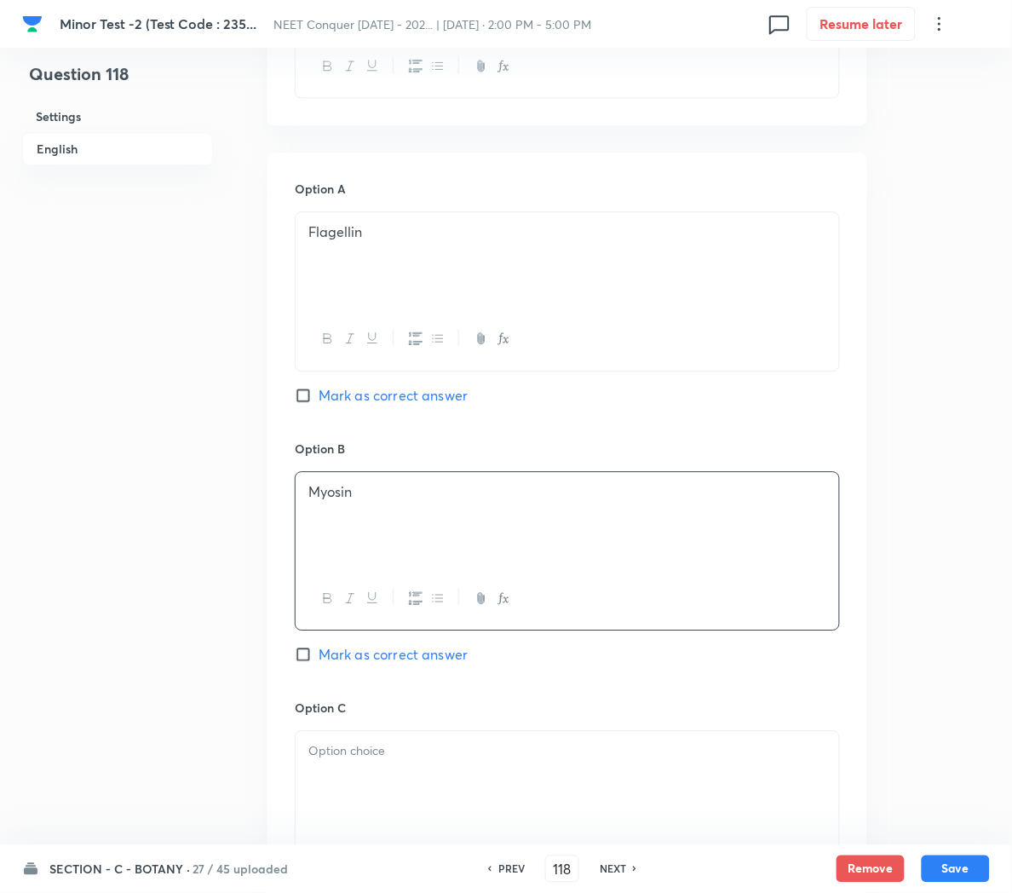
scroll to position [713, 0]
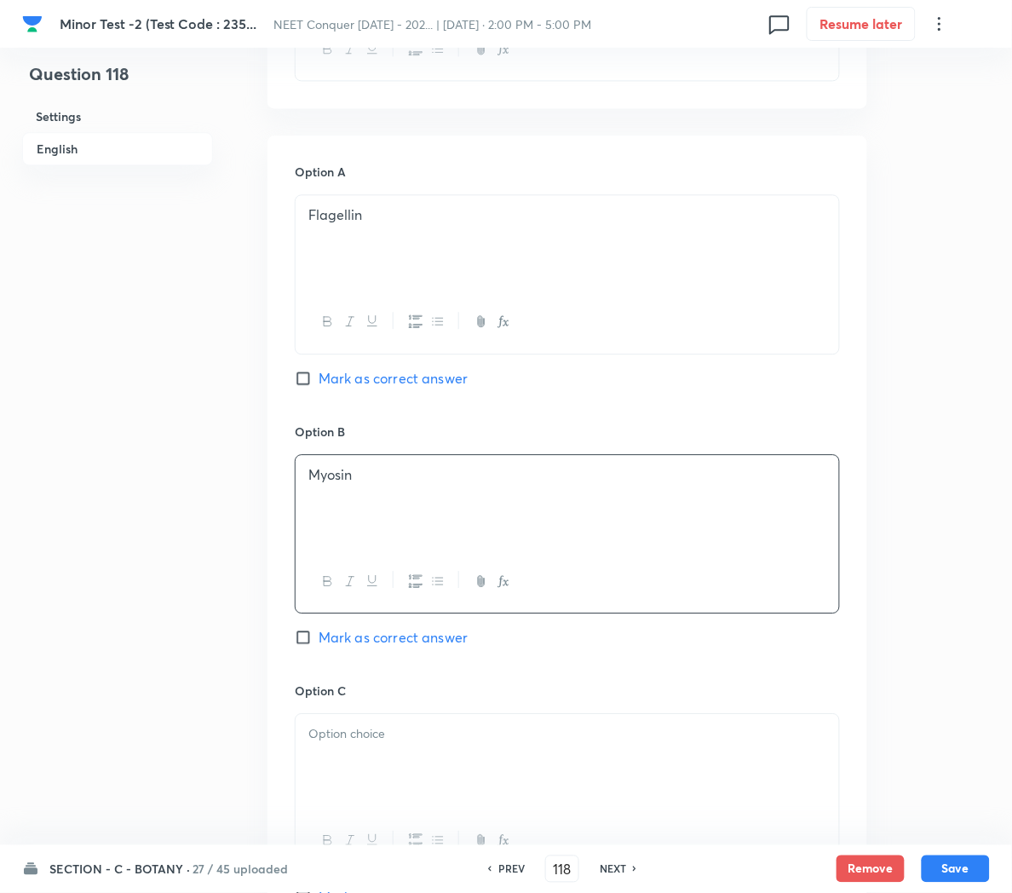
click at [360, 744] on p at bounding box center [567, 734] width 518 height 20
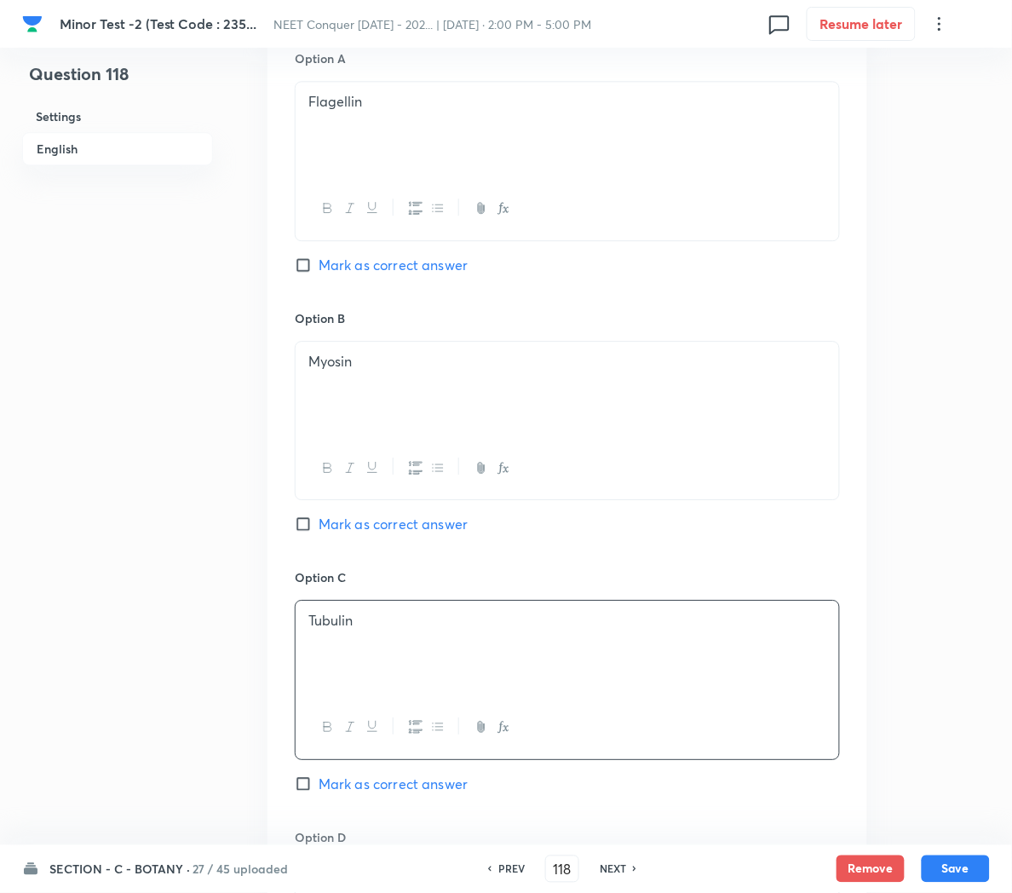
click at [347, 789] on span "Mark as correct answer" at bounding box center [393, 784] width 149 height 20
click at [319, 789] on input "Mark as correct answer" at bounding box center [307, 783] width 24 height 17
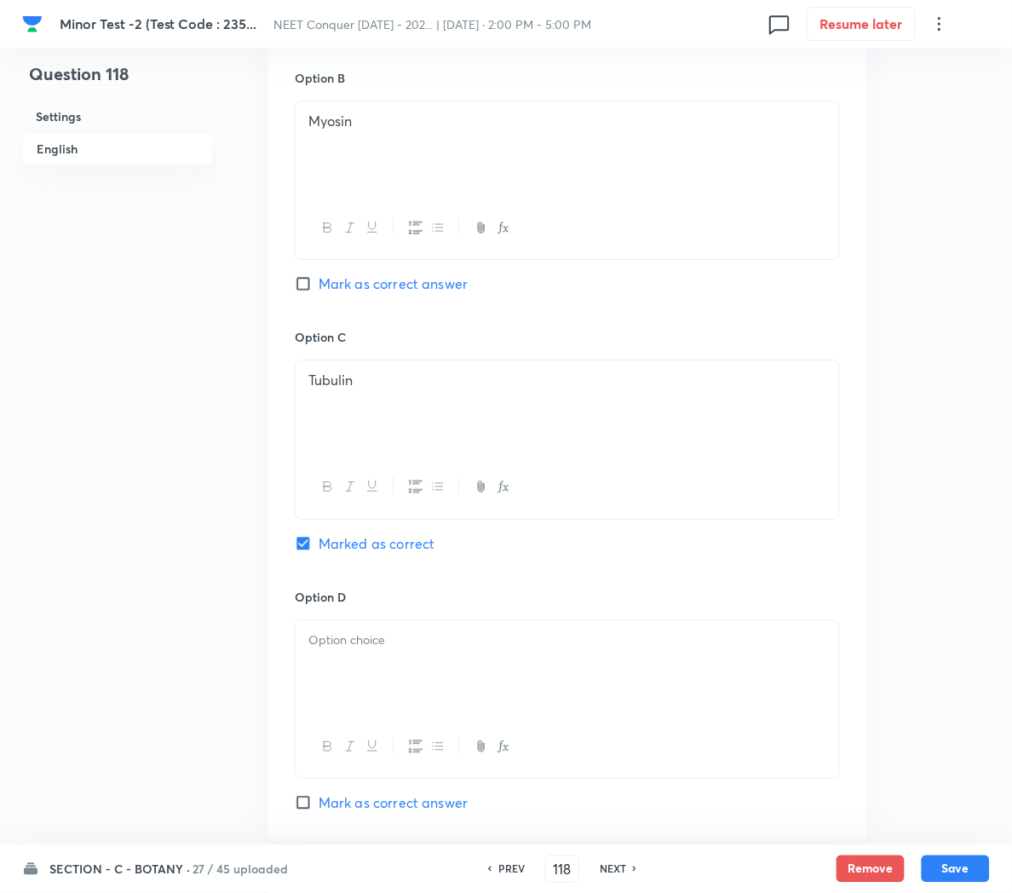
scroll to position [1127, 0]
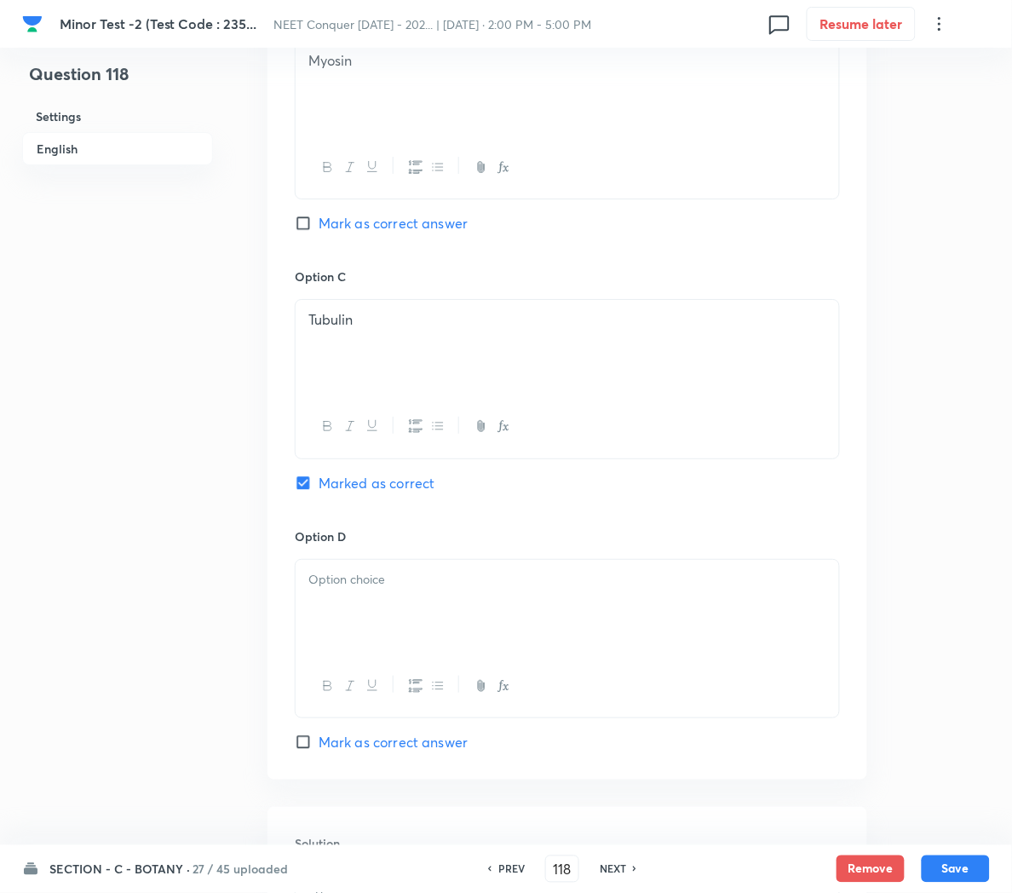
click at [332, 608] on div at bounding box center [568, 607] width 544 height 95
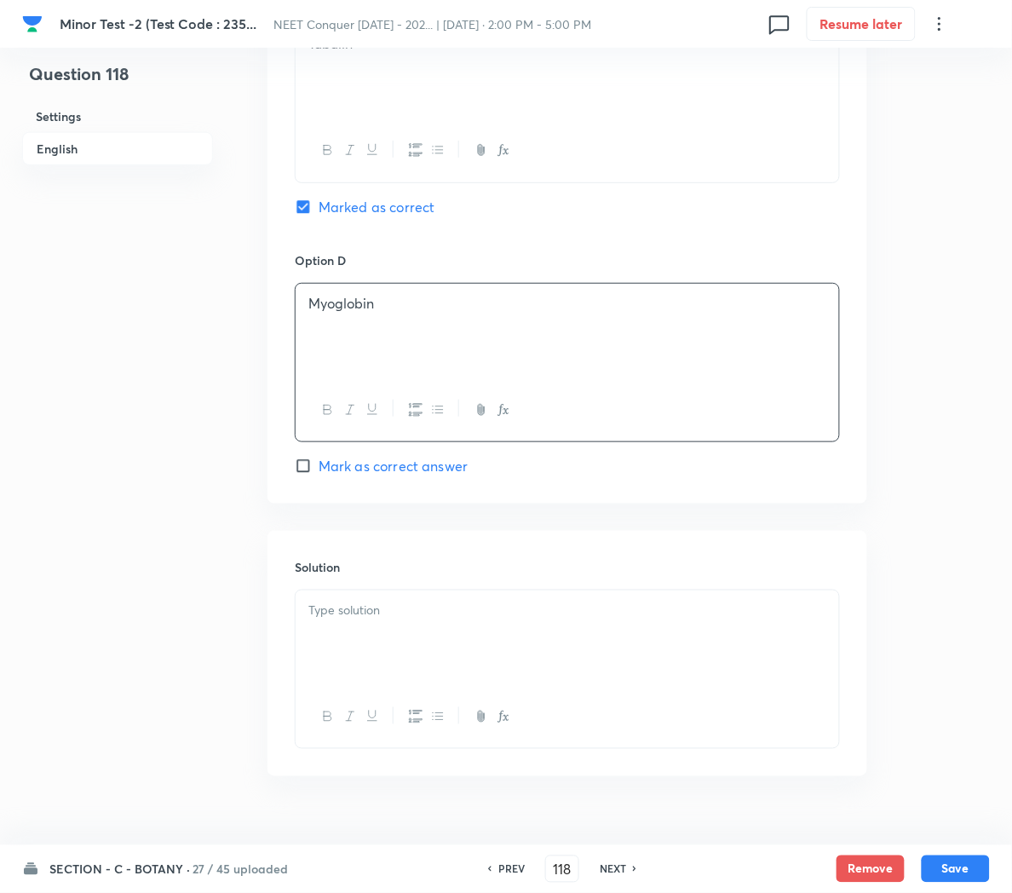
scroll to position [1408, 0]
click at [458, 667] on div at bounding box center [568, 632] width 544 height 95
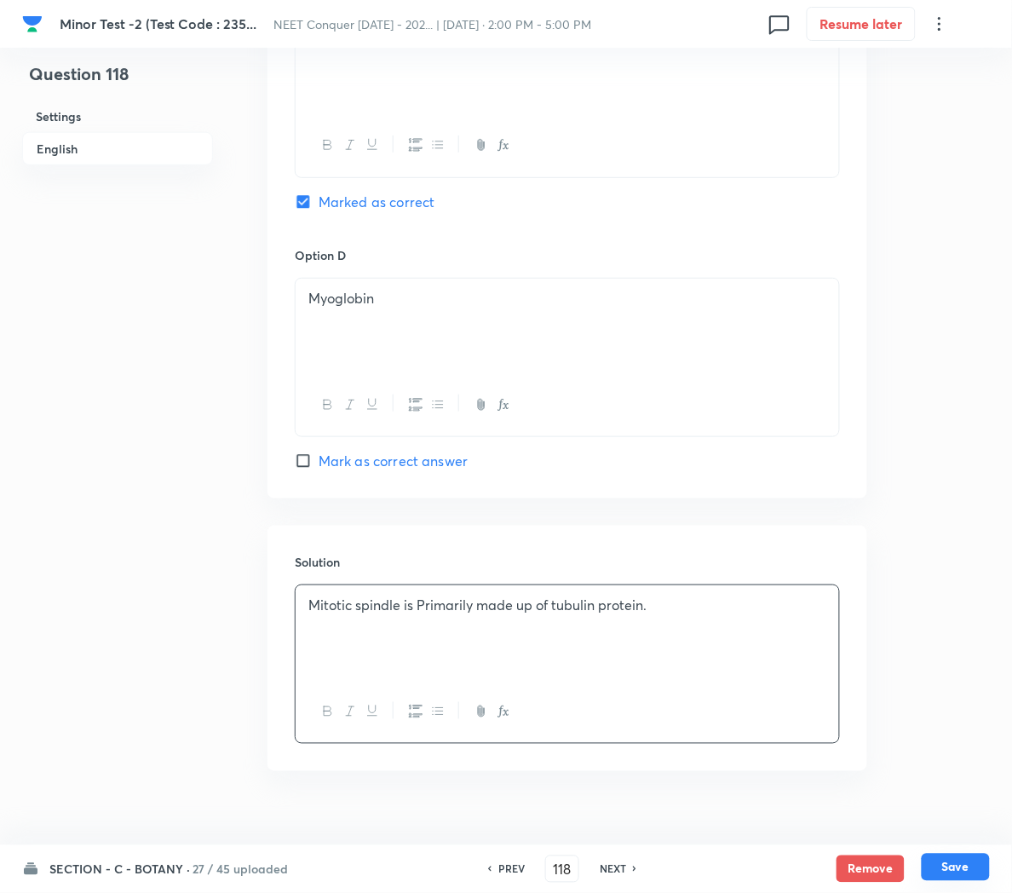
click at [964, 869] on button "Save" at bounding box center [956, 867] width 68 height 27
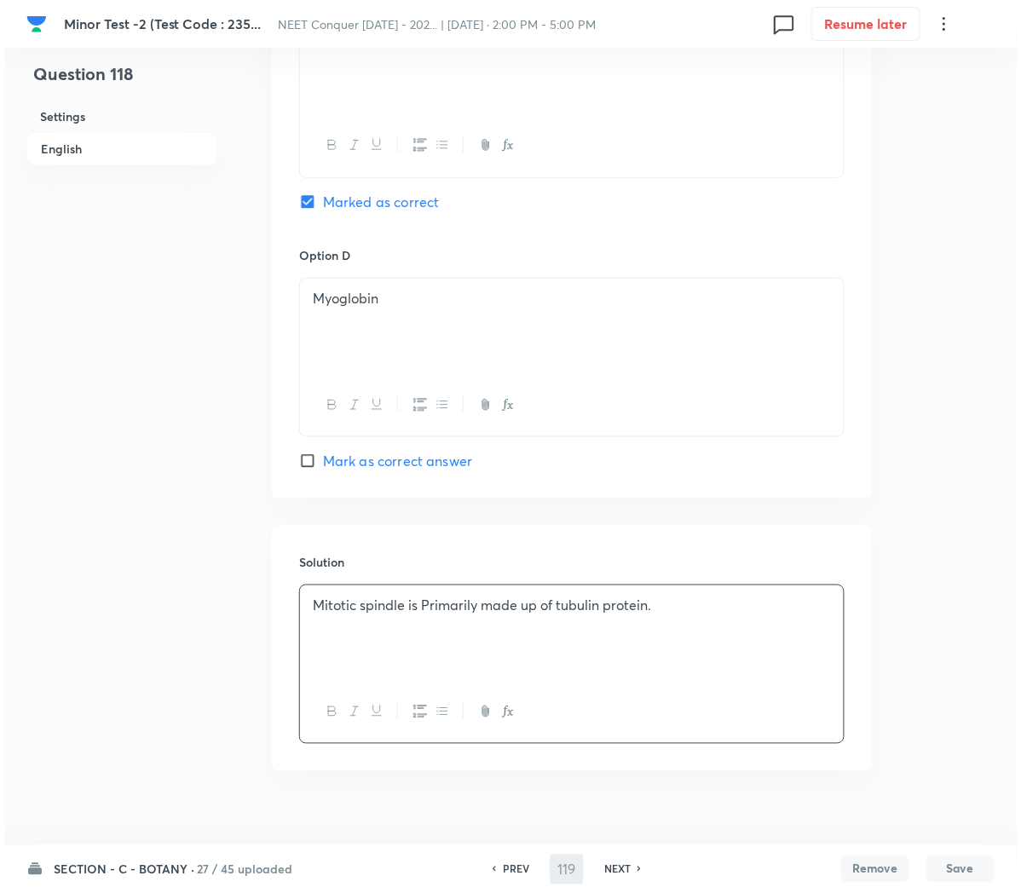
scroll to position [0, 0]
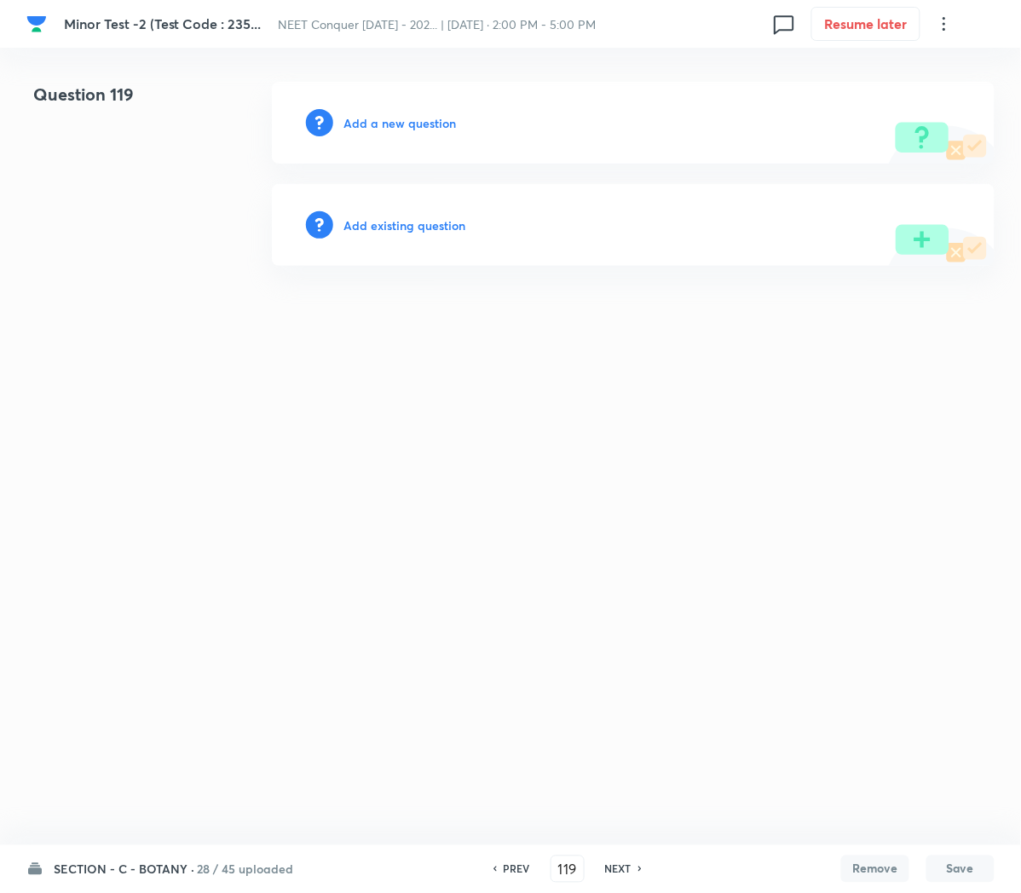
click at [367, 126] on h6 "Add a new question" at bounding box center [399, 123] width 112 height 18
click at [367, 126] on h6 "Choose a question type" at bounding box center [408, 123] width 131 height 18
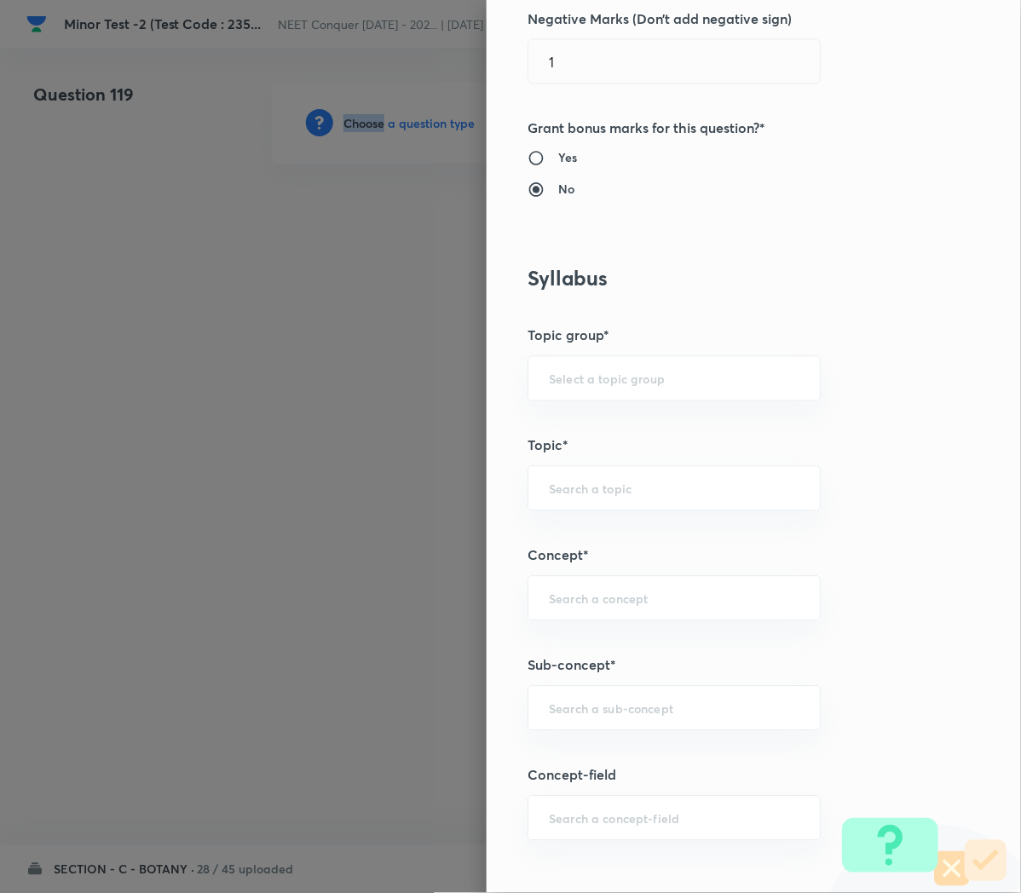
scroll to position [562, 0]
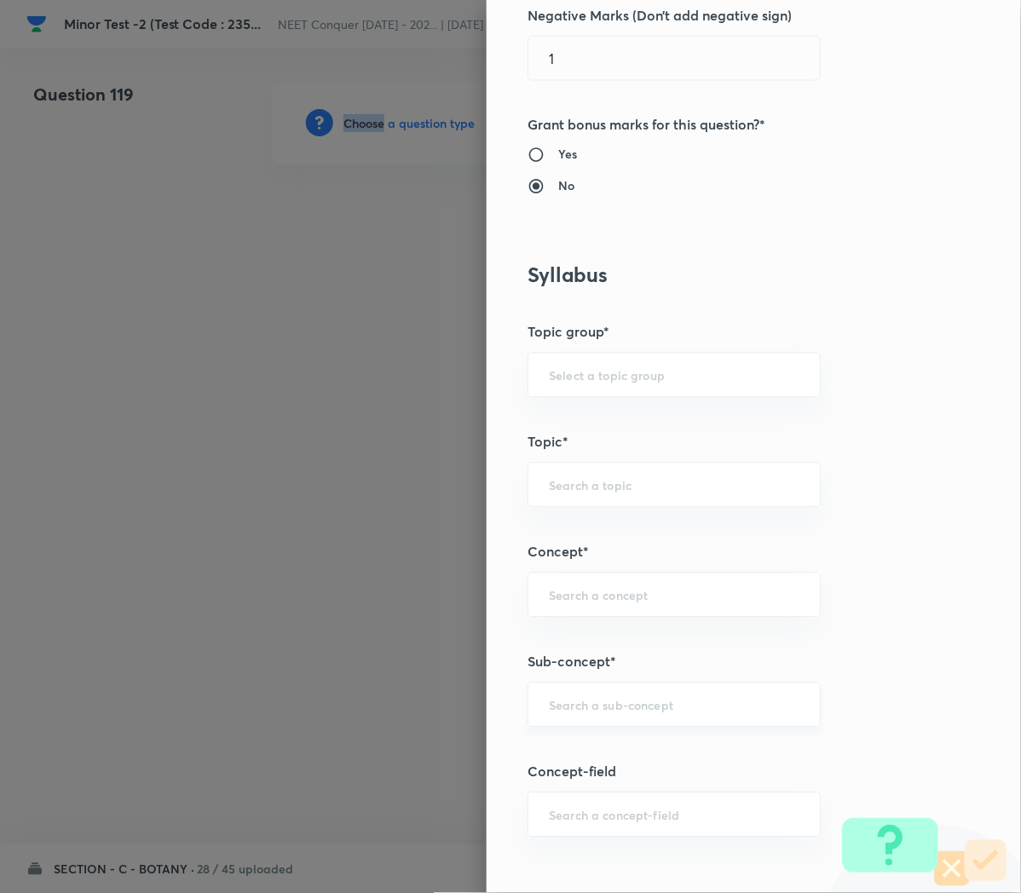
click at [562, 716] on div "​" at bounding box center [673, 704] width 293 height 45
paste input "Cell Cycle and Cell Division"
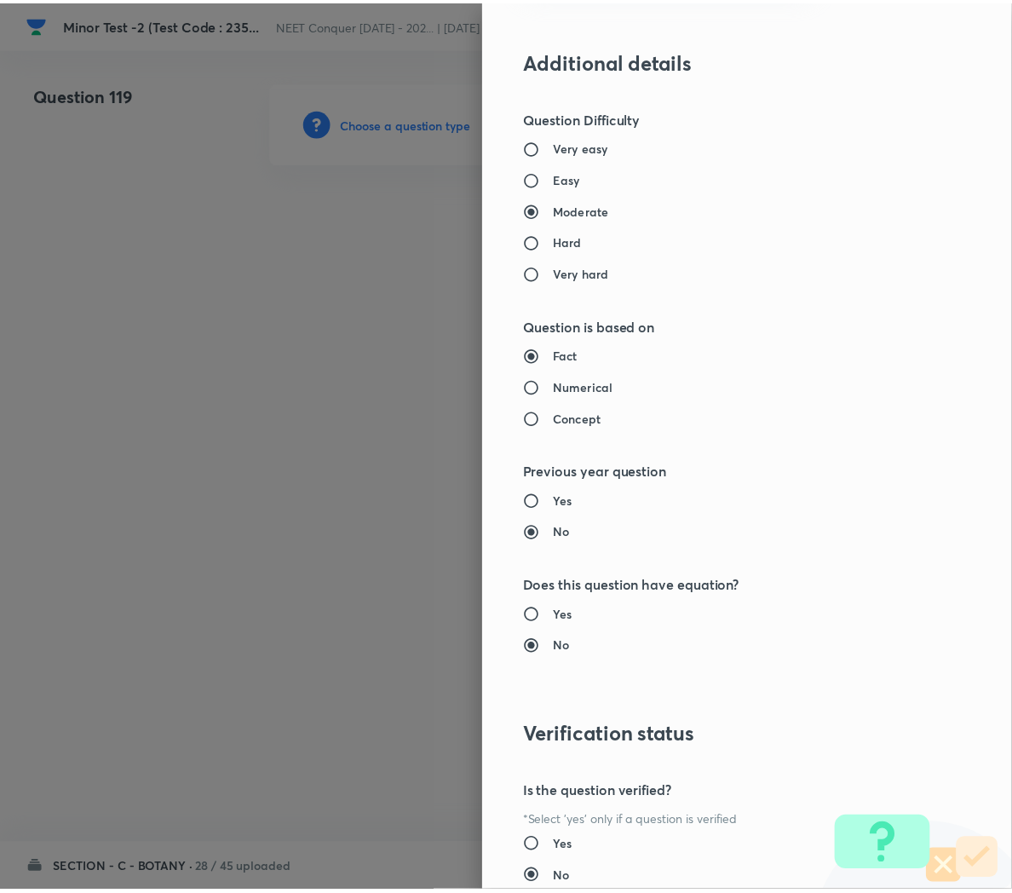
scroll to position [1546, 0]
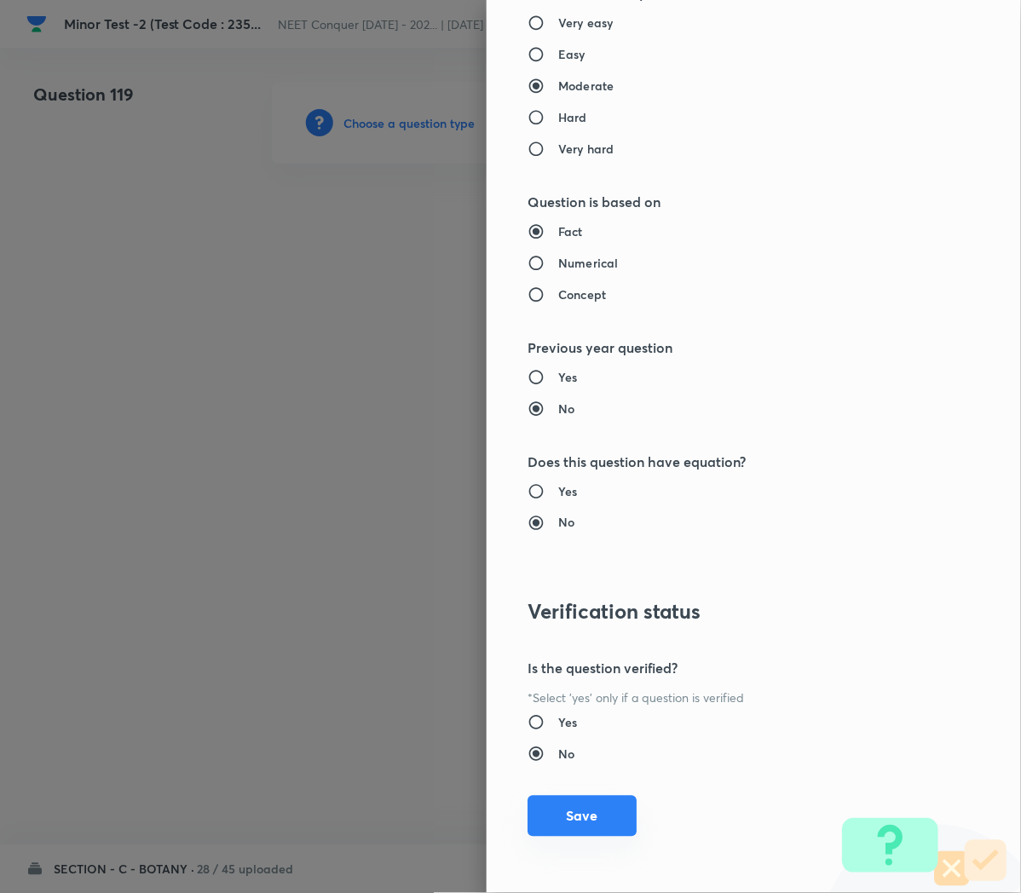
click at [547, 821] on button "Save" at bounding box center [581, 816] width 109 height 41
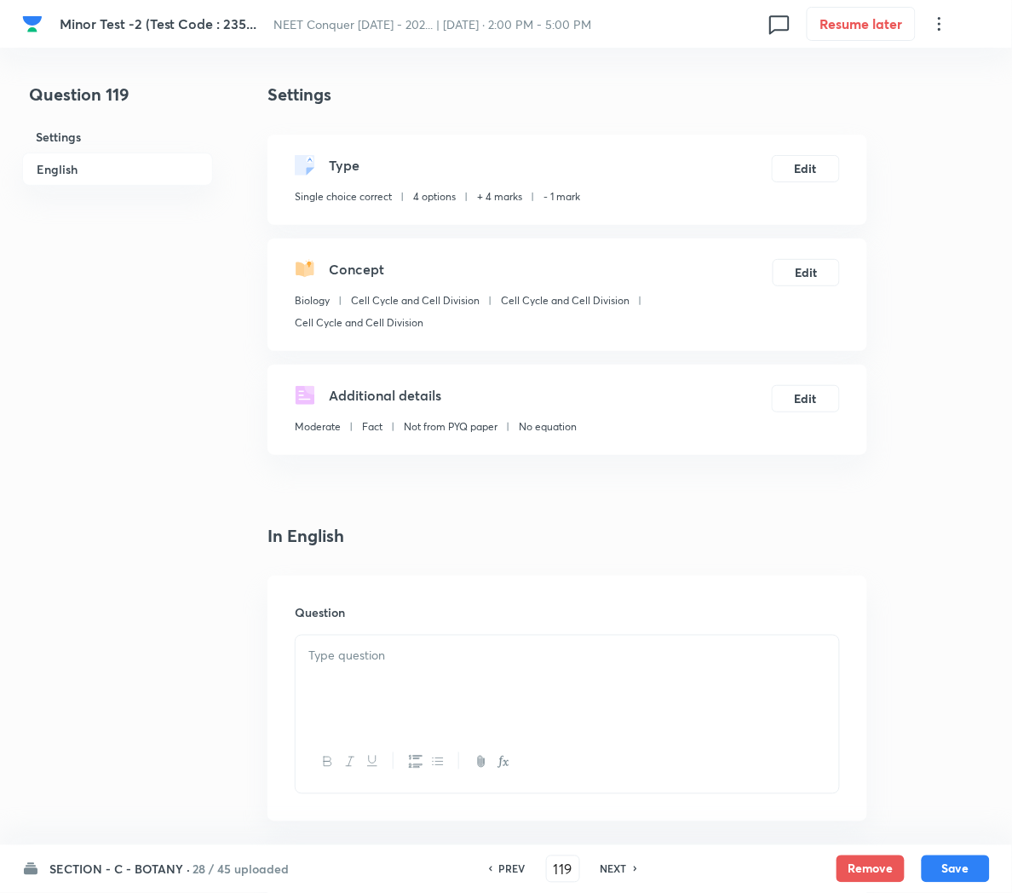
click at [334, 644] on div at bounding box center [568, 683] width 544 height 95
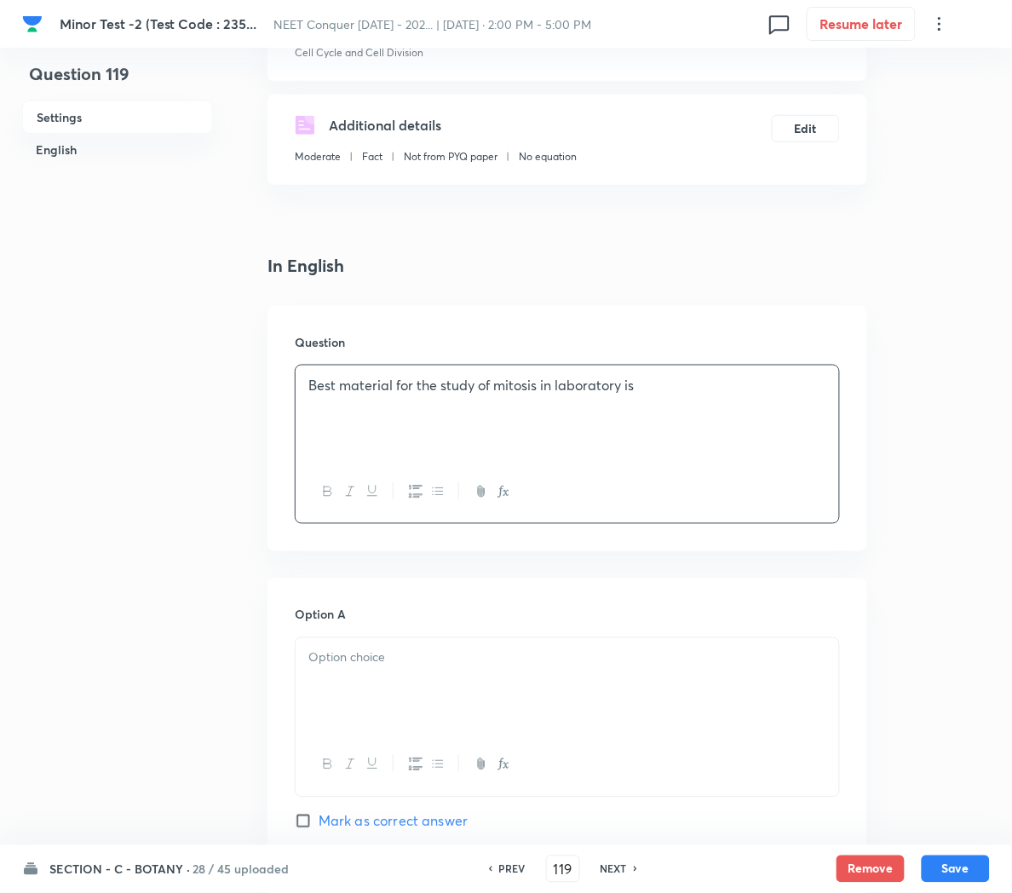
scroll to position [279, 0]
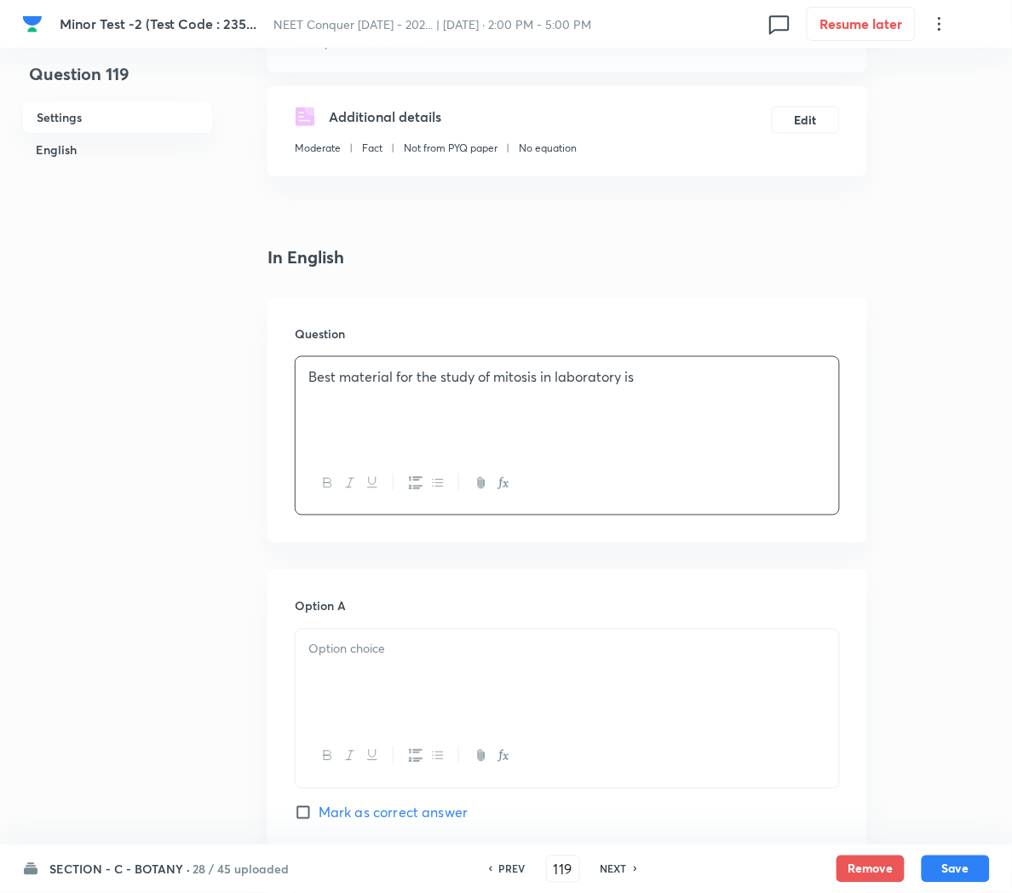
click at [363, 665] on div at bounding box center [568, 677] width 544 height 95
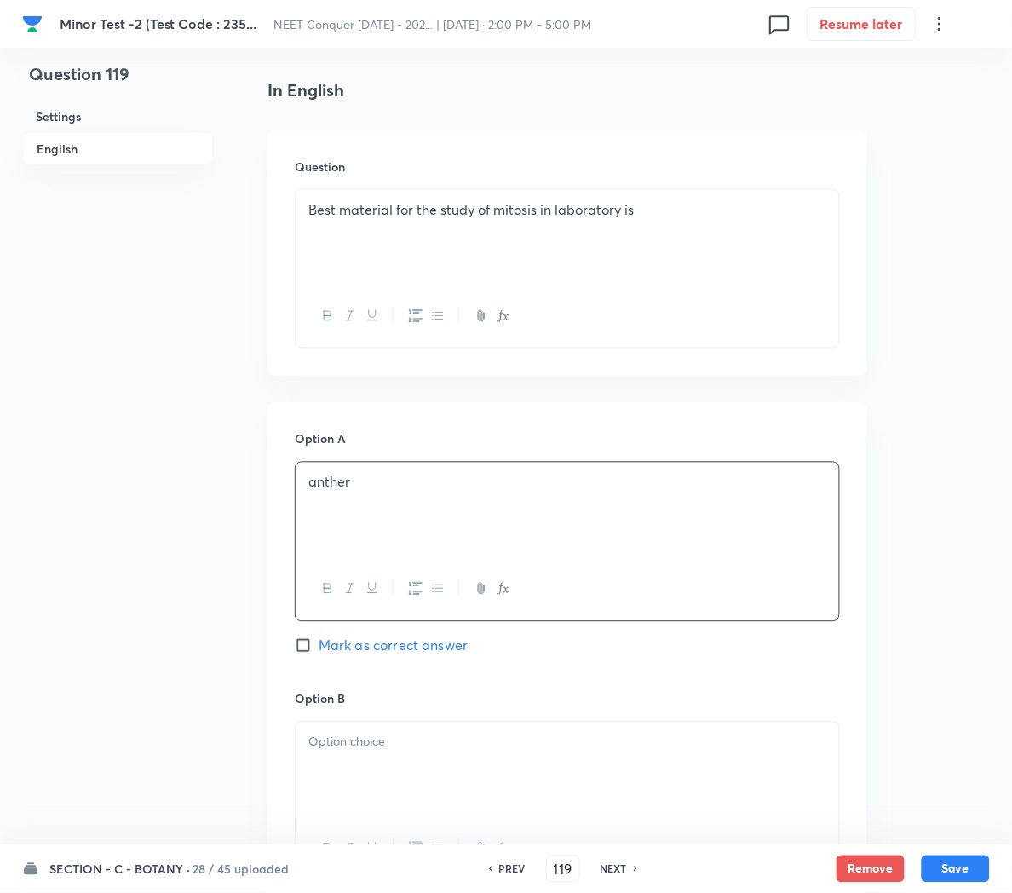
scroll to position [449, 0]
click at [337, 738] on p at bounding box center [567, 739] width 518 height 20
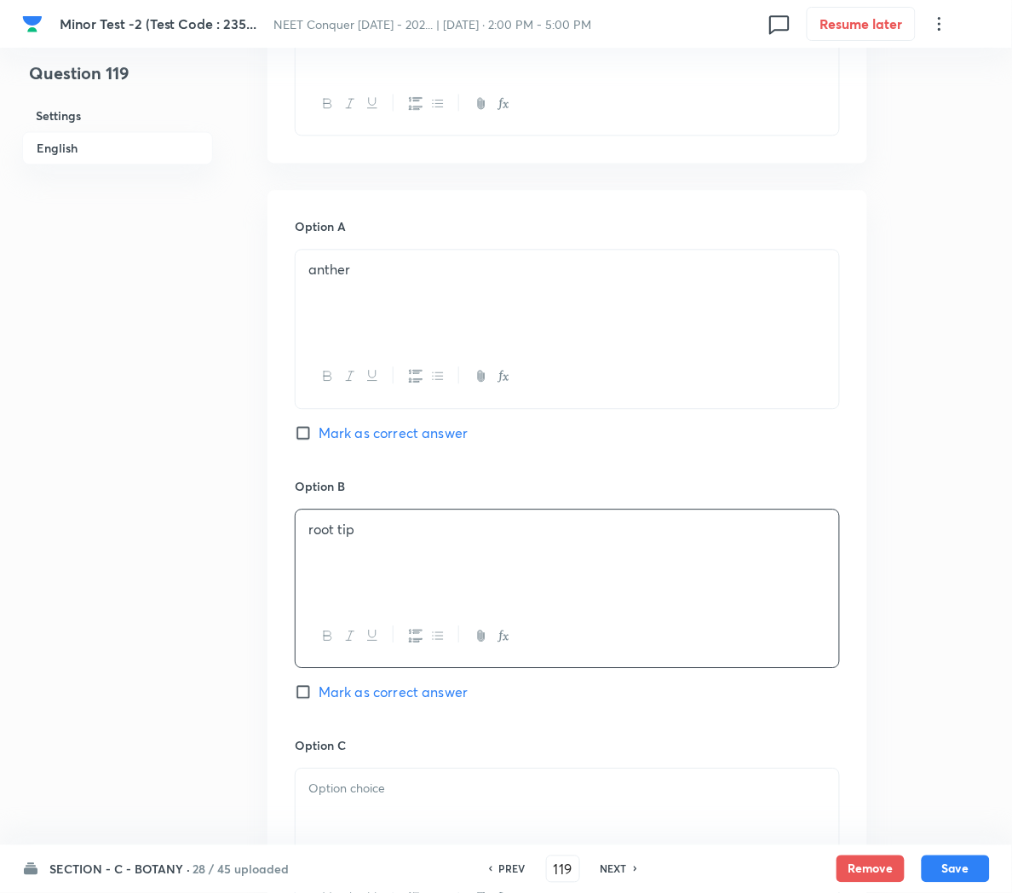
scroll to position [659, 0]
click at [352, 694] on span "Mark as correct answer" at bounding box center [393, 692] width 149 height 20
click at [319, 694] on input "Mark as correct answer" at bounding box center [307, 691] width 24 height 17
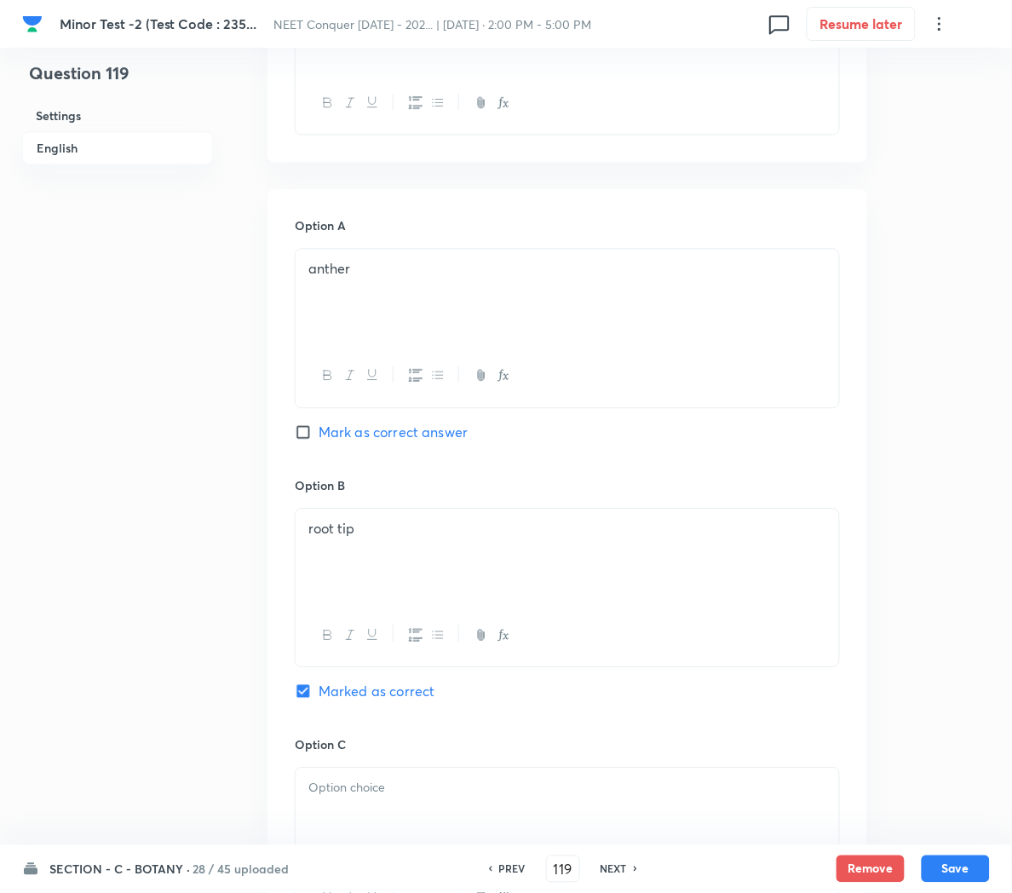
click at [333, 802] on div at bounding box center [568, 815] width 544 height 95
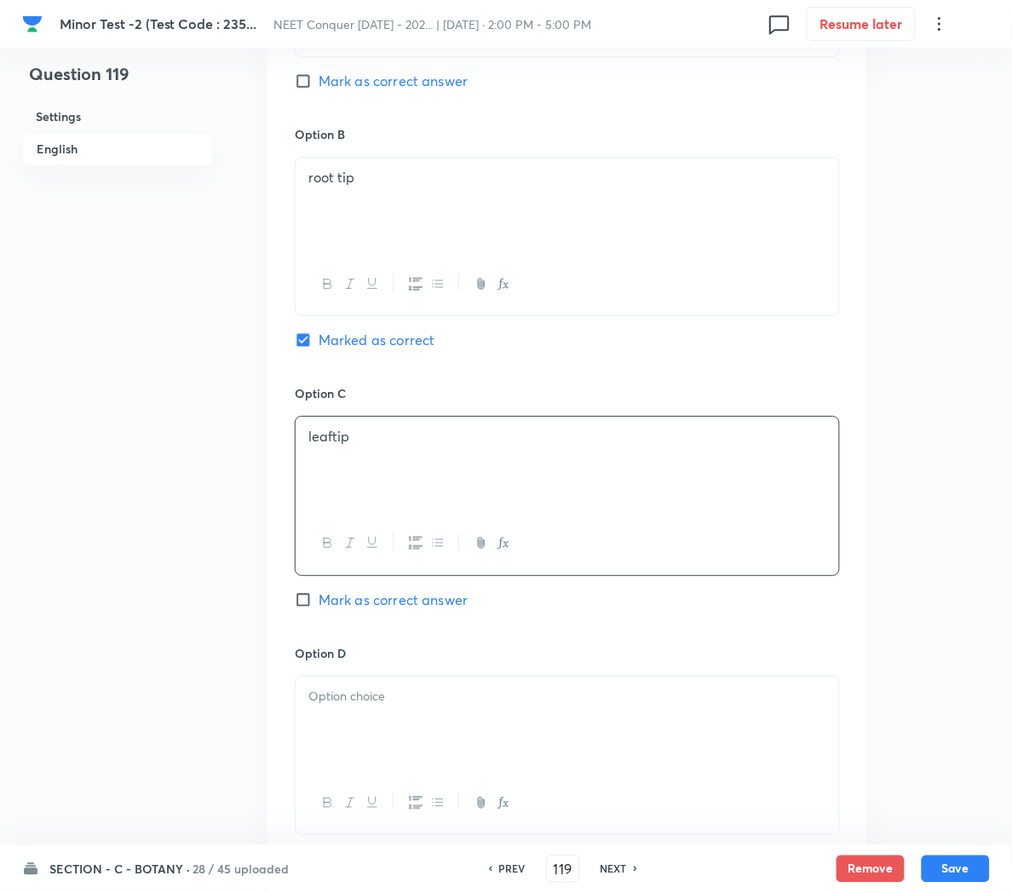
scroll to position [1011, 0]
click at [338, 723] on div at bounding box center [568, 723] width 544 height 95
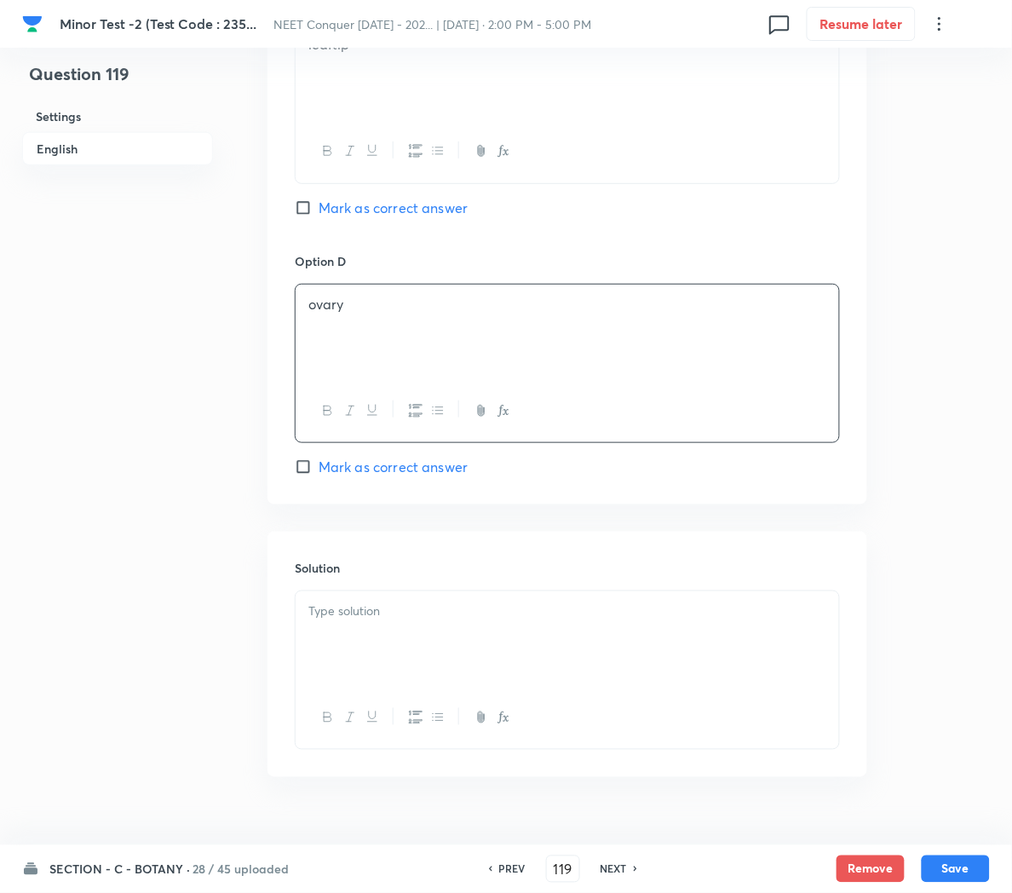
scroll to position [1403, 0]
click at [359, 620] on p at bounding box center [567, 611] width 518 height 20
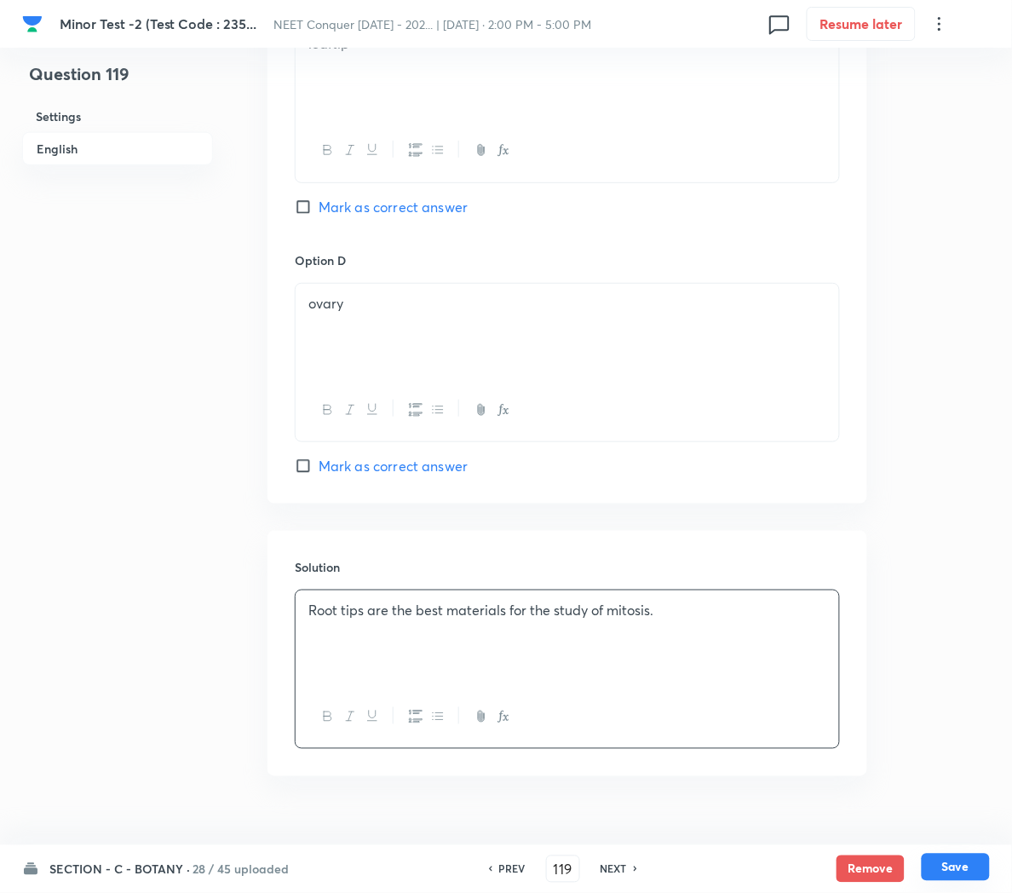
click at [951, 860] on button "Save" at bounding box center [956, 867] width 68 height 27
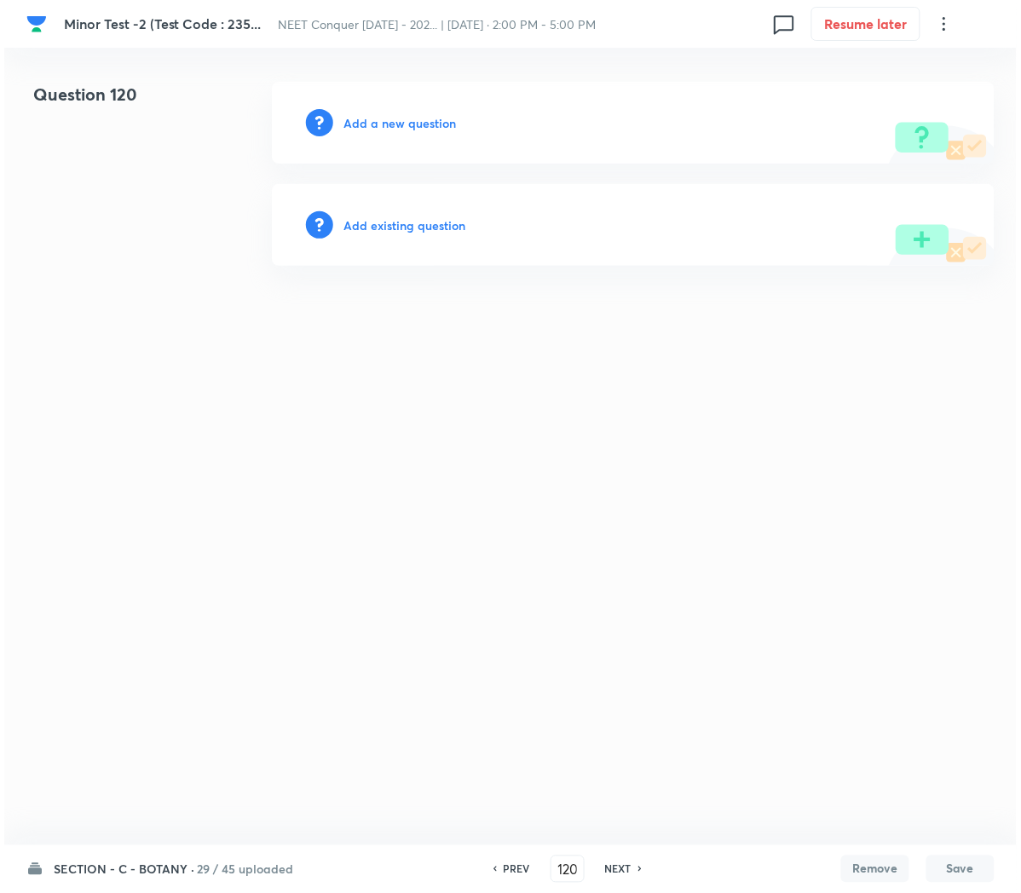
scroll to position [0, 0]
click at [369, 120] on h6 "Add a new question" at bounding box center [399, 123] width 112 height 18
click at [369, 120] on h6 "Choose a question type" at bounding box center [408, 123] width 131 height 18
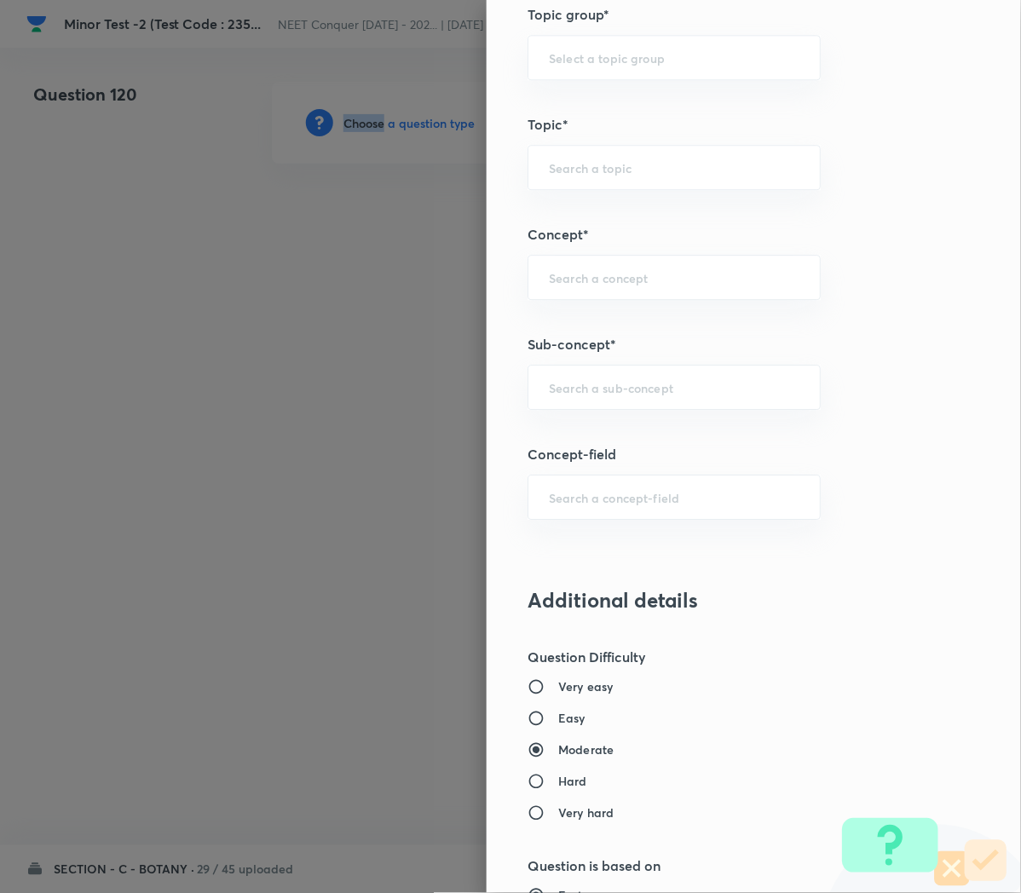
scroll to position [889, 0]
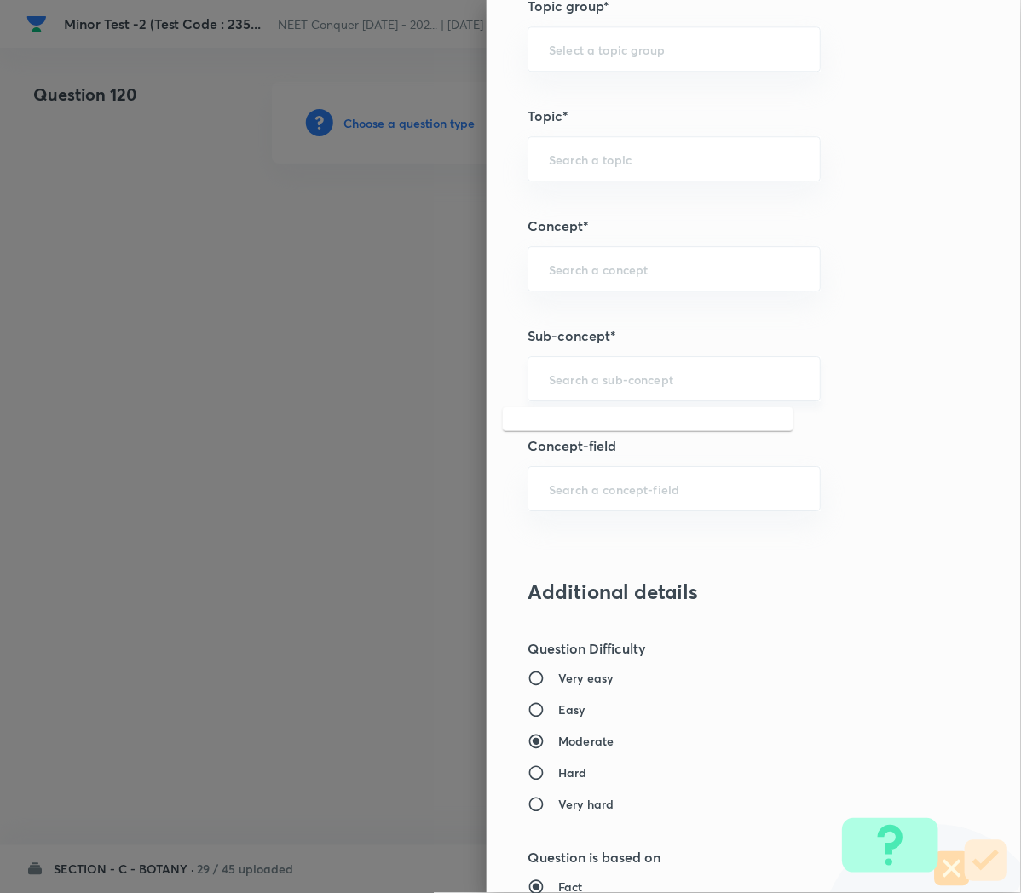
click at [550, 376] on input "text" at bounding box center [674, 379] width 250 height 16
paste input "Cell Cycle and Cell Division"
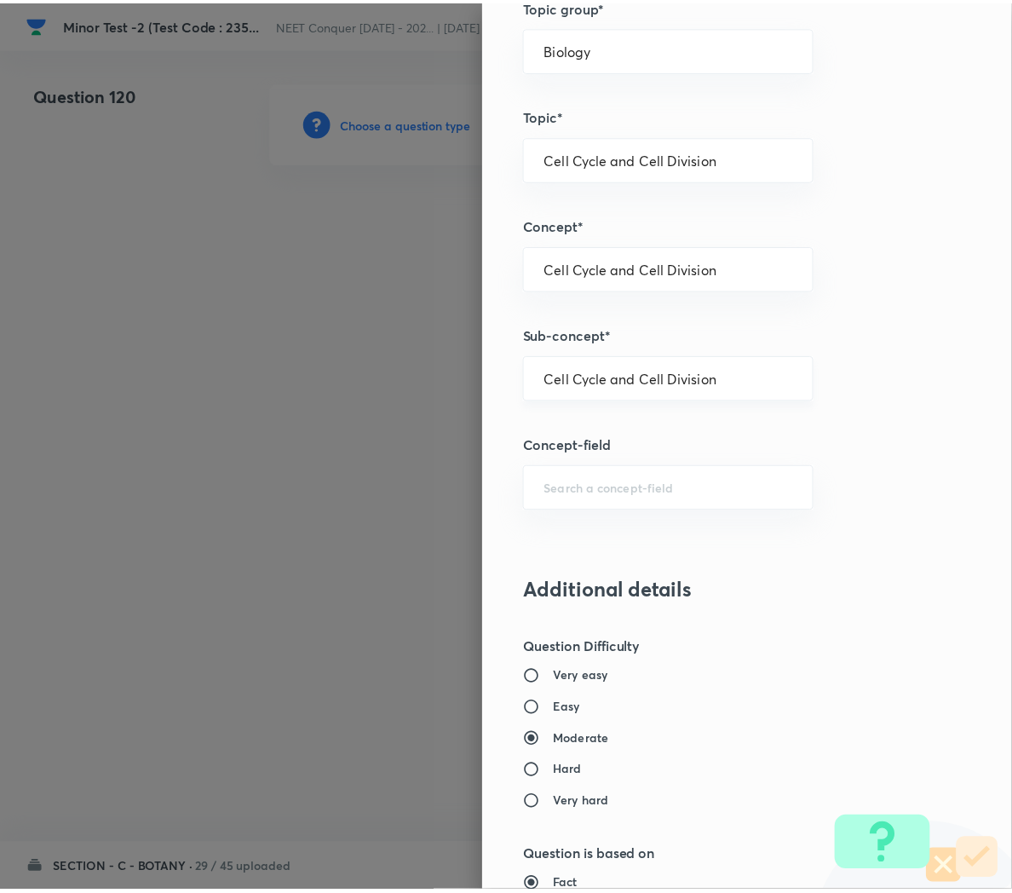
scroll to position [1546, 0]
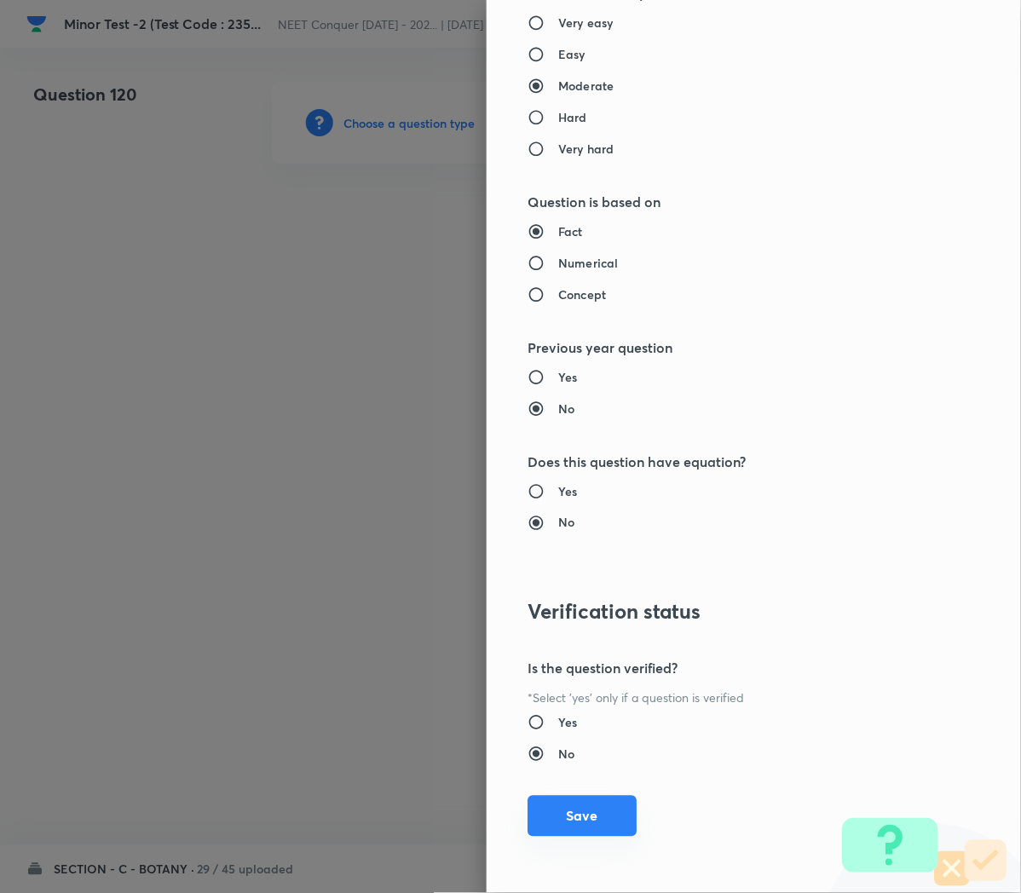
click at [538, 818] on button "Save" at bounding box center [581, 816] width 109 height 41
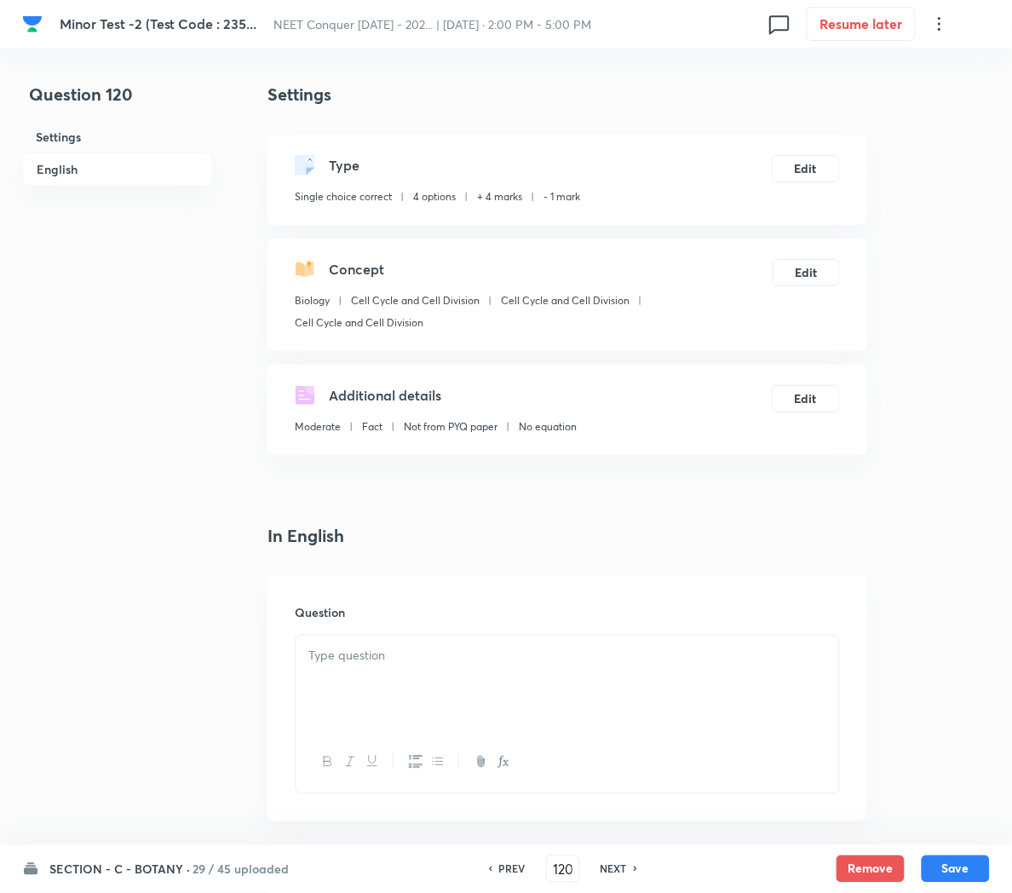
click at [356, 673] on div at bounding box center [568, 683] width 544 height 95
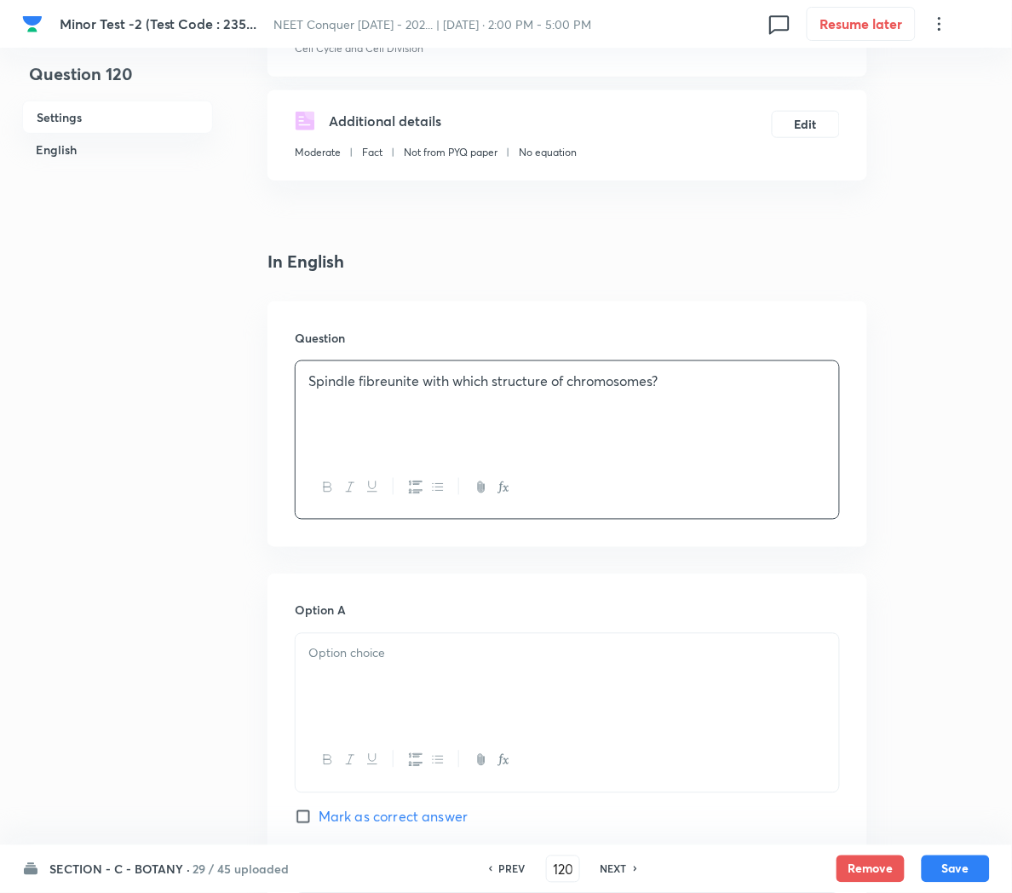
scroll to position [303, 0]
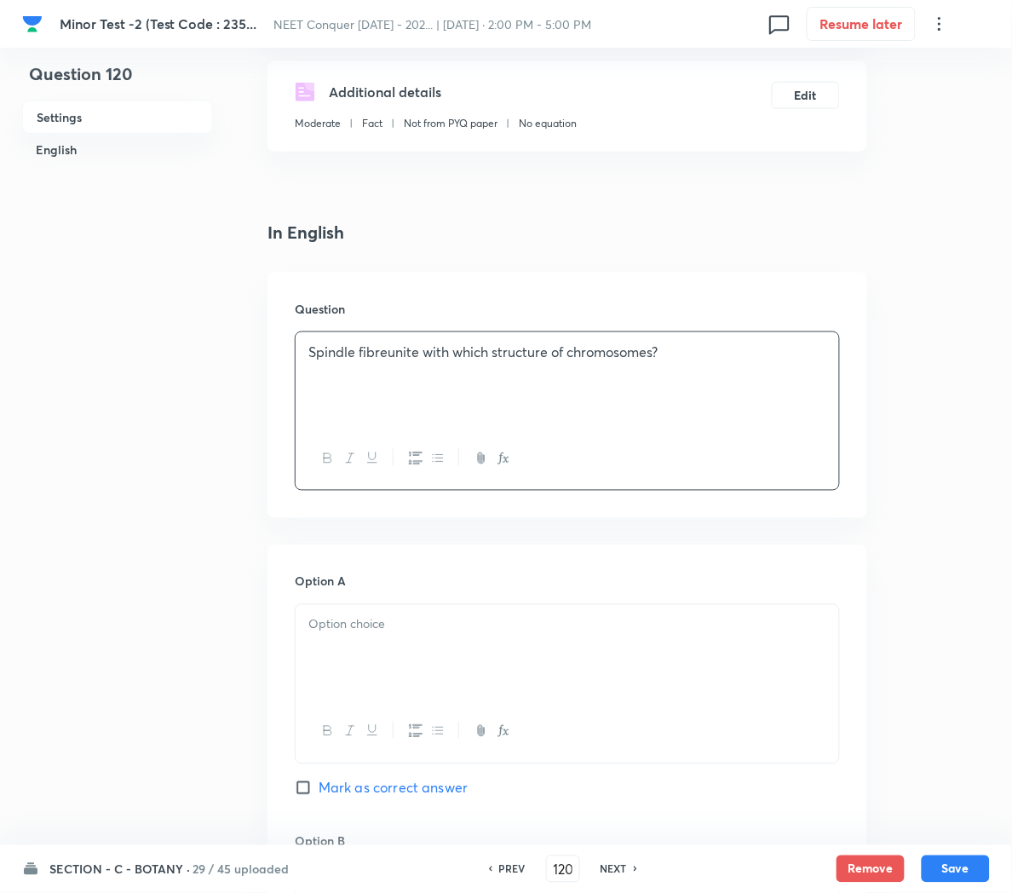
click at [381, 687] on div at bounding box center [568, 652] width 544 height 95
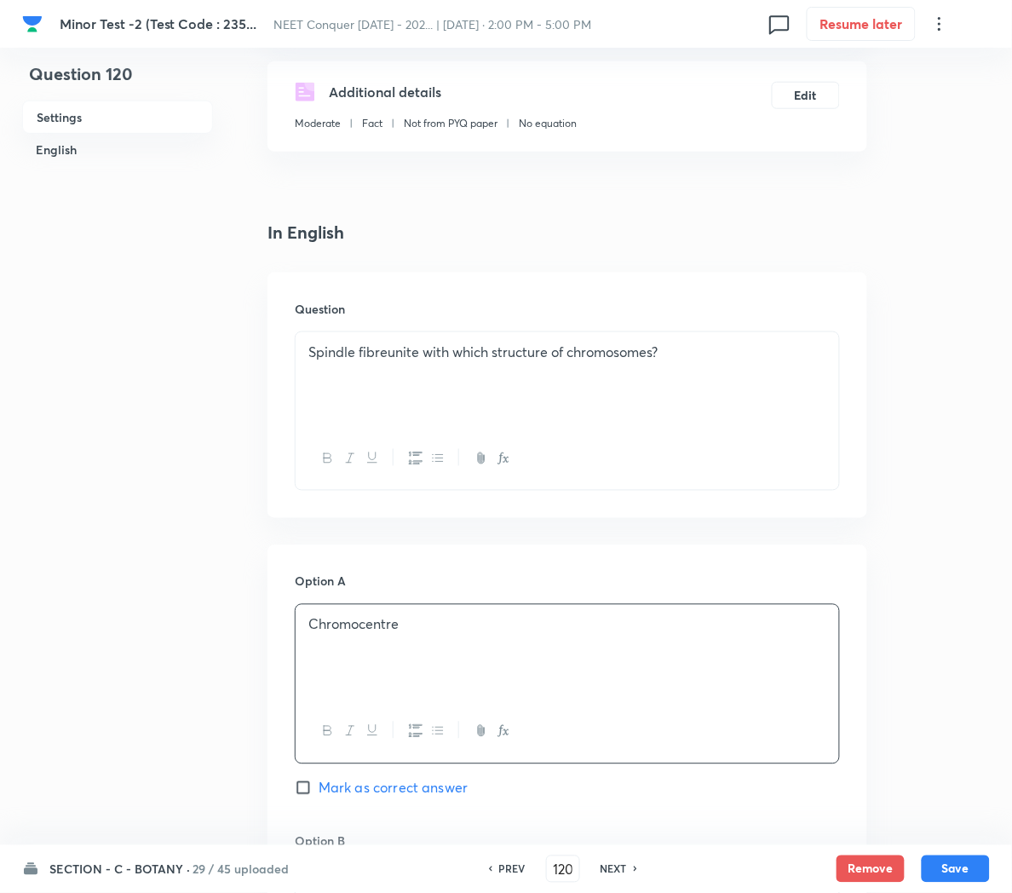
click at [389, 349] on p "Spindle fibreunite with which structure of chromosomes?" at bounding box center [567, 352] width 518 height 20
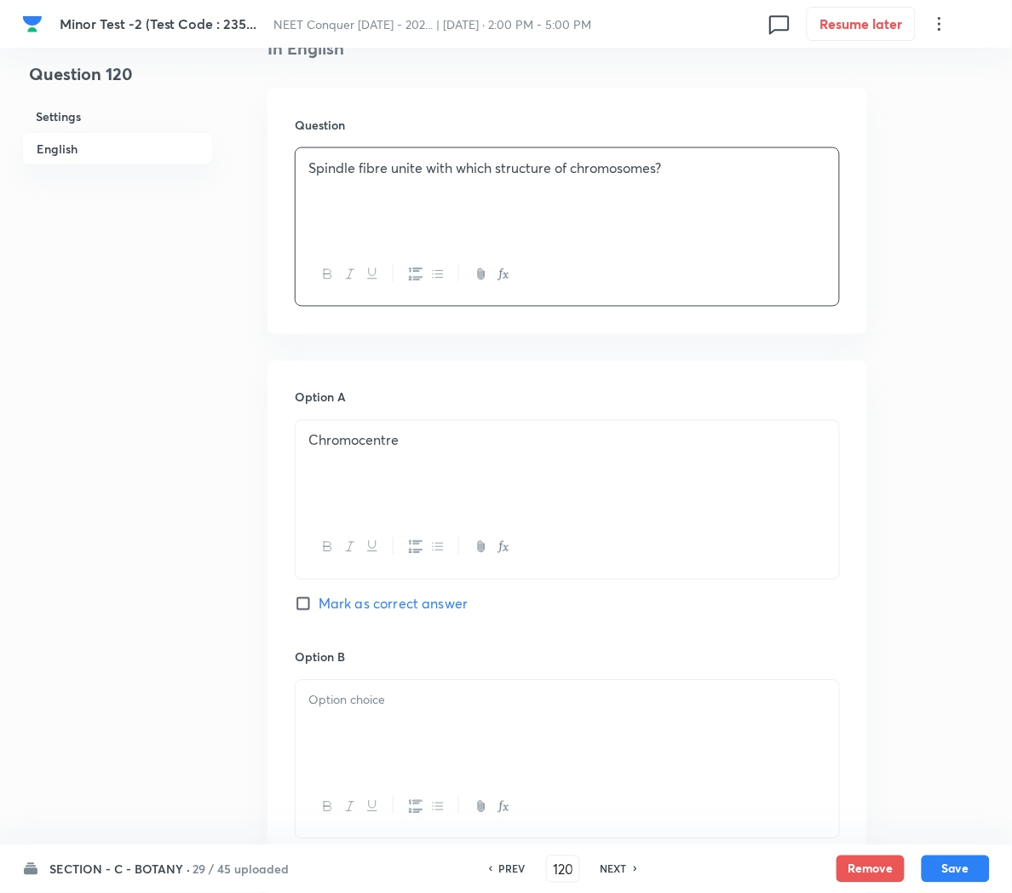
scroll to position [567, 0]
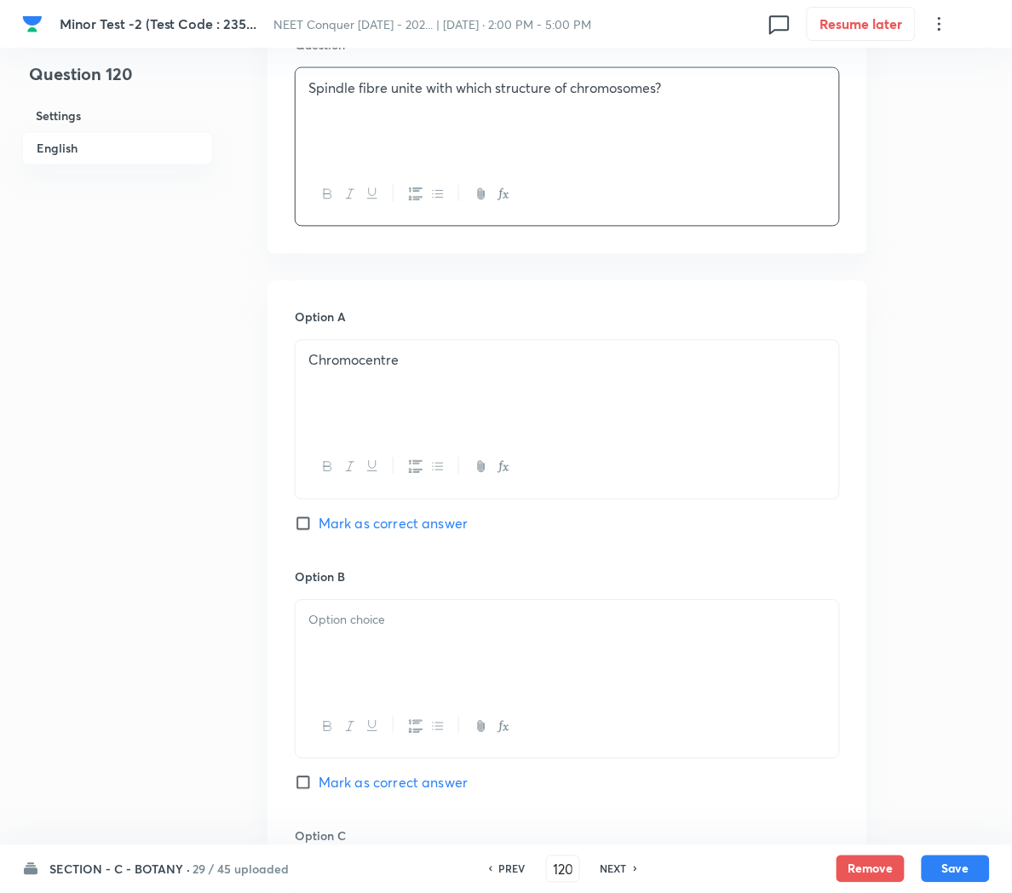
click at [335, 678] on div at bounding box center [568, 648] width 544 height 95
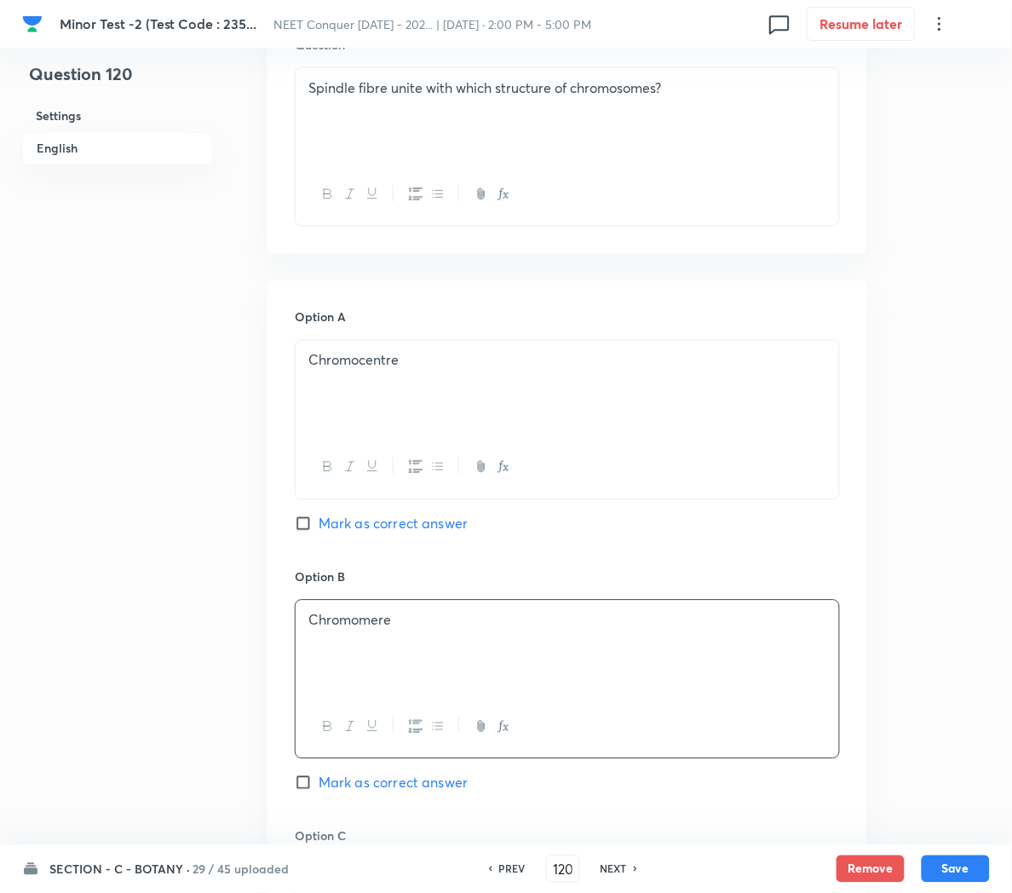
scroll to position [815, 0]
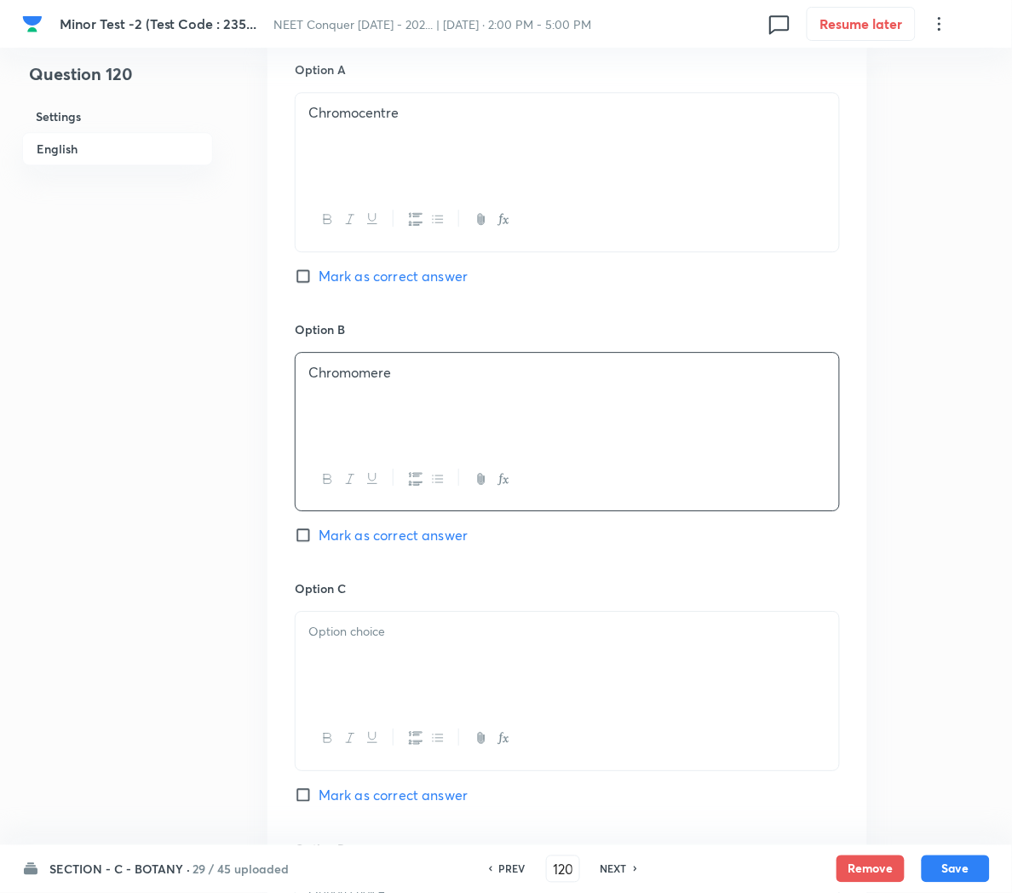
click at [364, 665] on div at bounding box center [568, 659] width 544 height 95
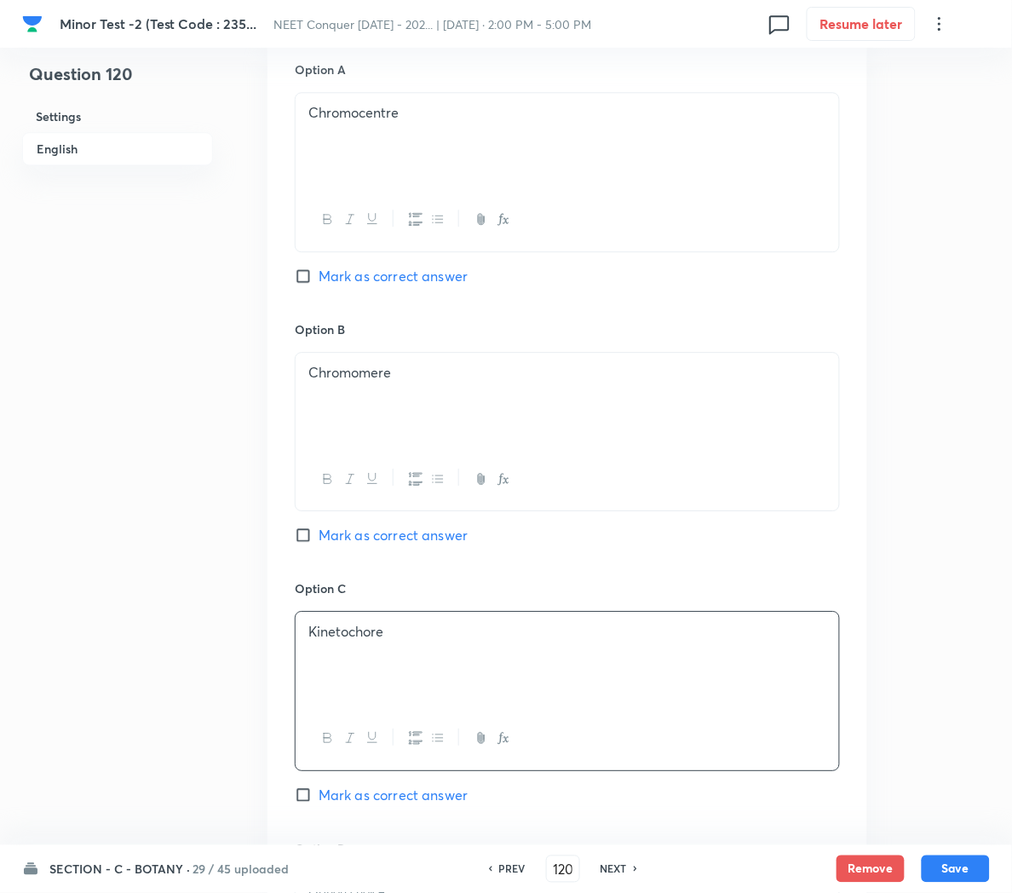
click at [379, 800] on span "Mark as correct answer" at bounding box center [393, 795] width 149 height 20
click at [319, 800] on input "Mark as correct answer" at bounding box center [307, 794] width 24 height 17
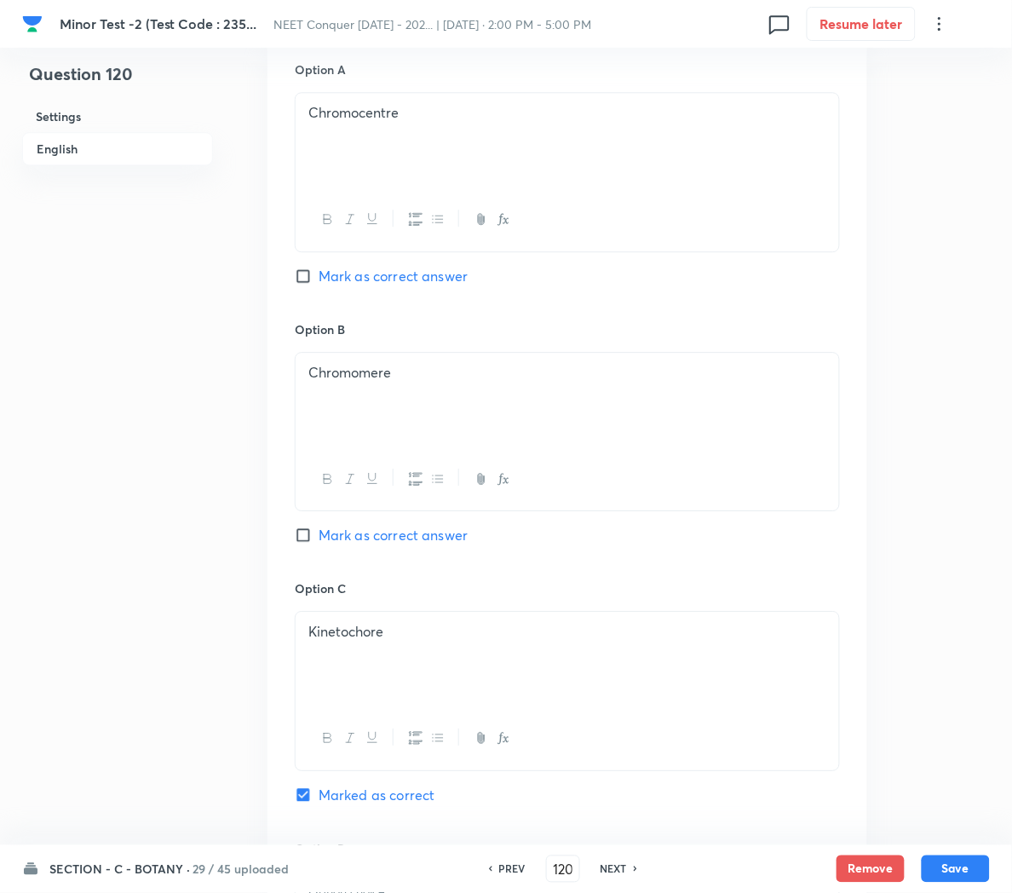
scroll to position [1104, 0]
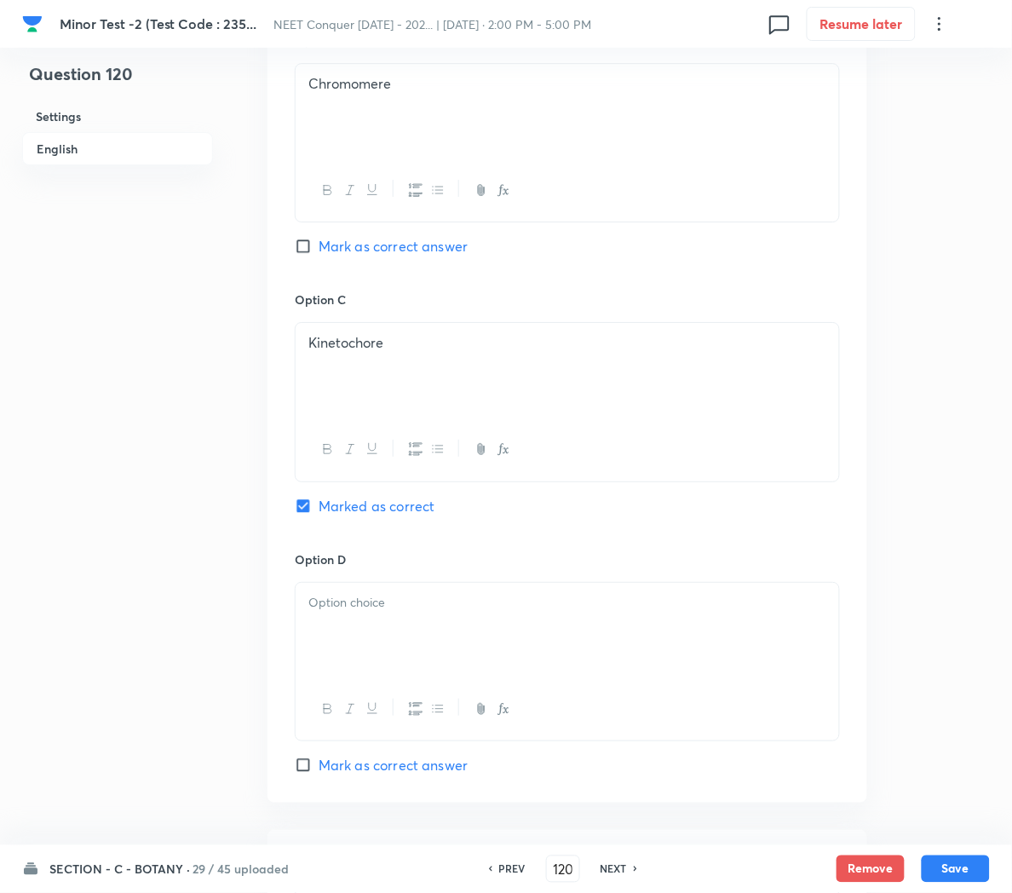
click at [354, 629] on div at bounding box center [568, 630] width 544 height 95
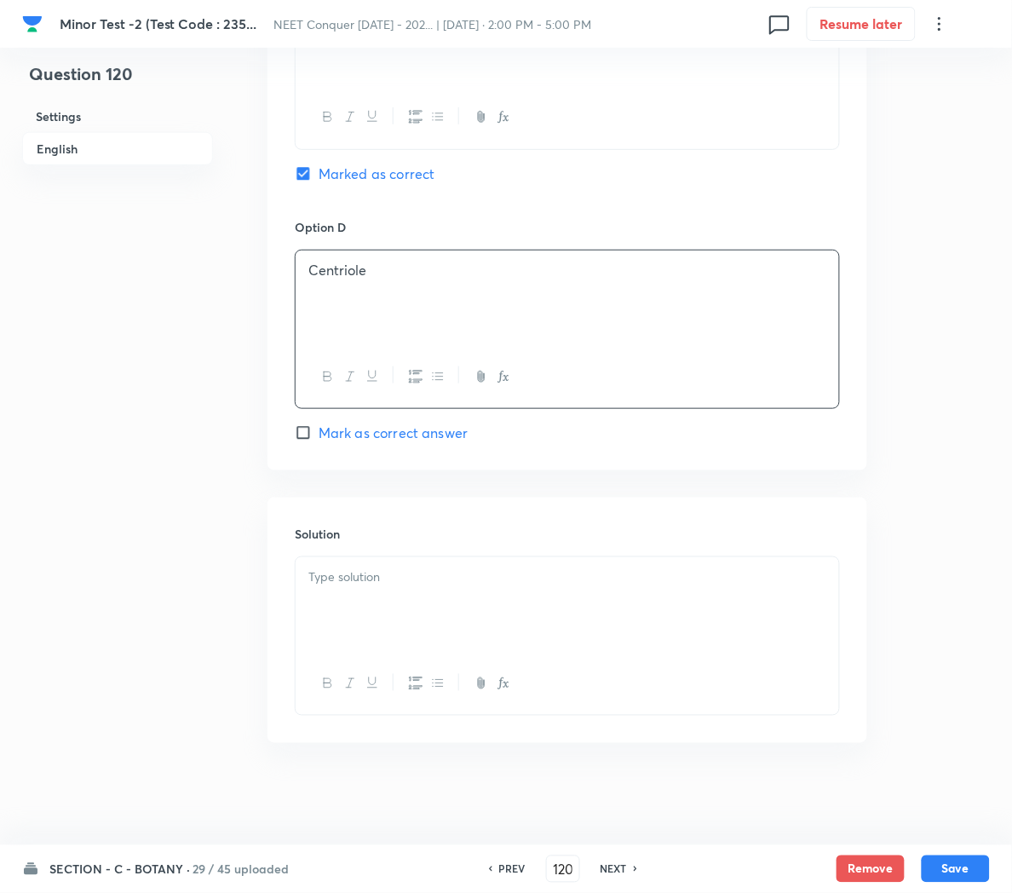
scroll to position [1444, 0]
click at [405, 616] on div at bounding box center [568, 604] width 544 height 95
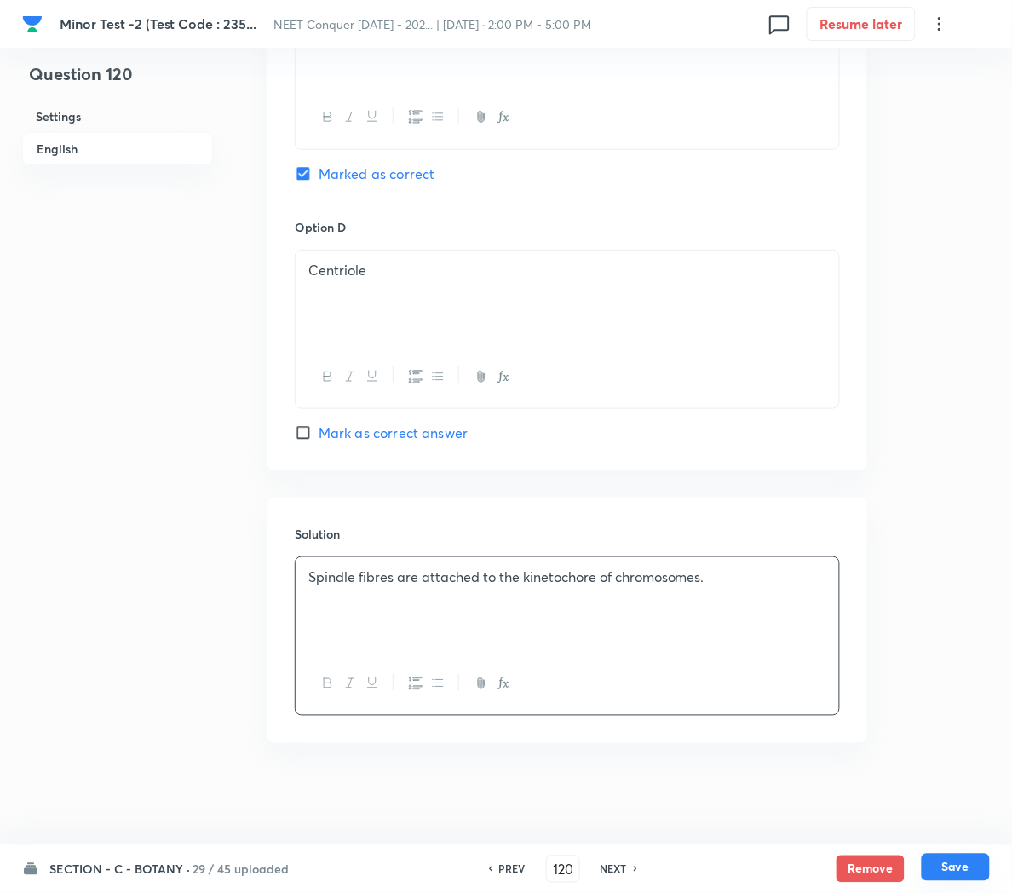
click at [968, 859] on button "Save" at bounding box center [956, 867] width 68 height 27
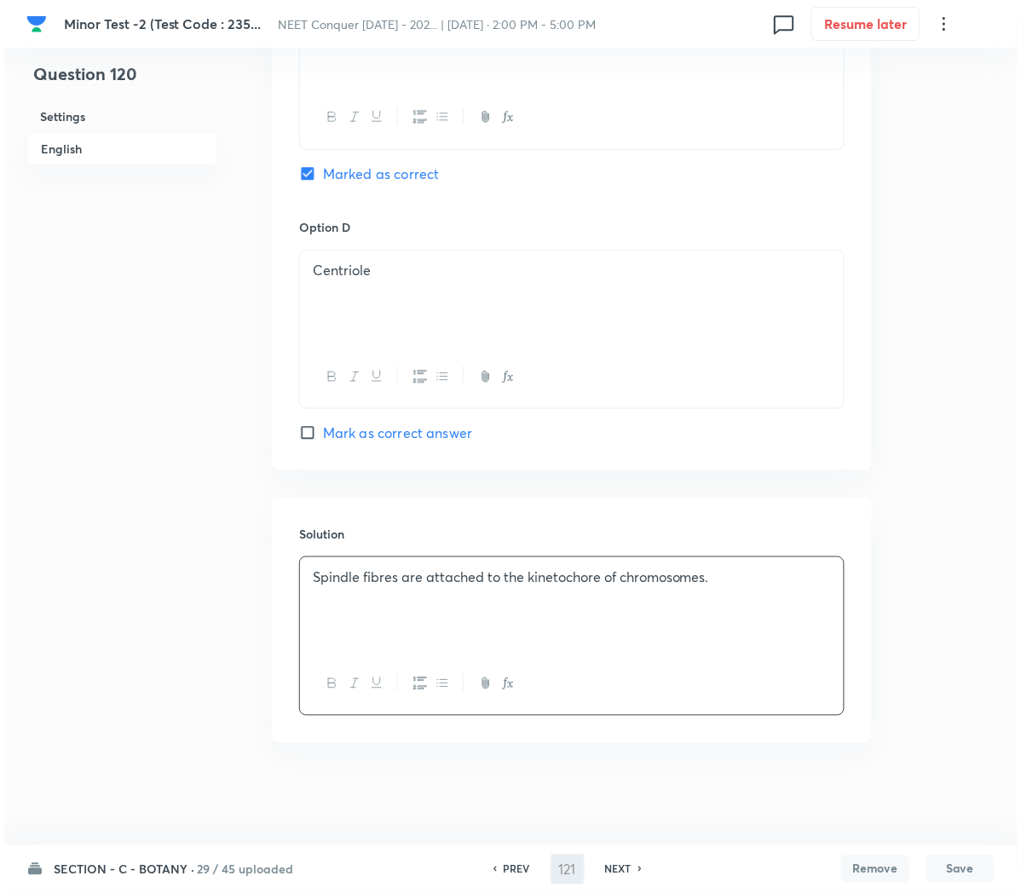
scroll to position [0, 0]
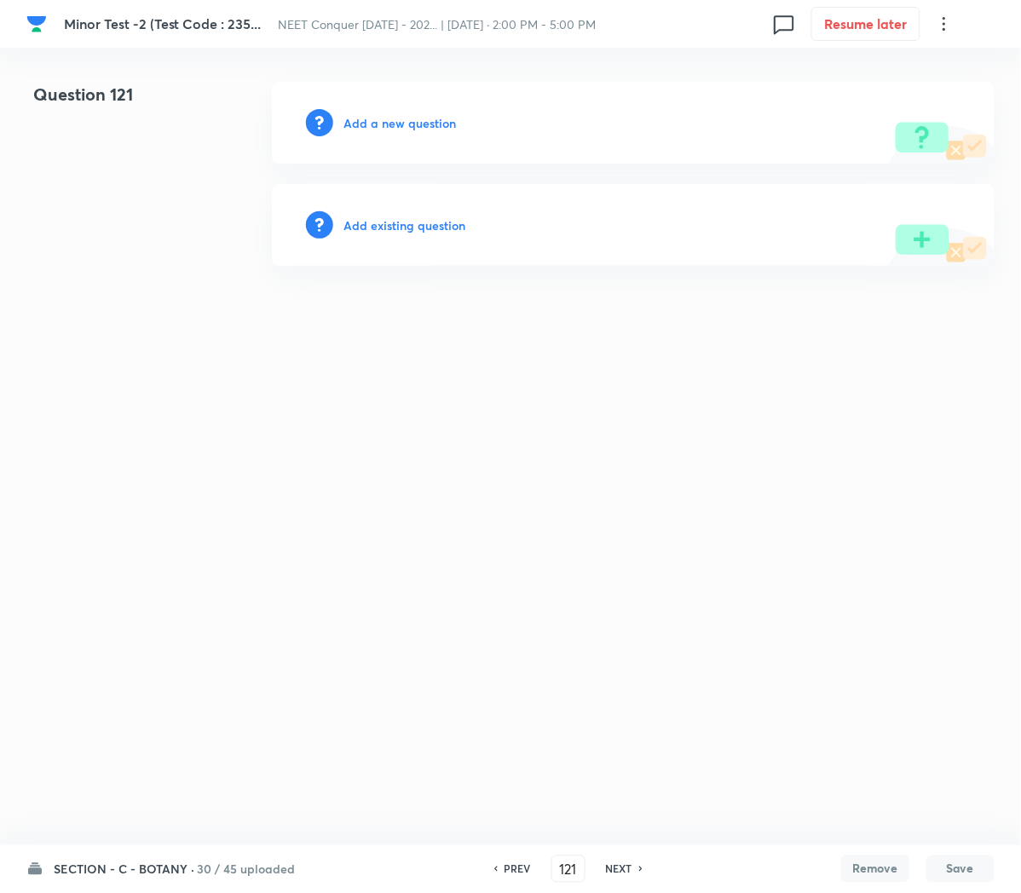
click at [377, 126] on h6 "Add a new question" at bounding box center [399, 123] width 112 height 18
click at [377, 126] on h6 "Choose a question type" at bounding box center [408, 123] width 131 height 18
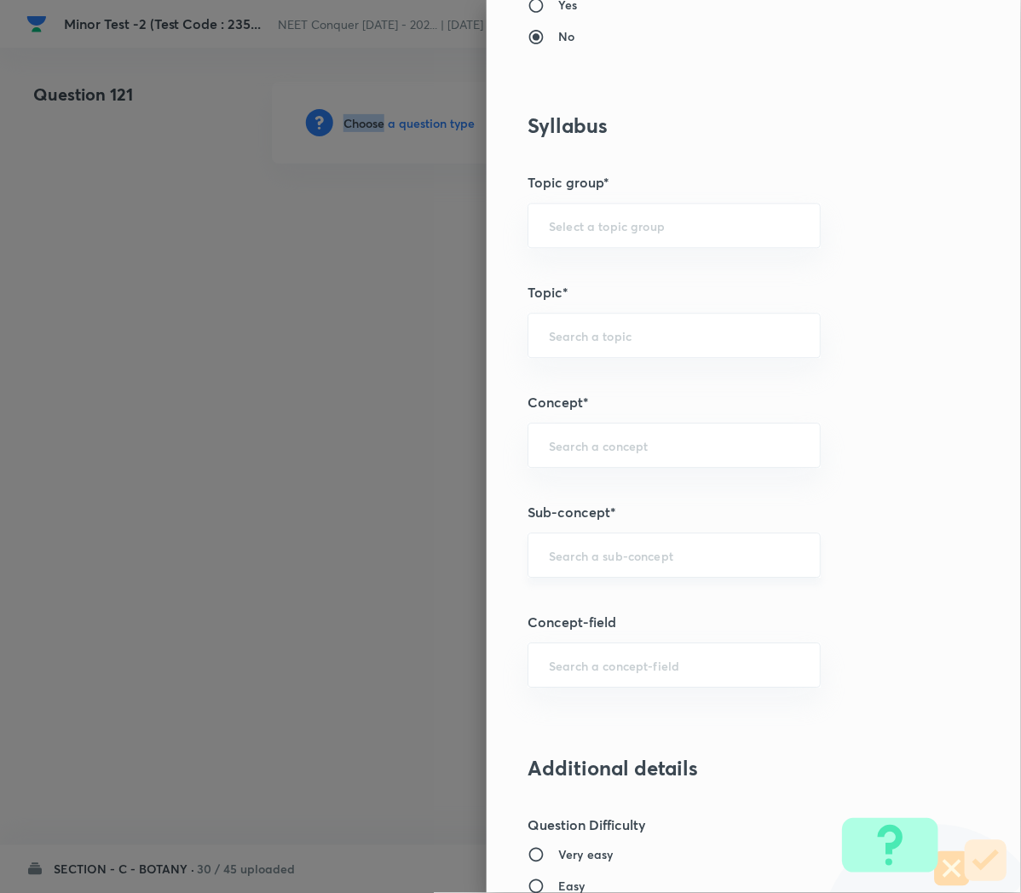
scroll to position [713, 0]
drag, startPoint x: 572, startPoint y: 528, endPoint x: 555, endPoint y: 553, distance: 29.5
click at [555, 553] on div "Question settings Question type* Single choice correct Number of options* 2 3 4…" at bounding box center [753, 446] width 534 height 893
click at [555, 553] on input "text" at bounding box center [674, 554] width 250 height 16
paste input "Cell Cycle and Cell Division"
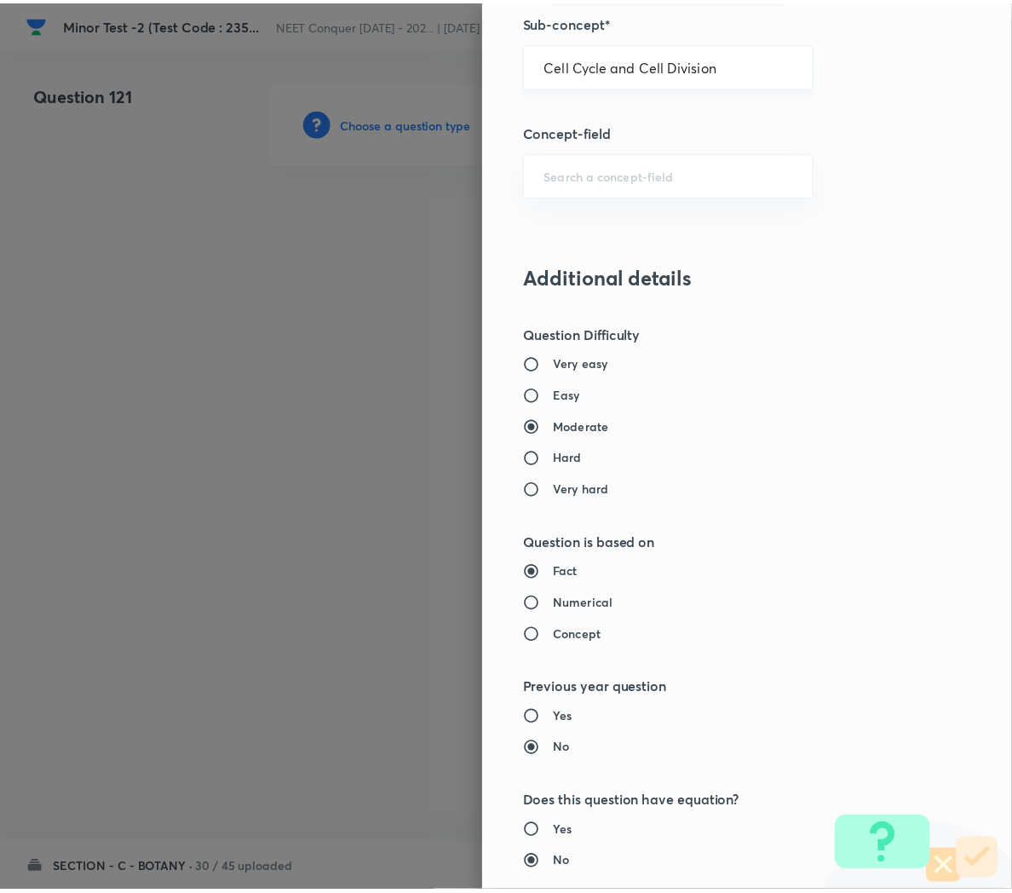
scroll to position [1546, 0]
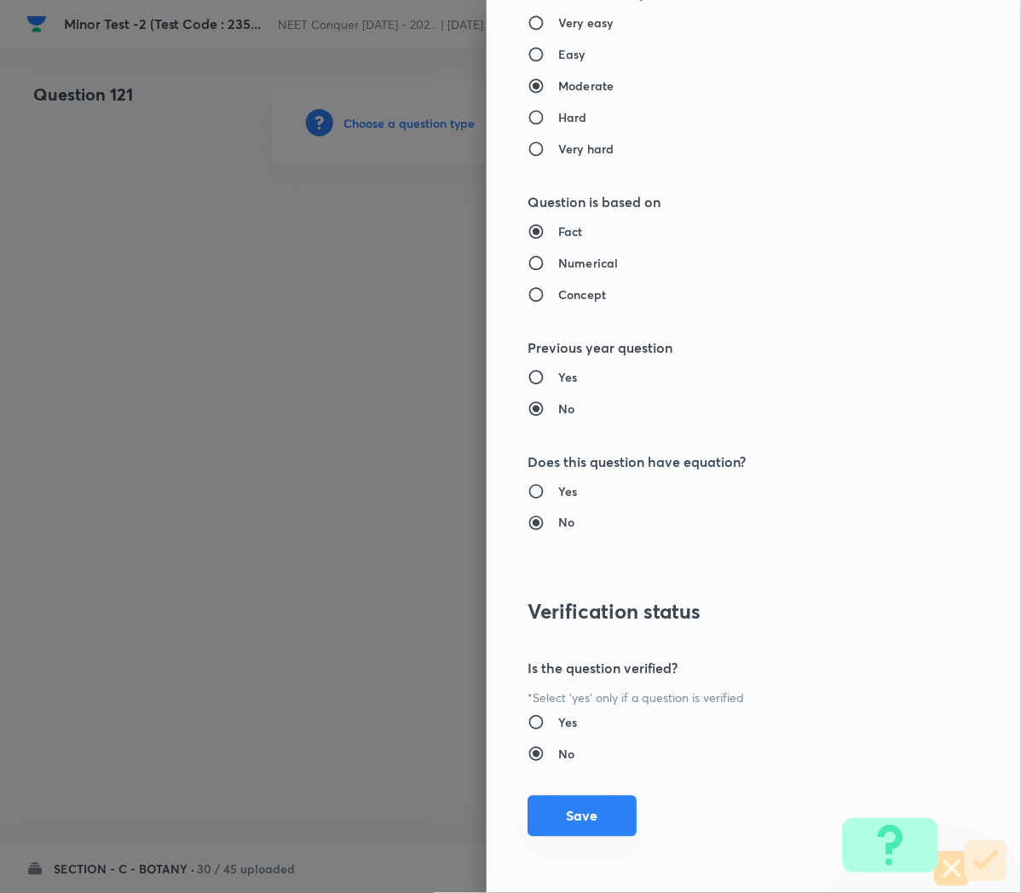
click at [558, 819] on button "Save" at bounding box center [581, 816] width 109 height 41
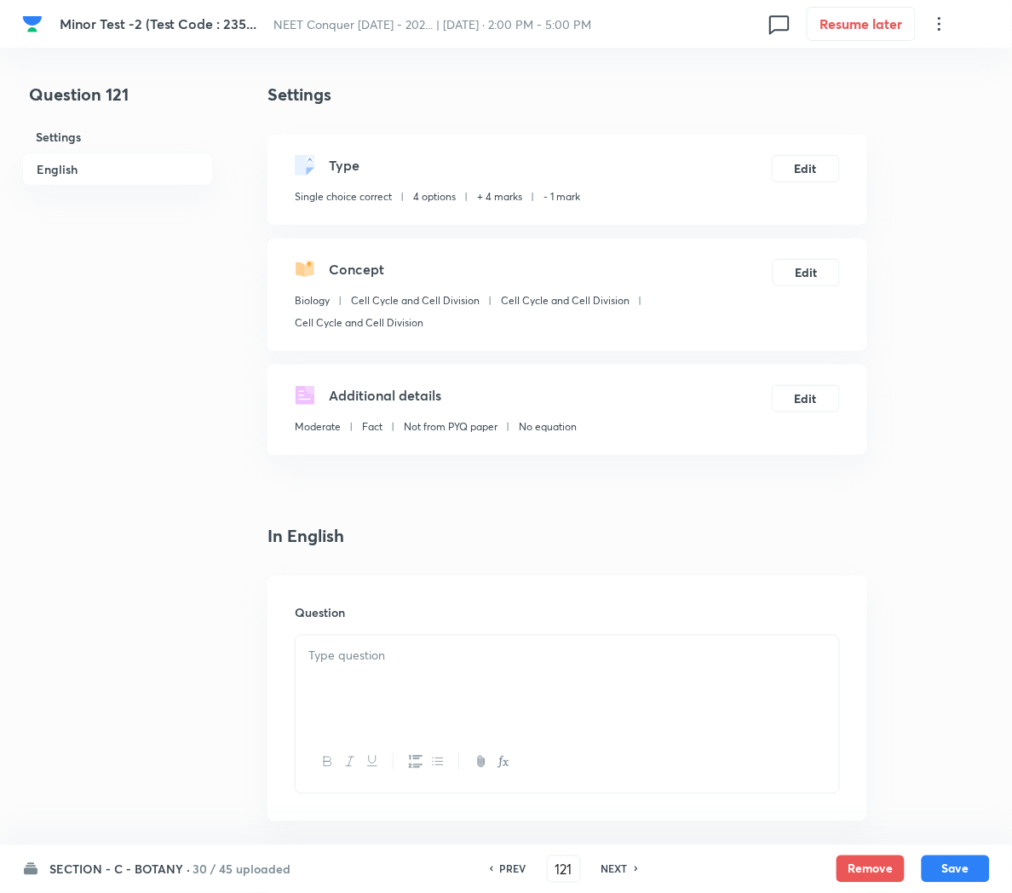
click at [363, 674] on div at bounding box center [568, 683] width 544 height 95
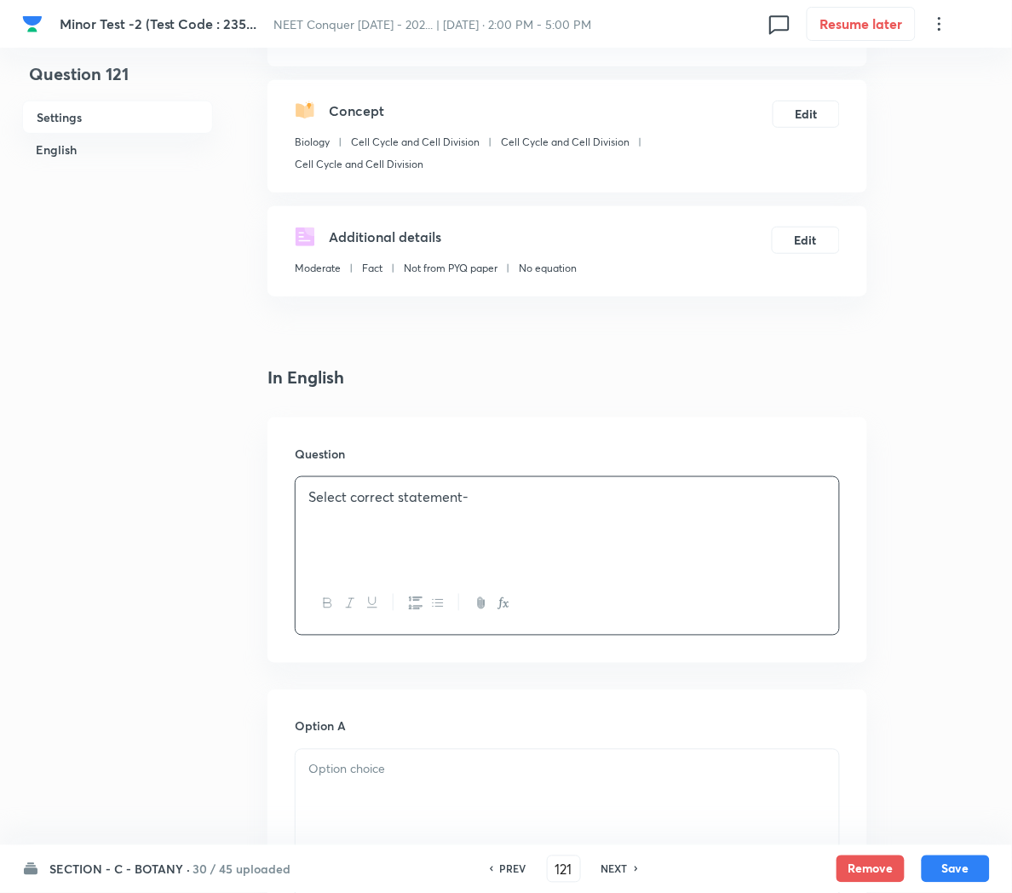
scroll to position [175, 0]
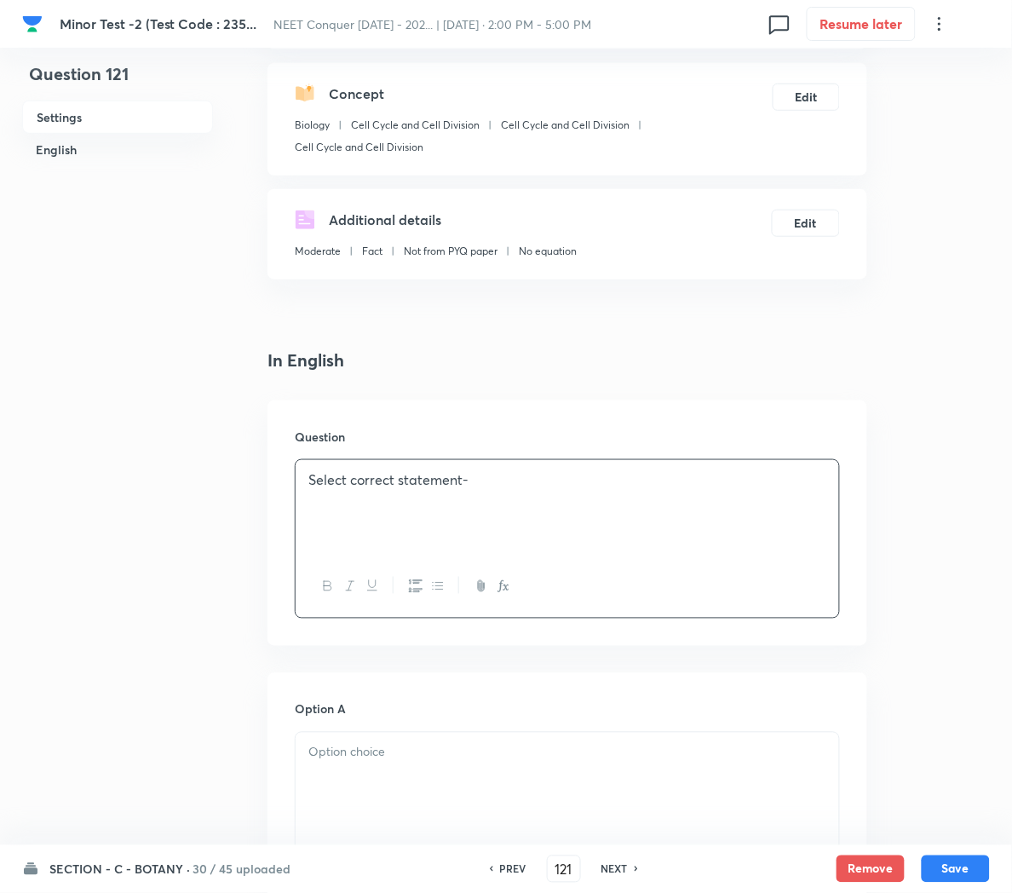
click at [410, 762] on p at bounding box center [567, 753] width 518 height 20
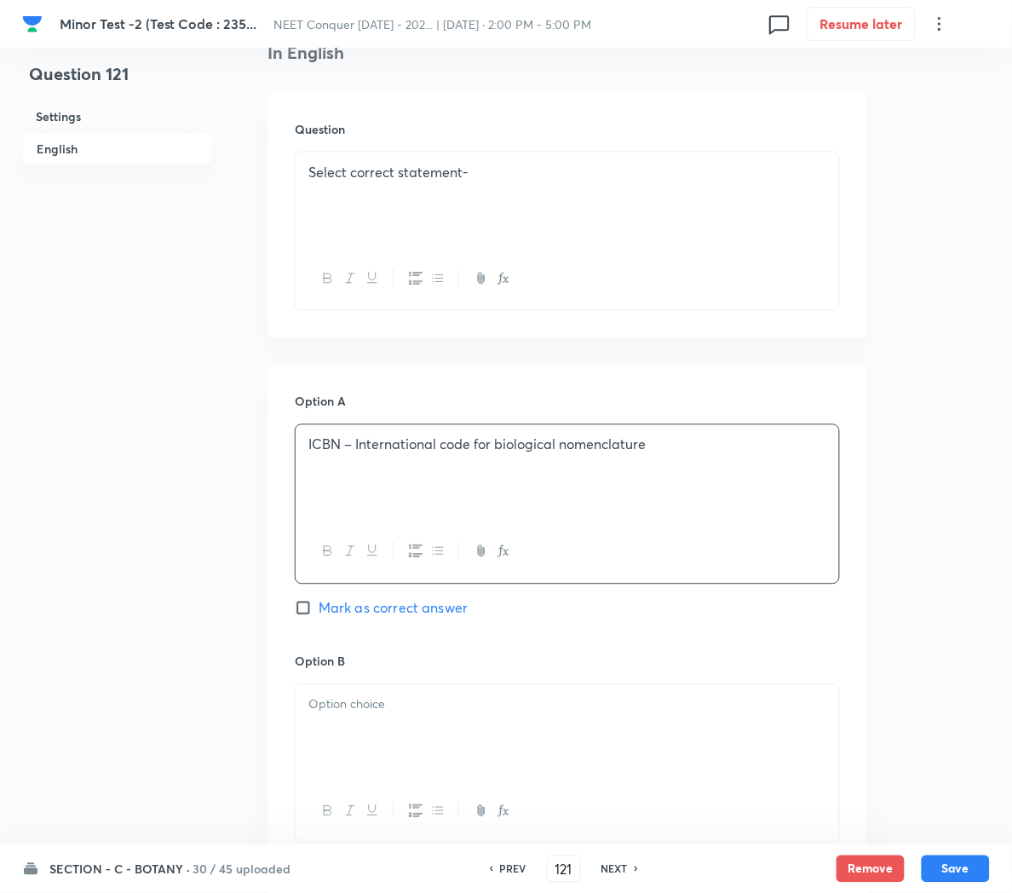
scroll to position [499, 0]
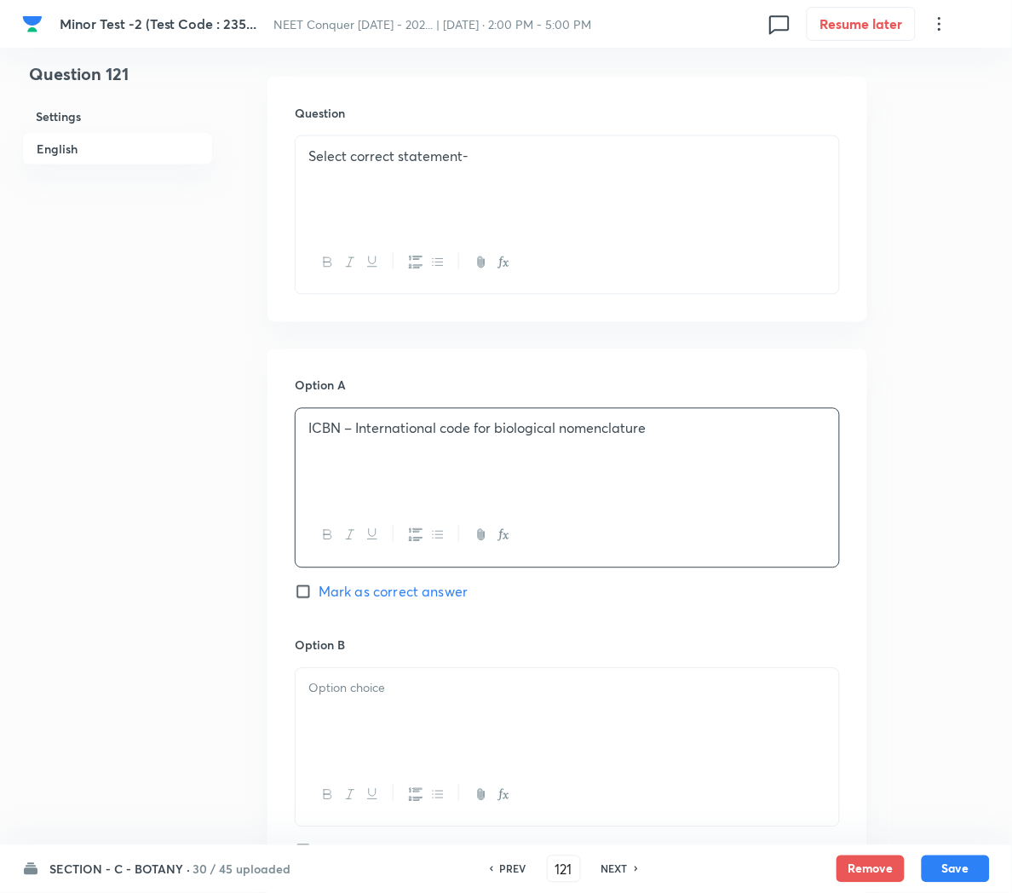
click at [350, 706] on div at bounding box center [568, 716] width 544 height 95
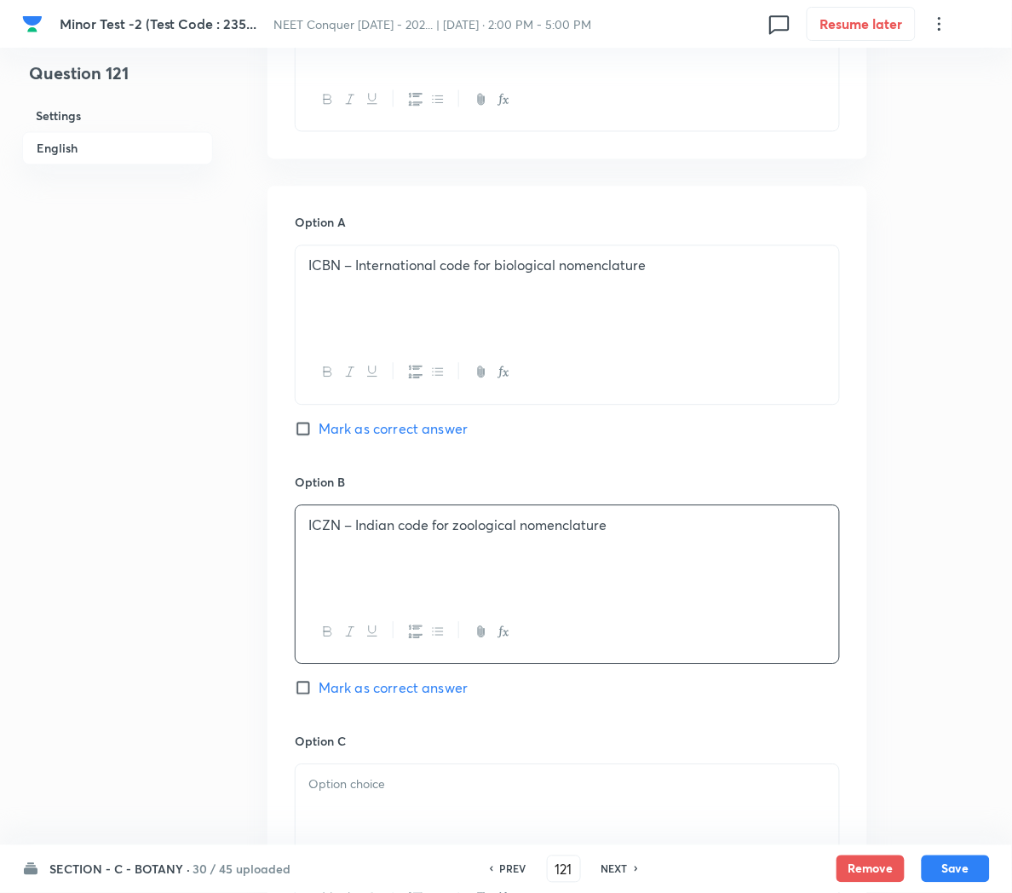
scroll to position [670, 0]
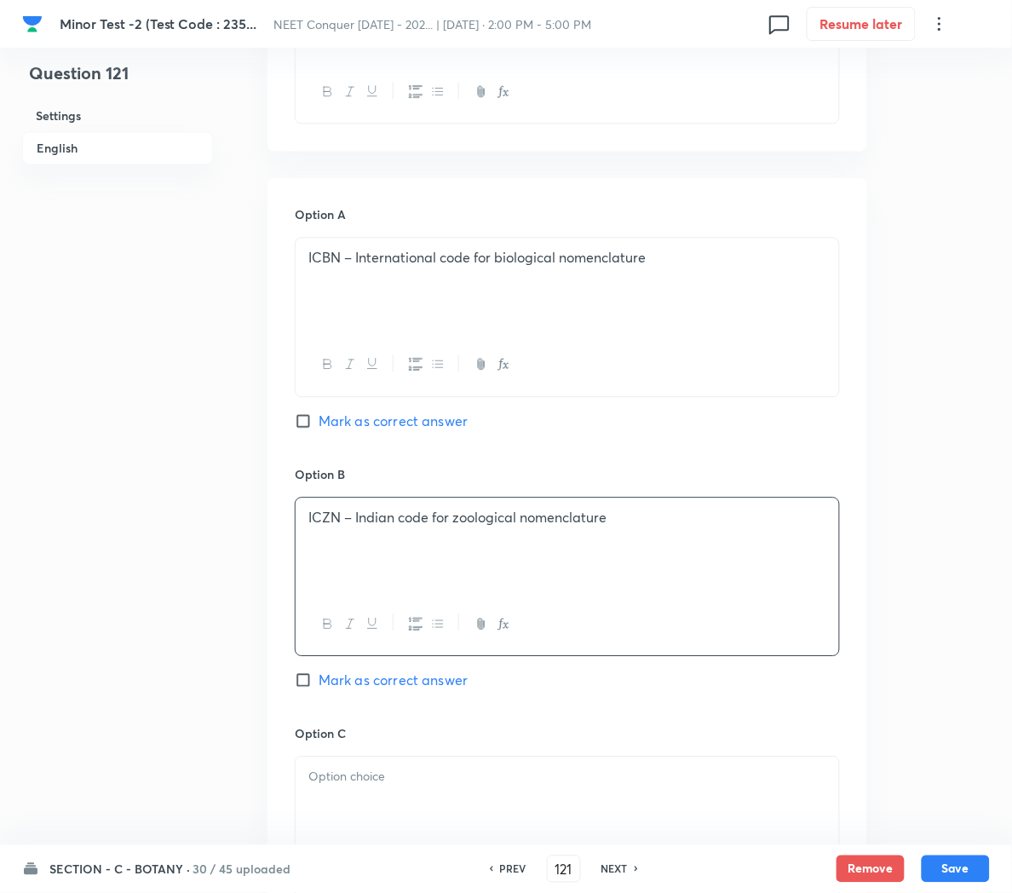
click at [350, 802] on div at bounding box center [568, 804] width 544 height 95
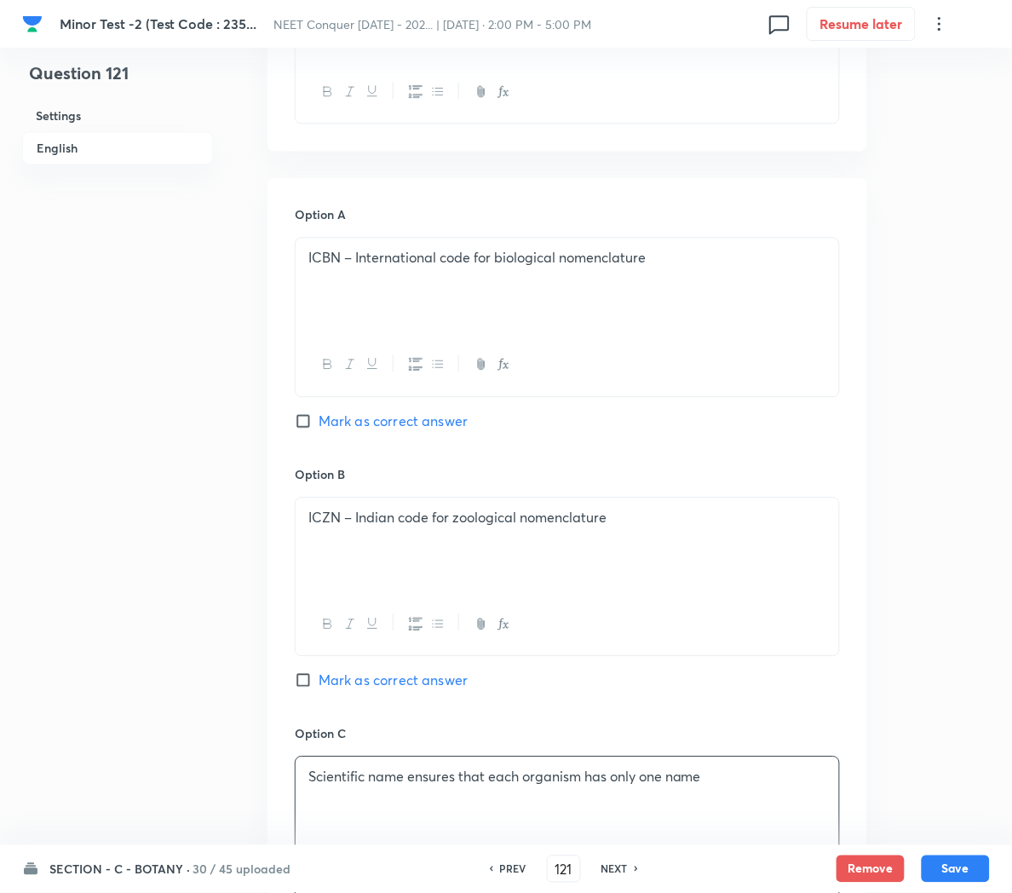
scroll to position [807, 0]
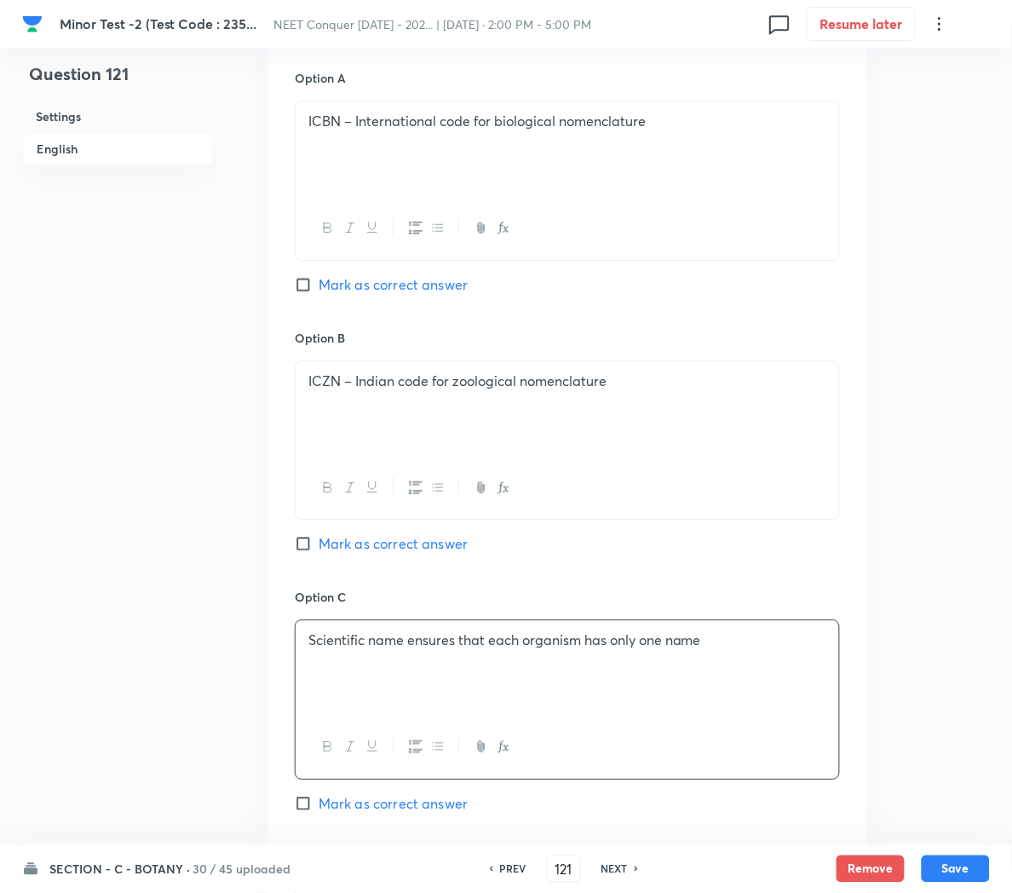
click at [342, 813] on span "Mark as correct answer" at bounding box center [393, 803] width 149 height 20
click at [319, 812] on input "Mark as correct answer" at bounding box center [307, 803] width 24 height 17
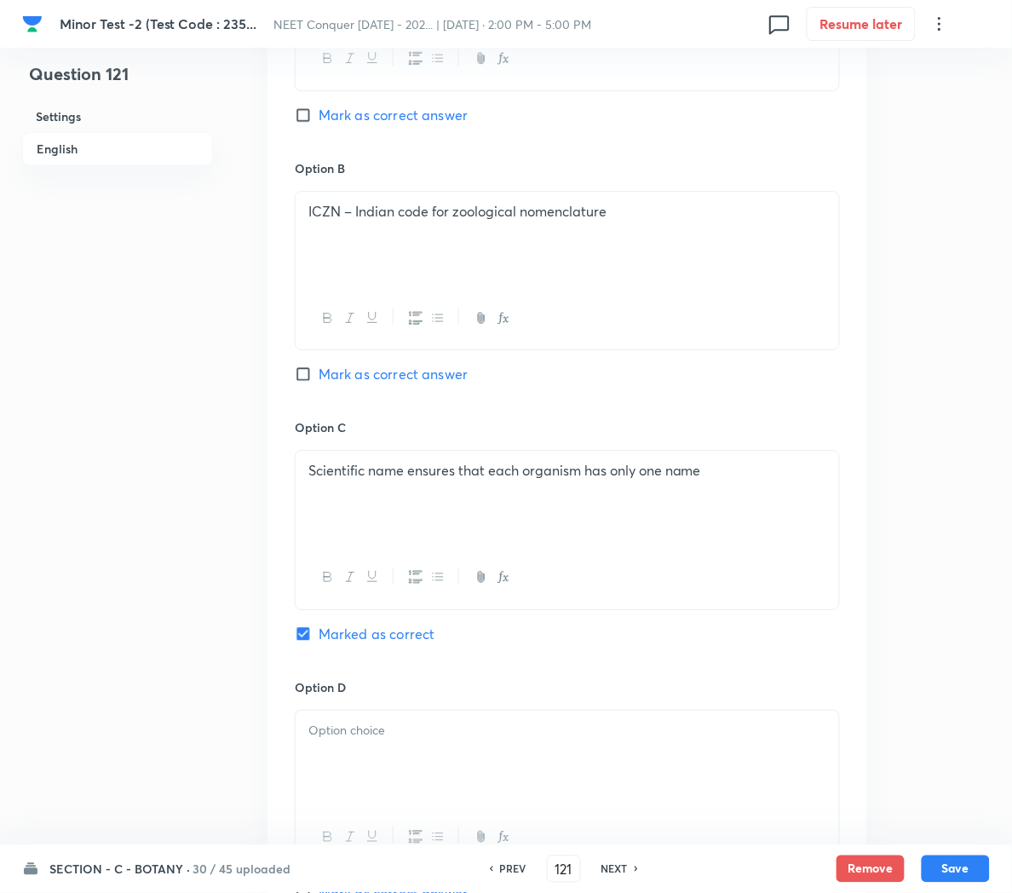
scroll to position [1039, 0]
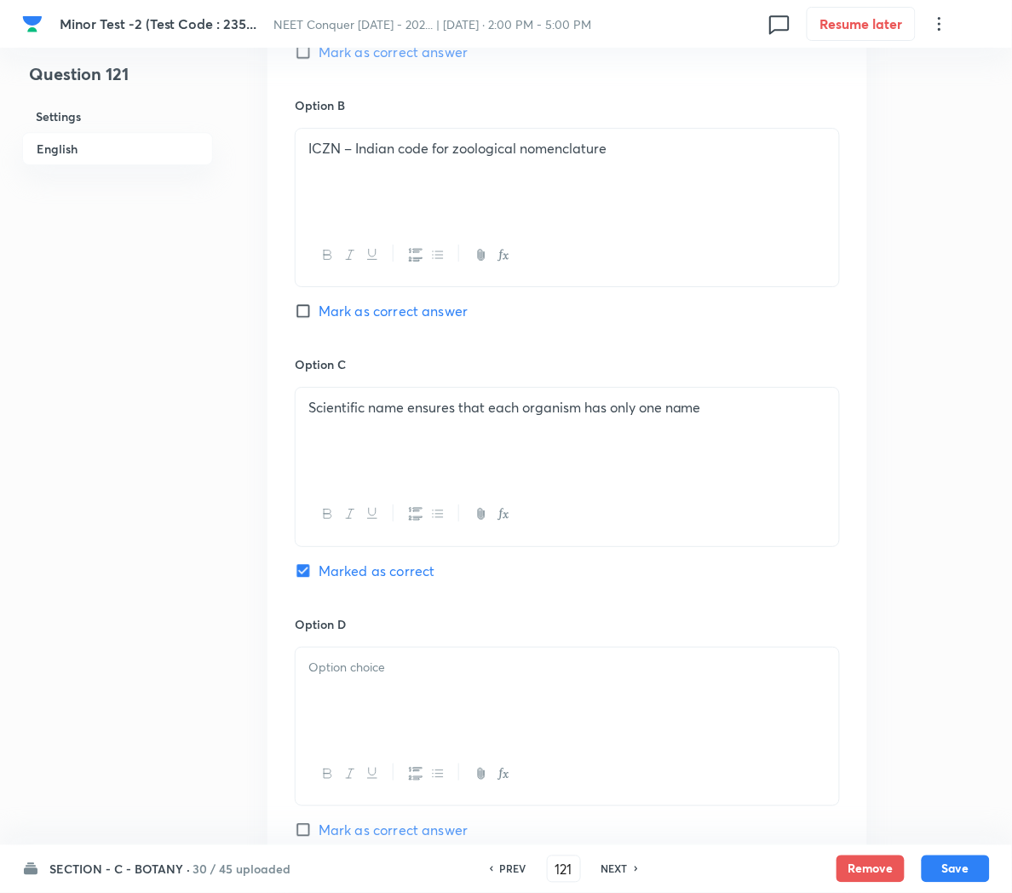
click at [335, 719] on div at bounding box center [568, 694] width 544 height 95
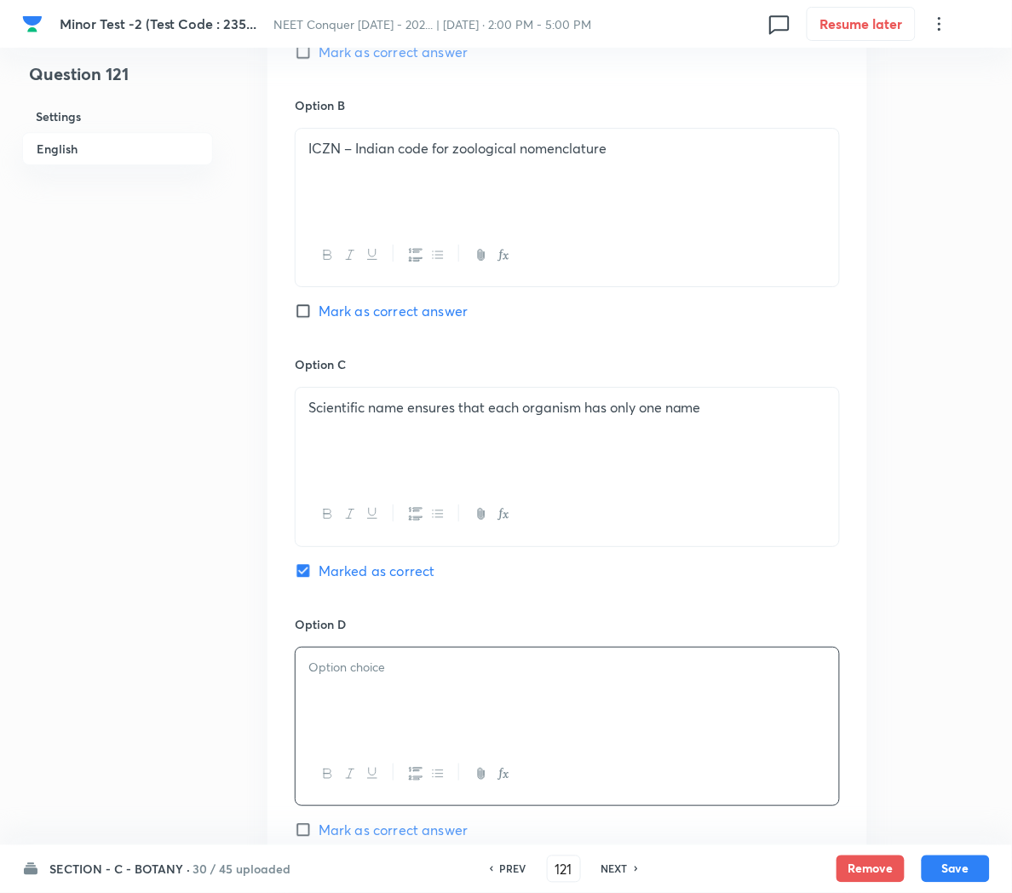
click at [358, 688] on div at bounding box center [568, 694] width 544 height 95
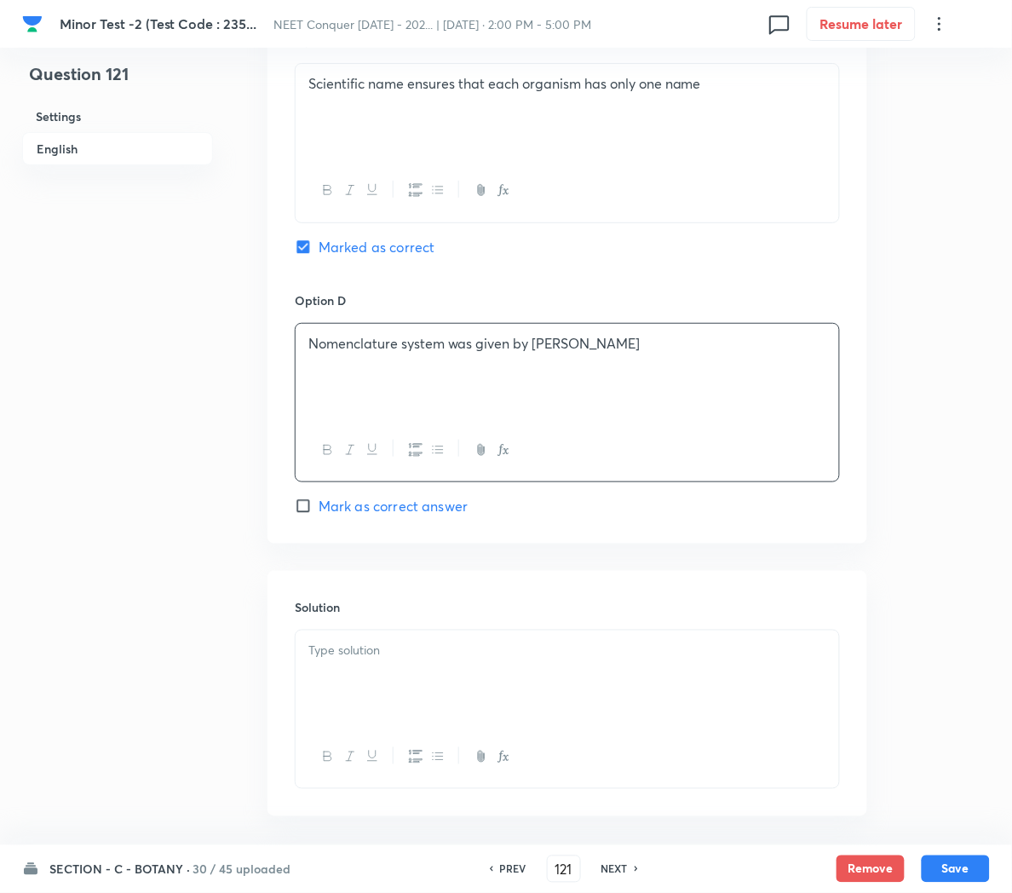
scroll to position [1366, 0]
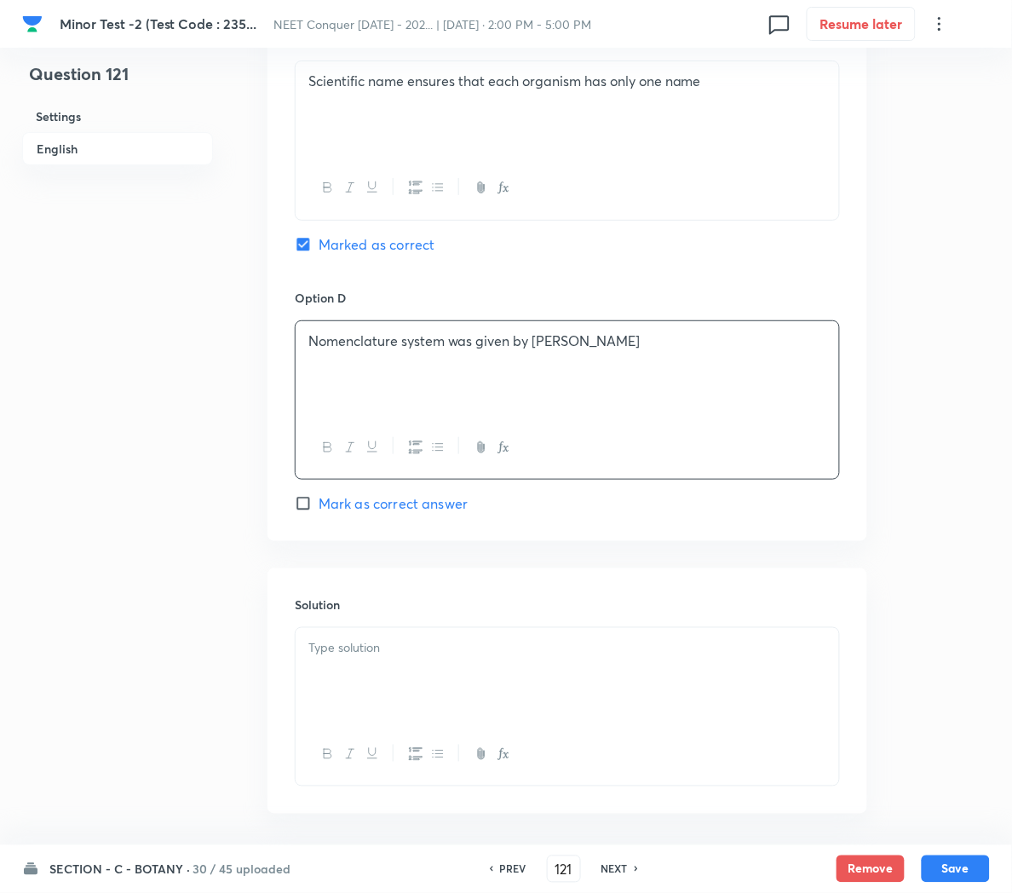
click at [330, 688] on div at bounding box center [568, 675] width 544 height 95
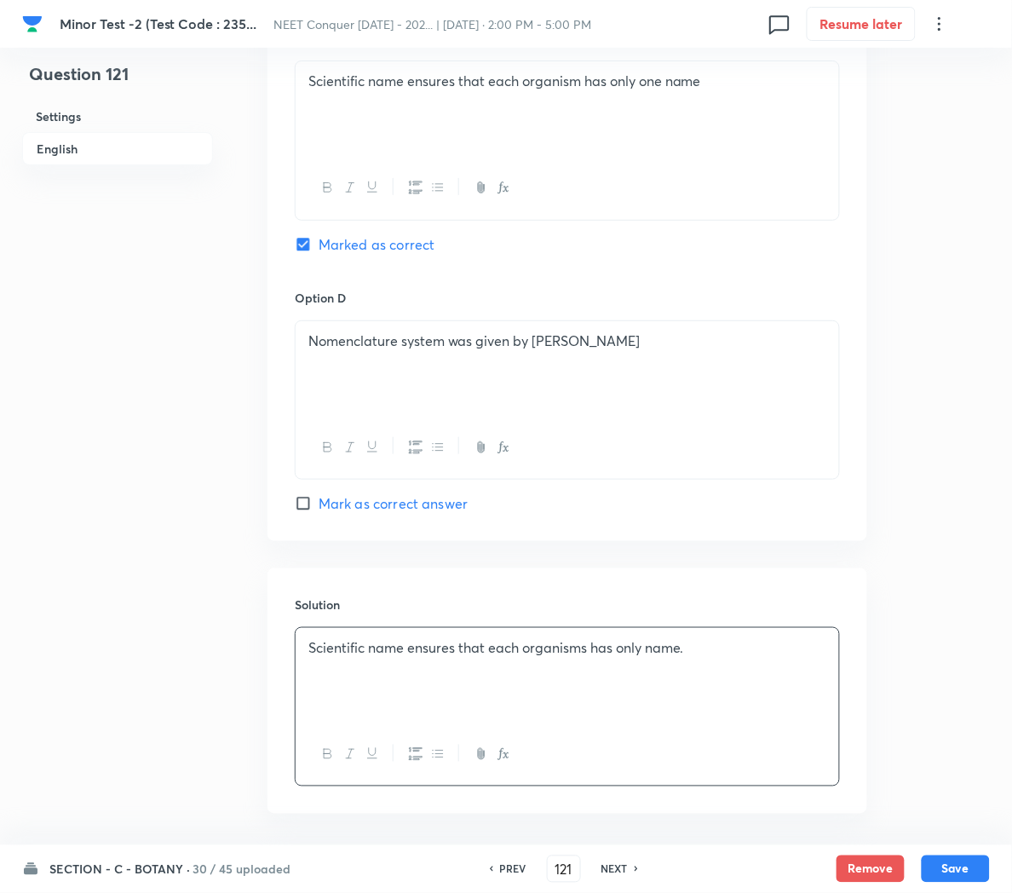
scroll to position [1444, 0]
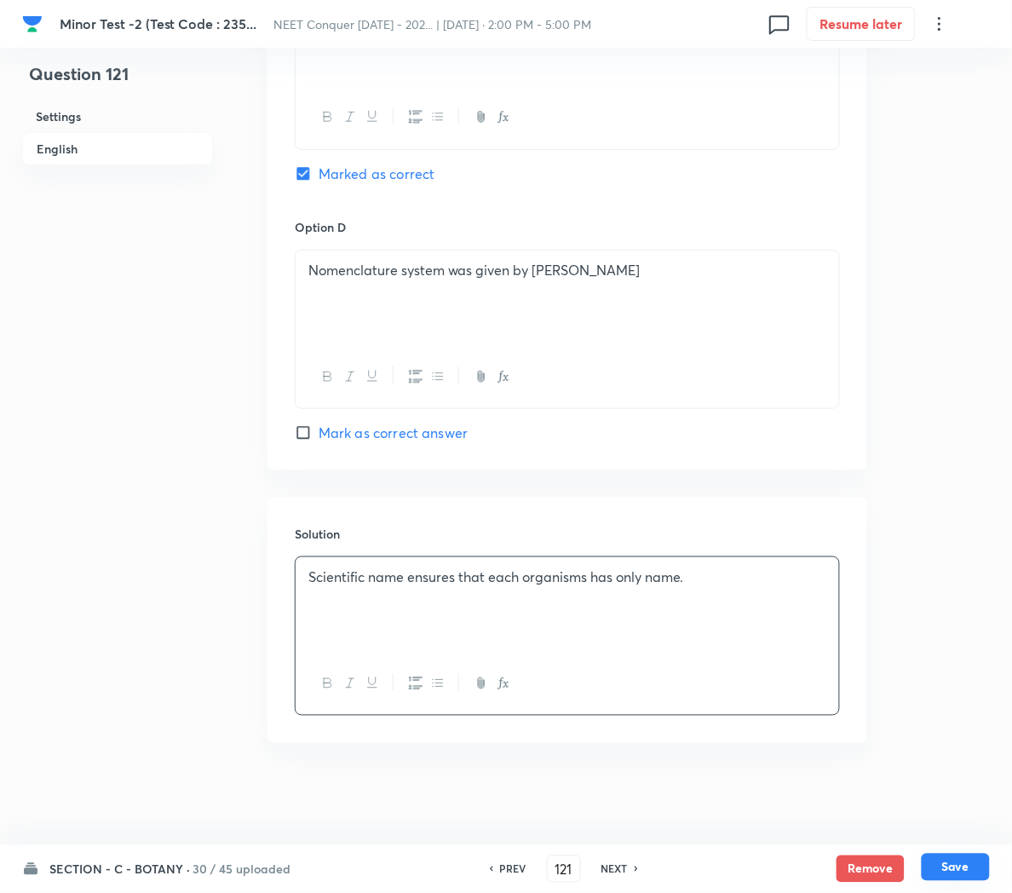
click at [957, 870] on button "Save" at bounding box center [956, 867] width 68 height 27
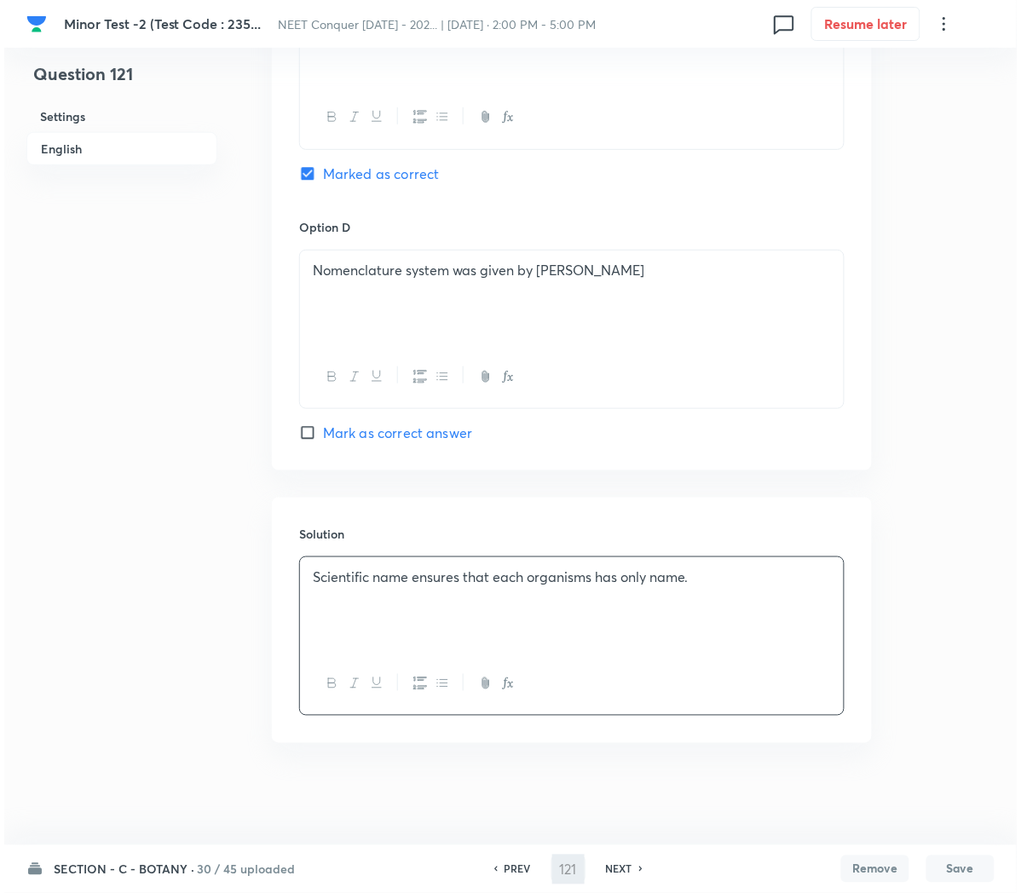
scroll to position [0, 0]
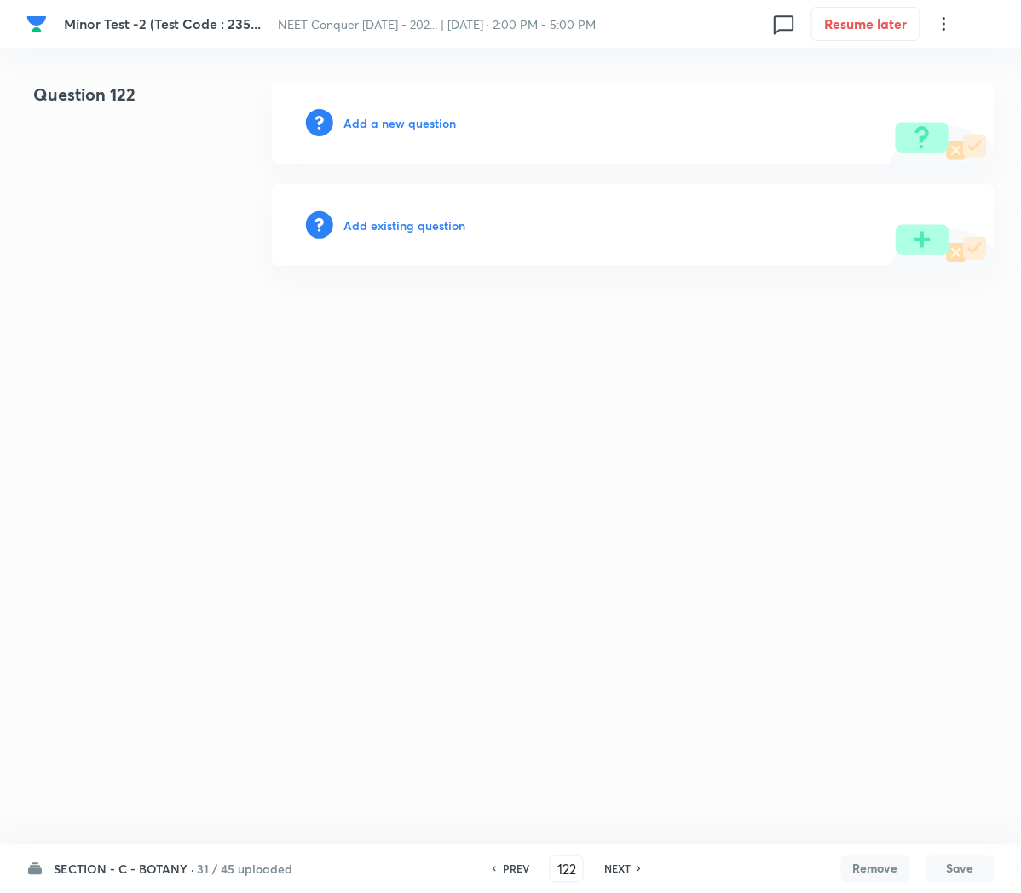
click at [350, 118] on h6 "Add a new question" at bounding box center [399, 123] width 112 height 18
click at [350, 118] on h6 "Choose a question type" at bounding box center [408, 123] width 131 height 18
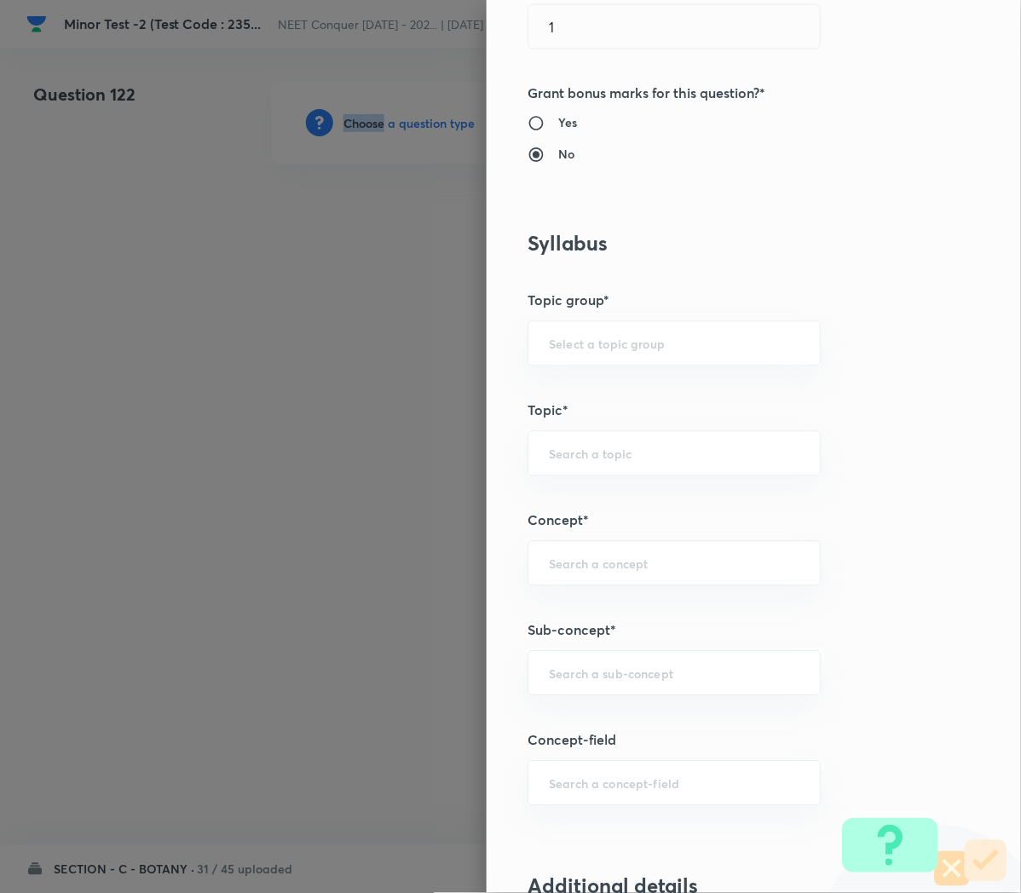
scroll to position [598, 0]
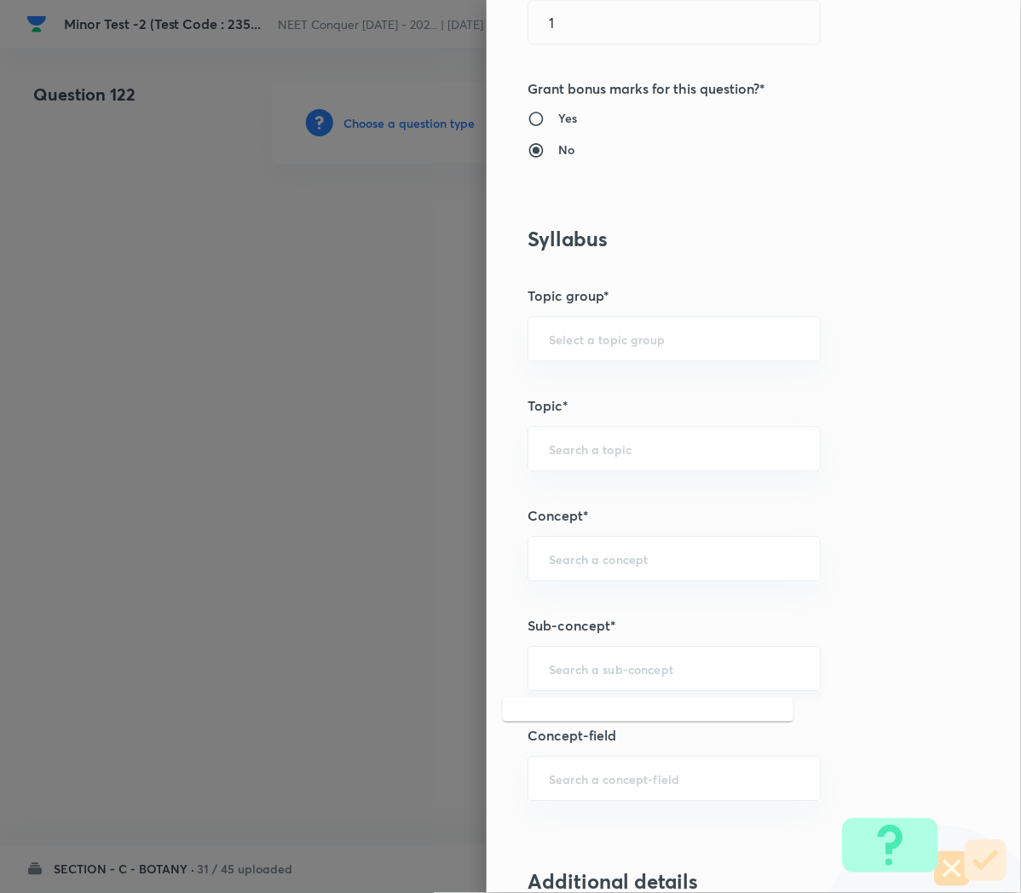
click at [562, 671] on input "text" at bounding box center [674, 669] width 250 height 16
paste input "Cell Cycle and Cell Division"
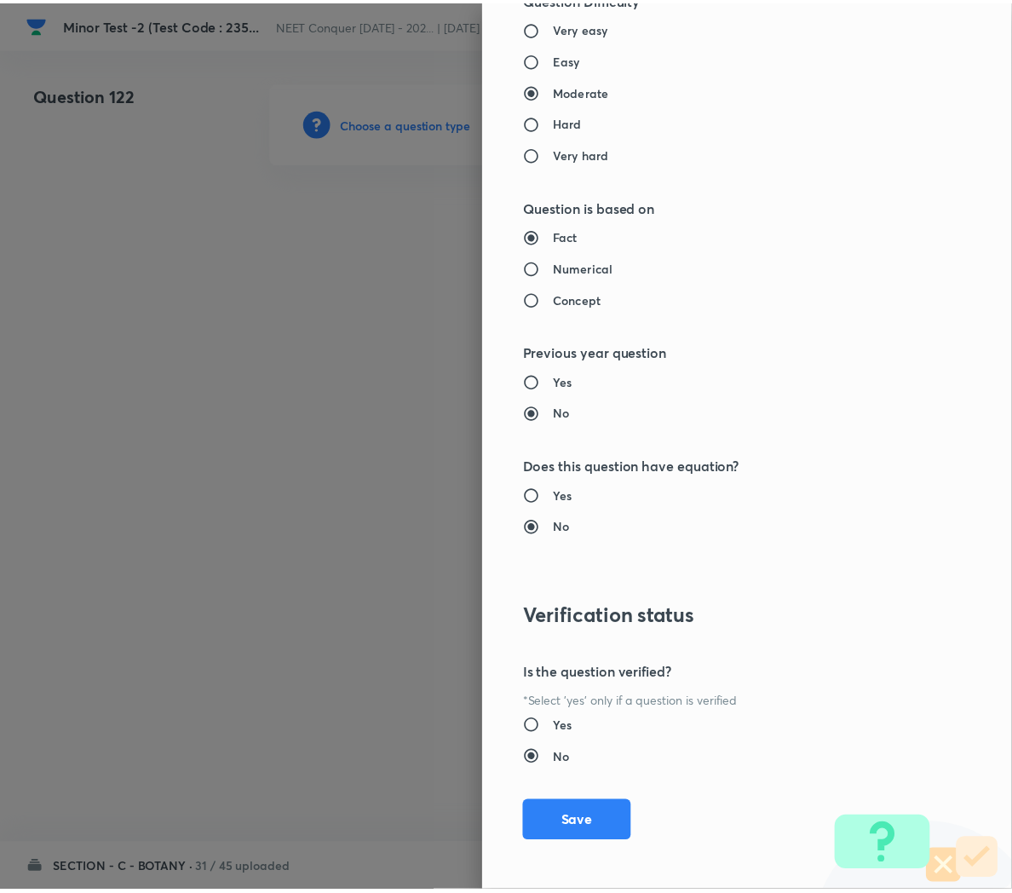
scroll to position [1542, 0]
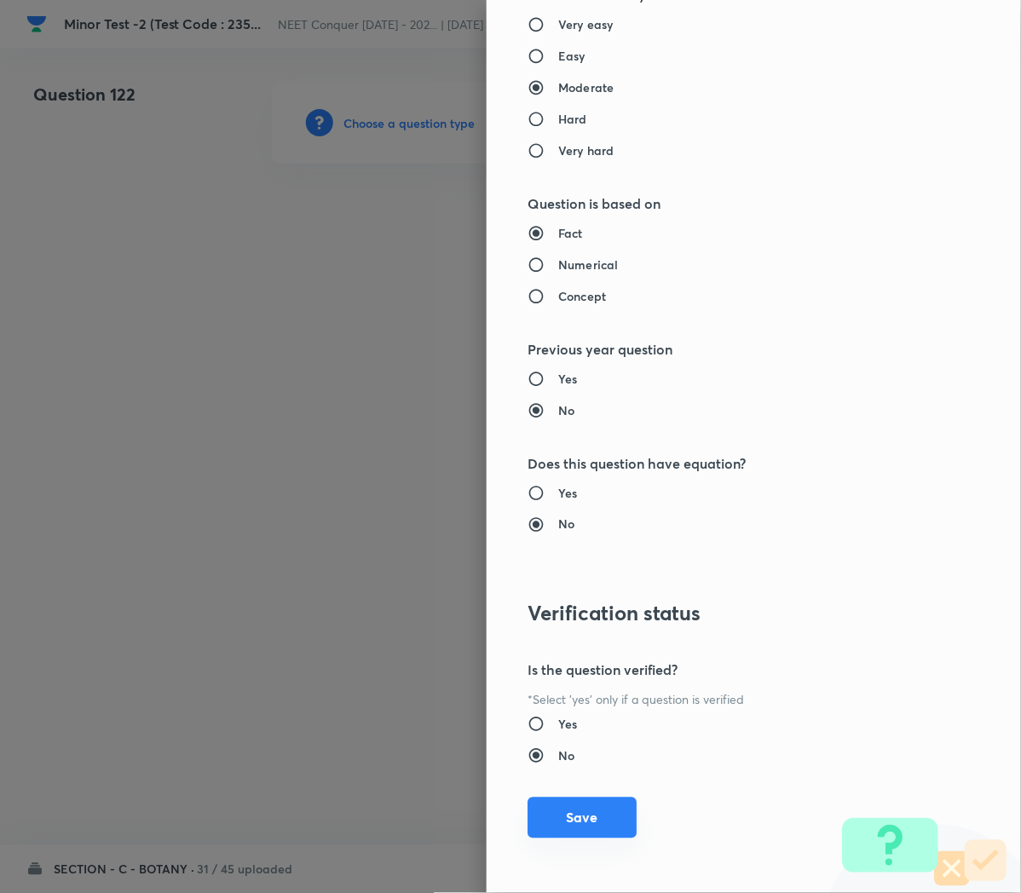
click at [559, 820] on button "Save" at bounding box center [581, 817] width 109 height 41
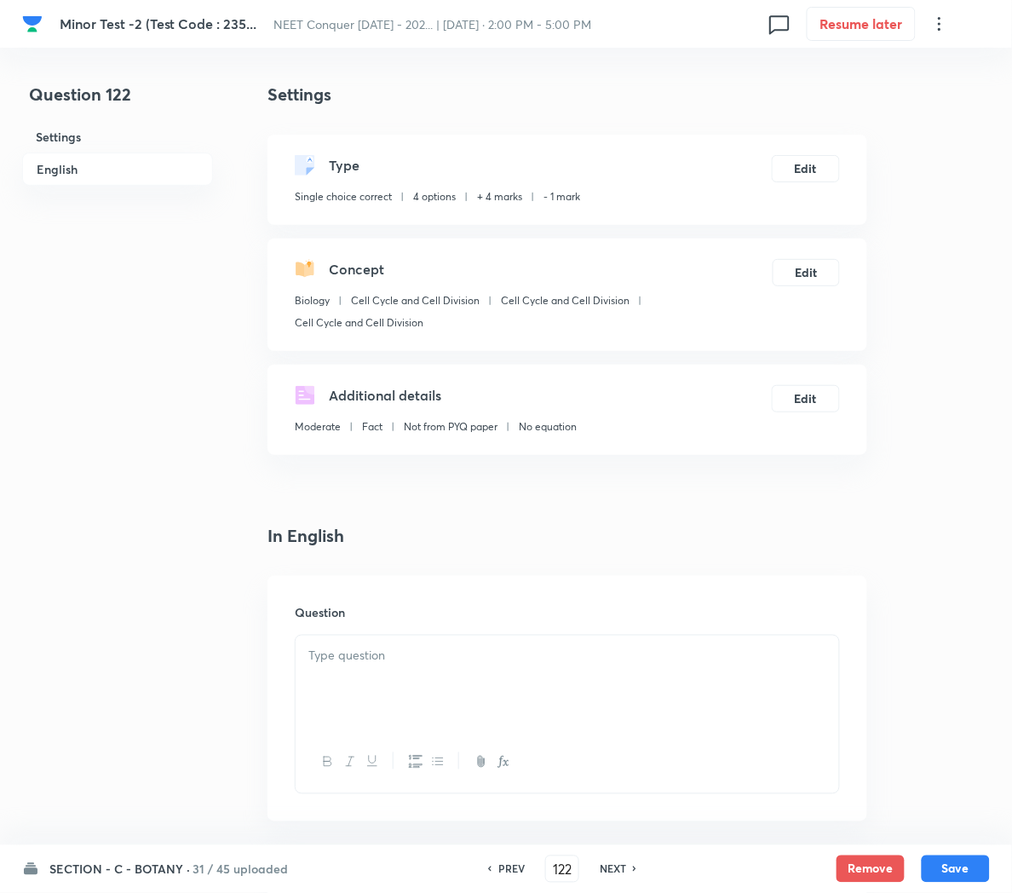
click at [349, 652] on p at bounding box center [567, 656] width 518 height 20
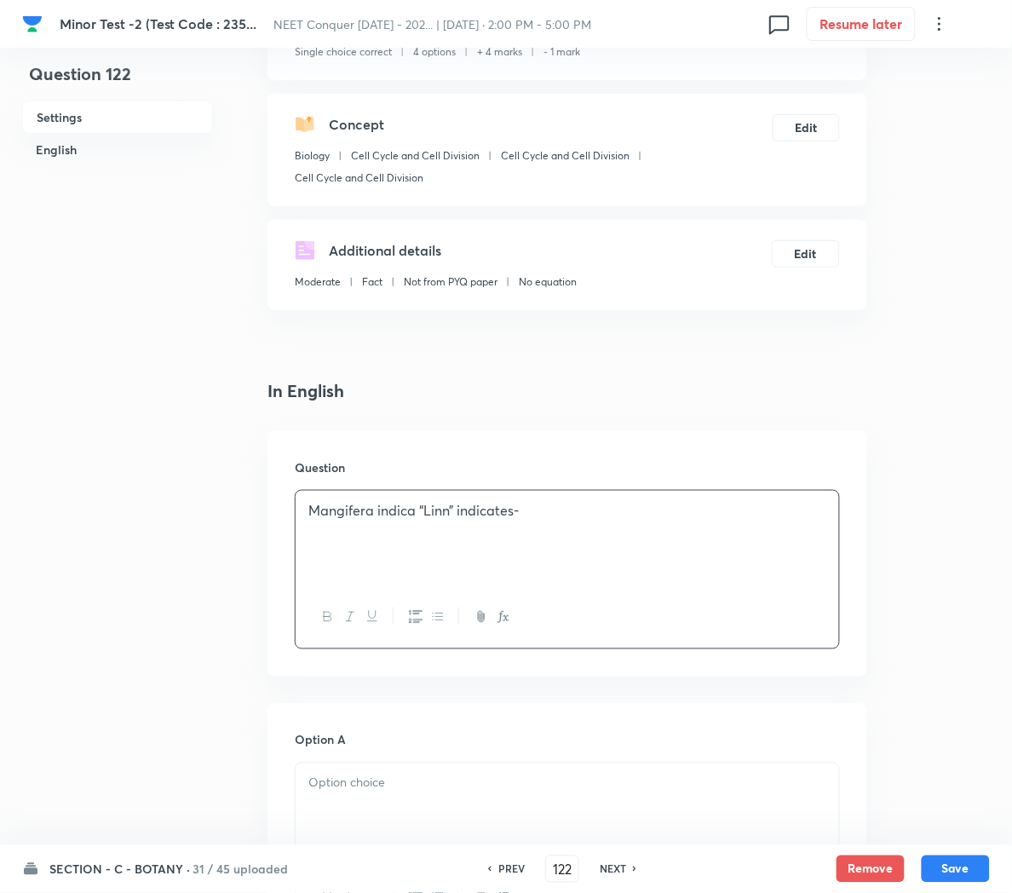
scroll to position [147, 0]
click at [339, 780] on p at bounding box center [567, 781] width 518 height 20
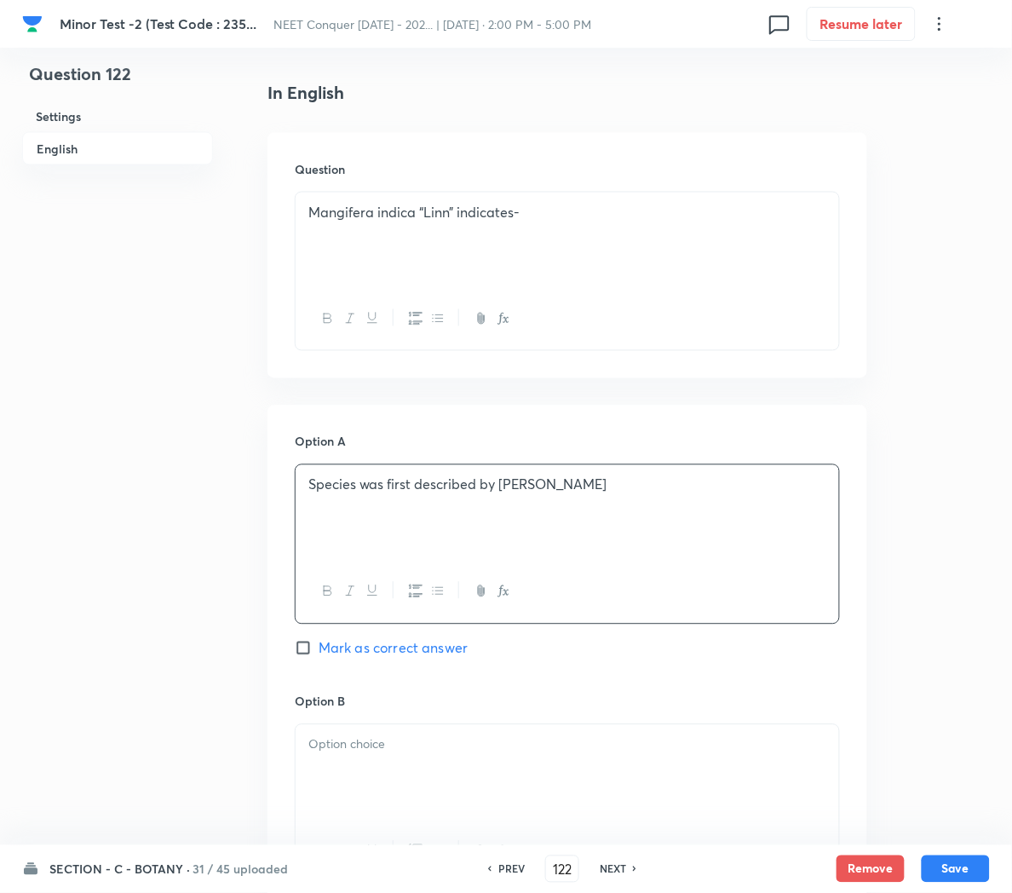
scroll to position [448, 0]
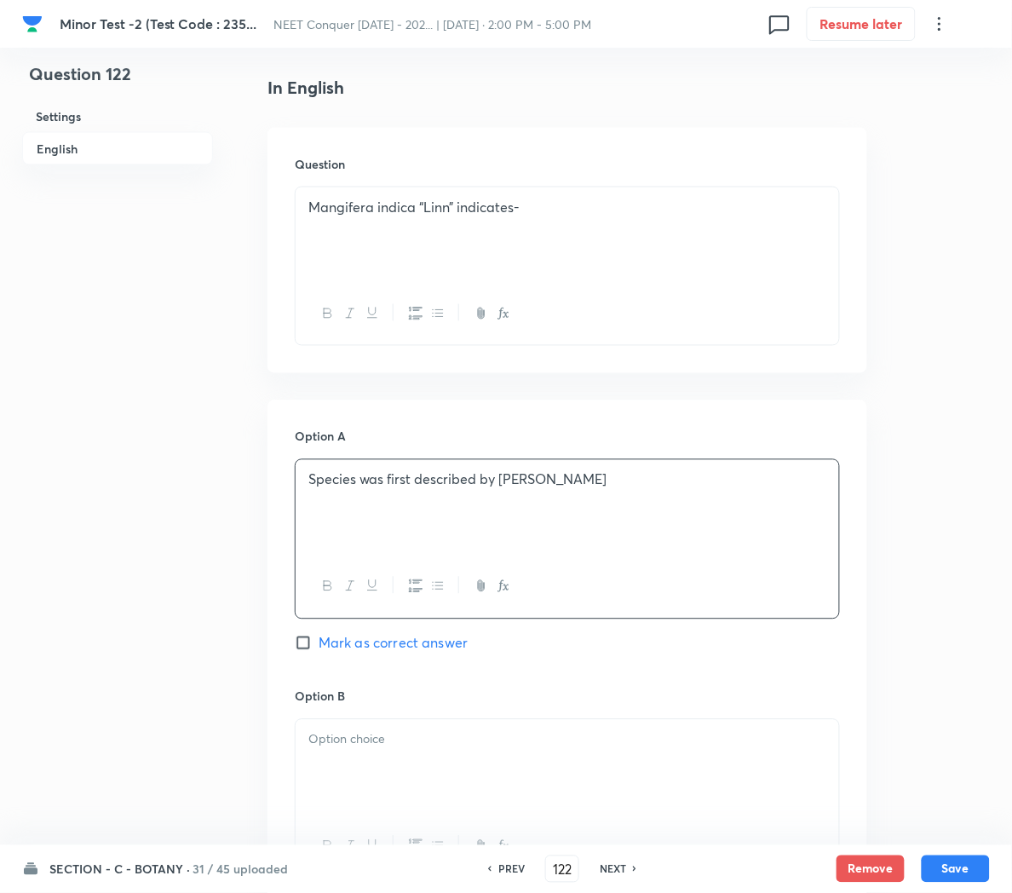
click at [339, 780] on div at bounding box center [568, 767] width 544 height 95
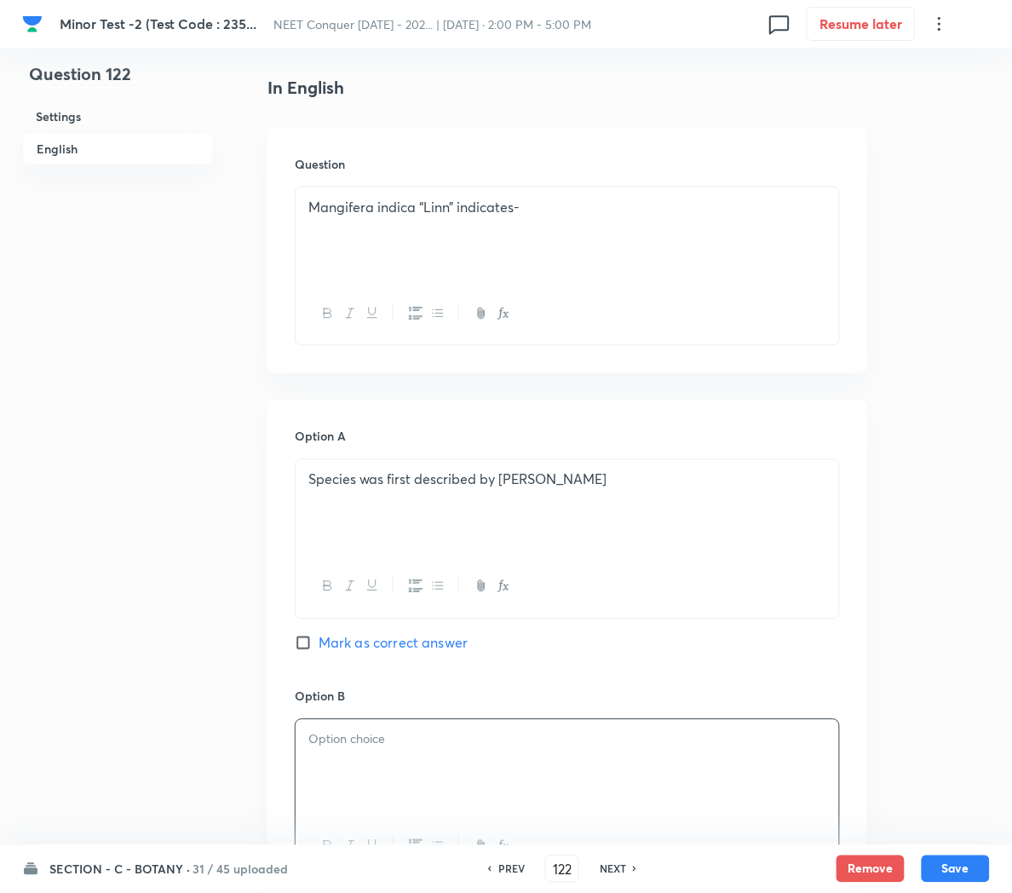
click at [359, 640] on span "Mark as correct answer" at bounding box center [393, 643] width 149 height 20
click at [319, 640] on input "Mark as correct answer" at bounding box center [307, 643] width 24 height 17
click at [360, 762] on div at bounding box center [568, 767] width 544 height 95
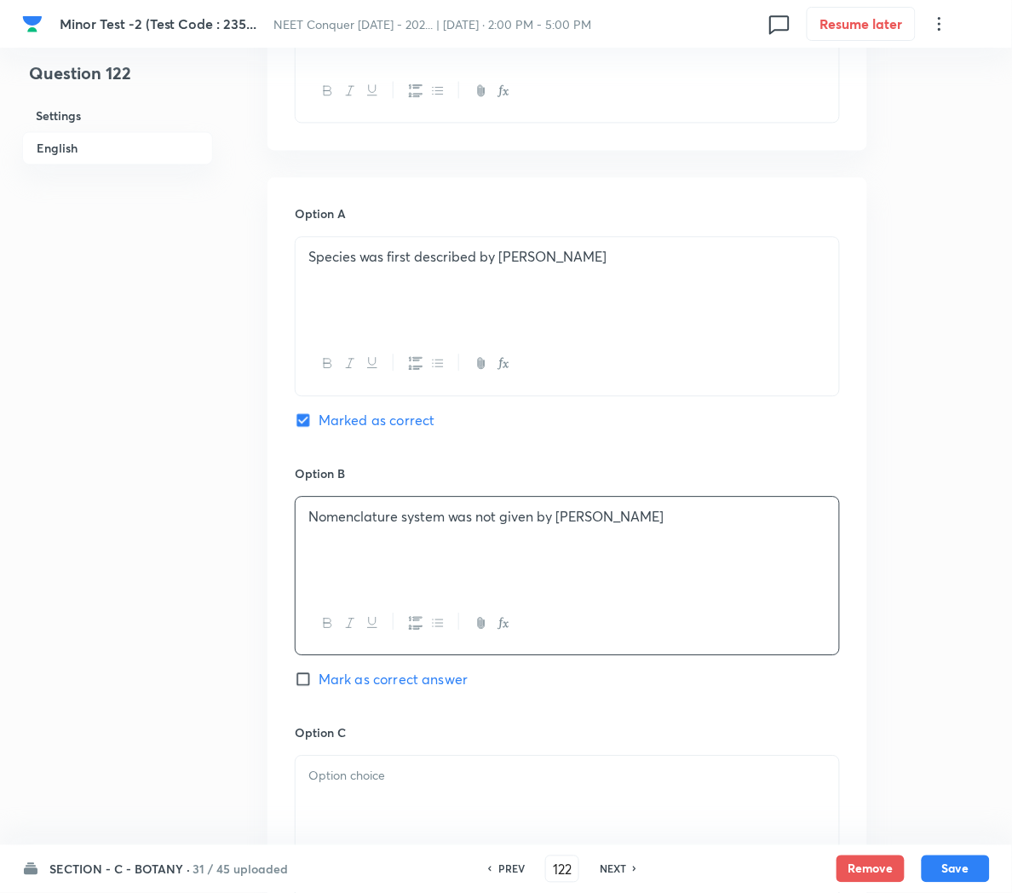
scroll to position [797, 0]
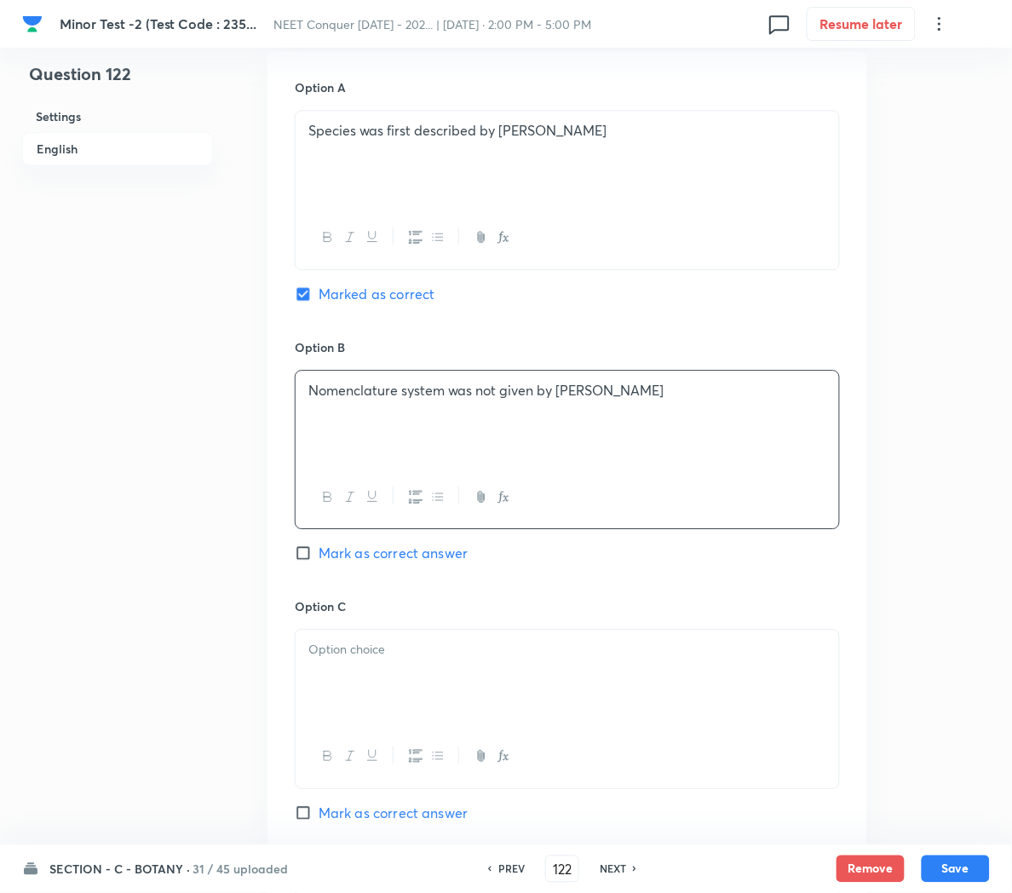
click at [333, 685] on div at bounding box center [568, 677] width 544 height 95
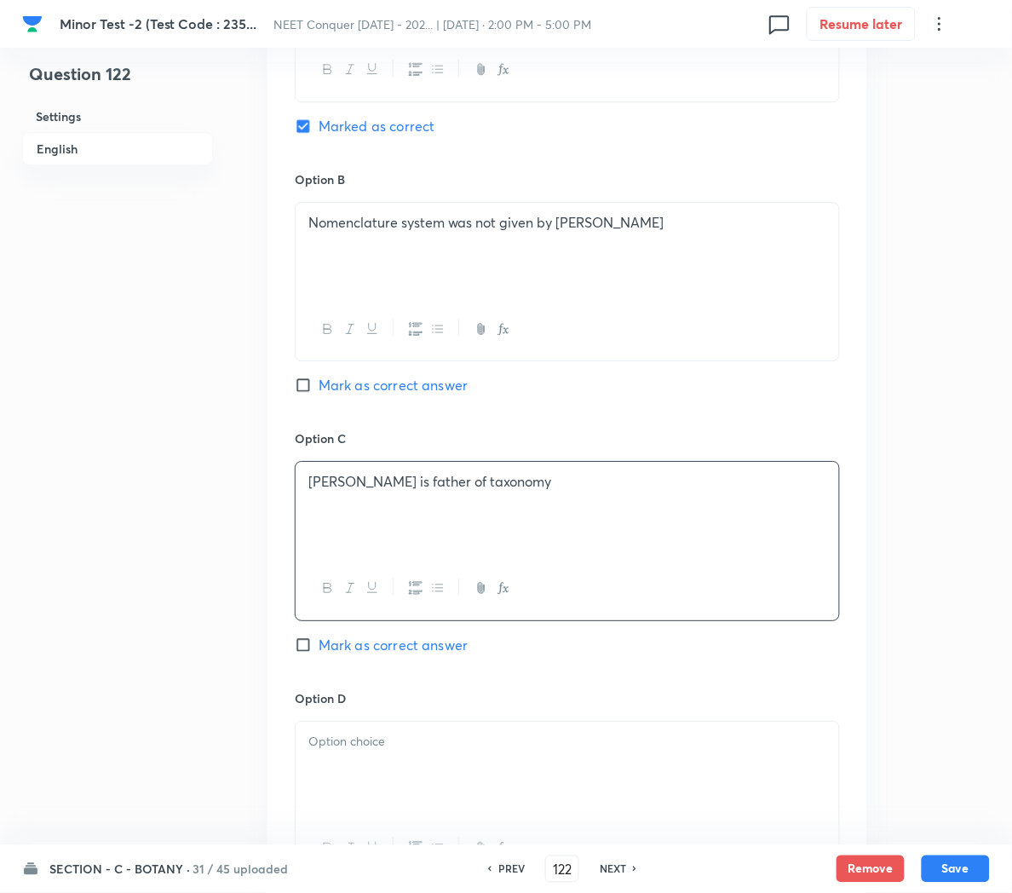
scroll to position [968, 0]
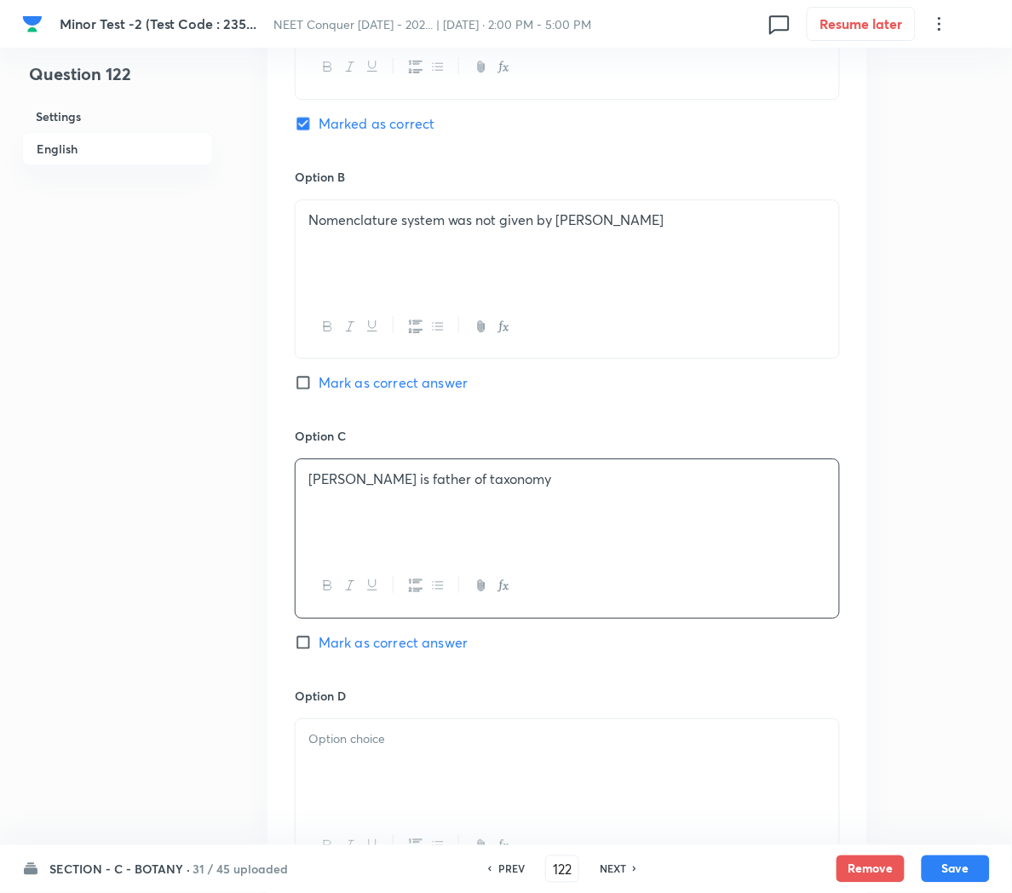
click at [400, 748] on p at bounding box center [567, 739] width 518 height 20
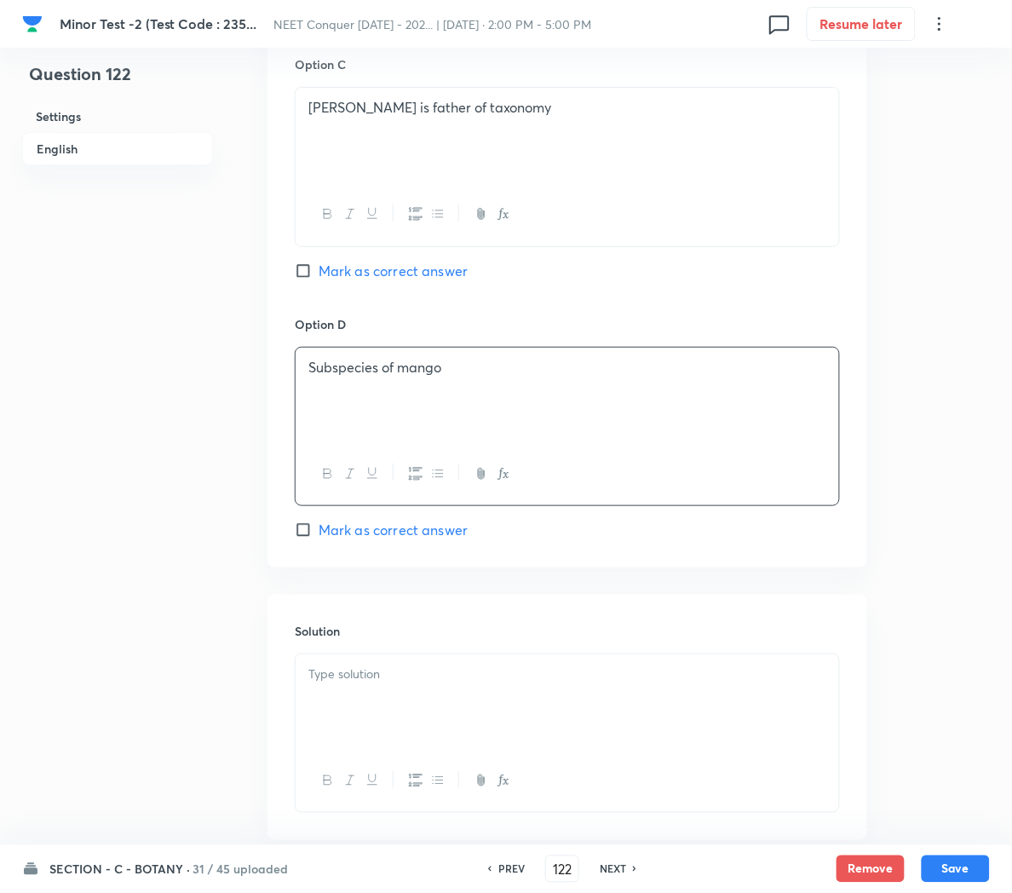
scroll to position [1340, 0]
click at [347, 718] on div at bounding box center [568, 700] width 544 height 95
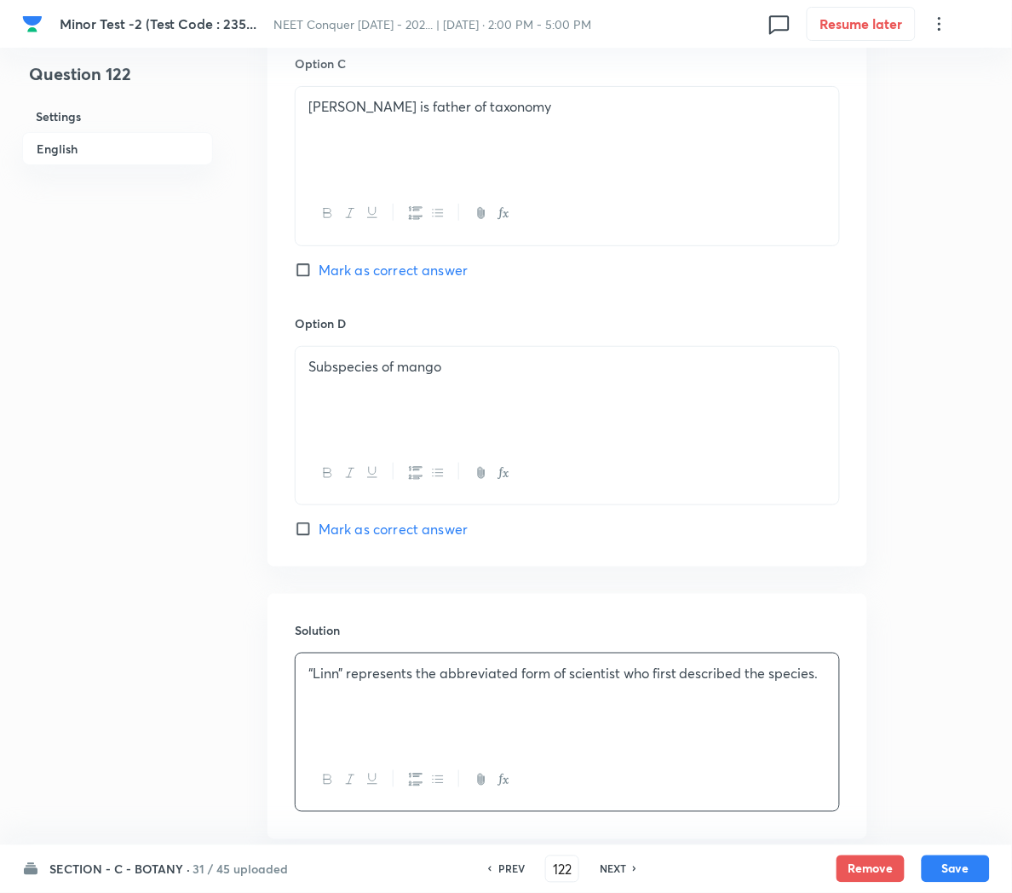
scroll to position [1444, 0]
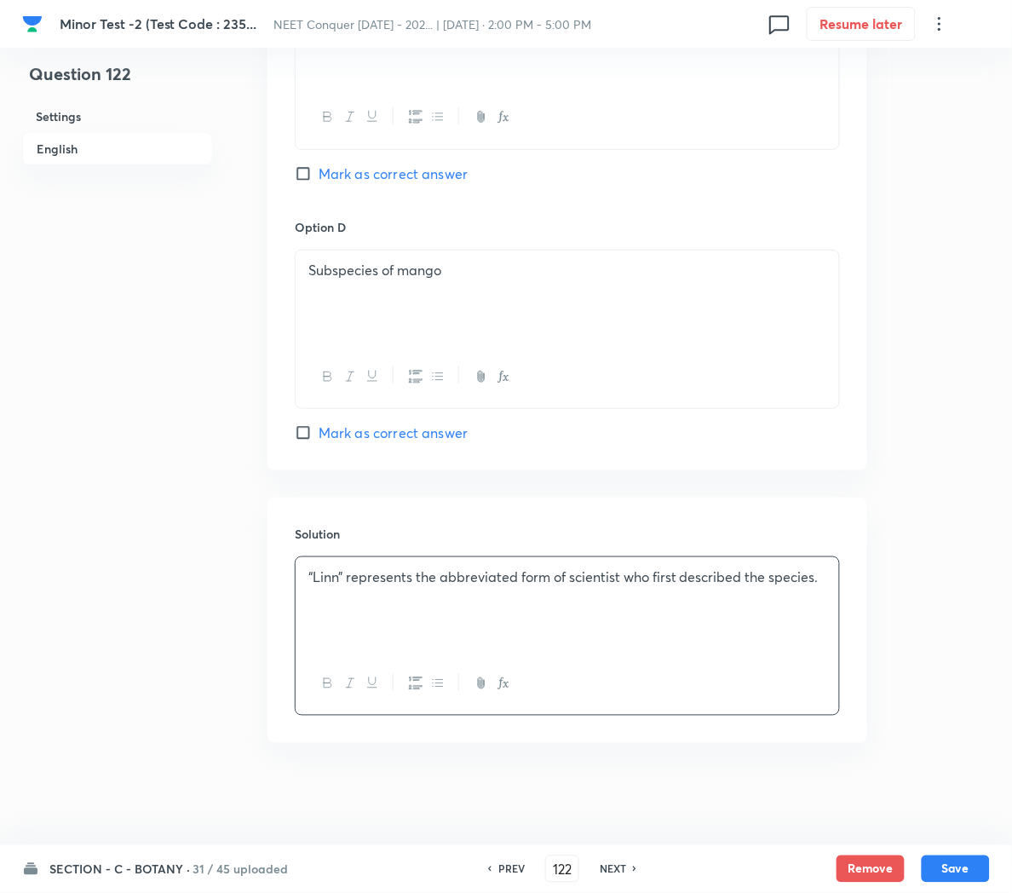
click at [952, 883] on div "SECTION - C - BOTANY · 31 / 45 uploaded PREV 122 ​ NEXT Remove Save" at bounding box center [506, 869] width 968 height 48
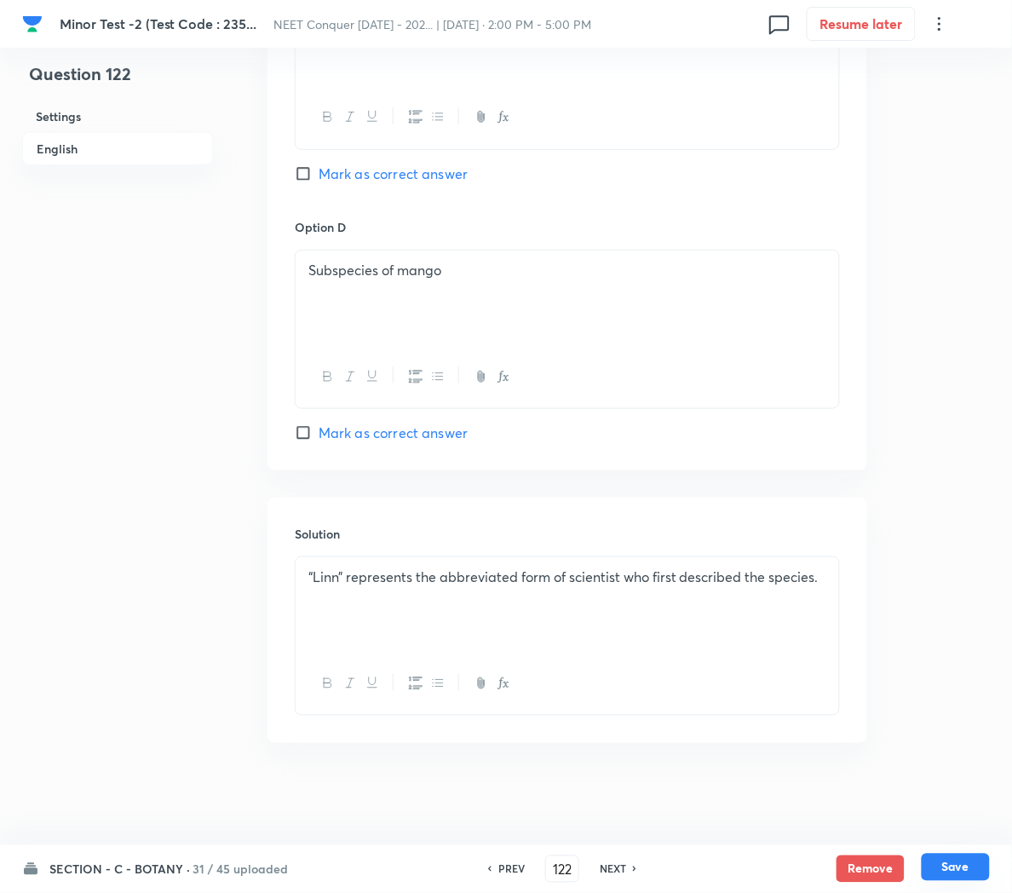
click at [952, 867] on button "Save" at bounding box center [956, 867] width 68 height 27
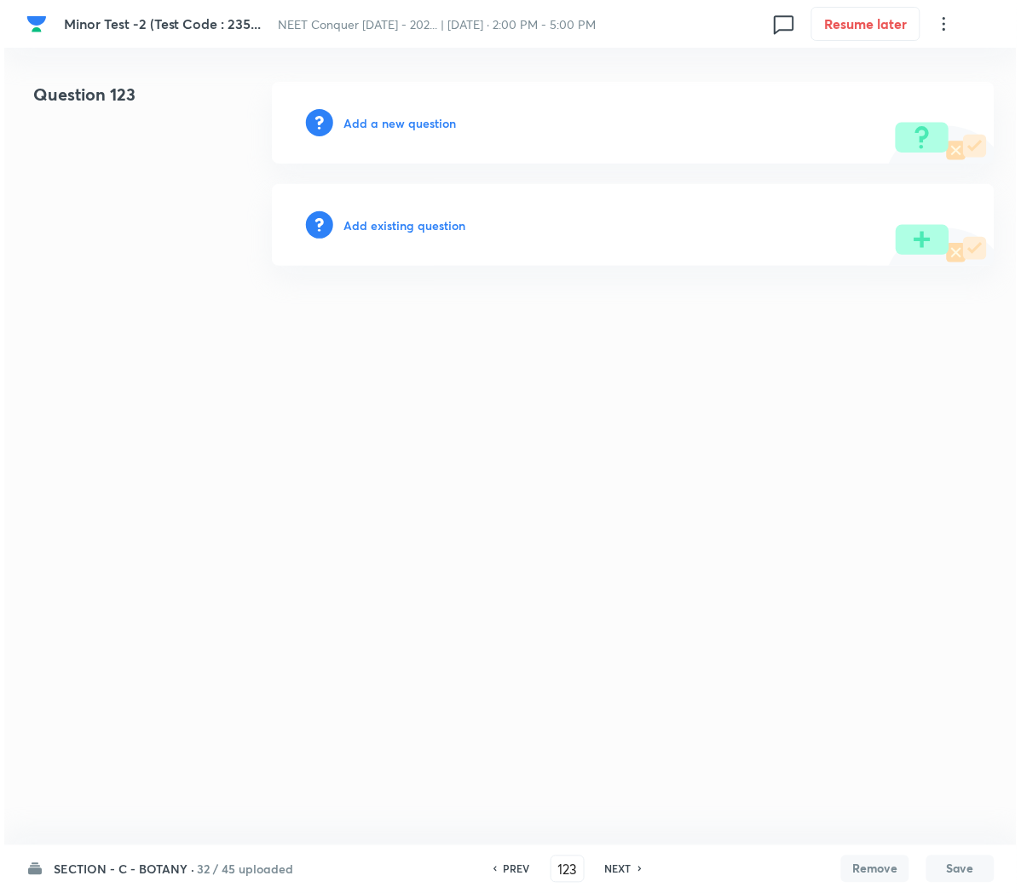
scroll to position [0, 0]
click at [379, 124] on h6 "Add a new question" at bounding box center [399, 123] width 112 height 18
click at [379, 124] on h6 "Choose a question type" at bounding box center [408, 123] width 131 height 18
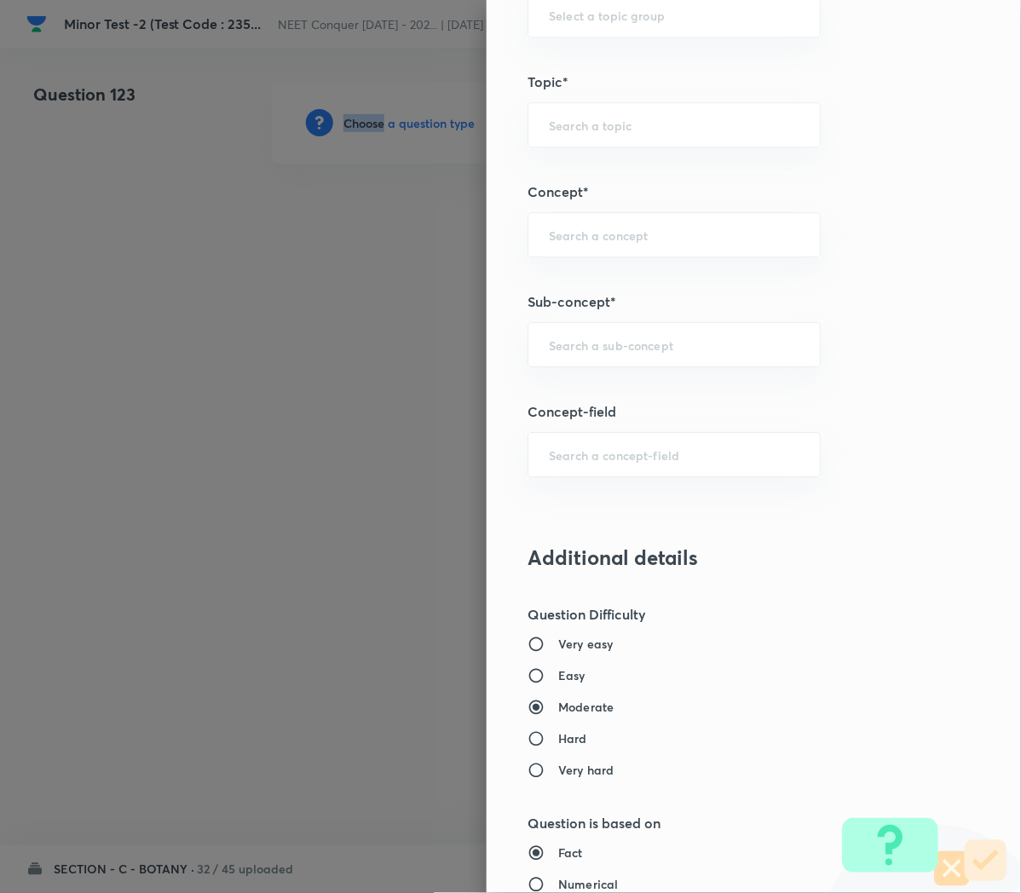
scroll to position [925, 0]
click at [549, 340] on input "text" at bounding box center [674, 342] width 250 height 16
paste input "Cell Cycle and Cell Division"
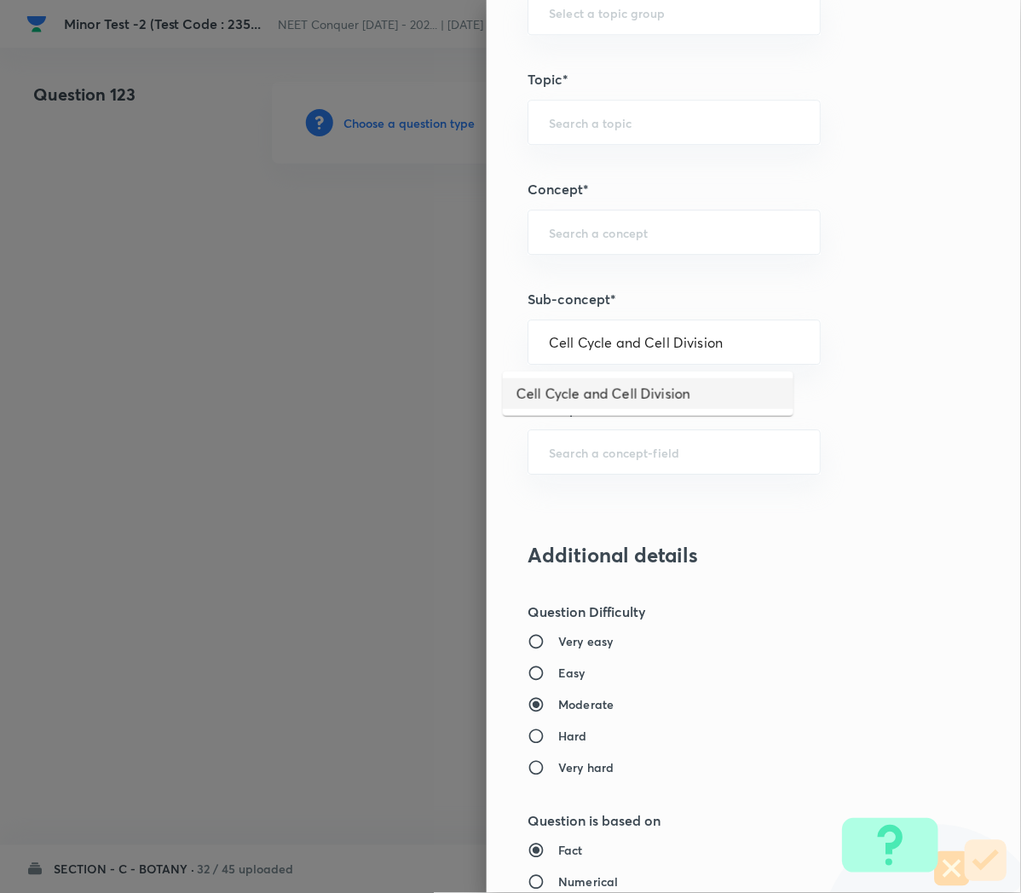
click at [627, 384] on li "Cell Cycle and Cell Division" at bounding box center [648, 393] width 291 height 31
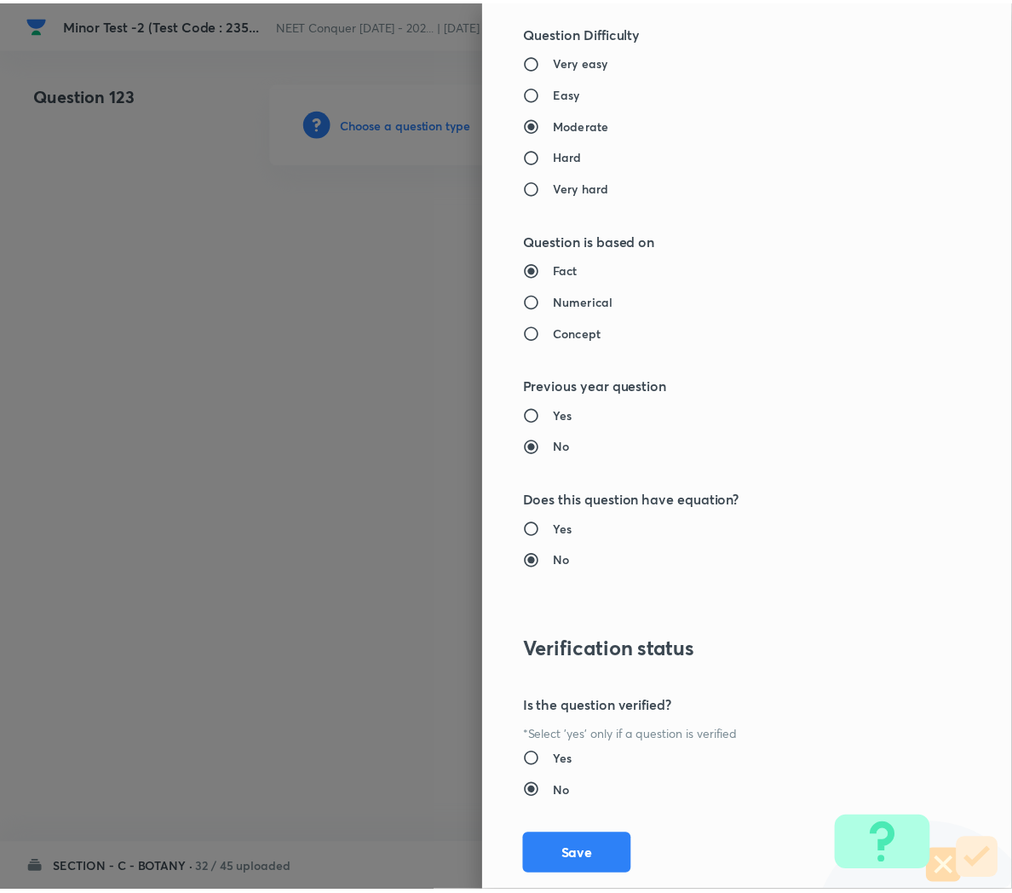
scroll to position [1546, 0]
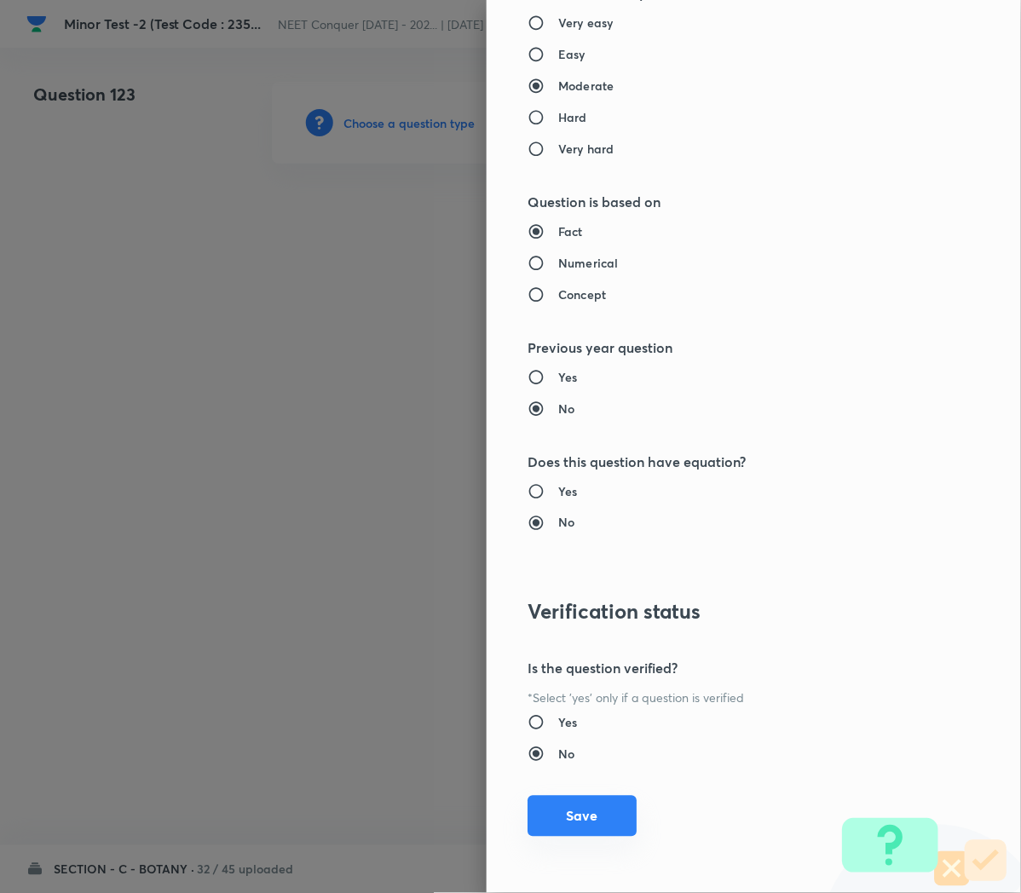
click at [547, 823] on button "Save" at bounding box center [581, 816] width 109 height 41
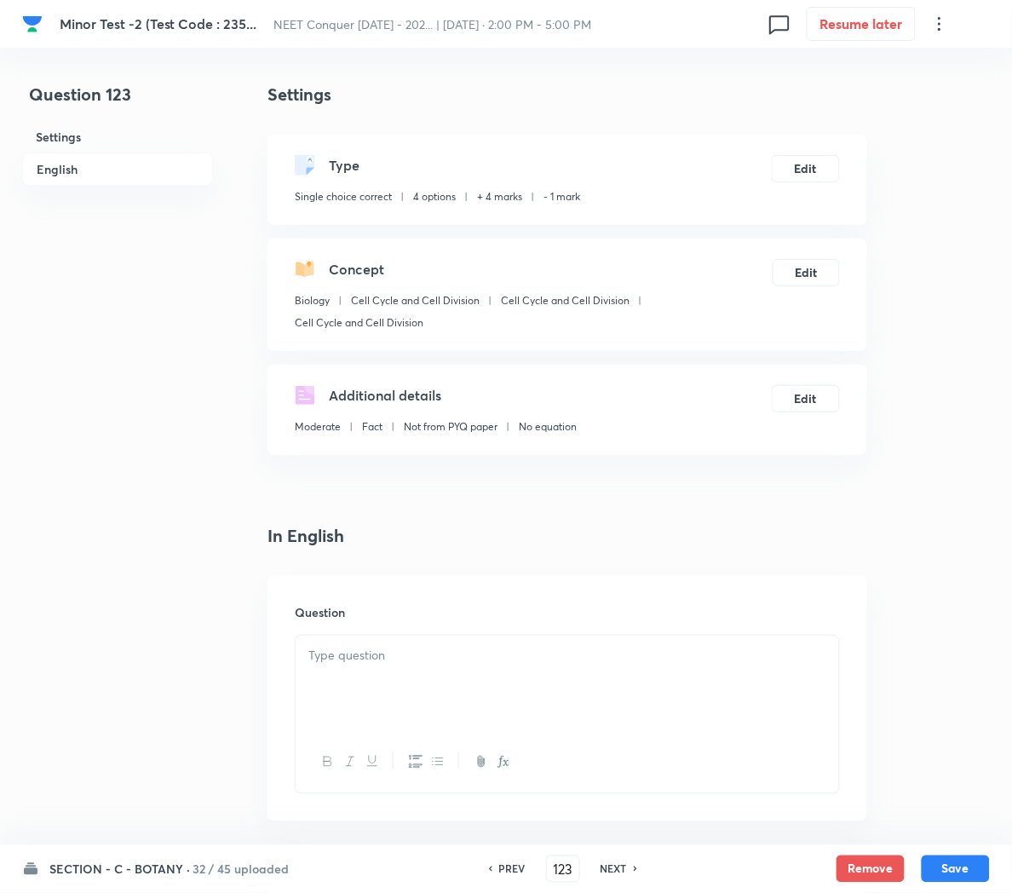
click at [362, 680] on div at bounding box center [568, 683] width 544 height 95
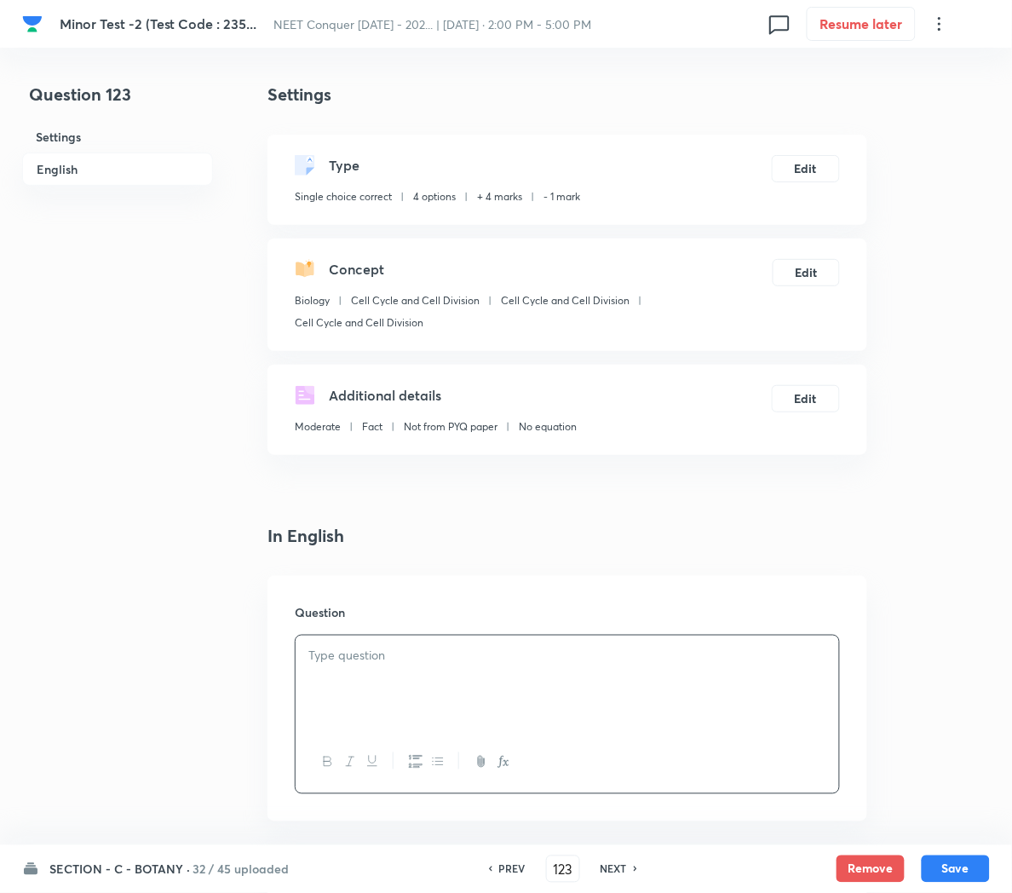
click at [389, 689] on div at bounding box center [568, 683] width 544 height 95
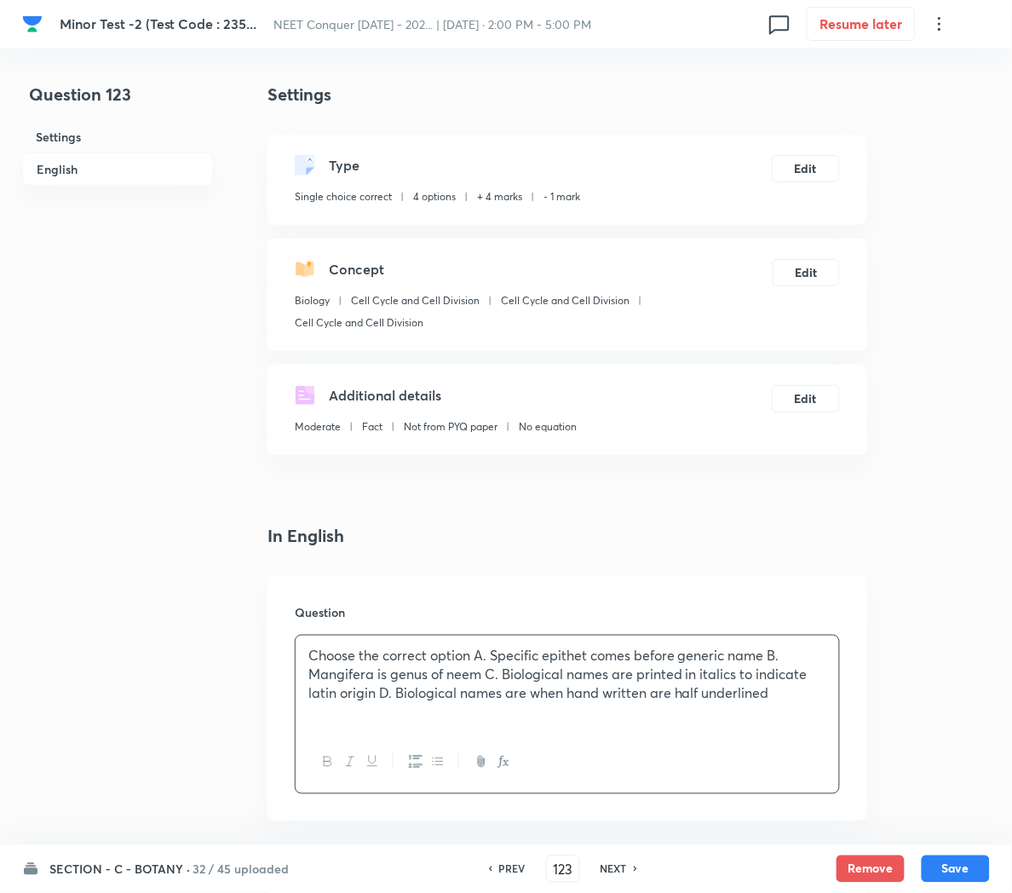
click at [475, 654] on p "Choose the correct option A. Specific epithet comes before generic name B. Mang…" at bounding box center [567, 675] width 518 height 58
click at [605, 676] on p "A. Specific epithet comes before generic name B. Mangifera is genus of neem C. …" at bounding box center [567, 694] width 518 height 58
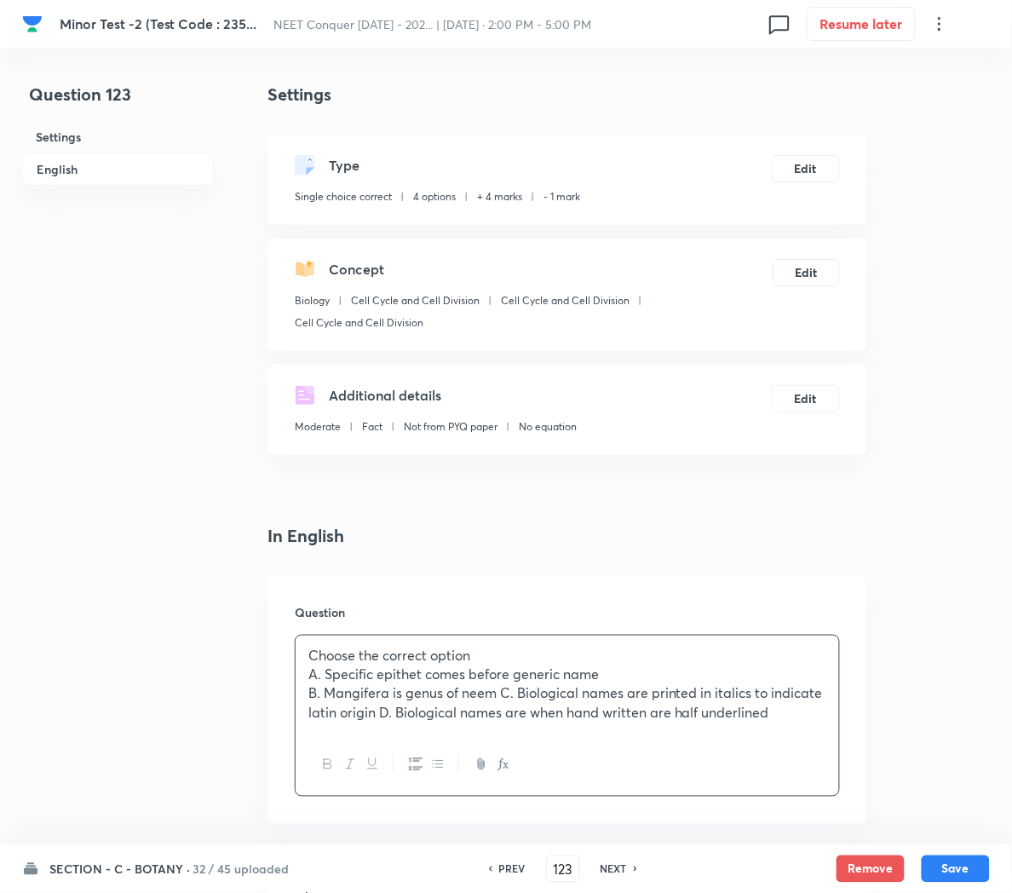
click at [507, 694] on p "B. Mangifera is genus of neem C. Biological names are printed in italics to ind…" at bounding box center [567, 703] width 518 height 38
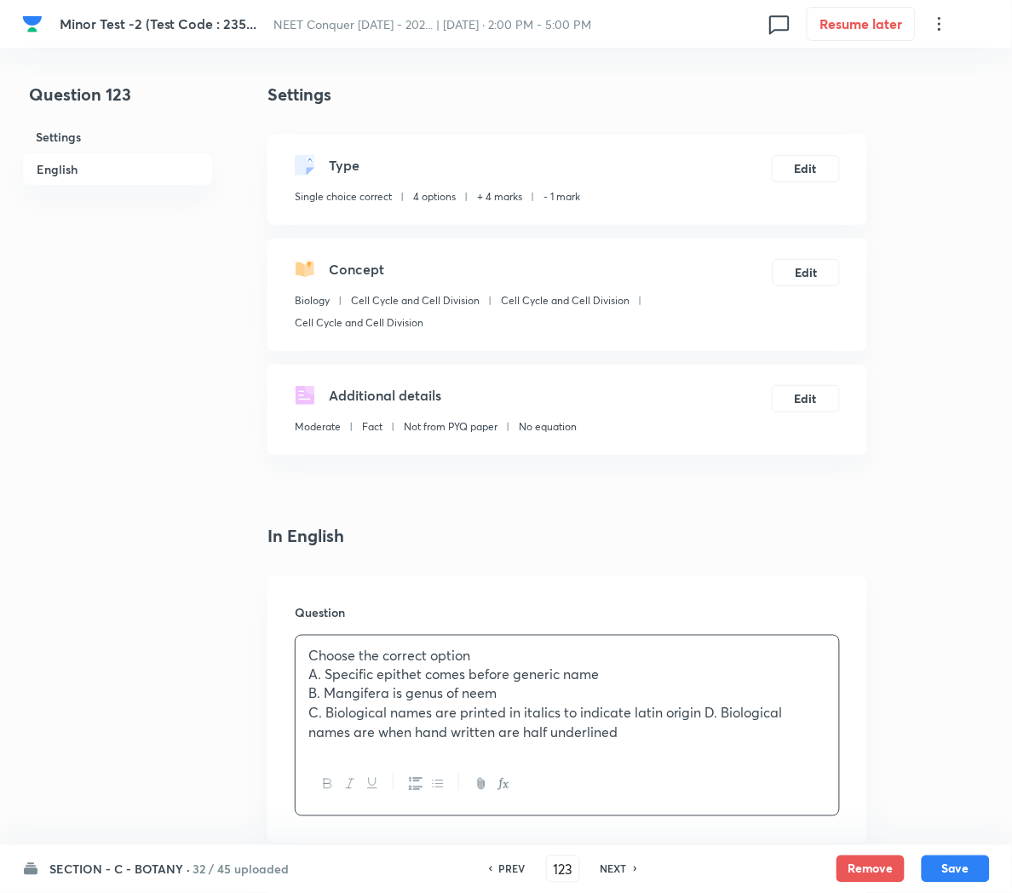
click at [708, 714] on p "C. Biological names are printed in italics to indicate latin origin D. Biologic…" at bounding box center [567, 723] width 518 height 38
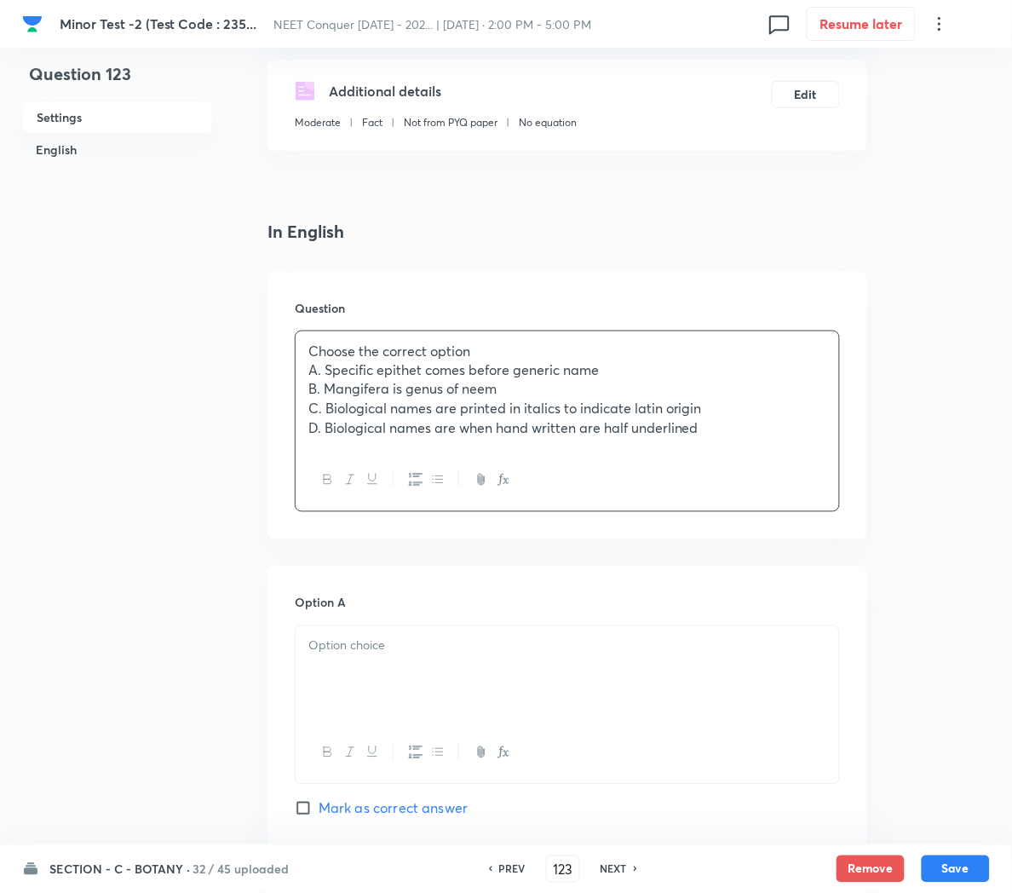
scroll to position [308, 0]
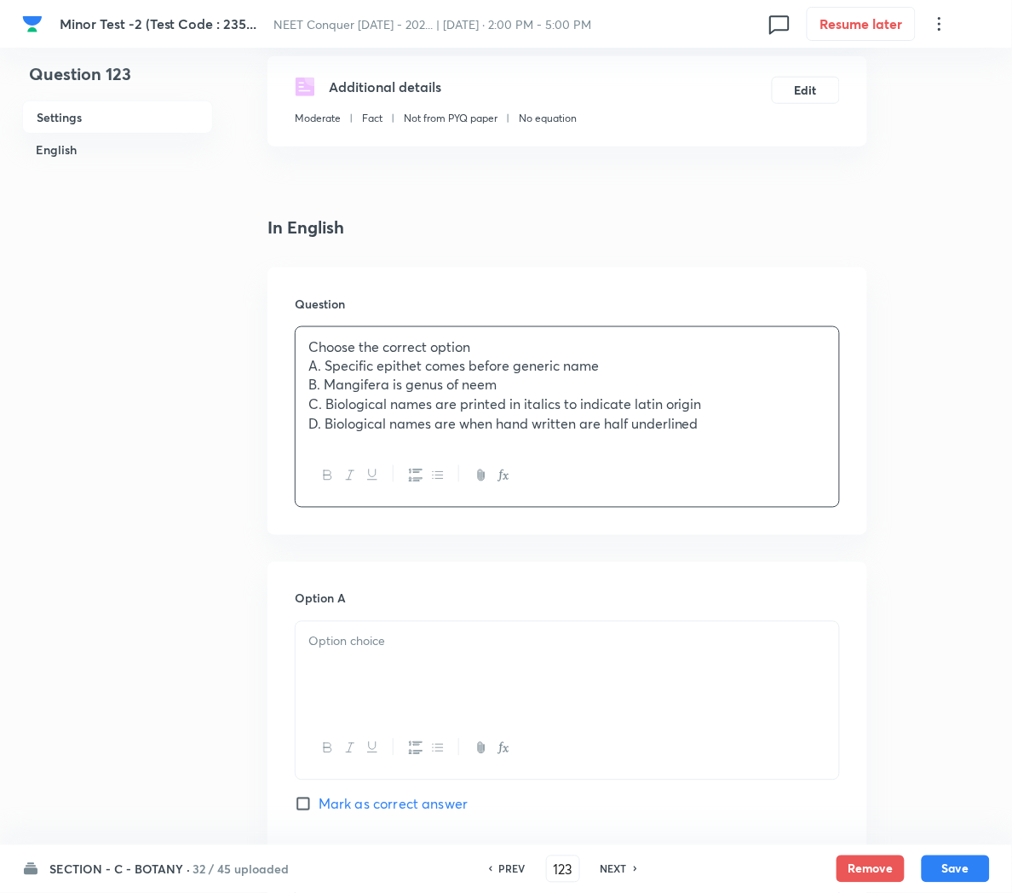
click at [362, 694] on div at bounding box center [568, 669] width 544 height 95
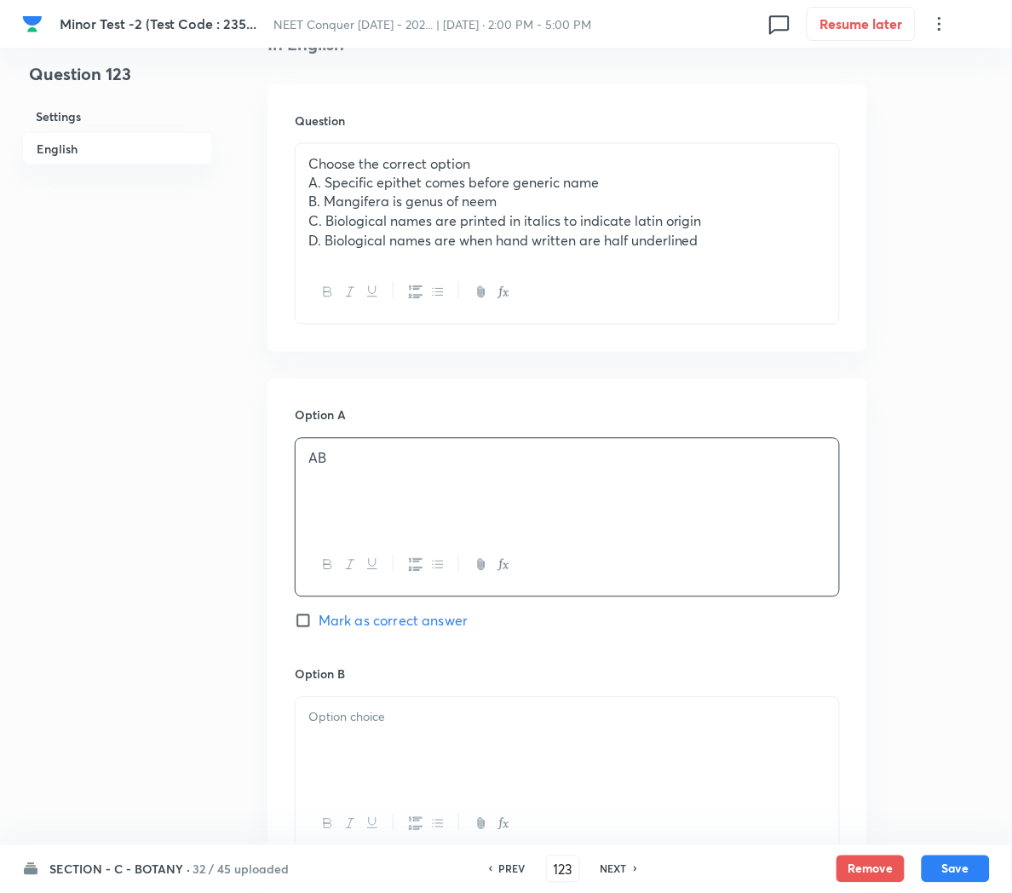
scroll to position [497, 0]
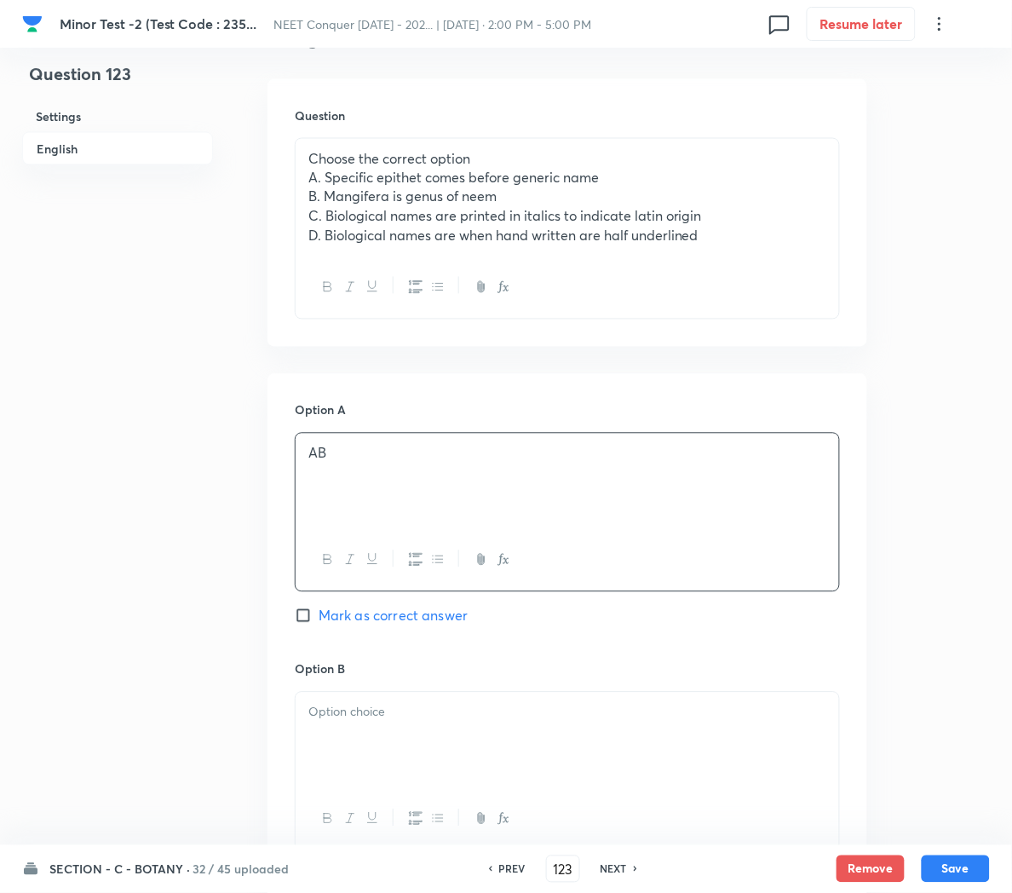
click at [354, 712] on p at bounding box center [567, 713] width 518 height 20
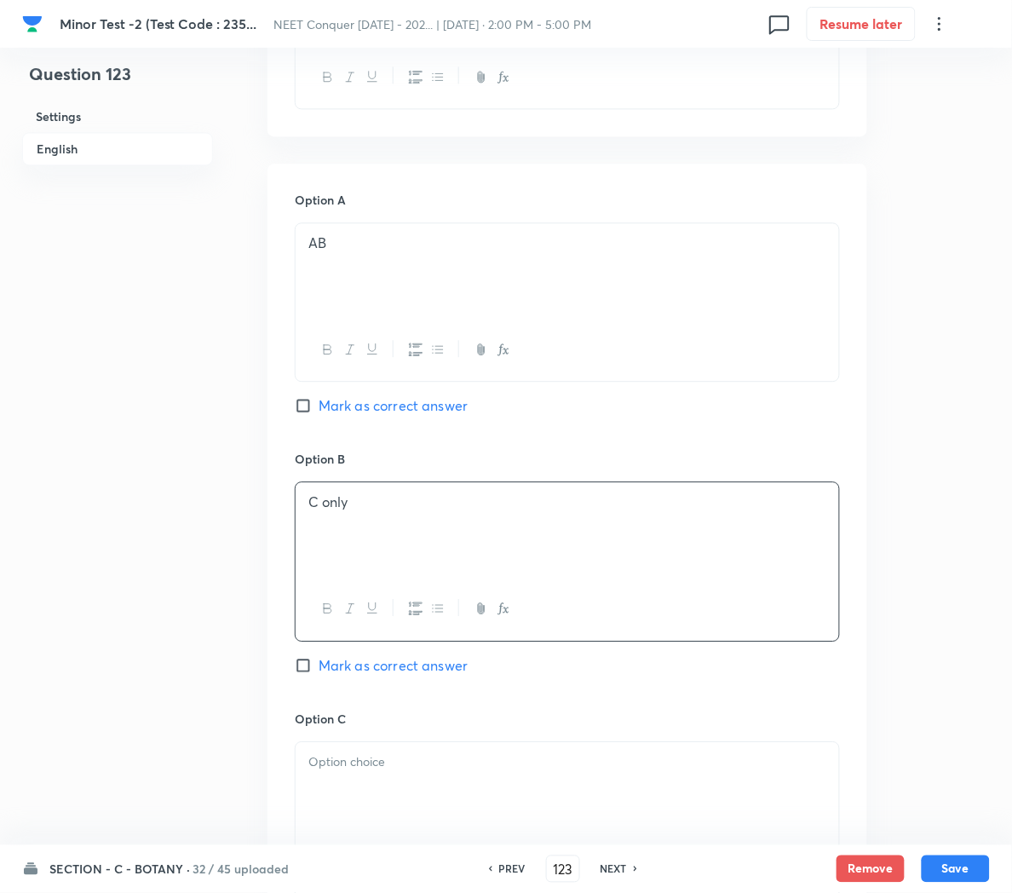
scroll to position [710, 0]
click at [342, 769] on p at bounding box center [567, 760] width 518 height 20
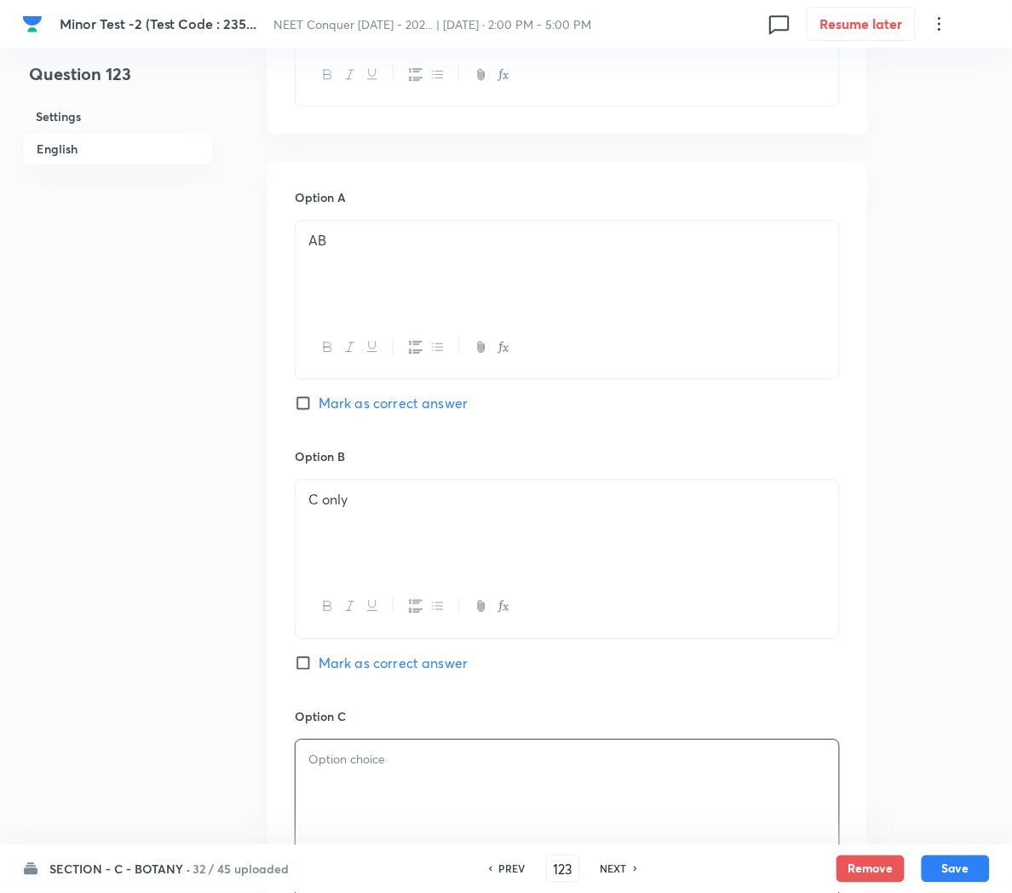
click at [337, 668] on span "Mark as correct answer" at bounding box center [393, 663] width 149 height 20
click at [319, 668] on input "Mark as correct answer" at bounding box center [307, 662] width 24 height 17
click at [352, 779] on div at bounding box center [568, 786] width 544 height 95
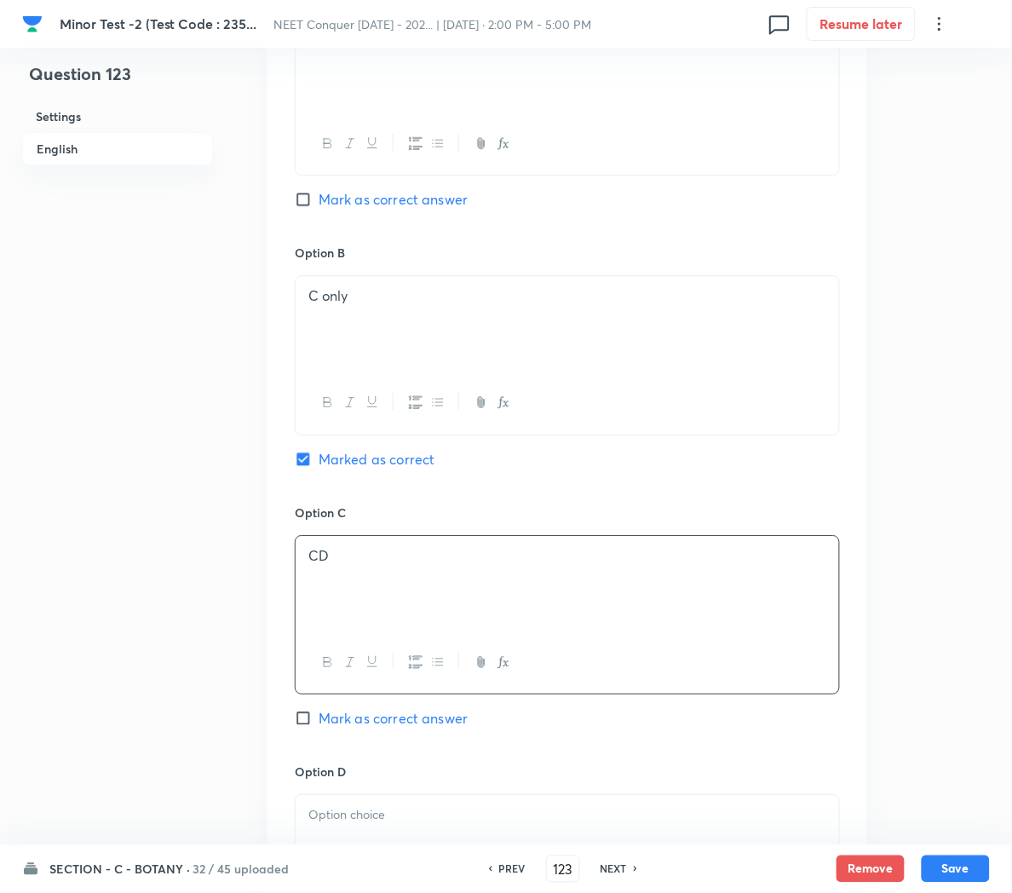
scroll to position [931, 0]
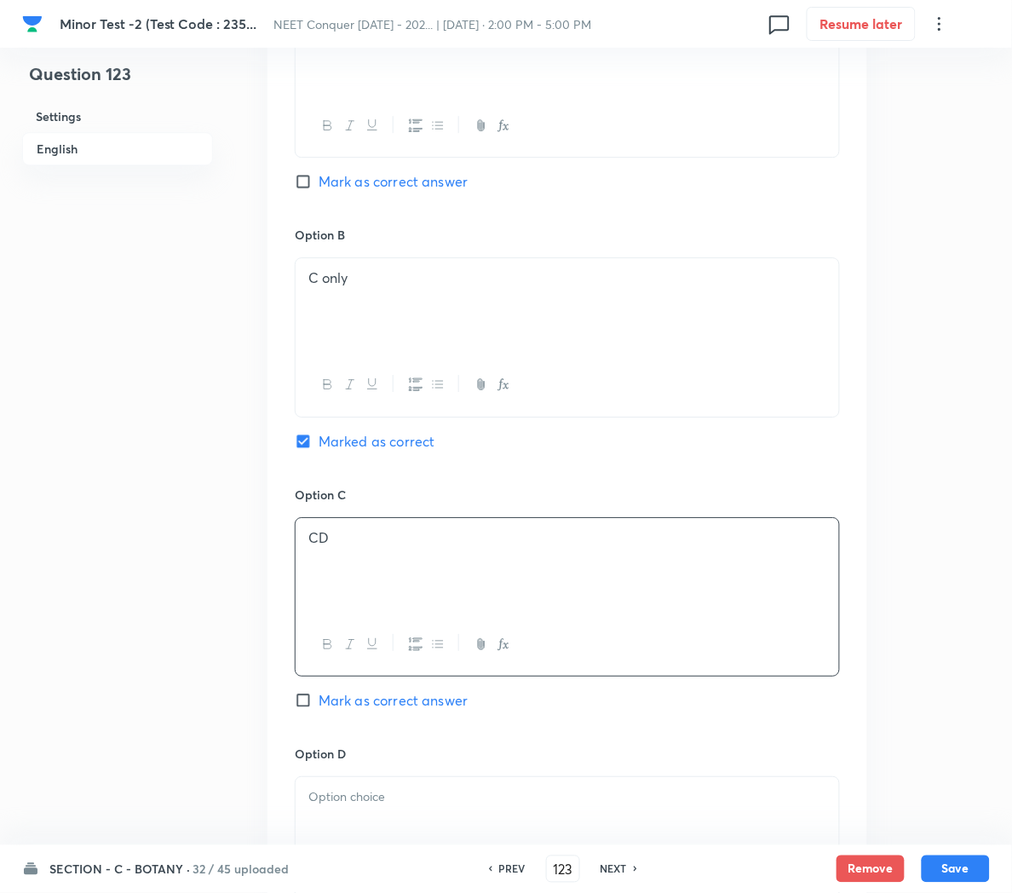
click at [337, 805] on p at bounding box center [567, 797] width 518 height 20
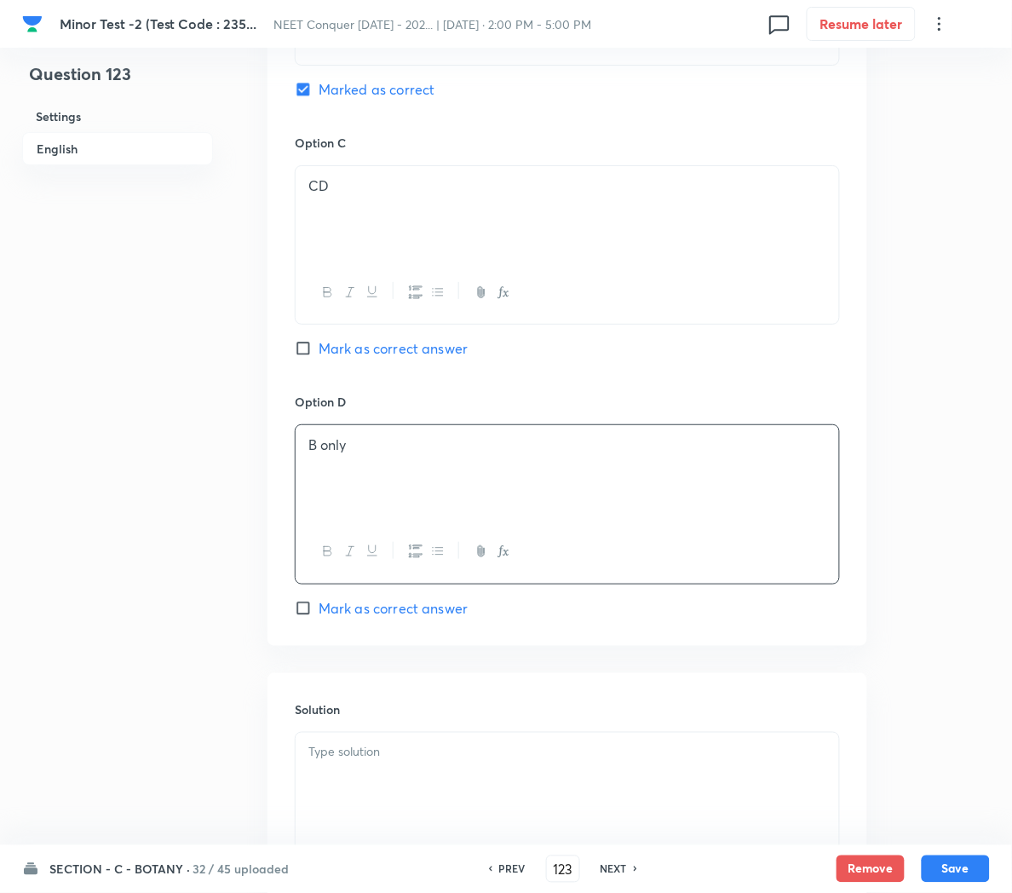
scroll to position [1306, 0]
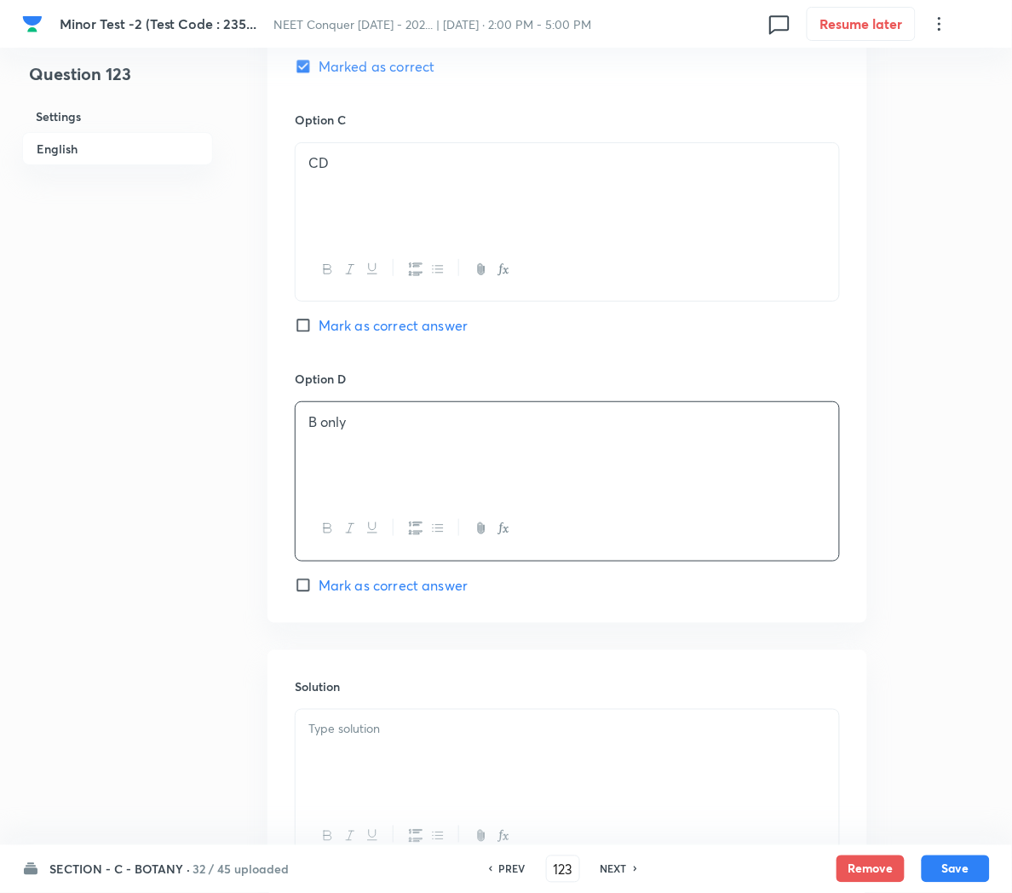
click at [343, 785] on div at bounding box center [568, 757] width 544 height 95
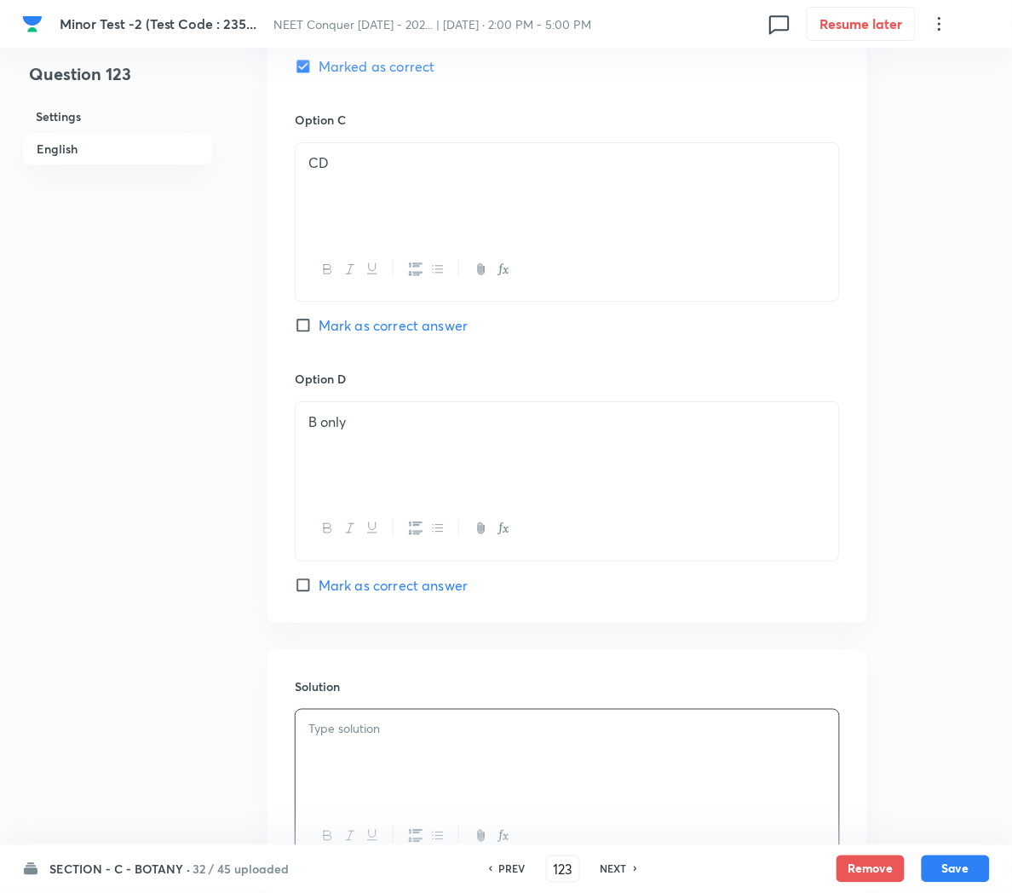
click at [312, 771] on div at bounding box center [568, 757] width 544 height 95
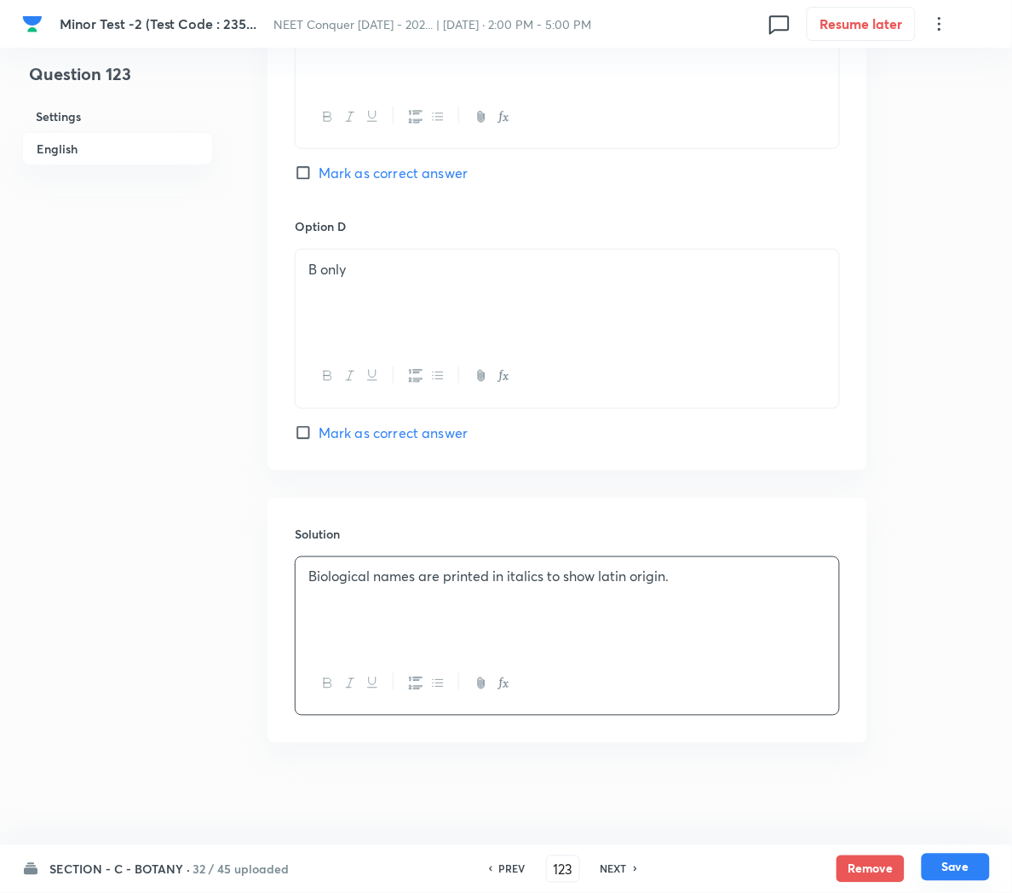
click at [965, 865] on button "Save" at bounding box center [956, 867] width 68 height 27
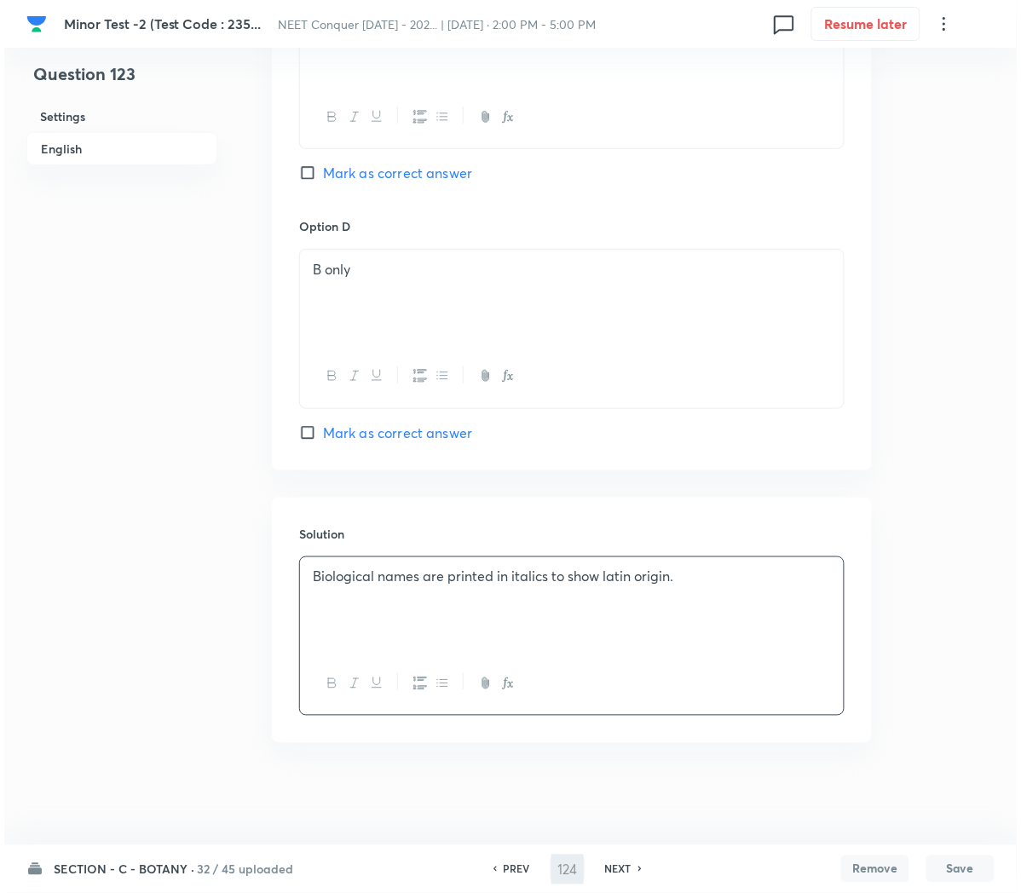
scroll to position [0, 0]
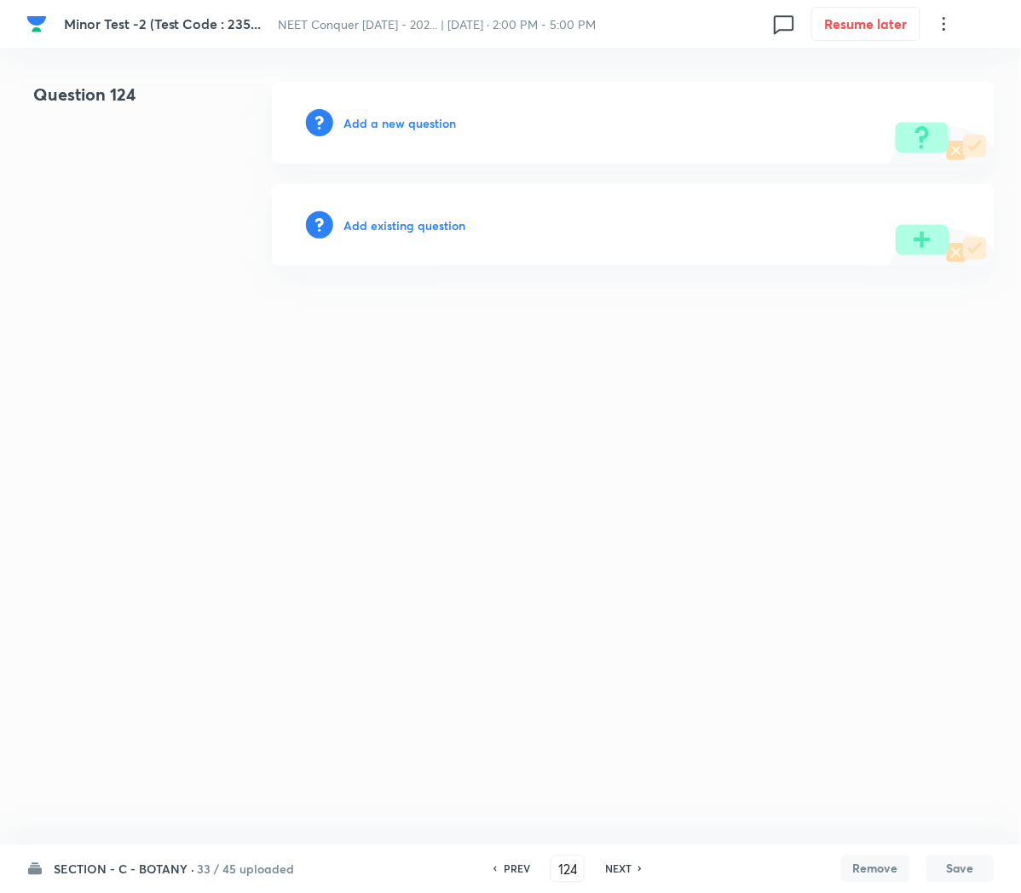
click at [383, 130] on h6 "Add a new question" at bounding box center [399, 123] width 112 height 18
click at [383, 130] on h6 "Choose a question type" at bounding box center [408, 123] width 131 height 18
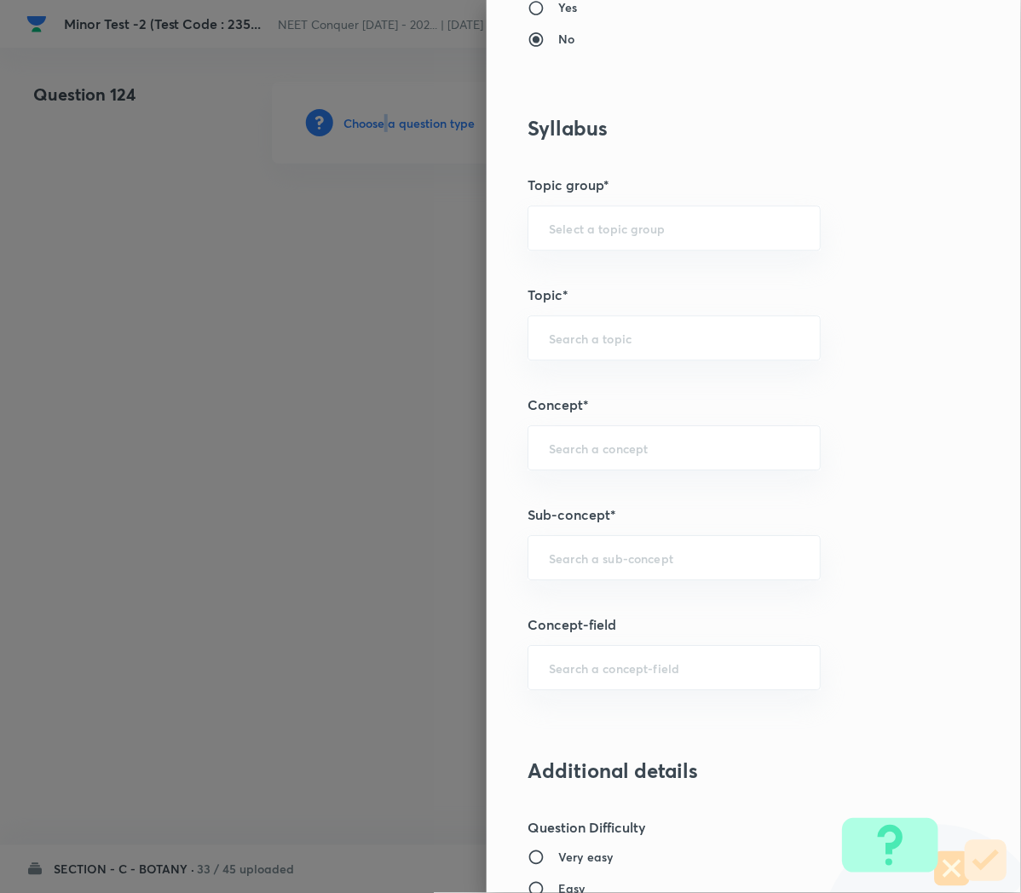
scroll to position [849, 0]
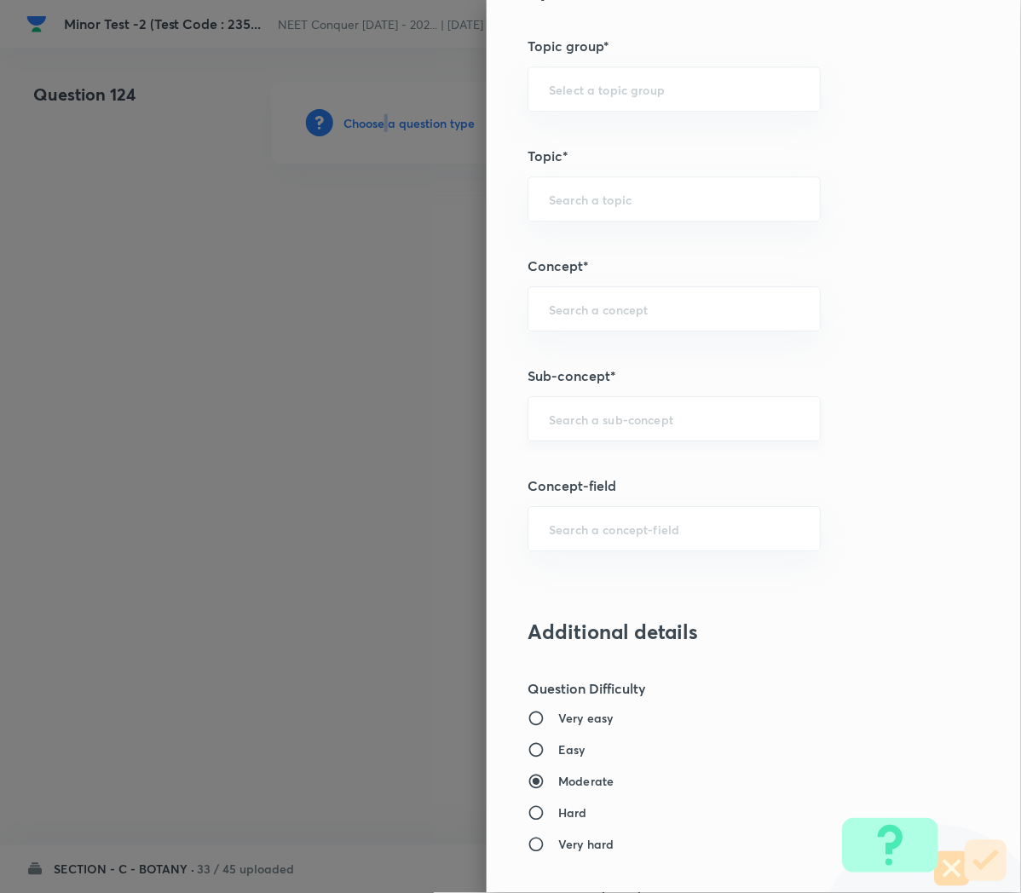
click at [548, 411] on div "​" at bounding box center [673, 418] width 293 height 45
paste input "Cell Cycle and Cell Division"
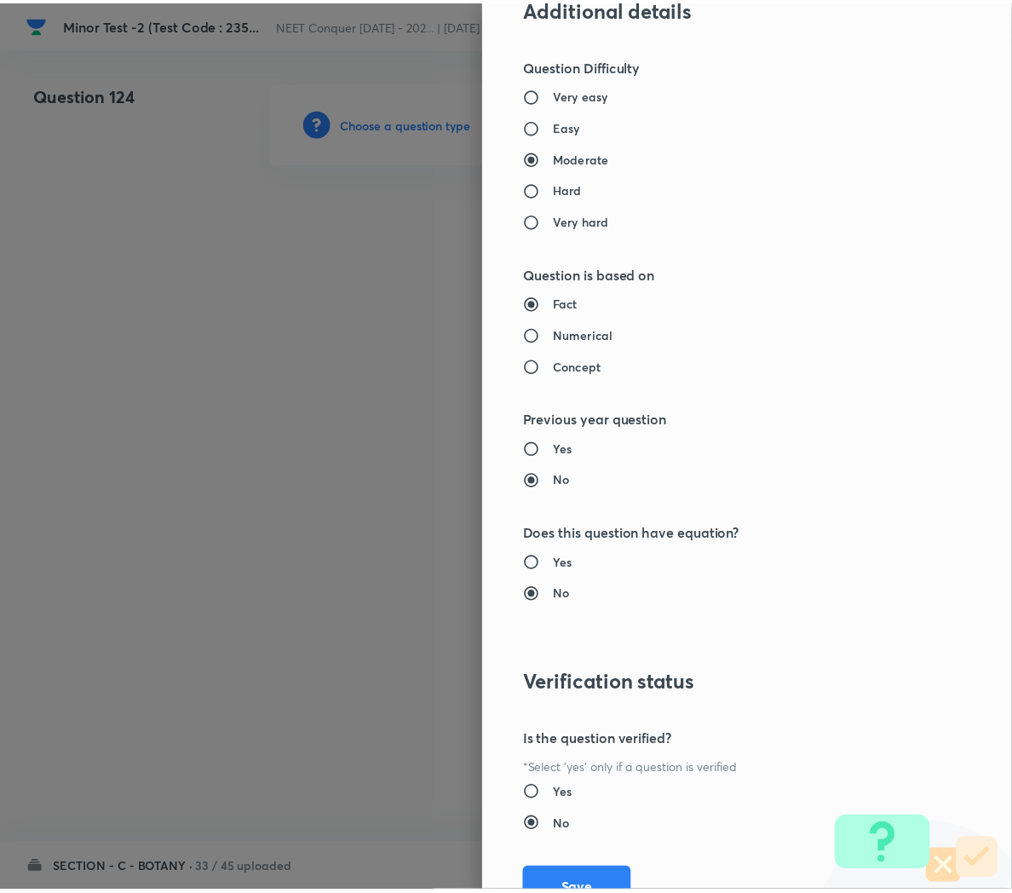
scroll to position [1530, 0]
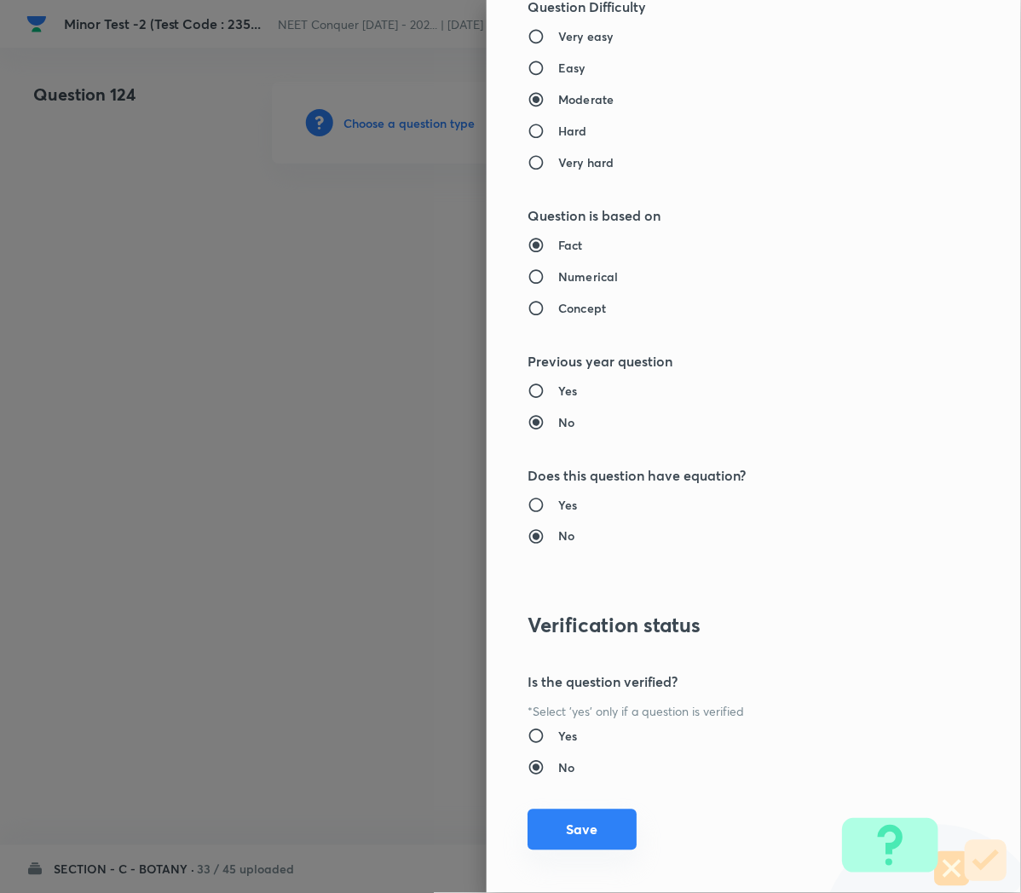
click at [549, 826] on button "Save" at bounding box center [581, 829] width 109 height 41
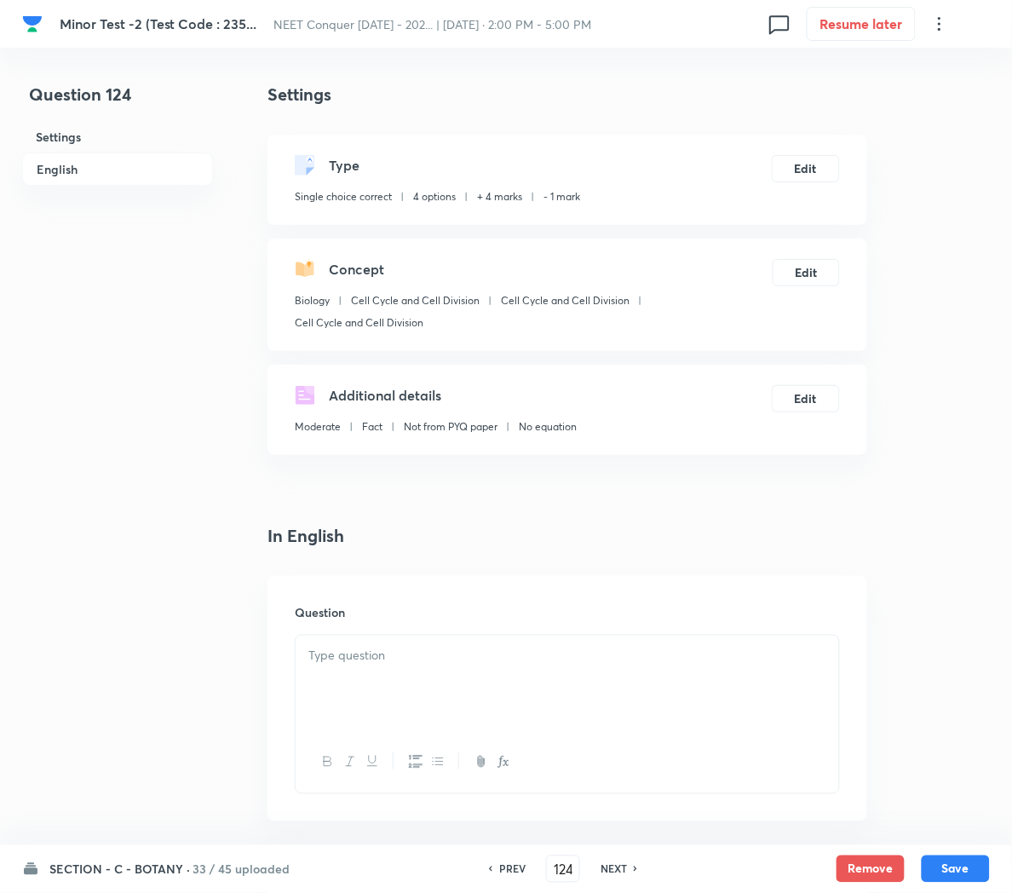
click at [484, 680] on div at bounding box center [568, 683] width 544 height 95
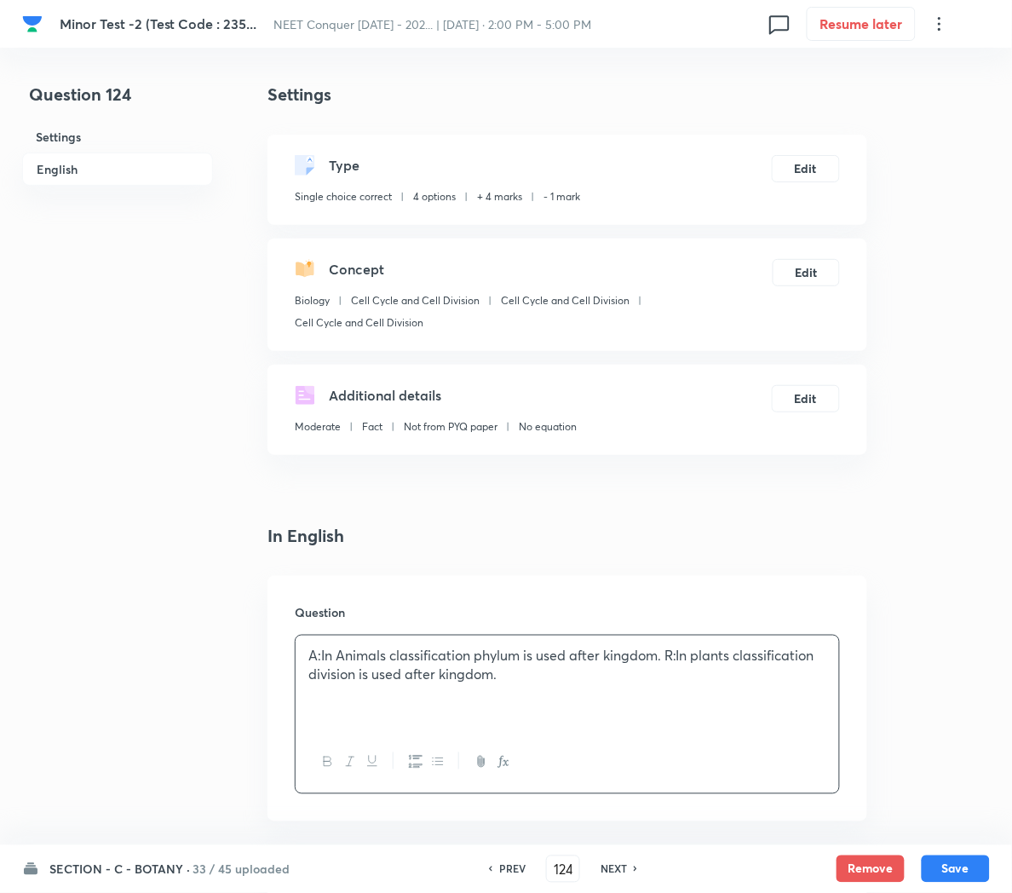
click at [665, 655] on p "A:In Animals classification phylum is used after kingdom. R:In plants classific…" at bounding box center [567, 665] width 518 height 38
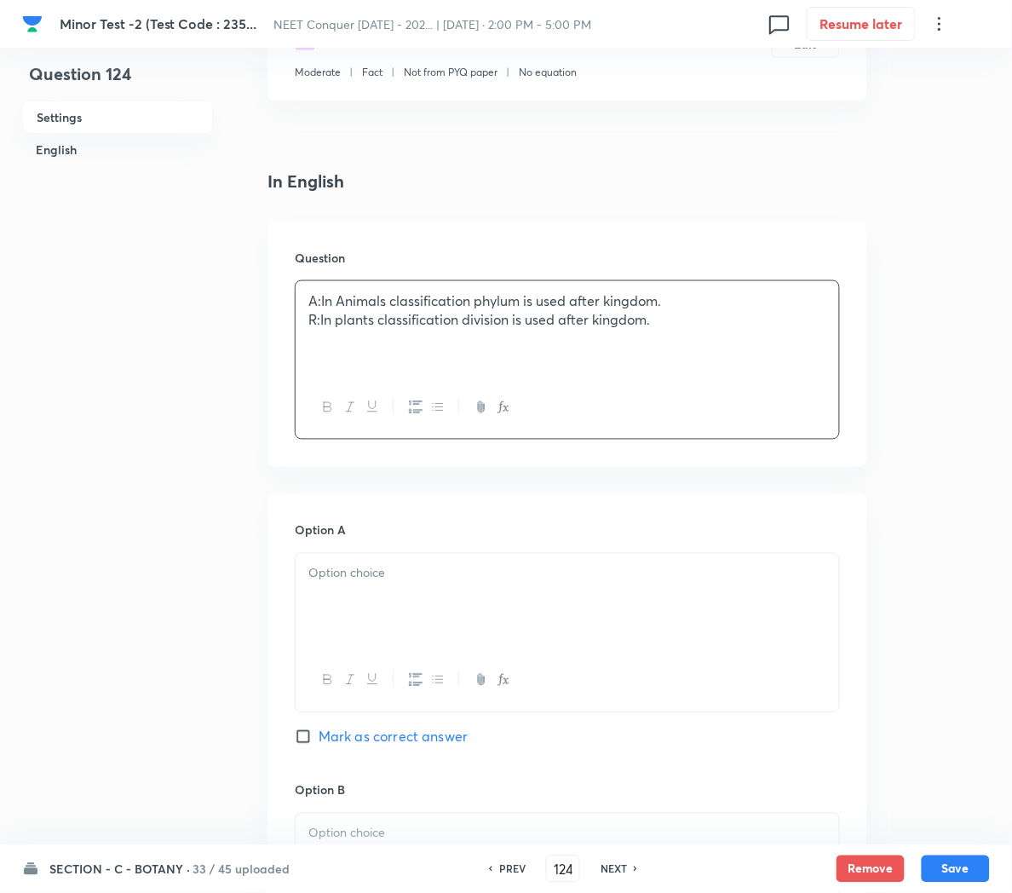
scroll to position [371, 0]
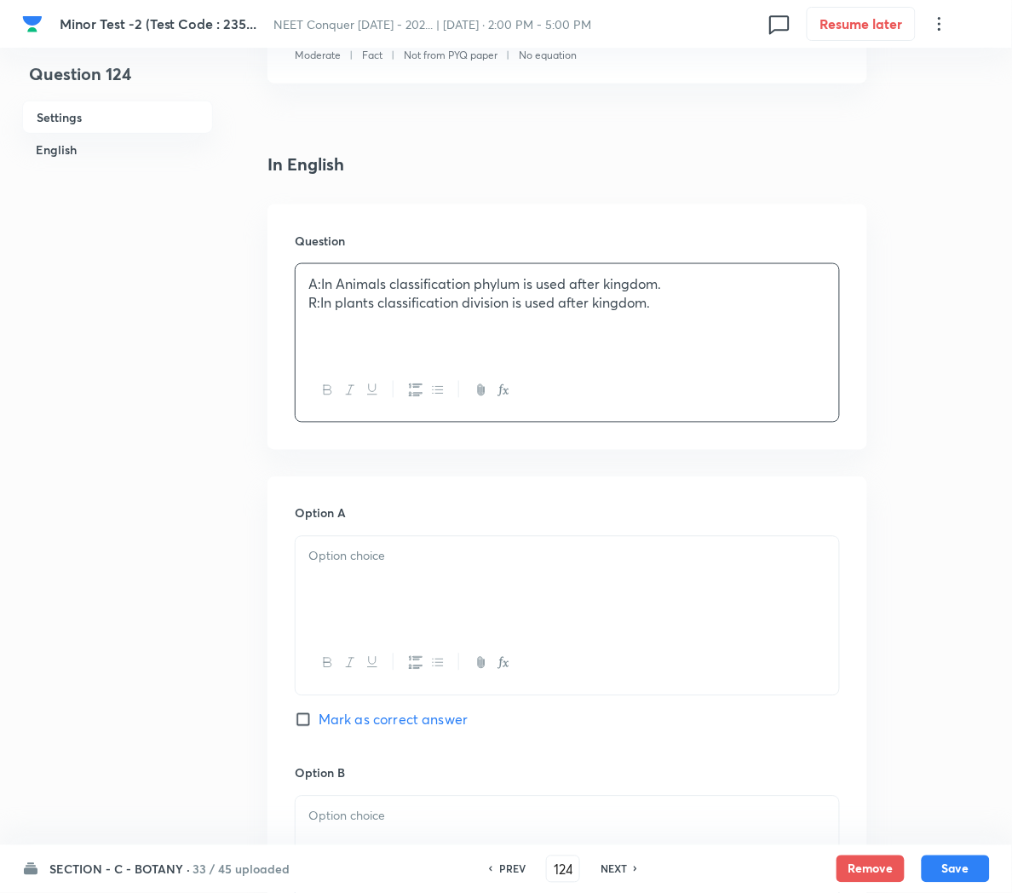
click at [354, 570] on div at bounding box center [568, 584] width 544 height 95
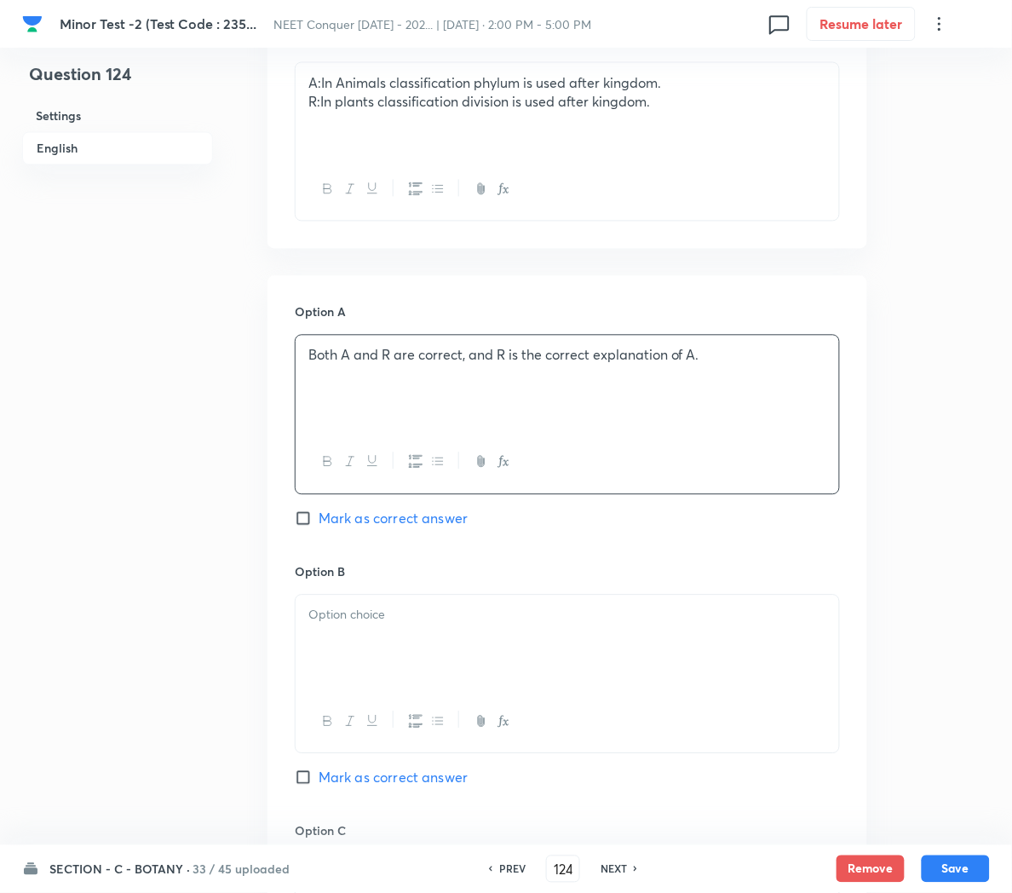
scroll to position [577, 0]
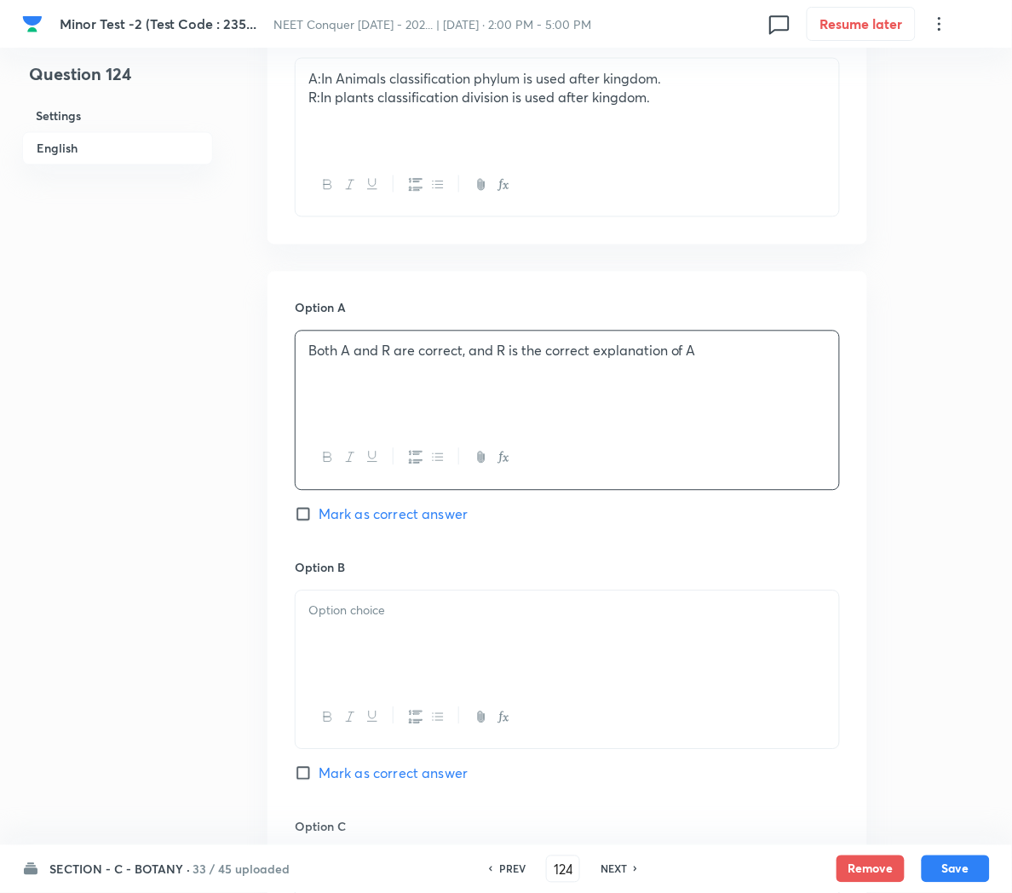
click at [351, 650] on div at bounding box center [568, 638] width 544 height 95
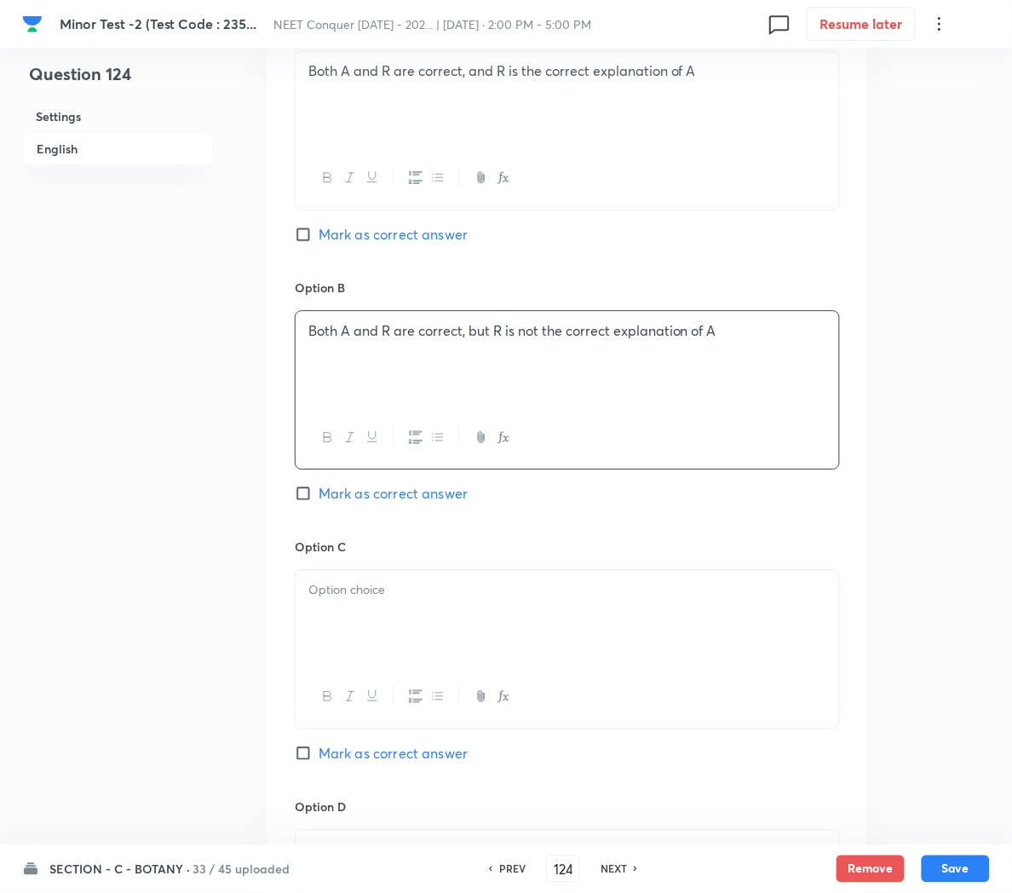
scroll to position [879, 0]
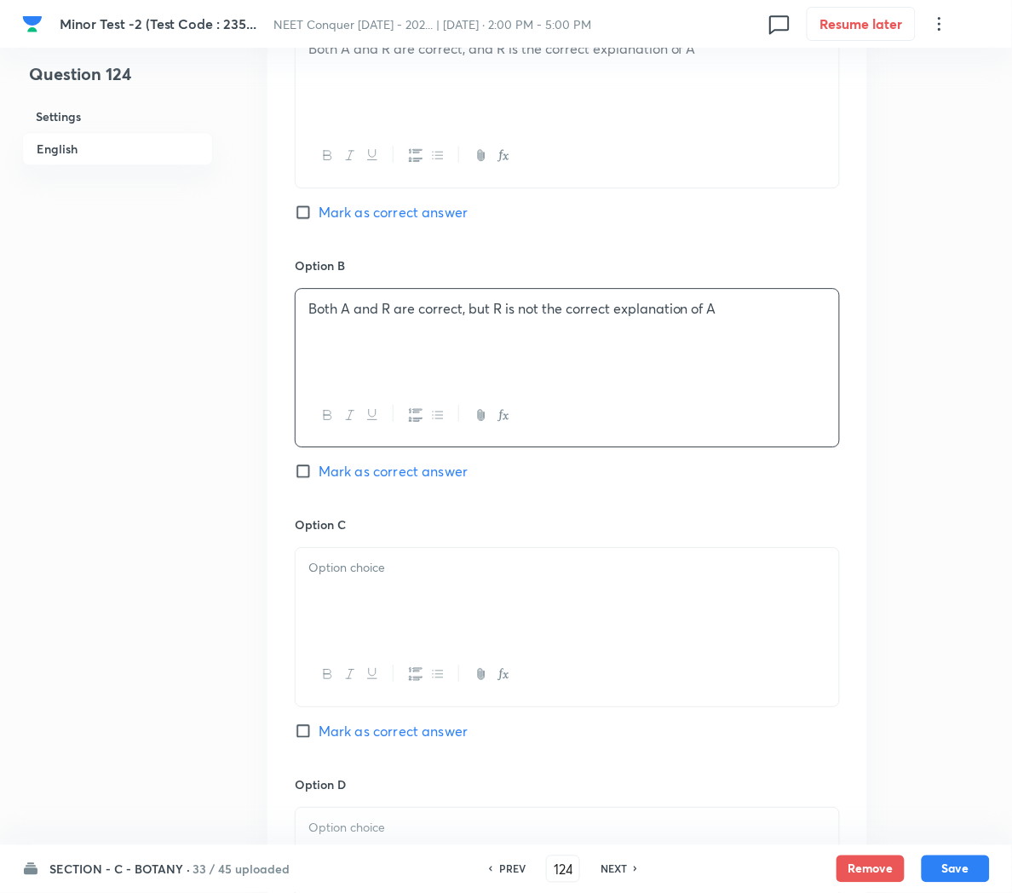
click at [383, 627] on div at bounding box center [568, 595] width 544 height 95
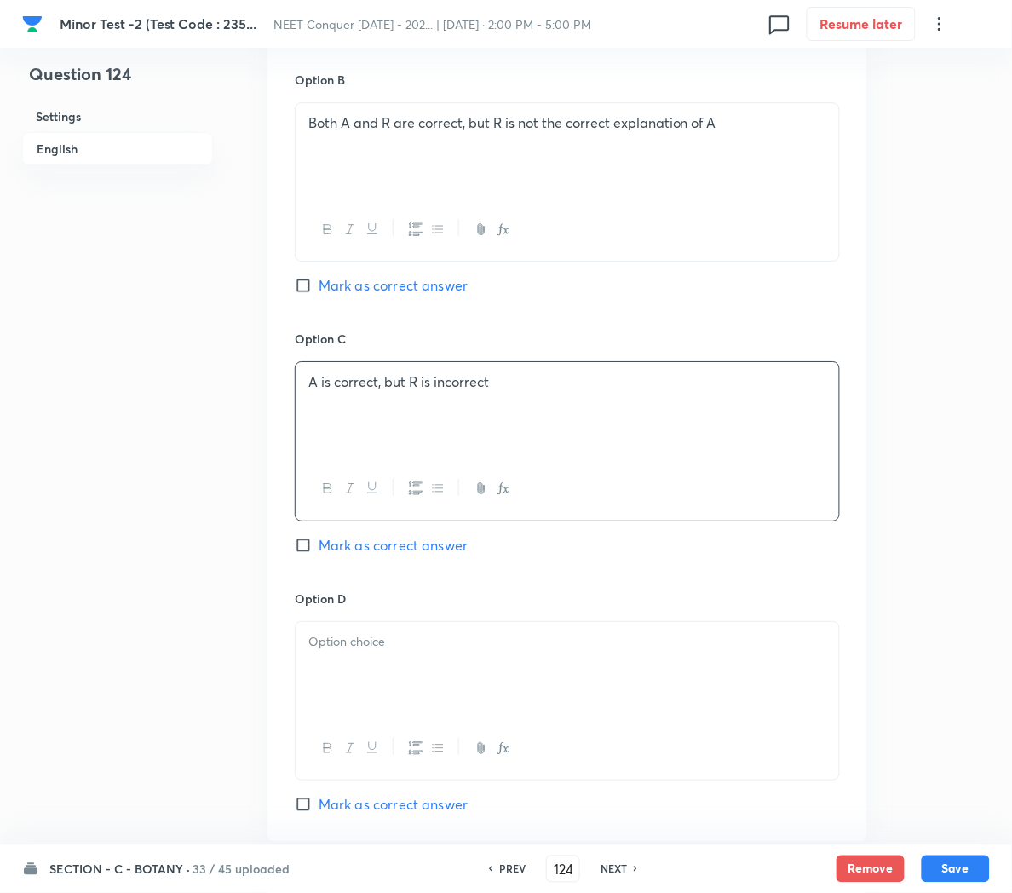
scroll to position [1067, 0]
click at [352, 682] on div at bounding box center [568, 666] width 544 height 95
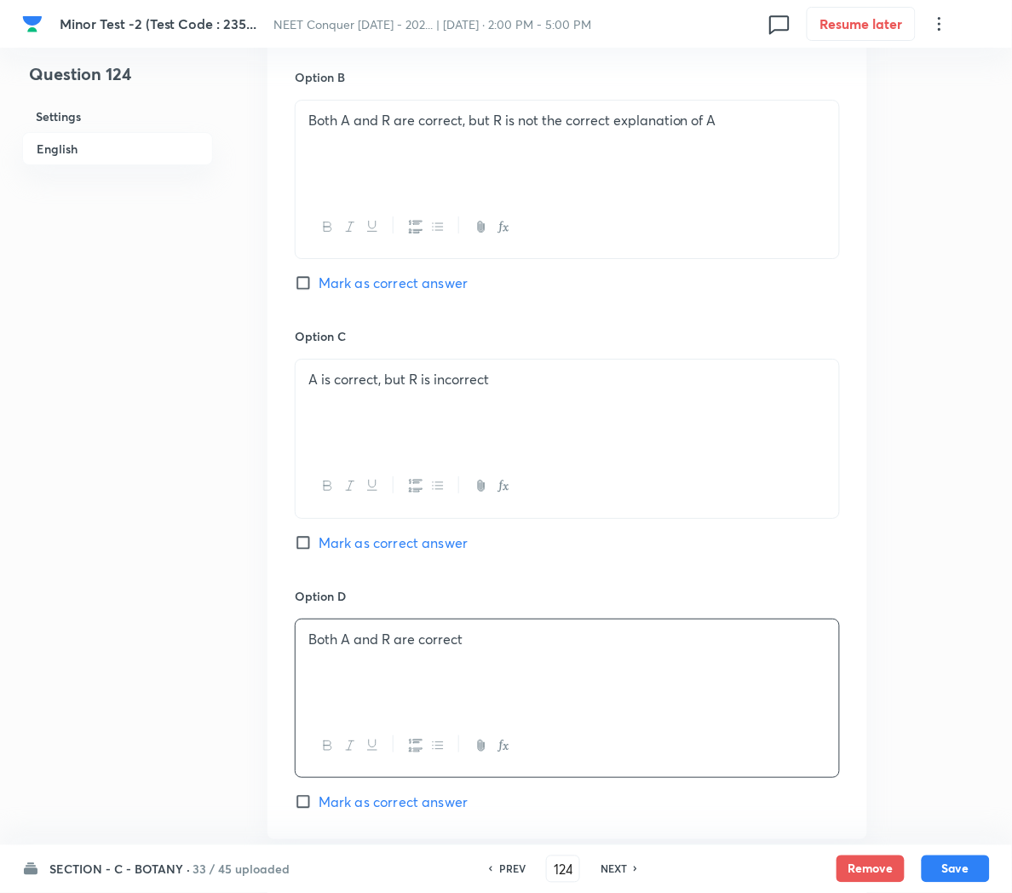
scroll to position [1221, 0]
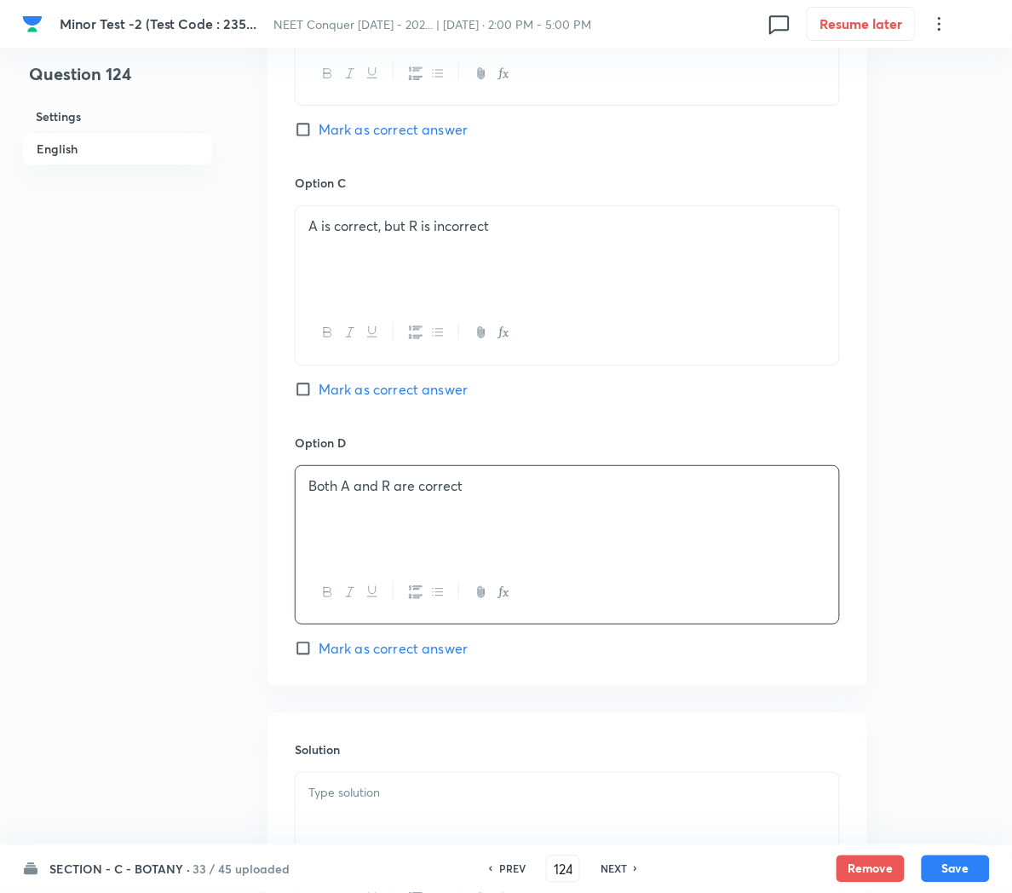
click at [349, 654] on span "Mark as correct answer" at bounding box center [393, 648] width 149 height 20
click at [319, 654] on input "Mark as correct answer" at bounding box center [307, 648] width 24 height 17
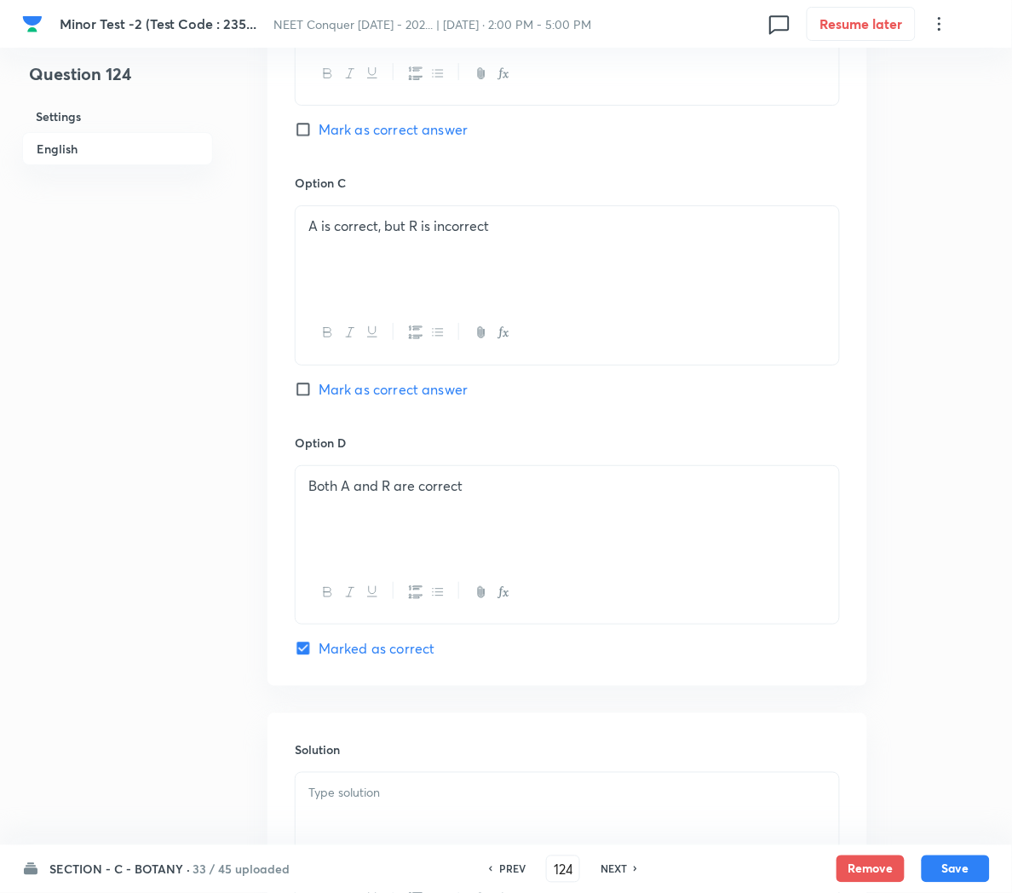
click at [358, 837] on div at bounding box center [568, 820] width 544 height 95
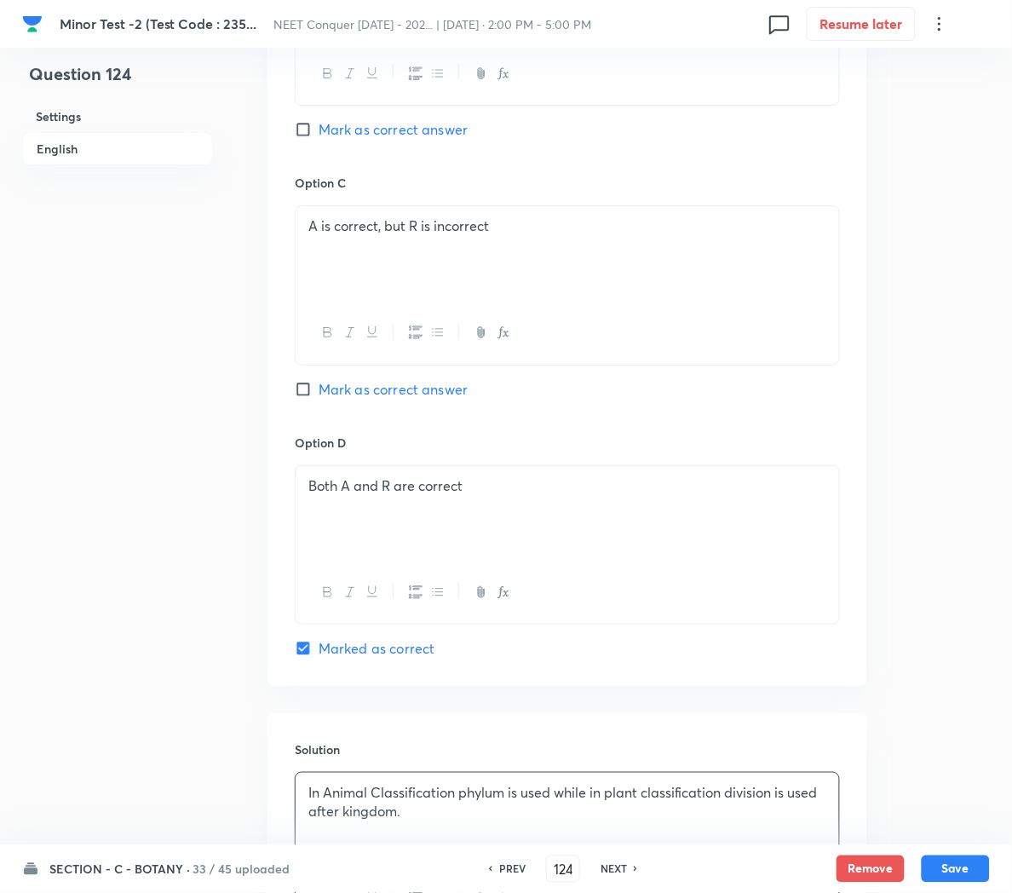
scroll to position [1444, 0]
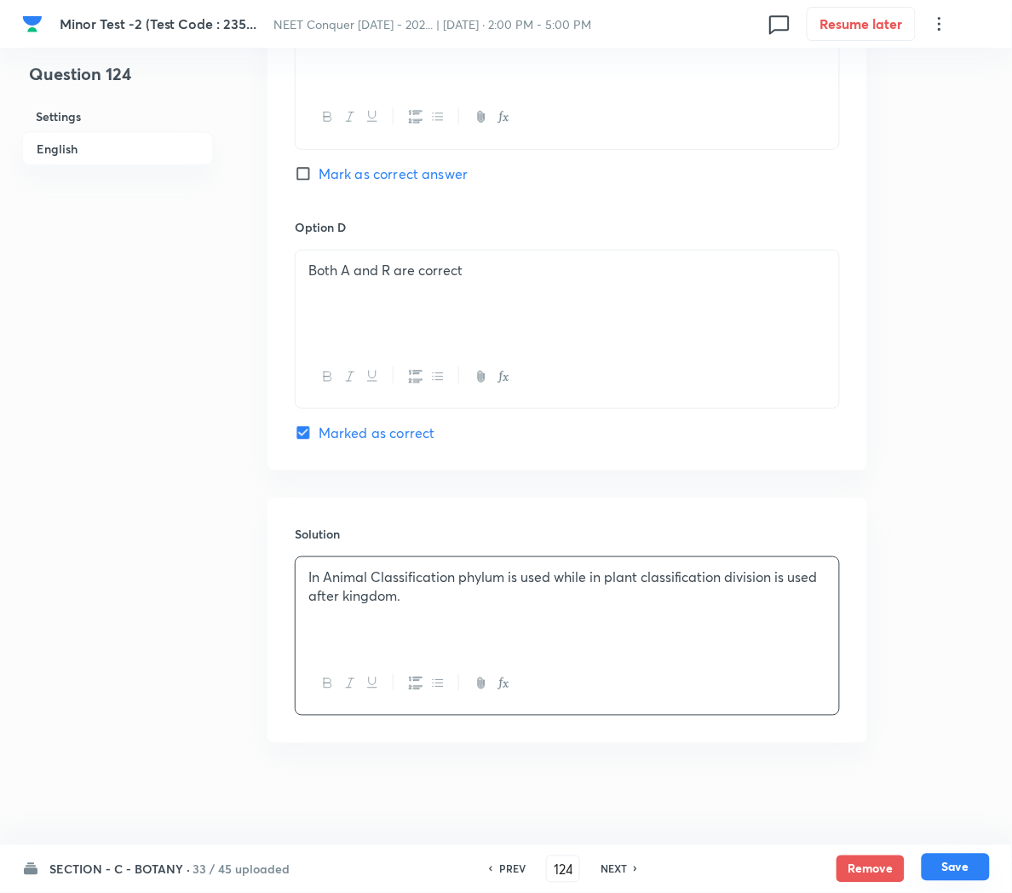
click at [939, 864] on button "Save" at bounding box center [956, 867] width 68 height 27
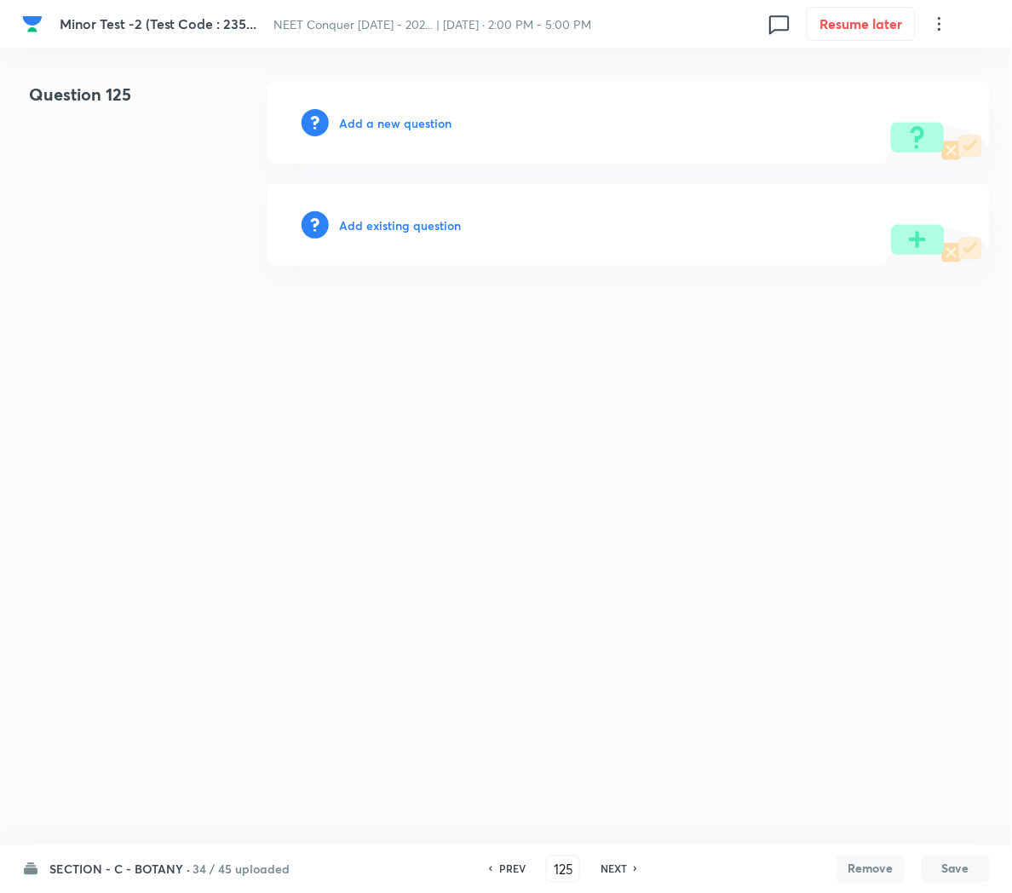
scroll to position [0, 0]
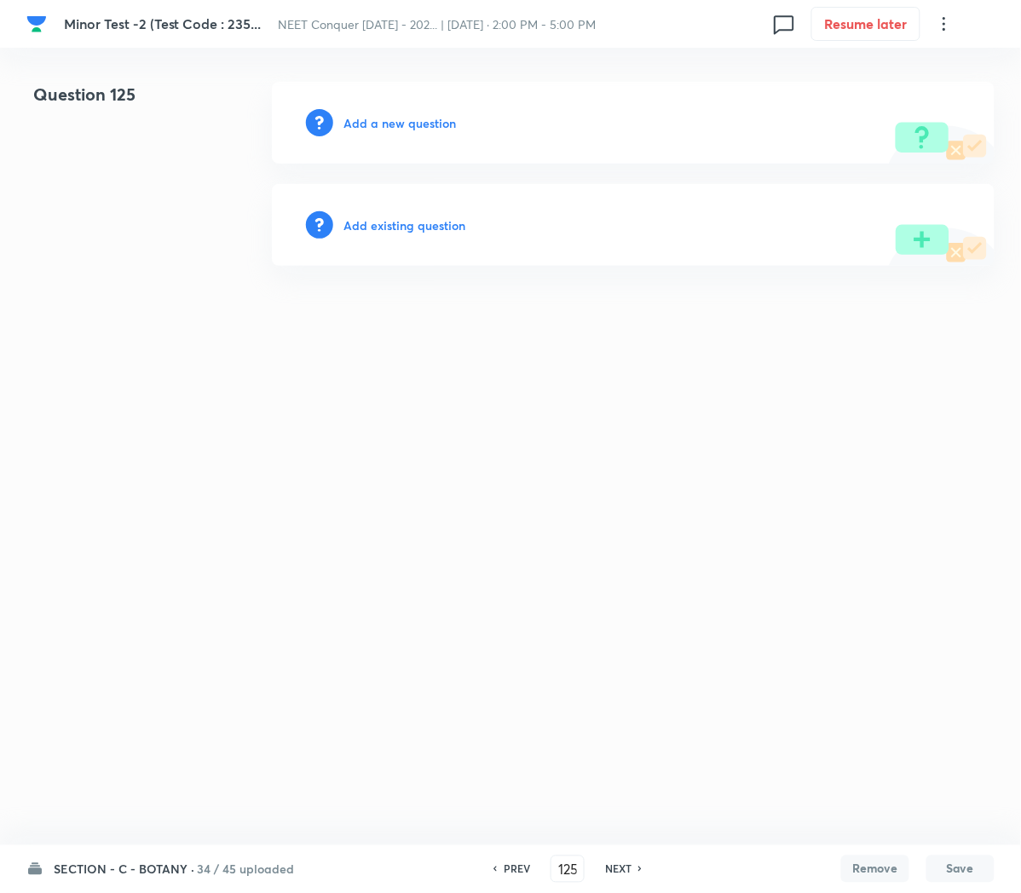
click at [515, 857] on div "PREV 125 ​ NEXT" at bounding box center [567, 868] width 220 height 27
click at [515, 864] on h6 "PREV" at bounding box center [516, 868] width 26 height 15
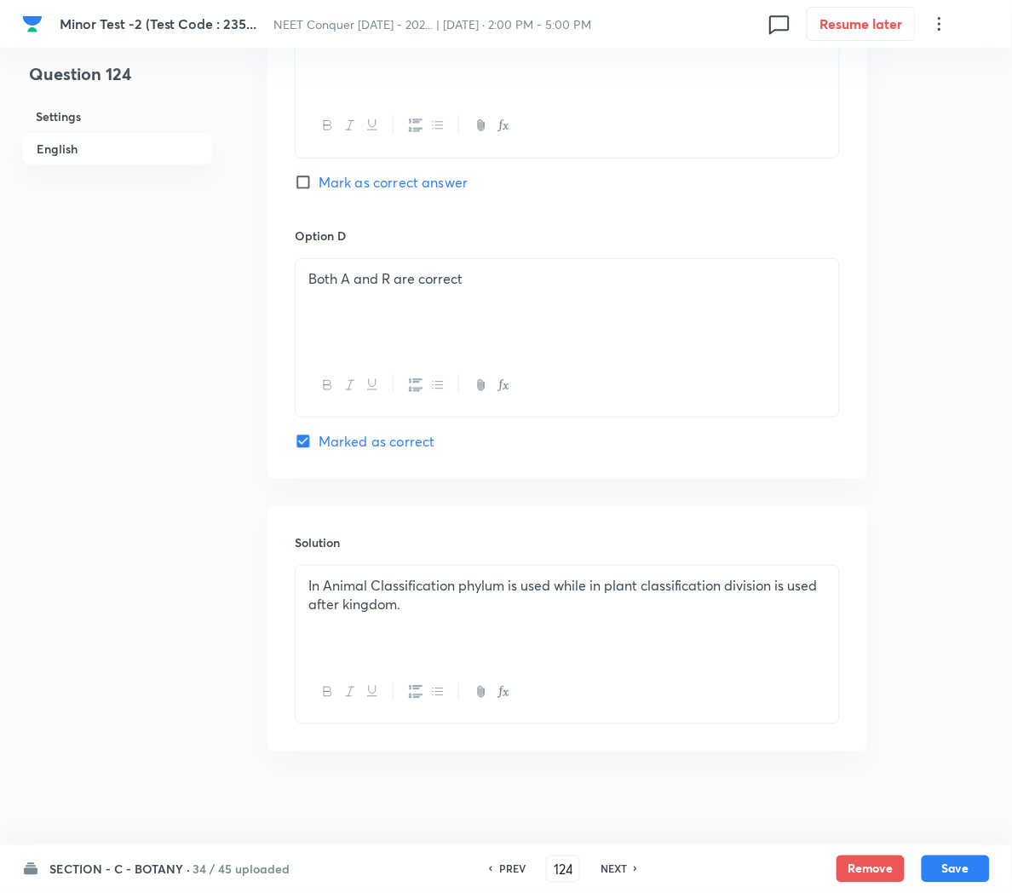
scroll to position [1444, 0]
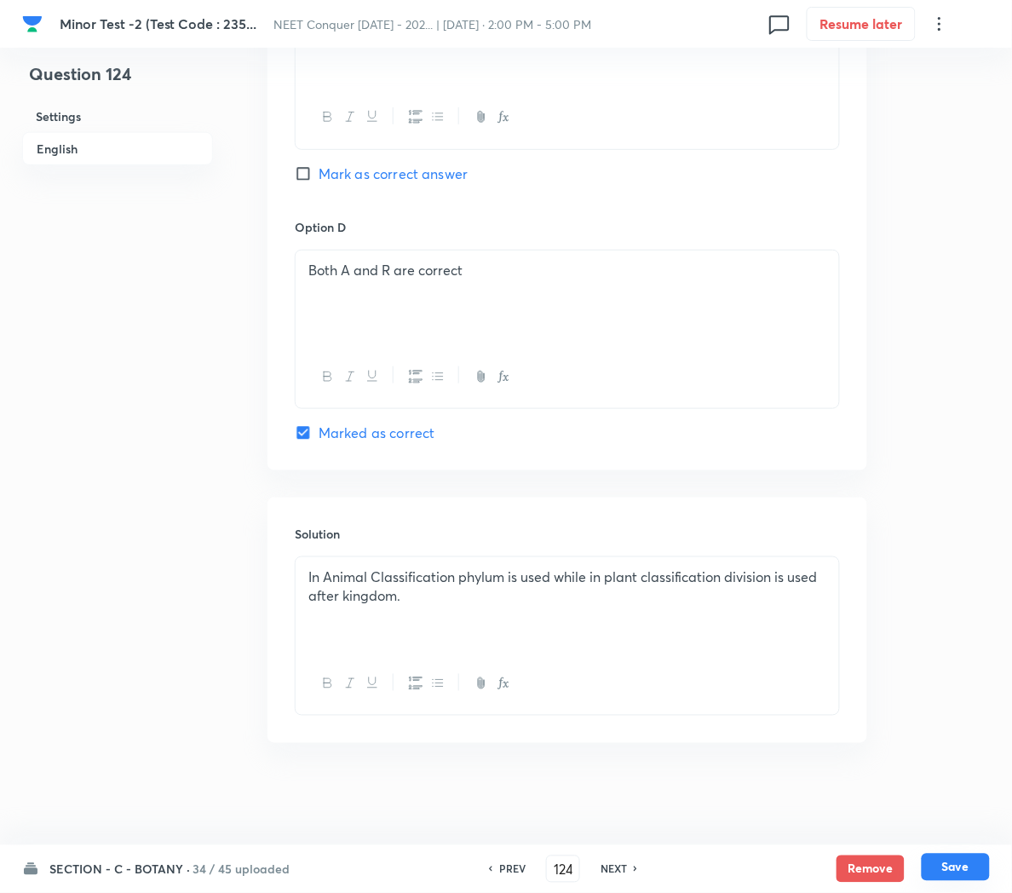
click at [965, 873] on button "Save" at bounding box center [956, 867] width 68 height 27
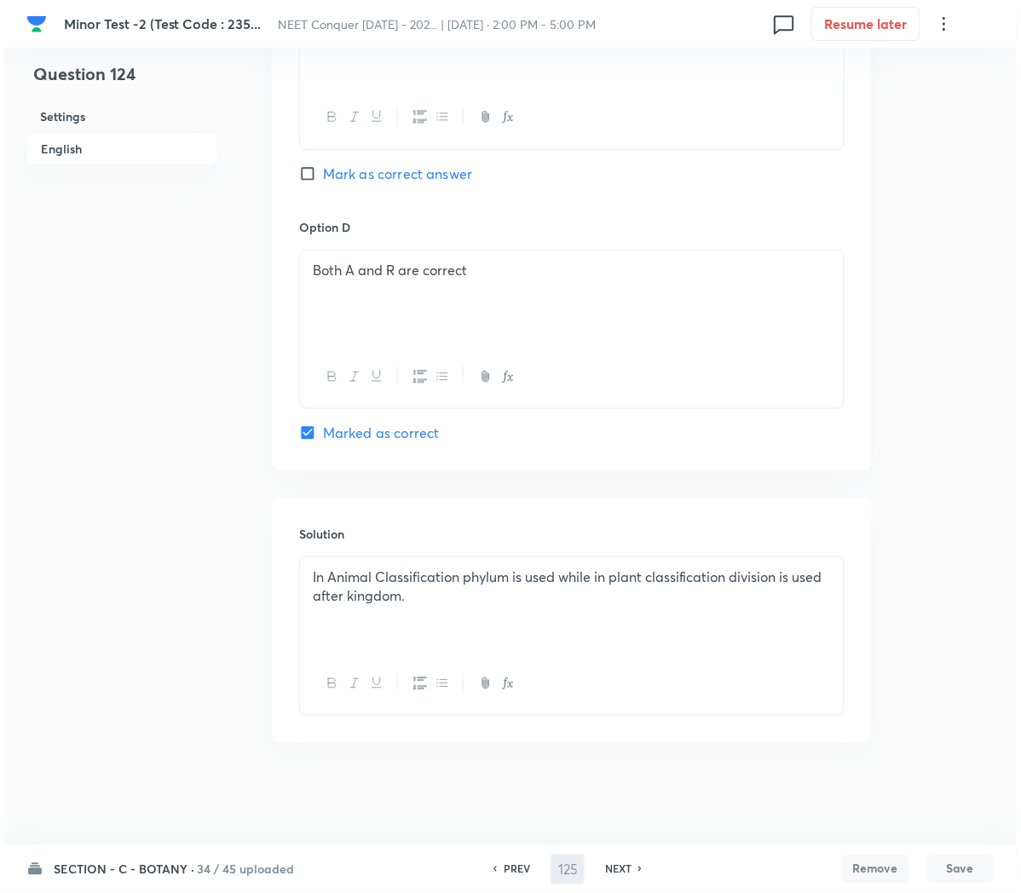
scroll to position [0, 0]
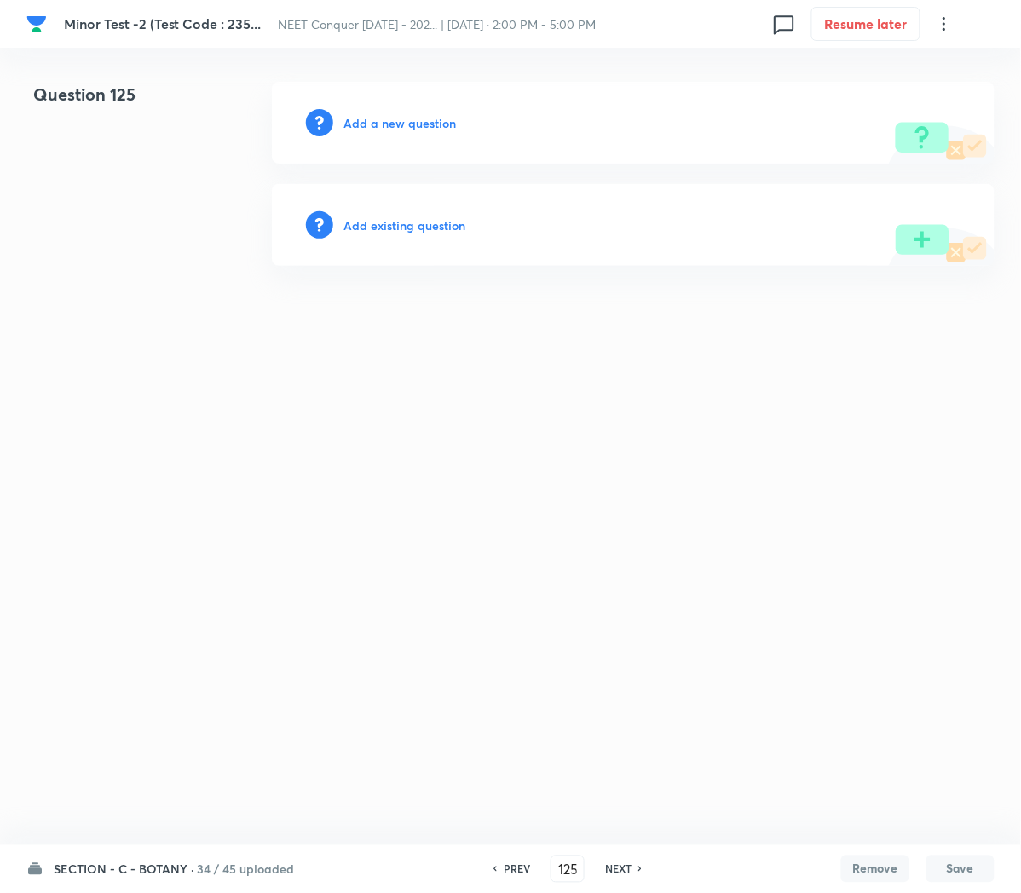
click at [373, 126] on h6 "Add a new question" at bounding box center [399, 123] width 112 height 18
click at [373, 126] on h6 "Choose a question type" at bounding box center [408, 123] width 131 height 18
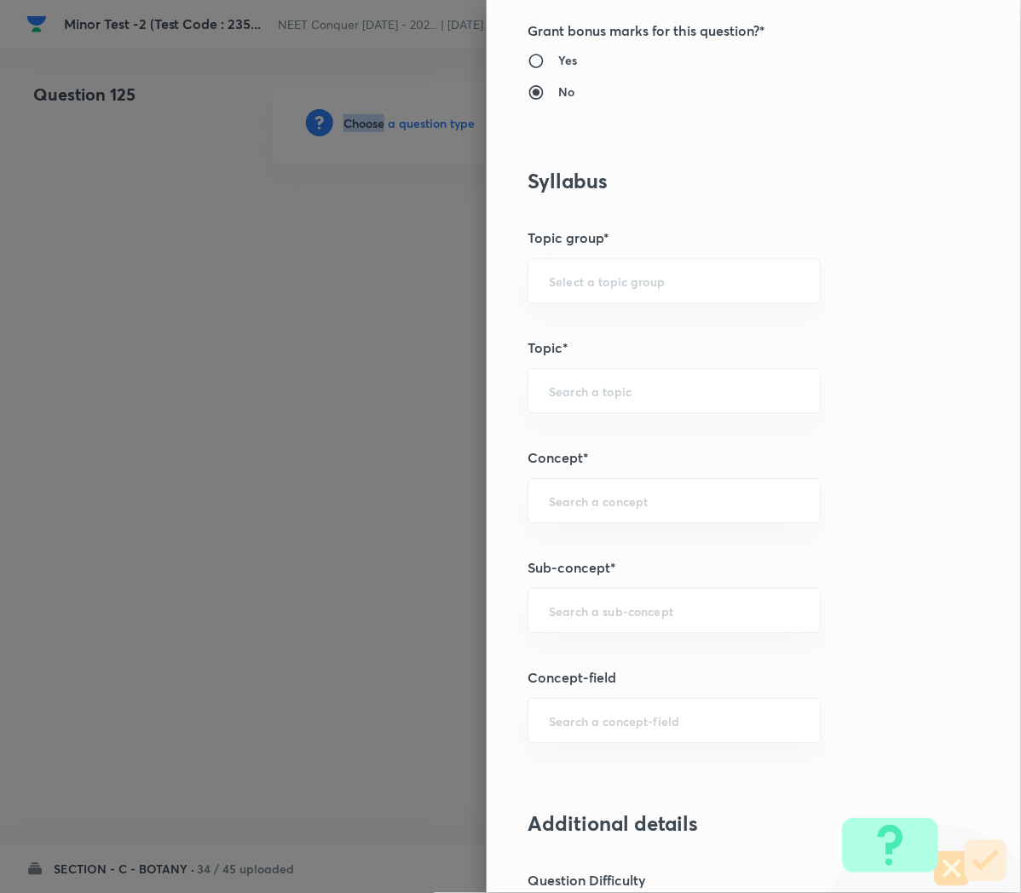
scroll to position [780, 0]
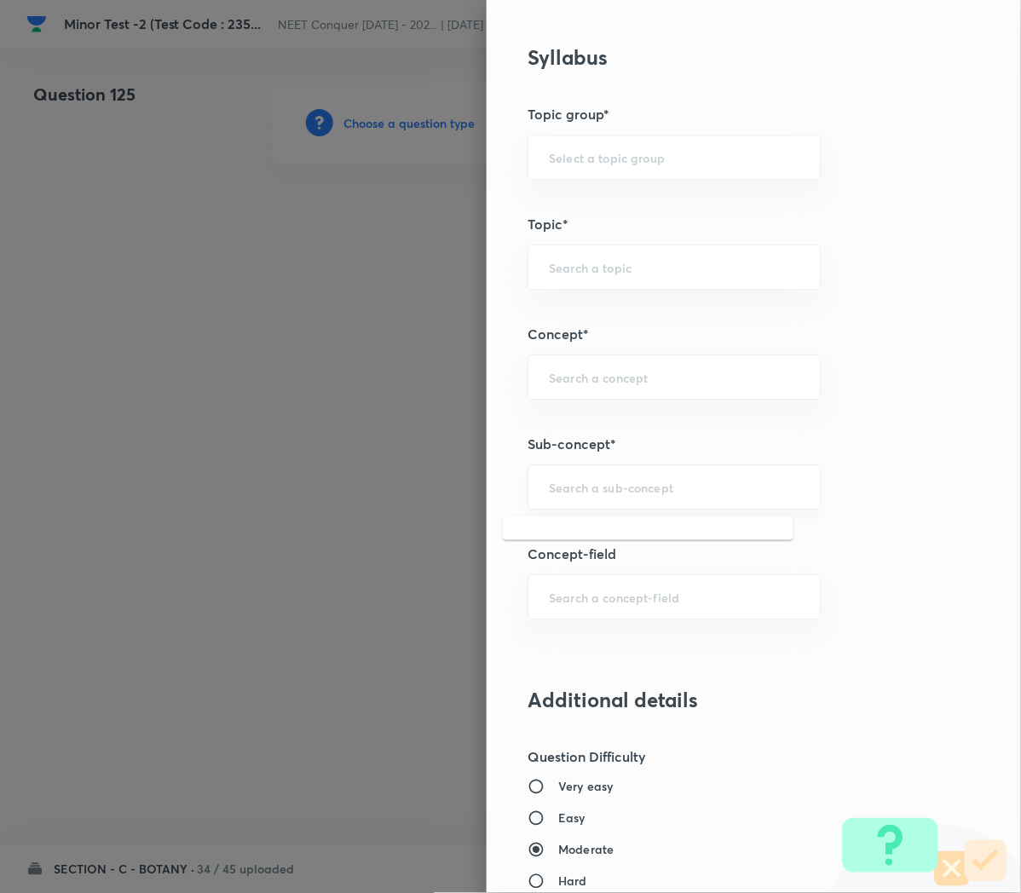
click at [561, 484] on input "text" at bounding box center [674, 487] width 250 height 16
paste input "Cell Cycle and Cell Division"
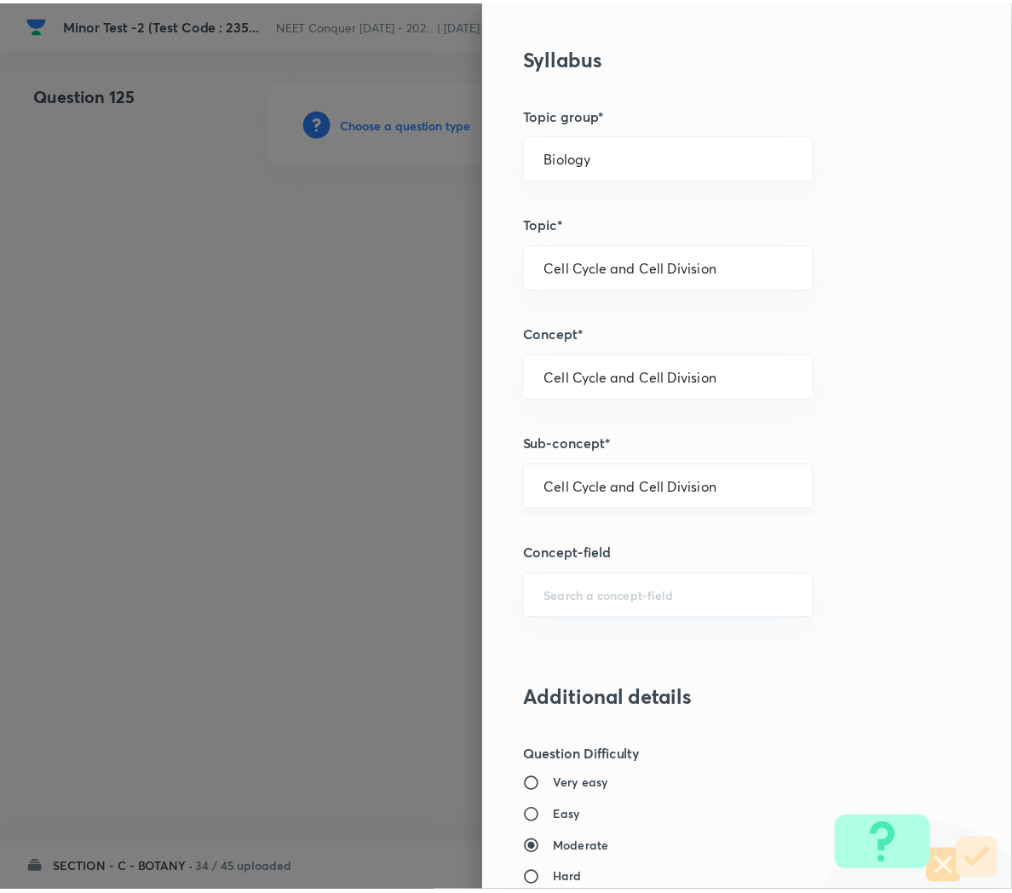
scroll to position [1546, 0]
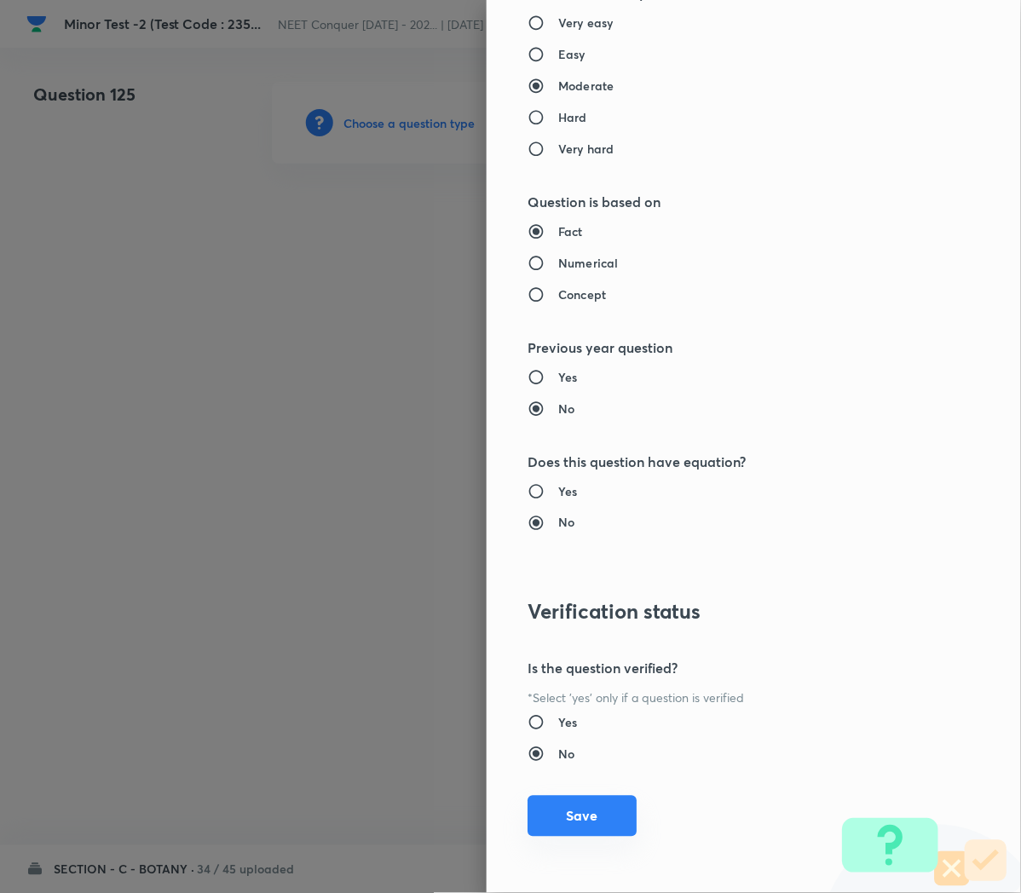
click at [550, 804] on button "Save" at bounding box center [581, 816] width 109 height 41
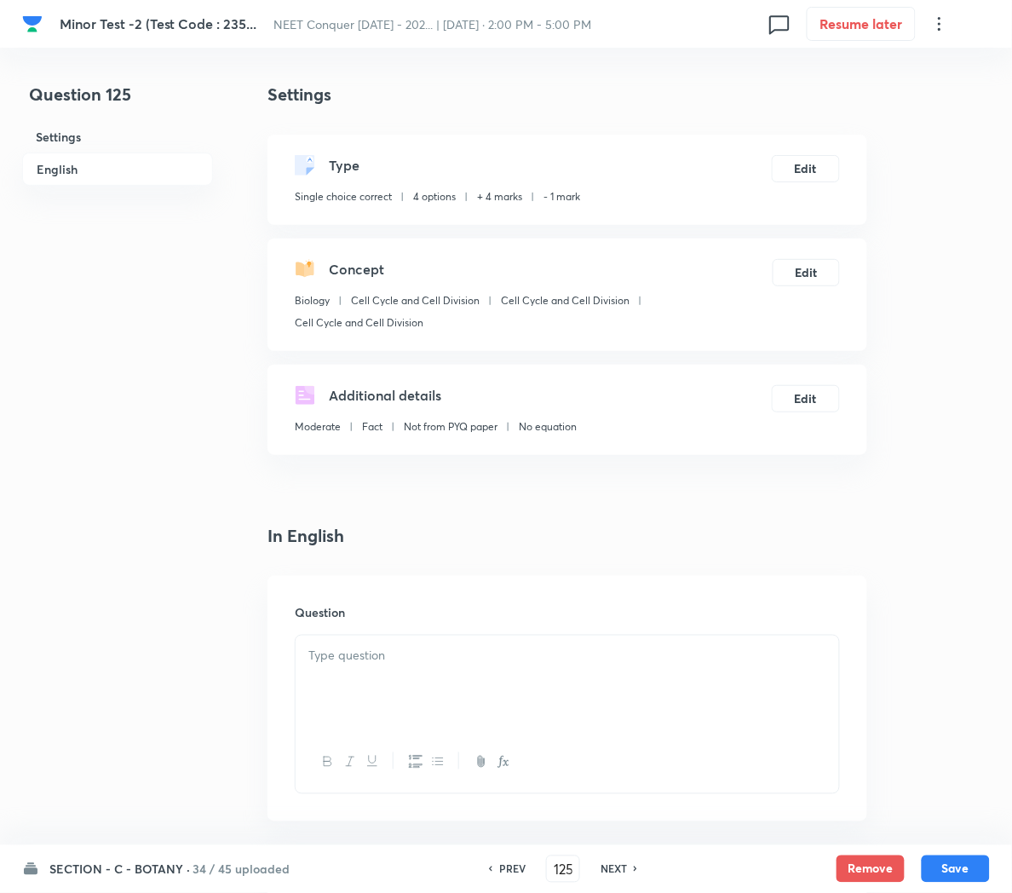
click at [415, 661] on p at bounding box center [567, 656] width 518 height 20
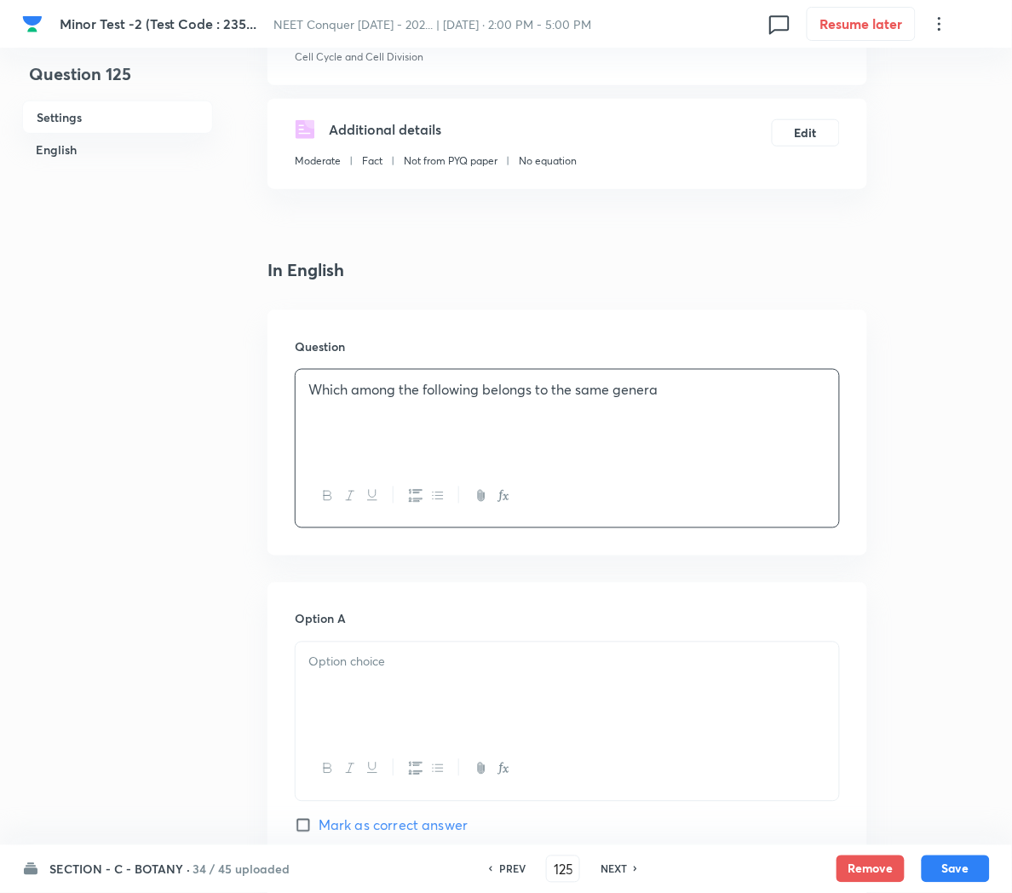
scroll to position [330, 0]
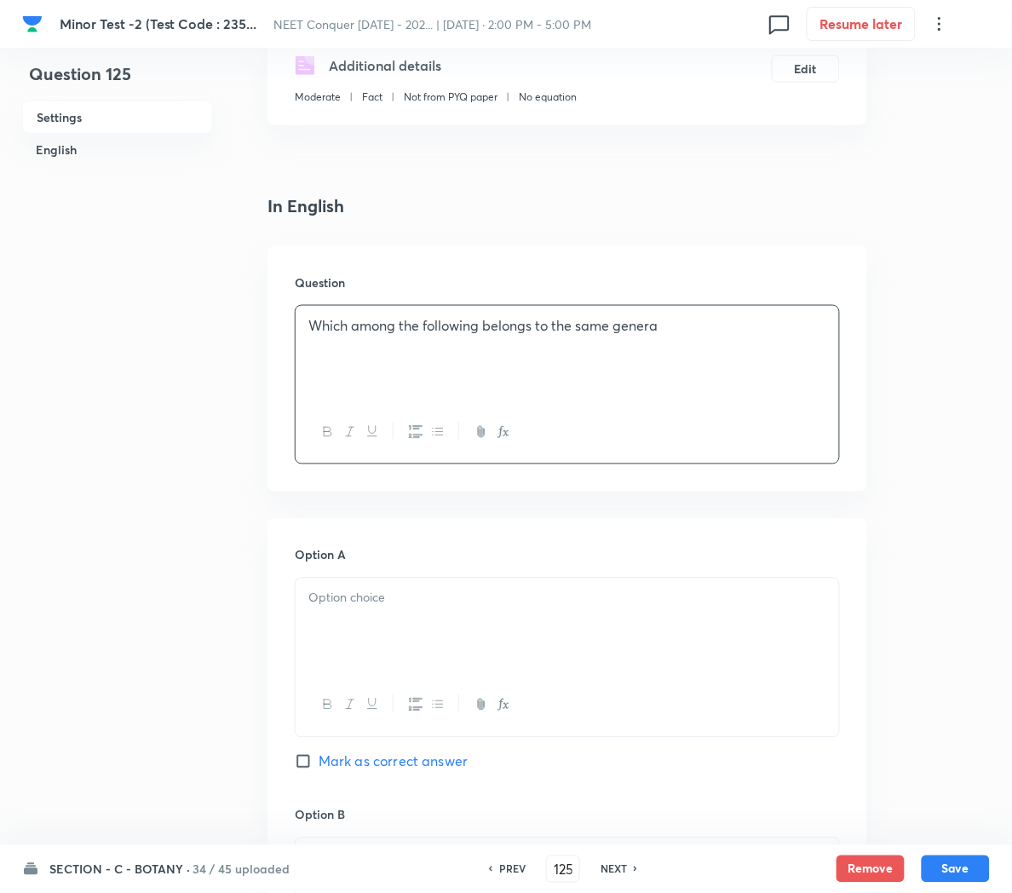
click at [320, 631] on div at bounding box center [568, 625] width 544 height 95
click at [708, 329] on p "Which among the following belongs to the same genera" at bounding box center [567, 326] width 518 height 20
click at [322, 600] on p at bounding box center [567, 599] width 518 height 20
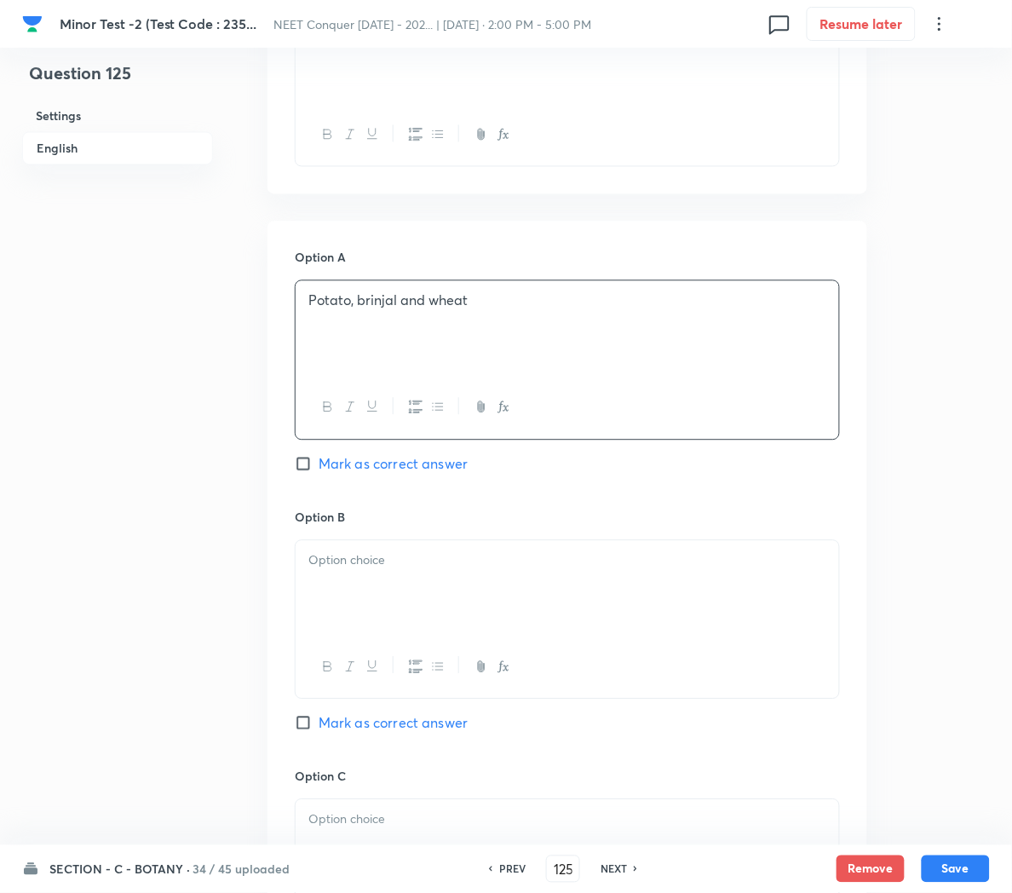
scroll to position [628, 0]
click at [330, 586] on div at bounding box center [568, 587] width 544 height 95
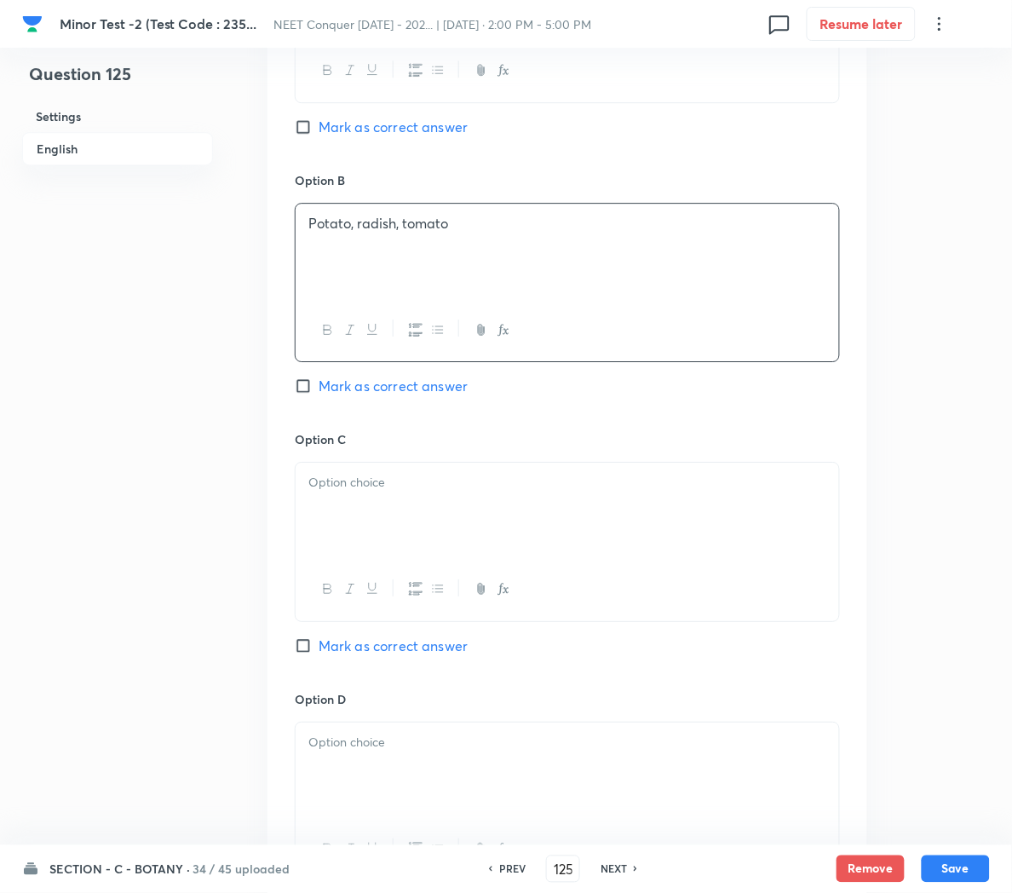
scroll to position [971, 0]
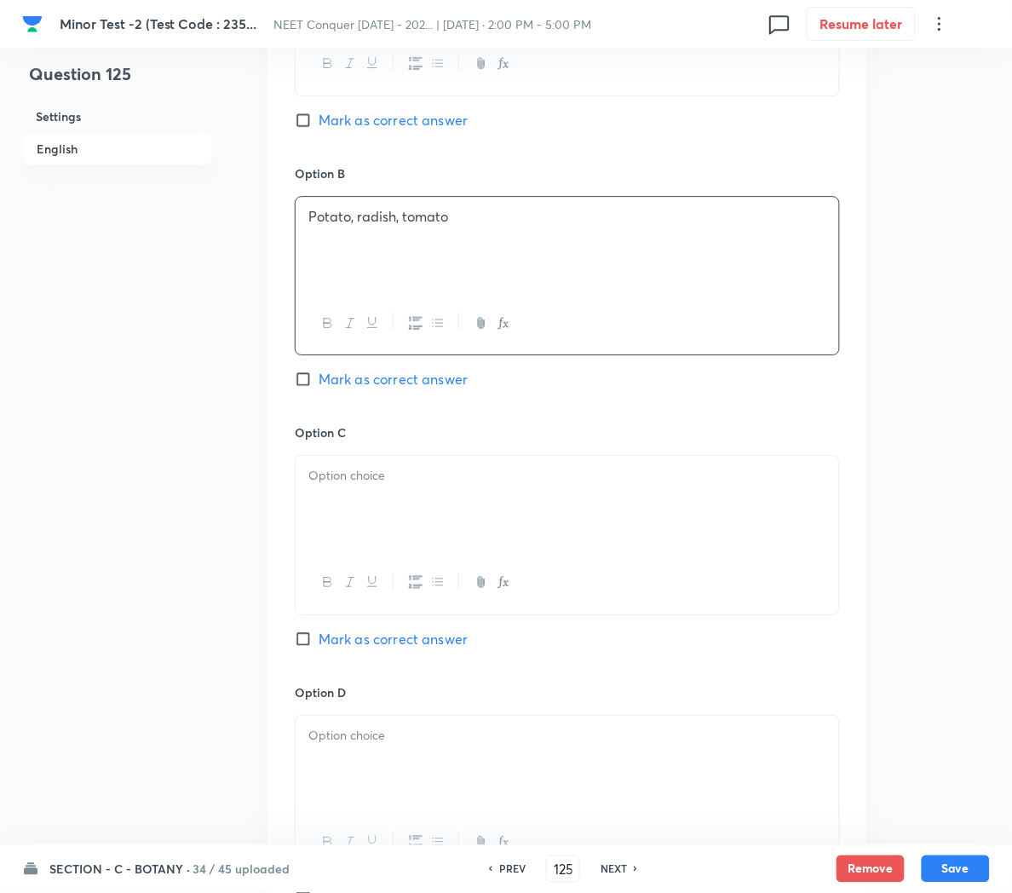
click at [348, 532] on div at bounding box center [568, 503] width 544 height 95
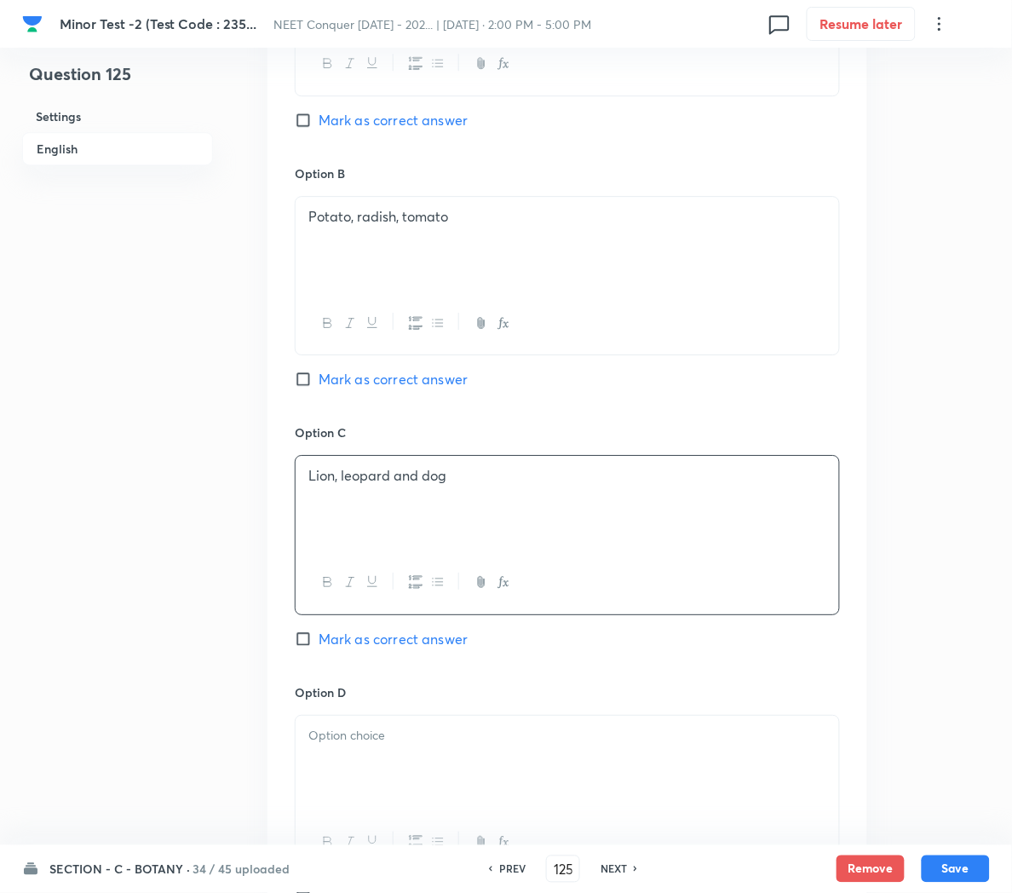
click at [388, 753] on div at bounding box center [568, 763] width 544 height 95
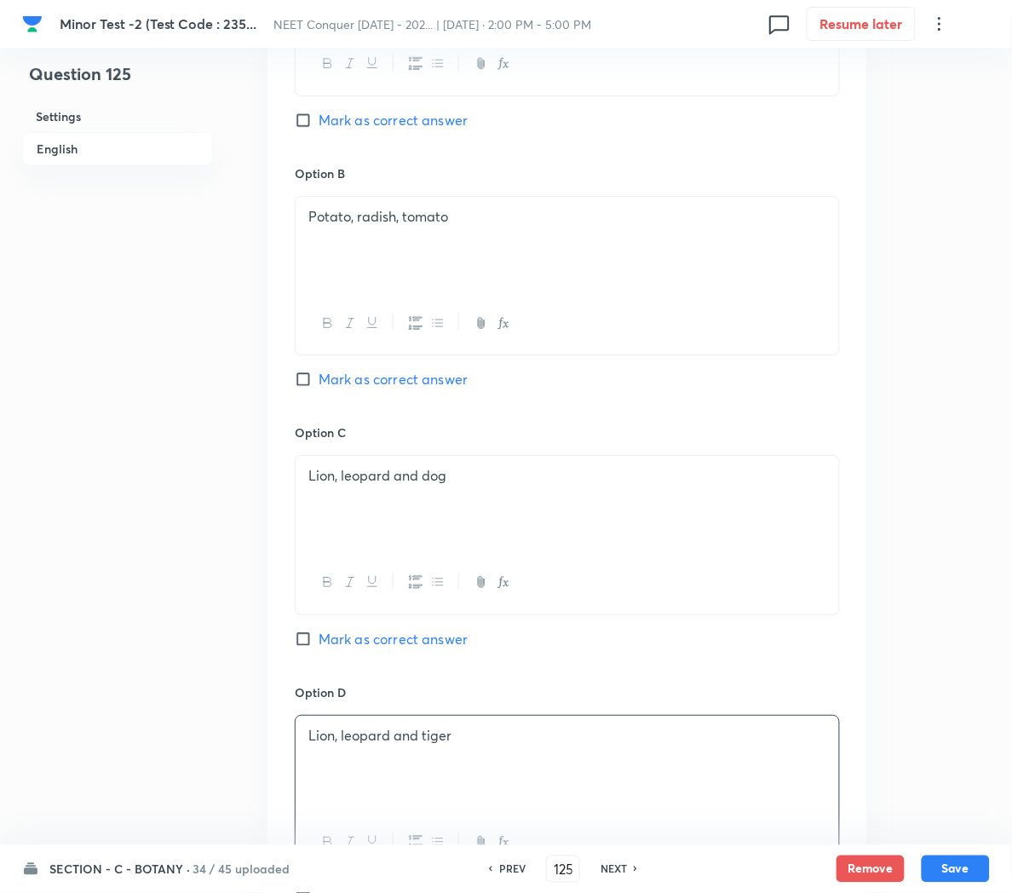
scroll to position [1159, 0]
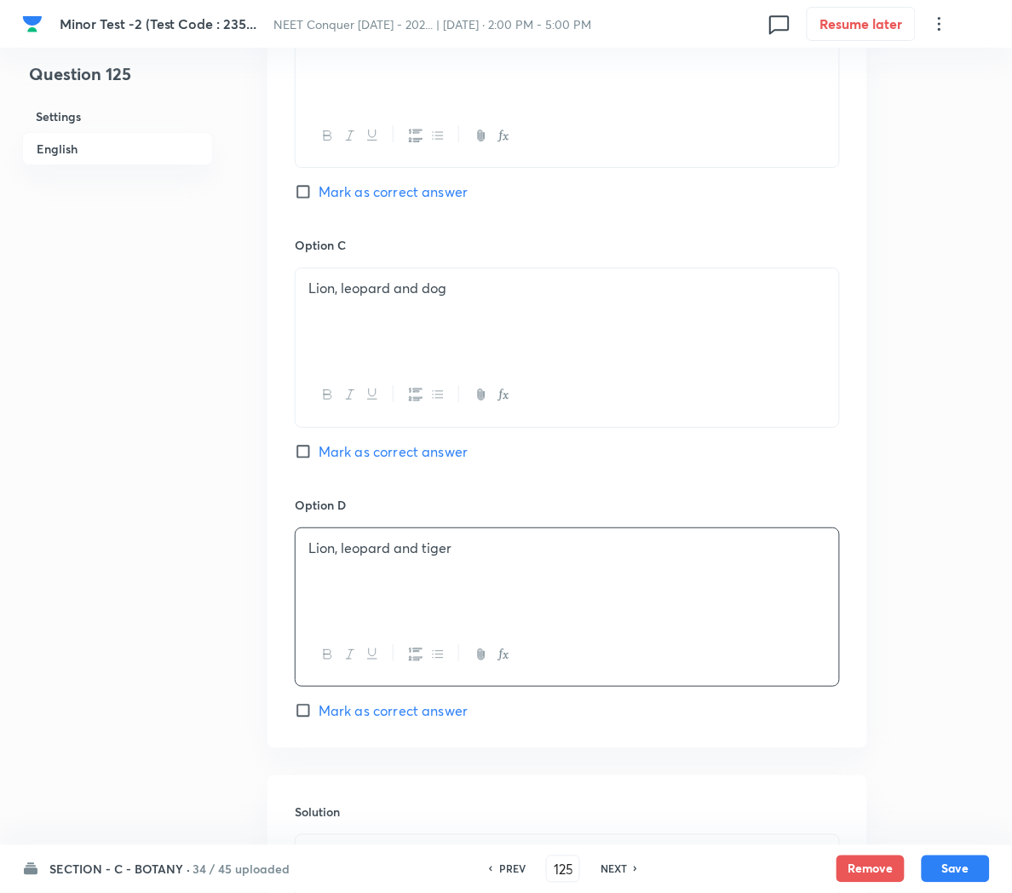
click at [328, 714] on span "Mark as correct answer" at bounding box center [393, 710] width 149 height 20
click at [319, 714] on input "Mark as correct answer" at bounding box center [307, 710] width 24 height 17
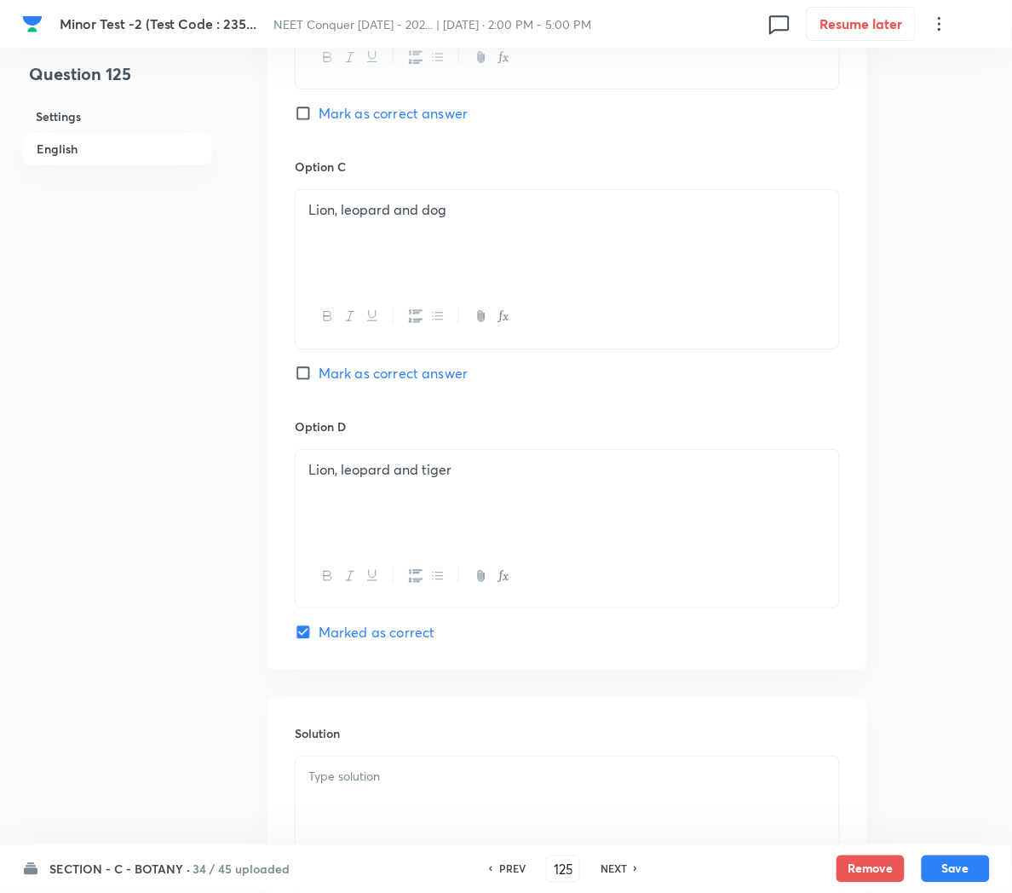
scroll to position [1246, 0]
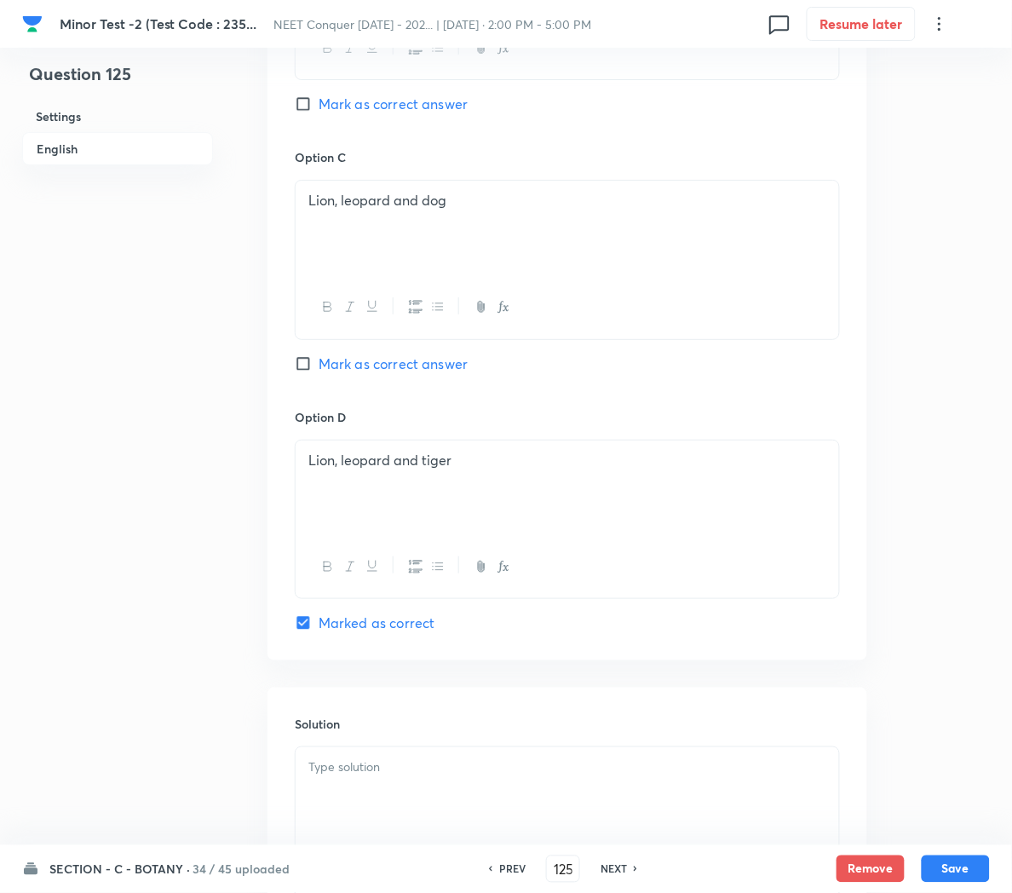
click at [379, 808] on div at bounding box center [568, 794] width 544 height 95
click at [398, 818] on div at bounding box center [568, 794] width 544 height 95
paste div
click at [955, 872] on button "Save" at bounding box center [956, 867] width 68 height 27
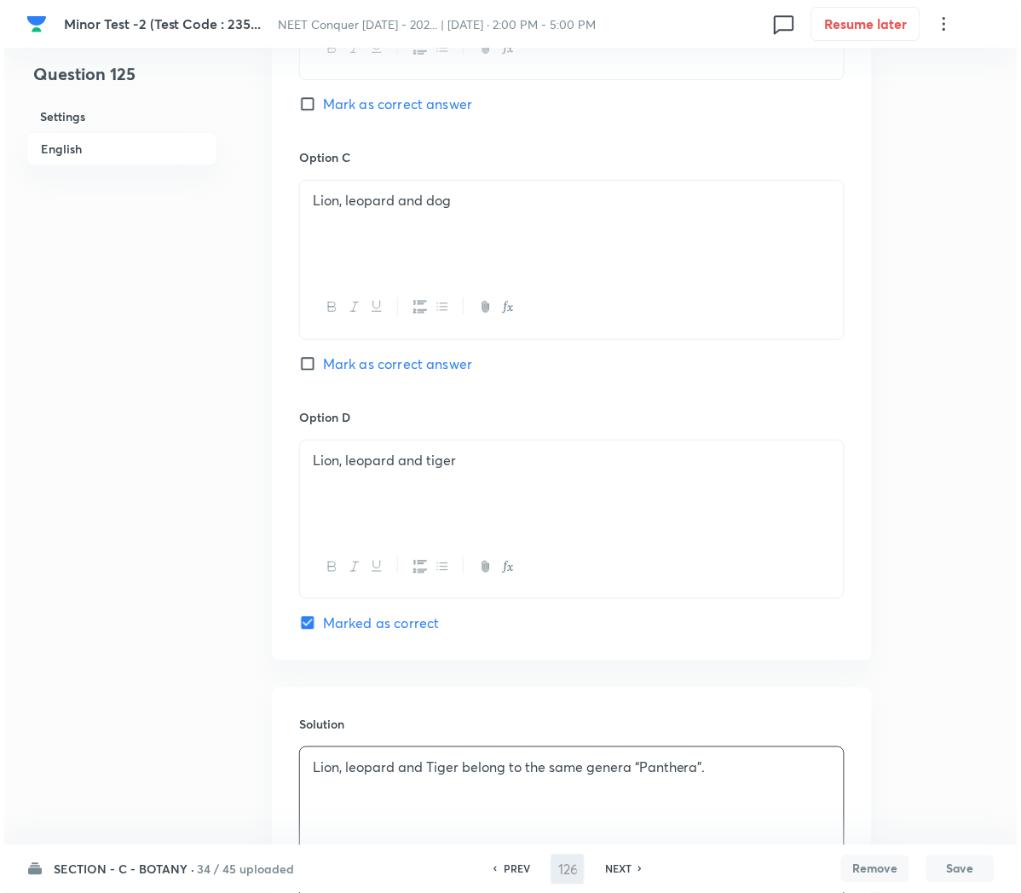
scroll to position [0, 0]
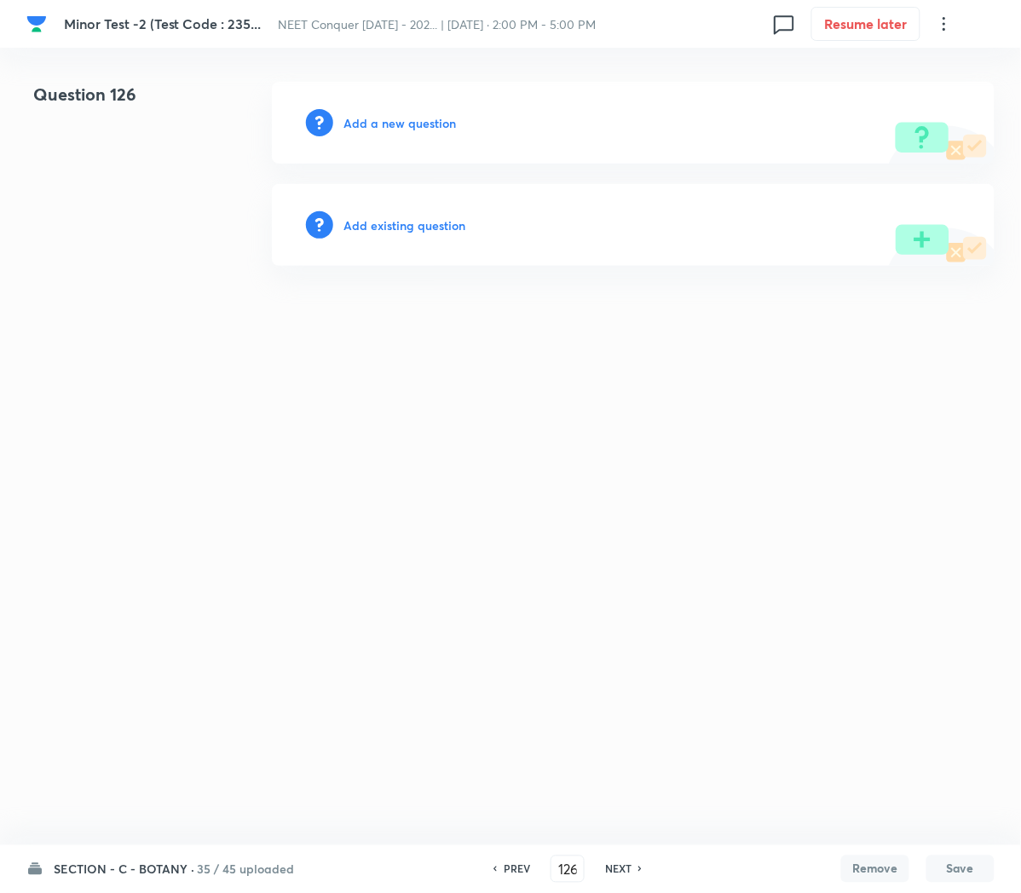
click at [349, 130] on h6 "Add a new question" at bounding box center [399, 123] width 112 height 18
click at [349, 130] on h6 "Choose a question type" at bounding box center [408, 123] width 131 height 18
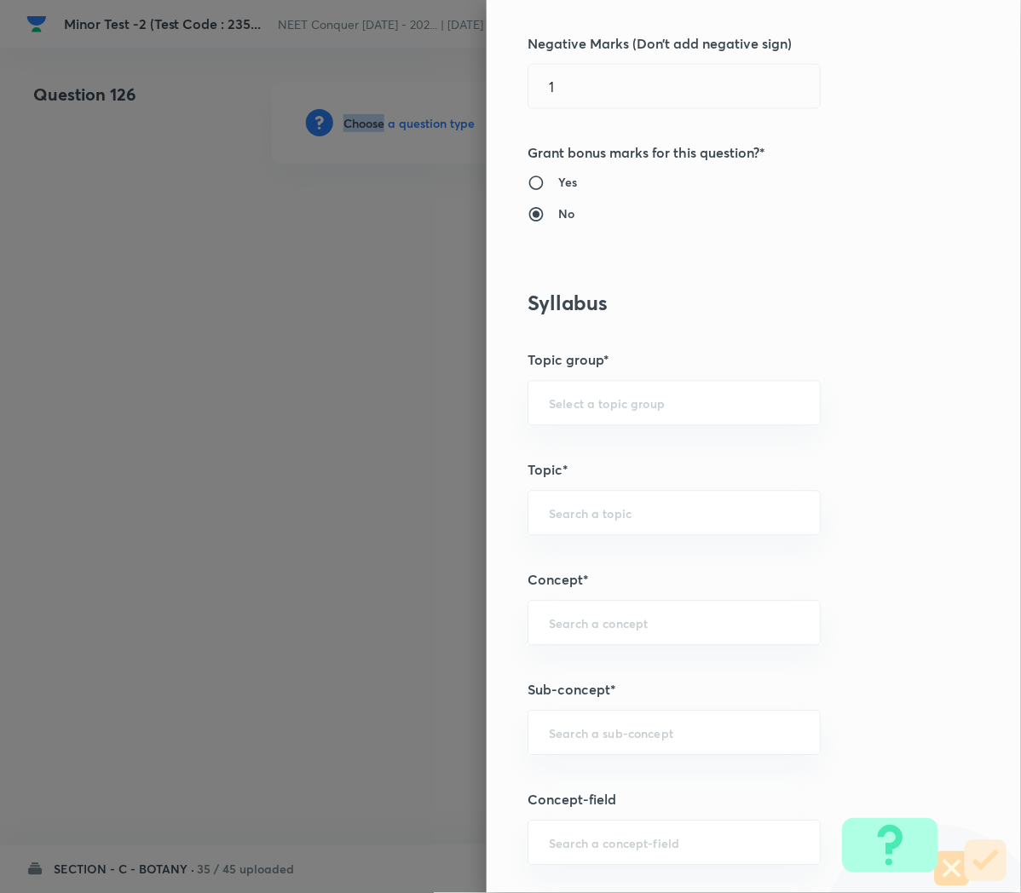
scroll to position [579, 0]
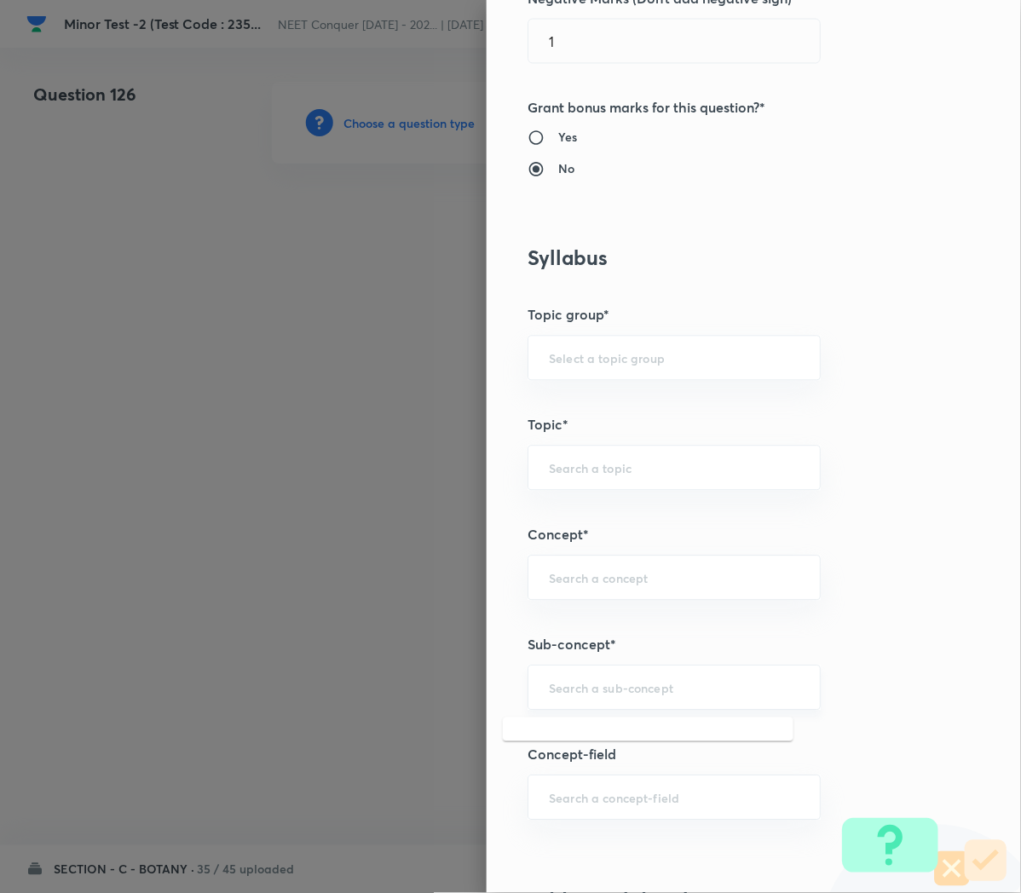
click at [569, 695] on input "text" at bounding box center [674, 688] width 250 height 16
paste input "Cell Cycle and Cell Division"
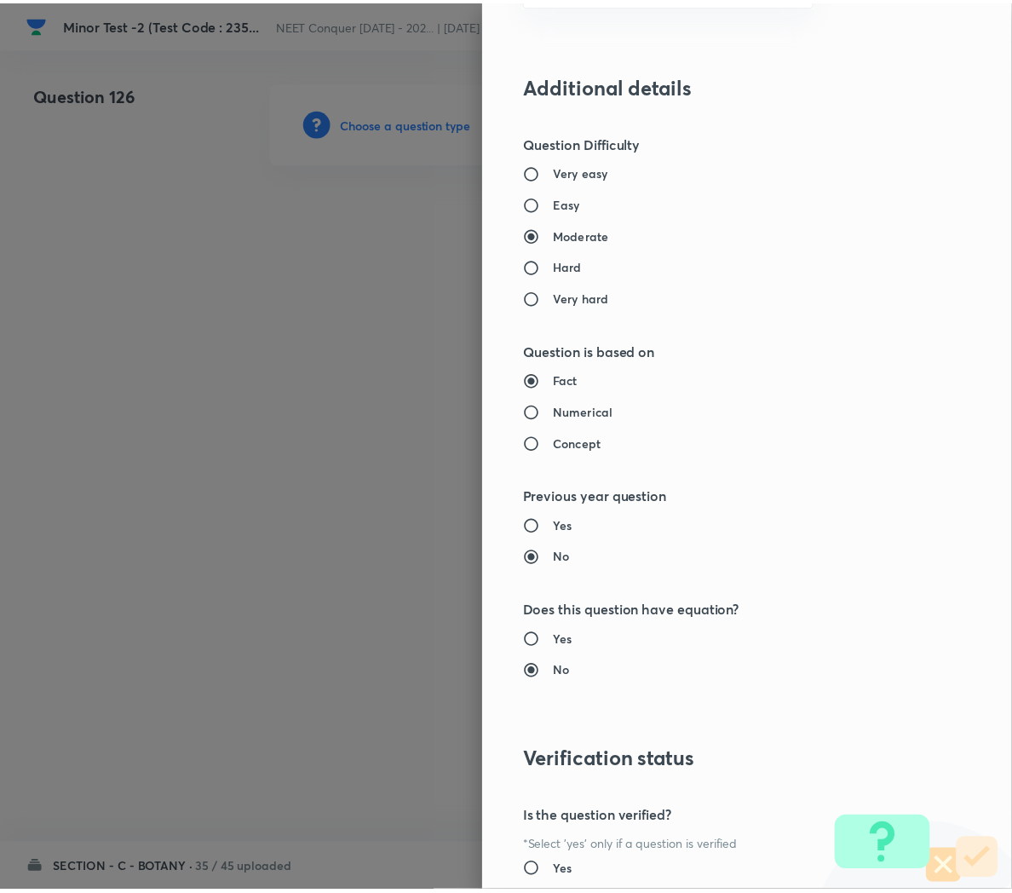
scroll to position [1497, 0]
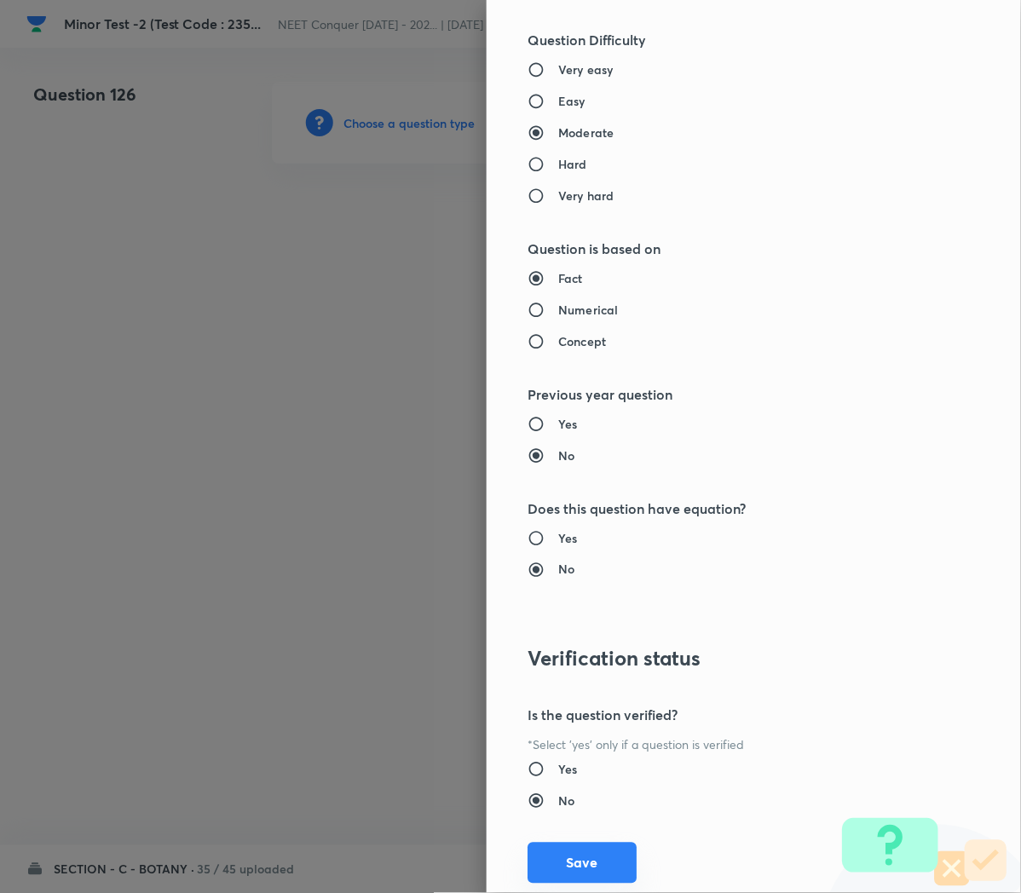
click at [555, 863] on button "Save" at bounding box center [581, 863] width 109 height 41
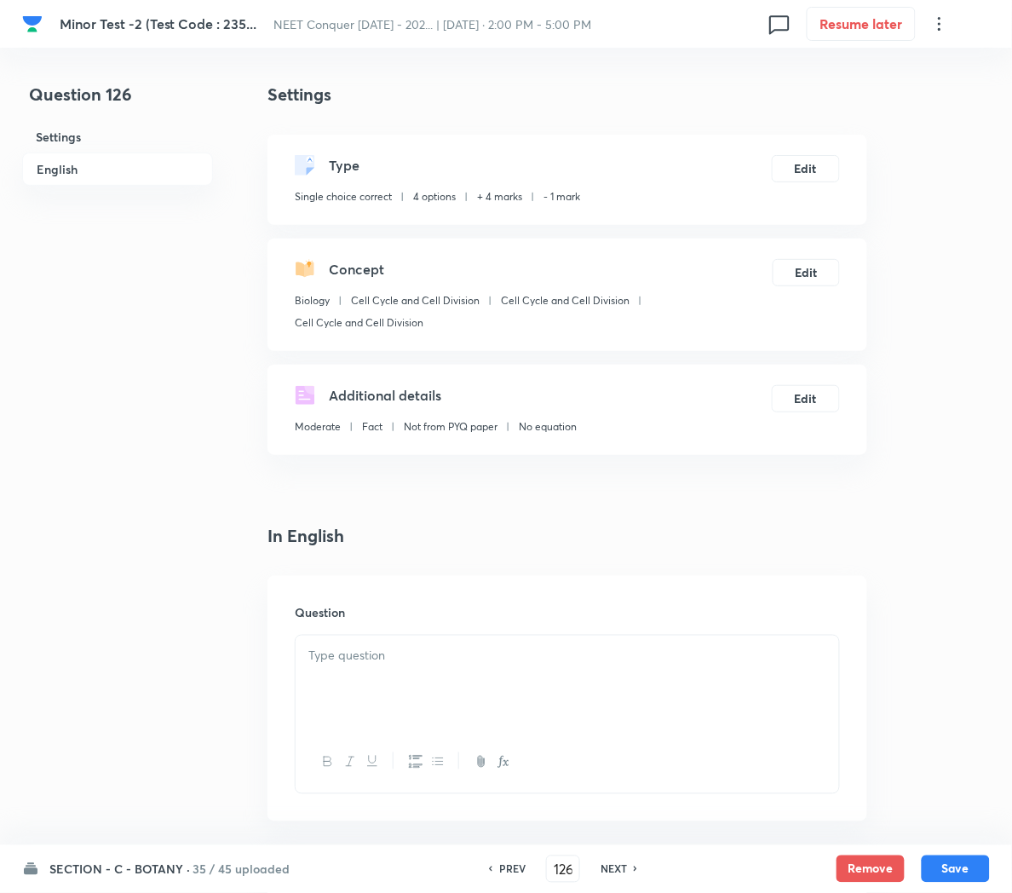
click at [354, 659] on p at bounding box center [567, 656] width 518 height 20
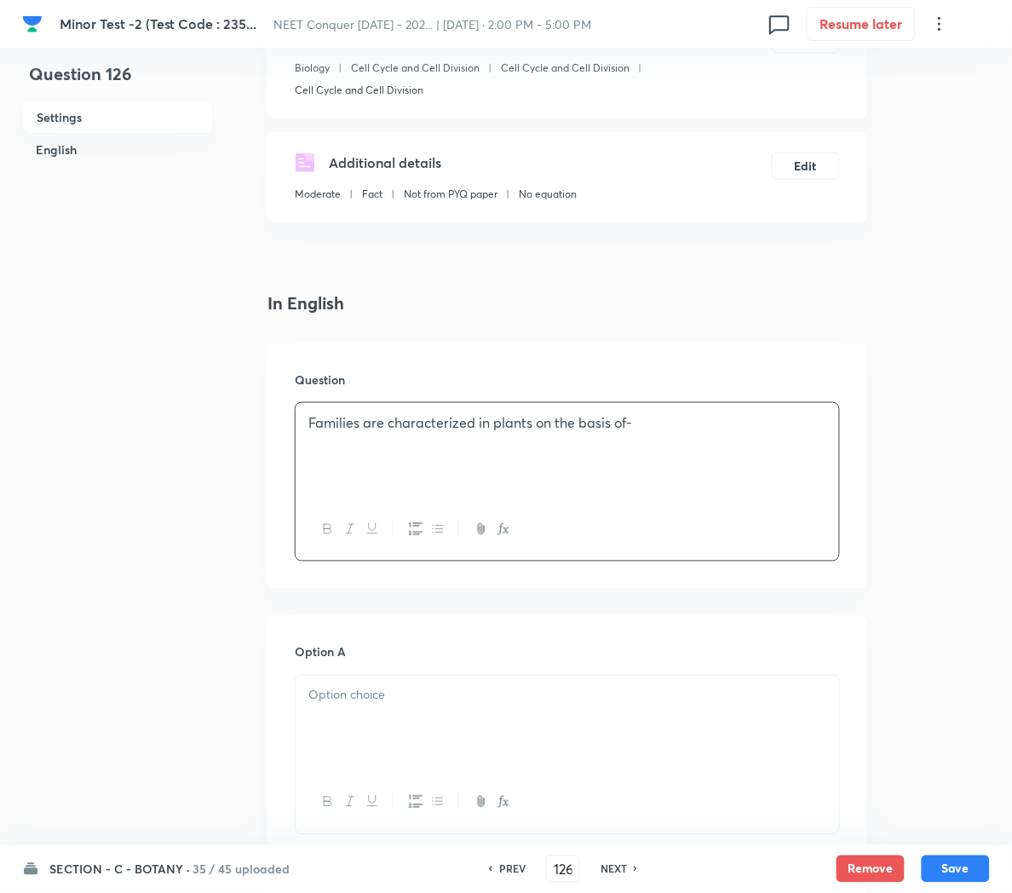
scroll to position [247, 0]
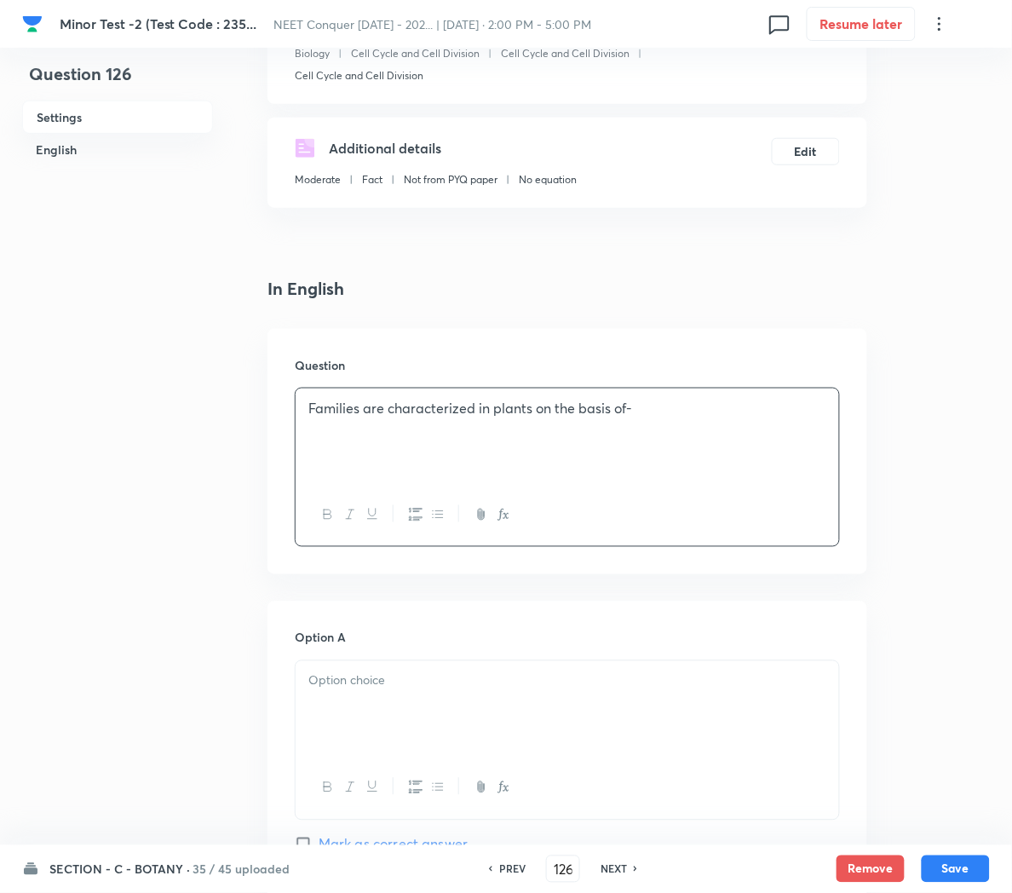
click at [445, 699] on div at bounding box center [568, 708] width 544 height 95
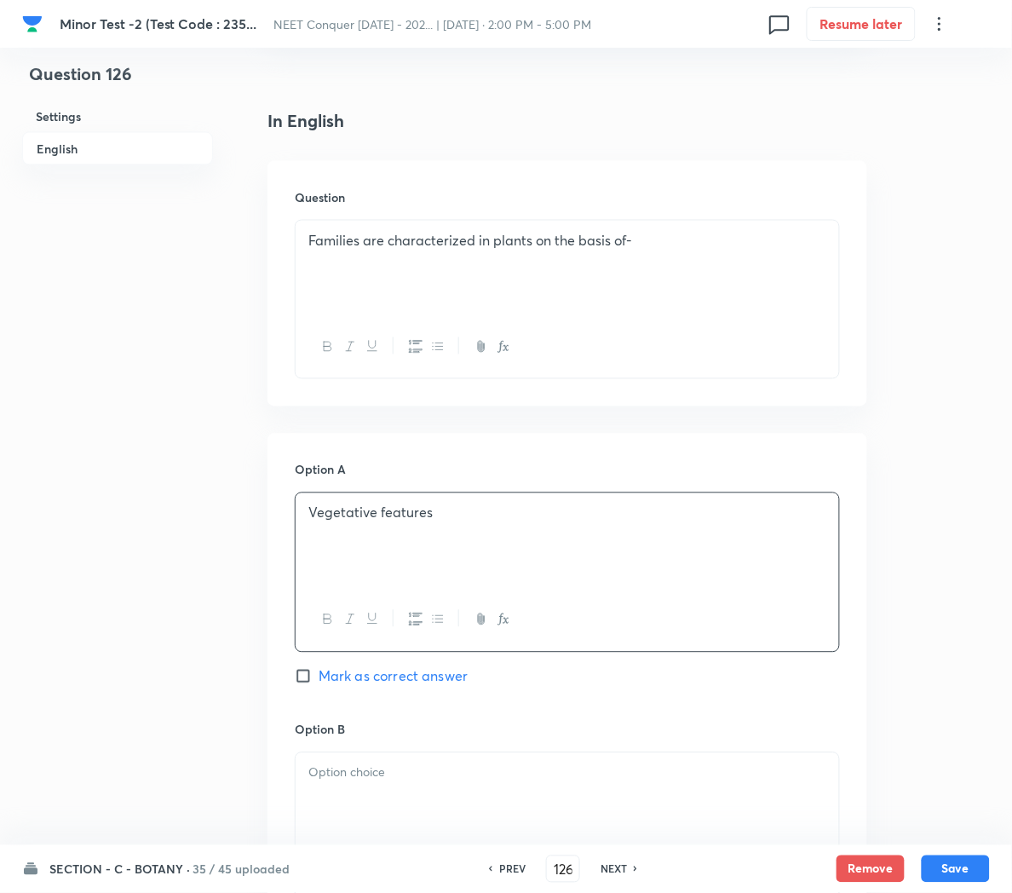
scroll to position [431, 0]
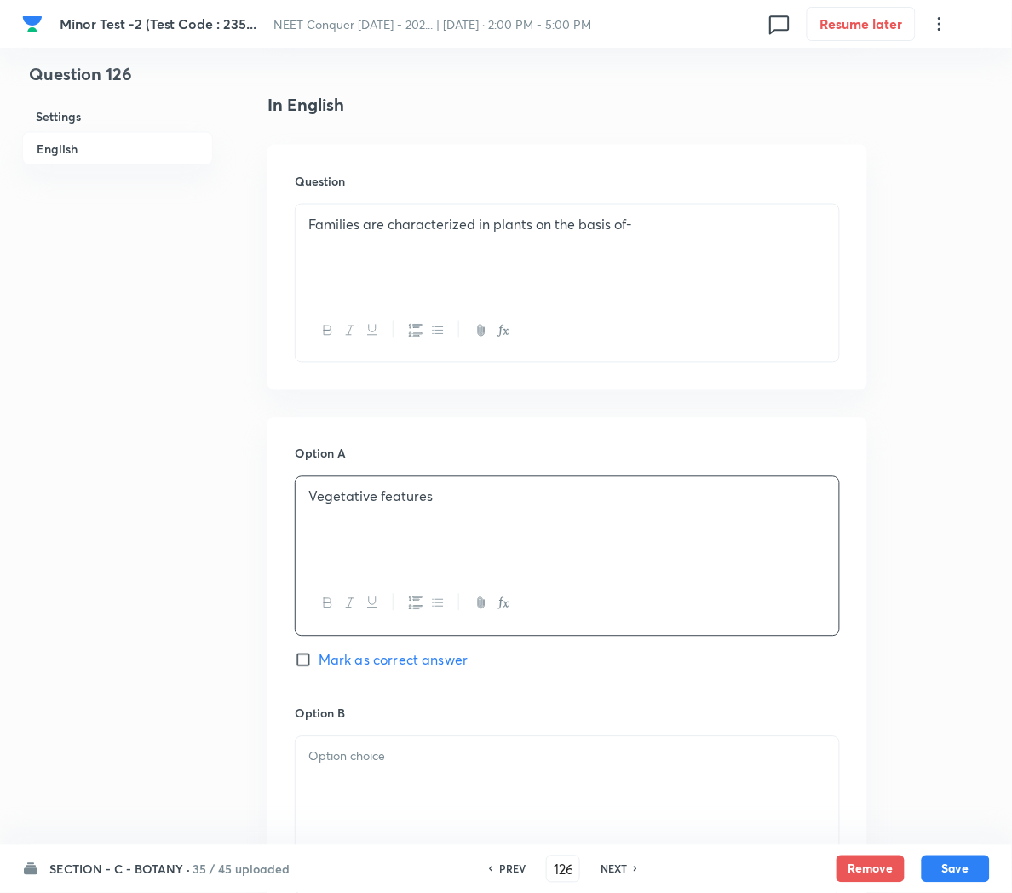
click at [331, 769] on div at bounding box center [568, 784] width 544 height 95
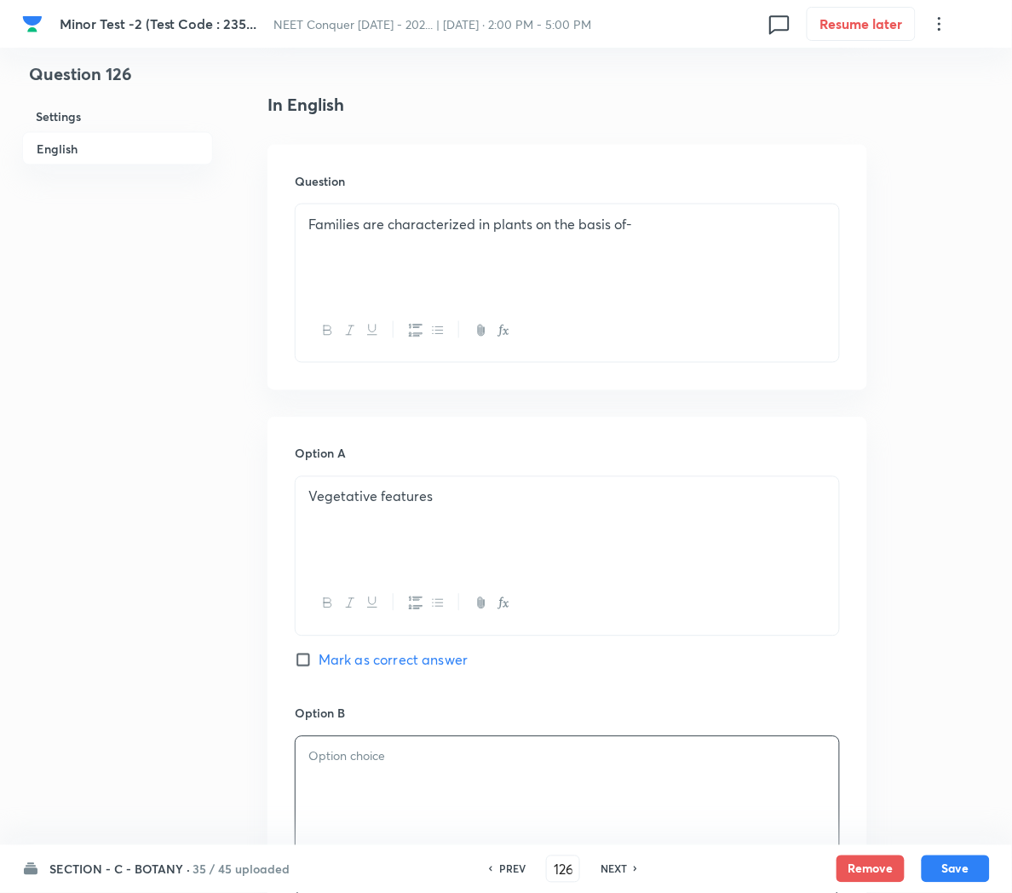
click at [335, 797] on div at bounding box center [568, 784] width 544 height 95
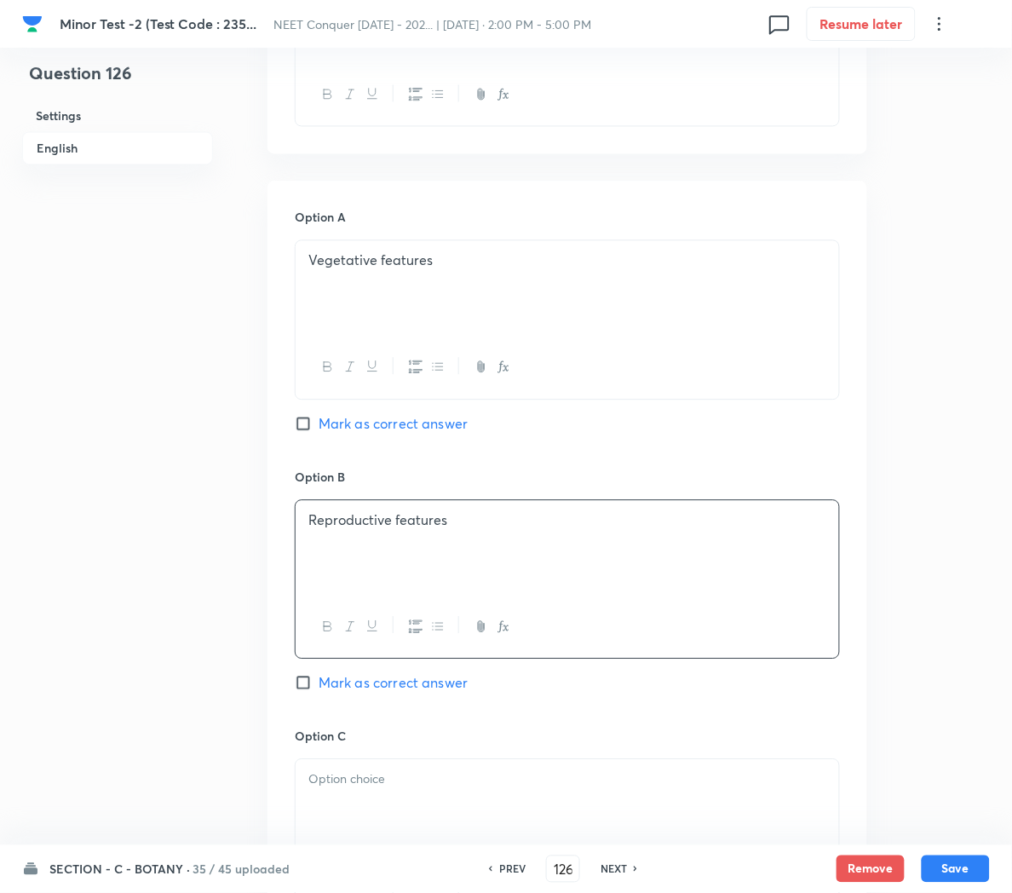
scroll to position [670, 0]
click at [339, 787] on p at bounding box center [567, 778] width 518 height 20
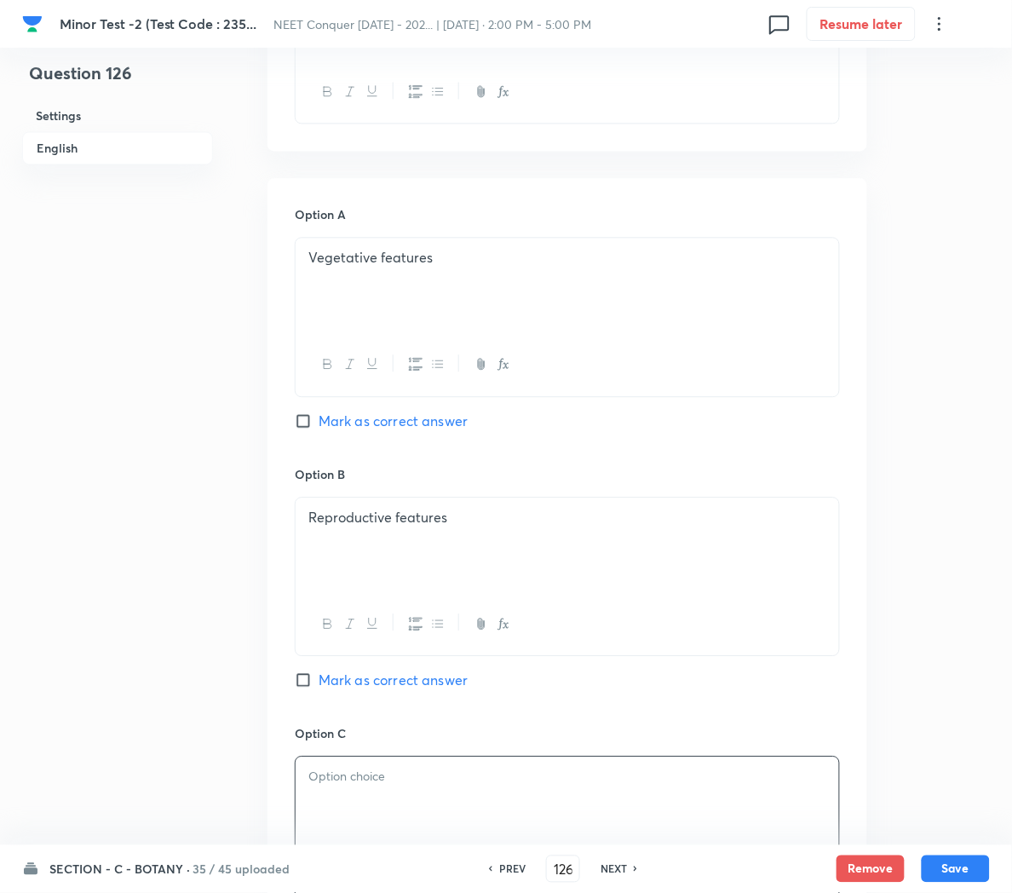
scroll to position [809, 0]
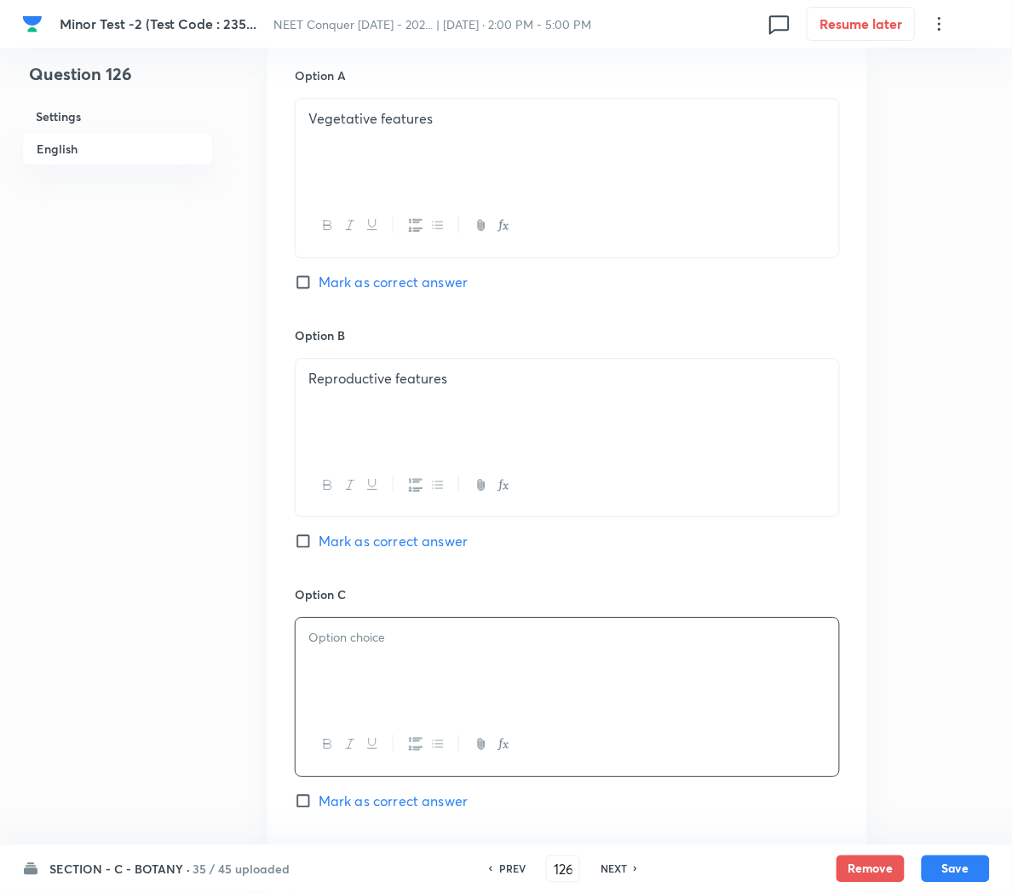
click at [339, 637] on p at bounding box center [567, 638] width 518 height 20
click at [346, 800] on span "Mark as correct answer" at bounding box center [393, 801] width 149 height 20
click at [319, 800] on input "Mark as correct answer" at bounding box center [307, 800] width 24 height 17
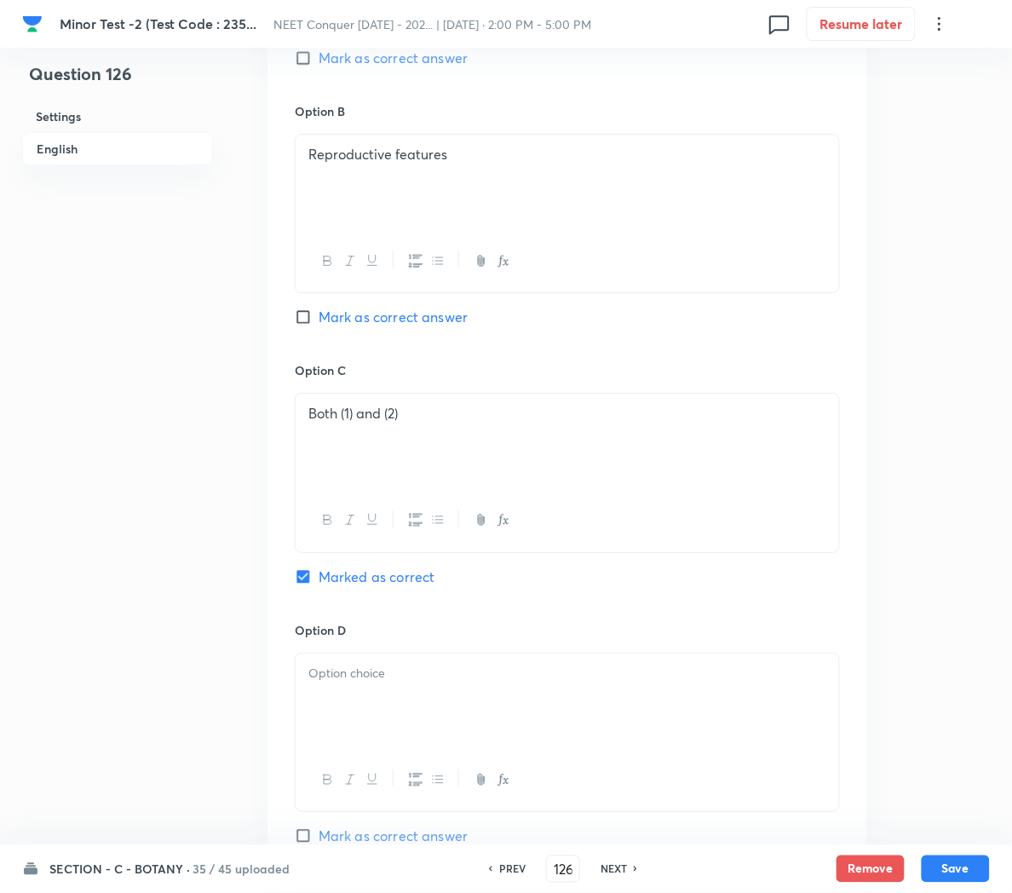
scroll to position [1042, 0]
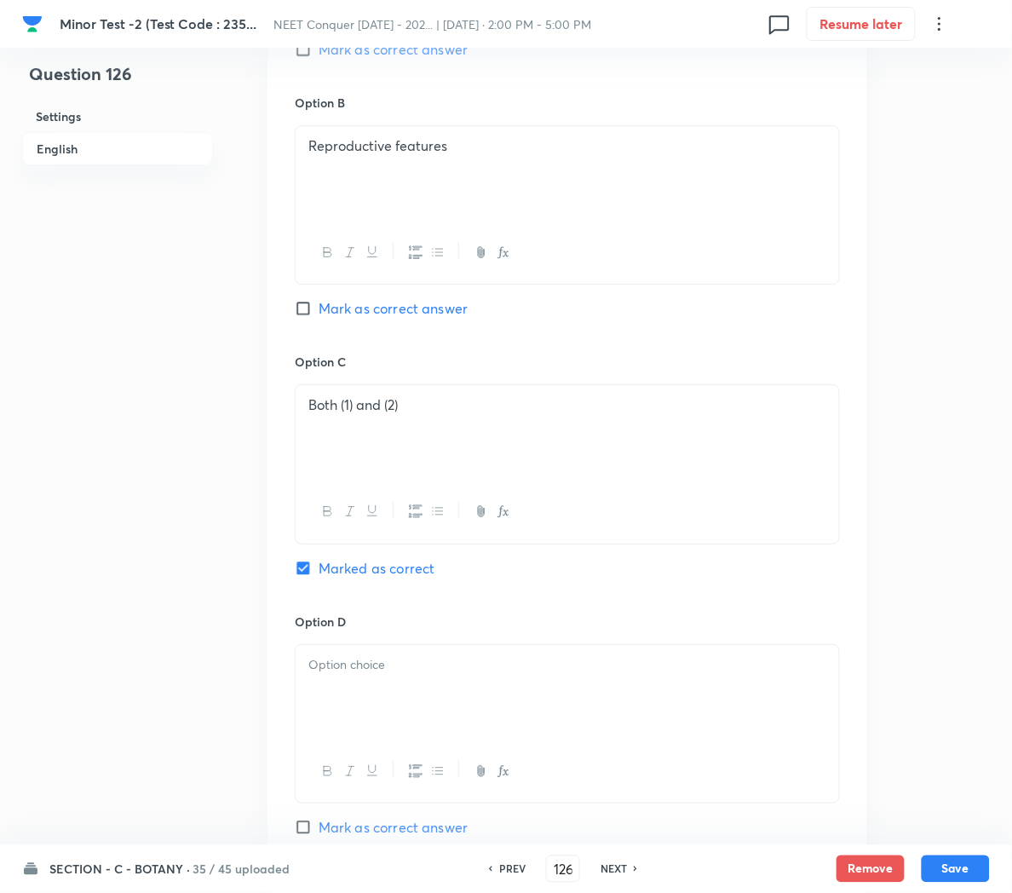
click at [346, 715] on div at bounding box center [568, 692] width 544 height 95
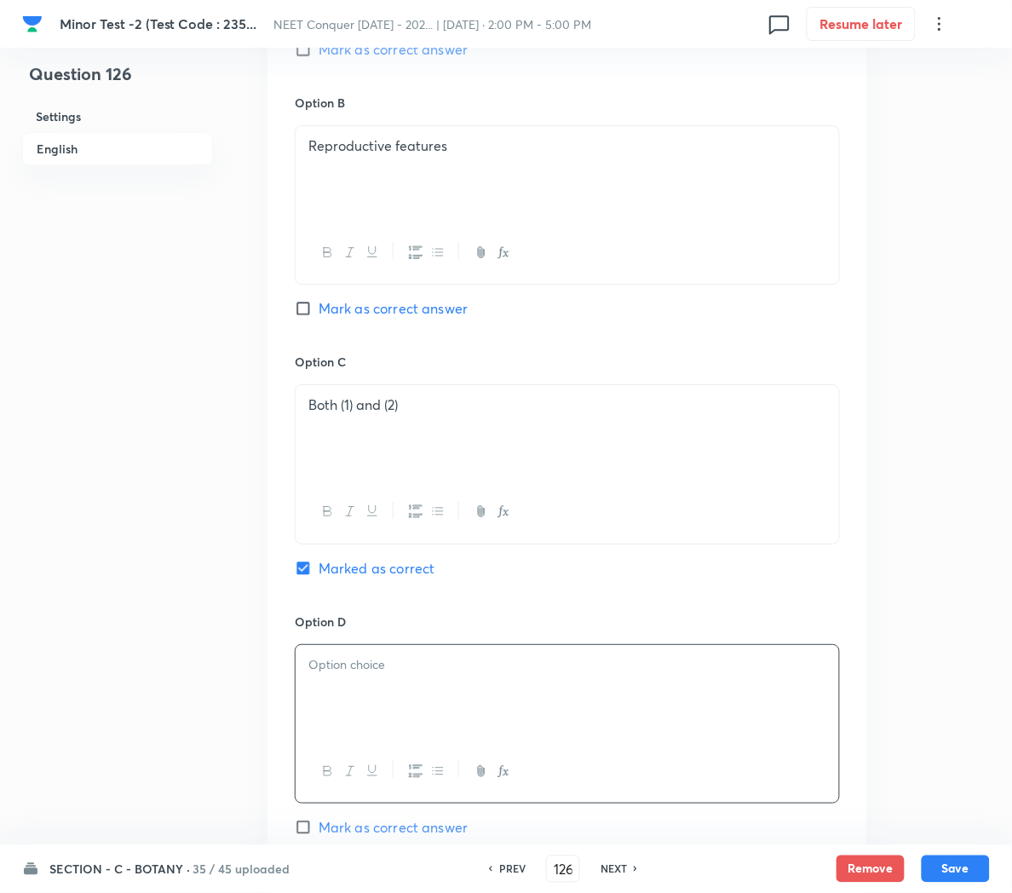
click at [349, 691] on div at bounding box center [568, 692] width 544 height 95
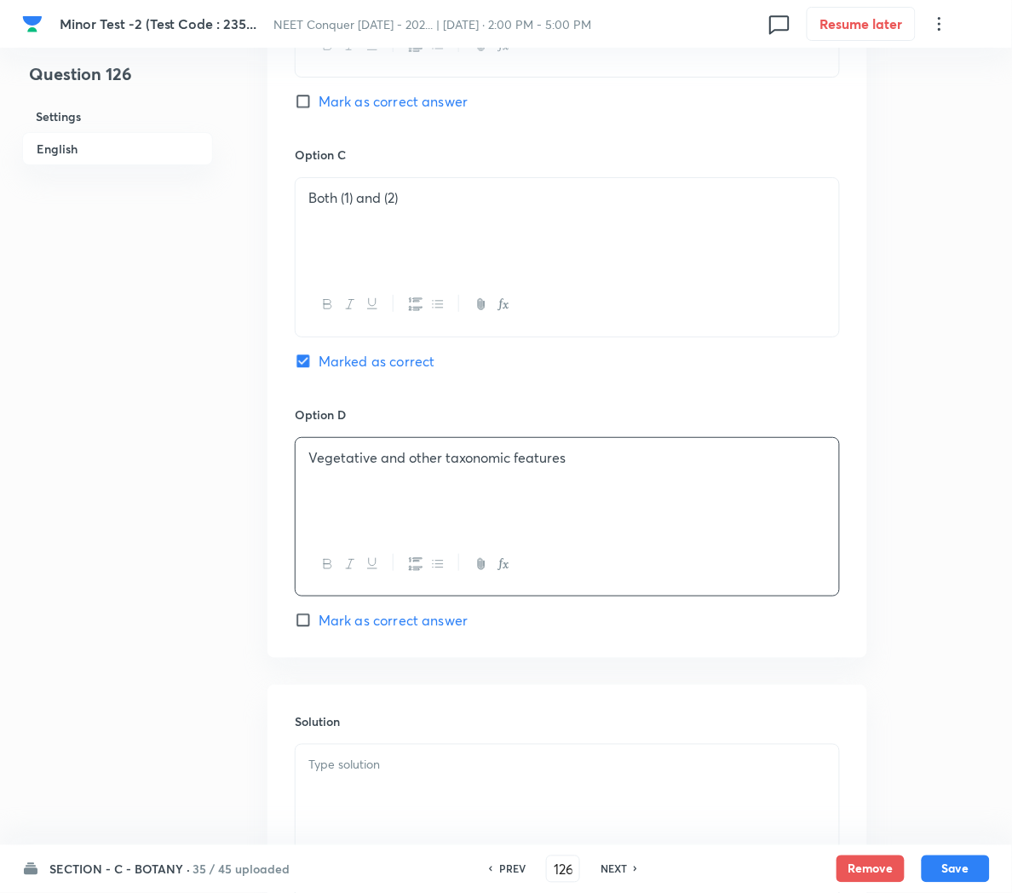
scroll to position [1263, 0]
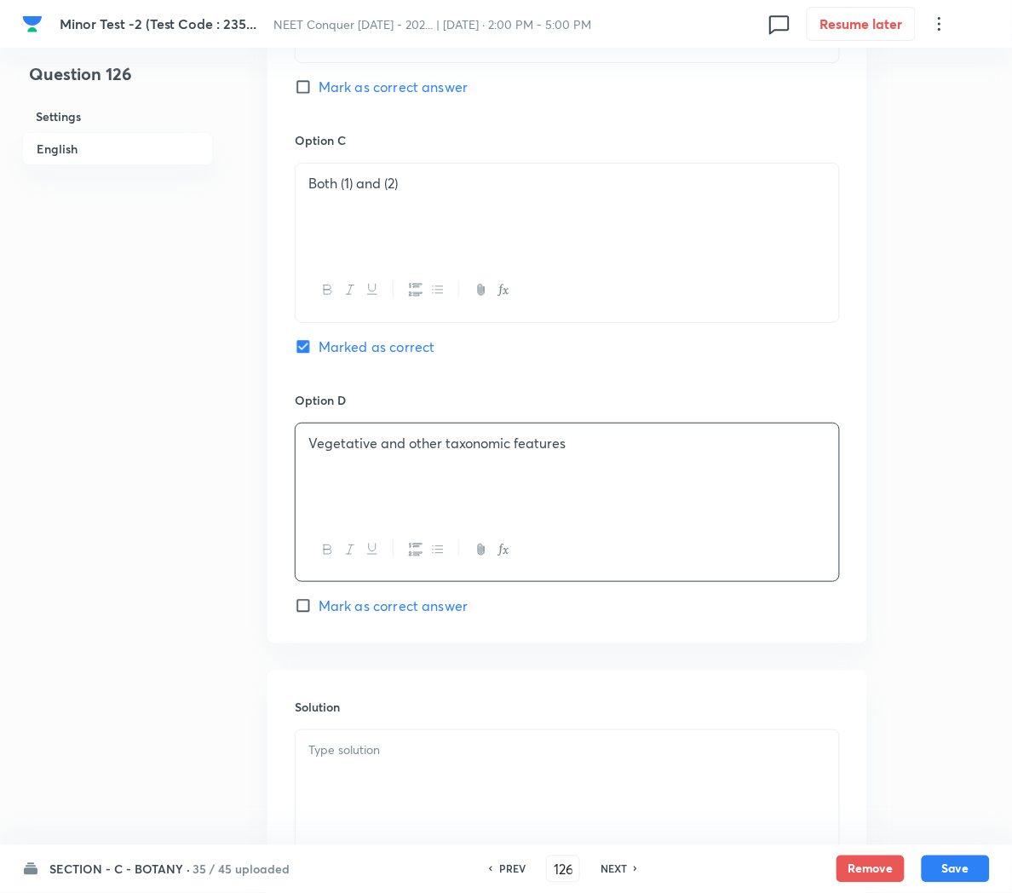
click at [339, 776] on div at bounding box center [568, 777] width 544 height 95
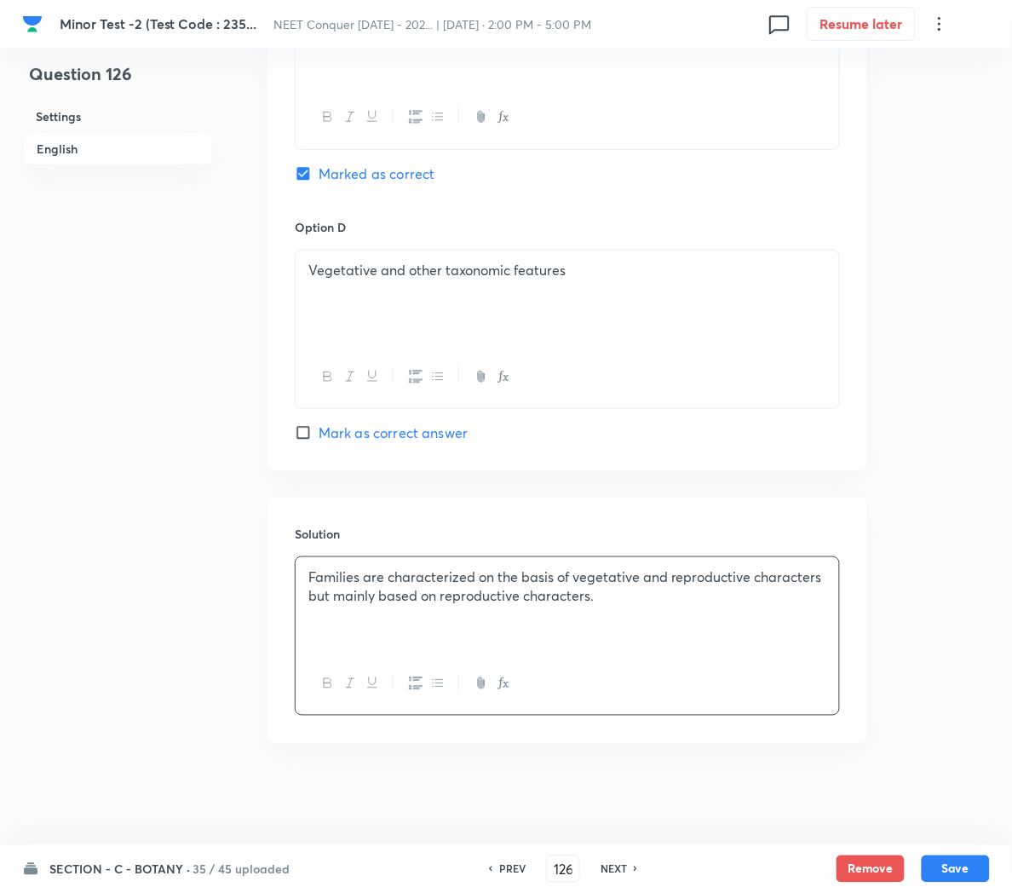
scroll to position [1441, 0]
click at [947, 869] on button "Save" at bounding box center [956, 867] width 68 height 27
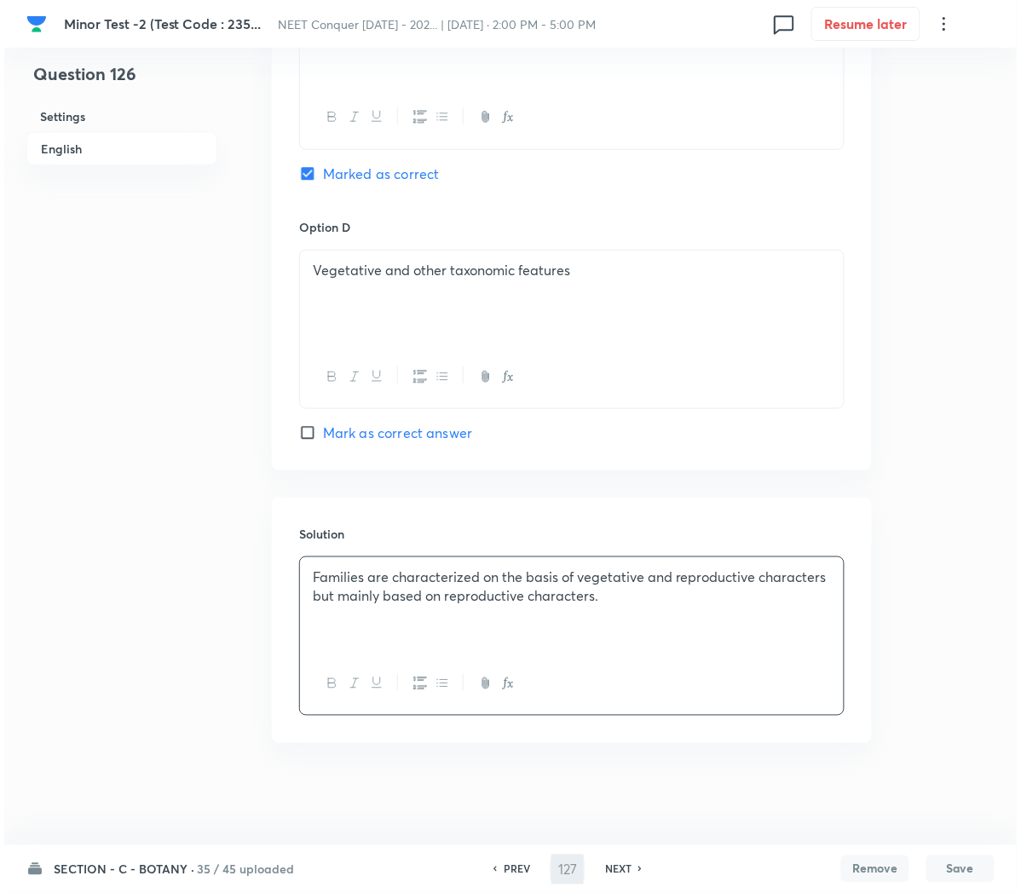
scroll to position [0, 0]
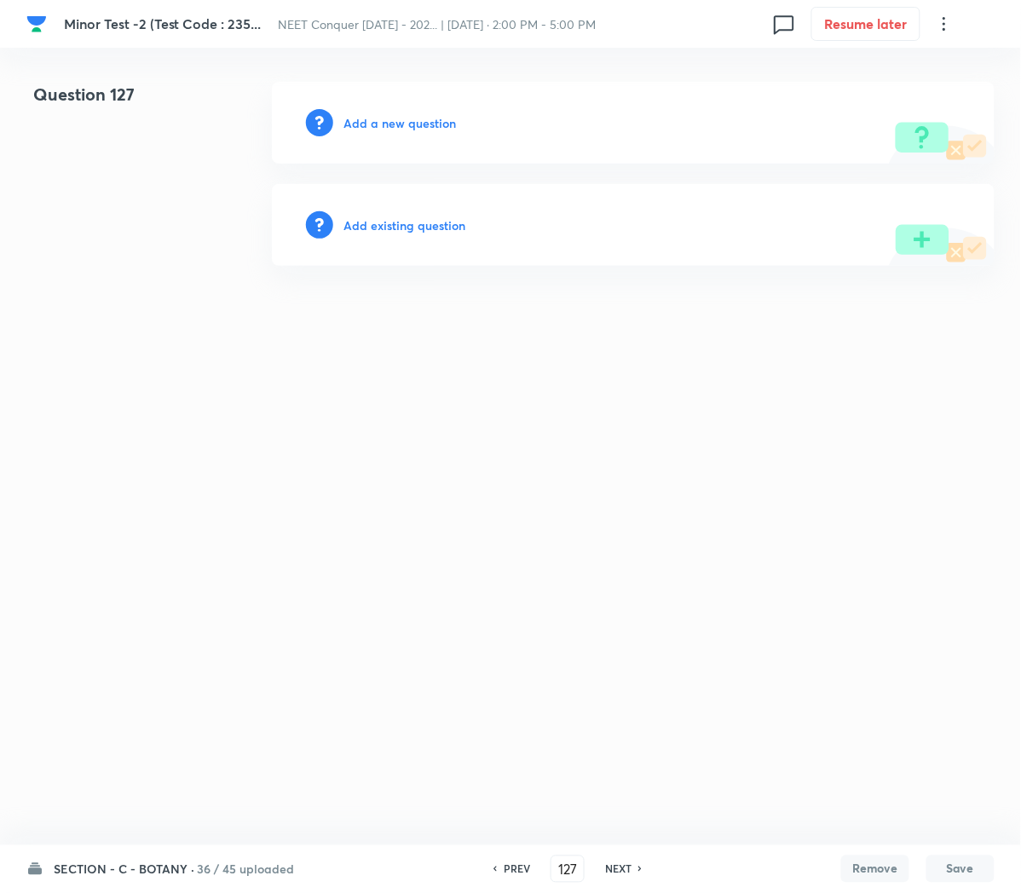
click at [358, 114] on h6 "Add a new question" at bounding box center [399, 123] width 112 height 18
click at [358, 114] on h6 "Choose a question type" at bounding box center [408, 123] width 131 height 18
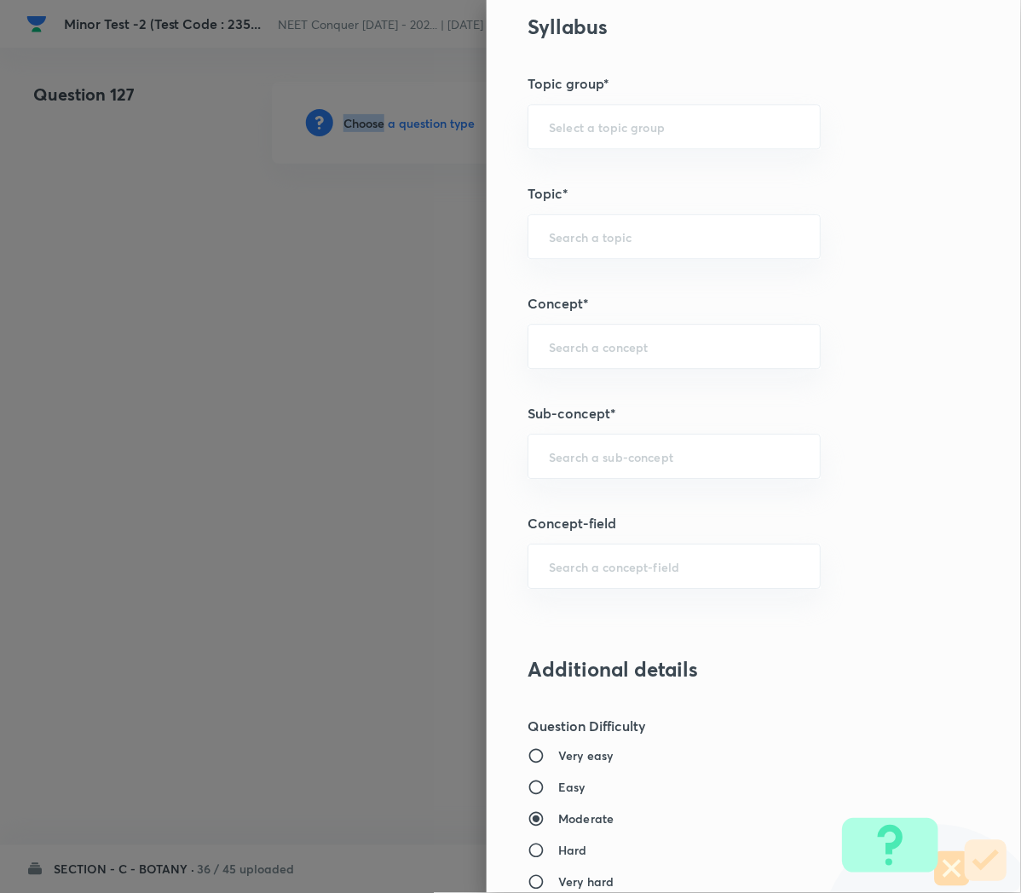
scroll to position [849, 0]
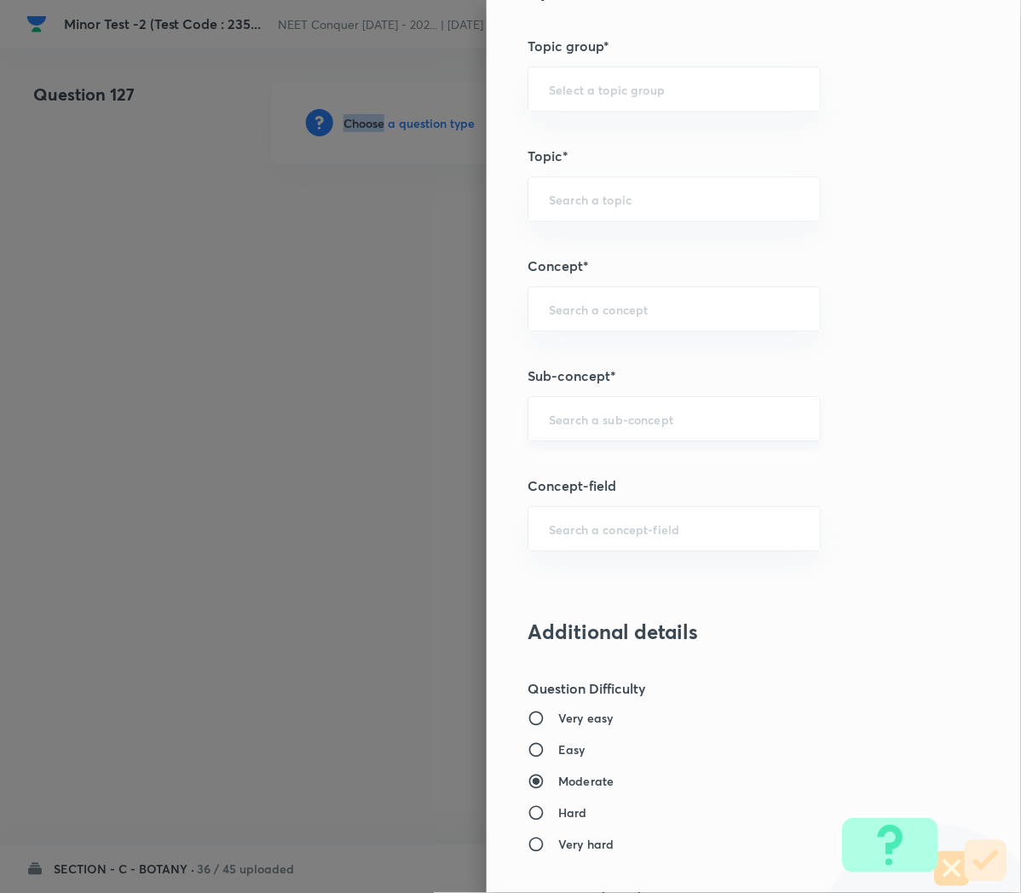
click at [556, 435] on div "​" at bounding box center [673, 418] width 293 height 45
paste input "Cell Cycle and Cell Division"
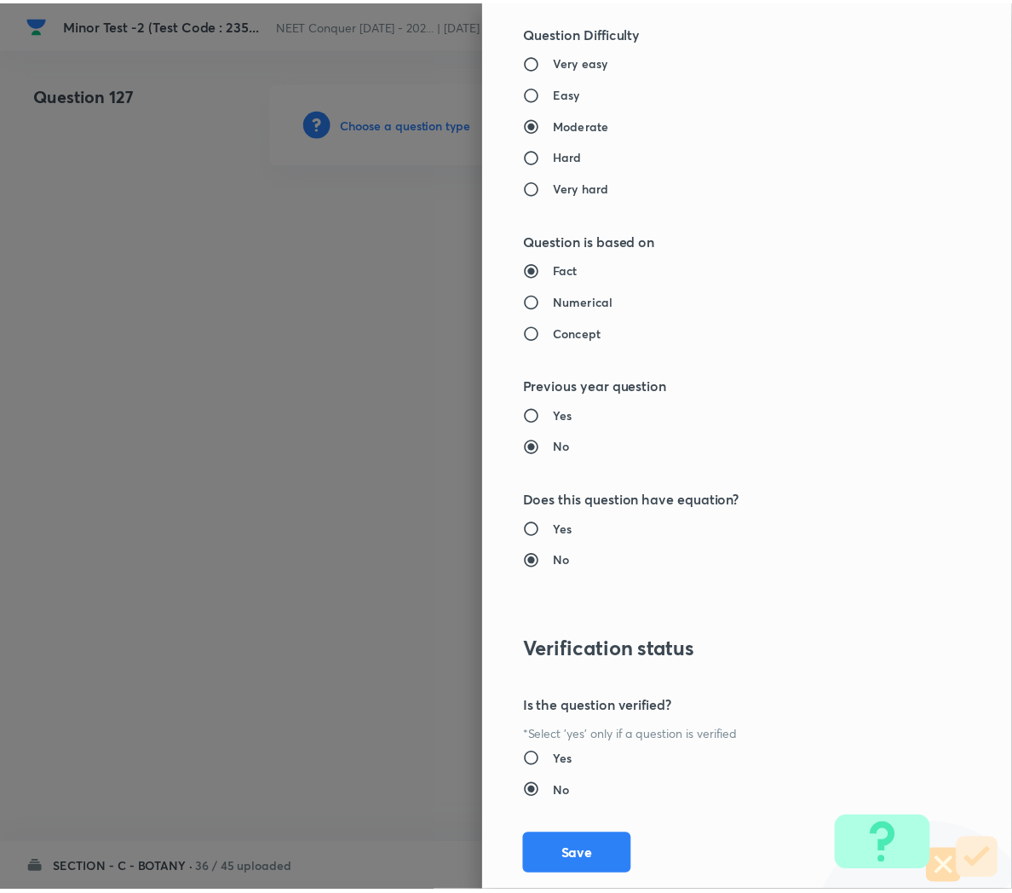
scroll to position [1546, 0]
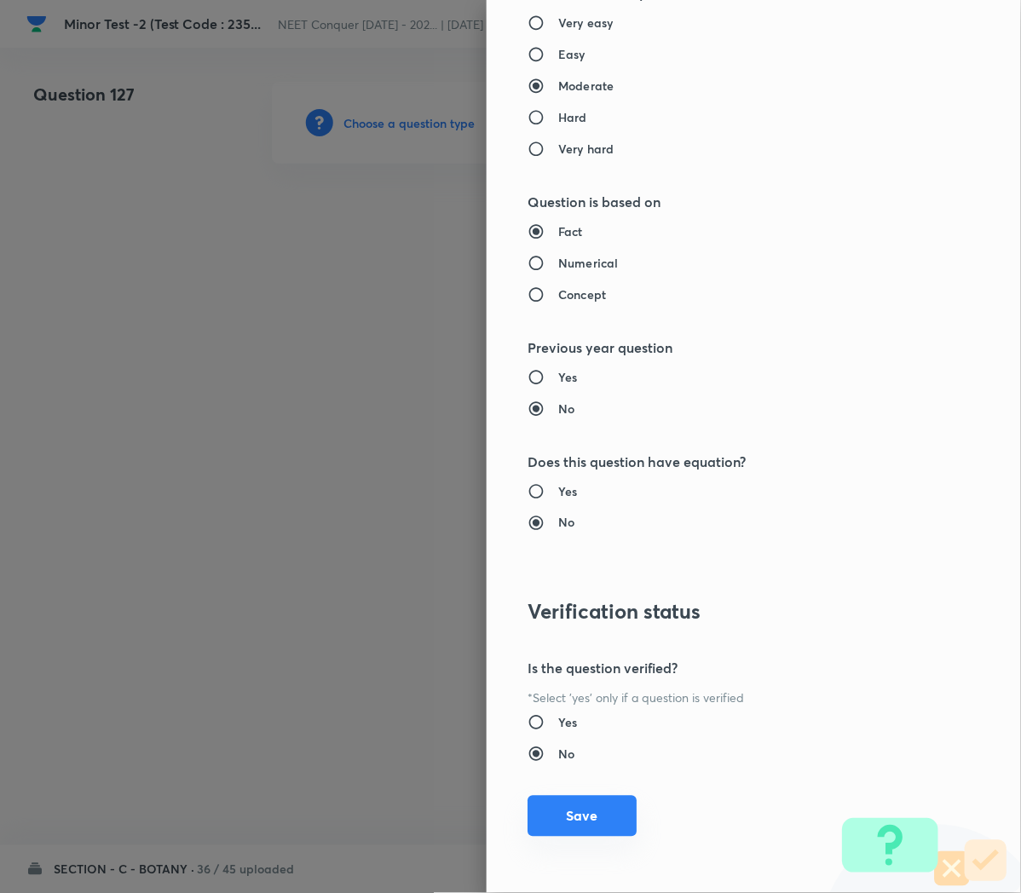
click at [559, 823] on button "Save" at bounding box center [581, 816] width 109 height 41
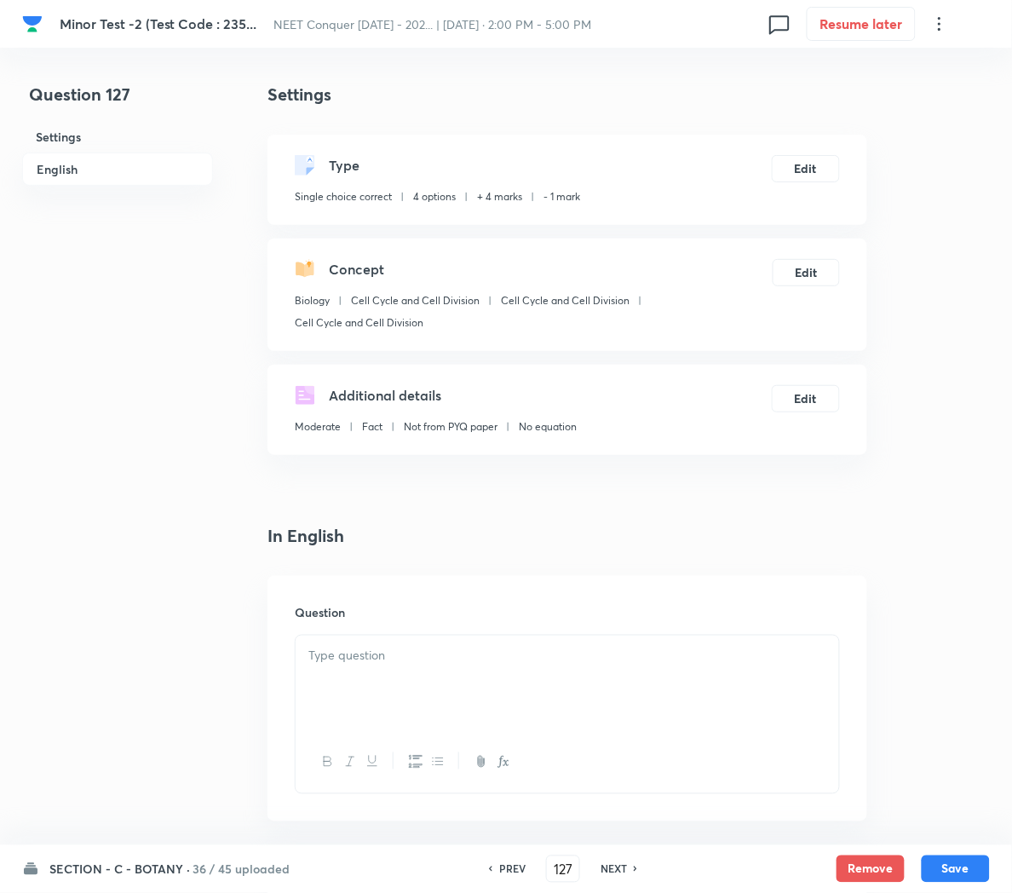
click at [333, 654] on p at bounding box center [567, 656] width 518 height 20
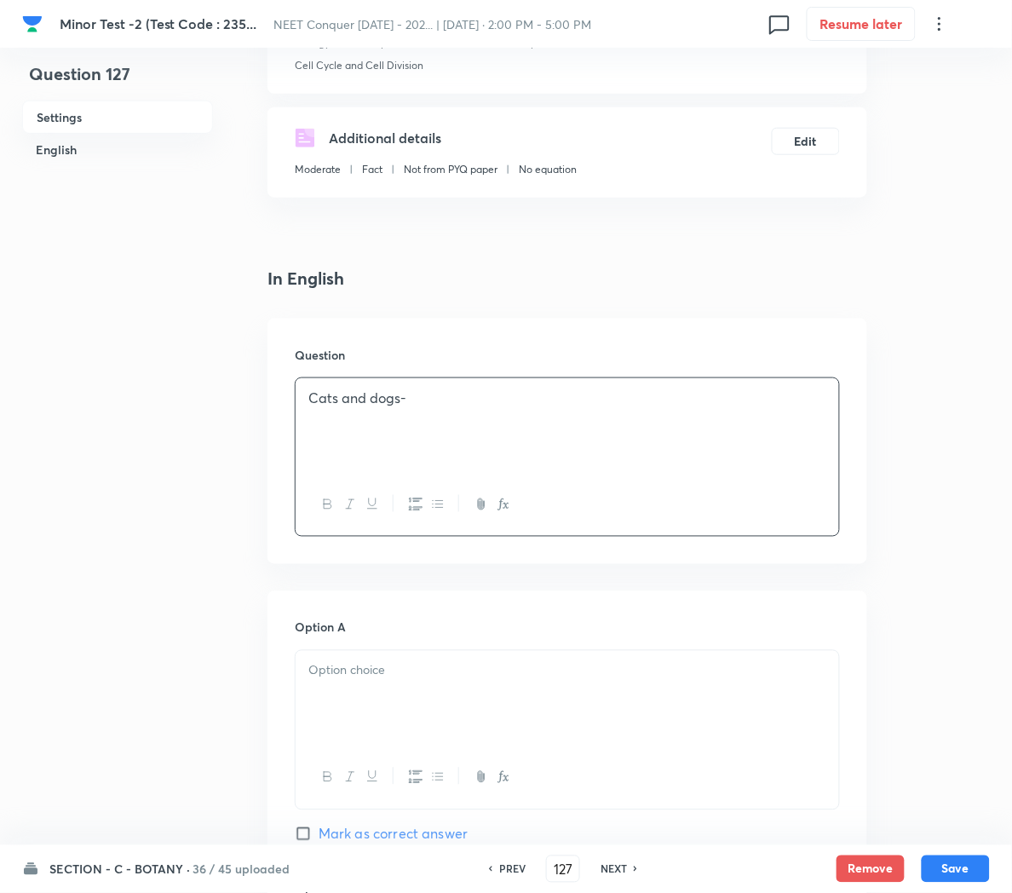
scroll to position [258, 0]
click at [360, 681] on div at bounding box center [568, 697] width 544 height 95
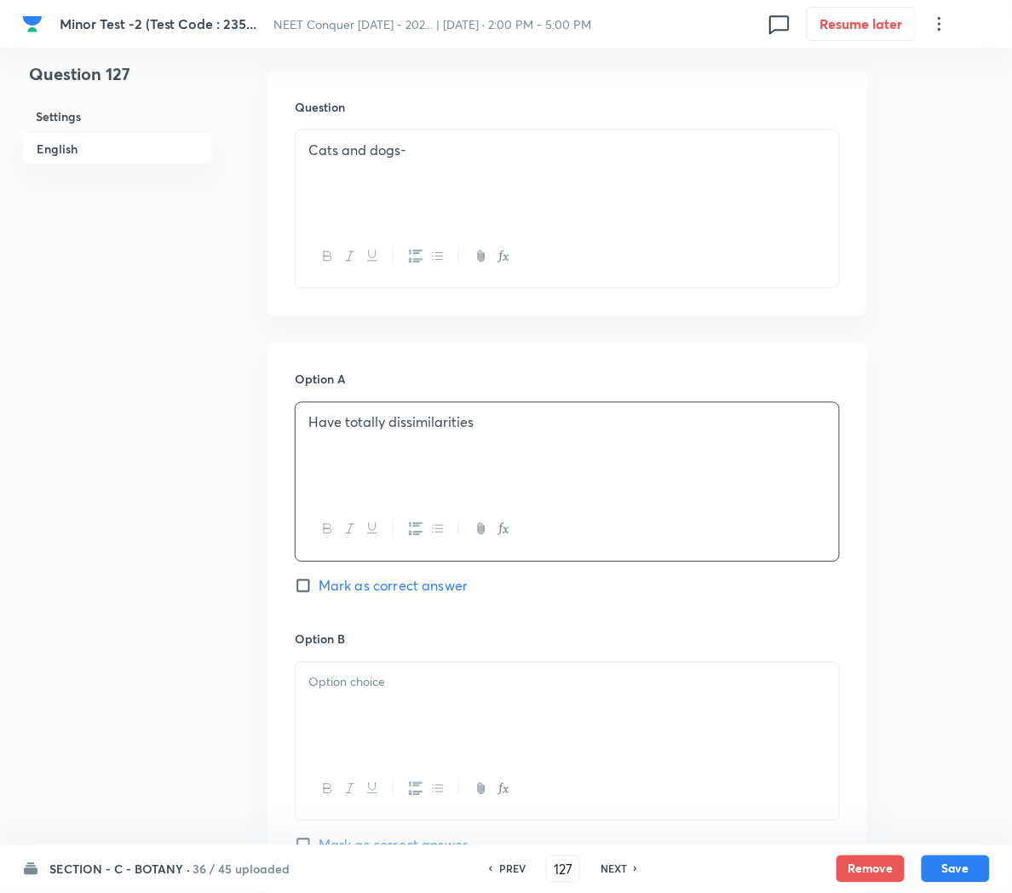
scroll to position [520, 0]
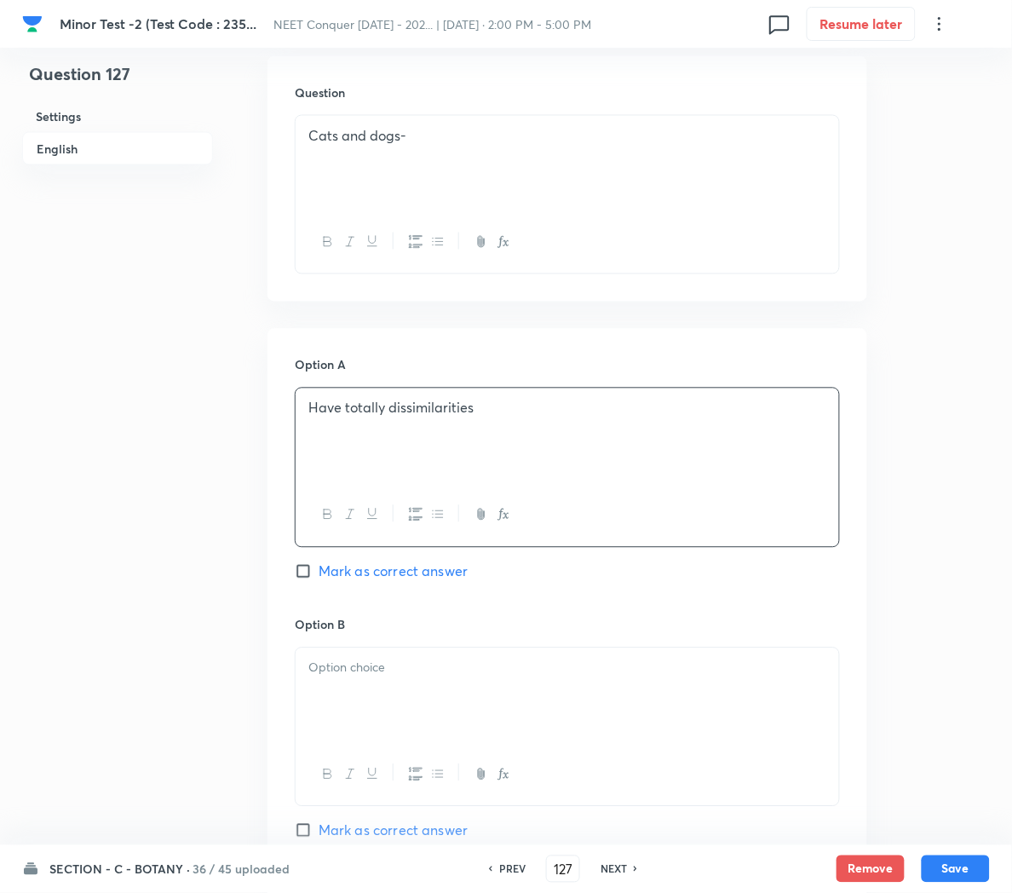
click at [365, 699] on div at bounding box center [568, 695] width 544 height 95
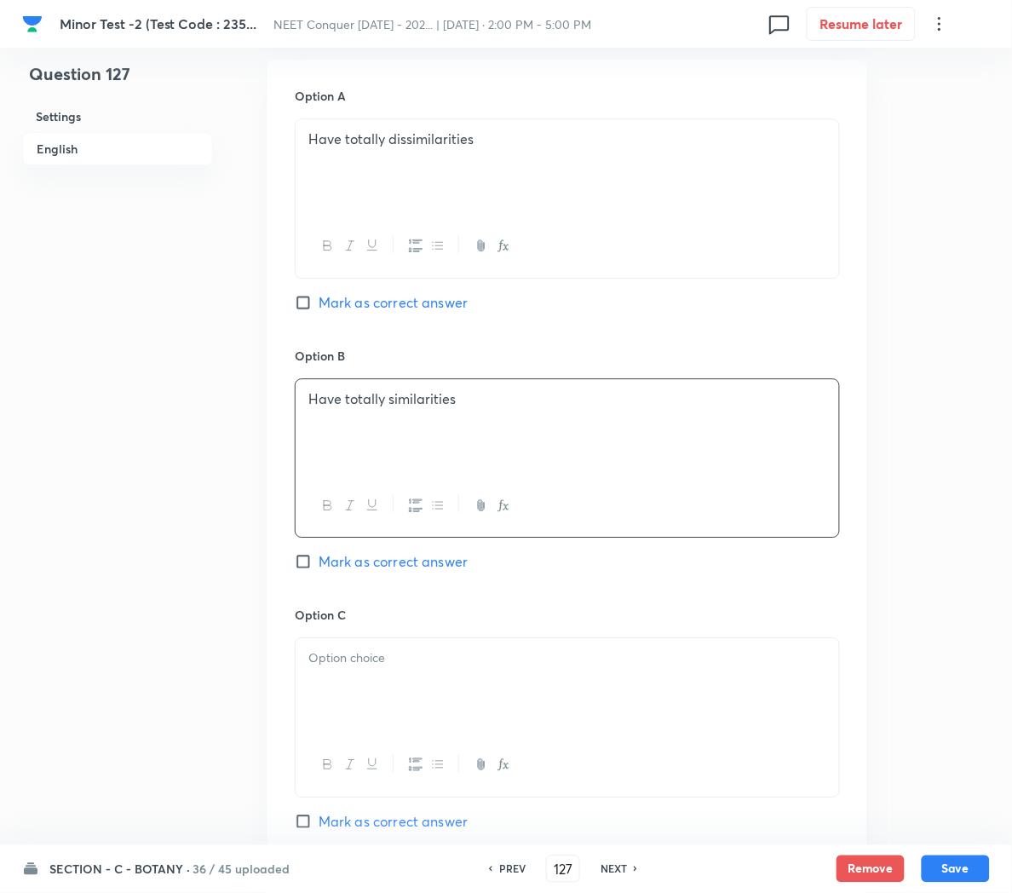
scroll to position [798, 0]
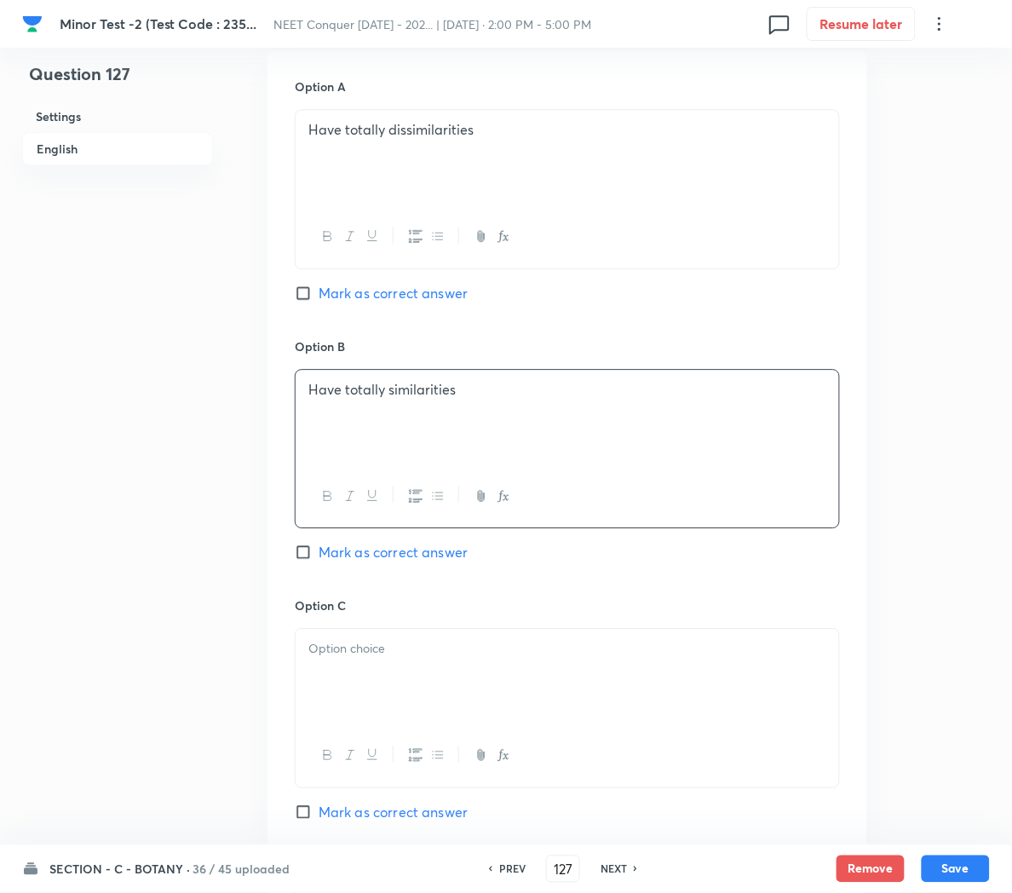
click at [367, 670] on div at bounding box center [568, 676] width 544 height 95
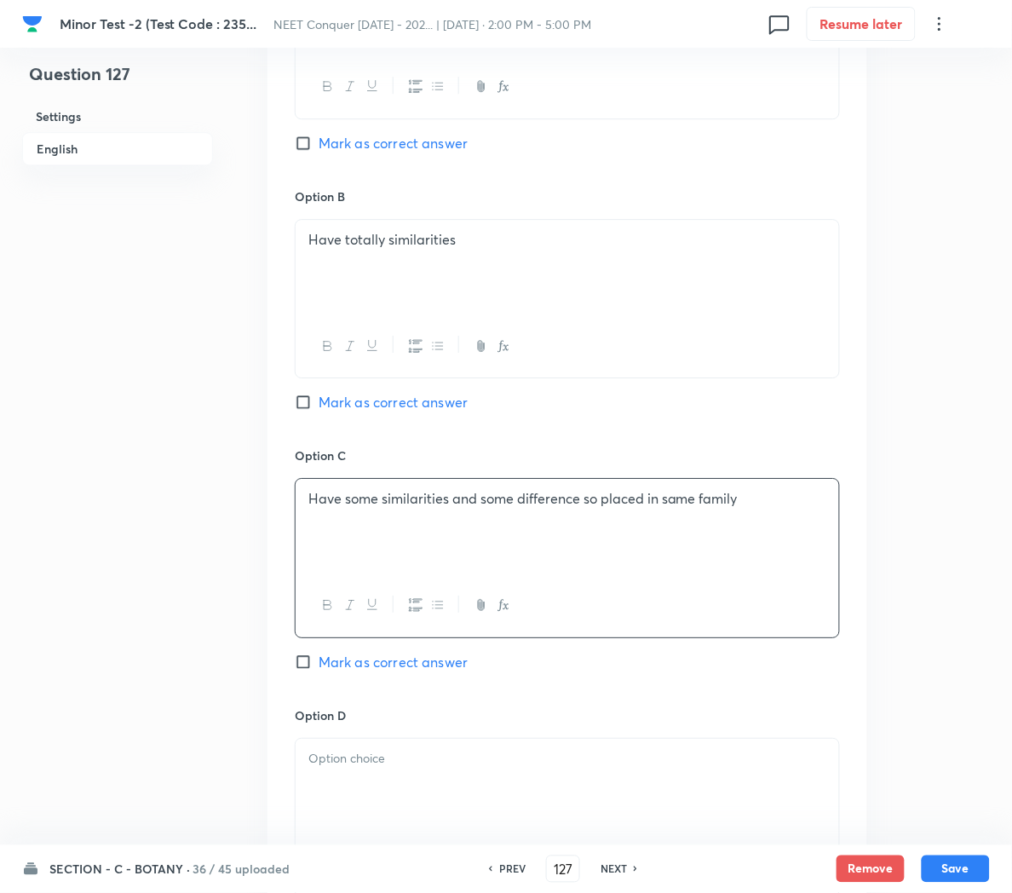
scroll to position [960, 0]
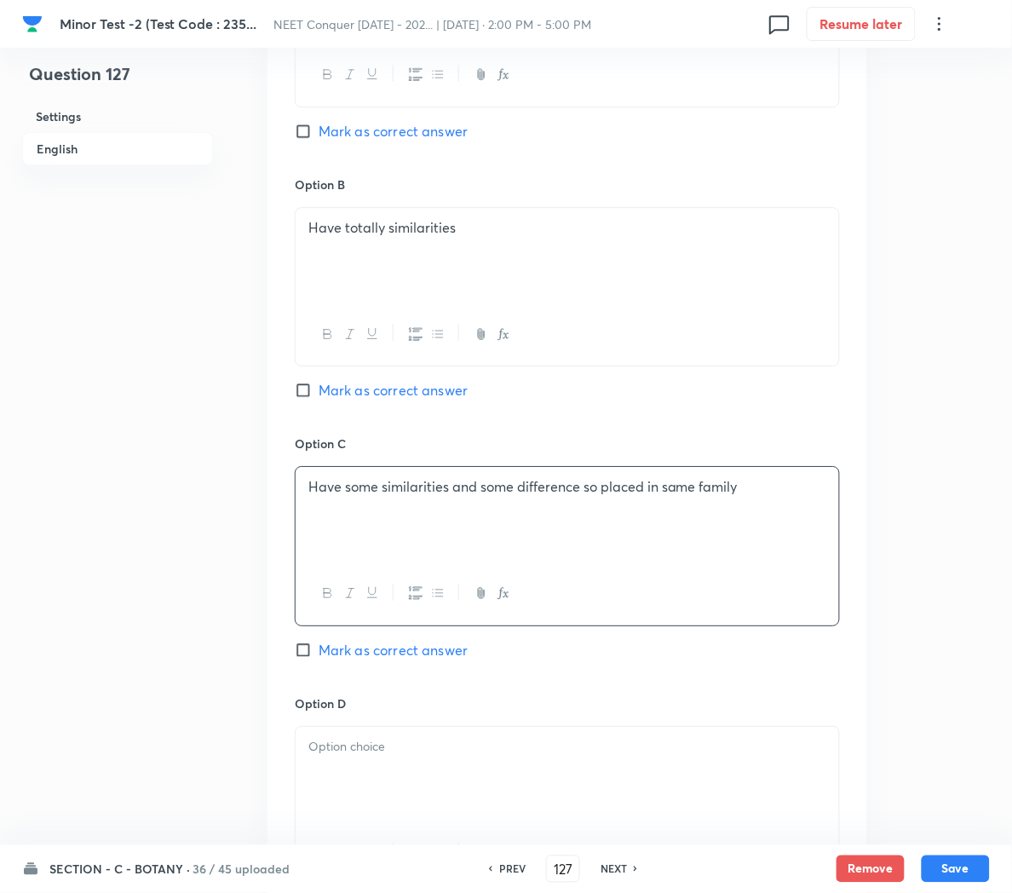
click at [402, 757] on p at bounding box center [567, 747] width 518 height 20
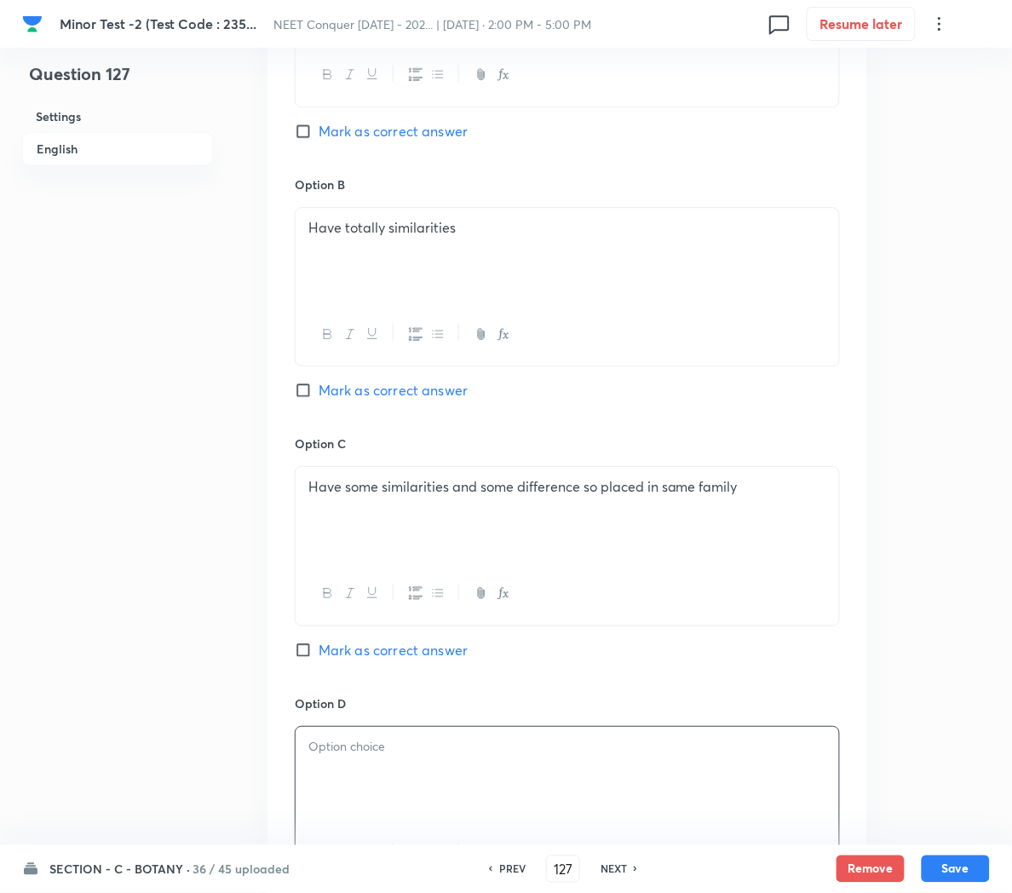
paste div
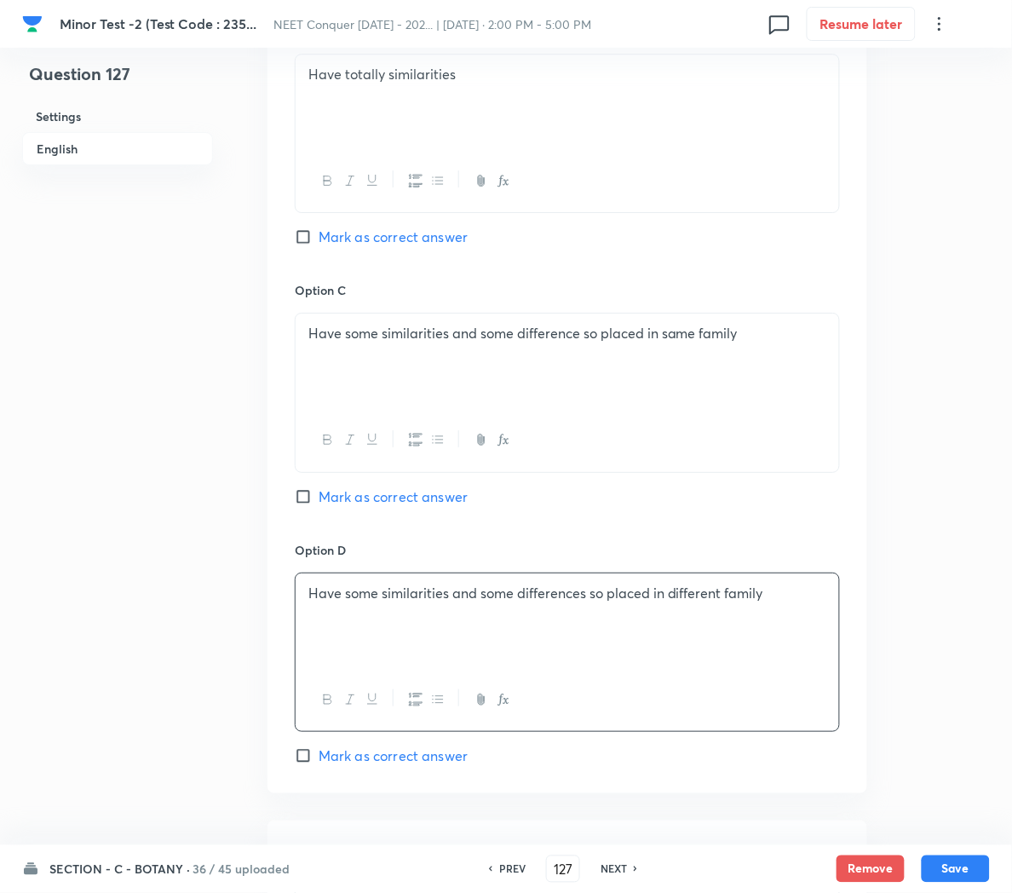
click at [377, 763] on span "Mark as correct answer" at bounding box center [393, 755] width 149 height 20
click at [319, 763] on input "Mark as correct answer" at bounding box center [307, 755] width 24 height 17
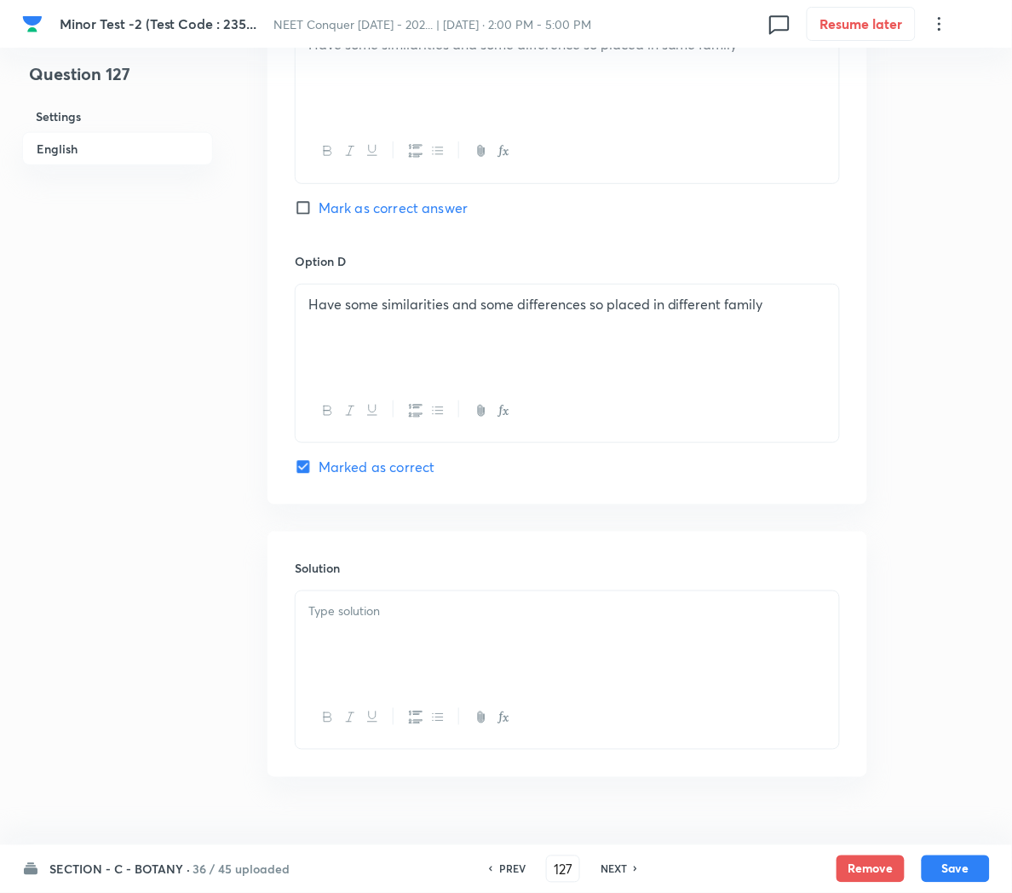
scroll to position [1407, 0]
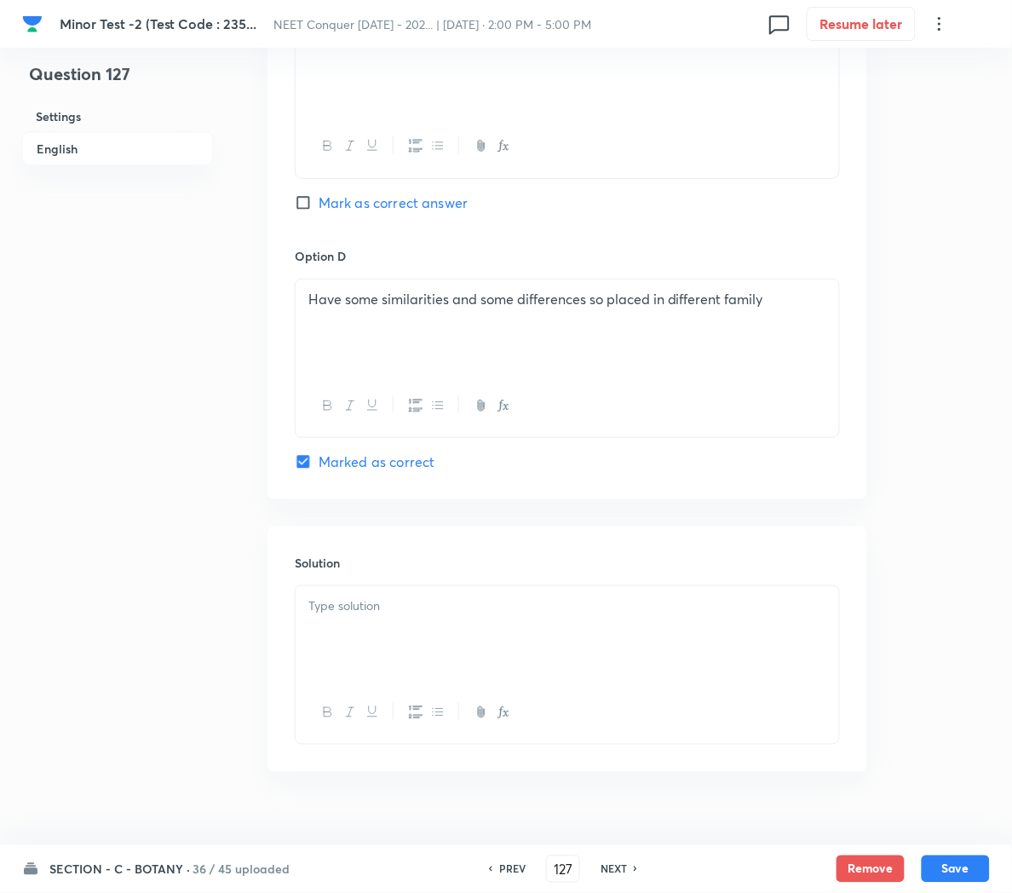
click at [350, 608] on p at bounding box center [567, 606] width 518 height 20
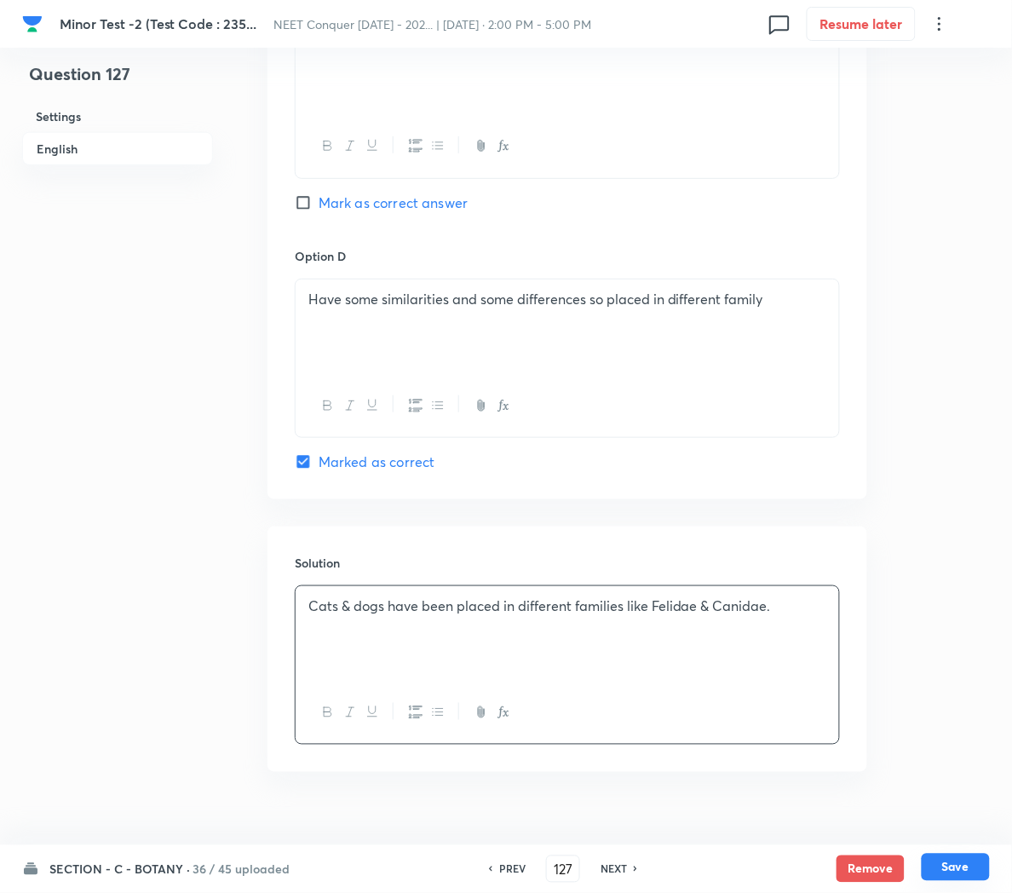
click at [944, 869] on button "Save" at bounding box center [956, 867] width 68 height 27
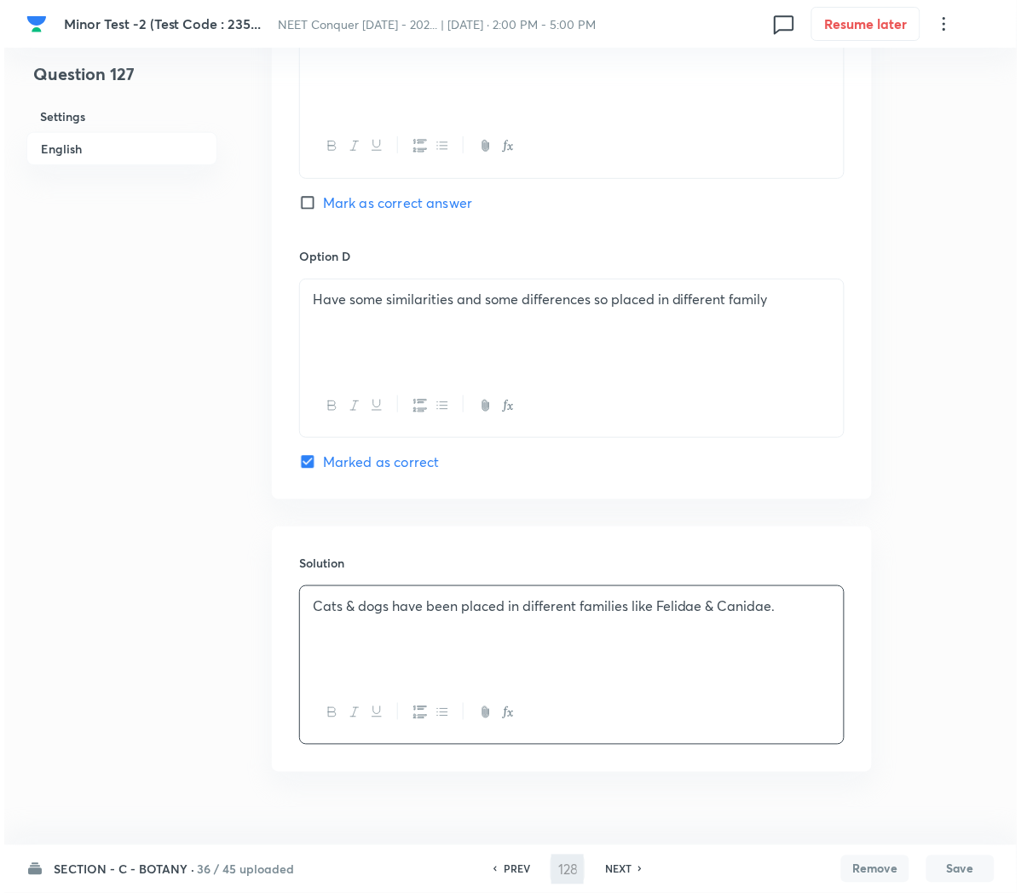
scroll to position [0, 0]
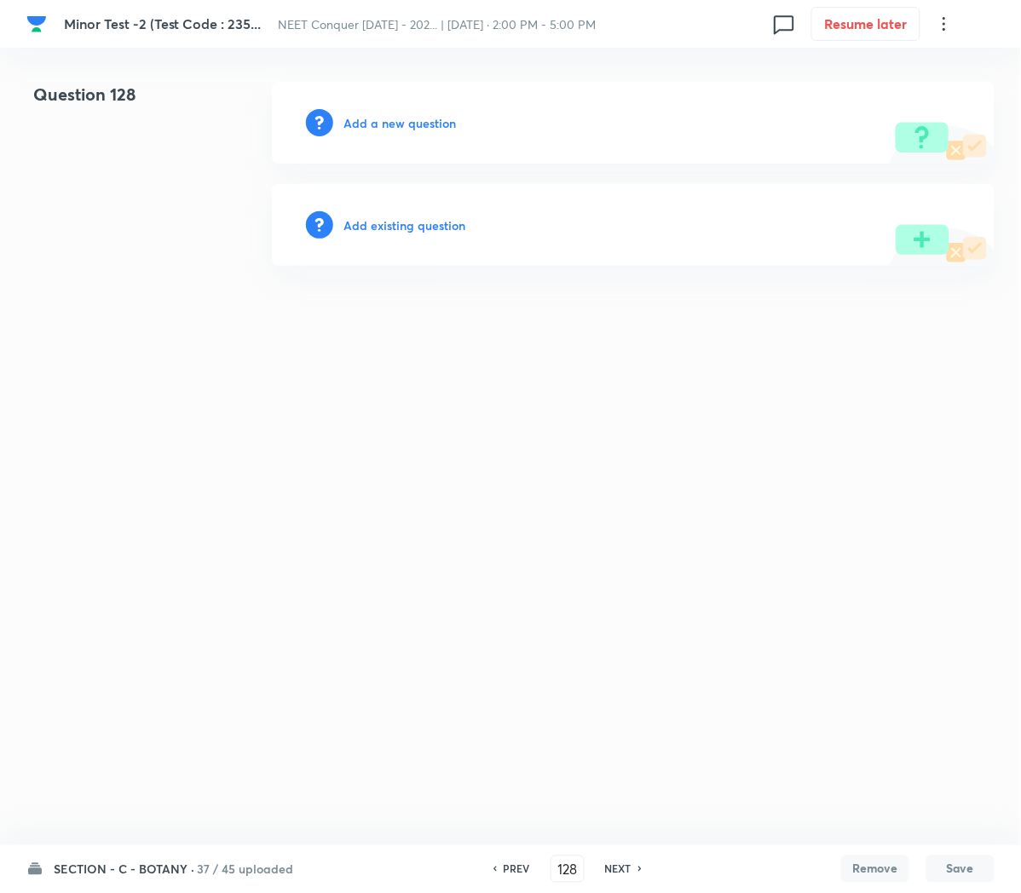
click at [390, 133] on div "Add a new question" at bounding box center [633, 123] width 722 height 82
click at [419, 120] on h6 "Add a new question" at bounding box center [399, 123] width 112 height 18
click at [419, 120] on h6 "Choose a question type" at bounding box center [408, 123] width 131 height 18
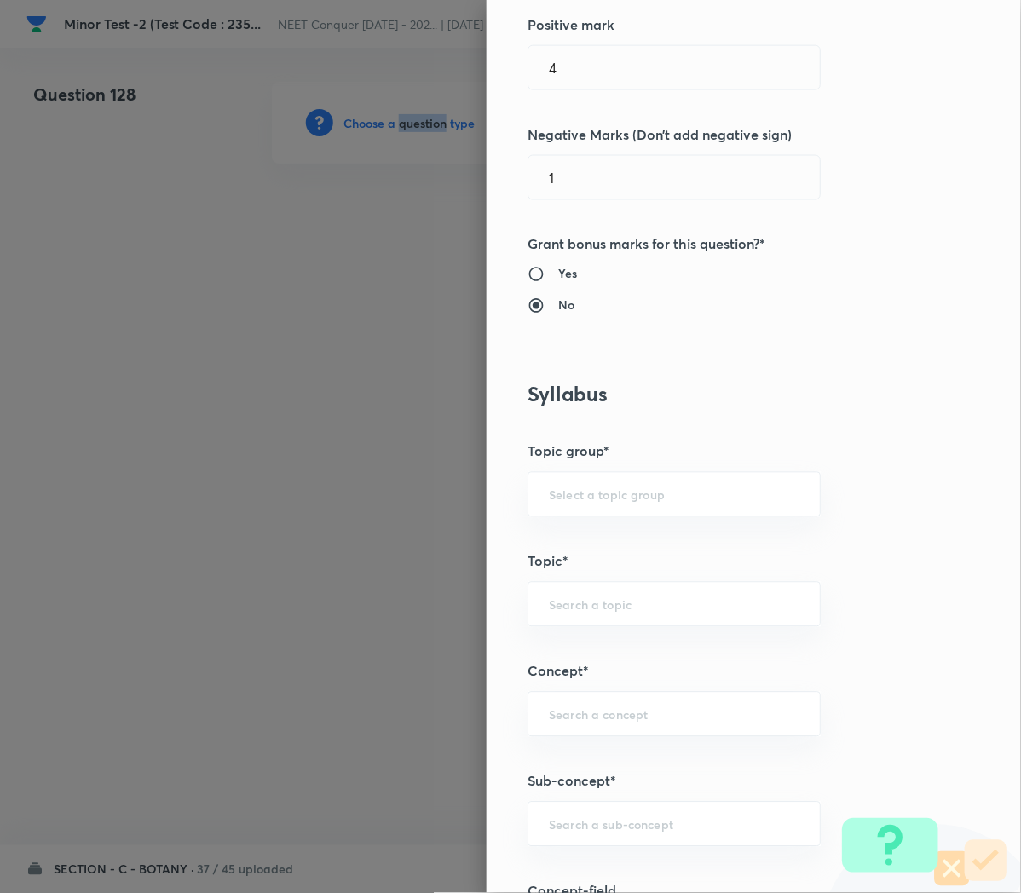
scroll to position [445, 0]
click at [556, 822] on input "text" at bounding box center [674, 822] width 250 height 16
paste input "Cell Cycle and Cell Division"
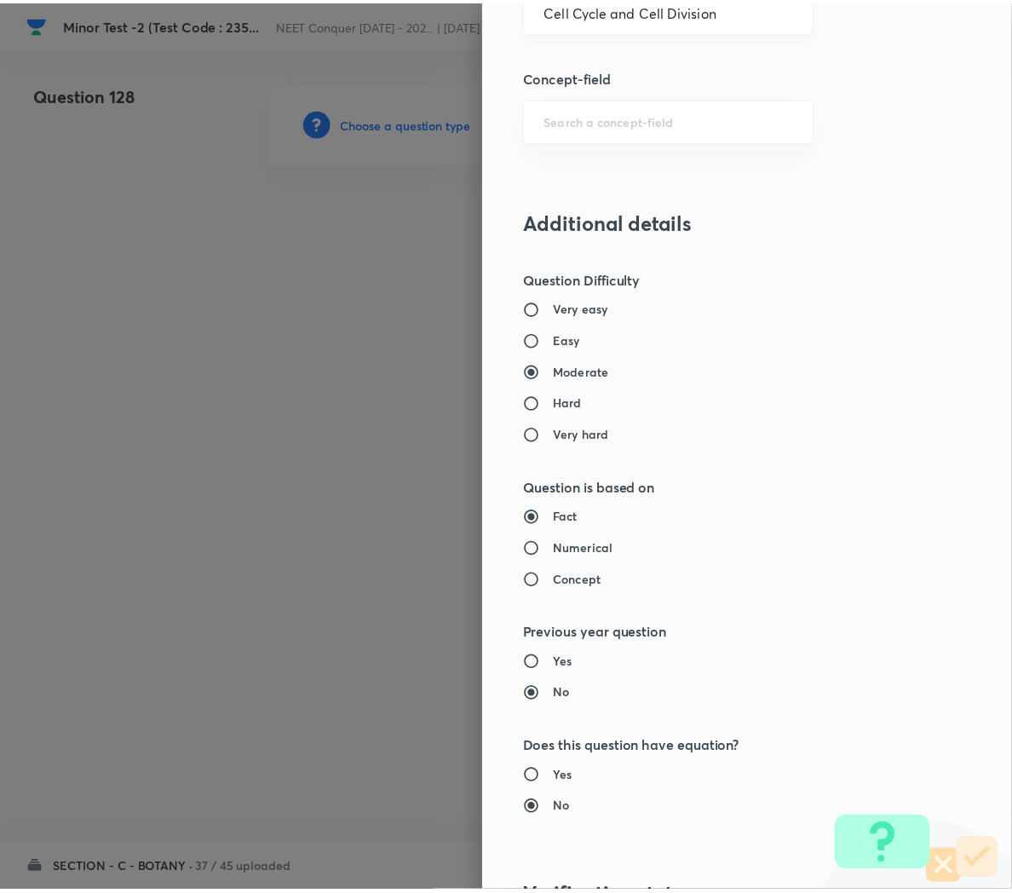
scroll to position [1546, 0]
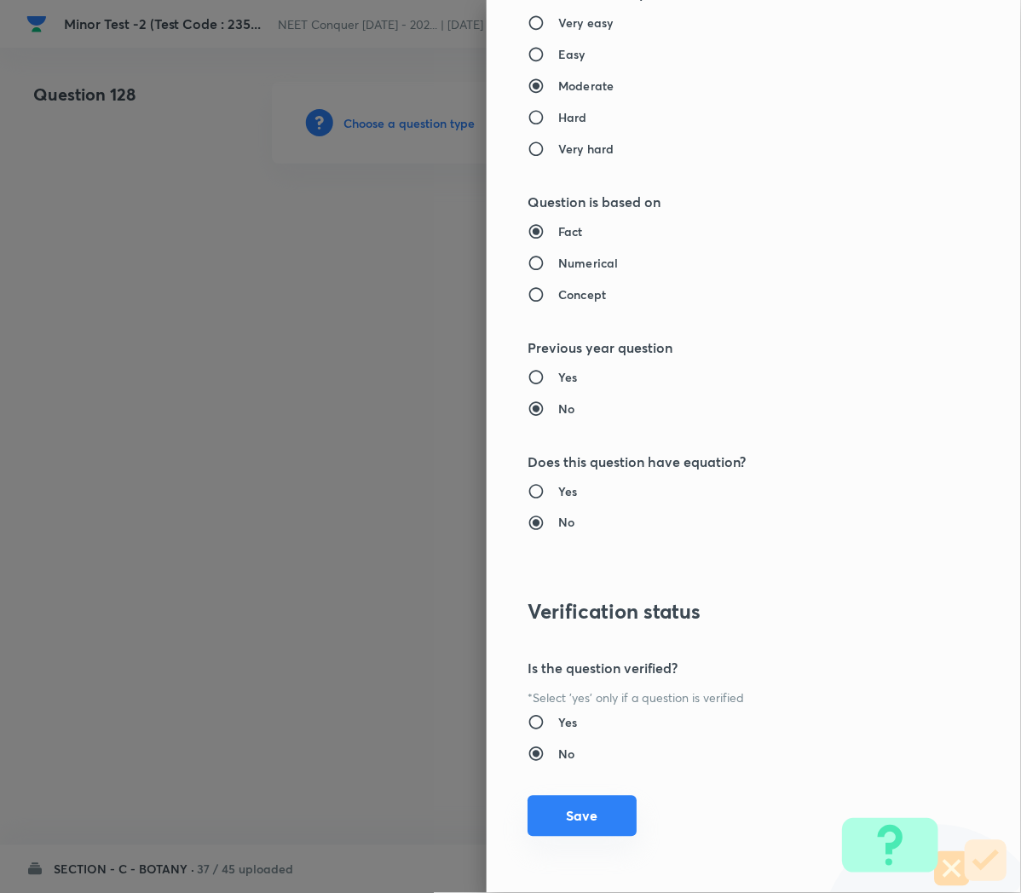
click at [555, 808] on button "Save" at bounding box center [581, 816] width 109 height 41
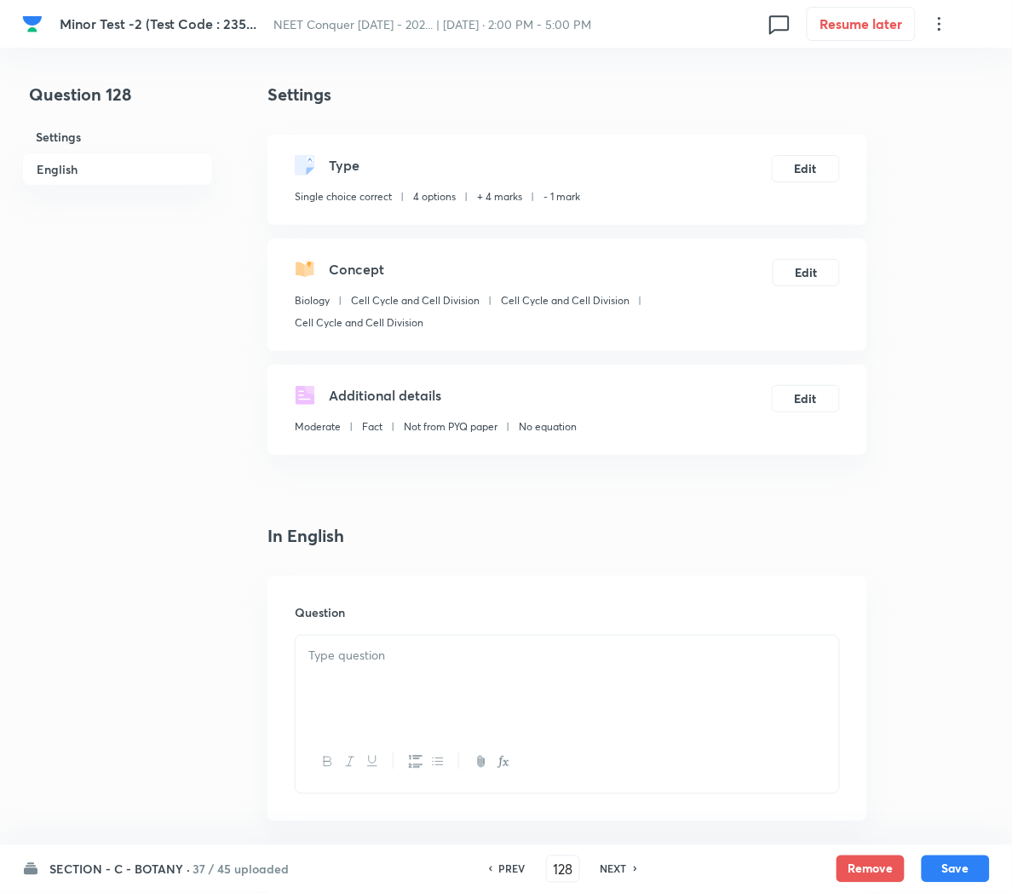
click at [405, 671] on div at bounding box center [568, 683] width 544 height 95
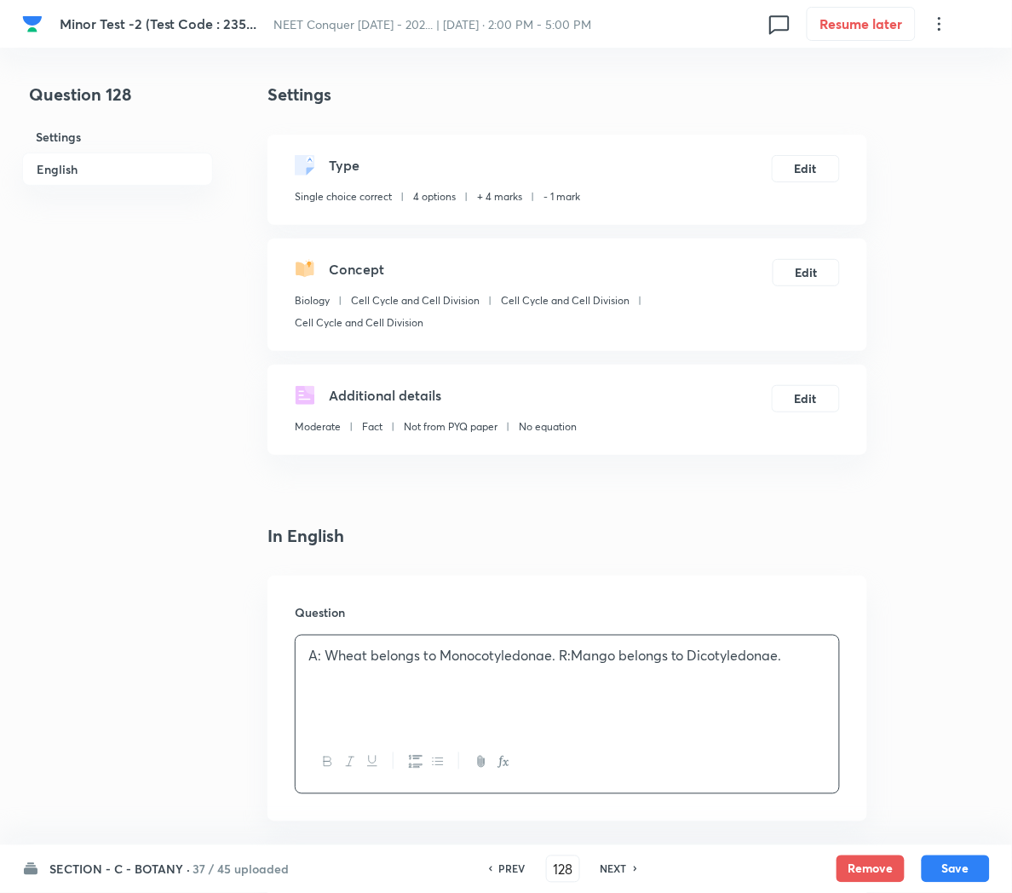
click at [559, 647] on p "A: Wheat belongs to Monocotyledonae. R:Mango belongs to Dicotyledonae." at bounding box center [567, 656] width 518 height 20
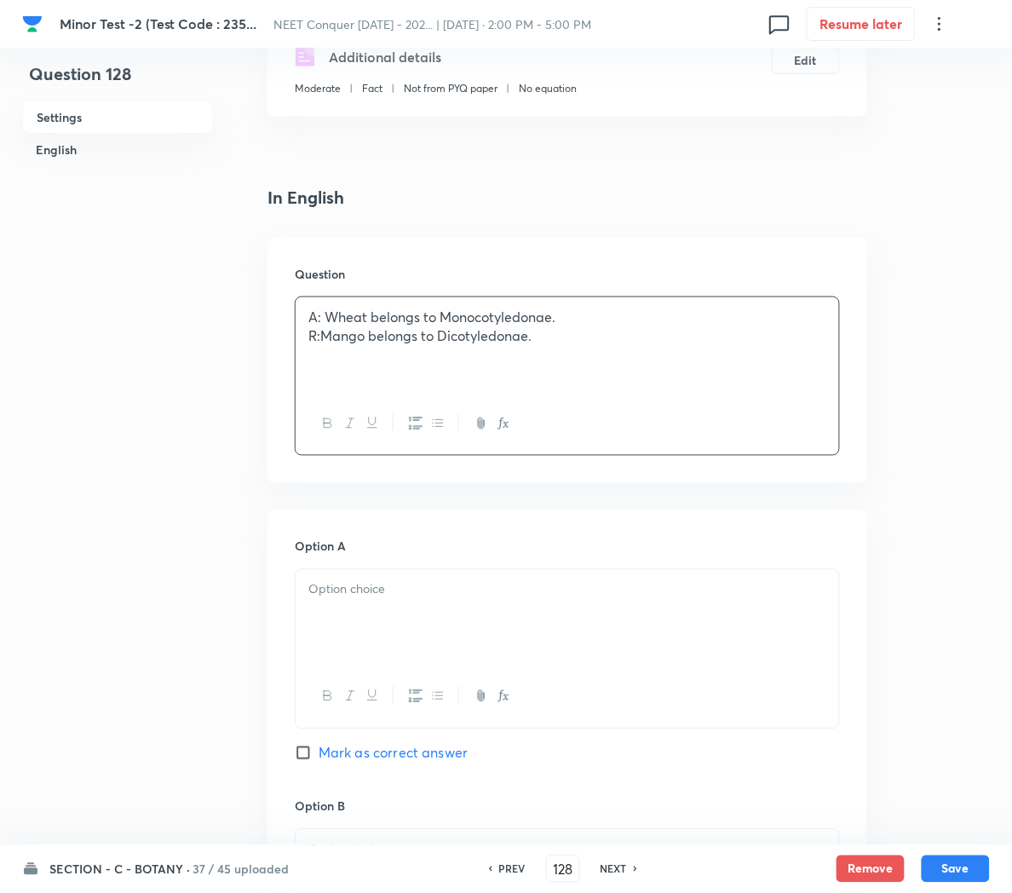
scroll to position [346, 0]
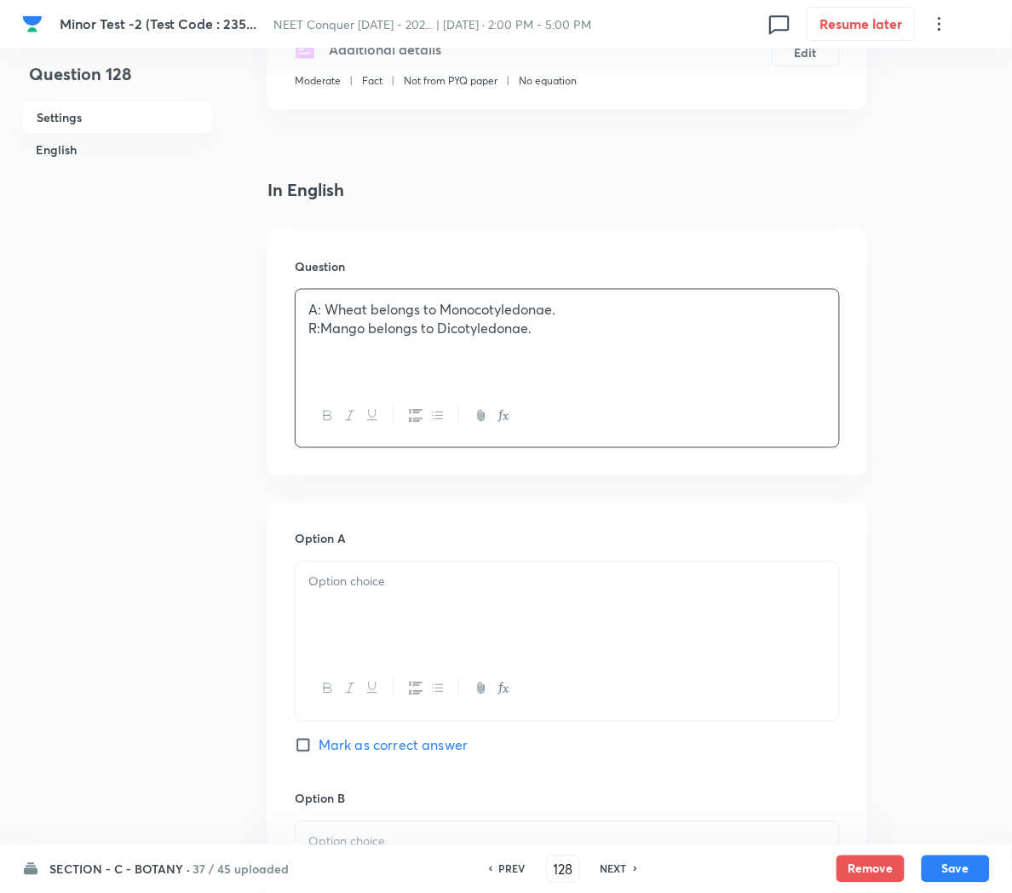
click at [368, 626] on div at bounding box center [568, 609] width 544 height 95
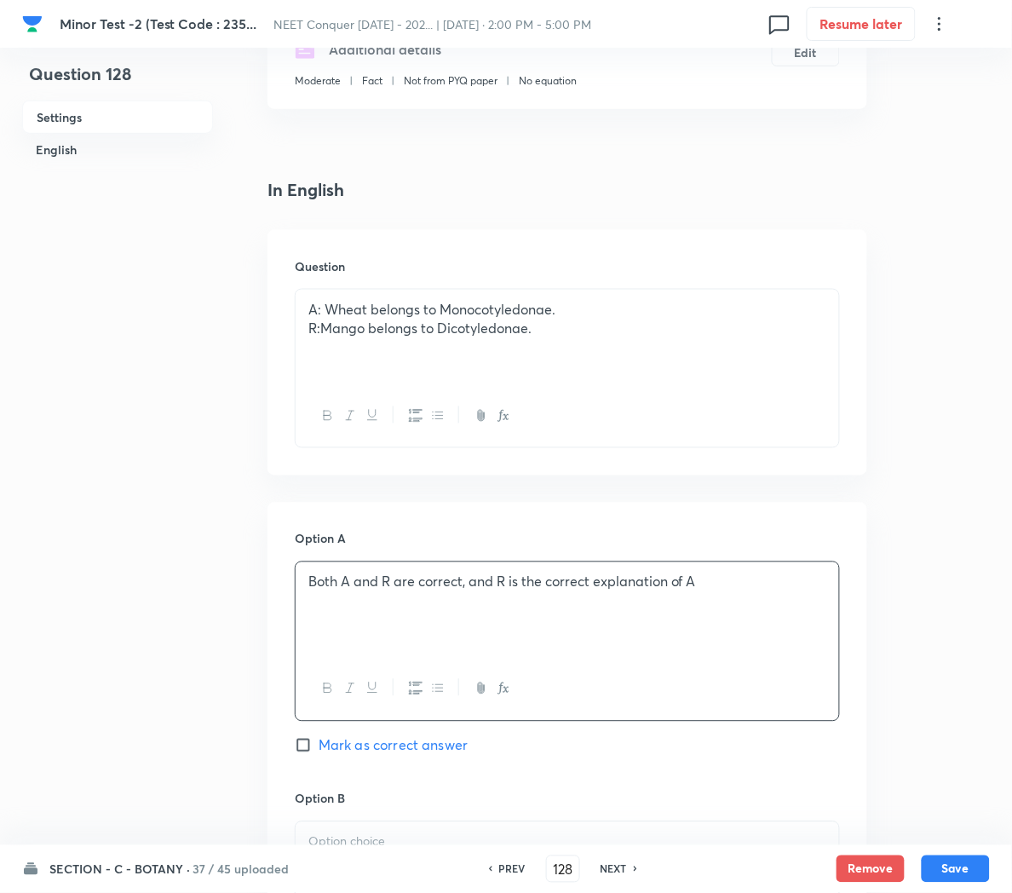
scroll to position [491, 0]
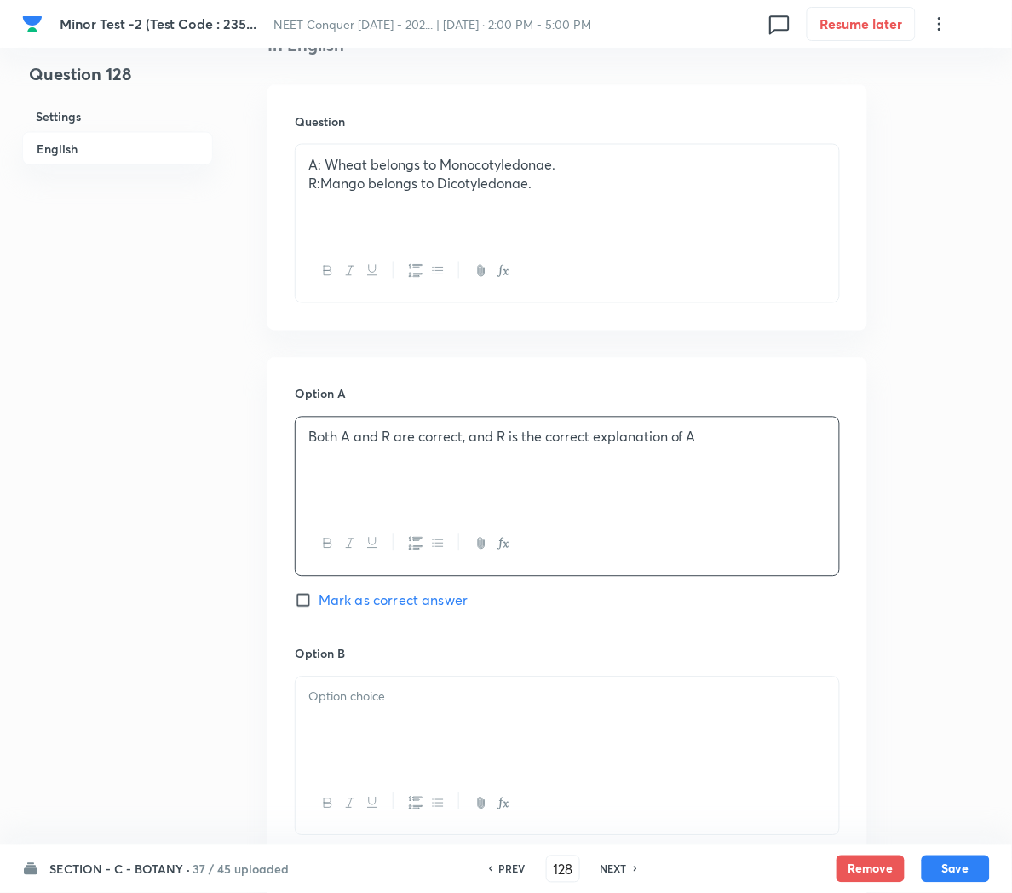
click at [321, 718] on div at bounding box center [568, 724] width 544 height 95
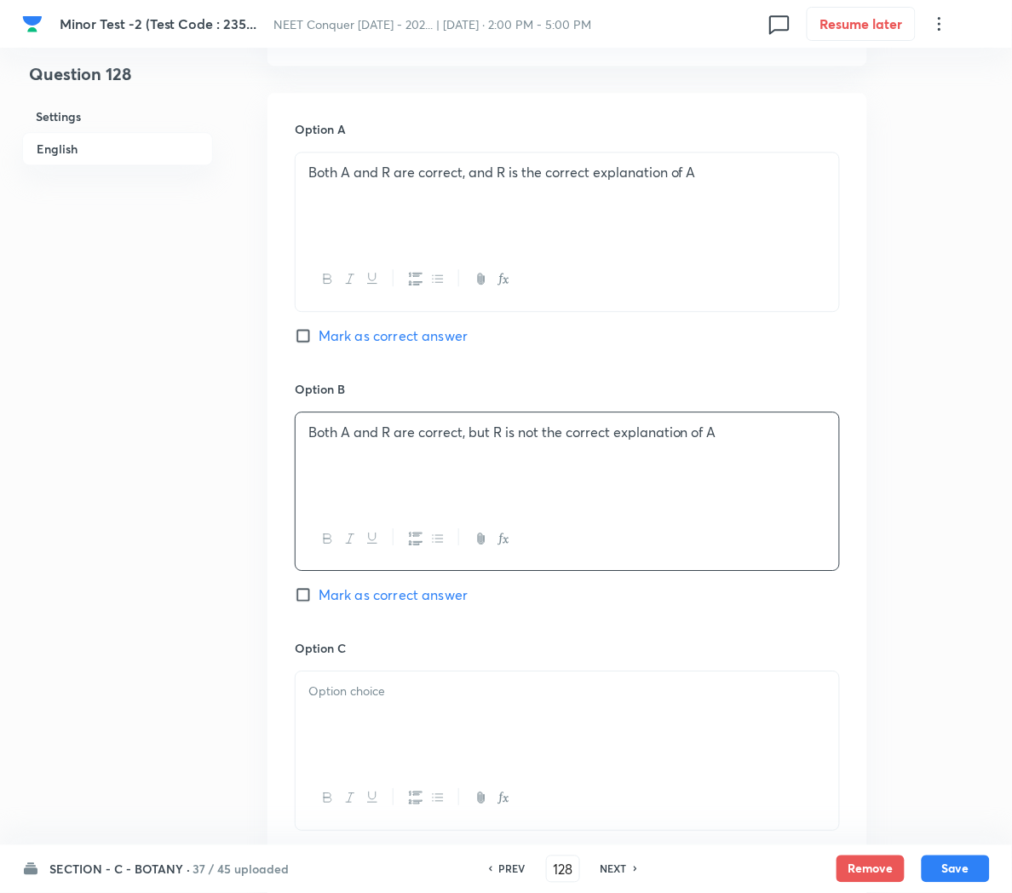
scroll to position [768, 0]
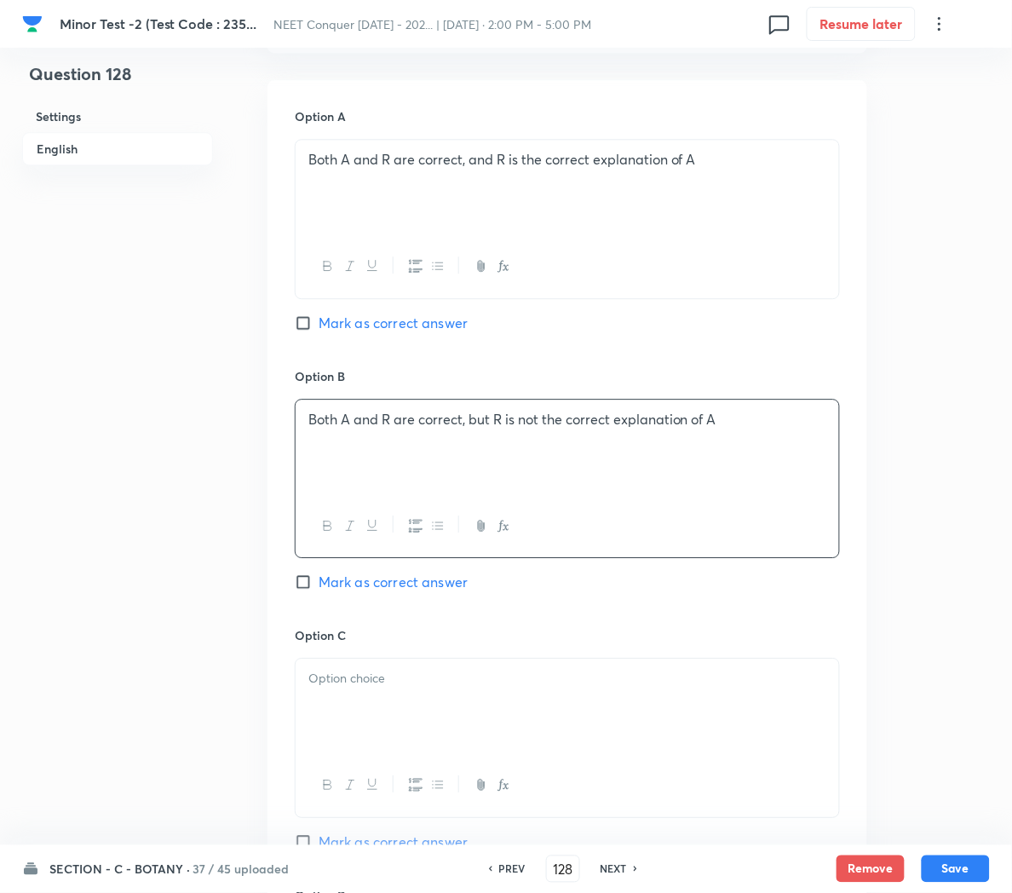
click at [359, 588] on span "Mark as correct answer" at bounding box center [393, 582] width 149 height 20
click at [319, 588] on input "Mark as correct answer" at bounding box center [307, 581] width 24 height 17
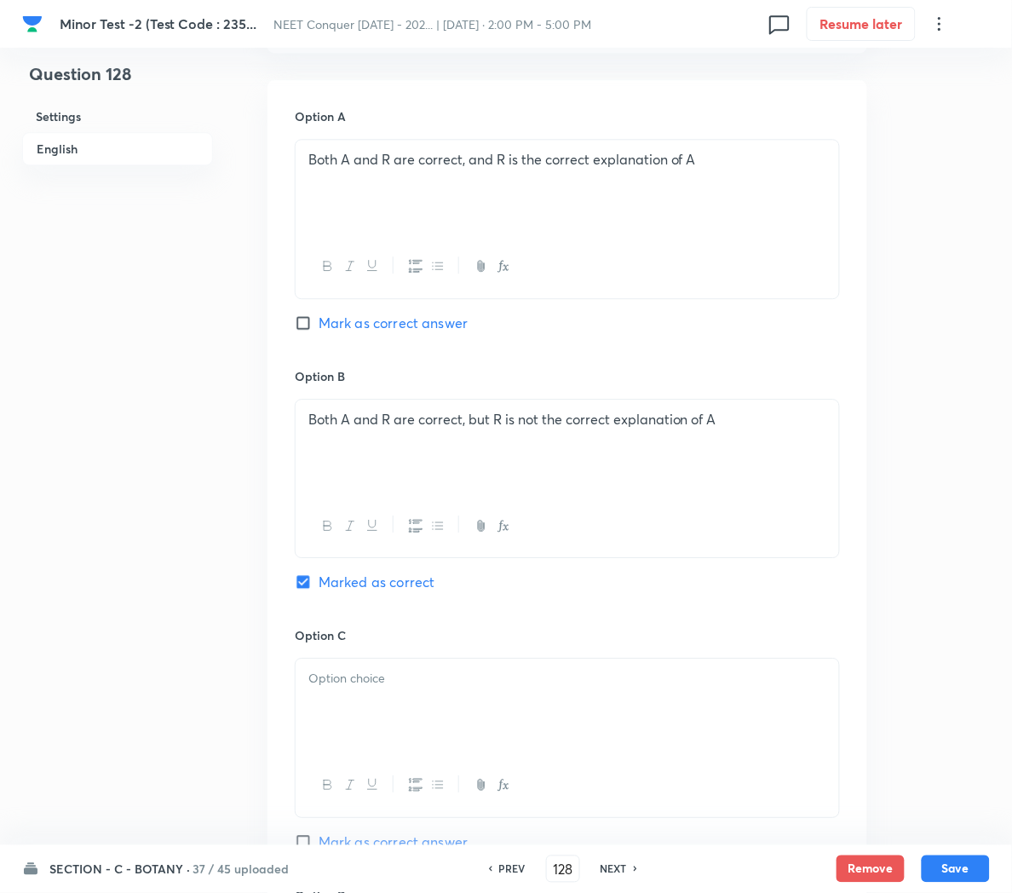
click at [346, 728] on div at bounding box center [568, 706] width 544 height 95
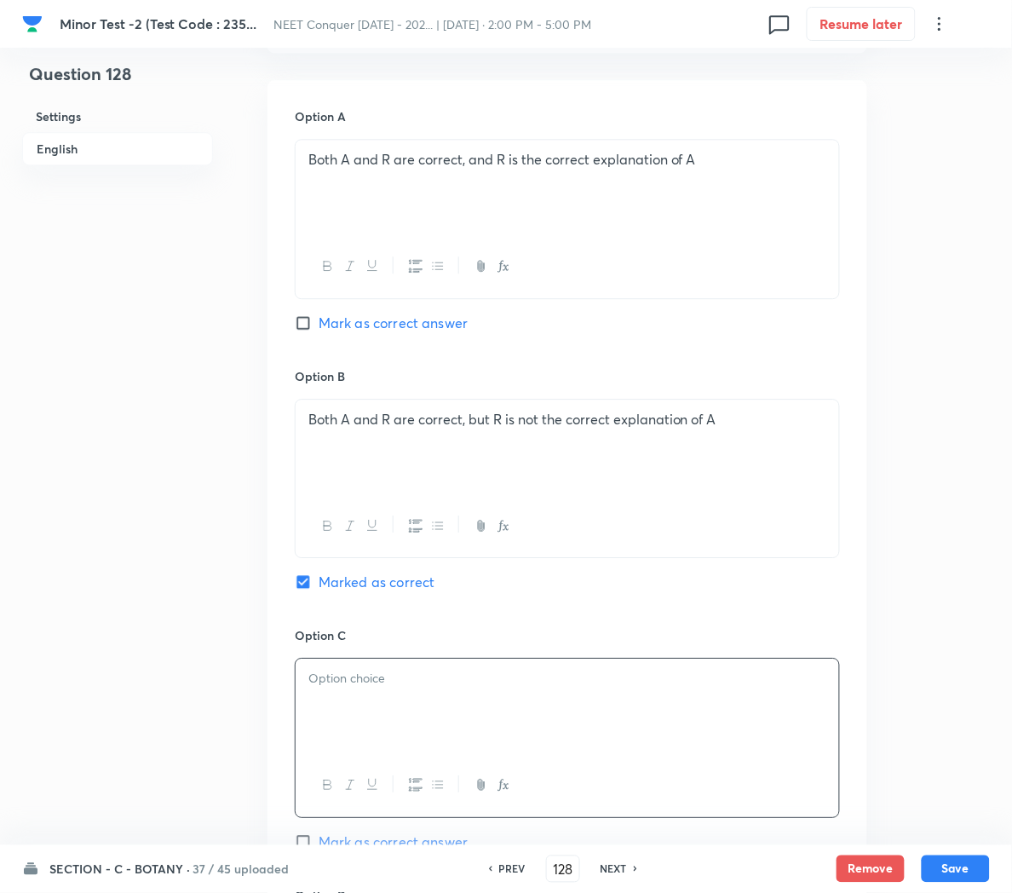
paste div
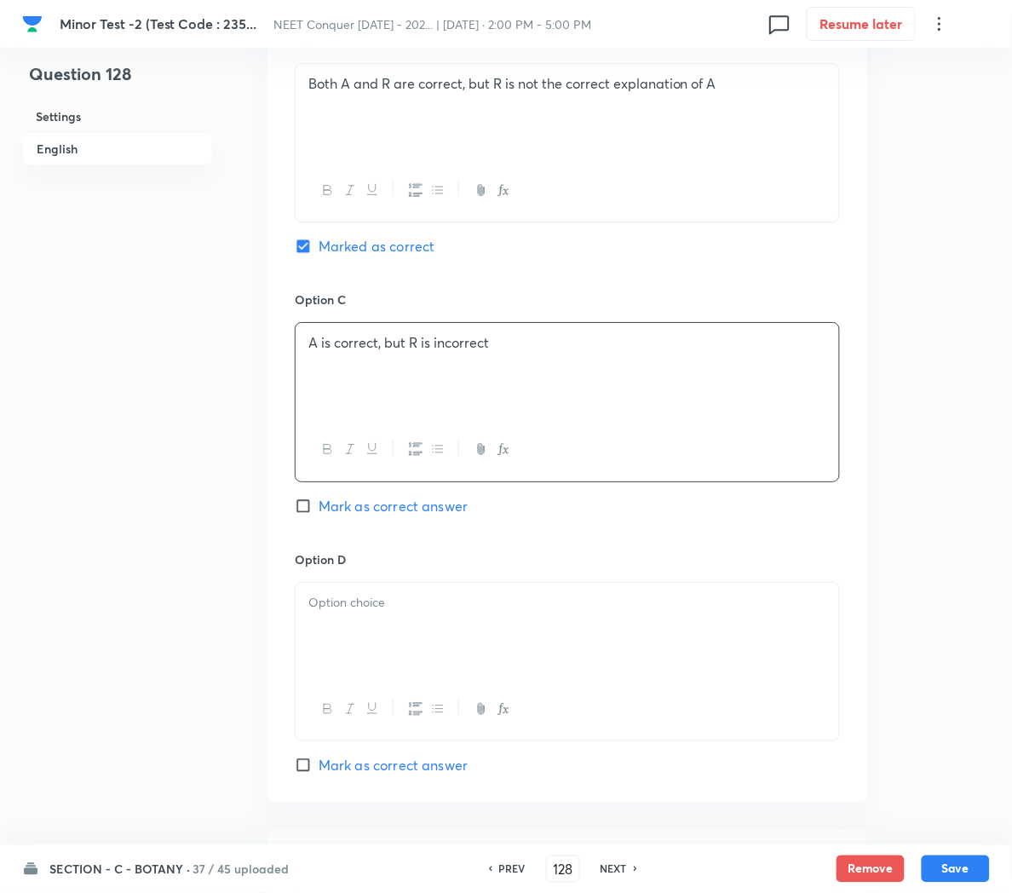
scroll to position [1105, 0]
click at [365, 671] on div at bounding box center [568, 629] width 544 height 95
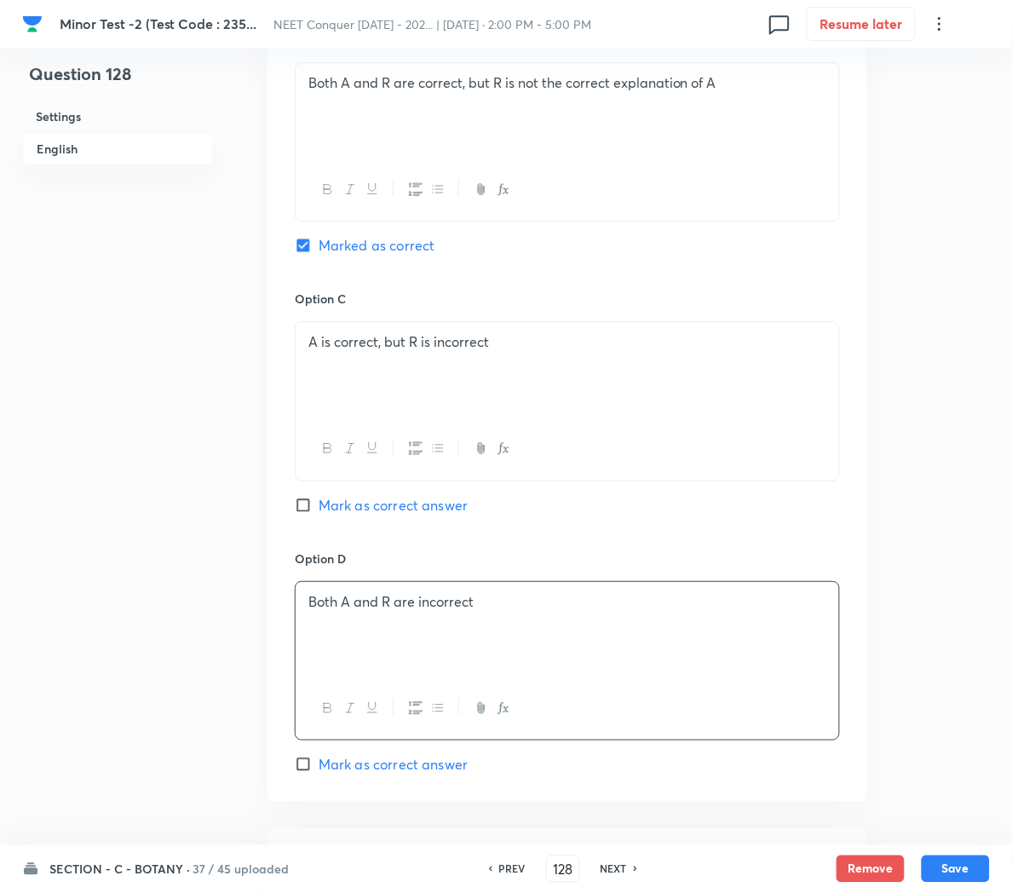
scroll to position [1255, 0]
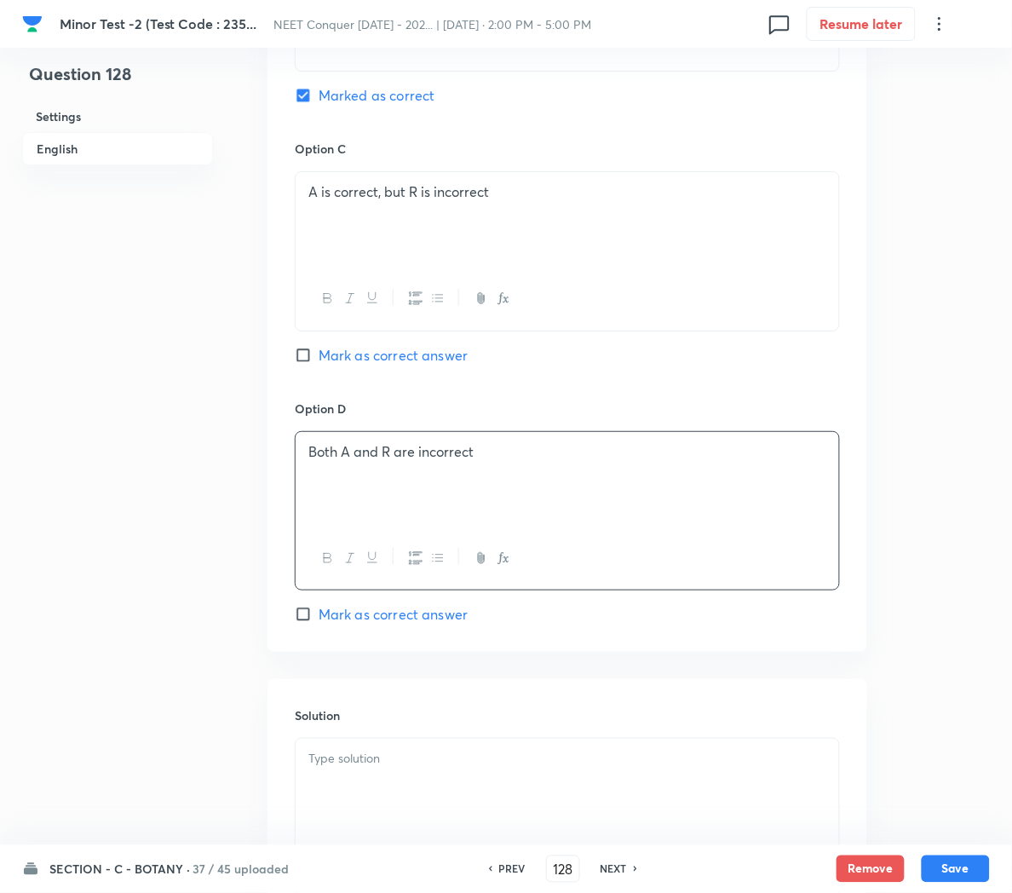
click at [341, 768] on p at bounding box center [567, 759] width 518 height 20
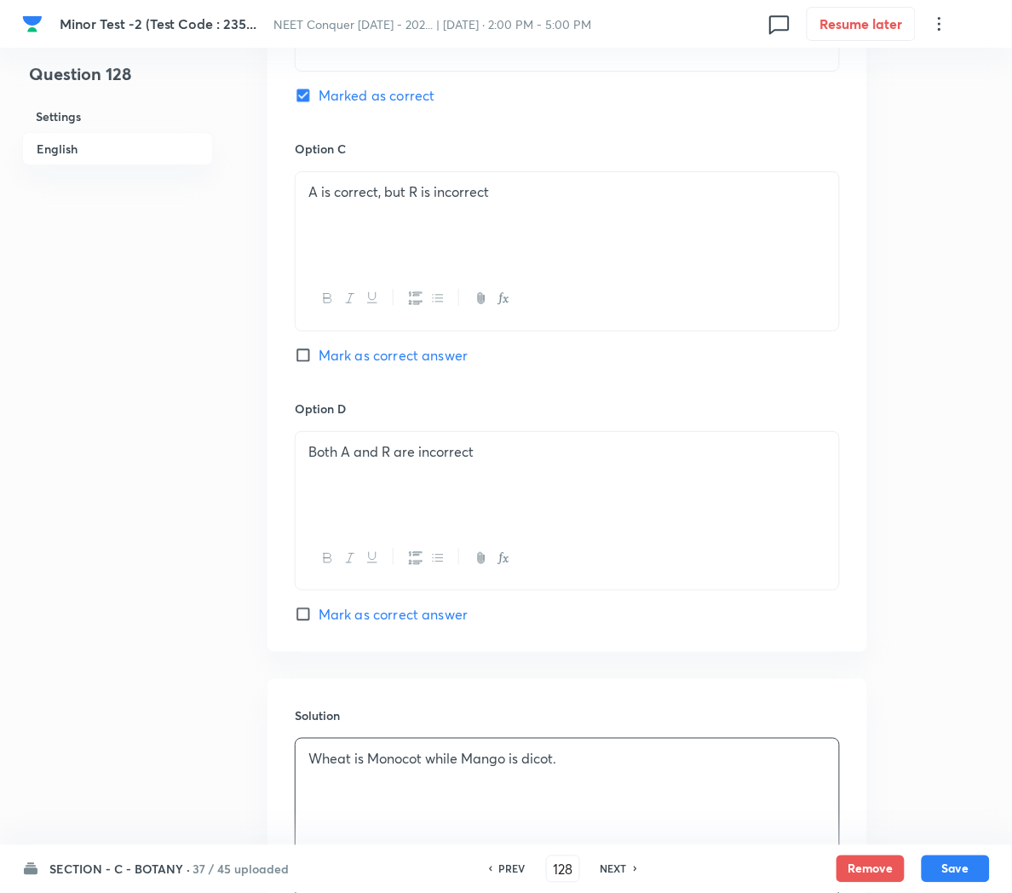
scroll to position [1444, 0]
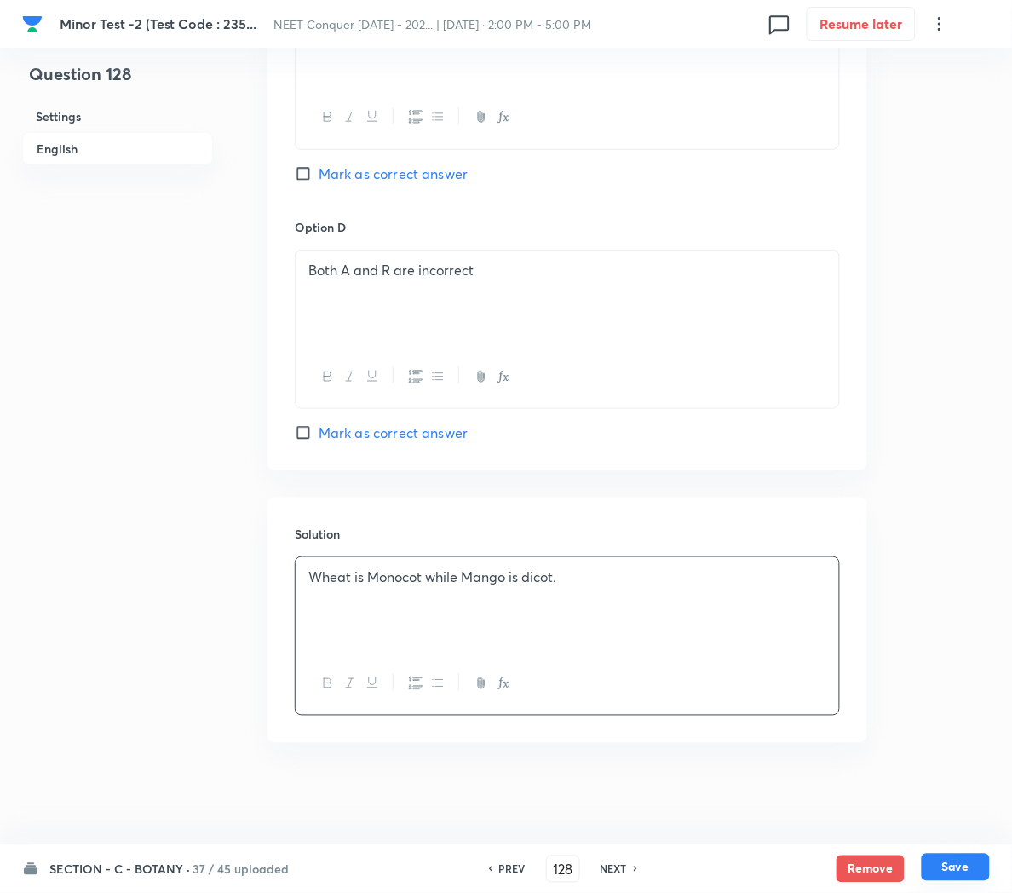
click at [948, 864] on button "Save" at bounding box center [956, 867] width 68 height 27
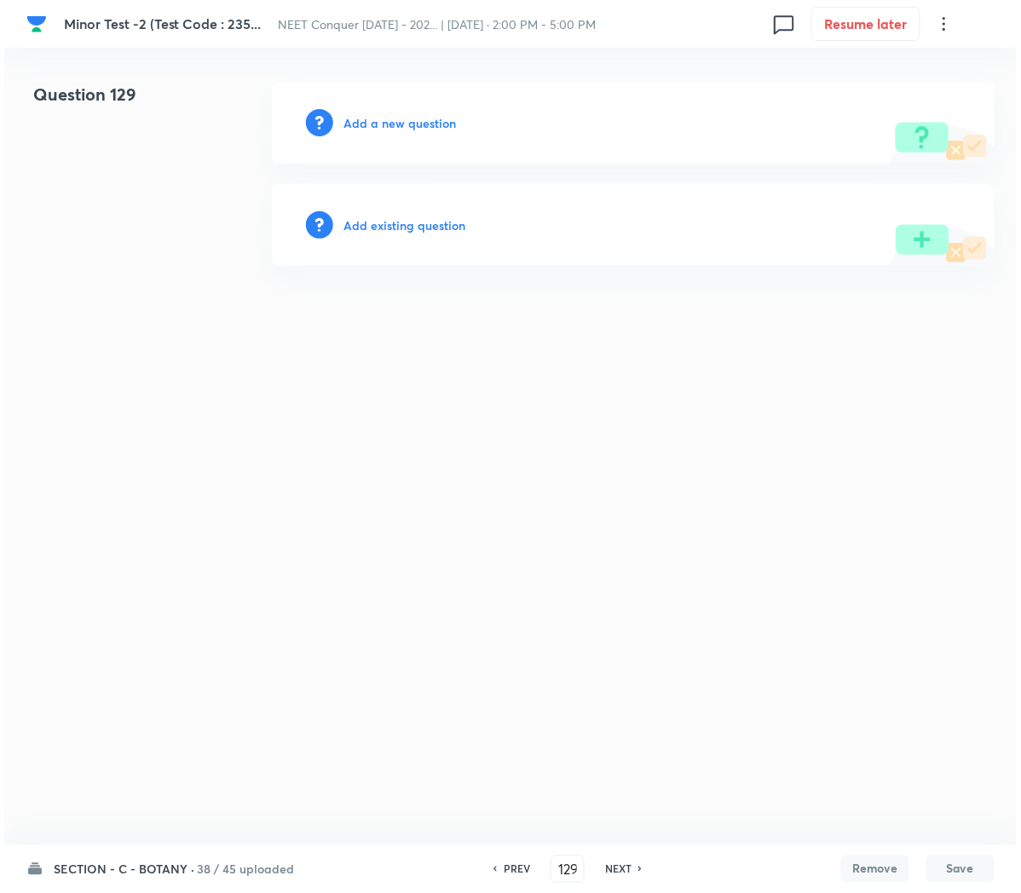
scroll to position [0, 0]
click at [381, 128] on h6 "Add a new question" at bounding box center [399, 123] width 112 height 18
click at [381, 128] on h6 "Choose a question type" at bounding box center [408, 123] width 131 height 18
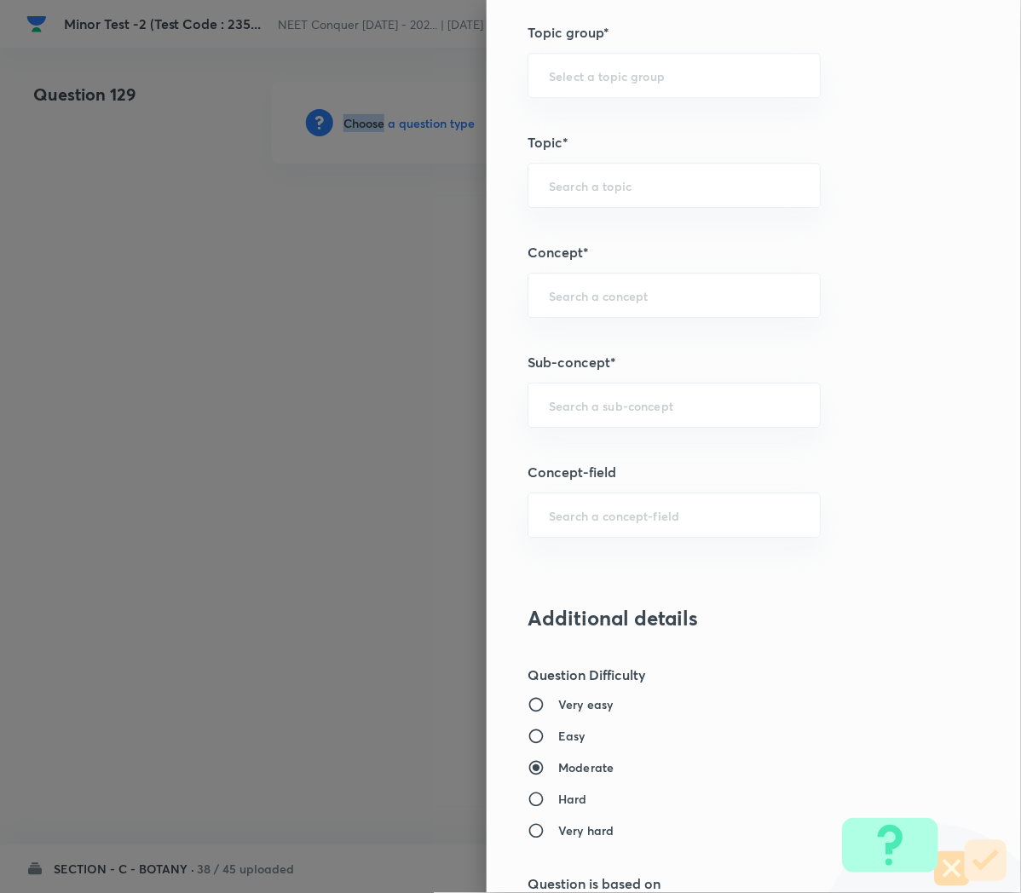
scroll to position [896, 0]
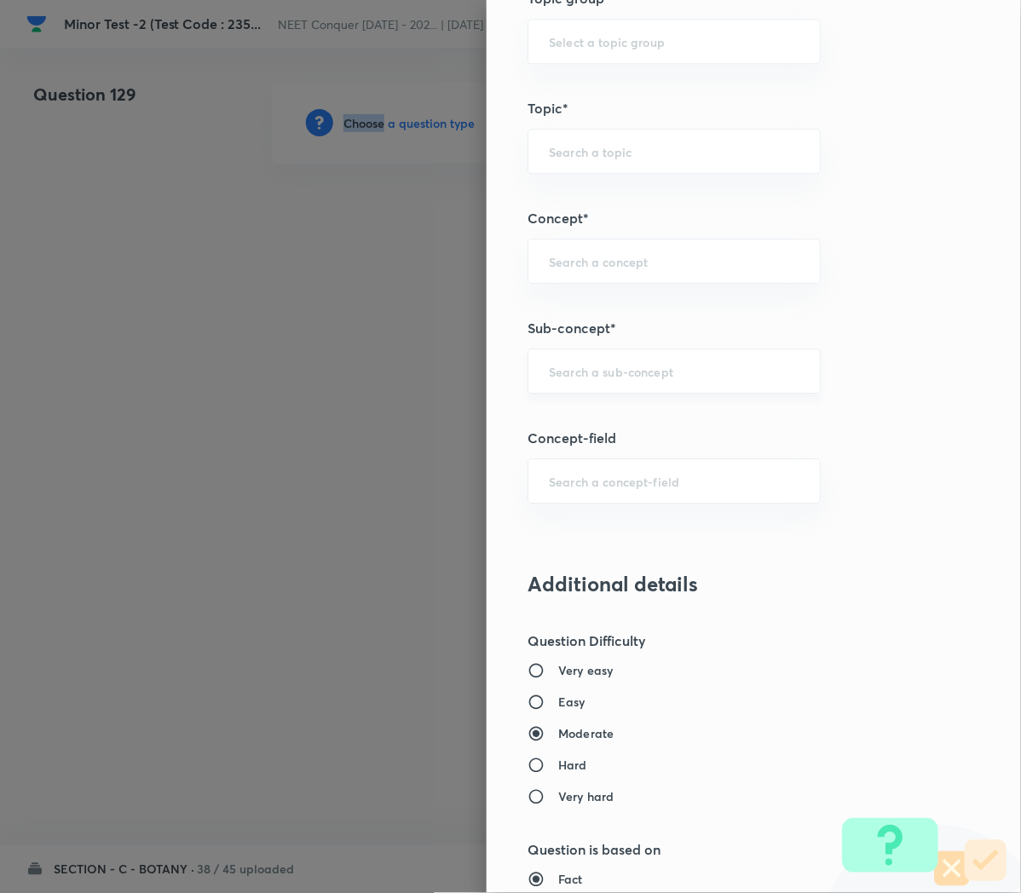
click at [561, 383] on div "​" at bounding box center [673, 370] width 293 height 45
paste input "Cell Cycle and Cell Division"
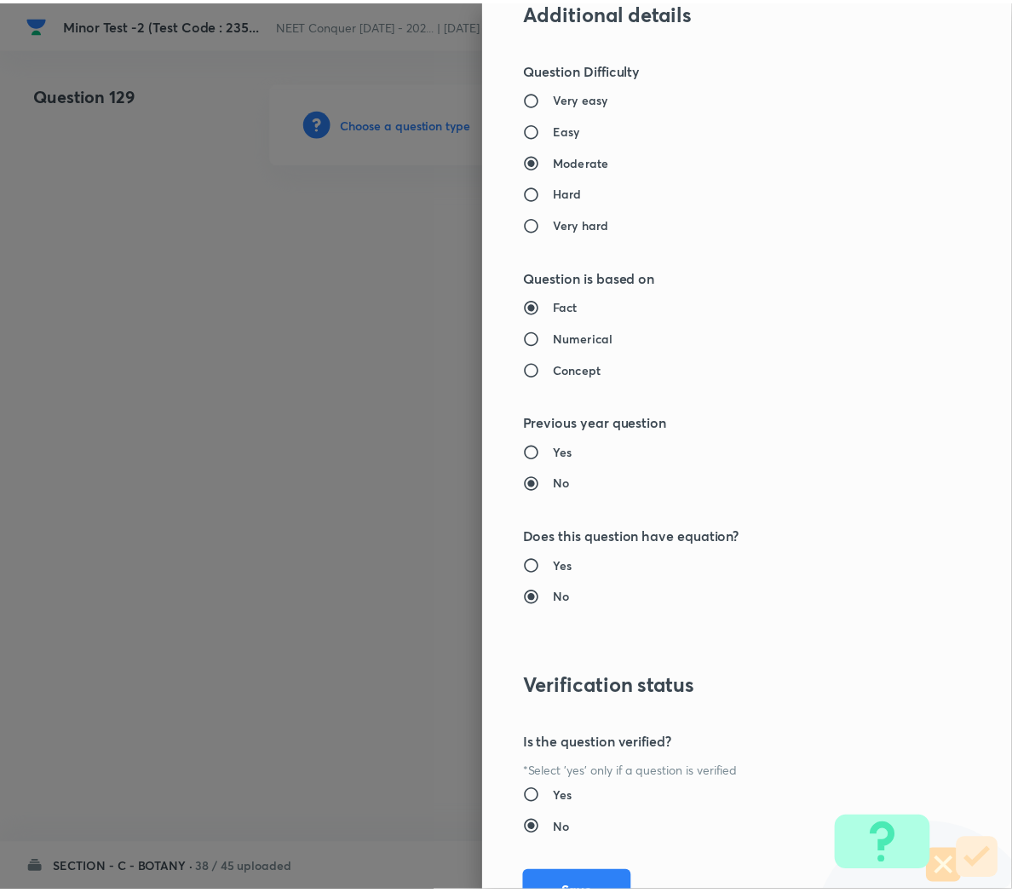
scroll to position [1546, 0]
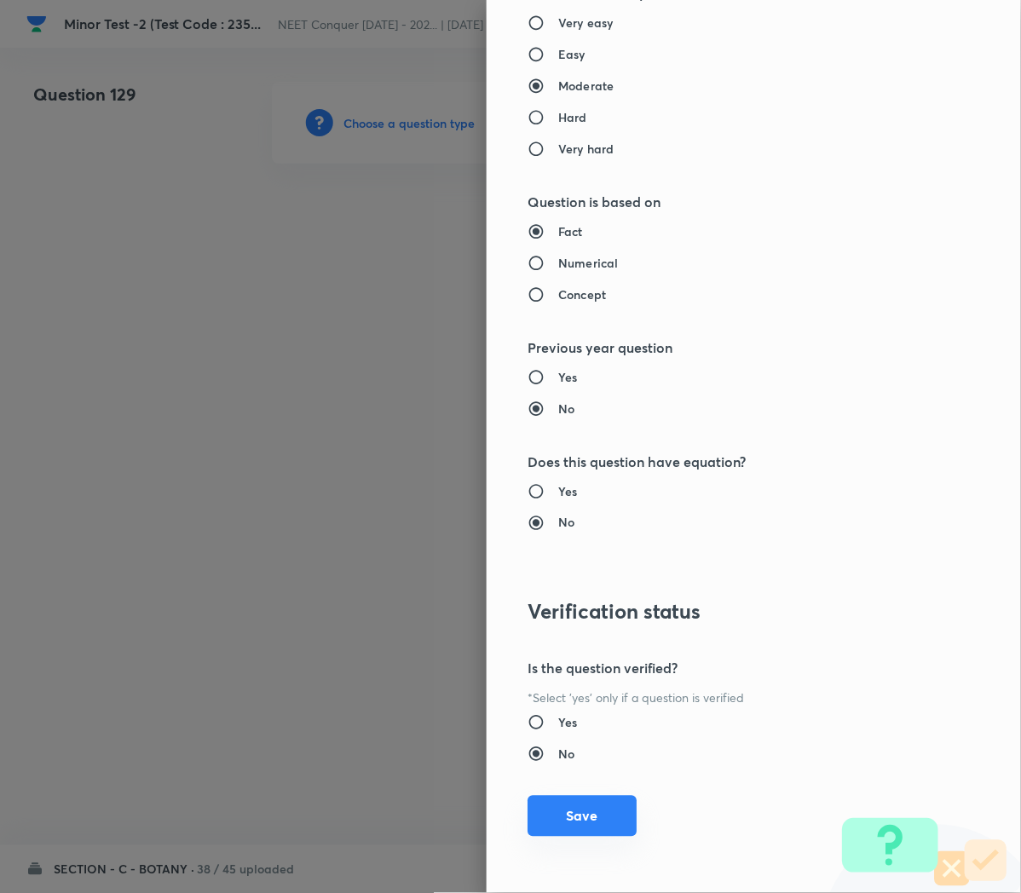
click at [563, 814] on button "Save" at bounding box center [581, 816] width 109 height 41
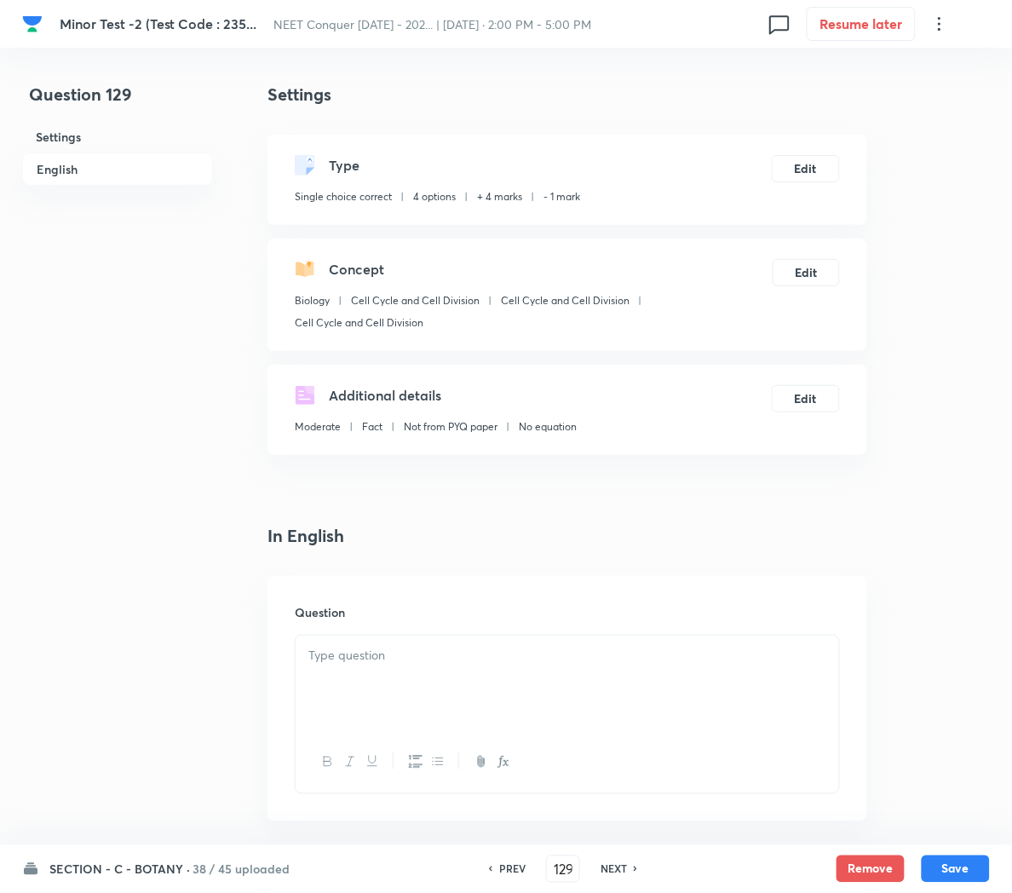
click at [360, 659] on p at bounding box center [567, 656] width 518 height 20
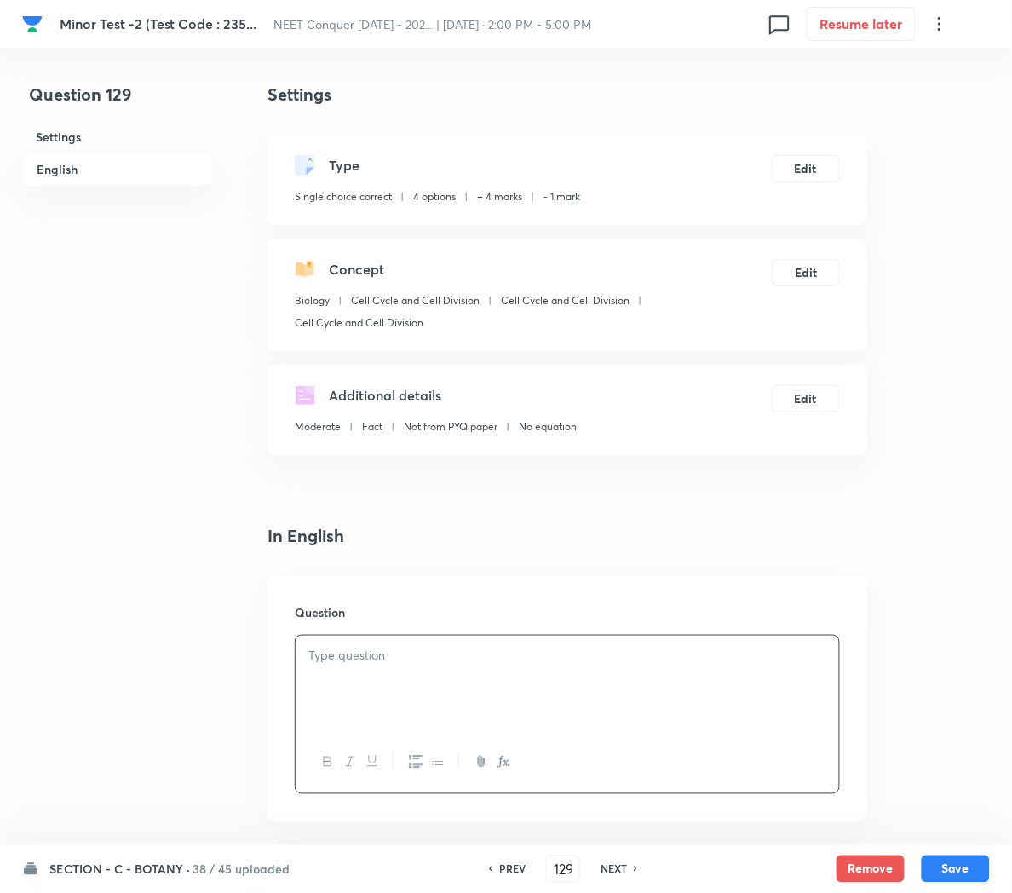
click at [511, 669] on div at bounding box center [568, 683] width 544 height 95
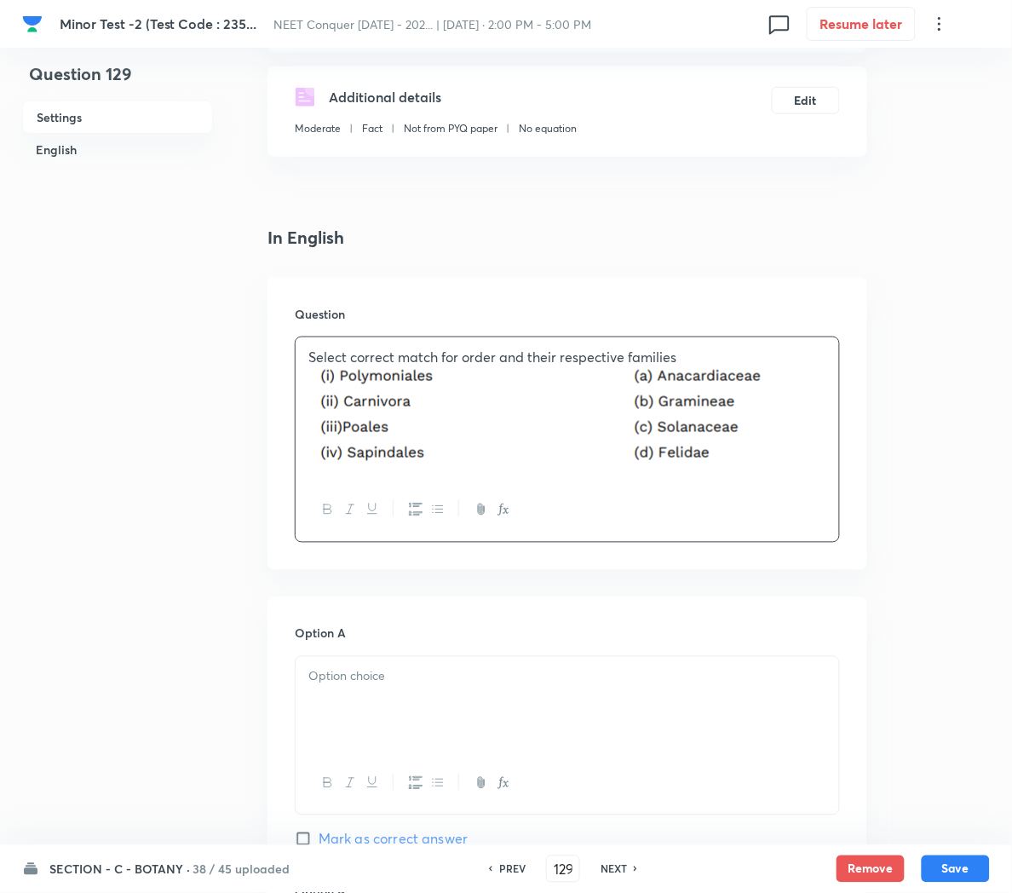
scroll to position [334, 0]
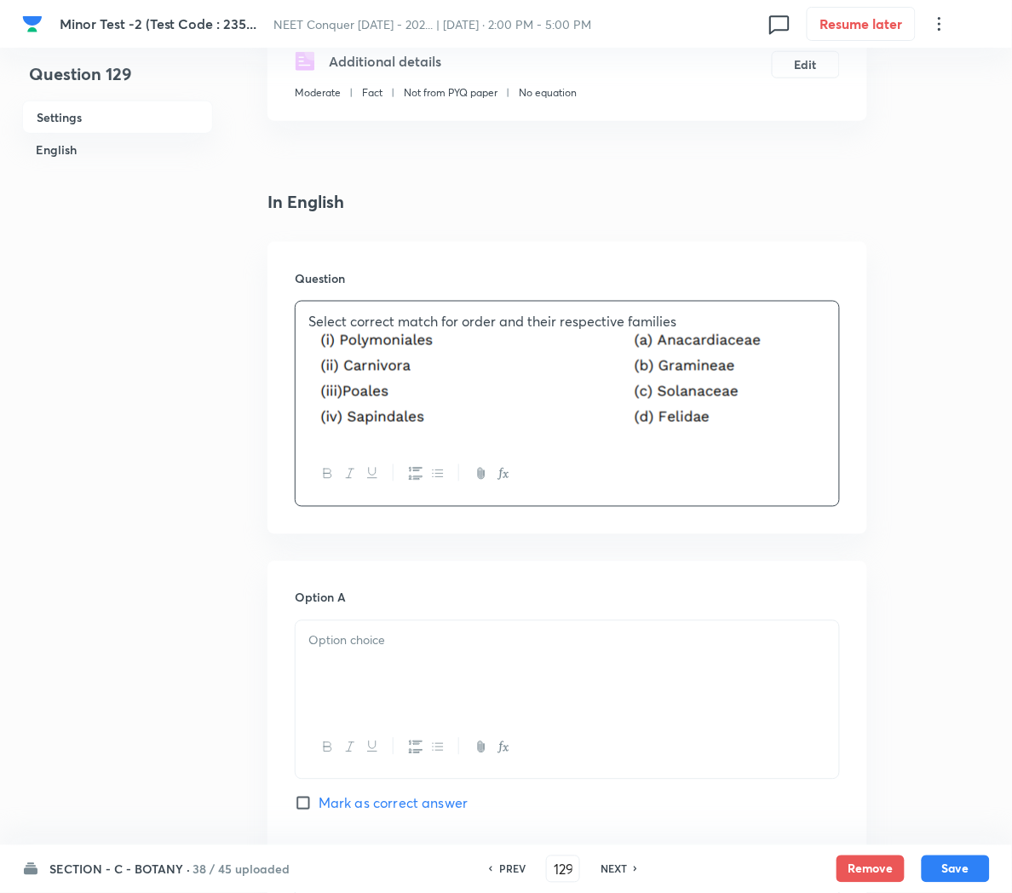
click at [369, 648] on p at bounding box center [567, 641] width 518 height 20
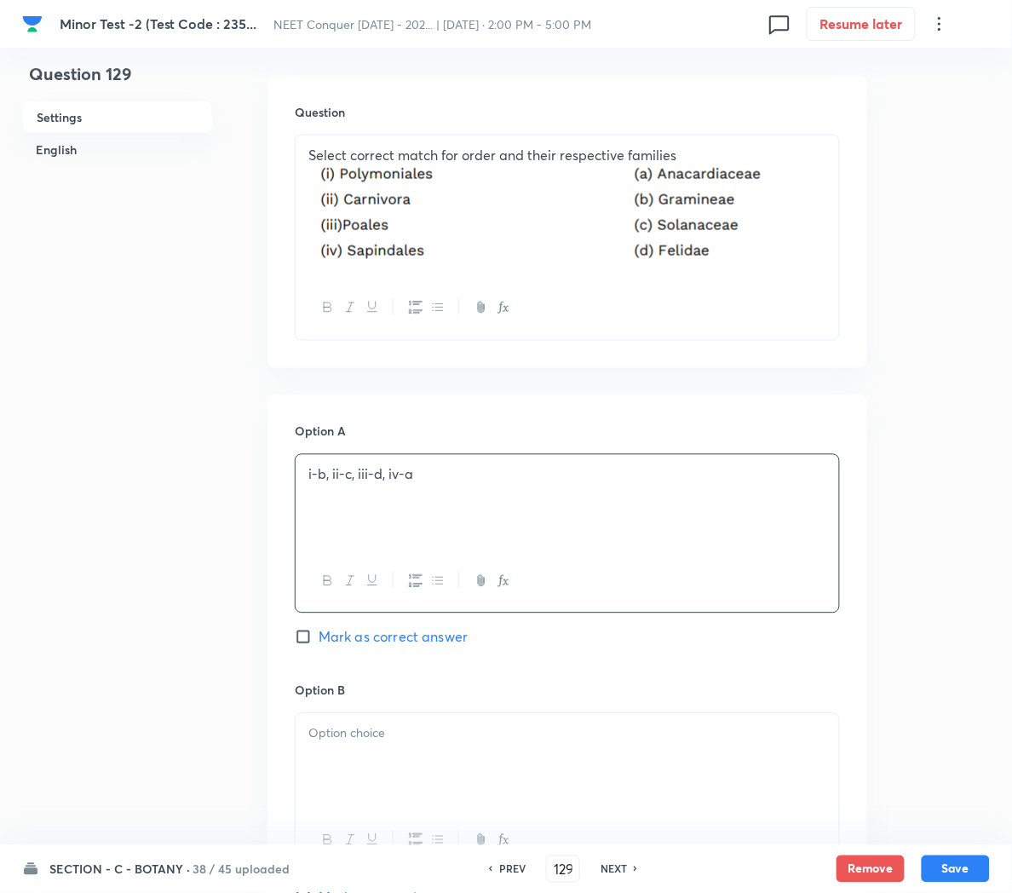
scroll to position [505, 0]
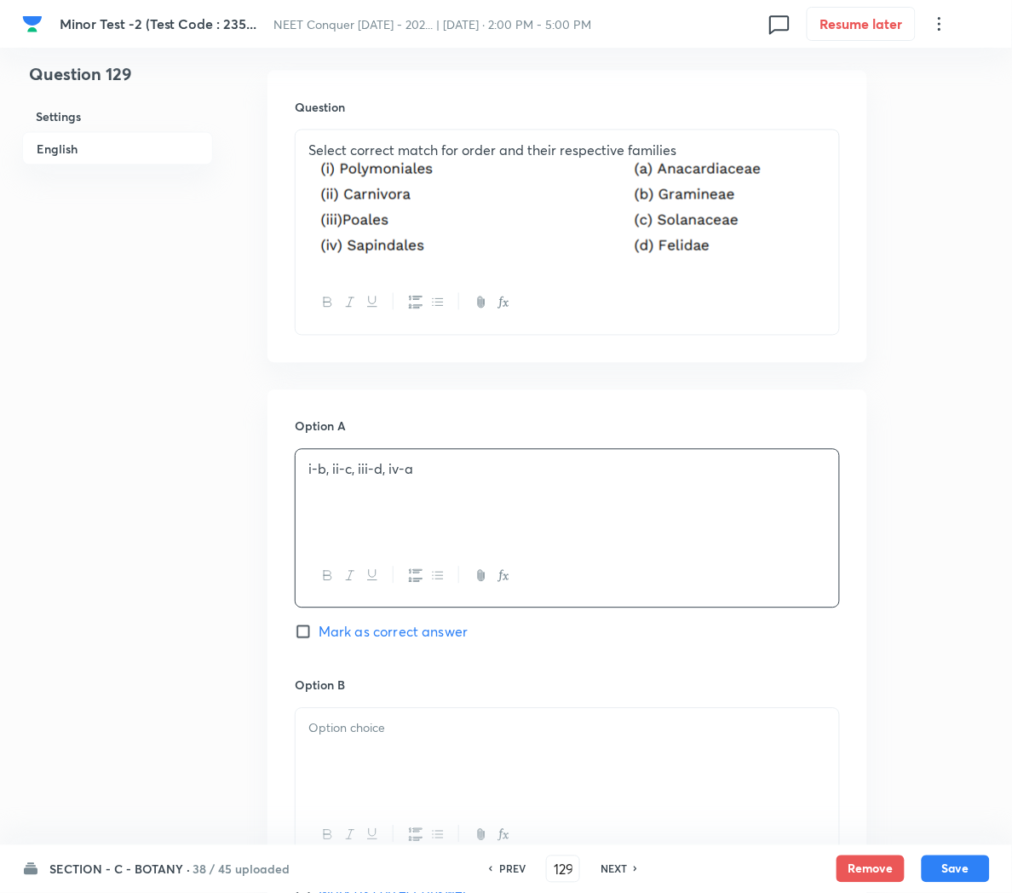
click at [354, 745] on div at bounding box center [568, 756] width 544 height 95
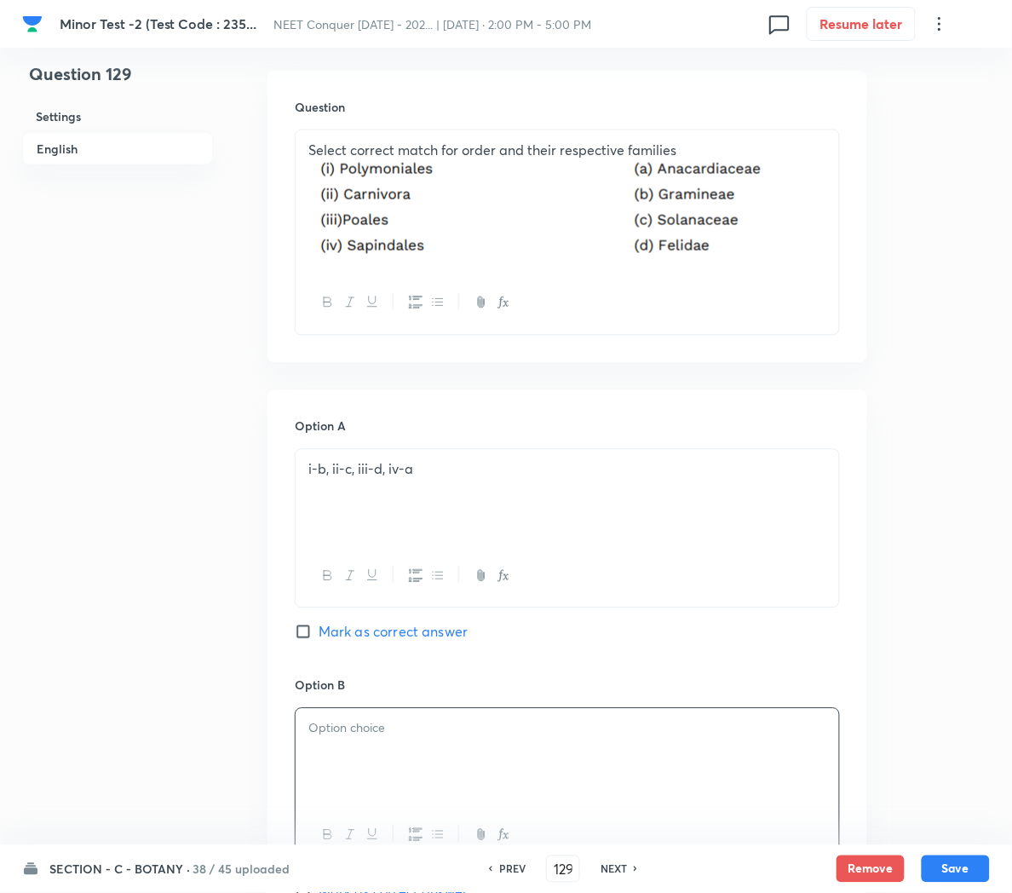
paste div
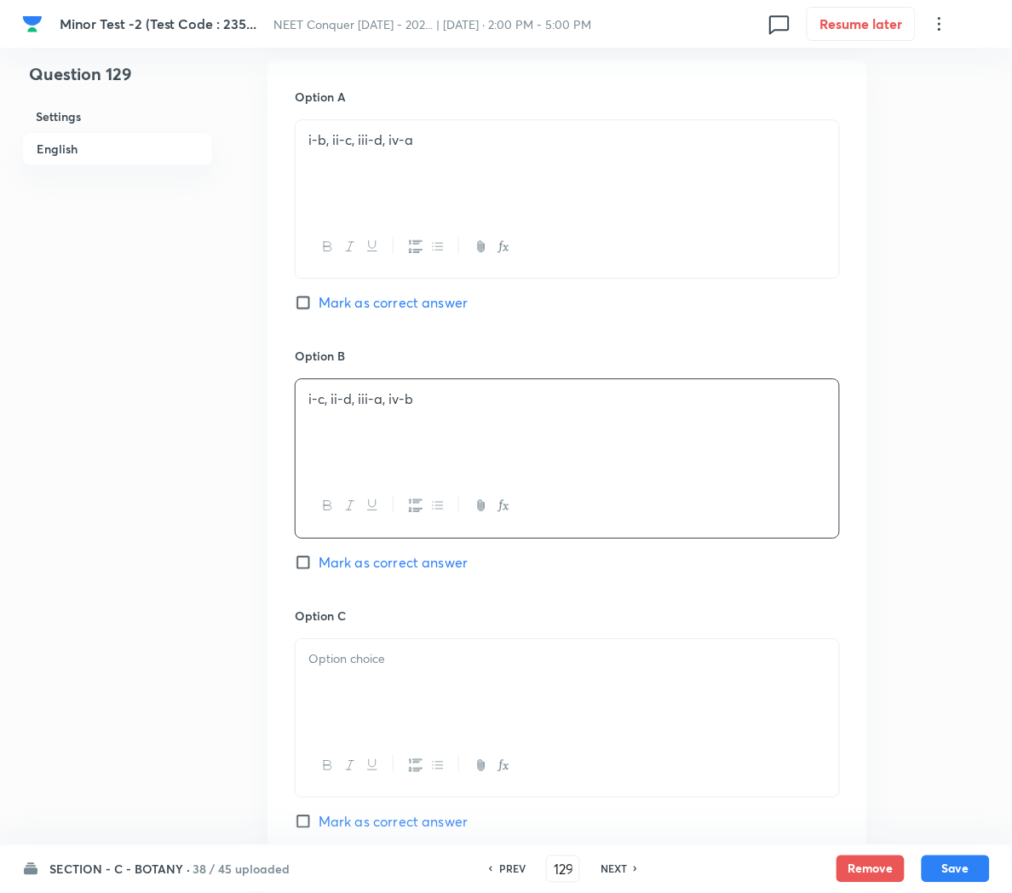
click at [376, 711] on div at bounding box center [568, 686] width 544 height 95
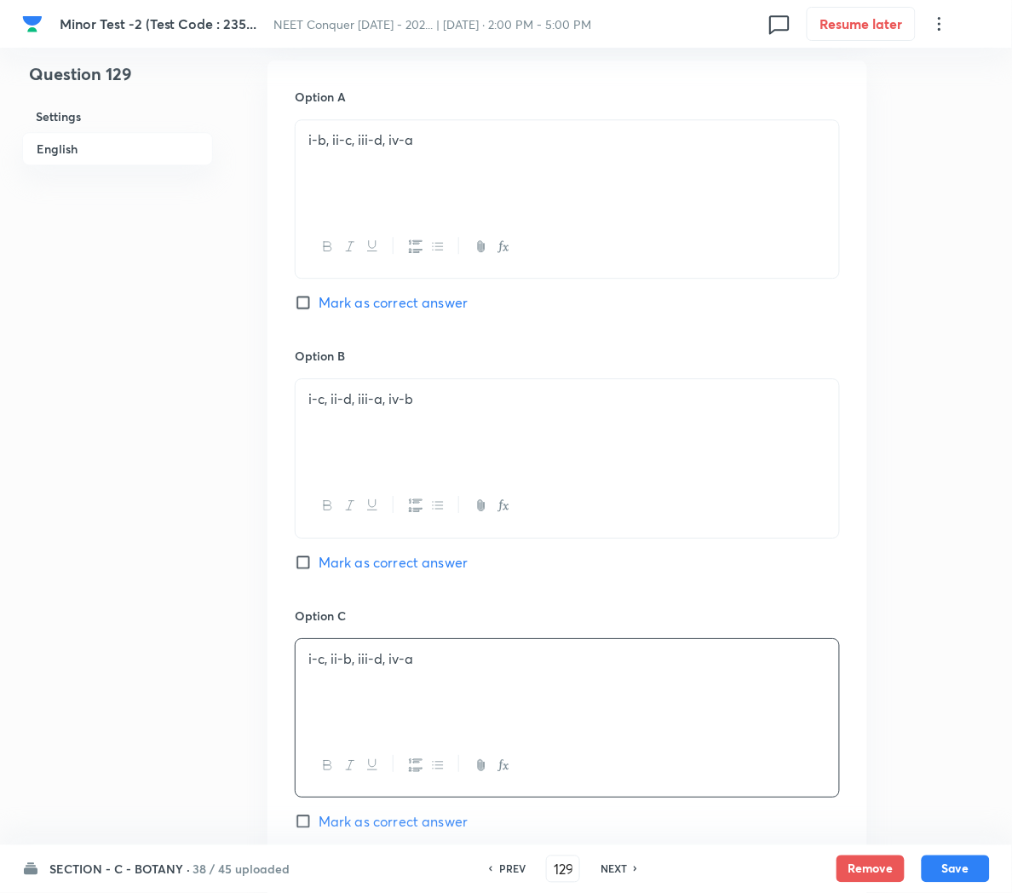
scroll to position [1082, 0]
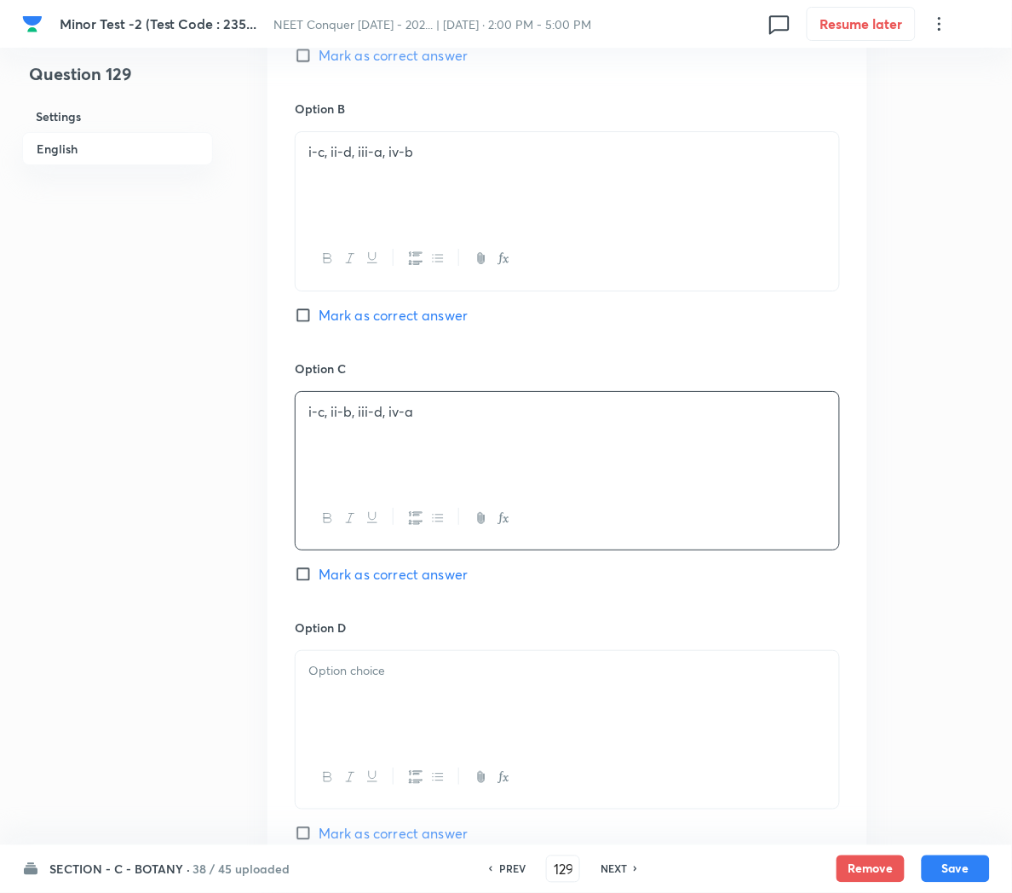
click at [352, 681] on p at bounding box center [567, 671] width 518 height 20
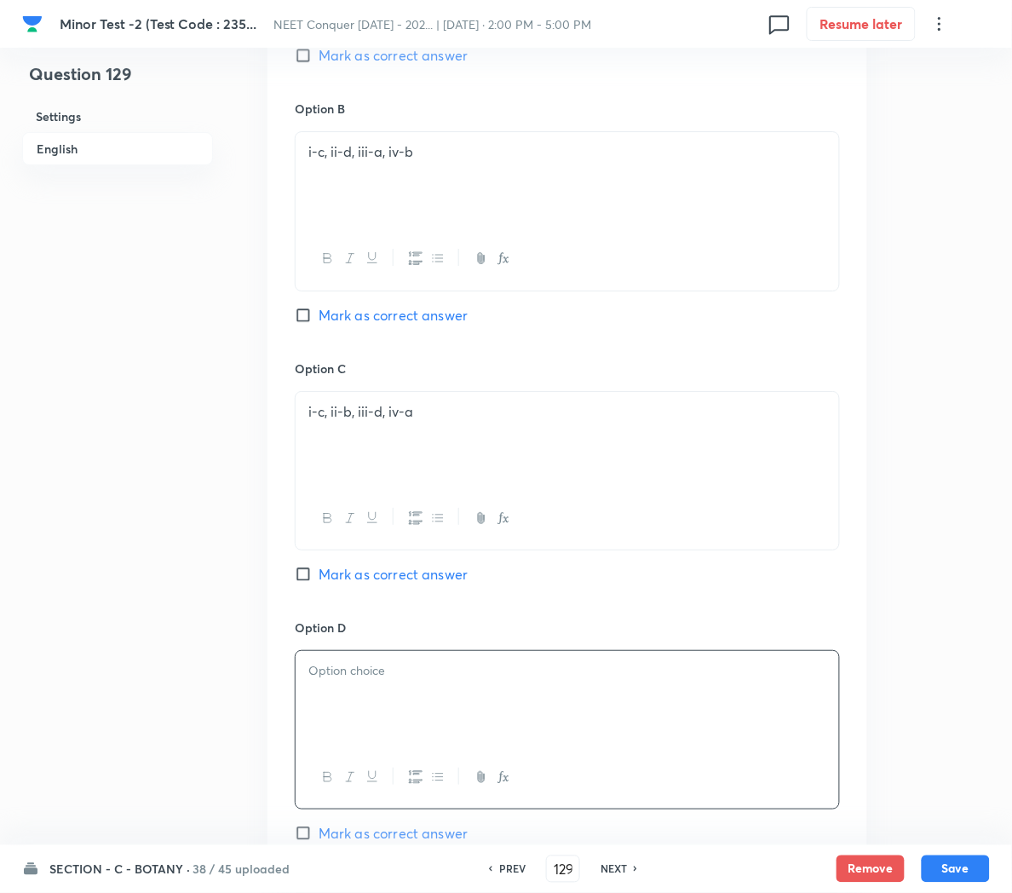
click at [383, 697] on div at bounding box center [568, 698] width 544 height 95
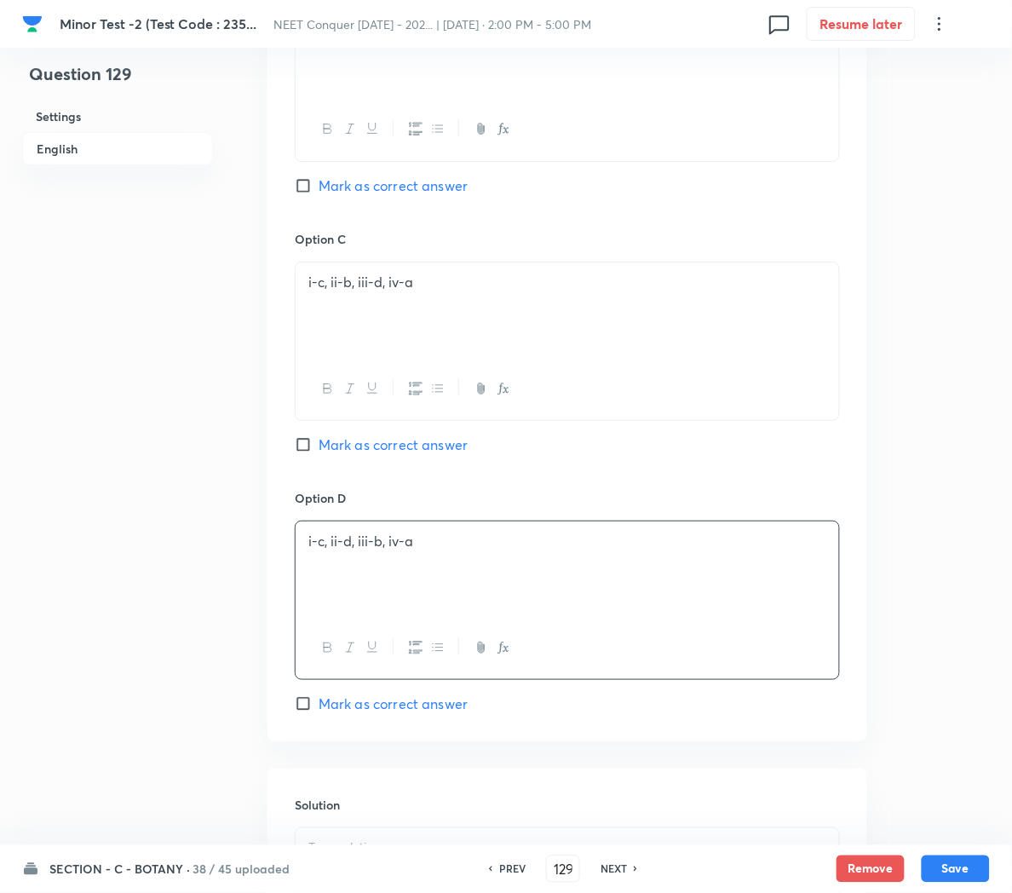
scroll to position [1215, 0]
click at [360, 718] on div "Option A i-b, ii-c, iii-d, iv-a Mark as correct answer Option B i-c, ii-d, iii-…" at bounding box center [568, 210] width 600 height 1058
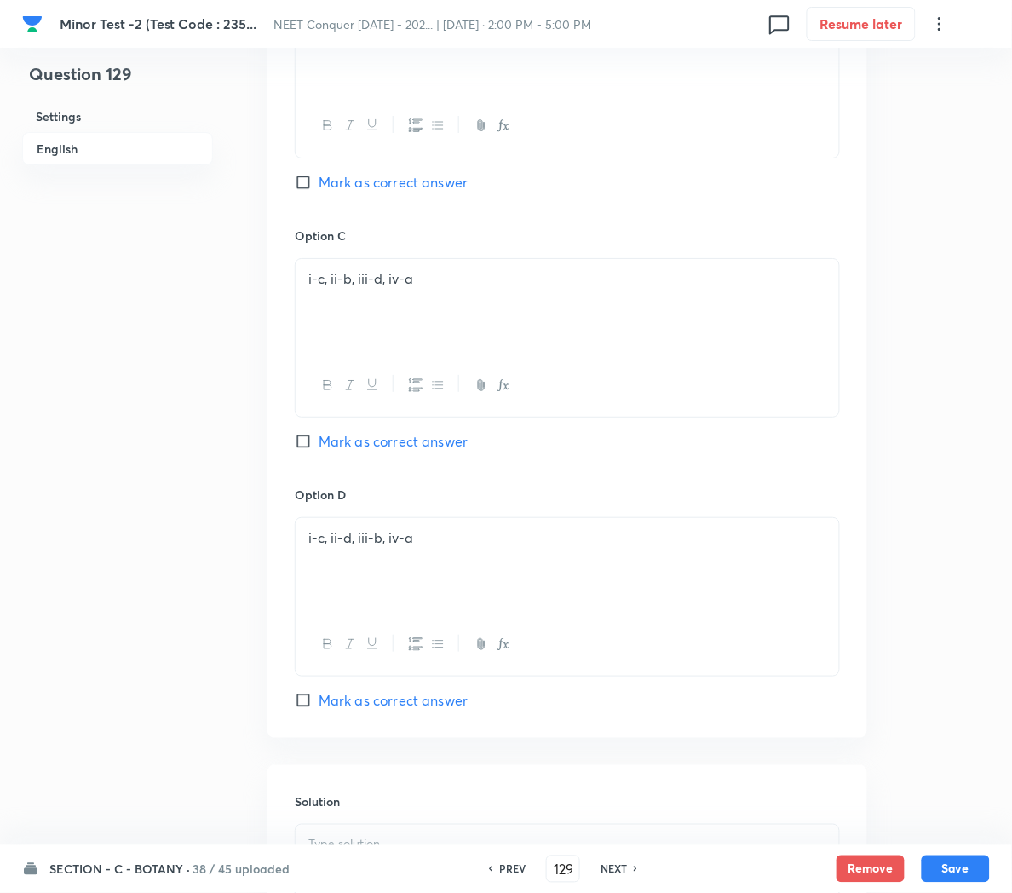
click at [356, 706] on span "Mark as correct answer" at bounding box center [393, 700] width 149 height 20
click at [319, 706] on input "Mark as correct answer" at bounding box center [307, 700] width 24 height 17
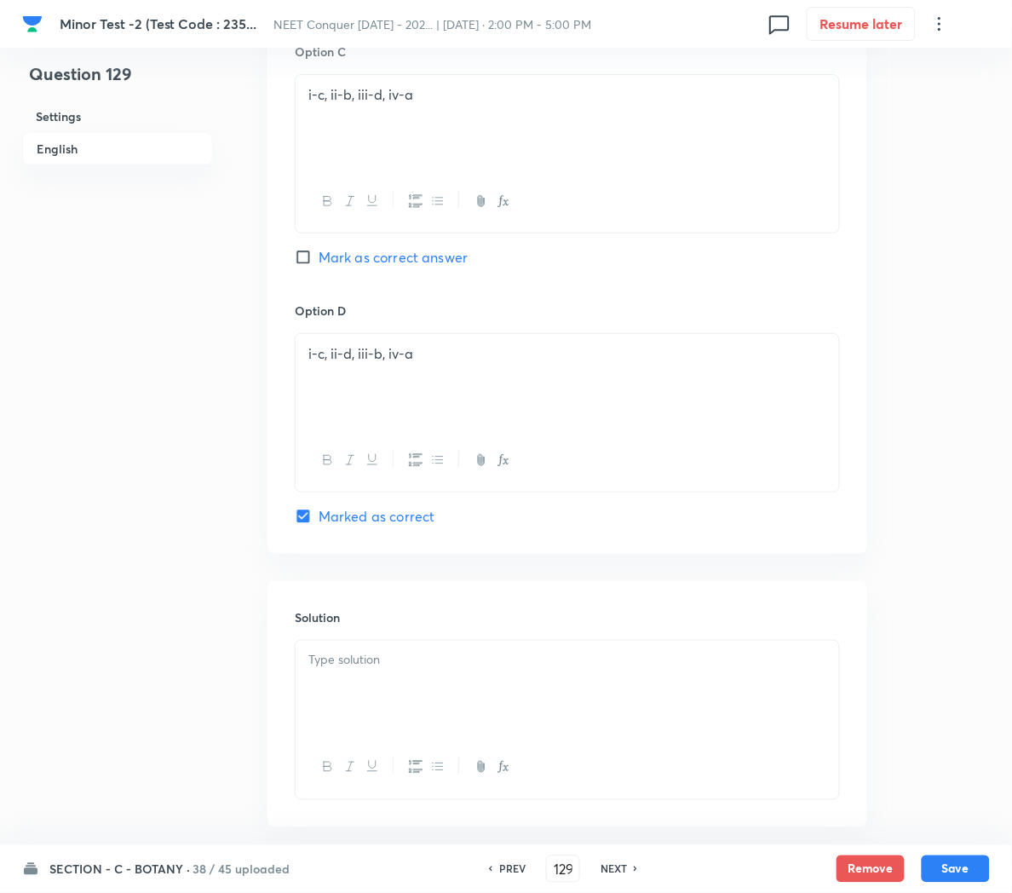
scroll to position [1402, 0]
click at [365, 693] on div at bounding box center [568, 684] width 544 height 95
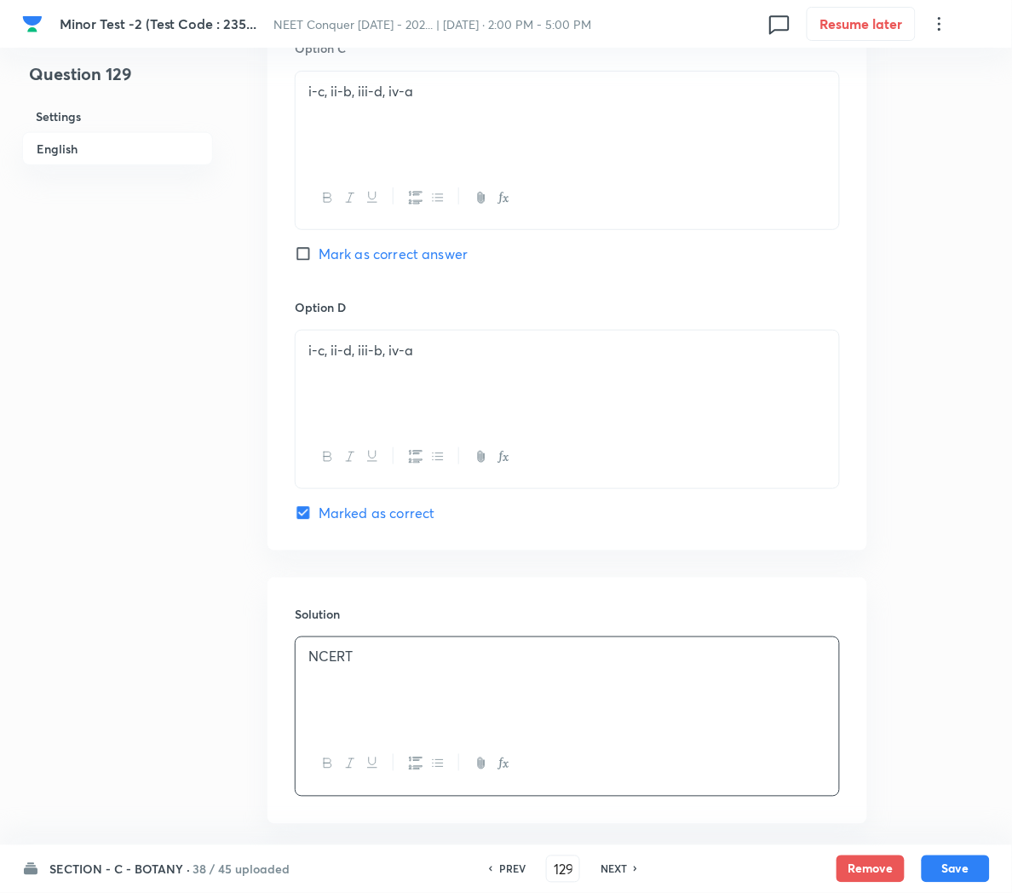
scroll to position [1491, 0]
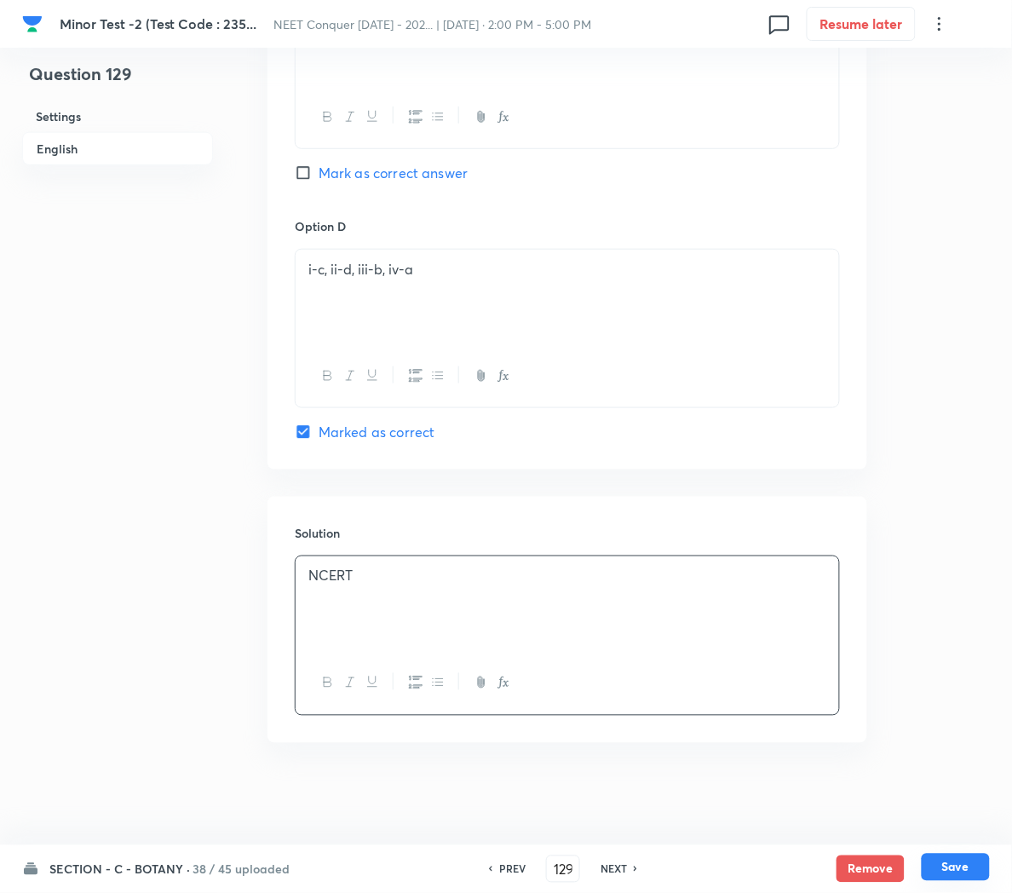
click at [948, 859] on button "Save" at bounding box center [956, 867] width 68 height 27
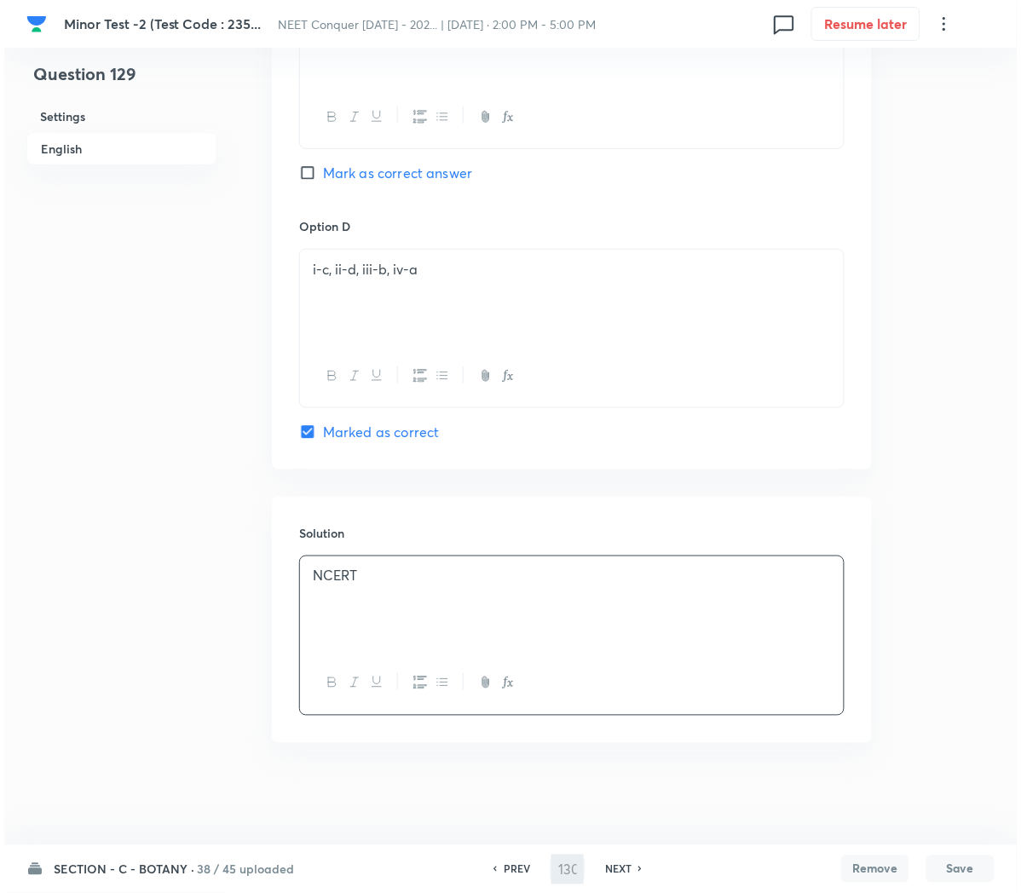
scroll to position [0, 0]
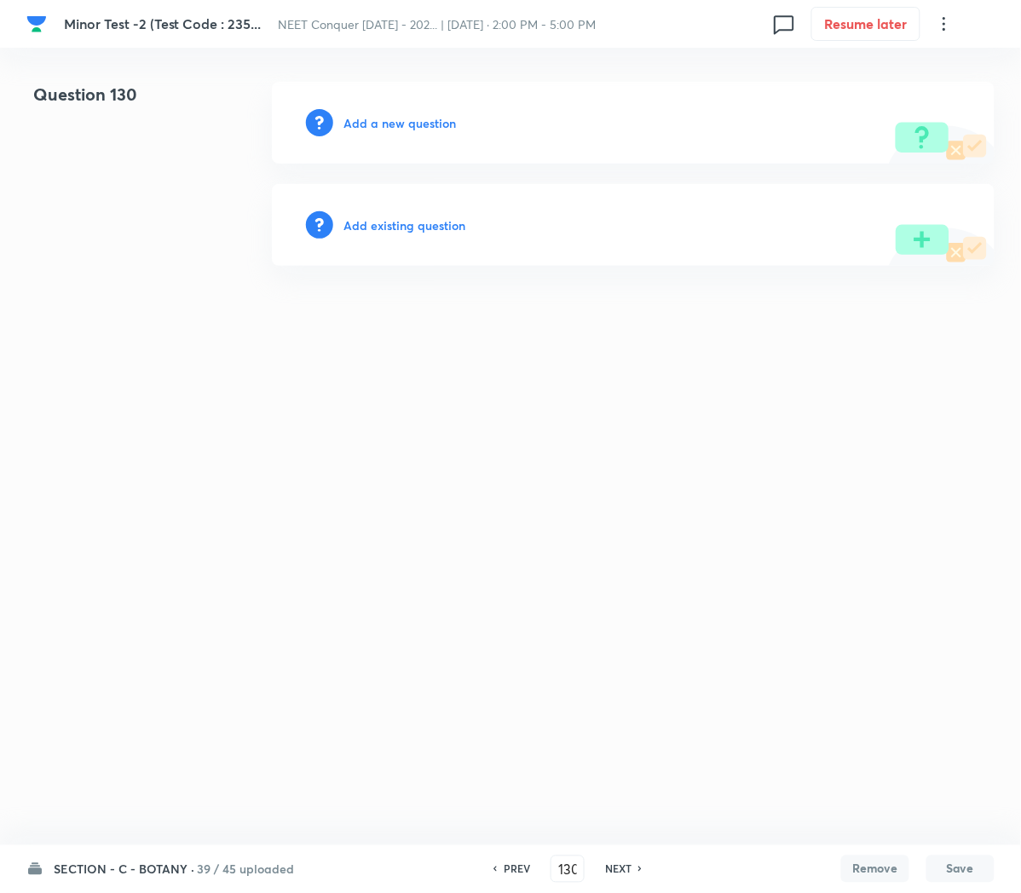
click at [368, 124] on h6 "Add a new question" at bounding box center [399, 123] width 112 height 18
click at [368, 124] on h6 "Choose a question type" at bounding box center [408, 123] width 131 height 18
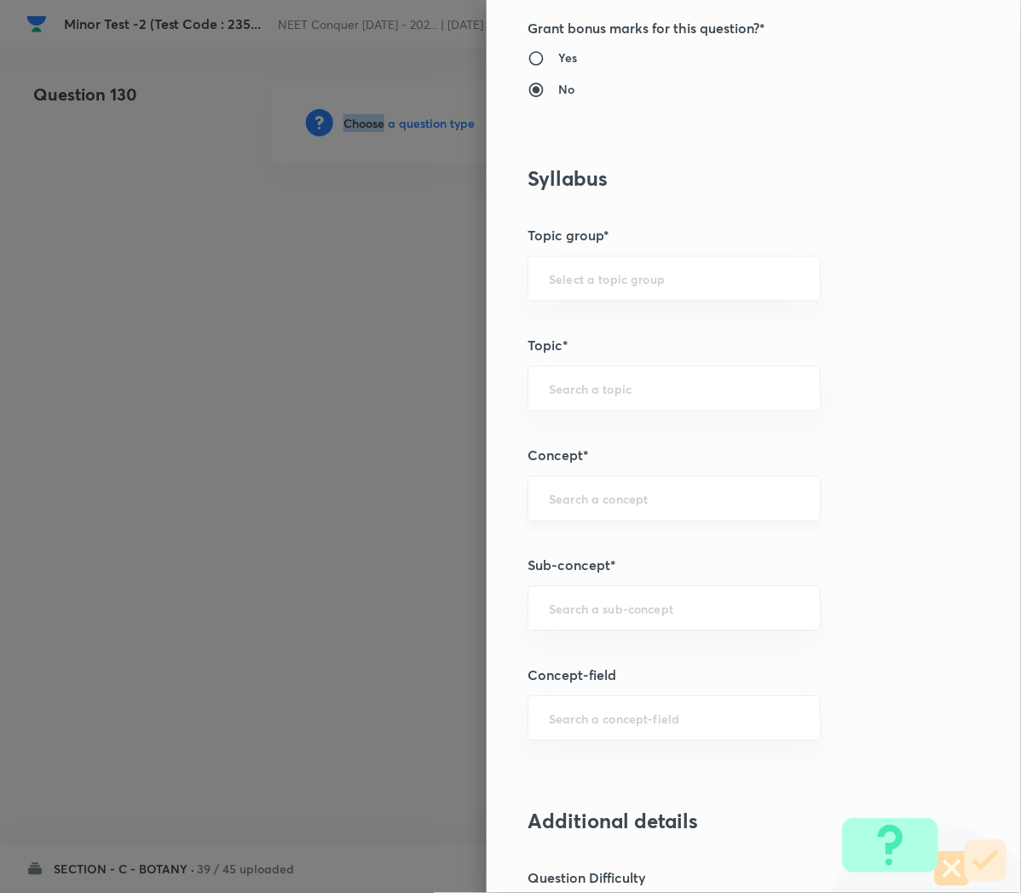
scroll to position [661, 0]
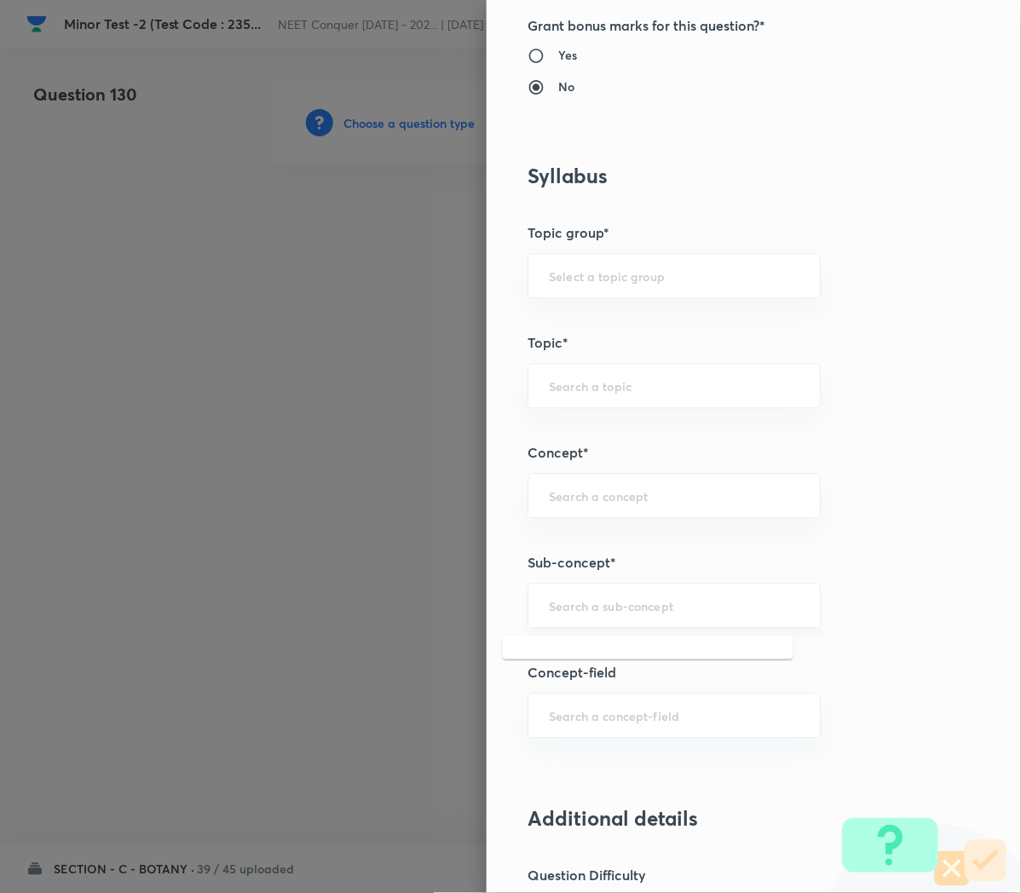
click at [582, 613] on input "text" at bounding box center [674, 606] width 250 height 16
paste input "Cell Cycle and Cell Division"
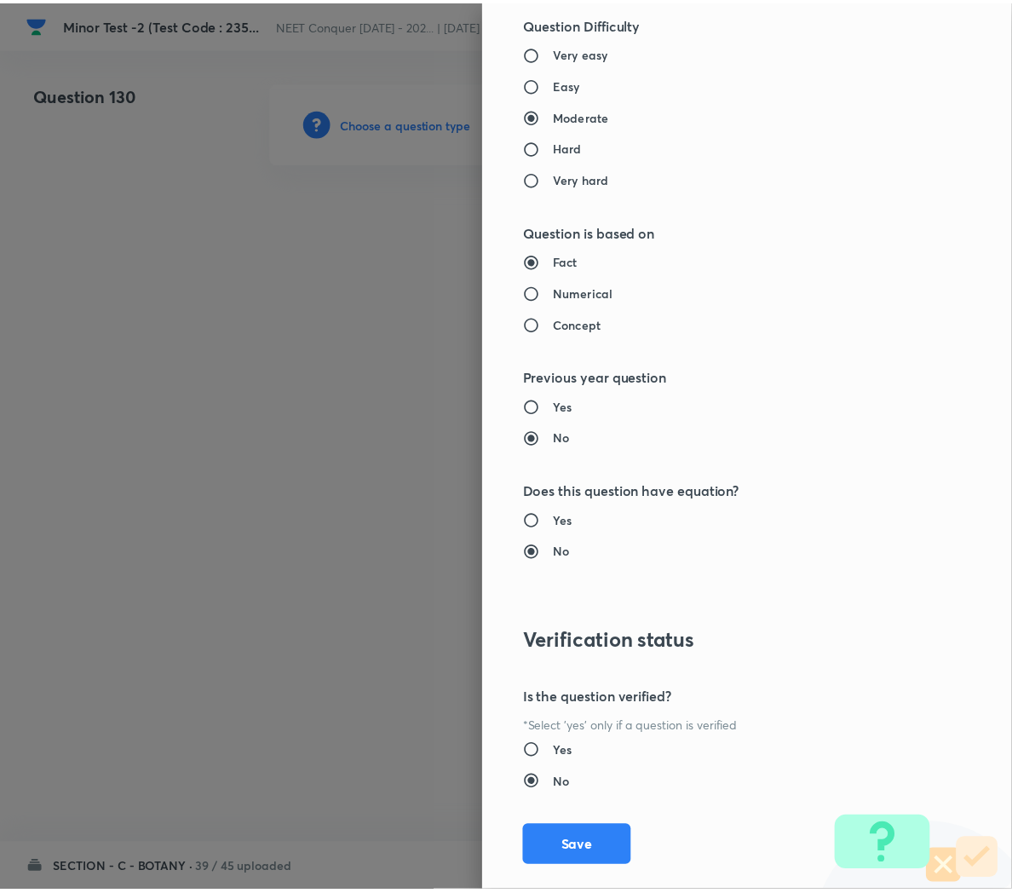
scroll to position [1546, 0]
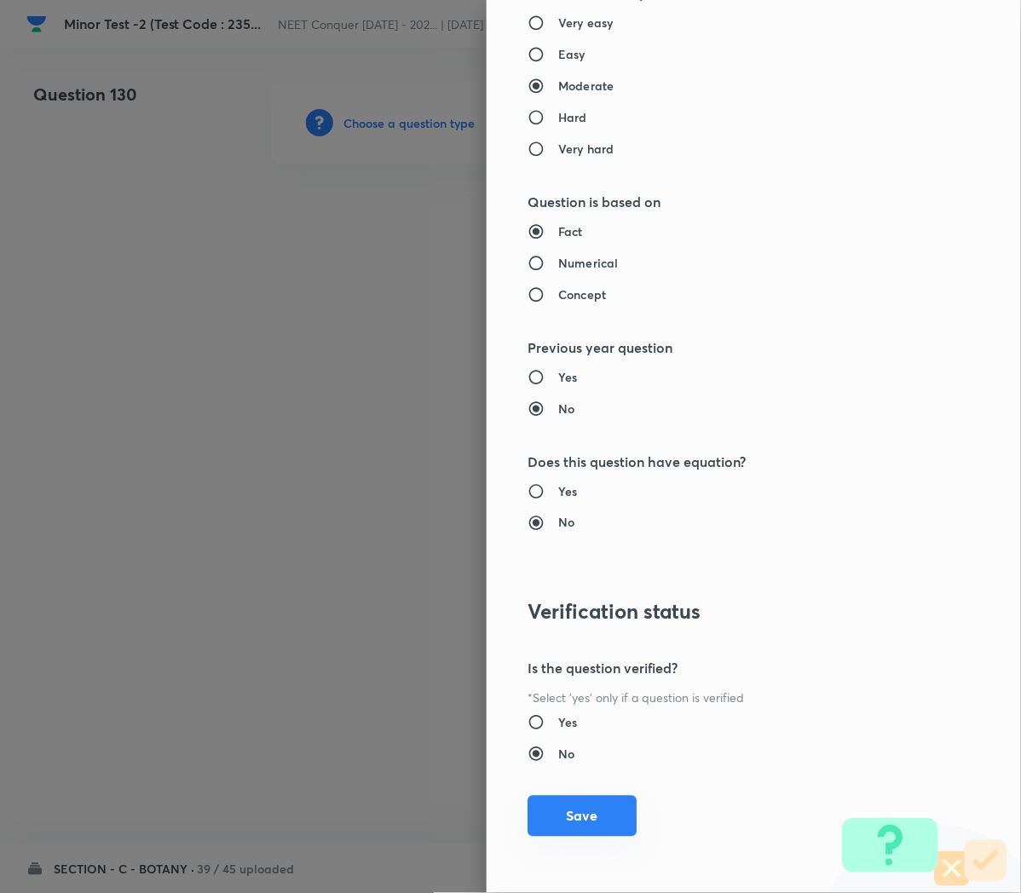
click at [551, 803] on button "Save" at bounding box center [581, 816] width 109 height 41
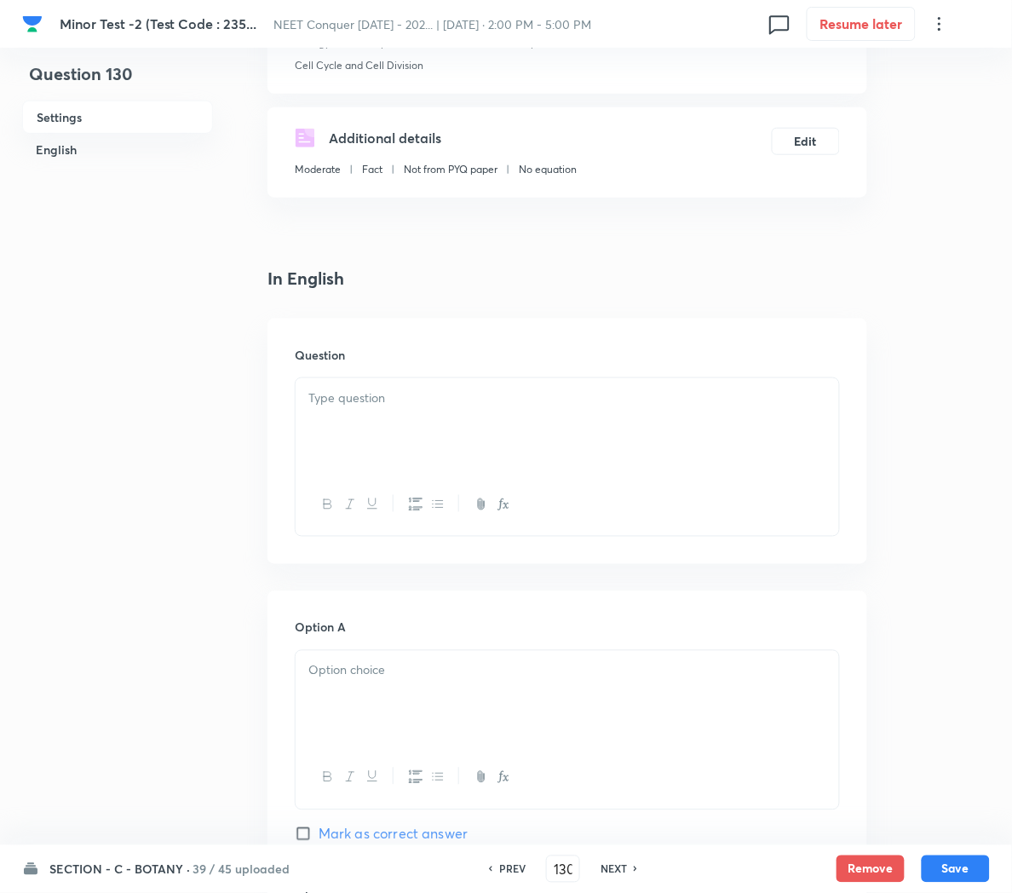
scroll to position [256, 0]
click at [328, 388] on div at bounding box center [568, 427] width 544 height 95
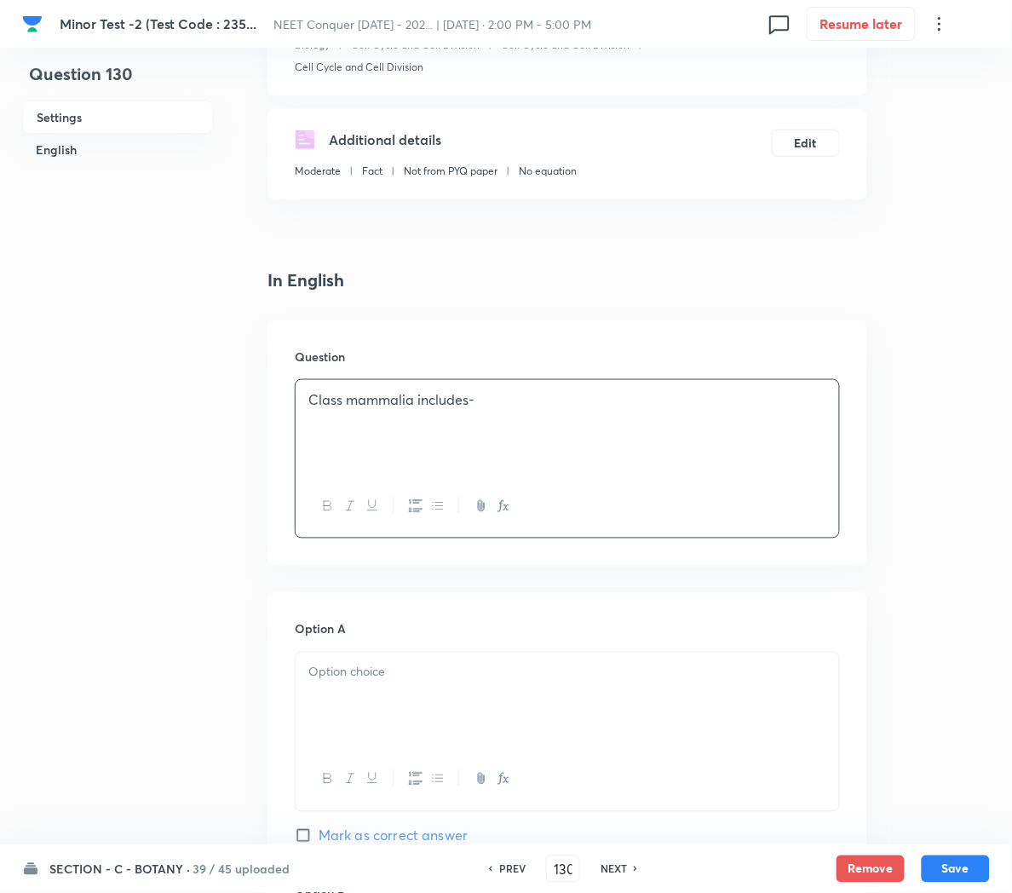
click at [326, 697] on div at bounding box center [568, 700] width 544 height 95
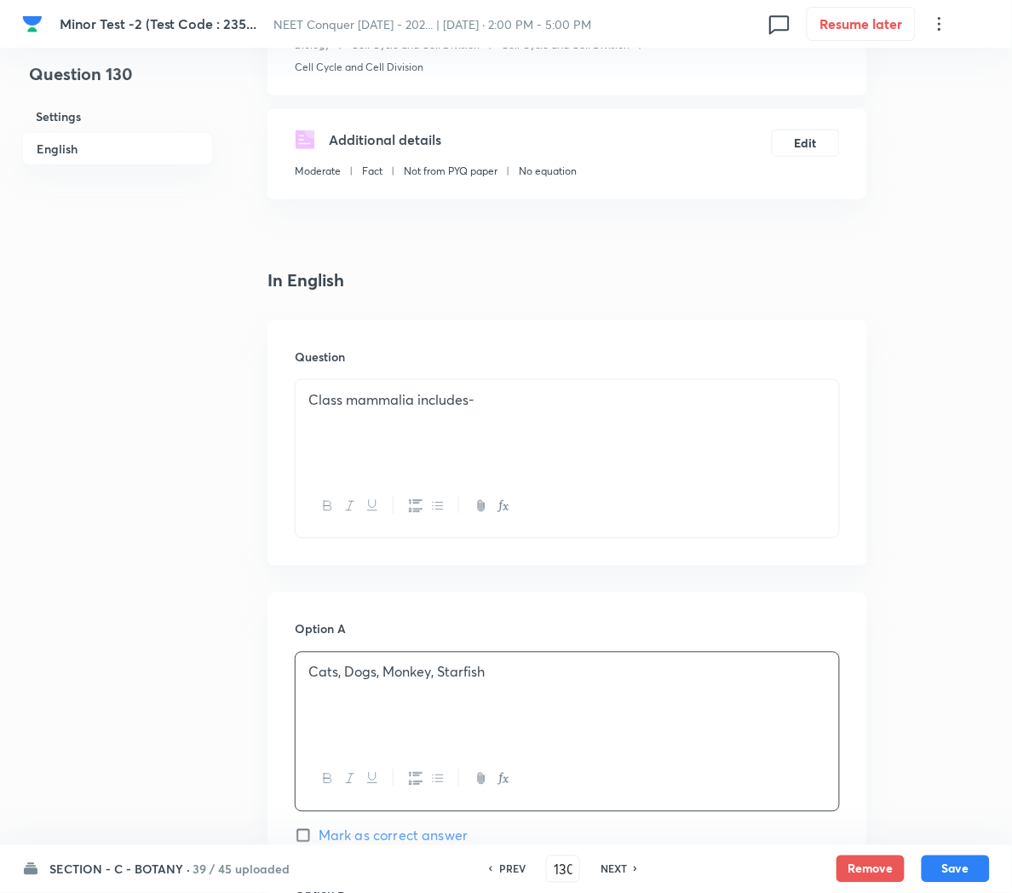
scroll to position [497, 0]
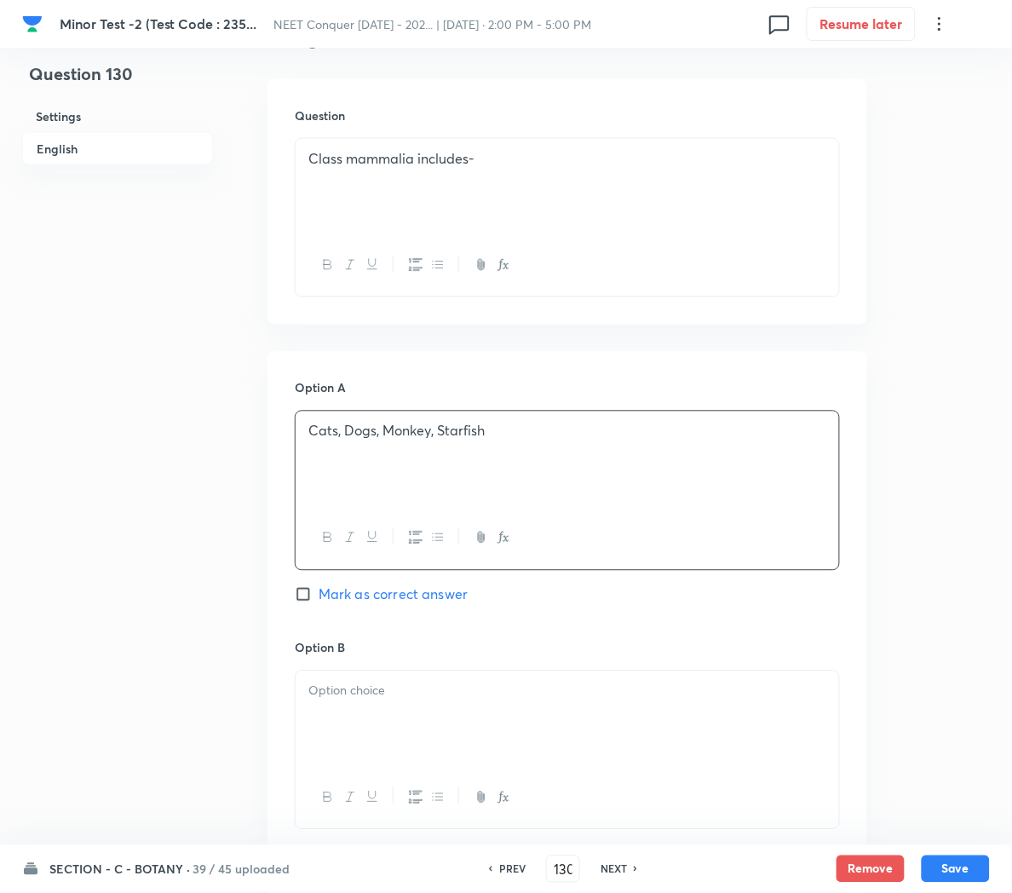
click at [326, 697] on p at bounding box center [567, 692] width 518 height 20
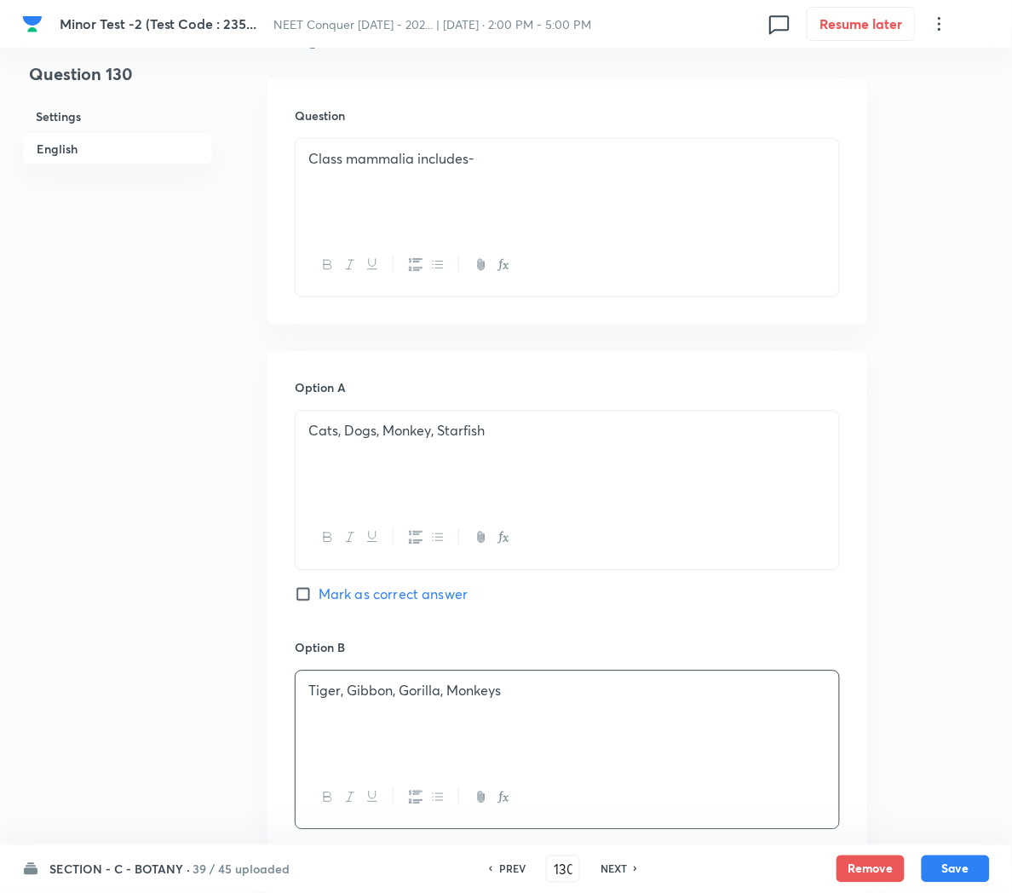
scroll to position [705, 0]
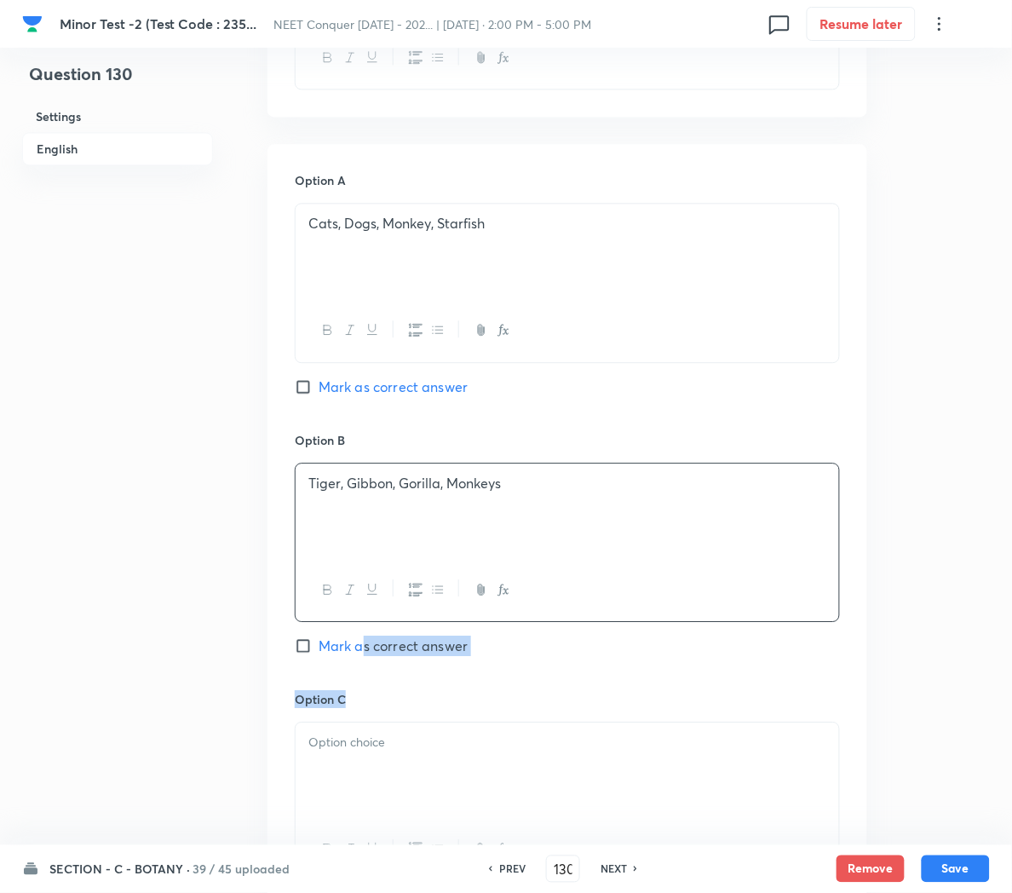
drag, startPoint x: 364, startPoint y: 648, endPoint x: 377, endPoint y: 775, distance: 127.7
click at [377, 775] on div "Option A Cats, Dogs, Monkey, Starfish Mark as correct answer Option B Tiger, Gi…" at bounding box center [568, 673] width 600 height 1058
click at [377, 775] on div at bounding box center [568, 769] width 544 height 95
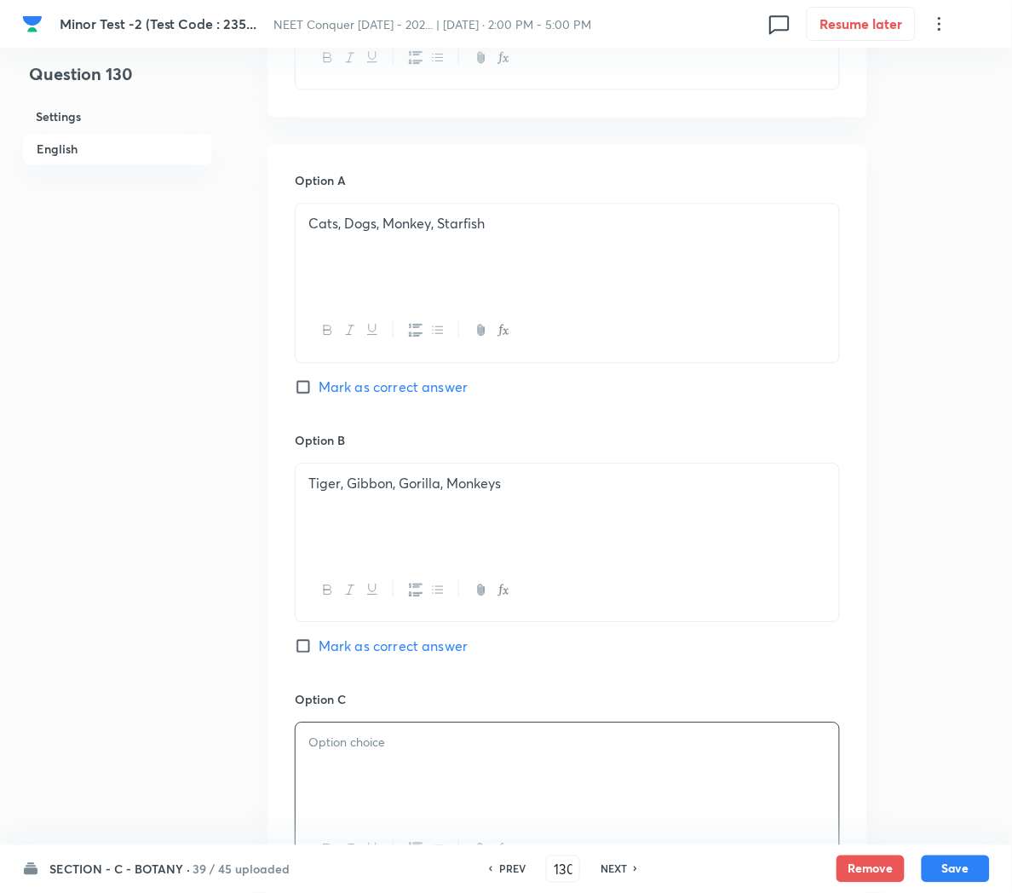
click at [330, 655] on span "Mark as correct answer" at bounding box center [393, 646] width 149 height 20
click at [319, 654] on input "Mark as correct answer" at bounding box center [307, 645] width 24 height 17
click at [365, 745] on p at bounding box center [567, 743] width 518 height 20
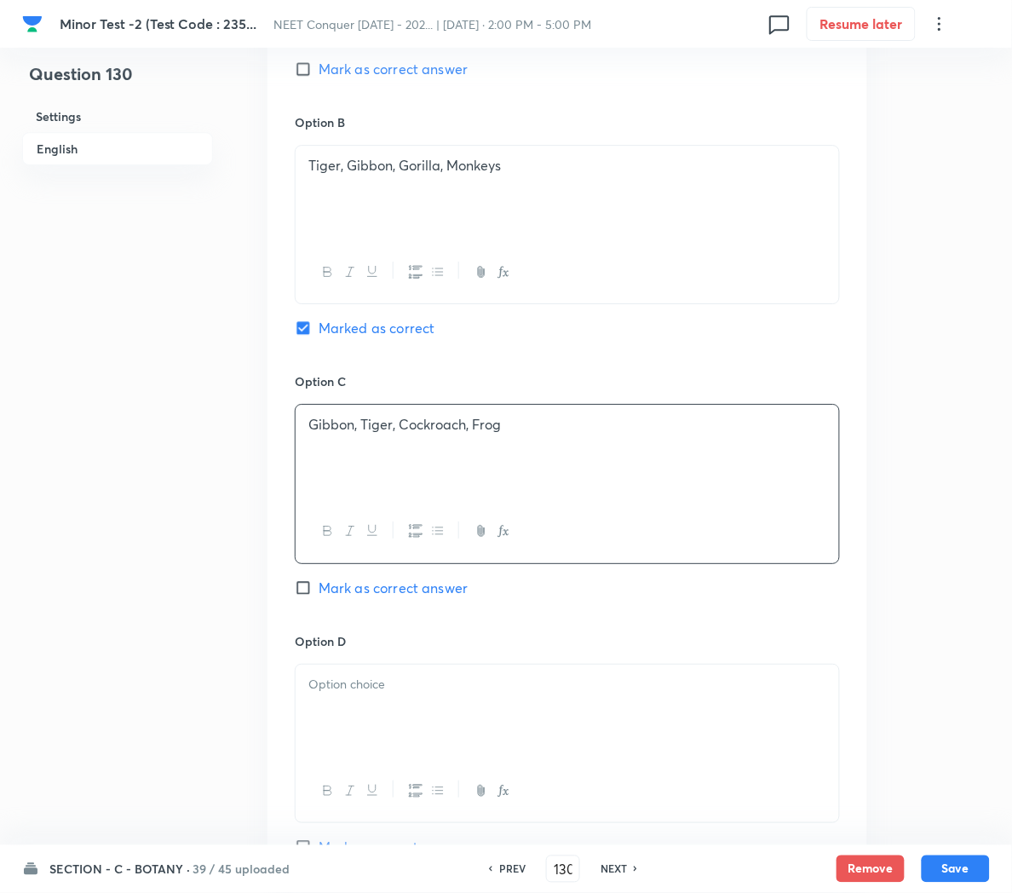
scroll to position [1037, 0]
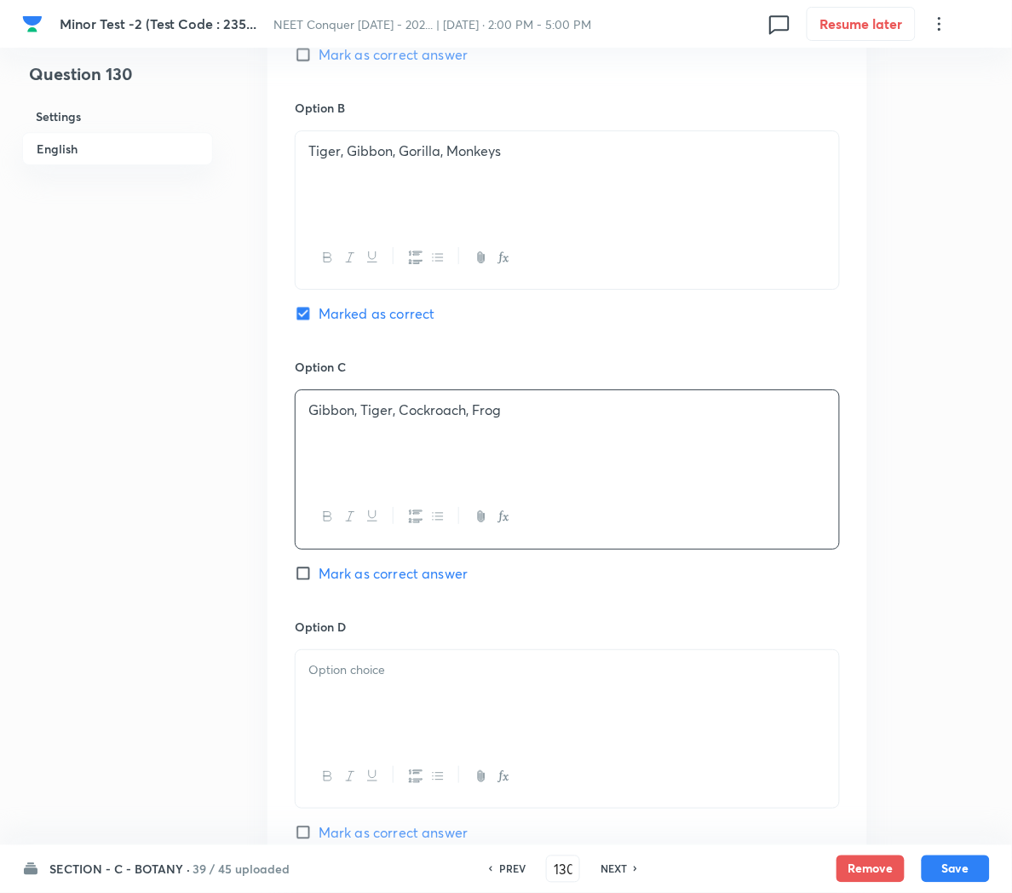
click at [384, 677] on p at bounding box center [567, 670] width 518 height 20
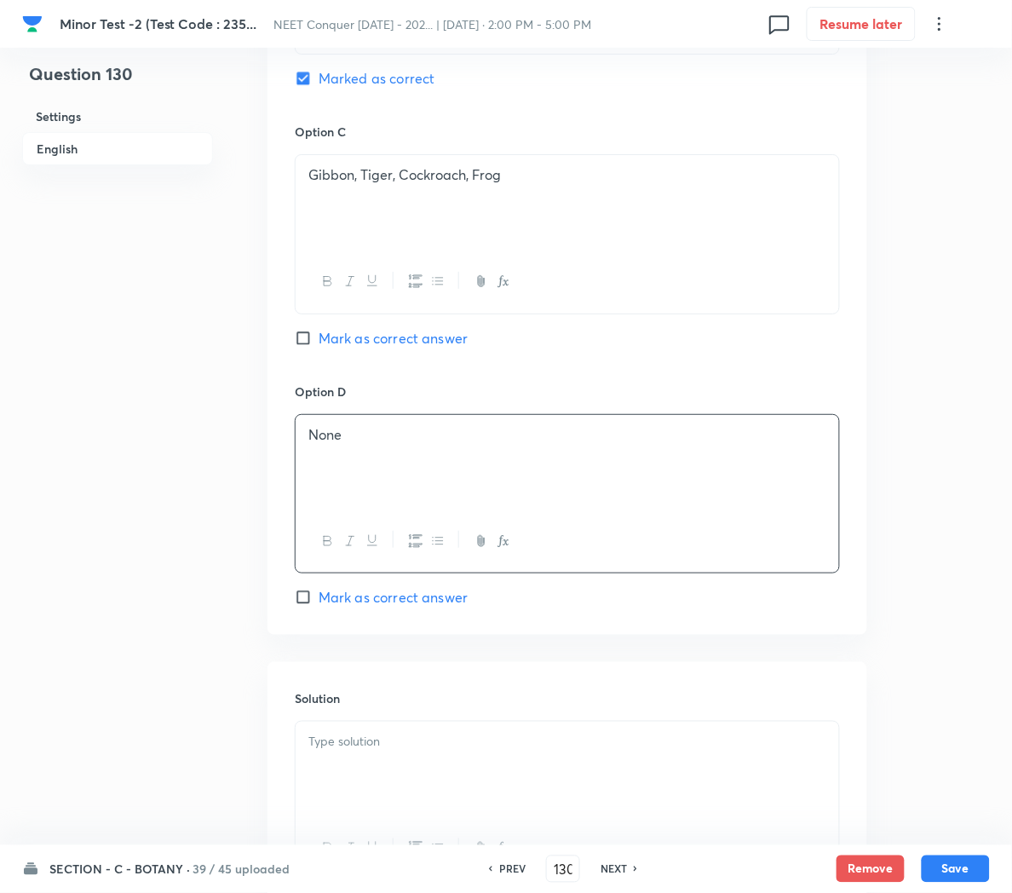
scroll to position [1280, 0]
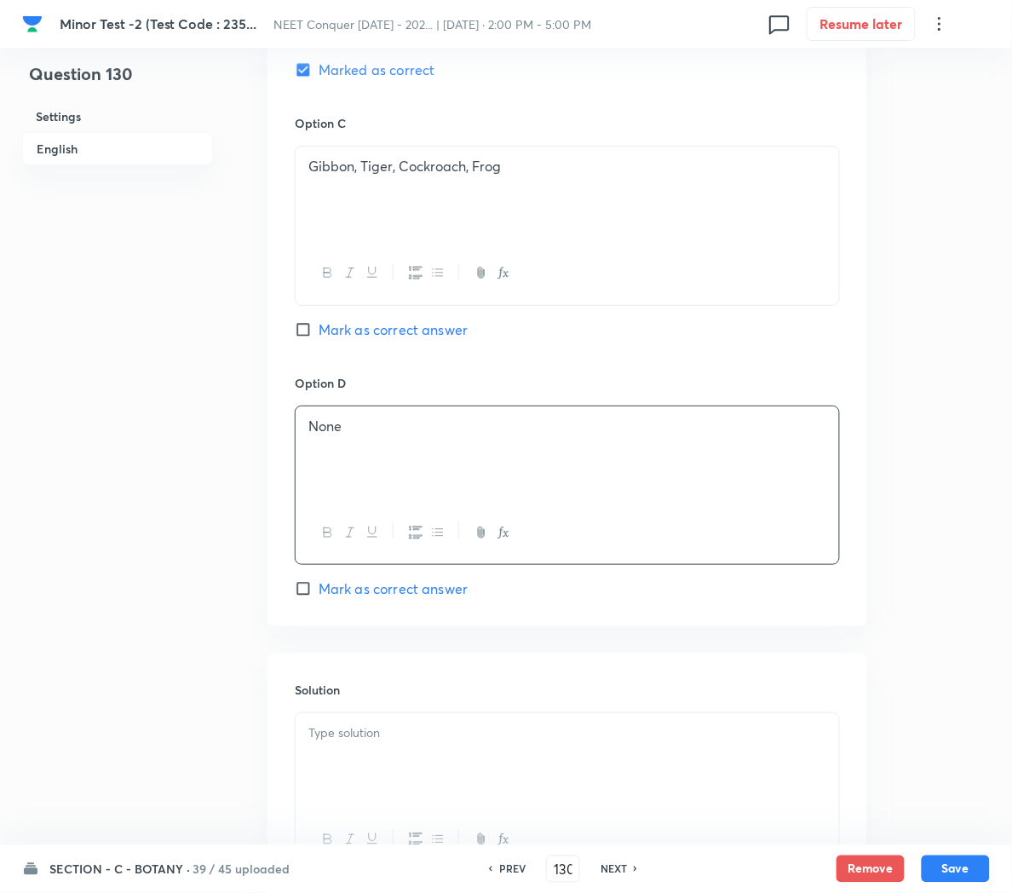
click at [359, 727] on div at bounding box center [568, 760] width 544 height 95
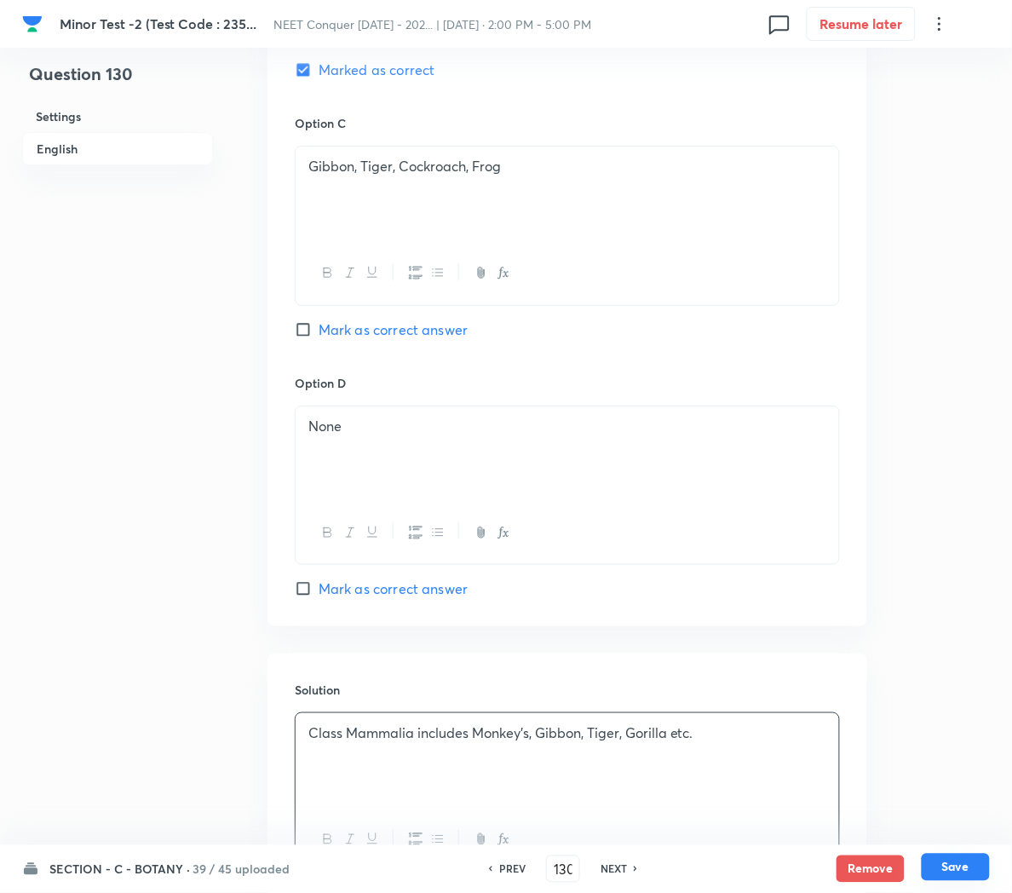
click at [955, 872] on button "Save" at bounding box center [956, 867] width 68 height 27
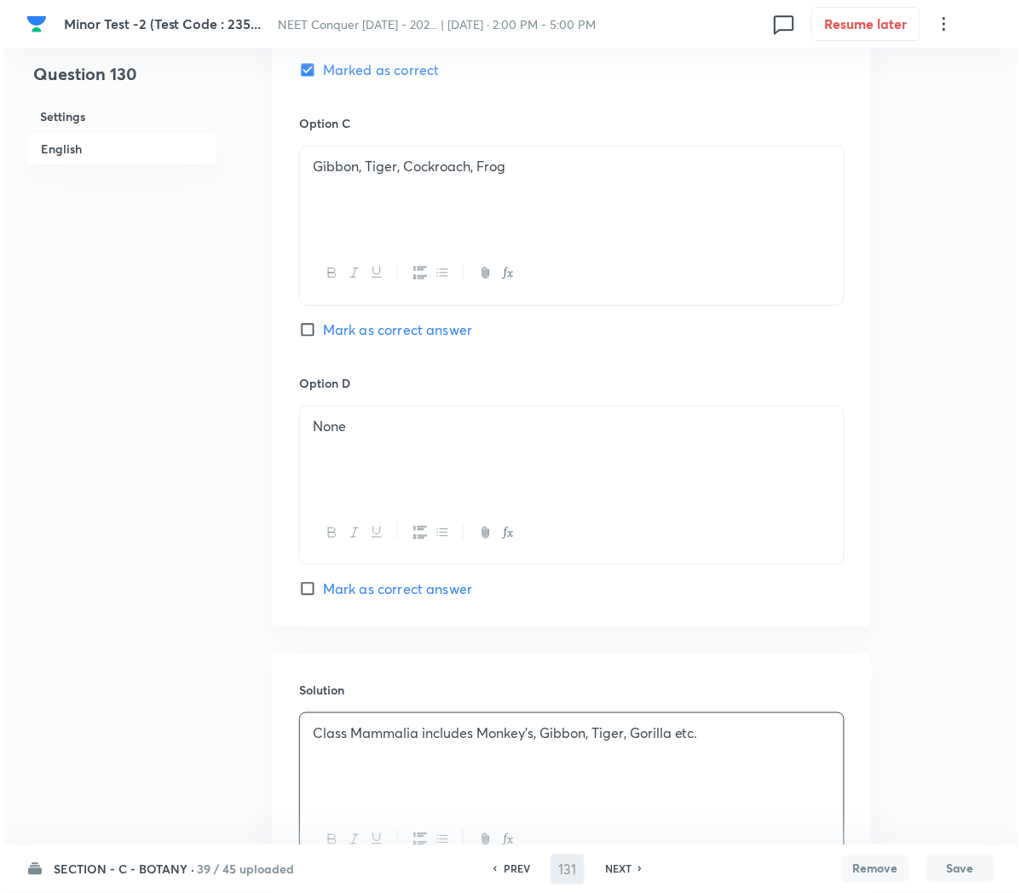
scroll to position [0, 0]
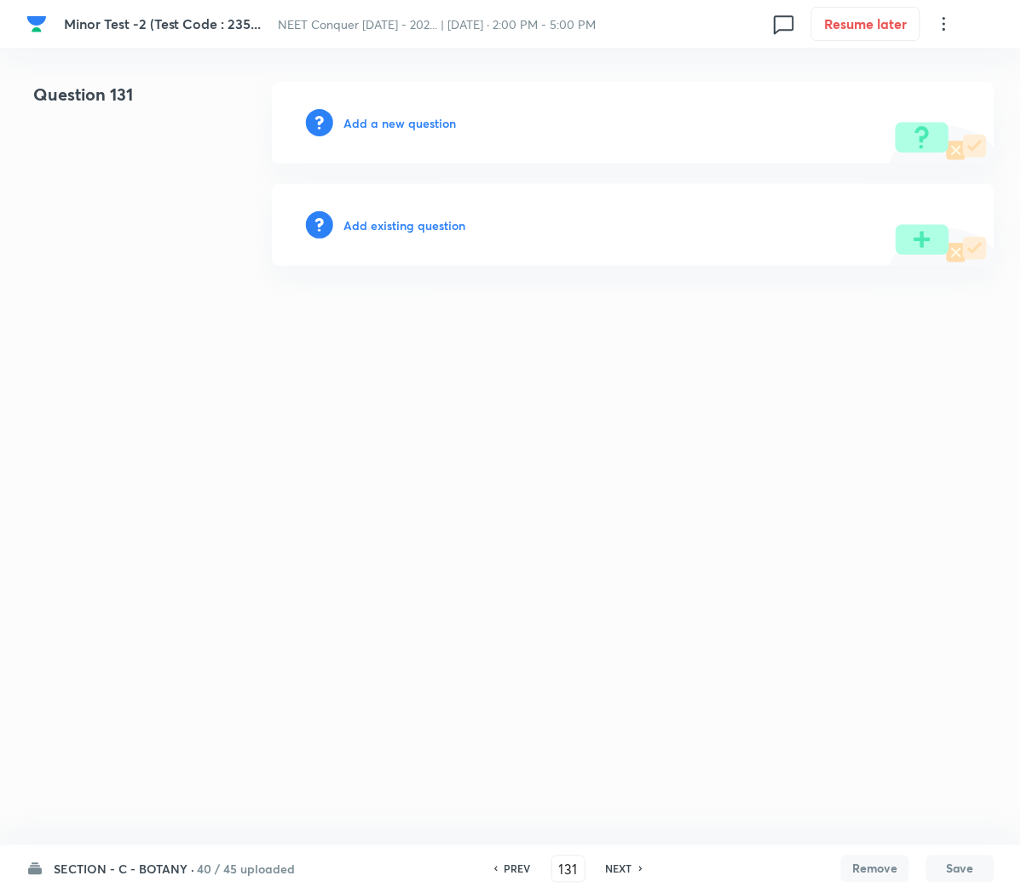
click at [362, 118] on h6 "Add a new question" at bounding box center [399, 123] width 112 height 18
click at [362, 118] on h6 "Choose a question type" at bounding box center [408, 123] width 131 height 18
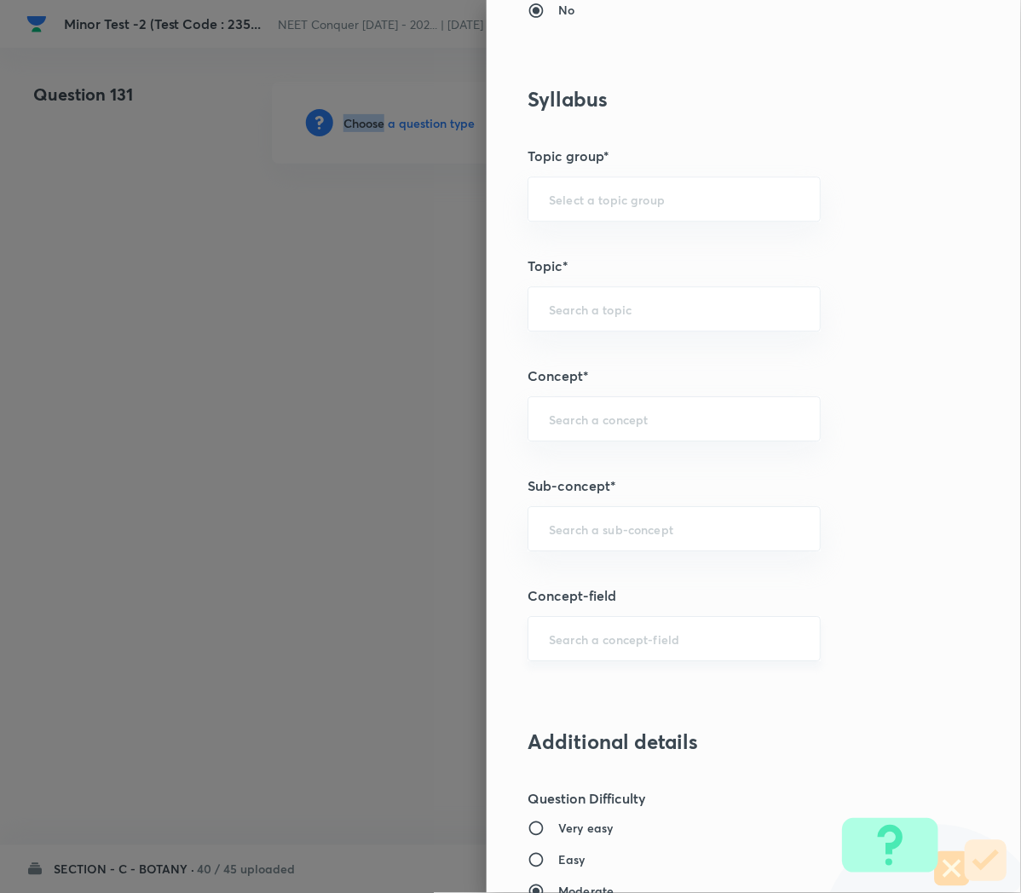
scroll to position [760, 0]
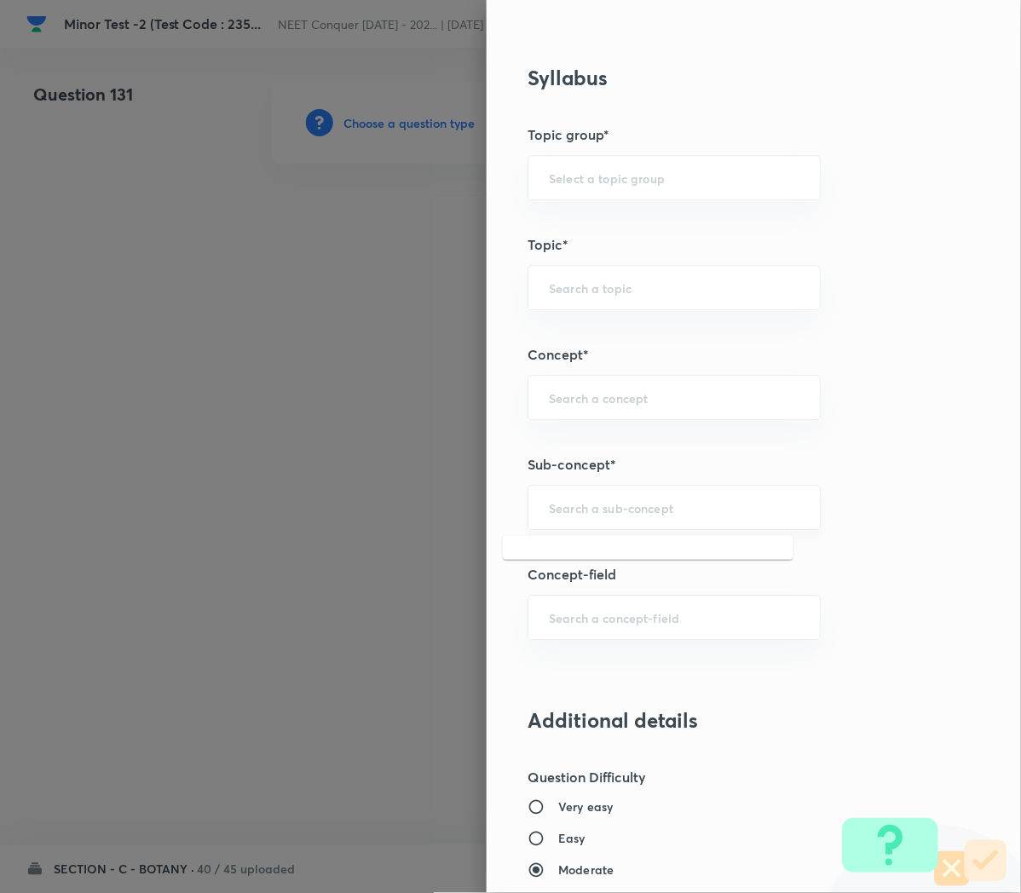
click at [556, 512] on input "text" at bounding box center [674, 507] width 250 height 16
paste input "Cell Cycle and Cell Division"
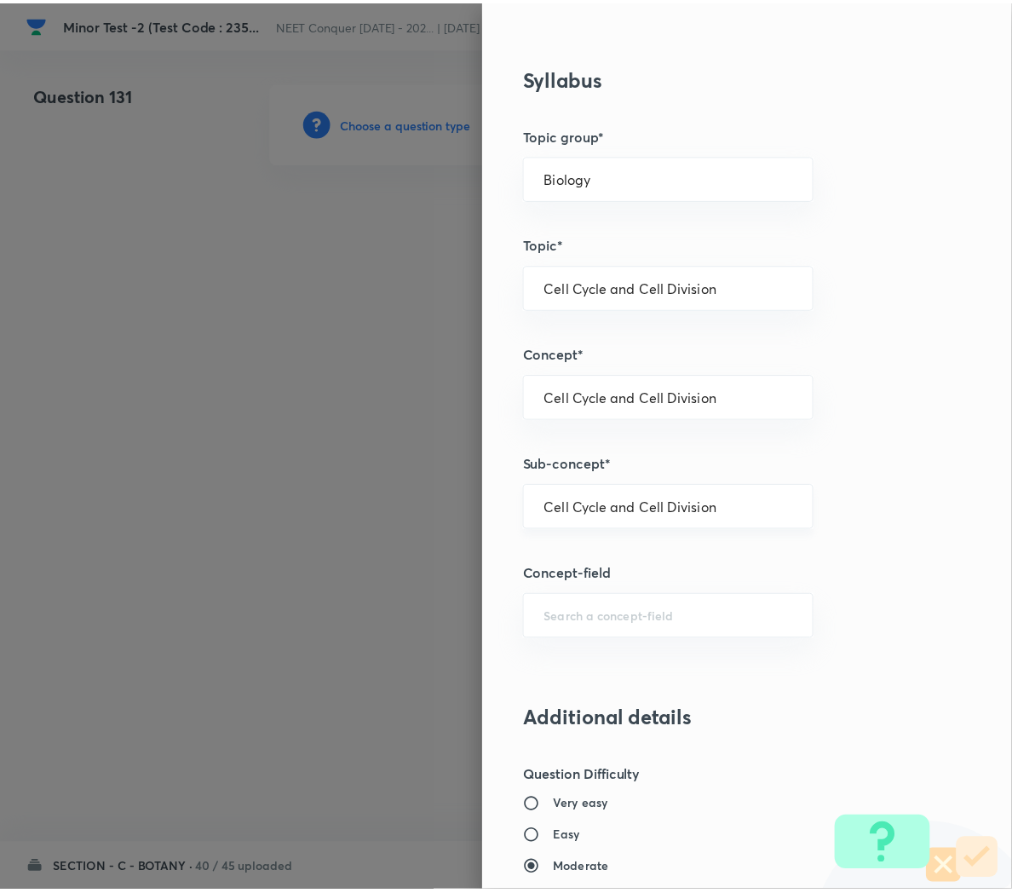
scroll to position [1546, 0]
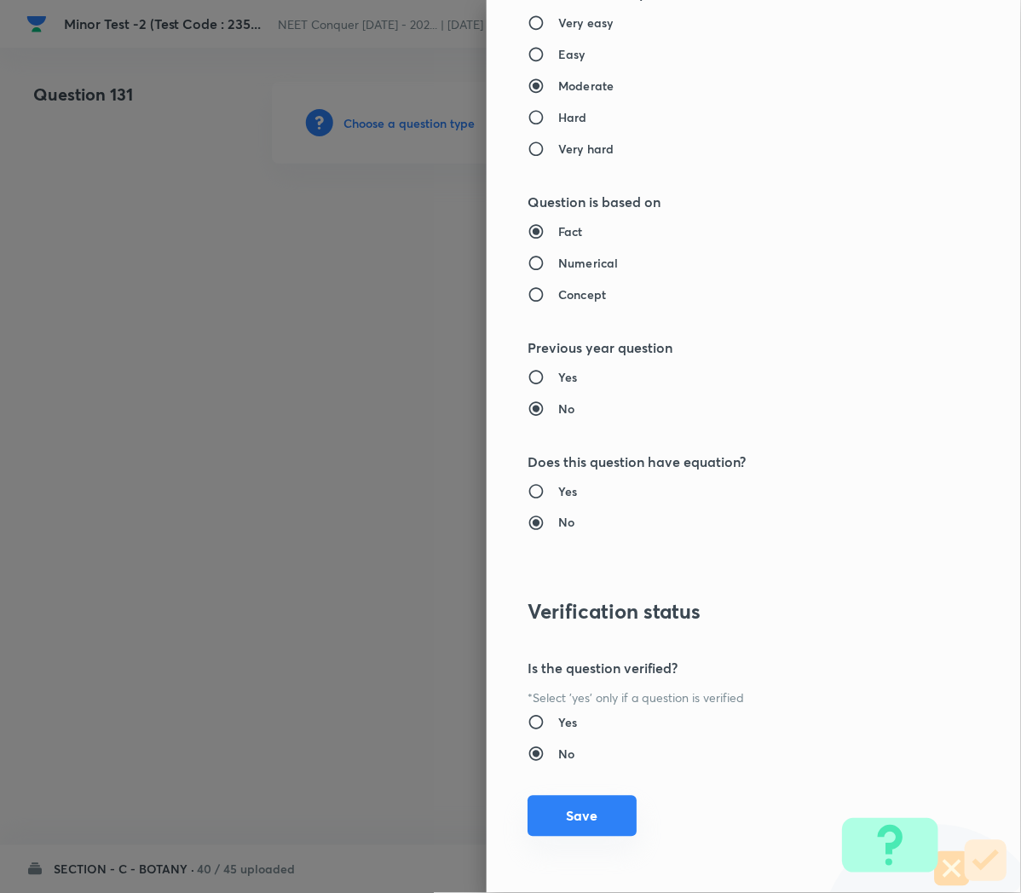
click at [554, 806] on button "Save" at bounding box center [581, 816] width 109 height 41
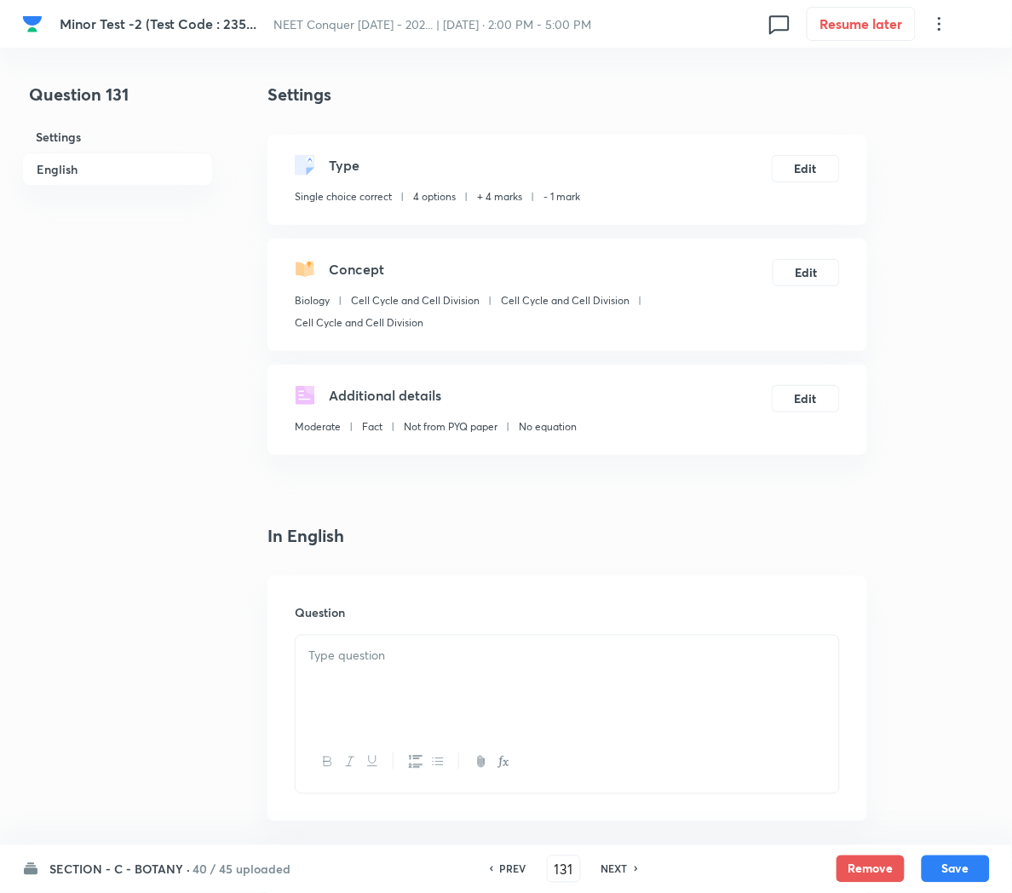
click at [348, 650] on p at bounding box center [567, 656] width 518 height 20
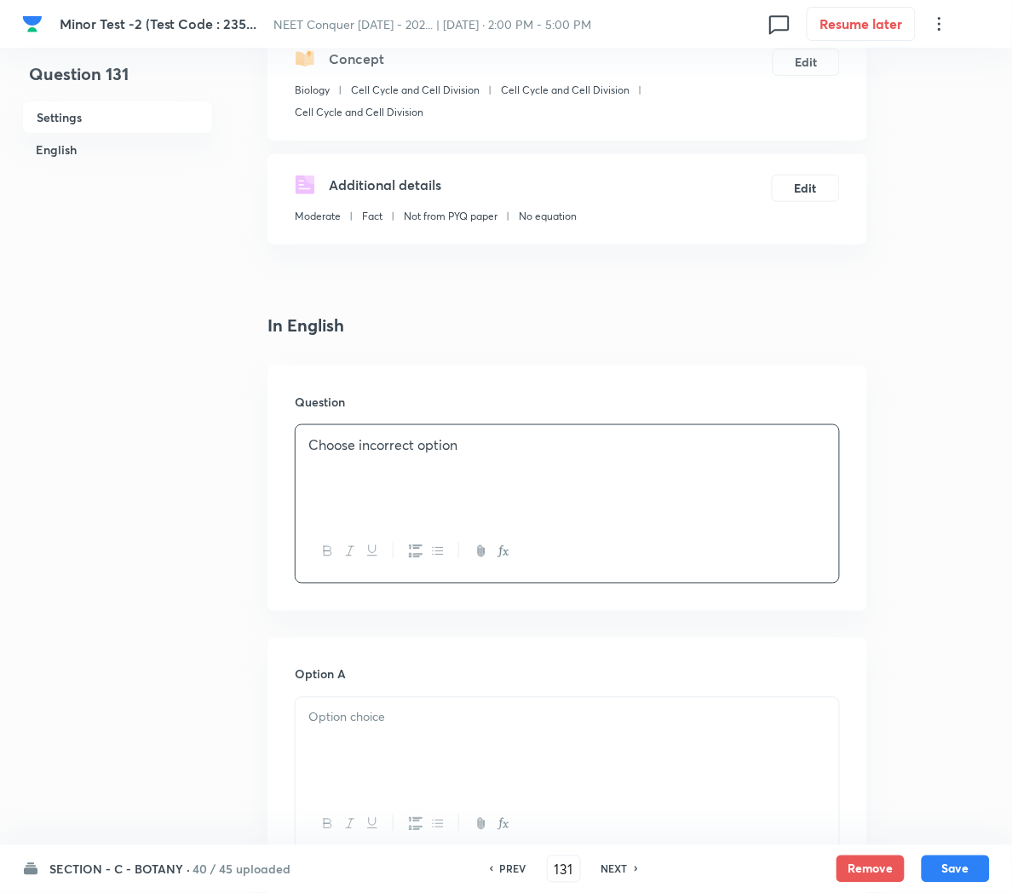
scroll to position [213, 0]
click at [343, 727] on div at bounding box center [568, 742] width 544 height 95
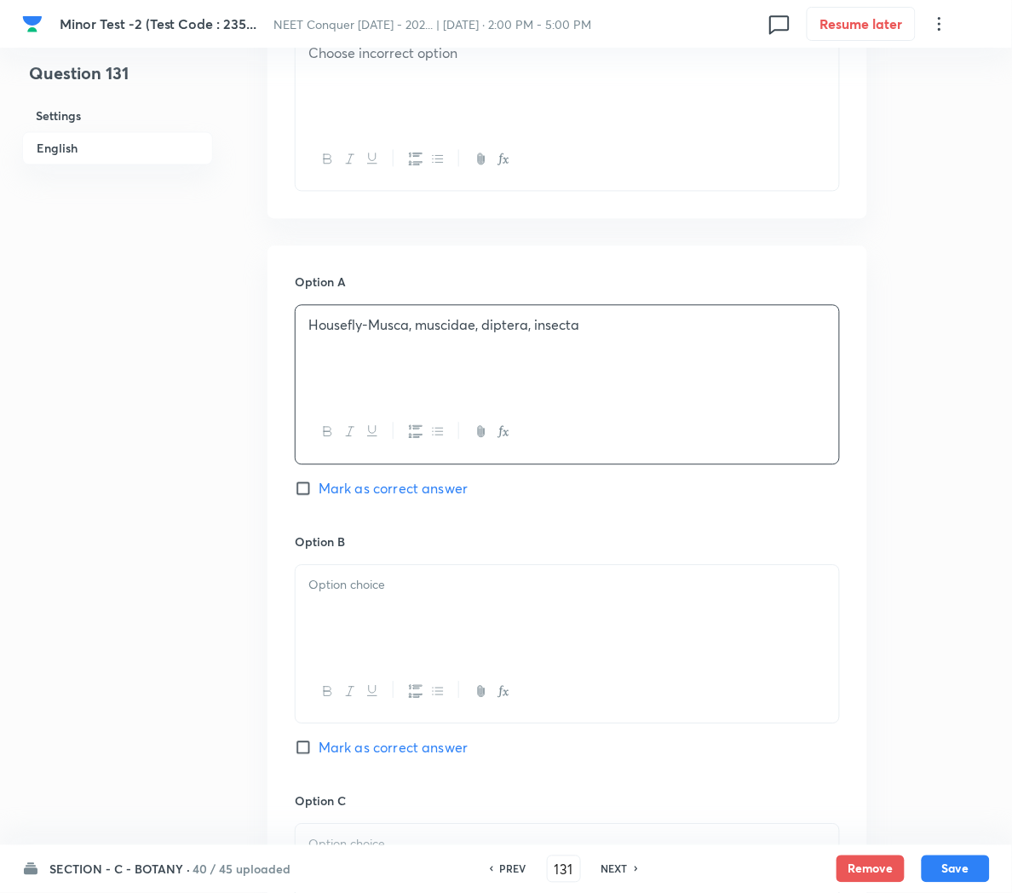
scroll to position [610, 0]
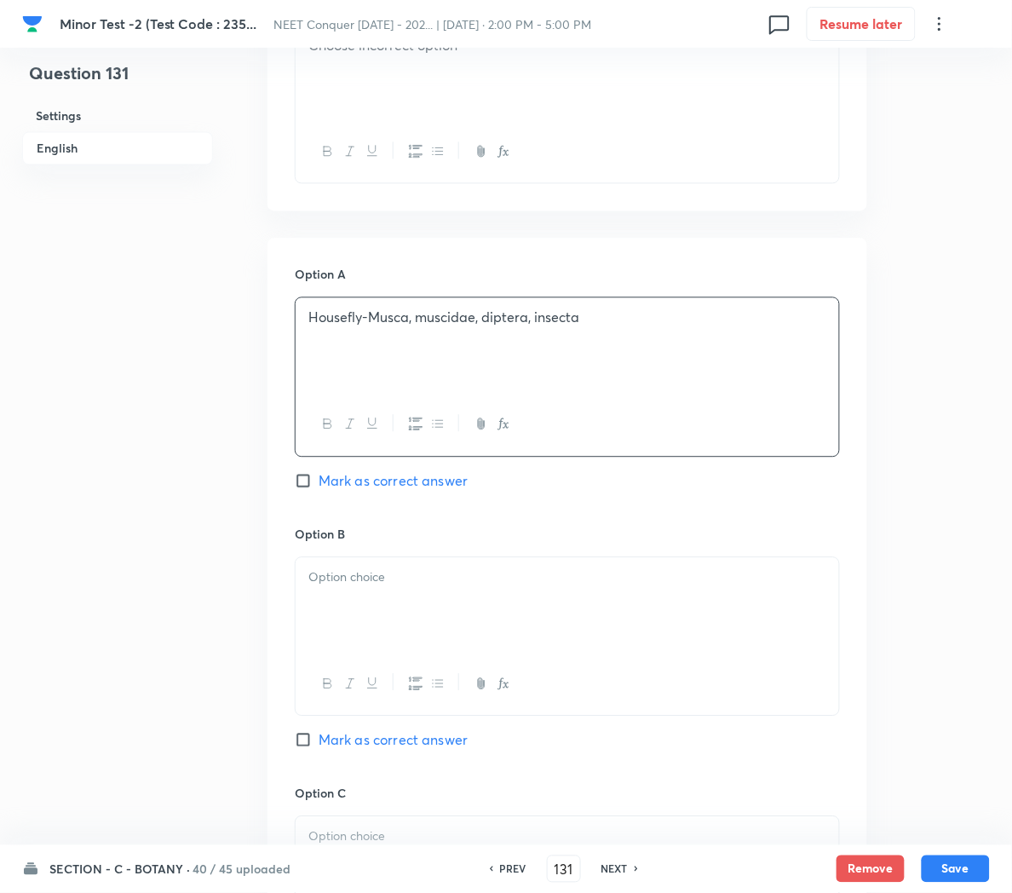
click at [377, 592] on div at bounding box center [568, 605] width 544 height 95
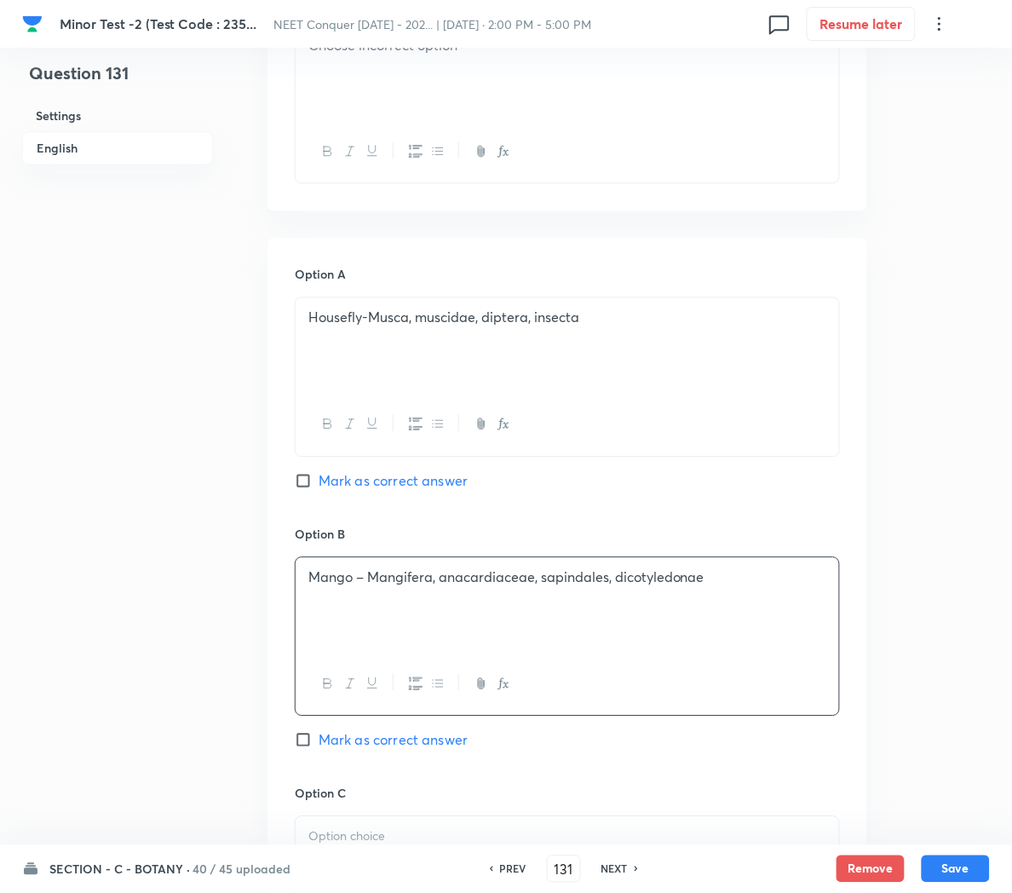
click at [371, 328] on p "Housefly-Musca, muscidae, diptera, insecta" at bounding box center [567, 318] width 518 height 20
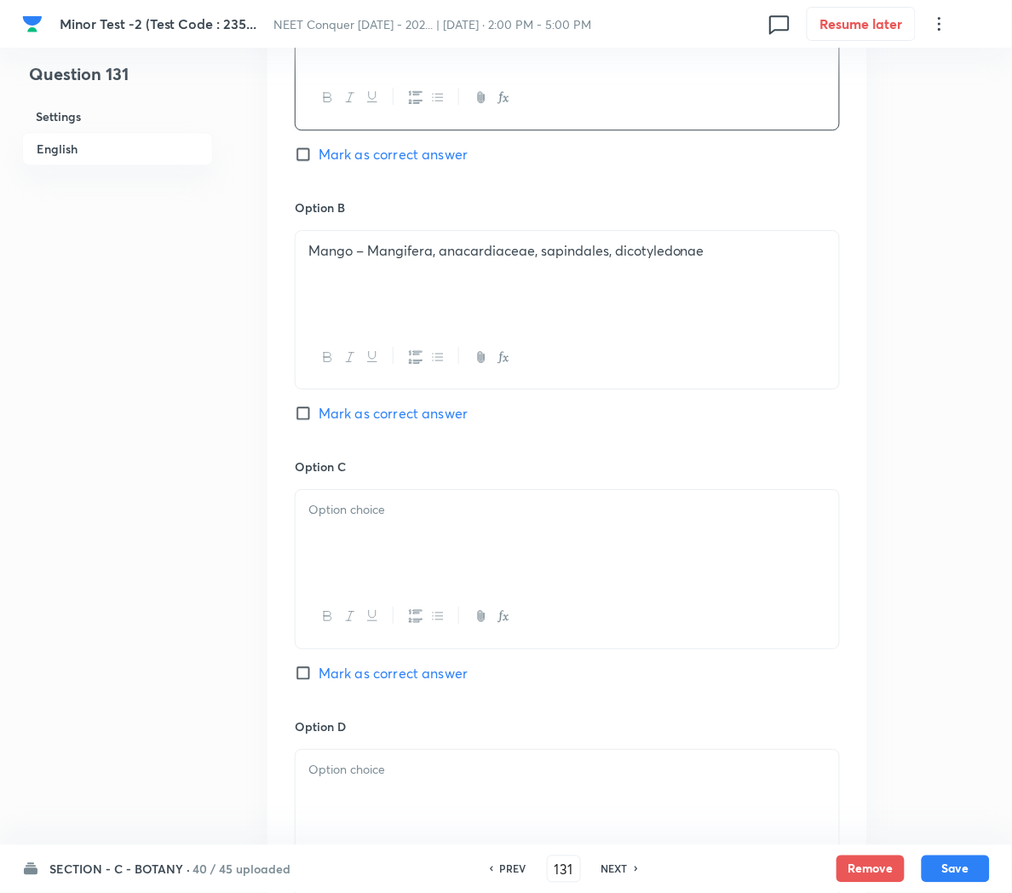
scroll to position [964, 0]
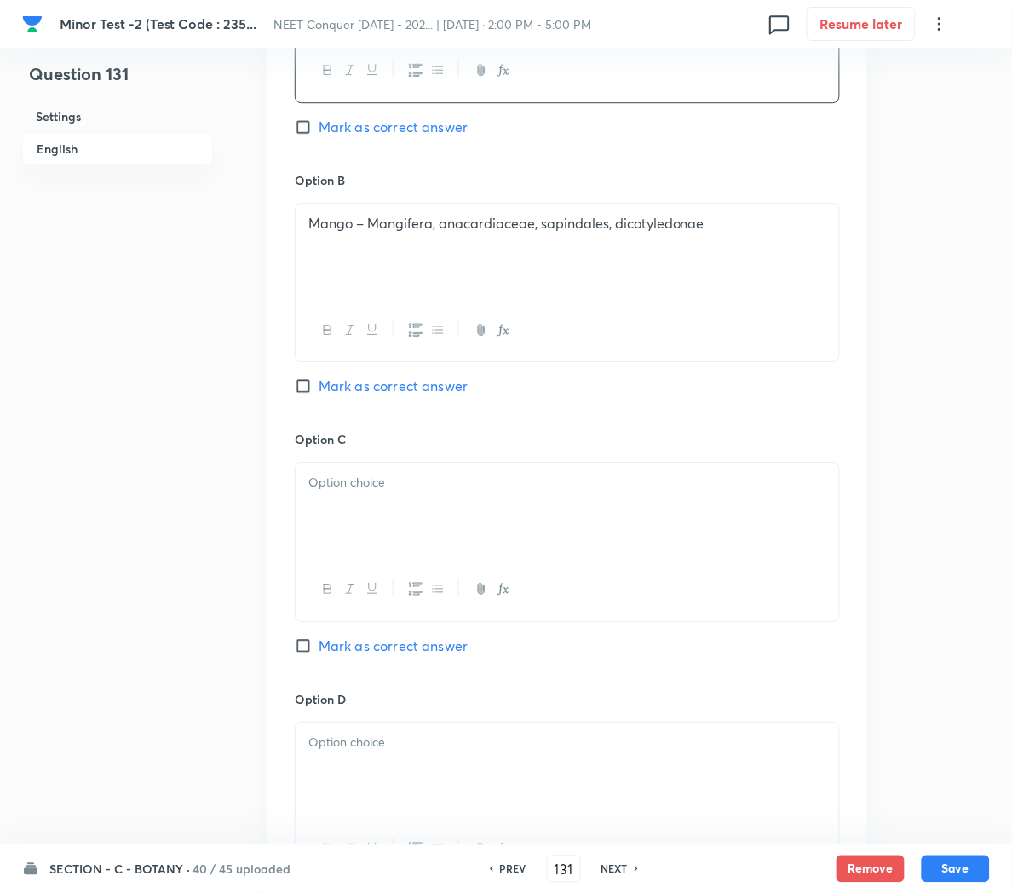
click at [359, 498] on div at bounding box center [568, 510] width 544 height 95
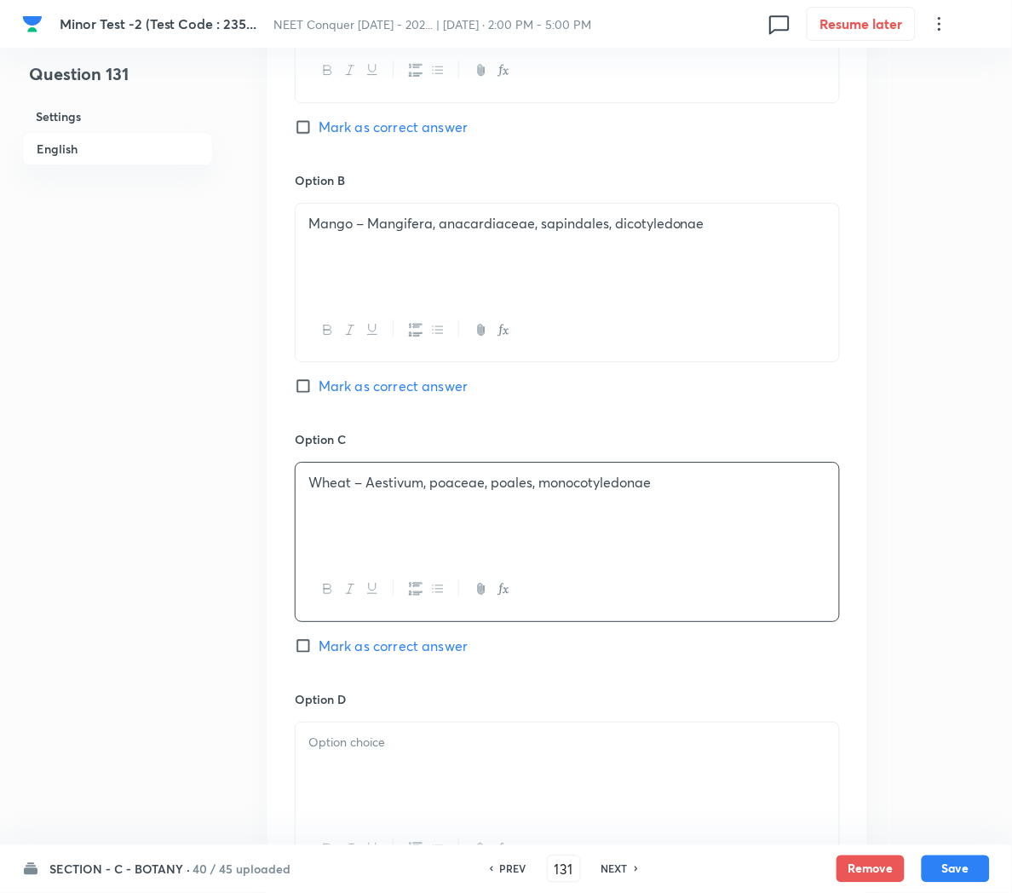
click at [414, 646] on span "Mark as correct answer" at bounding box center [393, 646] width 149 height 20
click at [319, 646] on input "Mark as correct answer" at bounding box center [307, 645] width 24 height 17
click at [411, 782] on div at bounding box center [568, 769] width 544 height 95
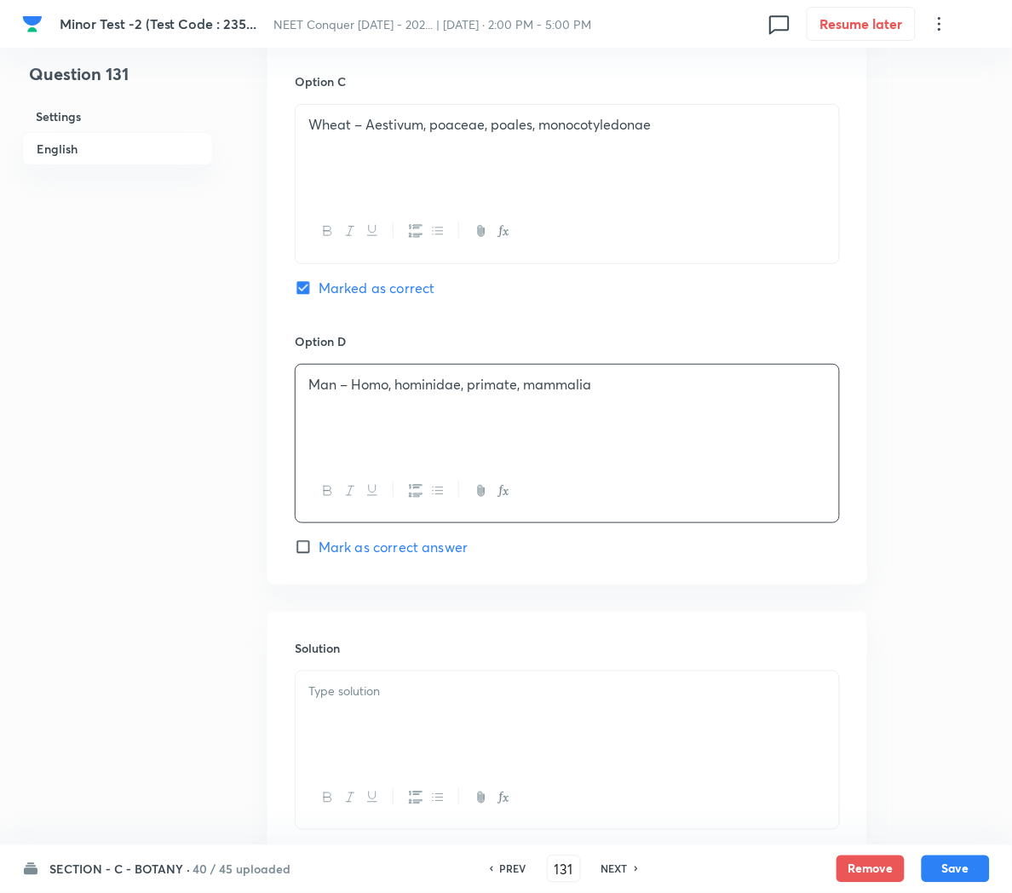
scroll to position [1331, 0]
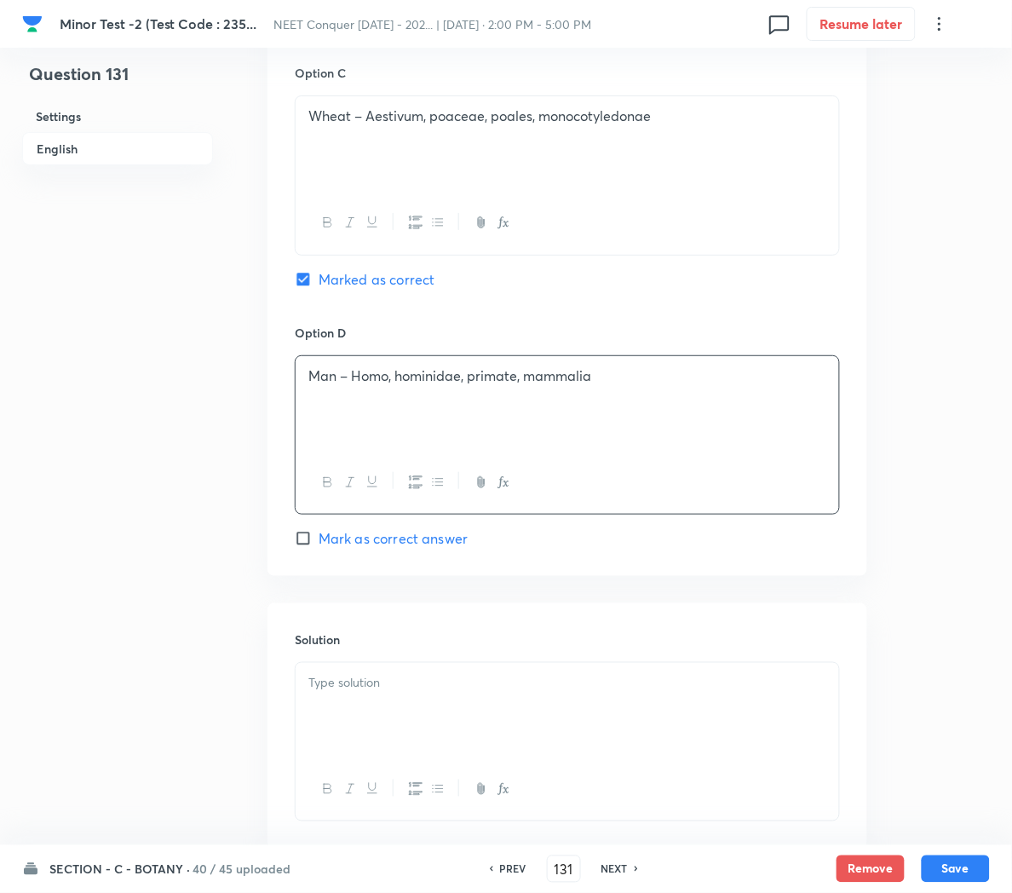
click at [380, 727] on div at bounding box center [568, 710] width 544 height 95
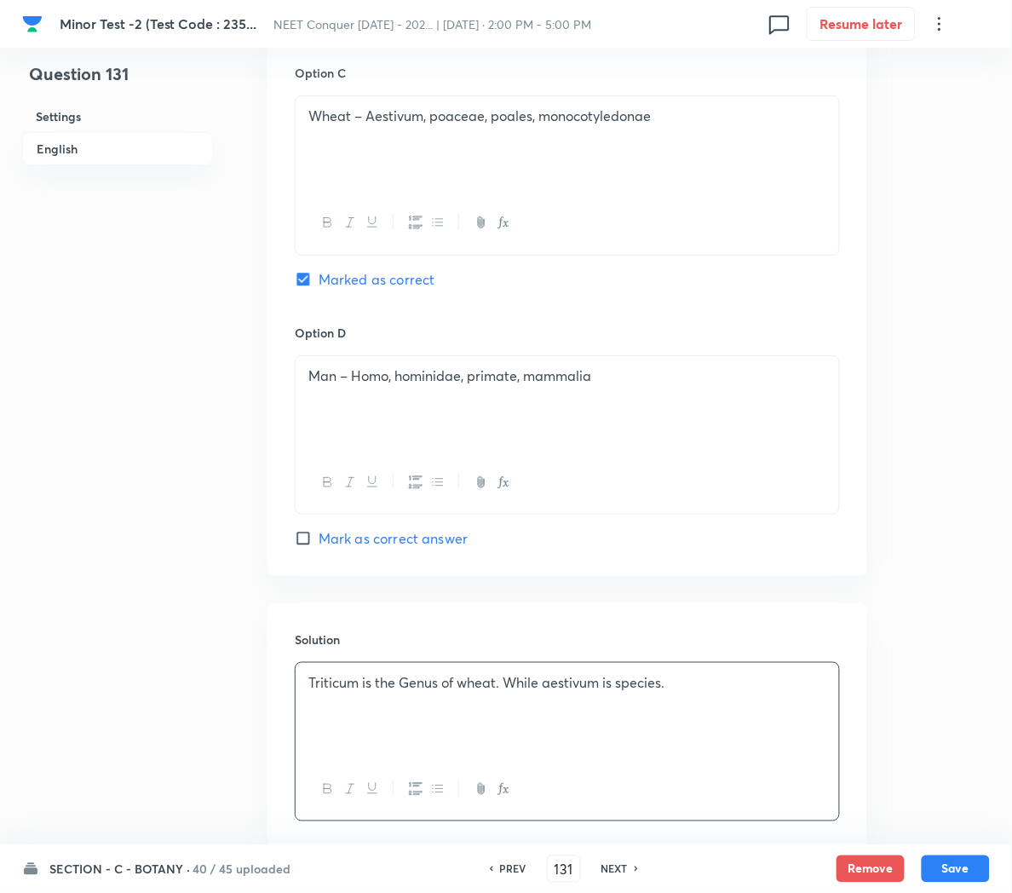
scroll to position [1444, 0]
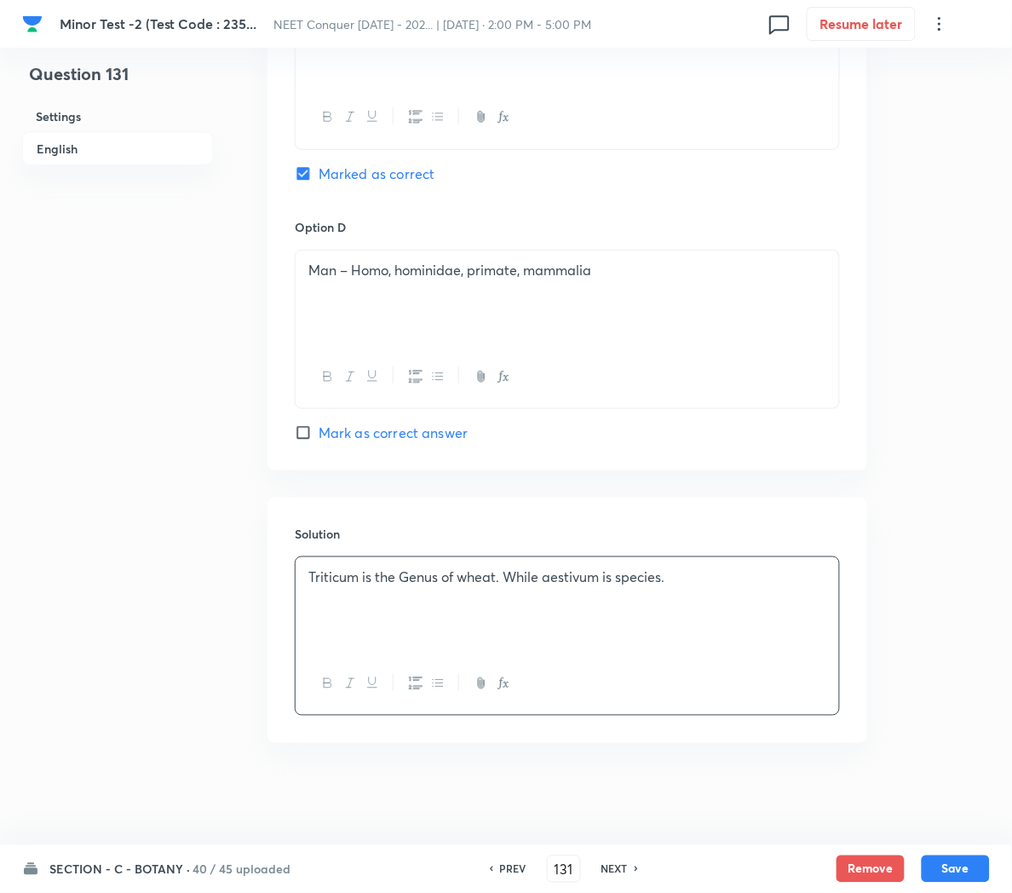
click at [944, 854] on div "SECTION - C - BOTANY · 40 / 45 uploaded PREV 131 ​ NEXT Remove Save" at bounding box center [506, 869] width 968 height 48
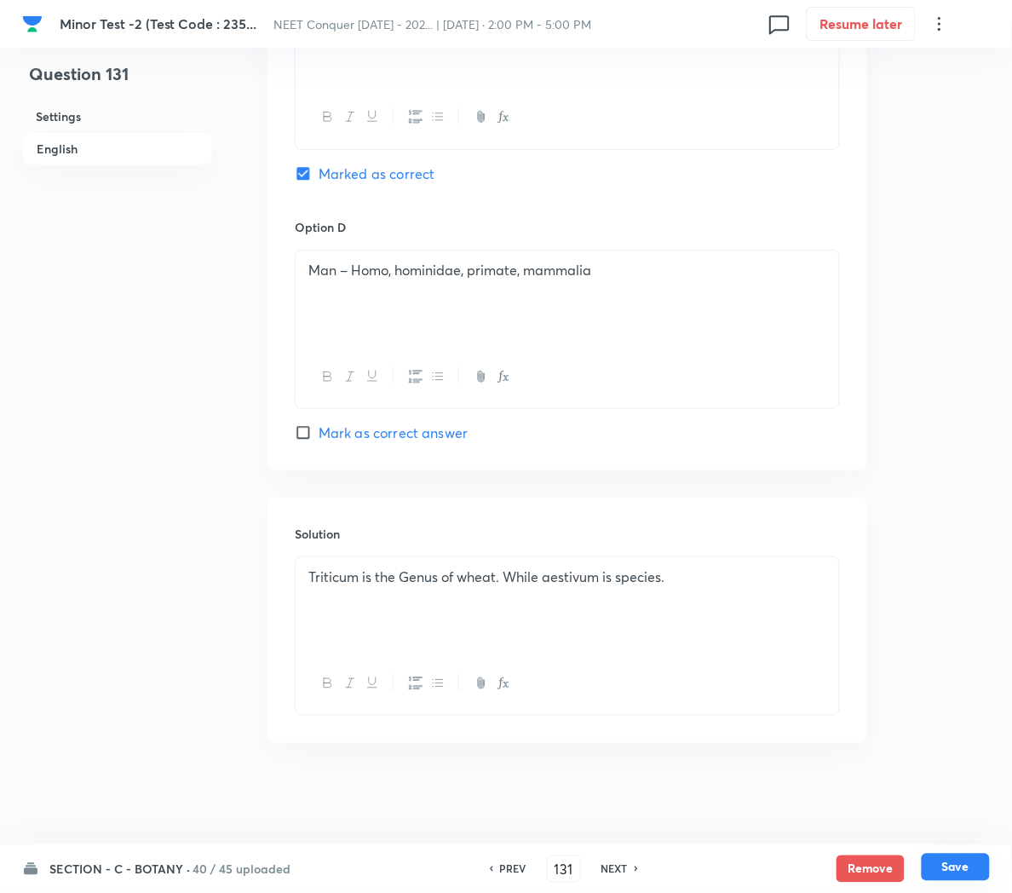
click at [946, 860] on button "Save" at bounding box center [956, 867] width 68 height 27
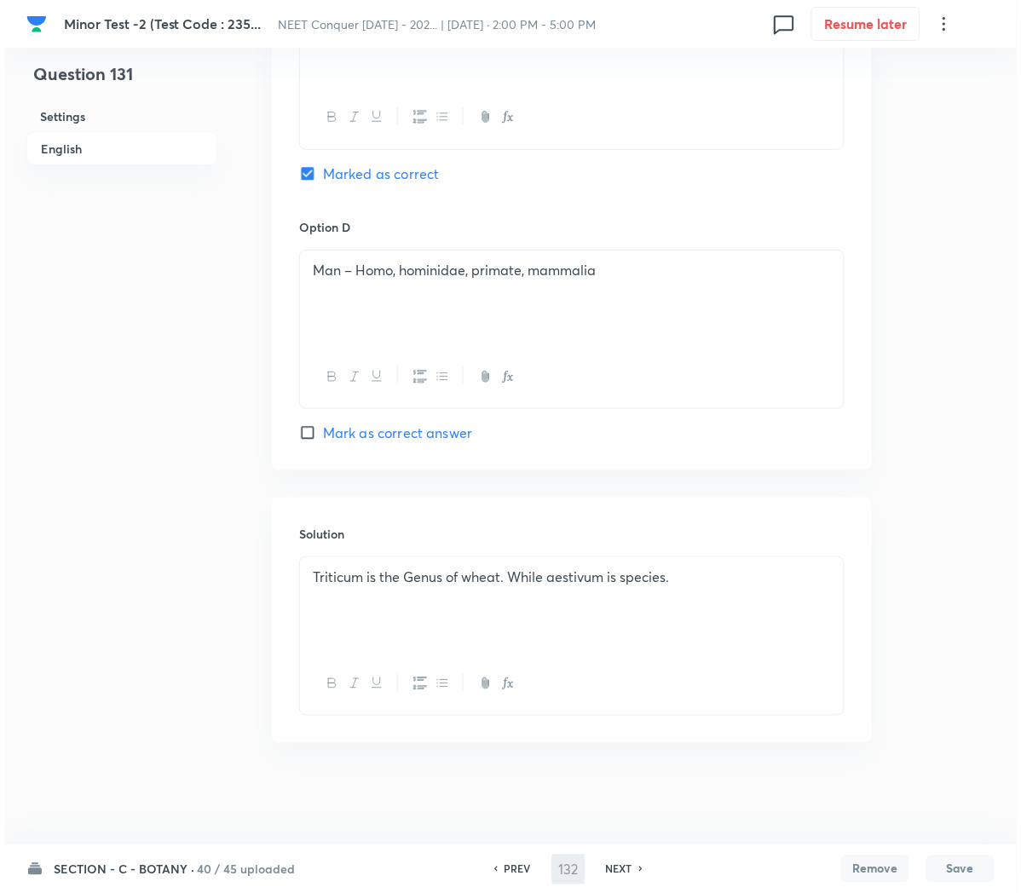
scroll to position [0, 0]
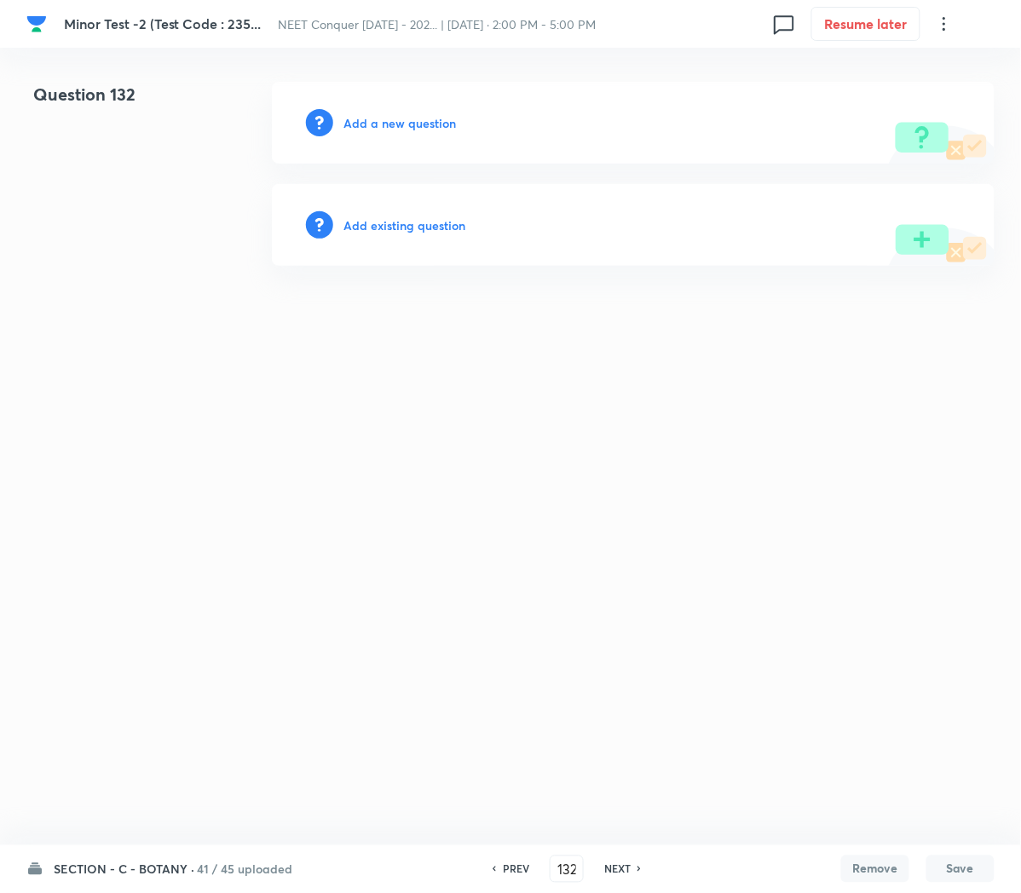
click at [369, 128] on h6 "Add a new question" at bounding box center [399, 123] width 112 height 18
click at [369, 128] on h6 "Choose a question type" at bounding box center [408, 123] width 131 height 18
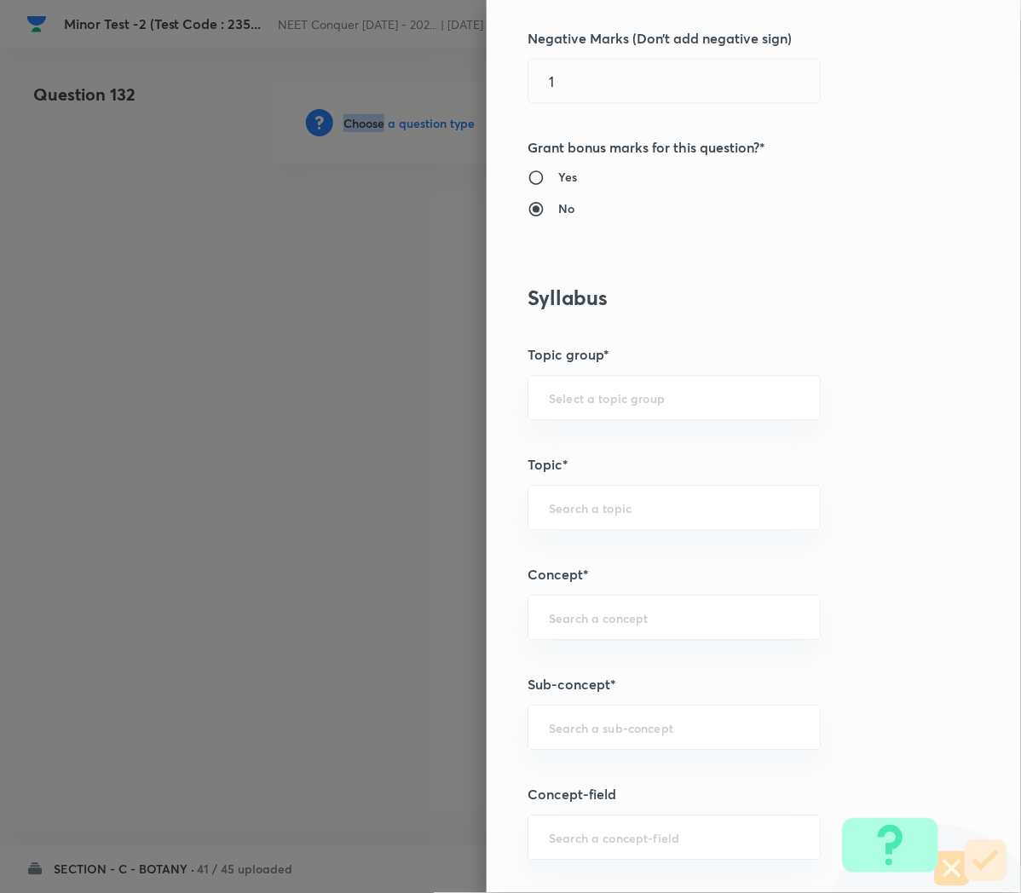
scroll to position [564, 0]
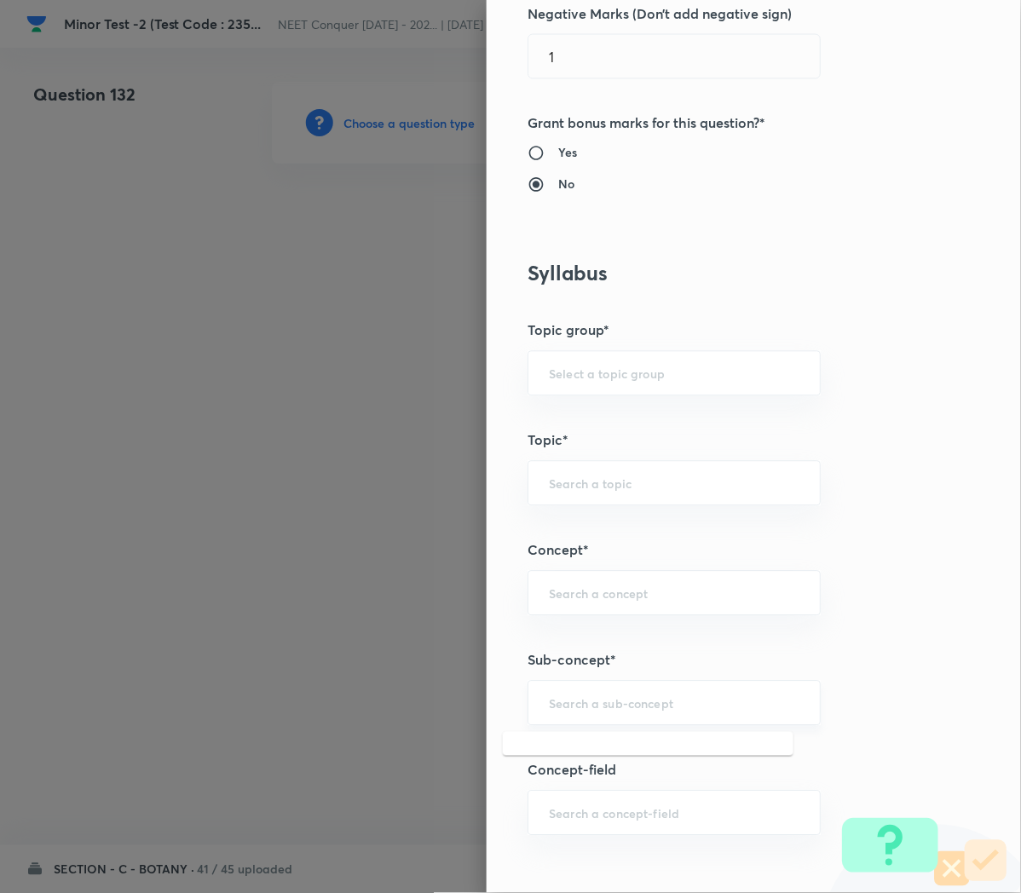
click at [573, 699] on input "text" at bounding box center [674, 703] width 250 height 16
paste input "Cell Cycle and Cell Division"
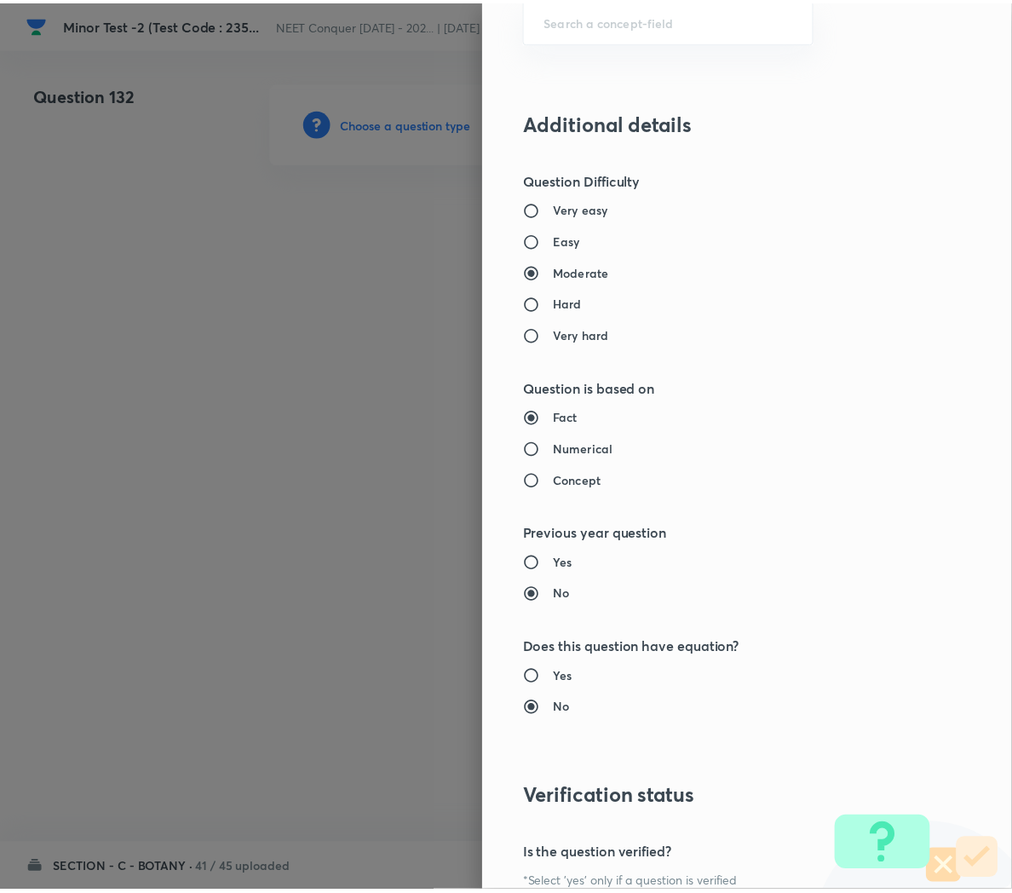
scroll to position [1527, 0]
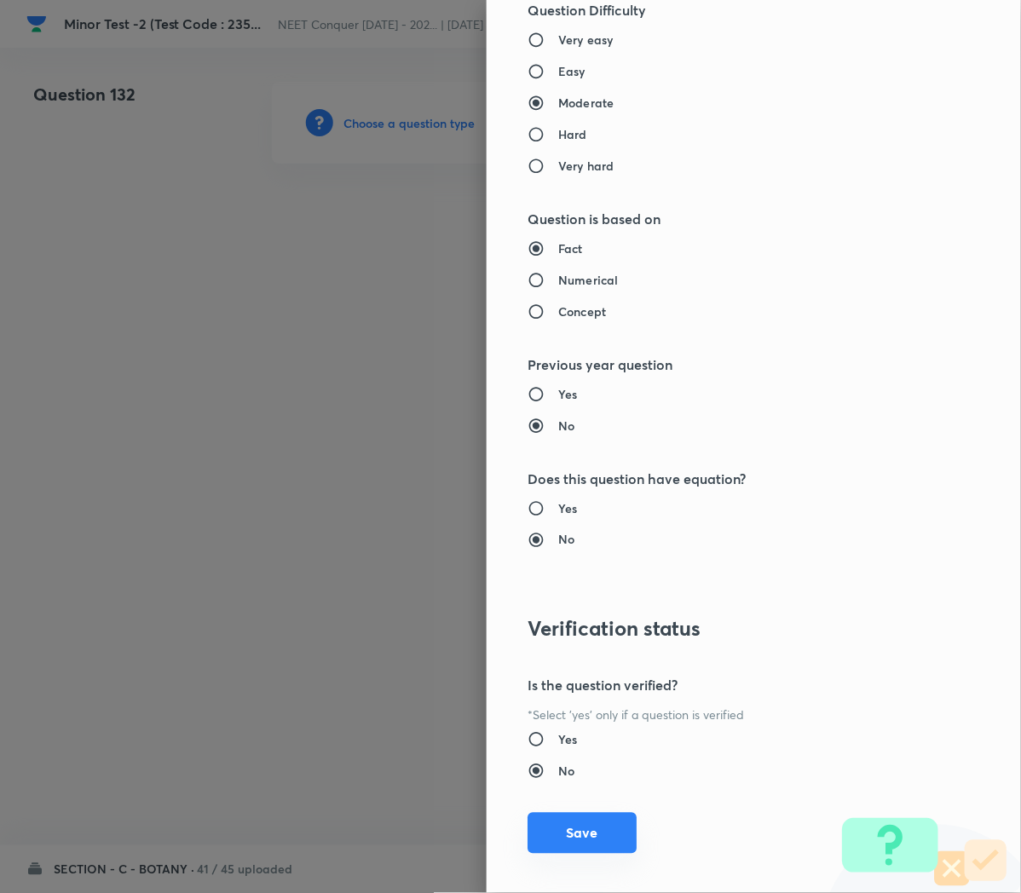
click at [546, 827] on button "Save" at bounding box center [581, 833] width 109 height 41
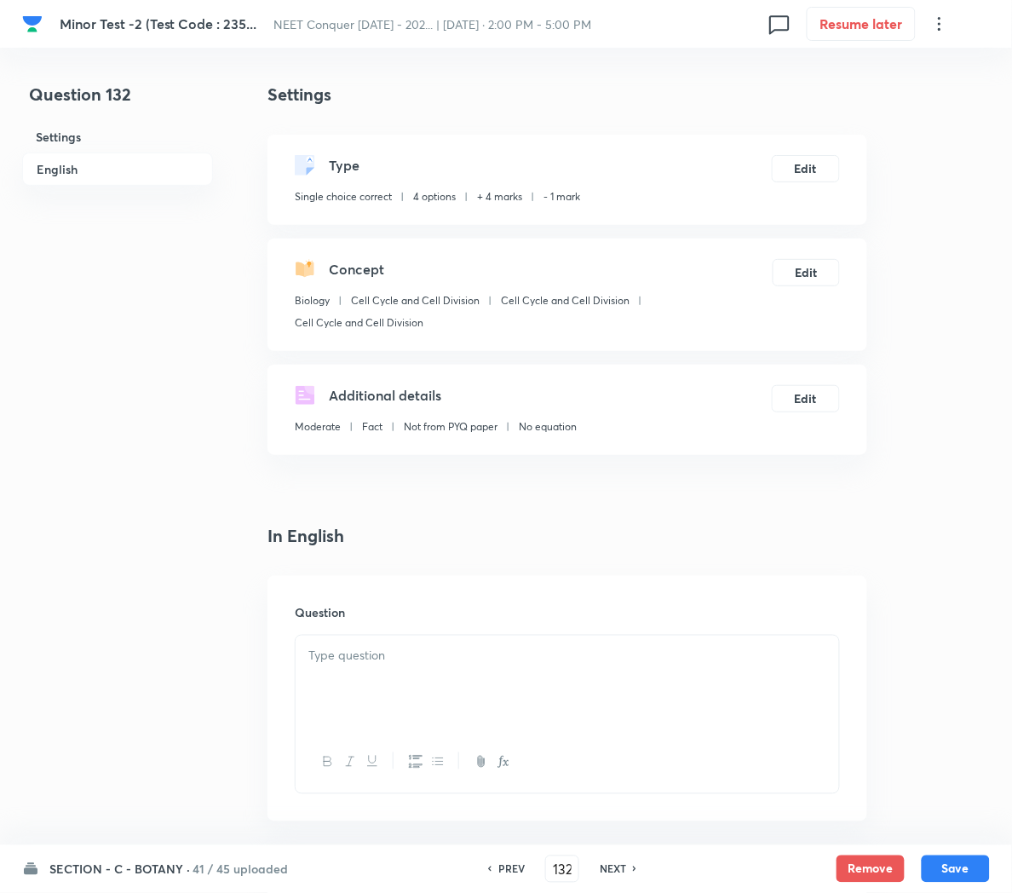
click at [379, 707] on div at bounding box center [568, 683] width 544 height 95
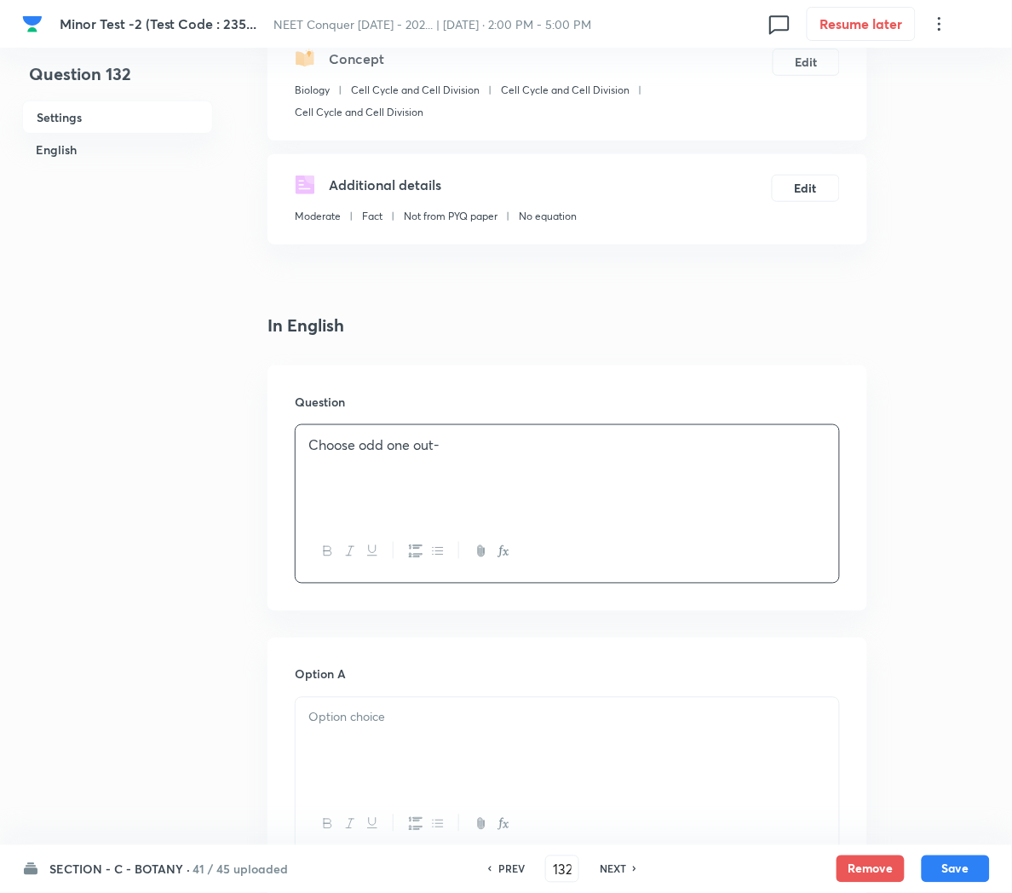
scroll to position [278, 0]
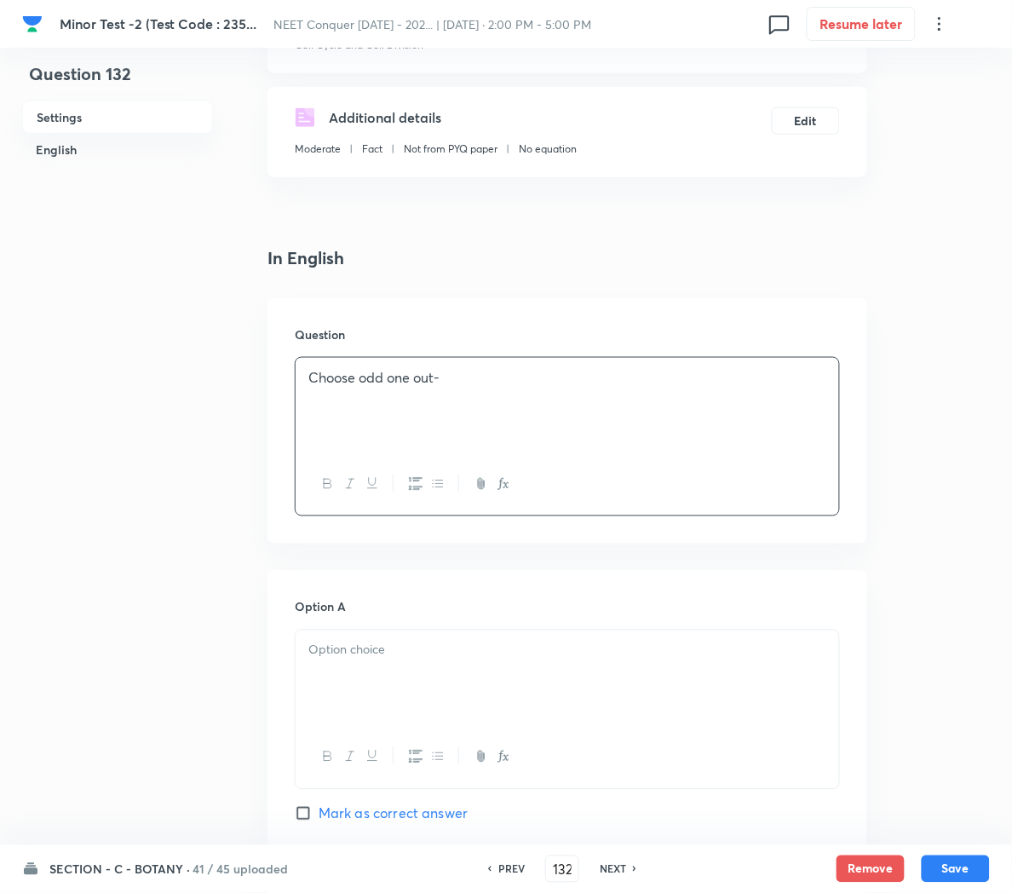
click at [393, 694] on div at bounding box center [568, 677] width 544 height 95
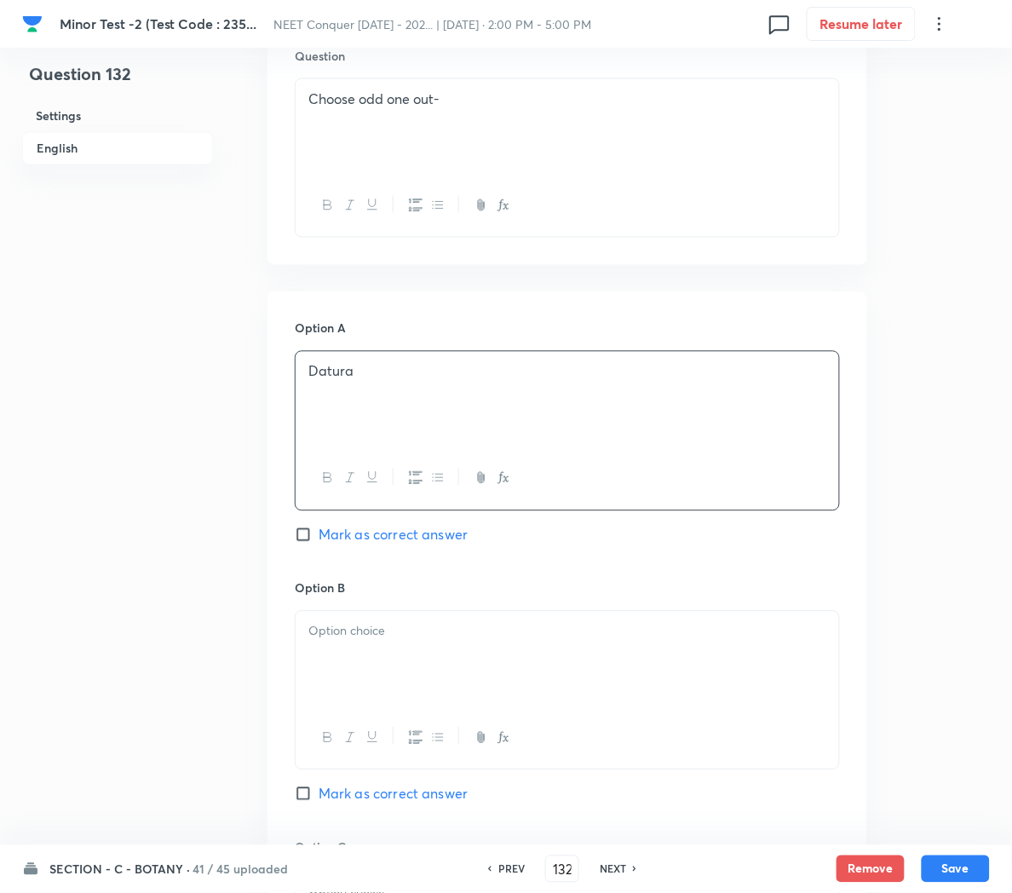
scroll to position [590, 0]
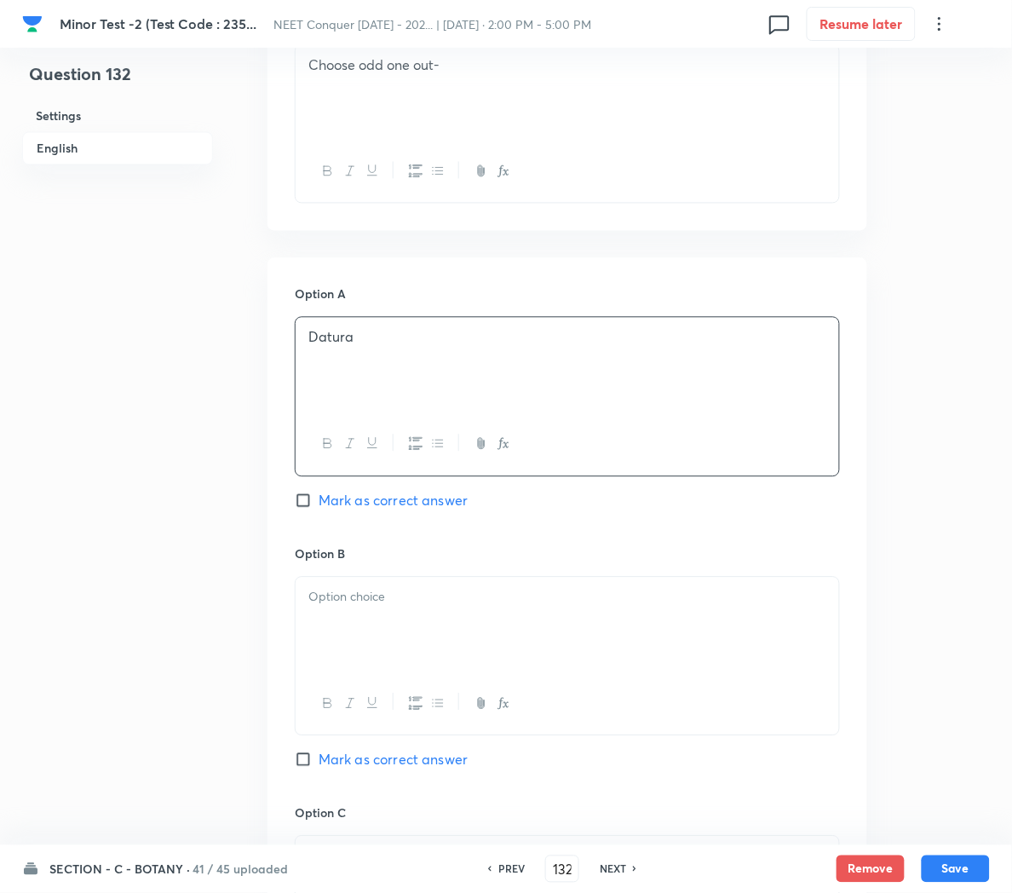
click at [366, 651] on div at bounding box center [568, 625] width 544 height 95
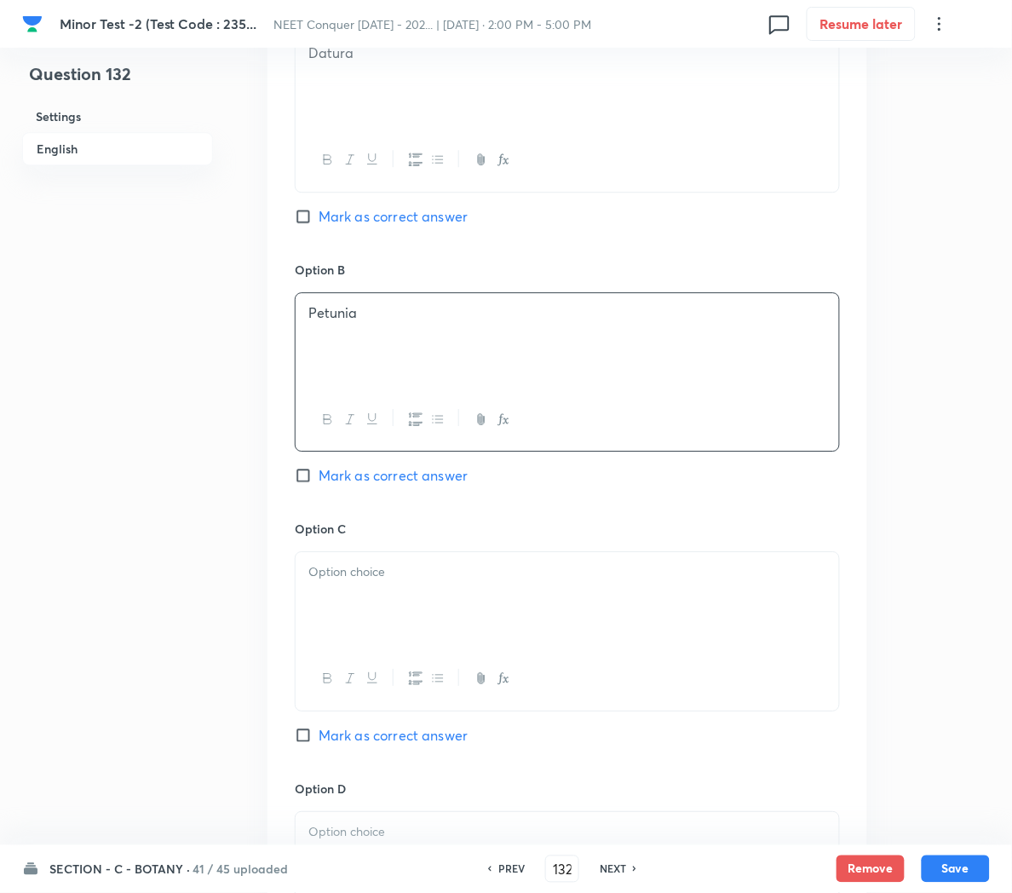
scroll to position [879, 0]
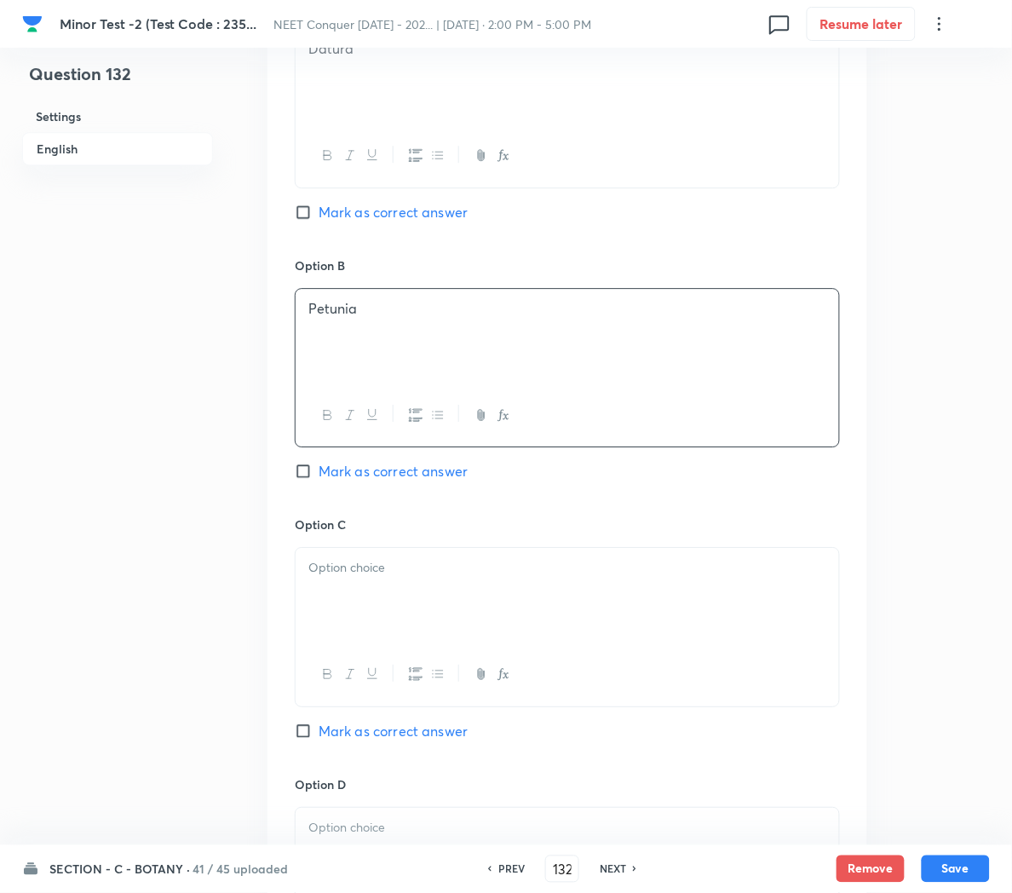
click at [365, 591] on div at bounding box center [568, 595] width 544 height 95
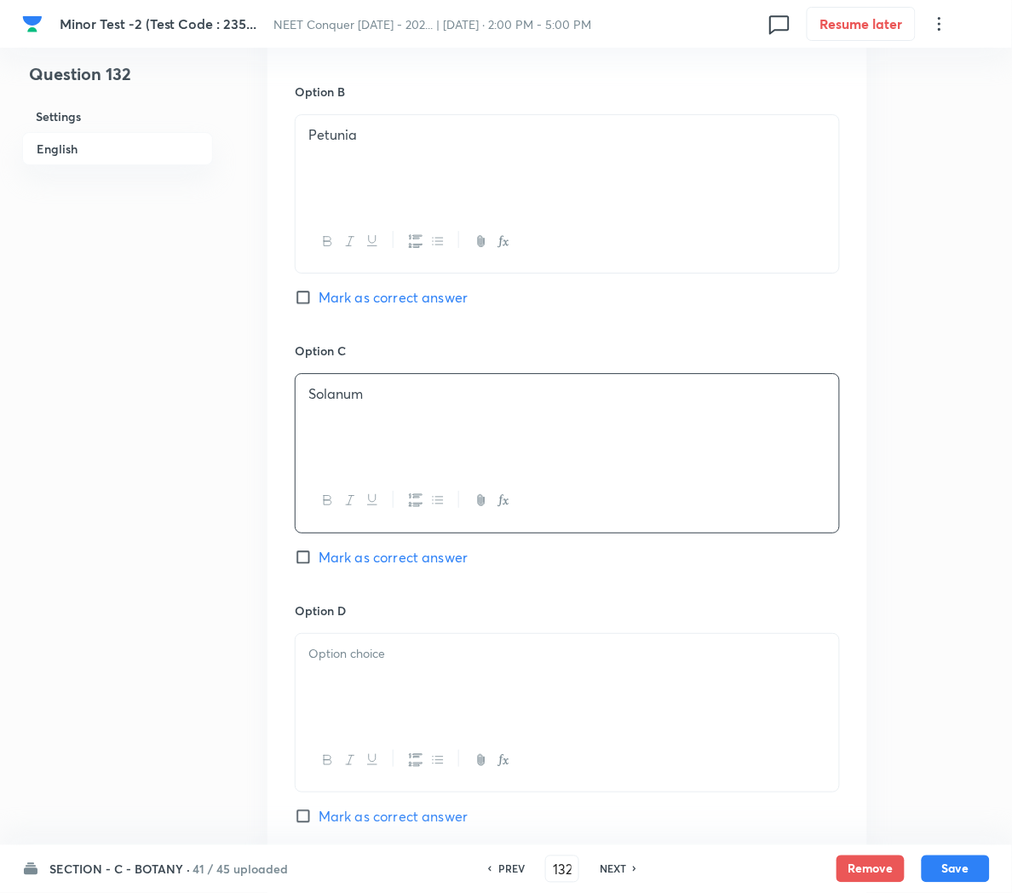
scroll to position [1054, 0]
click at [347, 685] on div at bounding box center [568, 680] width 544 height 95
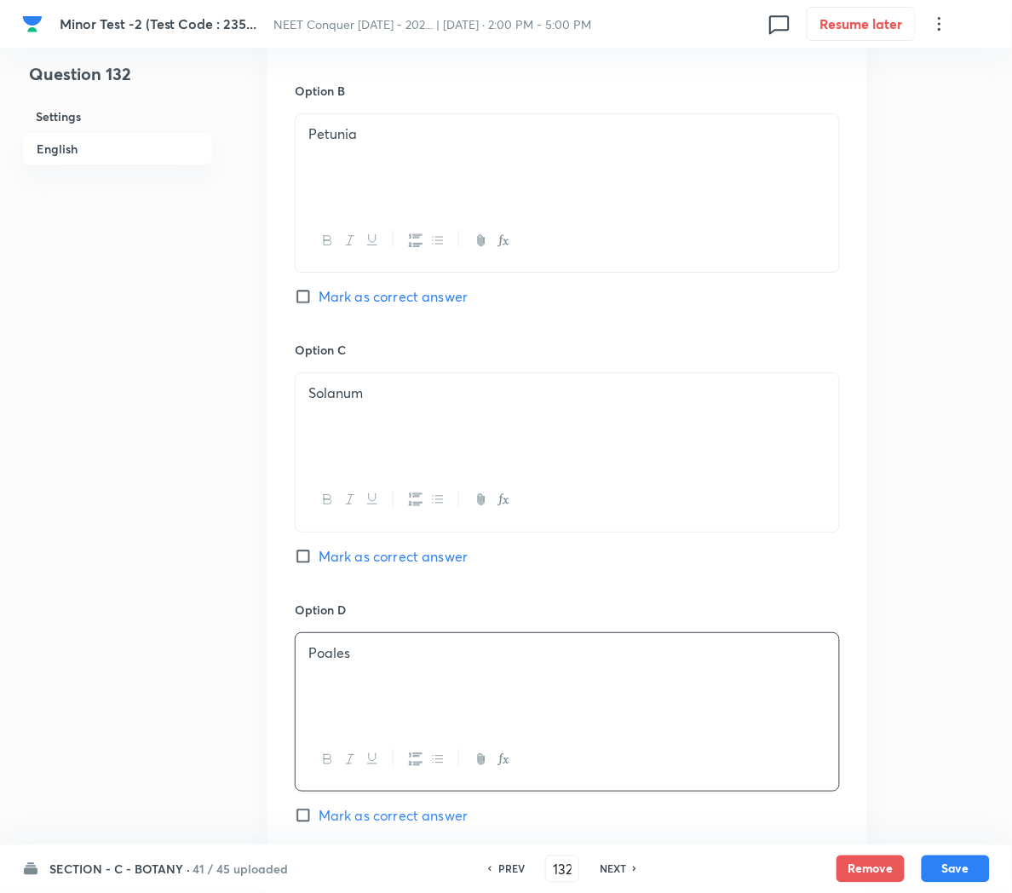
click at [375, 826] on span "Mark as correct answer" at bounding box center [393, 815] width 149 height 20
click at [319, 824] on input "Mark as correct answer" at bounding box center [307, 815] width 24 height 17
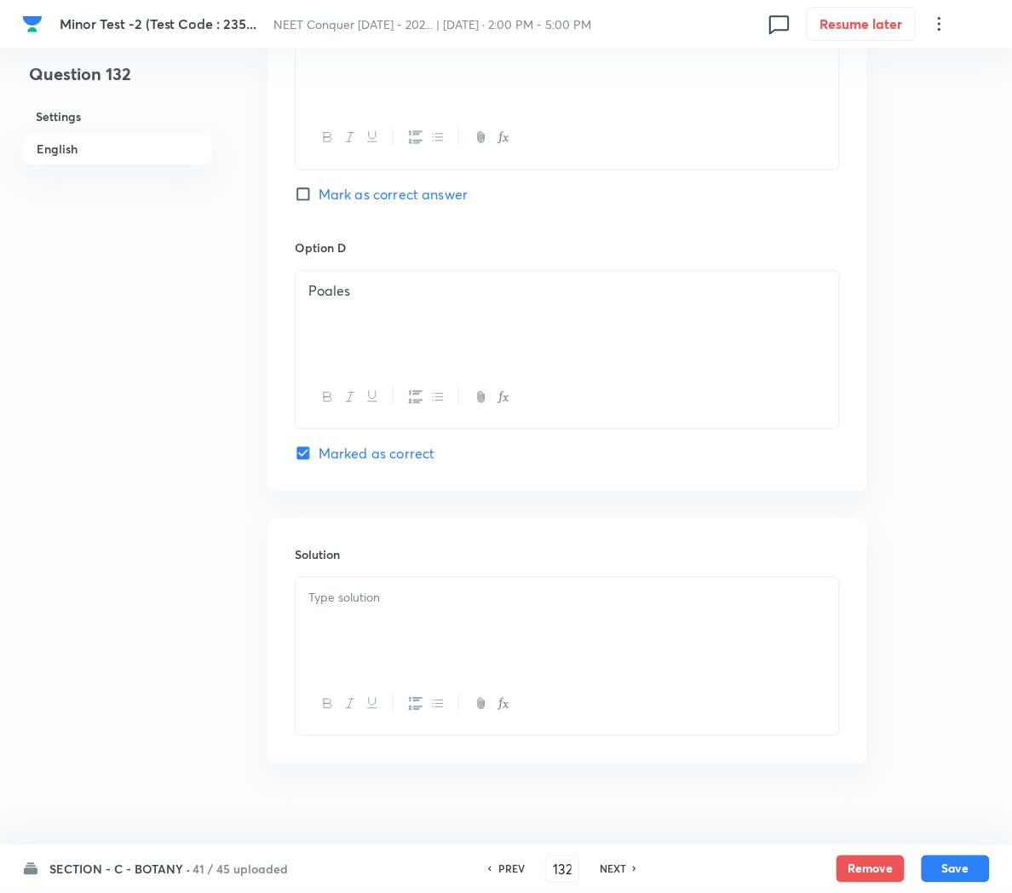
scroll to position [1424, 0]
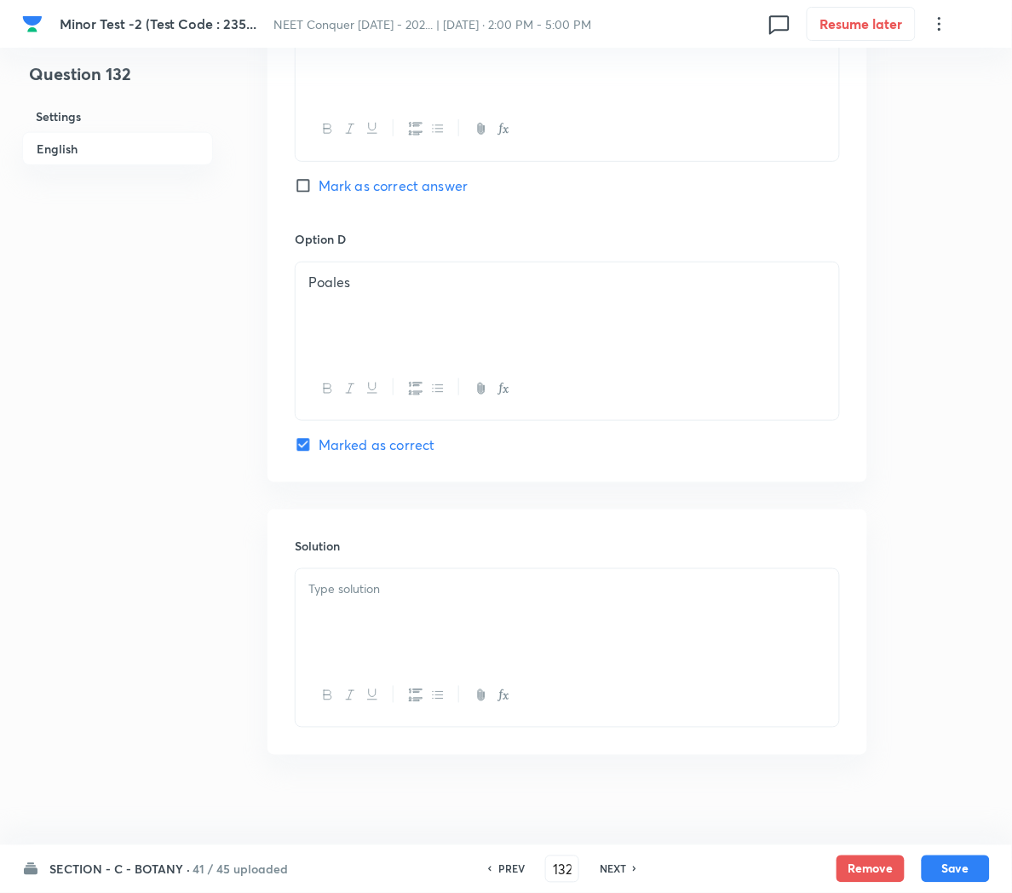
click at [372, 631] on div at bounding box center [568, 616] width 544 height 95
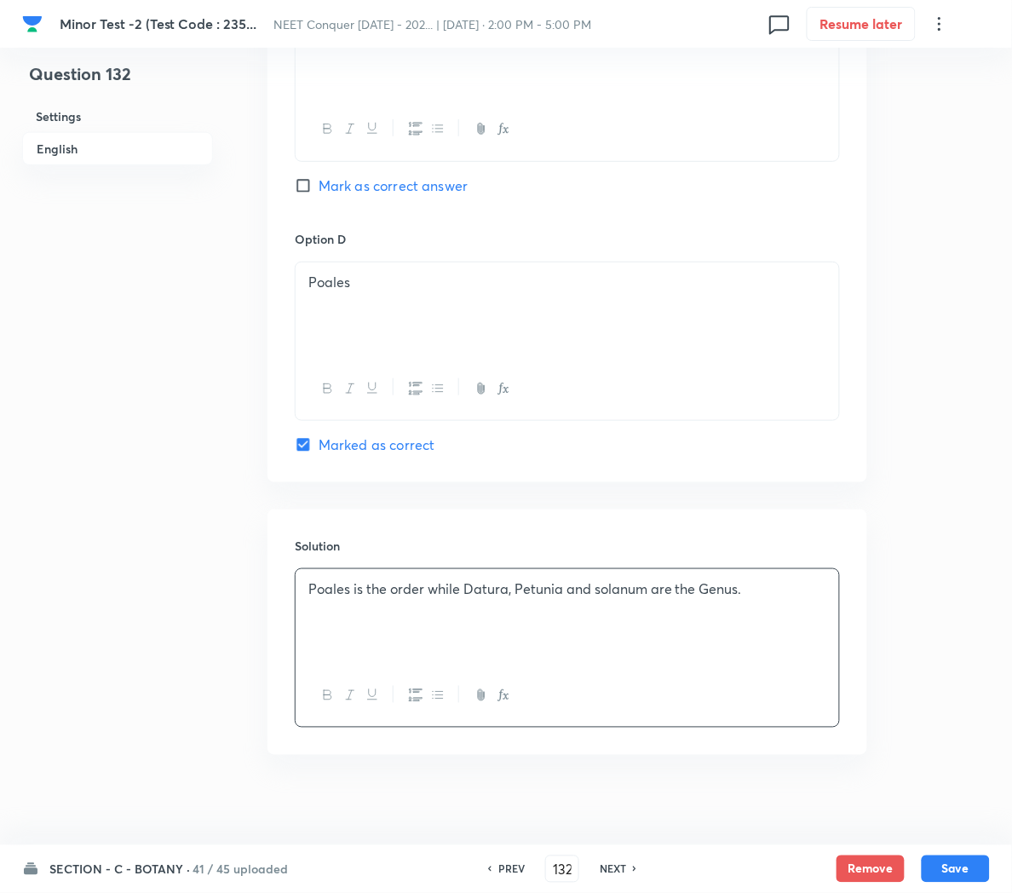
scroll to position [1444, 0]
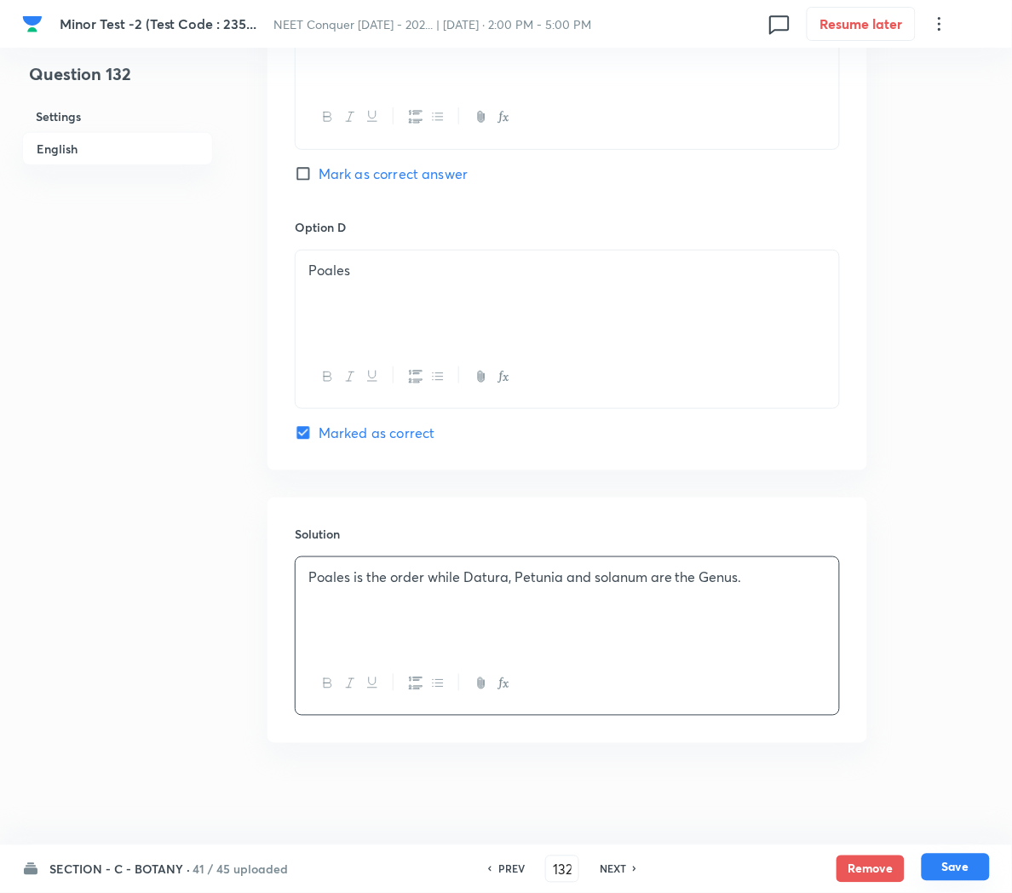
click at [968, 857] on button "Save" at bounding box center [956, 867] width 68 height 27
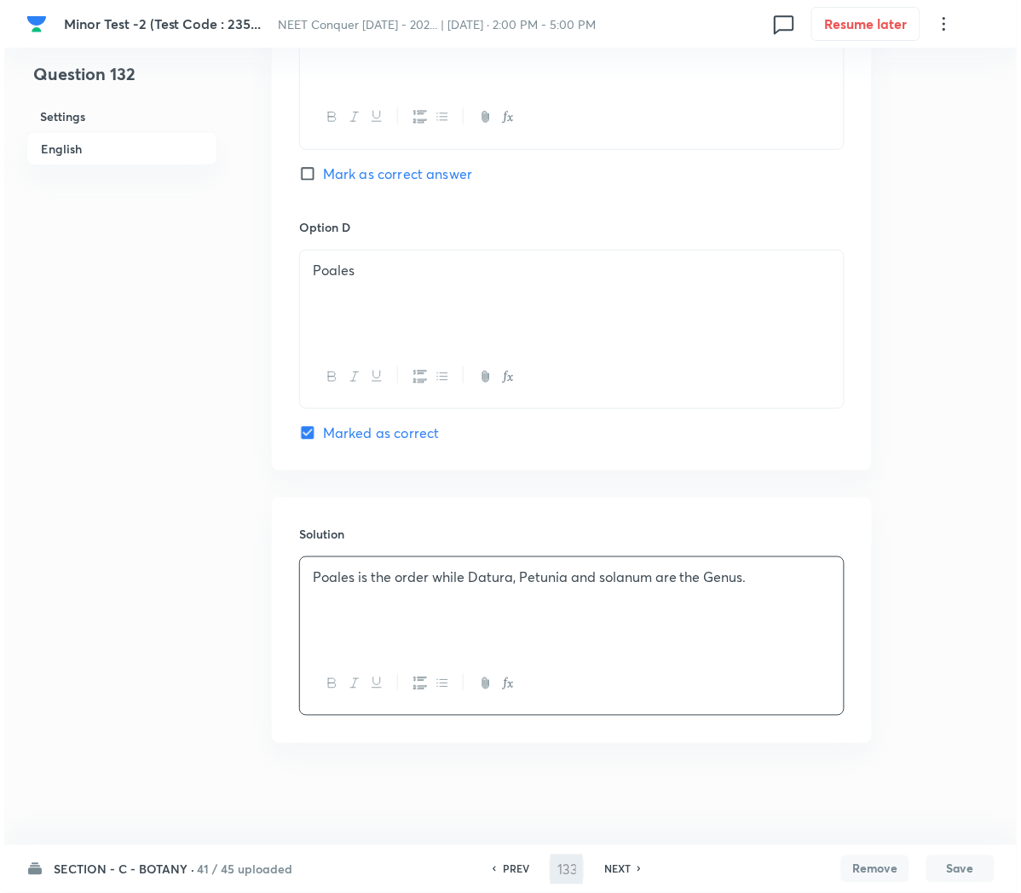
scroll to position [0, 0]
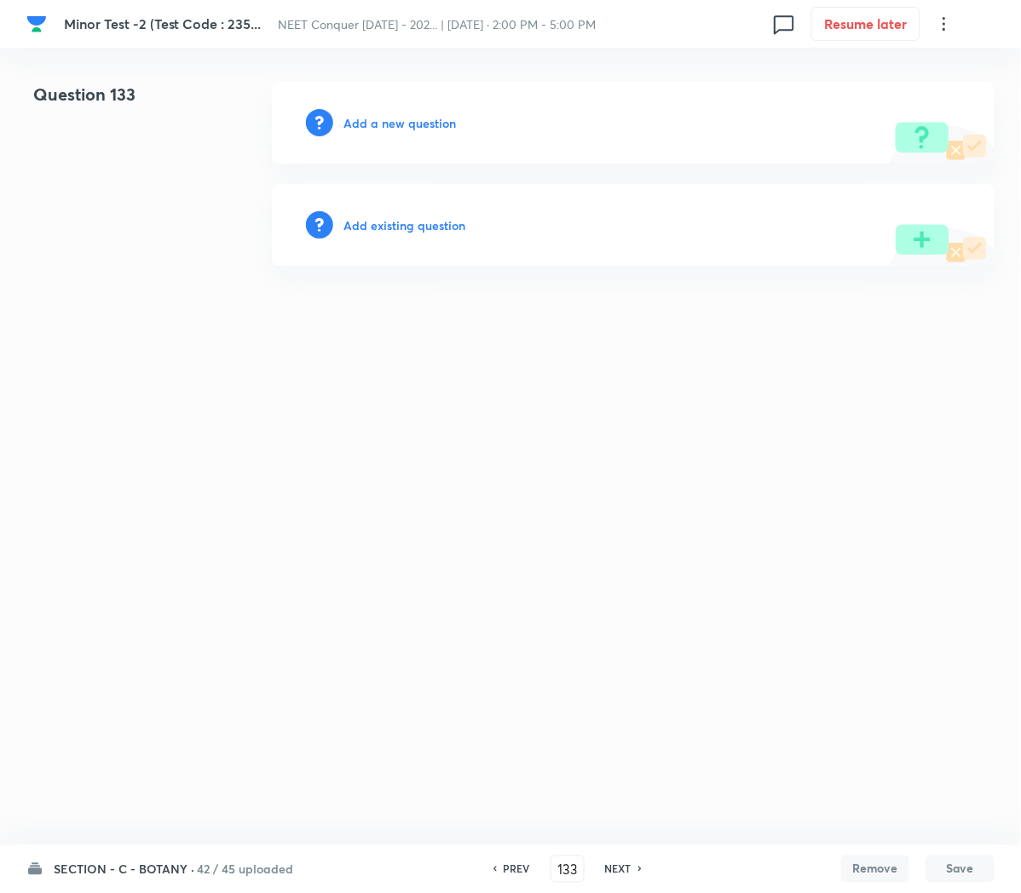
click at [355, 123] on h6 "Add a new question" at bounding box center [399, 123] width 112 height 18
click at [355, 123] on h6 "Choose a question type" at bounding box center [408, 123] width 131 height 18
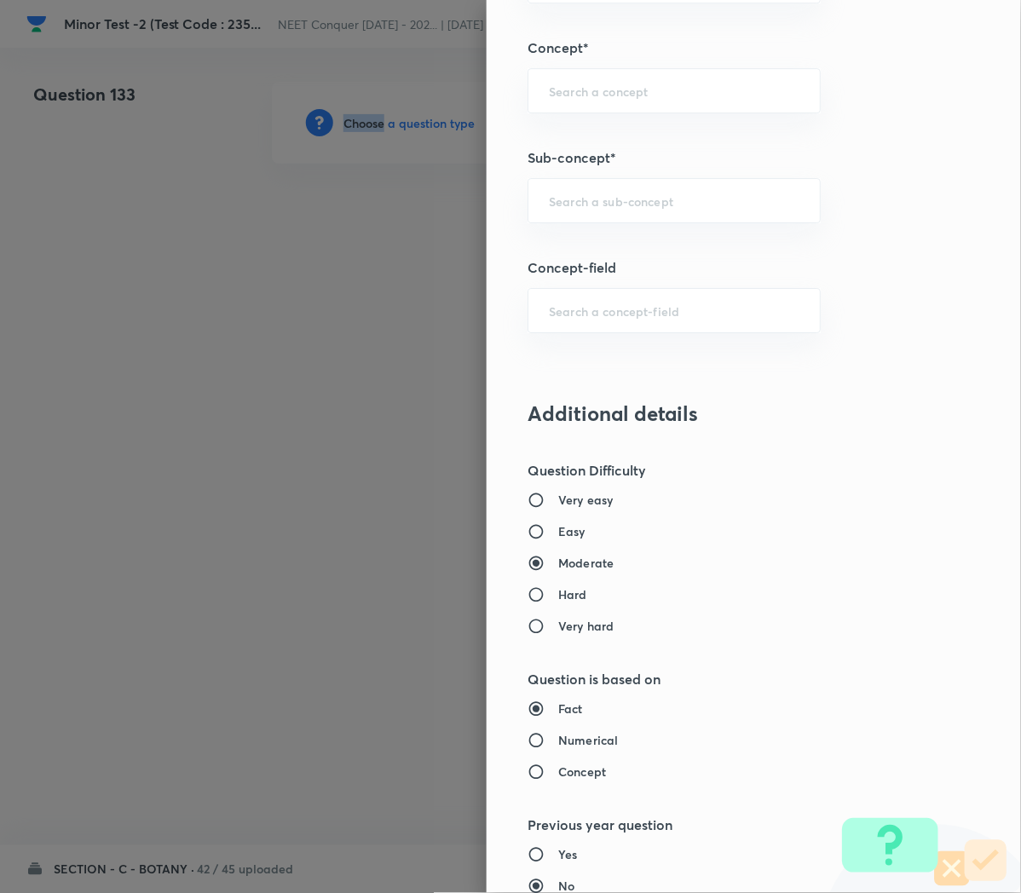
scroll to position [1109, 0]
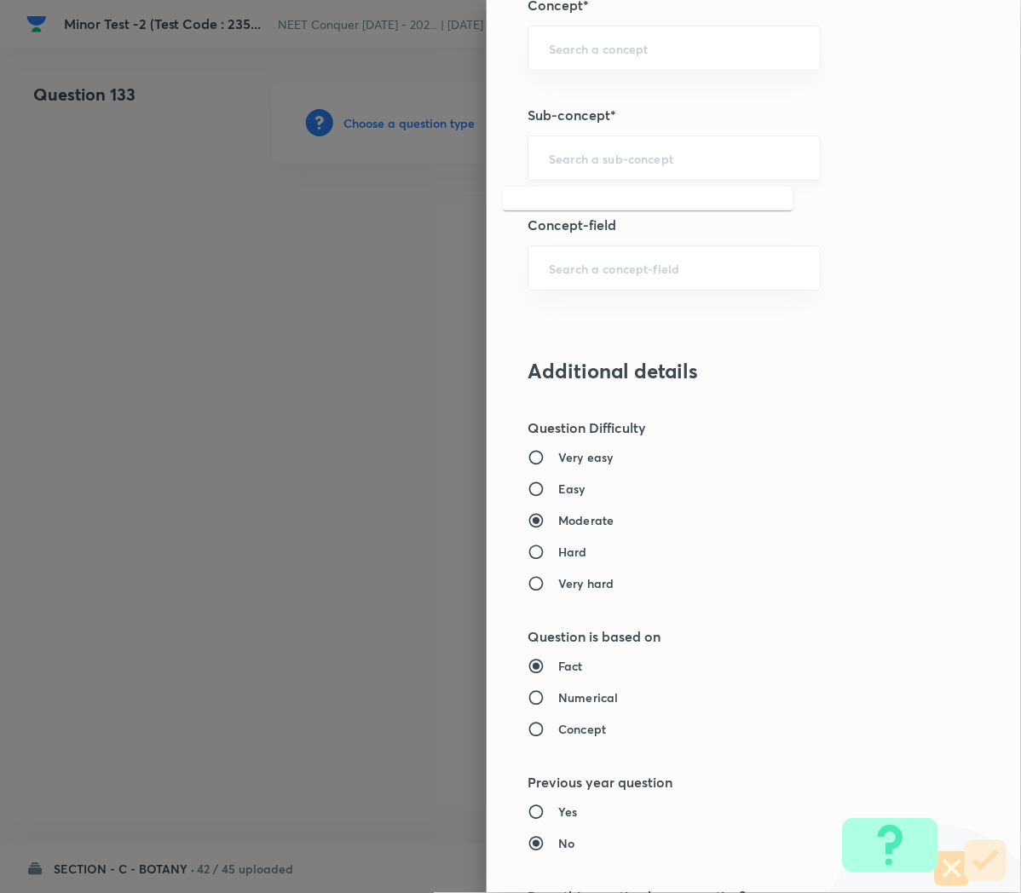
click at [569, 166] on input "text" at bounding box center [674, 158] width 250 height 16
paste input "Cell Cycle and Cell Division"
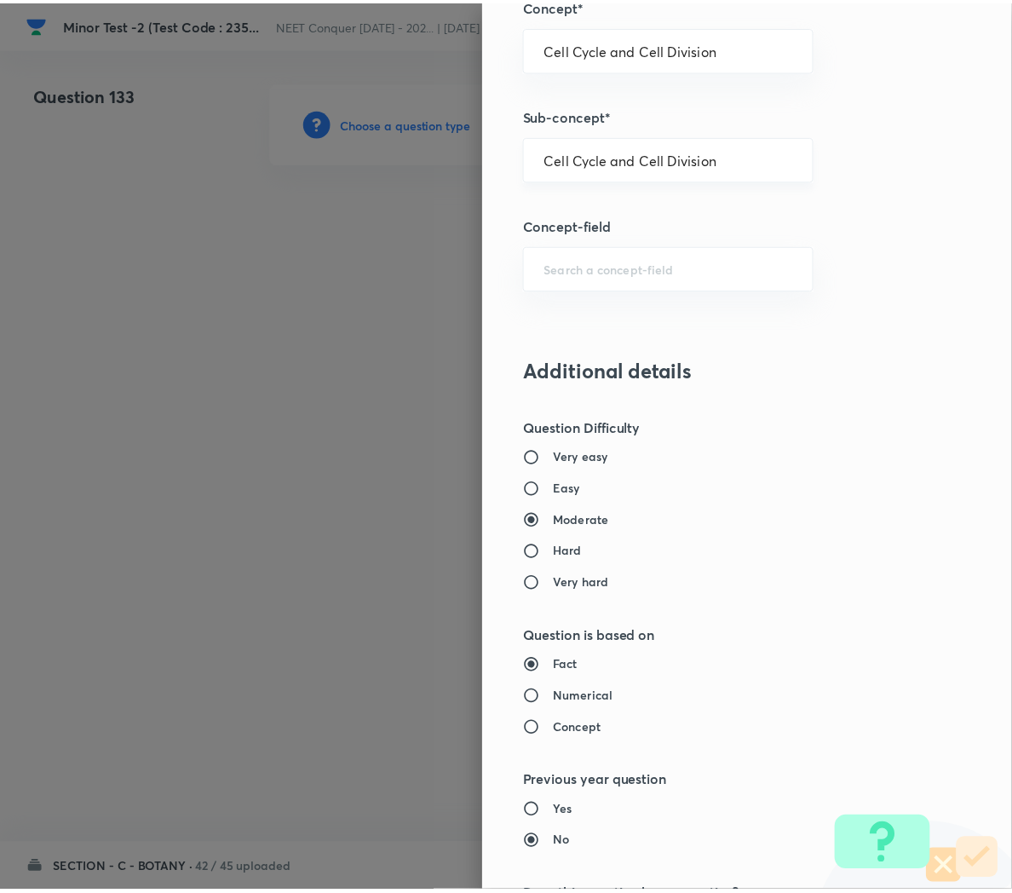
scroll to position [1546, 0]
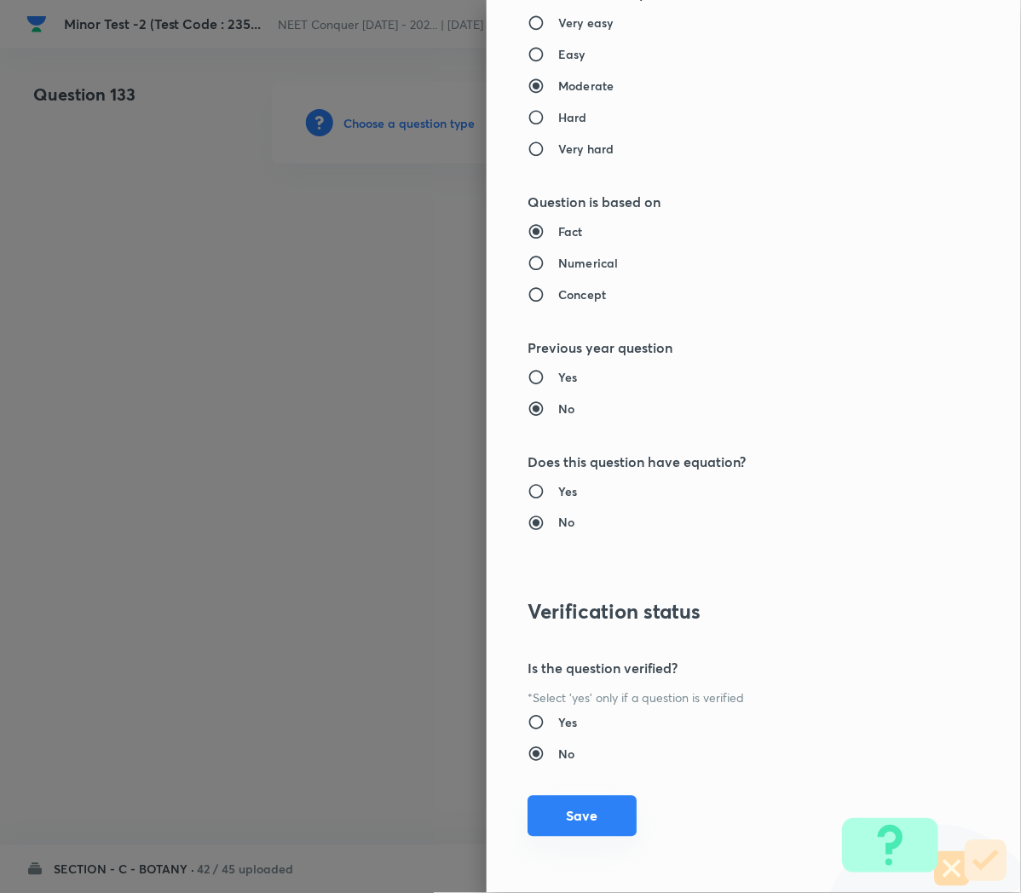
click at [547, 809] on button "Save" at bounding box center [581, 816] width 109 height 41
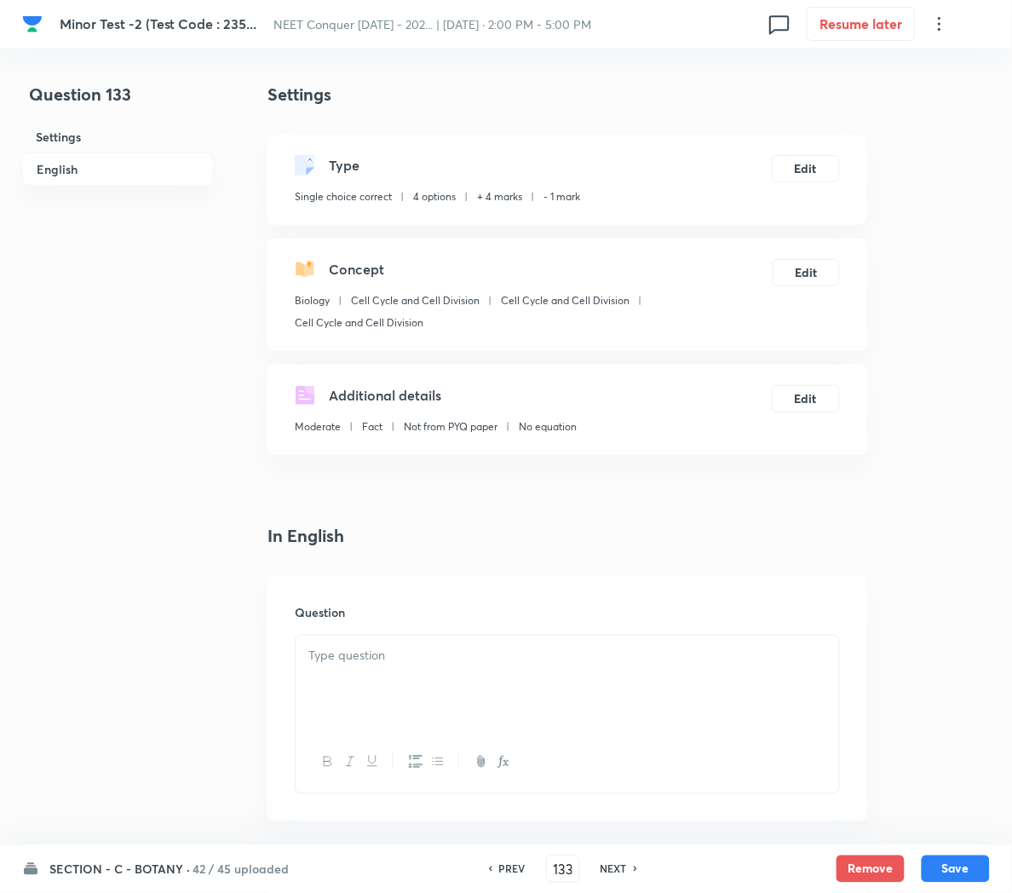
click at [433, 680] on div at bounding box center [568, 683] width 544 height 95
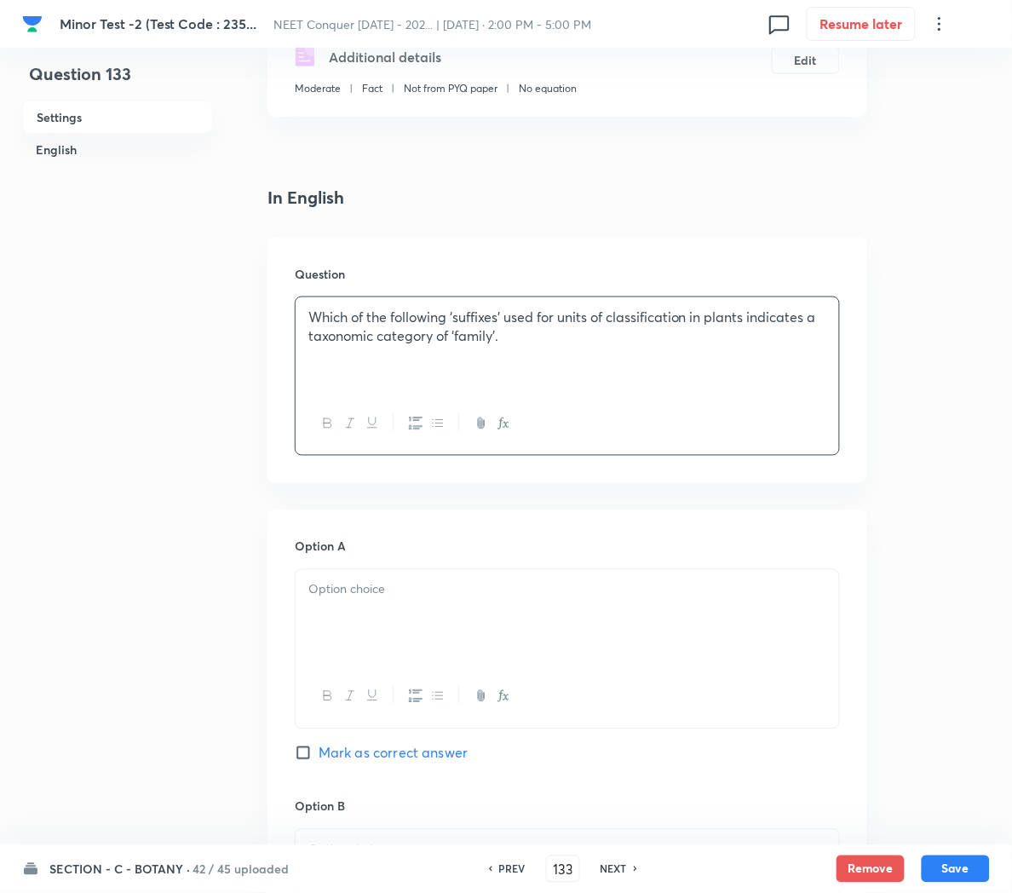
scroll to position [426, 0]
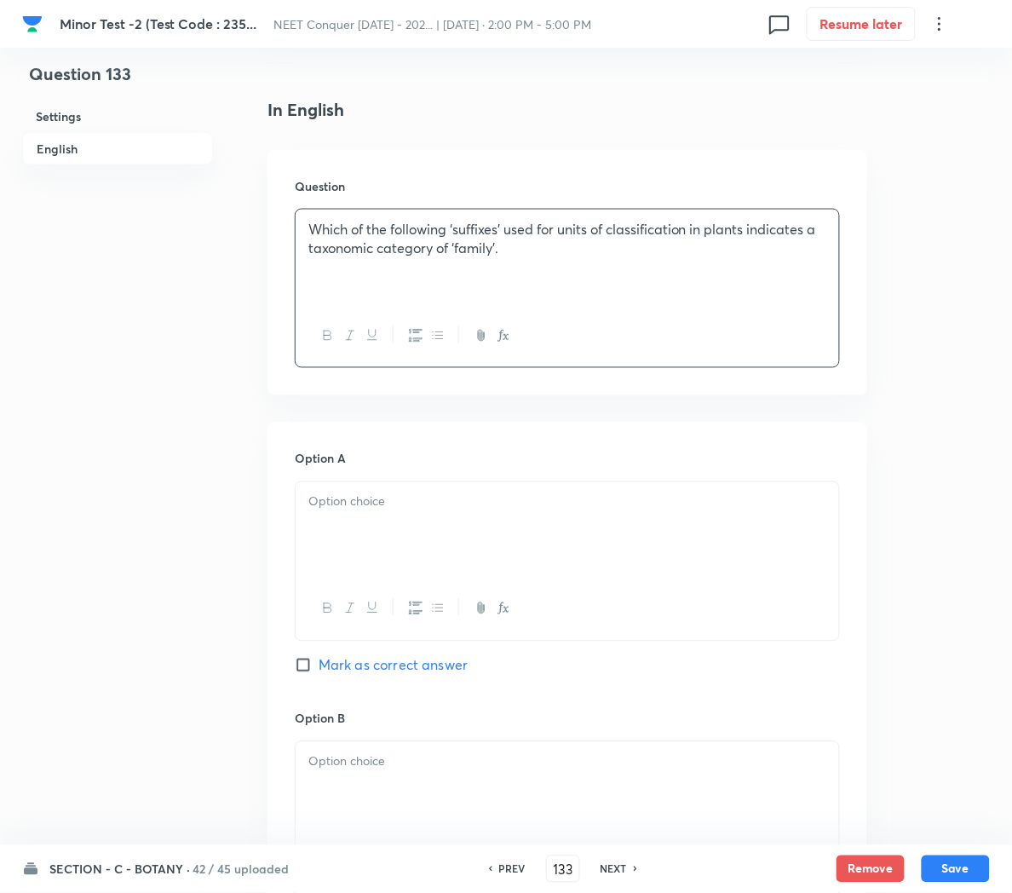
click at [352, 544] on div at bounding box center [568, 529] width 544 height 95
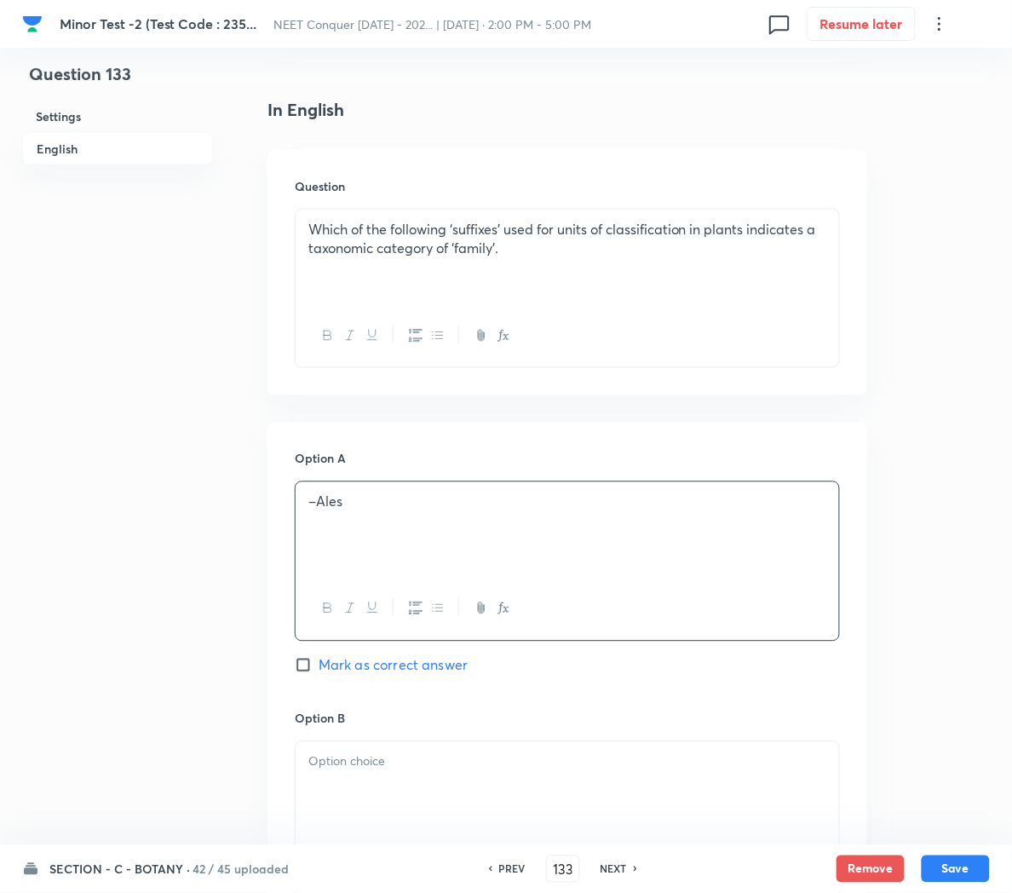
click at [382, 789] on div at bounding box center [568, 789] width 544 height 95
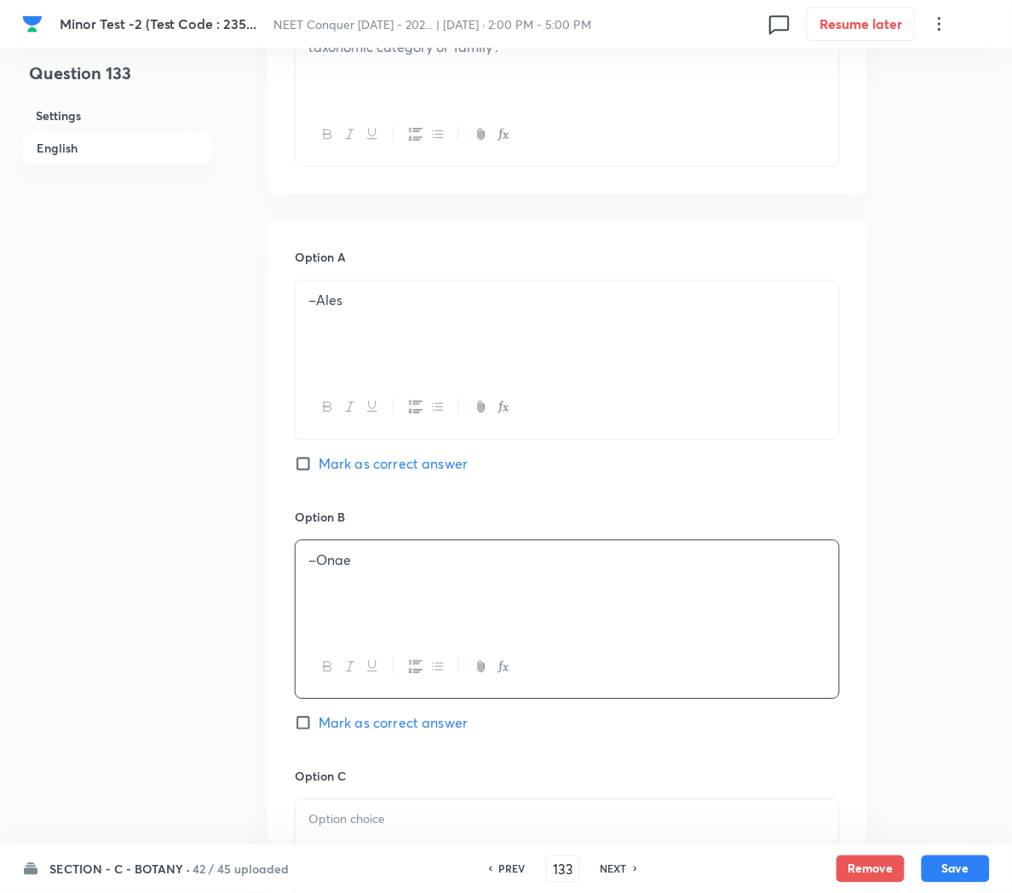
scroll to position [746, 0]
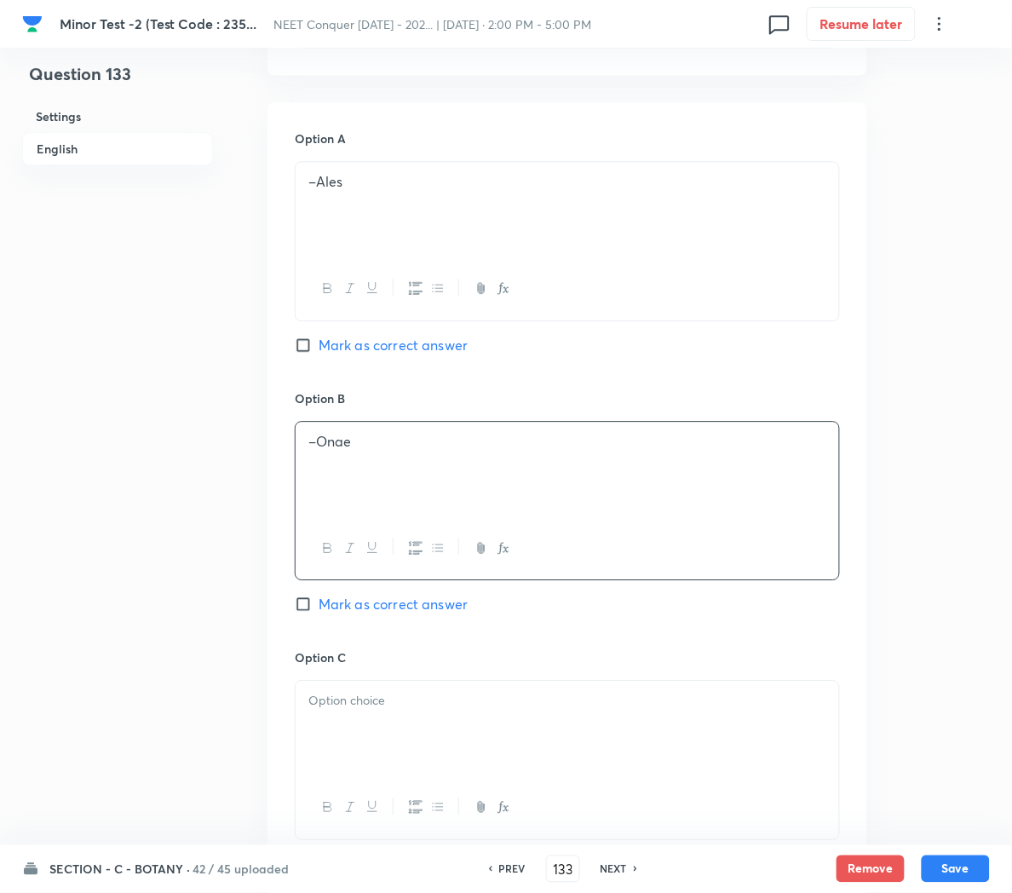
click at [350, 732] on div at bounding box center [568, 728] width 544 height 95
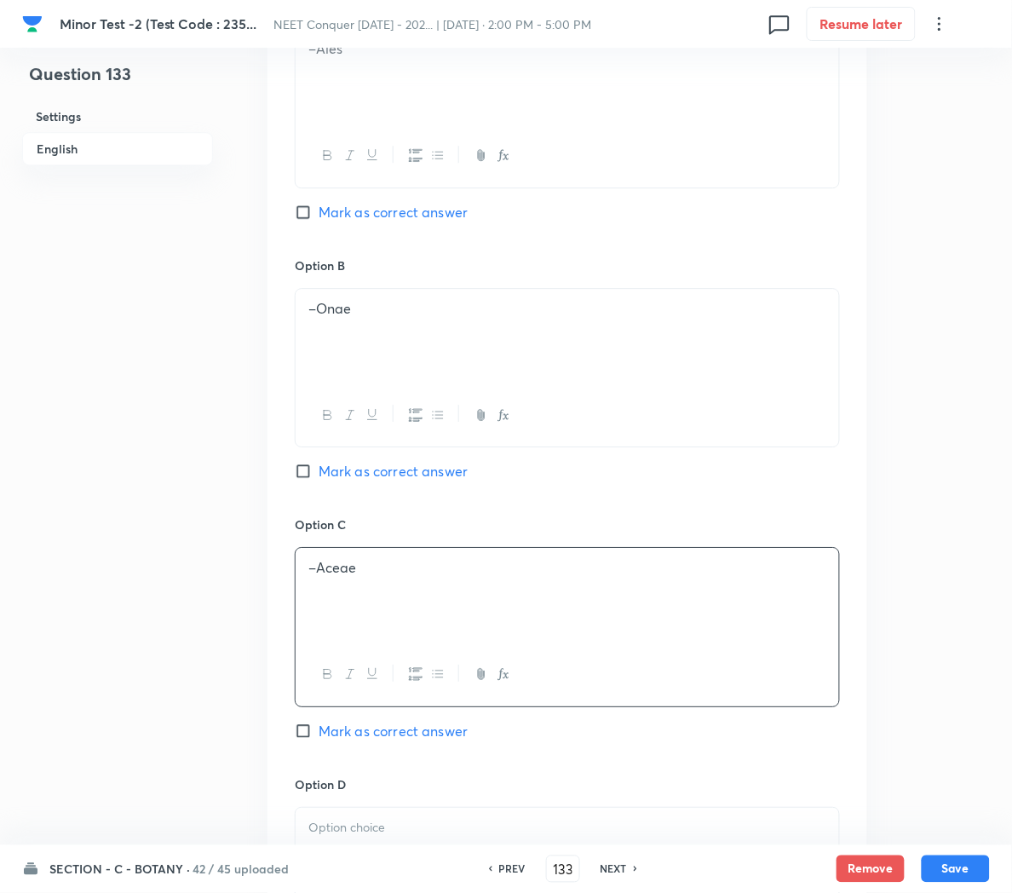
scroll to position [880, 0]
click at [342, 740] on span "Mark as correct answer" at bounding box center [393, 730] width 149 height 20
click at [319, 739] on input "Mark as correct answer" at bounding box center [307, 730] width 24 height 17
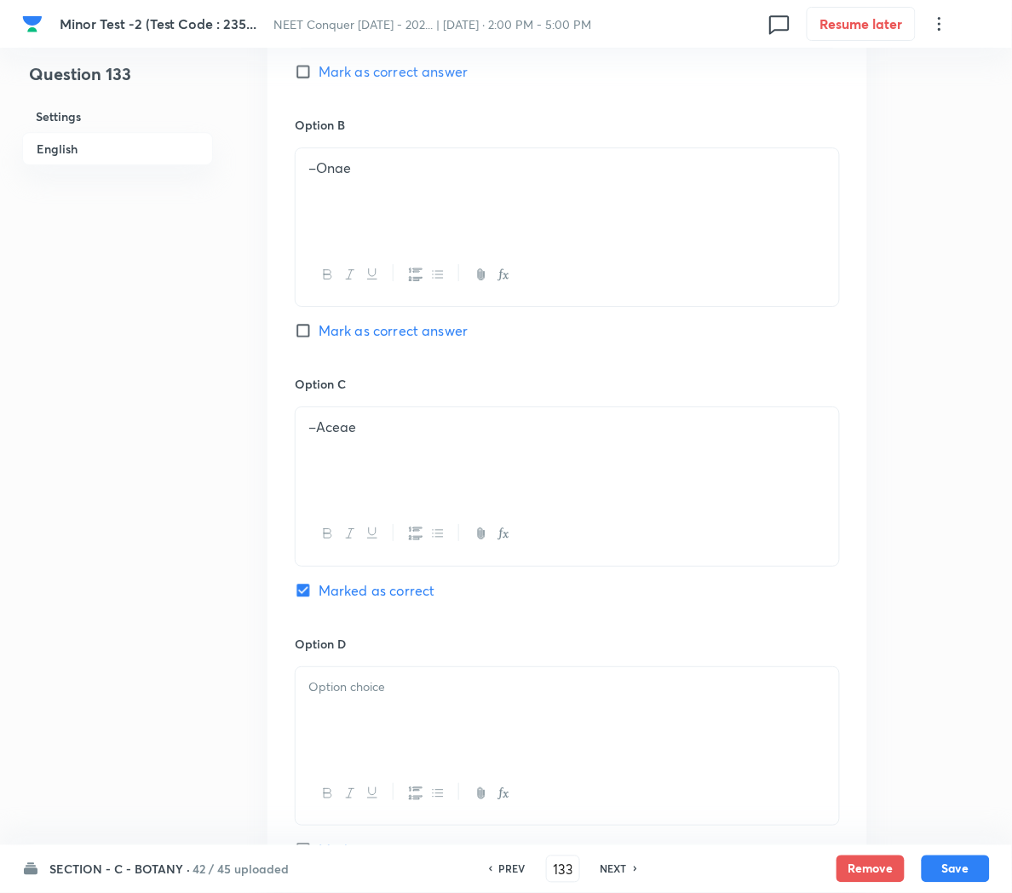
scroll to position [1054, 0]
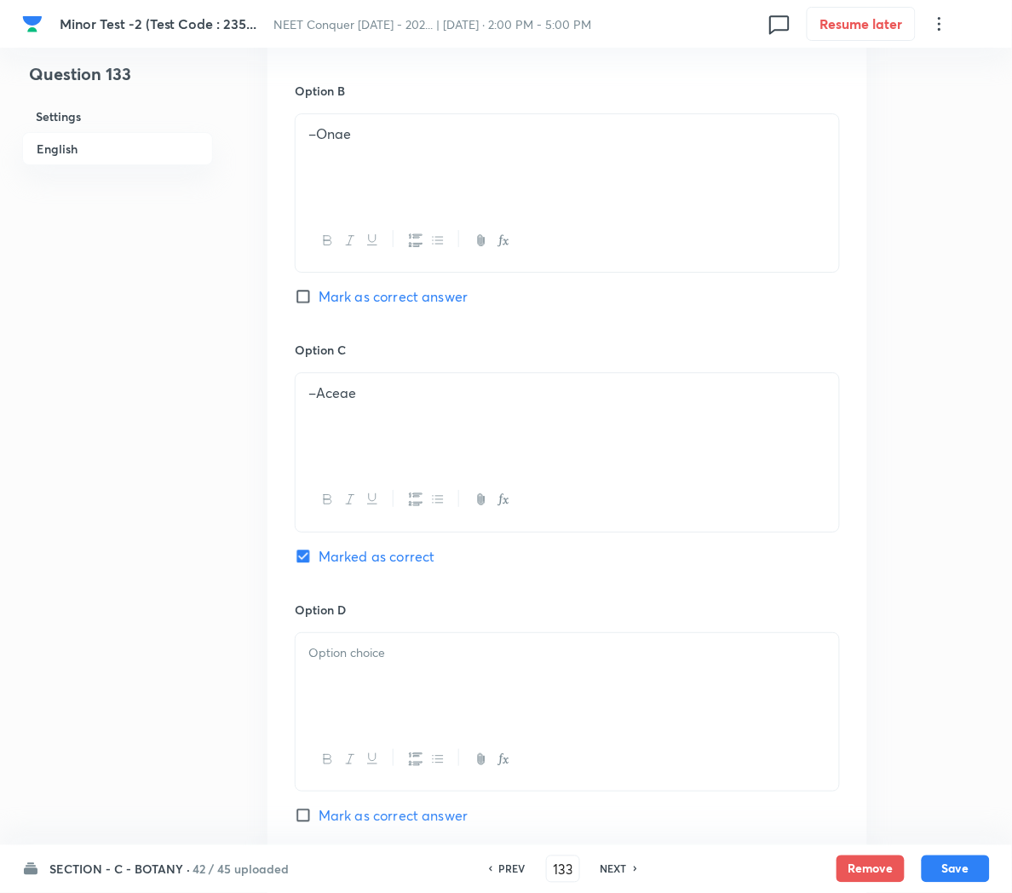
click at [342, 697] on div at bounding box center [568, 680] width 544 height 95
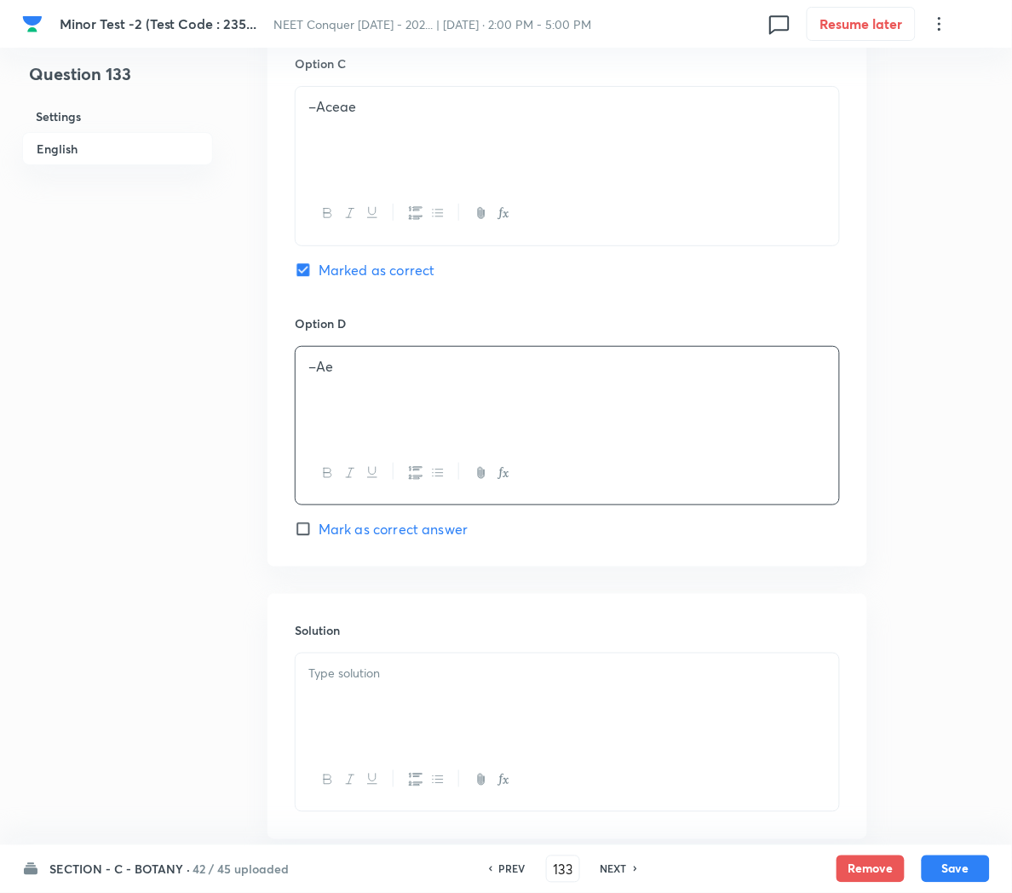
scroll to position [1357, 0]
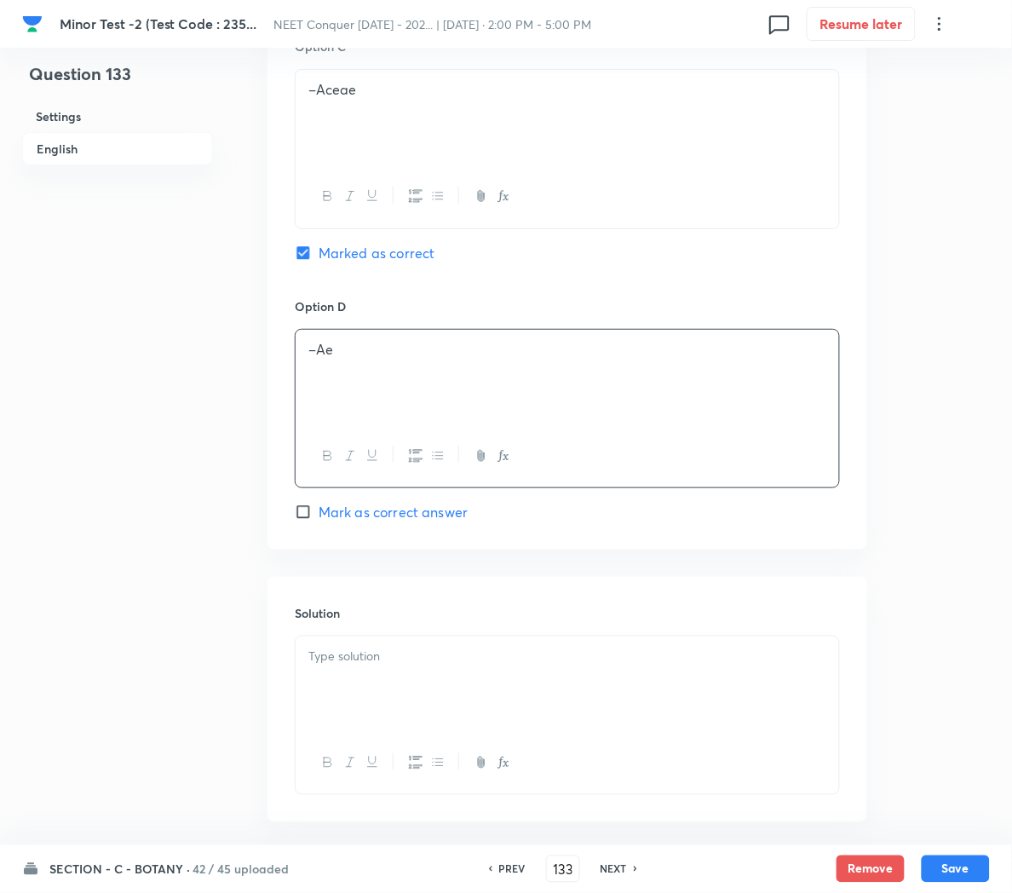
click at [341, 686] on div at bounding box center [568, 683] width 544 height 95
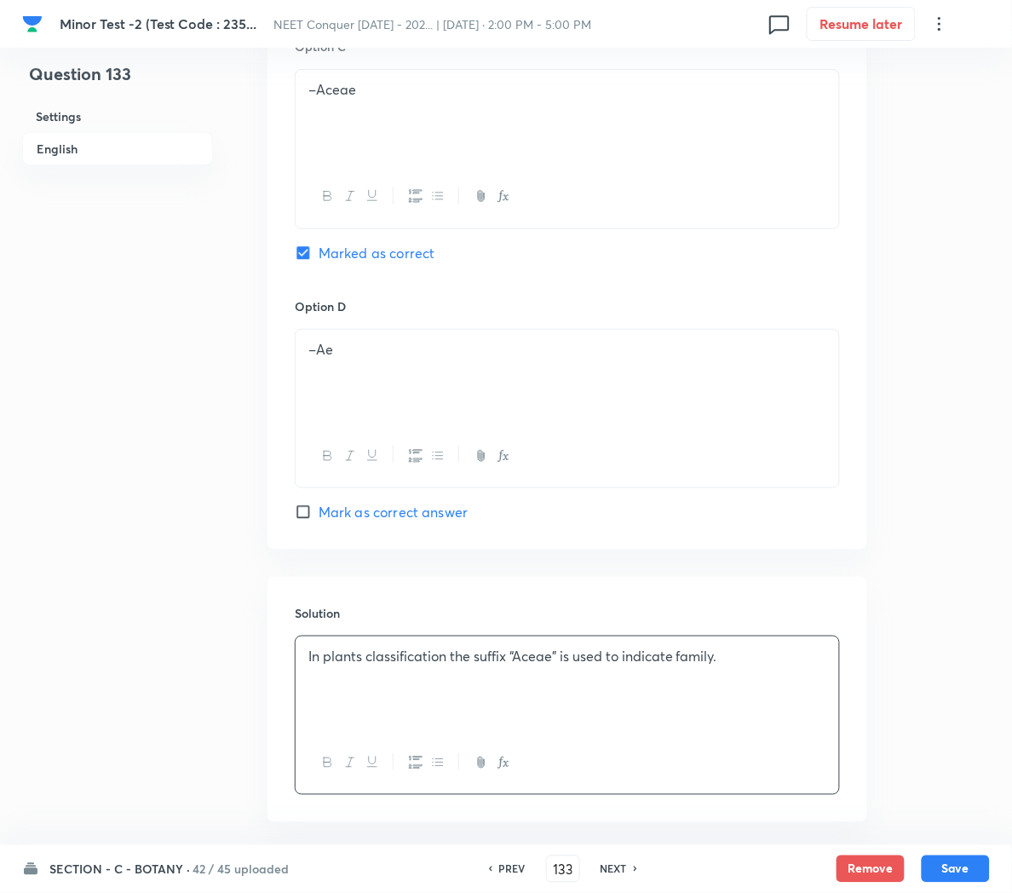
scroll to position [1444, 0]
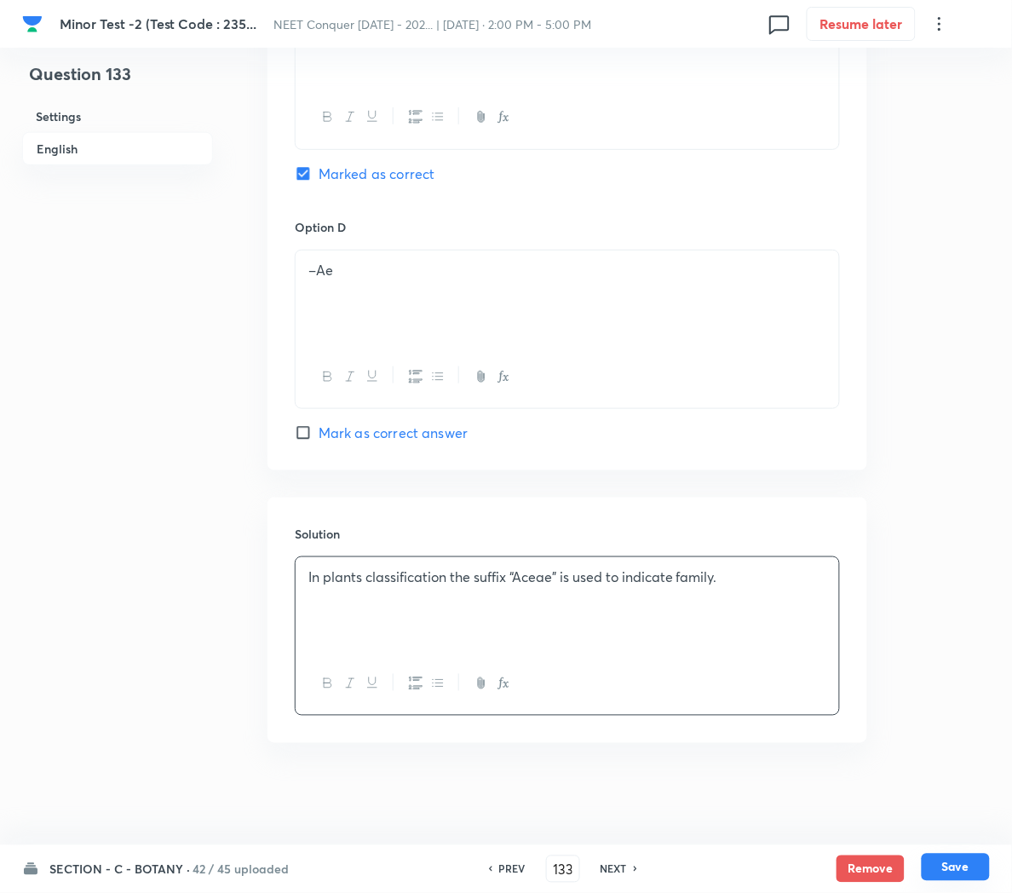
click at [943, 863] on button "Save" at bounding box center [956, 867] width 68 height 27
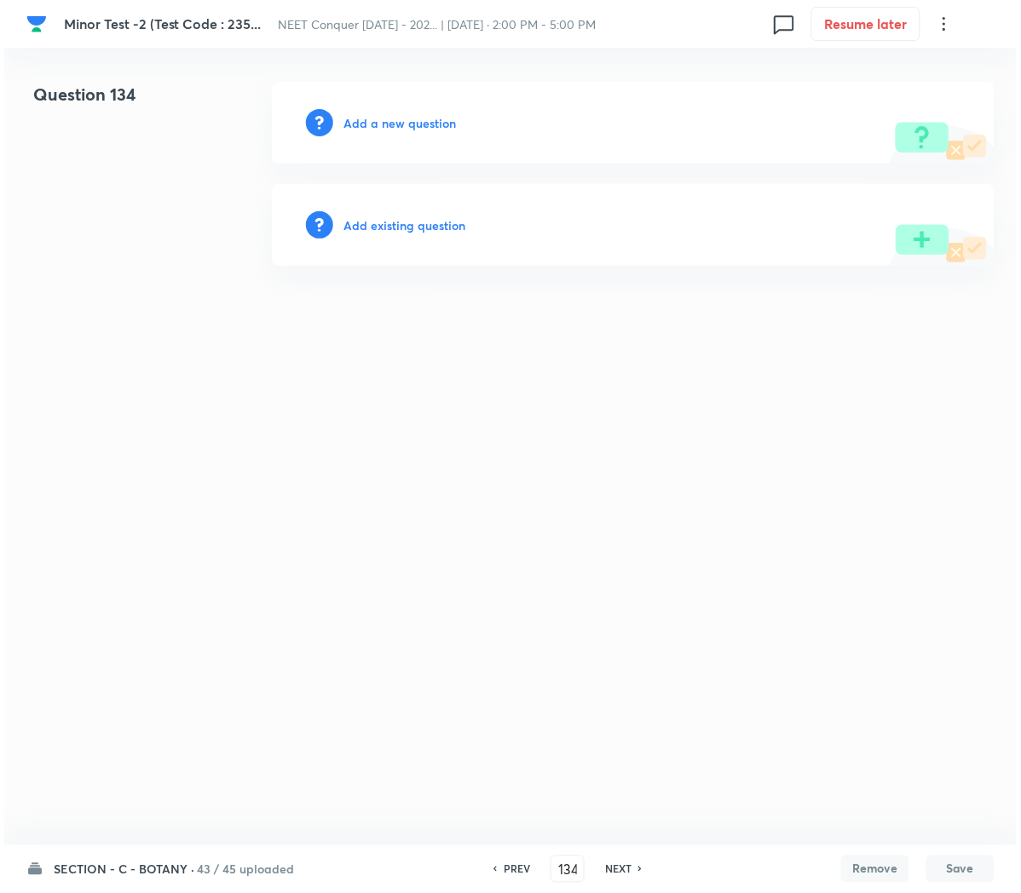
scroll to position [0, 0]
click at [386, 124] on h6 "Add a new question" at bounding box center [399, 123] width 112 height 18
click at [386, 124] on h6 "Choose a question type" at bounding box center [408, 123] width 131 height 18
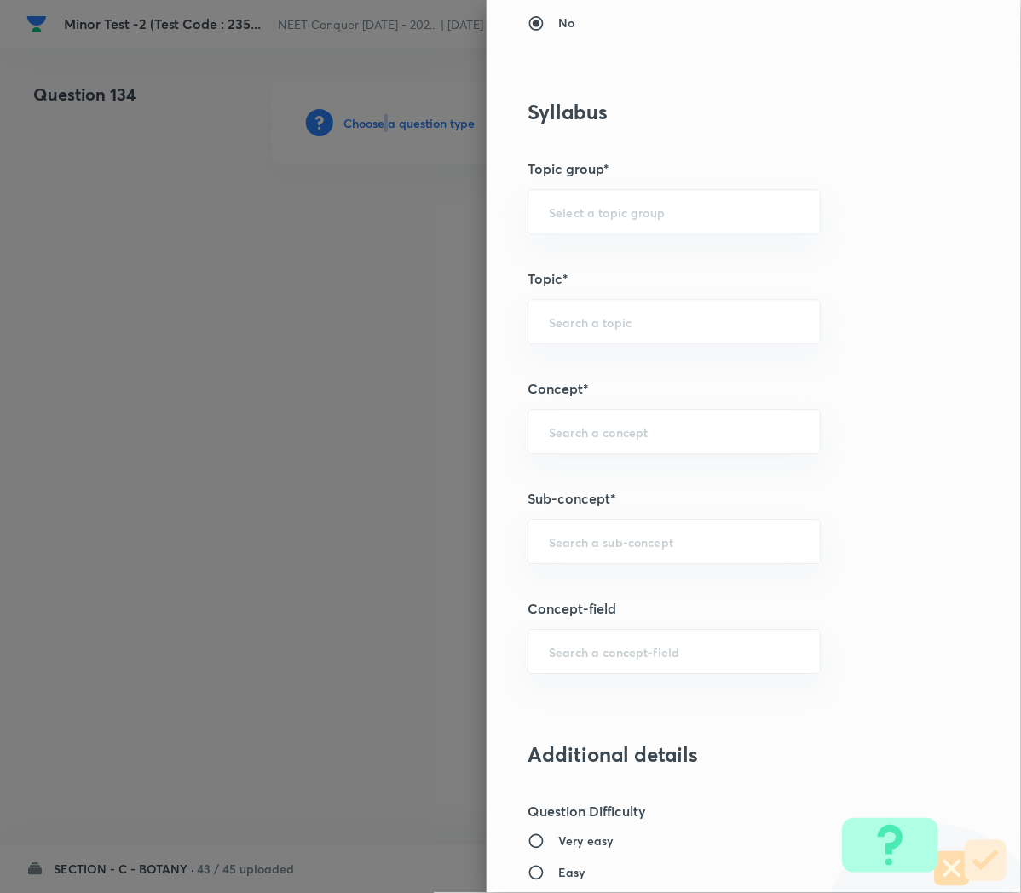
scroll to position [743, 0]
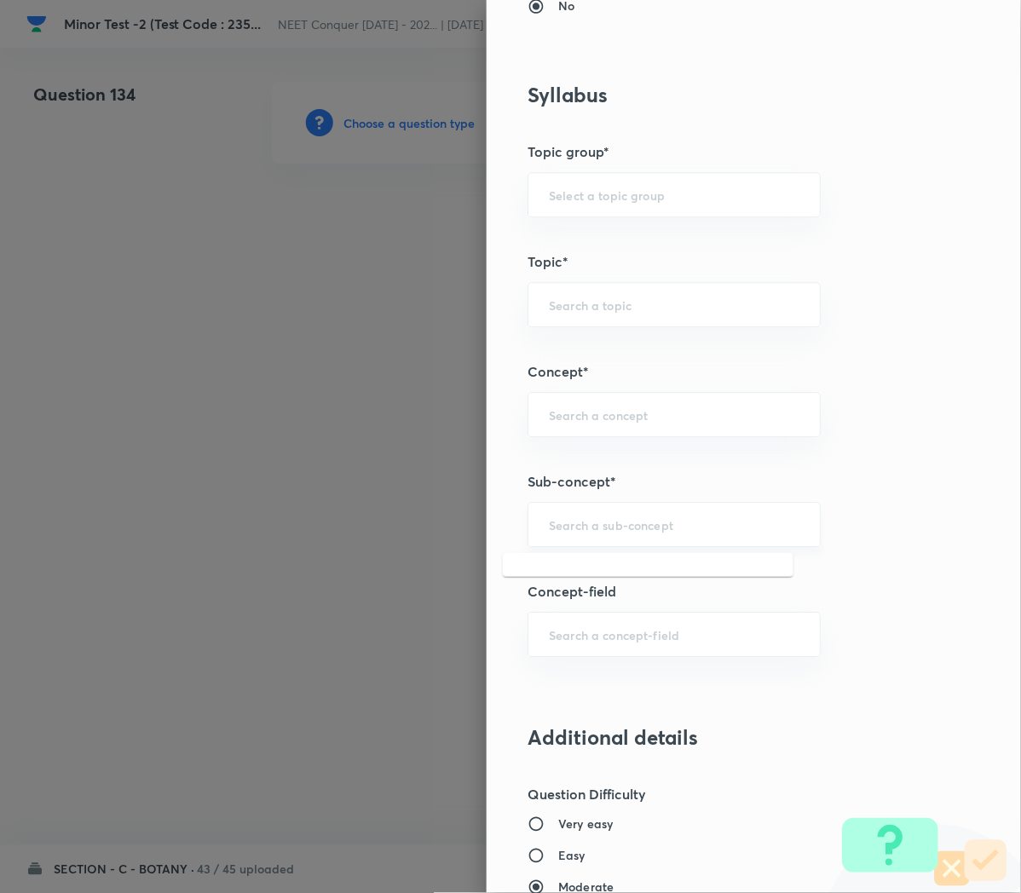
click at [549, 527] on input "text" at bounding box center [674, 524] width 250 height 16
paste input "Cell Cycle and Cell Division"
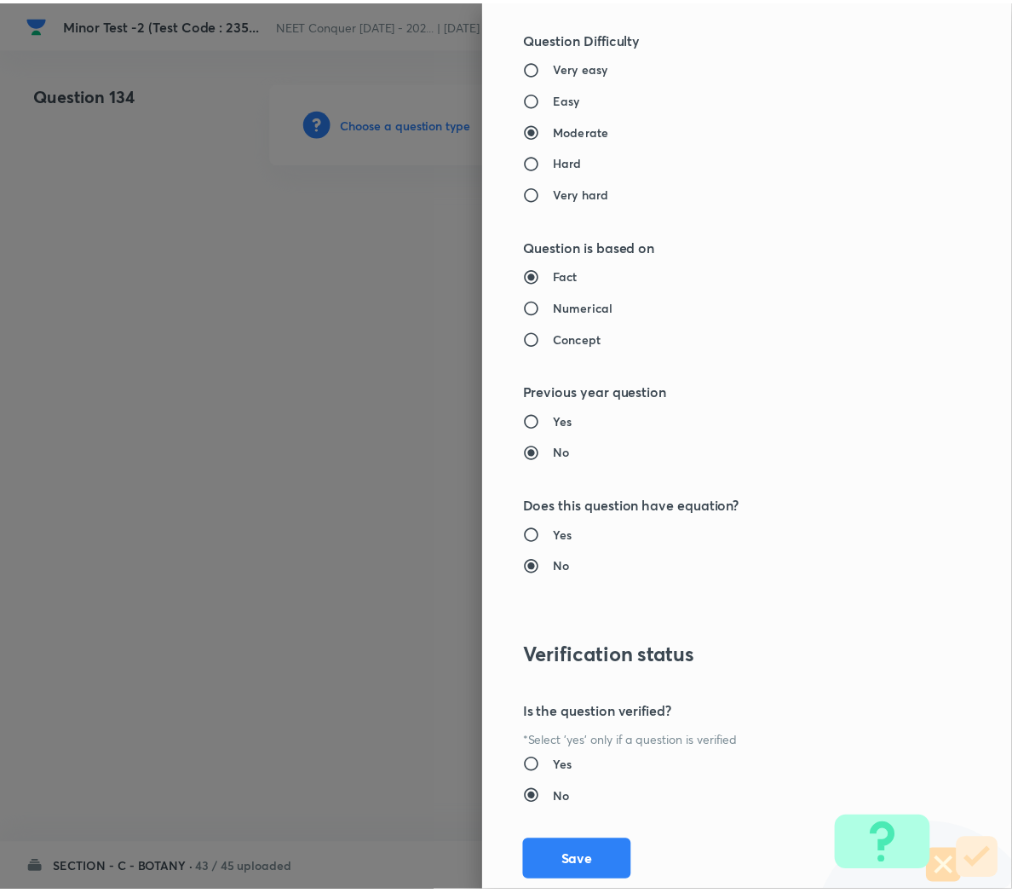
scroll to position [1546, 0]
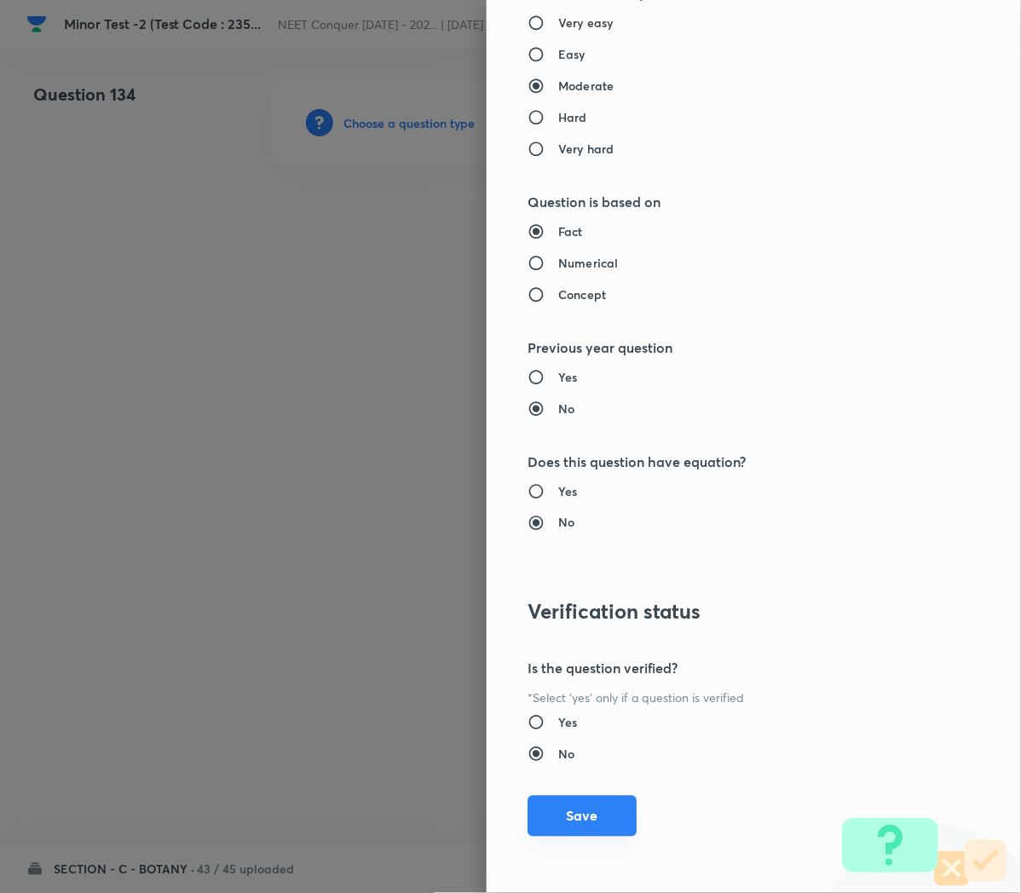
click at [556, 814] on button "Save" at bounding box center [581, 816] width 109 height 41
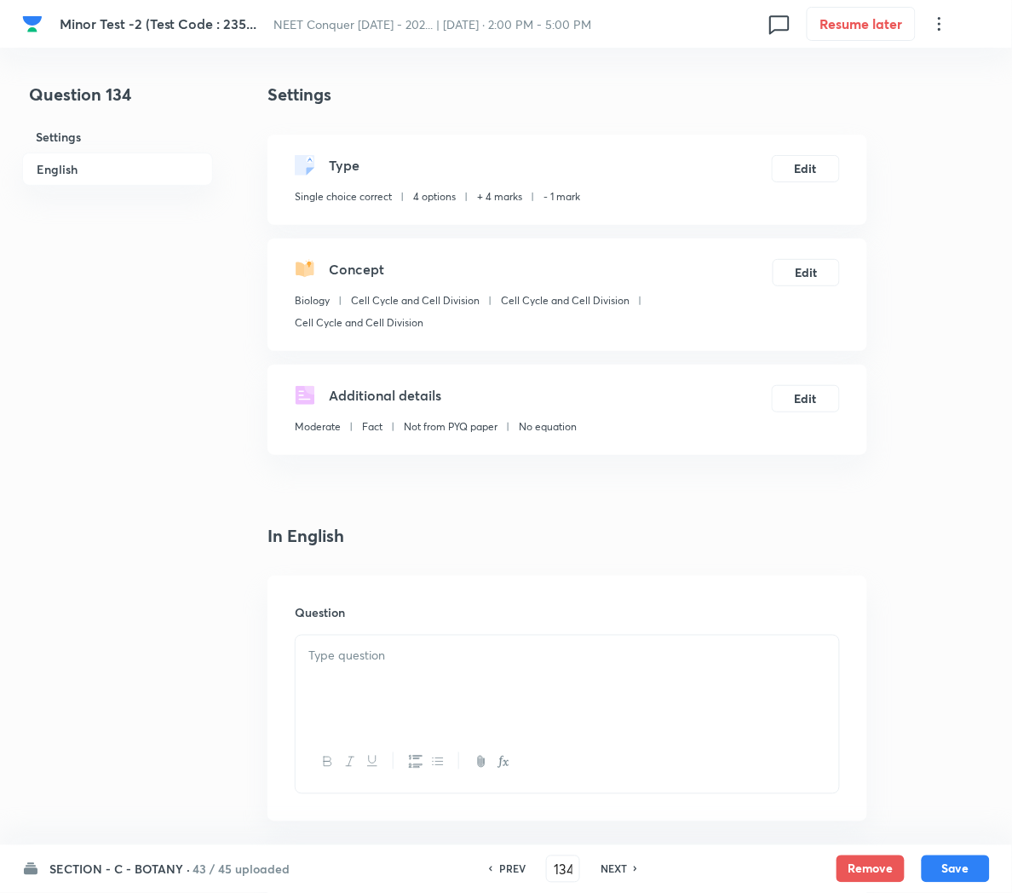
click at [342, 651] on p at bounding box center [567, 656] width 518 height 20
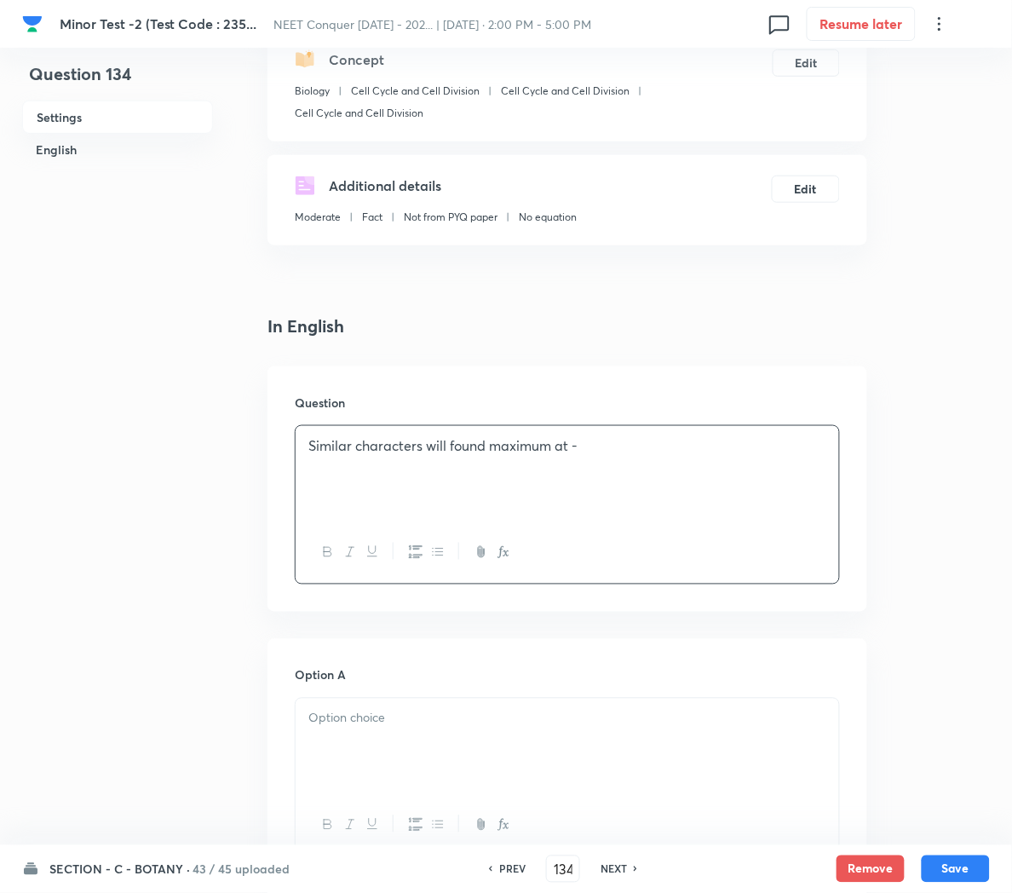
scroll to position [215, 0]
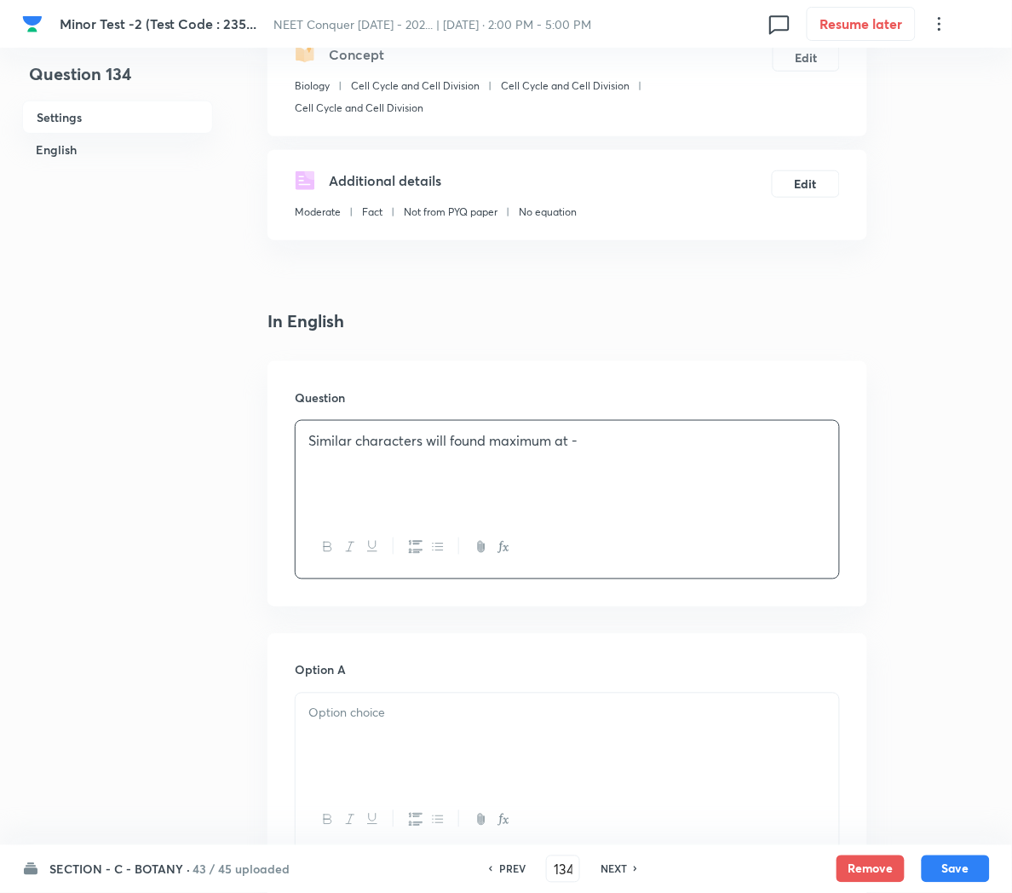
click at [342, 757] on div at bounding box center [568, 740] width 544 height 95
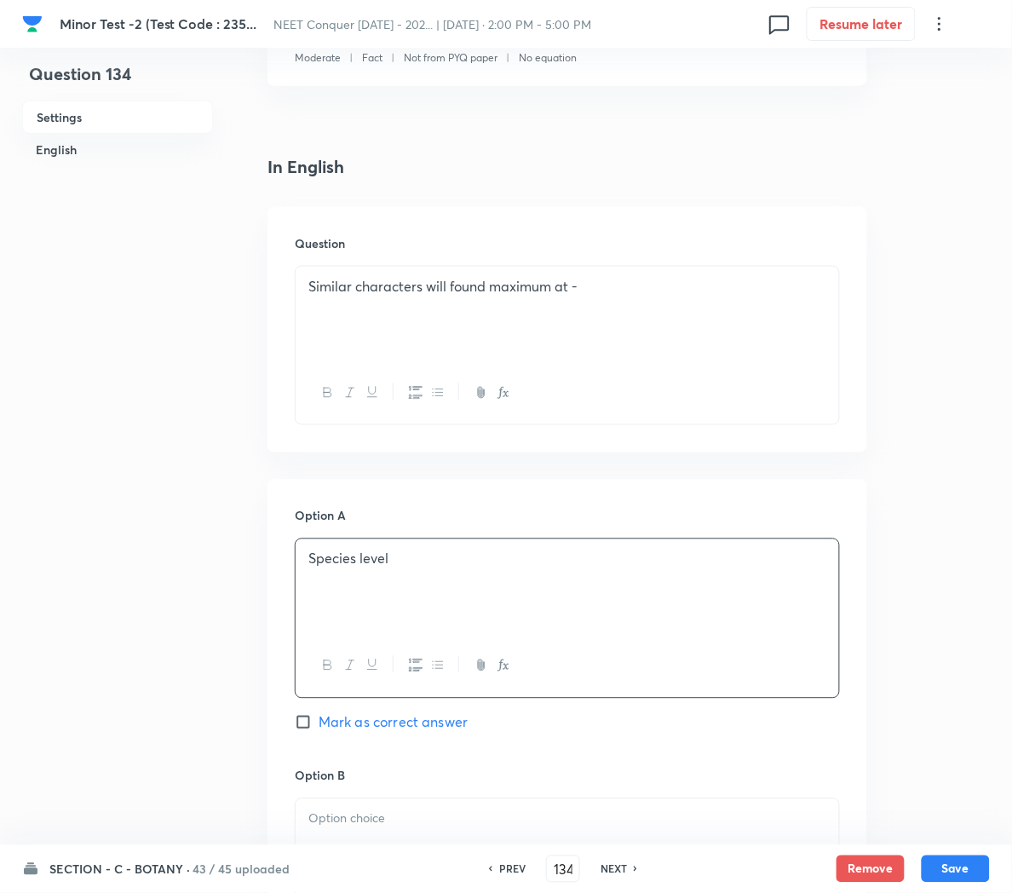
scroll to position [377, 0]
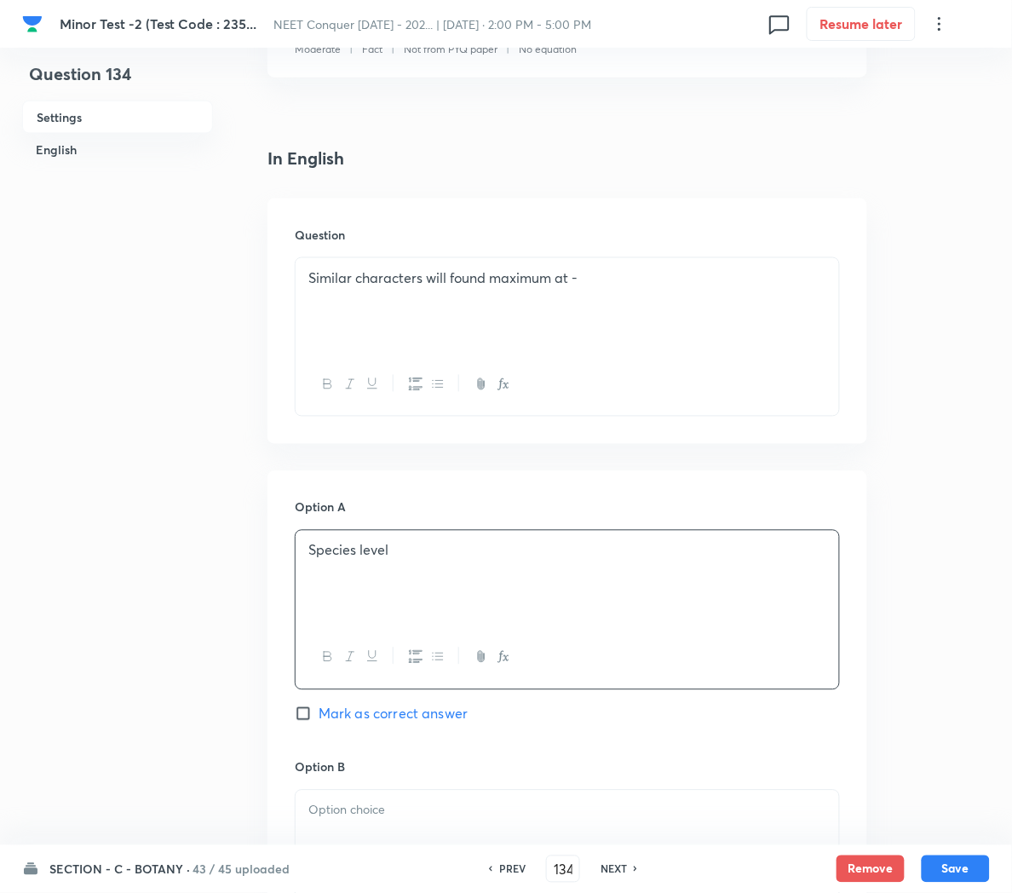
click at [337, 716] on span "Mark as correct answer" at bounding box center [393, 714] width 149 height 20
click at [319, 716] on input "Mark as correct answer" at bounding box center [307, 713] width 24 height 17
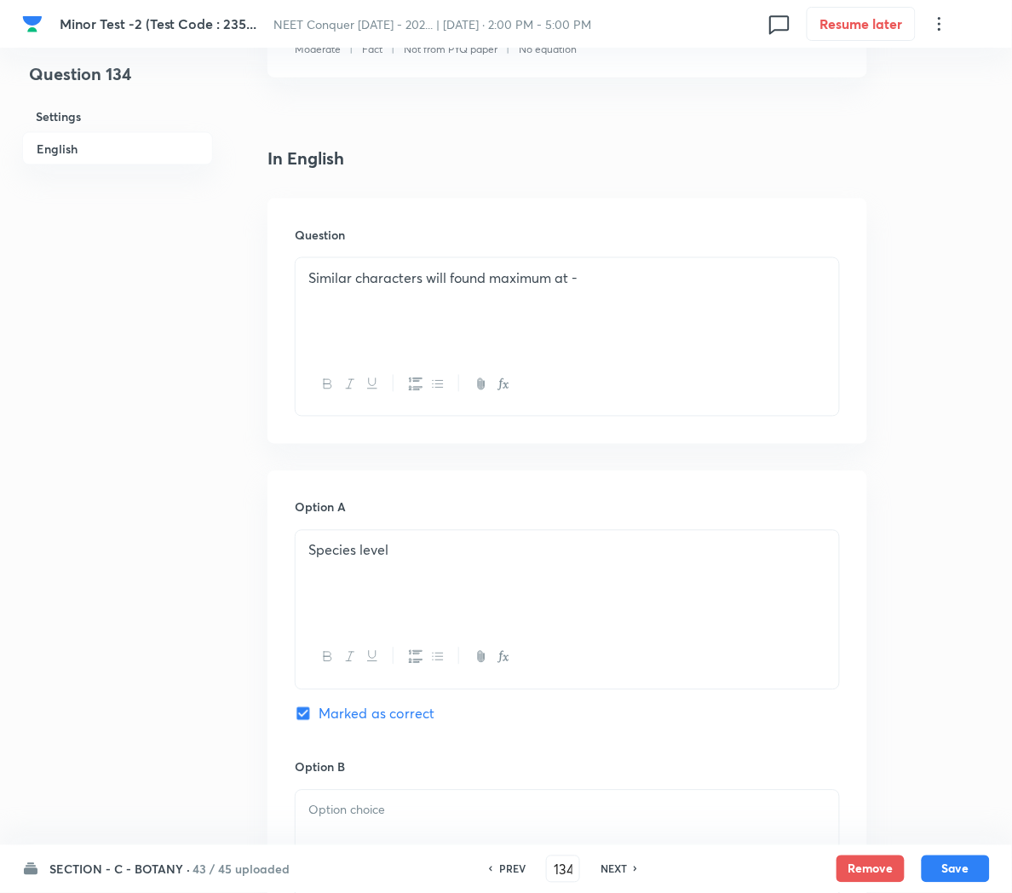
scroll to position [480, 0]
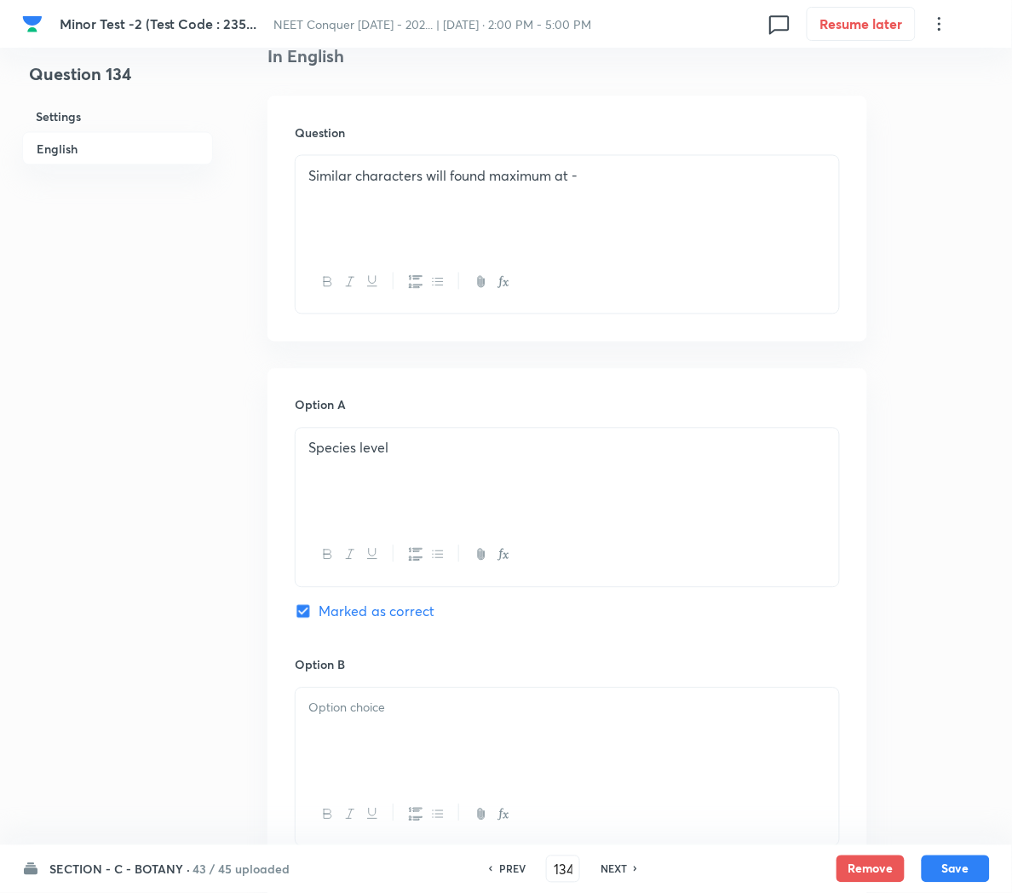
click at [358, 715] on p at bounding box center [567, 709] width 518 height 20
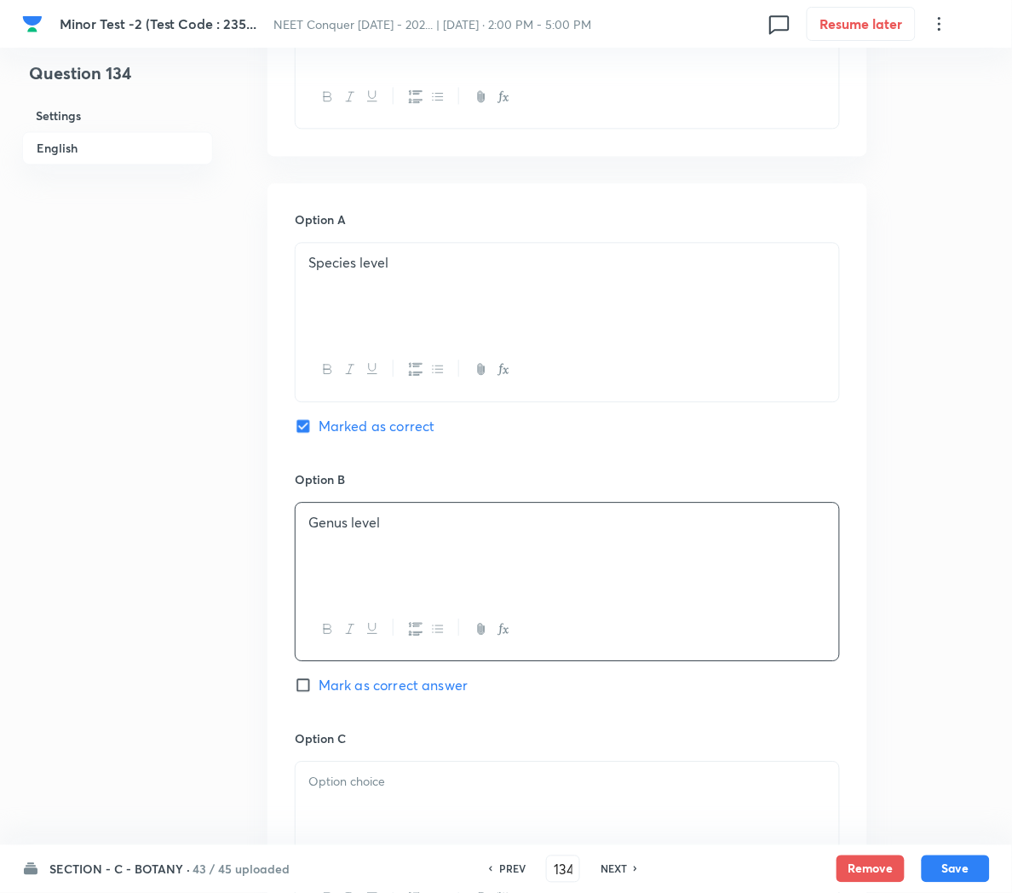
scroll to position [687, 0]
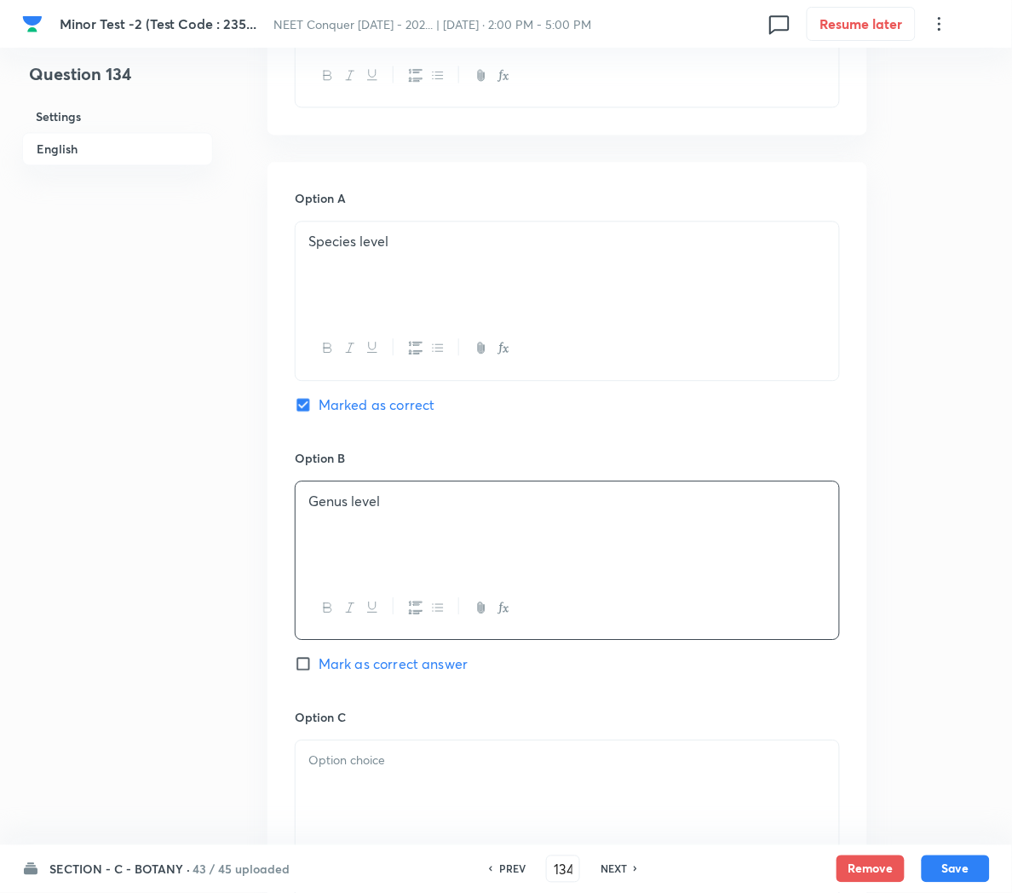
click at [445, 770] on p at bounding box center [567, 761] width 518 height 20
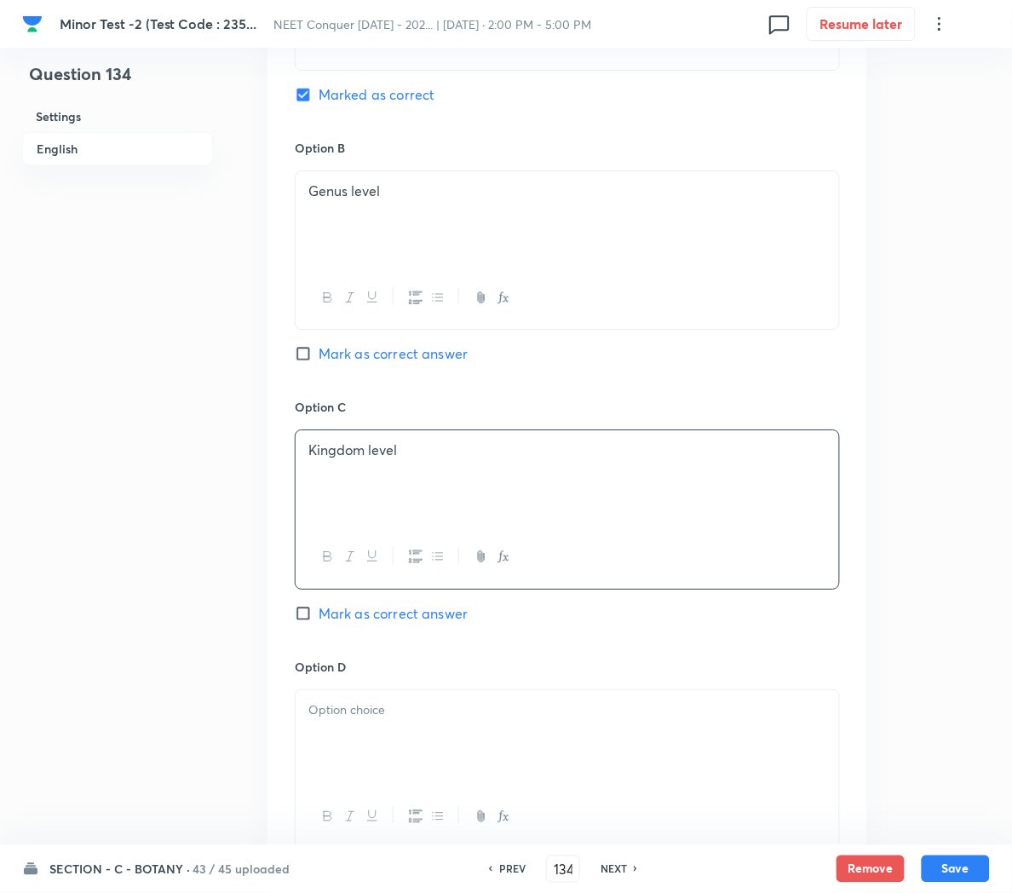
click at [341, 727] on div at bounding box center [568, 737] width 544 height 95
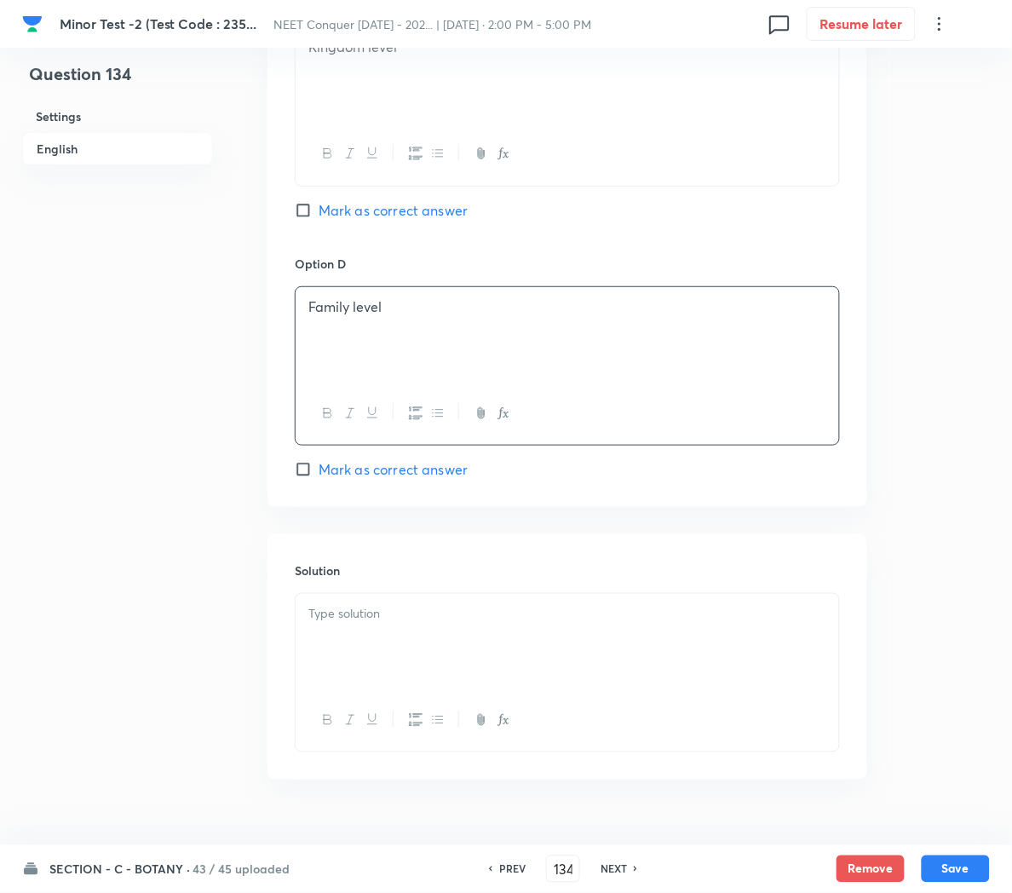
scroll to position [1444, 0]
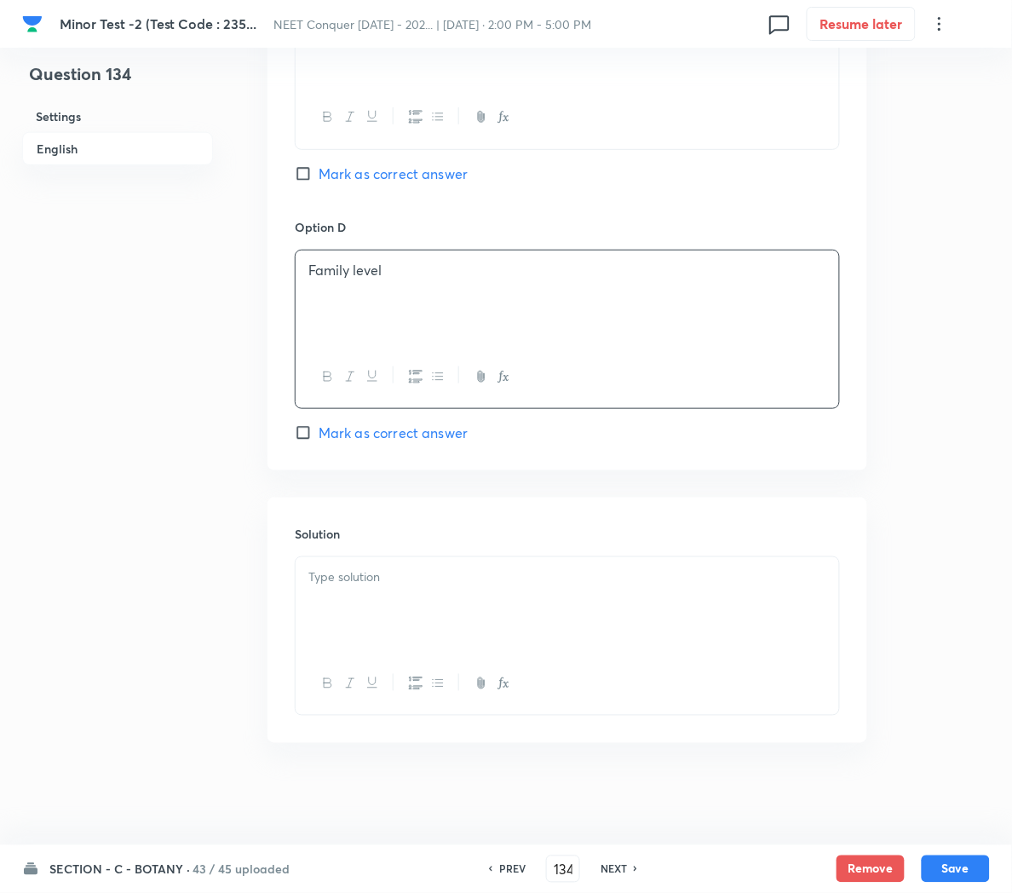
click at [337, 580] on p at bounding box center [567, 577] width 518 height 20
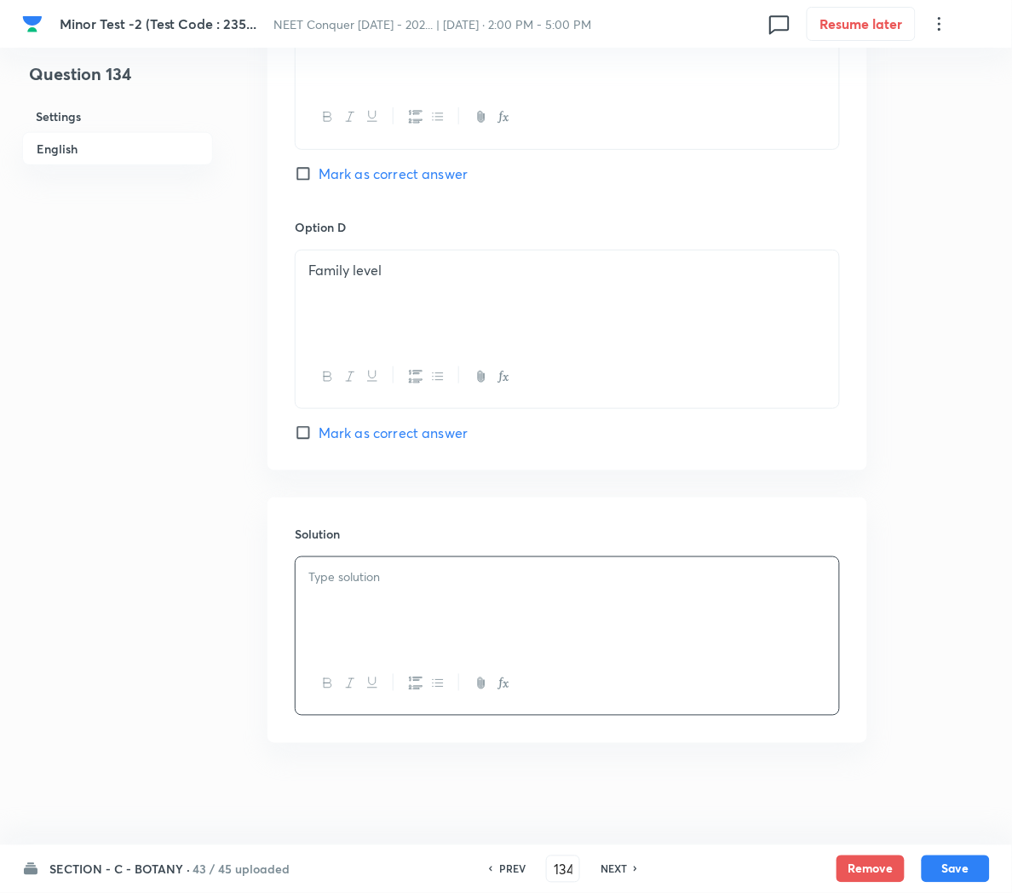
paste div
click at [939, 873] on button "Save" at bounding box center [956, 867] width 68 height 27
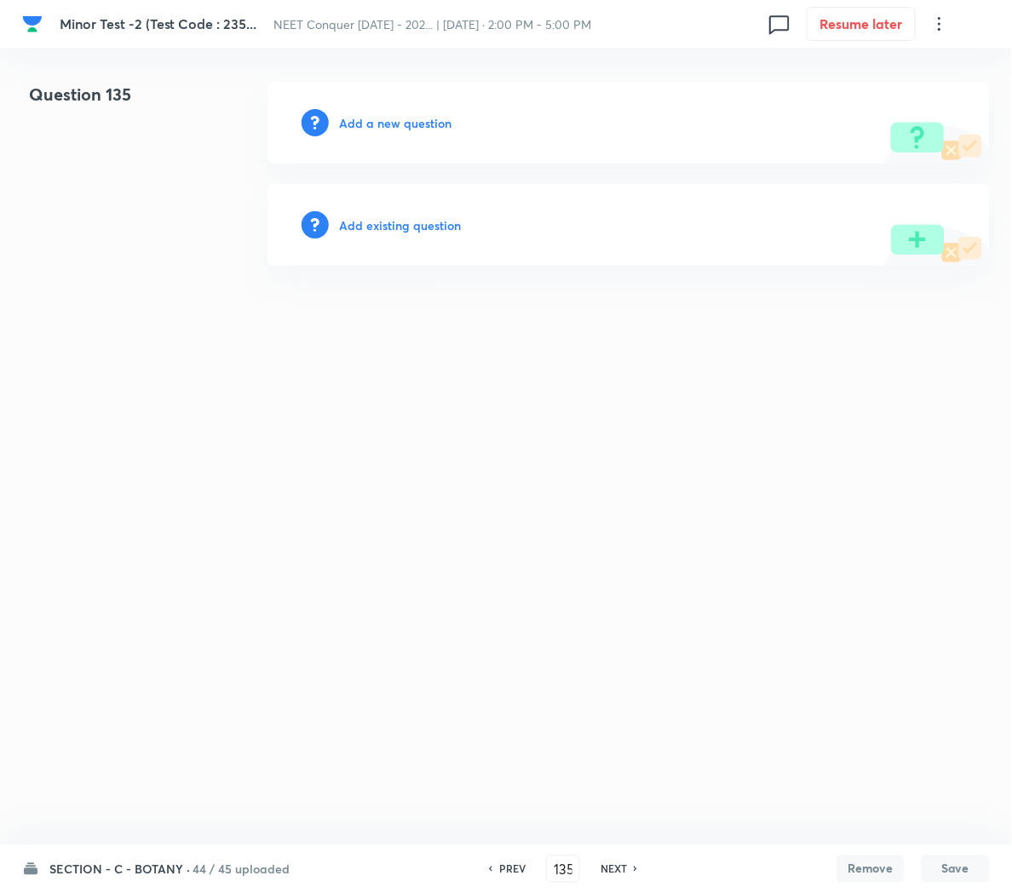
scroll to position [0, 0]
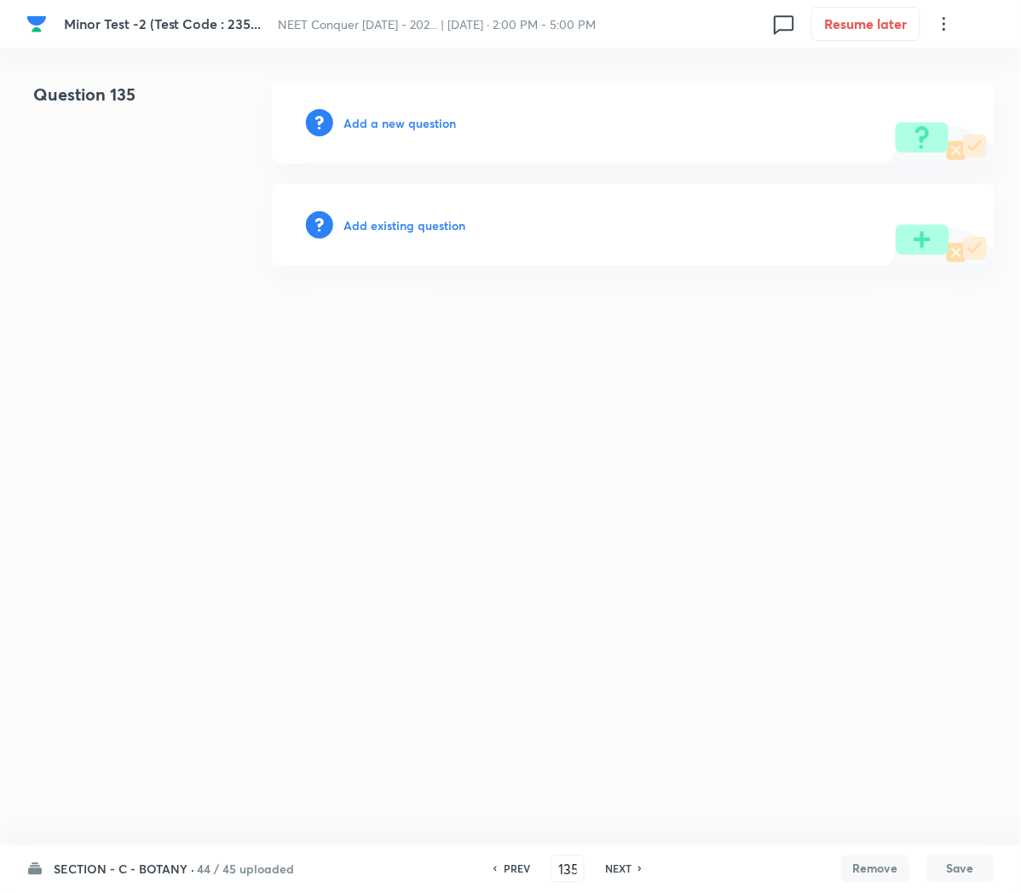
click at [304, 323] on html "[MEDICAL_DATA] -2 (Test Code : 235... NEET Conquer [DATE] - 202... | [DATE] · 2…" at bounding box center [510, 174] width 1021 height 348
click at [158, 870] on h6 "SECTION - C - BOTANY ·" at bounding box center [124, 869] width 141 height 18
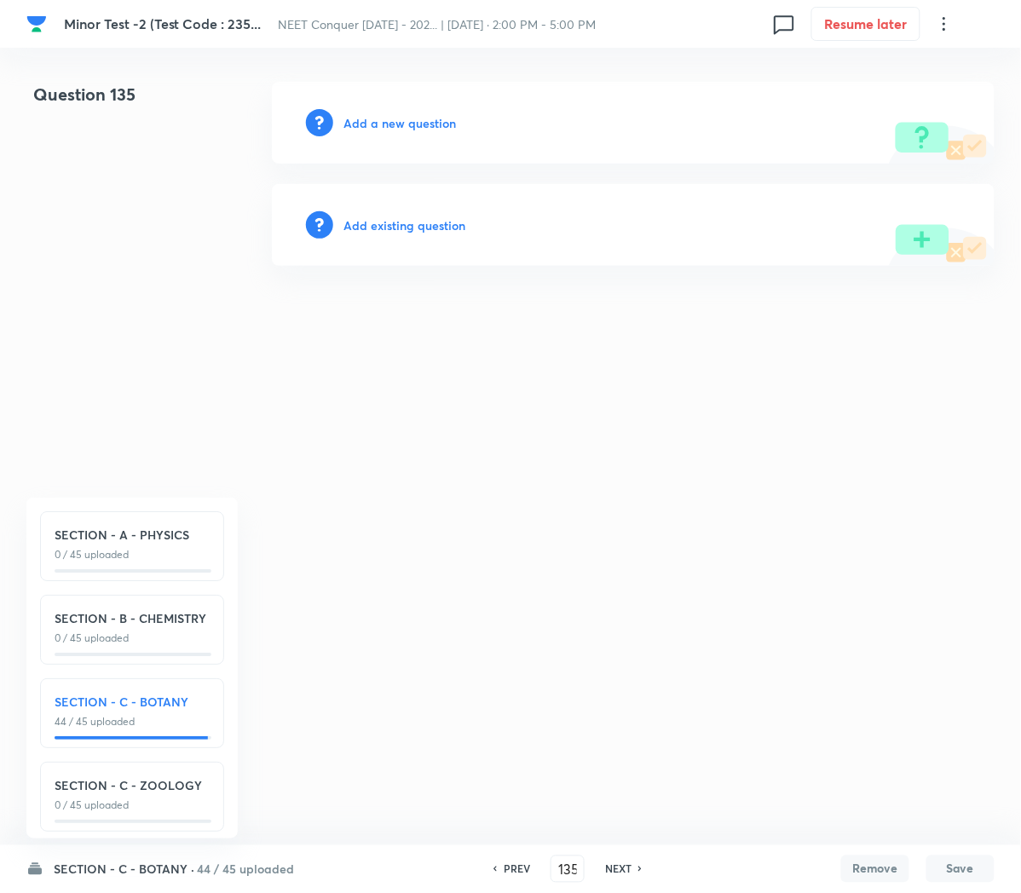
click at [377, 348] on html "[MEDICAL_DATA] -2 (Test Code : 235... NEET Conquer [DATE] - 202... | [DATE] · 2…" at bounding box center [510, 174] width 1021 height 348
click at [315, 348] on html "[MEDICAL_DATA] -2 (Test Code : 235... NEET Conquer [DATE] - 202... | [DATE] · 2…" at bounding box center [510, 174] width 1021 height 348
click at [156, 876] on h6 "SECTION - C - BOTANY ·" at bounding box center [124, 869] width 141 height 18
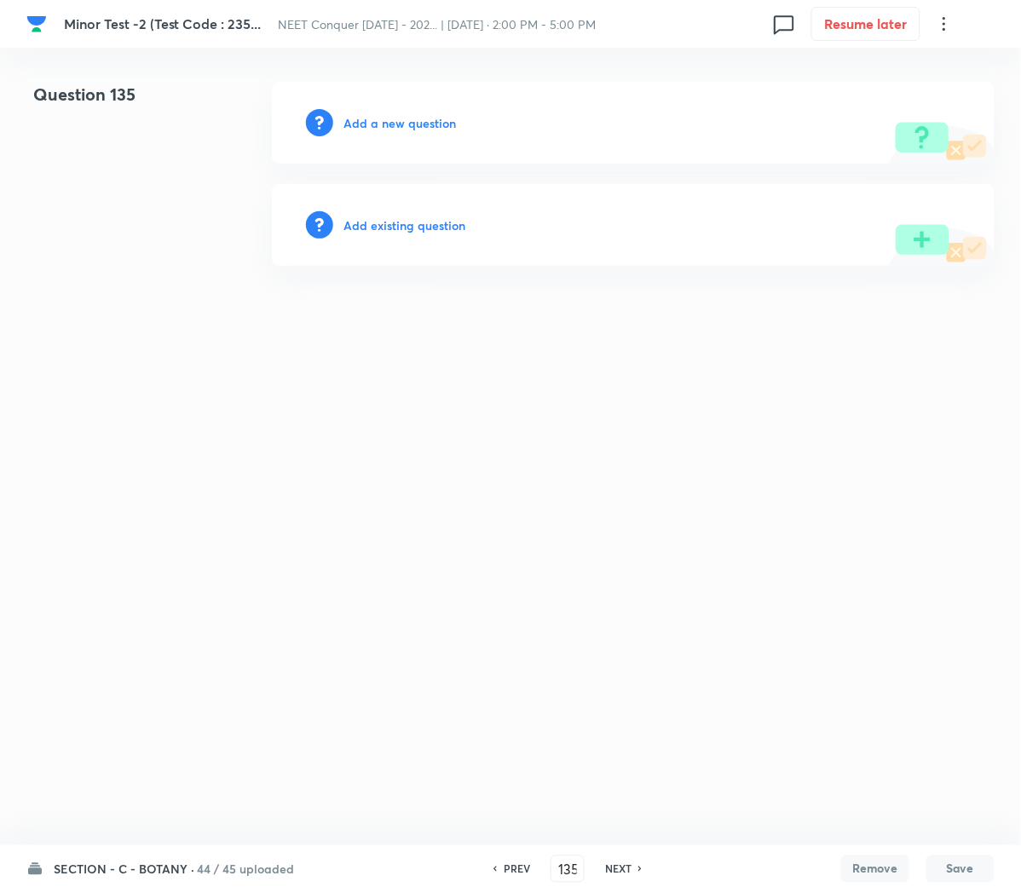
click at [156, 869] on h6 "SECTION - C - BOTANY ·" at bounding box center [124, 869] width 141 height 18
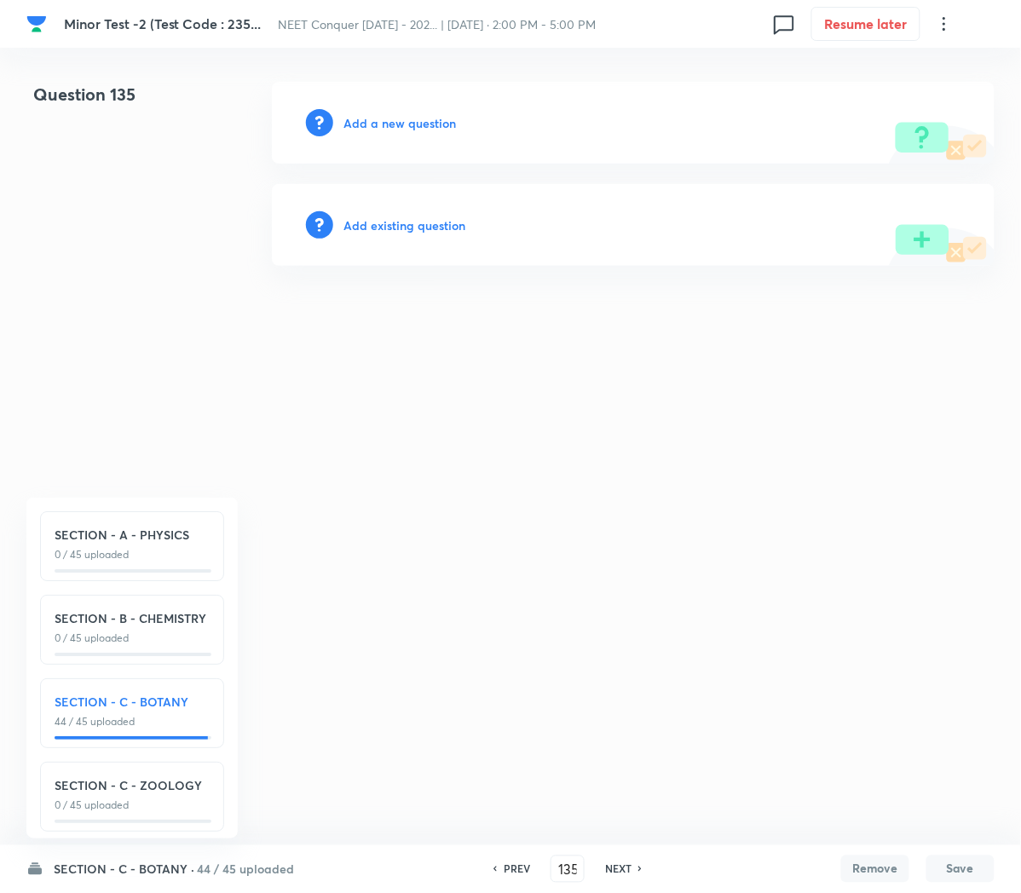
click at [514, 855] on div "PREV 135 ​ NEXT" at bounding box center [567, 868] width 220 height 27
click at [507, 863] on h6 "PREV" at bounding box center [516, 868] width 26 height 15
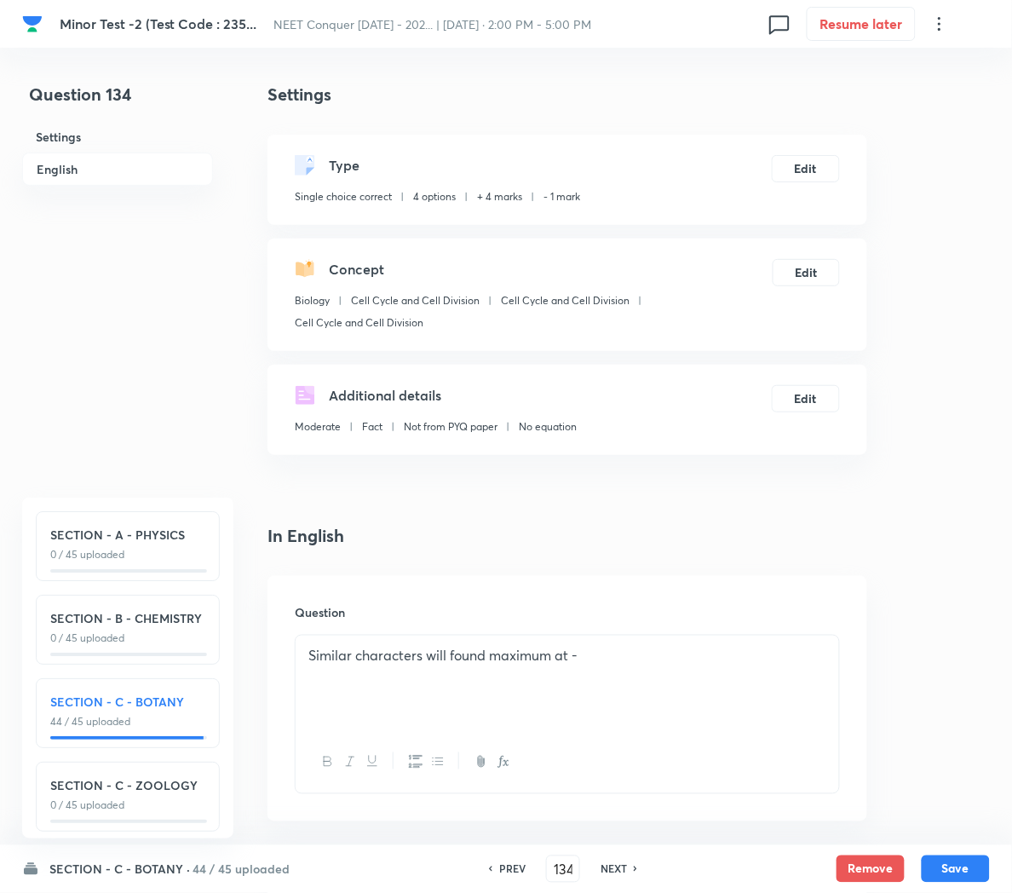
click at [503, 869] on h6 "PREV" at bounding box center [512, 868] width 26 height 15
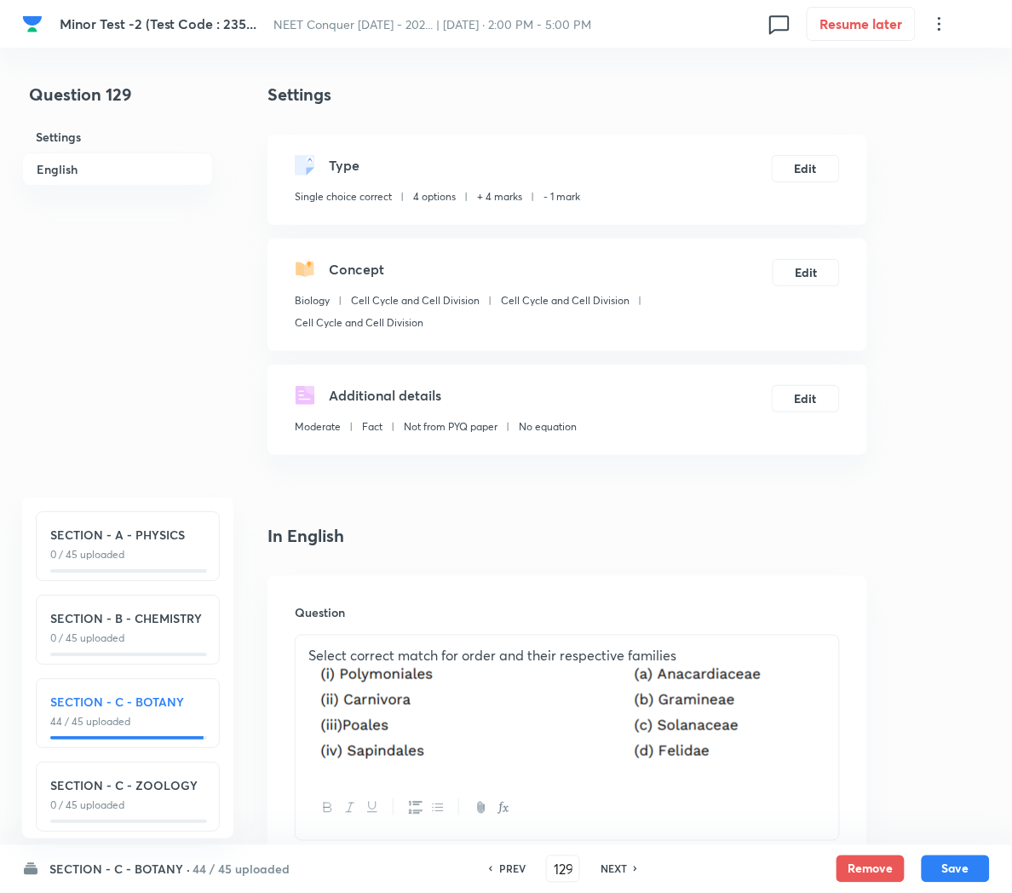
click at [503, 869] on h6 "PREV" at bounding box center [512, 868] width 26 height 15
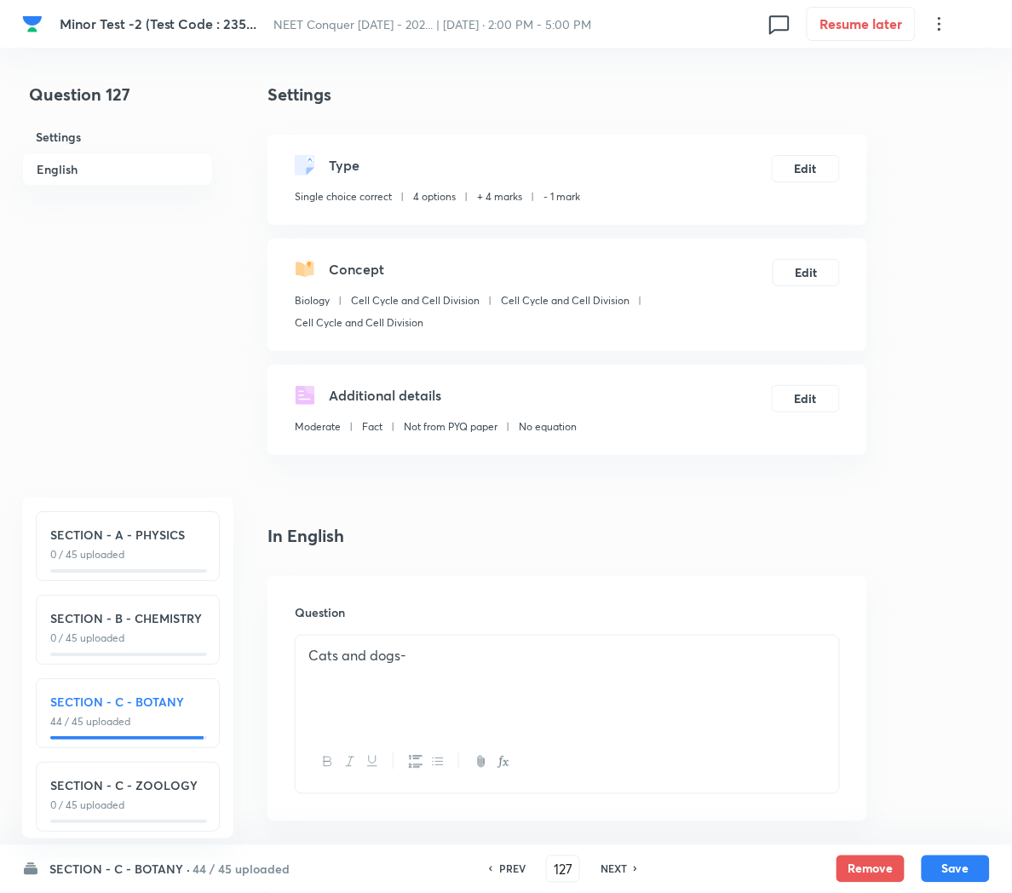
click at [503, 869] on h6 "PREV" at bounding box center [512, 868] width 26 height 15
click at [325, 657] on p "A:In Animals classification phylum is used after kingdom." at bounding box center [567, 656] width 518 height 20
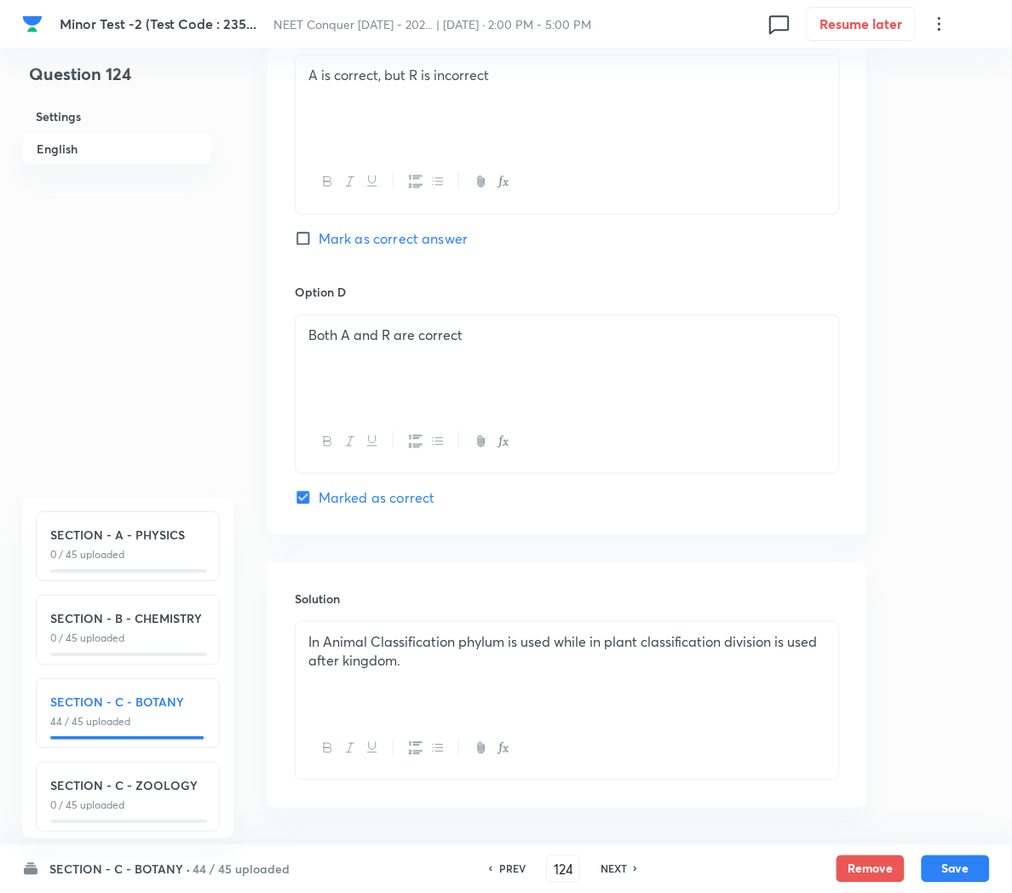
scroll to position [1444, 0]
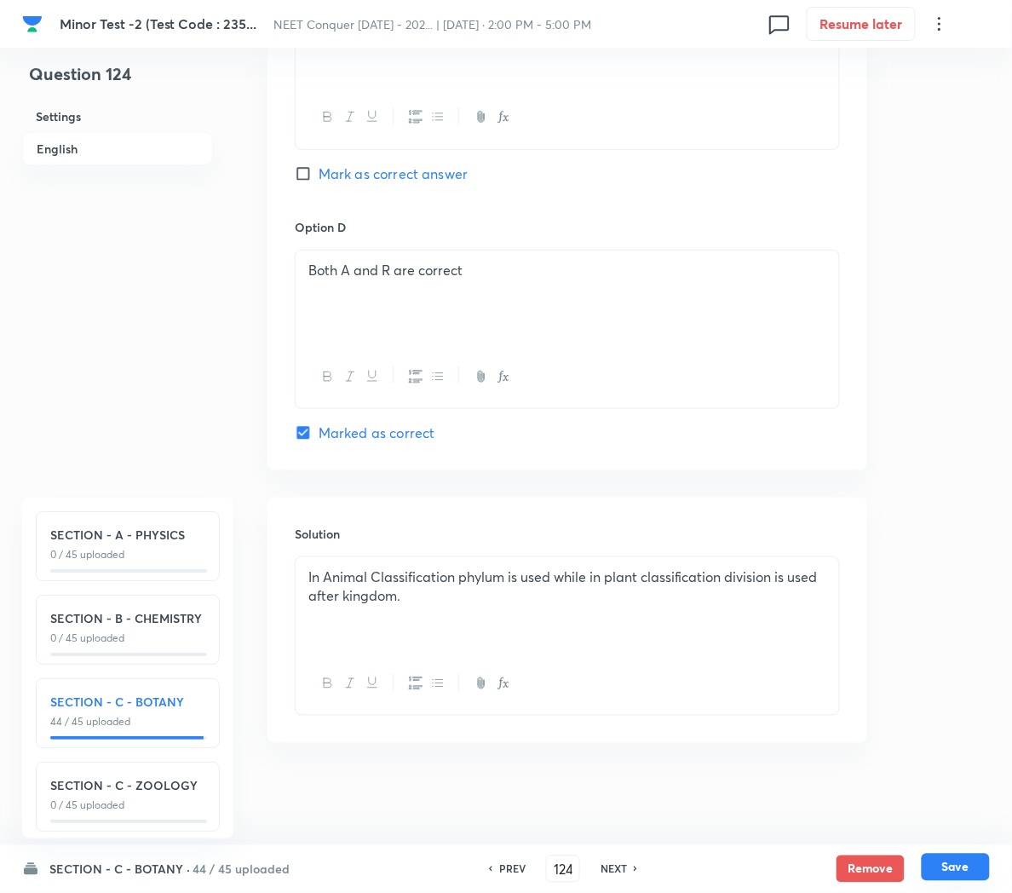
click at [954, 866] on button "Save" at bounding box center [956, 867] width 68 height 27
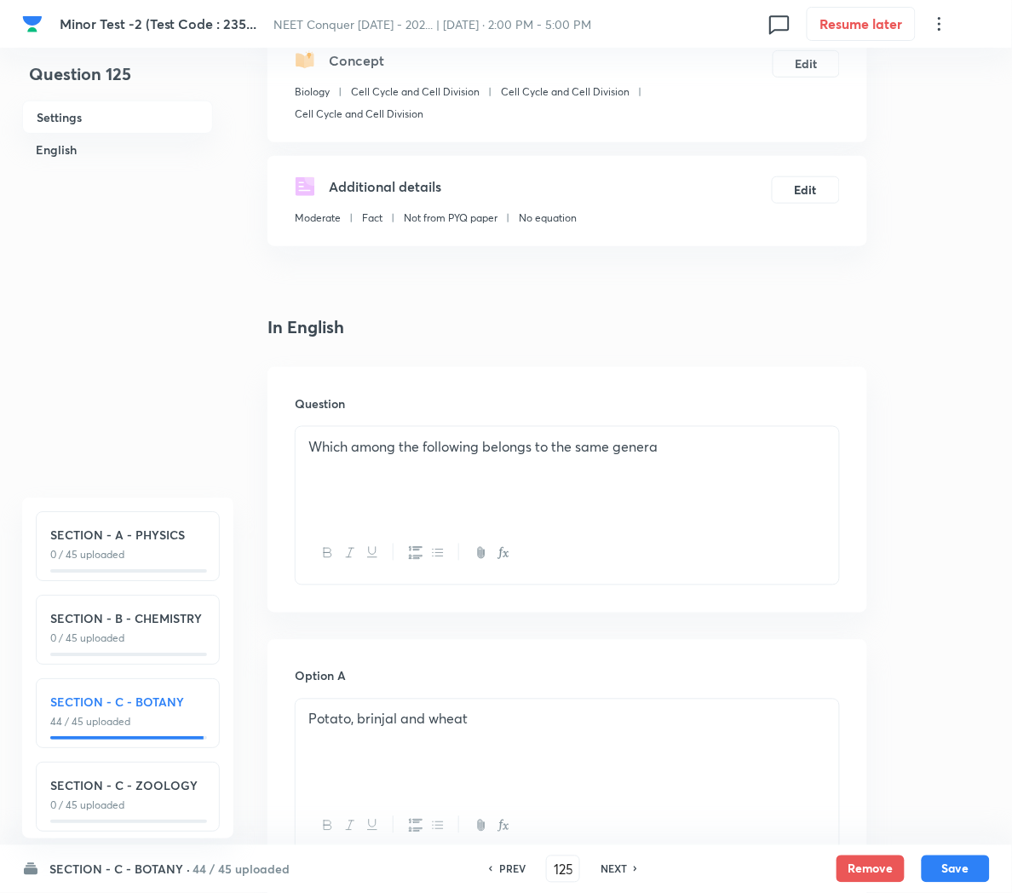
click at [499, 866] on h6 "PREV" at bounding box center [512, 868] width 26 height 15
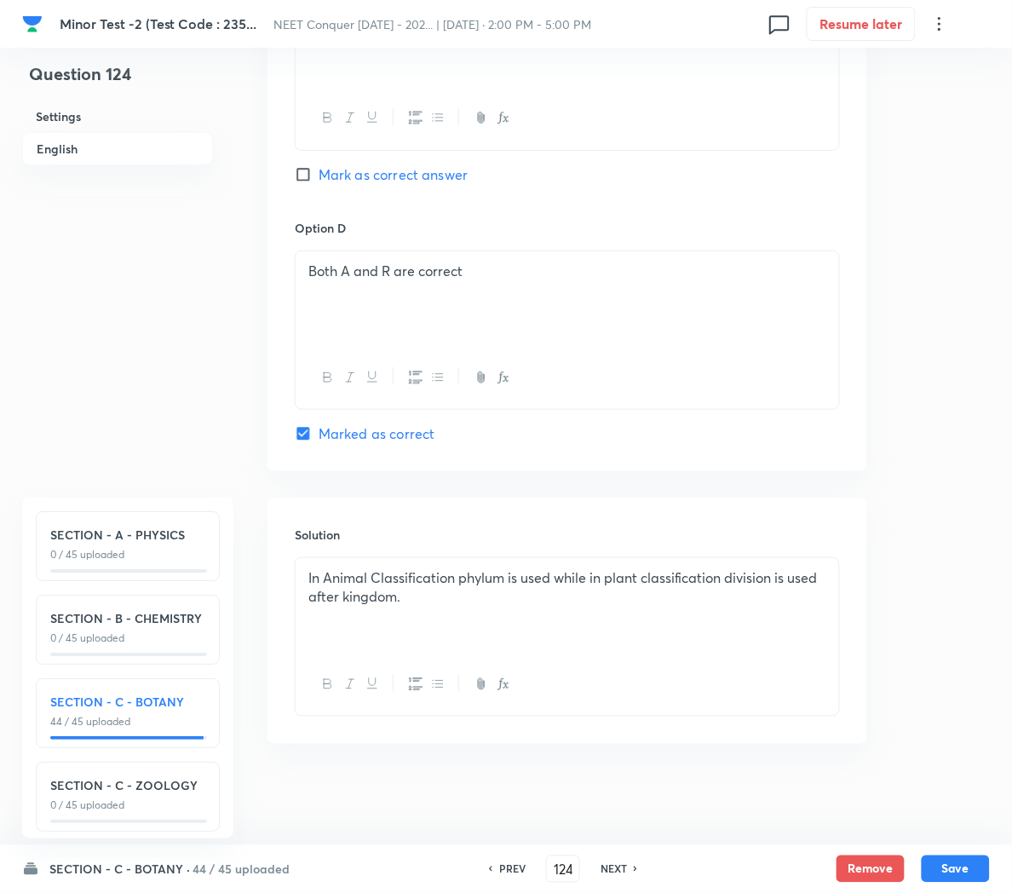
scroll to position [1444, 0]
click at [607, 869] on h6 "NEXT" at bounding box center [614, 868] width 26 height 15
click at [505, 868] on h6 "PREV" at bounding box center [512, 868] width 26 height 15
click at [964, 867] on button "Save" at bounding box center [956, 867] width 68 height 27
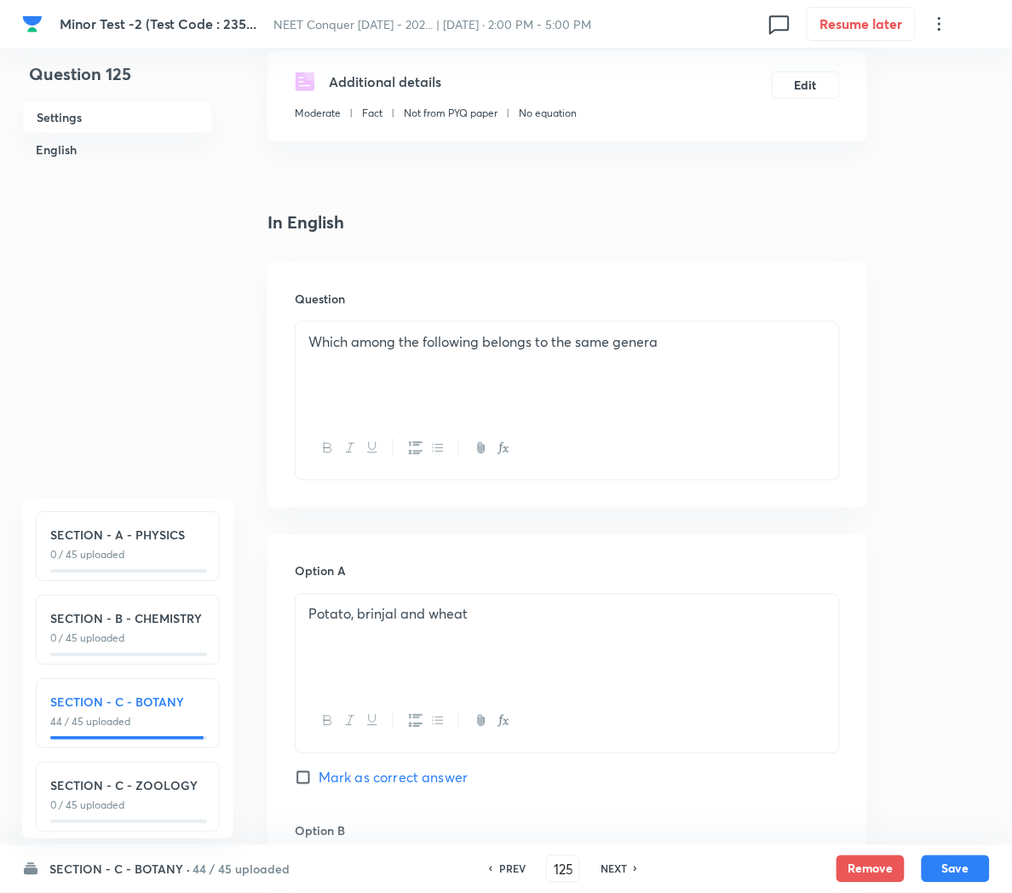
scroll to position [0, 0]
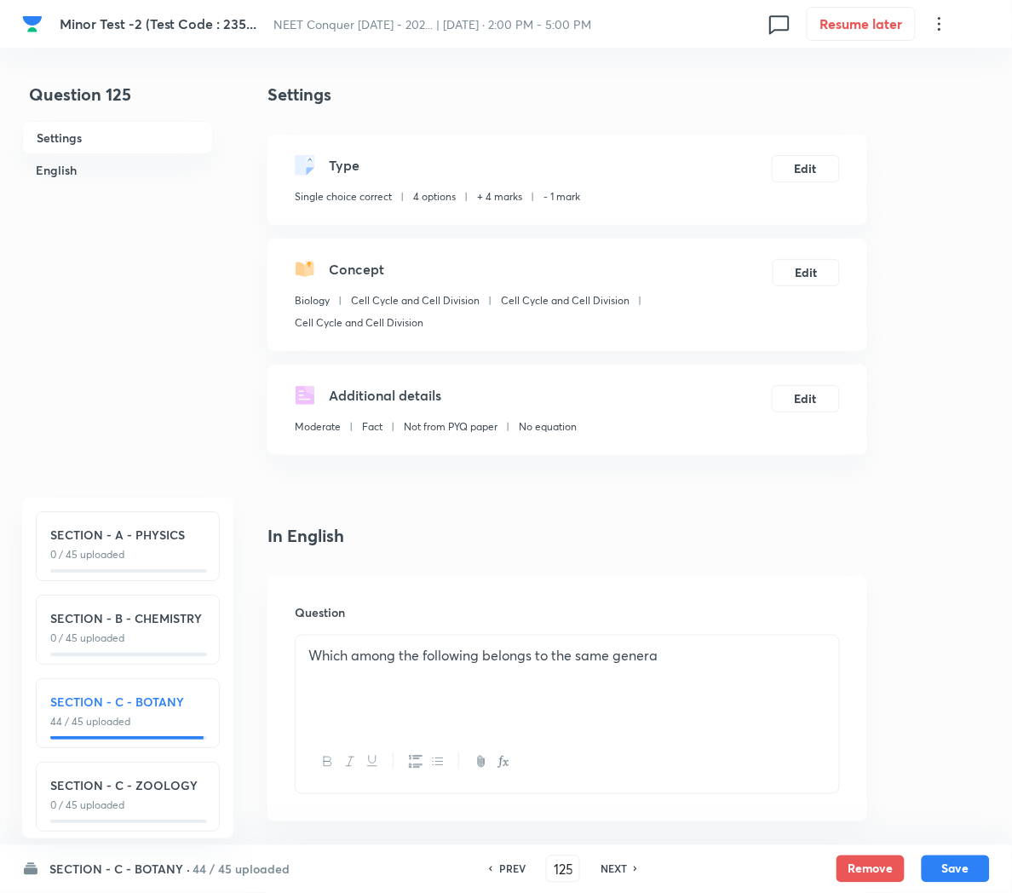
click at [366, 648] on p "Which among the following belongs to the same genera" at bounding box center [567, 656] width 518 height 20
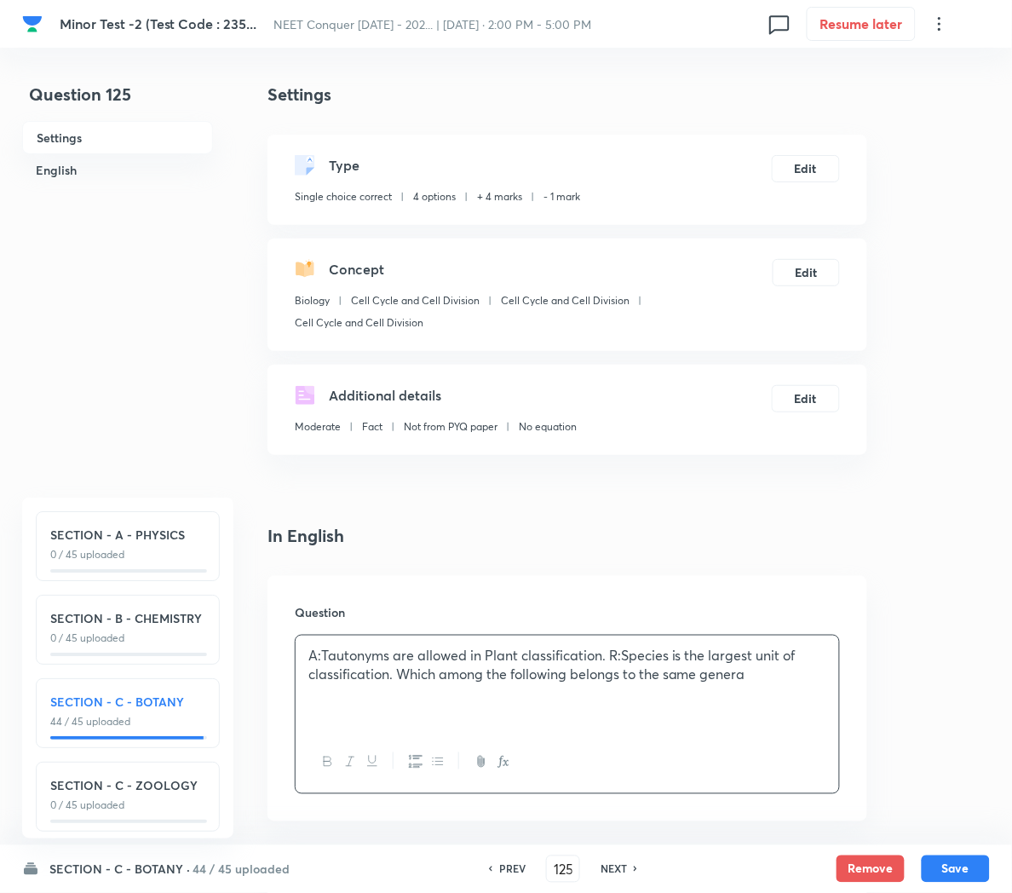
click at [610, 654] on p "A:Tautonyms are allowed in Plant classification. R:Species is the largest unit …" at bounding box center [567, 665] width 518 height 38
click at [594, 676] on p "R: Species is the largest unit of classification. Which among the following bel…" at bounding box center [567, 684] width 518 height 38
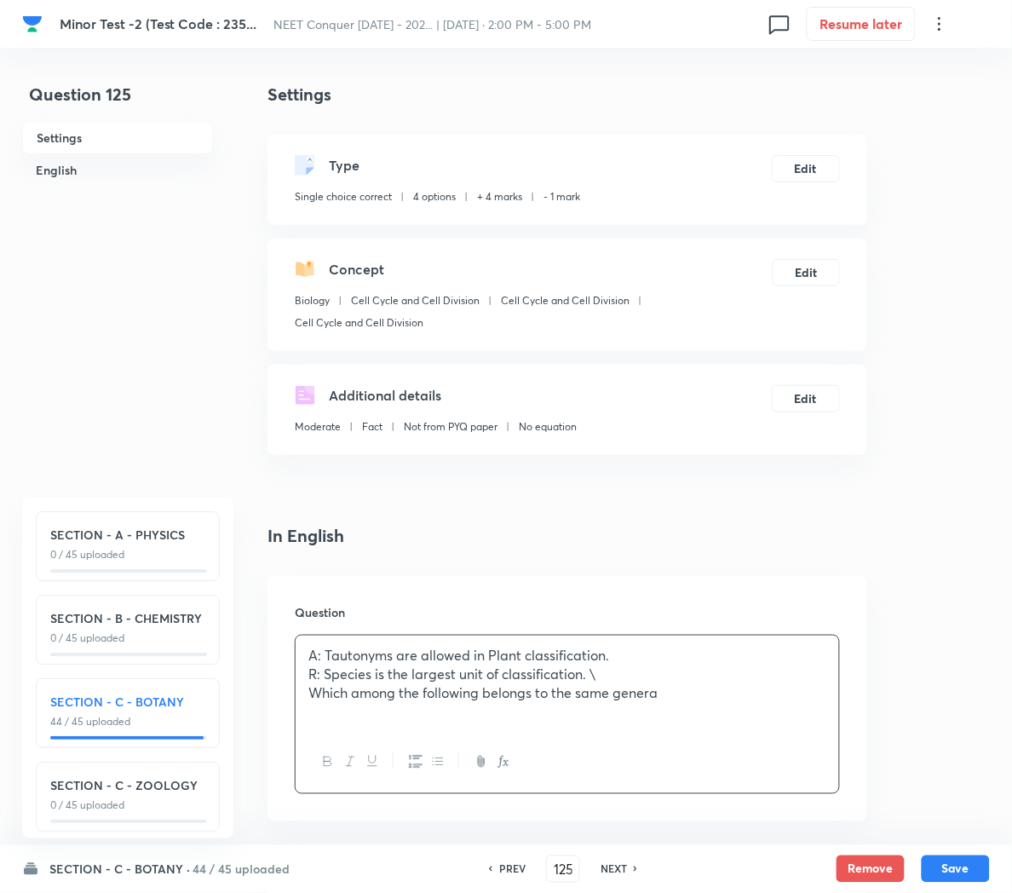
scroll to position [249, 0]
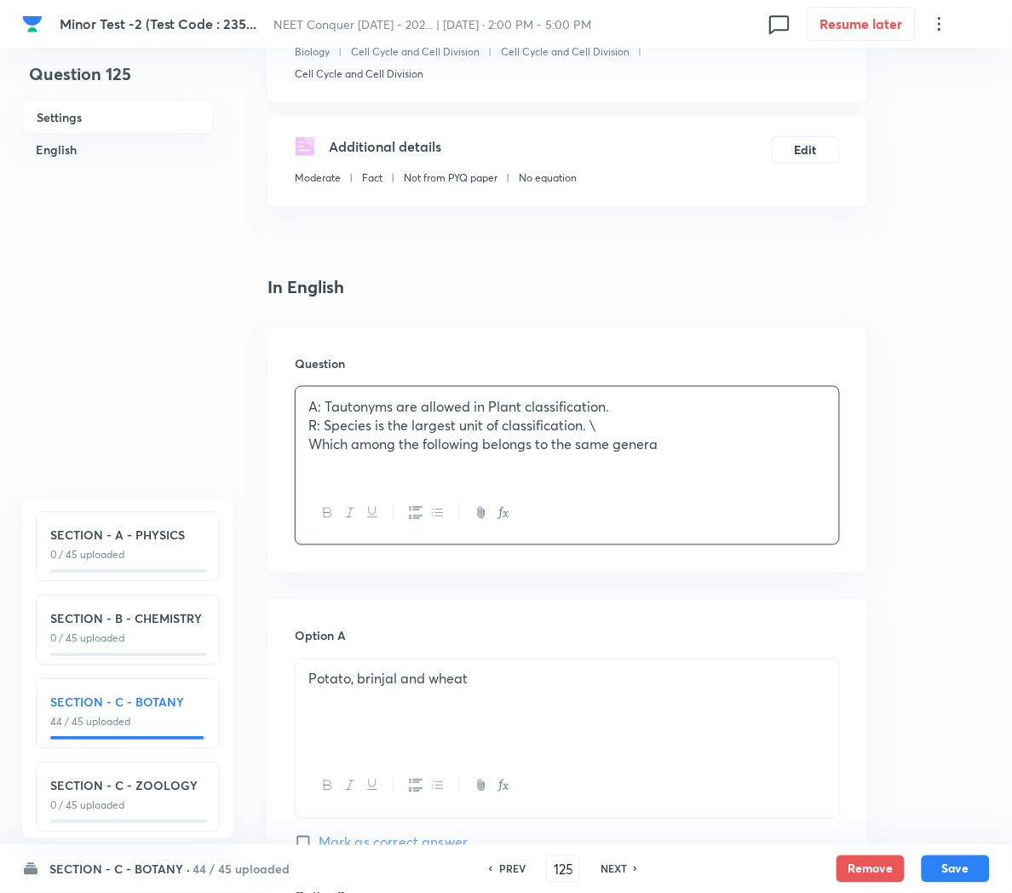
click at [599, 433] on p "R: Species is the largest unit of classification. \" at bounding box center [567, 427] width 518 height 20
click at [492, 693] on div "Potato, brinjal and wheat" at bounding box center [568, 706] width 544 height 95
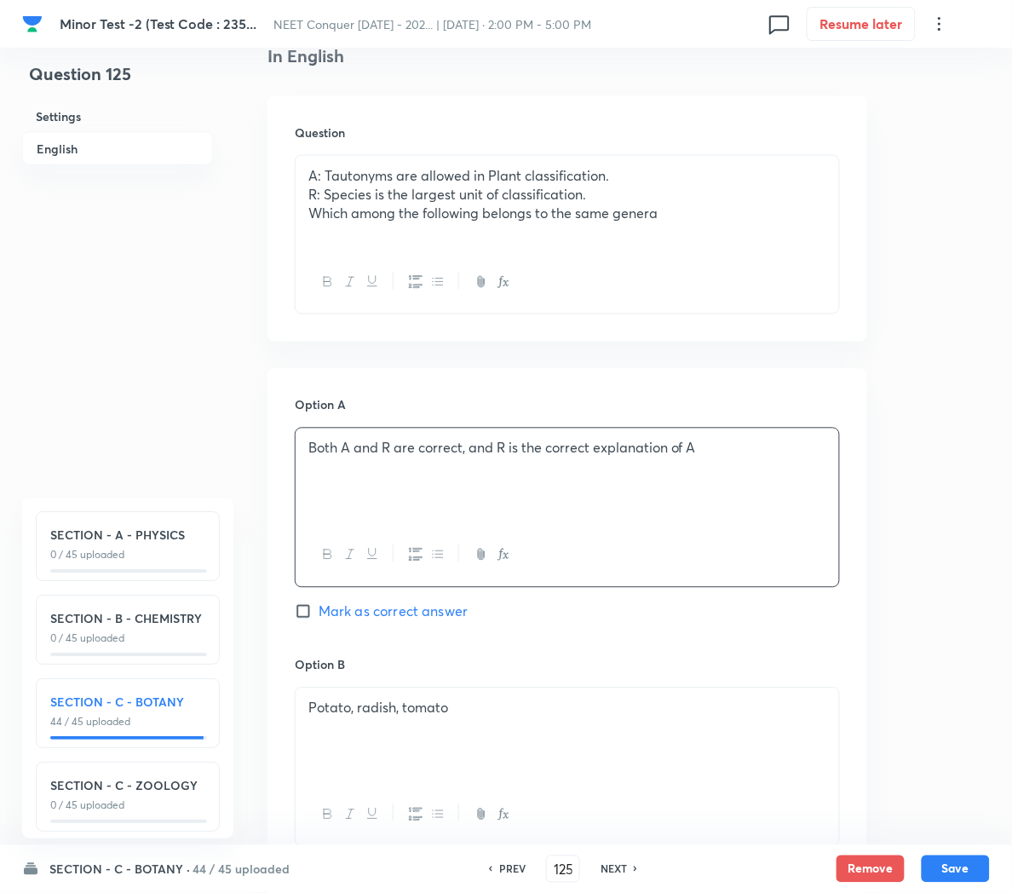
scroll to position [482, 0]
click at [440, 719] on div "Potato, radish, tomato" at bounding box center [568, 733] width 544 height 95
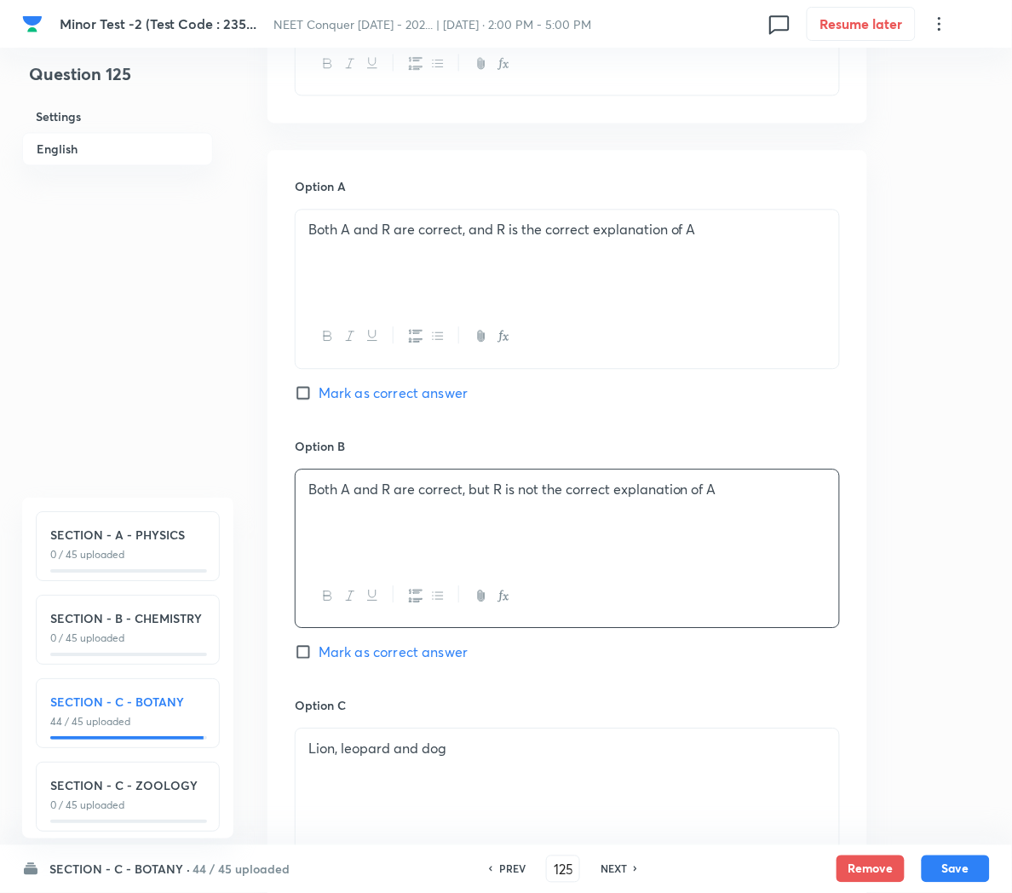
scroll to position [724, 0]
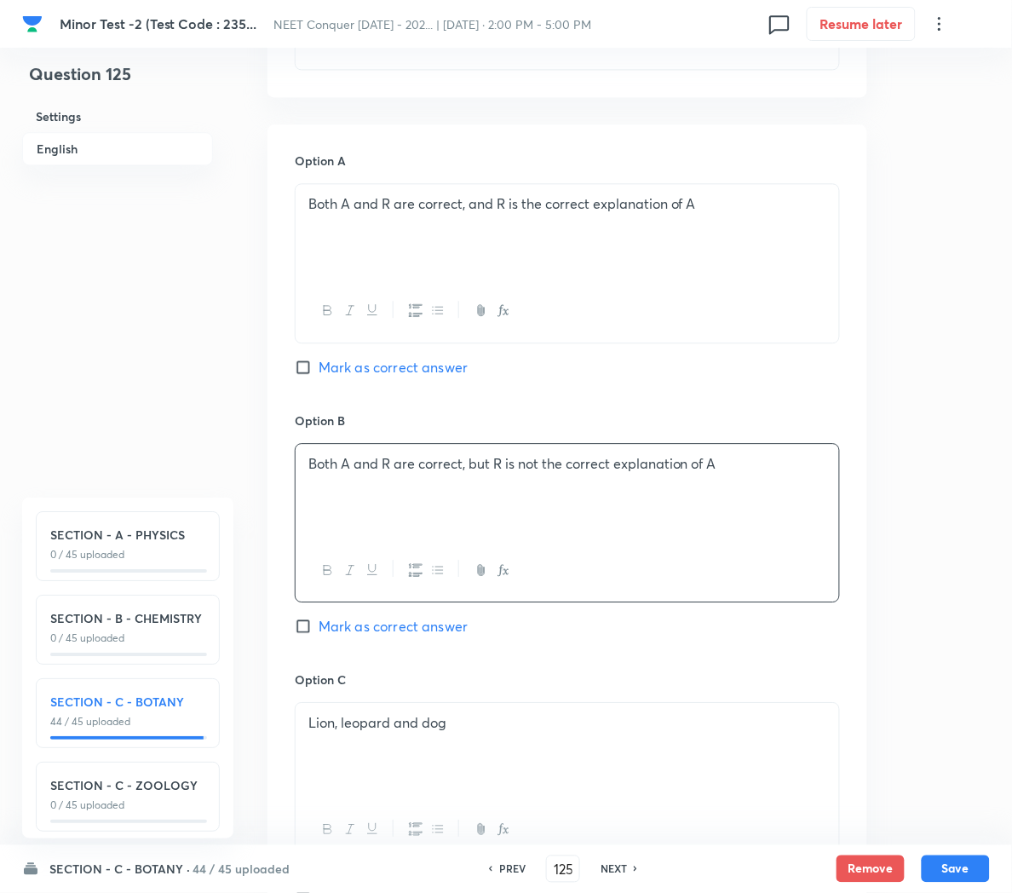
click at [355, 758] on div "Lion, leopard and dog" at bounding box center [568, 750] width 544 height 95
click at [398, 741] on div "Lion, leopard and tiger" at bounding box center [568, 749] width 544 height 95
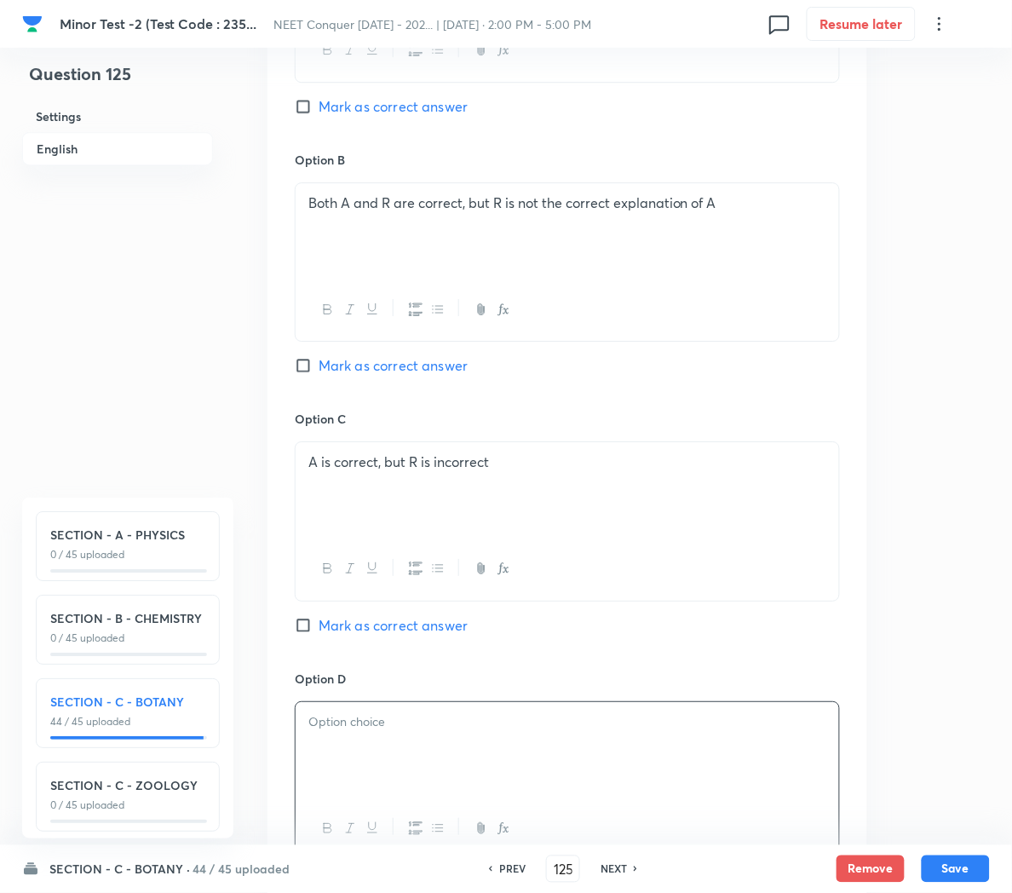
paste div
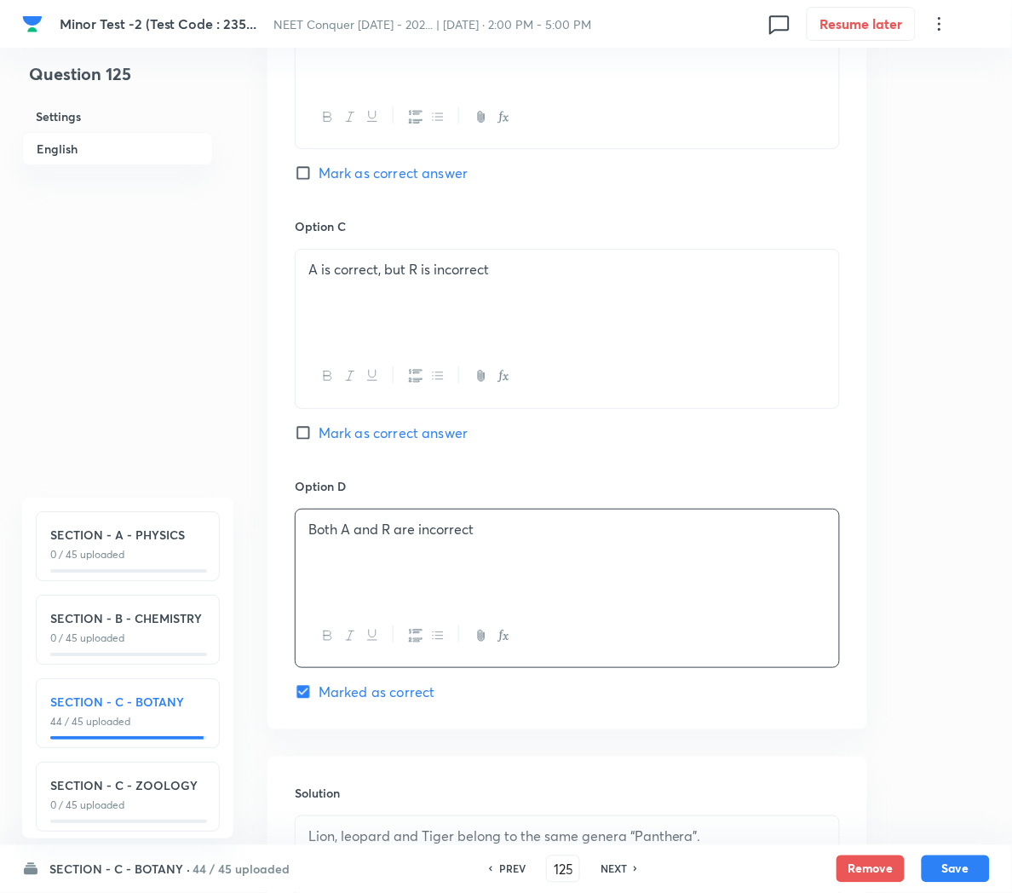
scroll to position [1315, 0]
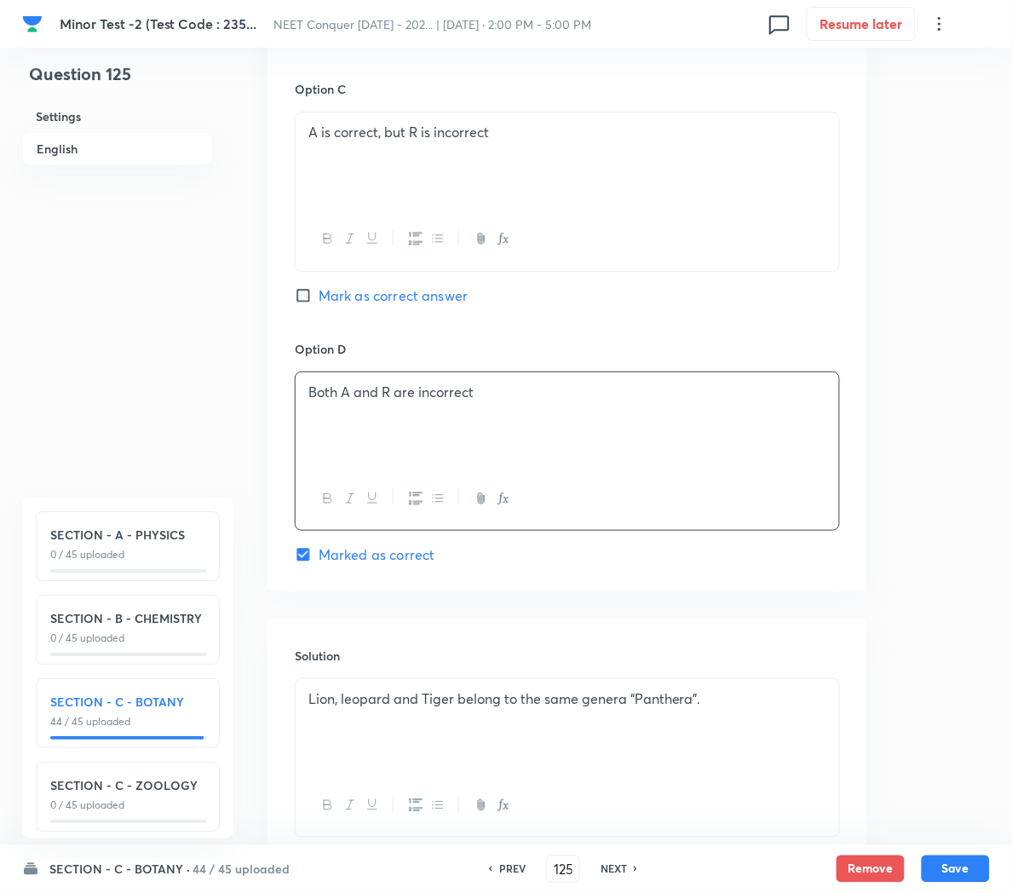
click at [360, 741] on div "Lion, leopard and Tiger belong to the same genera “Panthera”." at bounding box center [568, 726] width 544 height 95
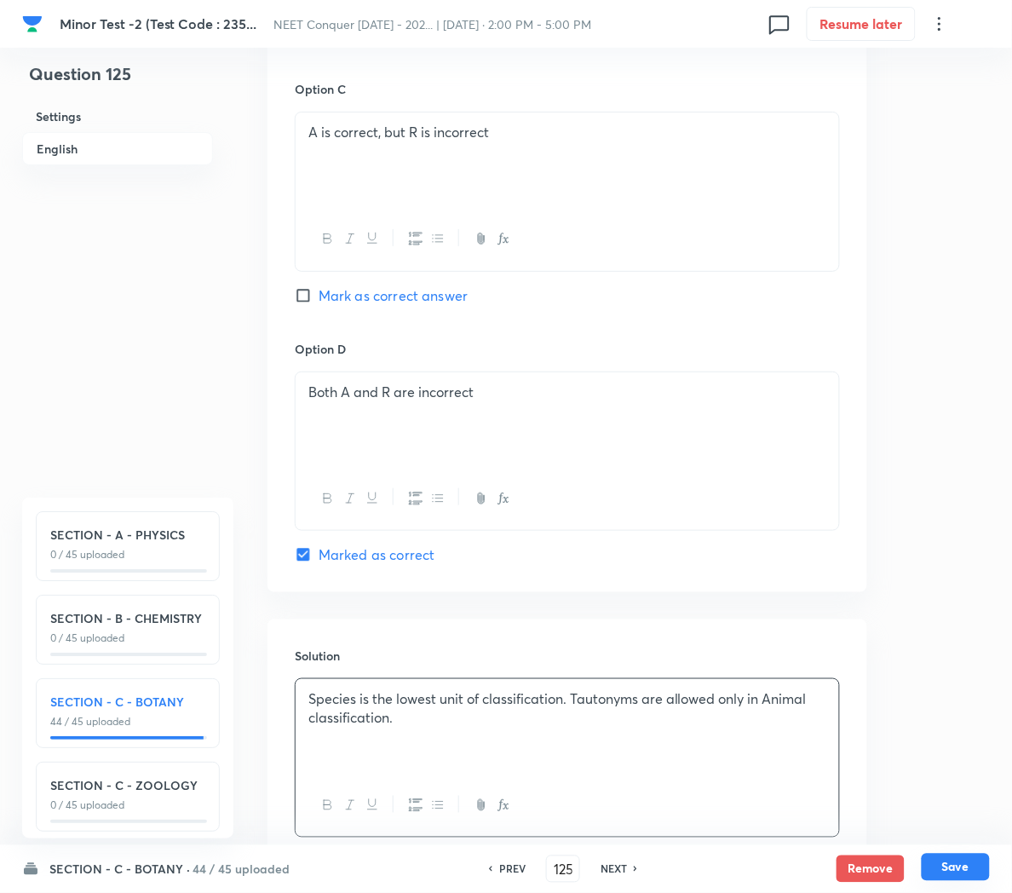
click at [961, 873] on button "Save" at bounding box center [956, 867] width 68 height 27
